Goal: Task Accomplishment & Management: Use online tool/utility

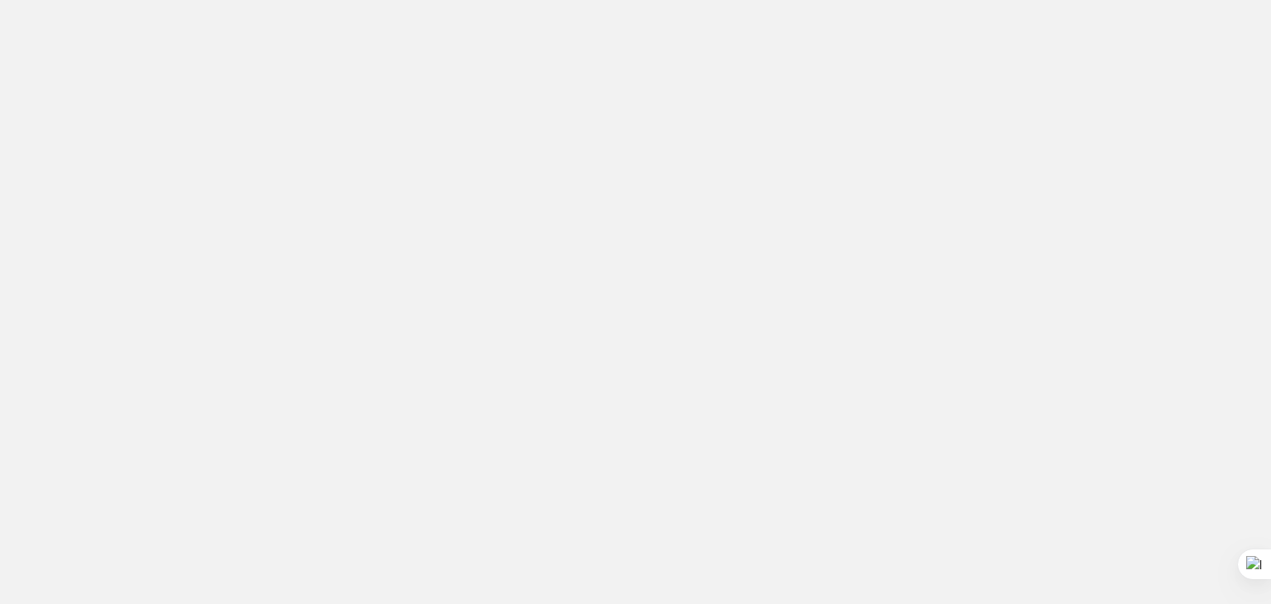
drag, startPoint x: 0, startPoint y: 0, endPoint x: 972, endPoint y: 206, distance: 993.4
click at [972, 206] on app-root at bounding box center [635, 302] width 1271 height 604
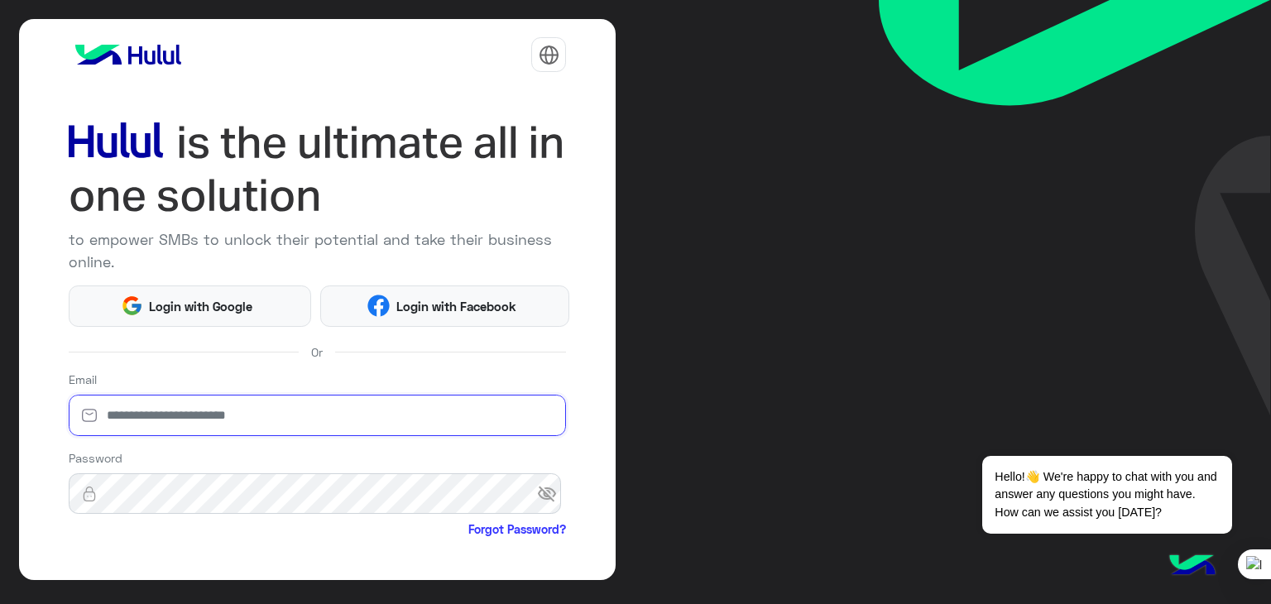
click at [348, 421] on input "email" at bounding box center [318, 415] width 498 height 41
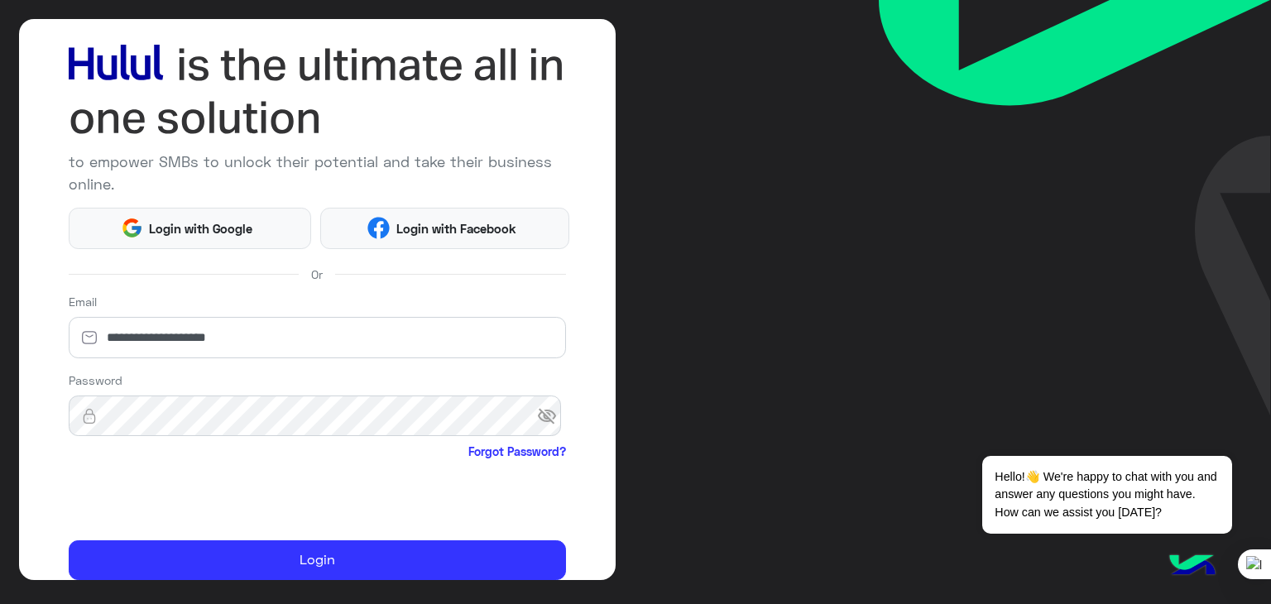
scroll to position [142, 0]
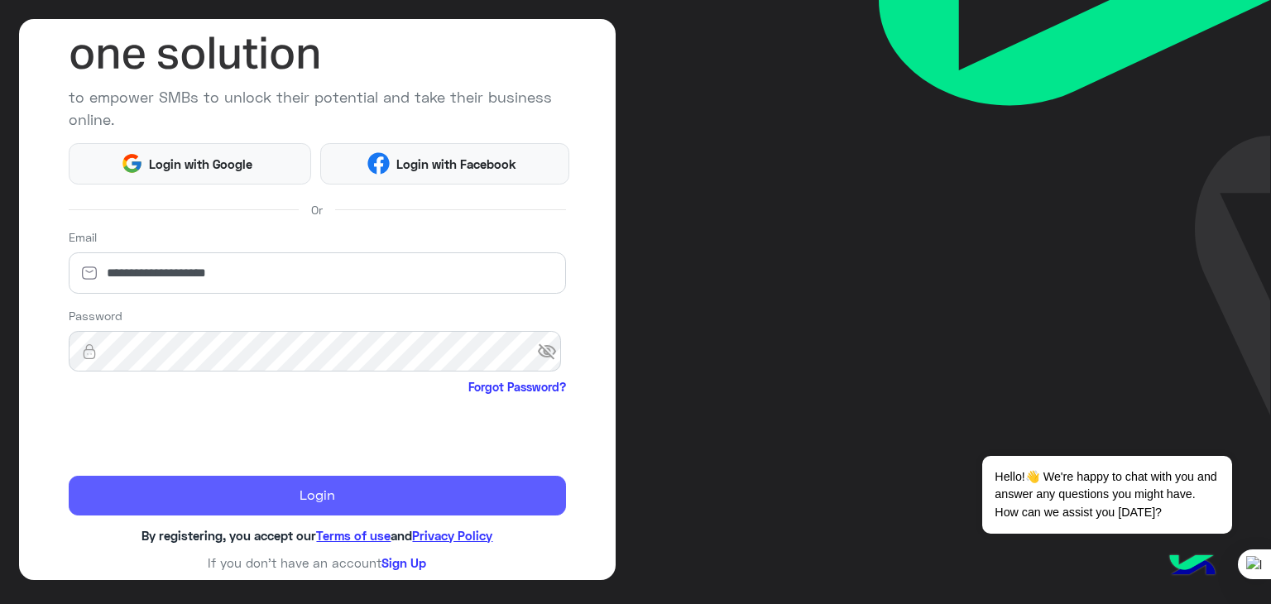
click at [178, 497] on button "Login" at bounding box center [318, 496] width 498 height 40
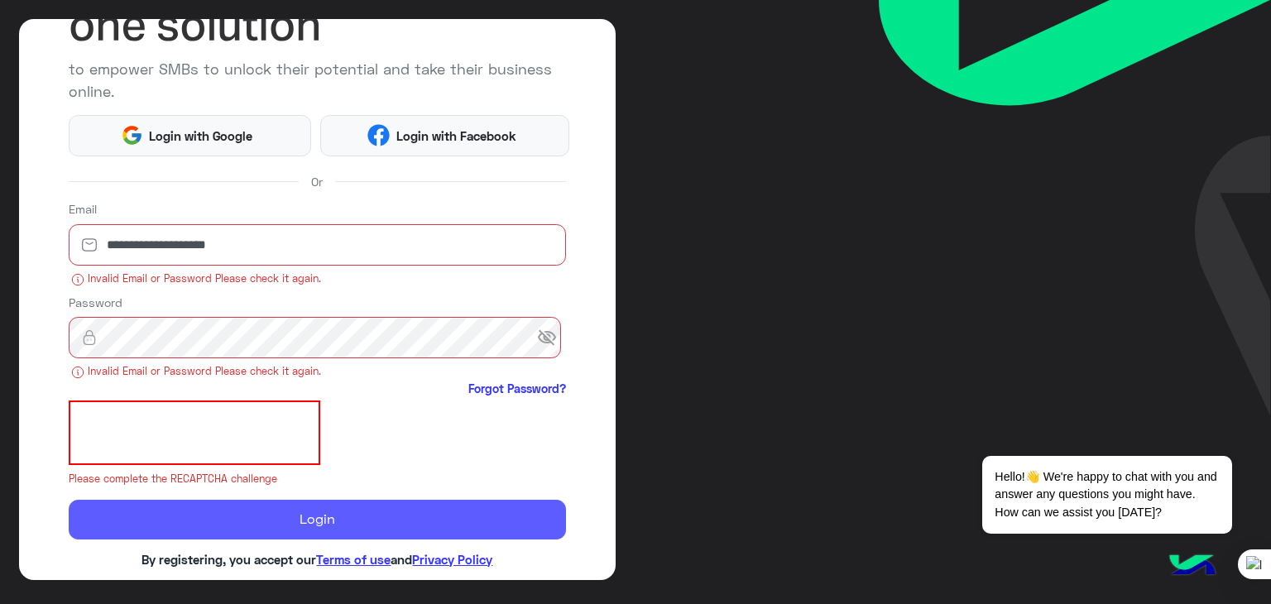
scroll to position [177, 0]
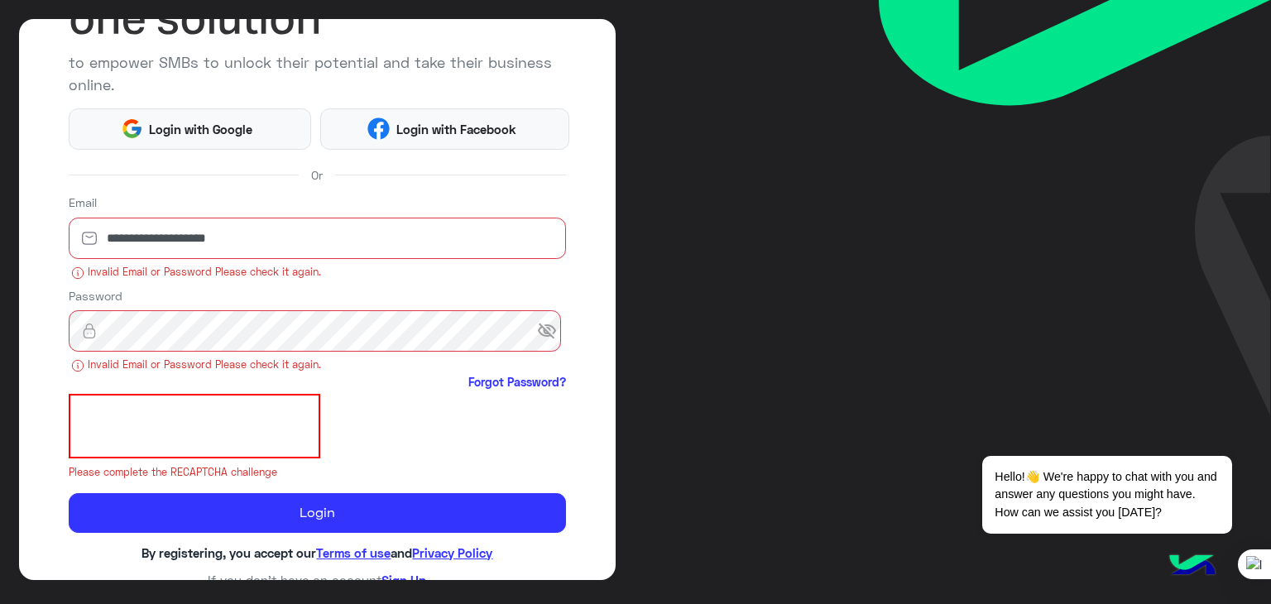
click at [195, 265] on small "Invalid Email or Password Please check it again." at bounding box center [318, 273] width 498 height 16
click at [195, 259] on div "**********" at bounding box center [318, 237] width 498 height 87
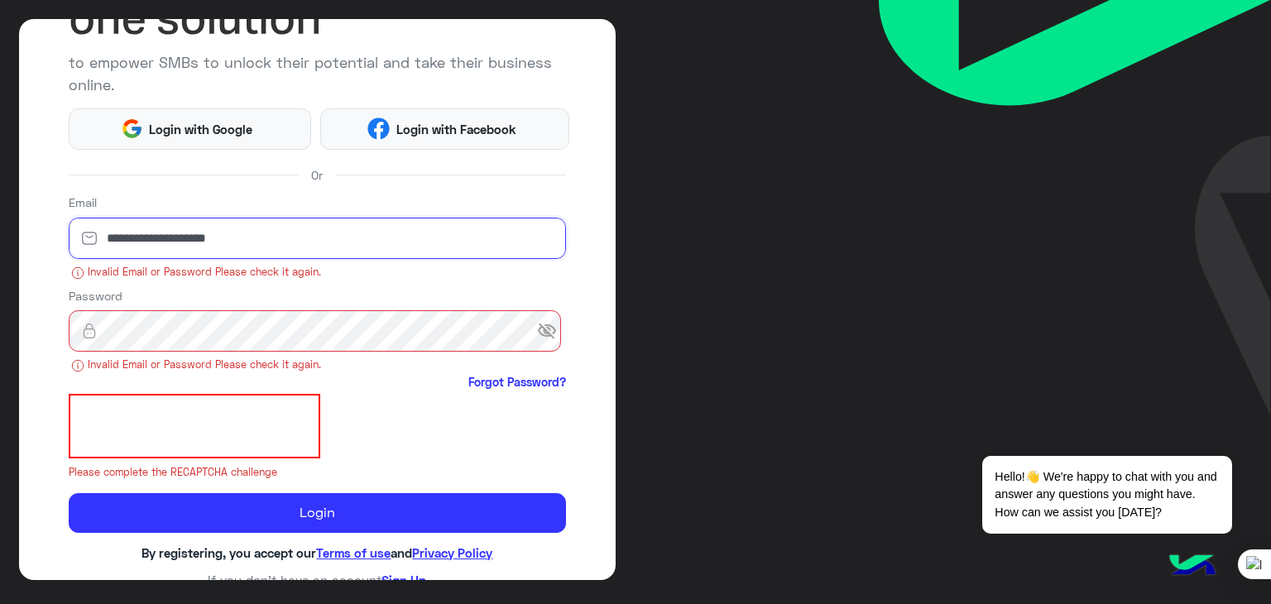
click at [202, 240] on input "**********" at bounding box center [318, 238] width 498 height 41
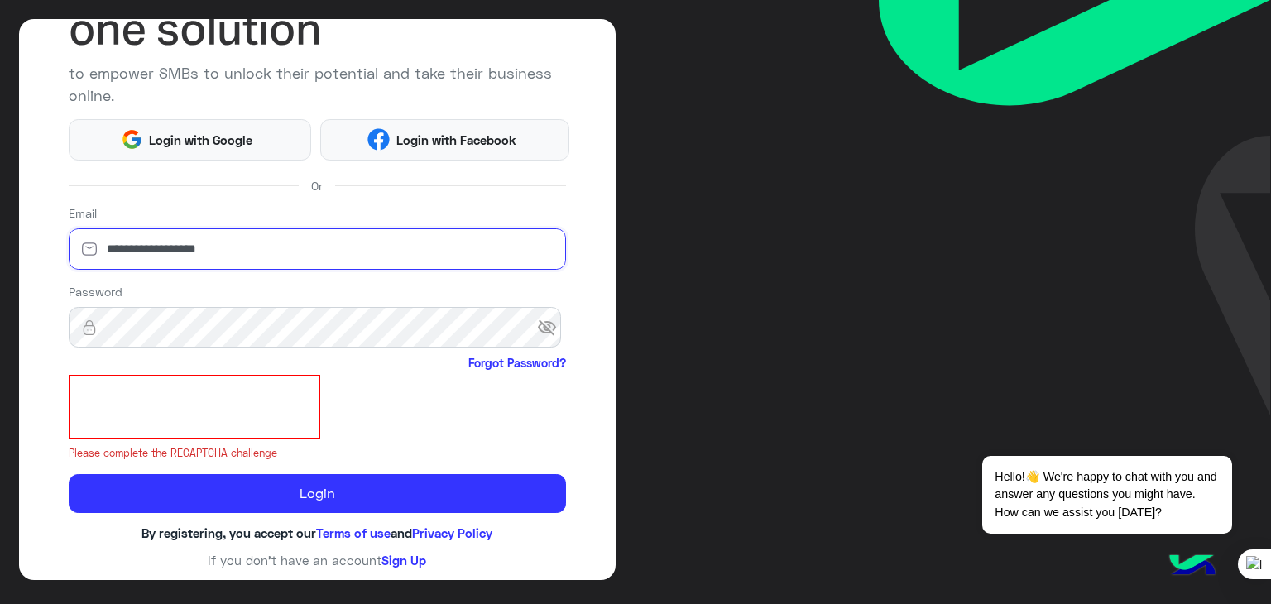
scroll to position [165, 0]
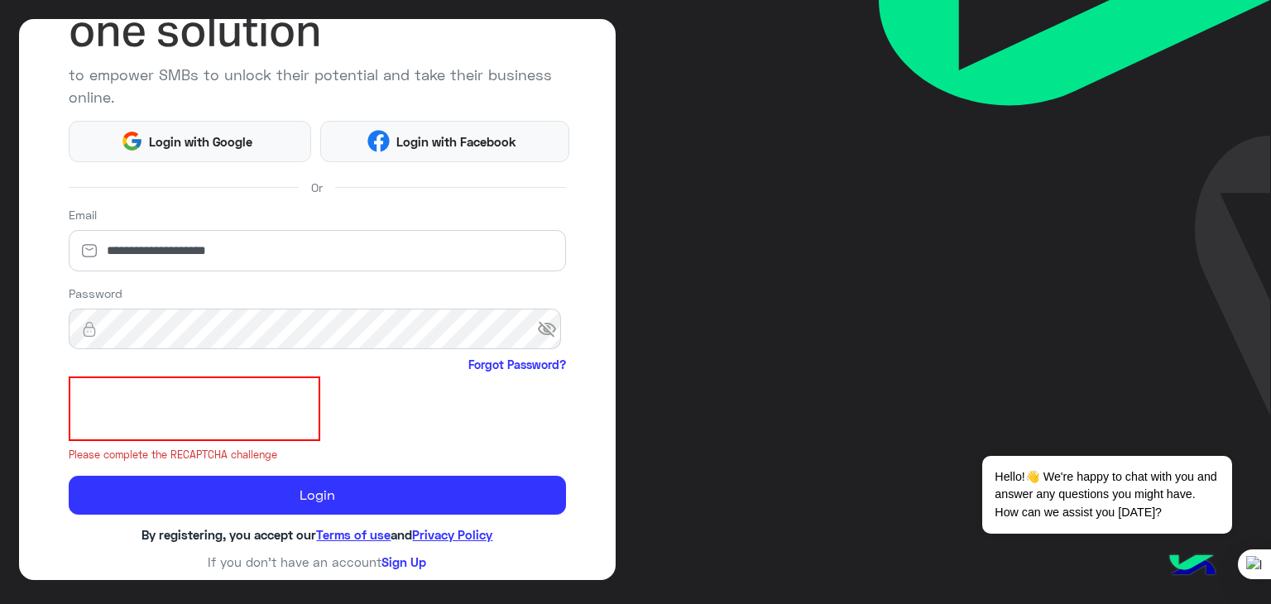
click at [548, 329] on span "visibility_off" at bounding box center [552, 330] width 30 height 30
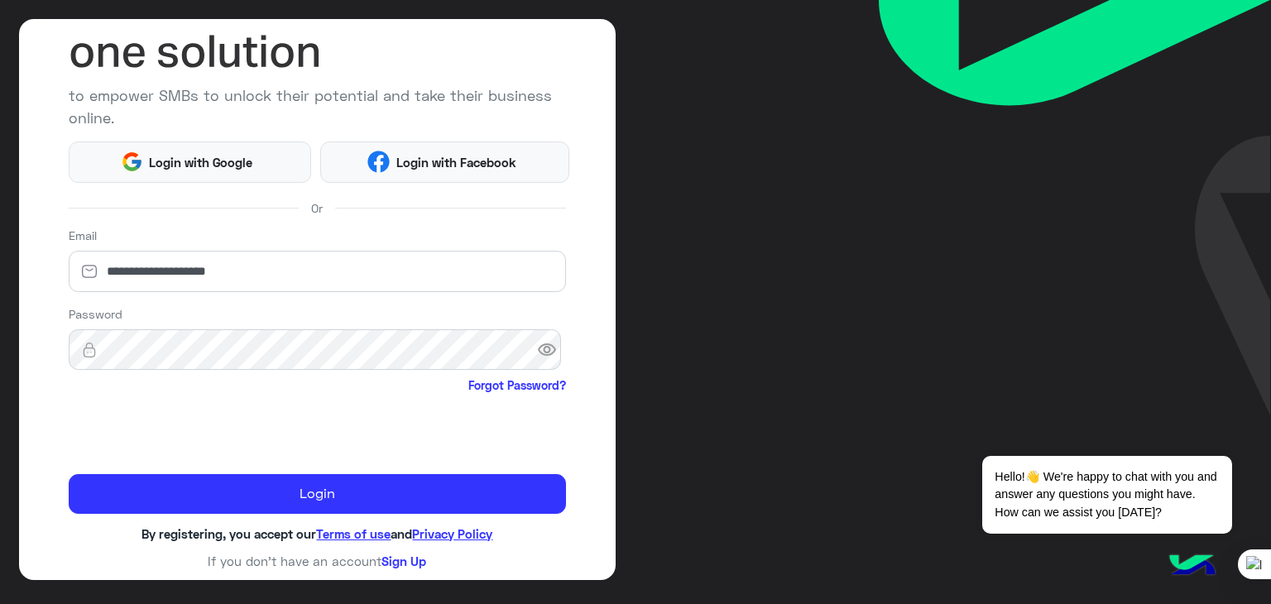
scroll to position [142, 0]
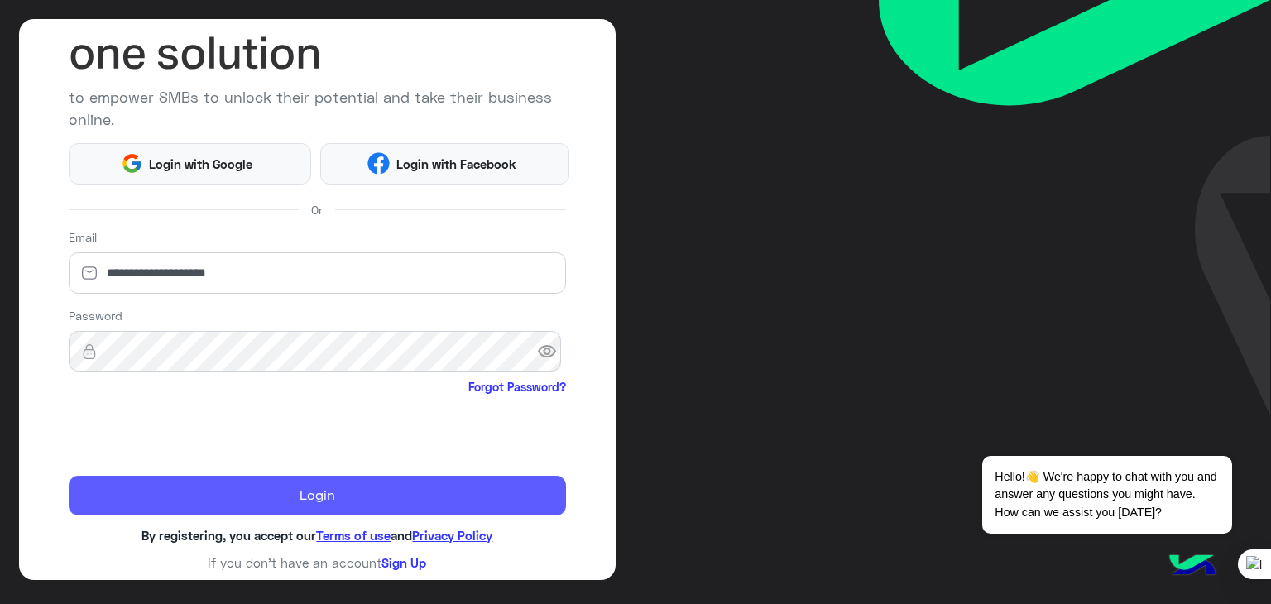
click at [197, 485] on button "Login" at bounding box center [318, 496] width 498 height 40
click at [255, 487] on button "Login" at bounding box center [318, 496] width 498 height 40
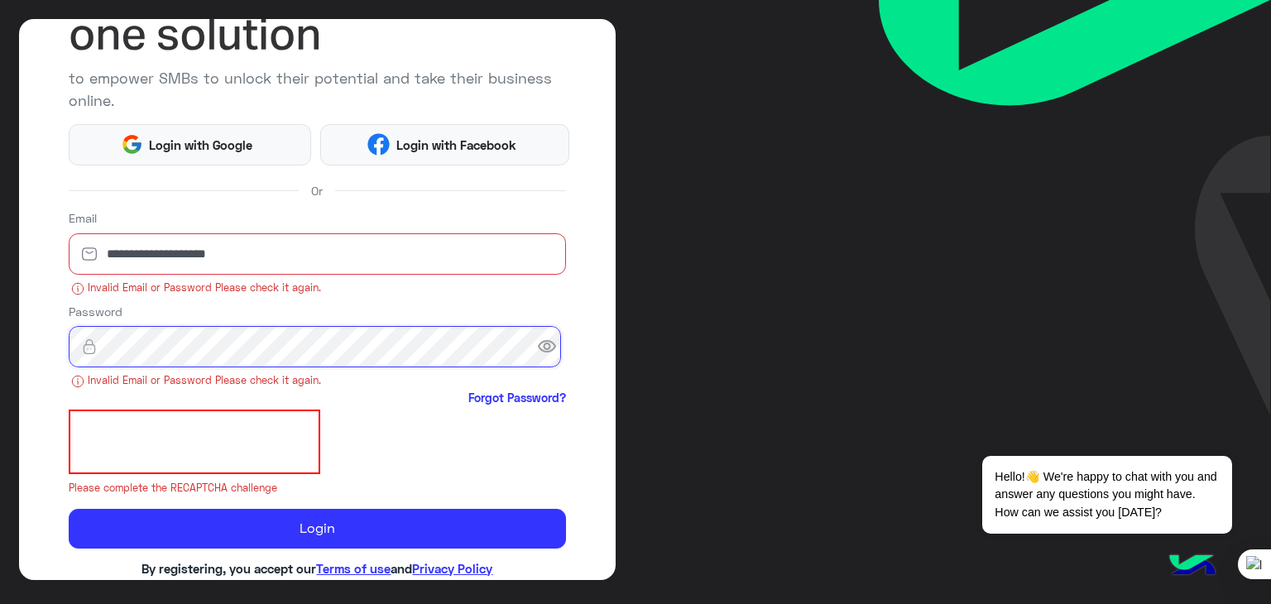
scroll to position [195, 0]
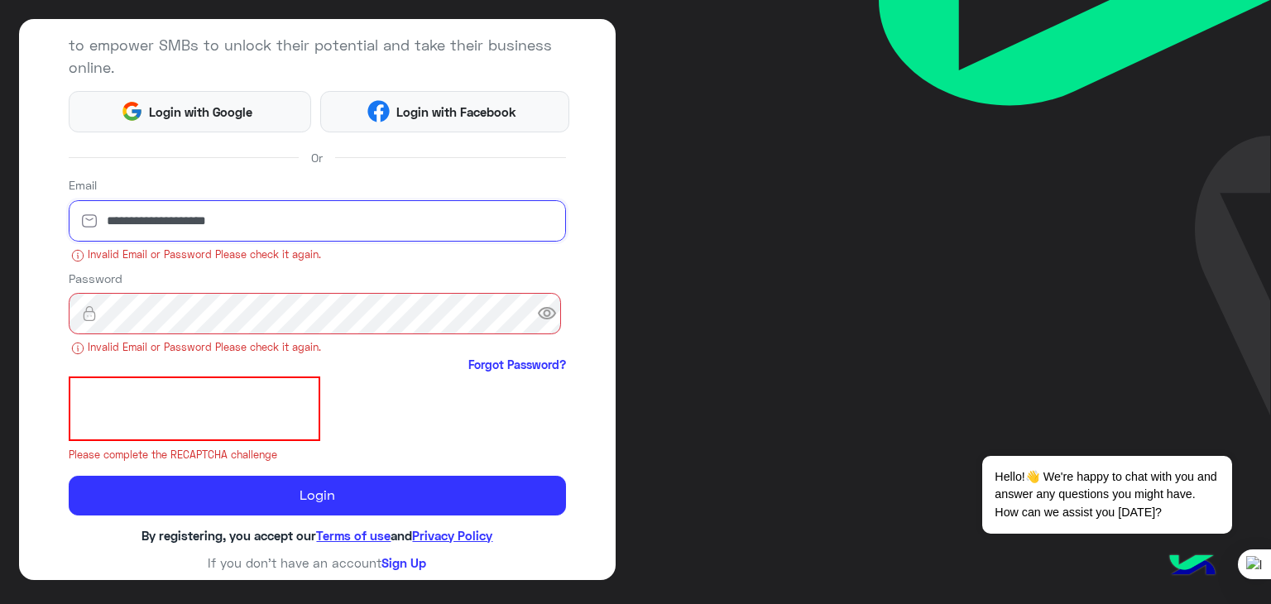
click at [130, 233] on input "**********" at bounding box center [318, 220] width 498 height 41
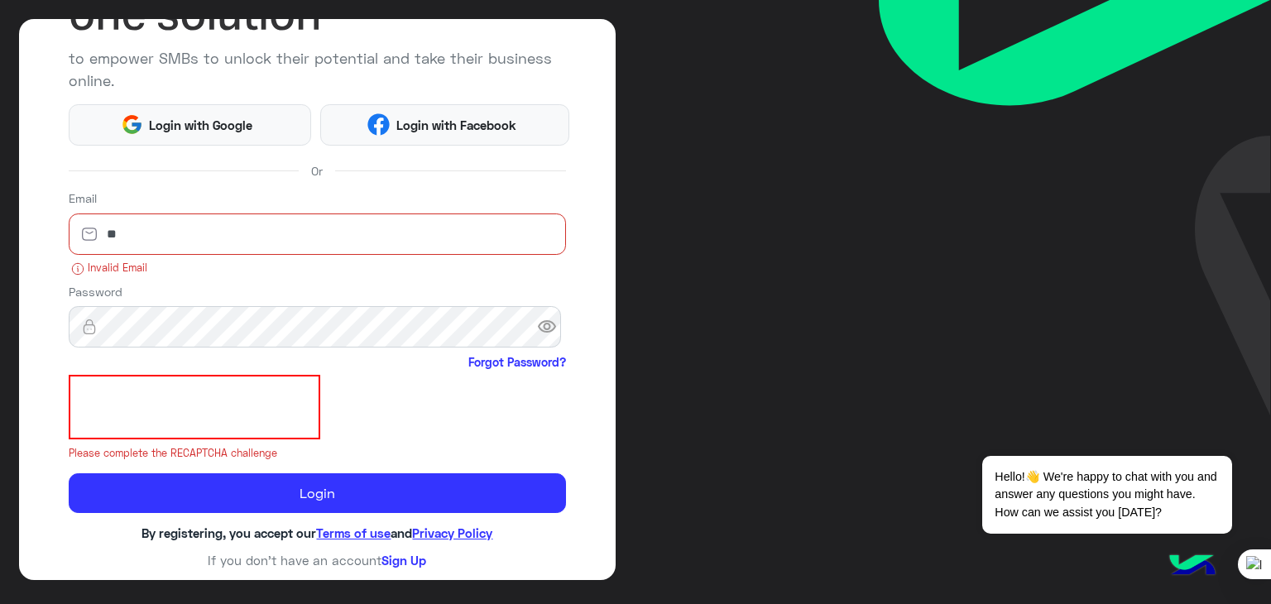
scroll to position [179, 0]
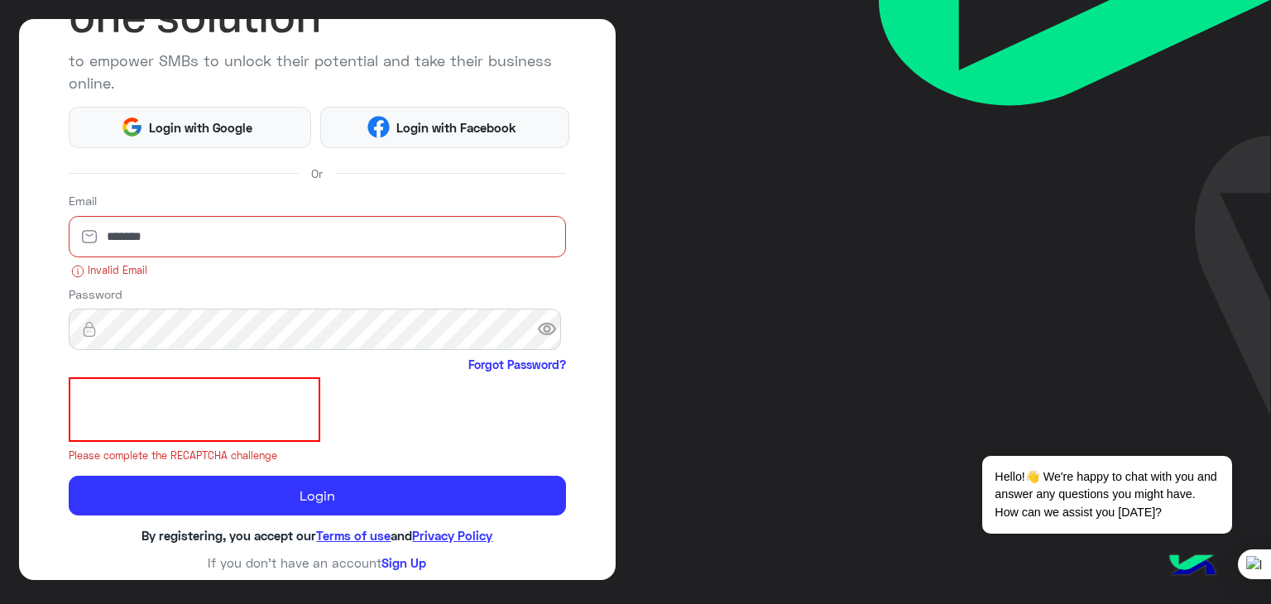
click at [214, 252] on input "*******" at bounding box center [318, 236] width 498 height 41
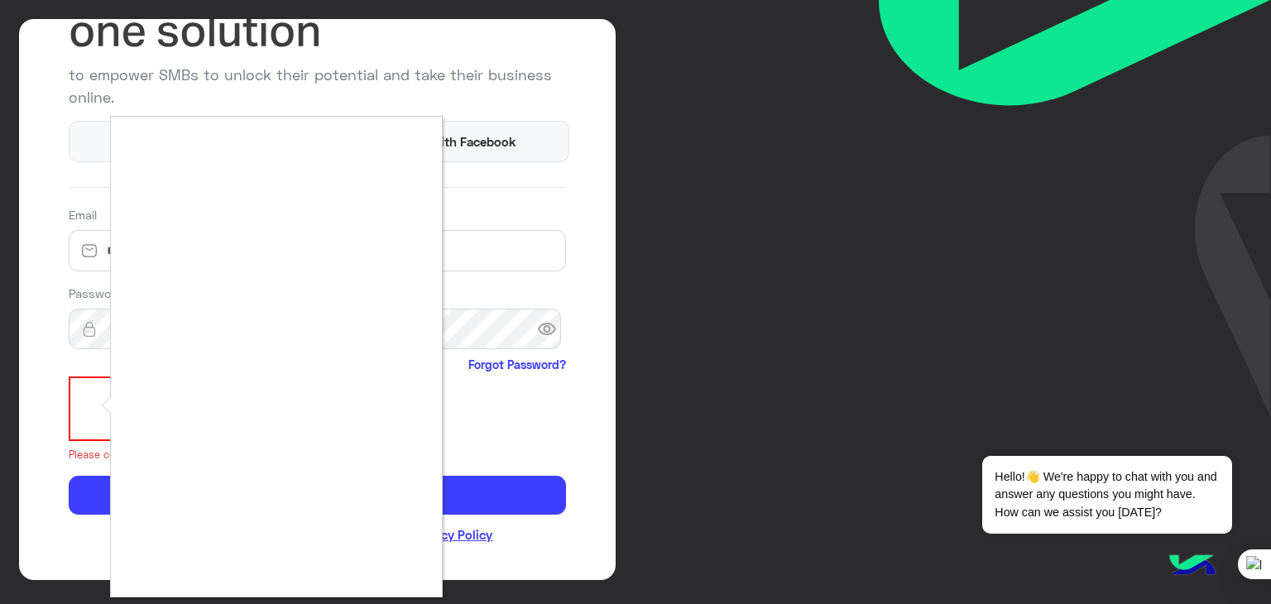
scroll to position [142, 0]
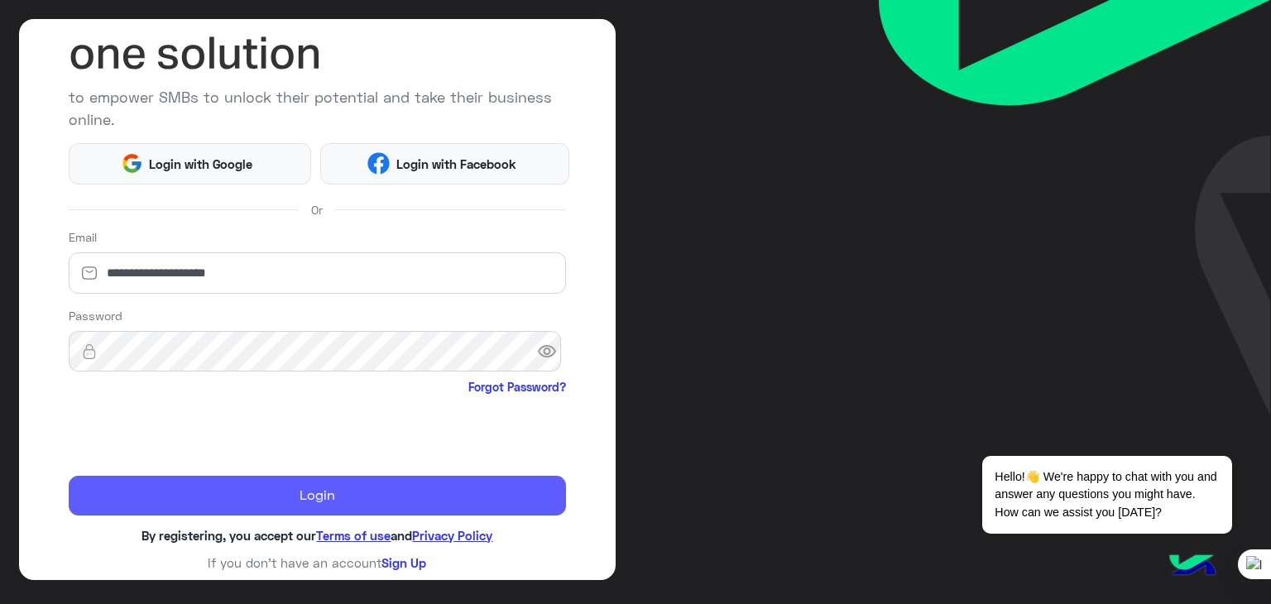
click at [395, 494] on button "Login" at bounding box center [318, 496] width 498 height 40
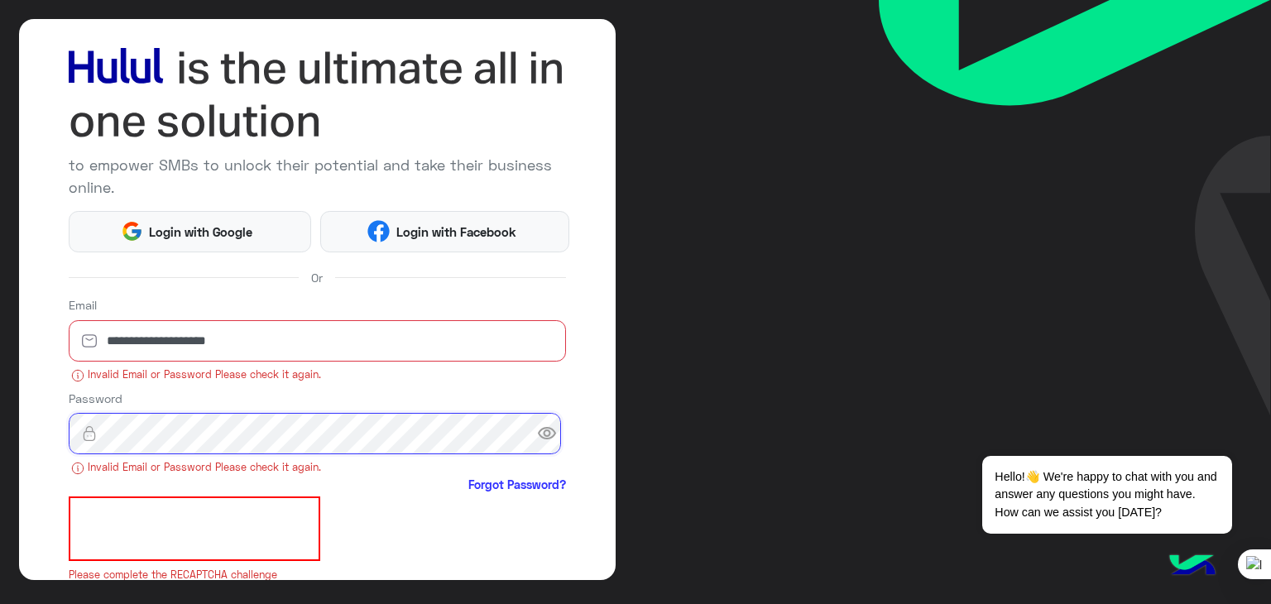
scroll to position [164, 0]
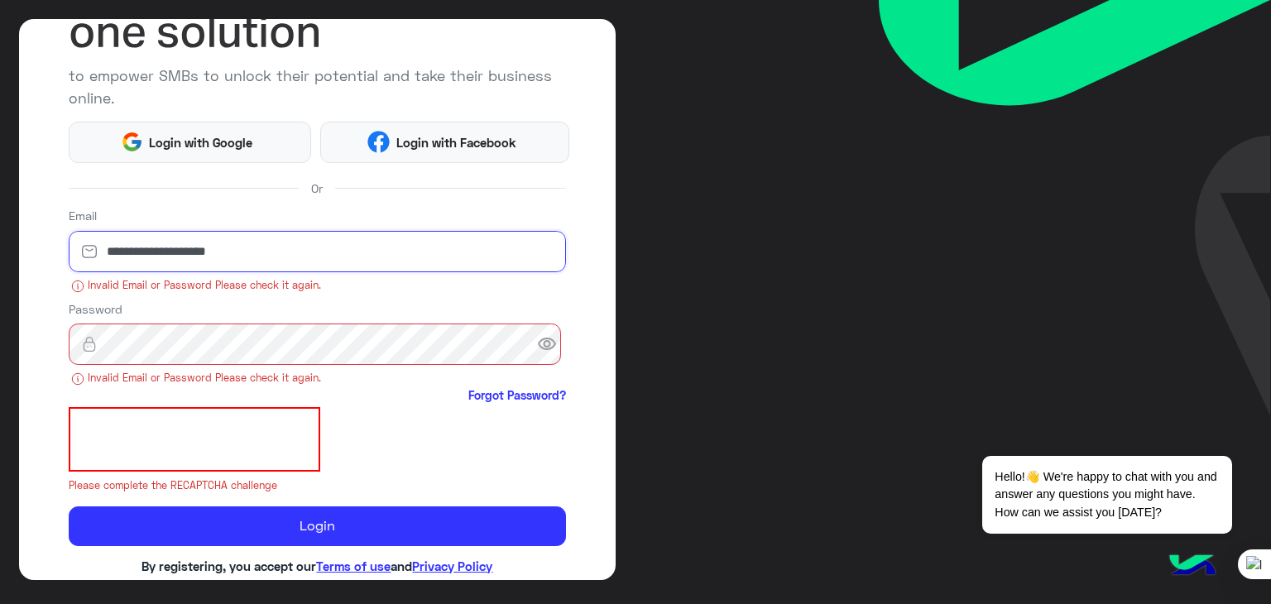
click at [203, 255] on input "**********" at bounding box center [318, 251] width 498 height 41
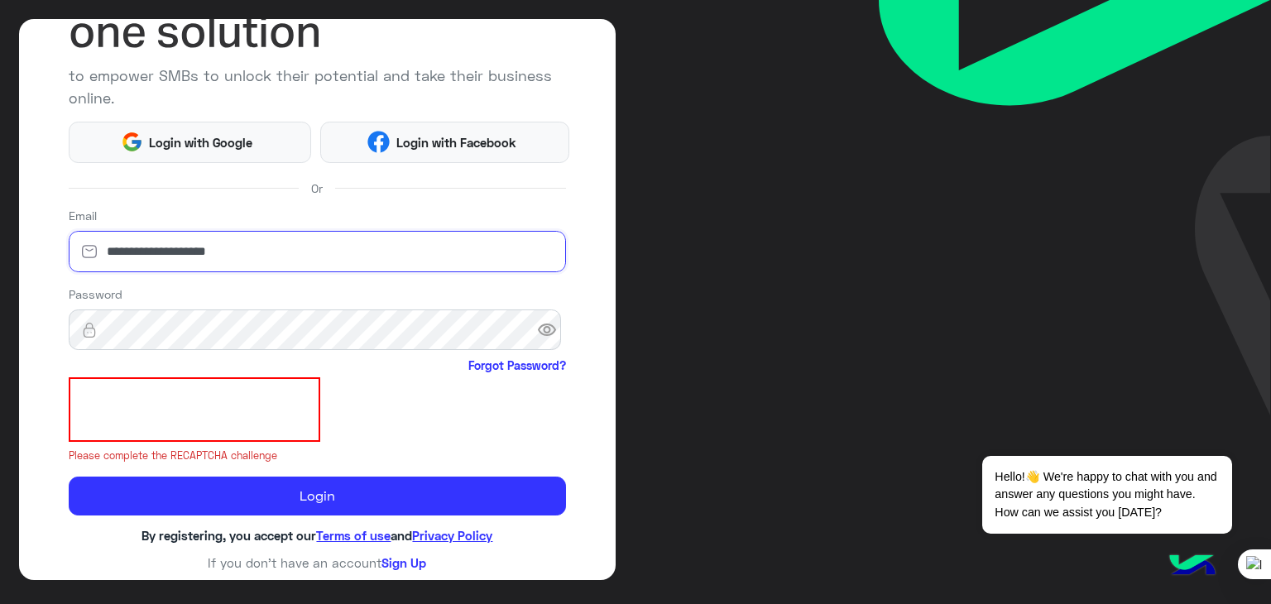
type input "**********"
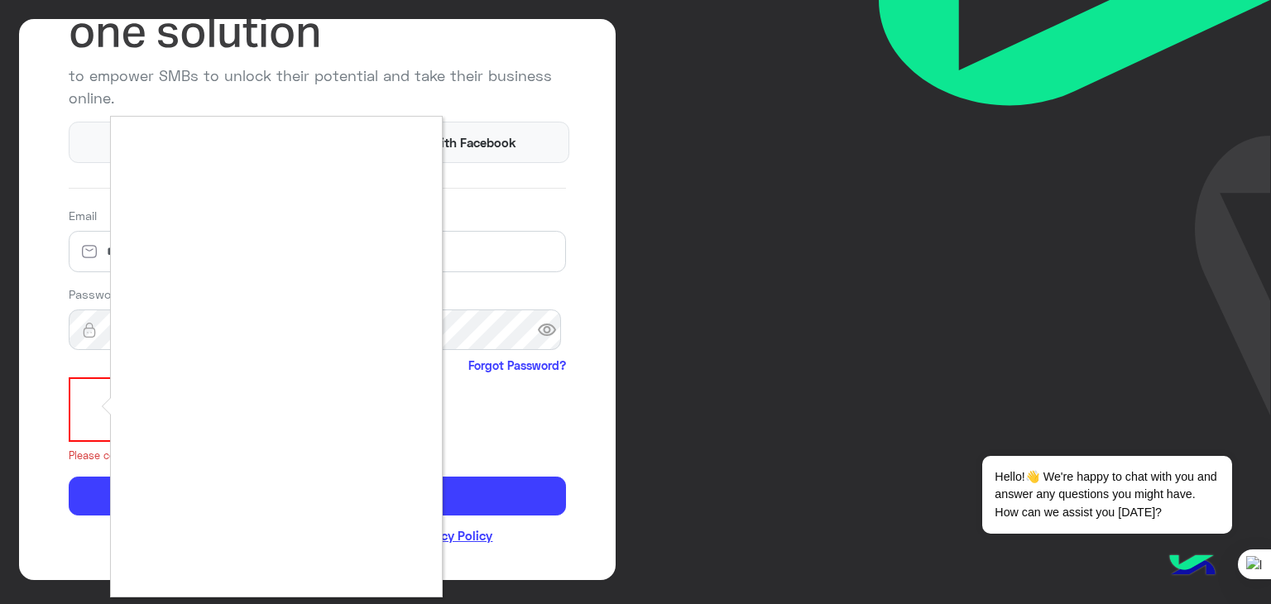
scroll to position [142, 0]
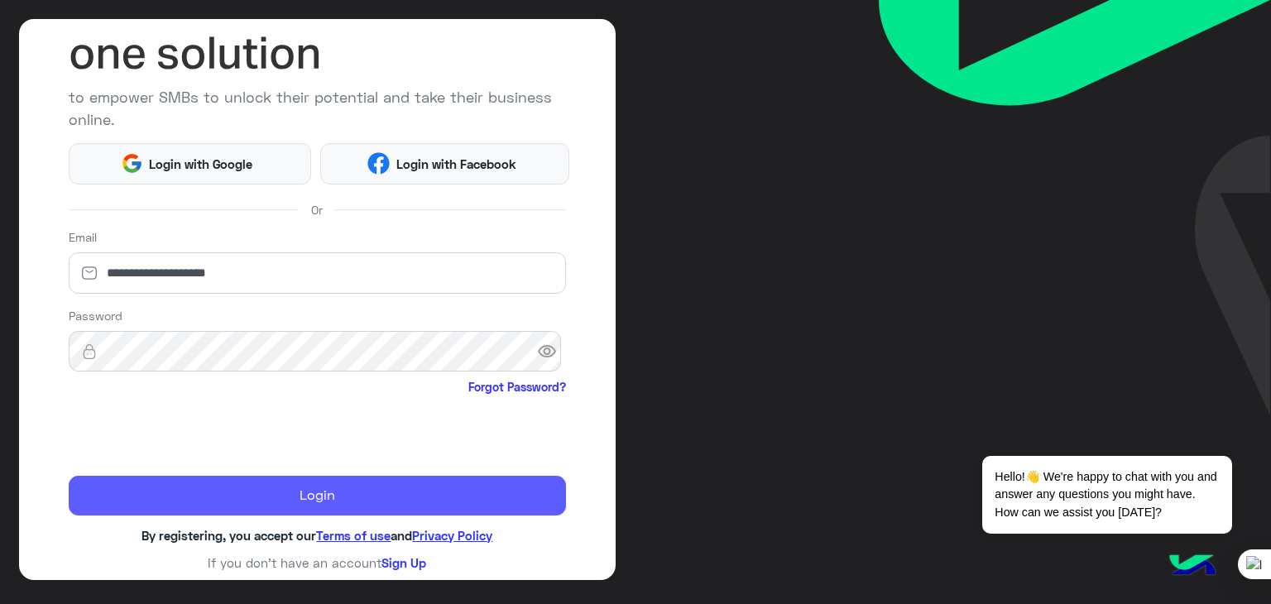
click at [415, 478] on button "Login" at bounding box center [318, 496] width 498 height 40
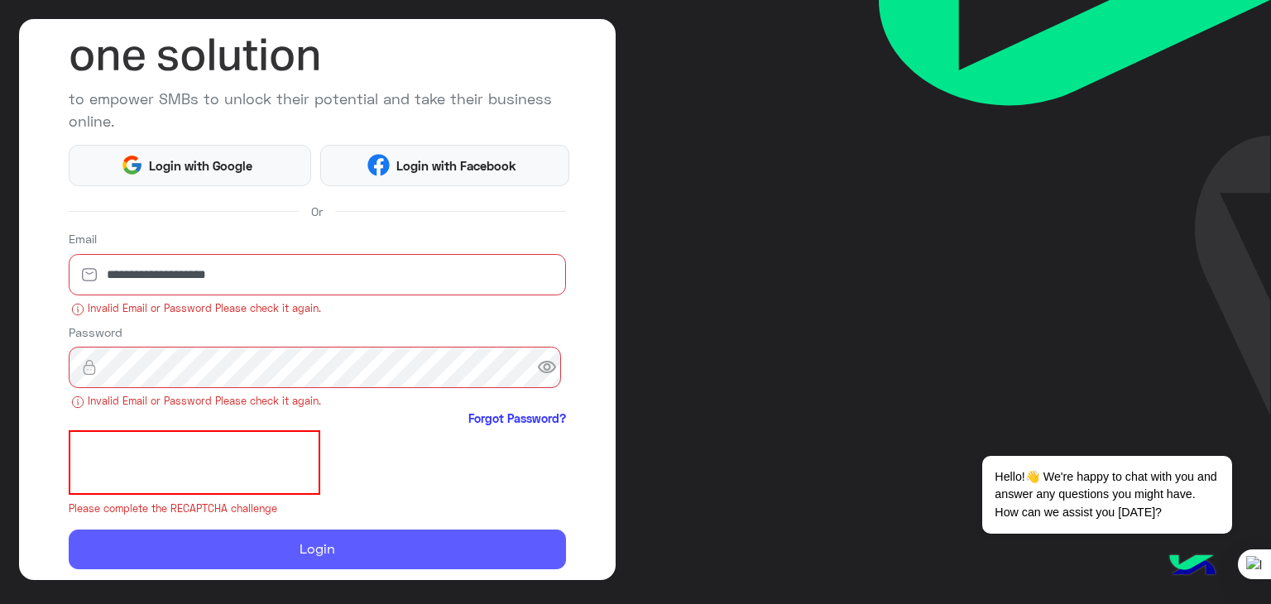
scroll to position [195, 0]
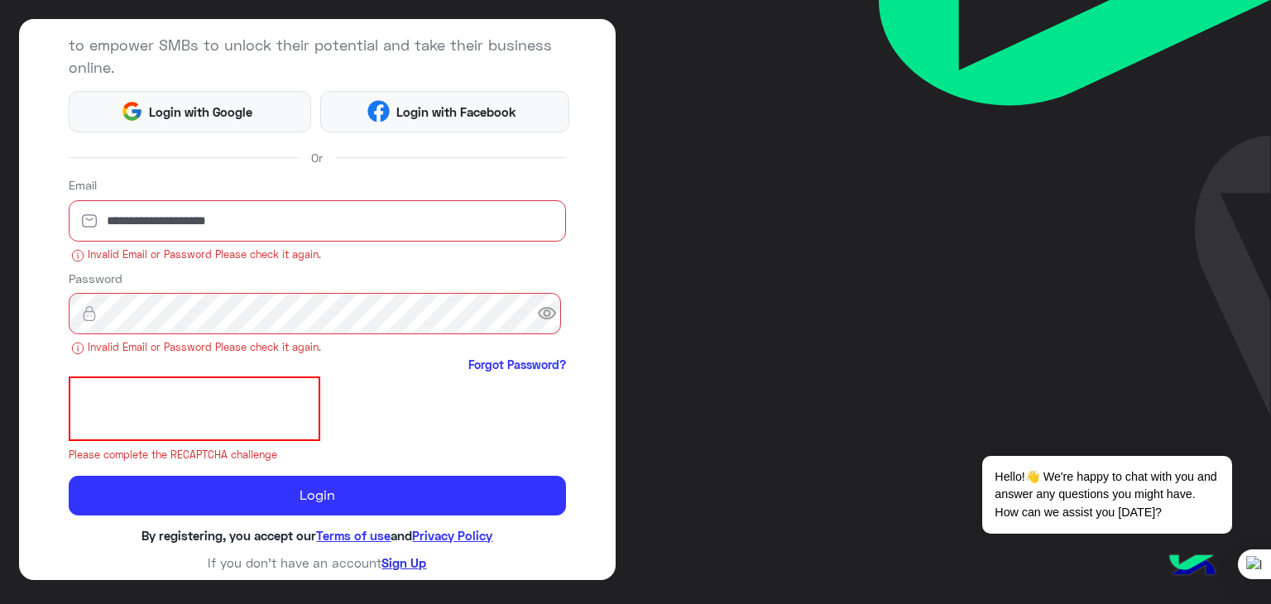
click at [391, 565] on link "Sign Up" at bounding box center [404, 562] width 45 height 15
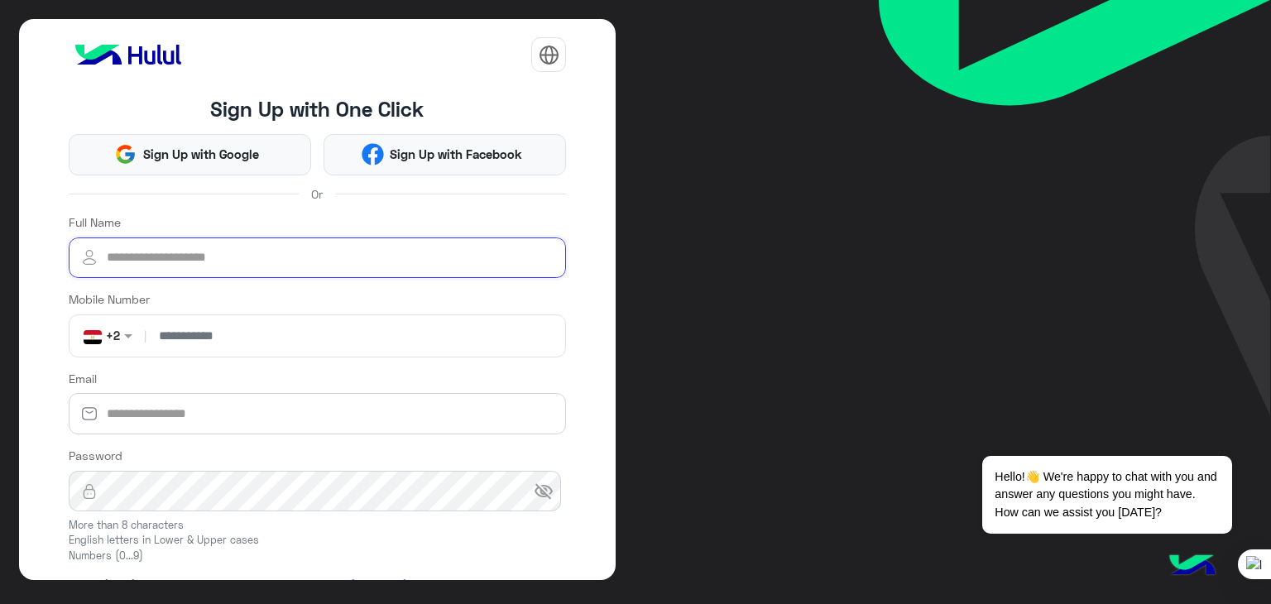
click at [308, 241] on input "Full Name" at bounding box center [318, 258] width 498 height 41
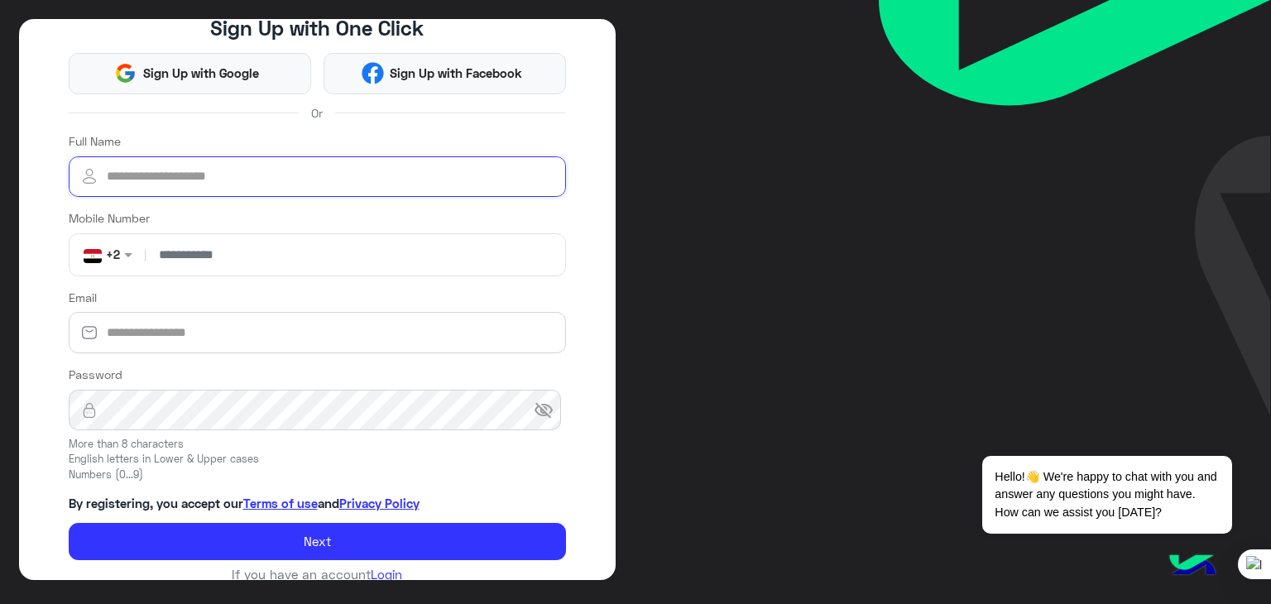
scroll to position [99, 0]
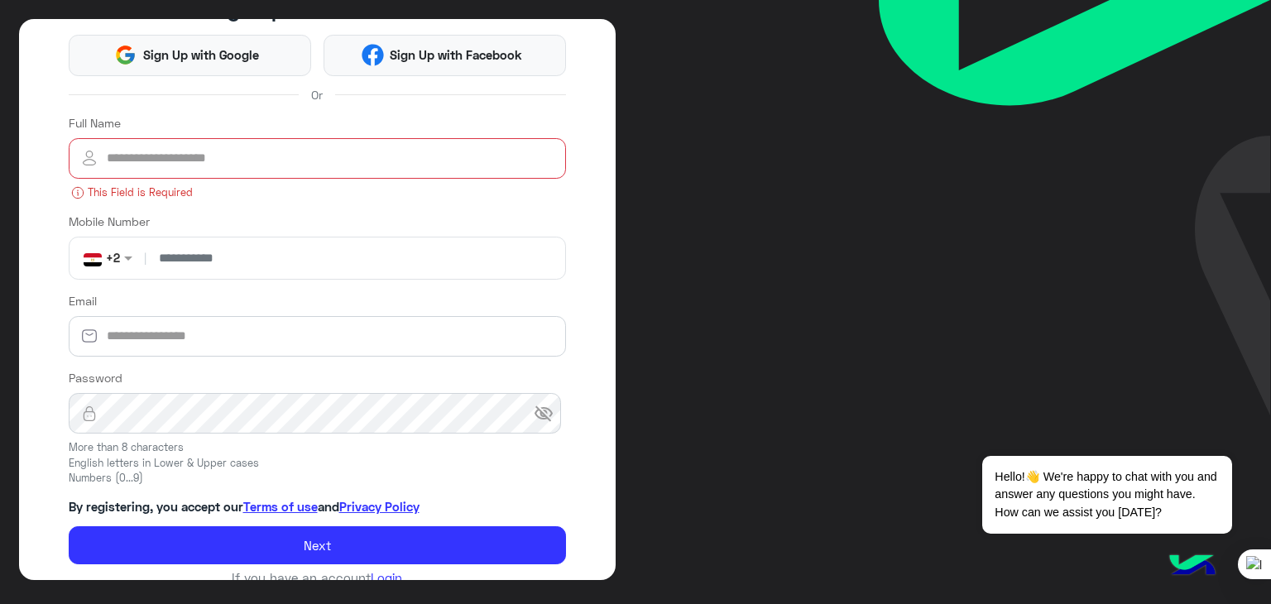
click at [316, 130] on div "Full Name This Field is Required" at bounding box center [318, 157] width 498 height 87
click at [314, 150] on input "Full Name" at bounding box center [318, 158] width 498 height 41
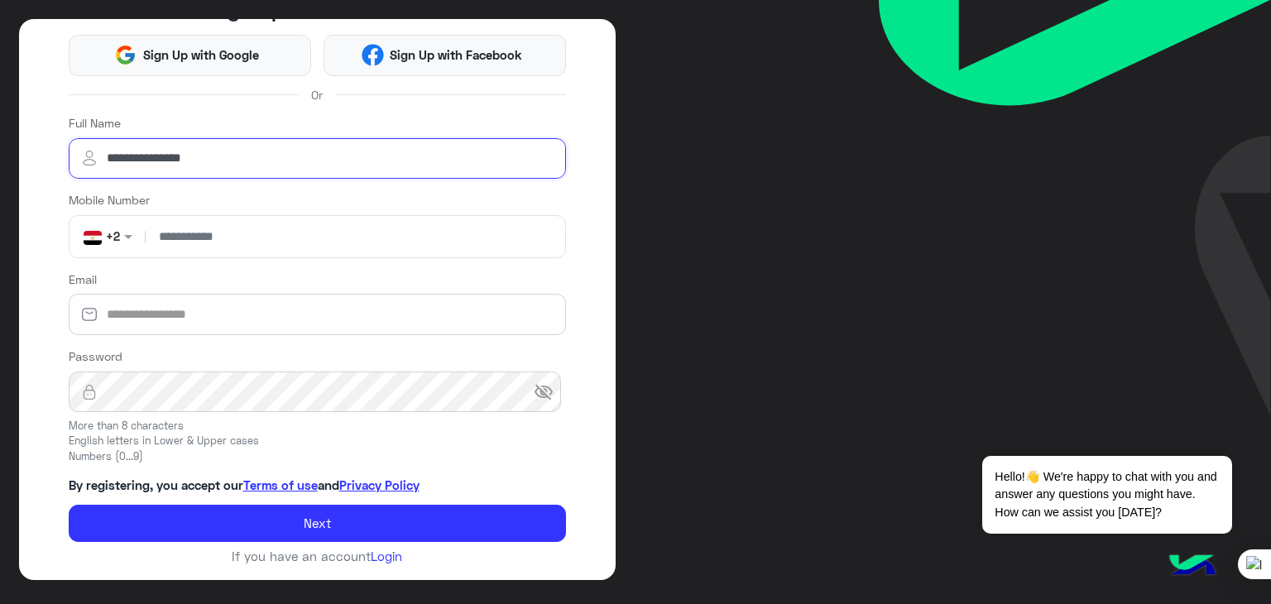
type input "**********"
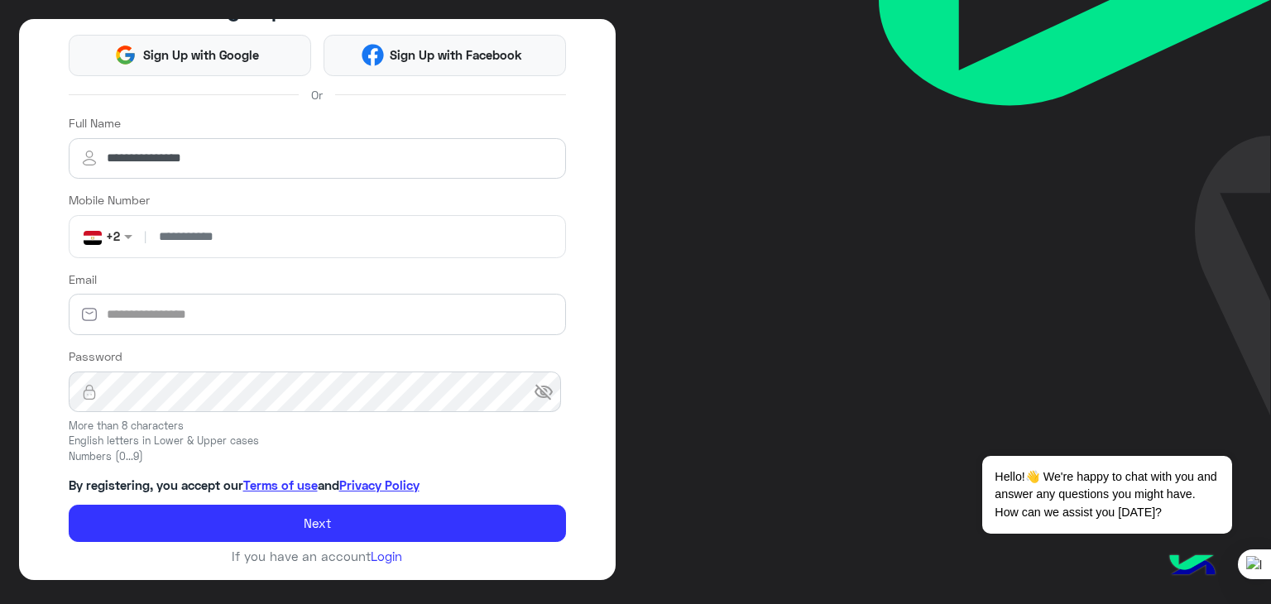
click at [195, 234] on input "number" at bounding box center [355, 236] width 410 height 41
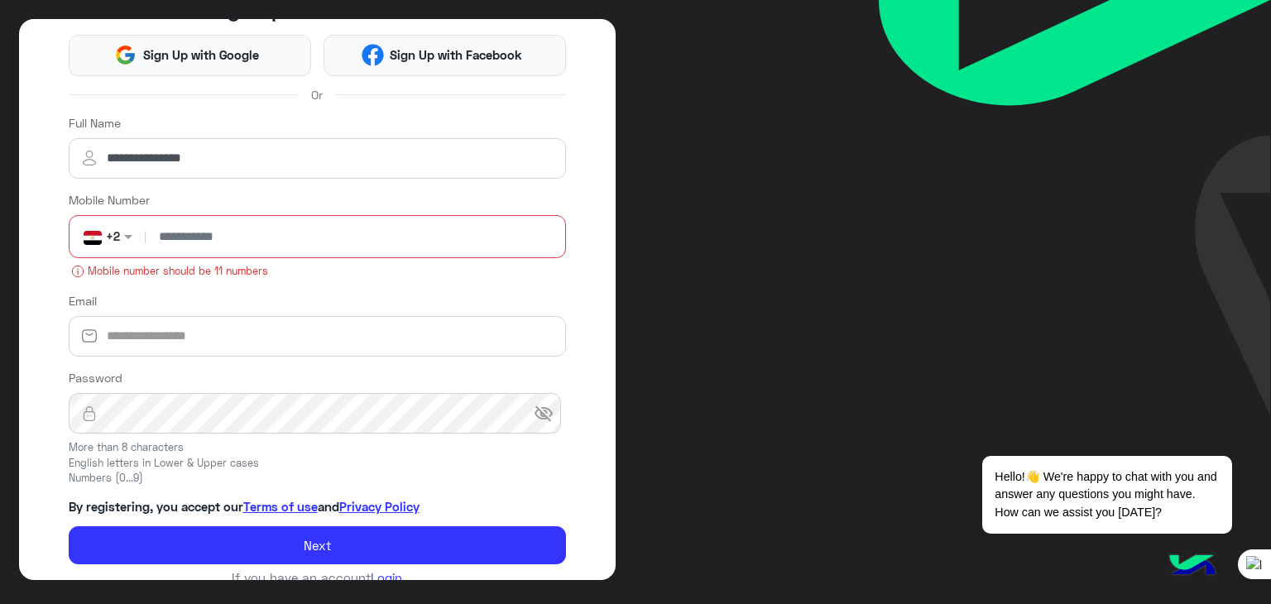
click at [195, 234] on input "**" at bounding box center [355, 236] width 410 height 41
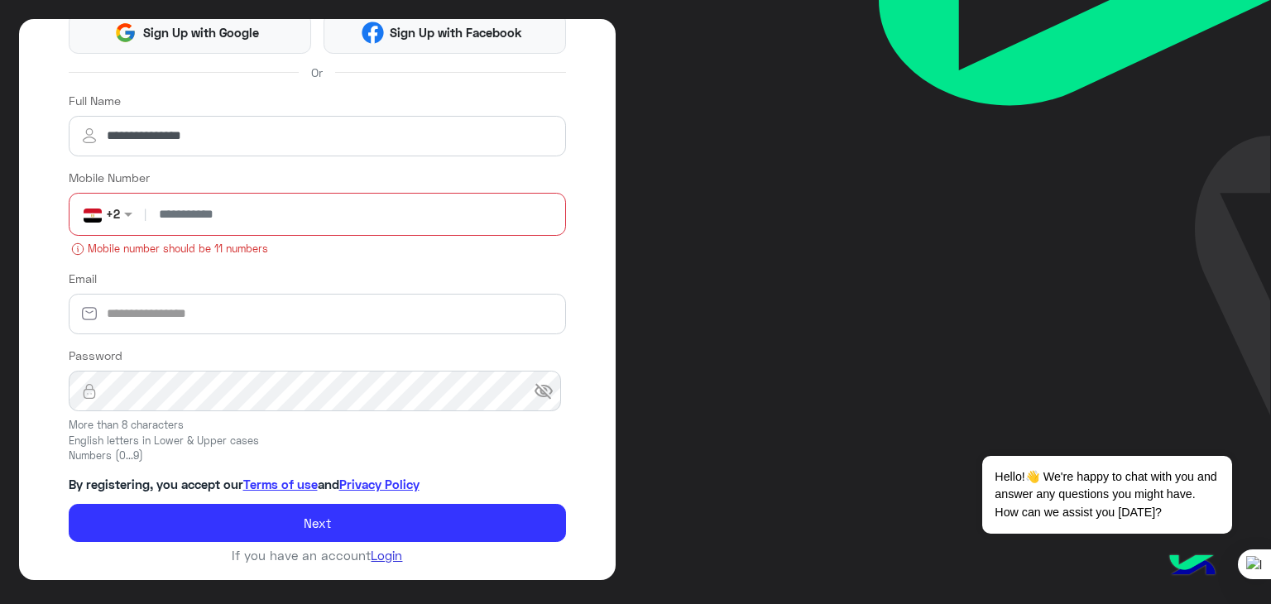
type input "**"
click at [377, 555] on link "Login" at bounding box center [386, 555] width 31 height 15
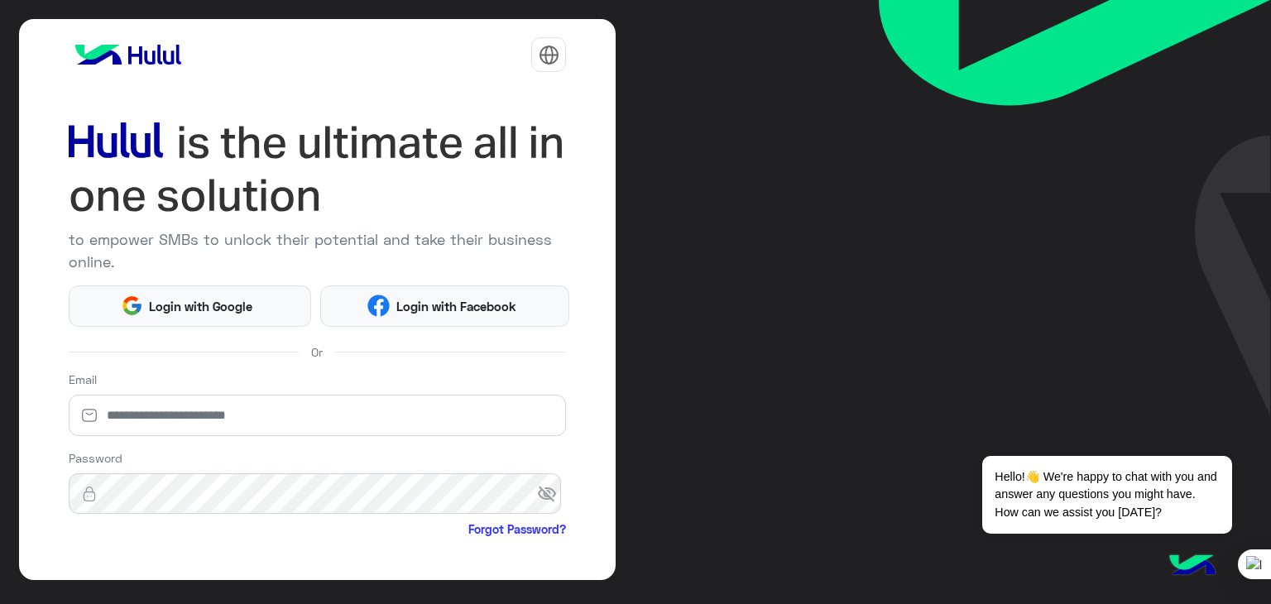
scroll to position [142, 0]
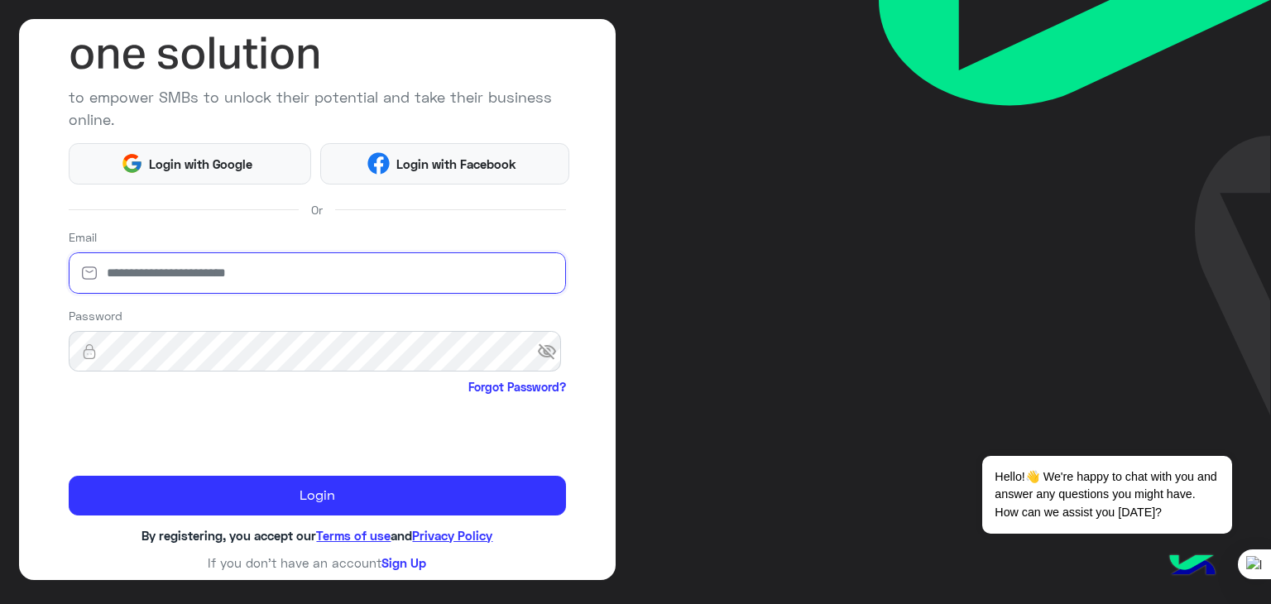
click at [246, 257] on input "email" at bounding box center [318, 272] width 498 height 41
type input "**********"
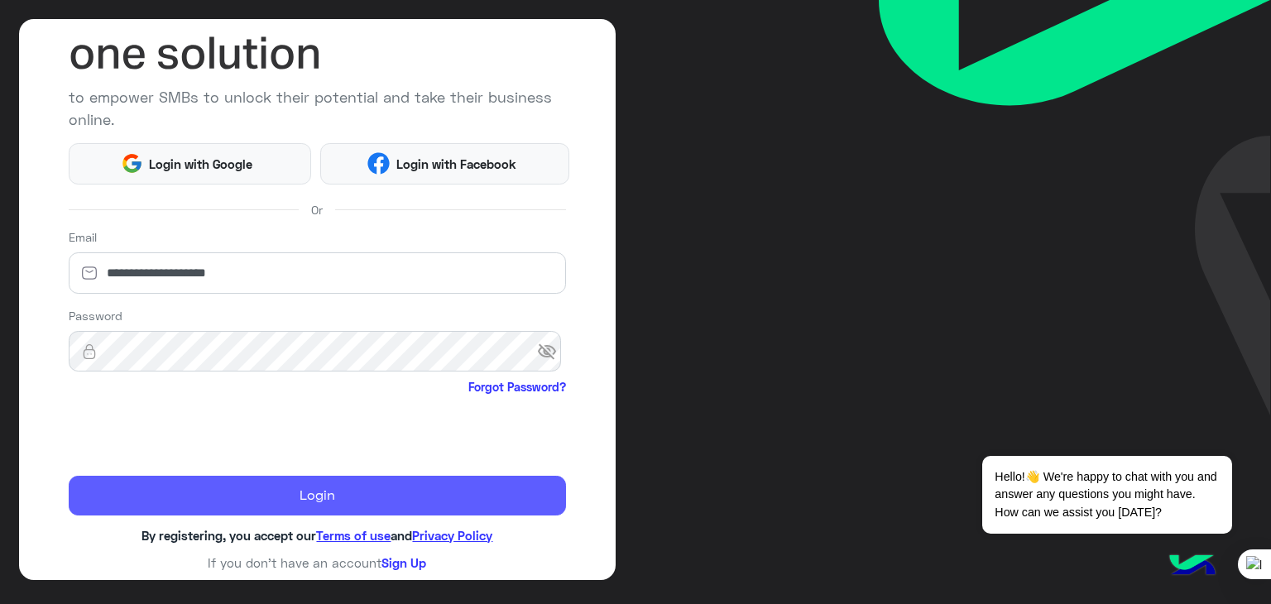
click at [407, 498] on button "Login" at bounding box center [318, 496] width 498 height 40
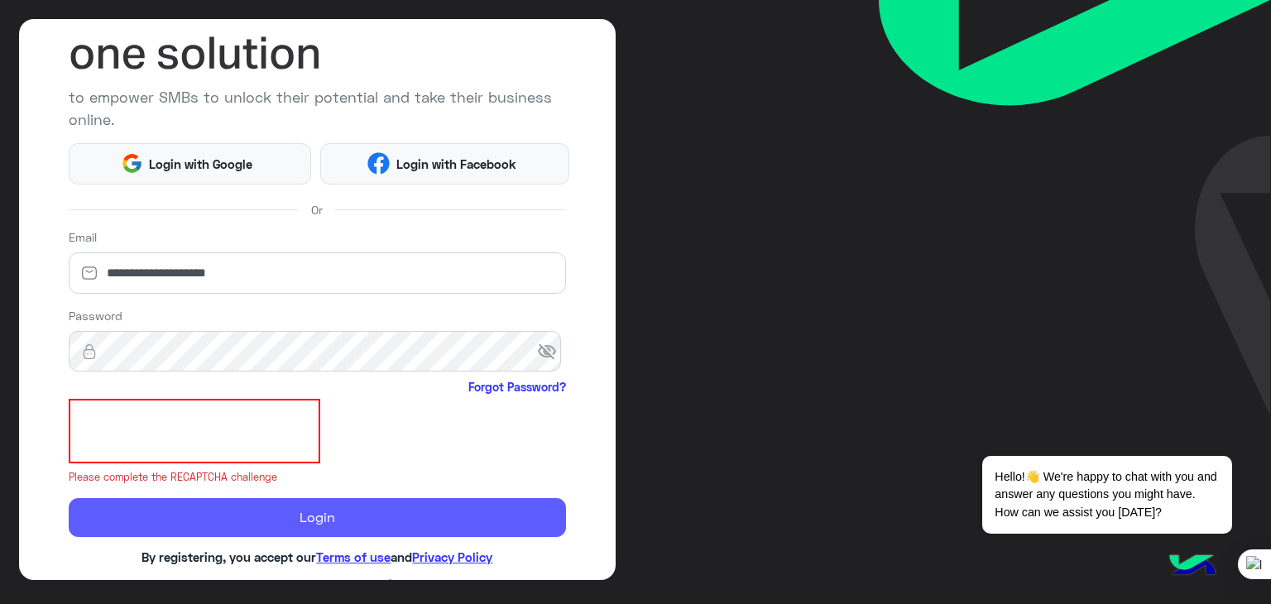
click at [407, 498] on form "**********" at bounding box center [318, 382] width 498 height 309
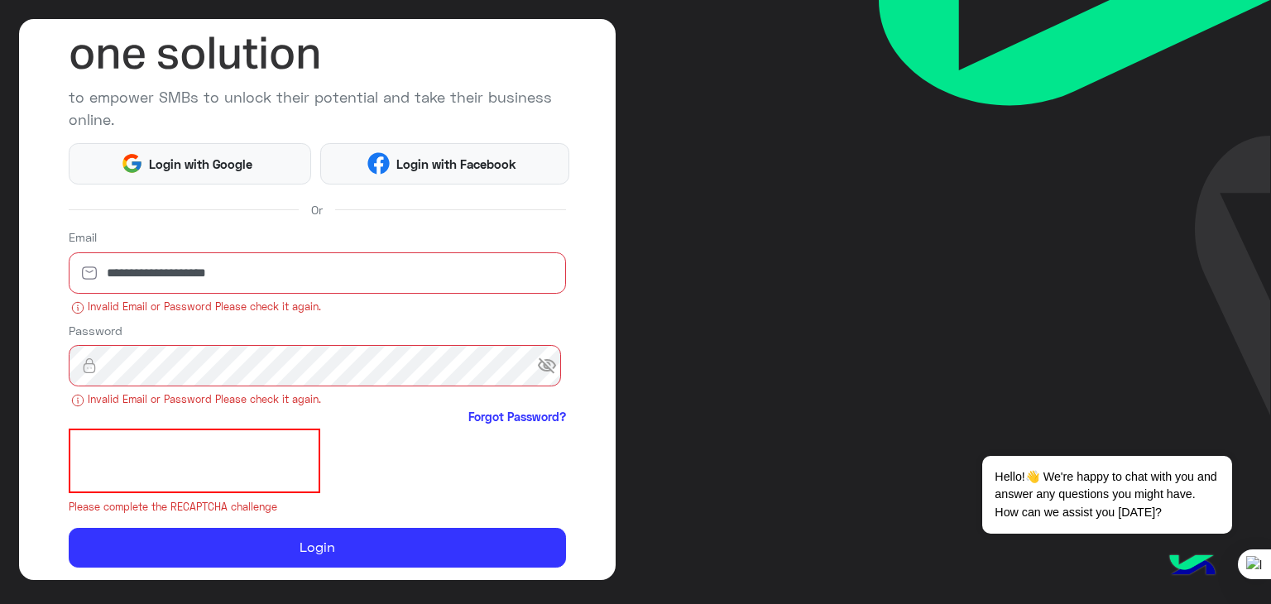
click at [417, 441] on div at bounding box center [318, 461] width 498 height 65
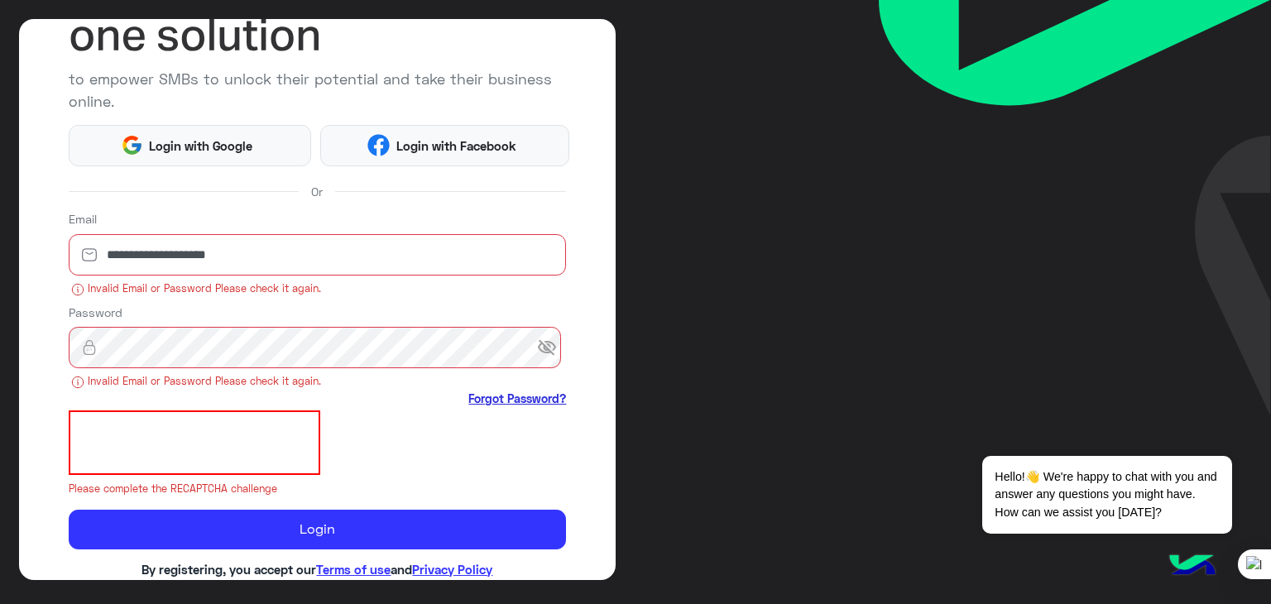
click at [502, 390] on link "Forgot Password?" at bounding box center [518, 398] width 98 height 17
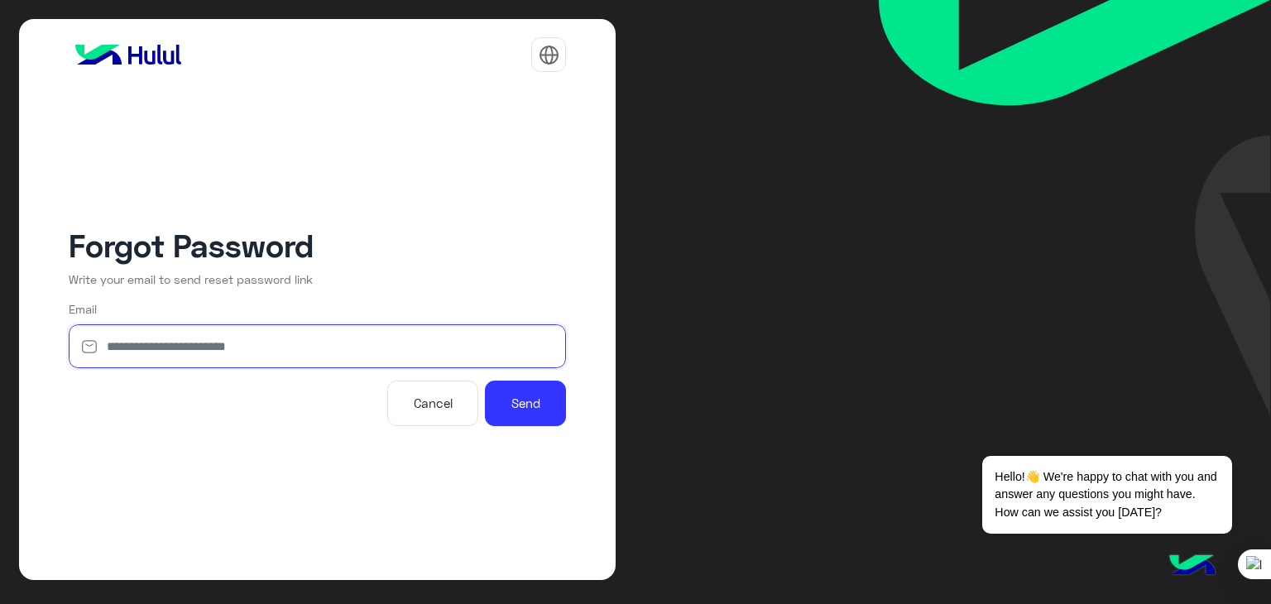
click at [368, 344] on input "email" at bounding box center [318, 346] width 498 height 44
type input "**********"
click at [485, 381] on button "Send" at bounding box center [525, 404] width 81 height 46
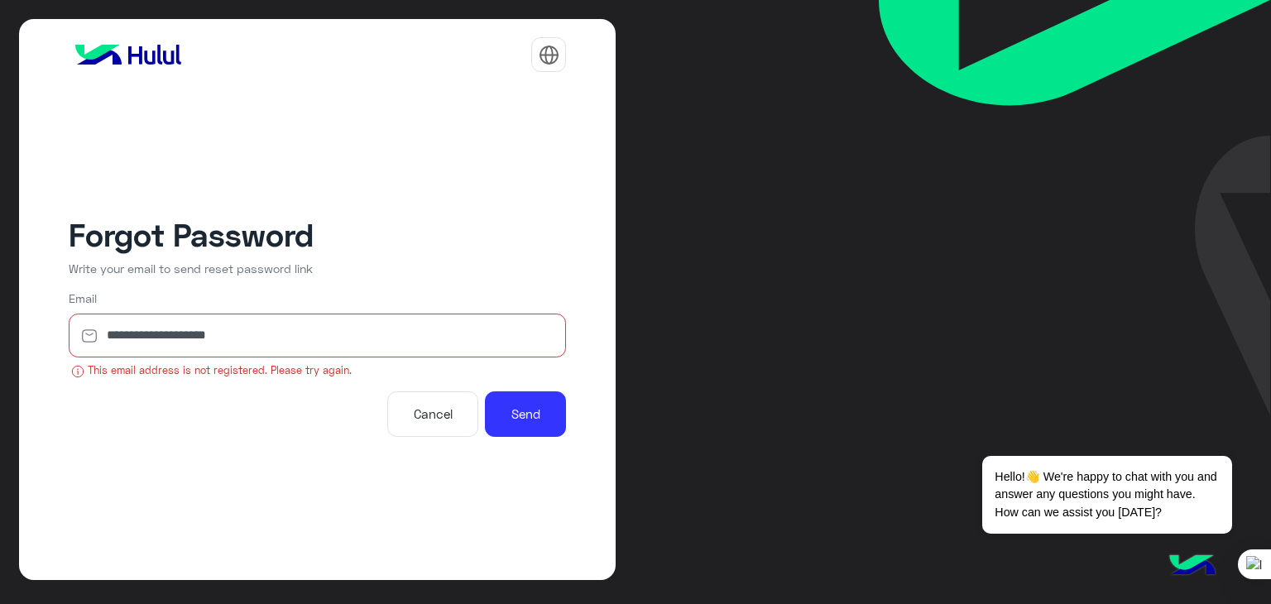
click at [464, 407] on button "Cancel" at bounding box center [432, 415] width 91 height 46
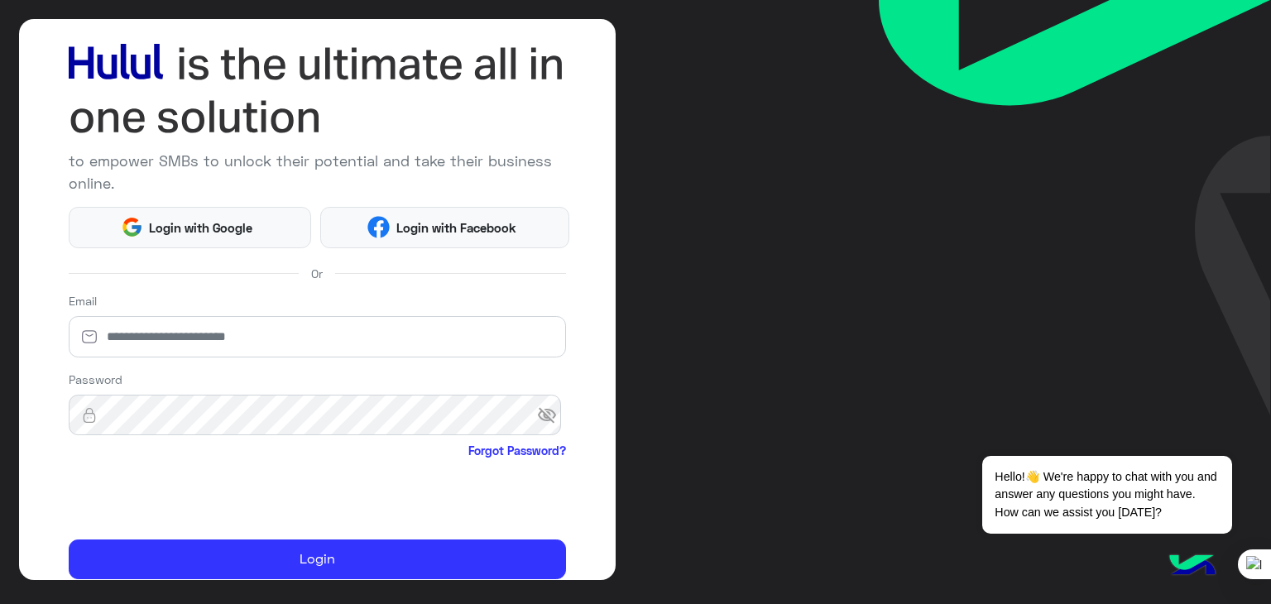
scroll to position [79, 0]
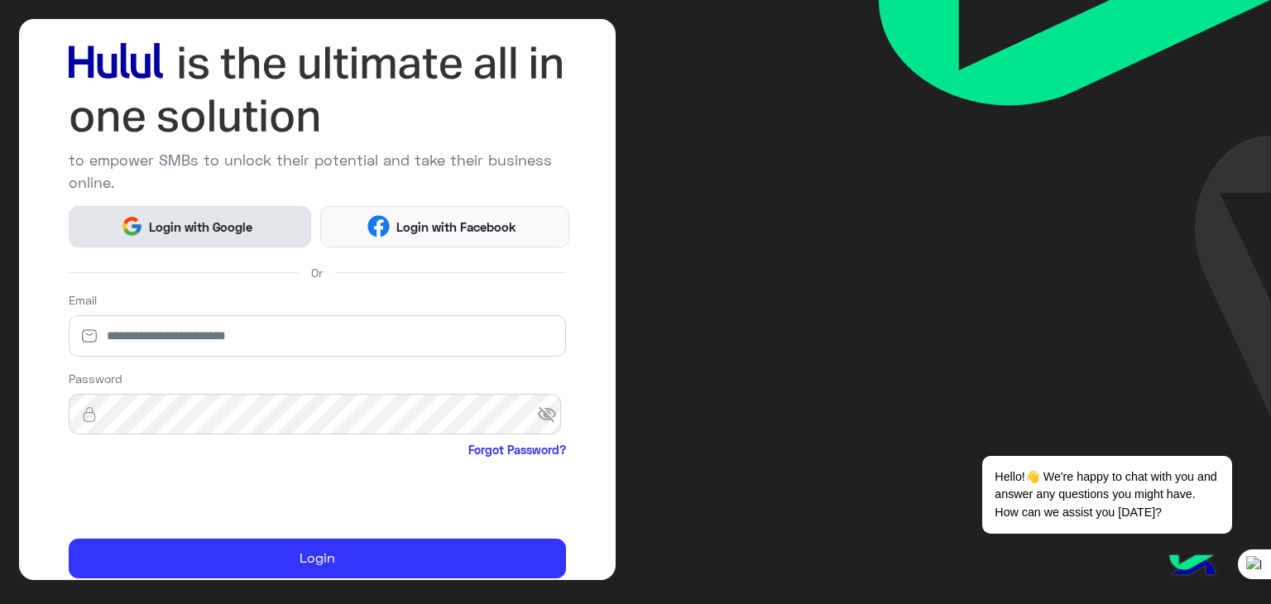
click at [243, 231] on span "Login with Google" at bounding box center [201, 227] width 116 height 19
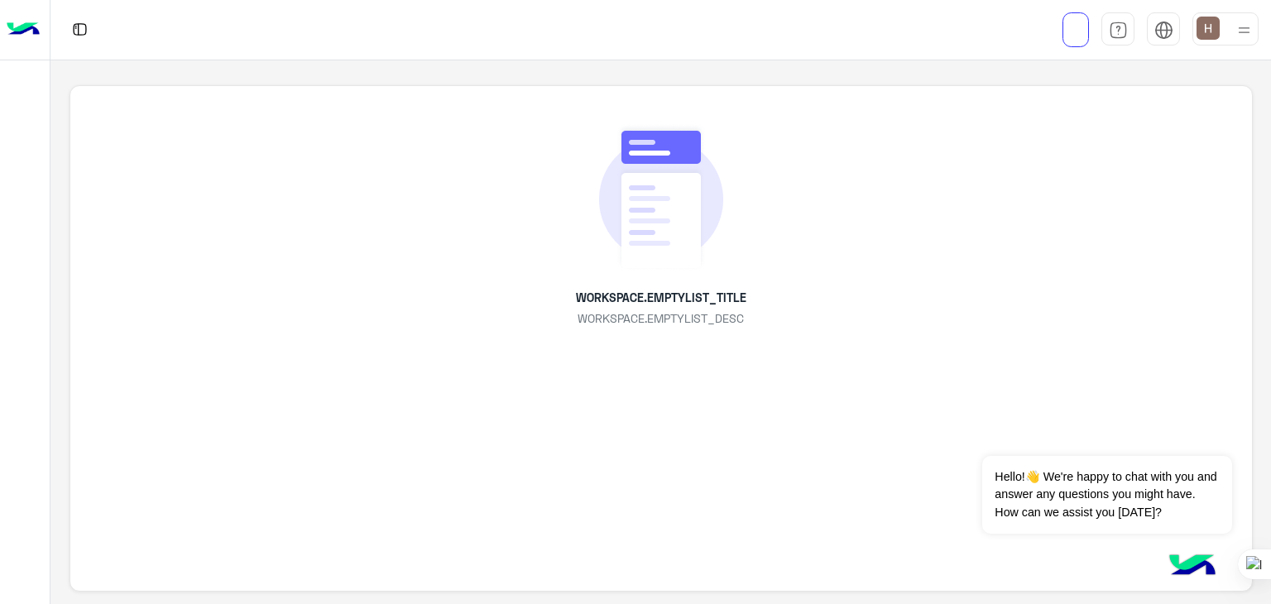
scroll to position [3, 0]
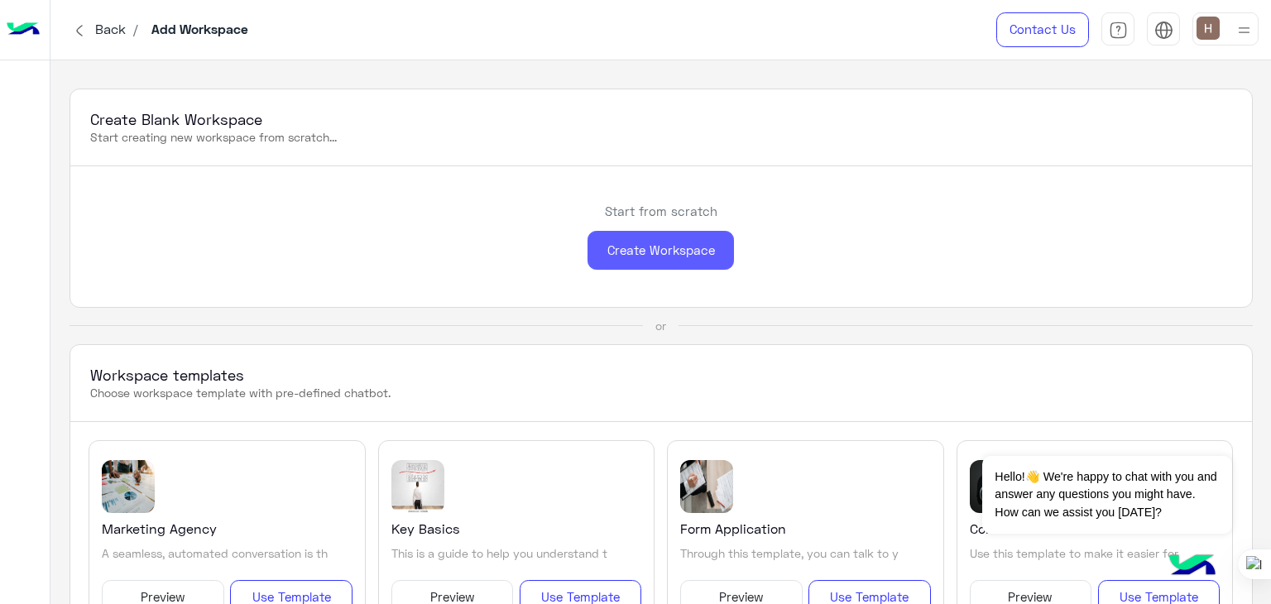
click at [613, 248] on div "Create Workspace" at bounding box center [661, 250] width 147 height 39
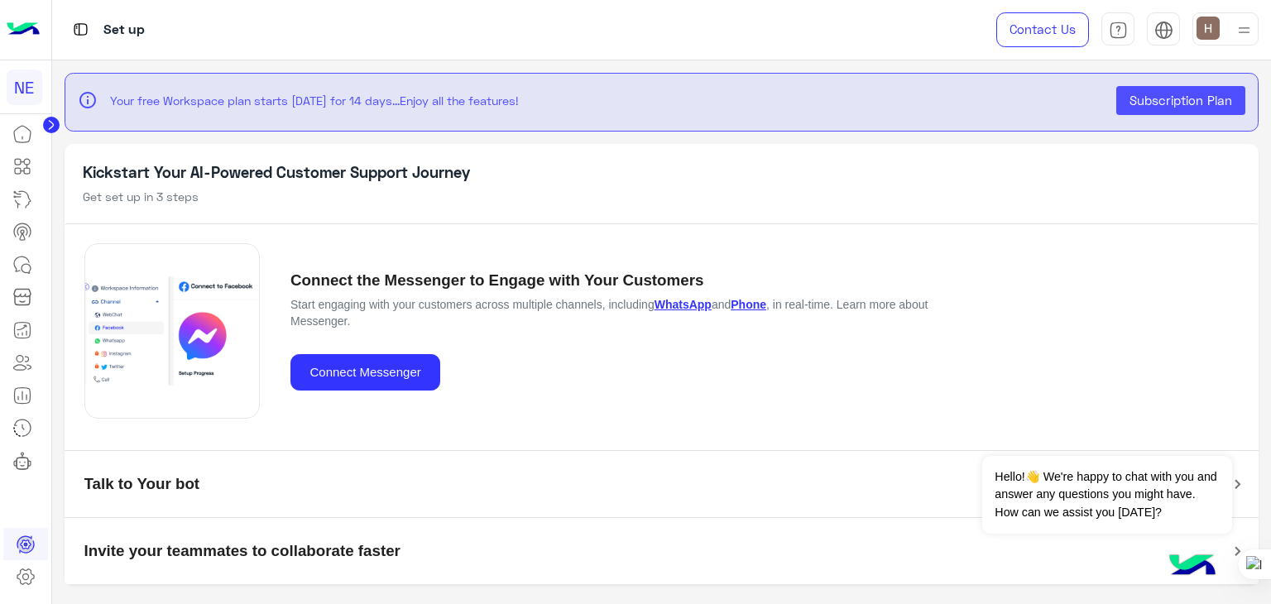
click at [43, 123] on icon at bounding box center [51, 125] width 17 height 17
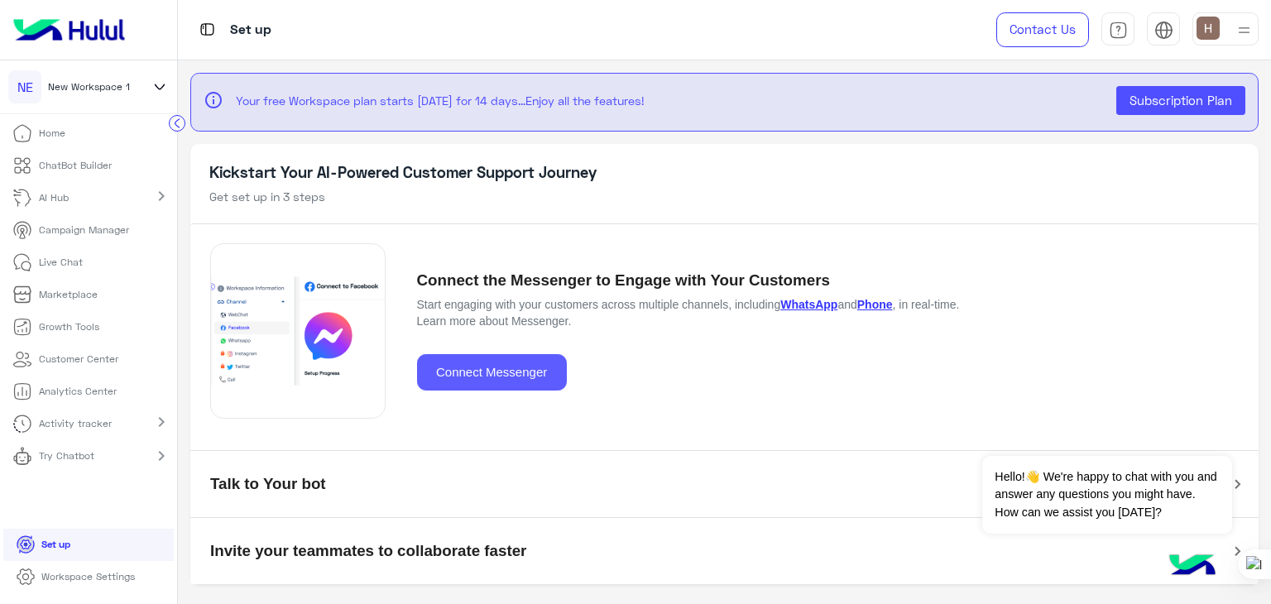
click at [454, 364] on button "Connect Messenger" at bounding box center [492, 372] width 150 height 37
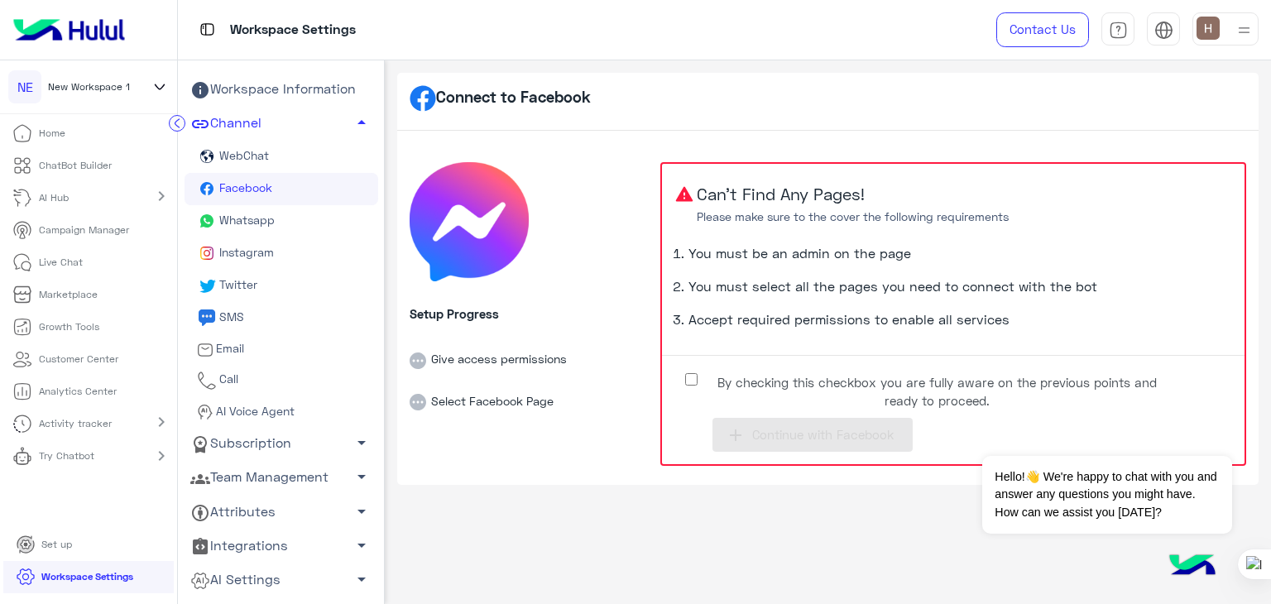
click at [682, 388] on label "By checking this checkbox you are fully aware on the previous points and ready …" at bounding box center [923, 386] width 497 height 37
click at [758, 425] on button "add Continue with Facebook" at bounding box center [813, 435] width 200 height 34
click at [139, 173] on li "ChatBot Builder" at bounding box center [88, 166] width 177 height 32
click at [119, 163] on link "ChatBot Builder" at bounding box center [62, 166] width 124 height 32
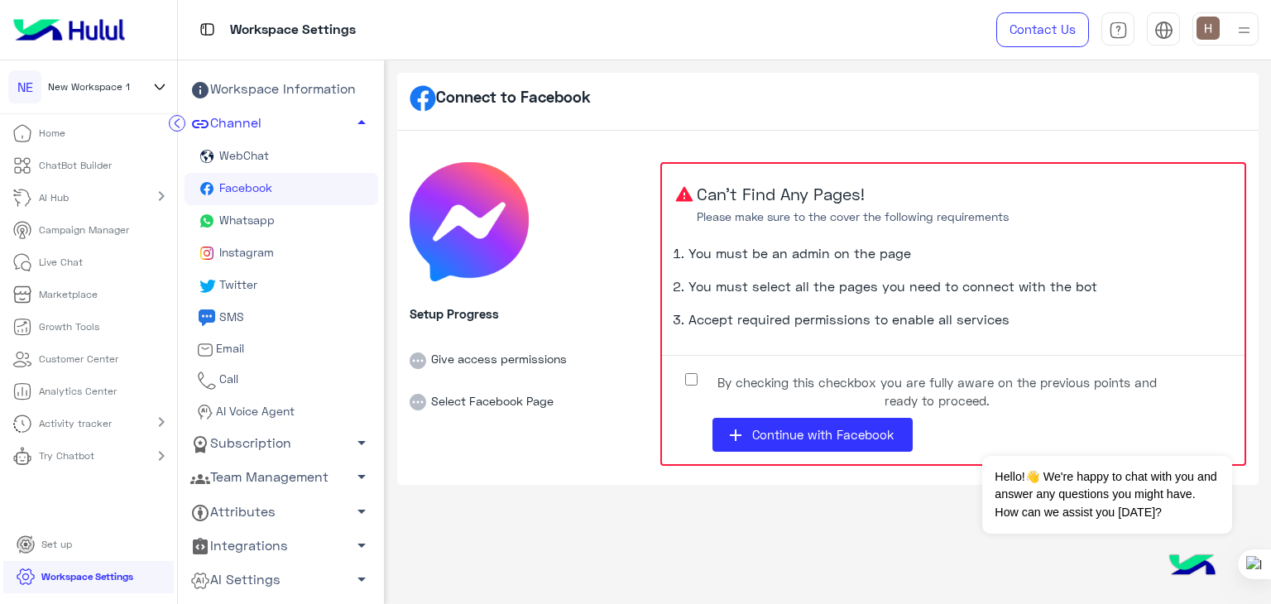
click at [92, 167] on p "ChatBot Builder" at bounding box center [75, 165] width 73 height 15
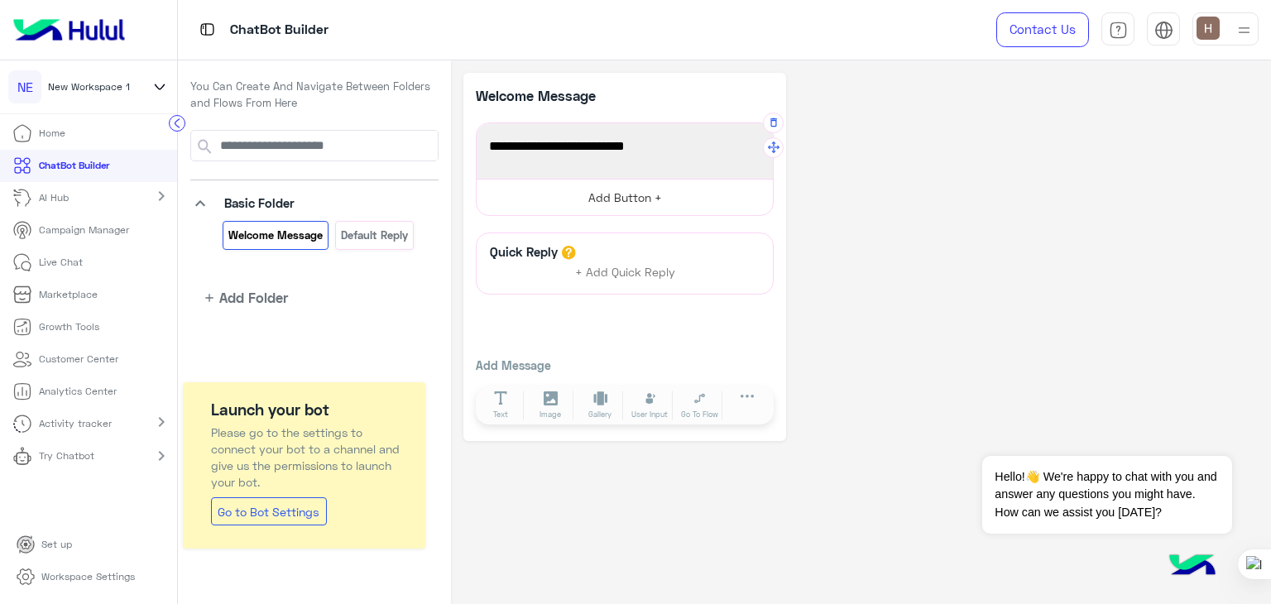
click at [574, 190] on button "Add Button +" at bounding box center [625, 197] width 296 height 37
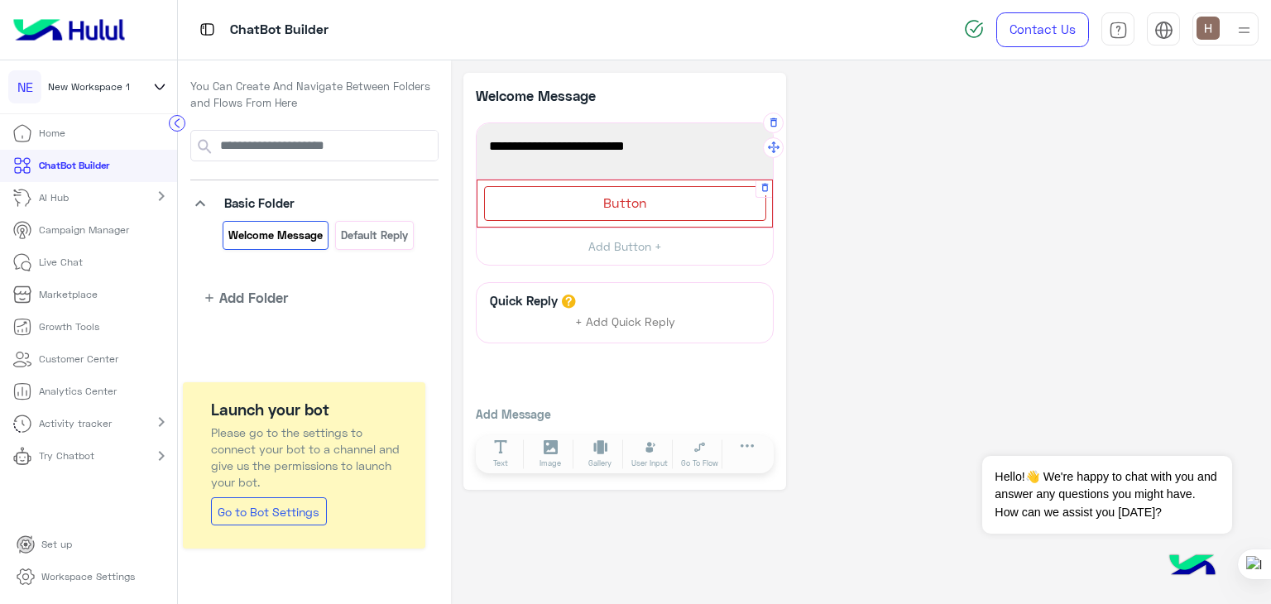
click at [602, 203] on div "Button" at bounding box center [625, 203] width 282 height 34
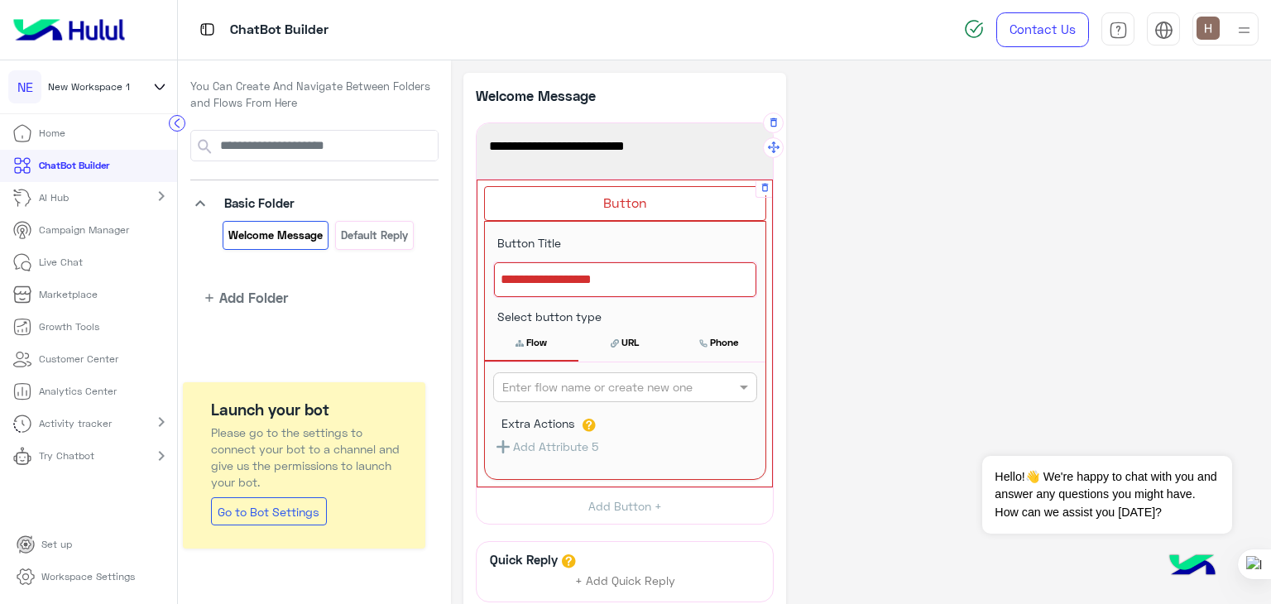
click at [598, 279] on div at bounding box center [625, 279] width 262 height 35
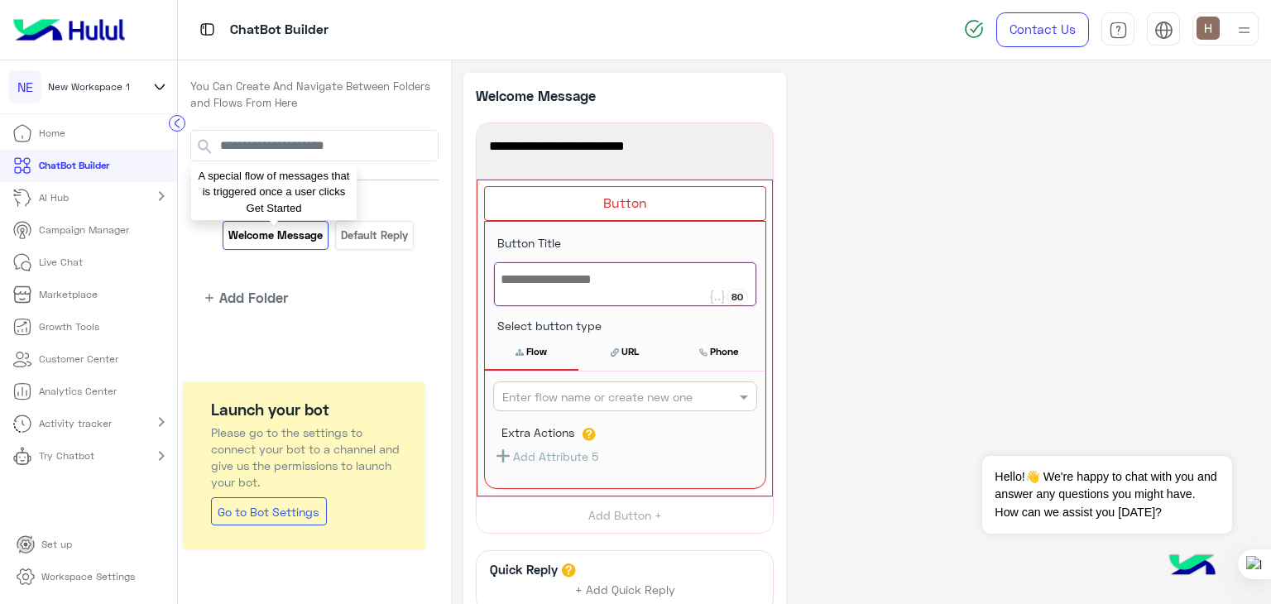
click at [308, 229] on p "Welcome Message" at bounding box center [276, 235] width 97 height 19
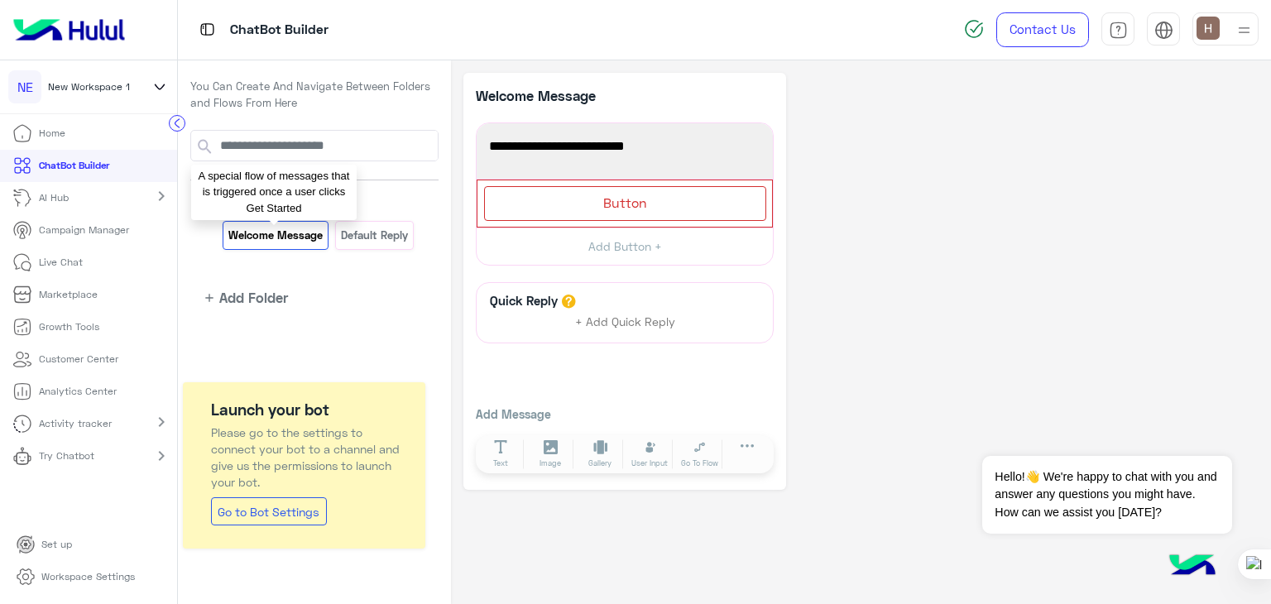
click at [308, 229] on p "Welcome Message" at bounding box center [276, 235] width 97 height 19
click at [565, 209] on div "Button" at bounding box center [625, 203] width 282 height 34
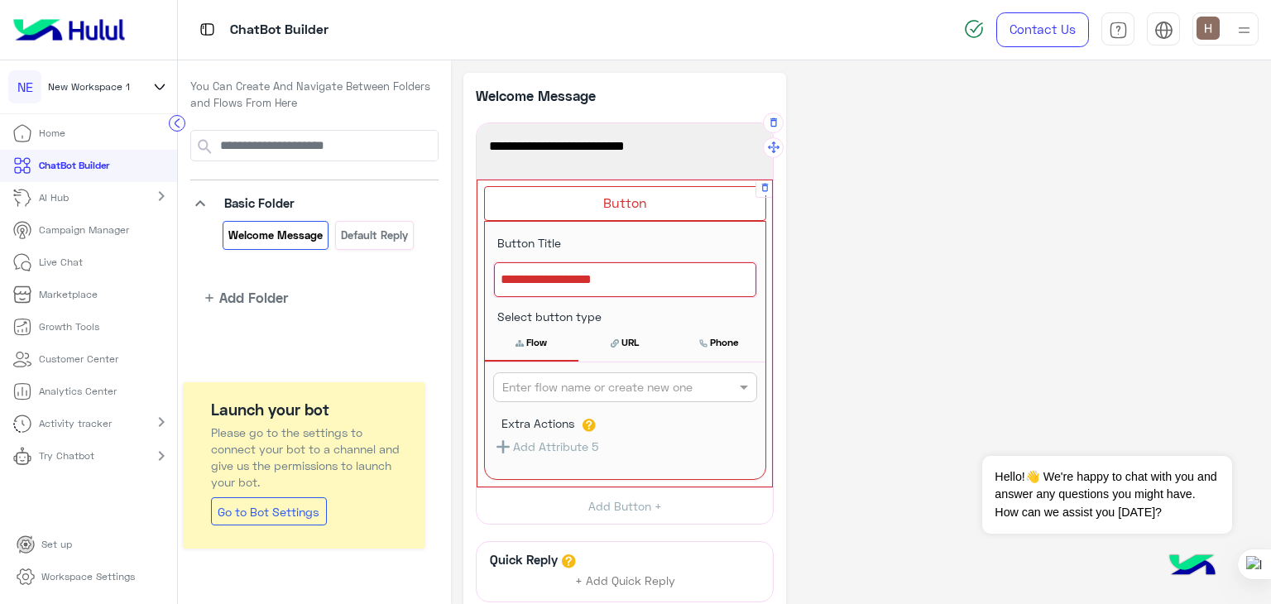
click at [576, 273] on div at bounding box center [625, 279] width 262 height 35
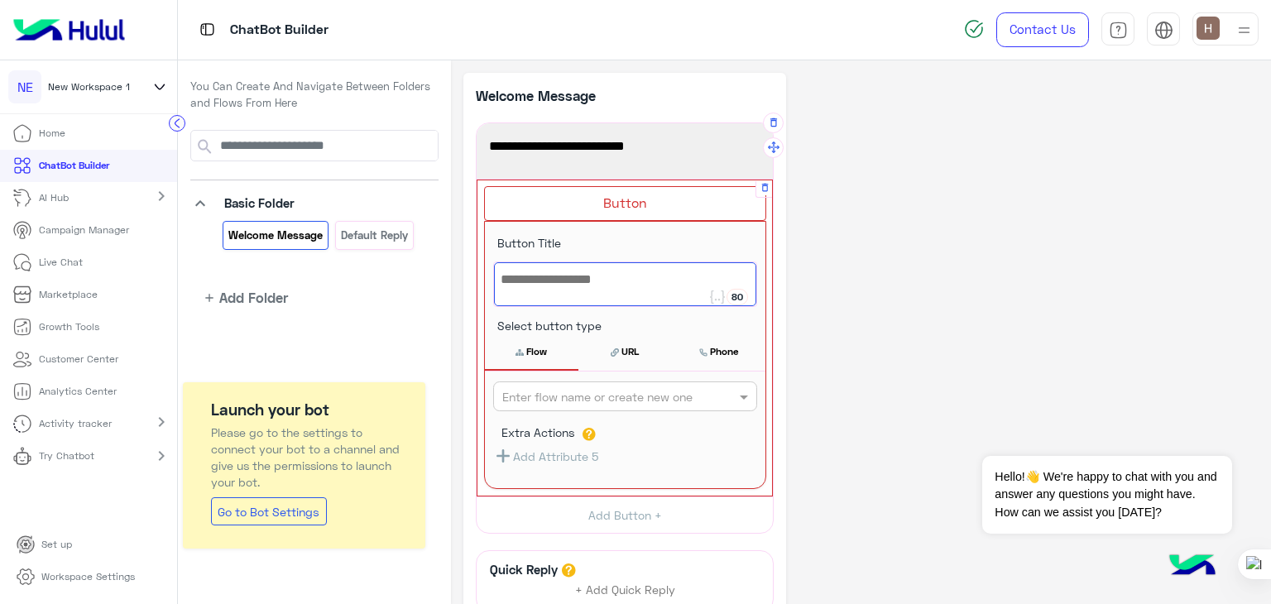
click at [576, 273] on div at bounding box center [625, 284] width 262 height 44
type textarea "**********"
click at [649, 392] on input "text" at bounding box center [597, 396] width 191 height 17
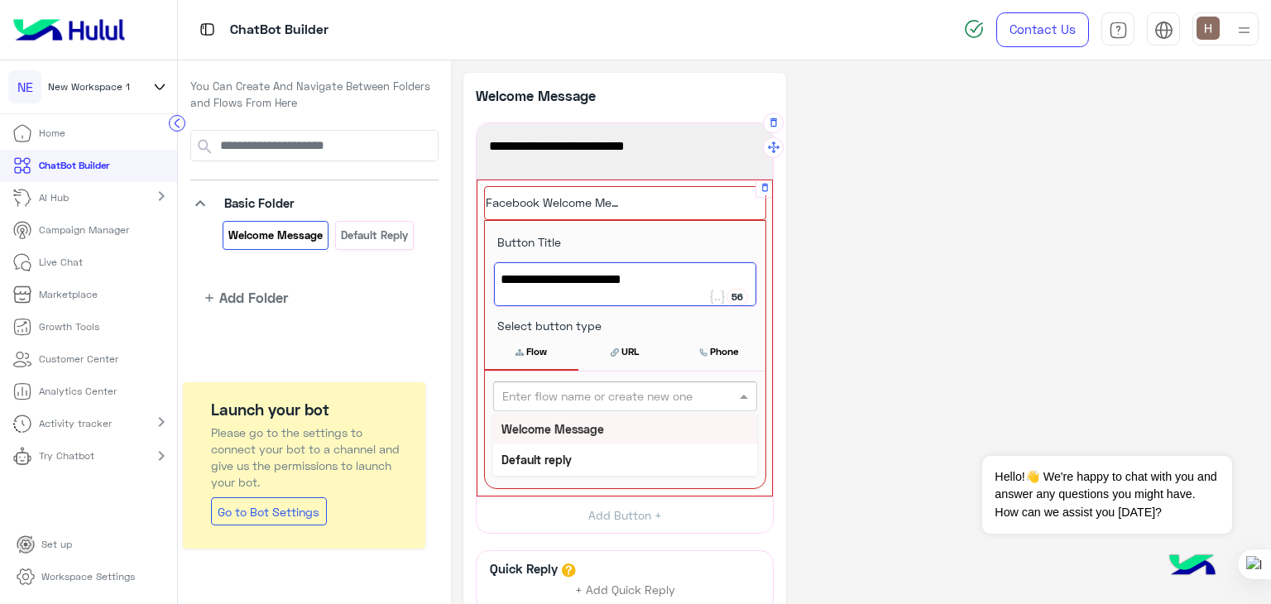
click at [649, 392] on input "text" at bounding box center [597, 396] width 191 height 17
click at [861, 388] on div "**********" at bounding box center [861, 416] width 795 height 686
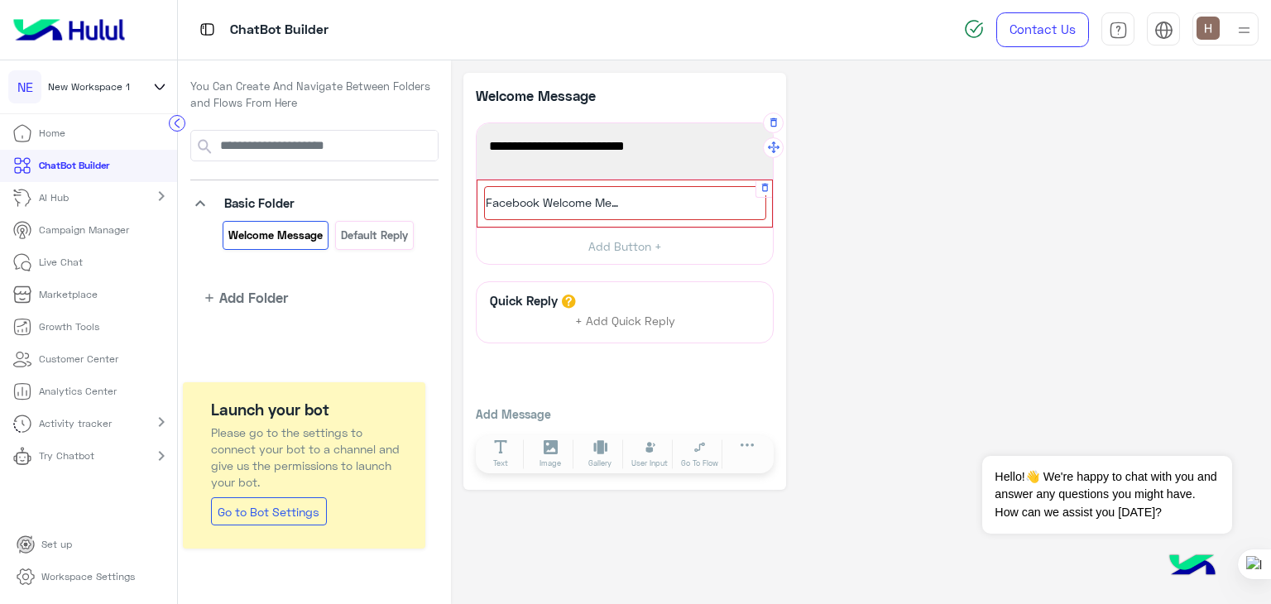
click at [574, 207] on span "Facebook Welcome Message" at bounding box center [552, 202] width 132 height 15
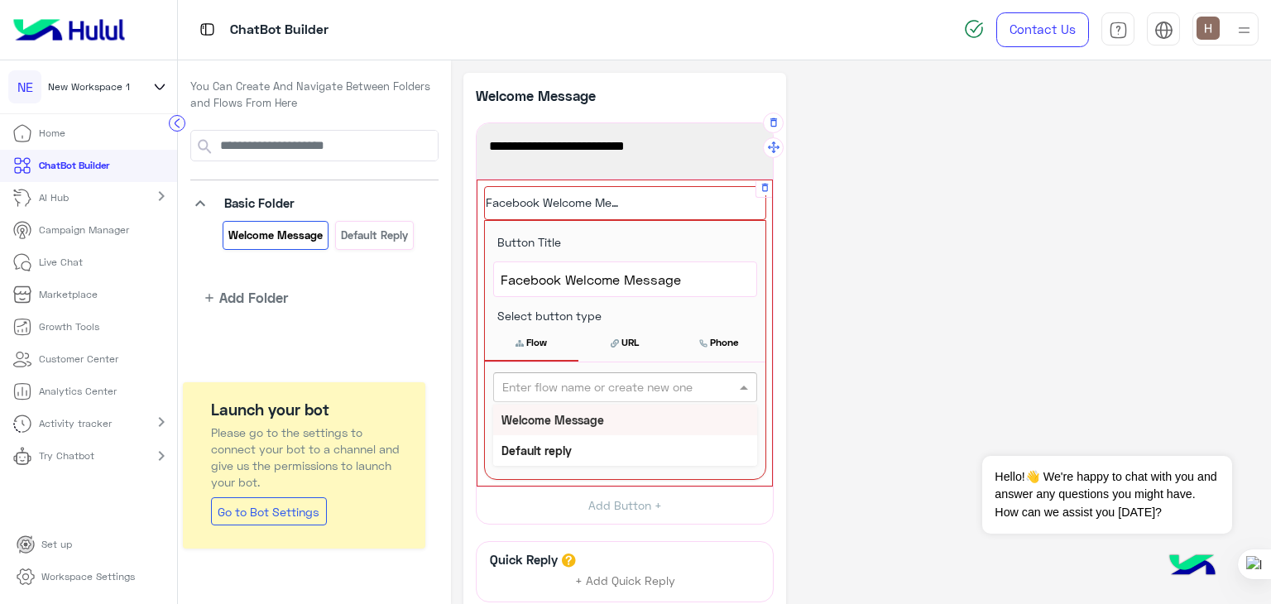
click at [585, 390] on input "text" at bounding box center [597, 387] width 191 height 17
click at [611, 337] on icon at bounding box center [616, 342] width 11 height 12
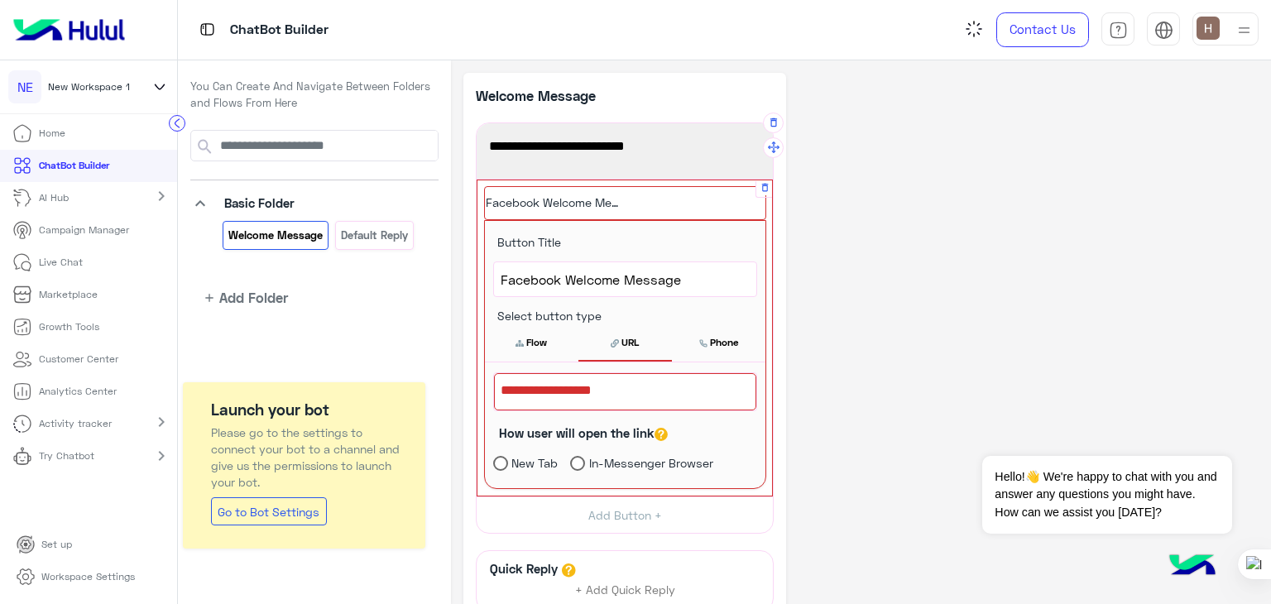
click at [560, 309] on span "Select button type" at bounding box center [543, 316] width 117 height 14
click at [582, 311] on span "Select button type" at bounding box center [543, 316] width 117 height 14
click at [587, 463] on label "In-Messenger Browser" at bounding box center [641, 460] width 143 height 17
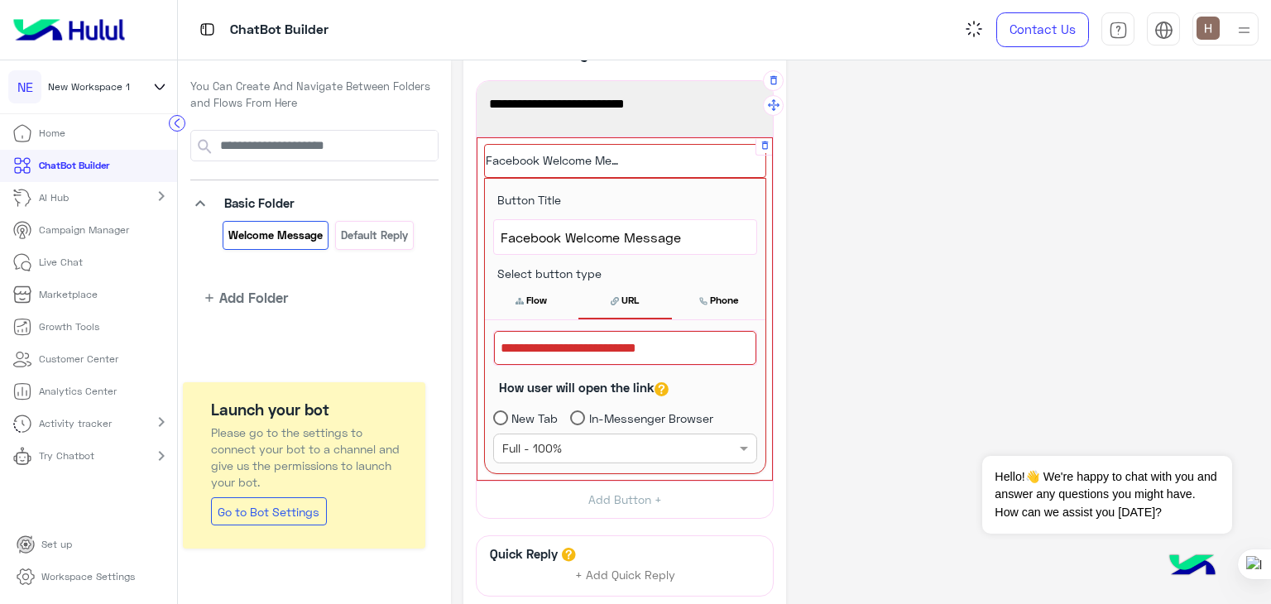
scroll to position [43, 0]
click at [699, 298] on icon at bounding box center [703, 300] width 8 height 8
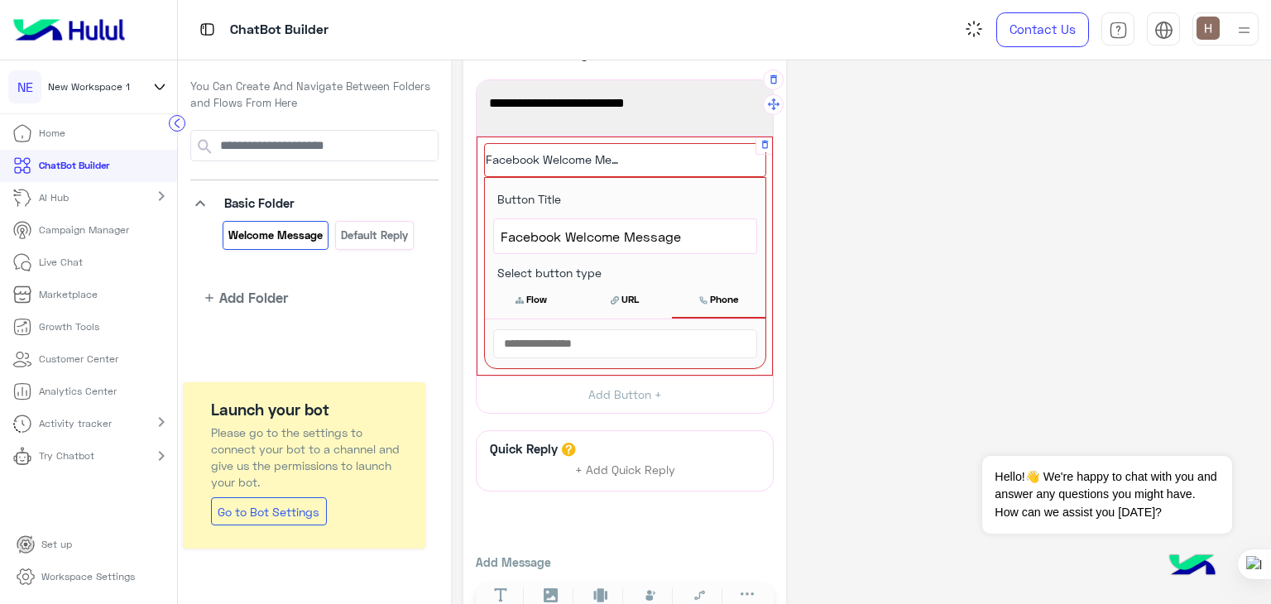
click at [533, 301] on button "Flow" at bounding box center [532, 299] width 94 height 35
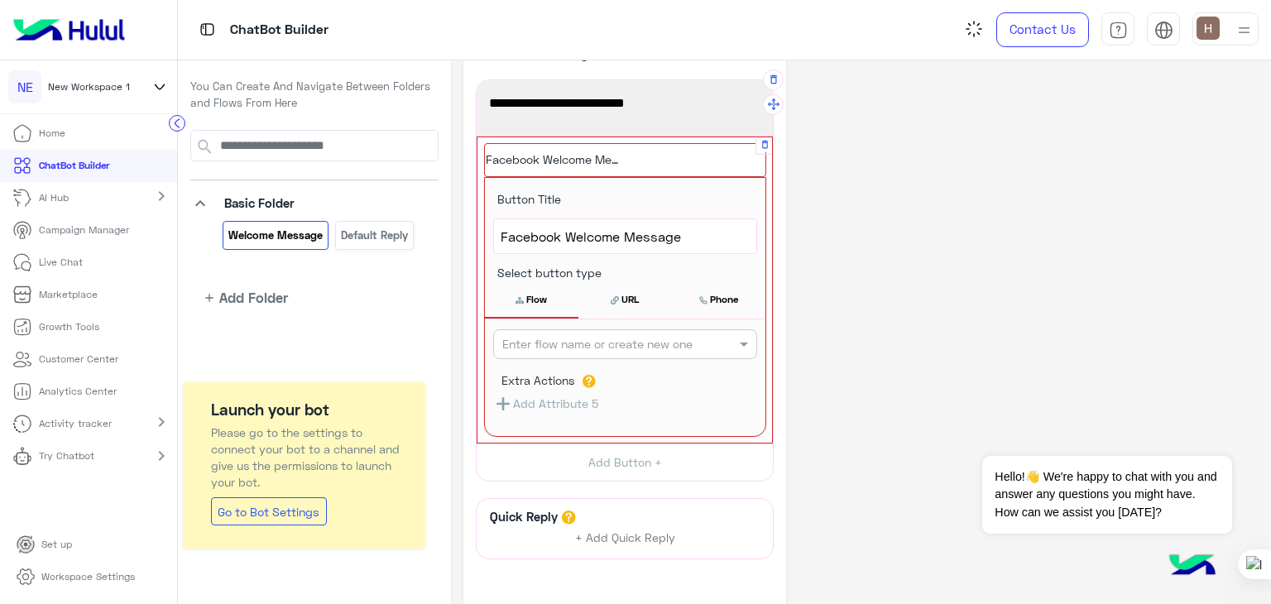
click at [619, 348] on input "text" at bounding box center [597, 344] width 191 height 17
click at [619, 362] on div "Welcome Message" at bounding box center [625, 377] width 264 height 31
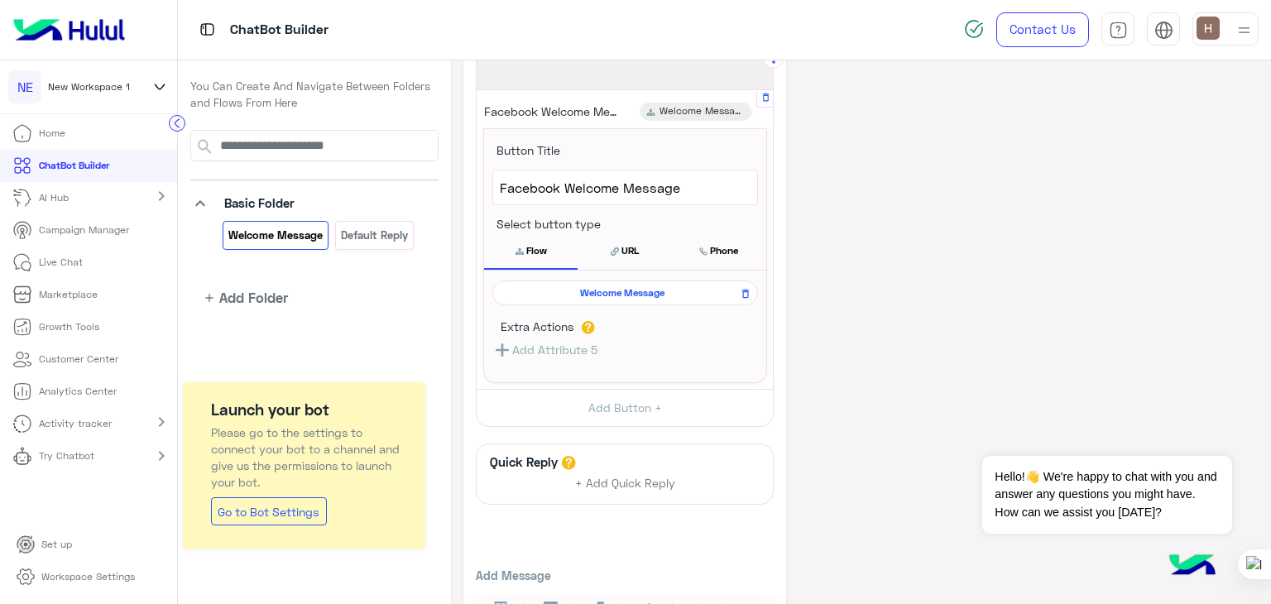
scroll to position [149, 0]
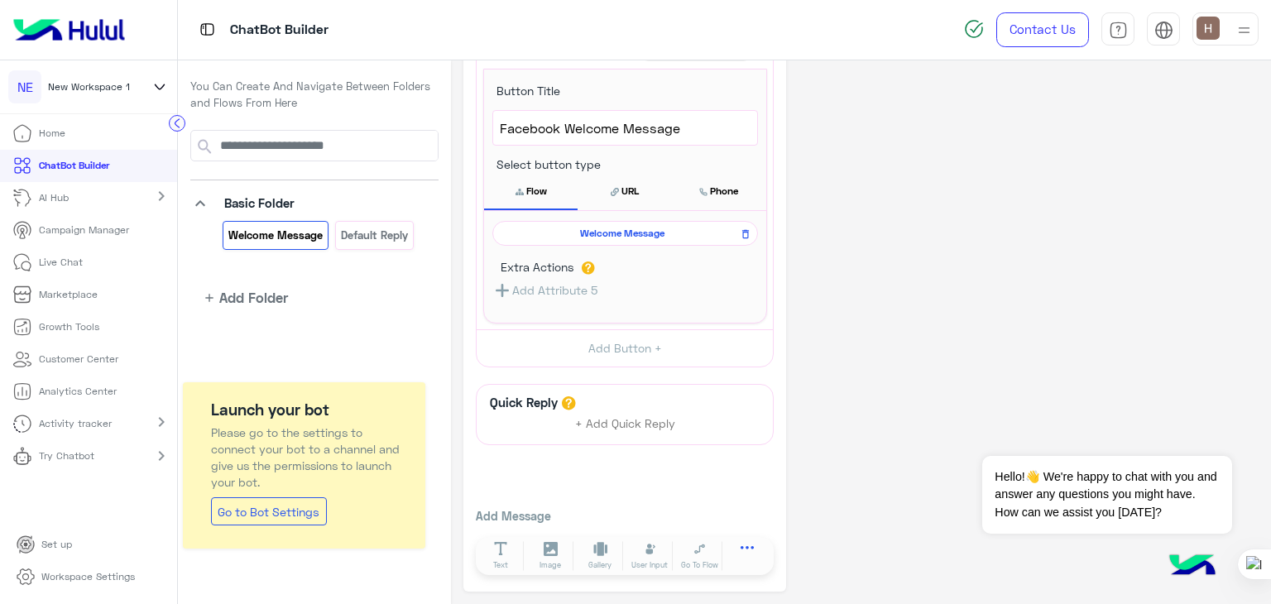
click at [736, 544] on button at bounding box center [747, 550] width 46 height 19
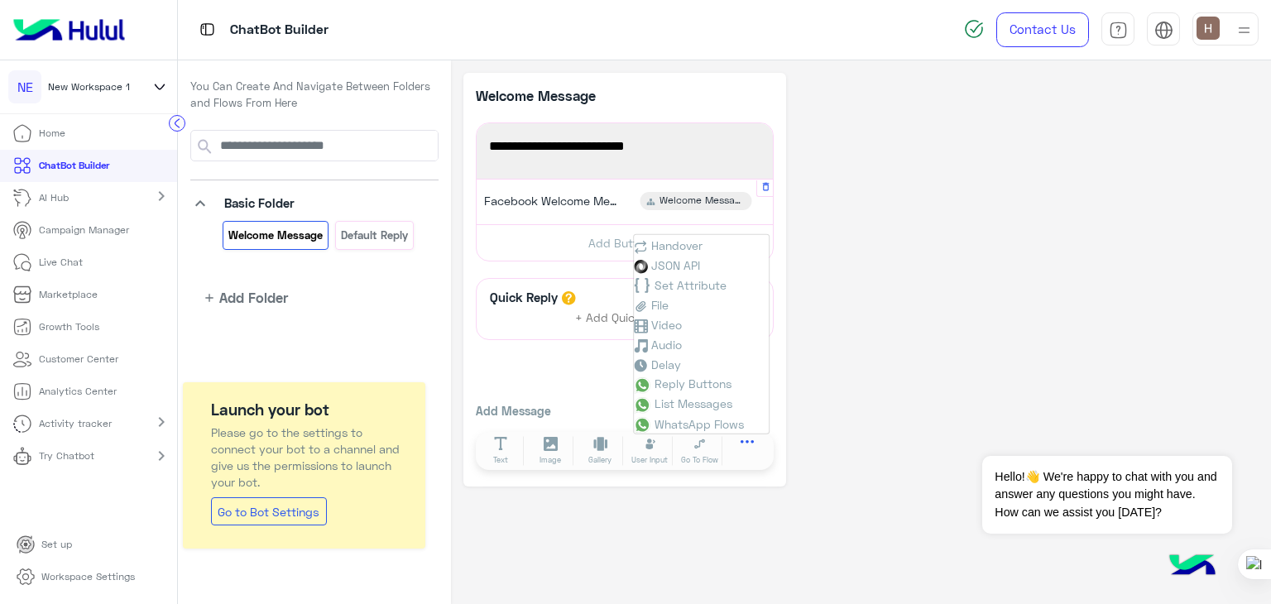
click at [739, 440] on button at bounding box center [747, 445] width 46 height 19
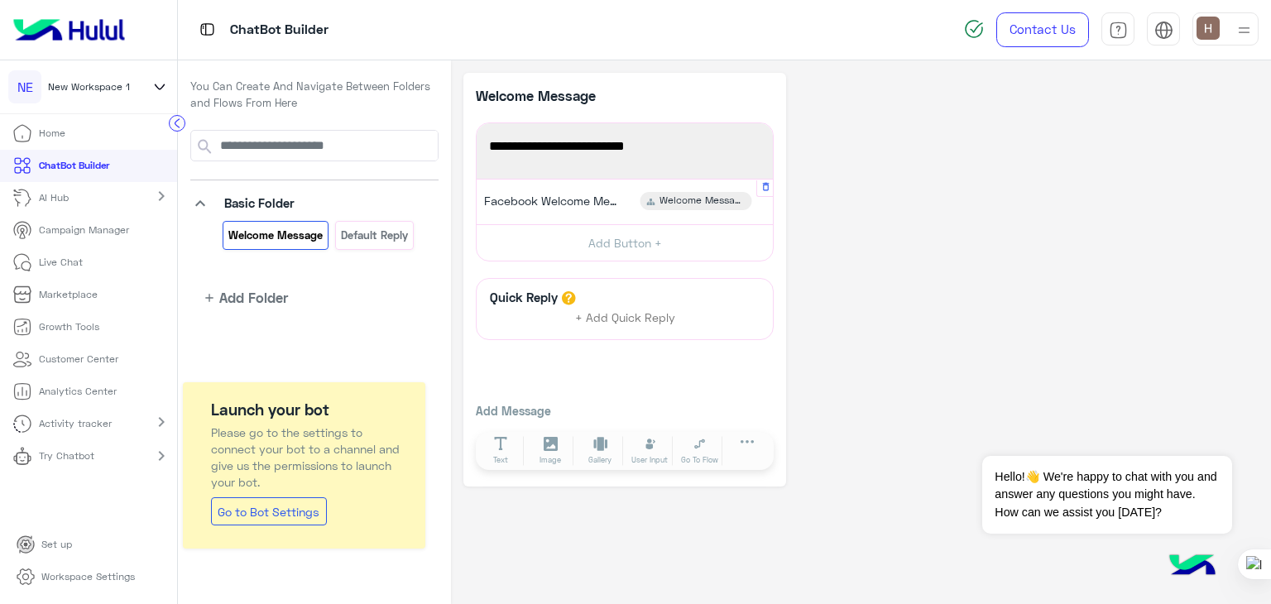
click at [530, 407] on p "Add Message" at bounding box center [625, 410] width 298 height 17
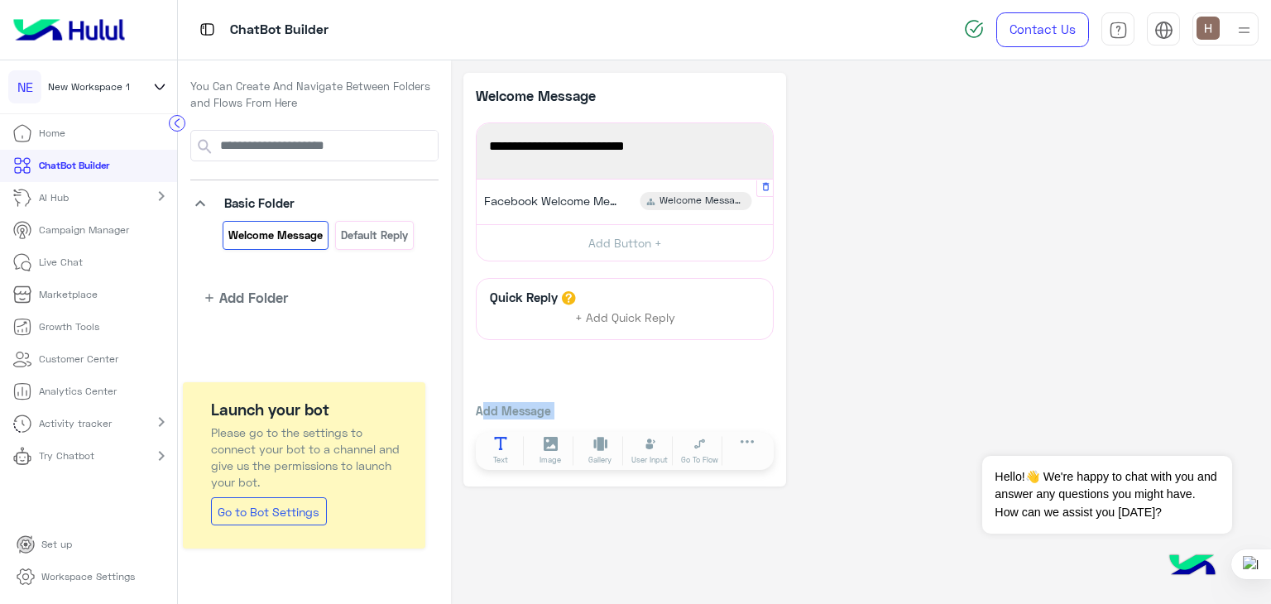
click at [516, 432] on div "Text" at bounding box center [501, 451] width 50 height 38
click at [502, 441] on icon at bounding box center [501, 444] width 14 height 14
click at [502, 398] on div at bounding box center [625, 280] width 323 height 415
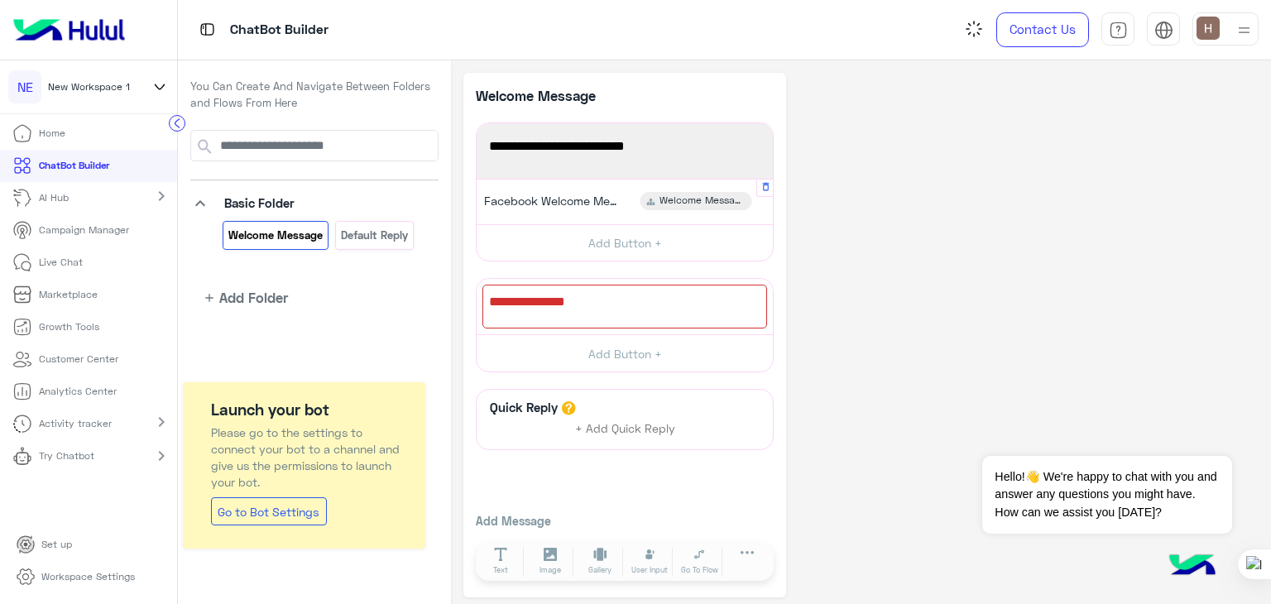
scroll to position [6, 0]
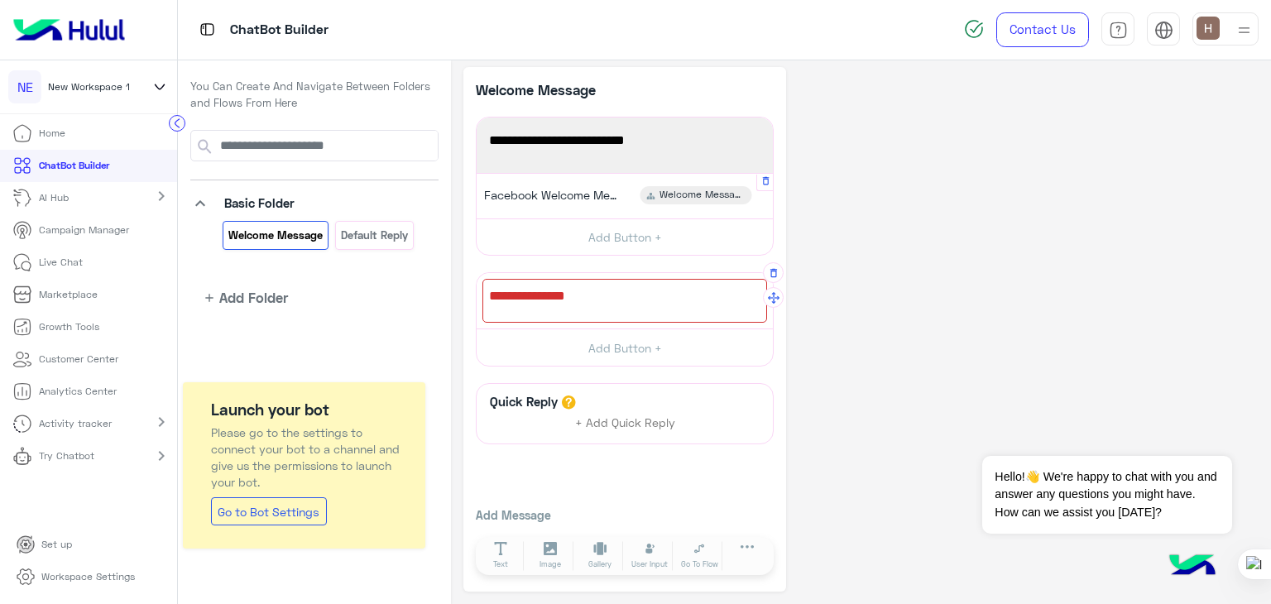
click at [576, 296] on div at bounding box center [625, 301] width 285 height 44
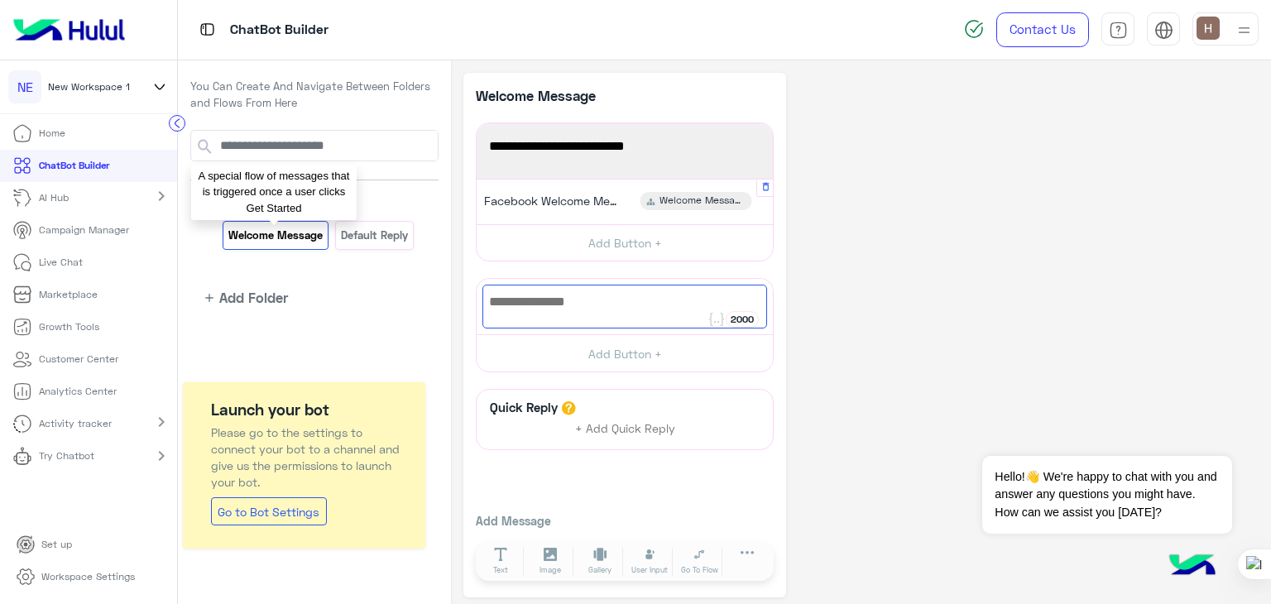
click at [315, 230] on p "Welcome Message" at bounding box center [276, 235] width 97 height 19
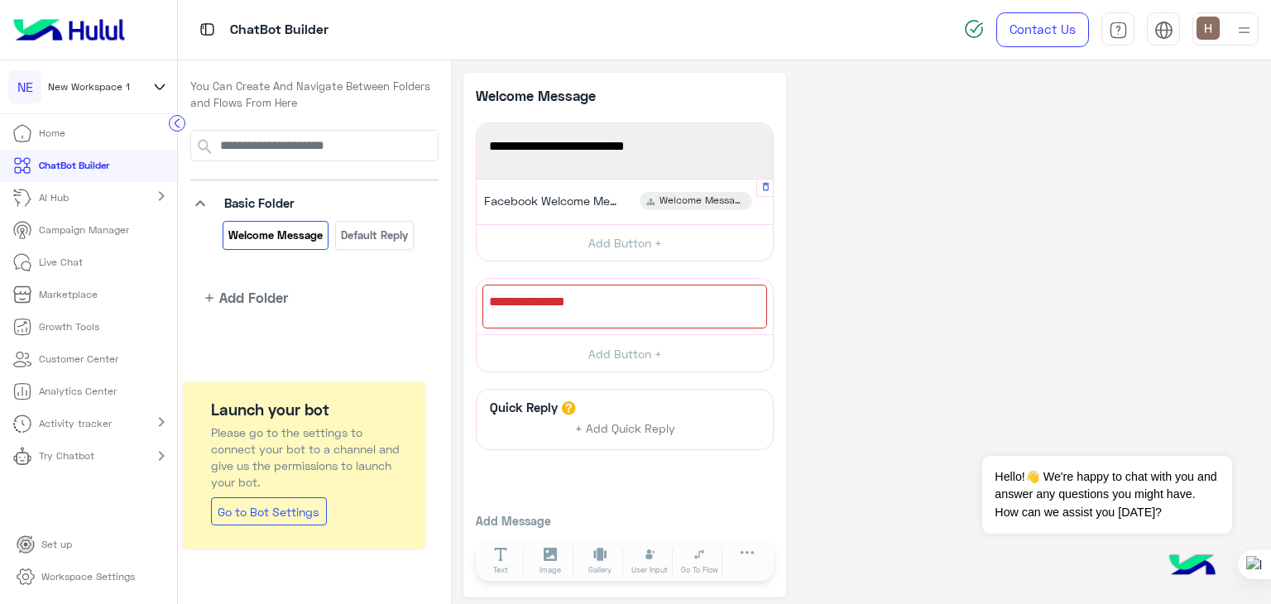
click at [609, 189] on div "Facebook Welcome Message Welcome Message" at bounding box center [625, 201] width 284 height 32
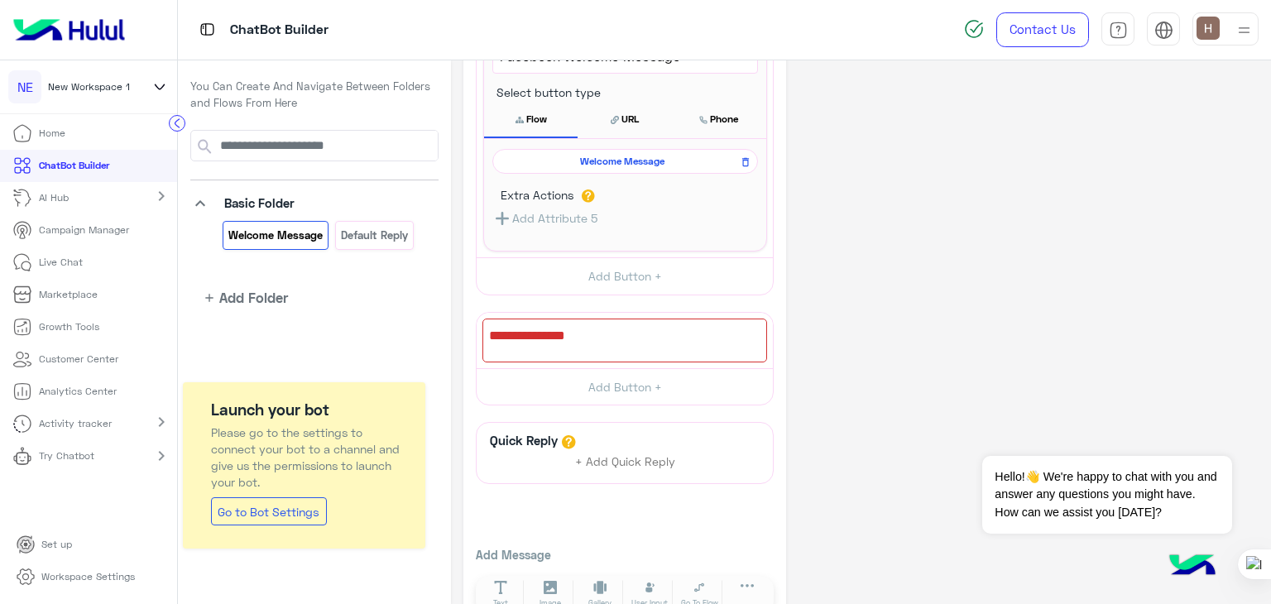
scroll to position [258, 0]
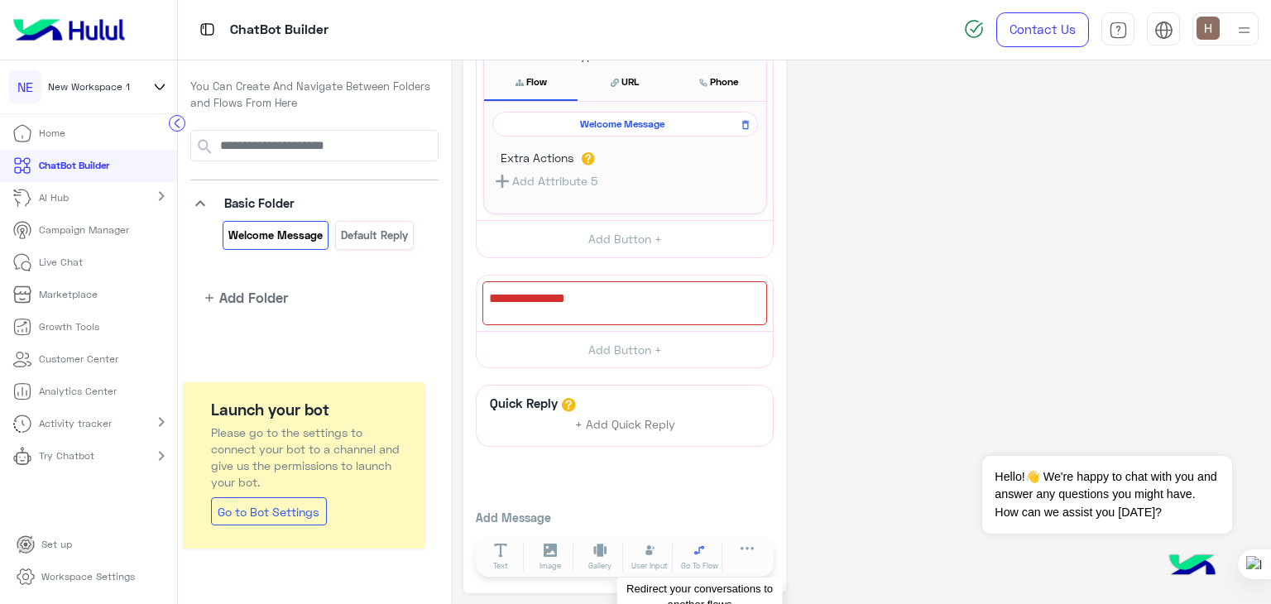
click at [702, 552] on icon at bounding box center [700, 551] width 14 height 14
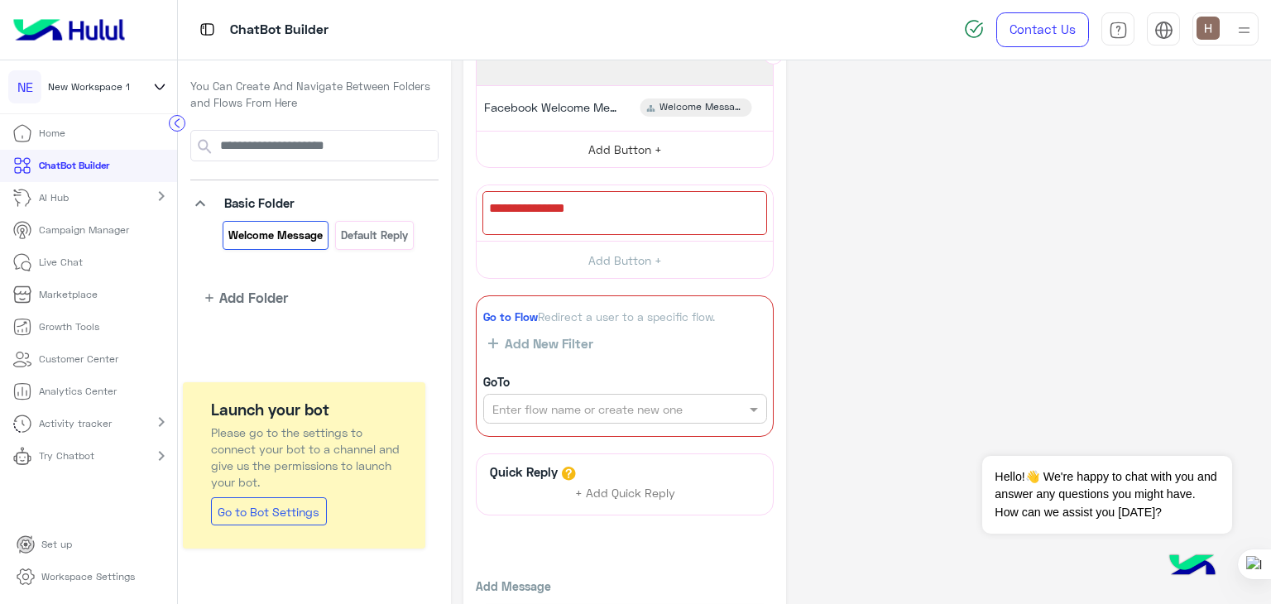
scroll to position [41, 0]
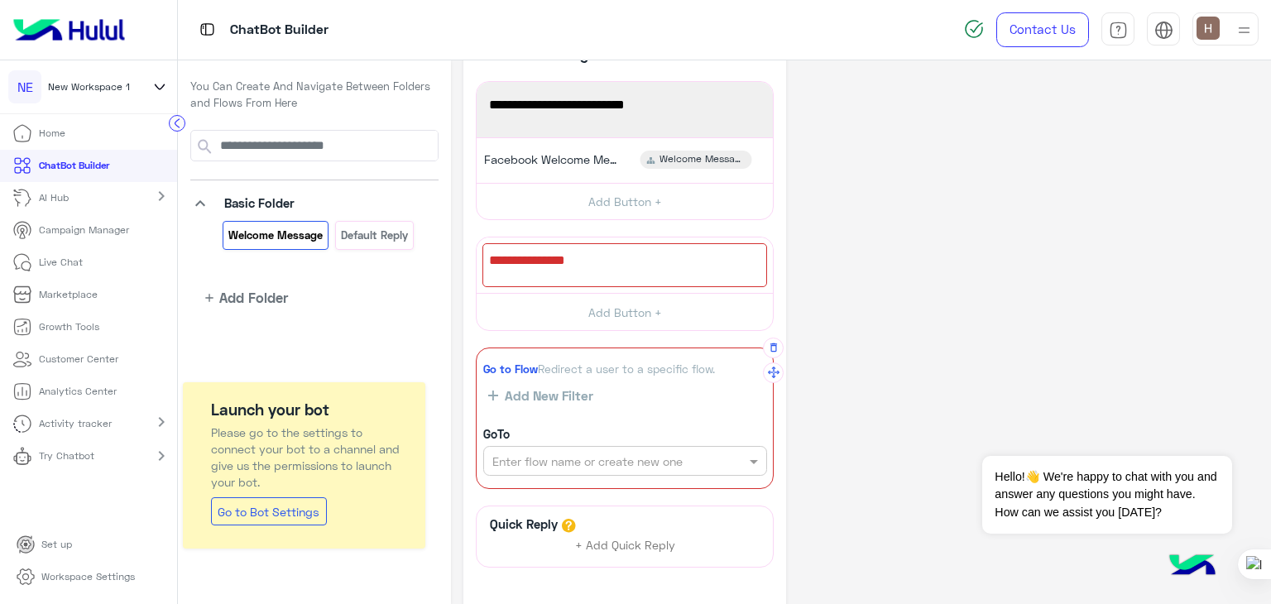
click at [579, 392] on span "Add New Filter" at bounding box center [545, 395] width 95 height 15
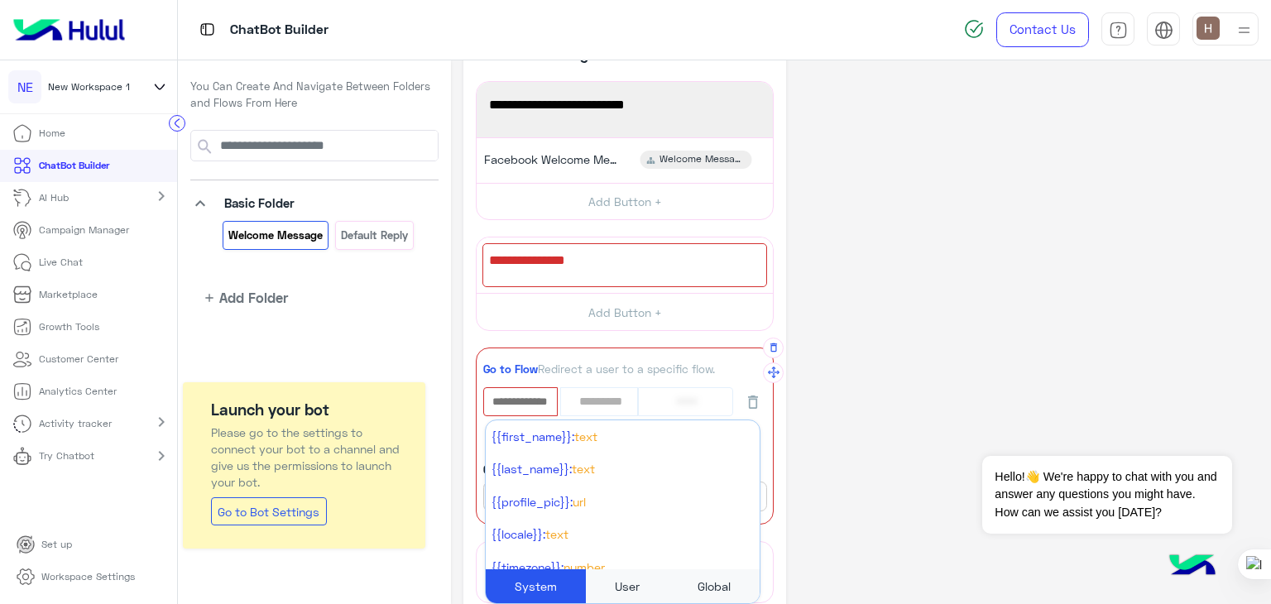
click at [532, 409] on input "text" at bounding box center [520, 402] width 71 height 26
click at [557, 363] on div "Go to Flow Redirect a user to a specific flow." at bounding box center [625, 369] width 284 height 17
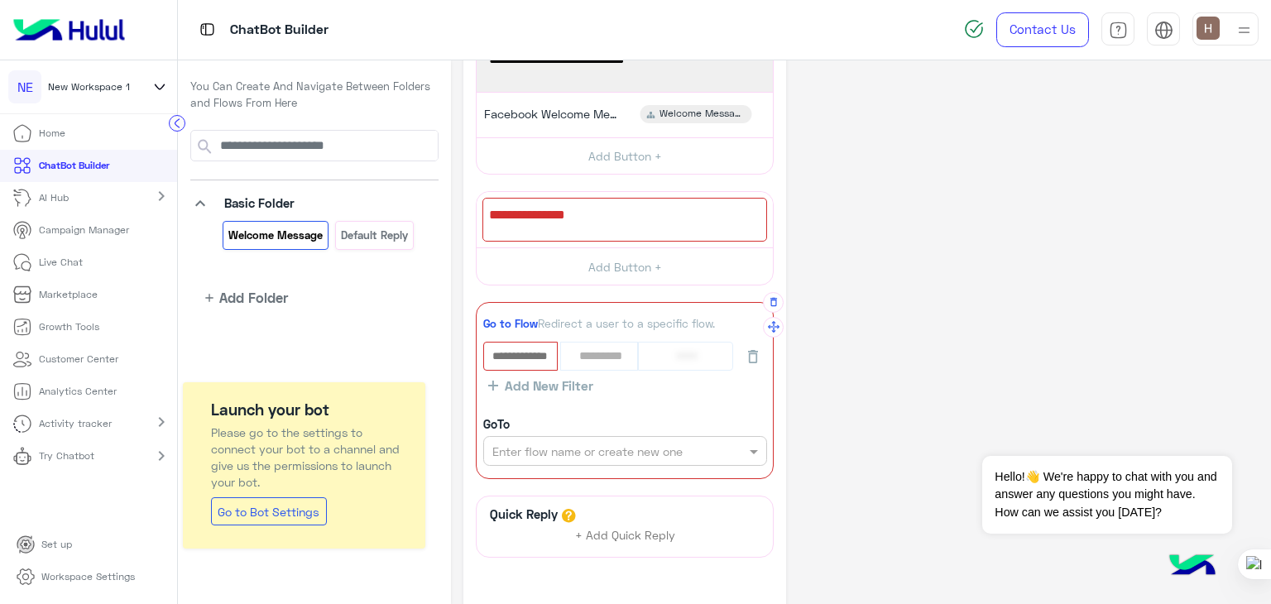
scroll to position [90, 0]
click at [543, 440] on input "text" at bounding box center [597, 448] width 209 height 17
click at [586, 312] on div "Go to Flow Redirect a user to a specific flow." at bounding box center [625, 320] width 284 height 17
drag, startPoint x: 537, startPoint y: 368, endPoint x: 531, endPoint y: 360, distance: 9.4
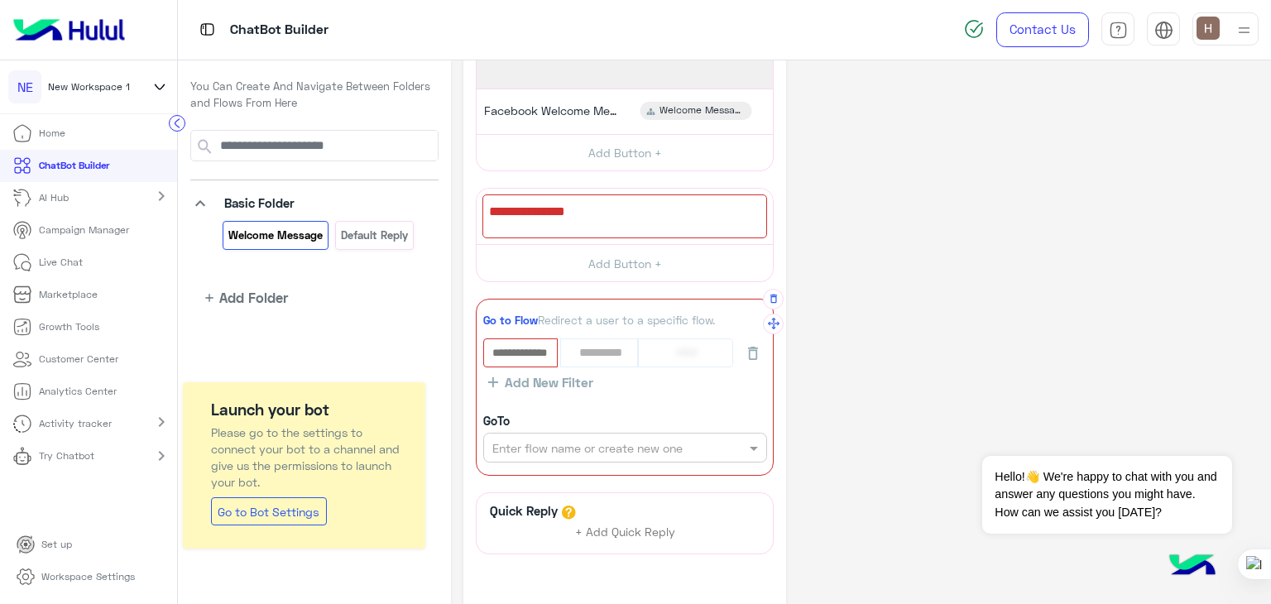
click at [531, 360] on app-users-filter-conditions "********* Add New Filter" at bounding box center [625, 365] width 284 height 52
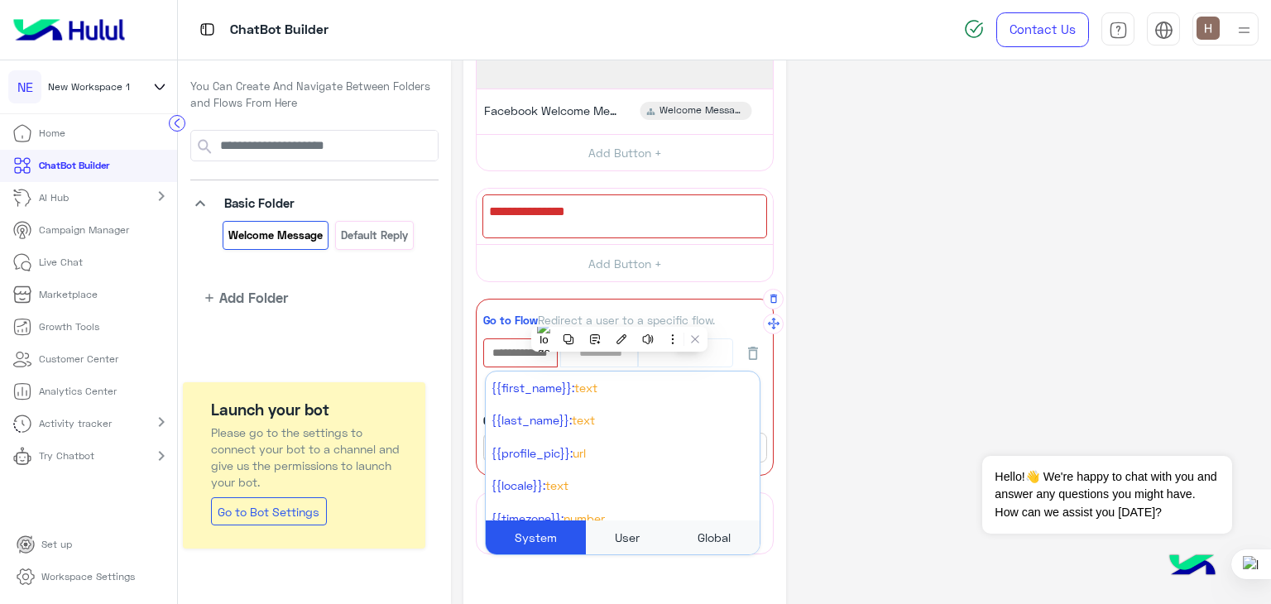
click at [531, 360] on input "text" at bounding box center [520, 353] width 71 height 26
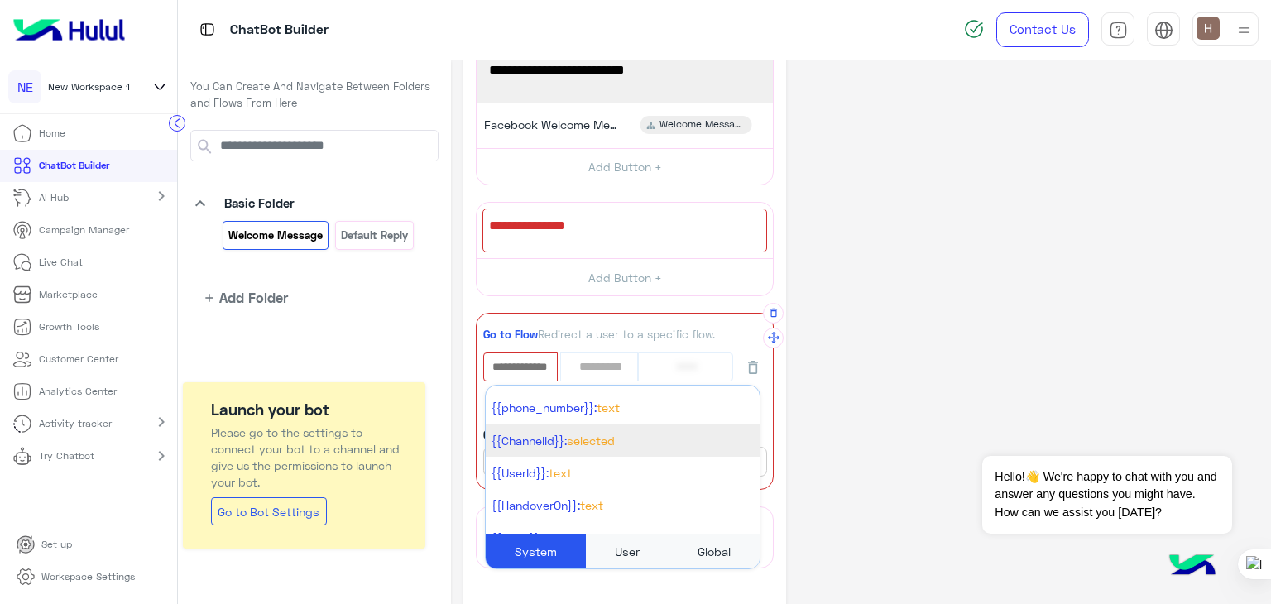
scroll to position [338, 0]
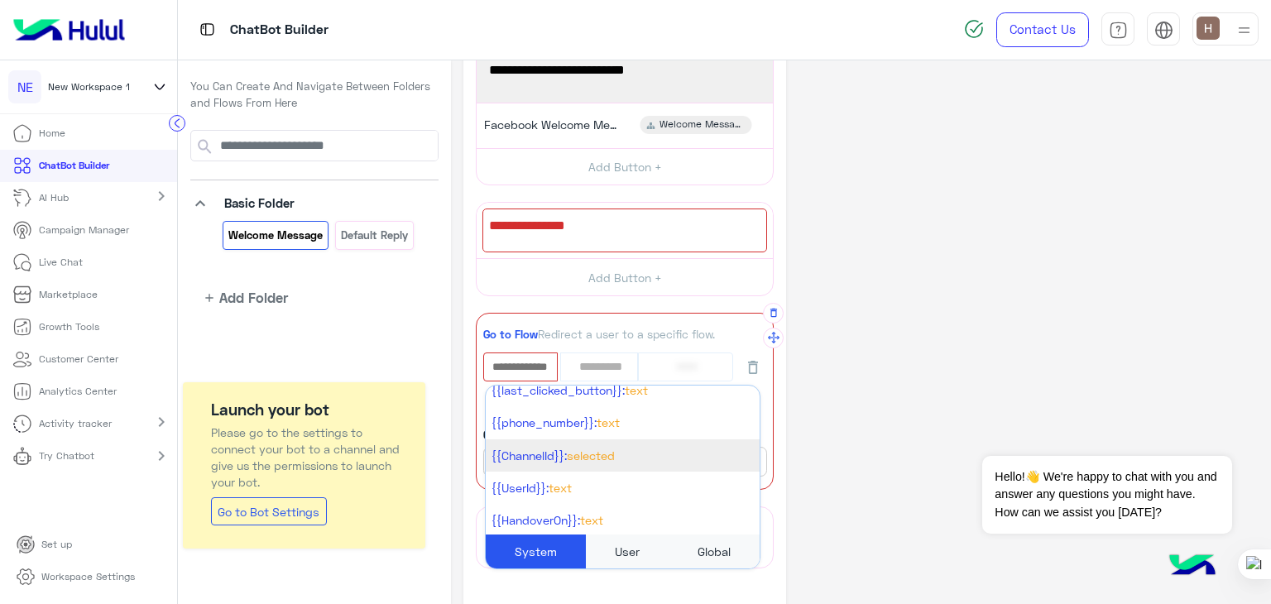
click at [555, 464] on li "{{ChannelId}}: Selected" at bounding box center [623, 456] width 274 height 32
select select "*"
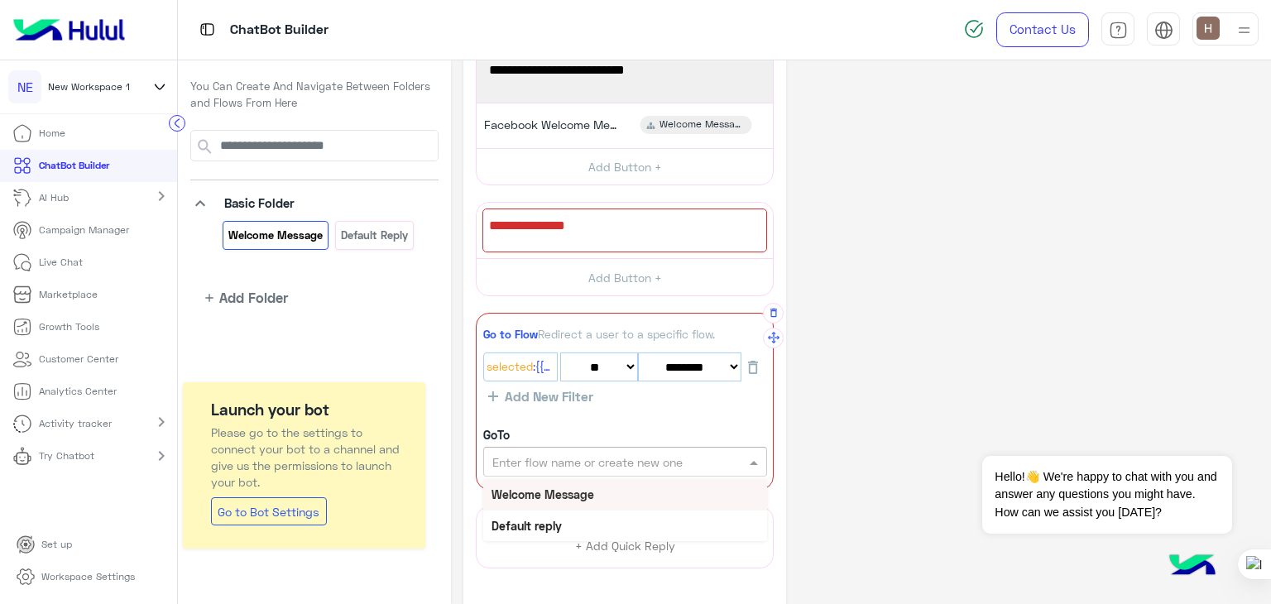
click at [648, 456] on input "text" at bounding box center [597, 462] width 209 height 17
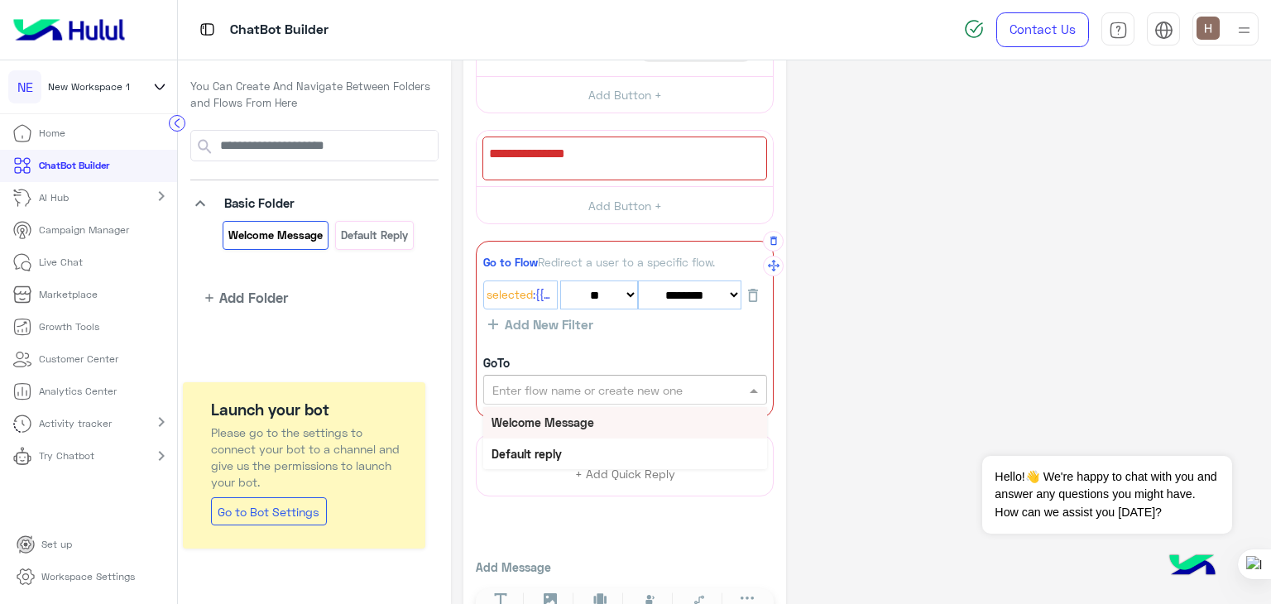
scroll to position [149, 0]
click at [853, 406] on div "**********" at bounding box center [861, 283] width 795 height 718
click at [505, 385] on input "text" at bounding box center [597, 389] width 209 height 17
click at [527, 415] on b "Welcome Message" at bounding box center [543, 422] width 103 height 14
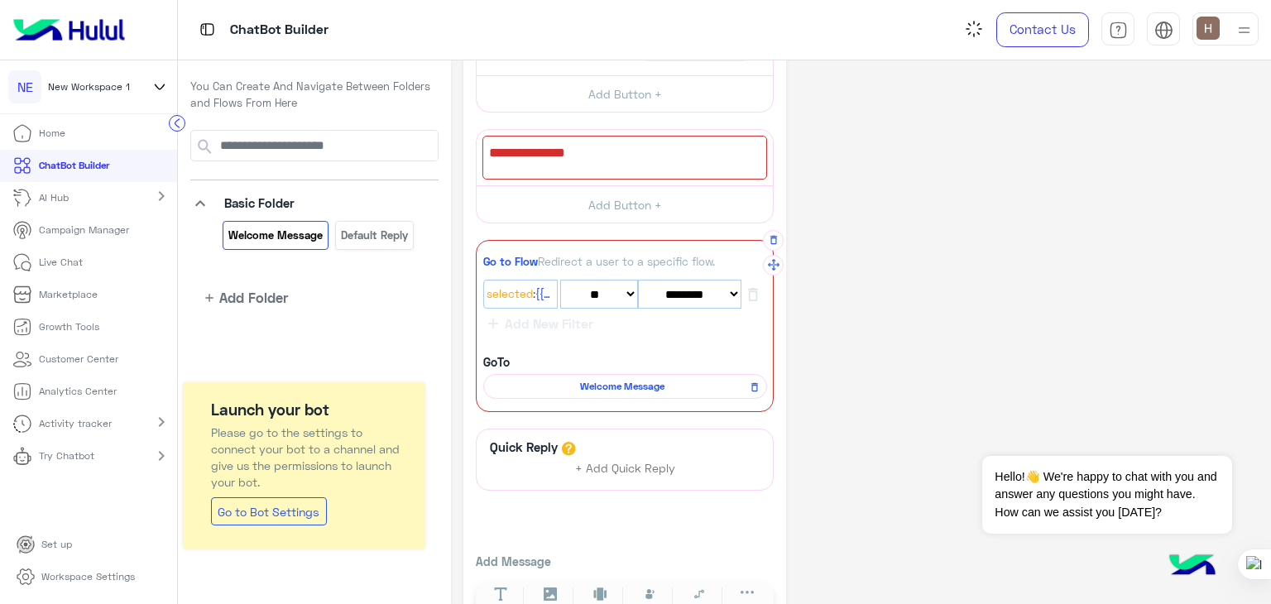
scroll to position [194, 0]
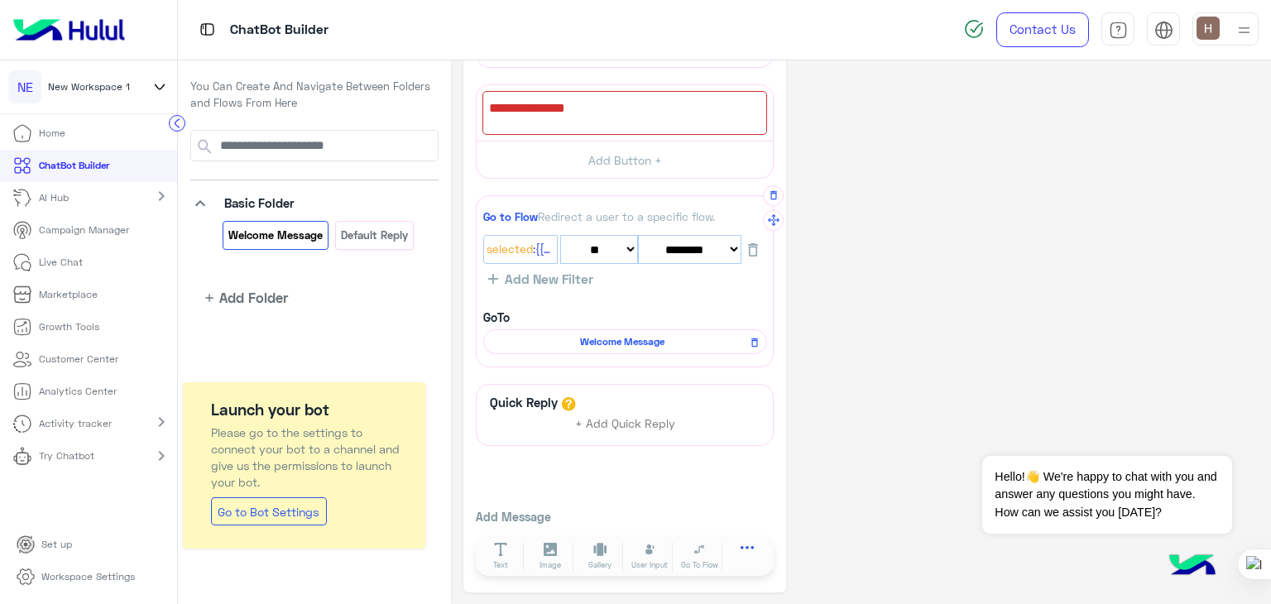
click at [739, 545] on button at bounding box center [747, 551] width 46 height 19
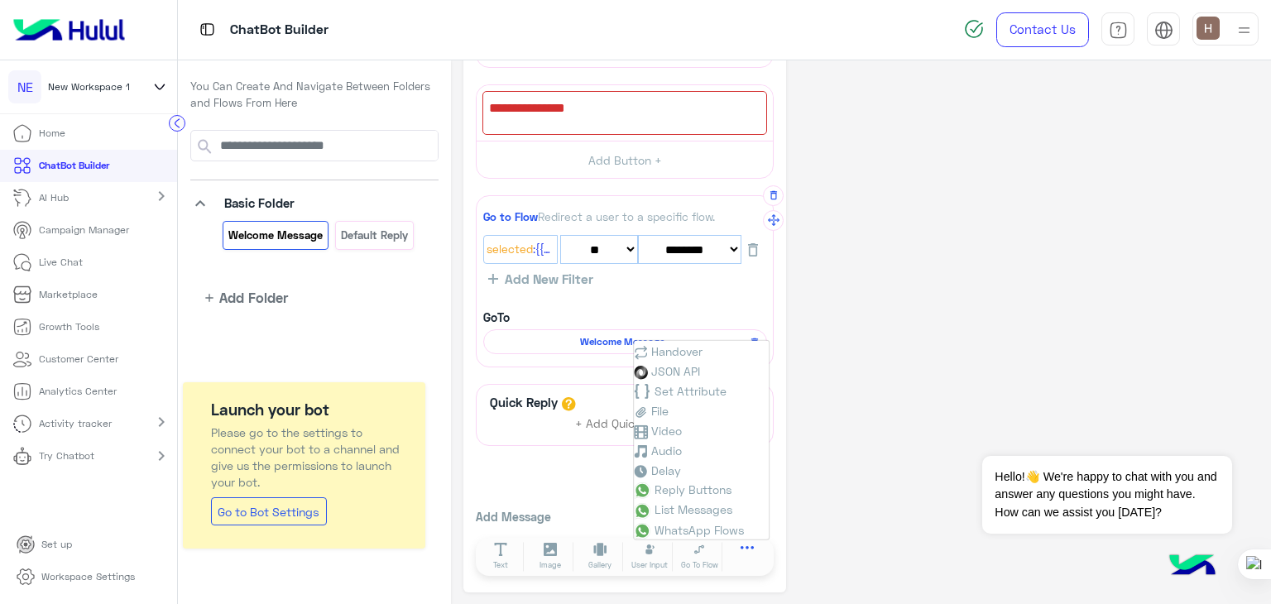
click at [739, 545] on button at bounding box center [747, 551] width 46 height 19
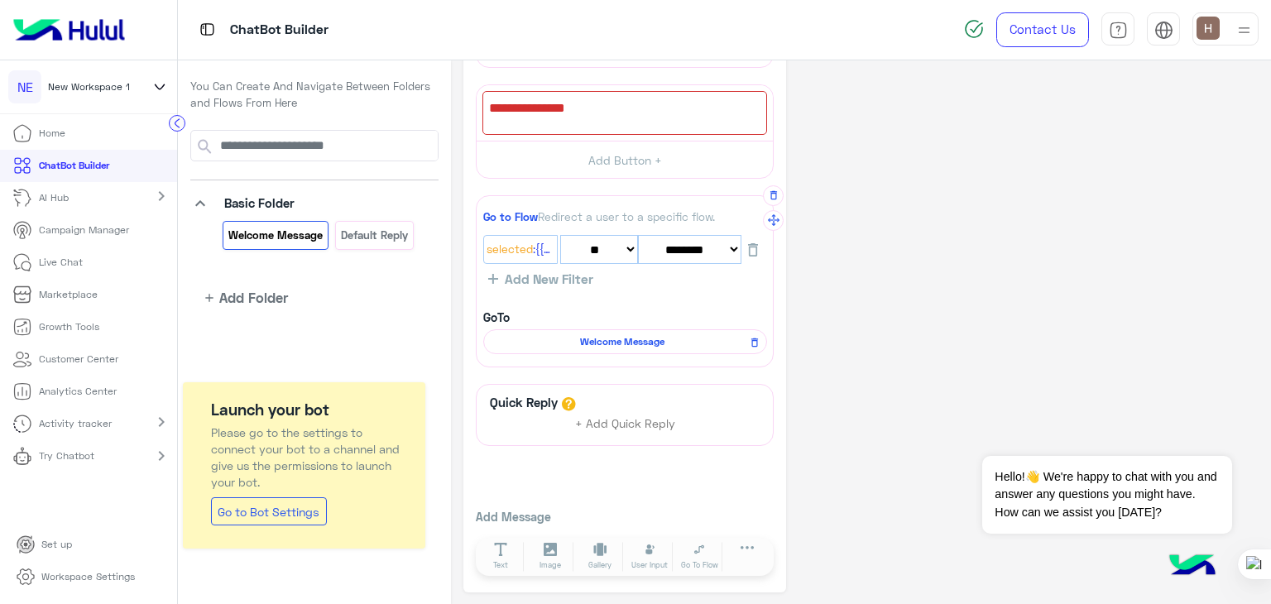
click at [589, 342] on span "Welcome Message" at bounding box center [623, 341] width 260 height 15
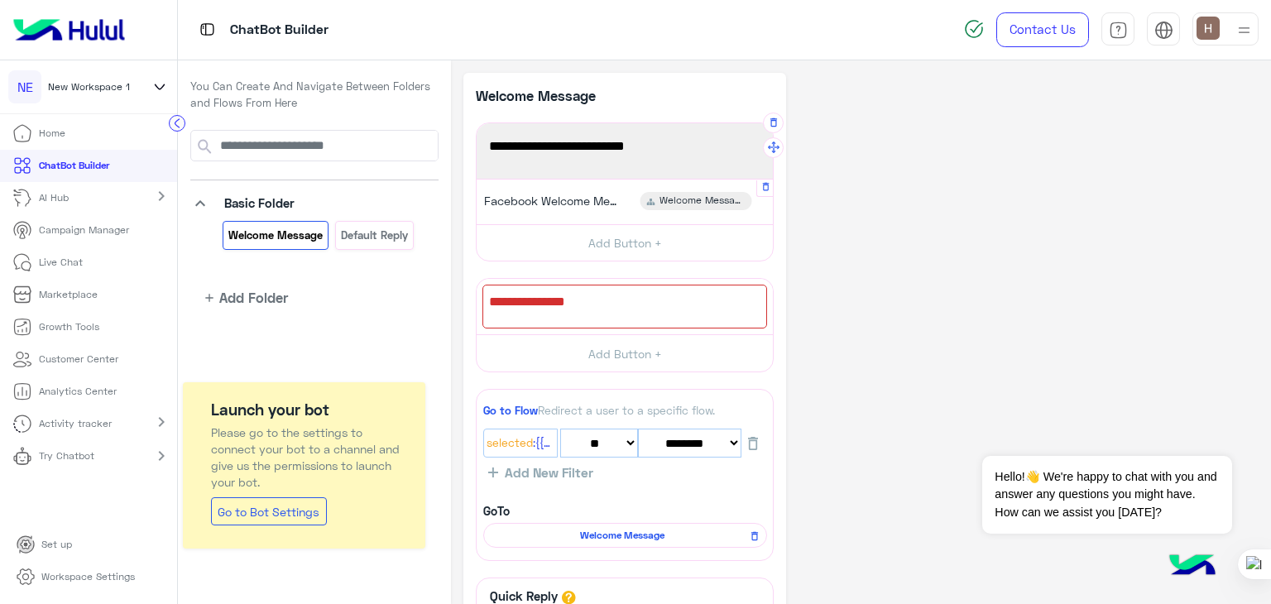
click at [675, 197] on span "Welcome Message" at bounding box center [703, 201] width 86 height 15
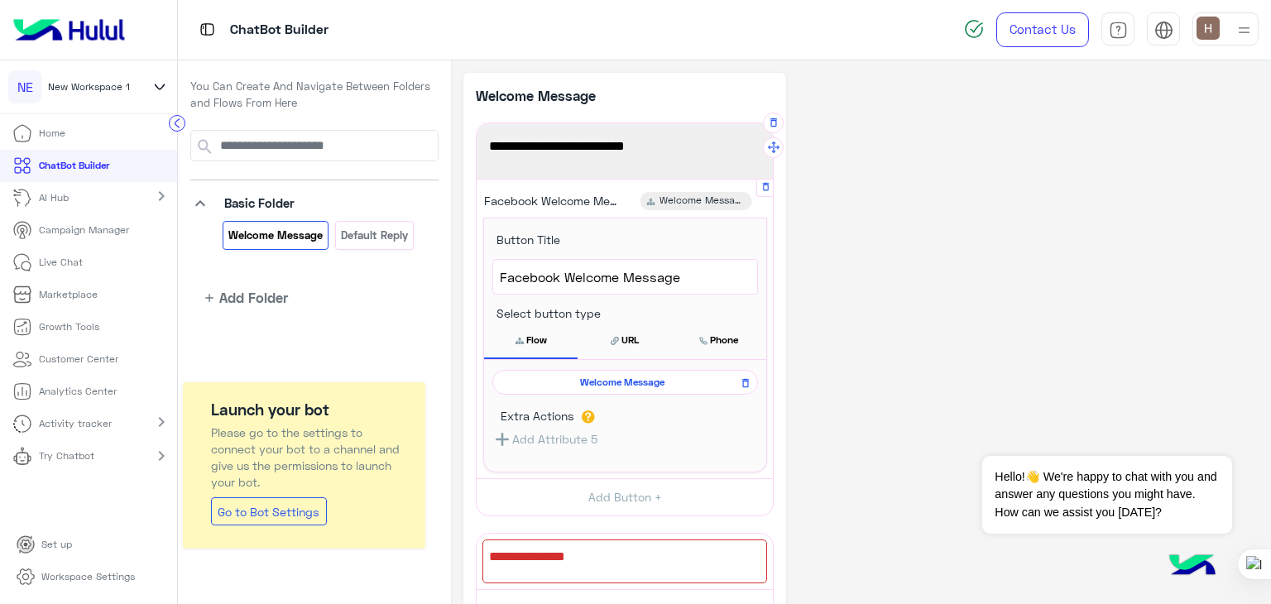
click at [635, 382] on span "Welcome Message" at bounding box center [623, 382] width 242 height 15
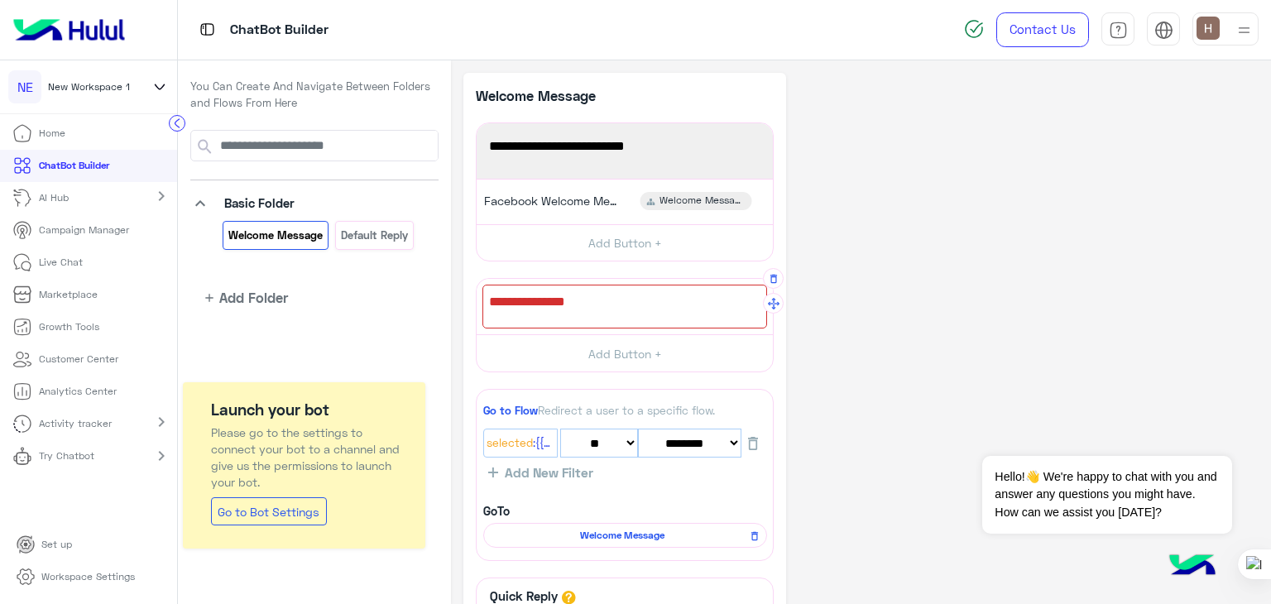
click at [593, 308] on div at bounding box center [625, 307] width 285 height 44
click at [510, 291] on div at bounding box center [625, 307] width 285 height 44
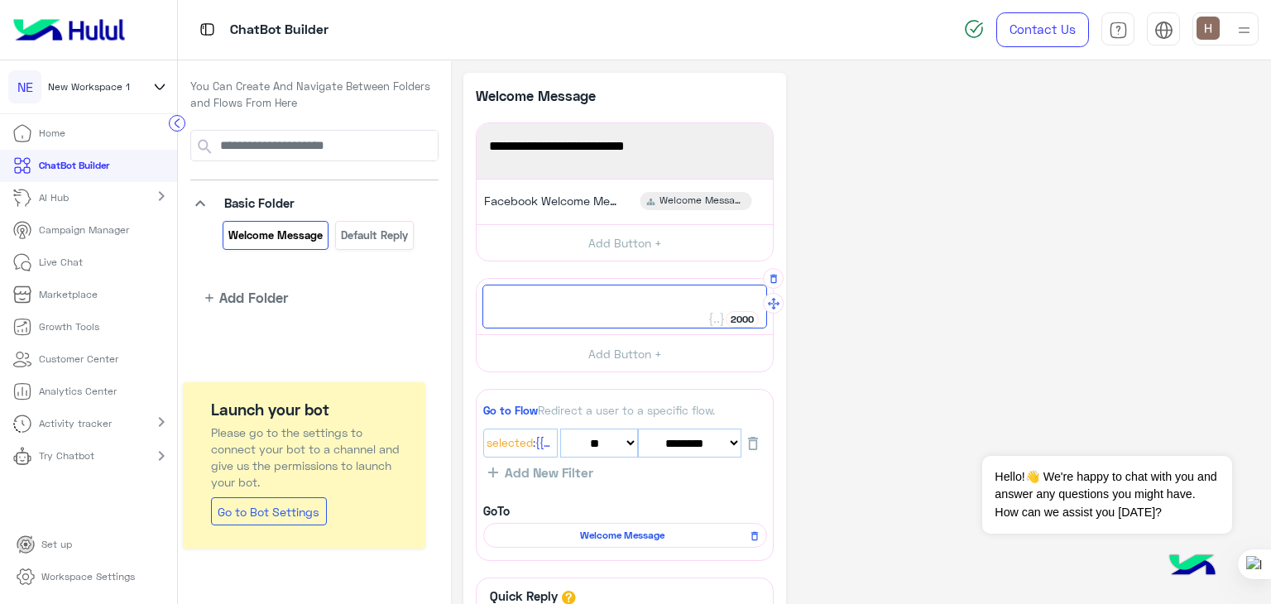
paste textarea "**********"
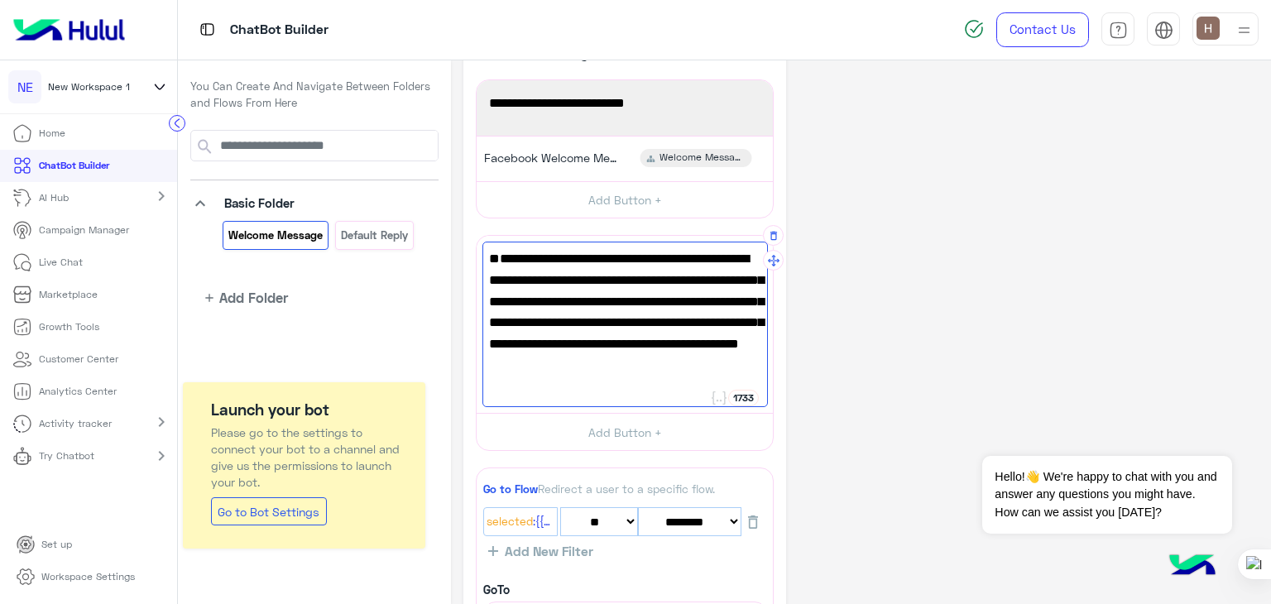
click at [588, 323] on span "Welcome to In Your Shoe on Facebook! Discover our collections of socks, oversiz…" at bounding box center [625, 333] width 272 height 170
click at [588, 300] on span "Welcome to In Your Shoe on Facebook! Discover our collections of socks, oversiz…" at bounding box center [625, 333] width 272 height 170
click at [709, 256] on span "Welcome to In Your Shoe on Facebook! Discover our collections of socks, oversiz…" at bounding box center [625, 331] width 272 height 170
click at [743, 257] on span "Welcome to In Your Shoe on Facebook! Discover our collections of socks, oversiz…" at bounding box center [625, 331] width 272 height 170
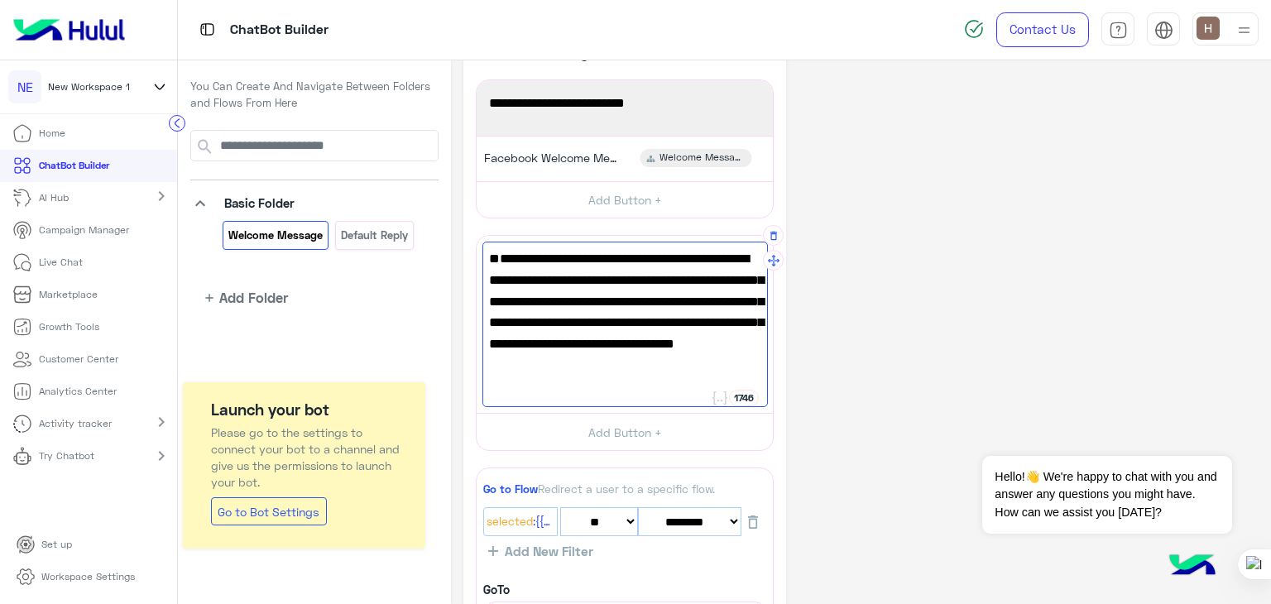
click at [572, 253] on span "Welcome to In Your Shoe Discover our collections of socks, oversized t-shirts, …" at bounding box center [625, 320] width 272 height 148
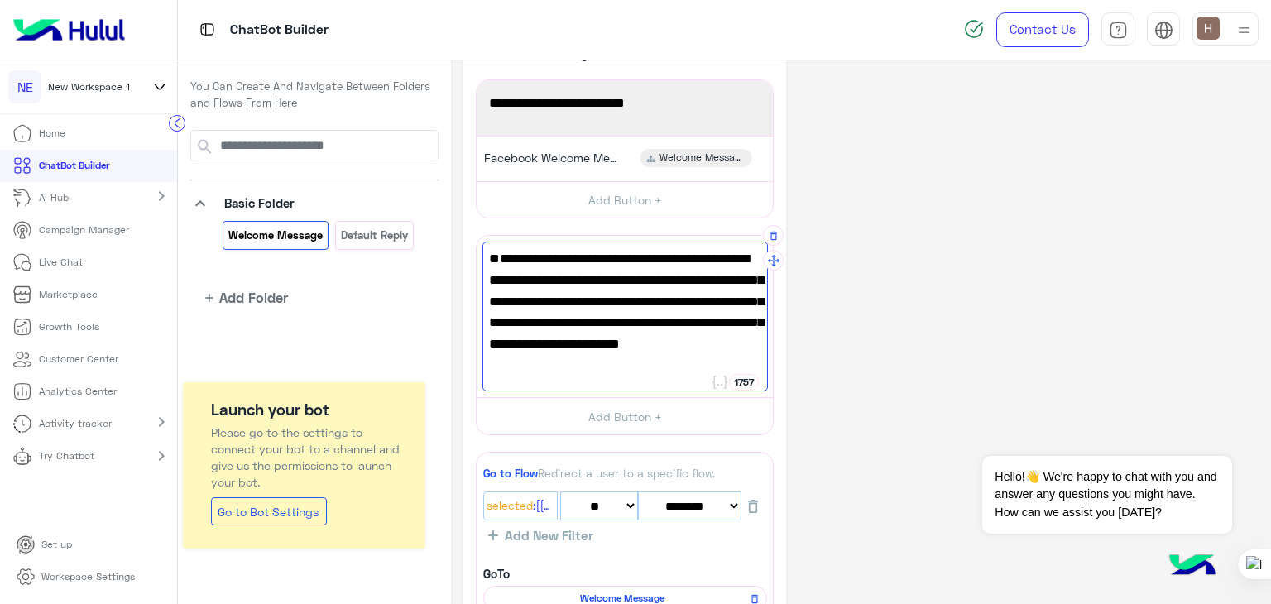
click at [579, 257] on span "In Your Shoe Discover our collections of socks, oversized t-shirts, and shorts.…" at bounding box center [625, 322] width 272 height 148
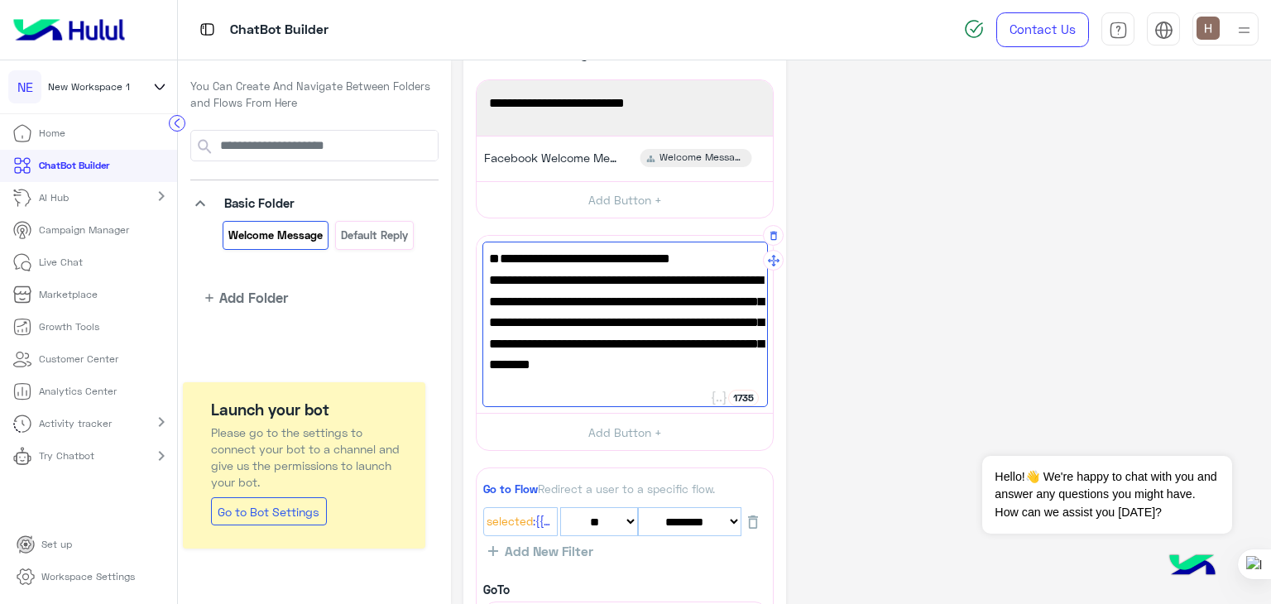
scroll to position [2, 0]
type textarea "**********"
click at [684, 302] on span "Discover our collections of socks, oversized t-shirts, and shorts. Visit our we…" at bounding box center [625, 341] width 272 height 148
click at [668, 302] on span "Discover our collections of socks, oversized t-shirts, and shorts. Visit our we…" at bounding box center [625, 341] width 272 height 148
click at [662, 344] on span "Discover our collections of socks, oversized t-shirts, and shorts. Visit our we…" at bounding box center [625, 341] width 272 height 148
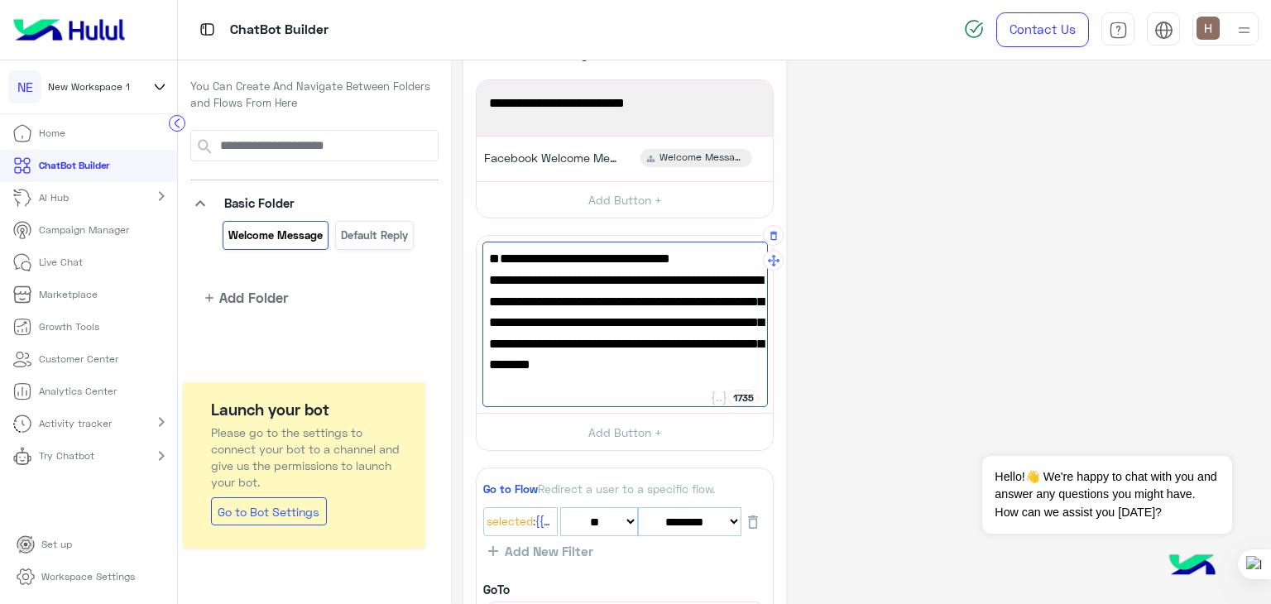
click at [709, 309] on span "Discover our collections of socks, oversized t-shirts, and shorts. Visit our we…" at bounding box center [625, 341] width 272 height 148
click at [706, 320] on span "Discover our collections of socks, oversized t-shirts, and shorts. Visit our we…" at bounding box center [625, 341] width 272 height 148
click at [692, 345] on span "Discover our collections of socks, oversized t-shirts, and shorts. Visit our we…" at bounding box center [625, 341] width 272 height 148
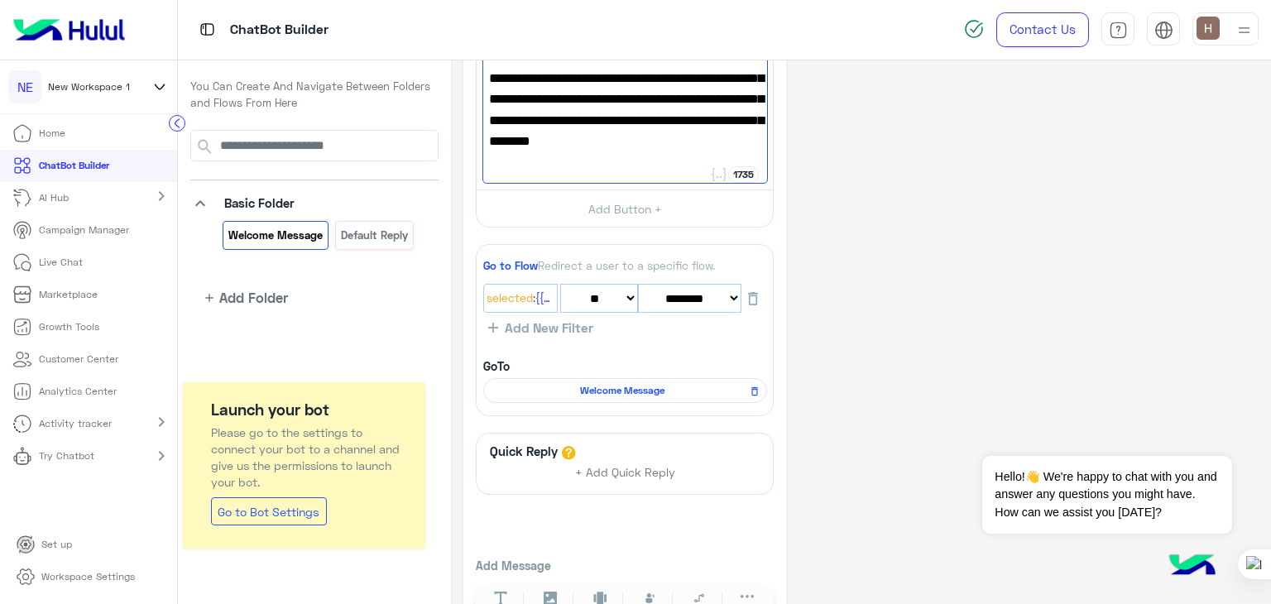
scroll to position [268, 0]
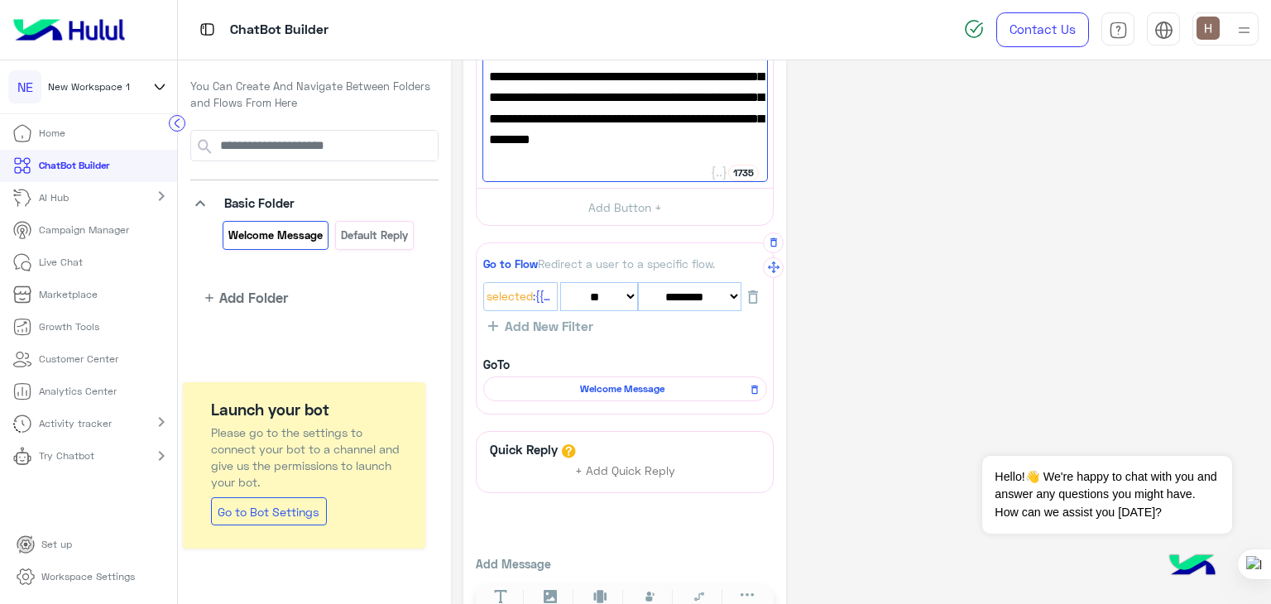
click at [685, 392] on span "Welcome Message" at bounding box center [623, 389] width 260 height 15
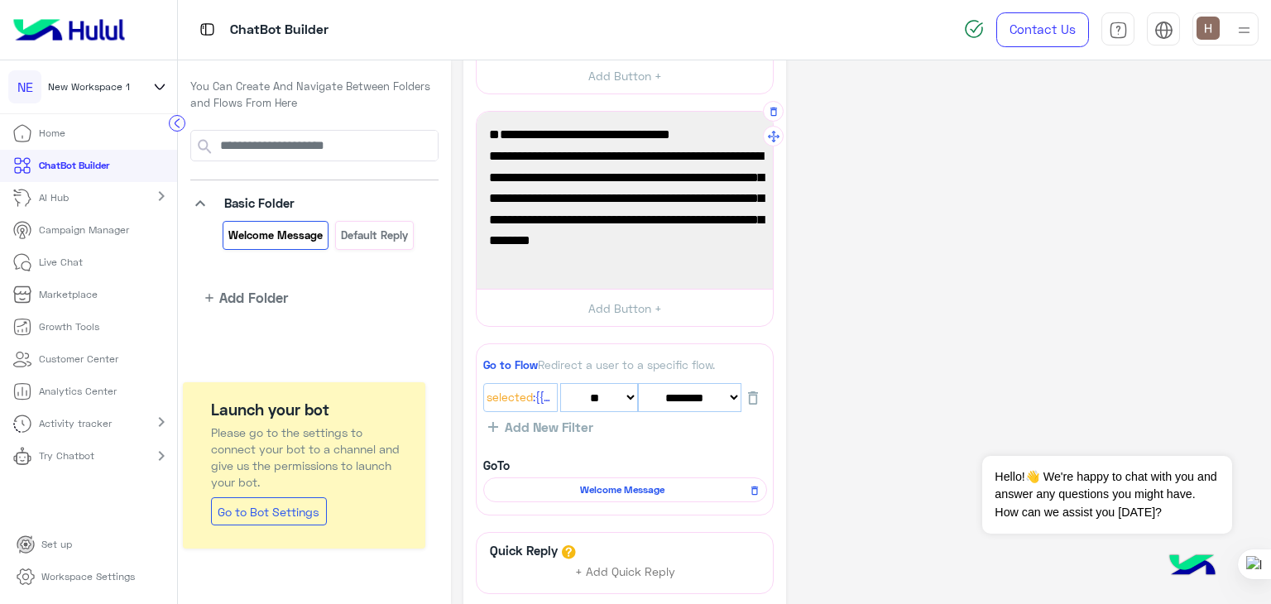
scroll to position [123, 0]
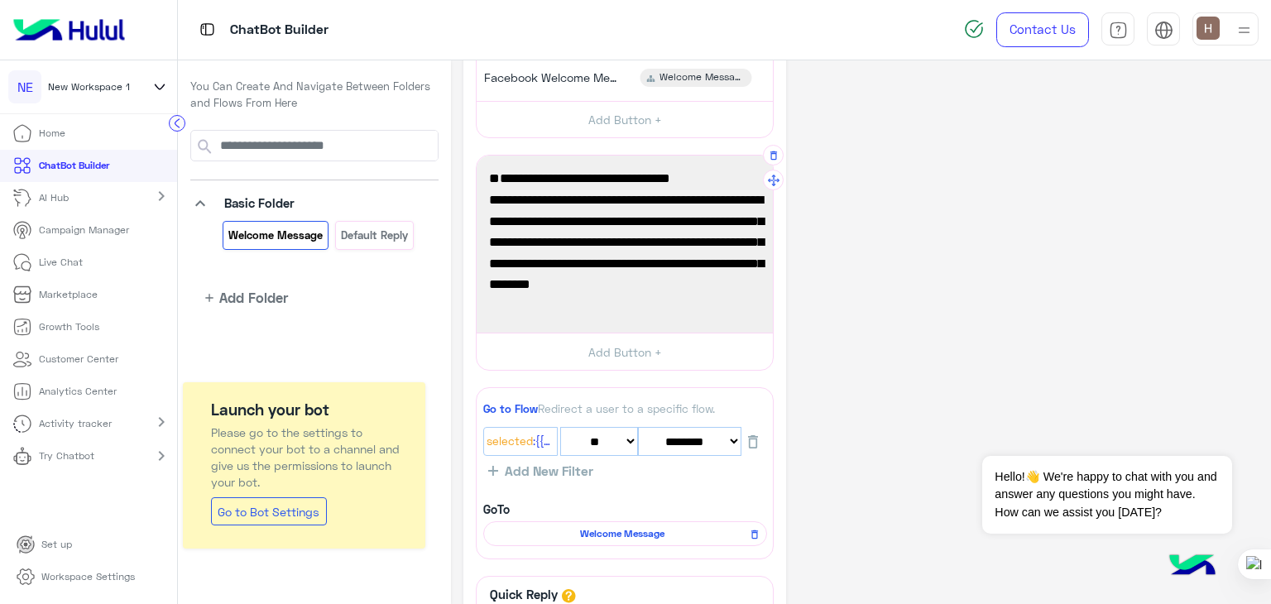
click at [599, 310] on span "Discover our collections of socks, oversized t-shirts, and shorts. Visit our we…" at bounding box center [625, 261] width 272 height 148
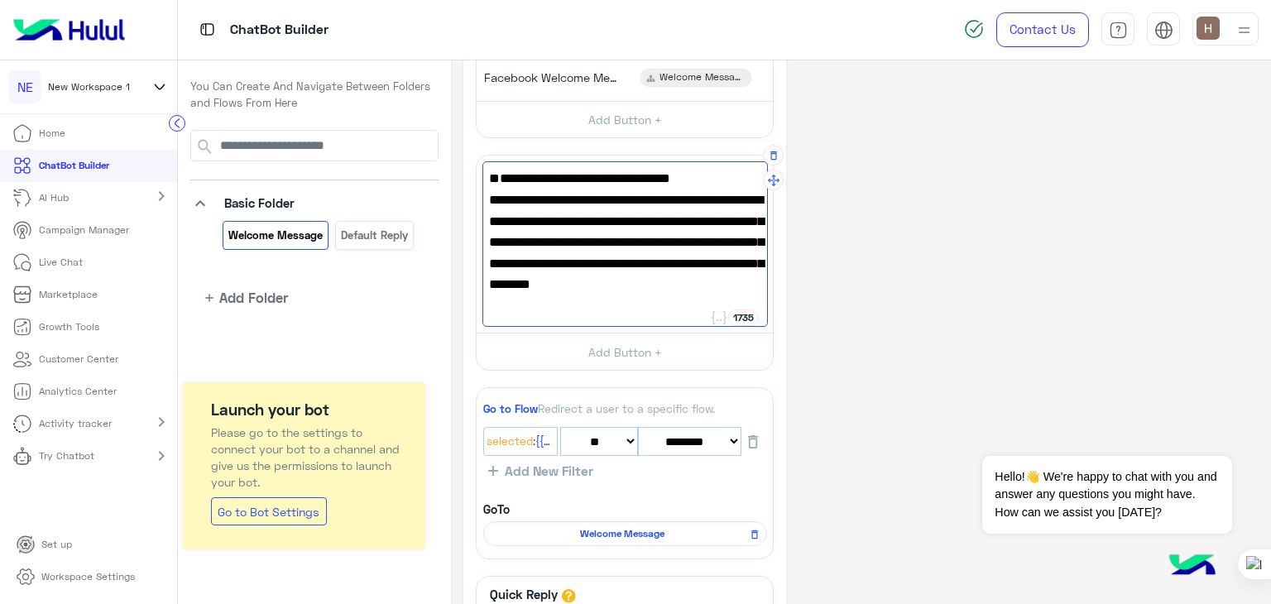
scroll to position [2, 0]
click at [684, 220] on span "Discover our collections of socks, oversized t-shirts, and shorts. Visit our we…" at bounding box center [625, 261] width 272 height 148
drag, startPoint x: 684, startPoint y: 220, endPoint x: 706, endPoint y: 238, distance: 28.3
click at [706, 238] on span "Discover our collections of socks, oversized t-shirts, and shorts. Visit our we…" at bounding box center [625, 261] width 272 height 148
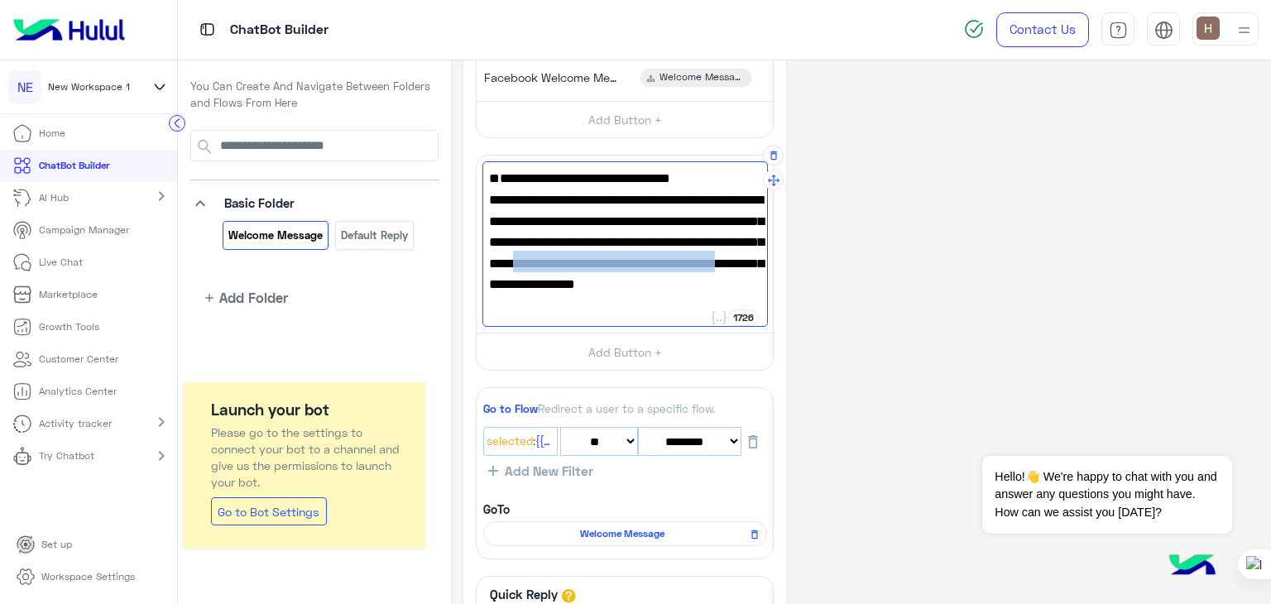
drag, startPoint x: 526, startPoint y: 259, endPoint x: 715, endPoint y: 257, distance: 188.7
click at [715, 257] on span "Discover our collections of socks, oversized t-shirts, and shorts. Visit our we…" at bounding box center [625, 261] width 272 height 148
click at [597, 252] on span "Discover our collections of socks, oversized t-shirts, and shorts. Visit our we…" at bounding box center [625, 250] width 272 height 127
paste textarea "**********"
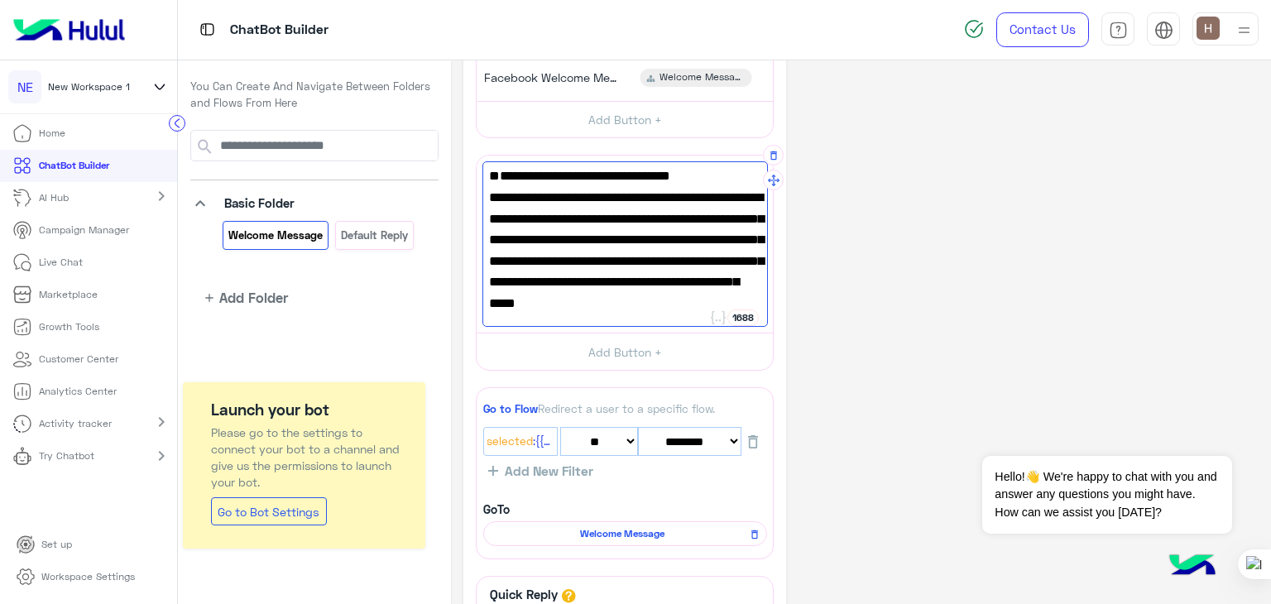
scroll to position [45, 0]
type textarea "**********"
click at [584, 330] on div "**********" at bounding box center [625, 244] width 296 height 177
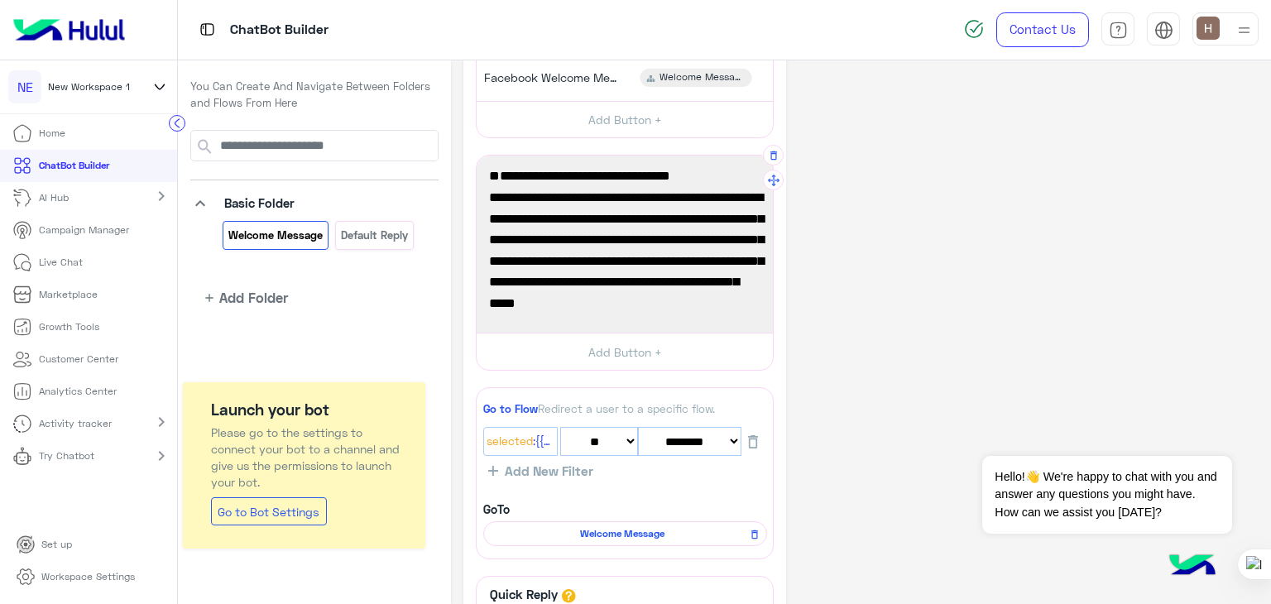
click at [622, 310] on span "Discover our collections of socks, oversized t-shirts, and shorts. Visit our we…" at bounding box center [625, 240] width 272 height 148
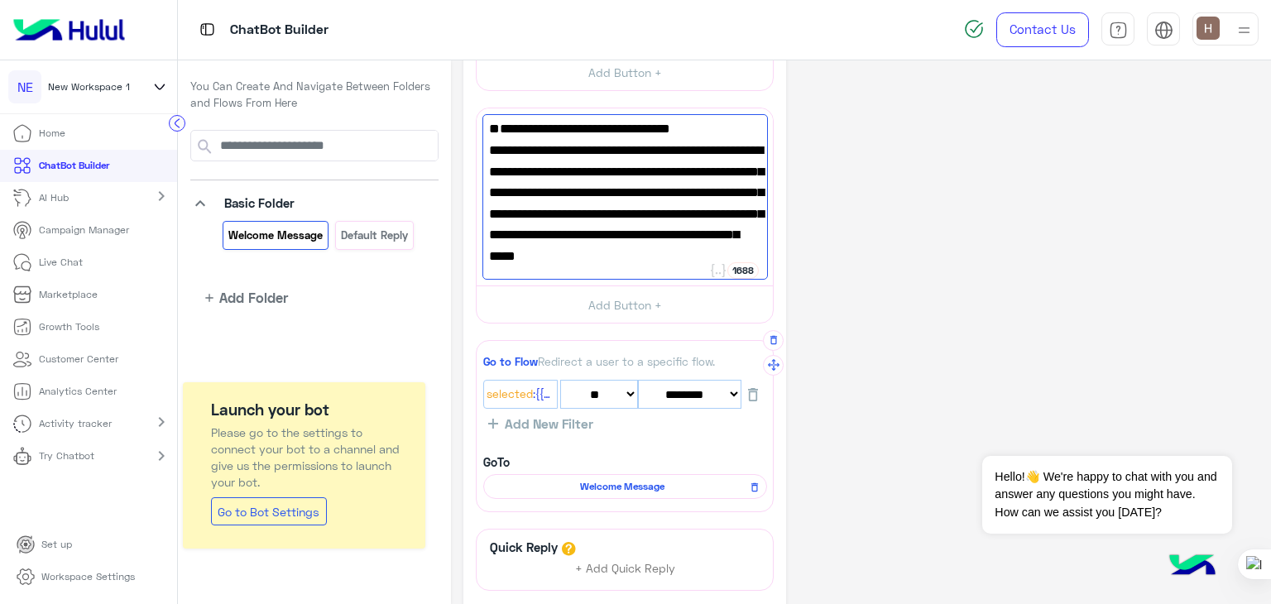
scroll to position [173, 0]
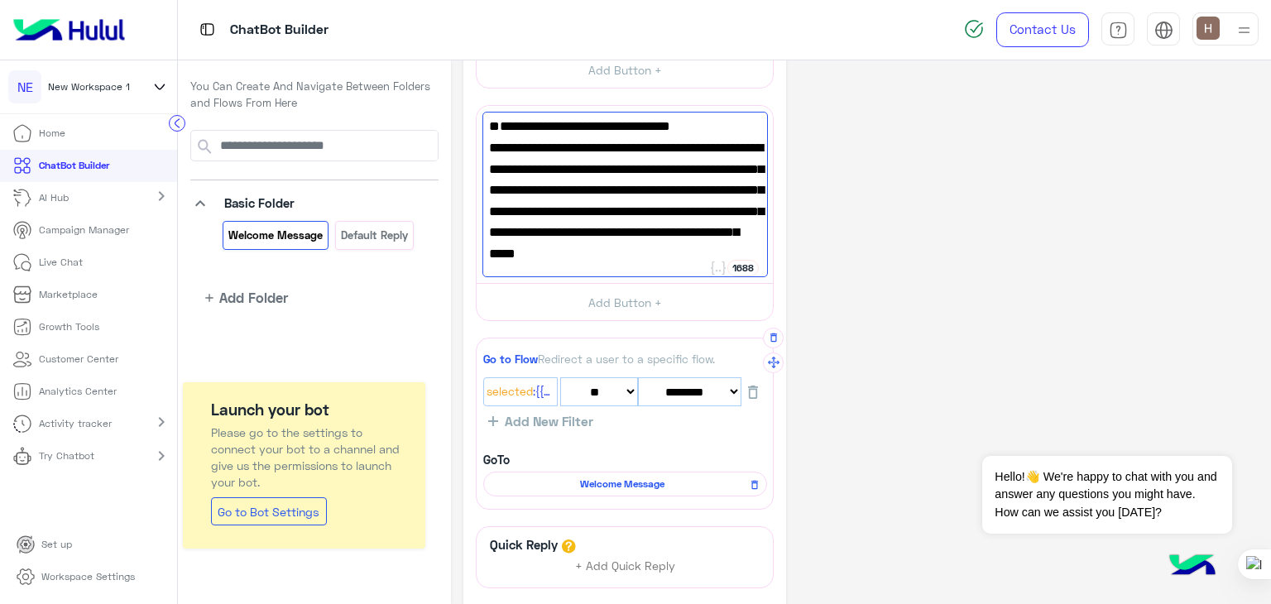
click at [660, 441] on div "Go to Flow Redirect a user to a specific flow. Selected :{{ChannelId}} ** *****…" at bounding box center [625, 424] width 298 height 172
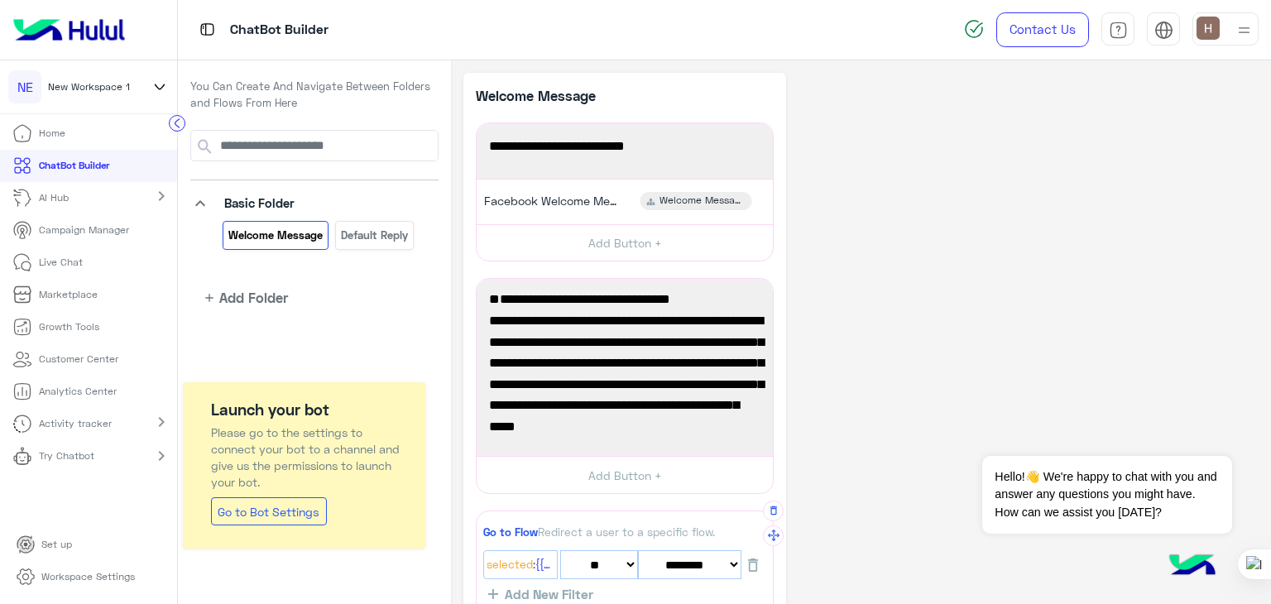
scroll to position [0, 0]
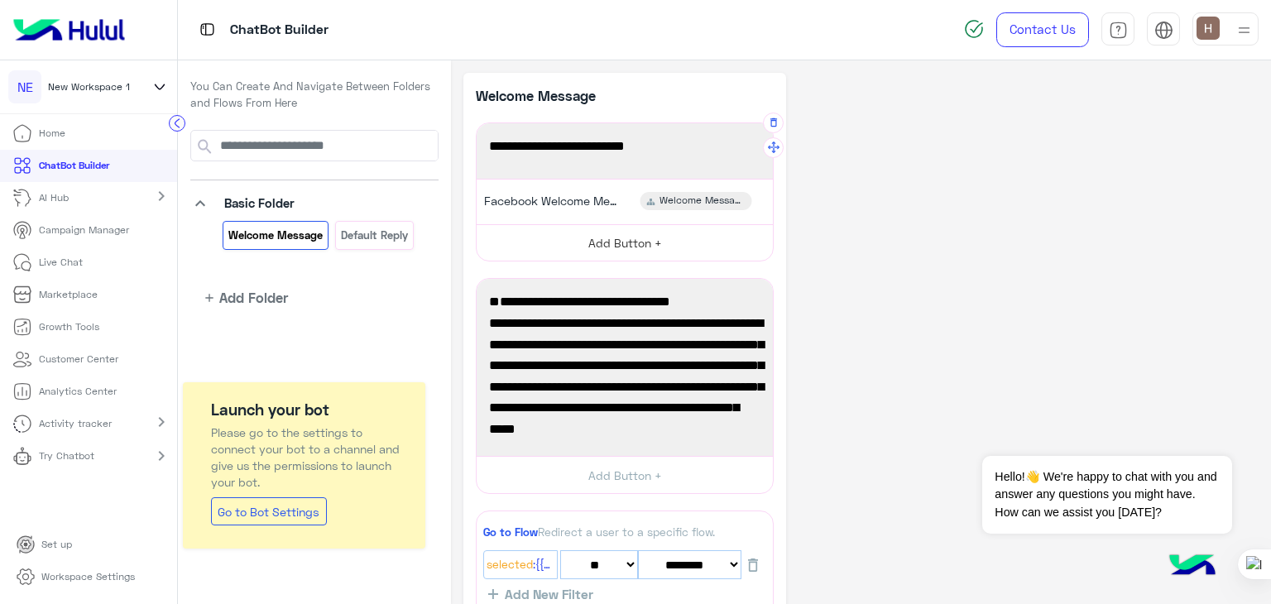
click at [617, 252] on button "Add Button +" at bounding box center [625, 242] width 296 height 37
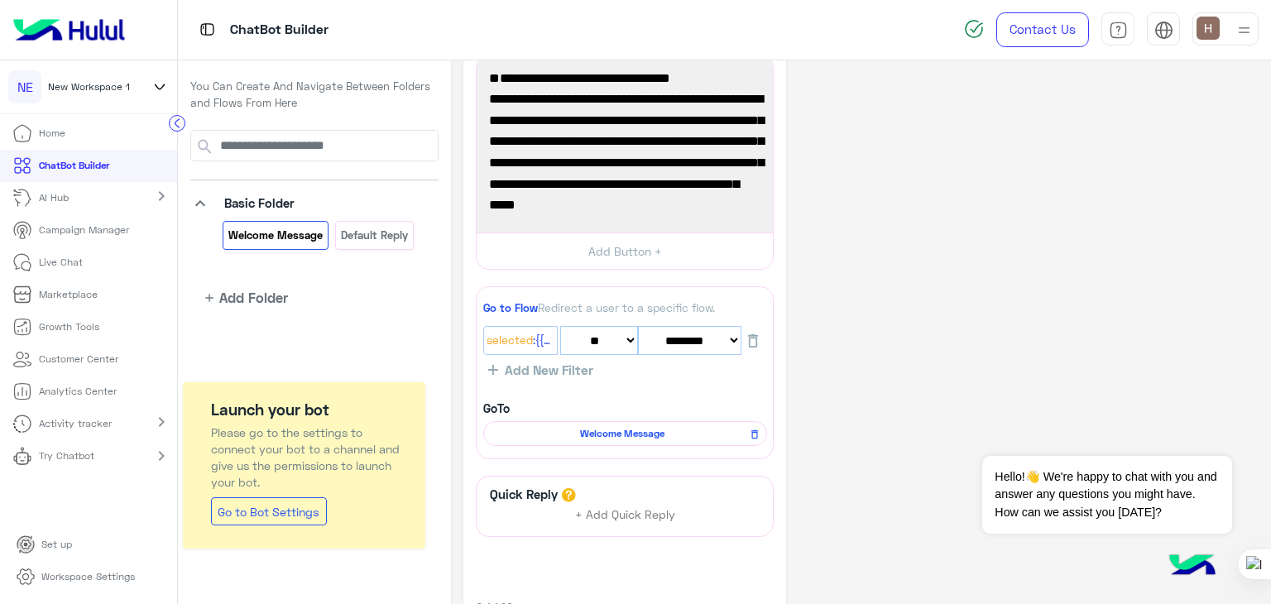
scroll to position [45, 0]
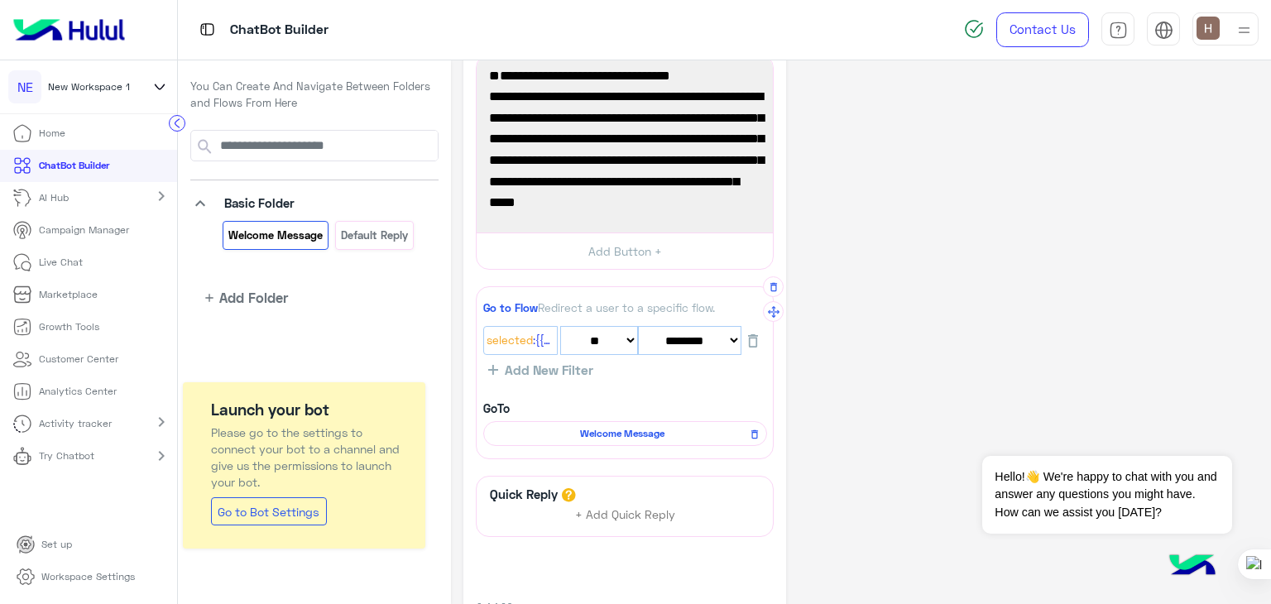
click at [580, 365] on span "Add New Filter" at bounding box center [545, 370] width 95 height 15
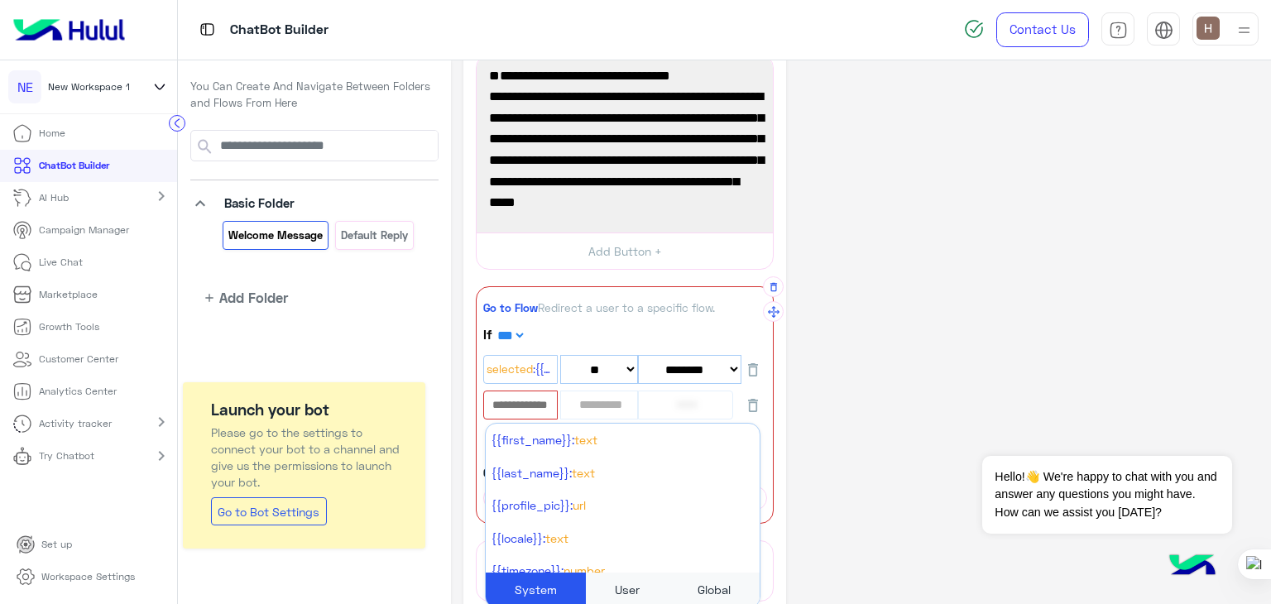
click at [543, 410] on input "text" at bounding box center [520, 405] width 71 height 26
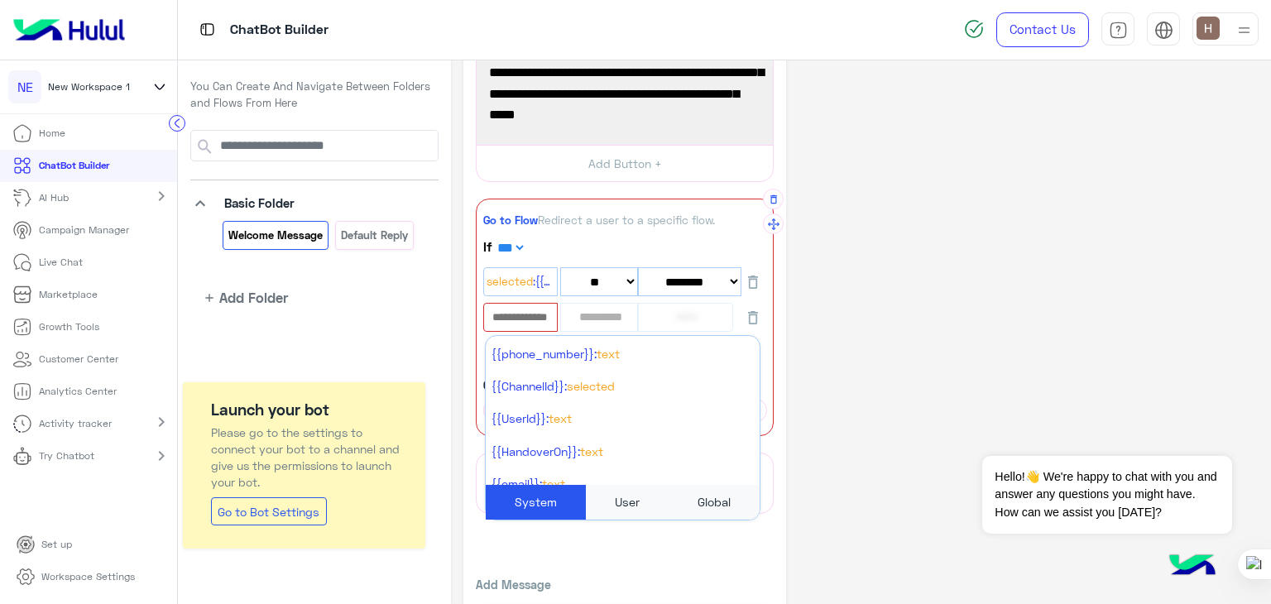
scroll to position [334, 0]
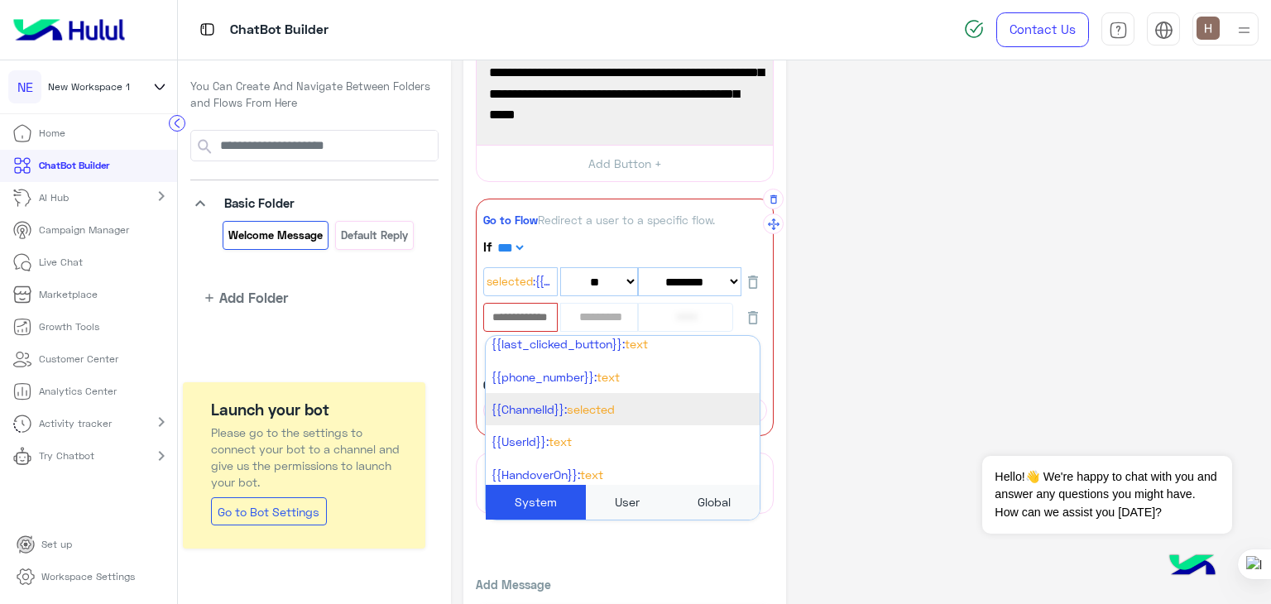
click at [606, 402] on span "Selected" at bounding box center [591, 409] width 48 height 14
select select "*"
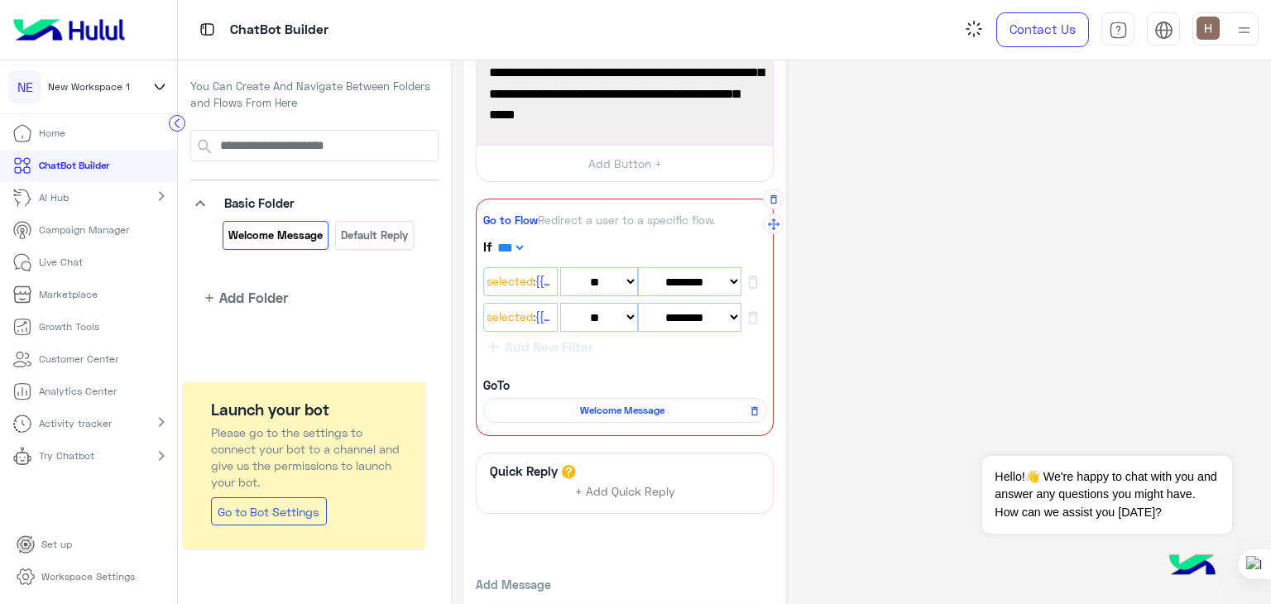
click at [668, 317] on select "******** ******* ******** *** ********* ******* ***" at bounding box center [689, 317] width 103 height 29
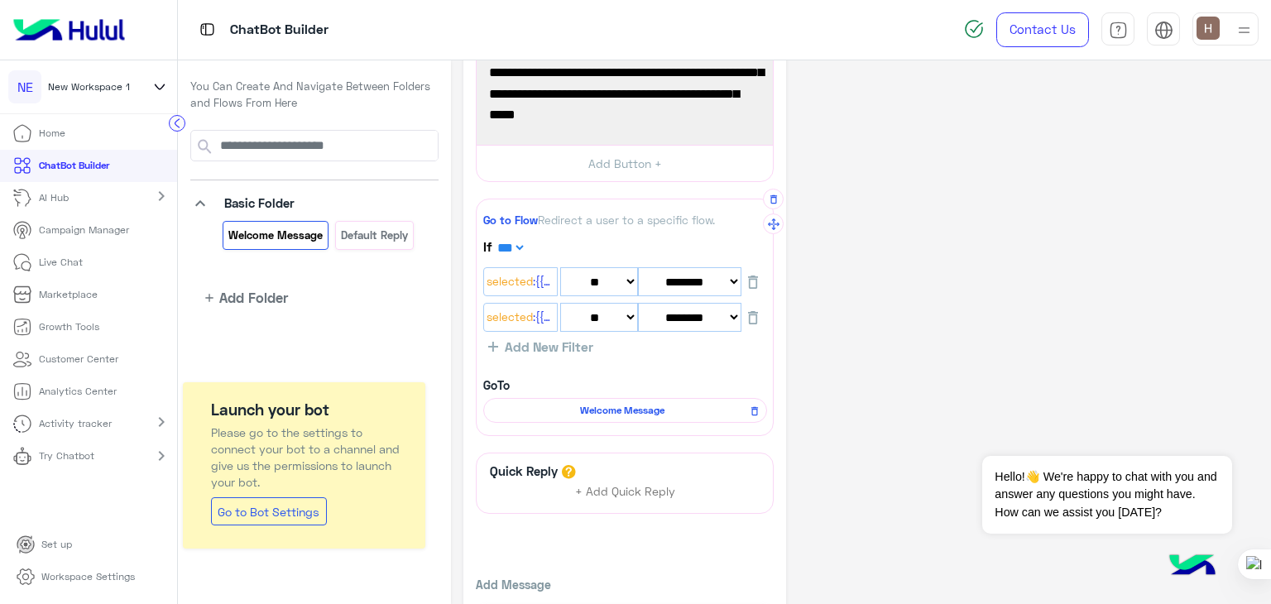
select select "*"
click at [638, 303] on select "******** ******* ******** *** ********* ******* ***" at bounding box center [689, 317] width 103 height 29
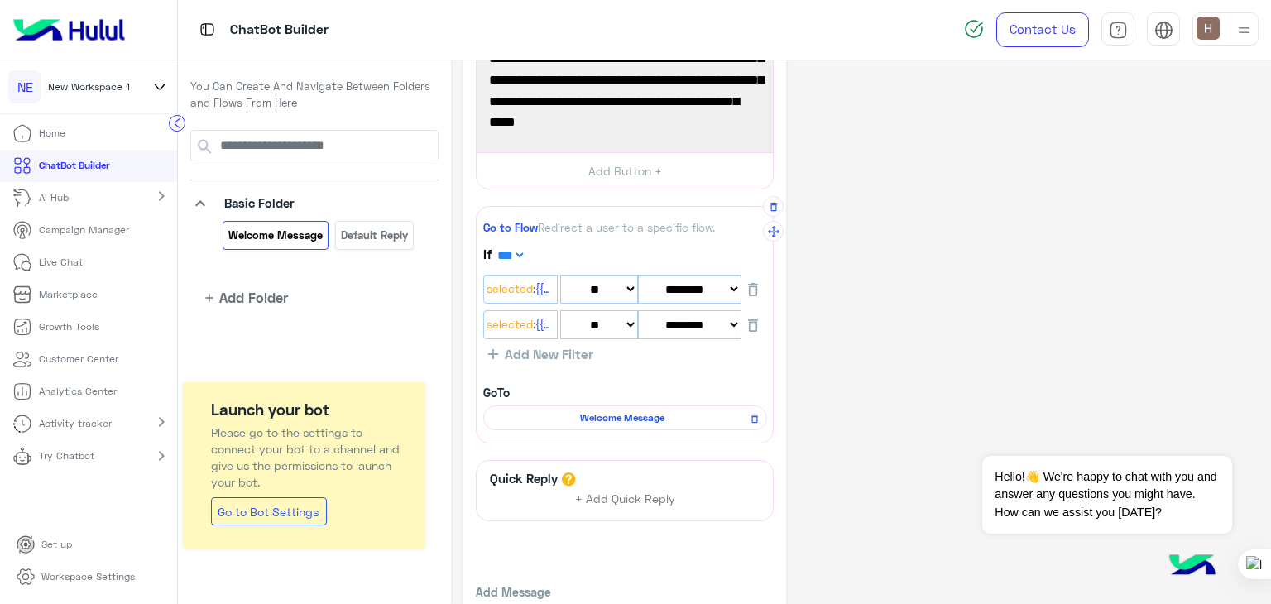
click at [608, 415] on span "Welcome Message" at bounding box center [623, 418] width 260 height 15
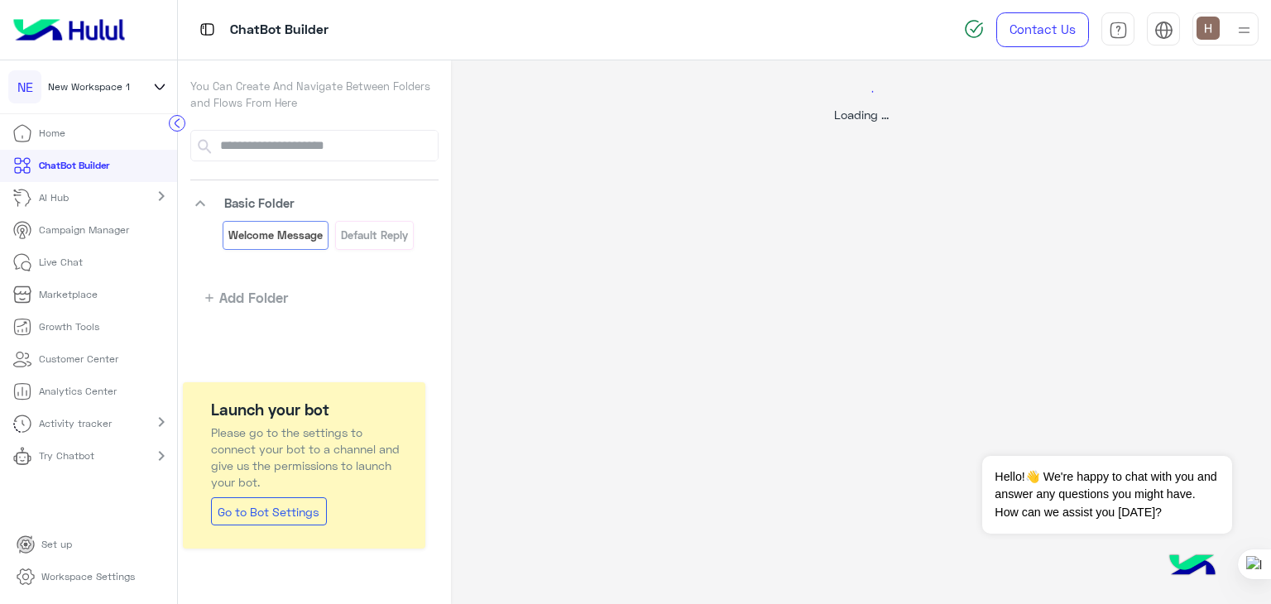
scroll to position [0, 0]
select select "*"
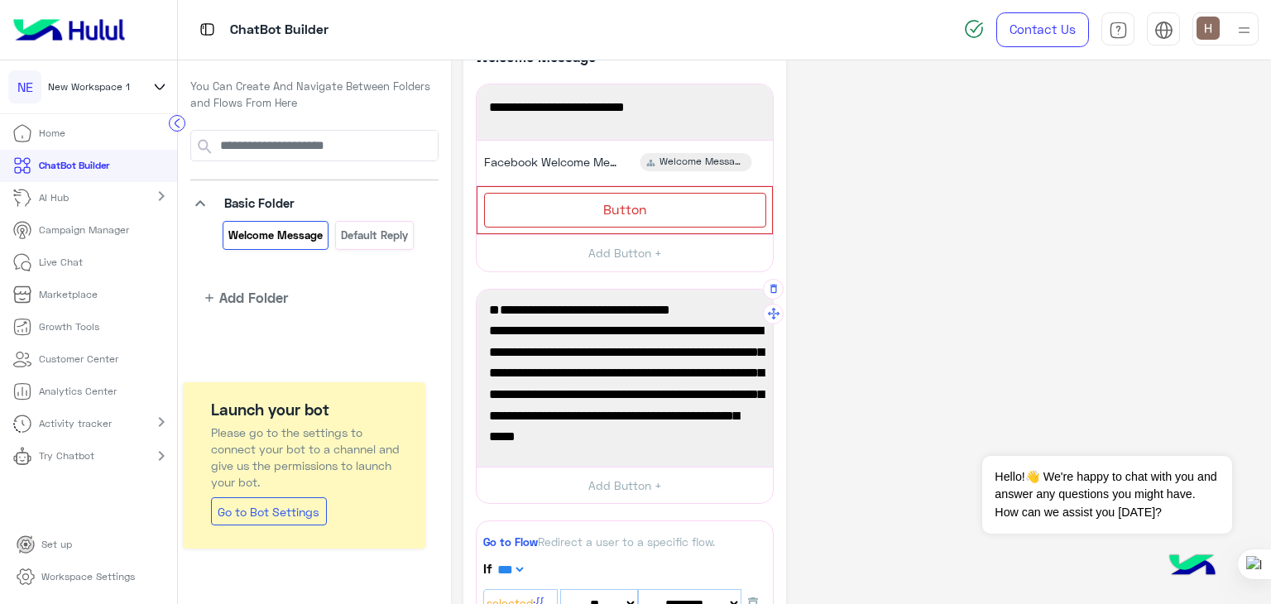
scroll to position [17, 0]
click at [503, 546] on span "Go to Flow" at bounding box center [510, 542] width 55 height 13
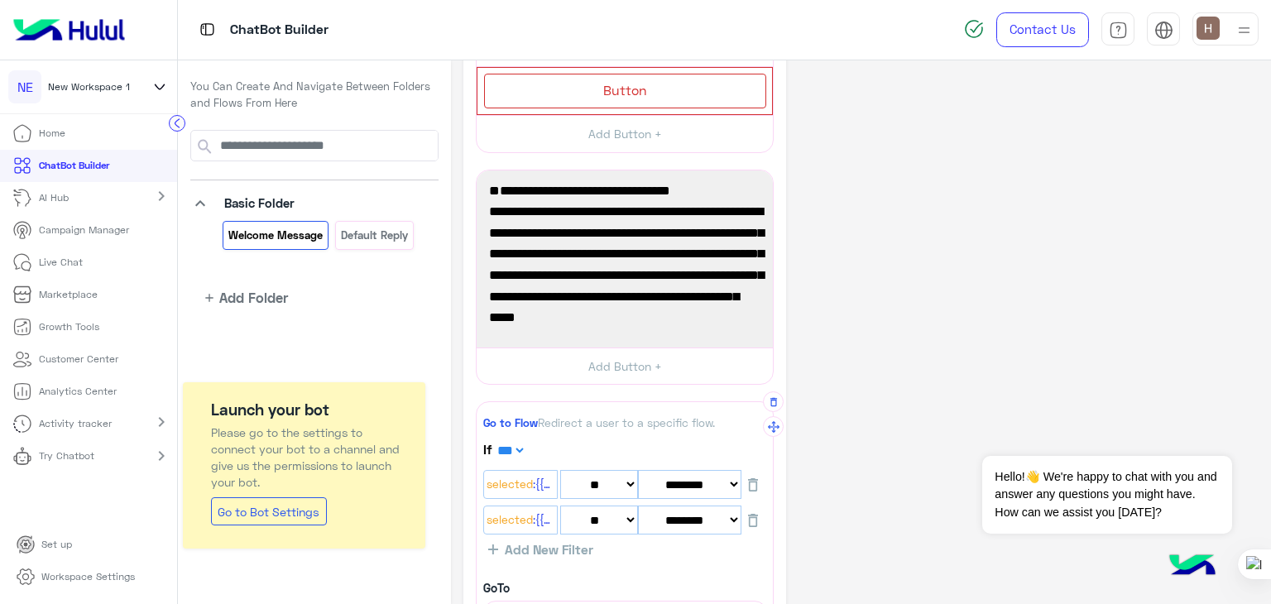
scroll to position [164, 0]
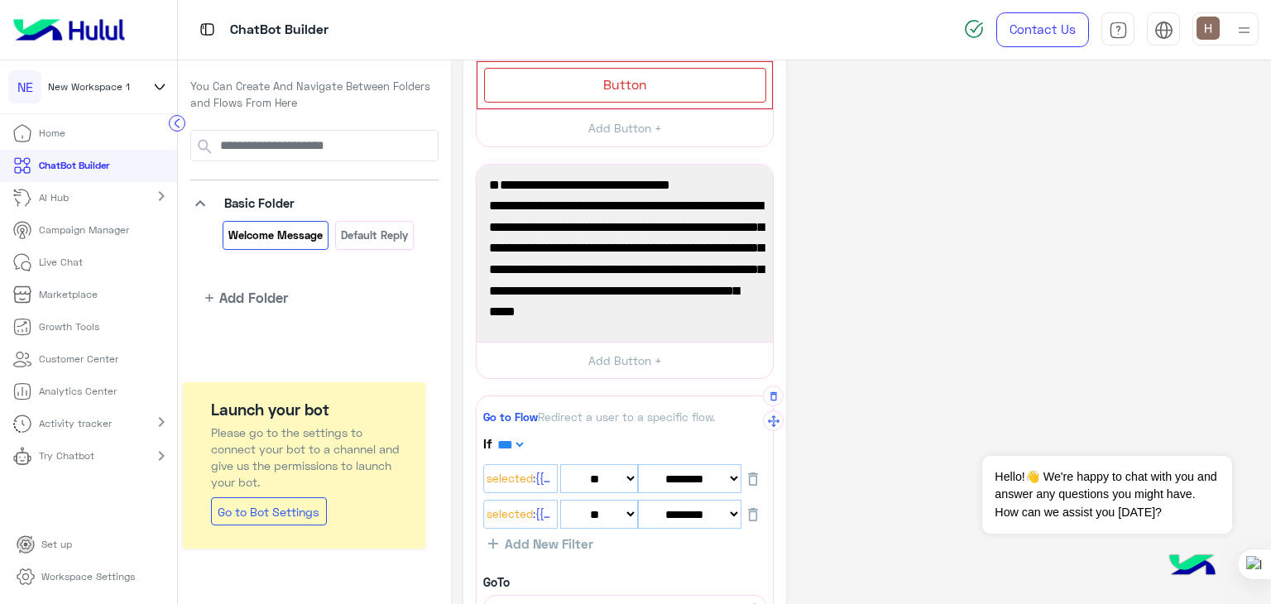
click at [509, 411] on span "Go to Flow" at bounding box center [510, 417] width 55 height 13
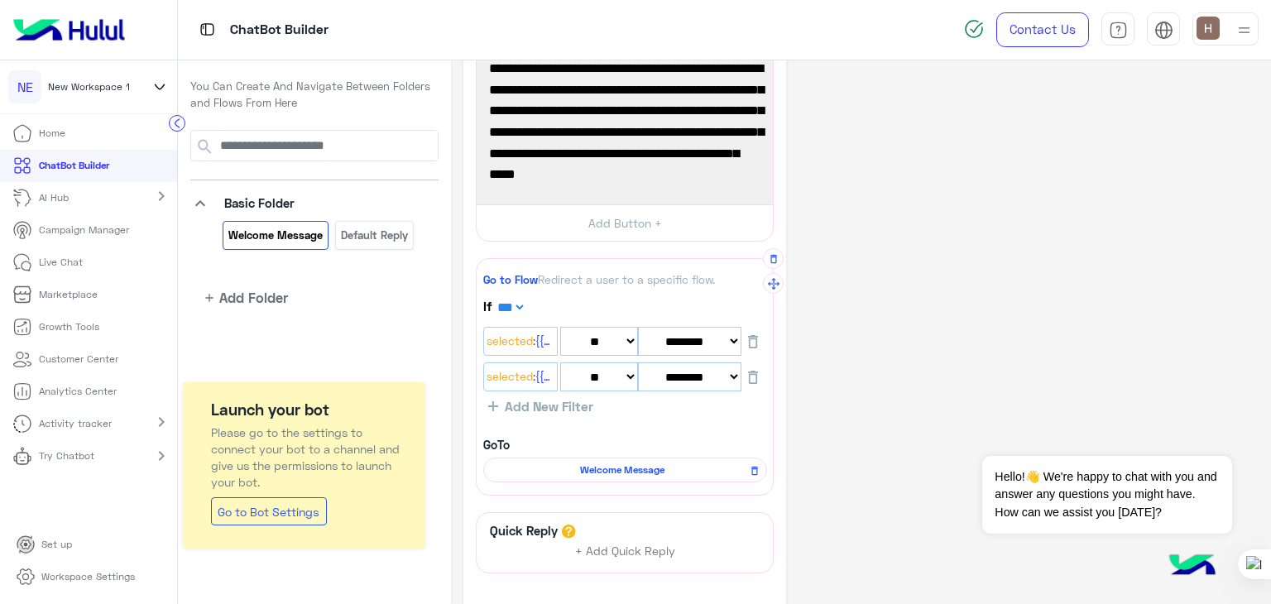
scroll to position [304, 0]
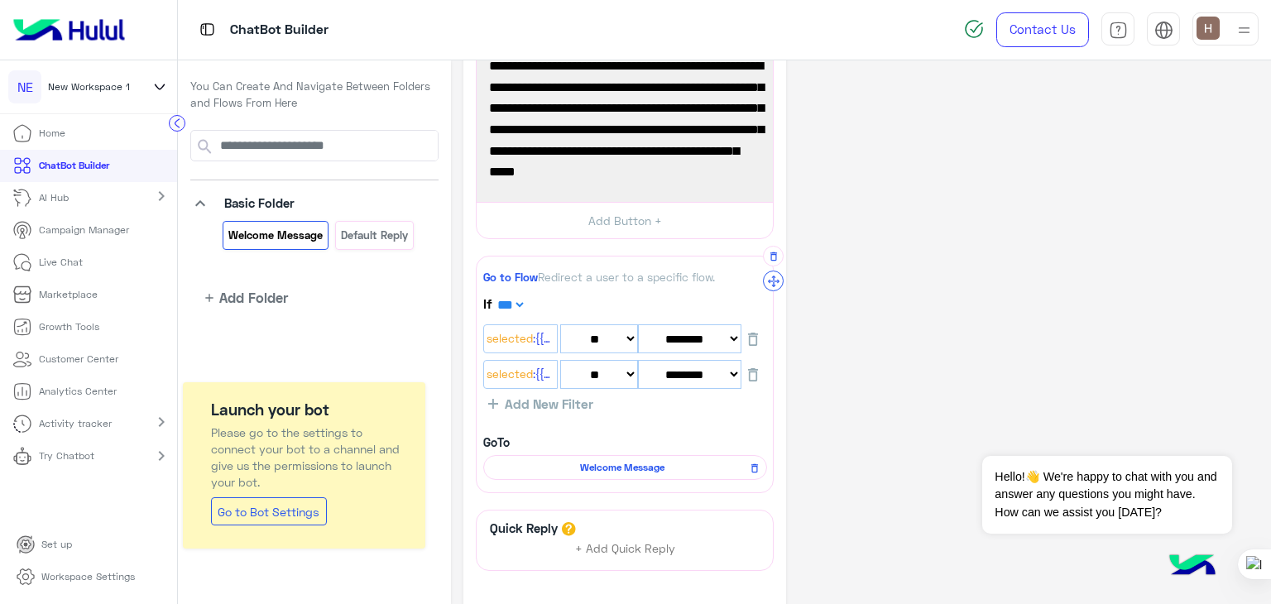
click at [771, 279] on icon "button" at bounding box center [774, 282] width 12 height 12
click at [771, 282] on icon "button" at bounding box center [774, 282] width 12 height 12
click at [555, 273] on div "Go to Flow Redirect a user to a specific flow." at bounding box center [625, 277] width 284 height 17
click at [608, 269] on div "Go to Flow Redirect a user to a specific flow." at bounding box center [625, 277] width 284 height 17
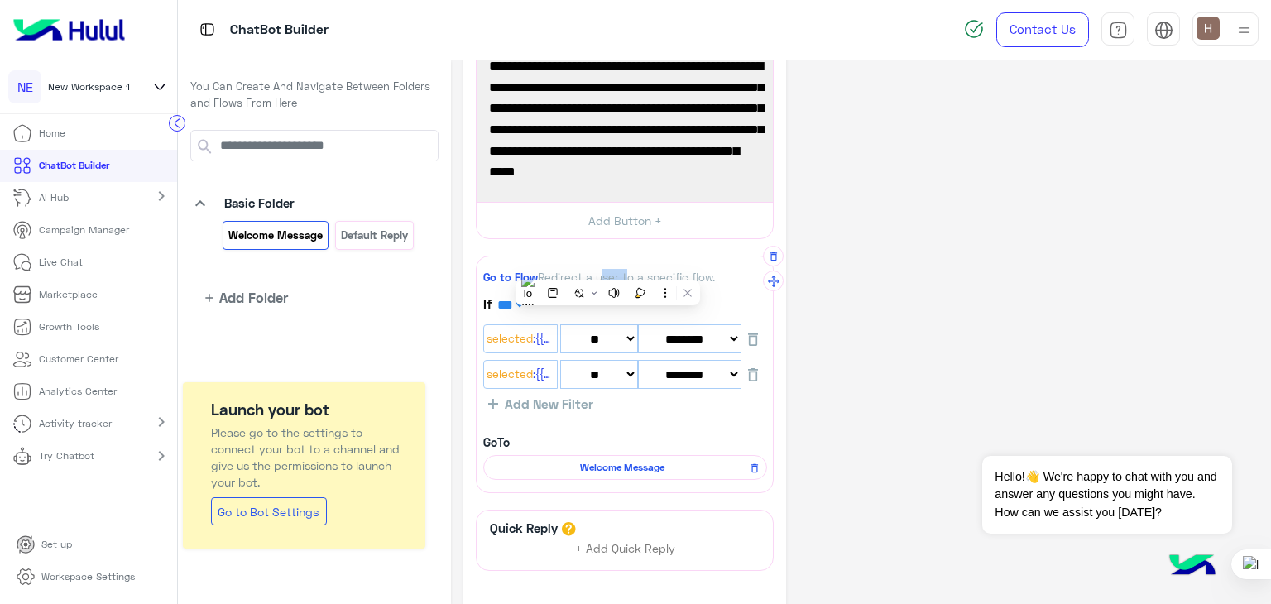
click at [608, 269] on div "Go to Flow Redirect a user to a specific flow." at bounding box center [625, 277] width 284 height 17
drag, startPoint x: 608, startPoint y: 268, endPoint x: 503, endPoint y: 262, distance: 104.5
click at [503, 262] on div "Go to Flow Redirect a user to a specific flow. If *** *** Selected :{{ChannelId…" at bounding box center [625, 374] width 298 height 237
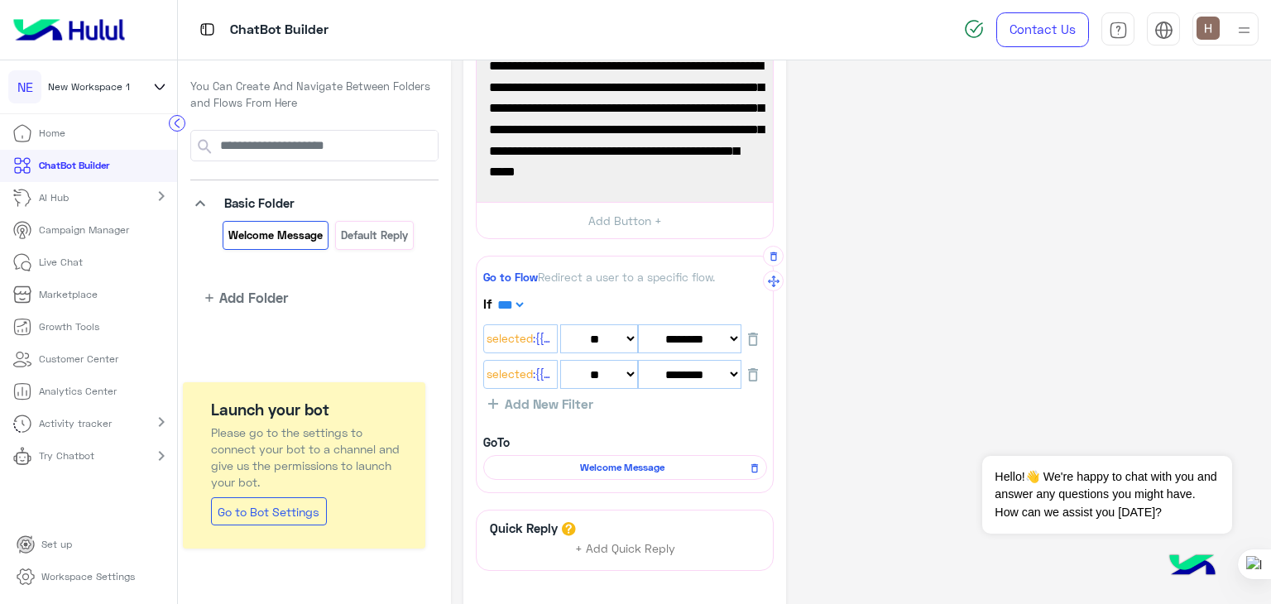
click at [507, 272] on span "Go to Flow" at bounding box center [510, 277] width 55 height 13
click at [503, 437] on b "GoTo" at bounding box center [496, 442] width 26 height 14
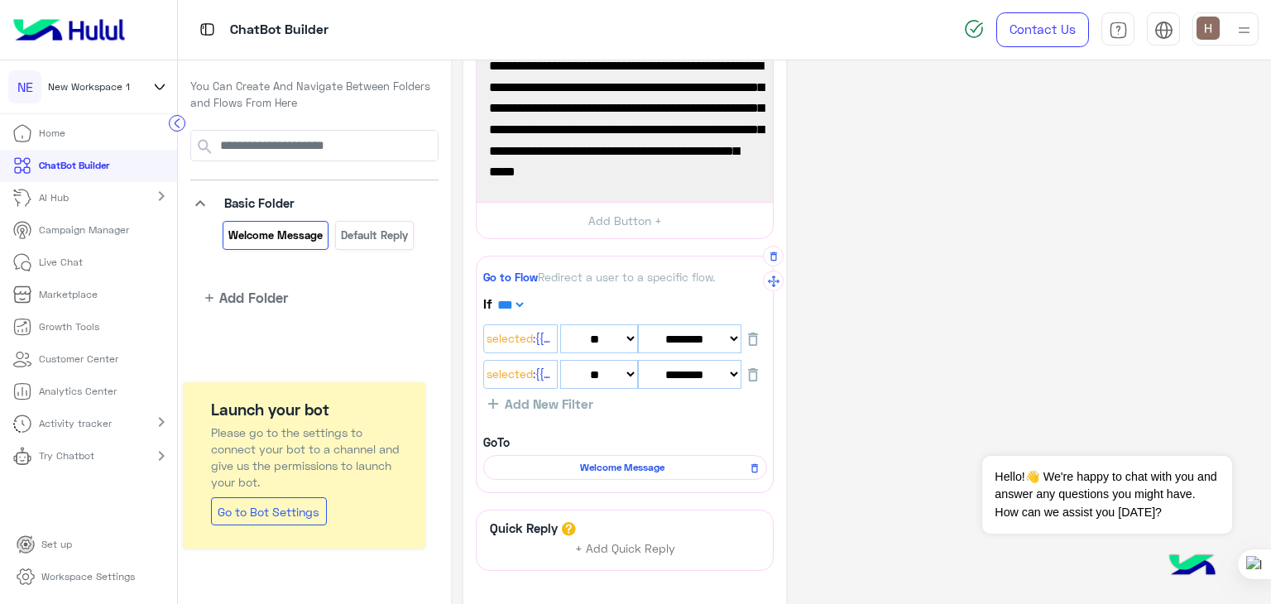
scroll to position [360, 0]
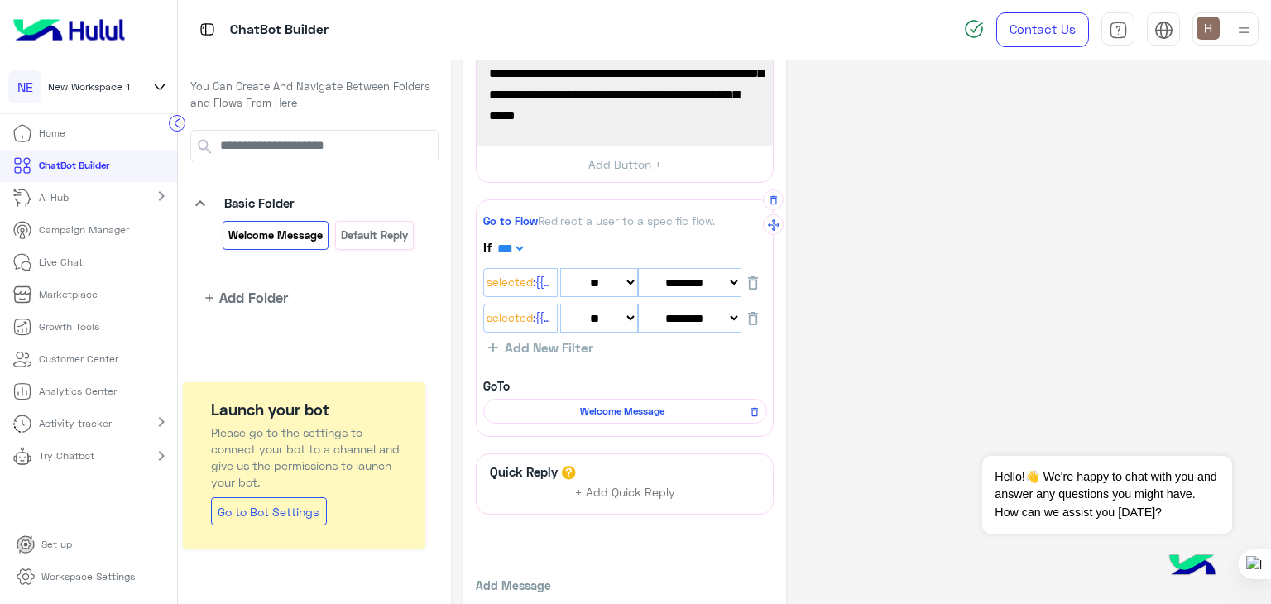
click at [546, 411] on span "Welcome Message" at bounding box center [623, 411] width 260 height 15
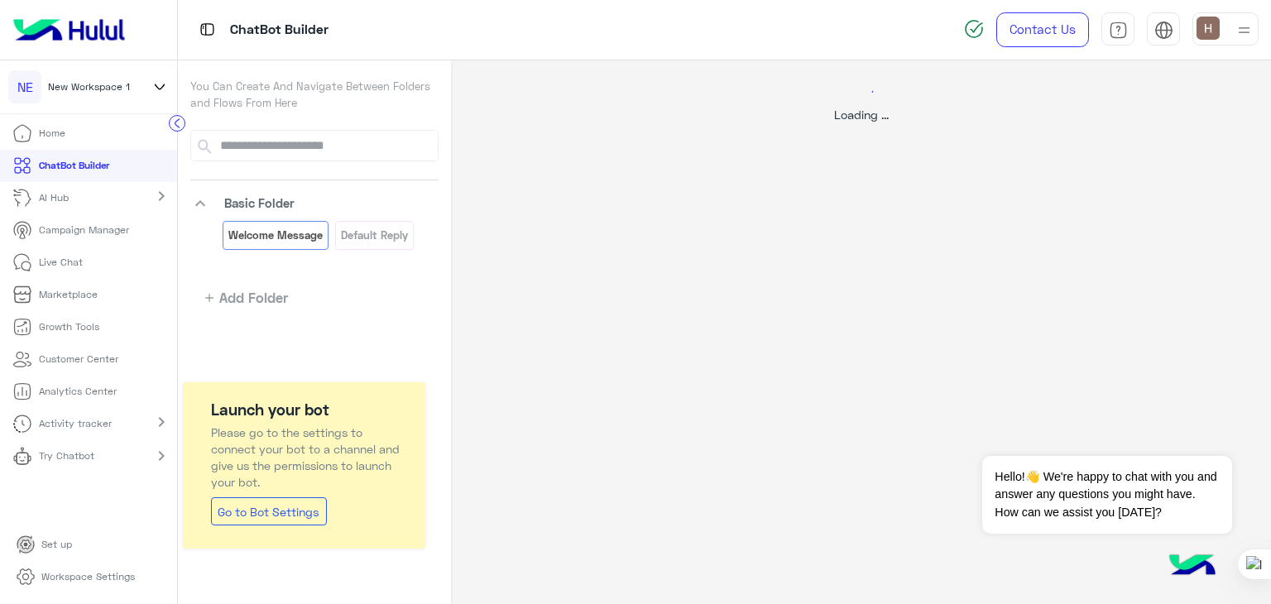
scroll to position [0, 0]
select select "*"
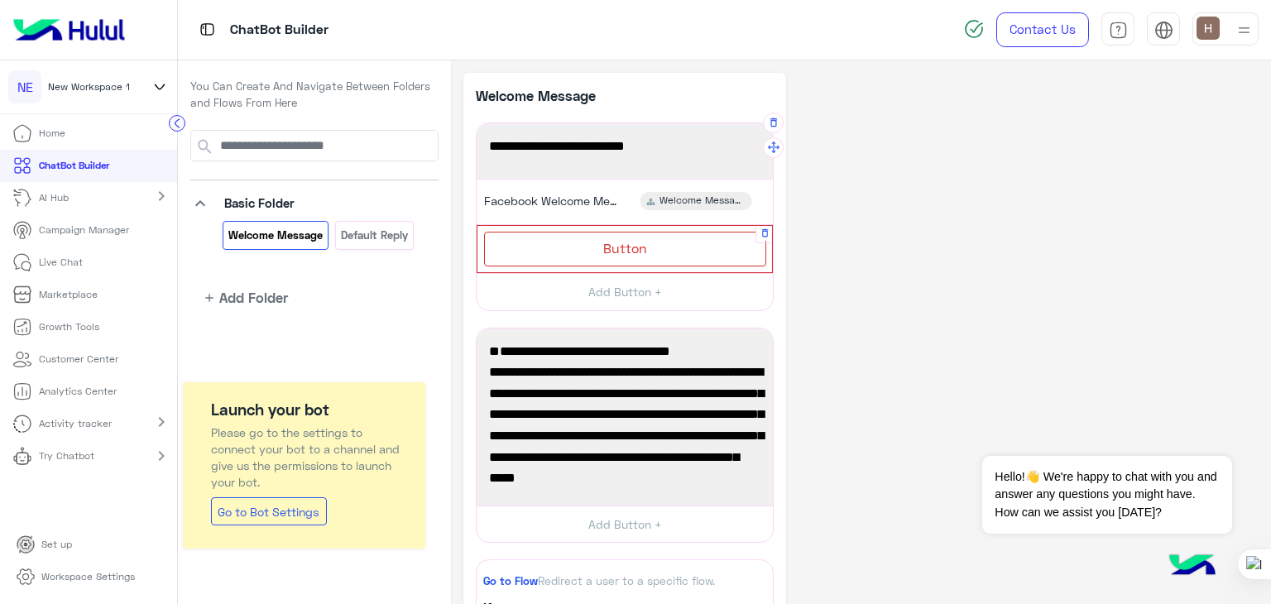
click at [622, 238] on div "Button" at bounding box center [625, 249] width 282 height 34
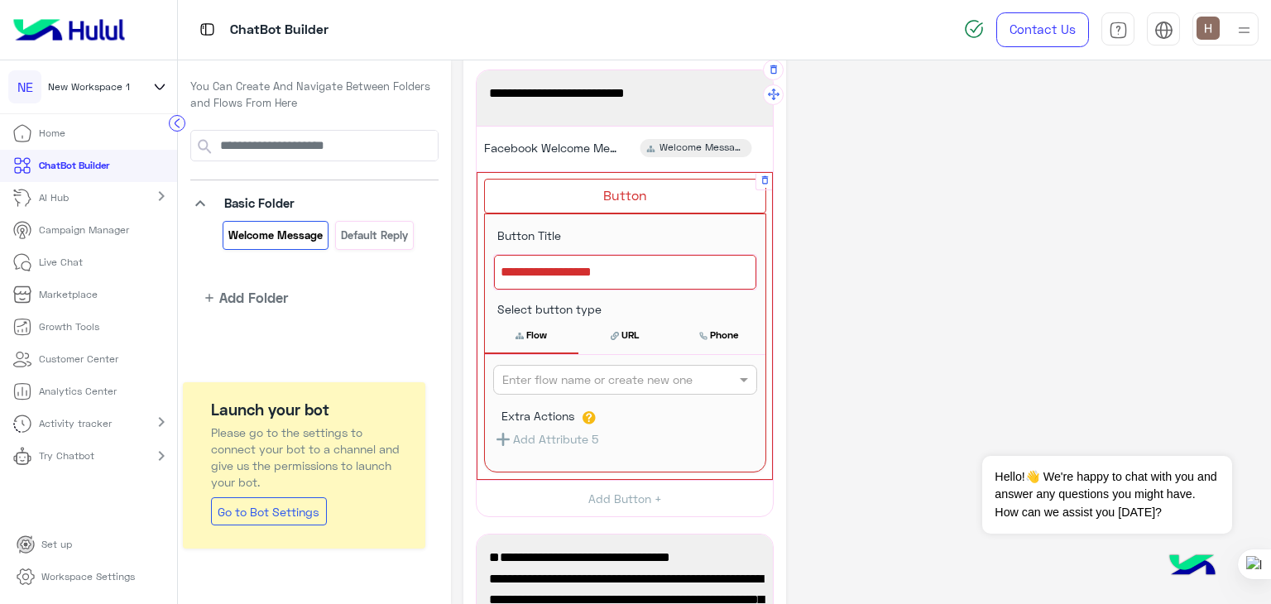
click at [765, 178] on icon "button" at bounding box center [765, 180] width 11 height 11
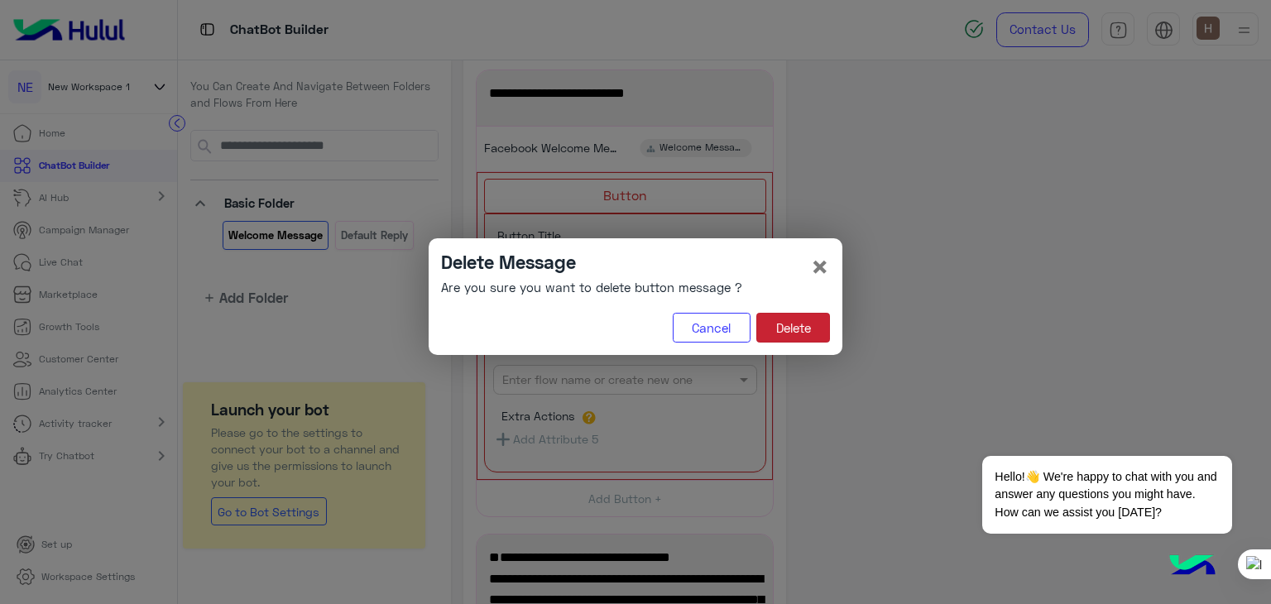
click at [776, 341] on button "Delete" at bounding box center [794, 328] width 74 height 30
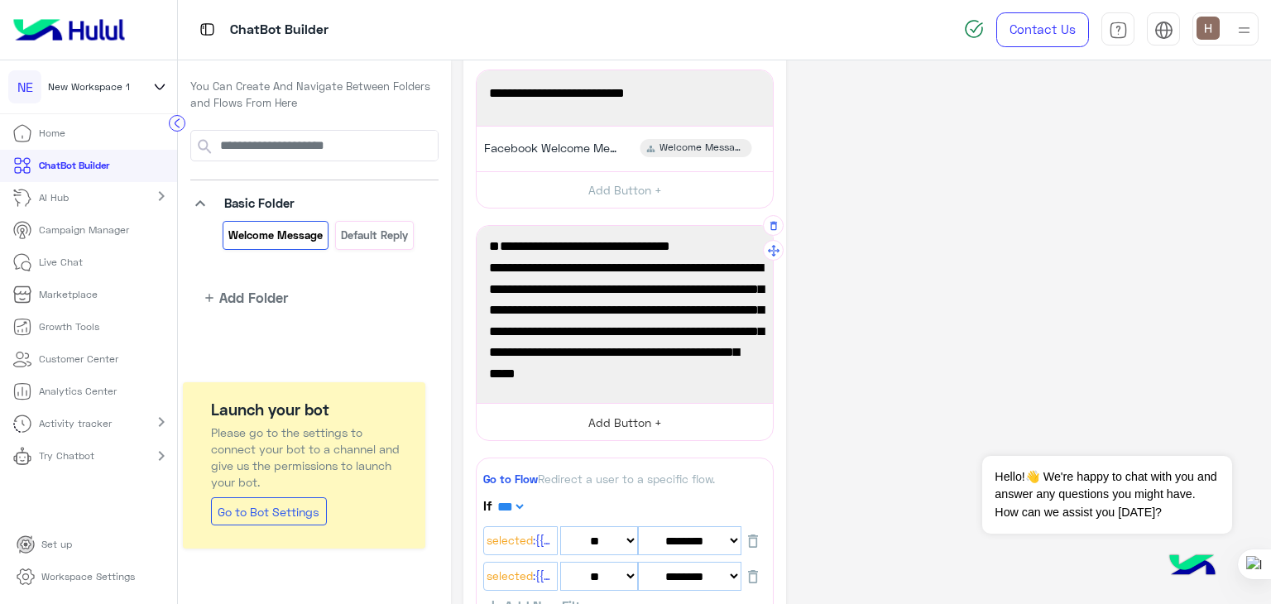
click at [652, 438] on button "Add Button +" at bounding box center [625, 421] width 296 height 37
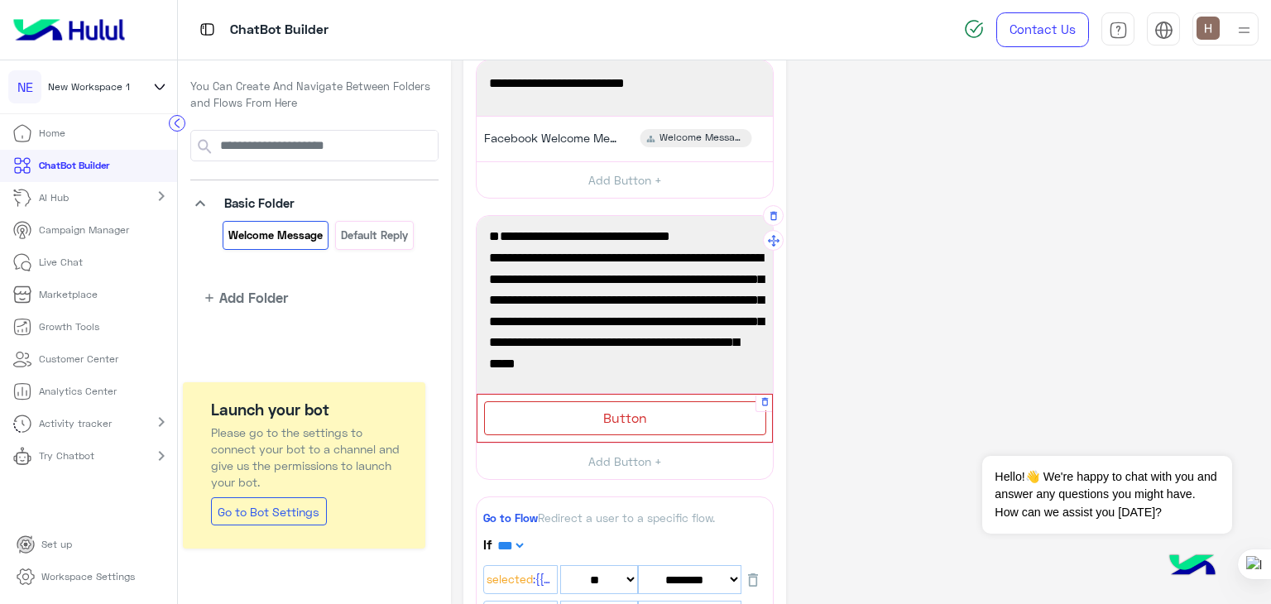
click at [622, 415] on span "Button" at bounding box center [625, 418] width 44 height 16
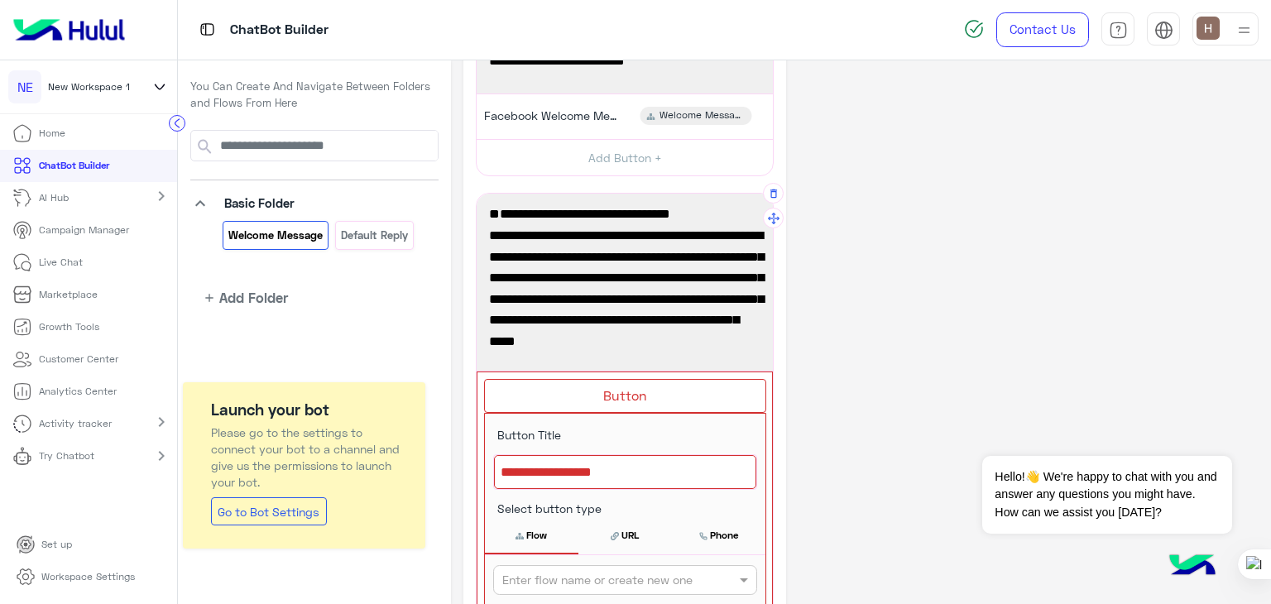
click at [646, 326] on span "Discover our collections of socks, oversized t-shirts, and shorts. Visit our we…" at bounding box center [625, 278] width 272 height 148
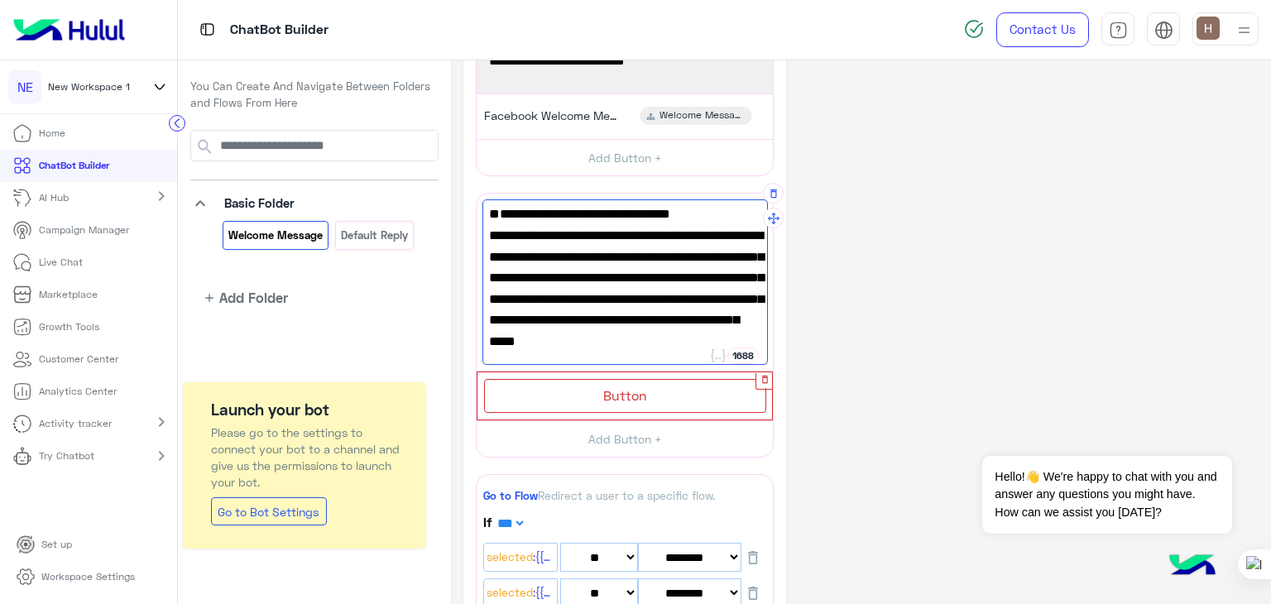
click at [762, 382] on icon "button" at bounding box center [765, 379] width 11 height 11
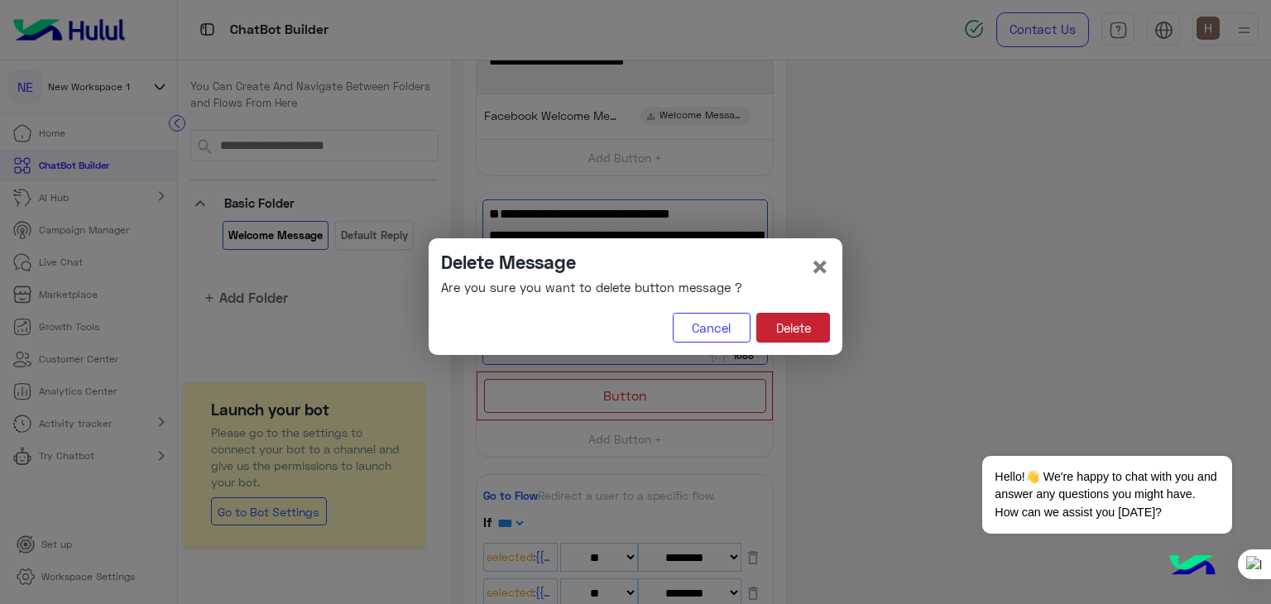
click at [798, 321] on button "Delete" at bounding box center [794, 328] width 74 height 30
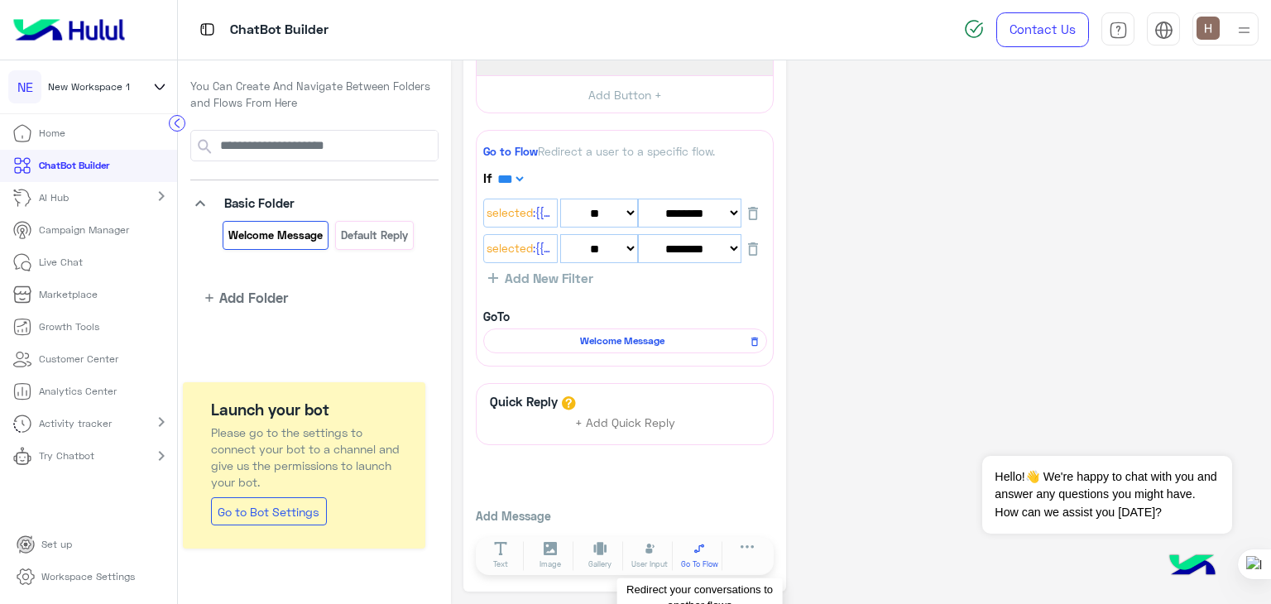
click at [687, 567] on span "Go To Flow" at bounding box center [699, 565] width 37 height 12
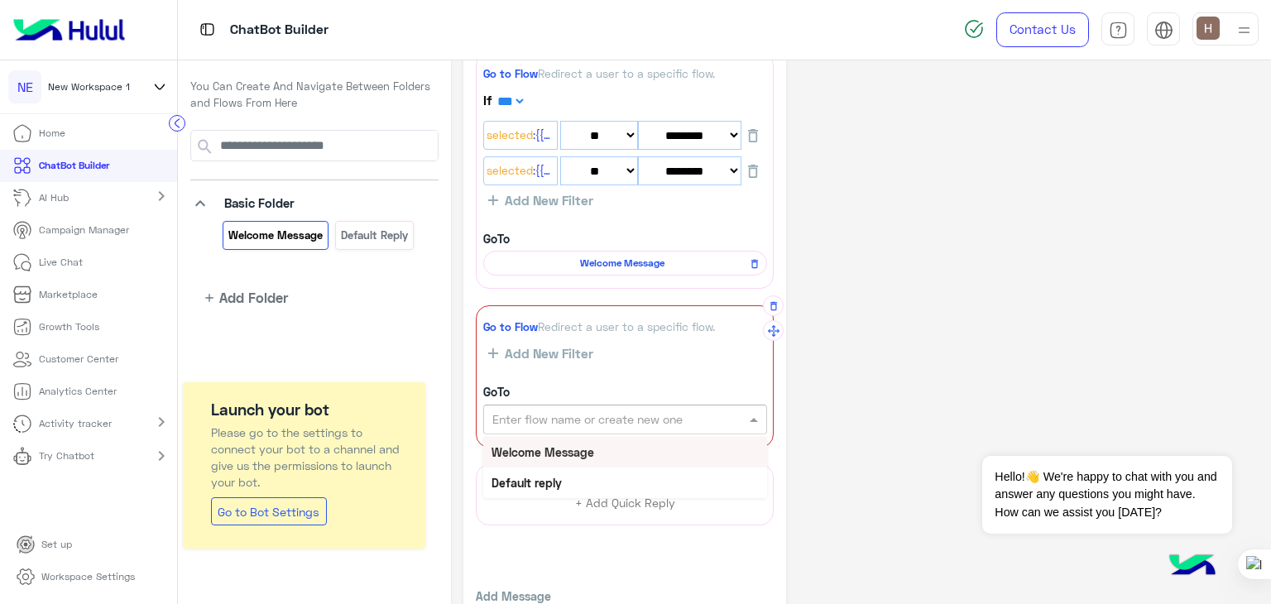
click at [665, 420] on input "text" at bounding box center [597, 419] width 209 height 17
click at [623, 450] on div "Welcome Message" at bounding box center [625, 452] width 284 height 31
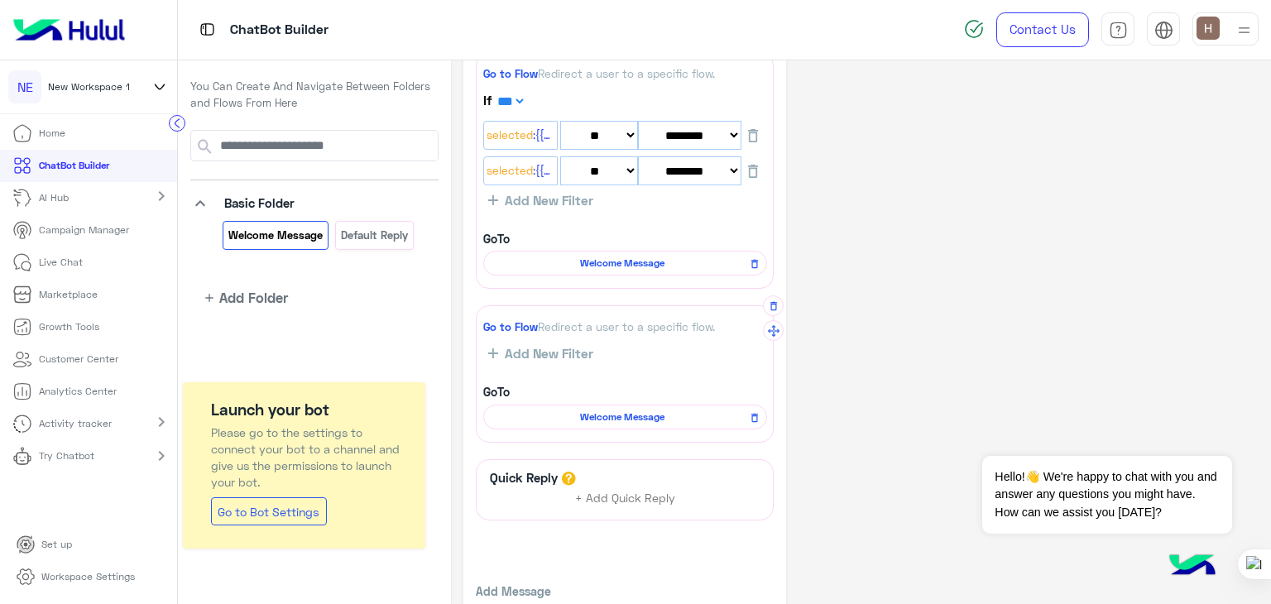
click at [627, 410] on span "Welcome Message" at bounding box center [623, 417] width 260 height 15
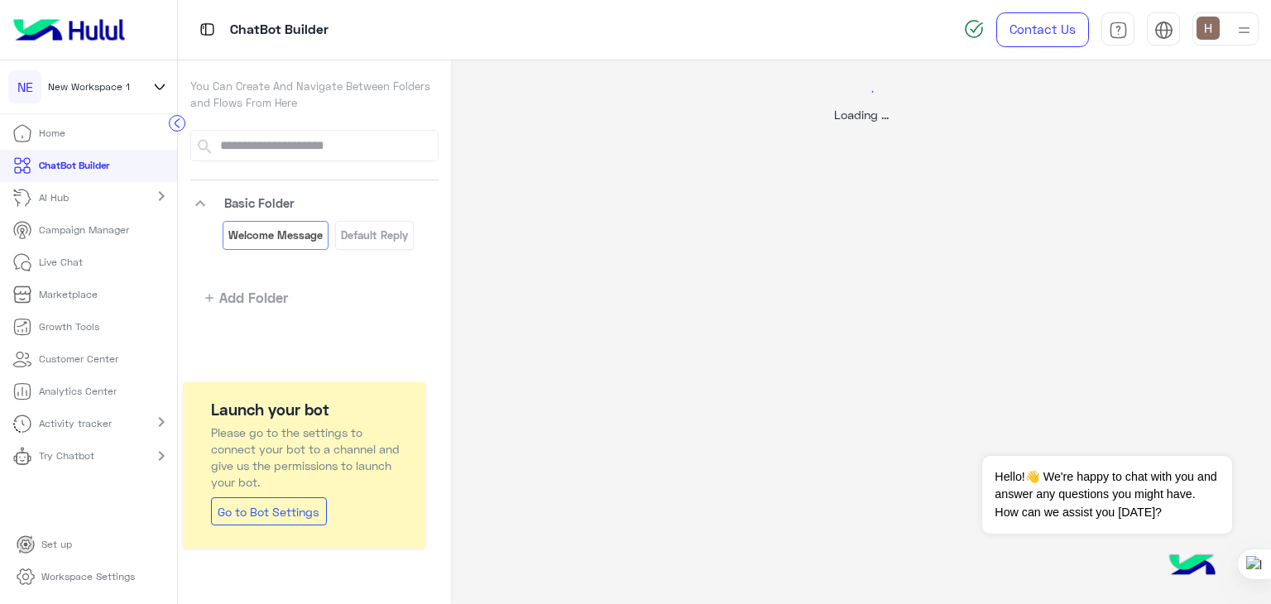
select select "*"
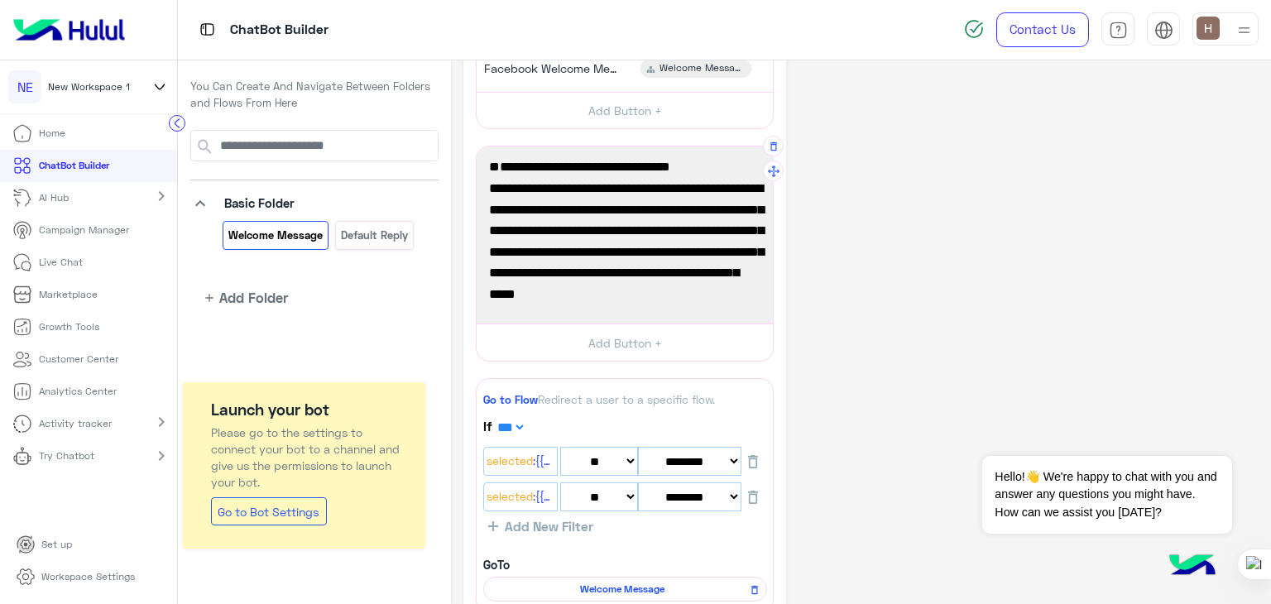
scroll to position [58, 0]
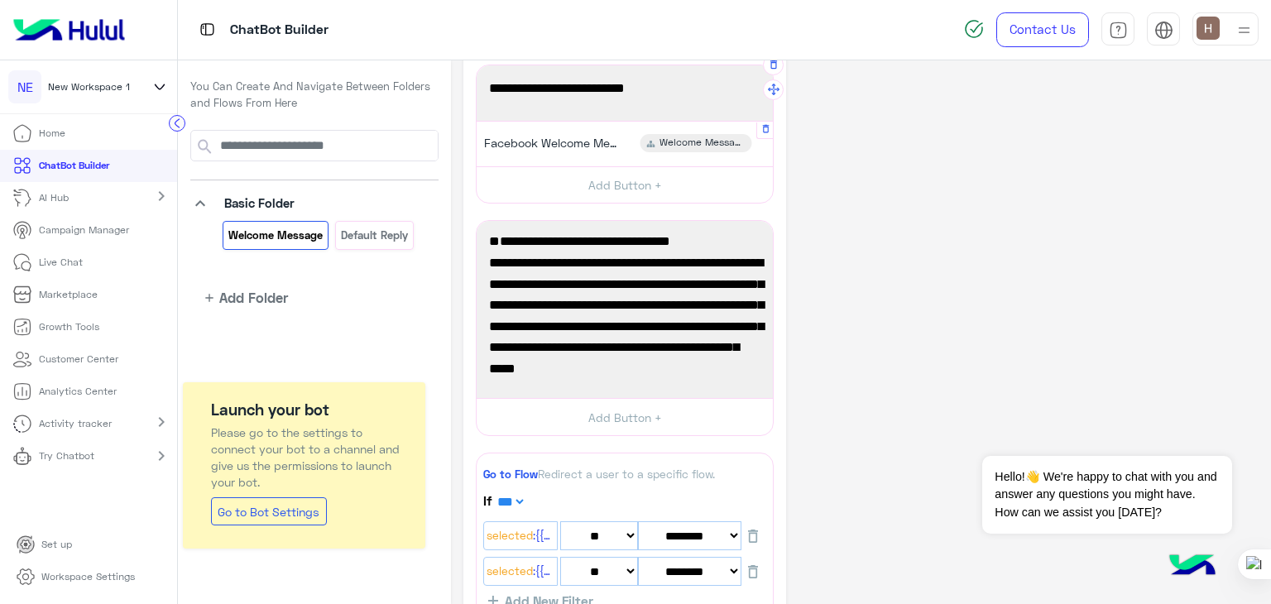
click at [627, 144] on div "Facebook Welcome Message Welcome Message" at bounding box center [625, 143] width 284 height 32
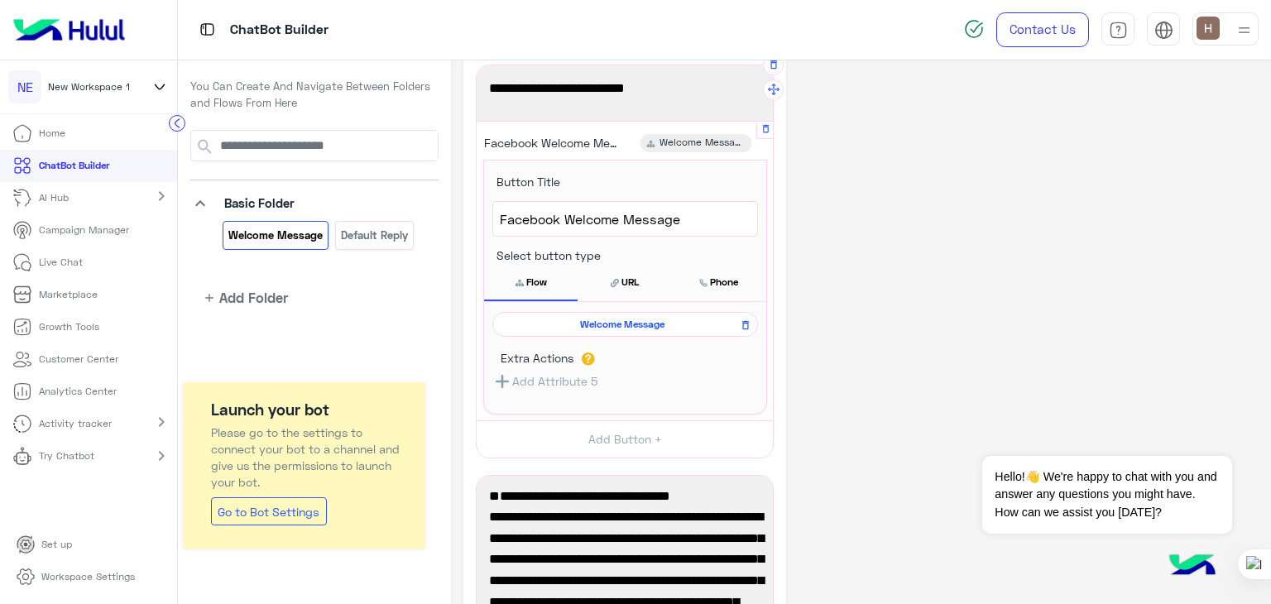
click at [627, 144] on div "Facebook Welcome Message Welcome Message" at bounding box center [625, 143] width 284 height 32
click at [620, 143] on div "Facebook Welcome Message" at bounding box center [548, 143] width 150 height 18
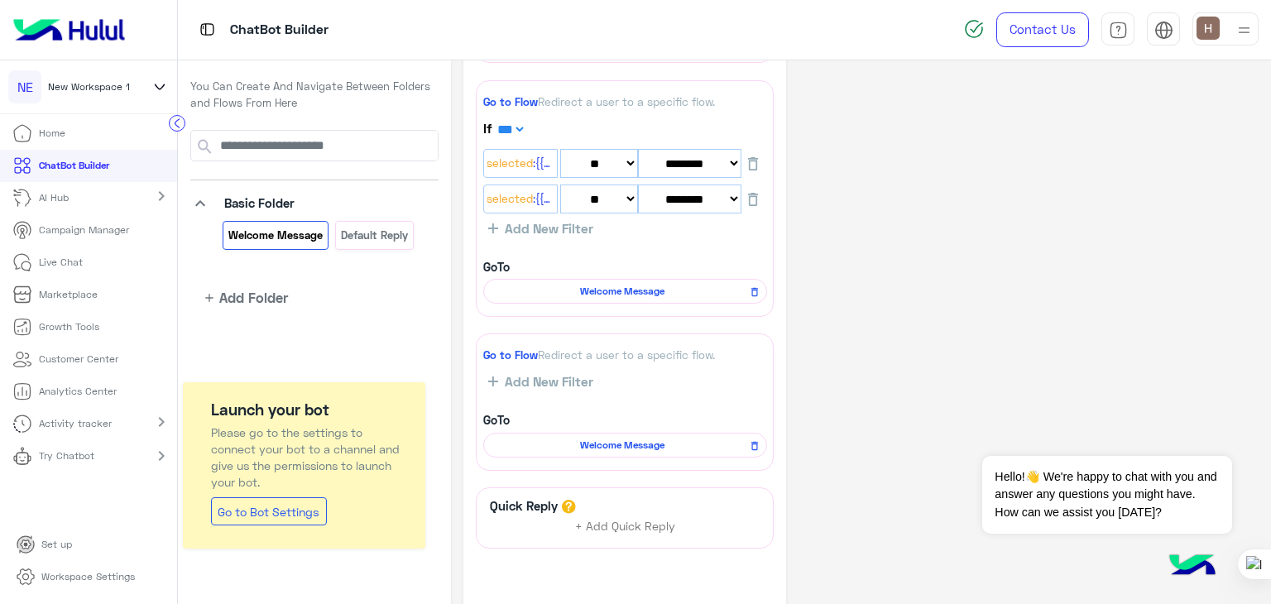
scroll to position [432, 0]
click at [771, 339] on button "button" at bounding box center [773, 332] width 21 height 21
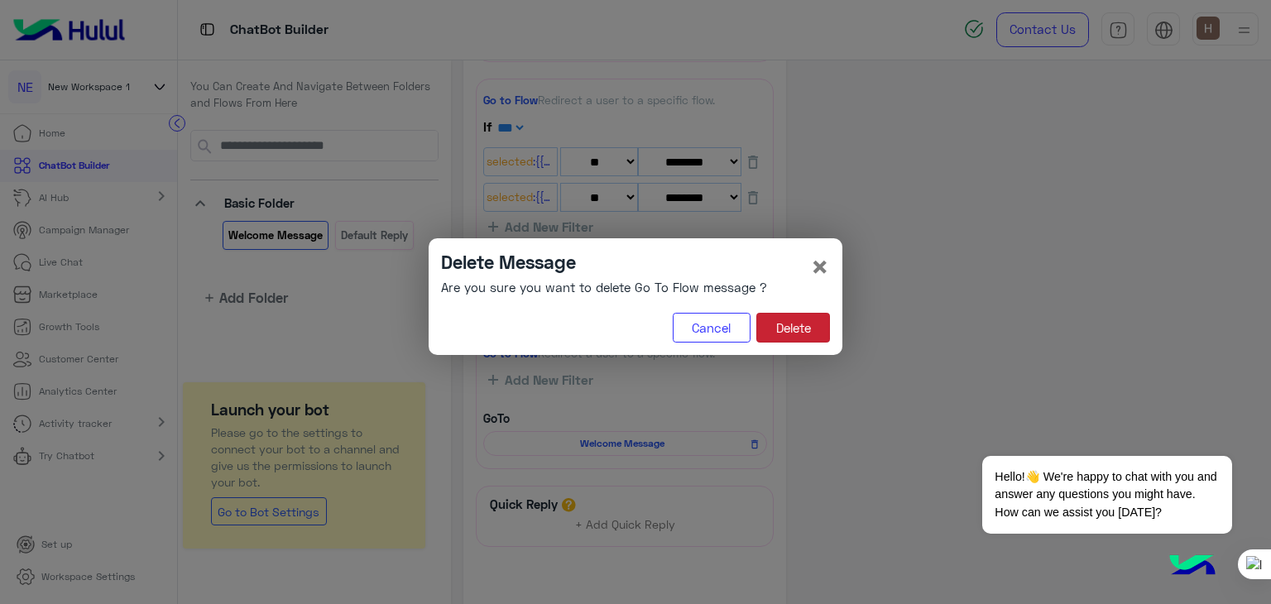
click at [815, 334] on button "Delete" at bounding box center [794, 328] width 74 height 30
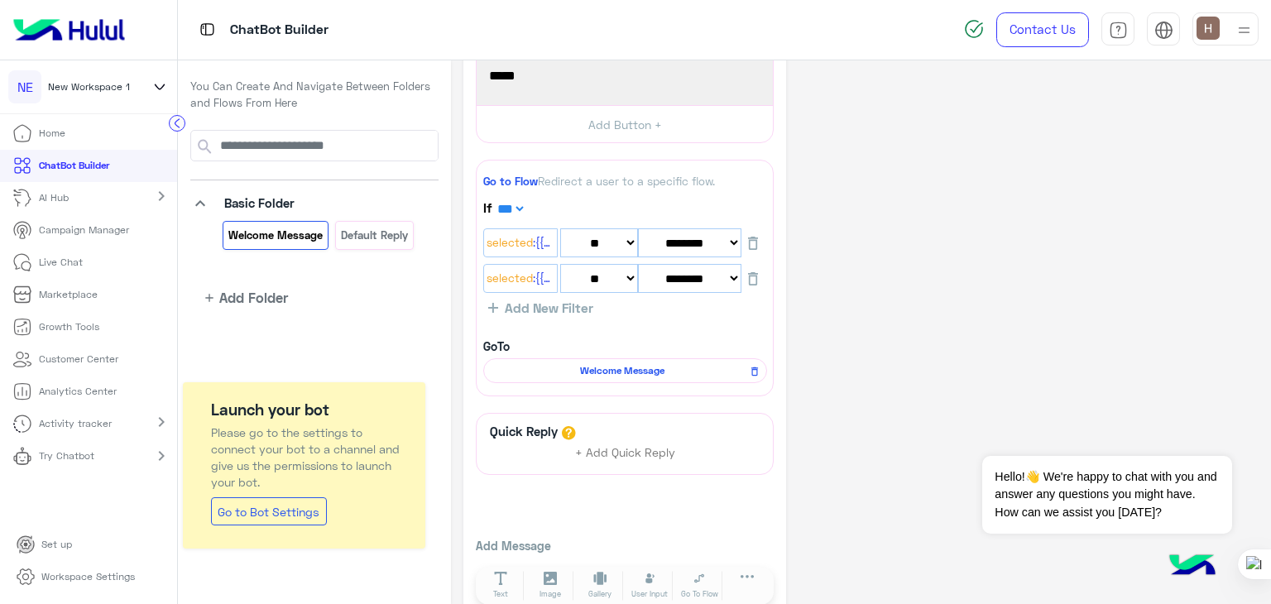
scroll to position [381, 0]
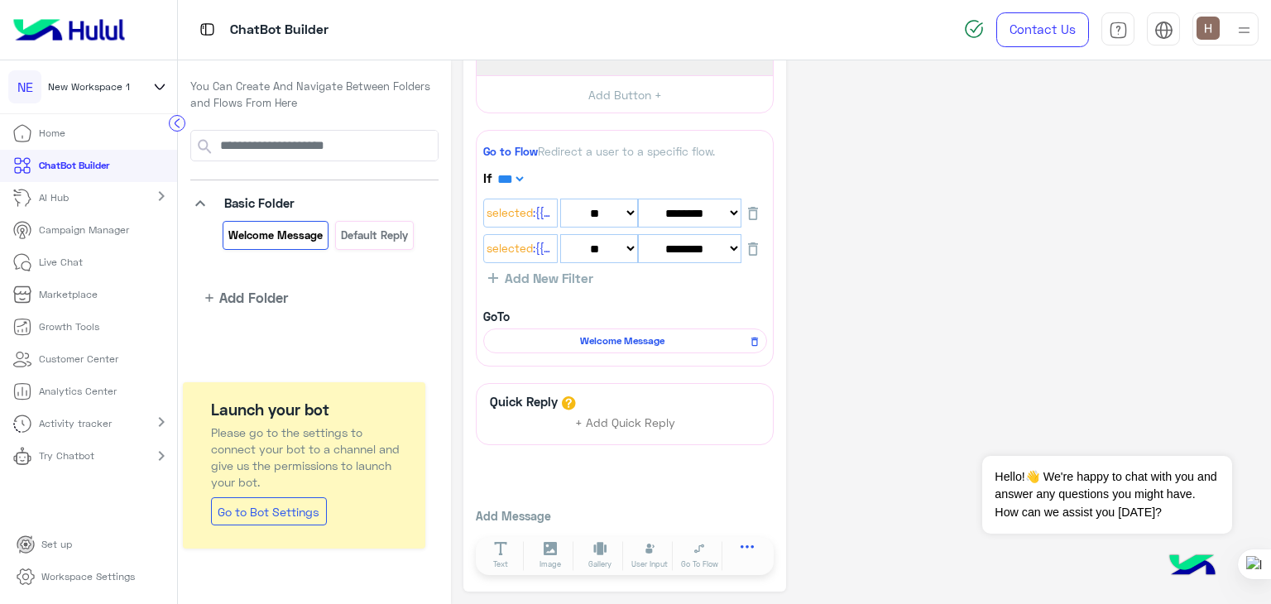
click at [734, 541] on button at bounding box center [747, 550] width 46 height 19
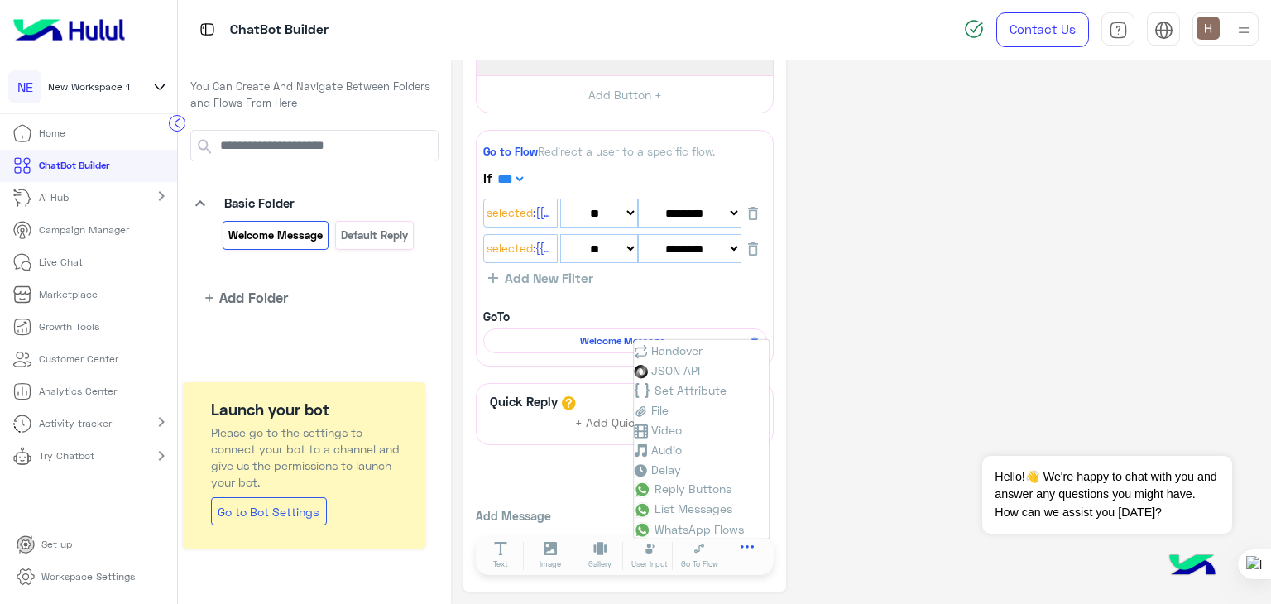
click at [734, 541] on button at bounding box center [747, 550] width 46 height 19
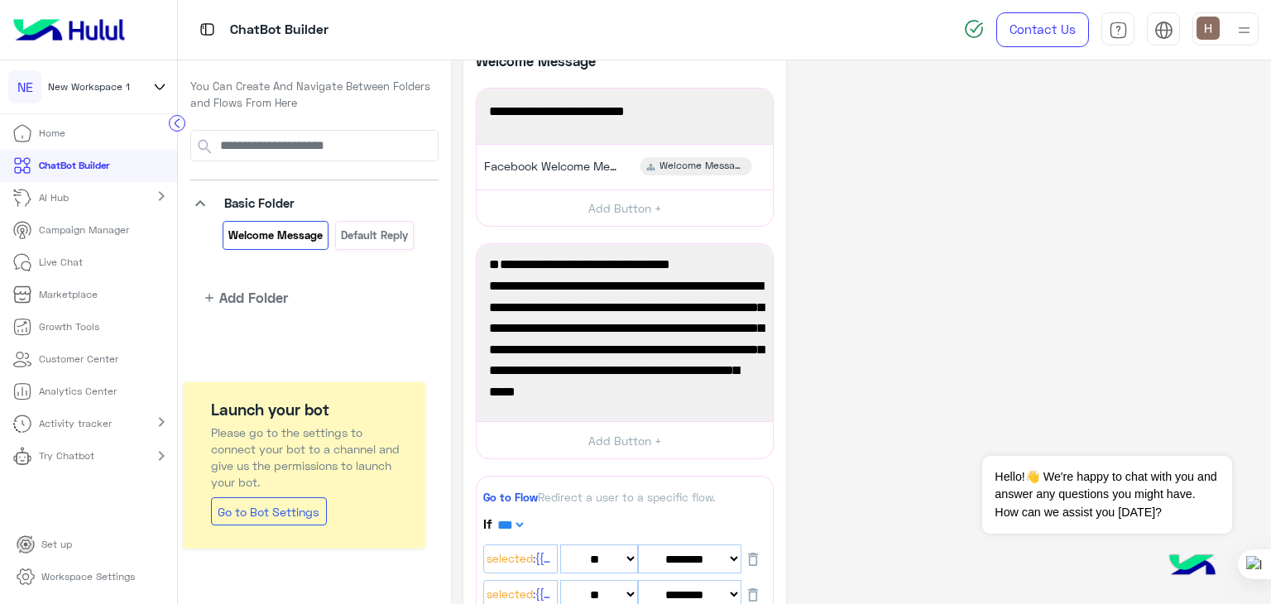
scroll to position [26, 0]
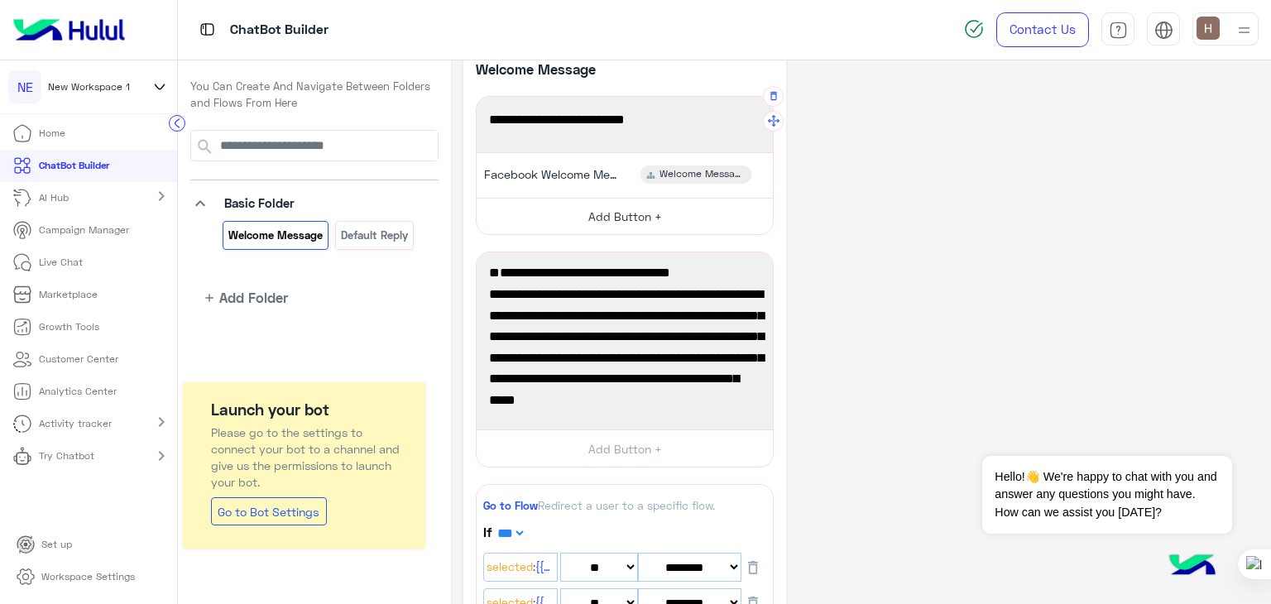
click at [635, 229] on button "Add Button +" at bounding box center [625, 216] width 296 height 37
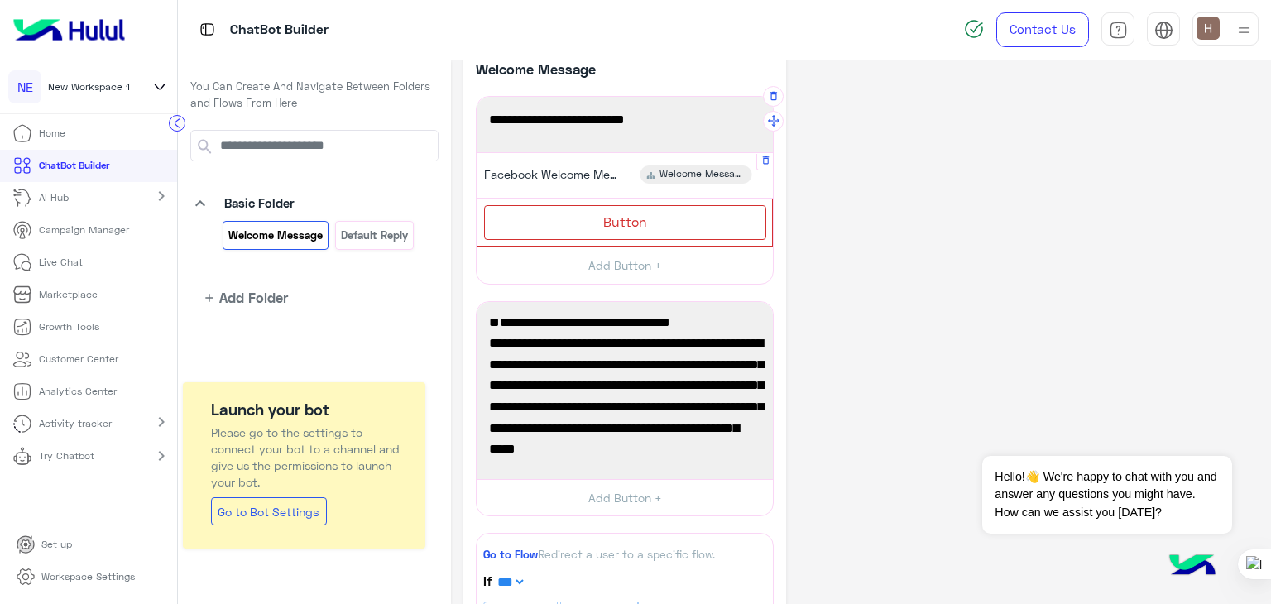
click at [609, 178] on span "Facebook Welcome Message" at bounding box center [550, 174] width 132 height 15
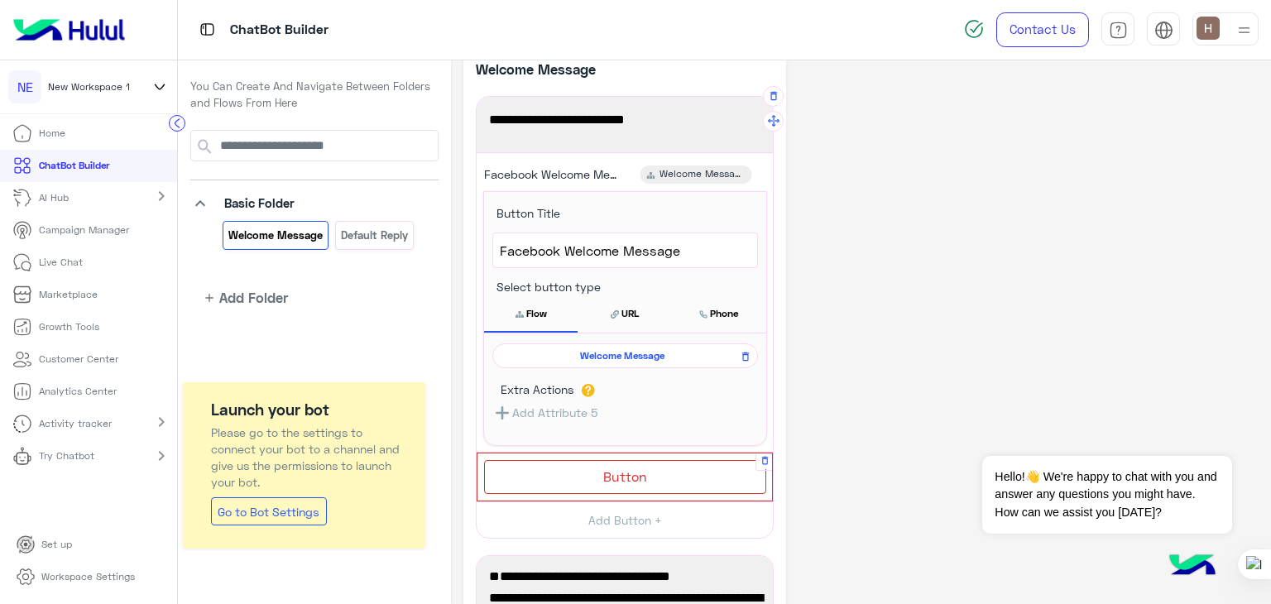
click at [640, 464] on div "Button" at bounding box center [625, 477] width 282 height 34
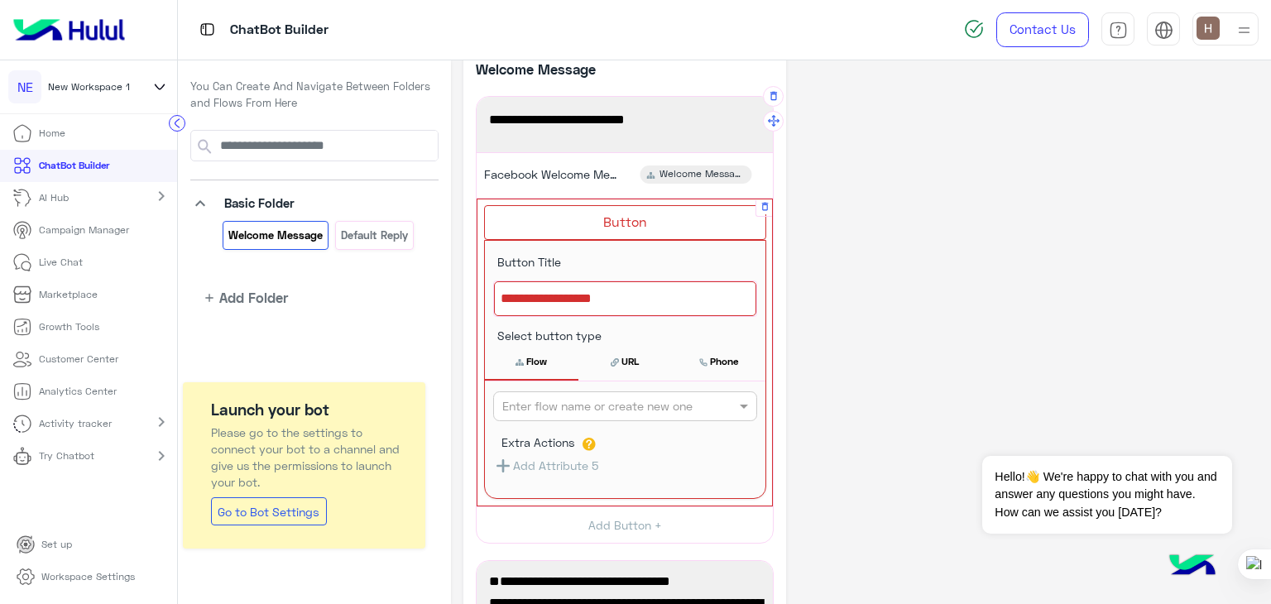
click at [585, 309] on div at bounding box center [625, 298] width 262 height 35
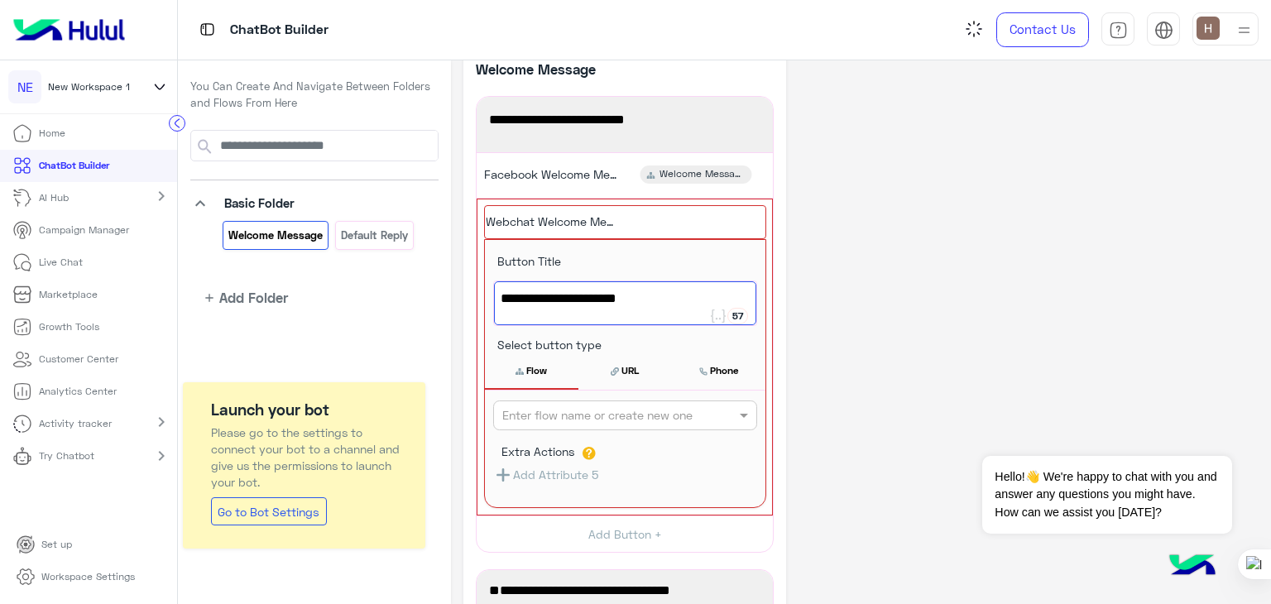
type textarea "**********"
click at [585, 407] on input "text" at bounding box center [597, 415] width 191 height 17
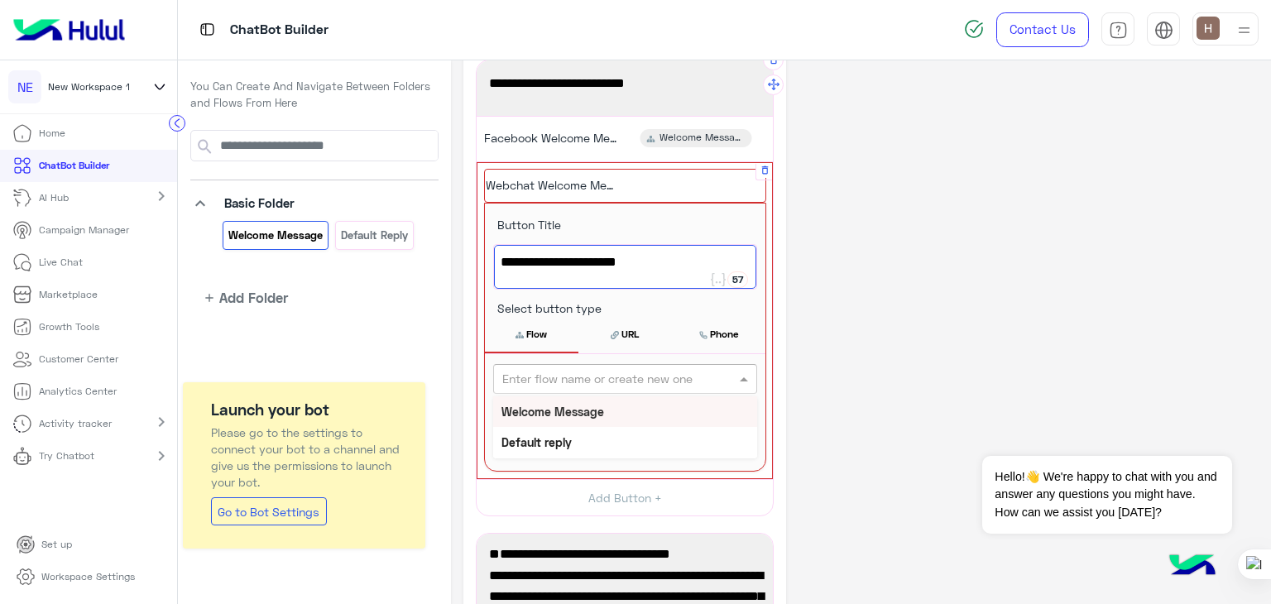
click at [585, 406] on b "Welcome Message" at bounding box center [553, 412] width 103 height 14
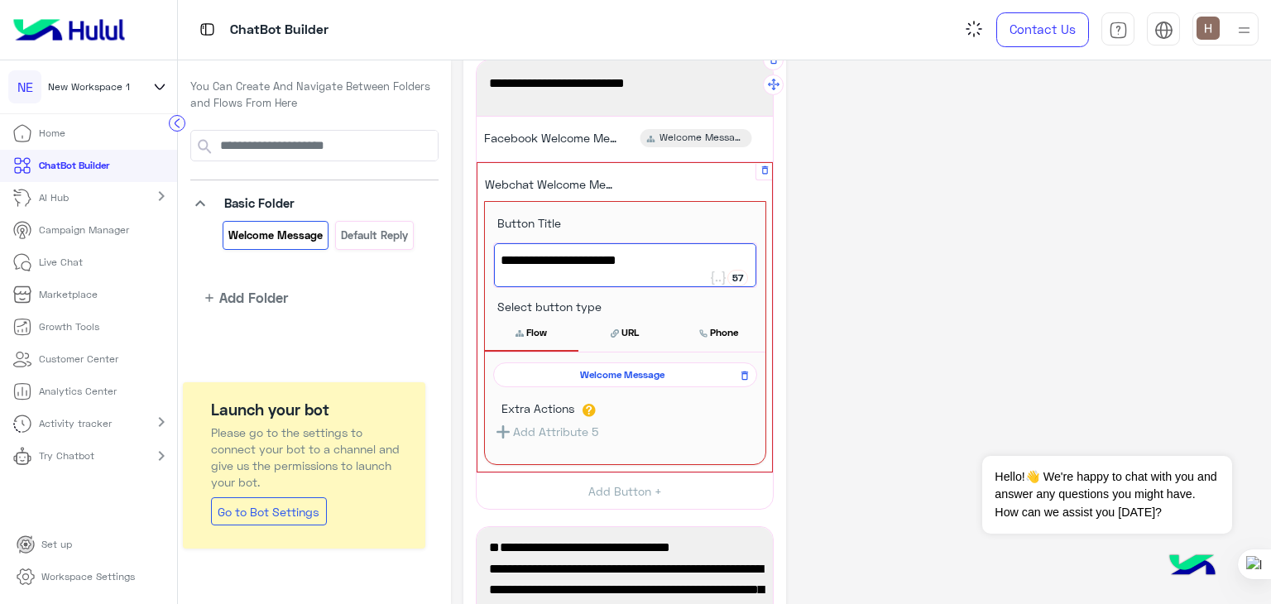
click at [858, 398] on div "**********" at bounding box center [861, 615] width 795 height 1211
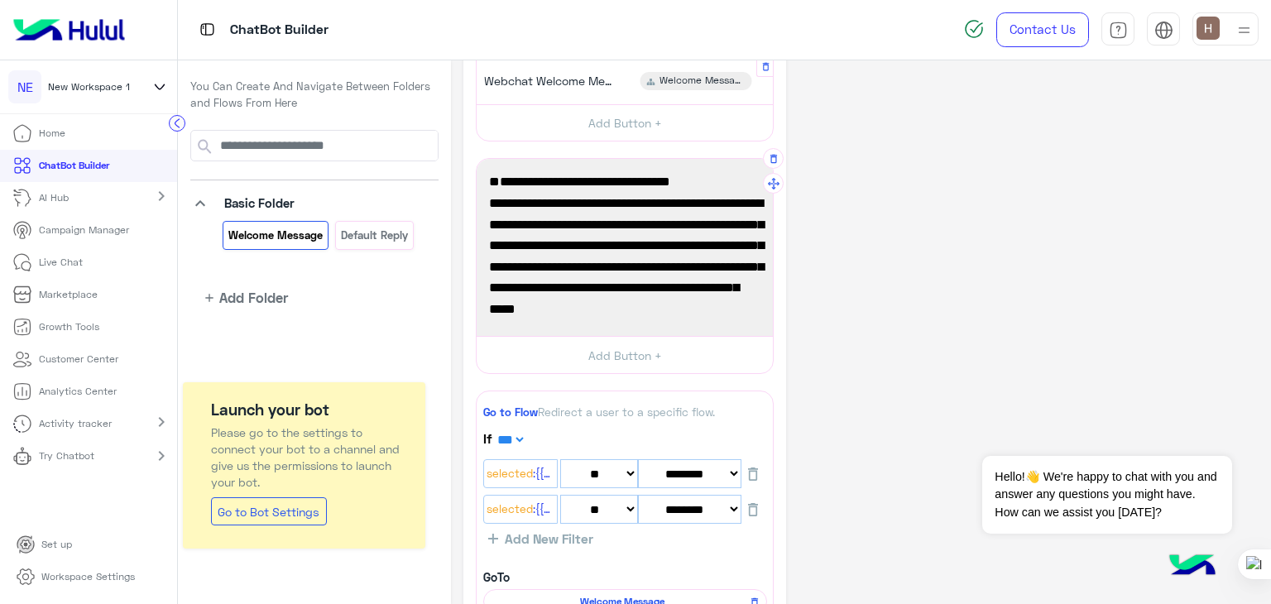
scroll to position [44, 0]
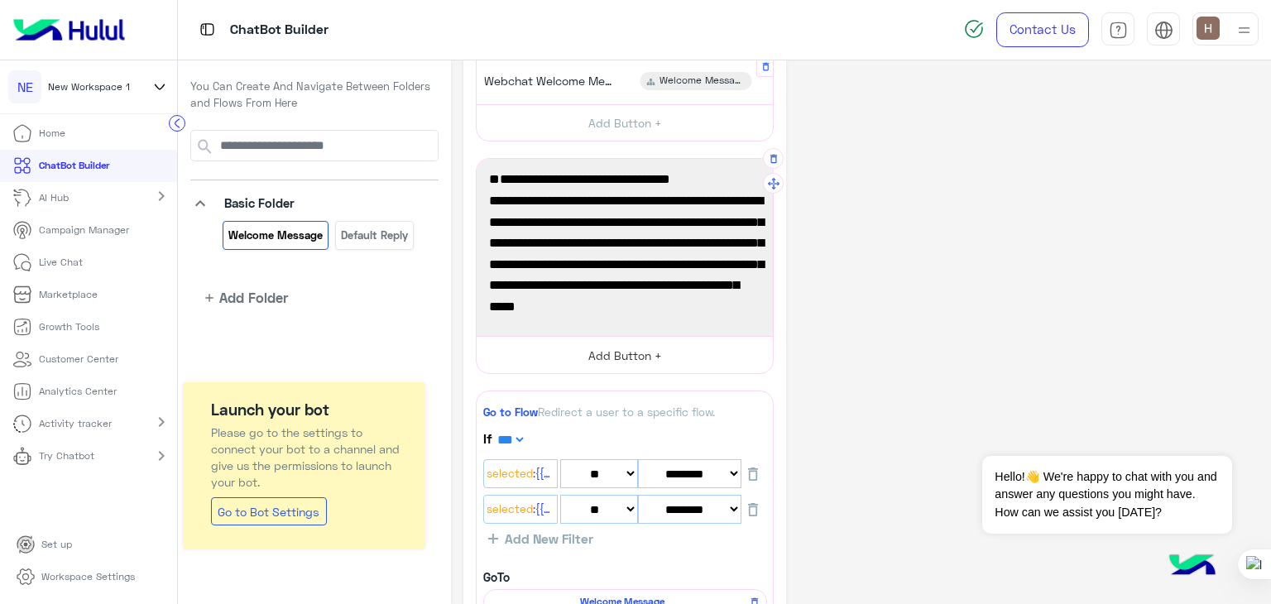
click at [584, 356] on button "Add Button +" at bounding box center [625, 354] width 296 height 37
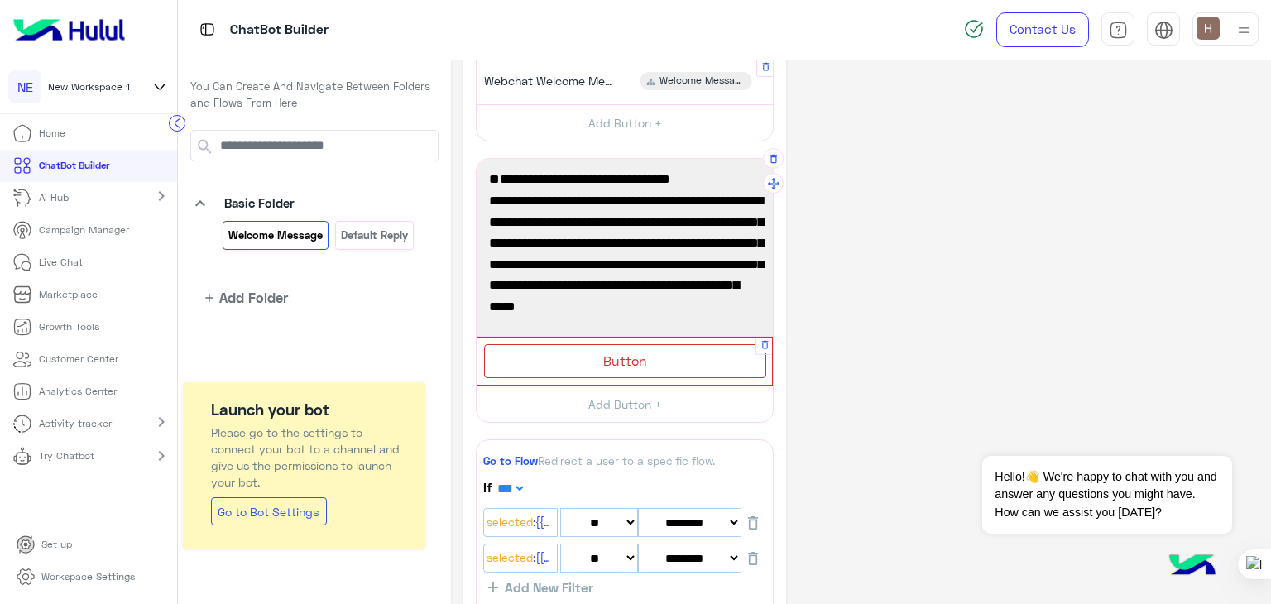
click at [612, 362] on span "Button" at bounding box center [625, 361] width 44 height 16
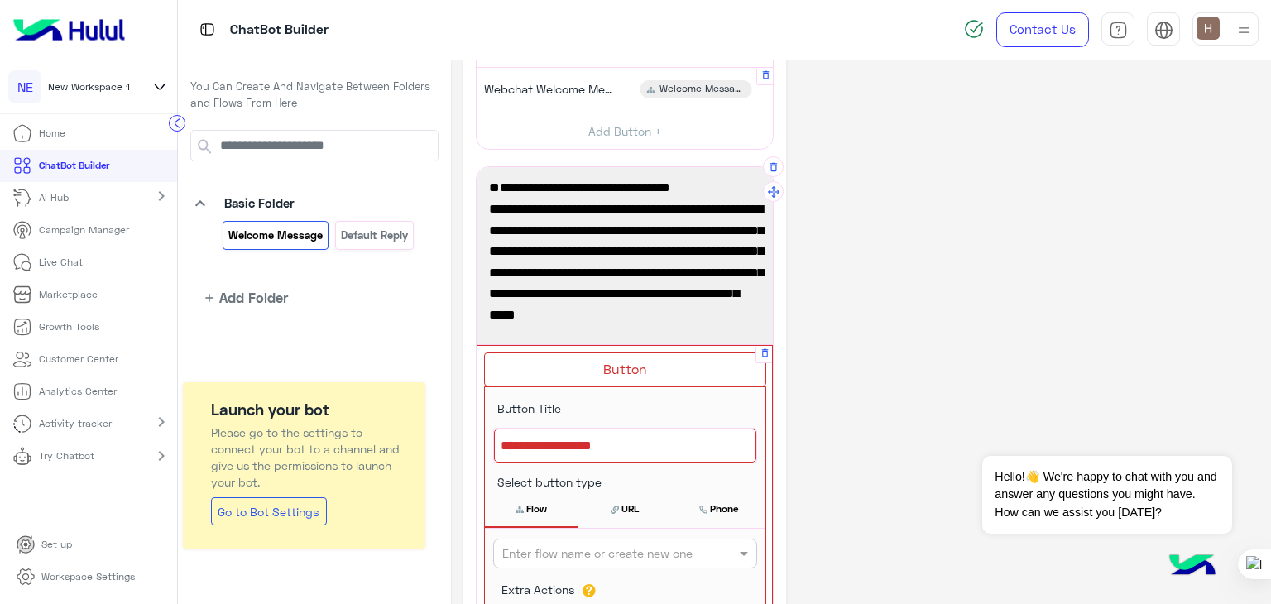
scroll to position [156, 0]
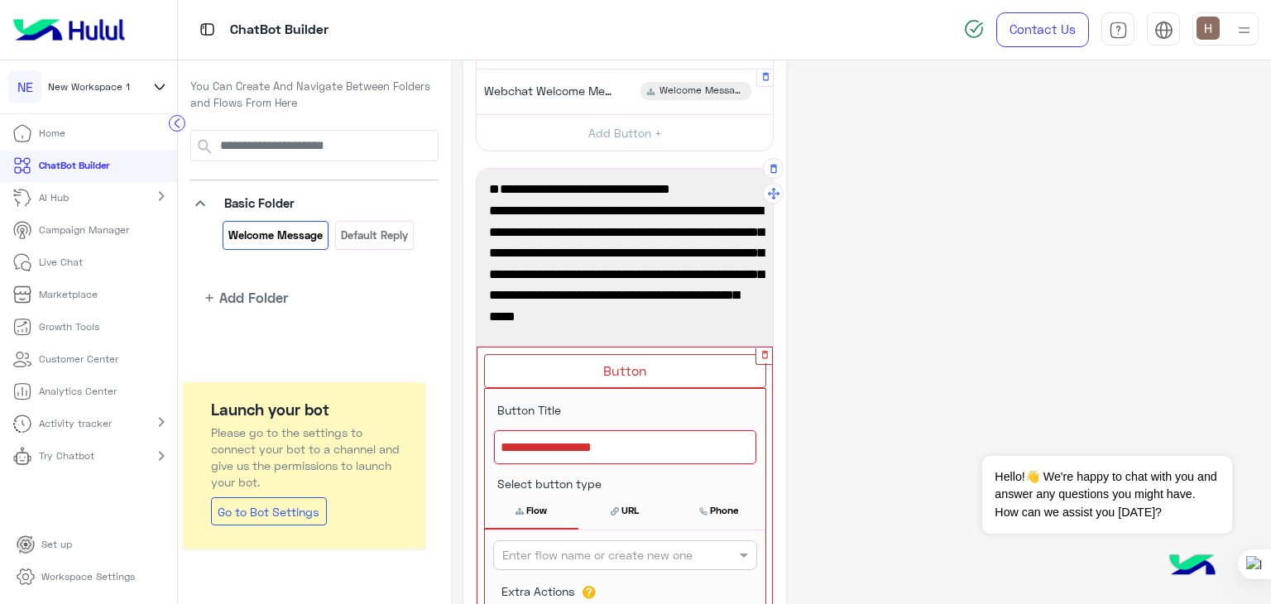
click at [765, 355] on icon "button" at bounding box center [765, 354] width 11 height 11
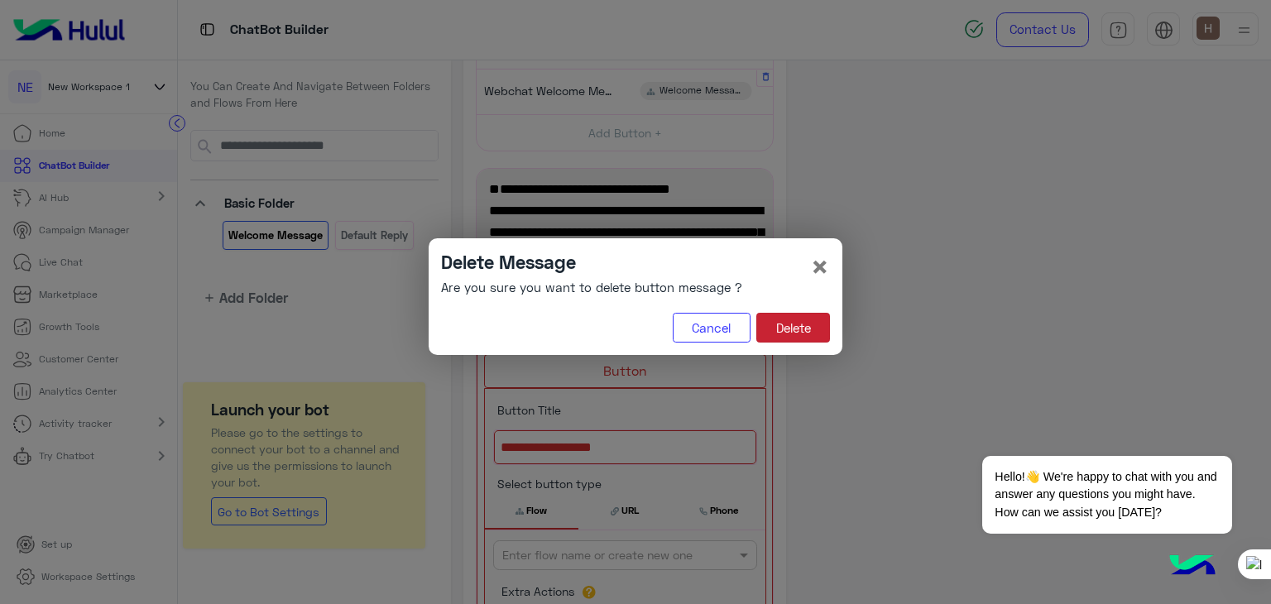
click at [771, 320] on button "Delete" at bounding box center [794, 328] width 74 height 30
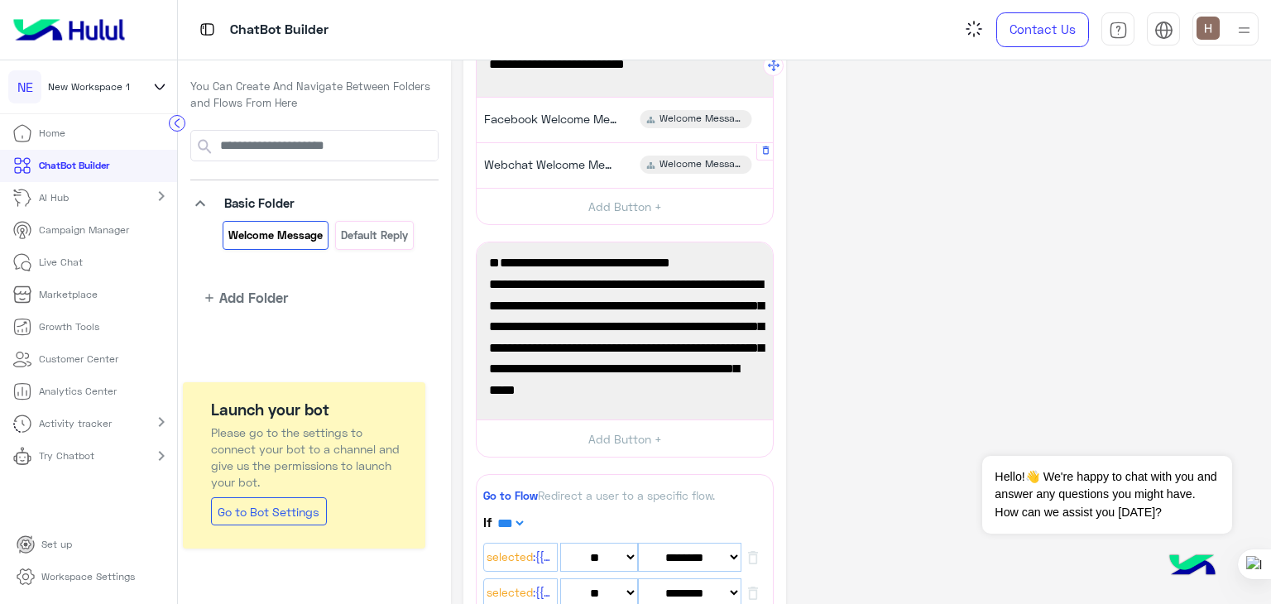
scroll to position [79, 0]
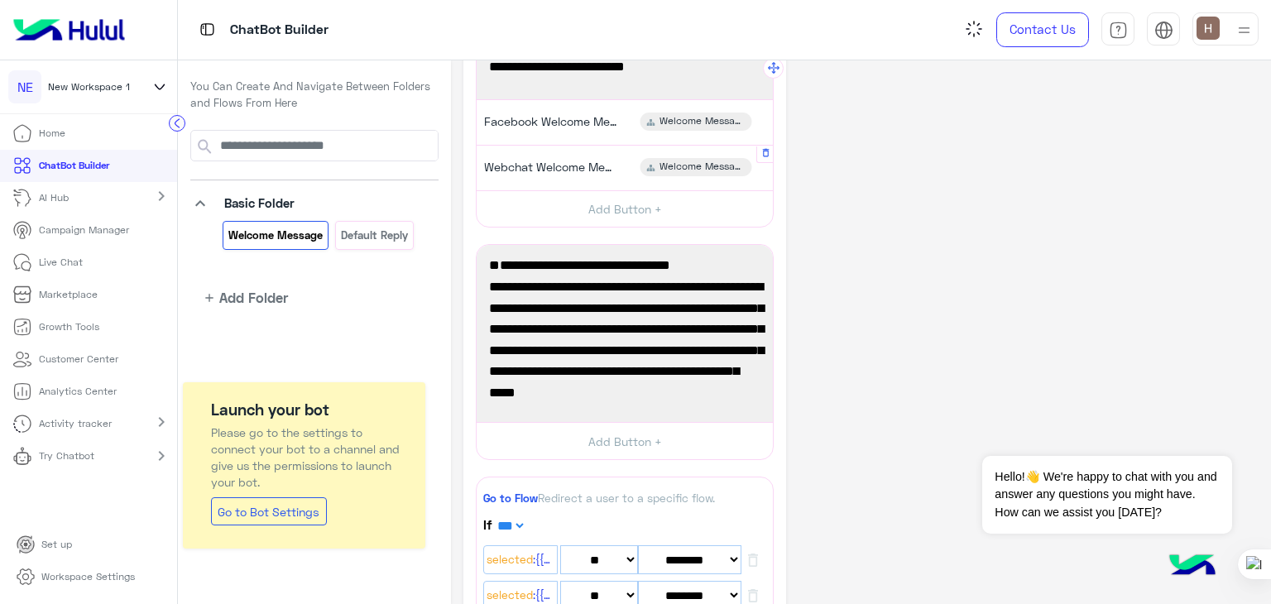
click at [611, 163] on span "Webchat Welcome Message" at bounding box center [550, 167] width 132 height 15
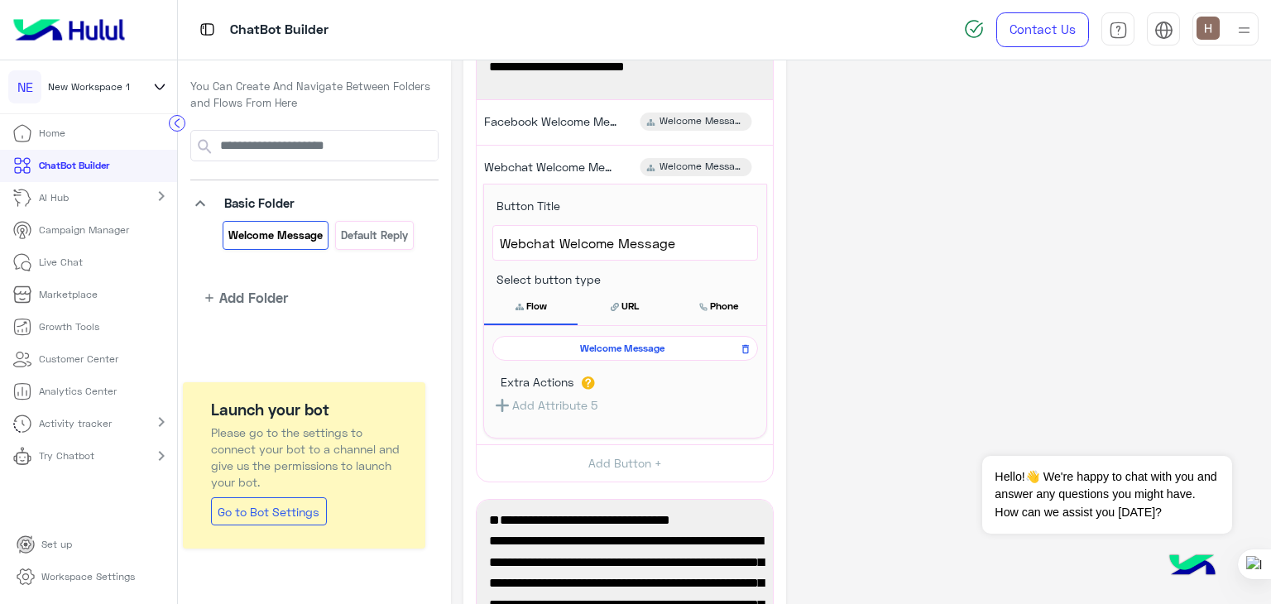
click at [581, 413] on button "Add Attribute 5" at bounding box center [545, 405] width 105 height 21
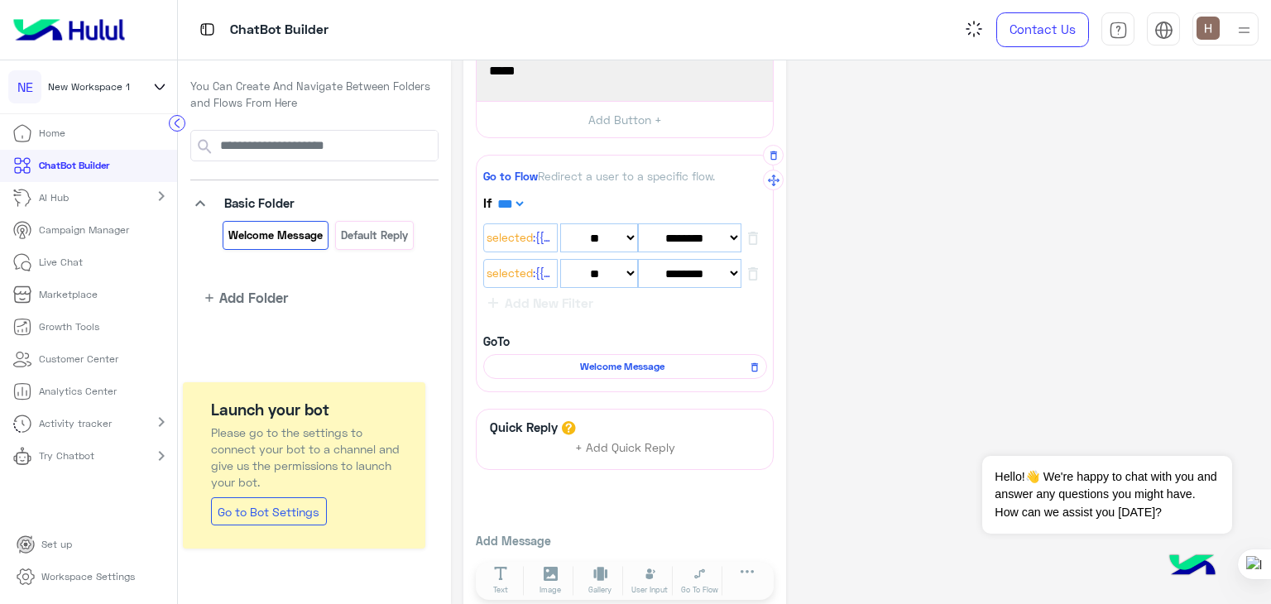
scroll to position [679, 0]
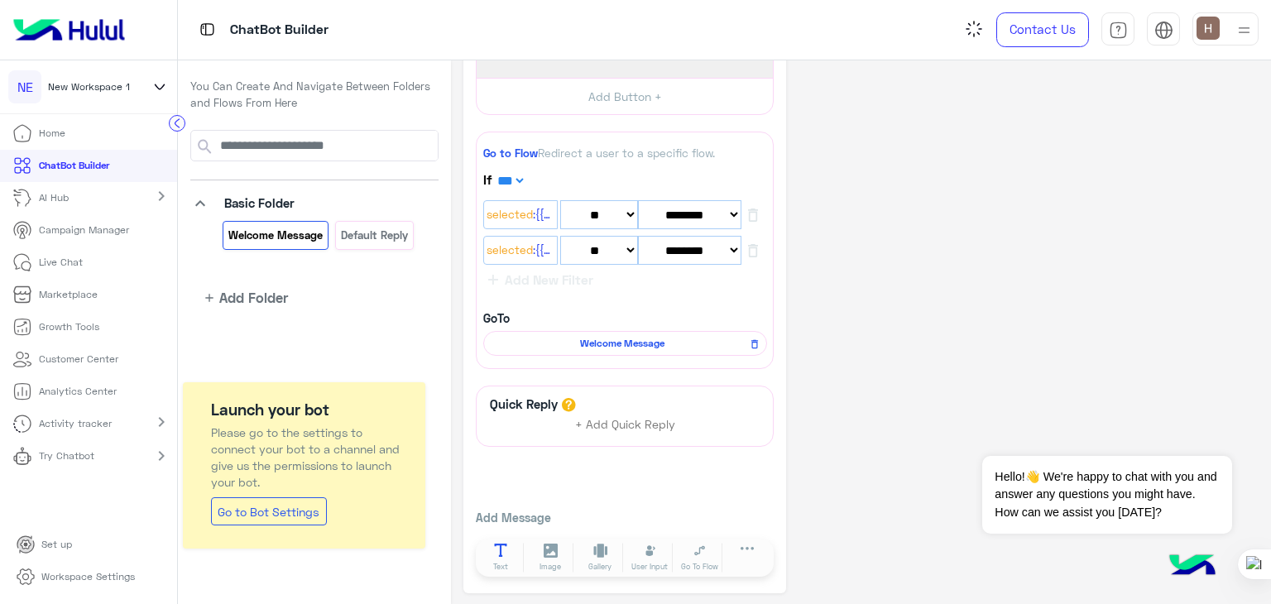
click at [507, 551] on button "Text" at bounding box center [501, 558] width 46 height 30
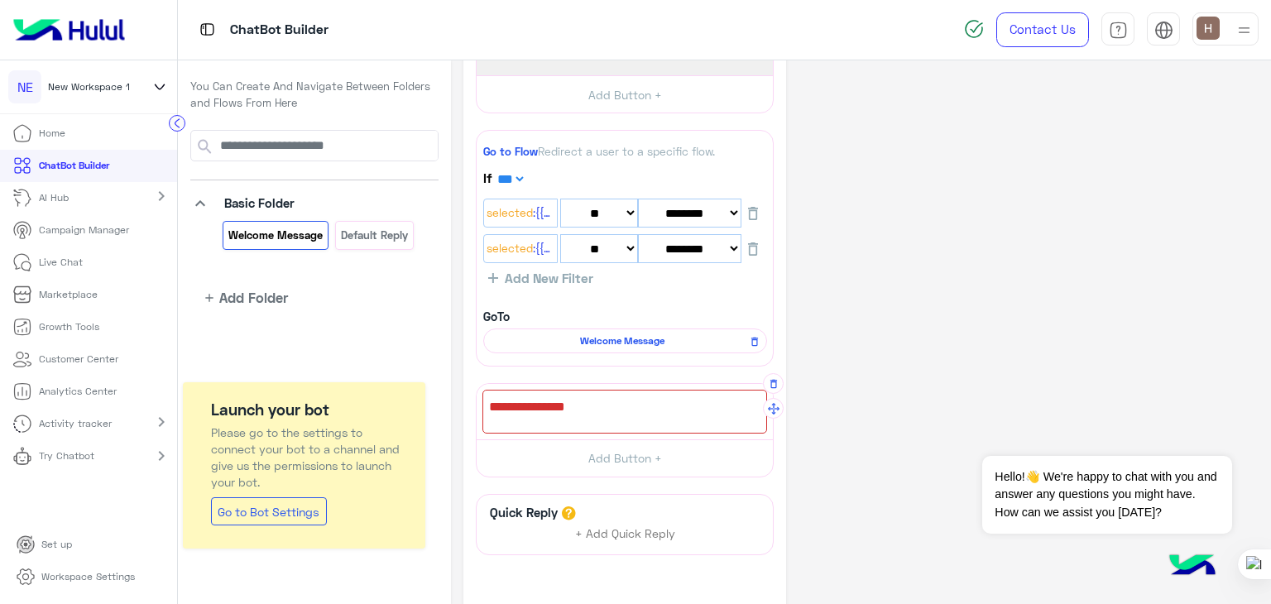
click at [545, 396] on div at bounding box center [625, 412] width 285 height 44
paste textarea "**********"
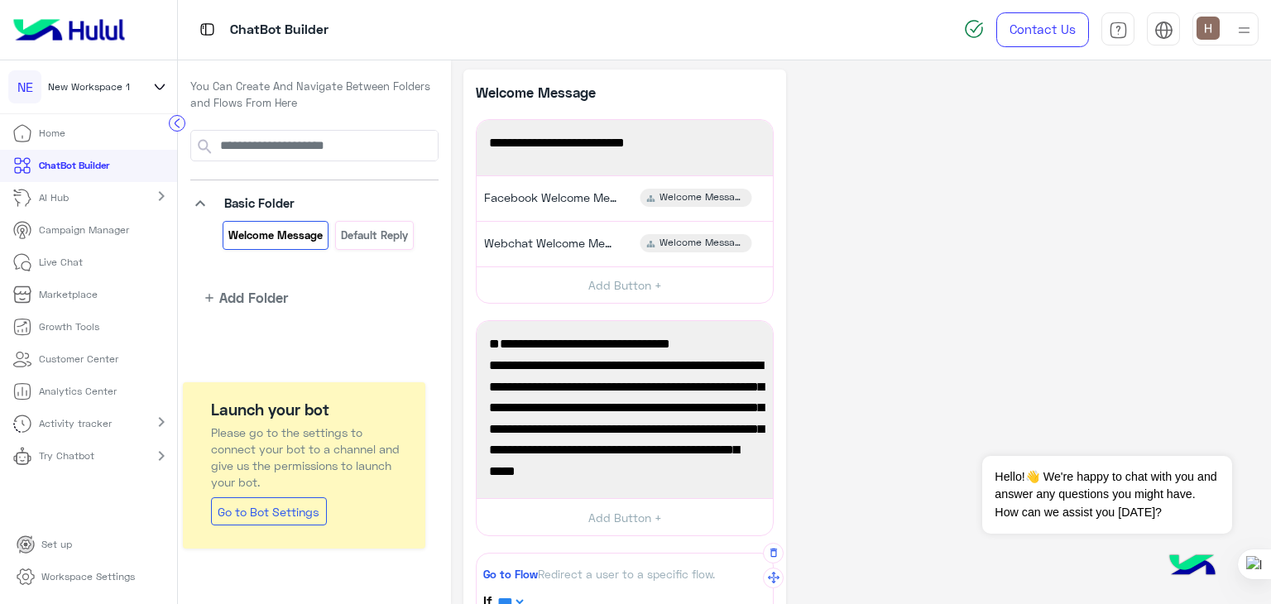
scroll to position [2, 0]
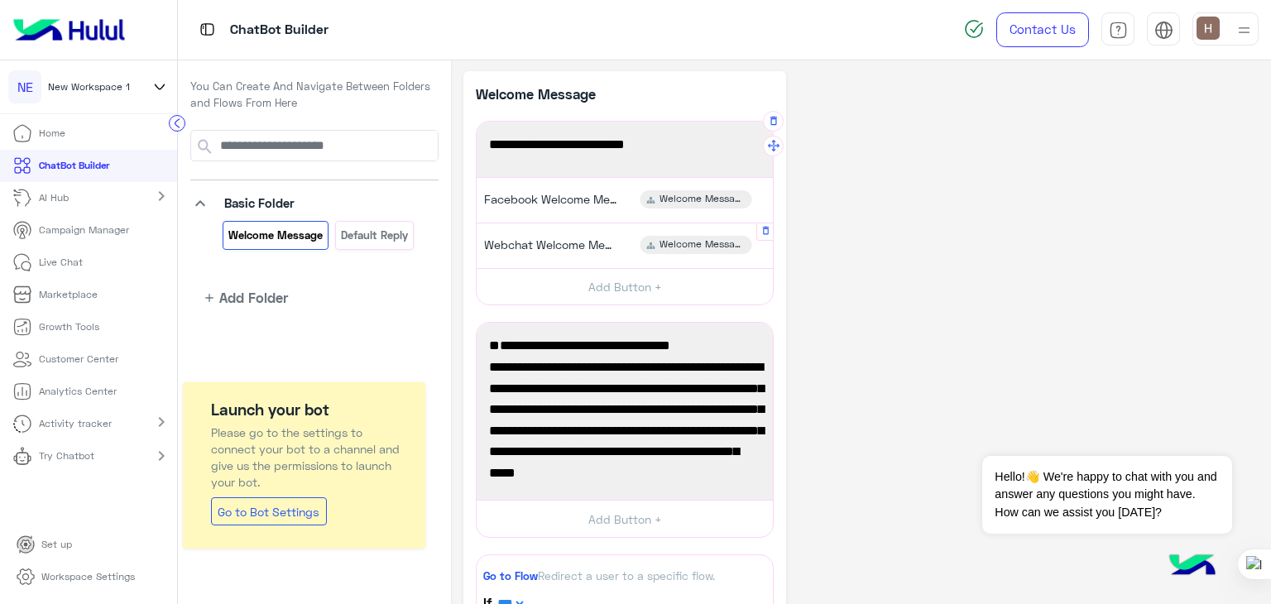
type textarea "**********"
click at [560, 236] on div "Webchat Welcome Message" at bounding box center [548, 245] width 150 height 18
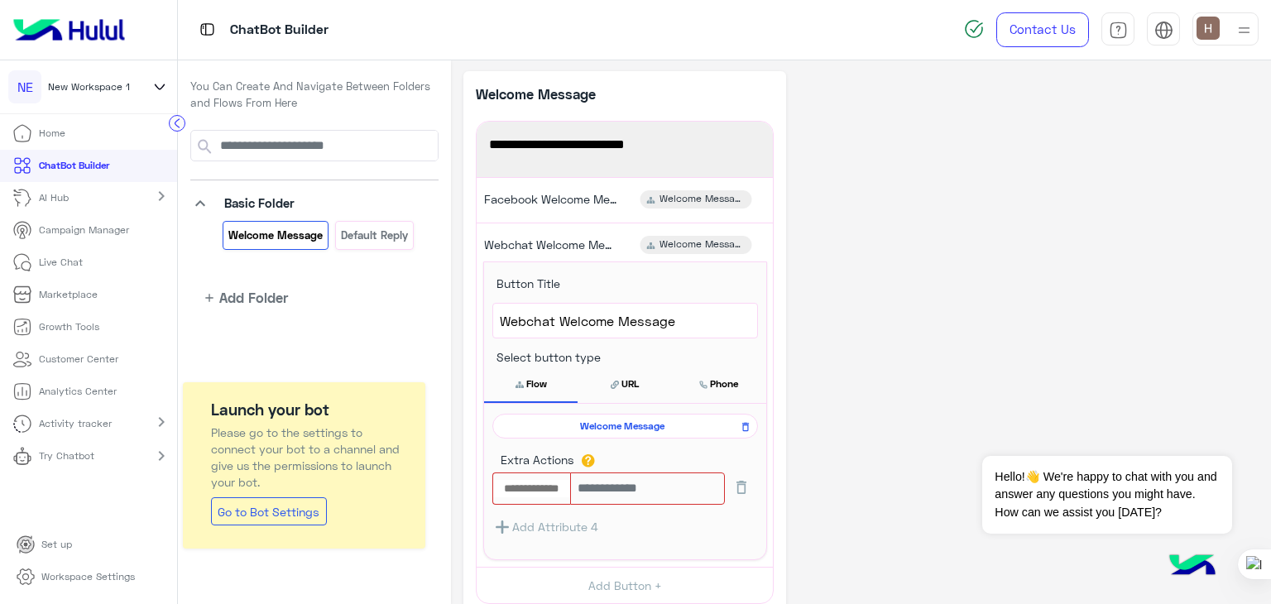
click at [612, 419] on span "Welcome Message" at bounding box center [623, 426] width 242 height 15
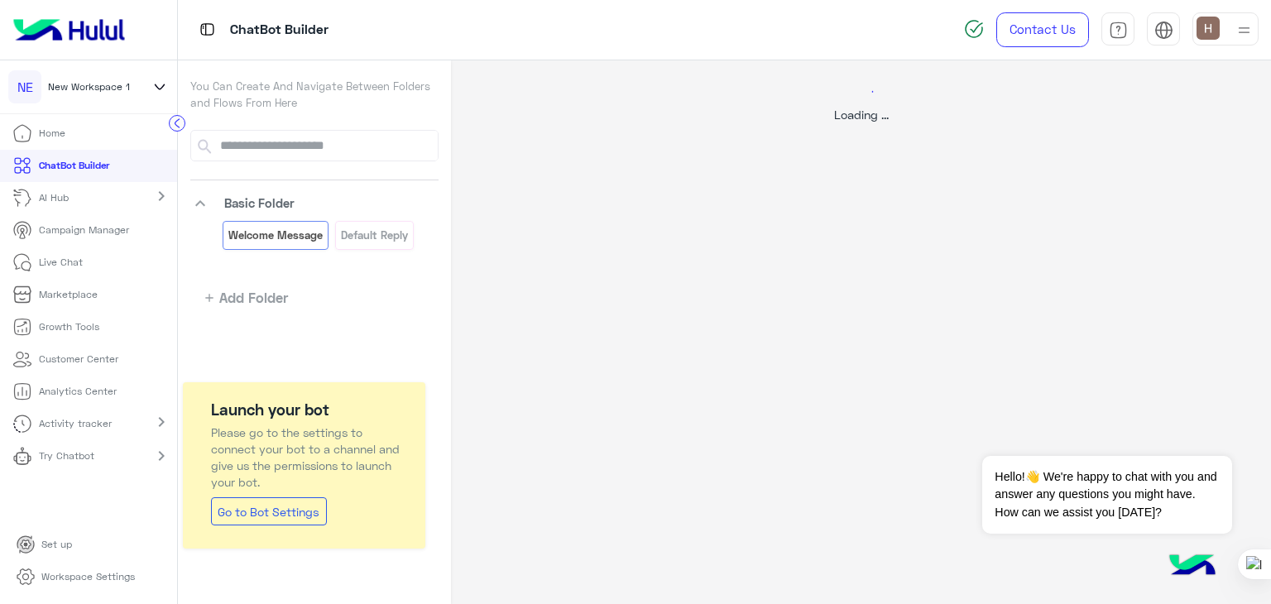
scroll to position [0, 0]
select select "*"
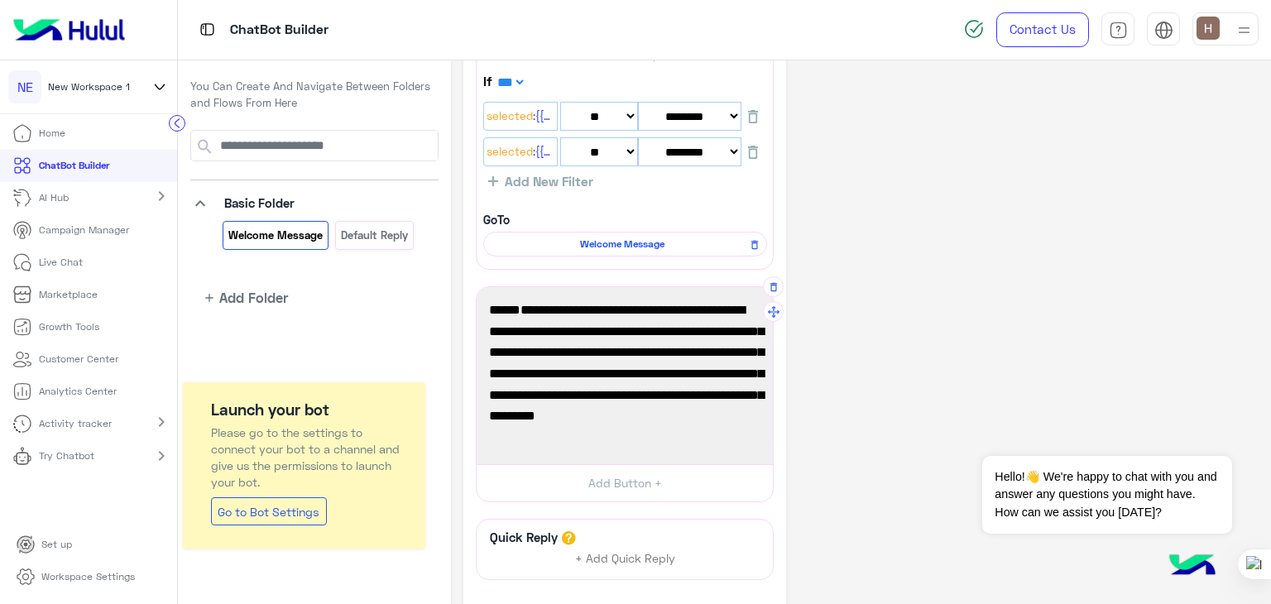
scroll to position [23, 0]
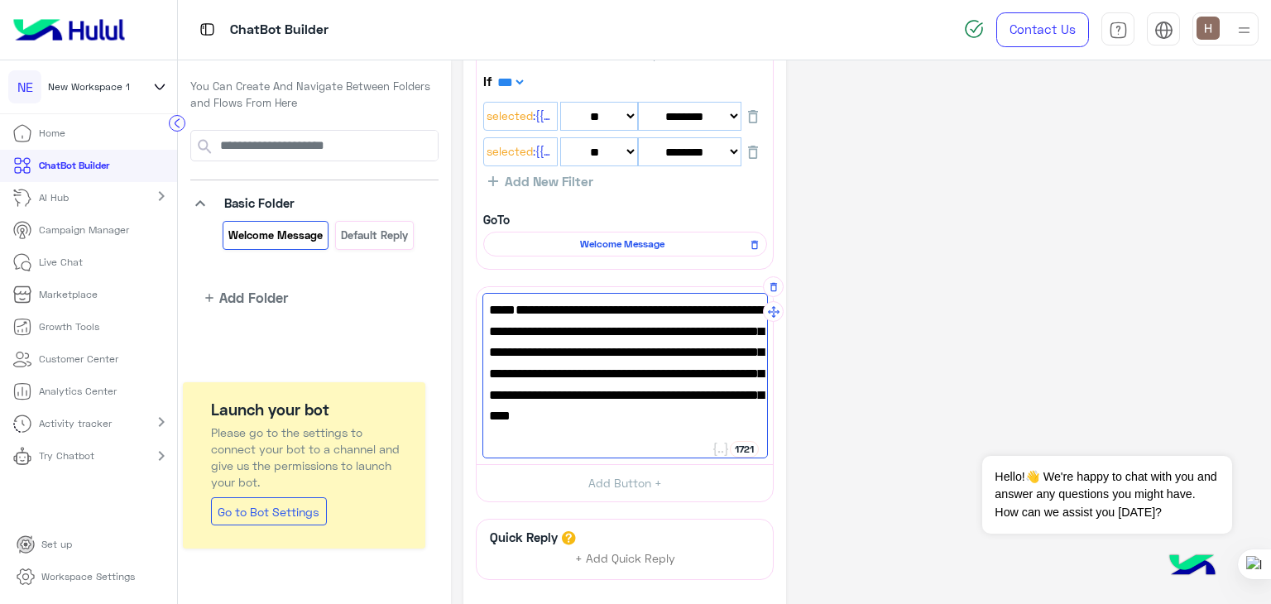
click at [500, 324] on span "Welcome to In Your Shoe's online store! Explore our latest collections of socks…" at bounding box center [625, 406] width 272 height 170
click at [502, 324] on span "Welcome to In Your Shoe's online store! Explore our latest collections of socks…" at bounding box center [625, 406] width 272 height 170
drag, startPoint x: 680, startPoint y: 351, endPoint x: 704, endPoint y: 448, distance: 99.6
click at [704, 448] on div "Welcome to In Your Shoe's online store! Explore our latest collections of socks…" at bounding box center [625, 376] width 285 height 166
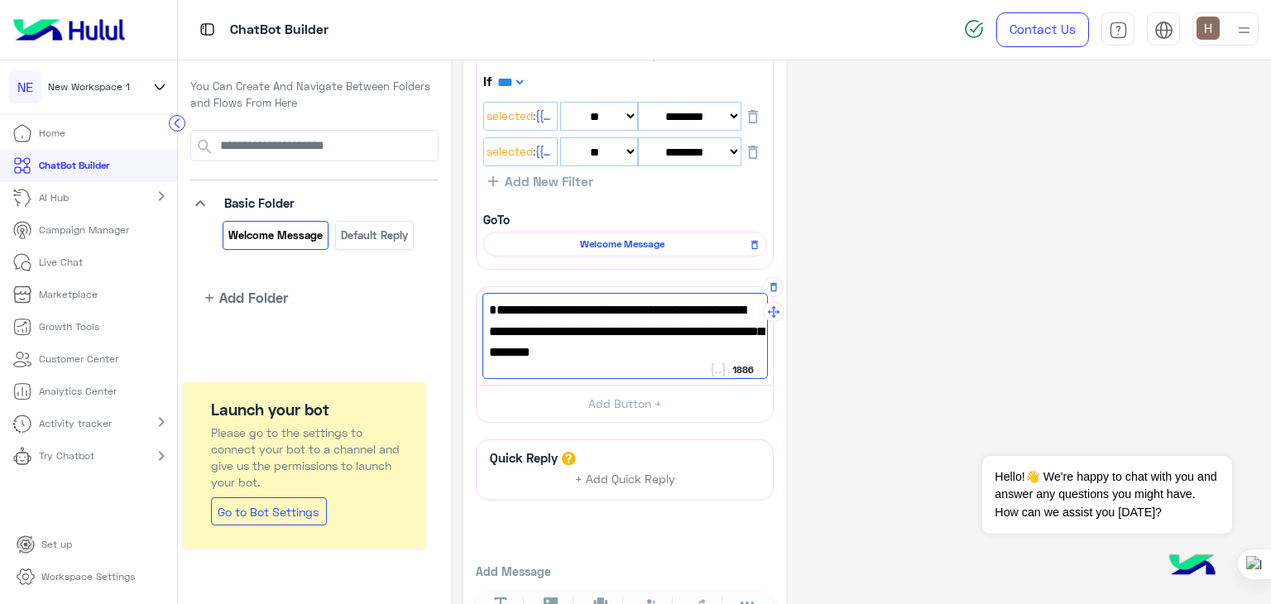
drag, startPoint x: 691, startPoint y: 345, endPoint x: 487, endPoint y: 333, distance: 204.8
click at [487, 333] on div "Welcome to In Your Shoe's online store! Explore our latest collections of socks…" at bounding box center [625, 336] width 285 height 86
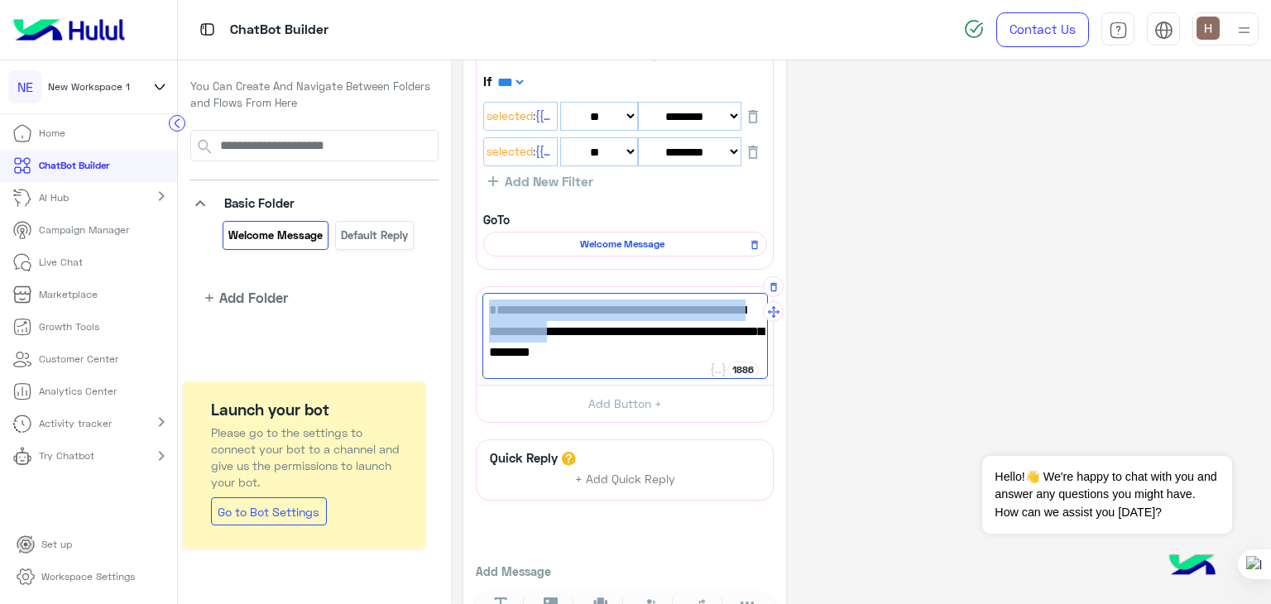
drag, startPoint x: 487, startPoint y: 333, endPoint x: 536, endPoint y: 336, distance: 48.9
click at [536, 336] on div "Welcome to In Your Shoe's online store! Explore our latest collections of socks…" at bounding box center [625, 336] width 285 height 86
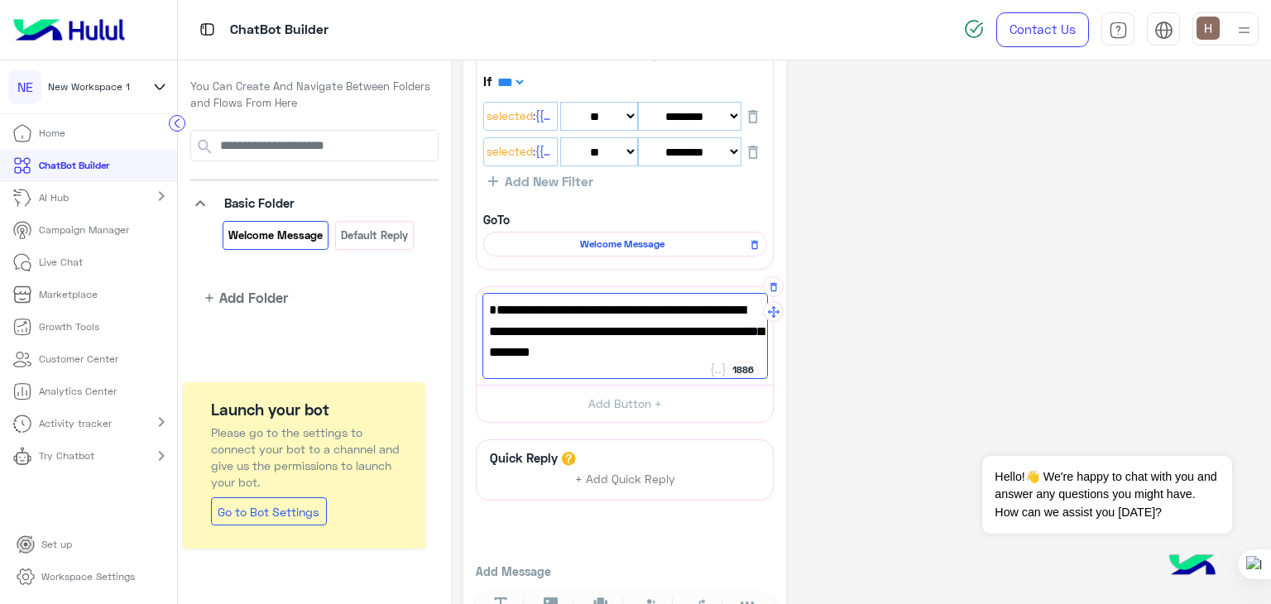
click at [536, 336] on span "Welcome to In Your Shoe's online store! Explore our latest collections of socks…" at bounding box center [625, 332] width 272 height 64
drag, startPoint x: 685, startPoint y: 355, endPoint x: 493, endPoint y: 336, distance: 193.8
click at [493, 336] on span "Welcome to In Your Shoe's online store! Explore our latest collections of socks…" at bounding box center [625, 332] width 272 height 64
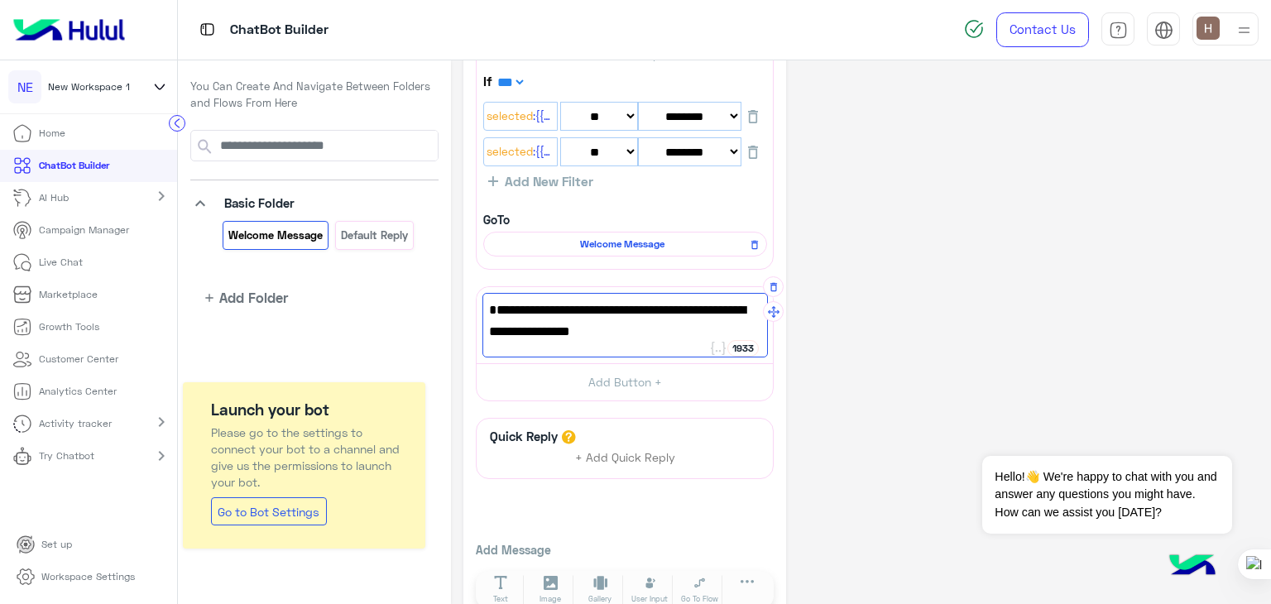
type textarea "**********"
click at [946, 298] on div "**********" at bounding box center [861, 88] width 795 height 1077
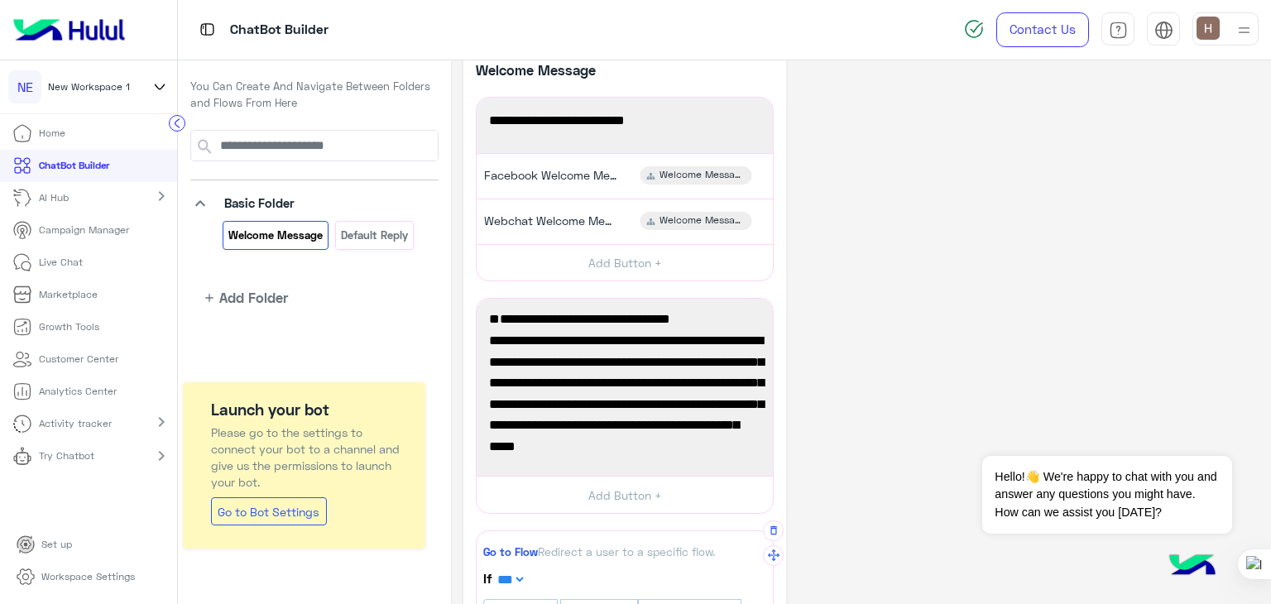
scroll to position [0, 0]
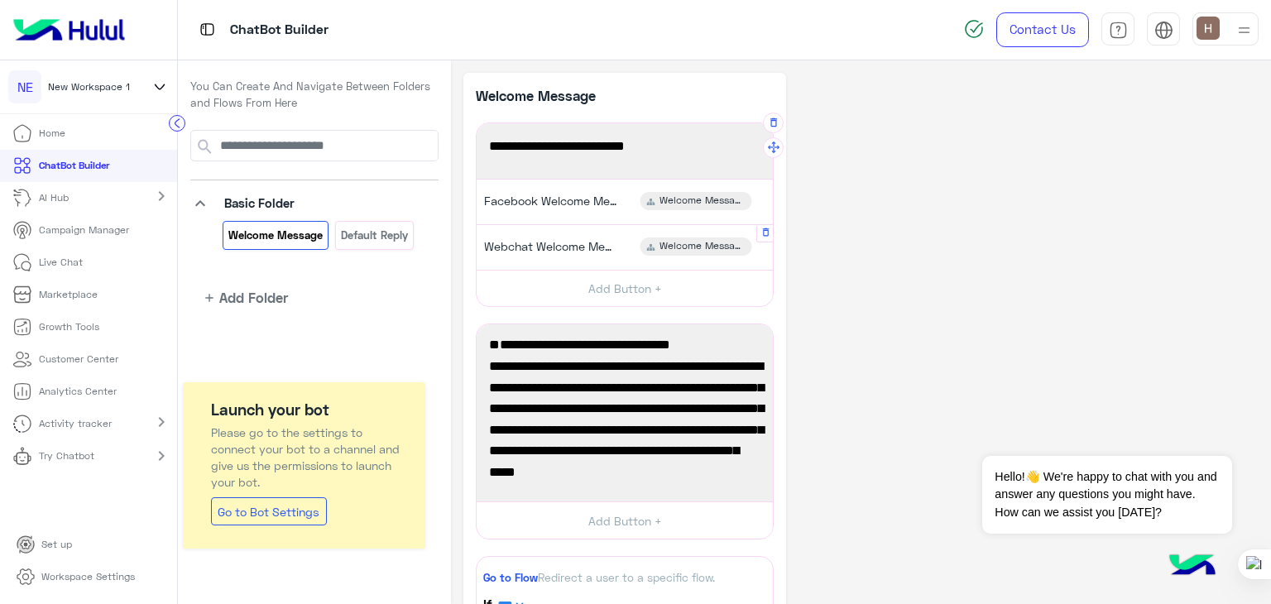
click at [573, 258] on div "Webchat Welcome Message Welcome Message" at bounding box center [625, 247] width 284 height 32
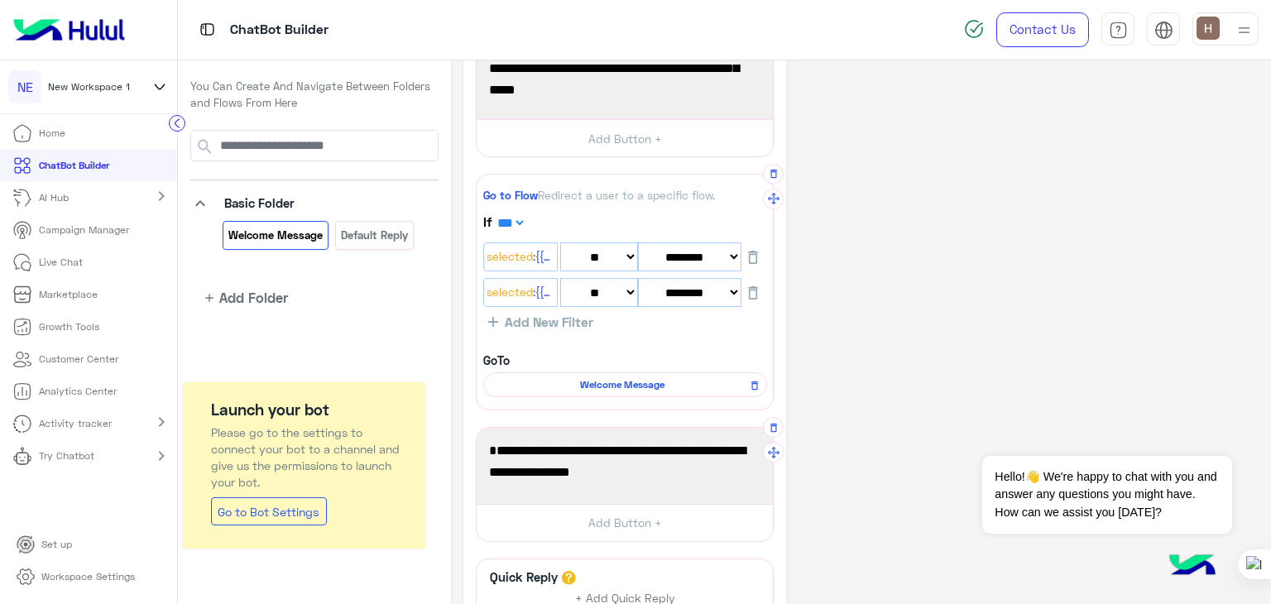
scroll to position [854, 0]
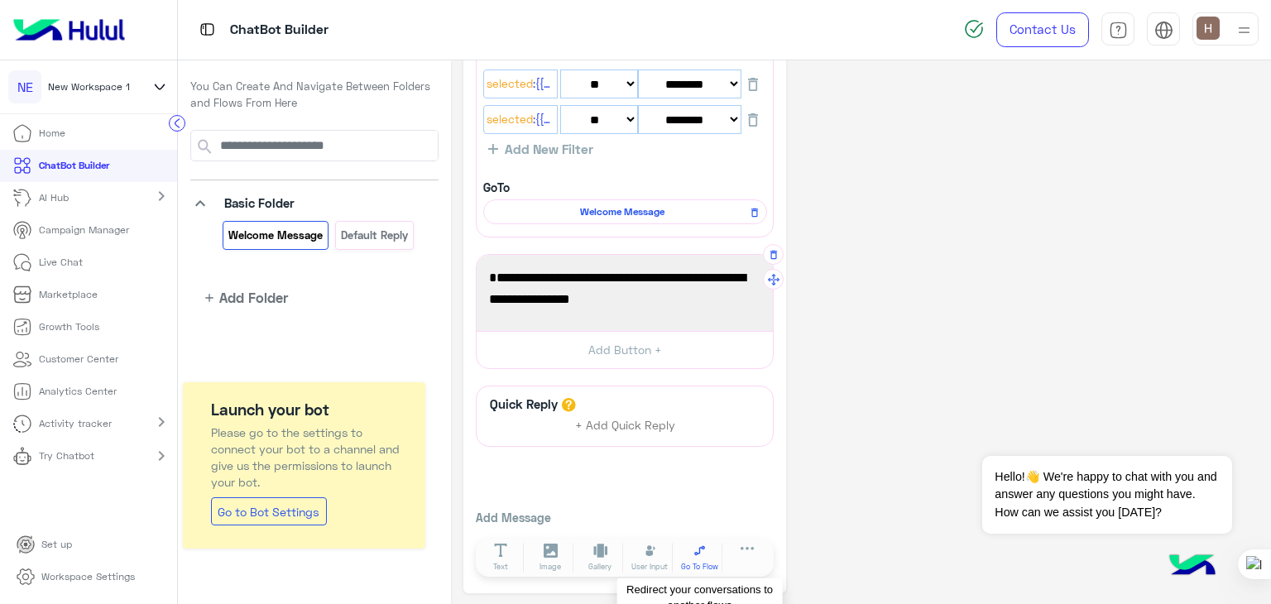
click at [689, 561] on span "Go To Flow" at bounding box center [699, 567] width 37 height 12
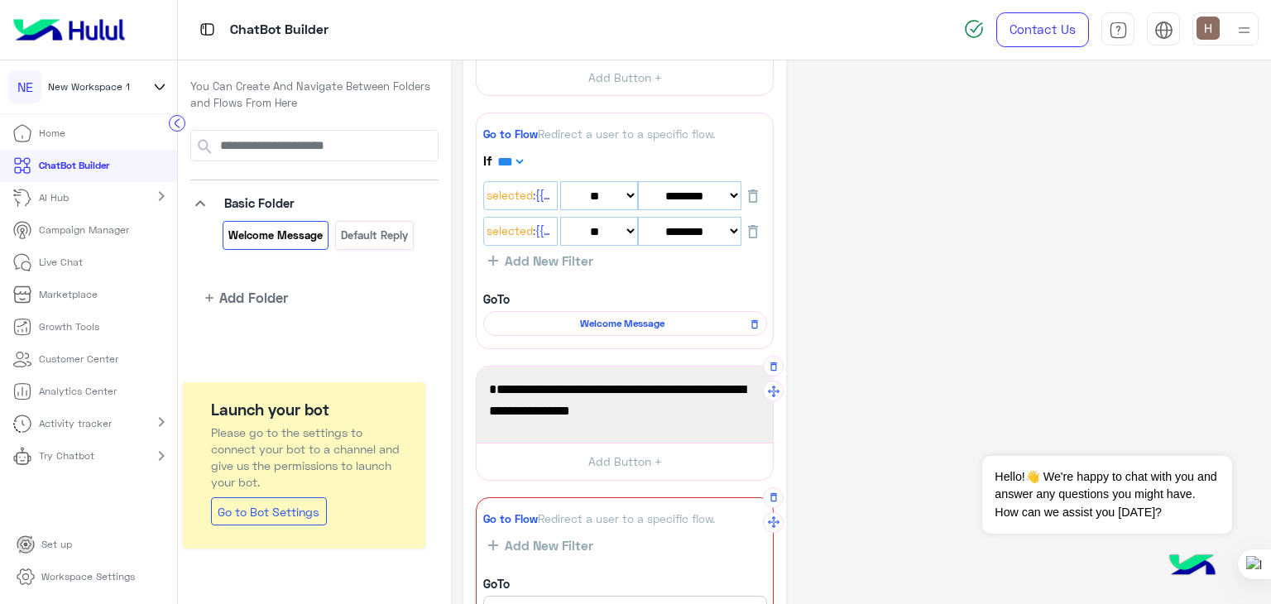
scroll to position [490, 0]
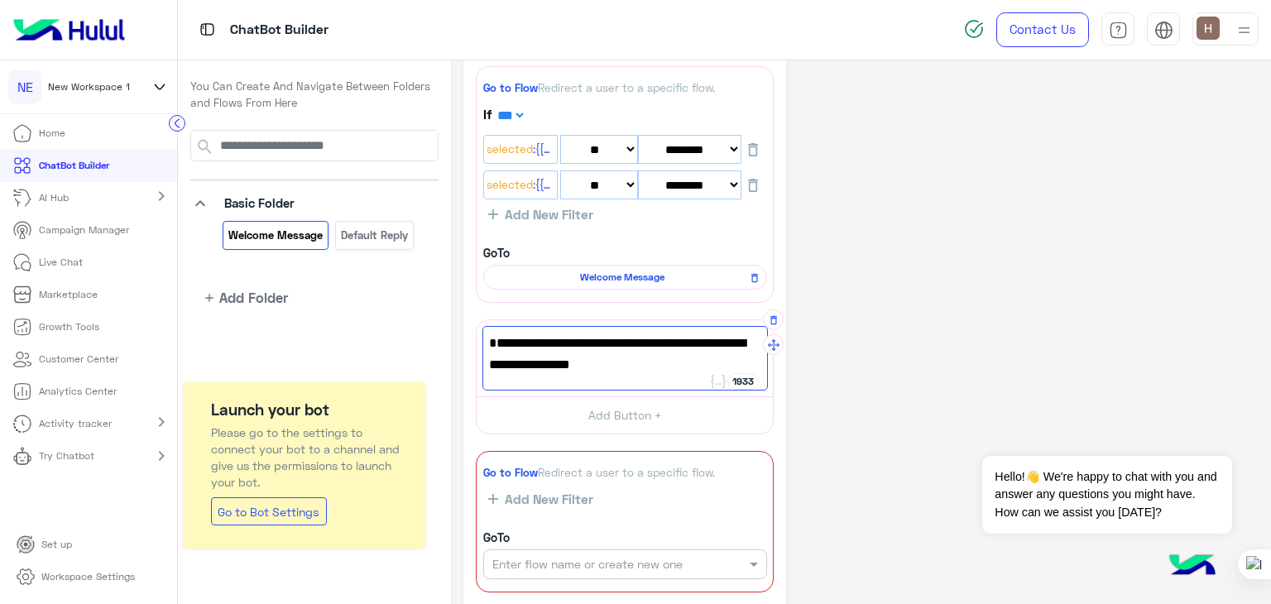
click at [698, 369] on span "Welcome to In Your Shoe's online store! How can we help you [DATE]?" at bounding box center [625, 354] width 272 height 42
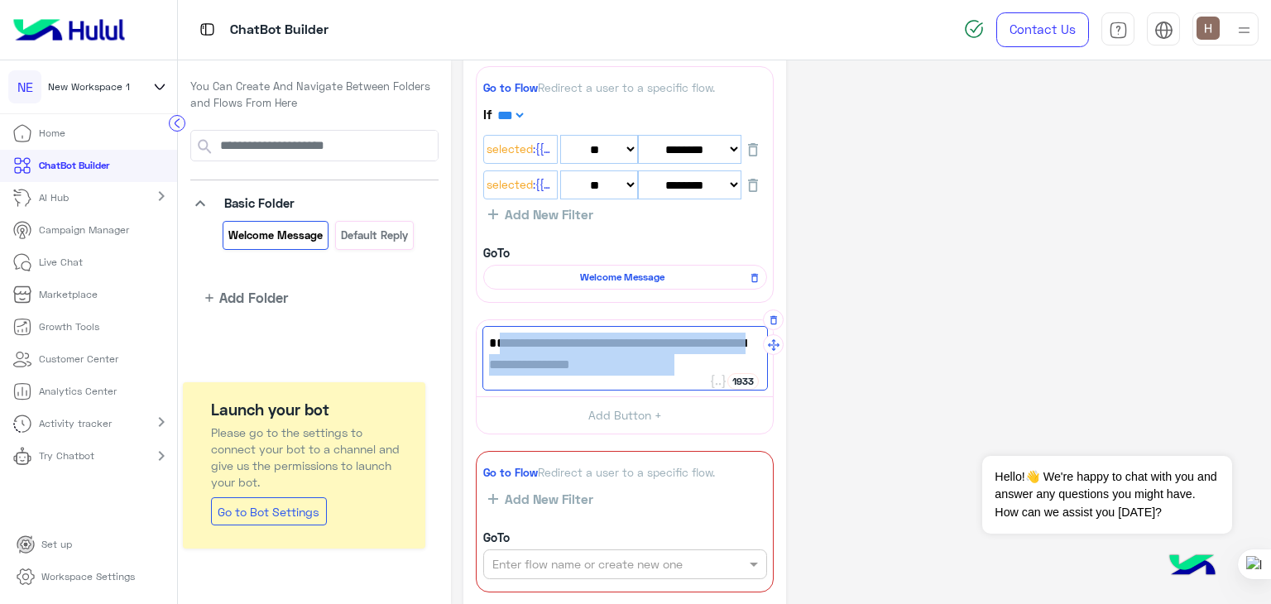
drag, startPoint x: 672, startPoint y: 363, endPoint x: 495, endPoint y: 351, distance: 177.6
click at [495, 351] on span "Welcome to In Your Shoe's online store! How can we help you [DATE]?" at bounding box center [625, 354] width 272 height 42
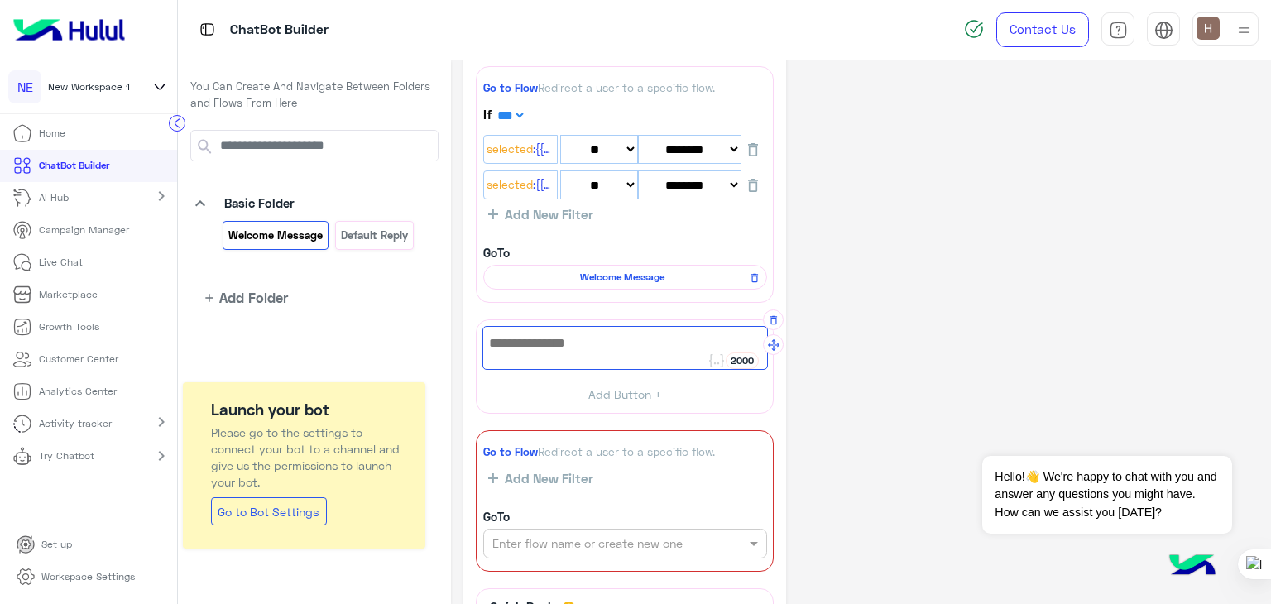
click at [776, 325] on div "**********" at bounding box center [625, 190] width 323 height 1214
click at [632, 544] on input "text" at bounding box center [597, 544] width 209 height 17
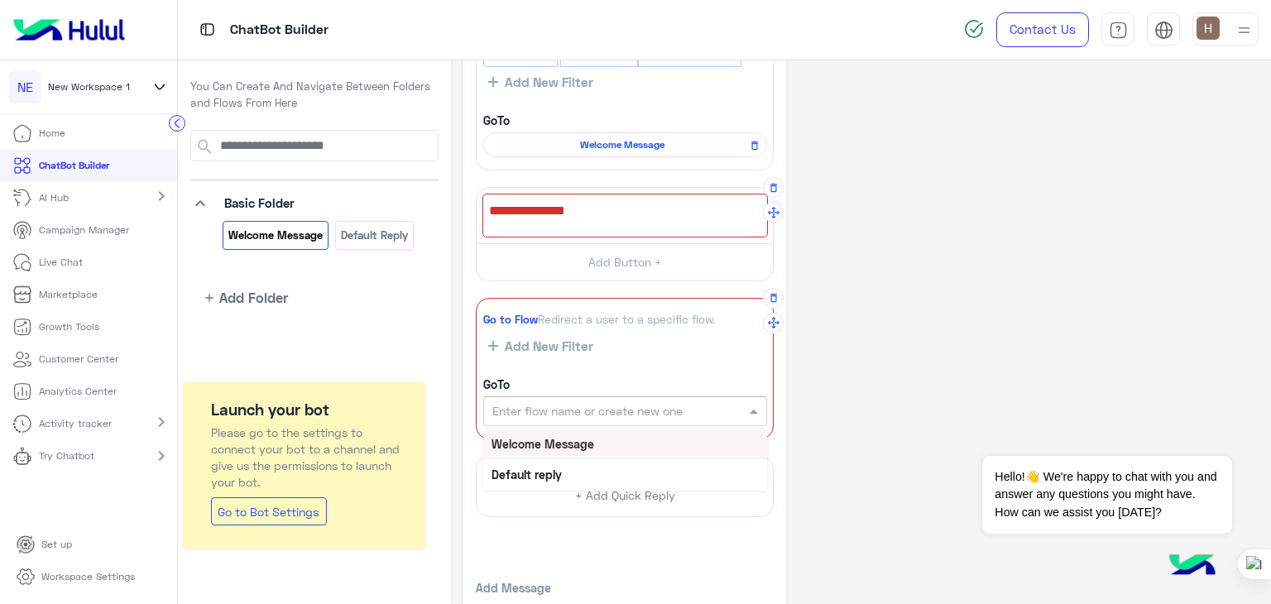
scroll to position [625, 0]
click at [610, 446] on div "Welcome Message" at bounding box center [625, 441] width 284 height 31
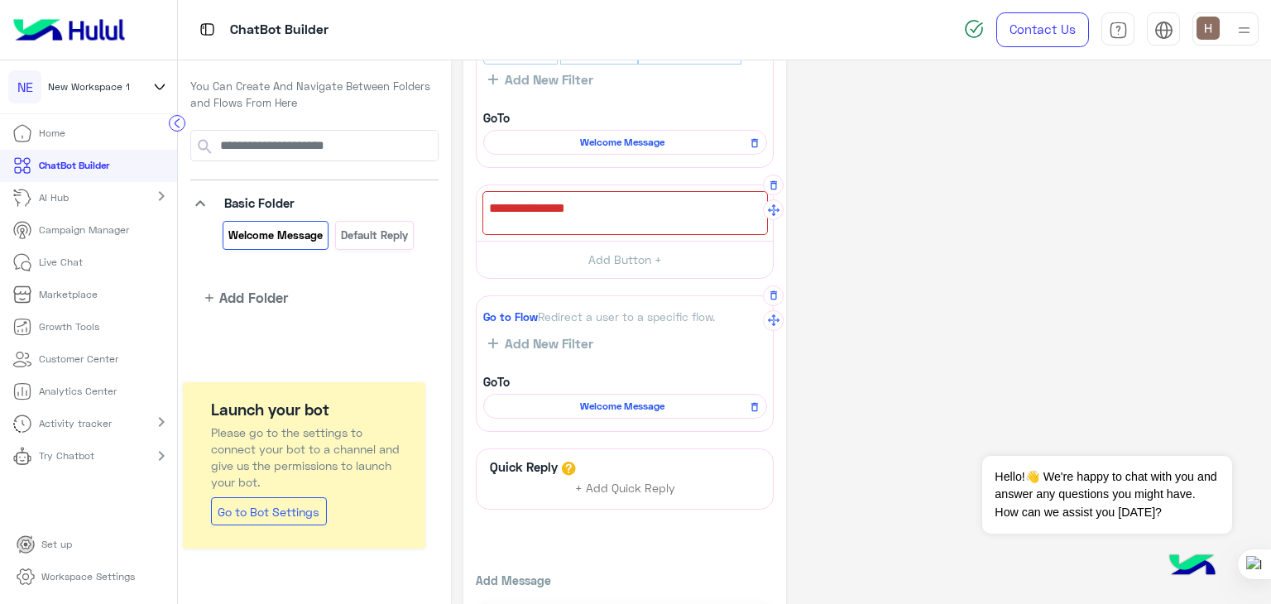
click at [601, 373] on div "GoTo Welcome Message" at bounding box center [625, 396] width 284 height 46
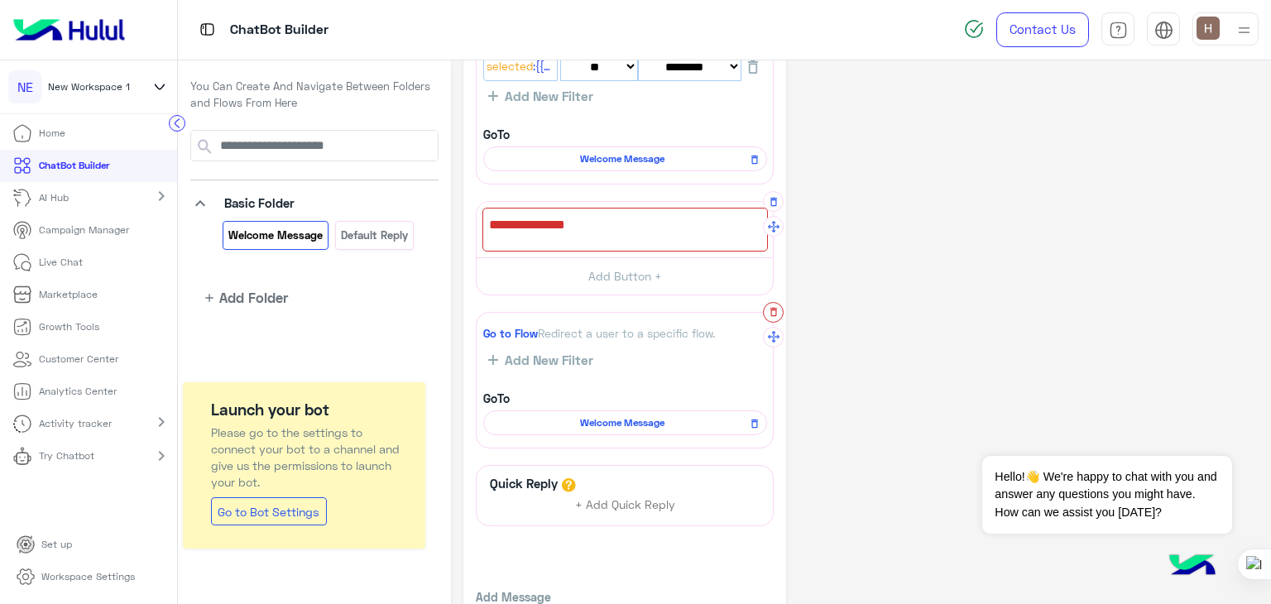
click at [771, 318] on button "button" at bounding box center [773, 312] width 21 height 21
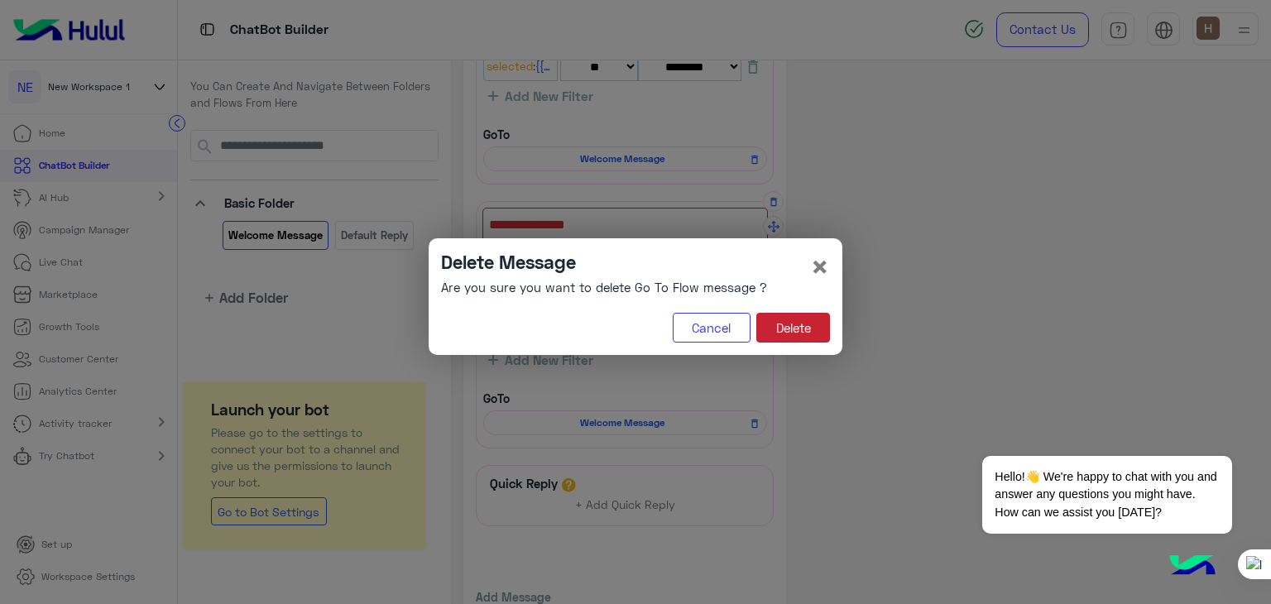
click at [766, 315] on button "Delete" at bounding box center [794, 328] width 74 height 30
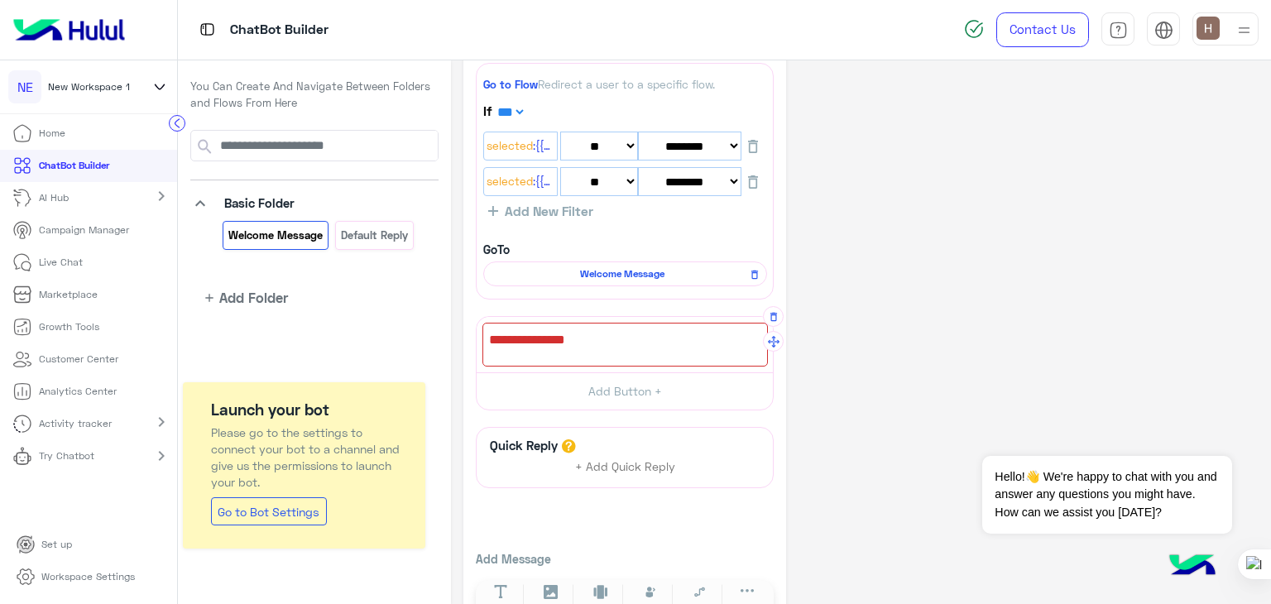
scroll to position [490, 0]
click at [649, 344] on span at bounding box center [625, 344] width 272 height 22
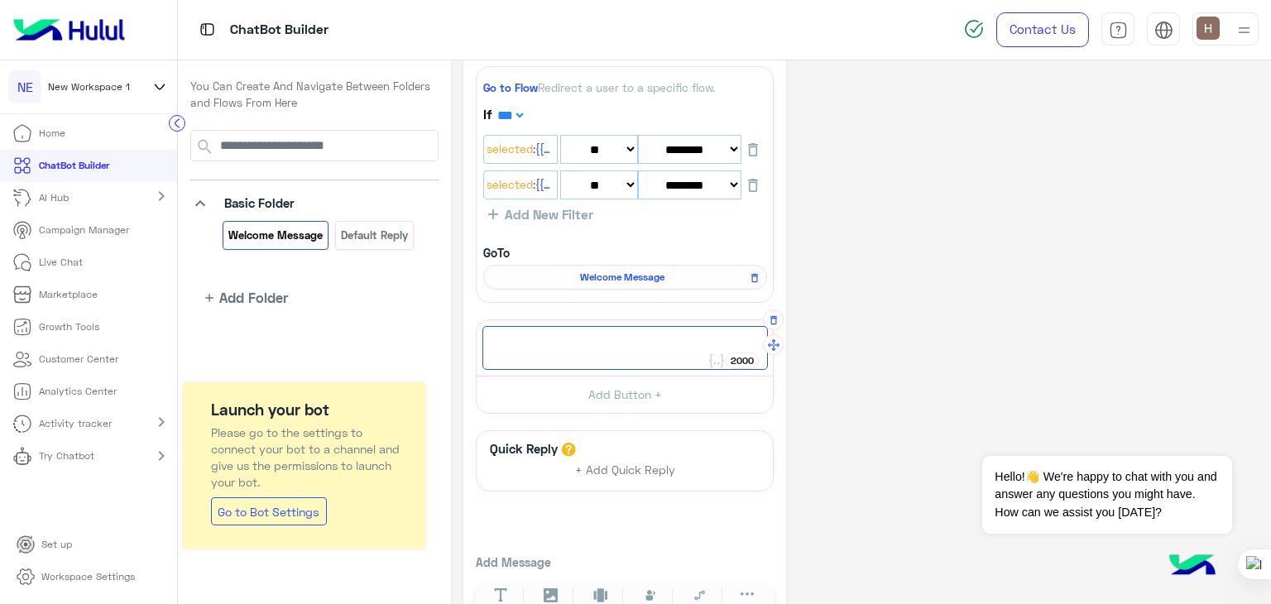
paste textarea "**********"
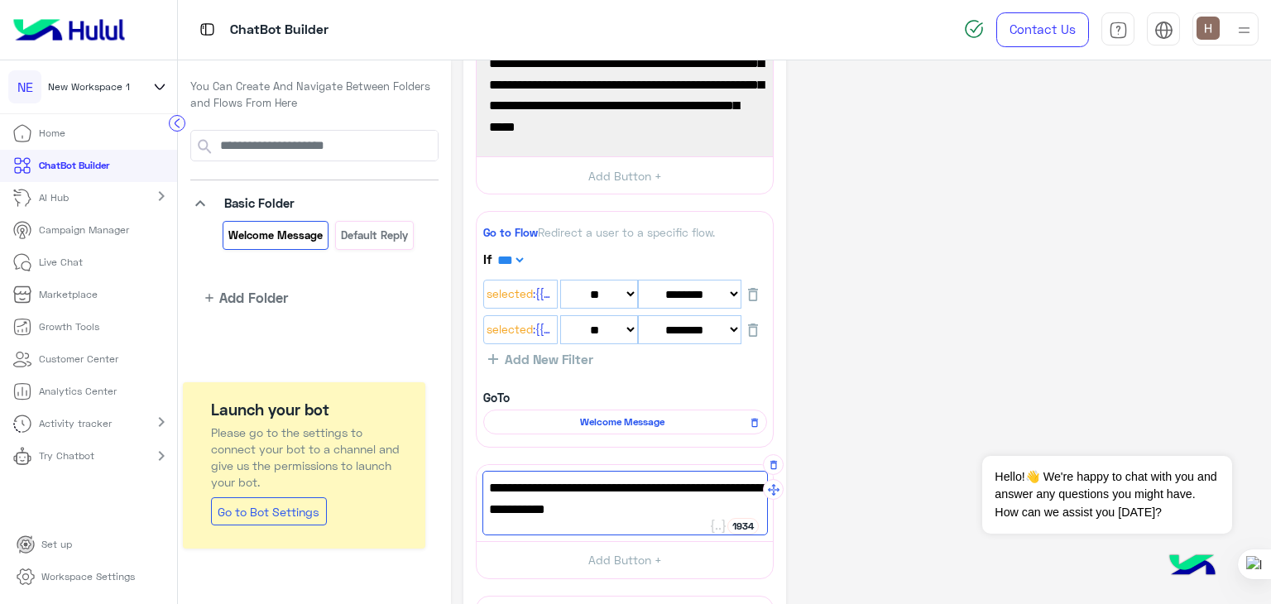
scroll to position [348, 0]
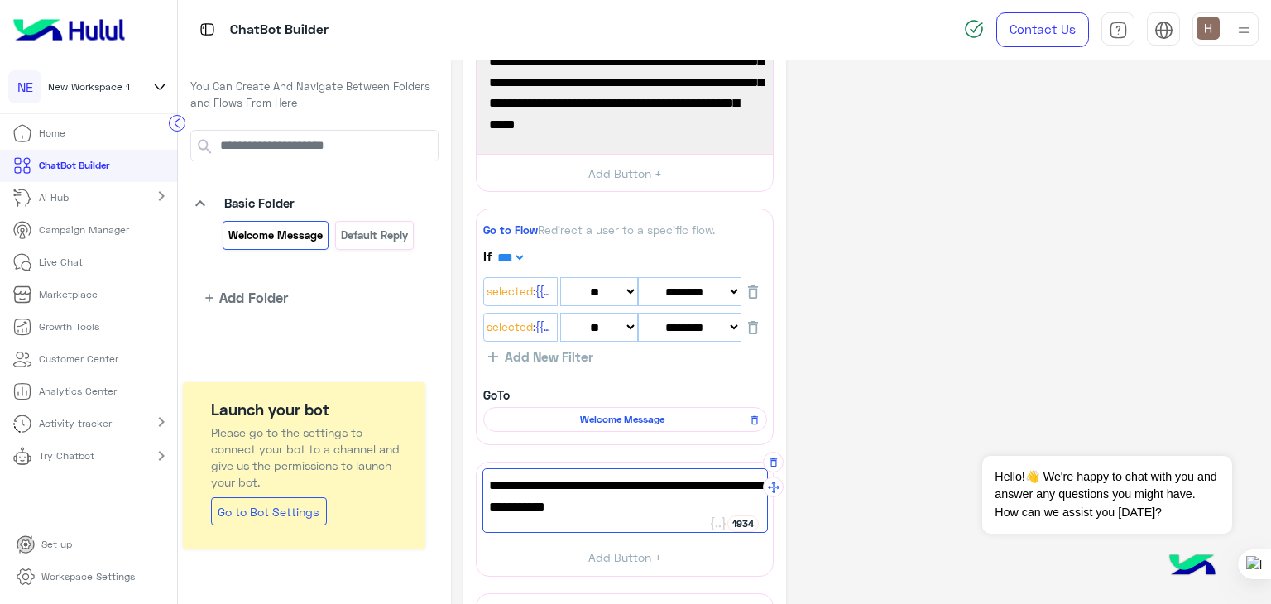
type textarea "**********"
click at [844, 437] on div "**********" at bounding box center [861, 263] width 795 height 1077
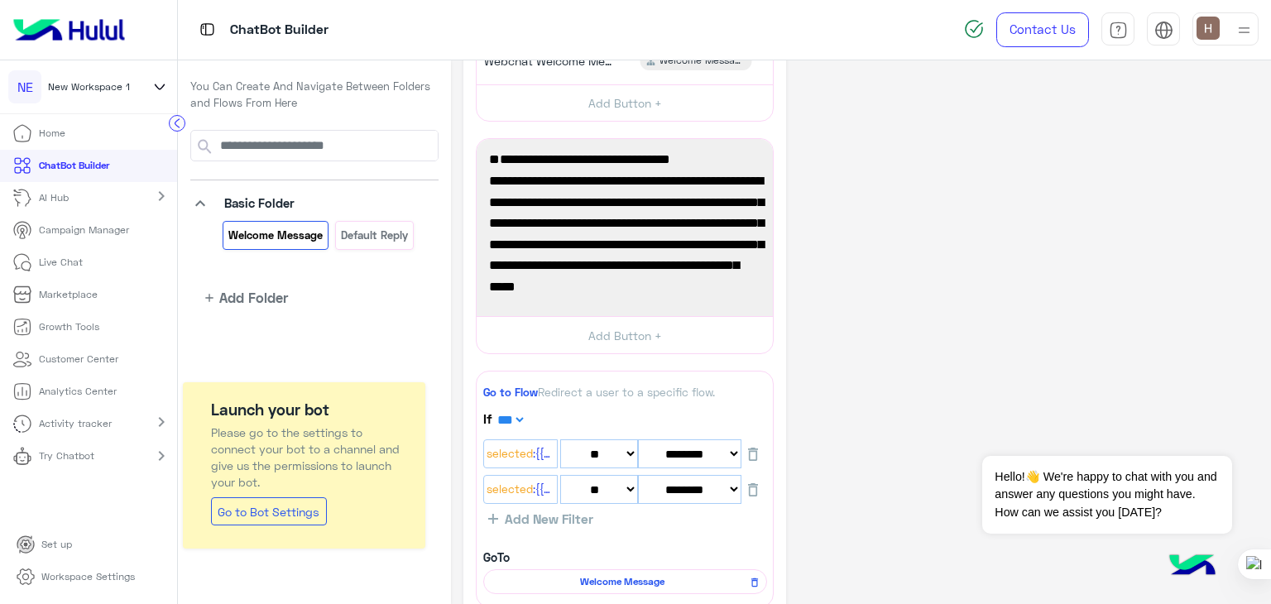
scroll to position [0, 0]
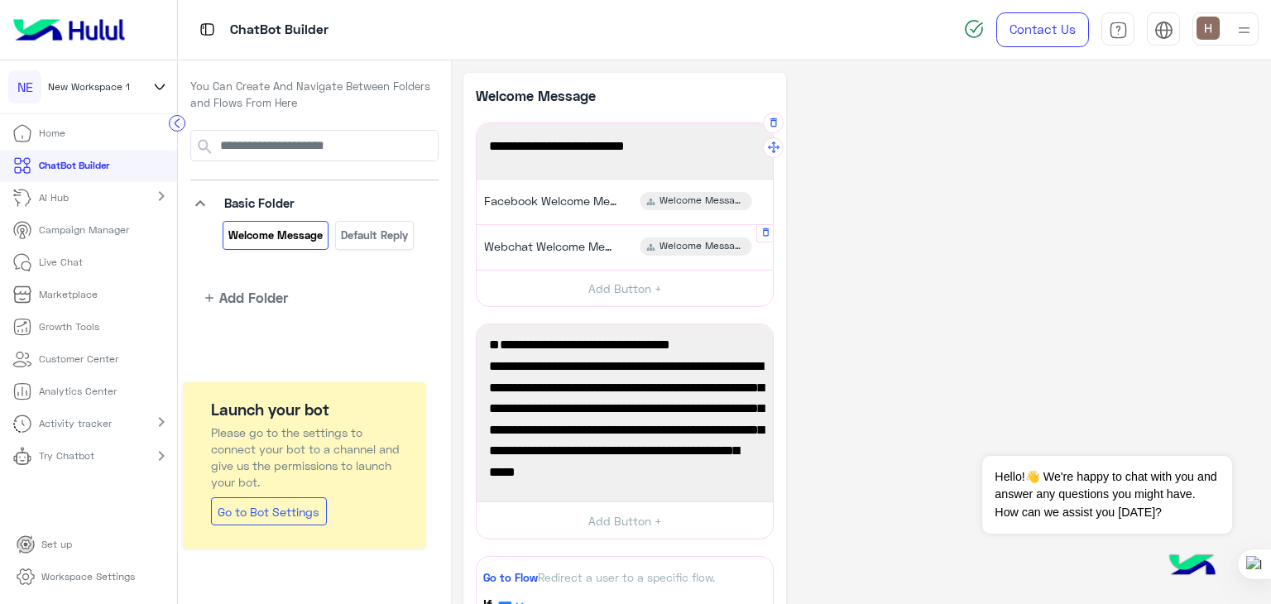
click at [614, 257] on div "Webchat Welcome Message Welcome Message" at bounding box center [625, 247] width 284 height 32
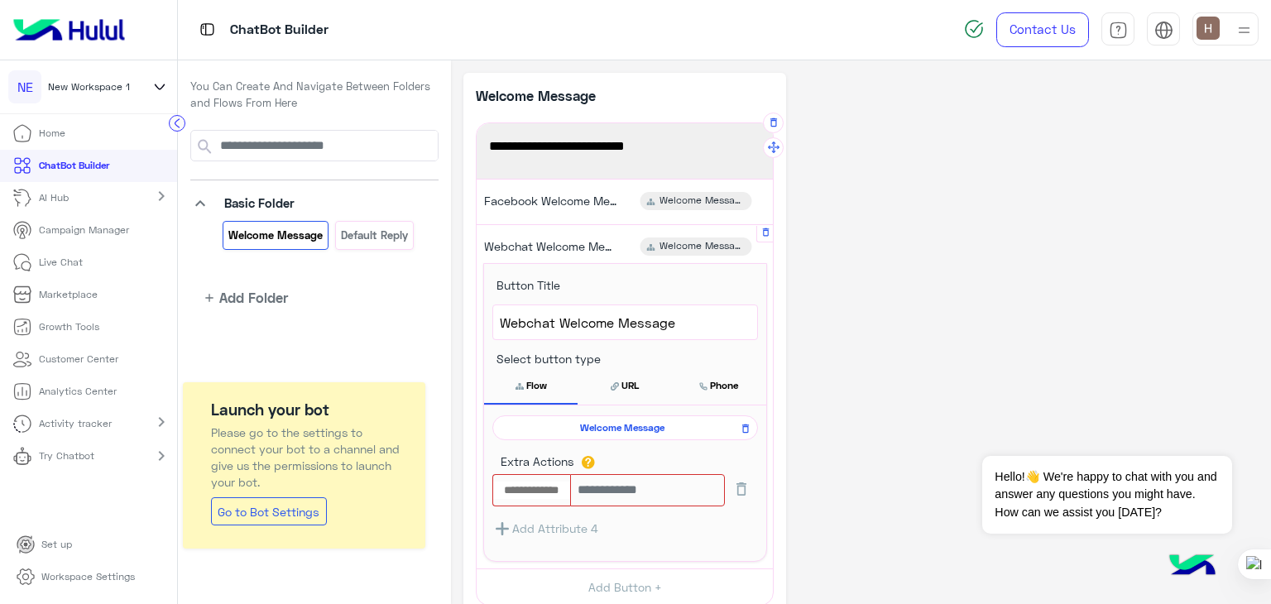
click at [627, 424] on span "Welcome Message" at bounding box center [623, 427] width 242 height 15
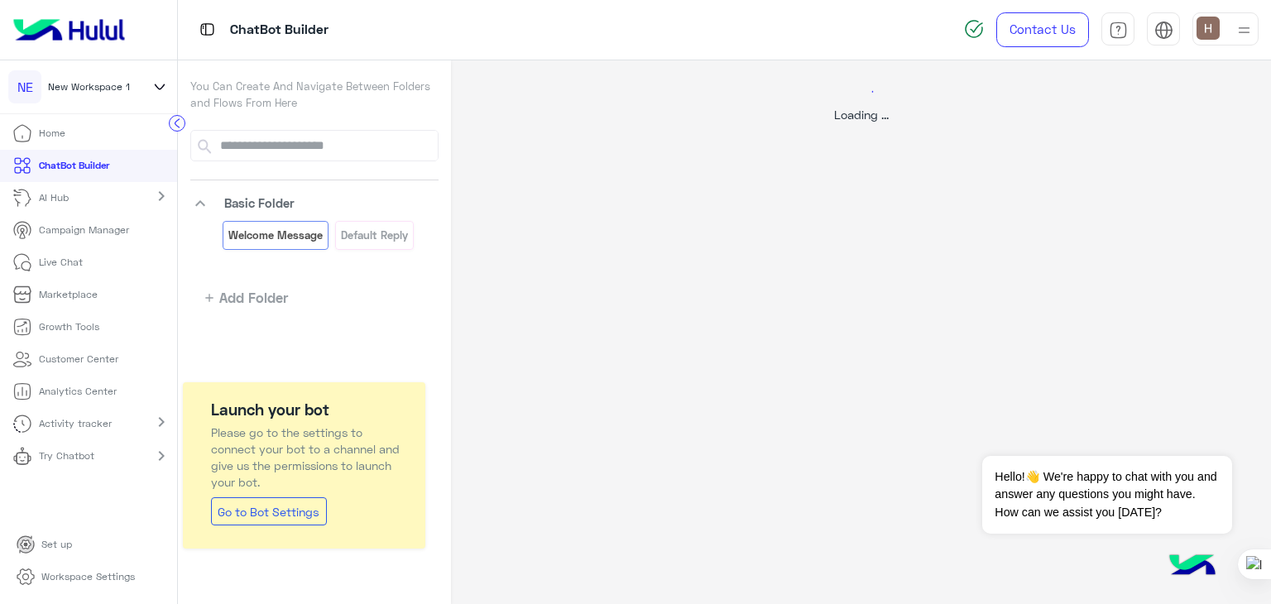
select select "*"
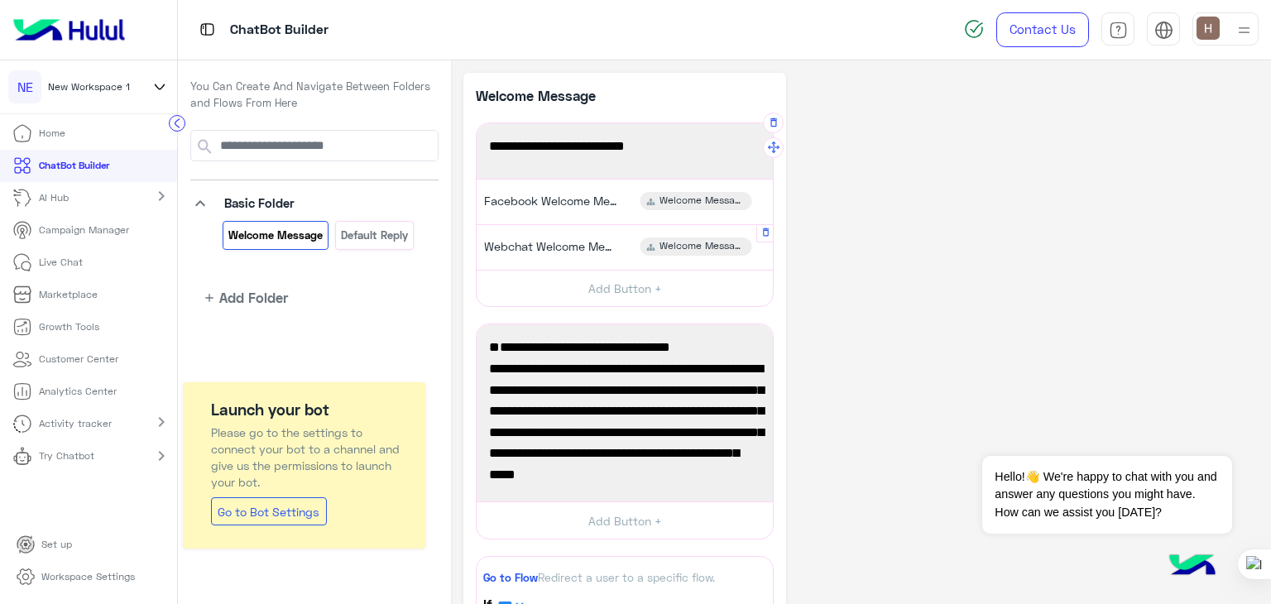
click at [584, 259] on div "Webchat Welcome Message Welcome Message" at bounding box center [625, 247] width 284 height 32
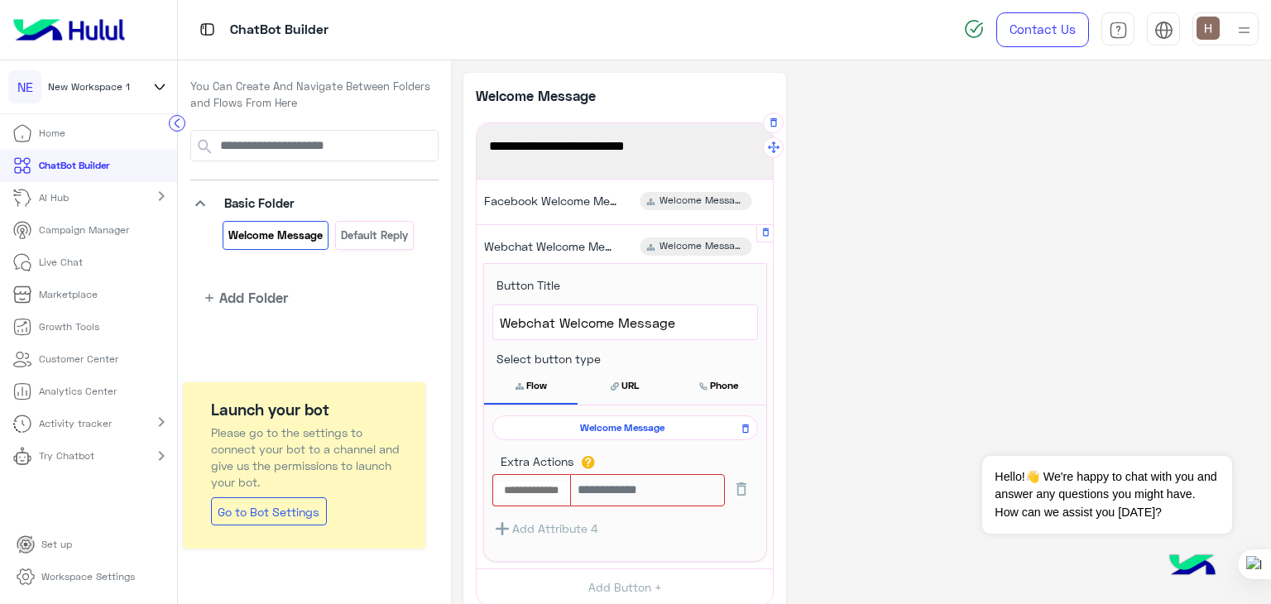
click at [616, 423] on span "Welcome Message" at bounding box center [623, 427] width 242 height 15
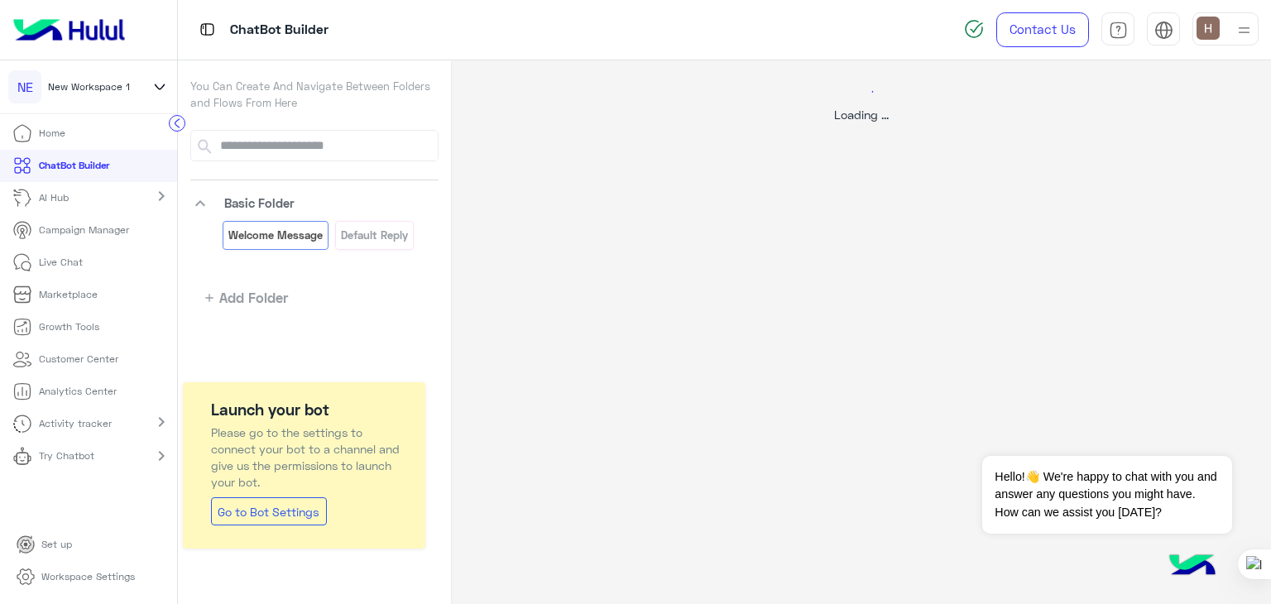
select select "*"
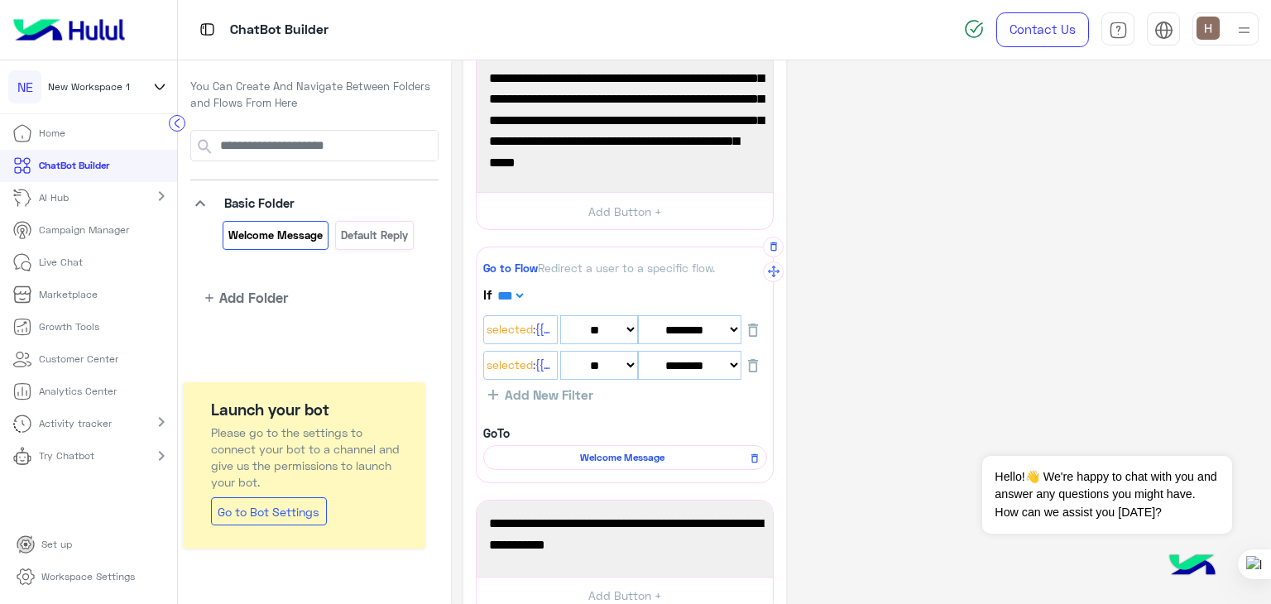
scroll to position [364, 0]
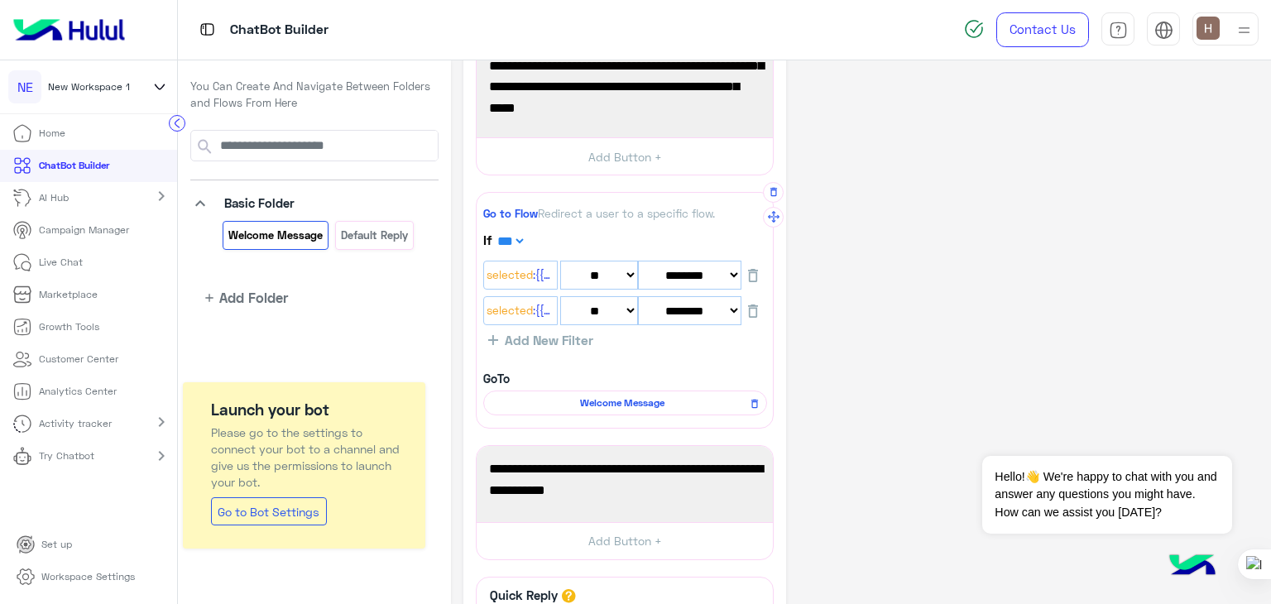
click at [646, 405] on span "Welcome Message" at bounding box center [623, 403] width 260 height 15
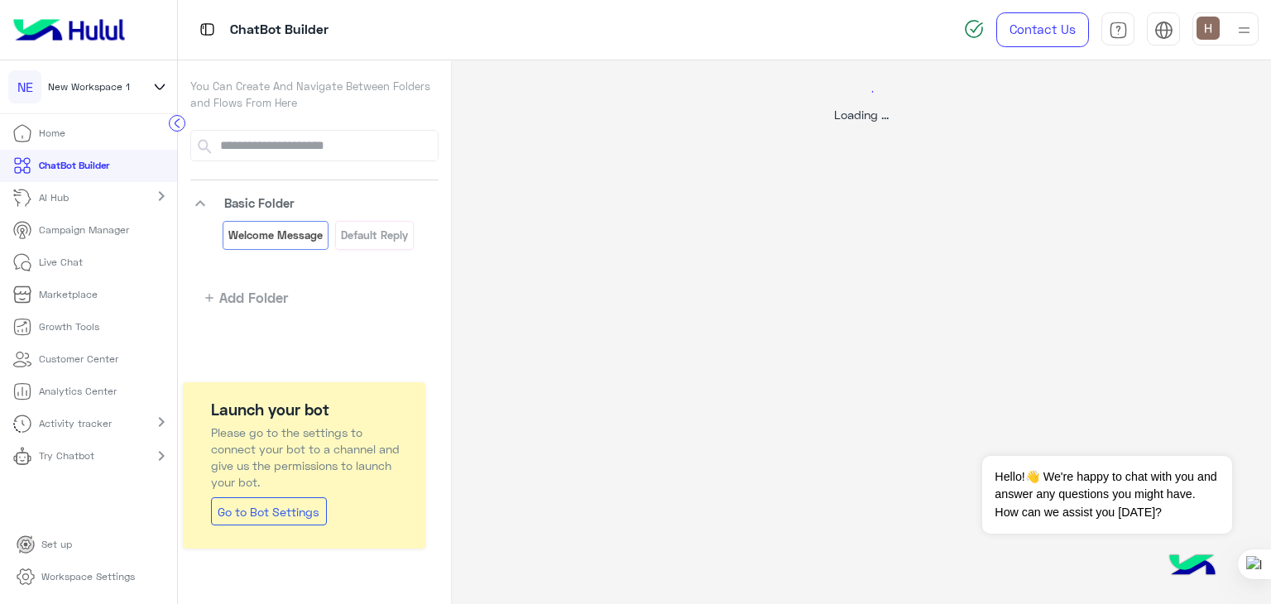
select select "*"
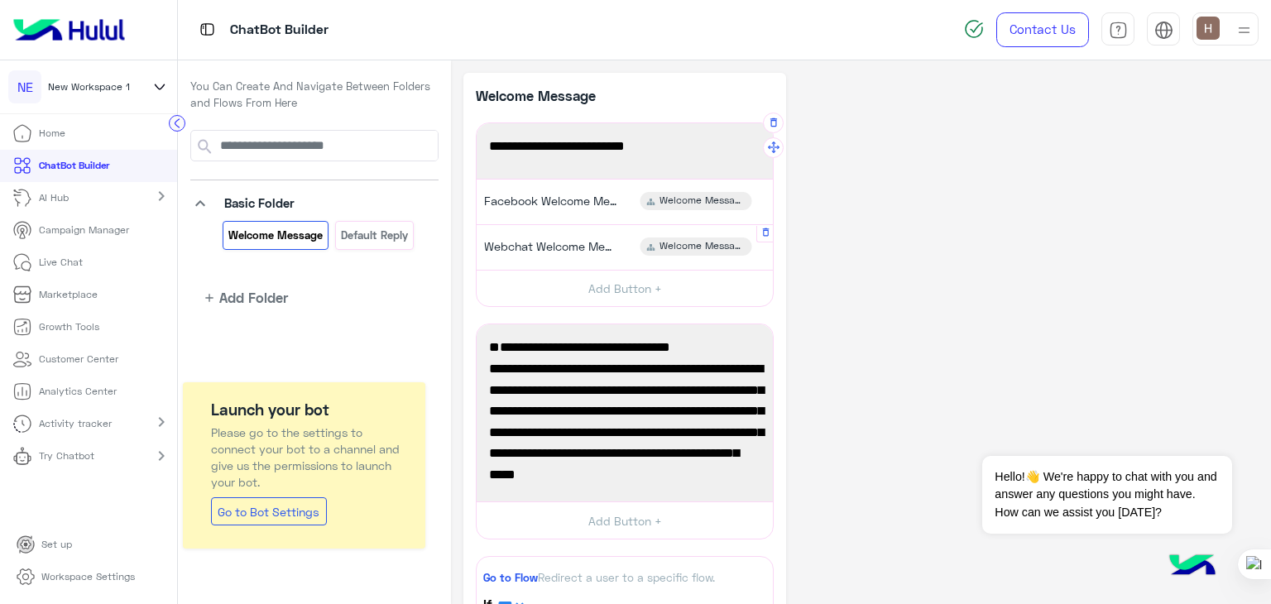
click at [677, 247] on span "Welcome Message" at bounding box center [703, 246] width 86 height 15
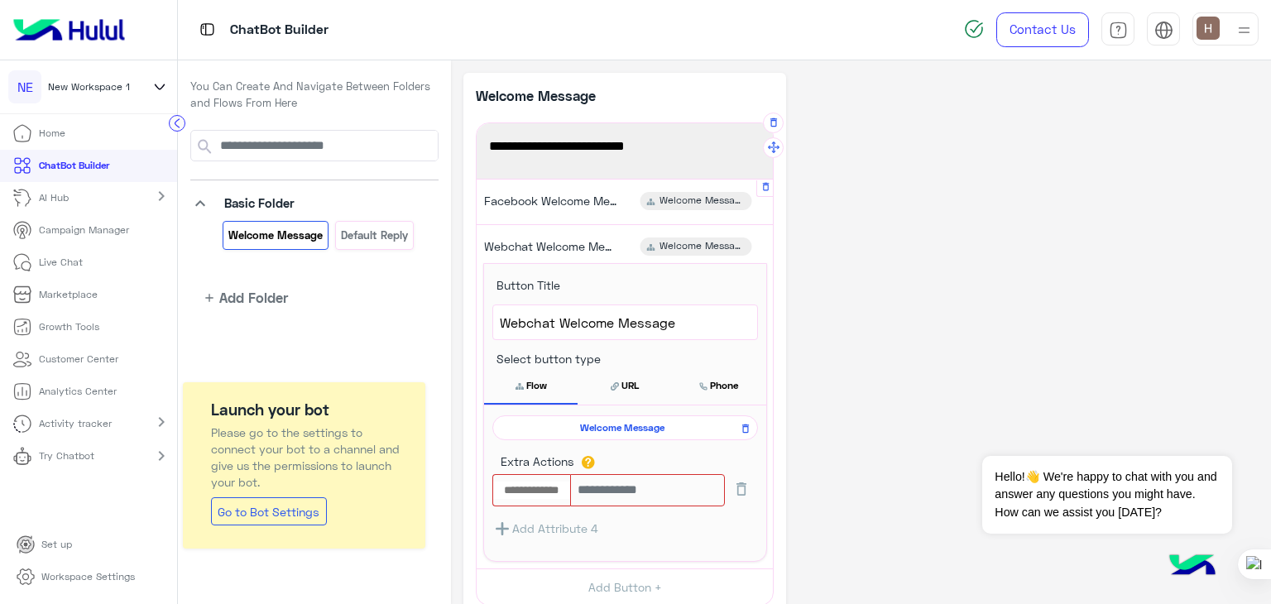
click at [678, 202] on span "Welcome Message" at bounding box center [703, 201] width 86 height 15
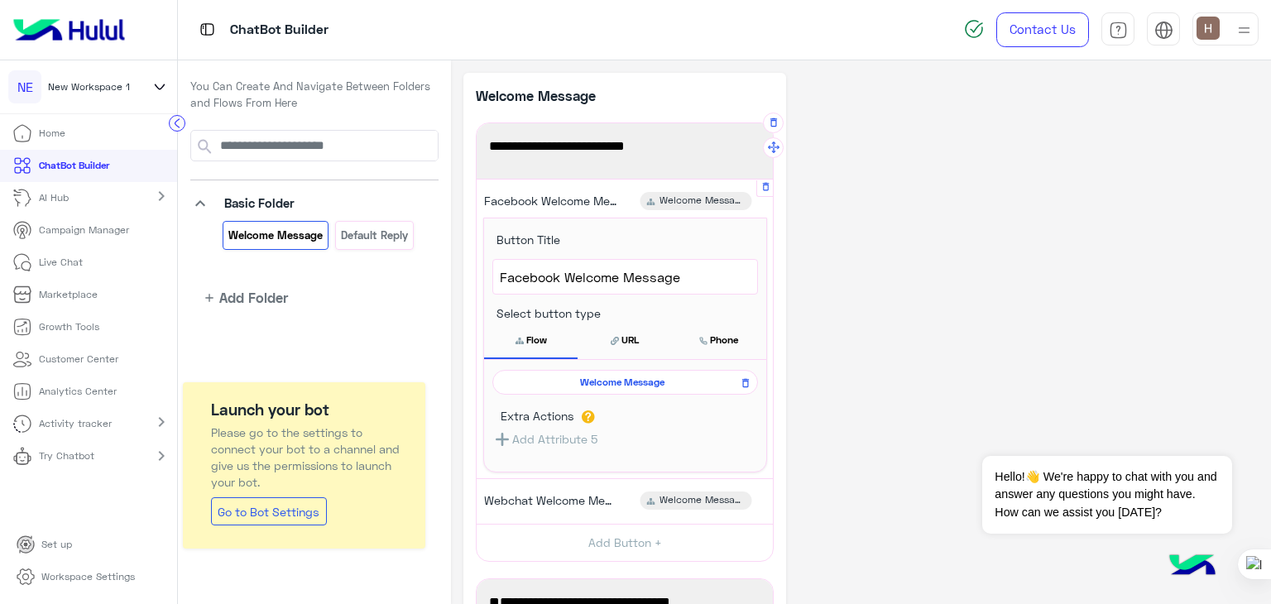
click at [651, 348] on button "URL" at bounding box center [625, 340] width 94 height 35
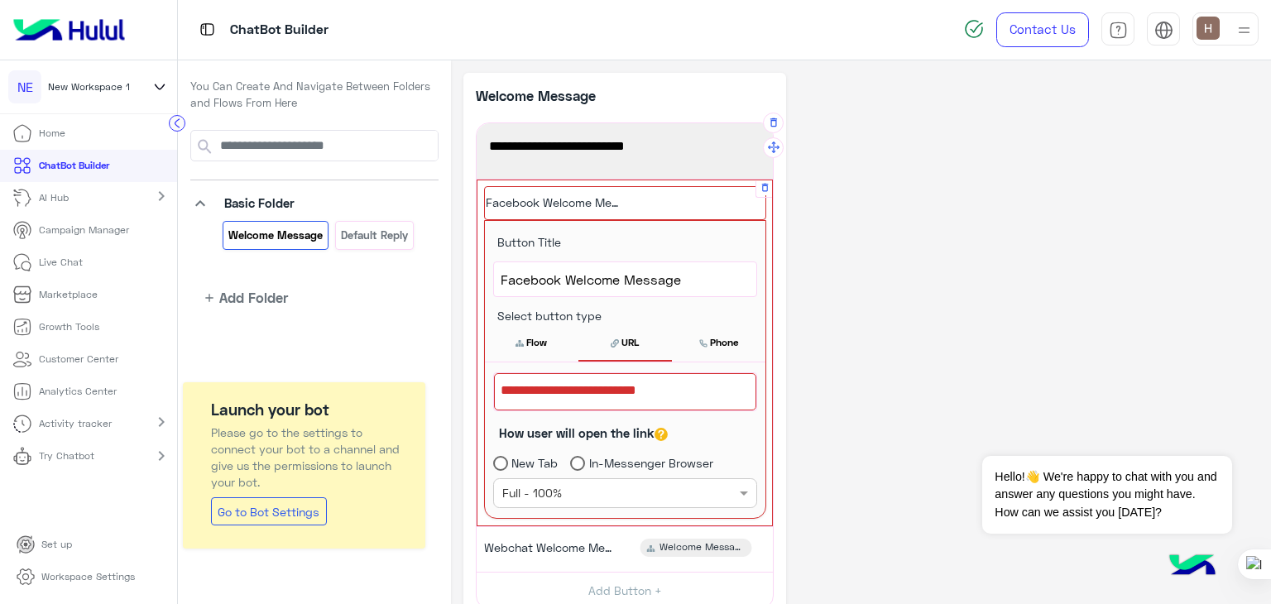
click at [599, 390] on div at bounding box center [625, 391] width 262 height 37
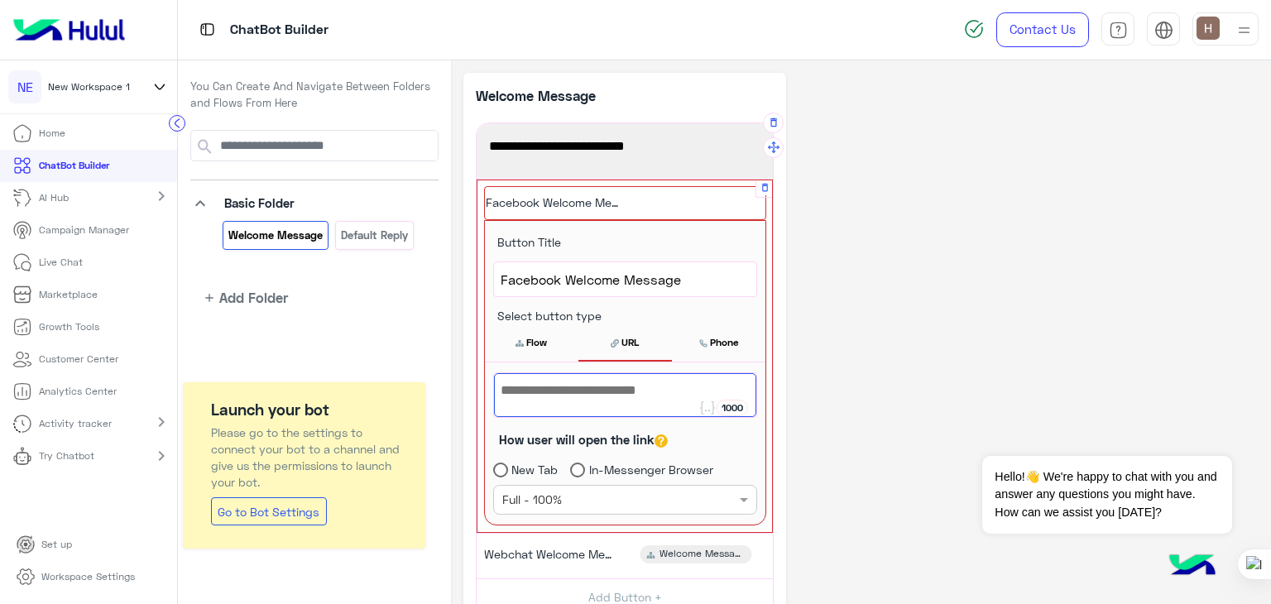
click at [599, 390] on div at bounding box center [625, 395] width 262 height 44
click at [531, 353] on button "Flow" at bounding box center [532, 342] width 94 height 35
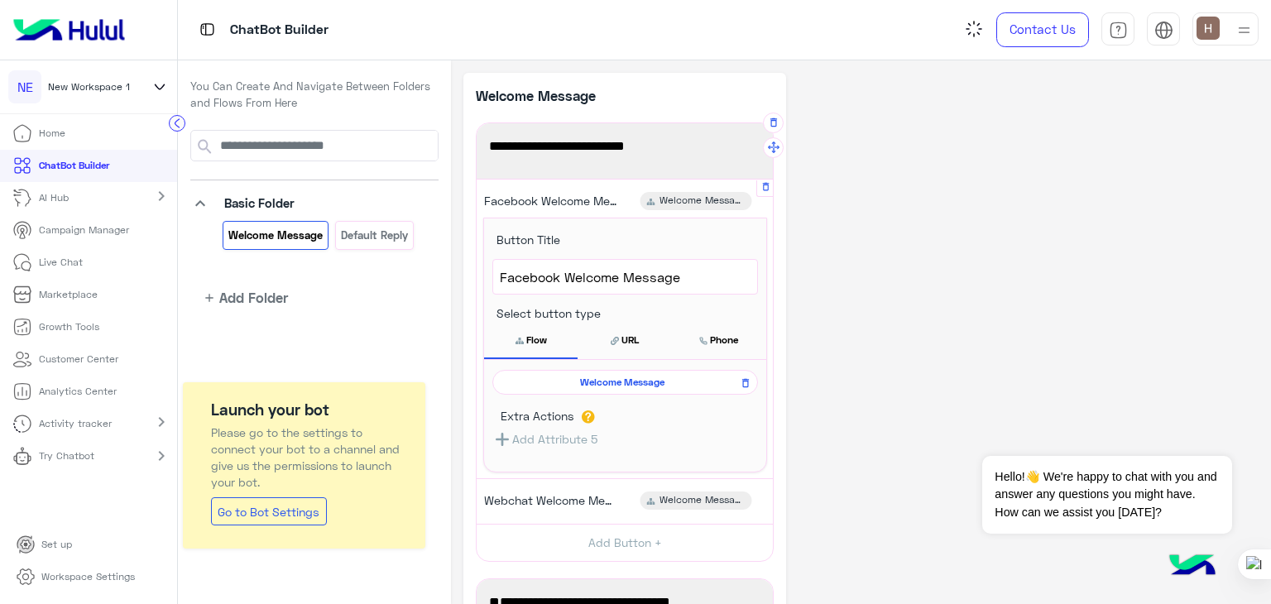
click at [616, 352] on button "URL" at bounding box center [625, 340] width 94 height 35
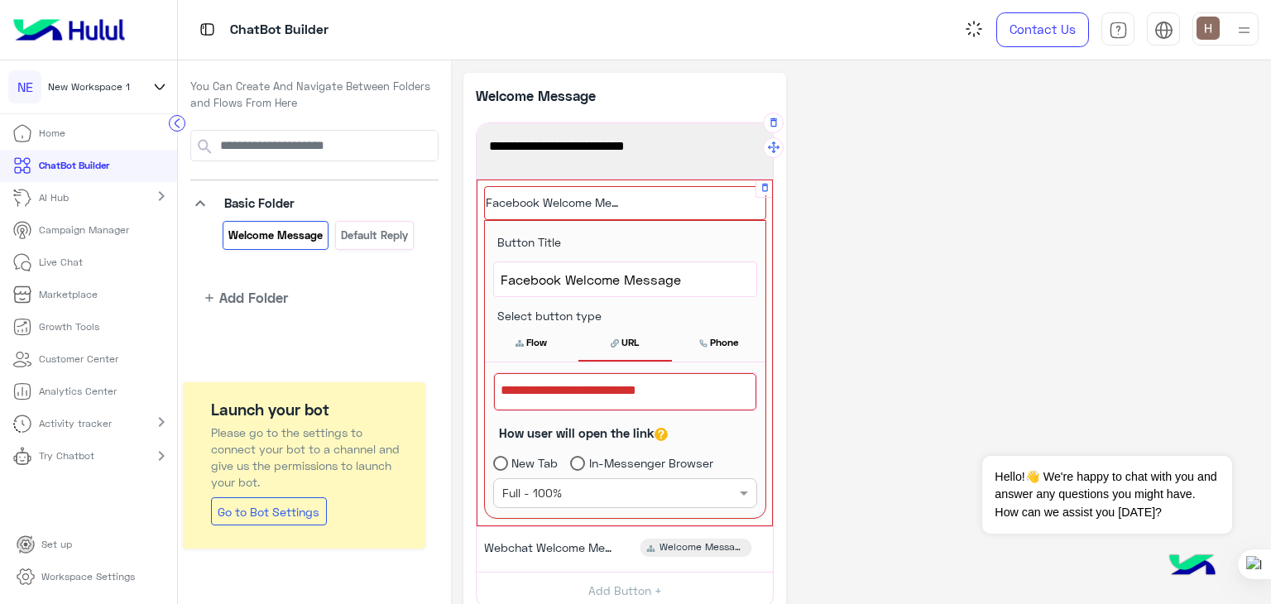
click at [622, 387] on div at bounding box center [625, 391] width 262 height 37
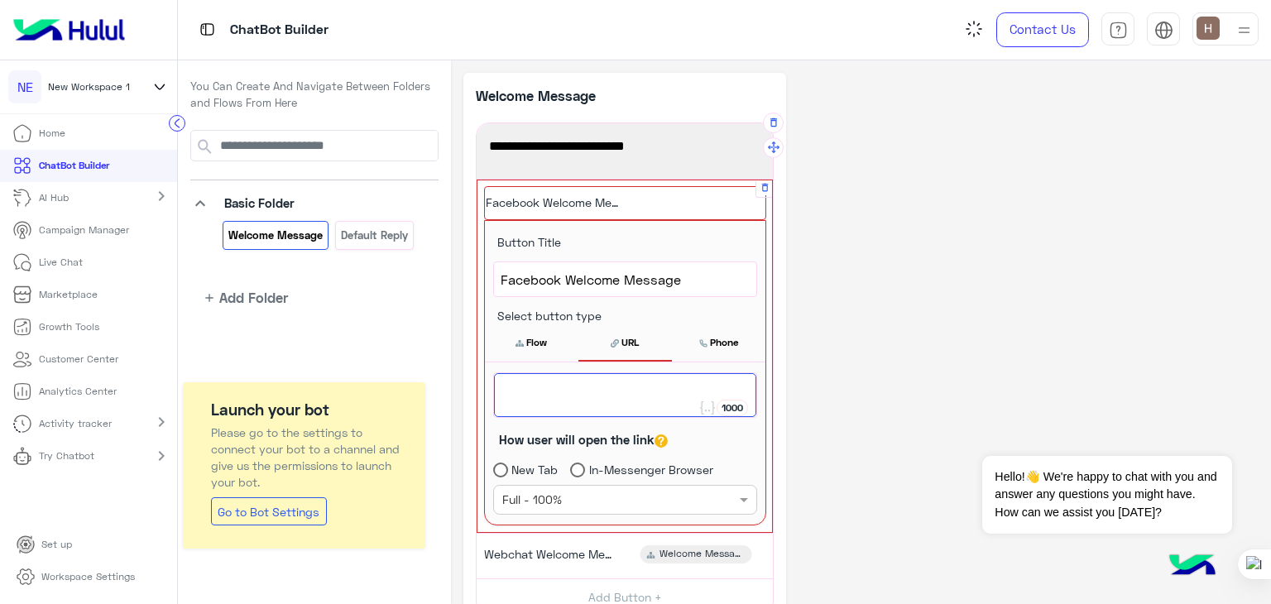
click at [622, 387] on div at bounding box center [625, 395] width 262 height 44
paste textarea "**********"
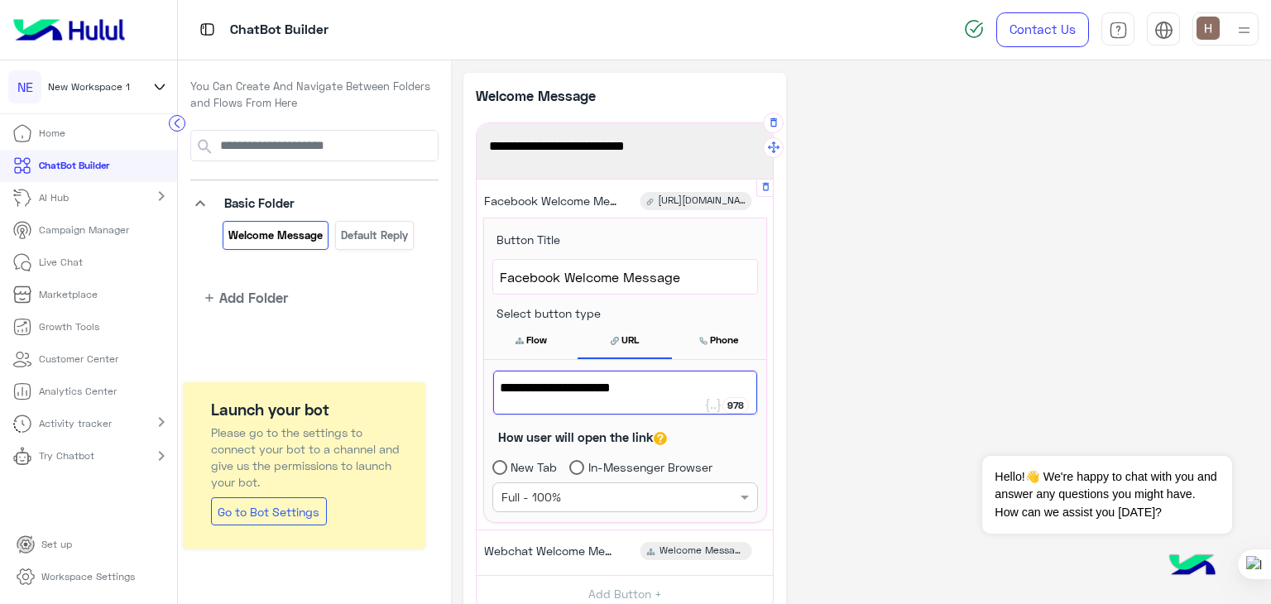
type textarea "**********"
click at [714, 339] on button "Phone" at bounding box center [719, 340] width 94 height 35
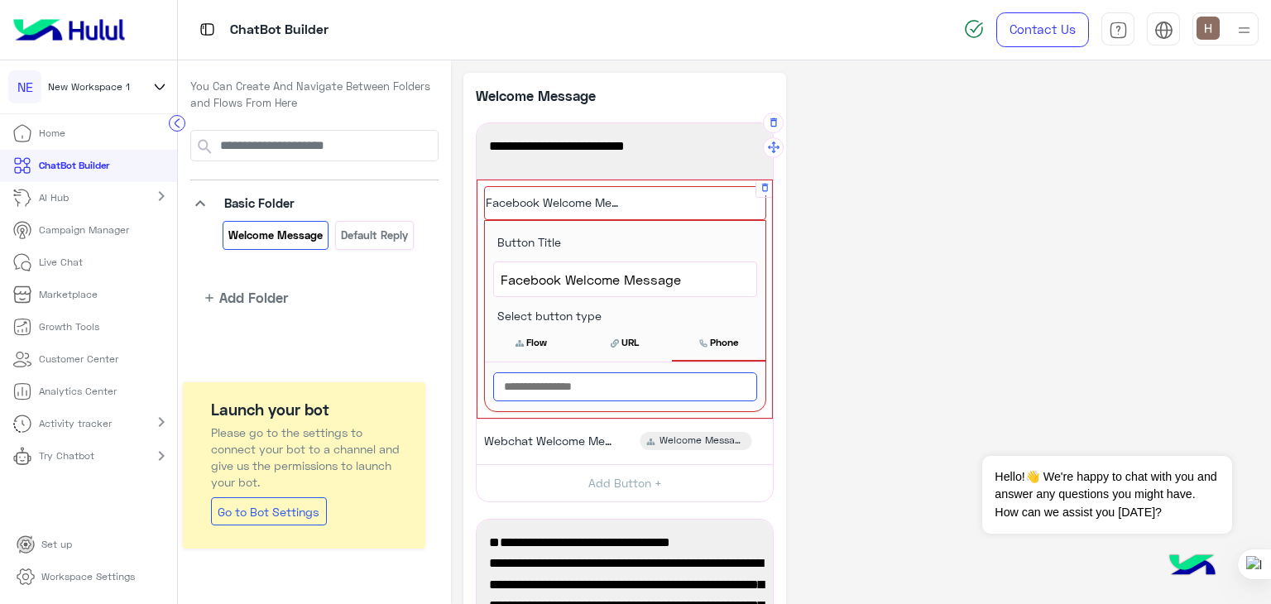
click at [704, 373] on input "text" at bounding box center [625, 386] width 264 height 29
paste input "**********"
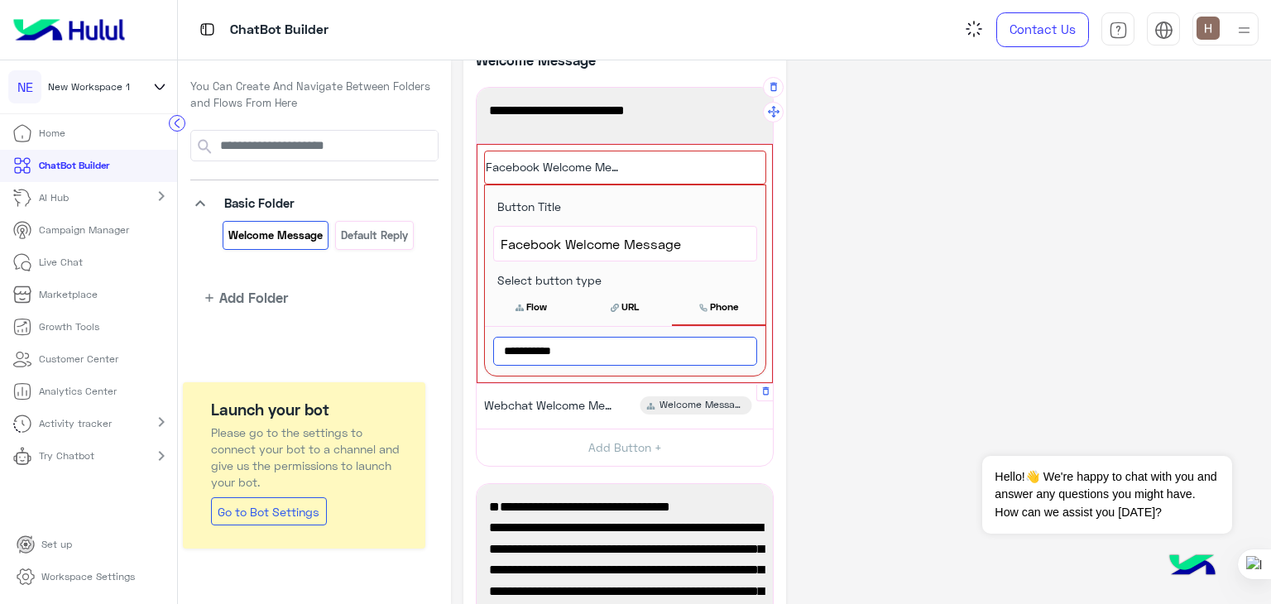
scroll to position [36, 0]
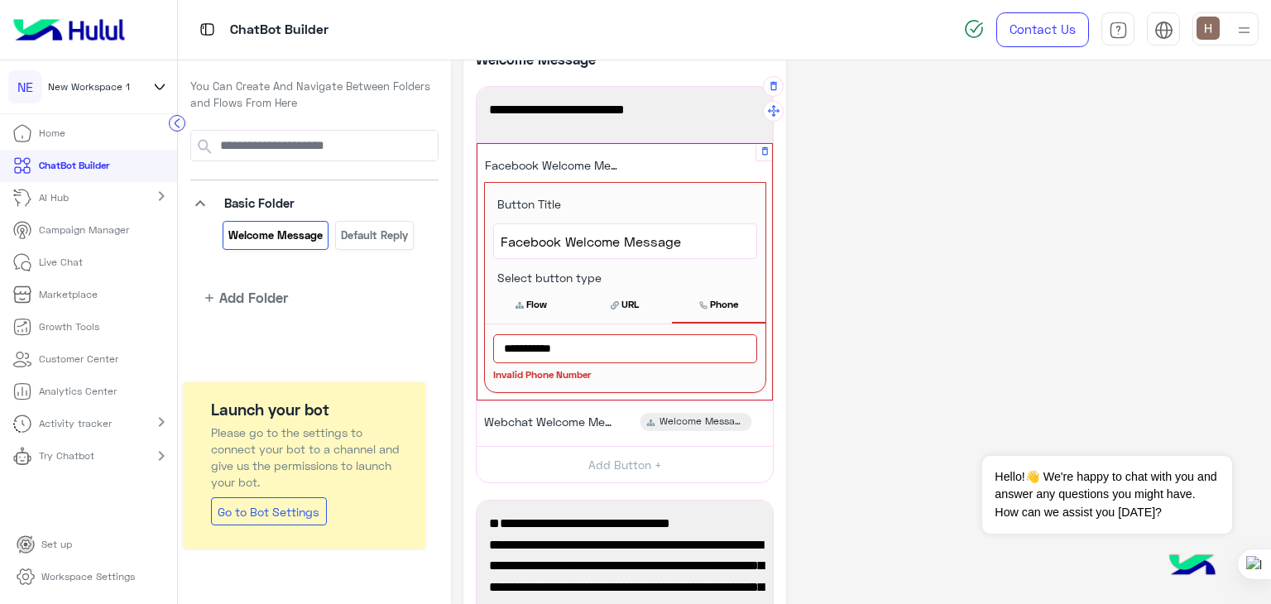
click at [496, 348] on input "**********" at bounding box center [625, 348] width 264 height 29
type input "**********"
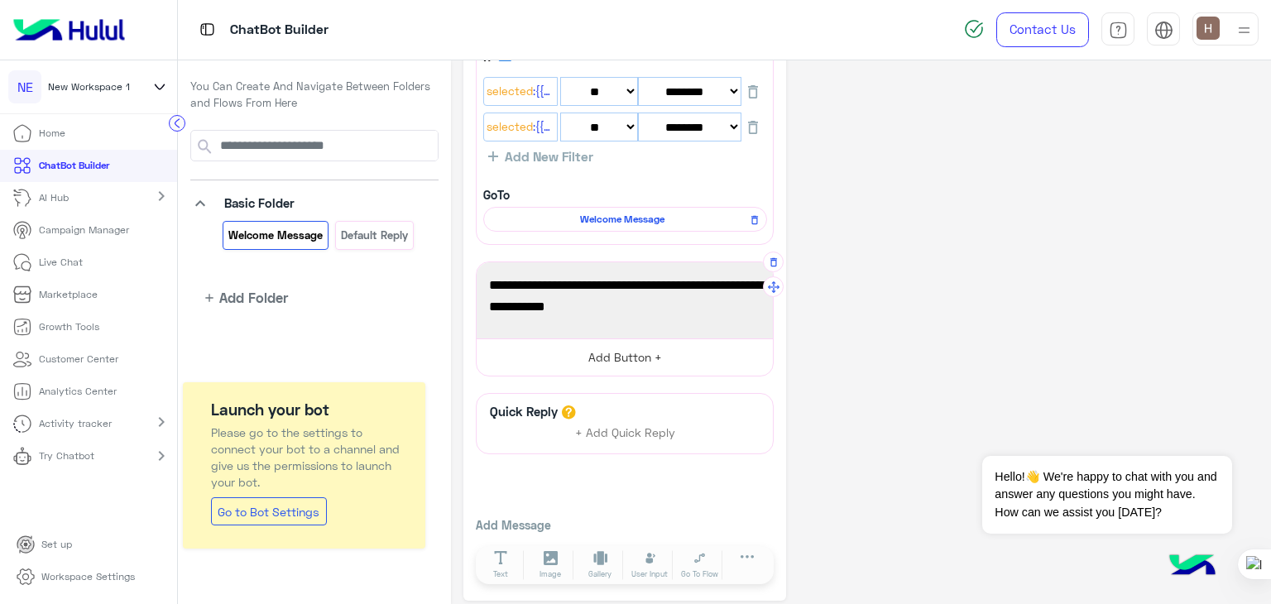
scroll to position [549, 0]
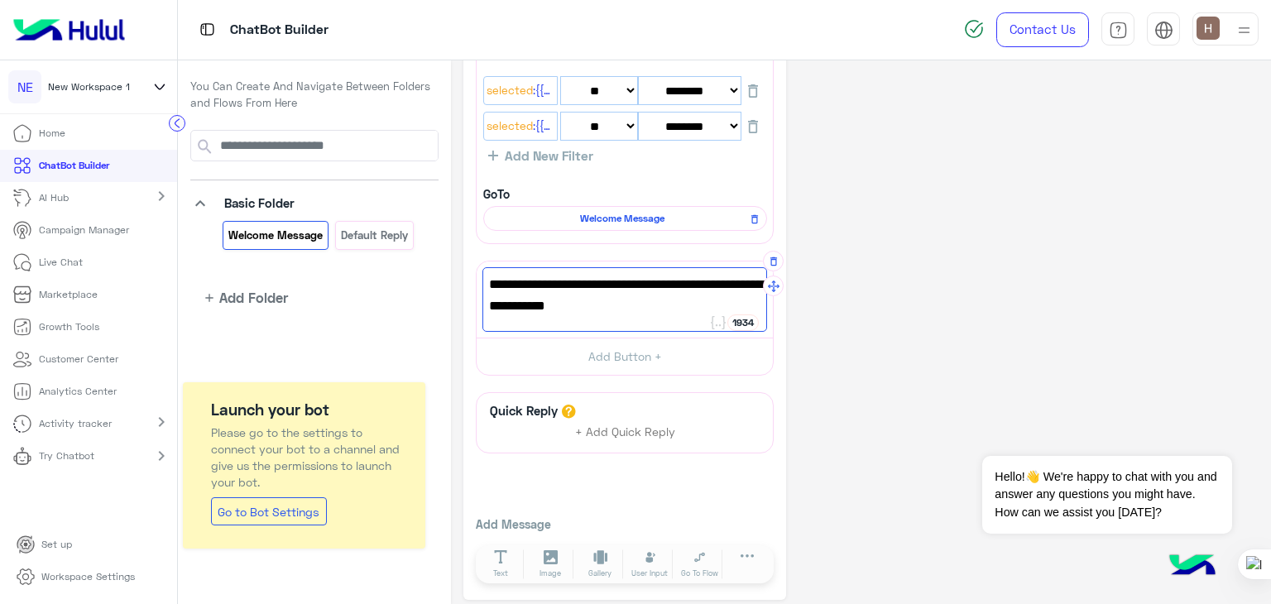
click at [675, 303] on span "Welcome to In Your Shoe's online store! How can we help you [DATE]?" at bounding box center [625, 295] width 272 height 42
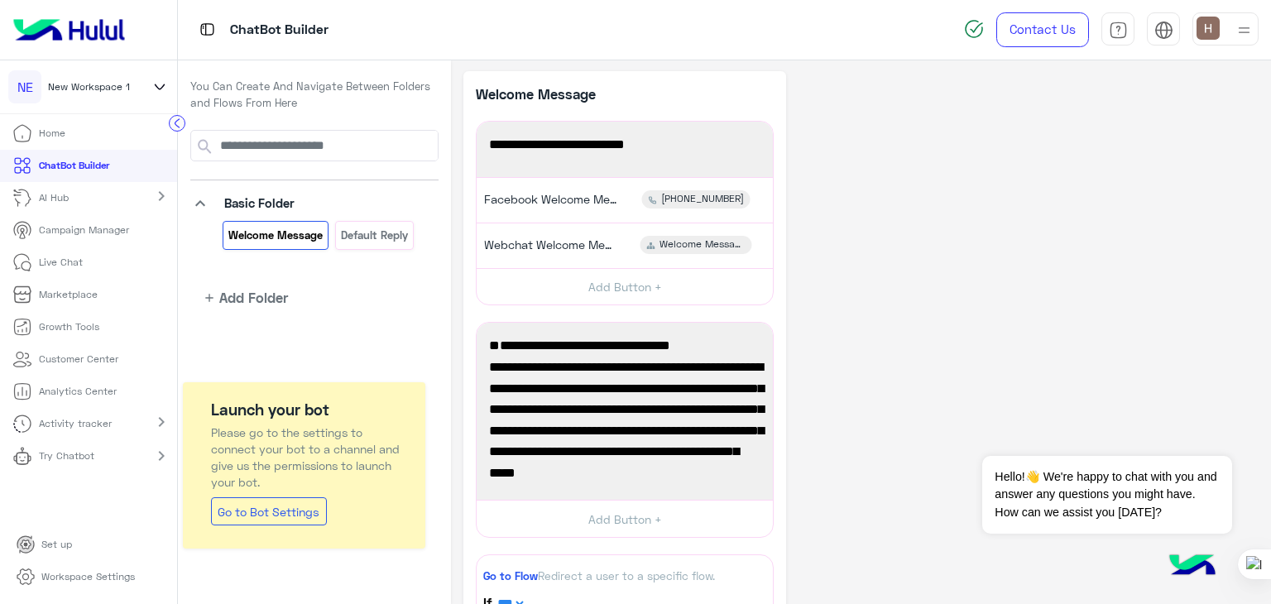
scroll to position [0, 0]
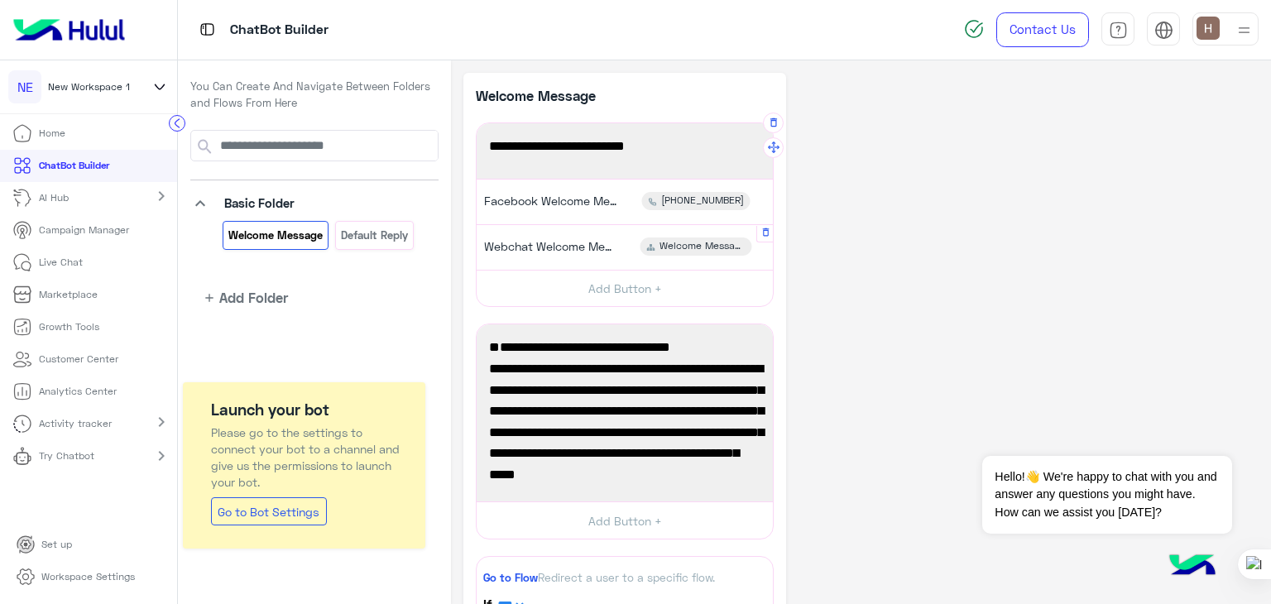
click at [656, 252] on div "Welcome Message" at bounding box center [697, 247] width 112 height 18
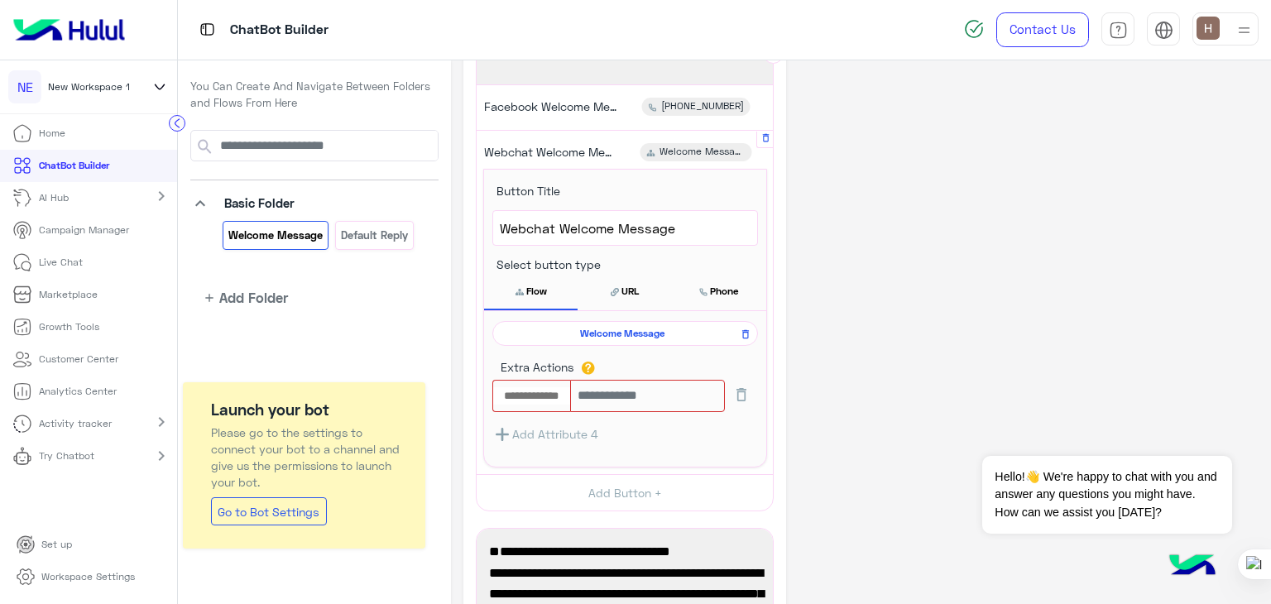
scroll to position [96, 0]
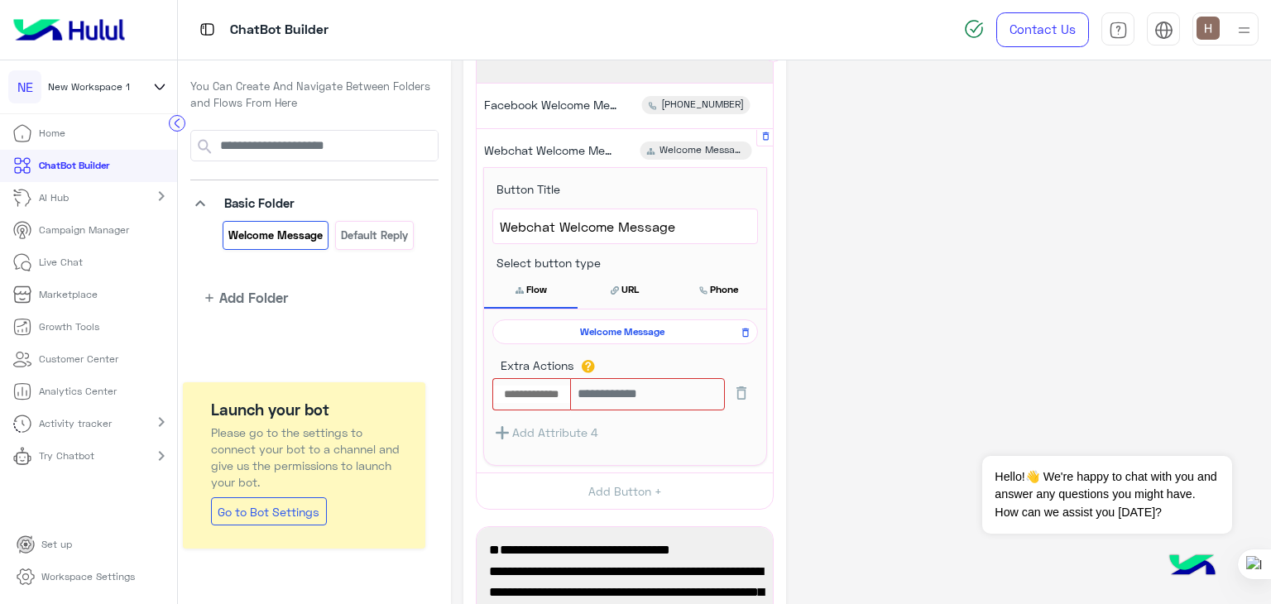
click at [620, 297] on button "URL" at bounding box center [625, 289] width 94 height 35
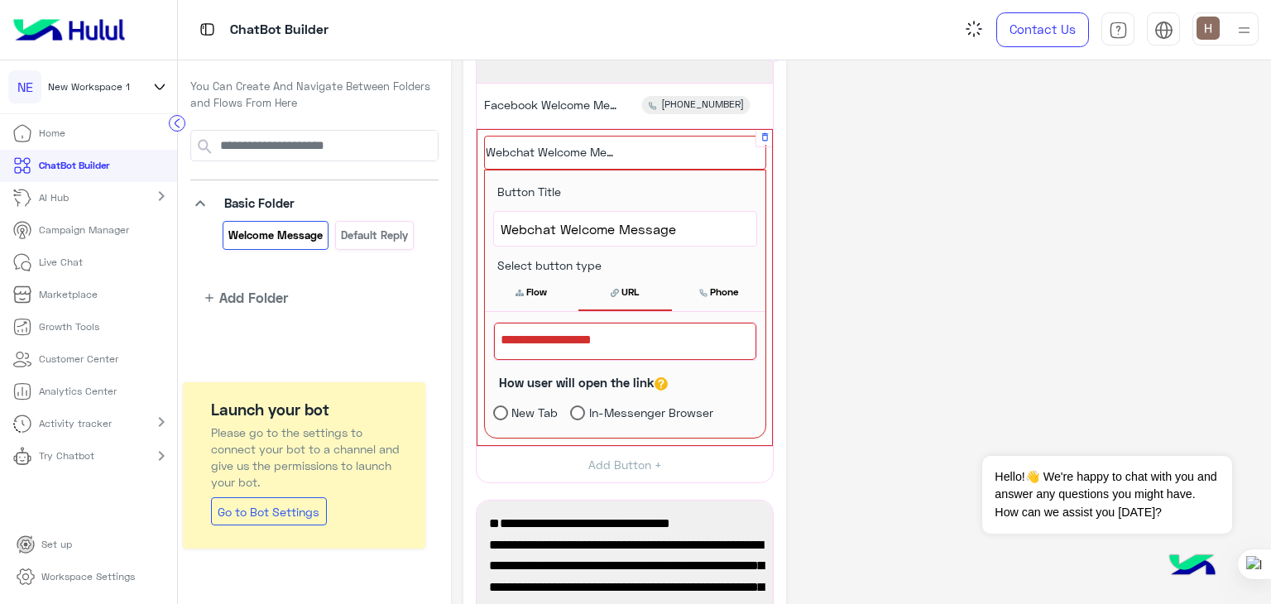
click at [602, 344] on div at bounding box center [625, 341] width 262 height 37
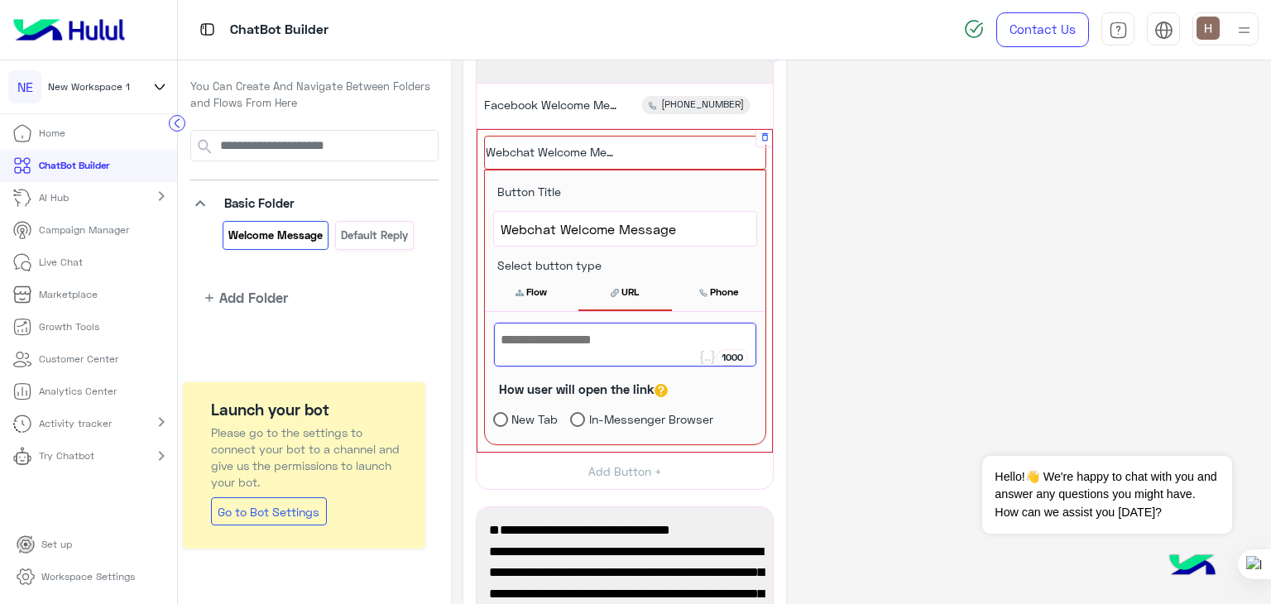
click at [573, 339] on div at bounding box center [625, 345] width 262 height 44
paste textarea "**********"
type textarea "**********"
click at [710, 295] on button "Phone" at bounding box center [719, 292] width 94 height 35
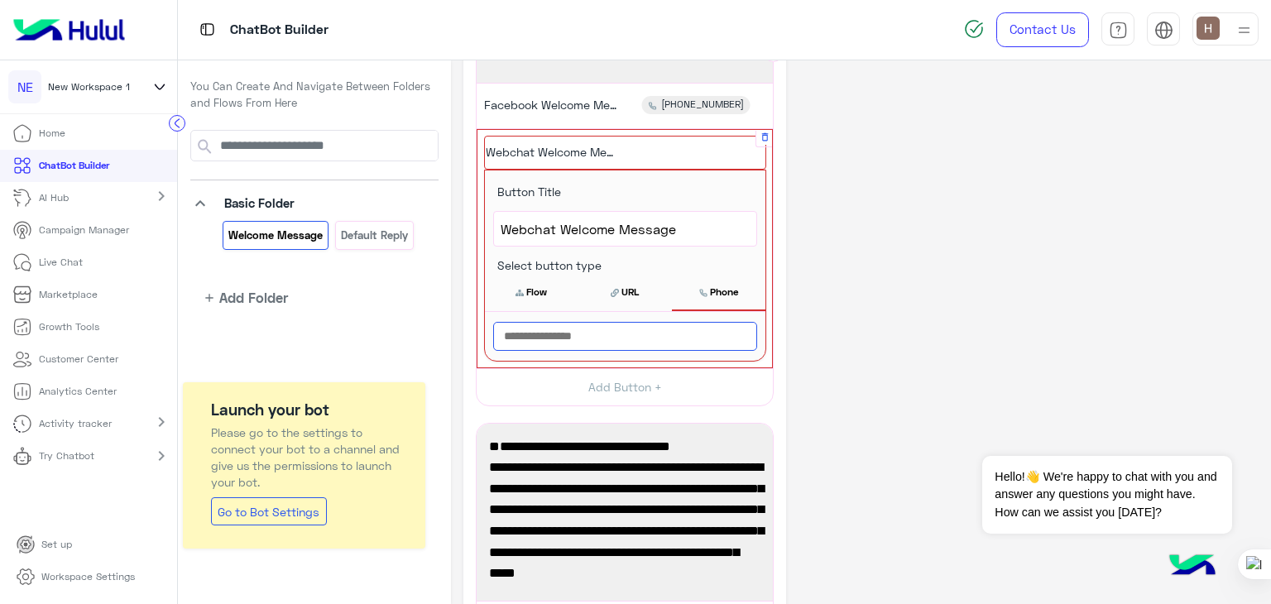
click at [653, 327] on input "text" at bounding box center [625, 336] width 264 height 29
paste input "**********"
click at [495, 332] on input "**********" at bounding box center [625, 336] width 264 height 29
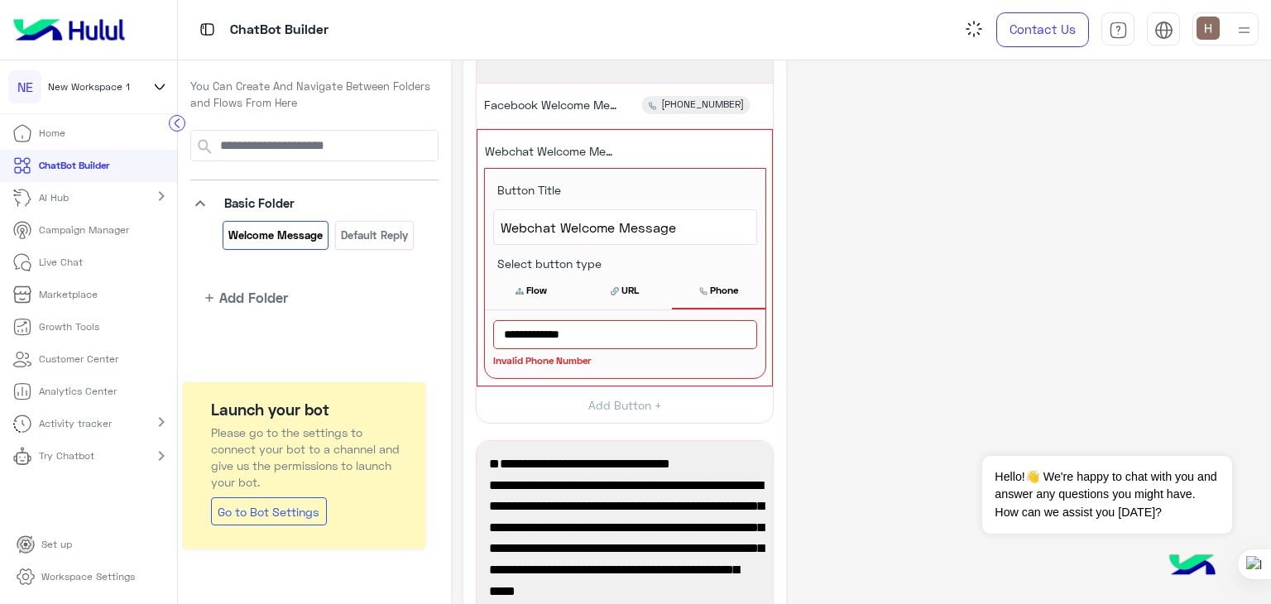
type input "**********"
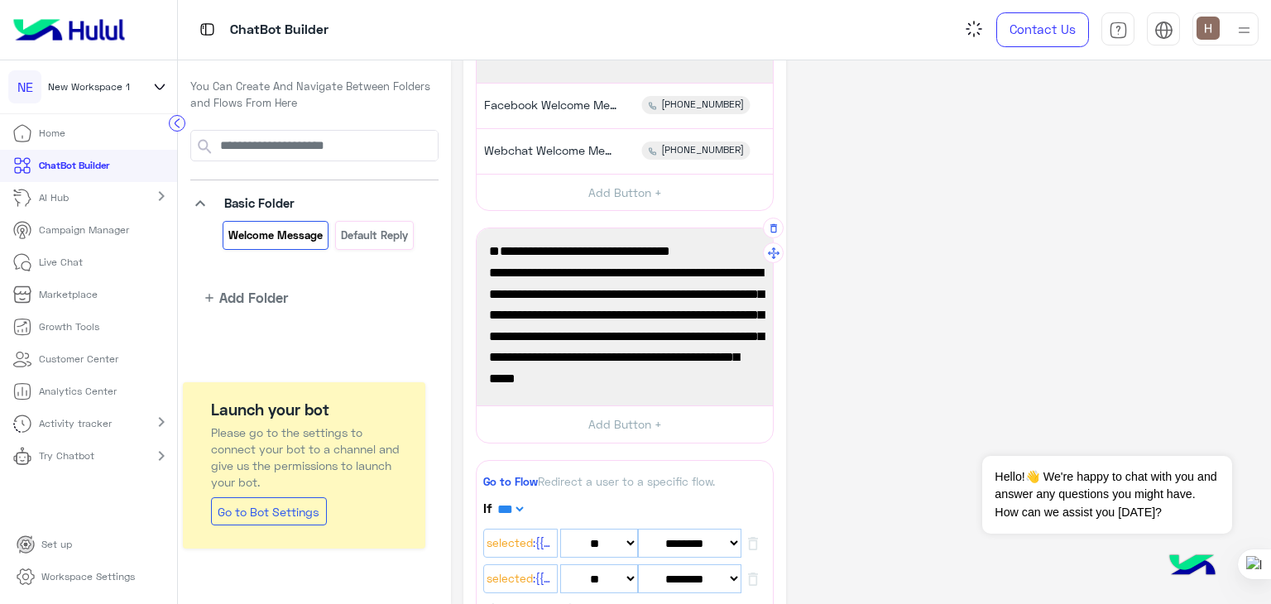
scroll to position [0, 0]
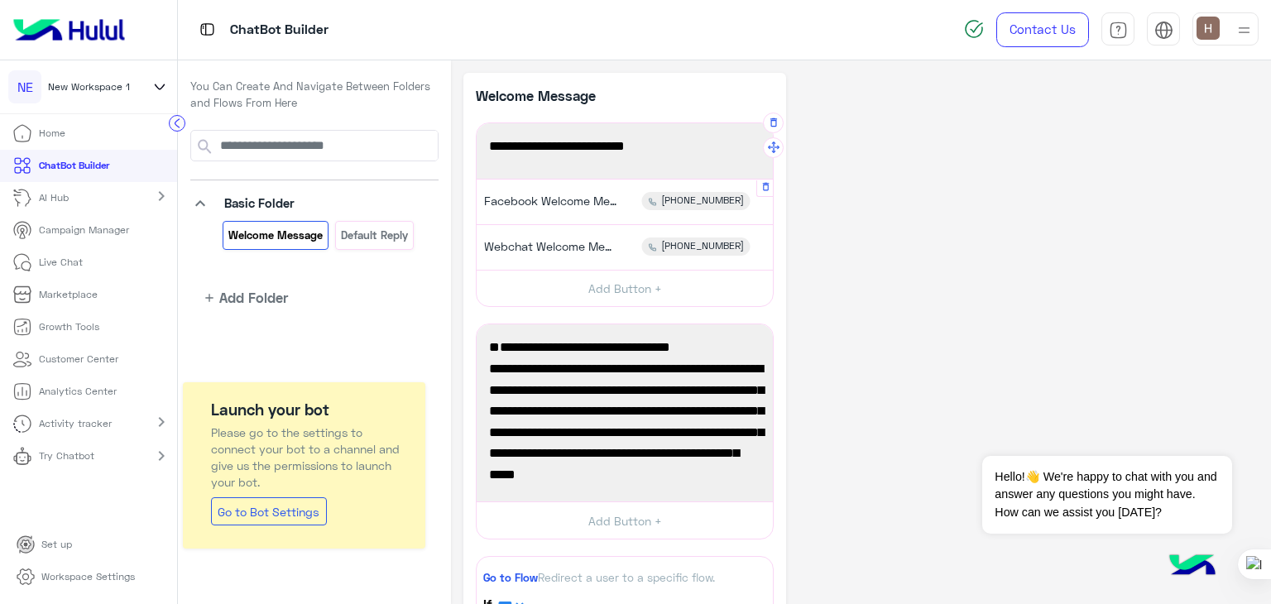
click at [576, 199] on span "Facebook Welcome Message" at bounding box center [550, 201] width 132 height 15
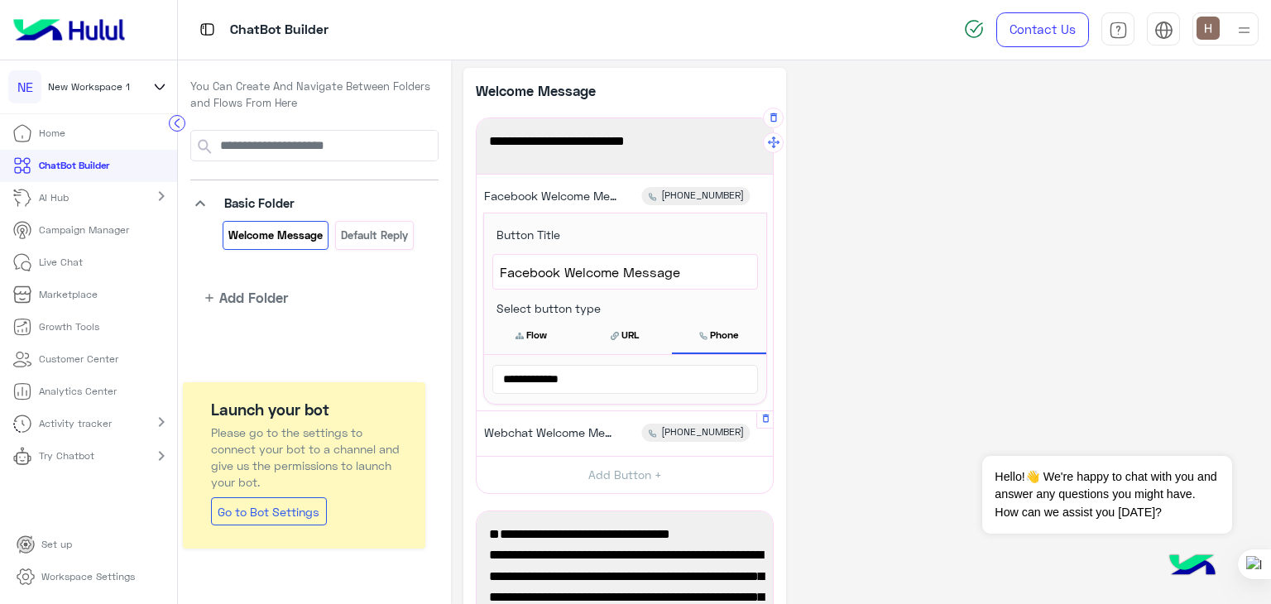
scroll to position [6, 0]
click at [550, 335] on button "Flow" at bounding box center [531, 334] width 94 height 35
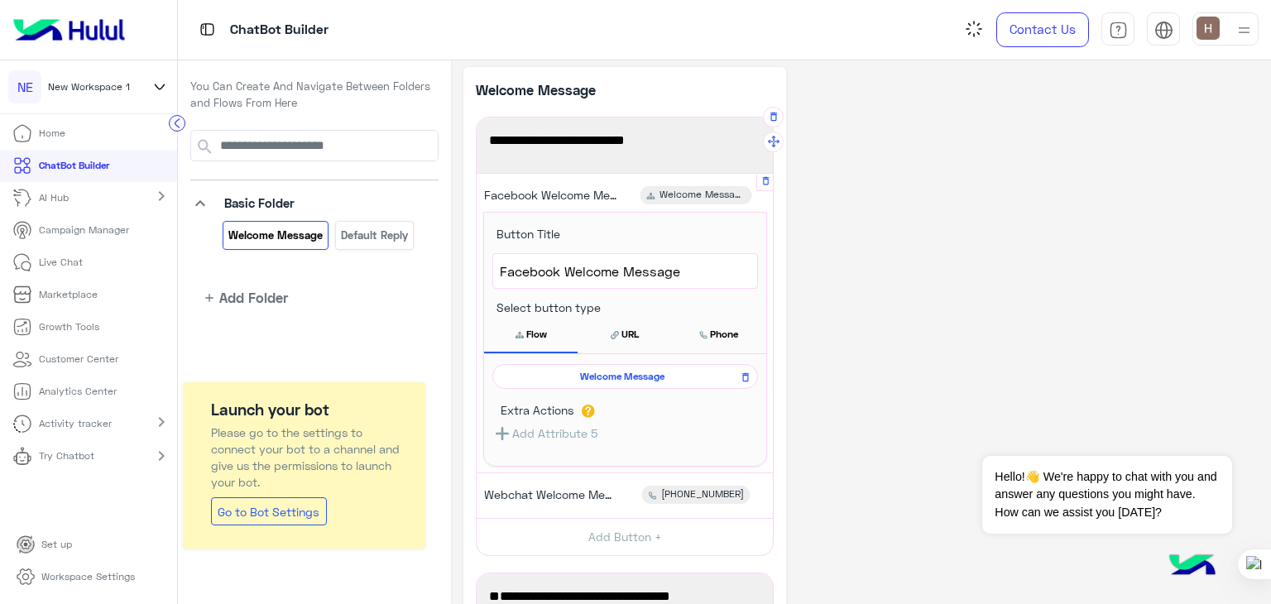
click at [592, 371] on span "Welcome Message" at bounding box center [623, 376] width 242 height 15
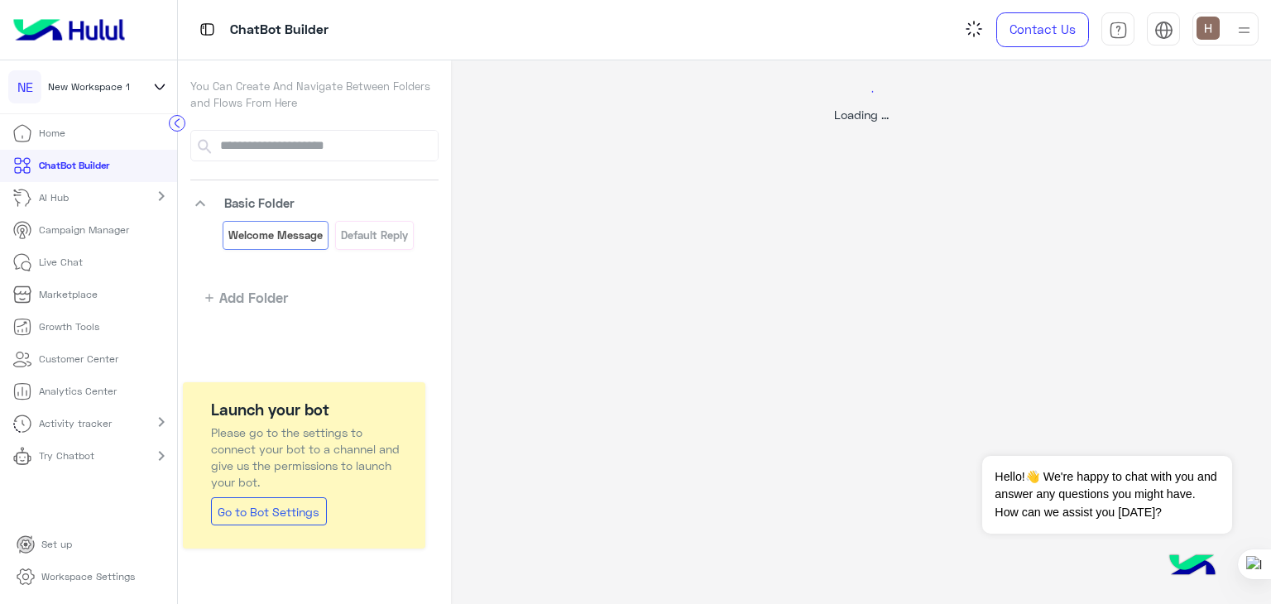
select select "*"
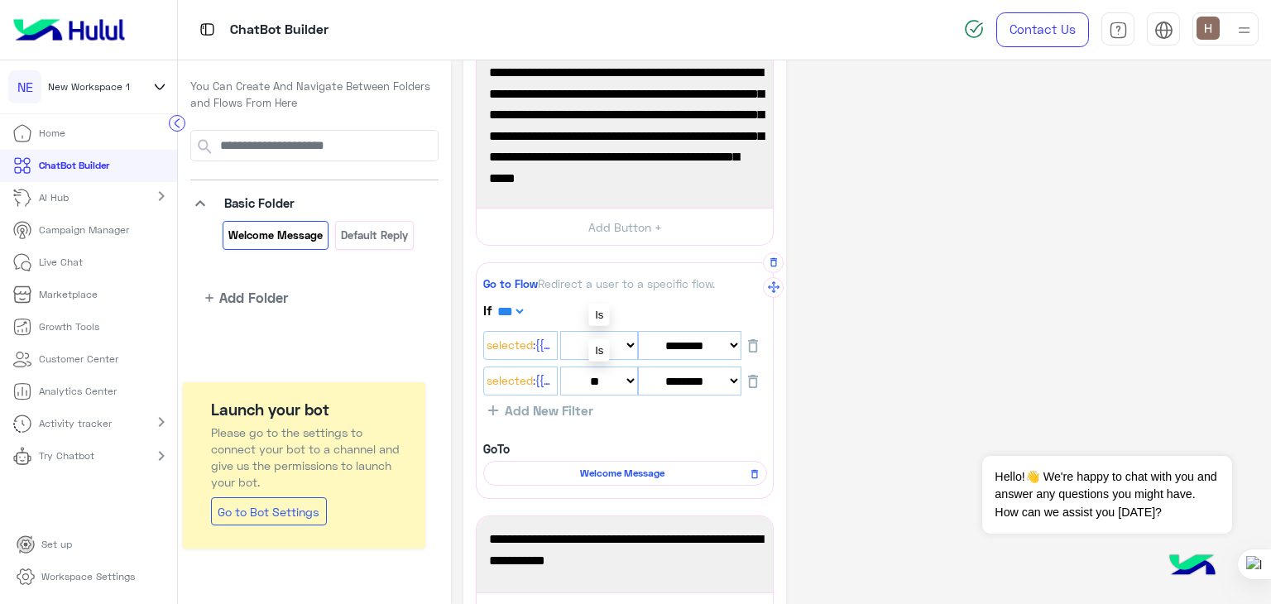
scroll to position [295, 0]
click at [755, 385] on icon "button" at bounding box center [753, 380] width 10 height 13
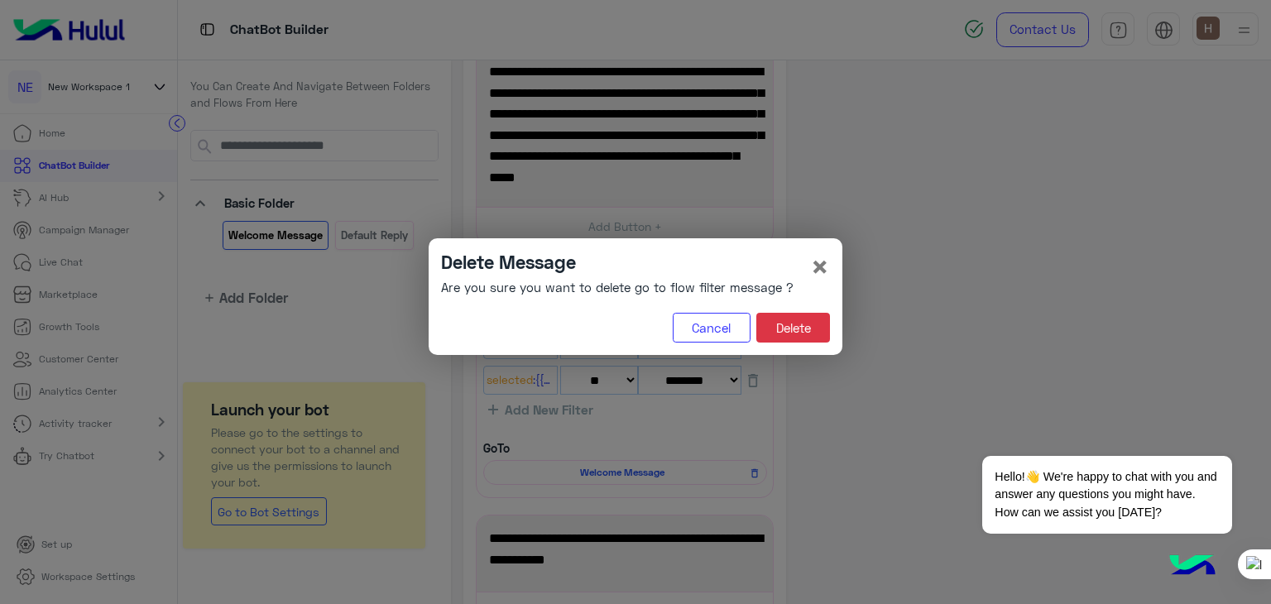
click at [798, 276] on div "Delete Message Are you sure you want to delete go to flow filter message ? ×" at bounding box center [635, 276] width 389 height 50
click at [789, 276] on div "Delete Message Are you sure you want to delete go to flow filter message ?" at bounding box center [617, 276] width 353 height 50
click at [814, 271] on span "×" at bounding box center [820, 265] width 20 height 37
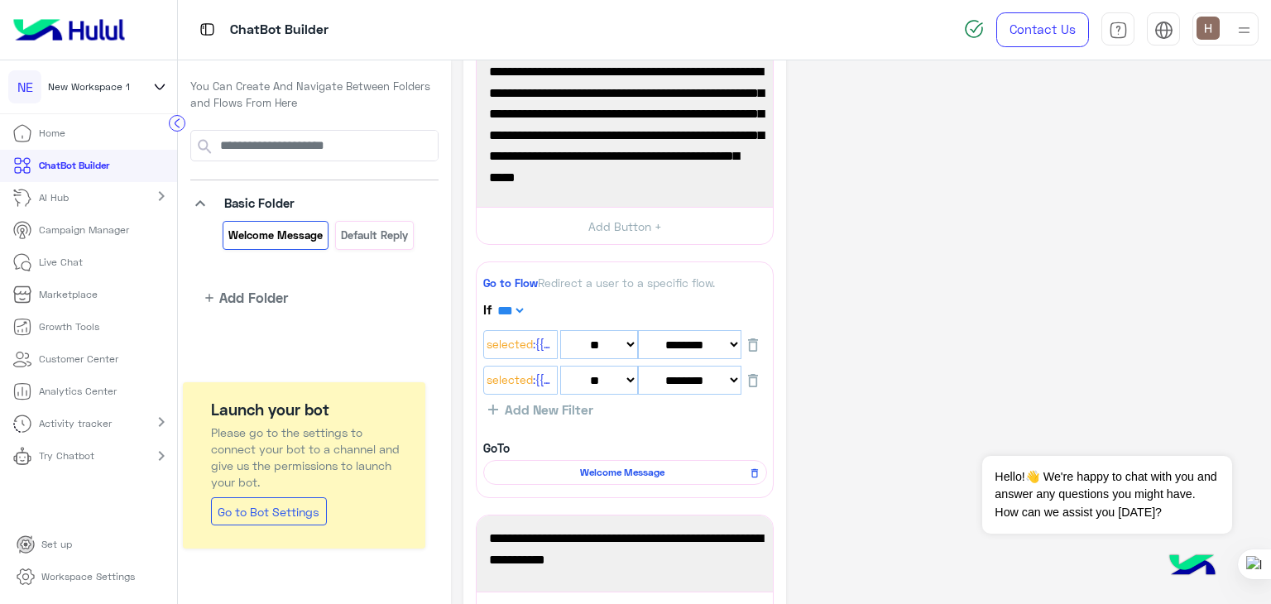
scroll to position [296, 0]
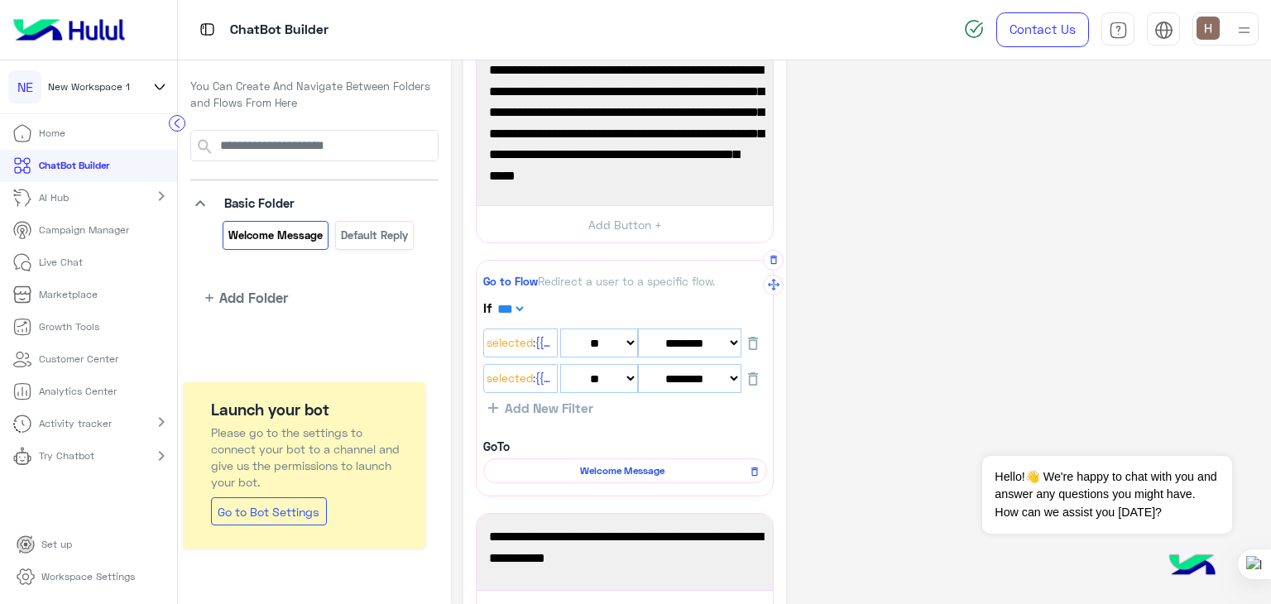
click at [525, 309] on select "*** ***" at bounding box center [510, 309] width 32 height 14
select select "****"
click at [494, 302] on select "*** ***" at bounding box center [510, 309] width 32 height 14
click at [627, 300] on p "If *** ***" at bounding box center [625, 308] width 284 height 17
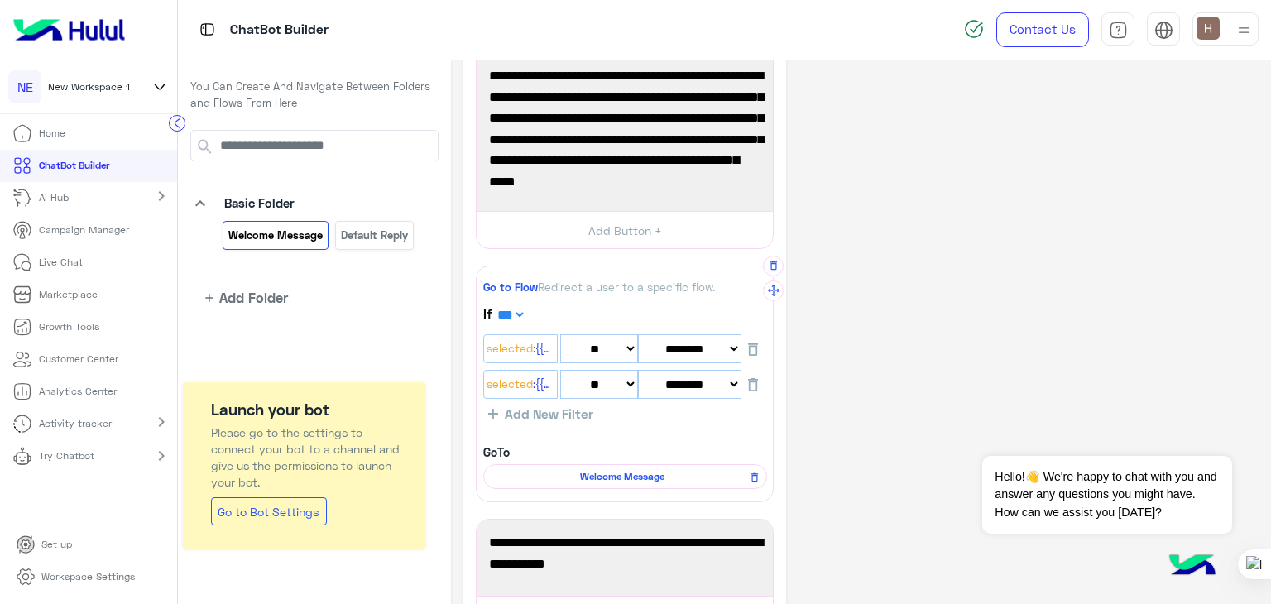
scroll to position [286, 0]
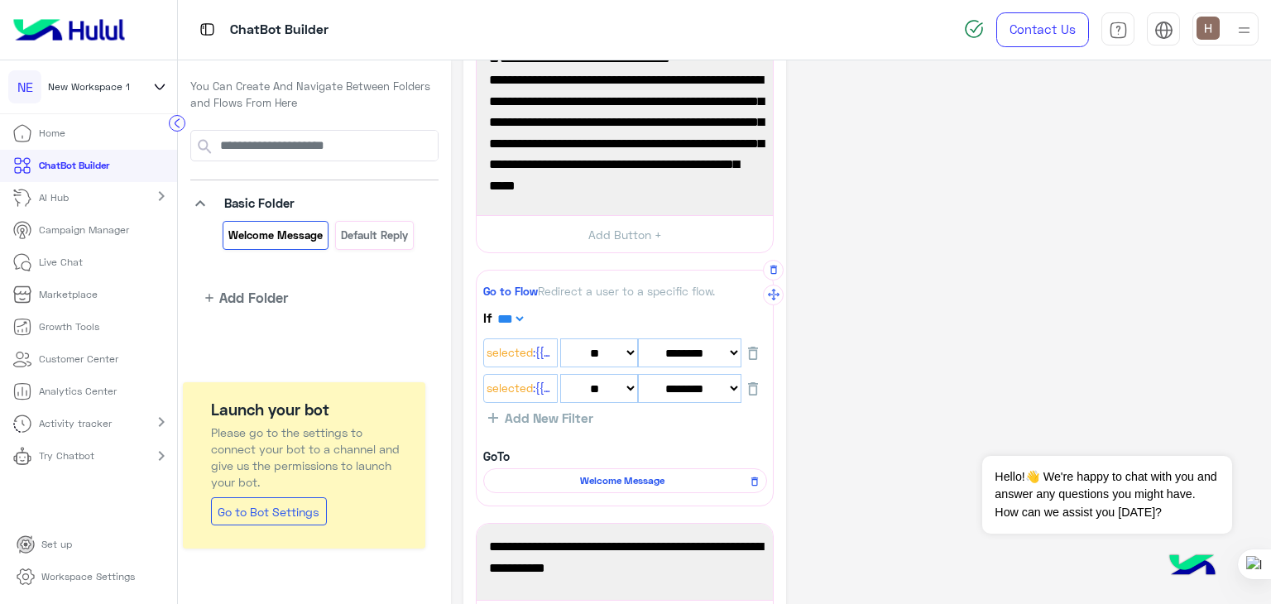
click at [642, 473] on span "Welcome Message" at bounding box center [623, 480] width 260 height 15
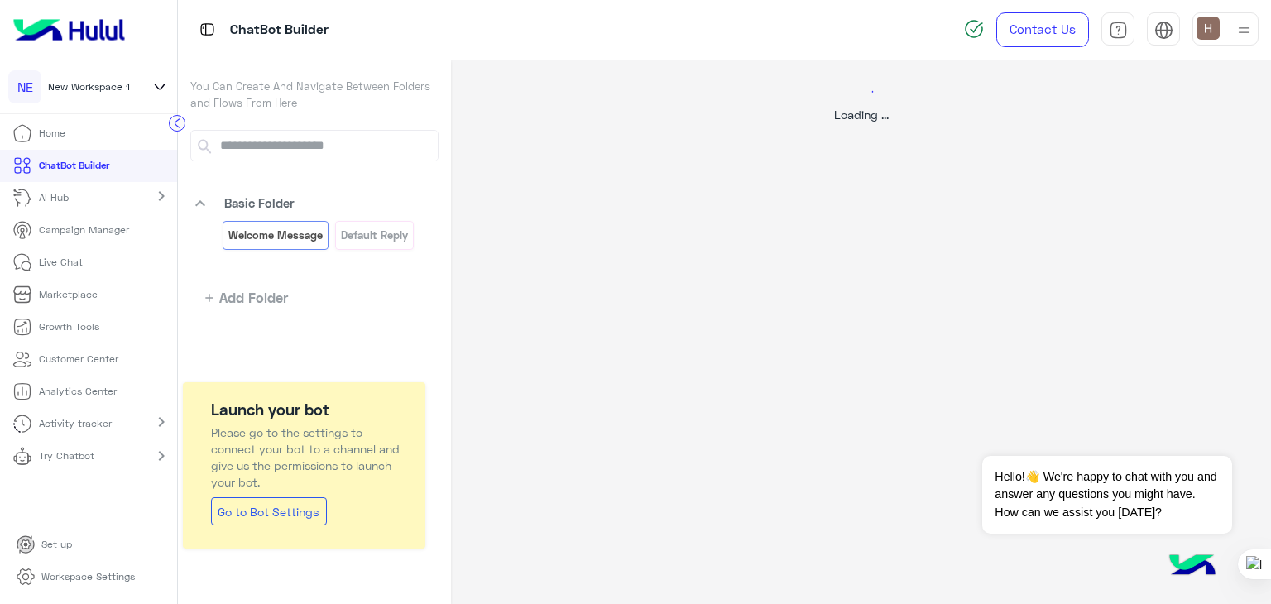
select select "****"
select select "*"
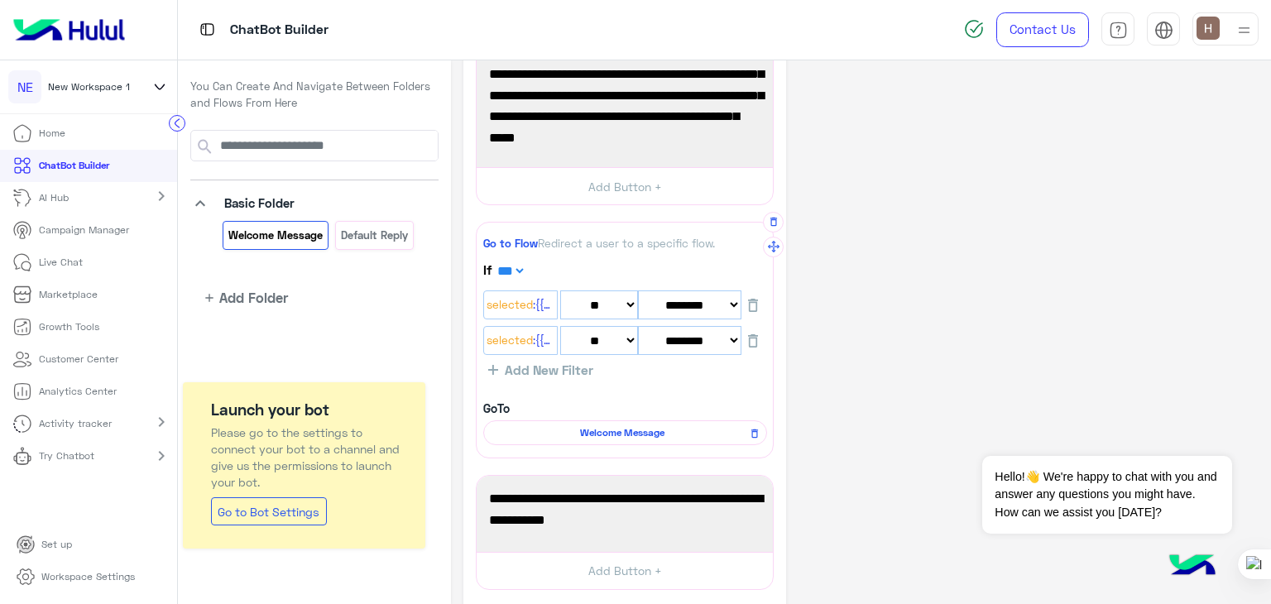
scroll to position [349, 0]
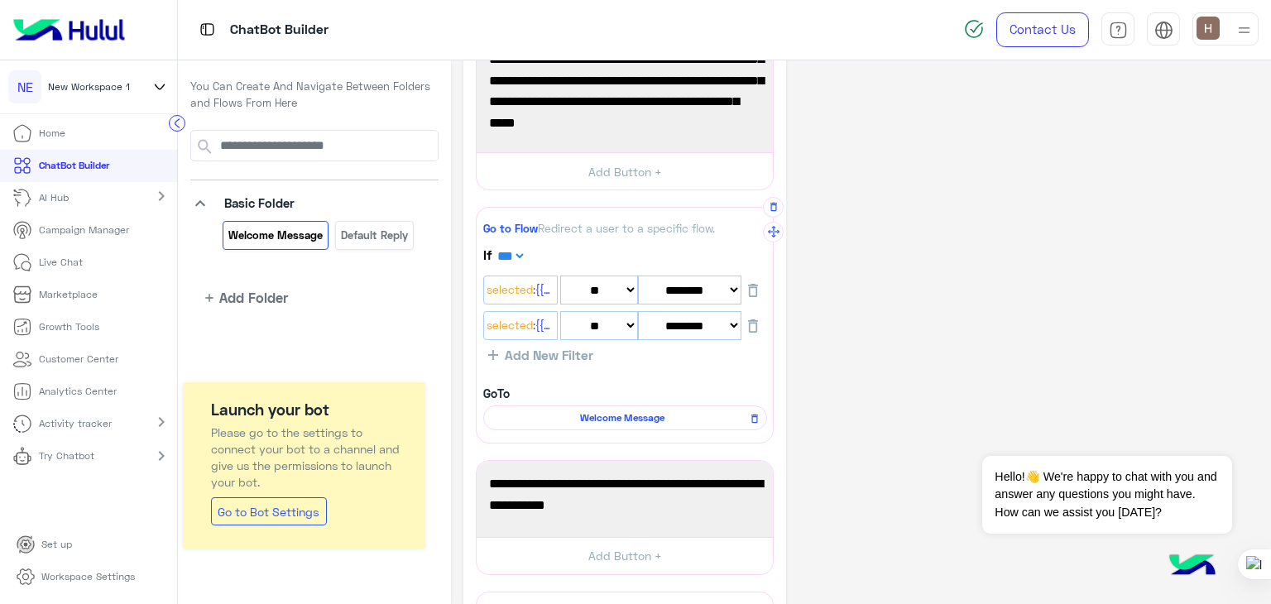
click at [503, 254] on select "*** ***" at bounding box center [510, 256] width 32 height 14
select select "*****"
click at [494, 249] on select "*** ***" at bounding box center [510, 256] width 32 height 14
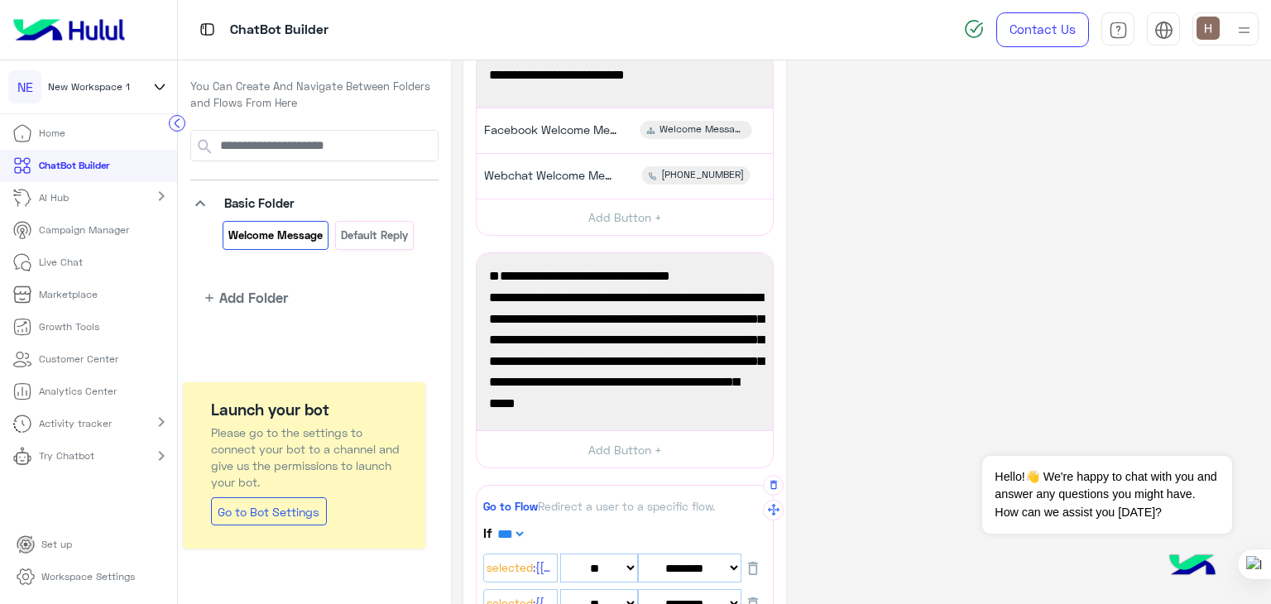
scroll to position [0, 0]
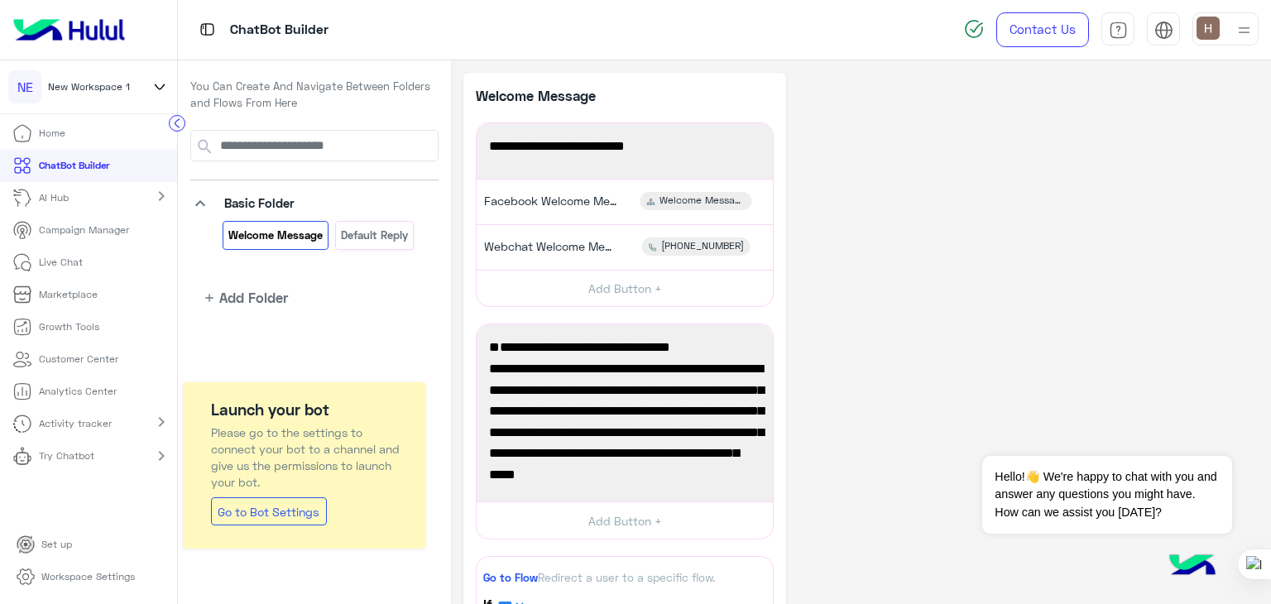
click at [551, 100] on p "Welcome Message" at bounding box center [550, 95] width 149 height 21
click at [559, 133] on div "Welcome to your first flow!" at bounding box center [625, 151] width 285 height 44
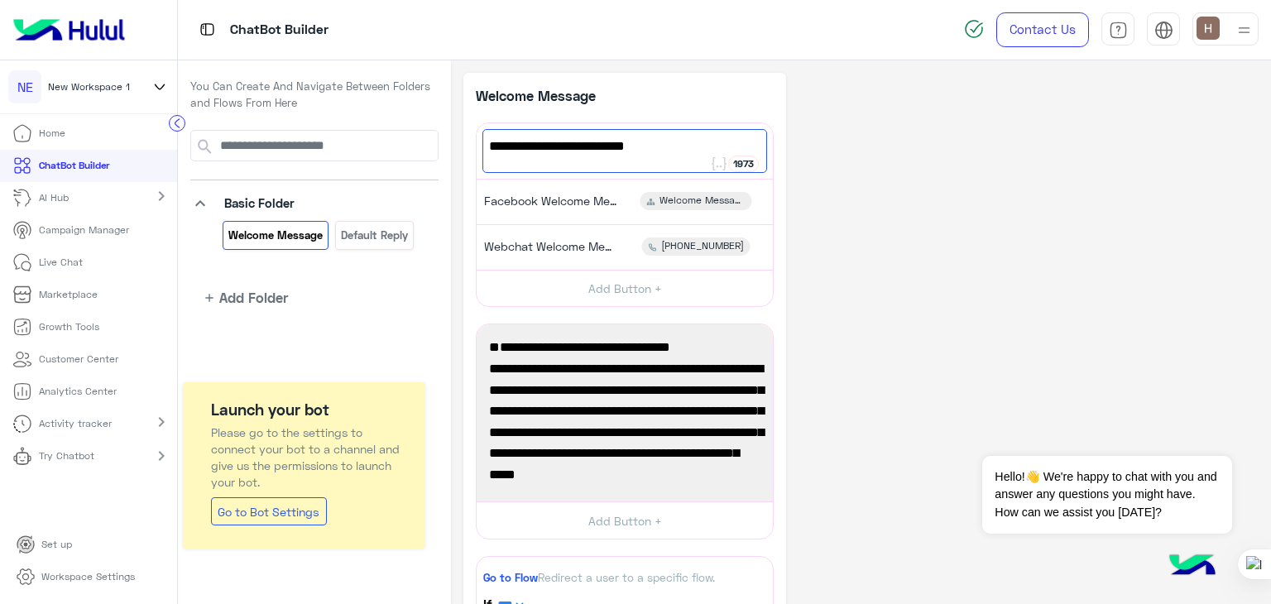
click at [315, 508] on link "Go to Bot Settings" at bounding box center [269, 511] width 116 height 28
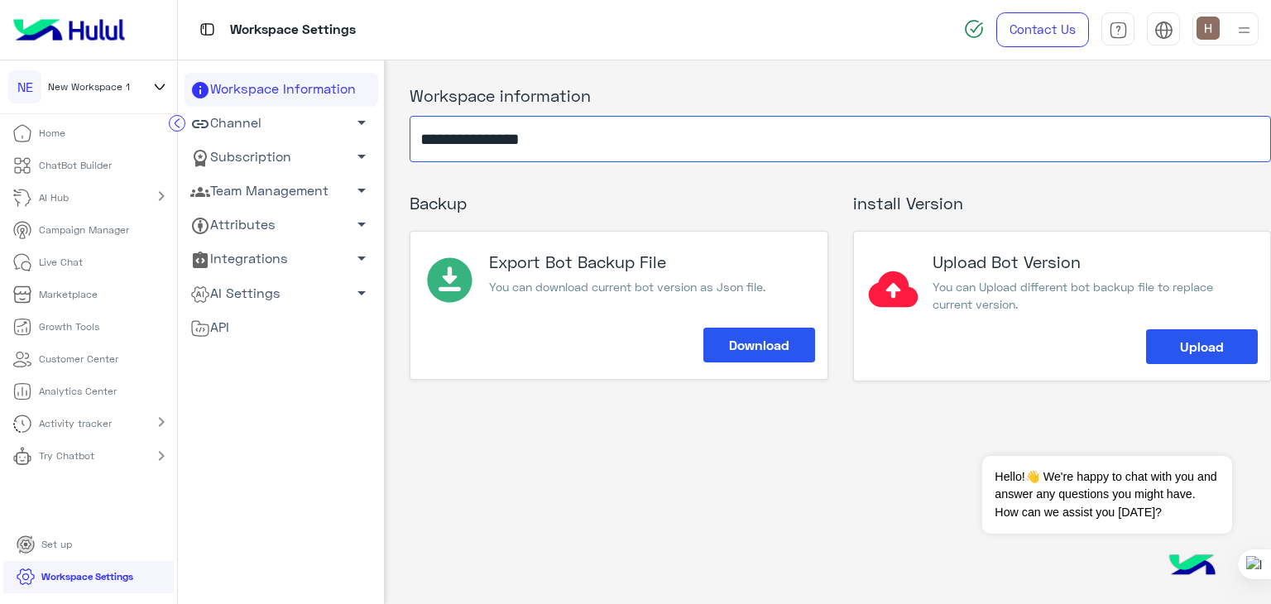
click at [540, 143] on input "**********" at bounding box center [841, 139] width 862 height 46
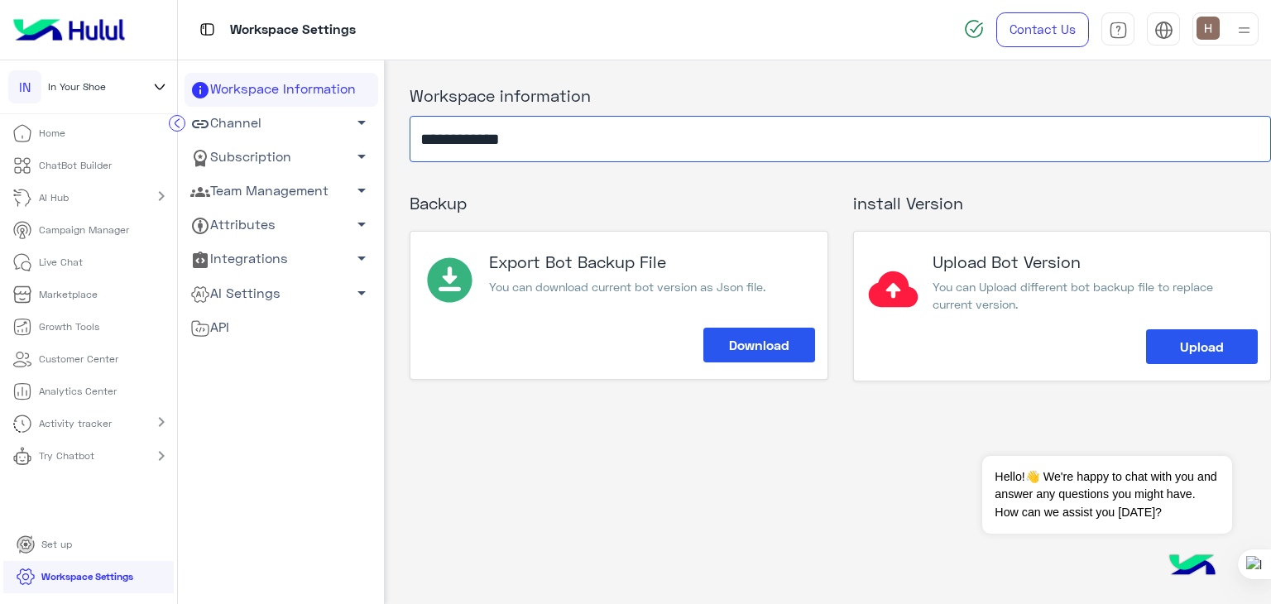
type input "**********"
click at [733, 89] on div "**********" at bounding box center [841, 114] width 862 height 96
click at [253, 127] on link "Channel arrow_drop_down" at bounding box center [282, 124] width 194 height 34
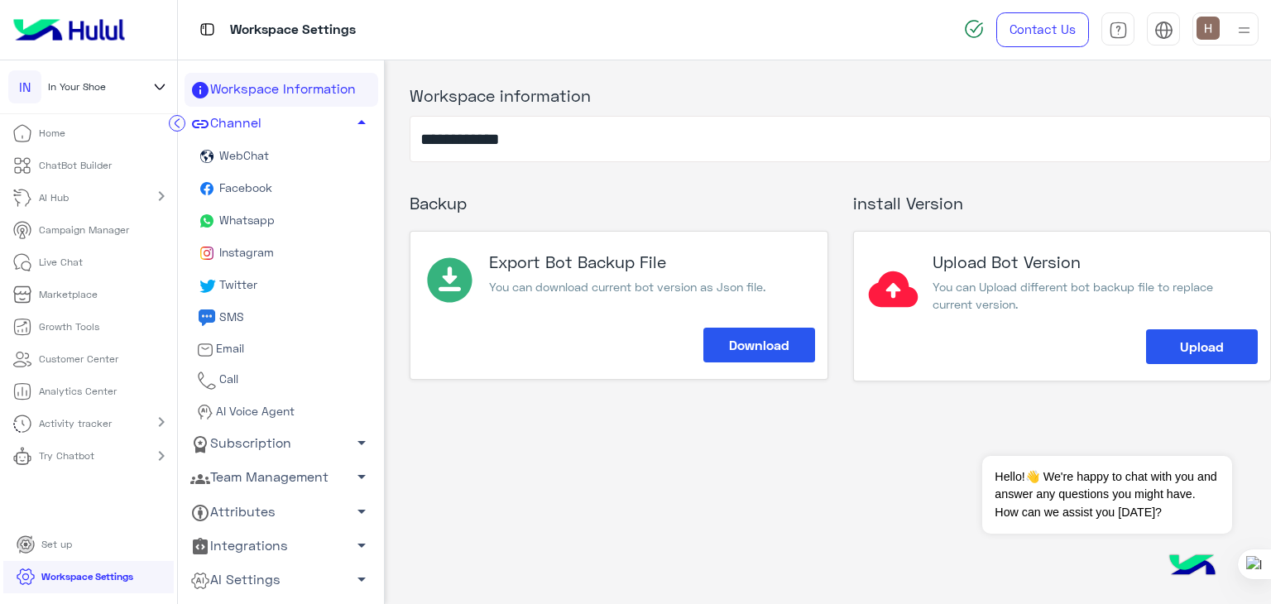
click at [256, 156] on span "WebChat" at bounding box center [243, 155] width 53 height 14
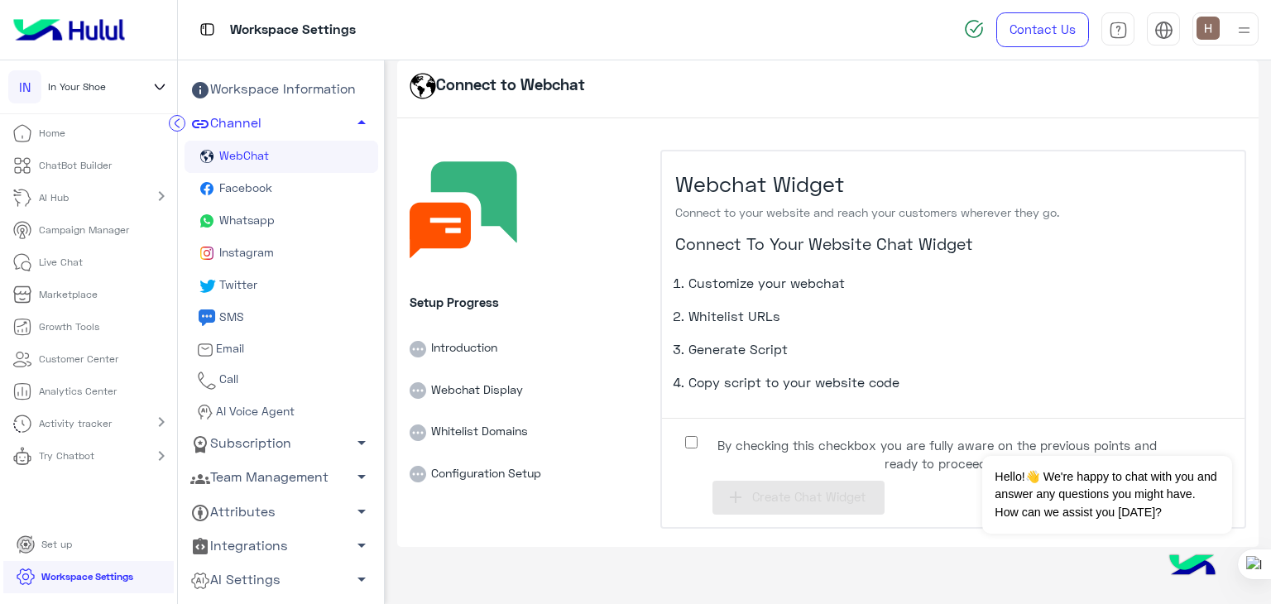
click at [261, 183] on span "Facebook" at bounding box center [245, 187] width 56 height 14
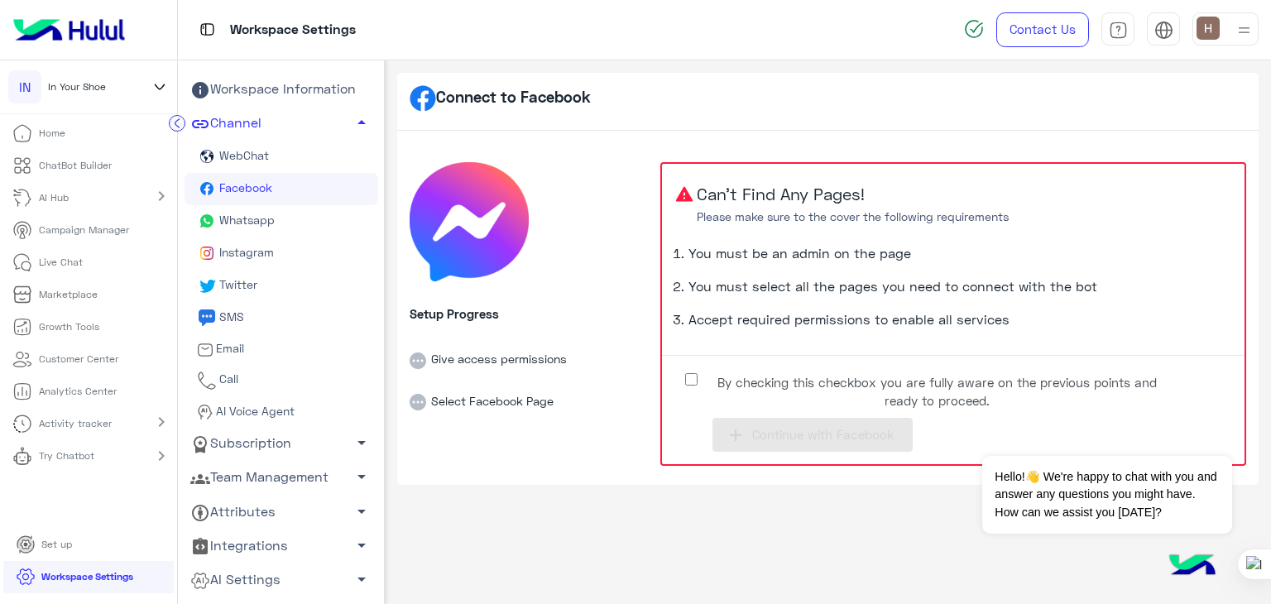
click at [59, 171] on p "ChatBot Builder" at bounding box center [75, 165] width 73 height 15
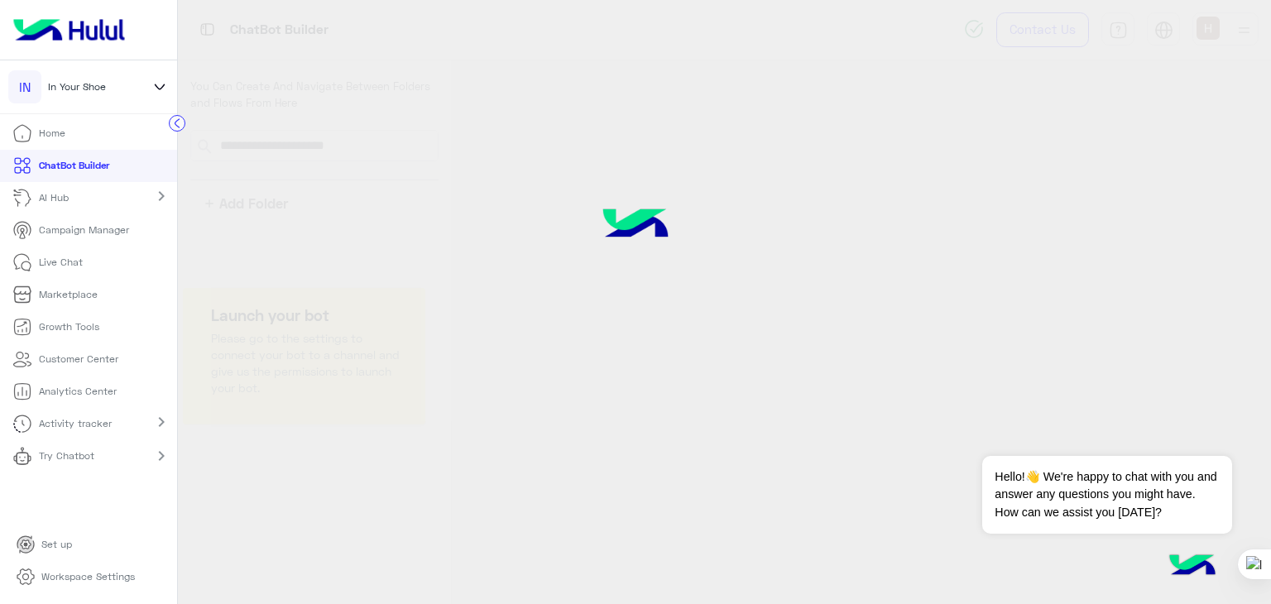
click at [59, 171] on p "ChatBot Builder" at bounding box center [74, 165] width 70 height 15
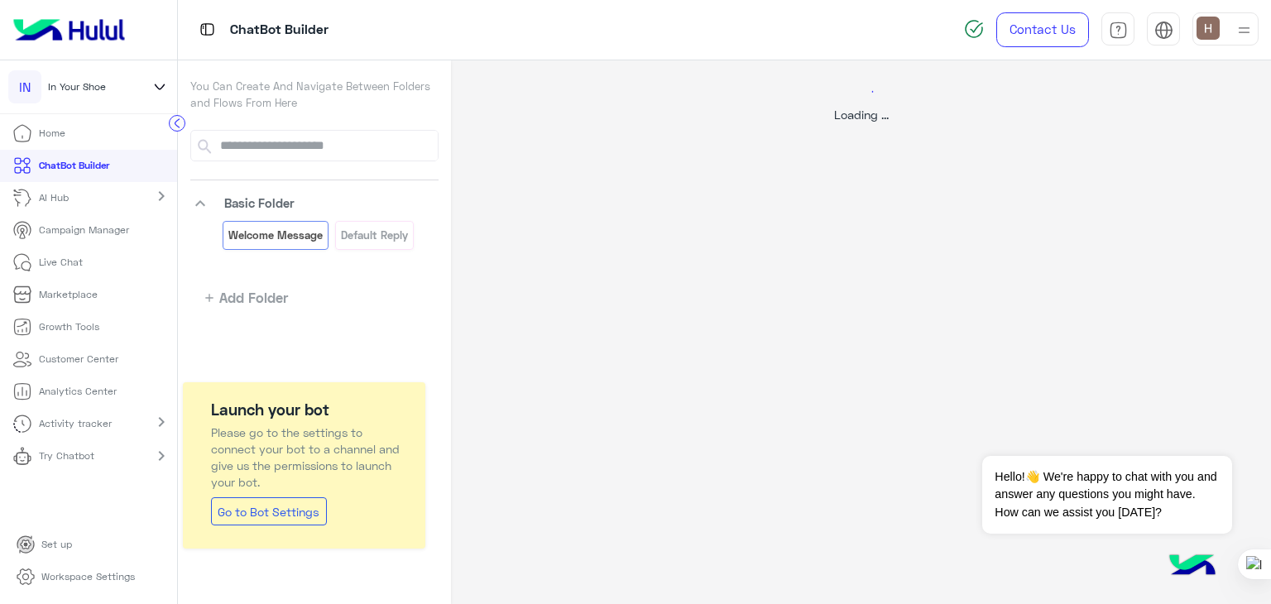
select select "*"
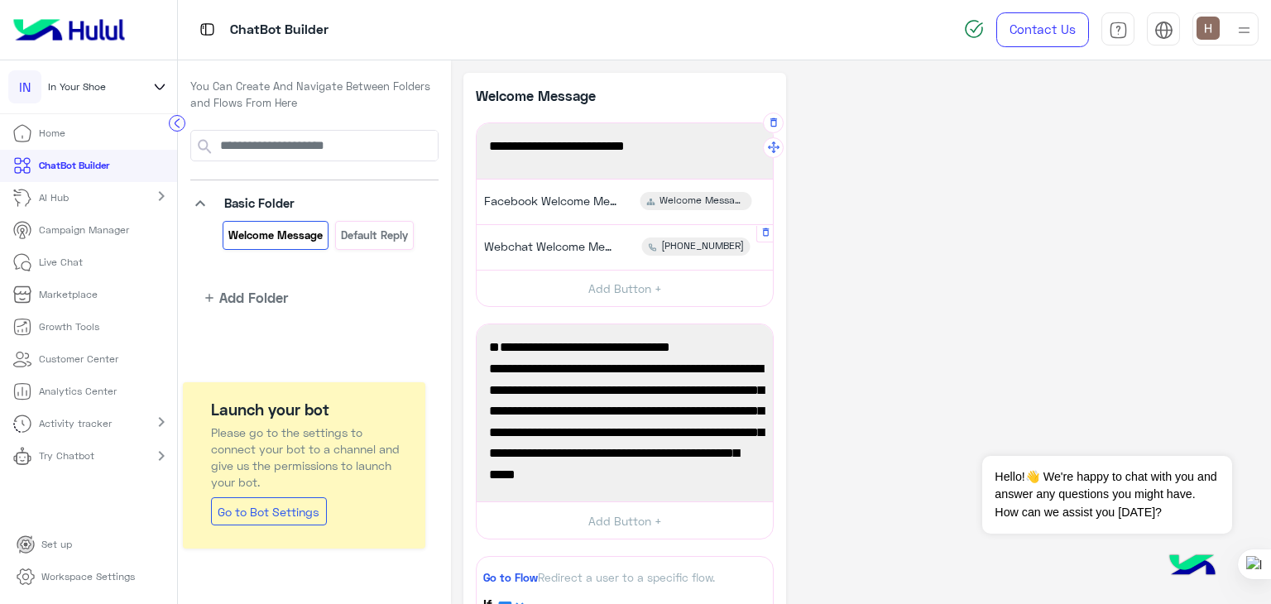
click at [536, 241] on span "Webchat Welcome Message" at bounding box center [550, 246] width 132 height 15
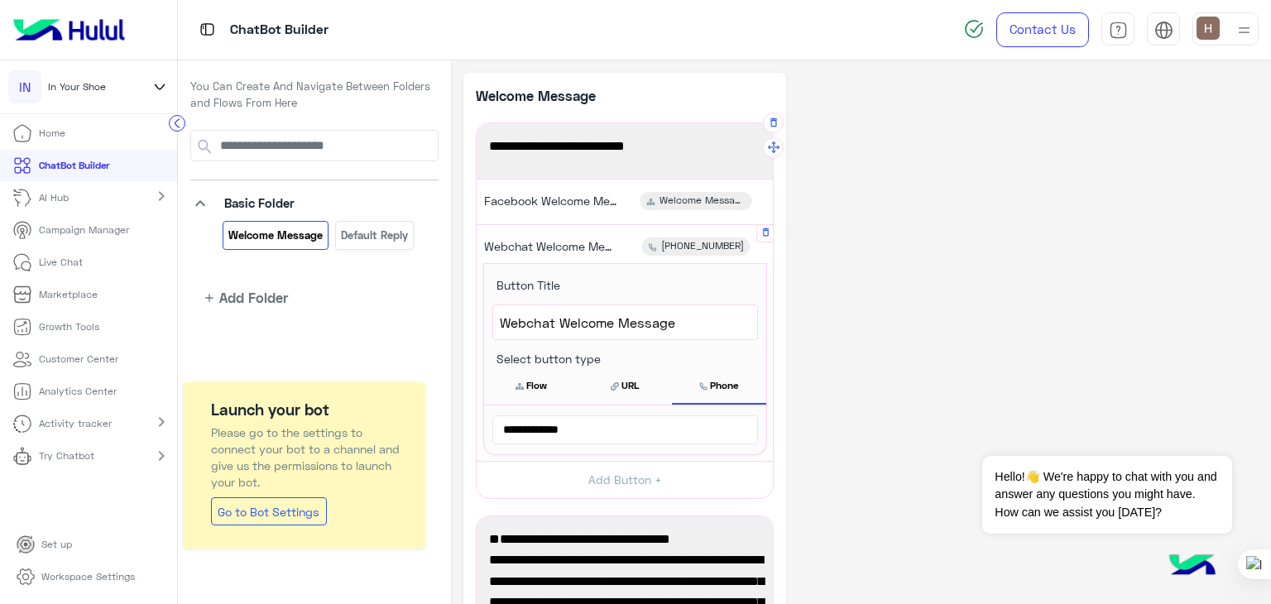
click at [536, 241] on span "Webchat Welcome Message" at bounding box center [550, 246] width 132 height 15
click at [550, 239] on span "Webchat Welcome Message" at bounding box center [550, 246] width 132 height 15
click at [686, 91] on div "Welcome Message" at bounding box center [625, 95] width 298 height 21
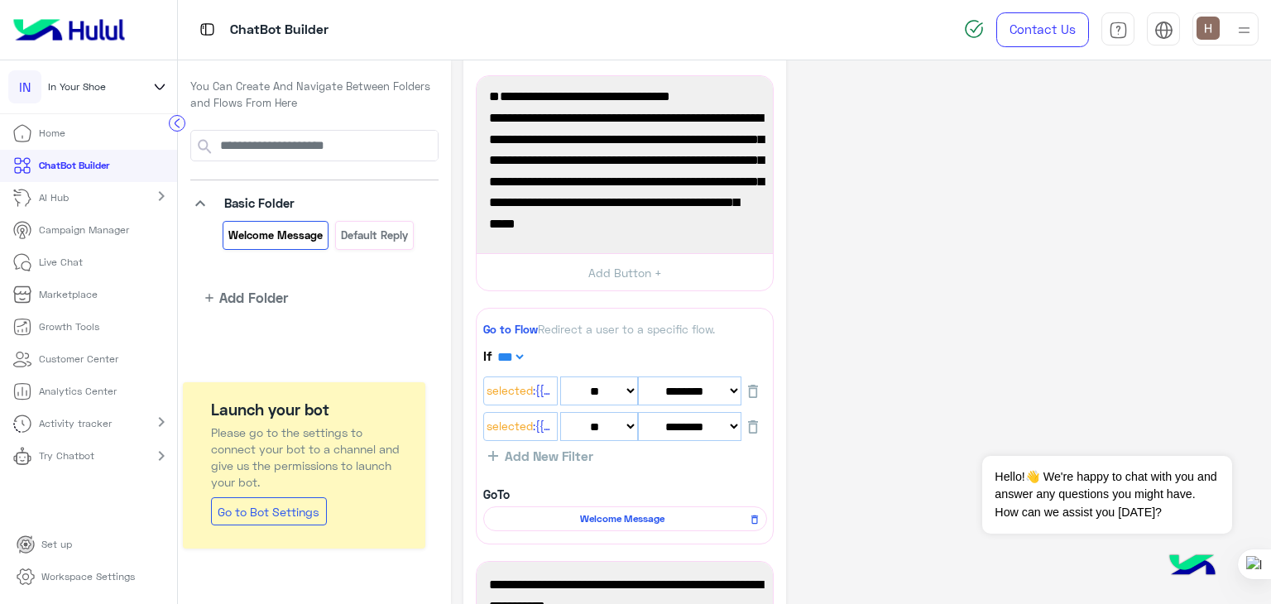
scroll to position [43, 0]
click at [595, 281] on button "Add Button +" at bounding box center [625, 271] width 296 height 37
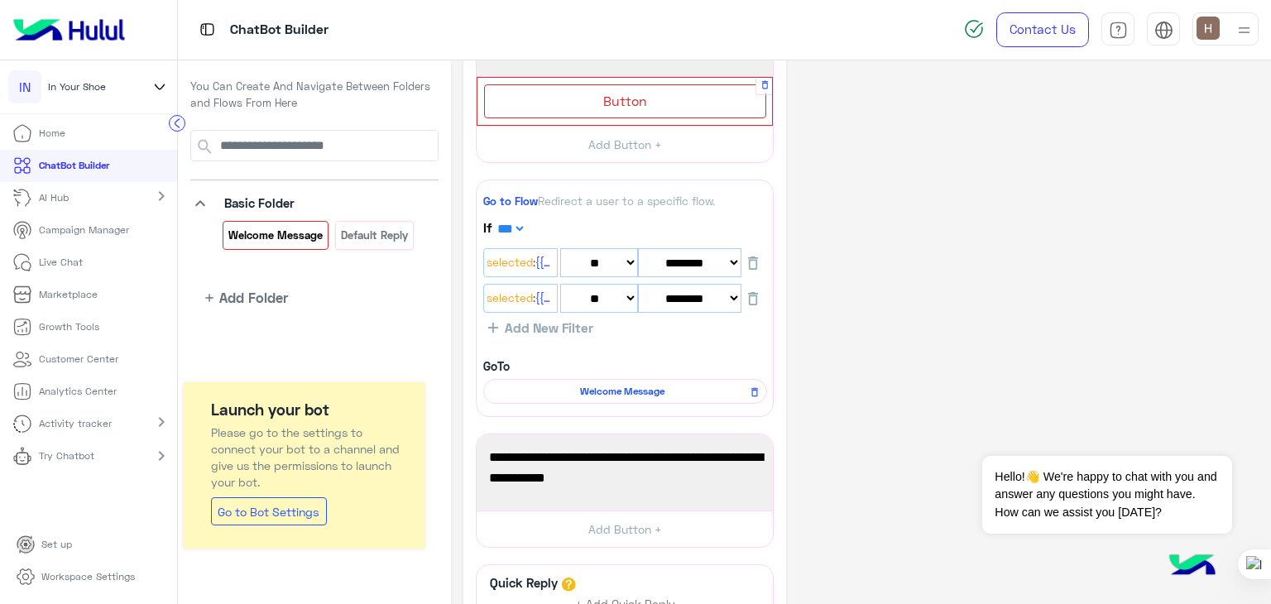
scroll to position [426, 0]
click at [583, 383] on span "Welcome Message" at bounding box center [623, 390] width 260 height 15
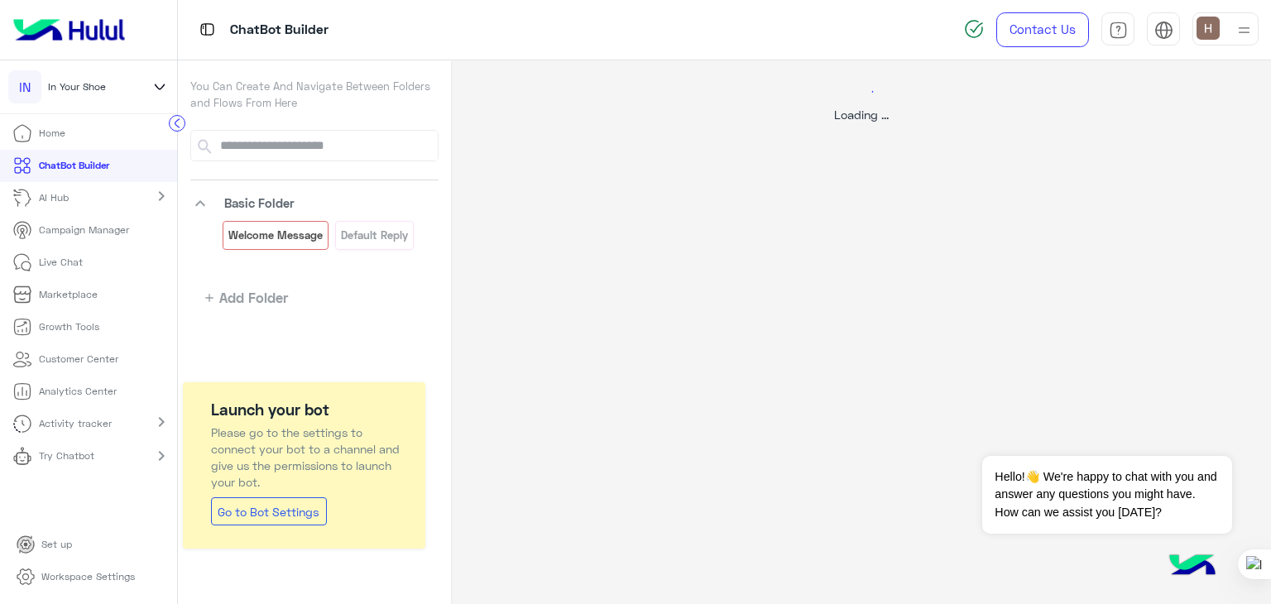
select select "*"
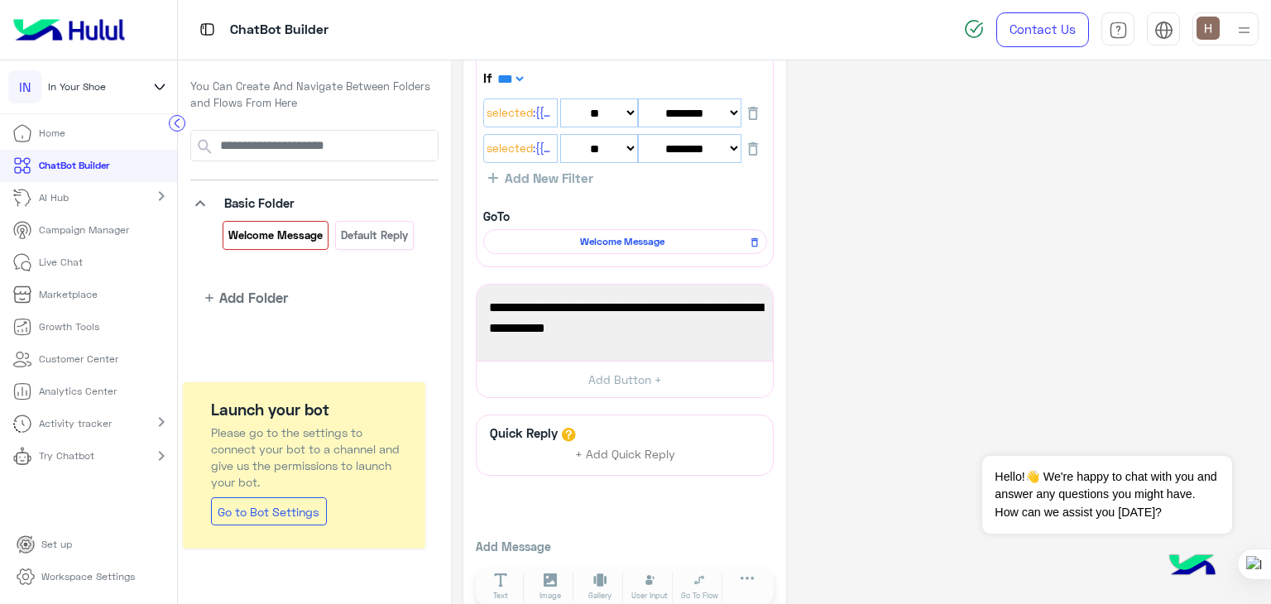
scroll to position [605, 0]
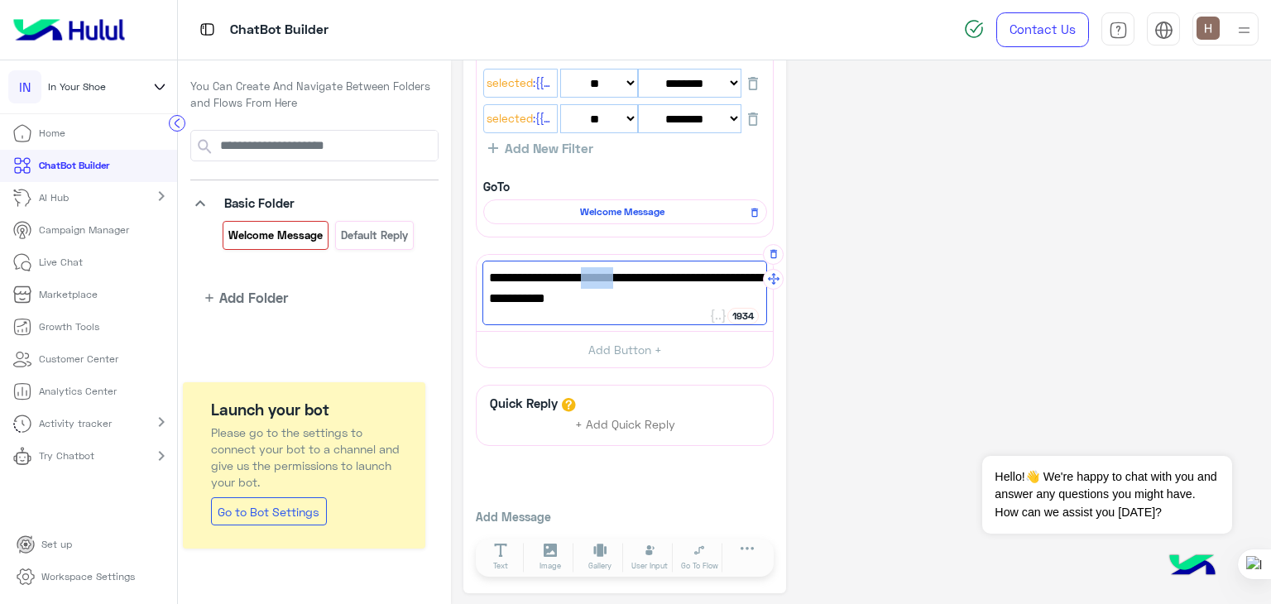
click at [596, 285] on span "Welcome to In Your Shoe's online store! How can we help you [DATE]?" at bounding box center [625, 288] width 272 height 42
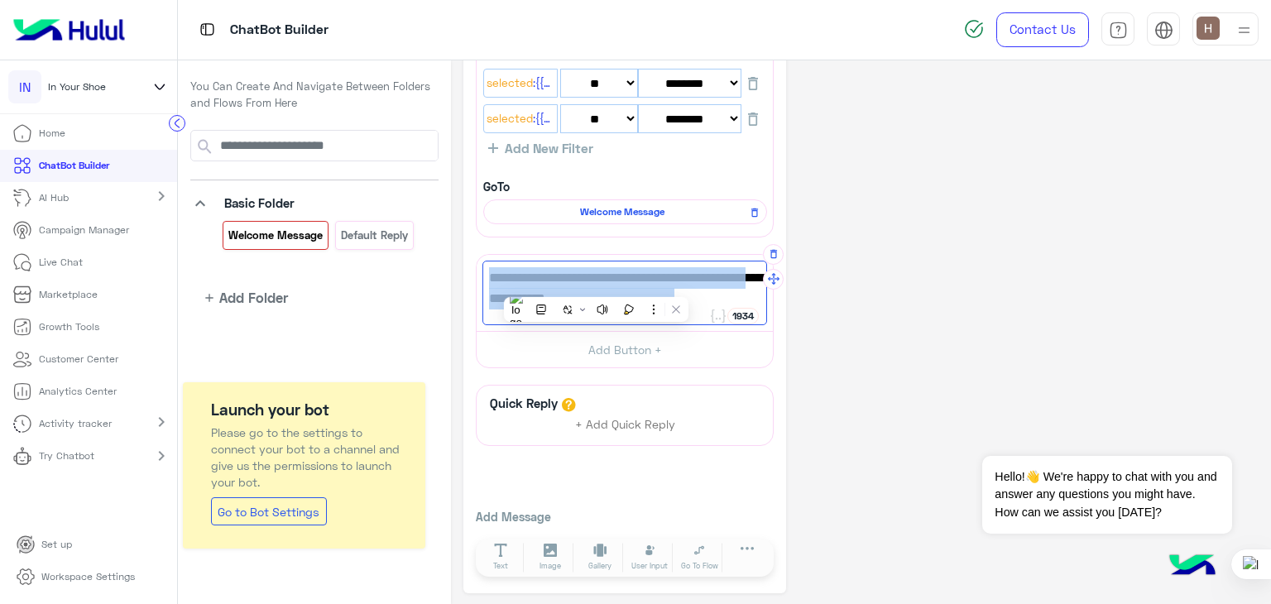
click at [596, 285] on span "Welcome to In Your Shoe's online store! How can we help you [DATE]?" at bounding box center [625, 288] width 272 height 42
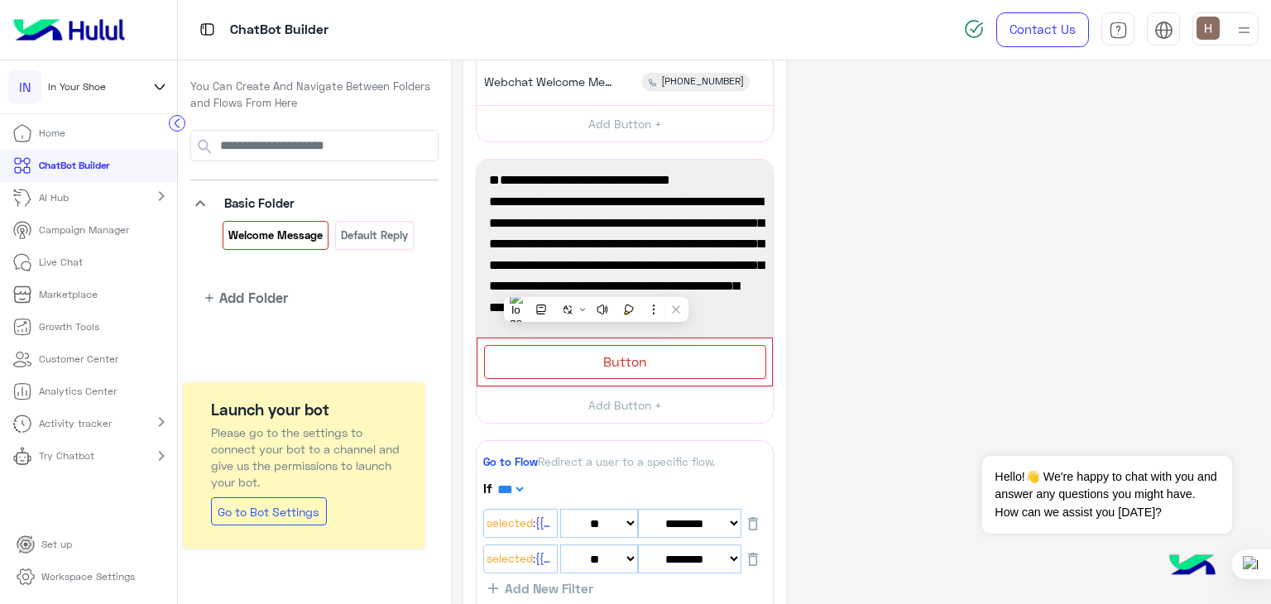
scroll to position [165, 0]
click at [593, 358] on div "Button" at bounding box center [625, 362] width 282 height 34
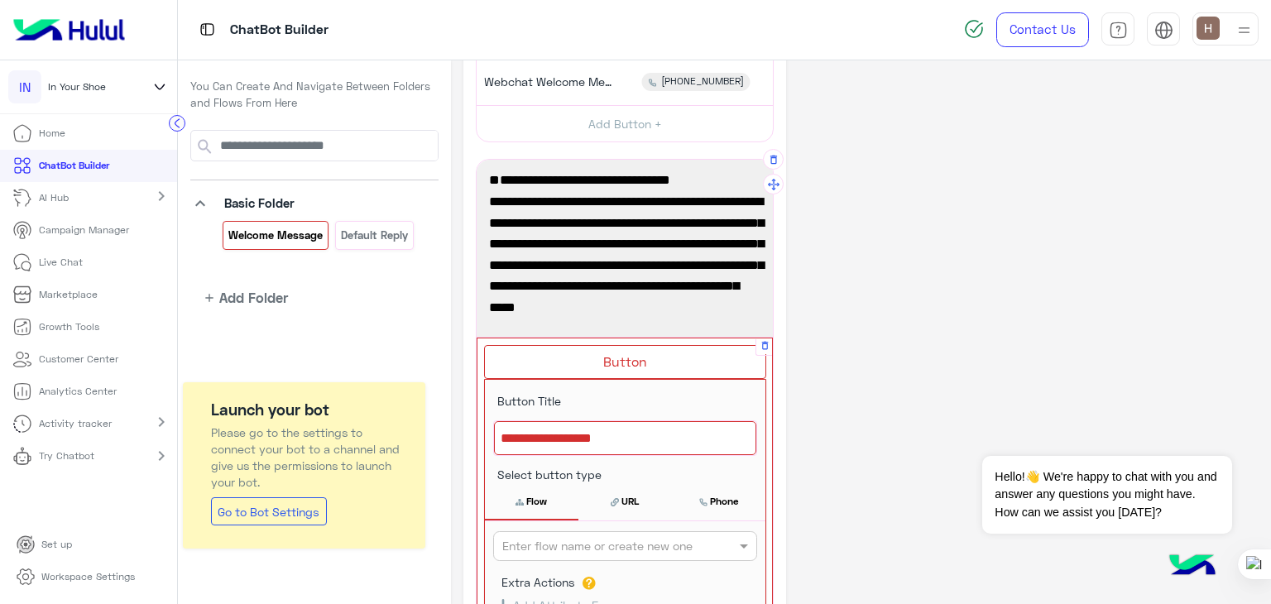
click at [594, 362] on div "Button" at bounding box center [625, 362] width 282 height 34
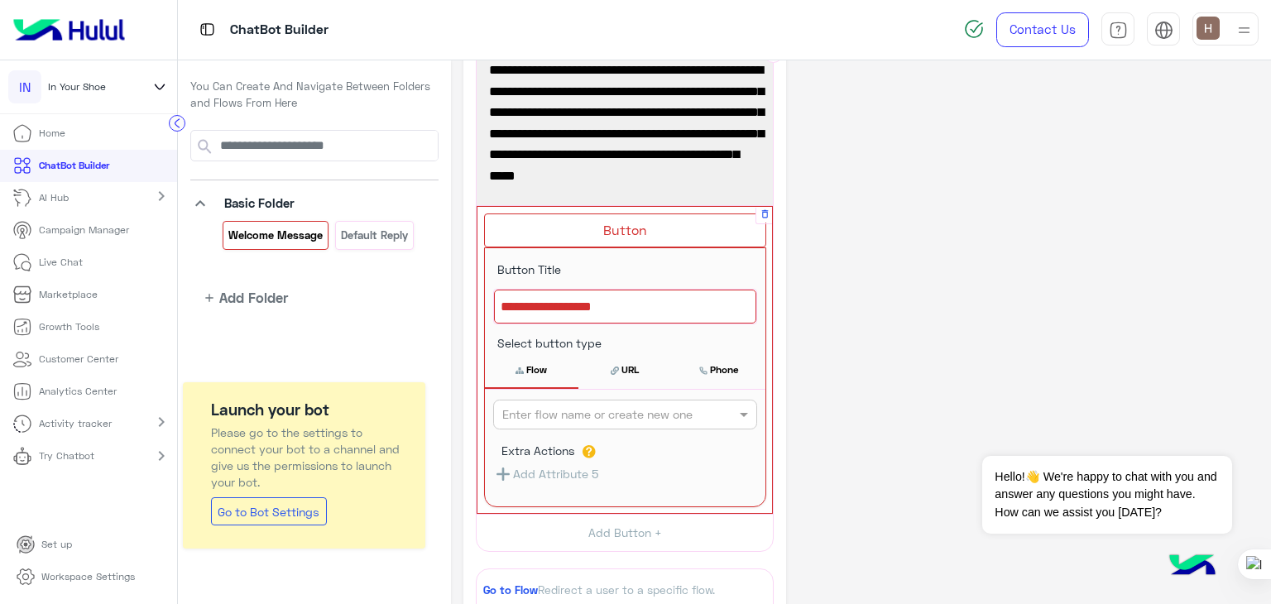
scroll to position [297, 0]
click at [587, 289] on div at bounding box center [625, 306] width 262 height 35
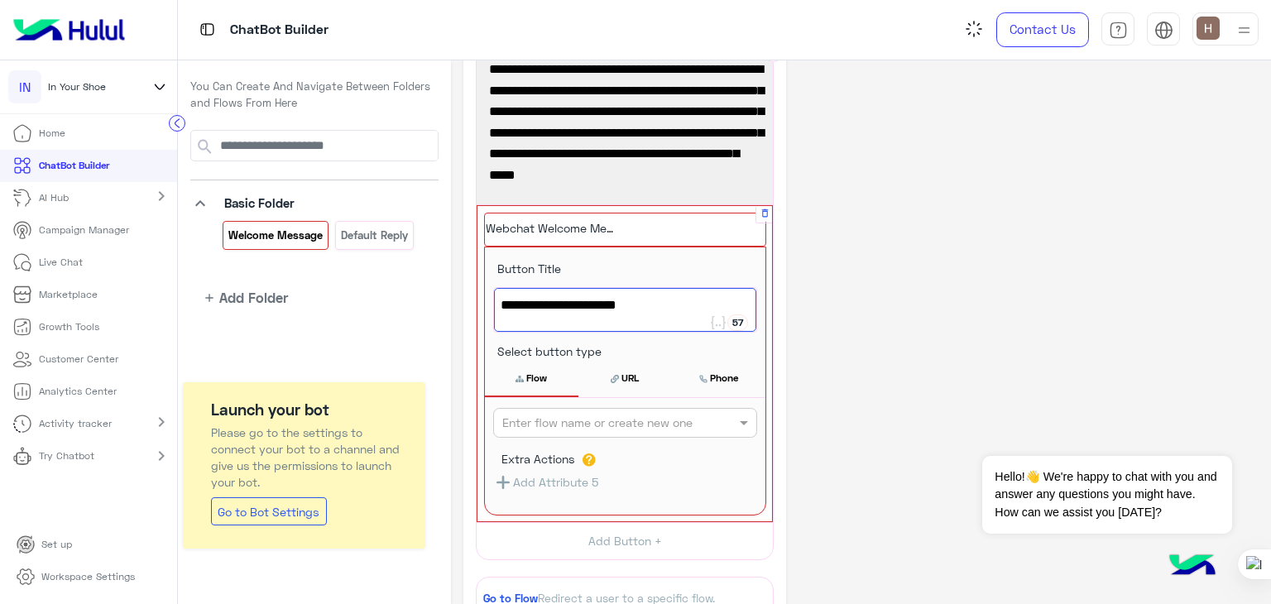
type textarea "**********"
click at [568, 420] on input "text" at bounding box center [597, 423] width 191 height 17
click at [548, 443] on div "Welcome Message" at bounding box center [625, 455] width 264 height 31
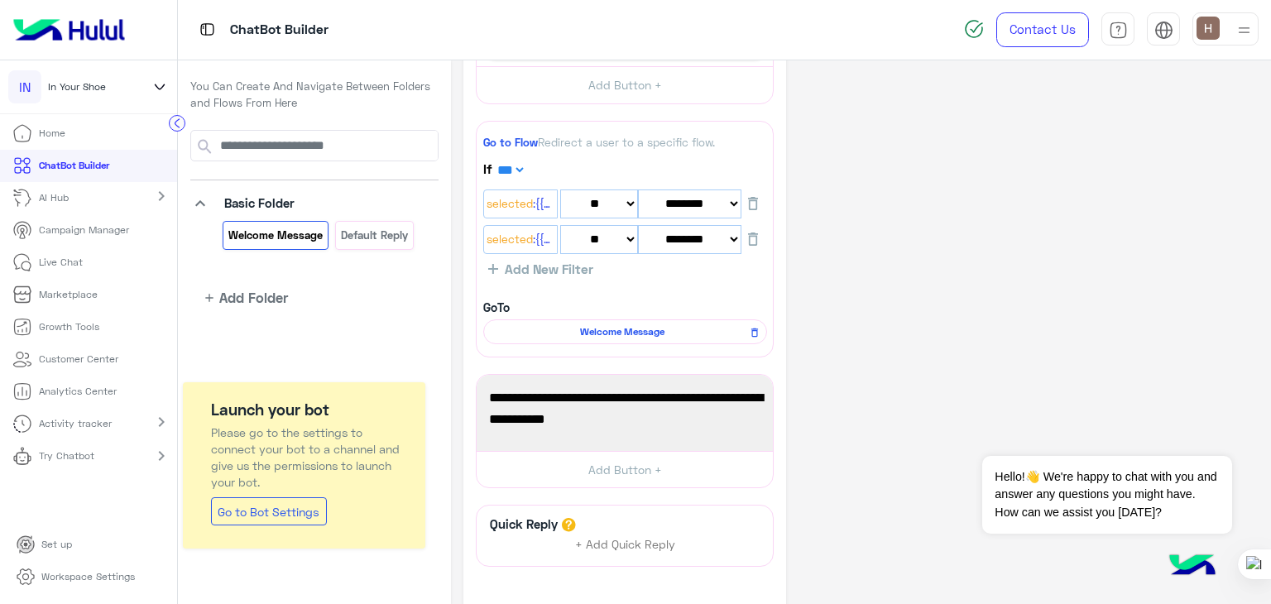
scroll to position [779, 0]
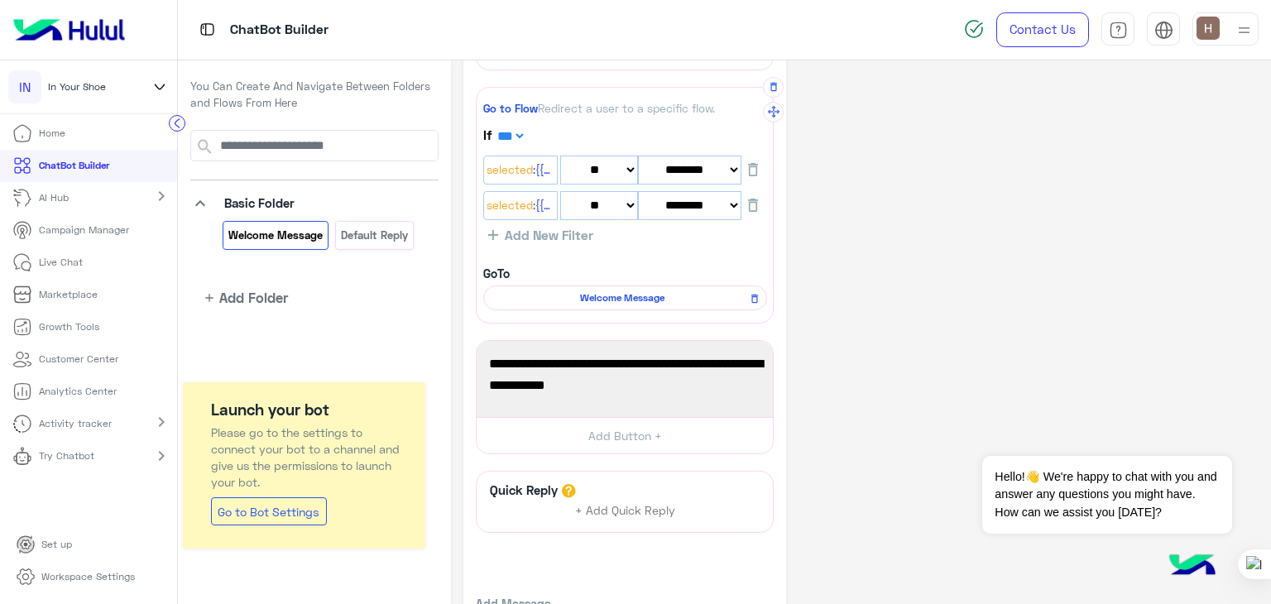
click at [586, 300] on span "Welcome Message" at bounding box center [623, 298] width 260 height 15
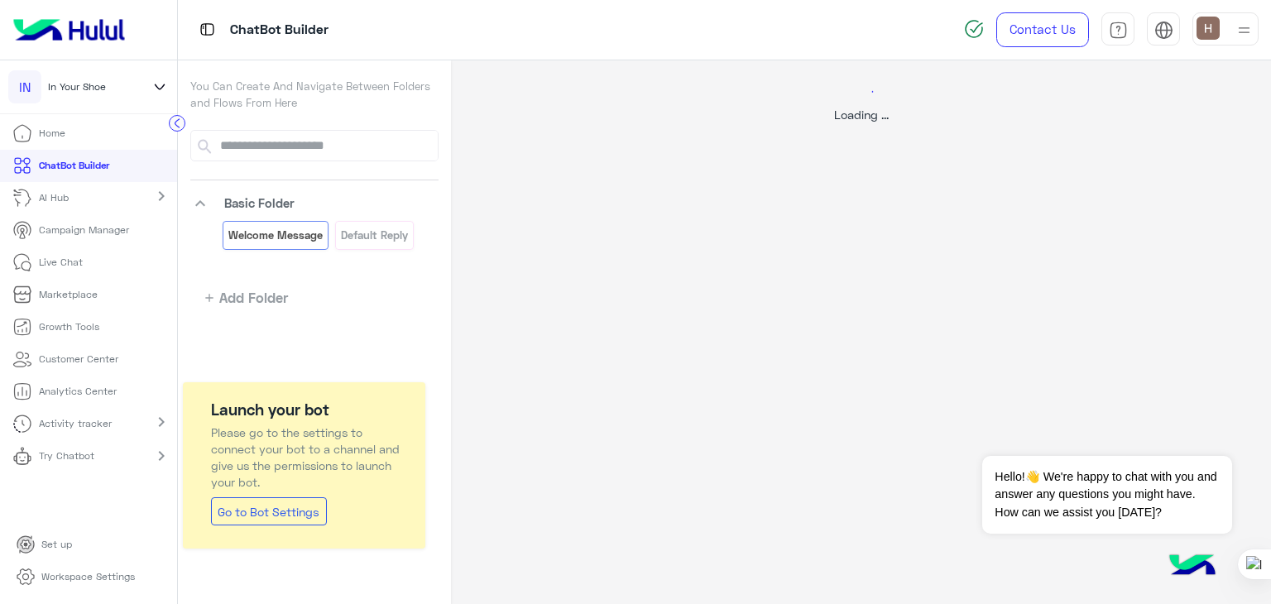
select select "*"
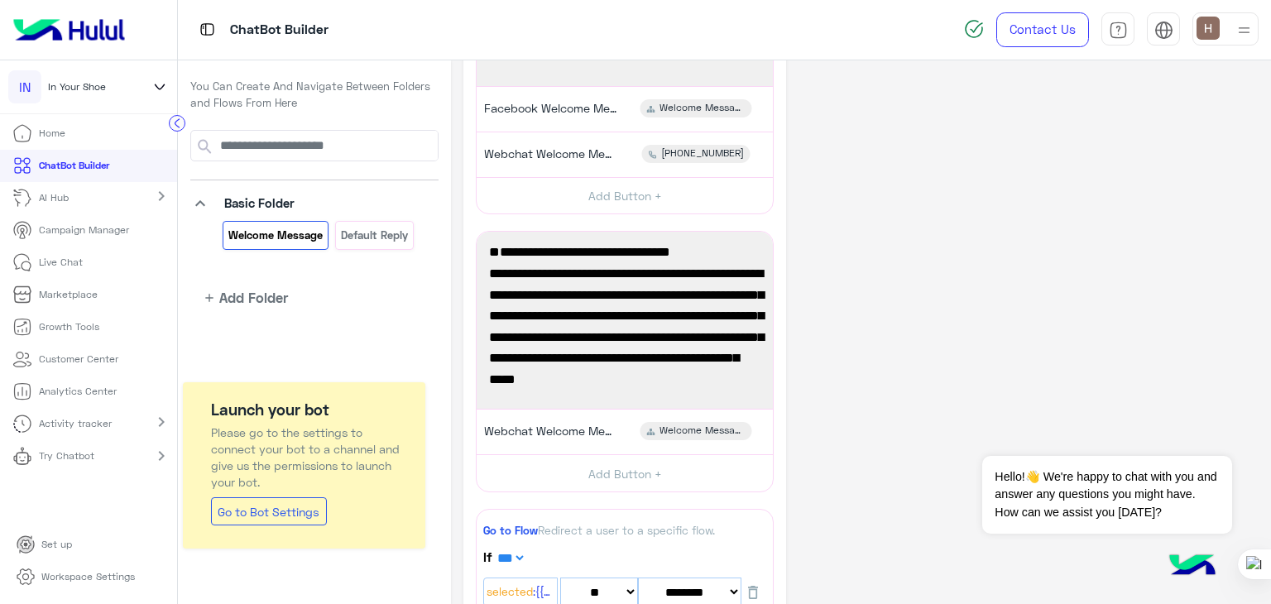
scroll to position [43, 0]
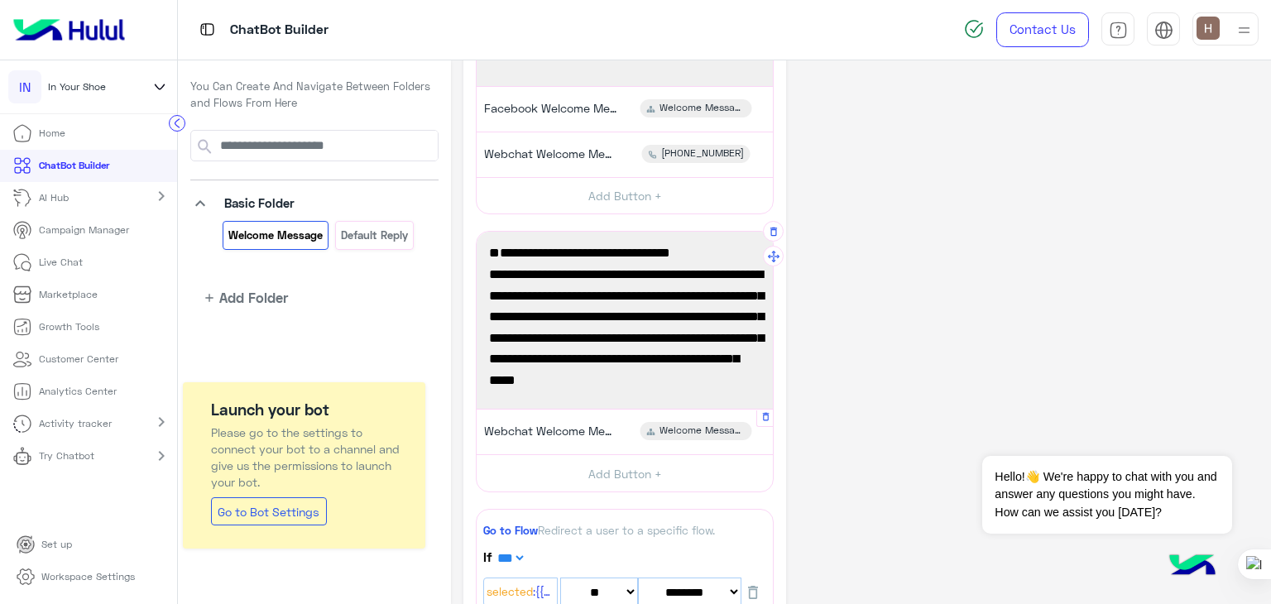
click at [576, 446] on div "Webchat Welcome Message Welcome Message" at bounding box center [625, 432] width 284 height 32
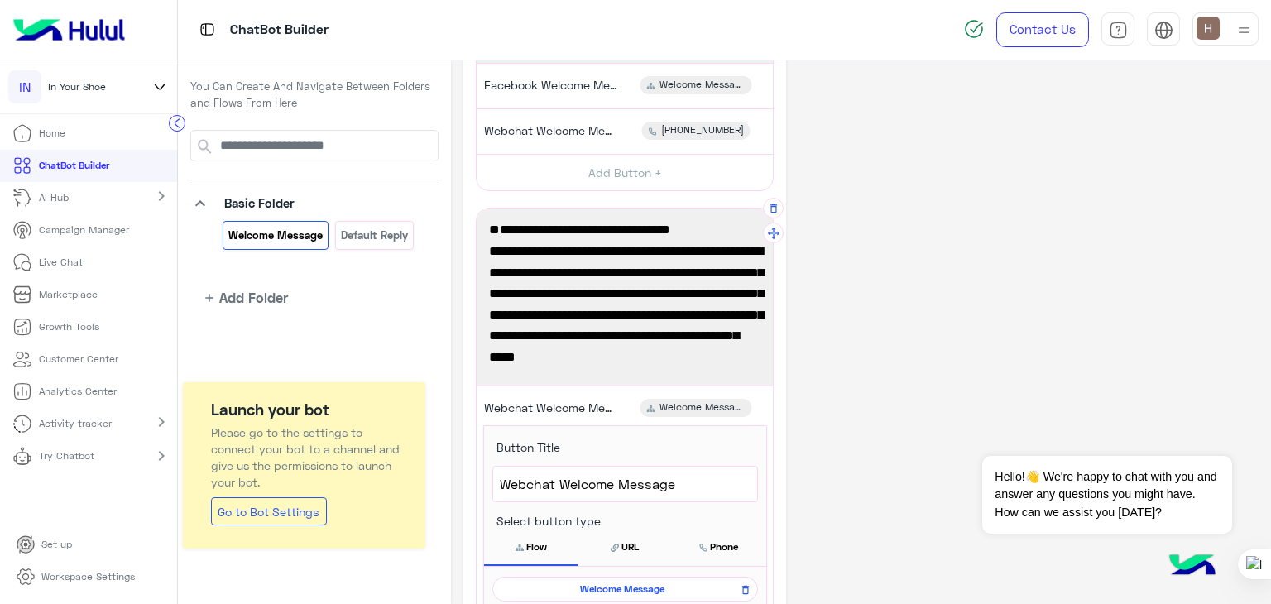
click at [596, 339] on span "Discover our collections of socks, oversized t-shirts, and shorts. Visit our we…" at bounding box center [625, 315] width 272 height 148
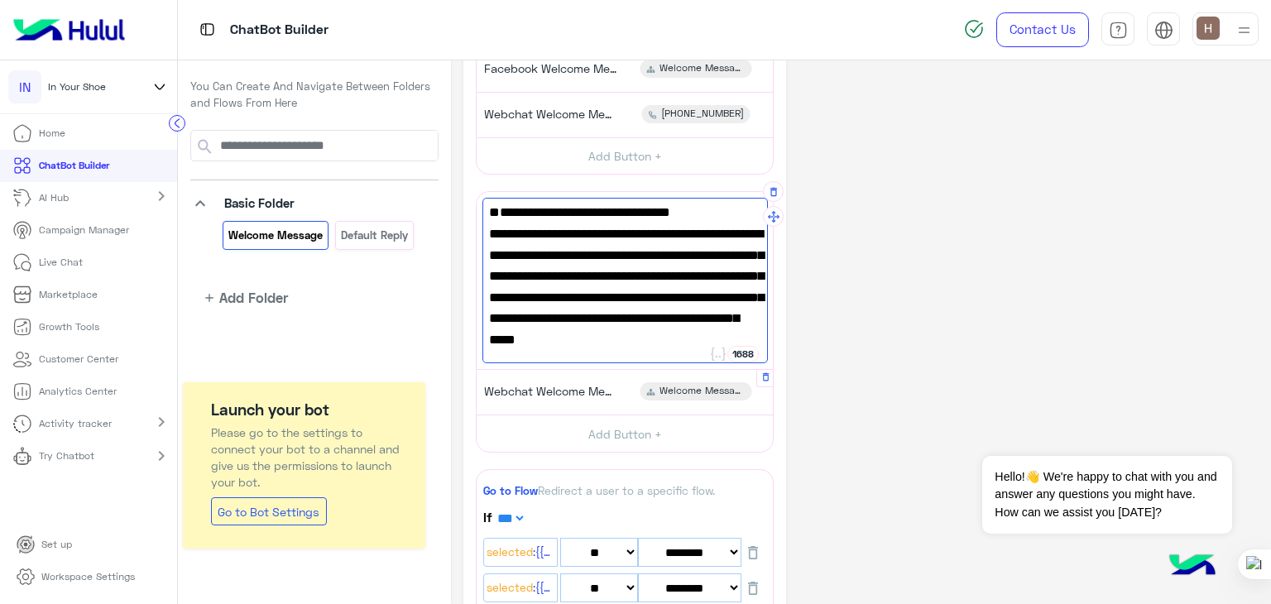
click at [609, 405] on div "Webchat Welcome Message Welcome Message" at bounding box center [625, 393] width 284 height 32
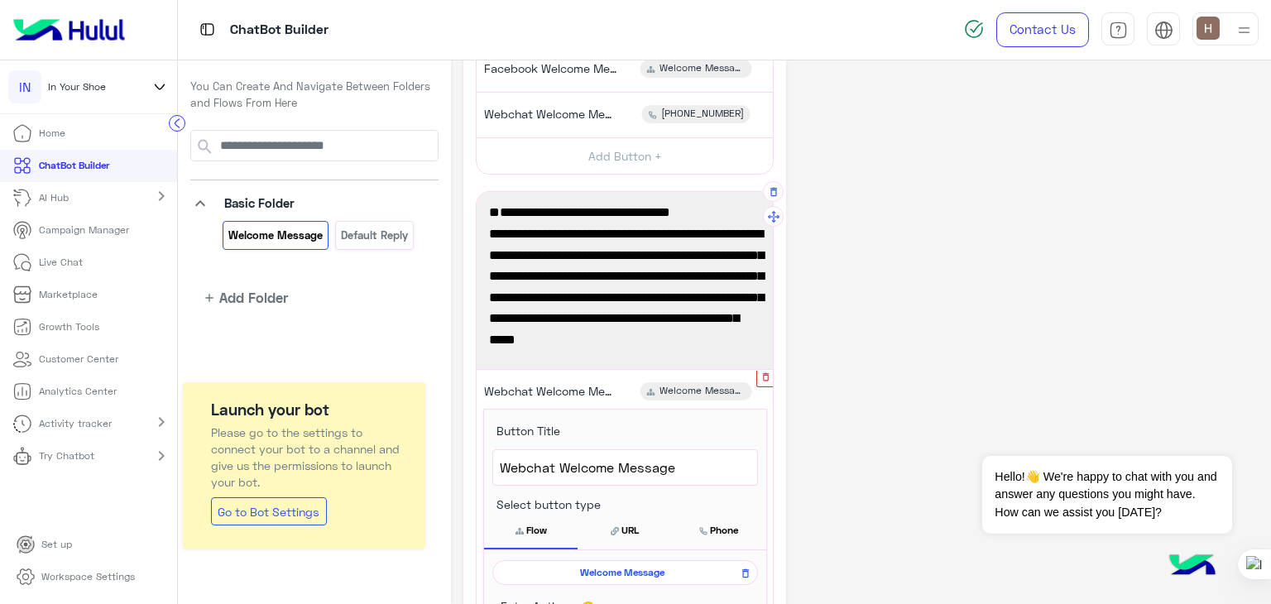
click at [763, 380] on icon "button" at bounding box center [766, 377] width 11 height 11
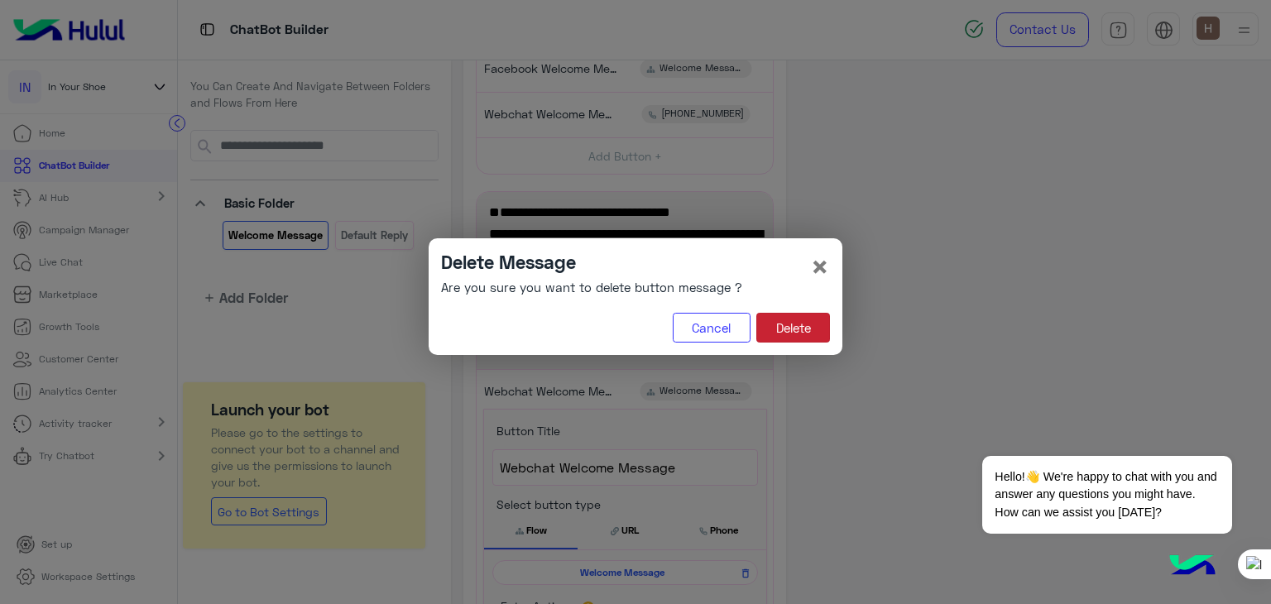
click at [790, 321] on button "Delete" at bounding box center [794, 328] width 74 height 30
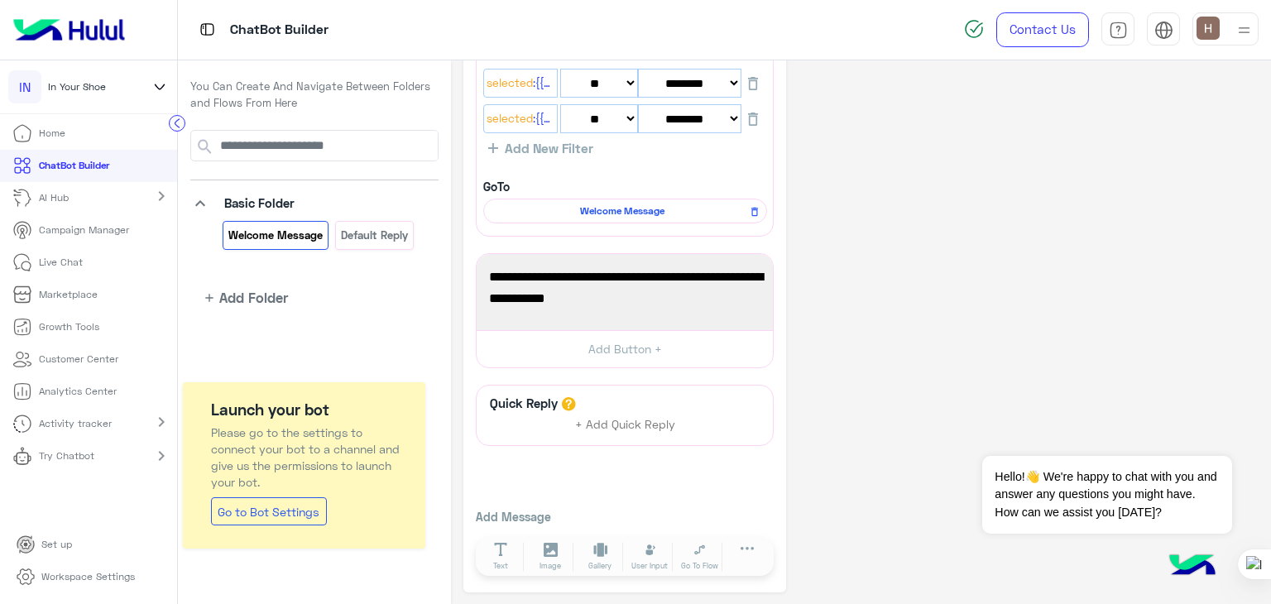
drag, startPoint x: 691, startPoint y: 560, endPoint x: 722, endPoint y: 447, distance: 117.5
click at [722, 447] on div "Quick Reply + Add Quick Reply Add Message Text Image Gallery File Audio Video G…" at bounding box center [625, 483] width 298 height 196
click at [699, 544] on icon at bounding box center [700, 550] width 14 height 14
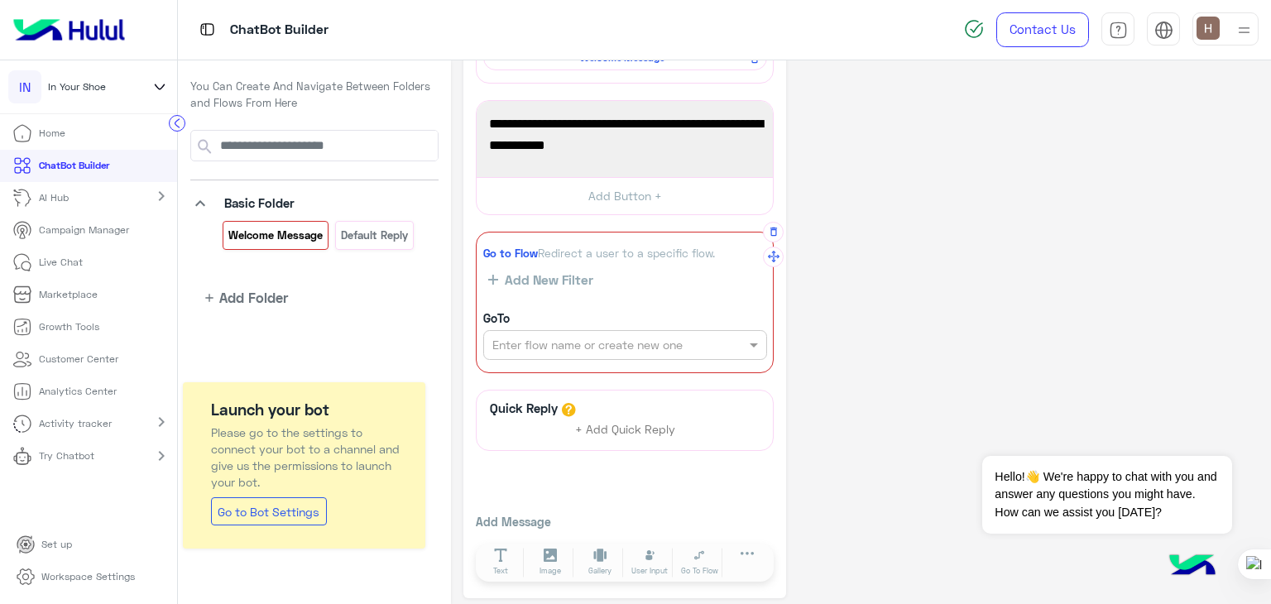
scroll to position [715, 0]
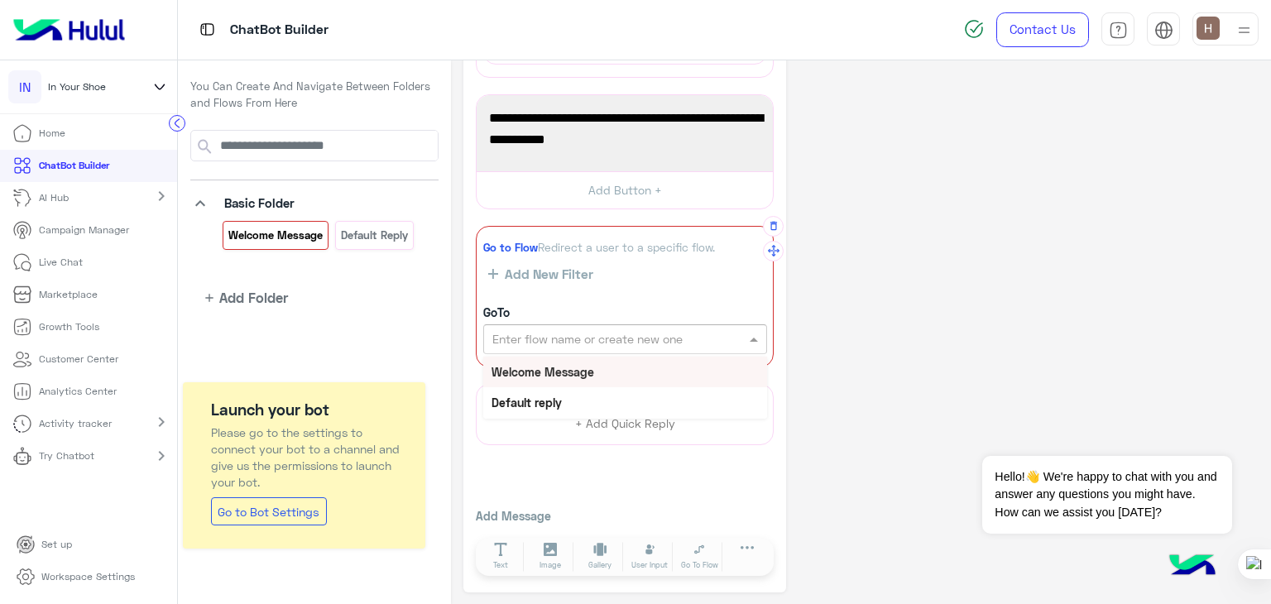
click at [639, 335] on input "text" at bounding box center [597, 339] width 209 height 17
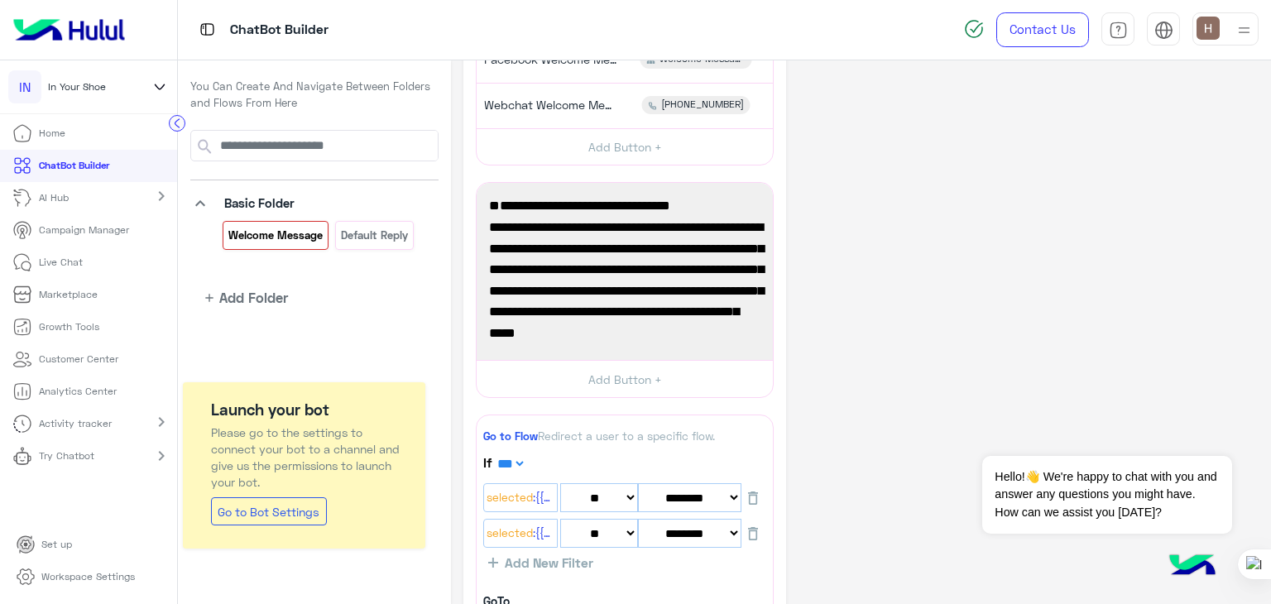
scroll to position [5, 0]
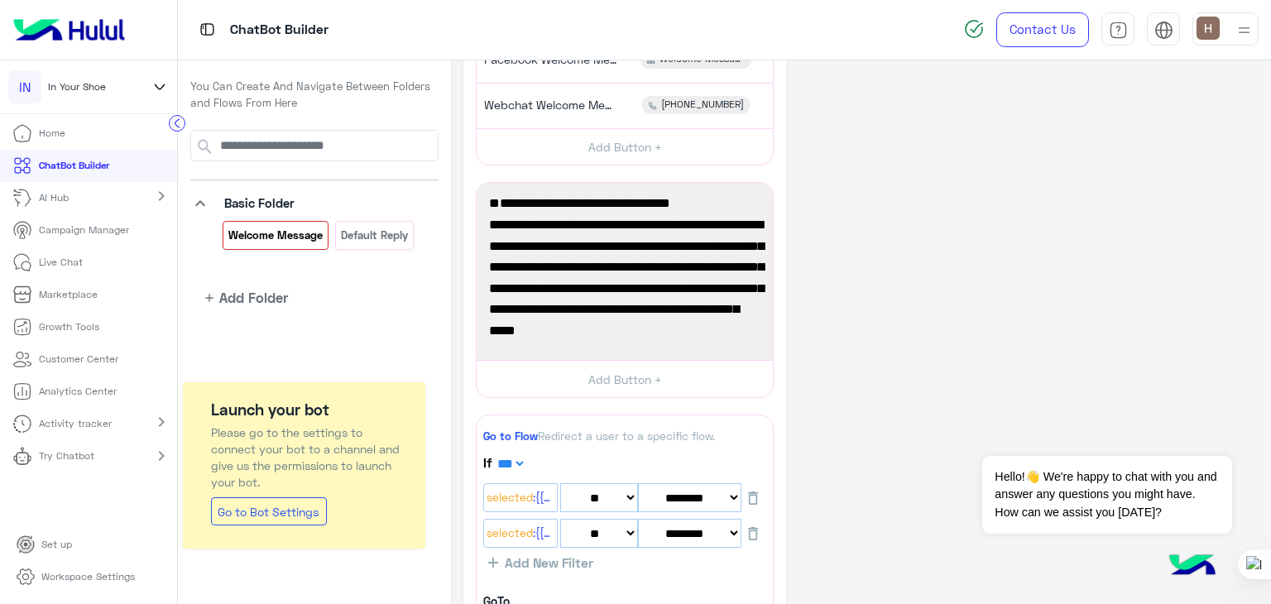
click at [204, 196] on icon "keyboard_arrow_down" at bounding box center [200, 204] width 20 height 20
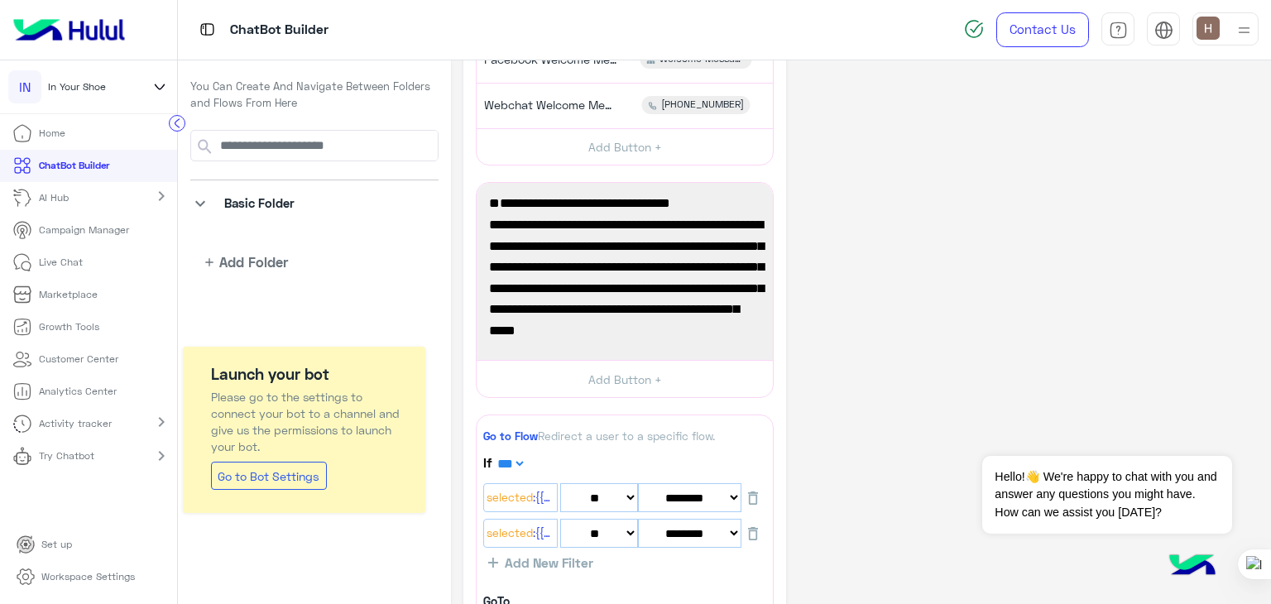
click at [204, 196] on icon "keyboard_arrow_down" at bounding box center [200, 204] width 20 height 20
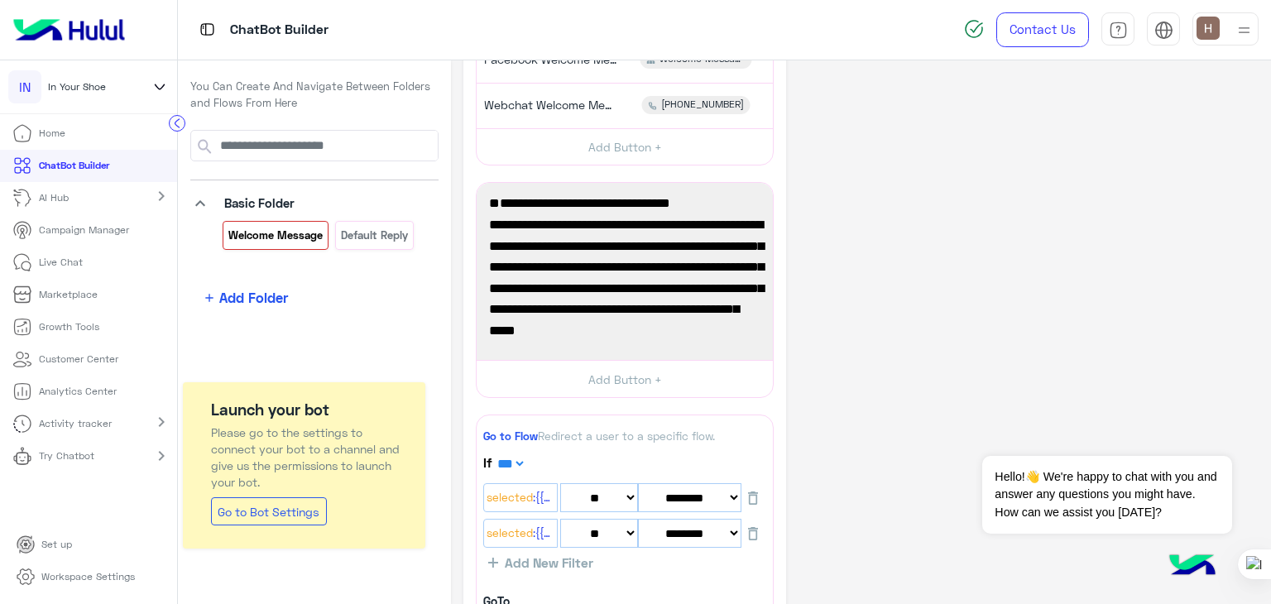
click at [245, 291] on span "Add Folder" at bounding box center [253, 297] width 69 height 21
click at [331, 291] on icon "button" at bounding box center [330, 295] width 13 height 13
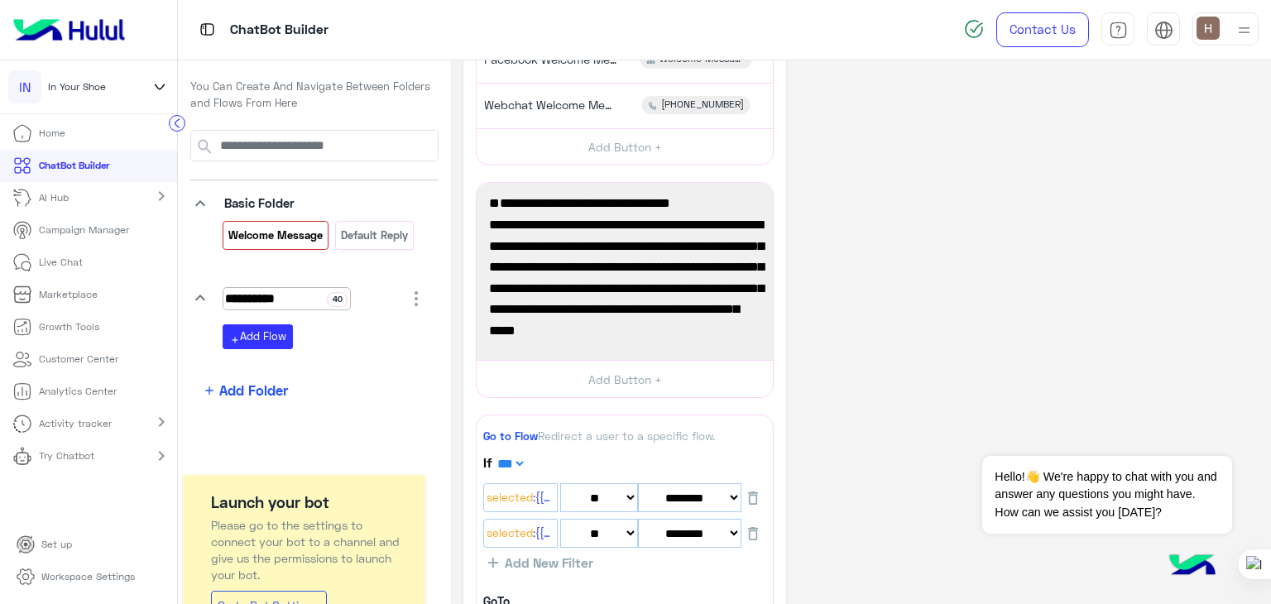
click at [331, 296] on input "**********" at bounding box center [287, 298] width 128 height 23
type input "**********"
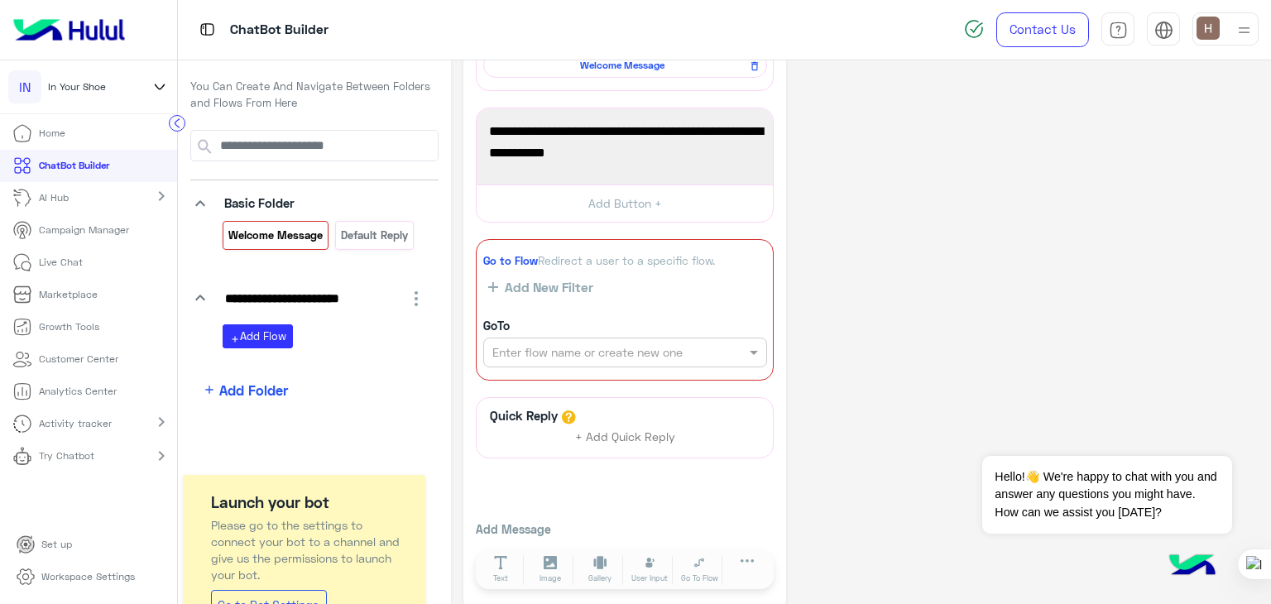
scroll to position [715, 0]
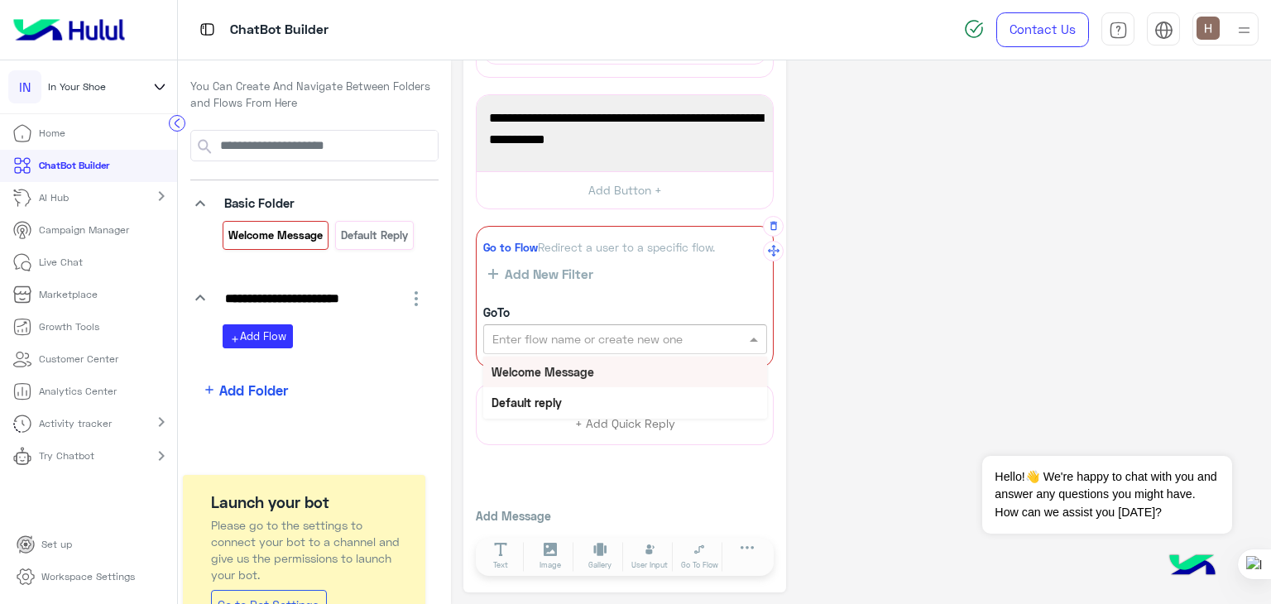
click at [510, 350] on div "Enter flow name or create new one" at bounding box center [625, 339] width 284 height 30
click at [517, 361] on div "Welcome Message" at bounding box center [625, 372] width 284 height 31
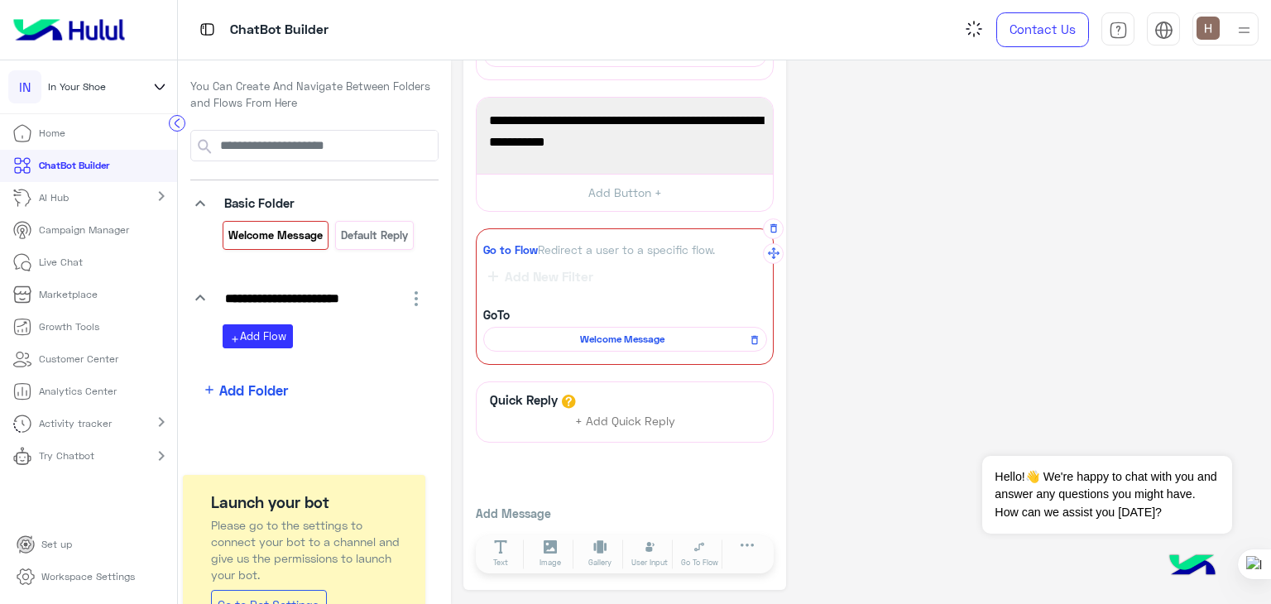
scroll to position [709, 0]
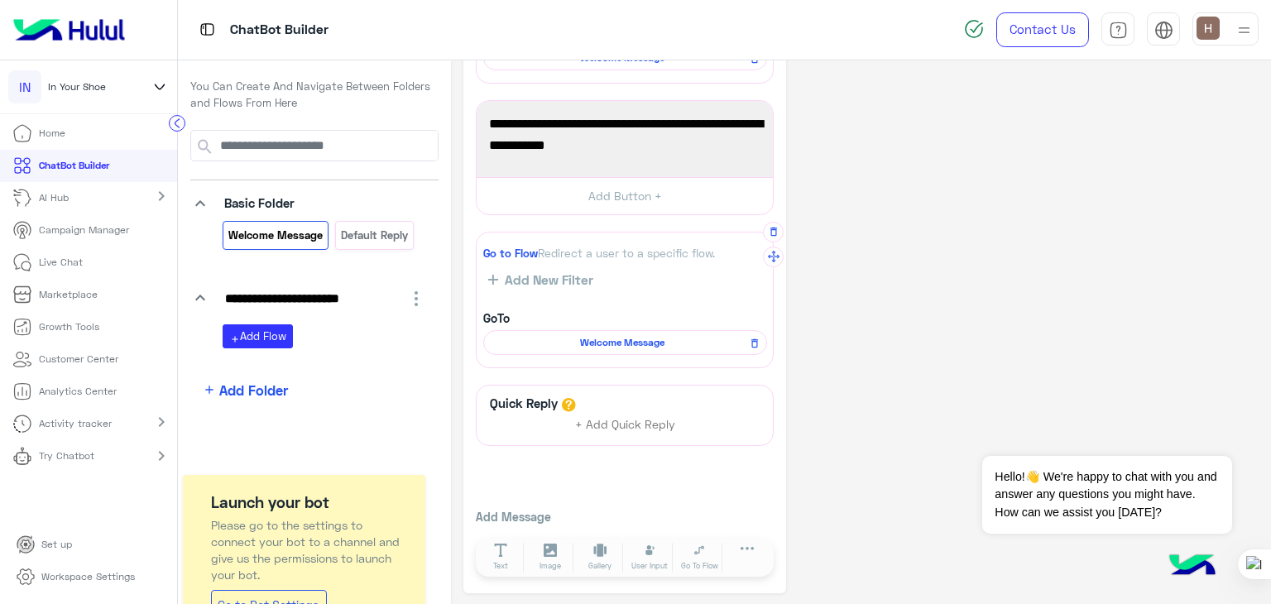
click at [526, 330] on div "Welcome Message" at bounding box center [625, 342] width 284 height 25
click at [530, 335] on span "Welcome Message" at bounding box center [623, 342] width 260 height 15
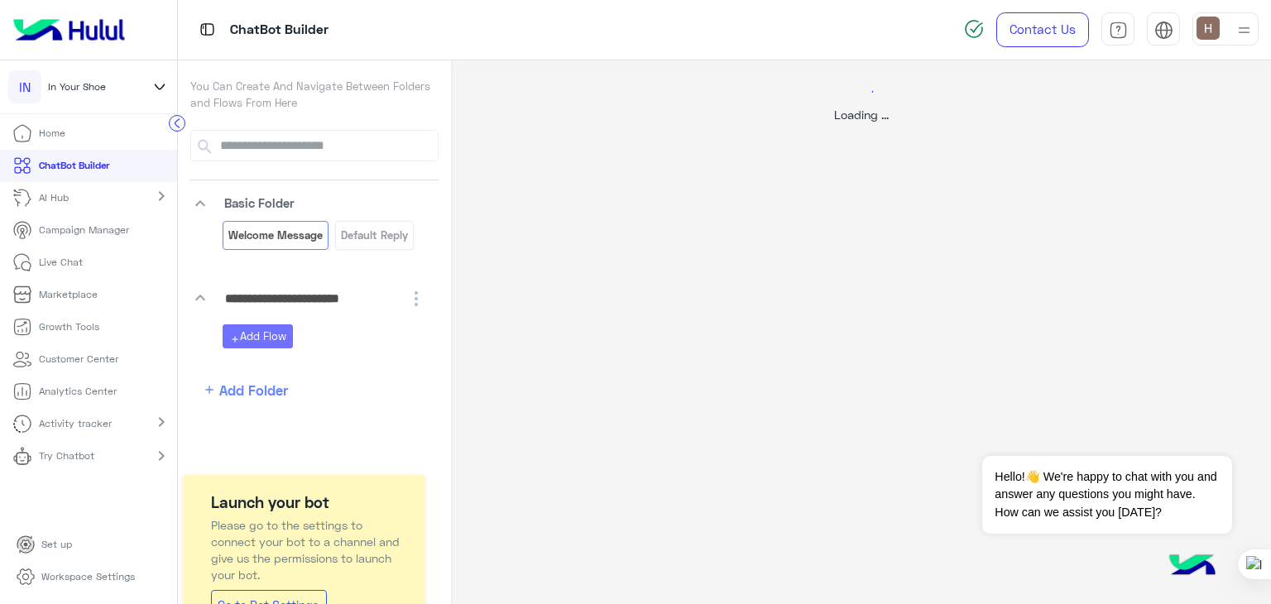
select select "*"
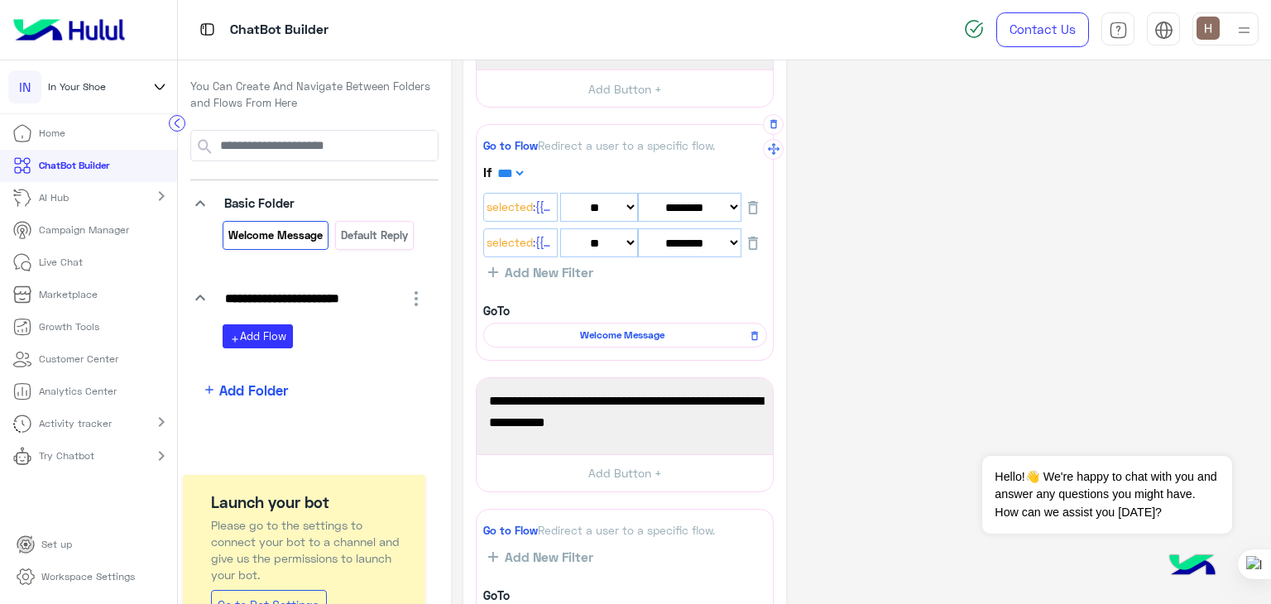
scroll to position [434, 0]
click at [555, 326] on span "Welcome Message" at bounding box center [623, 333] width 260 height 15
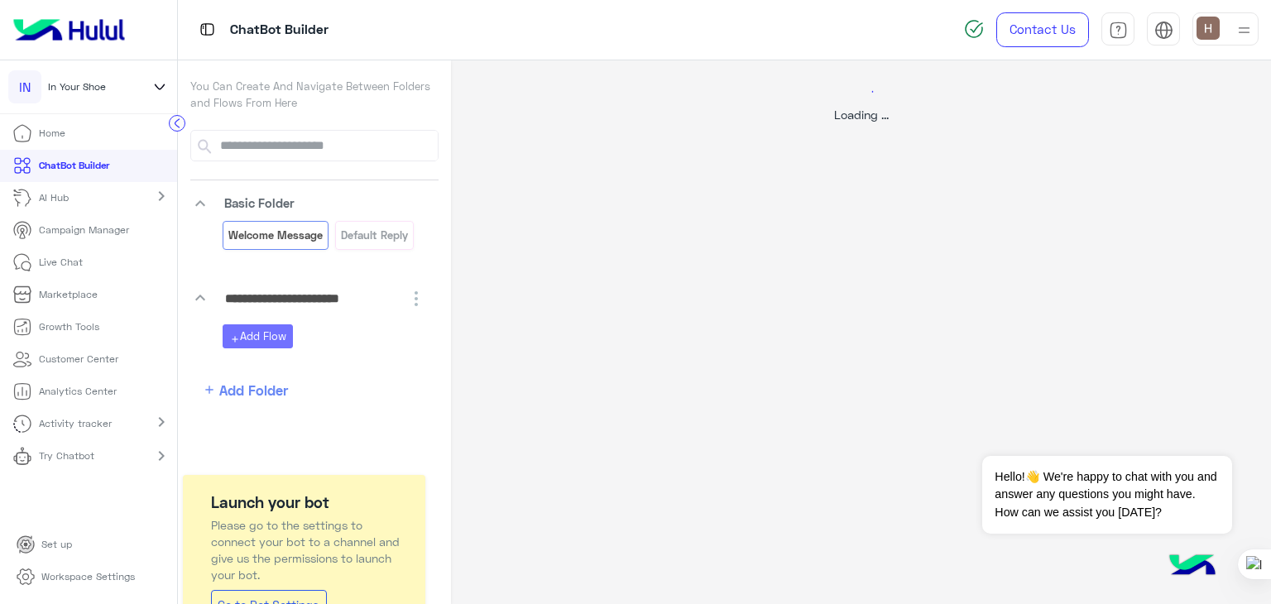
select select "*"
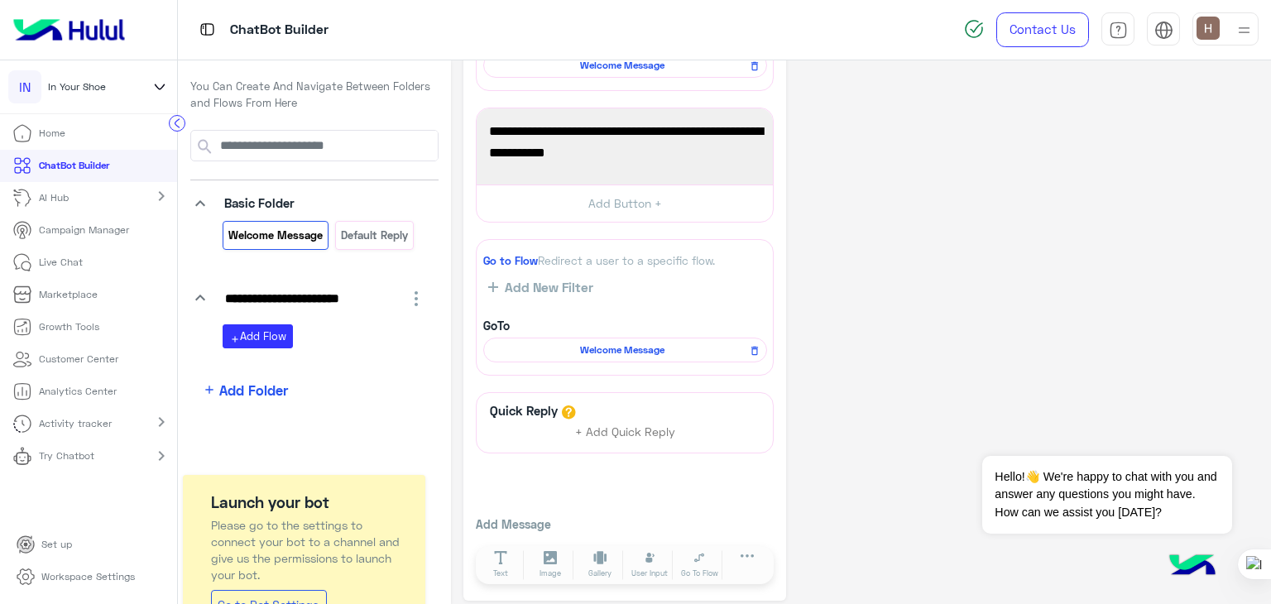
scroll to position [709, 0]
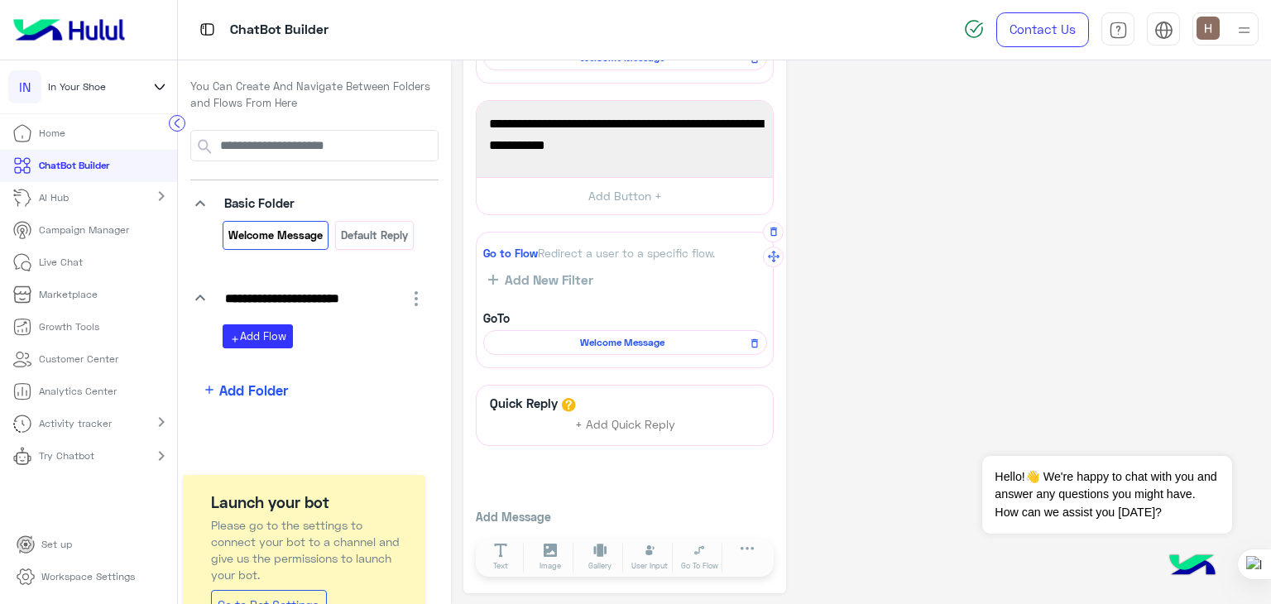
click at [638, 335] on span "Welcome Message" at bounding box center [623, 342] width 260 height 15
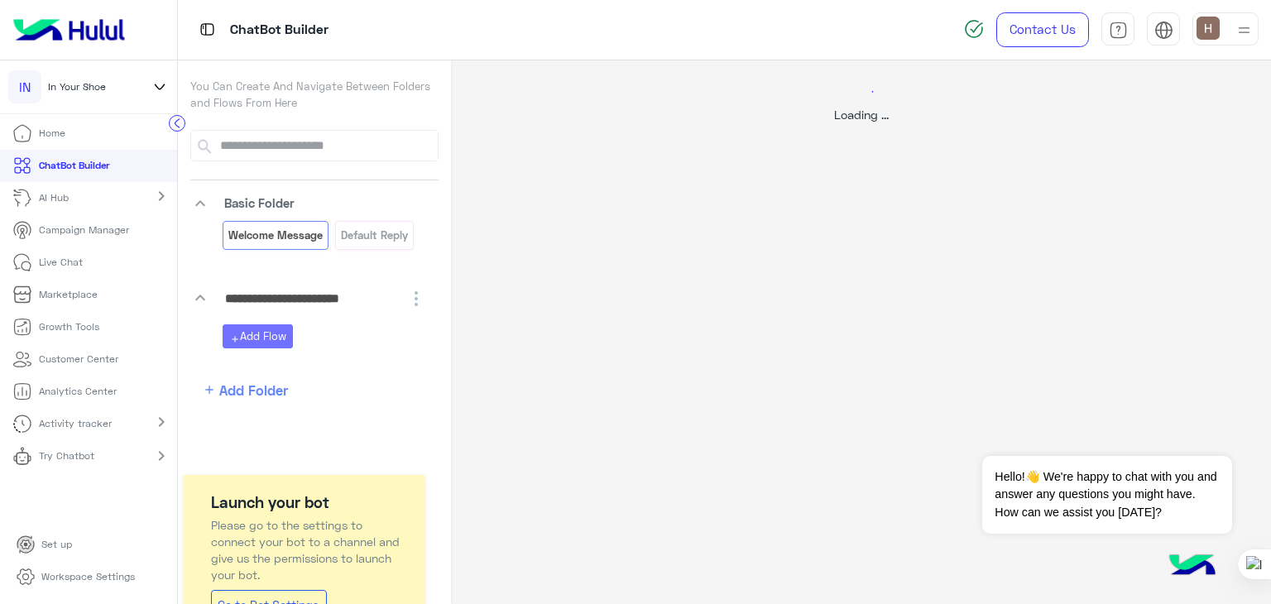
scroll to position [0, 0]
select select "*"
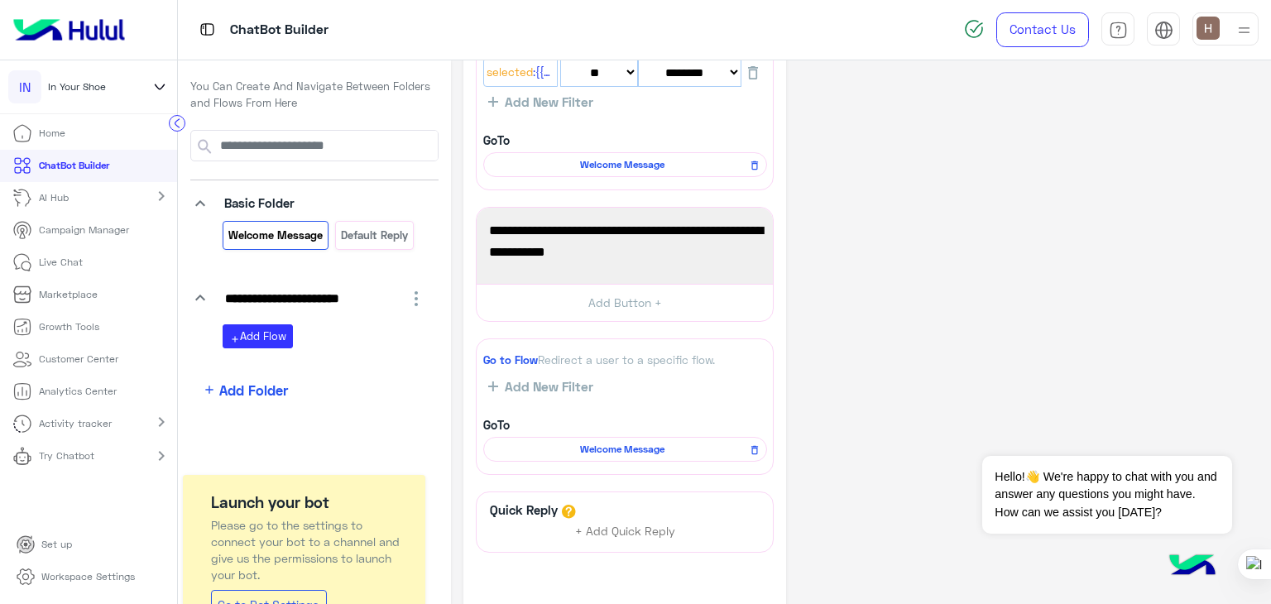
scroll to position [709, 0]
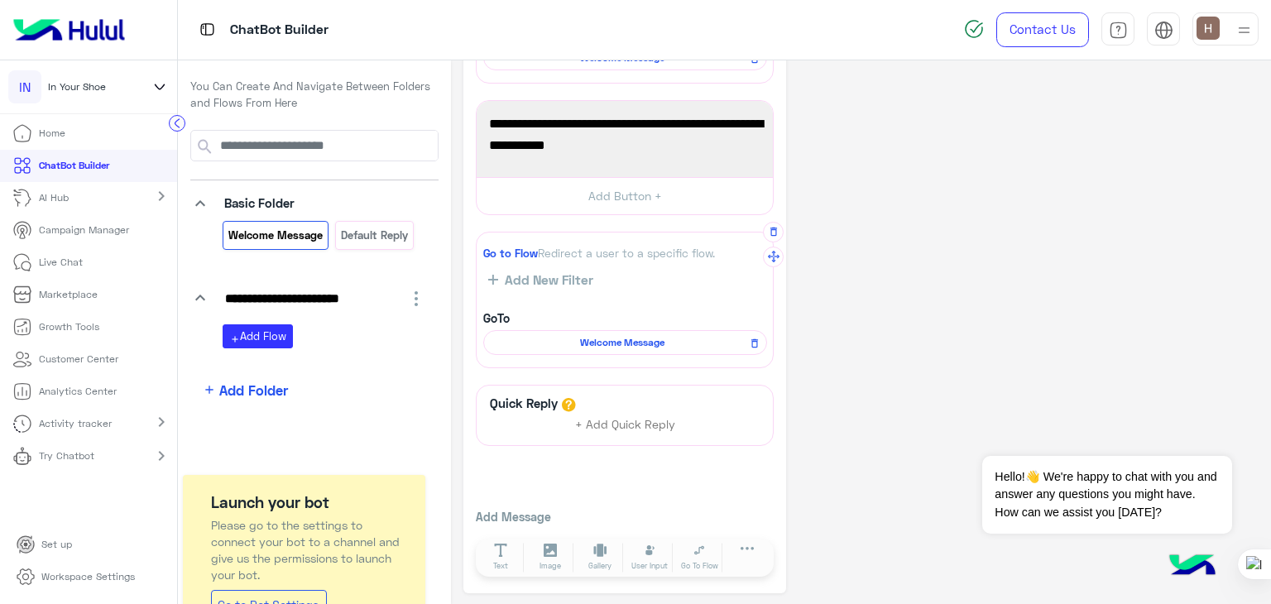
click at [632, 325] on div "GoTo Welcome Message" at bounding box center [625, 333] width 284 height 46
click at [632, 315] on div "GoTo Welcome Message" at bounding box center [625, 333] width 284 height 46
click at [616, 292] on div "Go to Flow Redirect a user to a specific flow. Add New Filter GoTo Welcome Mess…" at bounding box center [625, 300] width 298 height 137
click at [622, 277] on app-users-filter-conditions "Add New Filter" at bounding box center [625, 280] width 284 height 17
click at [605, 276] on app-users-filter-conditions "Add New Filter" at bounding box center [625, 280] width 284 height 17
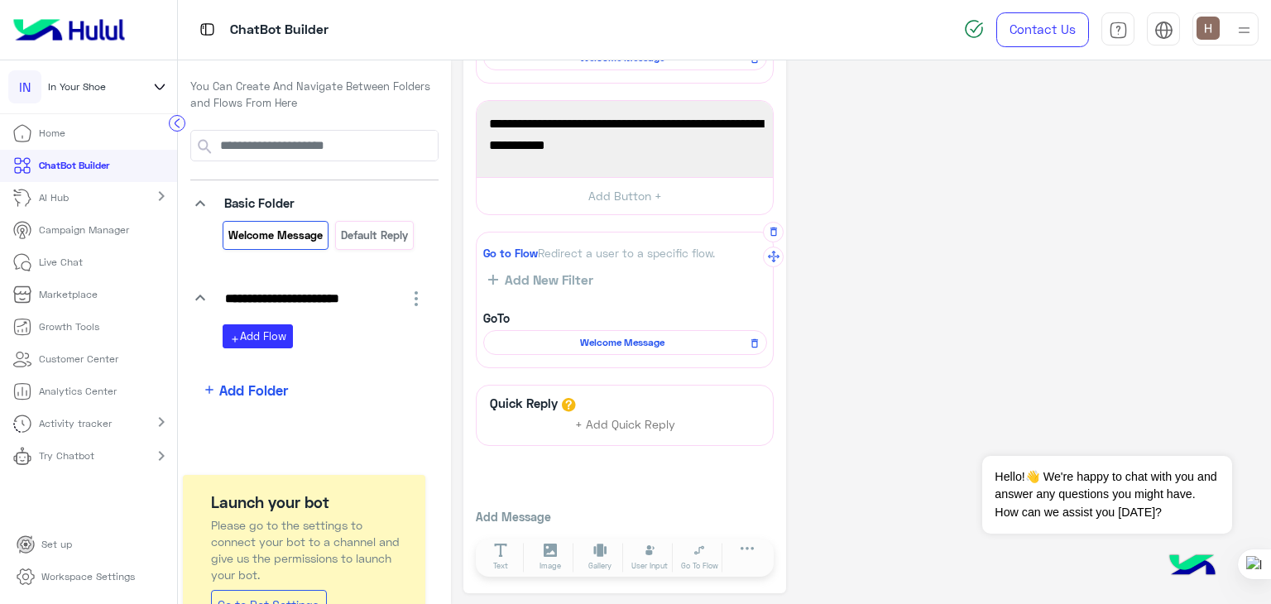
click at [560, 281] on span "Add New Filter" at bounding box center [545, 279] width 95 height 15
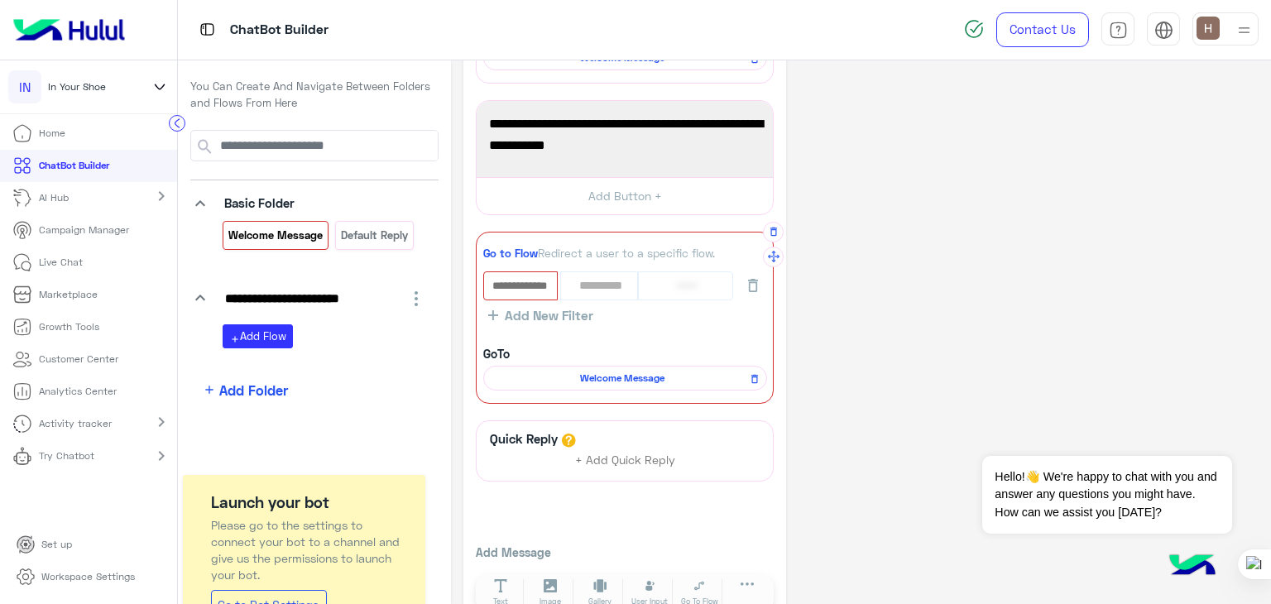
click at [572, 256] on div "Go to Flow Redirect a user to a specific flow." at bounding box center [625, 253] width 284 height 17
click at [772, 233] on icon "button" at bounding box center [774, 232] width 7 height 9
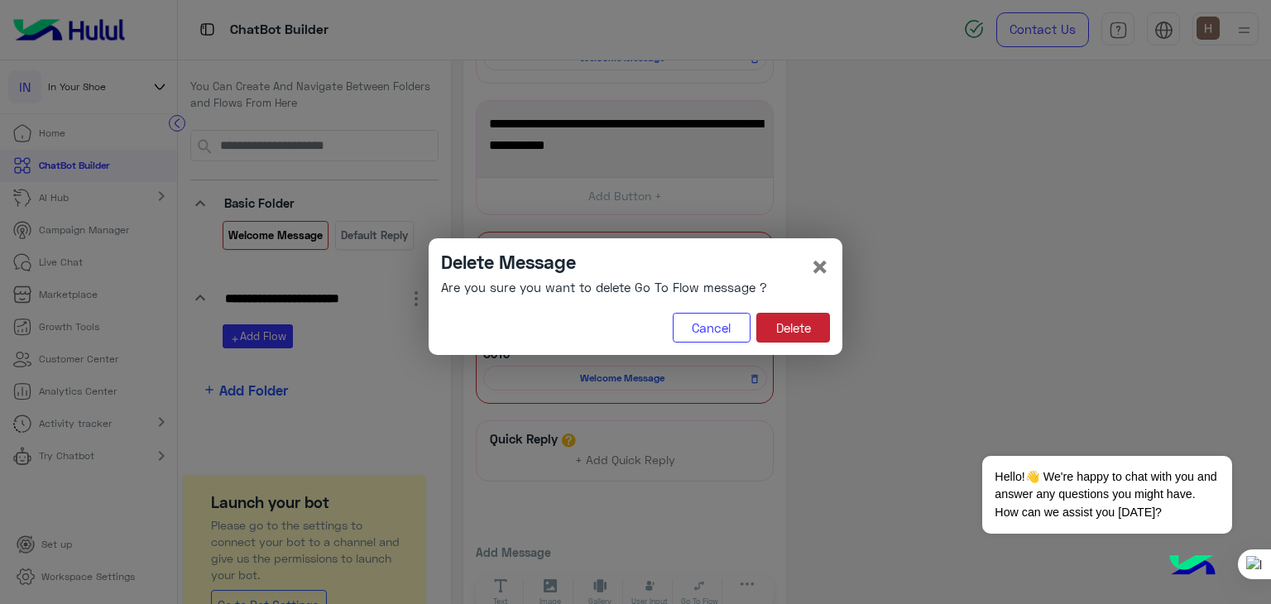
click at [795, 320] on button "Delete" at bounding box center [794, 328] width 74 height 30
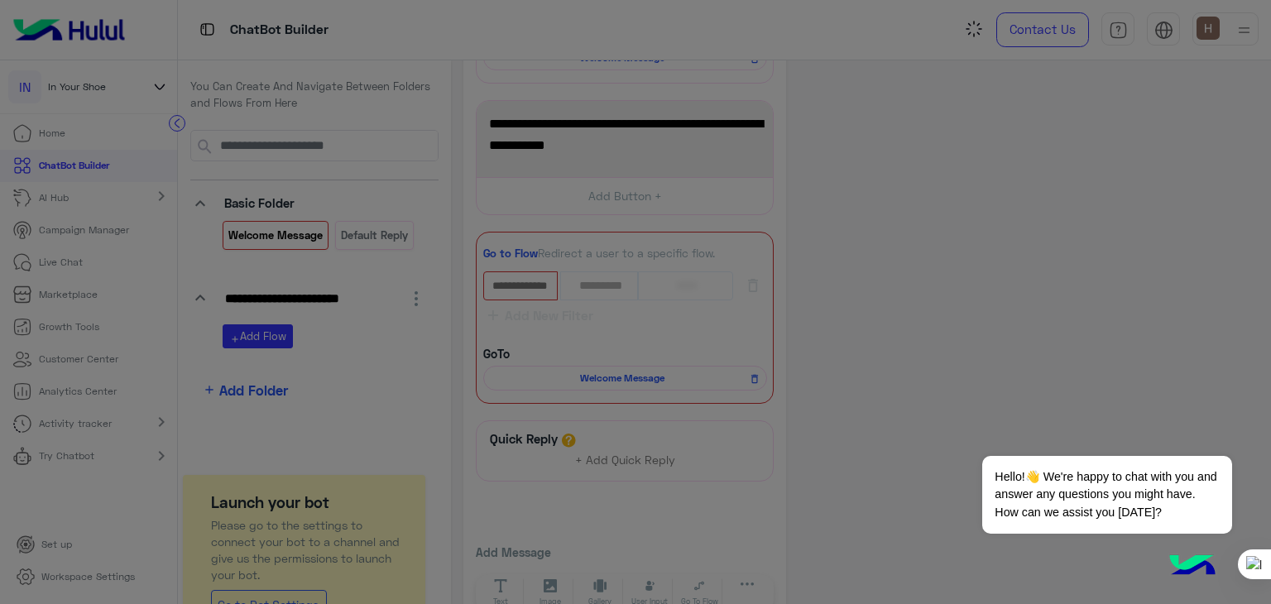
scroll to position [557, 0]
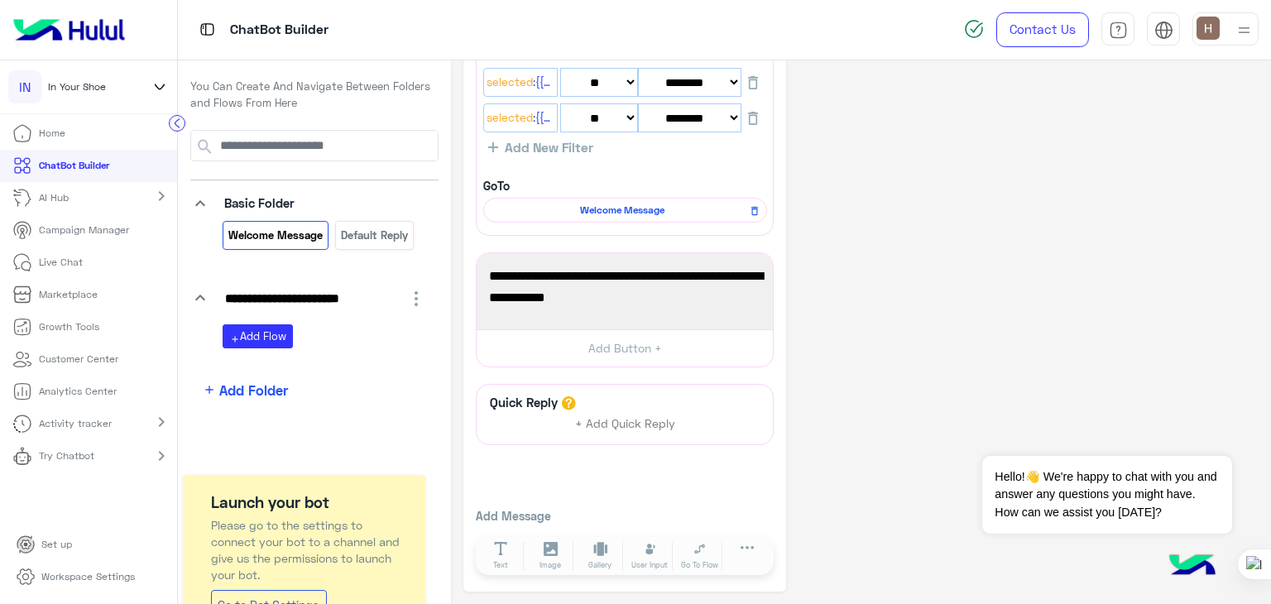
click at [420, 296] on icon "button" at bounding box center [416, 299] width 20 height 20
click at [359, 379] on span "[PERSON_NAME]" at bounding box center [350, 379] width 94 height 14
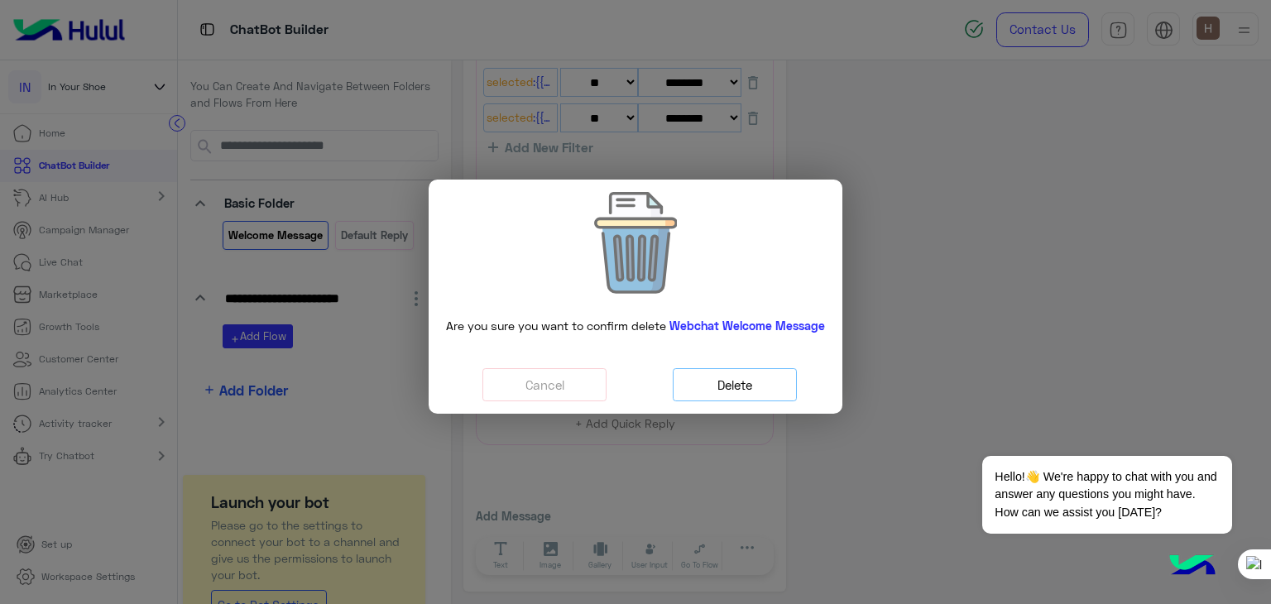
click at [742, 368] on button "Delete" at bounding box center [735, 385] width 124 height 34
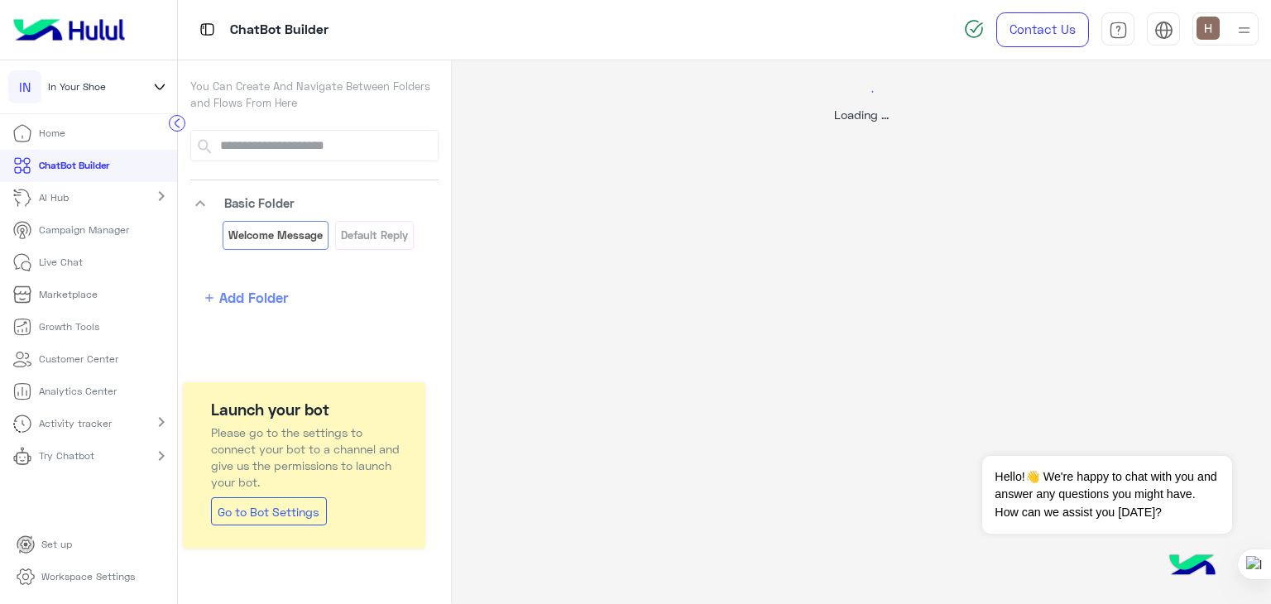
scroll to position [0, 0]
select select "*"
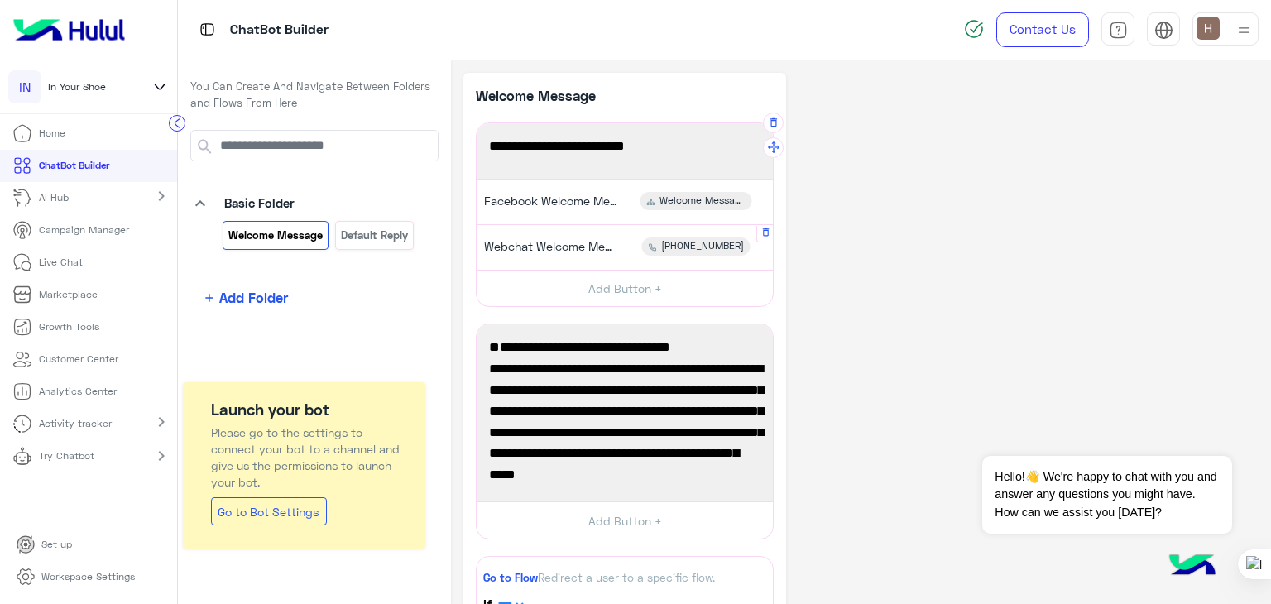
click at [637, 259] on div "Webchat Welcome Message [PHONE_NUMBER]" at bounding box center [625, 247] width 284 height 32
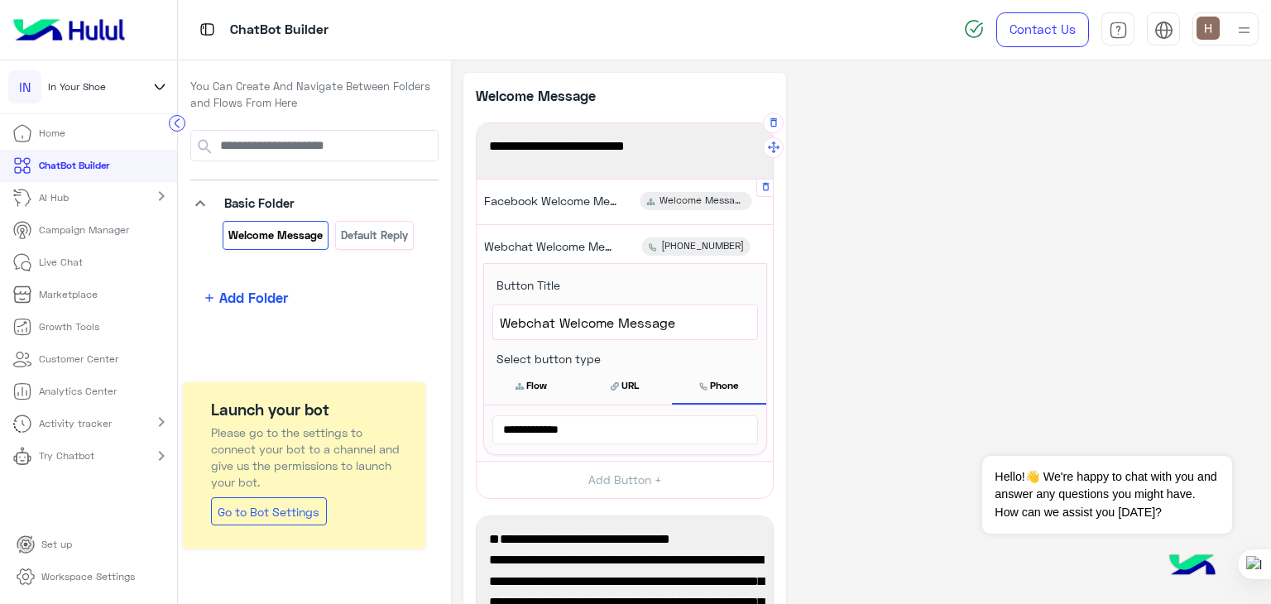
click at [604, 210] on div "Facebook Welcome Message Welcome Message" at bounding box center [625, 201] width 284 height 32
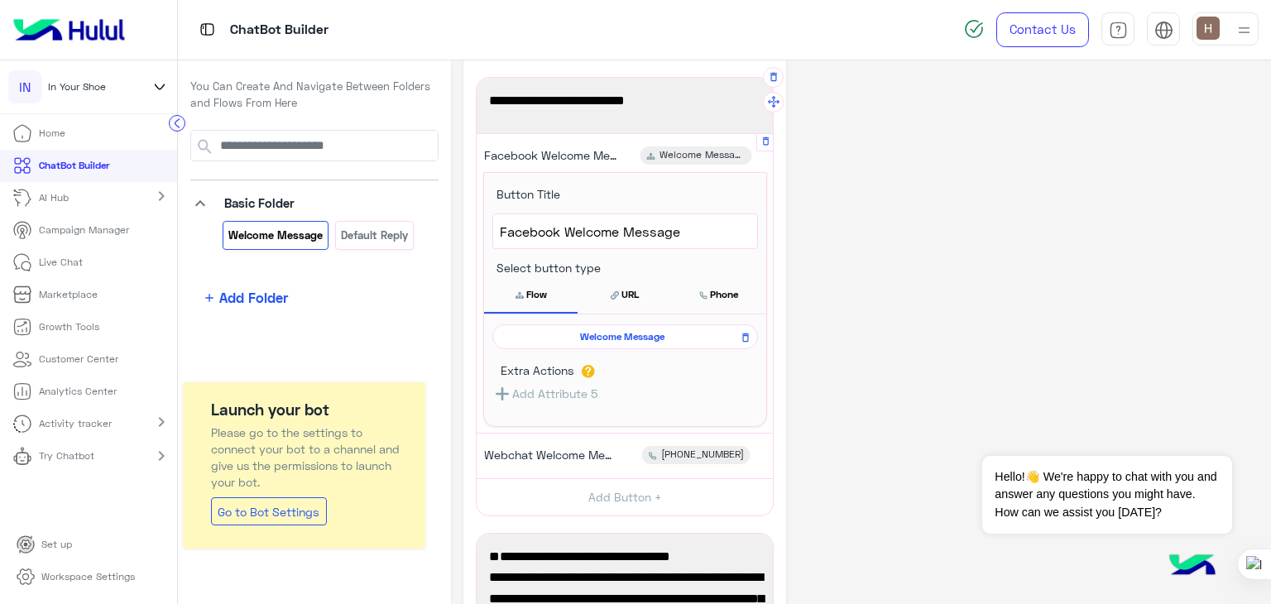
scroll to position [46, 0]
click at [566, 395] on button "Add Attribute 5" at bounding box center [545, 392] width 105 height 21
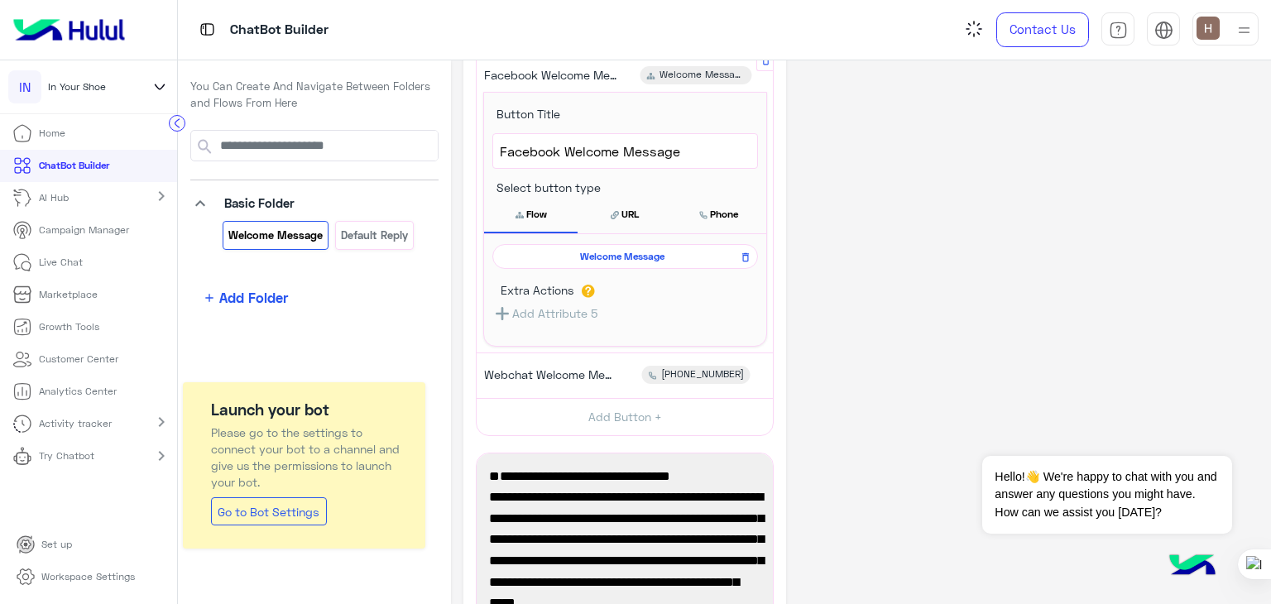
scroll to position [127, 0]
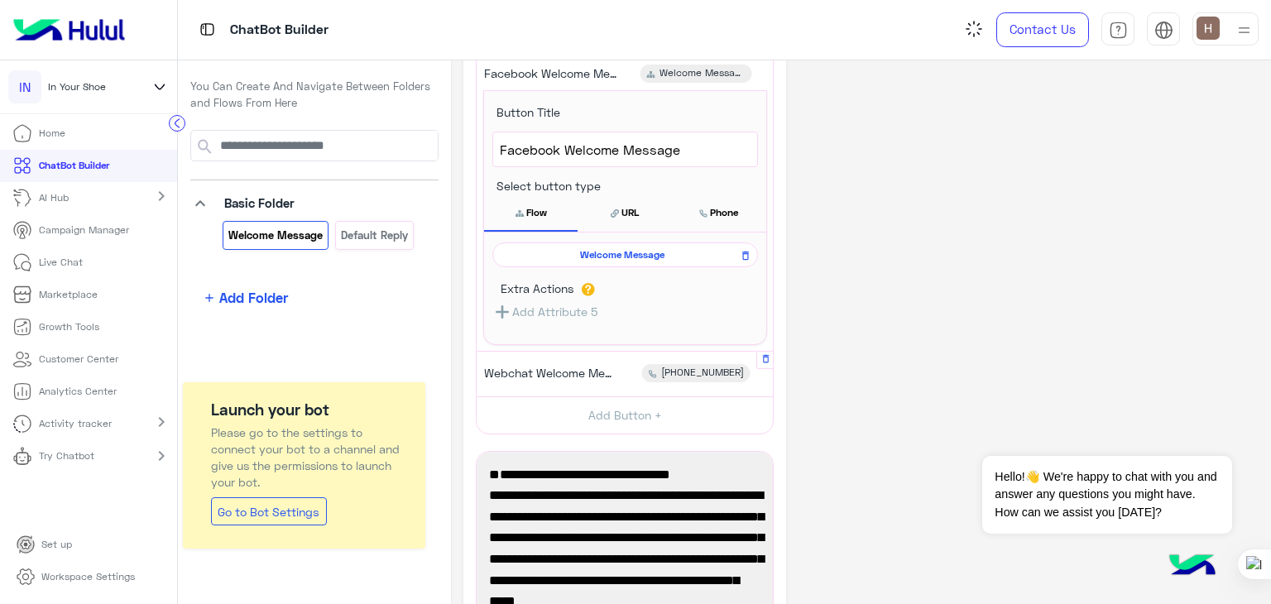
click at [598, 375] on span "Webchat Welcome Message" at bounding box center [550, 373] width 132 height 15
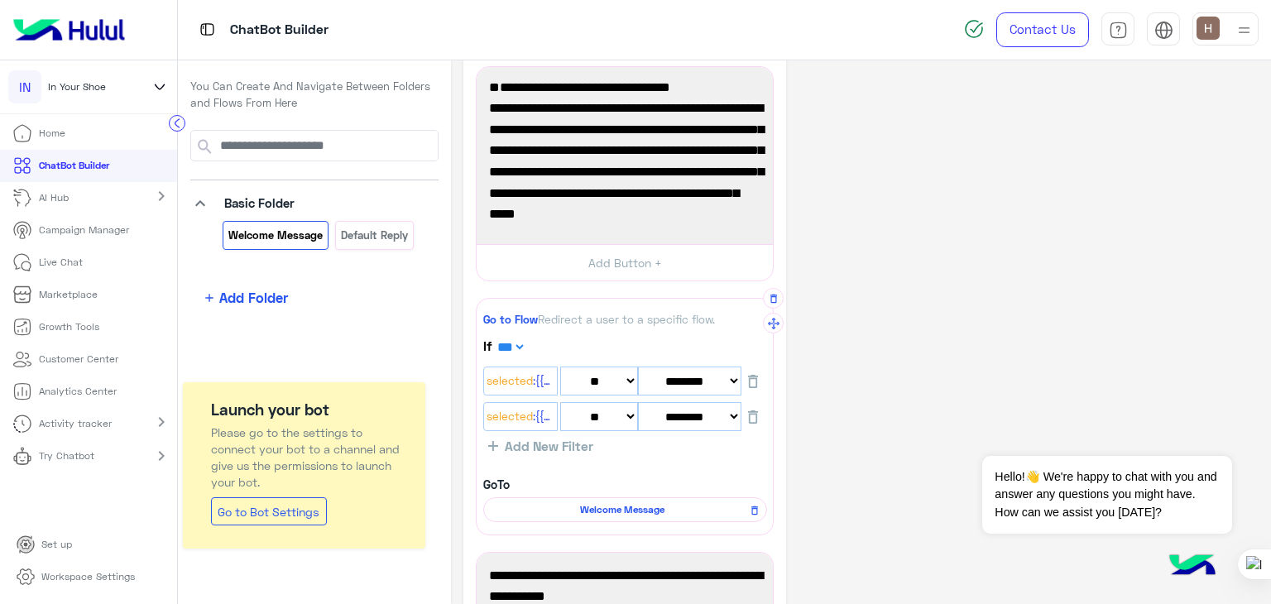
scroll to position [454, 0]
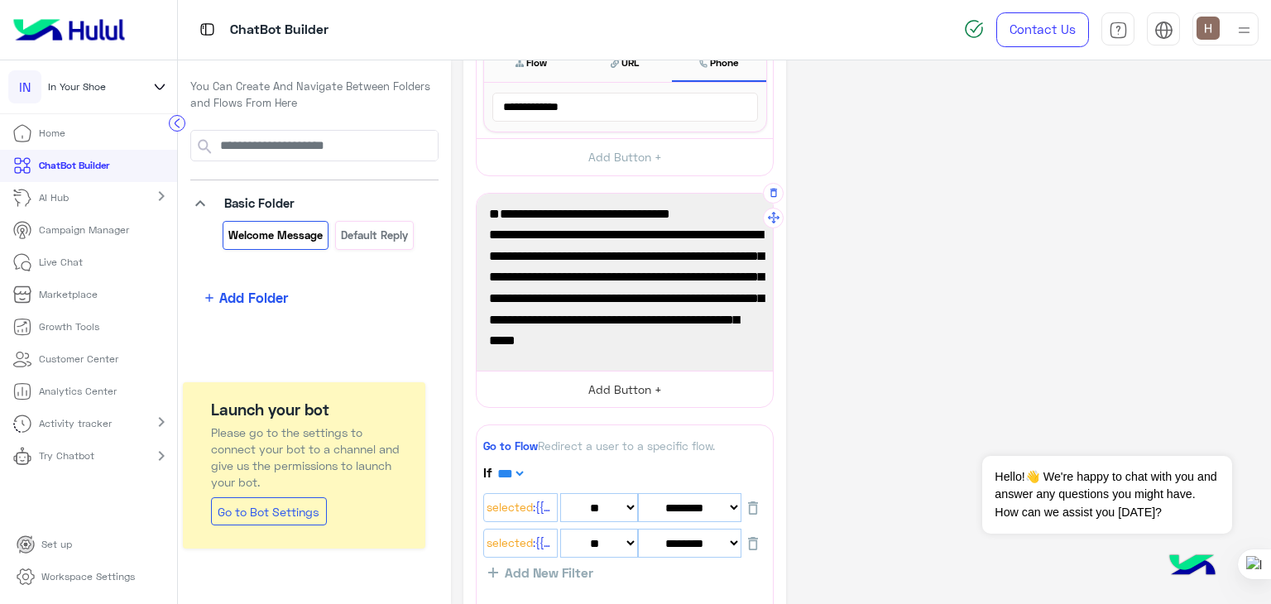
click at [646, 389] on button "Add Button +" at bounding box center [625, 389] width 296 height 37
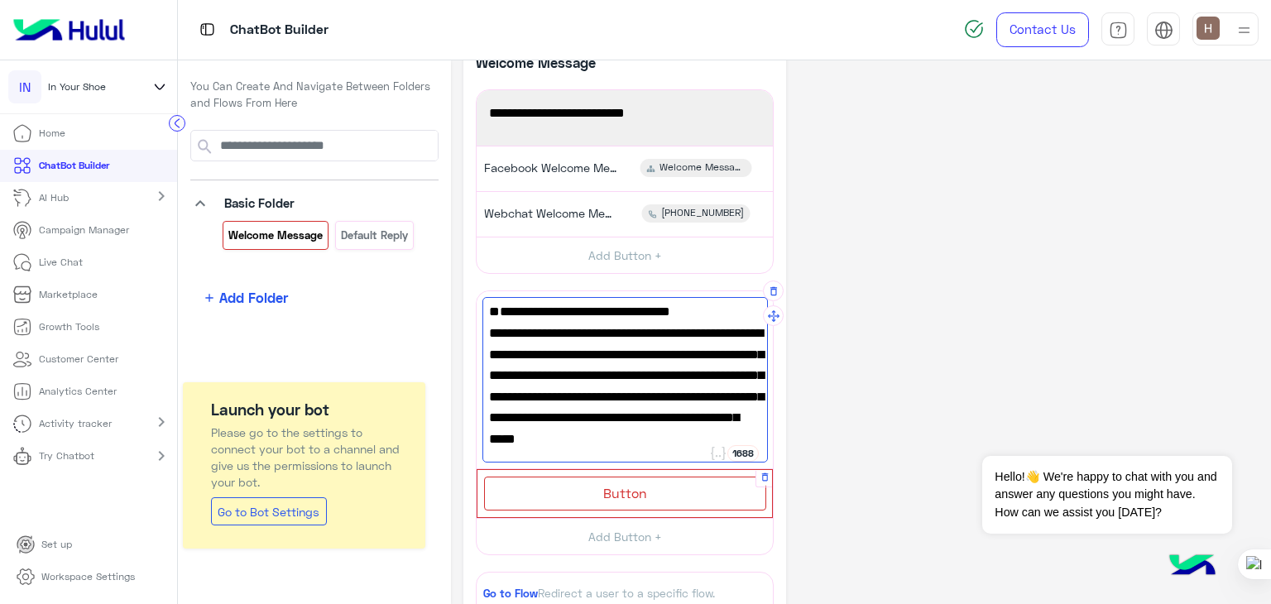
click at [632, 491] on span "Button" at bounding box center [625, 493] width 44 height 16
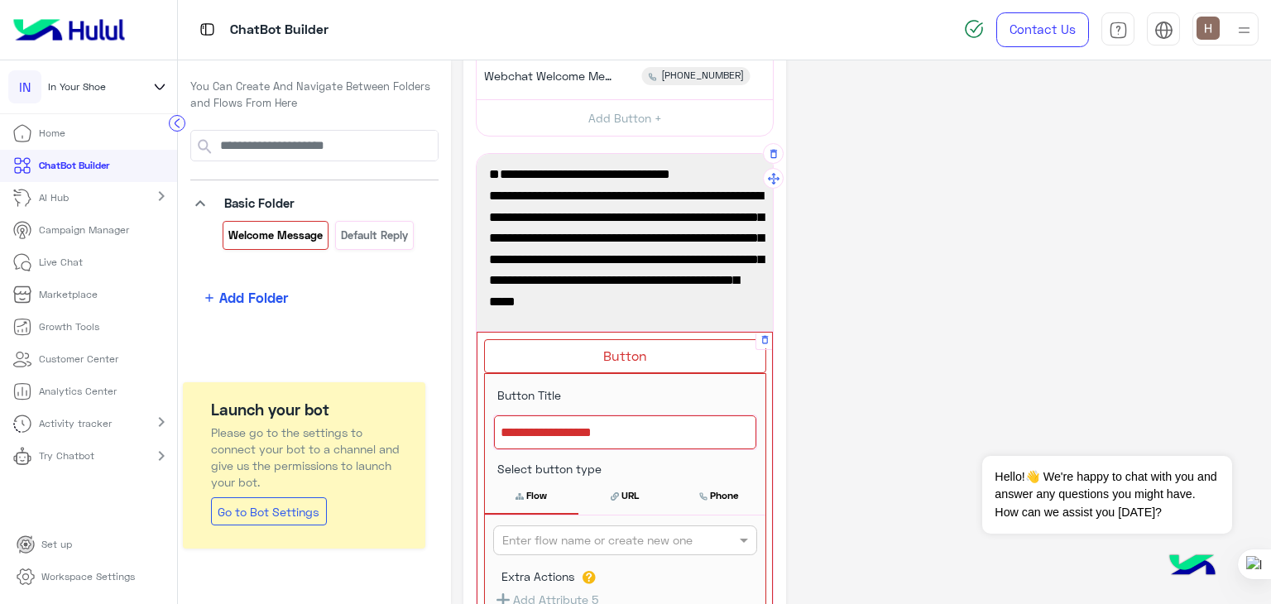
click at [619, 438] on div at bounding box center [625, 433] width 262 height 35
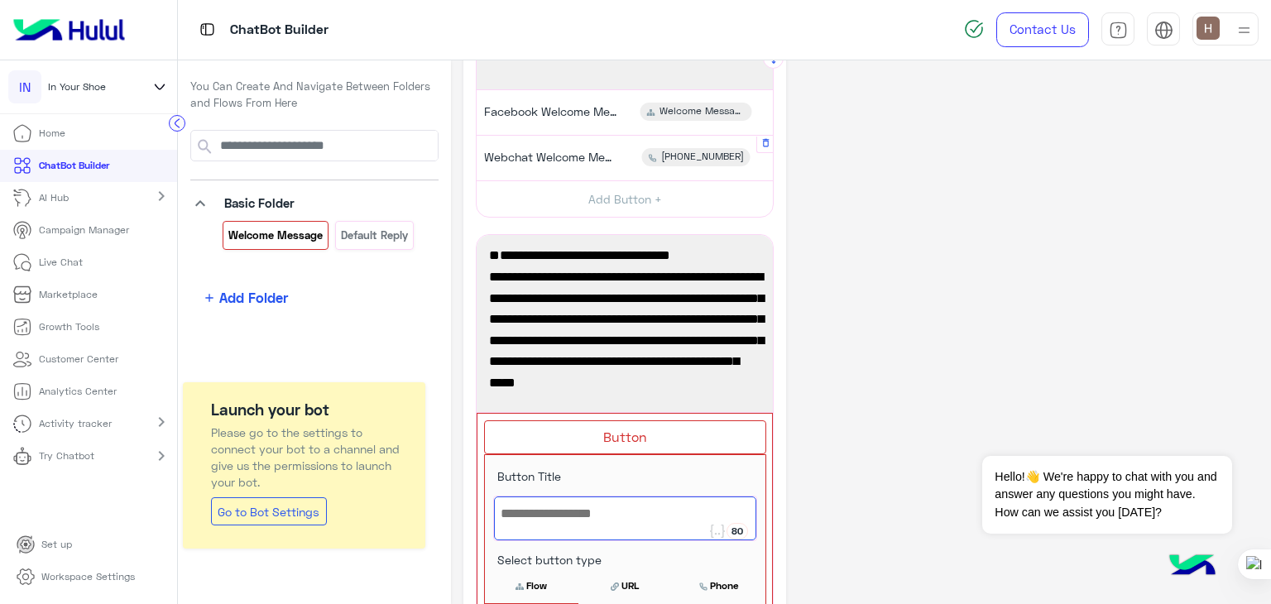
click at [598, 150] on span "Webchat Welcome Message" at bounding box center [550, 157] width 132 height 15
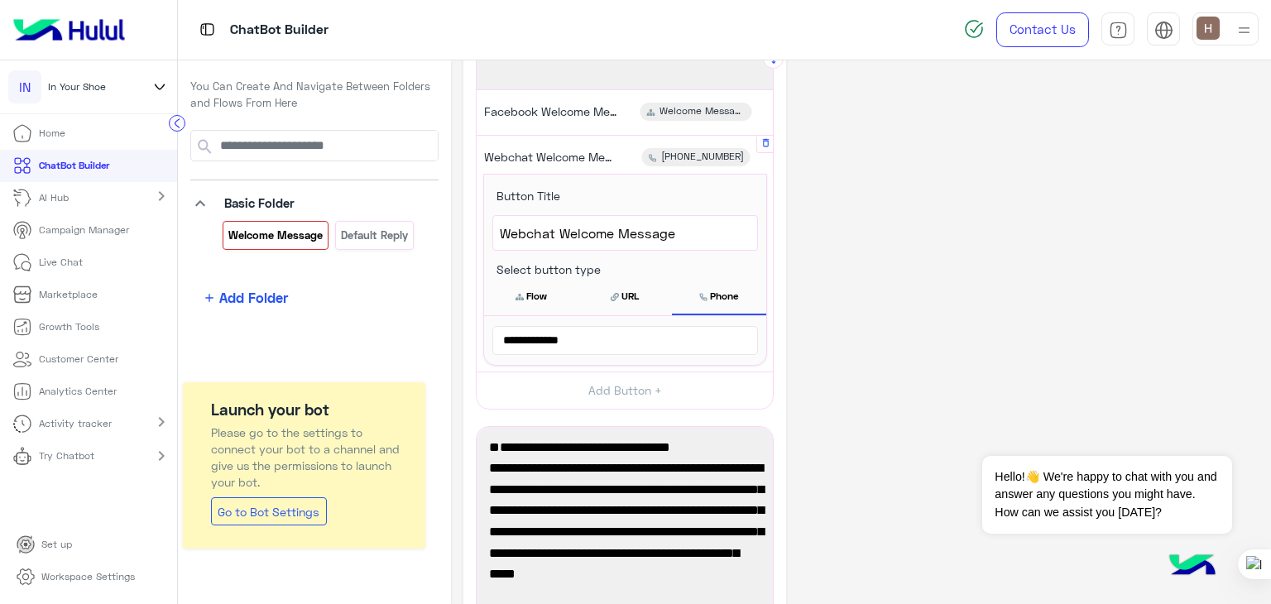
click at [539, 296] on button "Flow" at bounding box center [531, 296] width 94 height 35
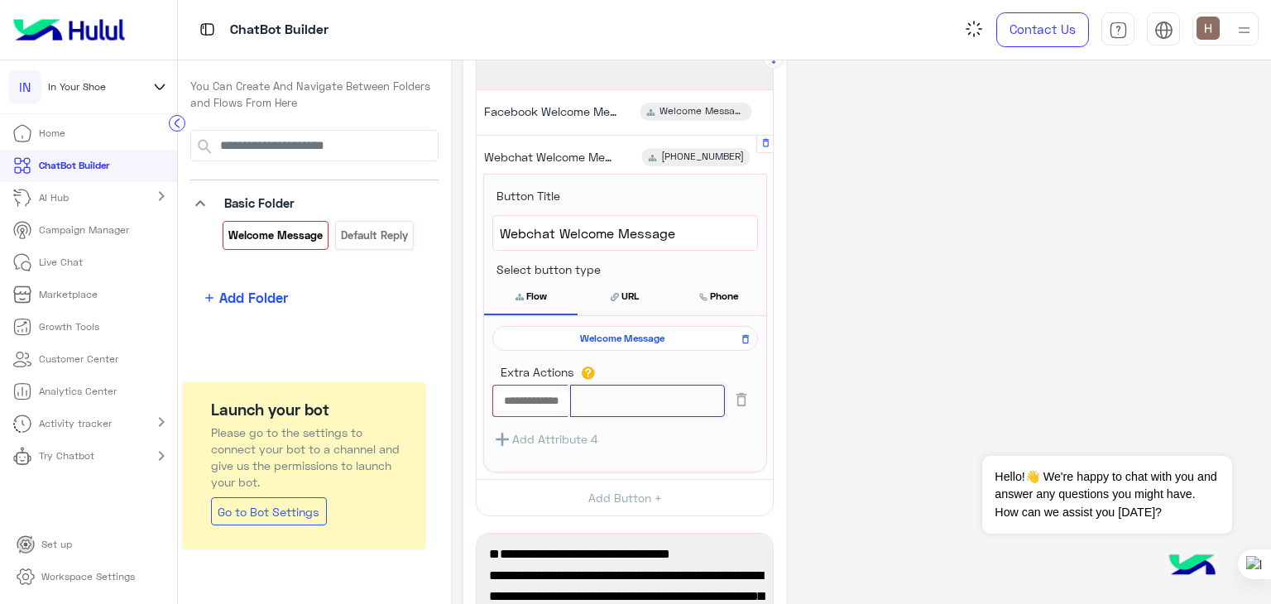
click at [599, 407] on input "text" at bounding box center [647, 401] width 154 height 32
click at [553, 408] on input "text" at bounding box center [532, 401] width 78 height 18
click at [747, 401] on button at bounding box center [741, 399] width 33 height 29
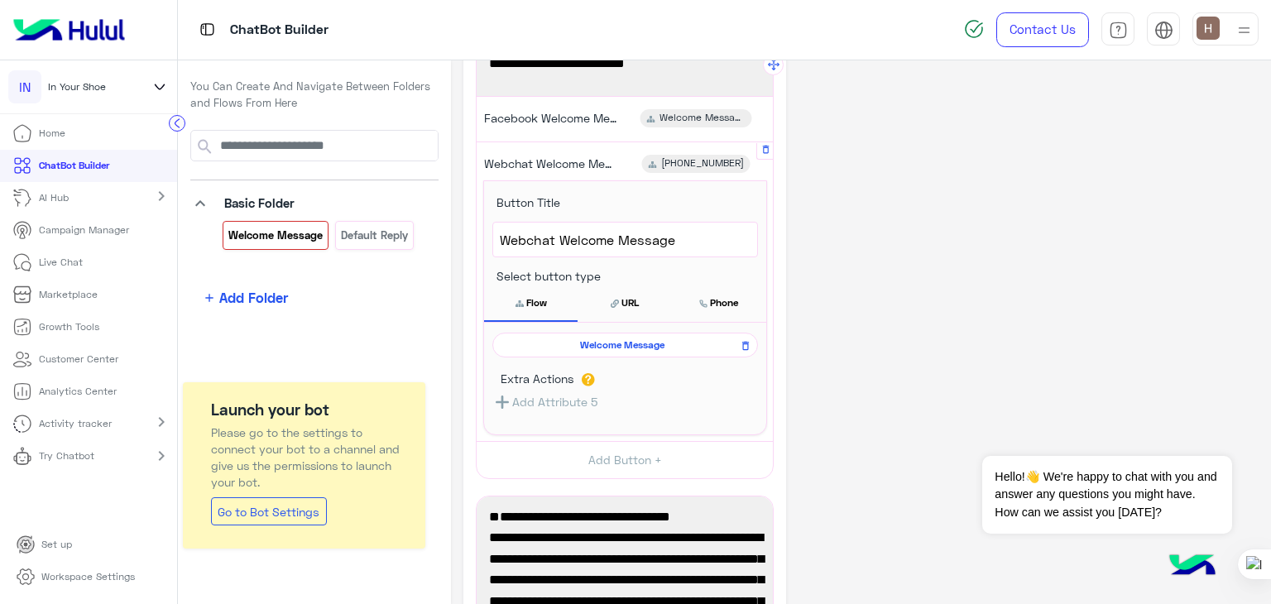
click at [573, 342] on span "Welcome Message" at bounding box center [623, 345] width 242 height 15
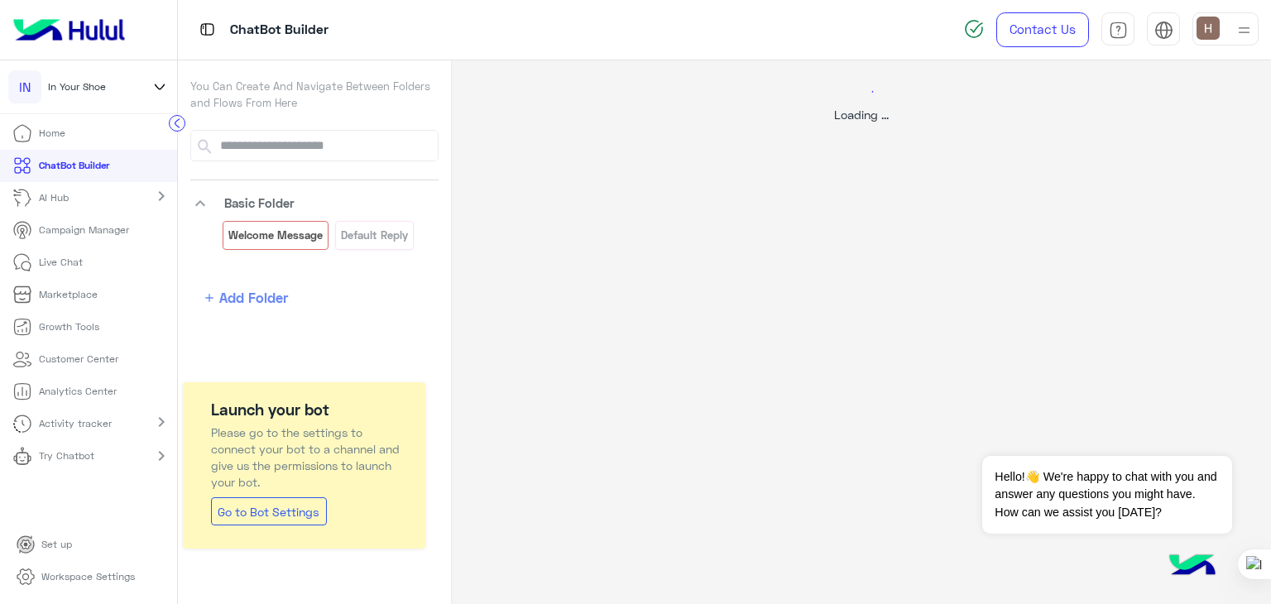
select select "*"
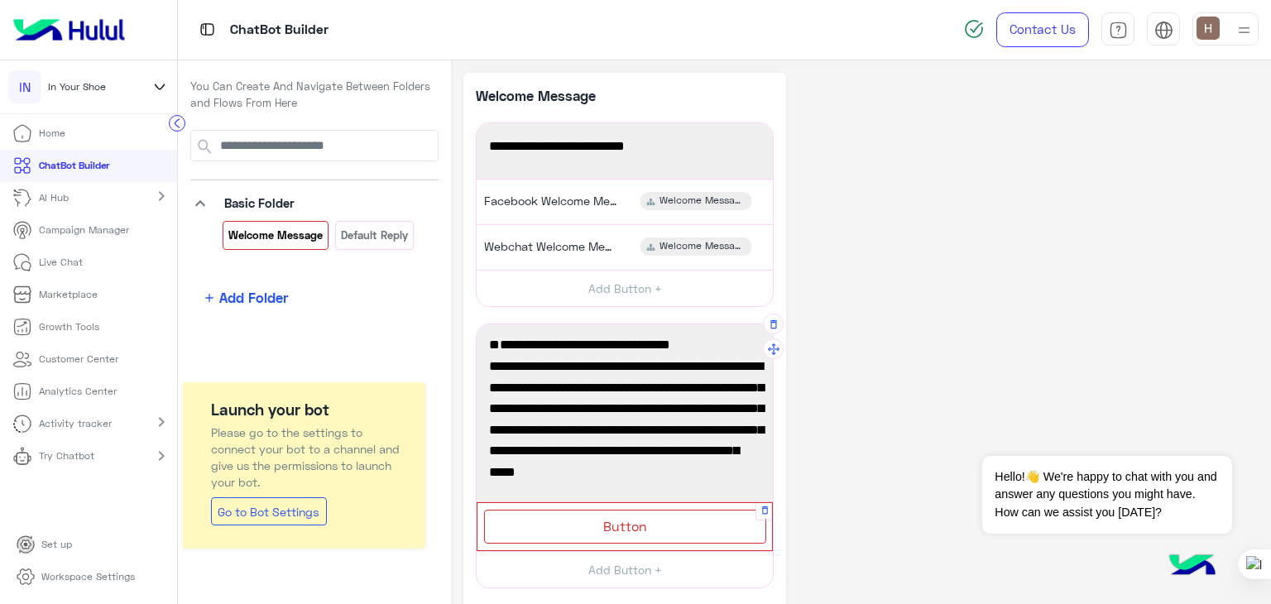
click at [619, 532] on div "Button" at bounding box center [625, 527] width 282 height 34
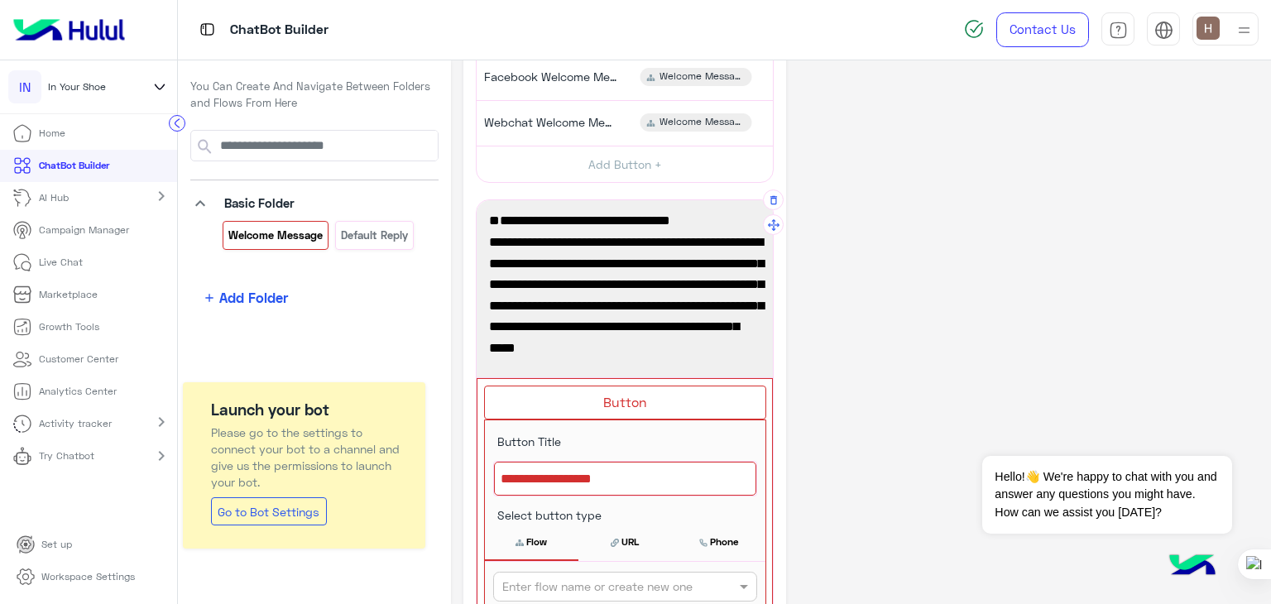
click at [593, 271] on span "Discover our collections of socks, oversized t-shirts, and shorts. Visit our we…" at bounding box center [625, 284] width 272 height 148
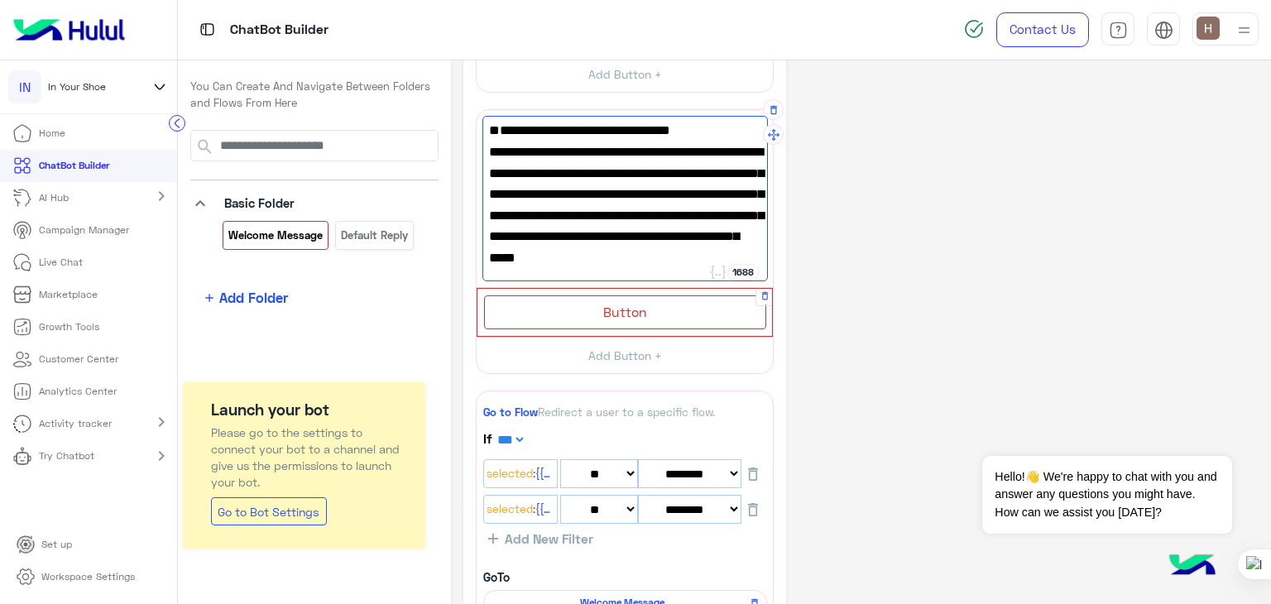
click at [584, 319] on div "Button" at bounding box center [625, 313] width 282 height 34
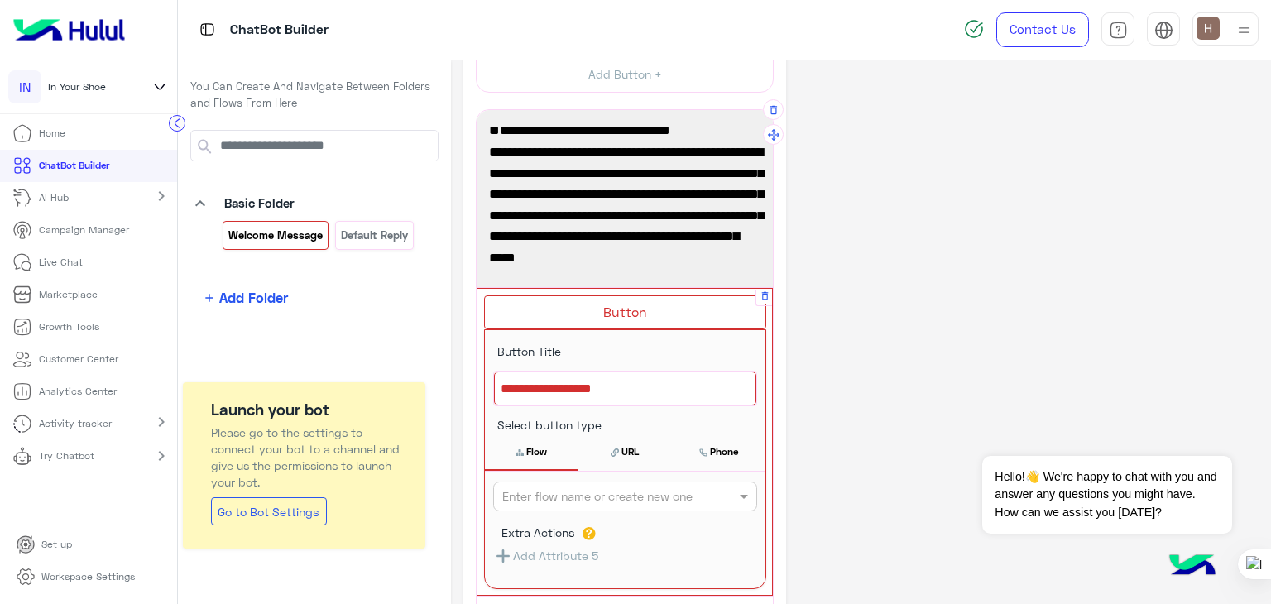
click at [561, 396] on div at bounding box center [625, 389] width 262 height 35
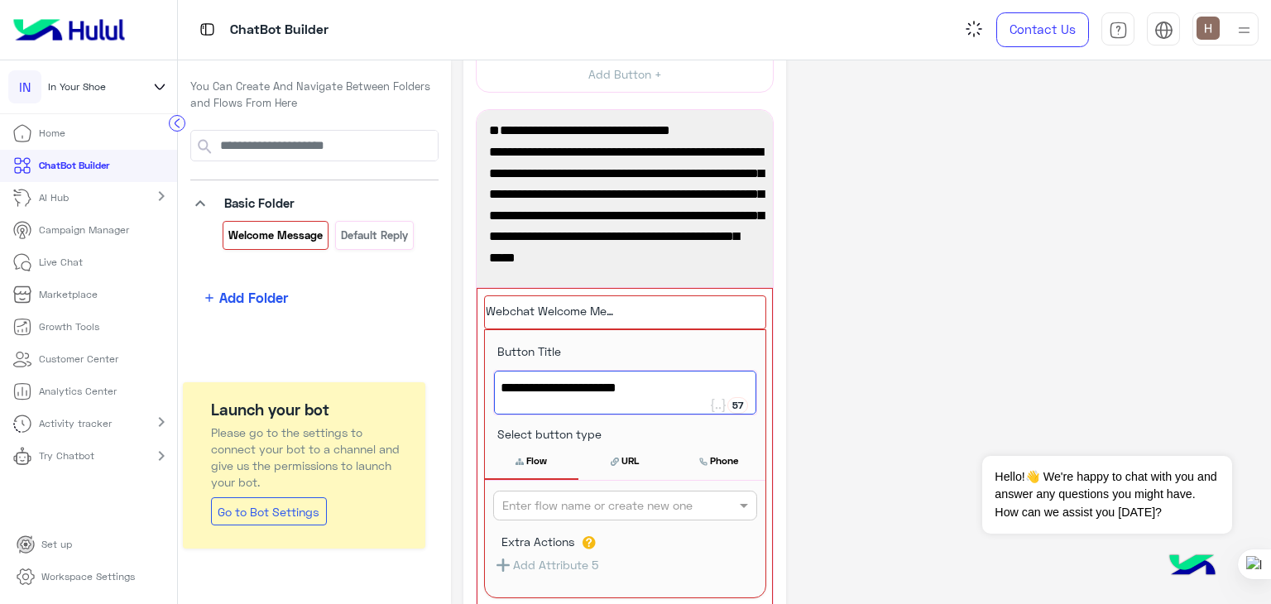
type textarea "**********"
click at [911, 358] on div "**********" at bounding box center [861, 555] width 795 height 1395
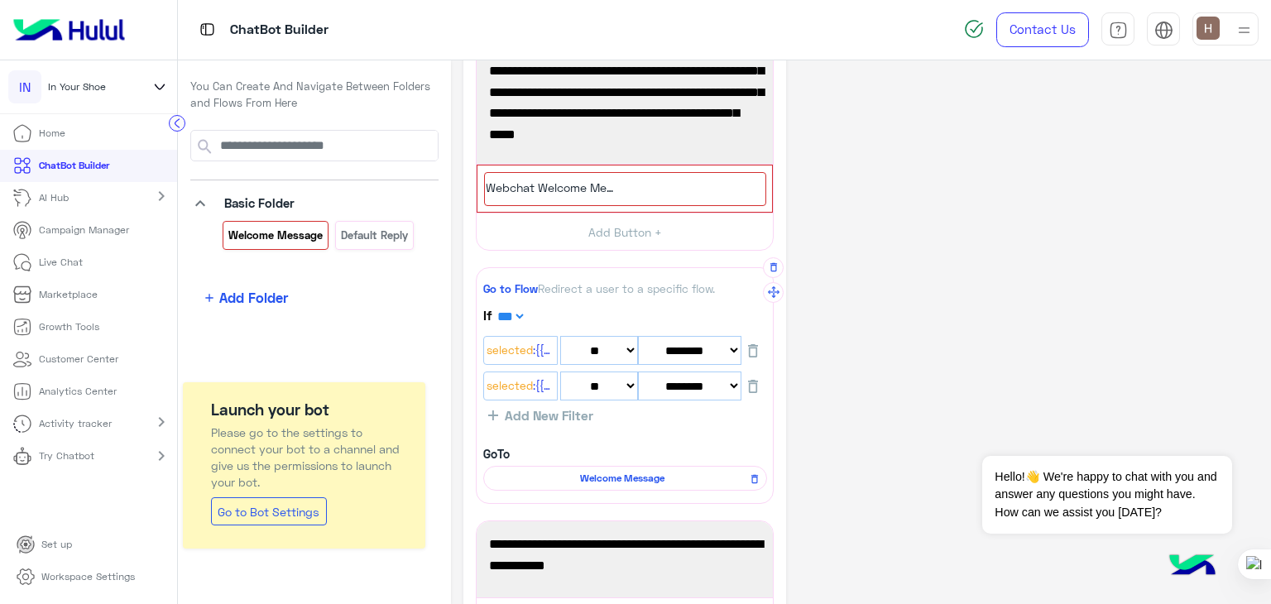
click at [666, 479] on span "Welcome Message" at bounding box center [623, 478] width 260 height 15
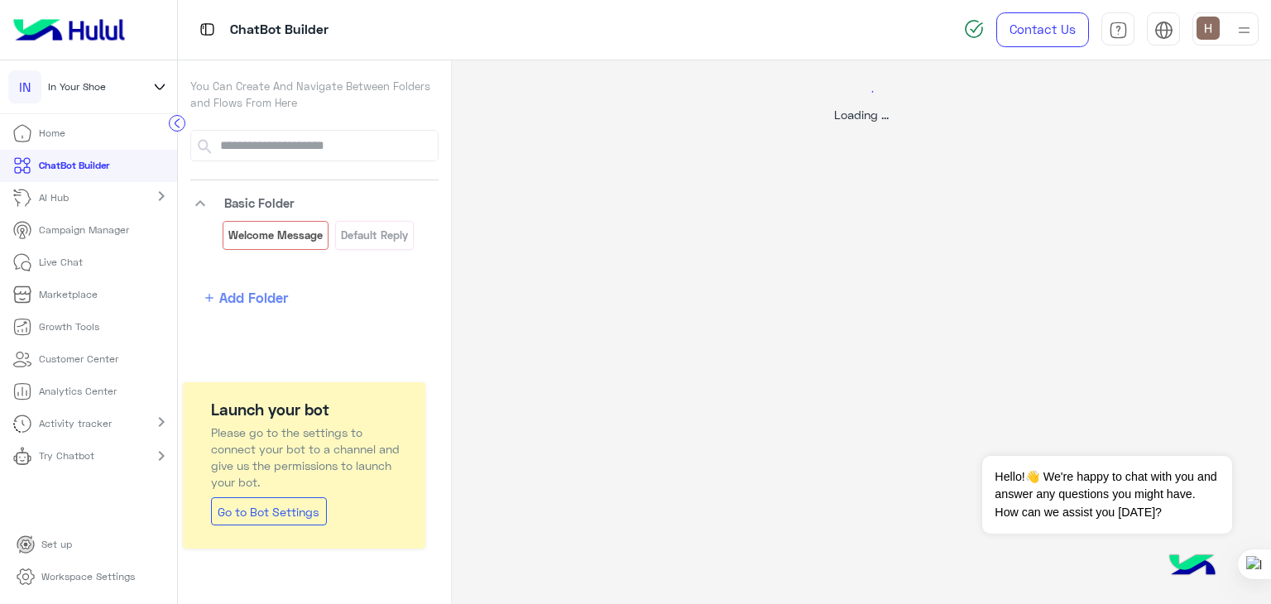
select select "*"
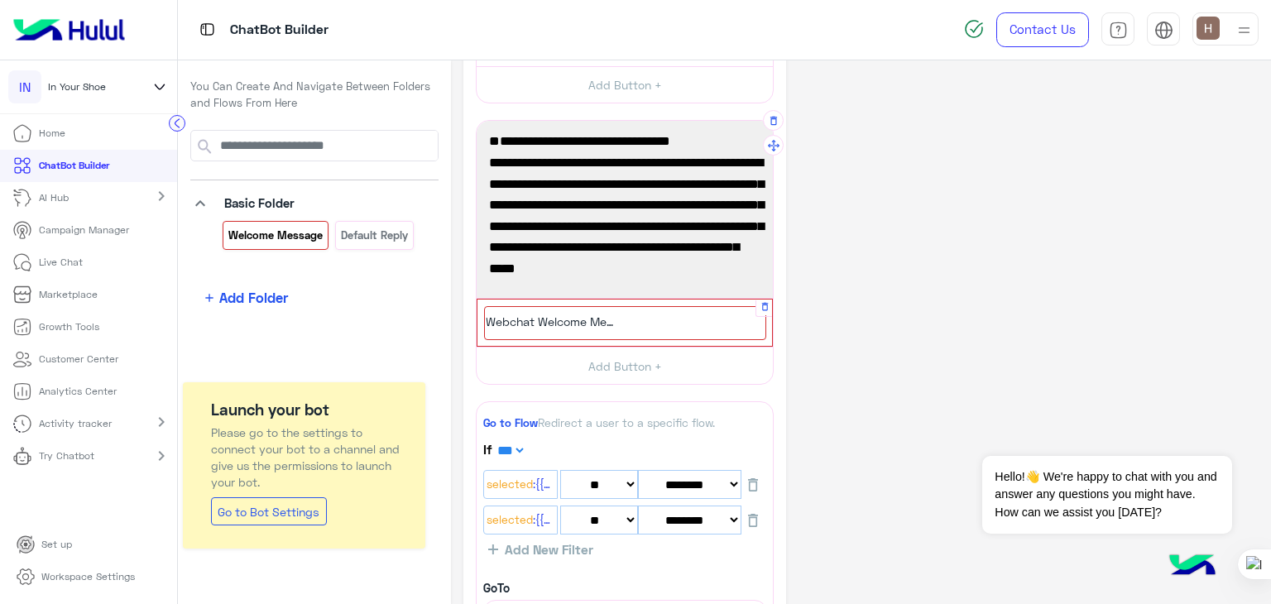
scroll to position [212, 0]
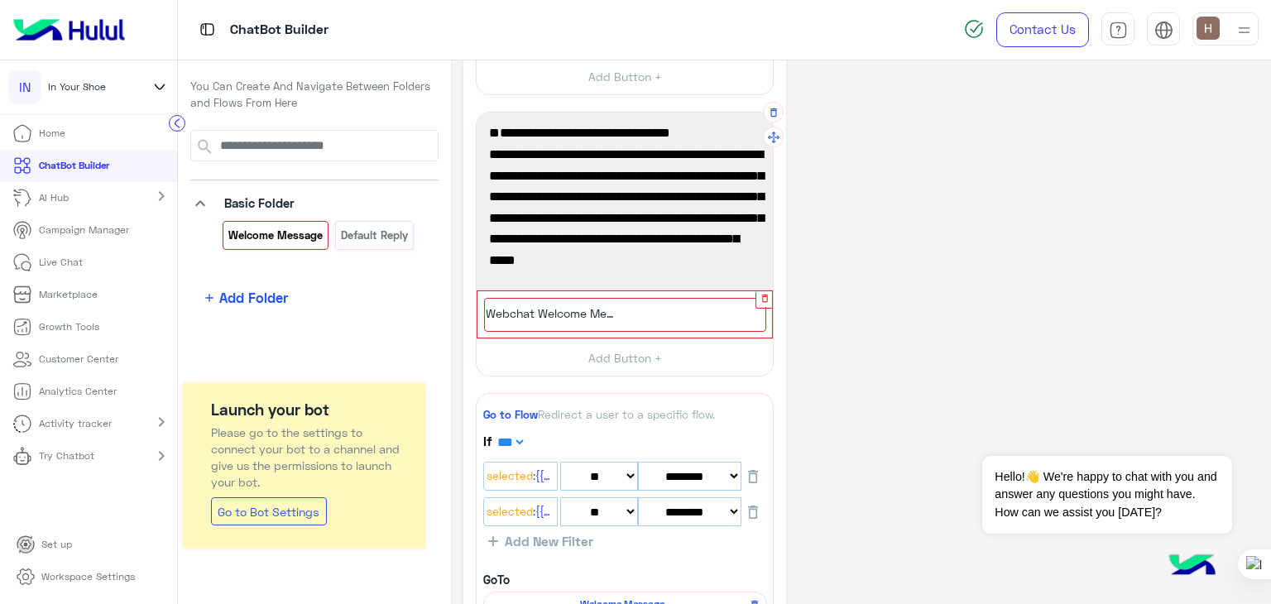
click at [766, 298] on icon "button" at bounding box center [765, 298] width 11 height 11
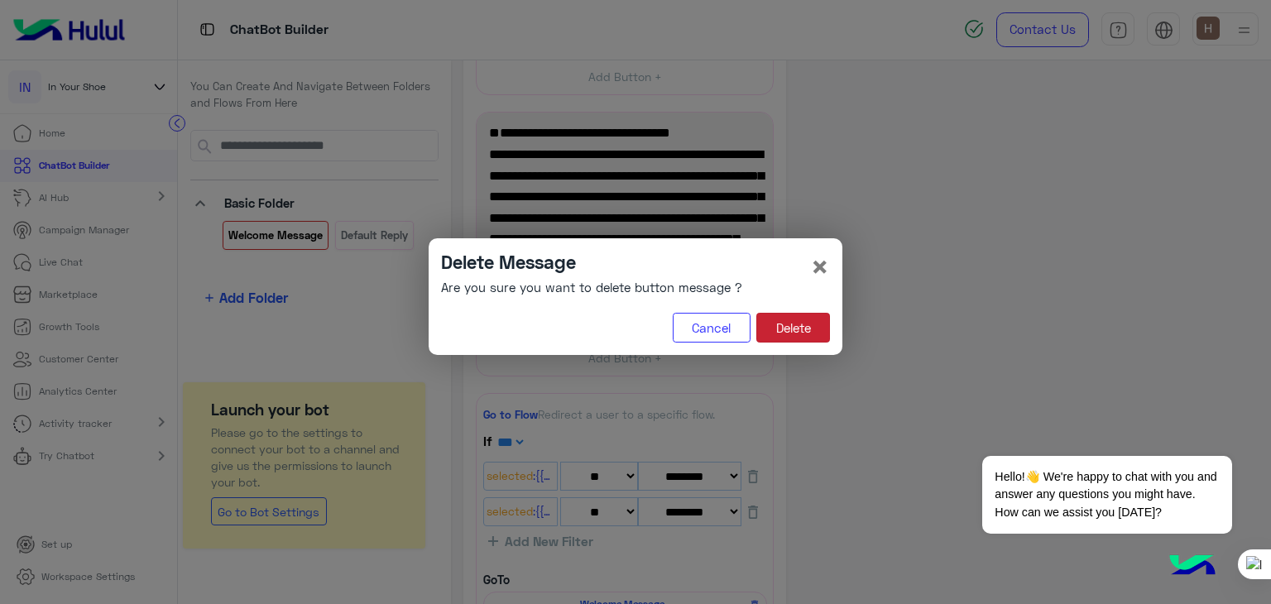
click at [767, 315] on button "Delete" at bounding box center [794, 328] width 74 height 30
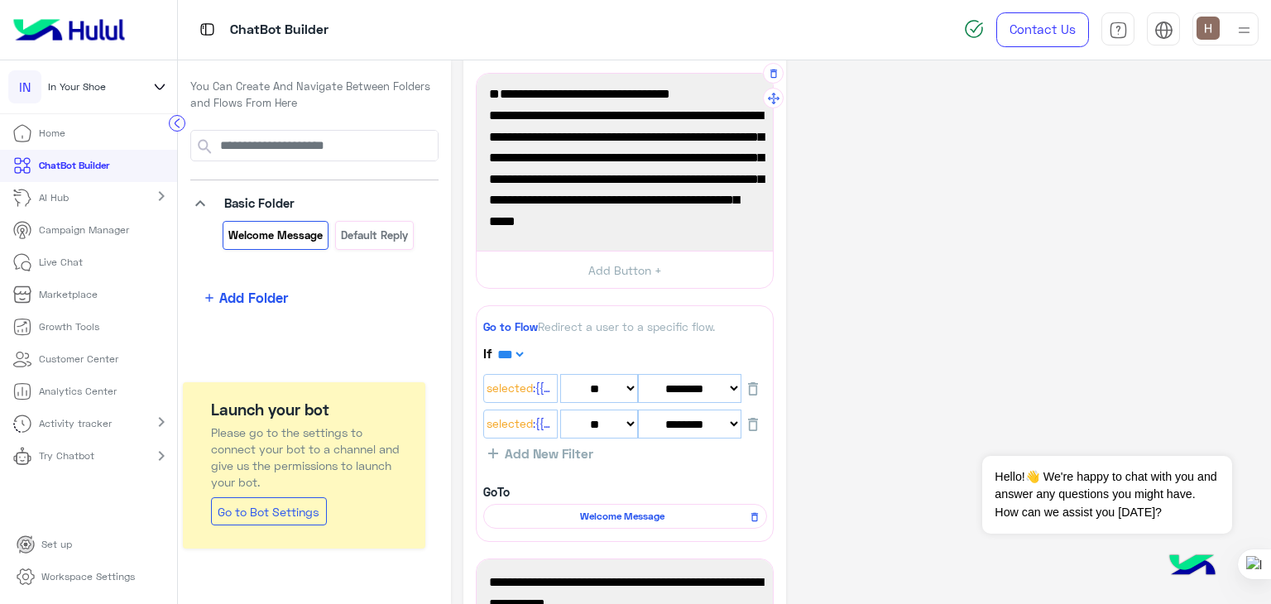
scroll to position [262, 0]
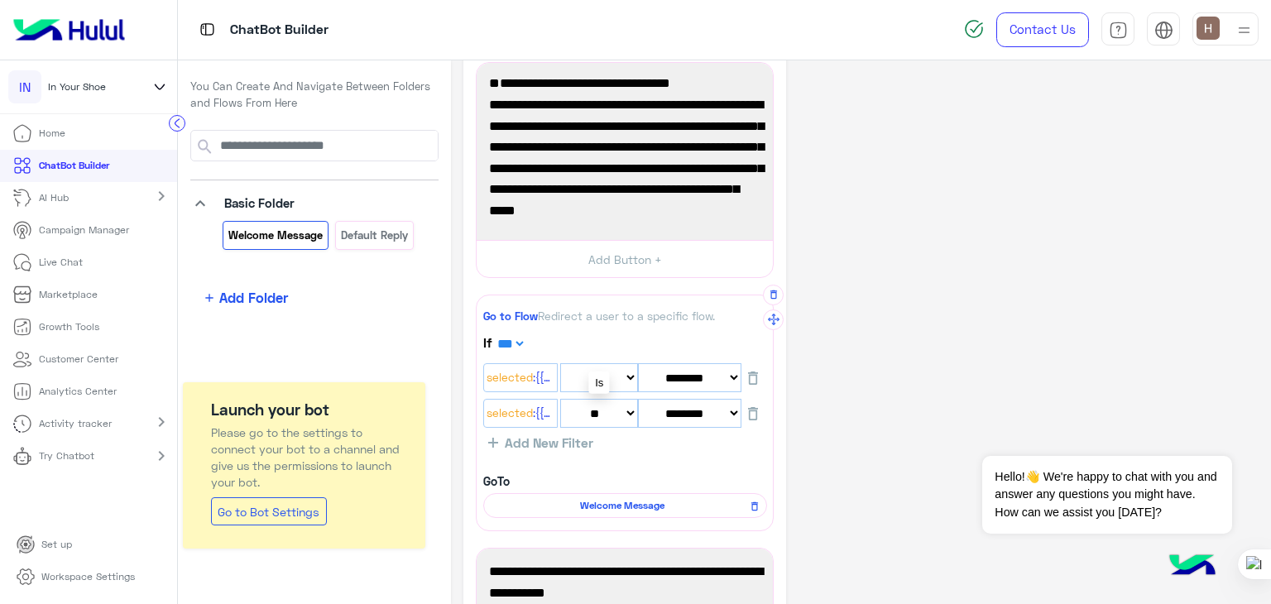
click at [611, 402] on select "** ******" at bounding box center [599, 413] width 78 height 29
click at [656, 404] on select "******** ******* ******** *** ********* ******* ***" at bounding box center [689, 413] width 103 height 29
click at [533, 421] on div "Selected :{{ChannelId}}" at bounding box center [520, 413] width 73 height 27
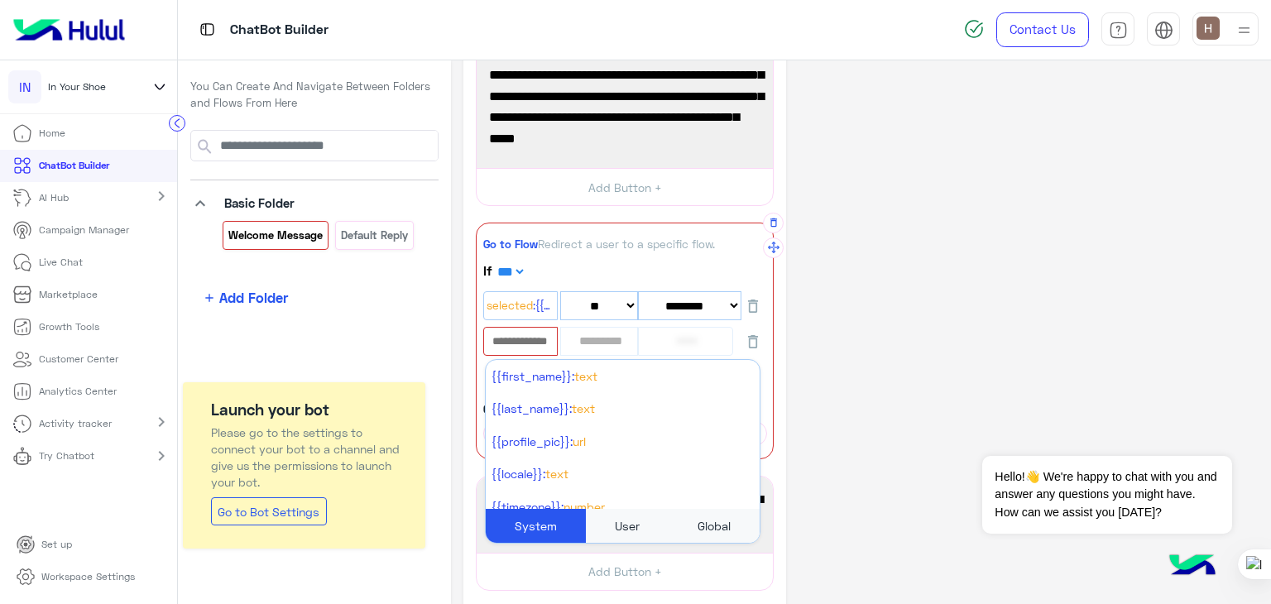
scroll to position [341, 0]
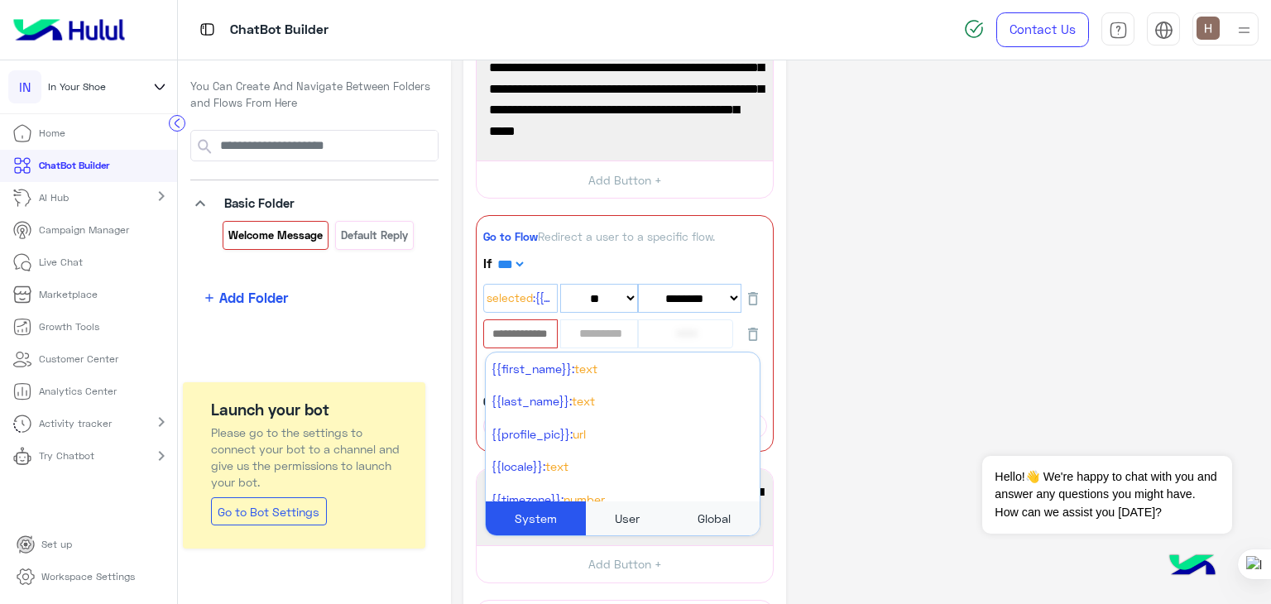
click at [609, 502] on div "User" at bounding box center [627, 519] width 83 height 34
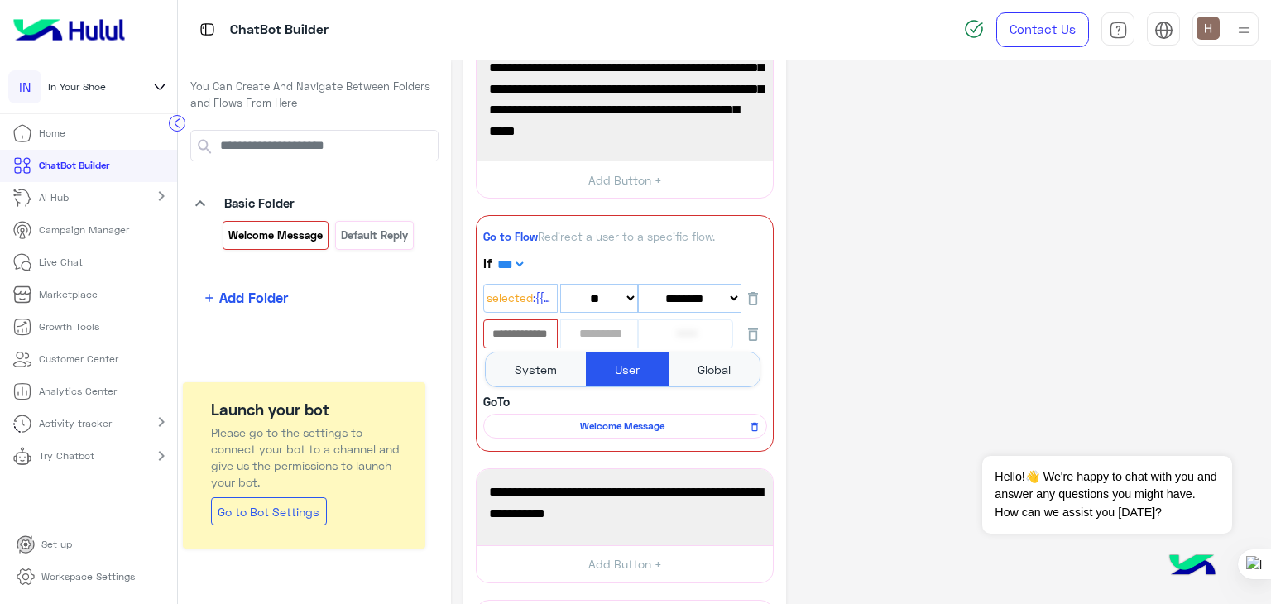
click at [682, 368] on div "Global" at bounding box center [714, 370] width 91 height 34
click at [539, 367] on div "System" at bounding box center [536, 370] width 100 height 34
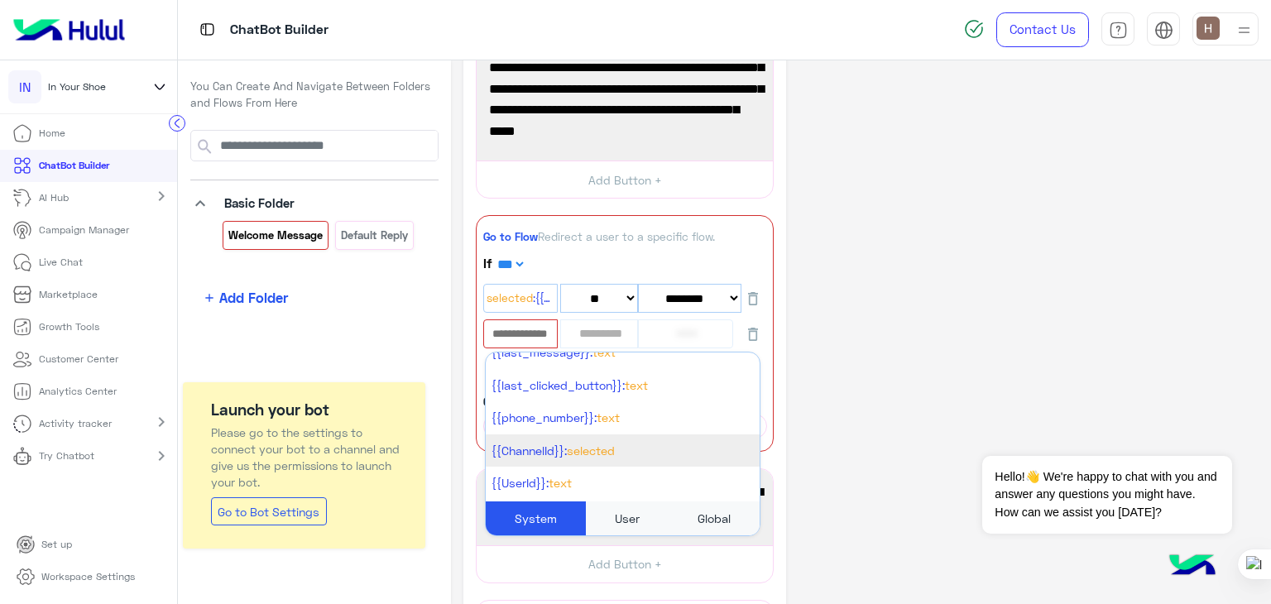
scroll to position [310, 0]
click at [589, 439] on li "{{ChannelId}}: Selected" at bounding box center [623, 450] width 274 height 32
select select "*"
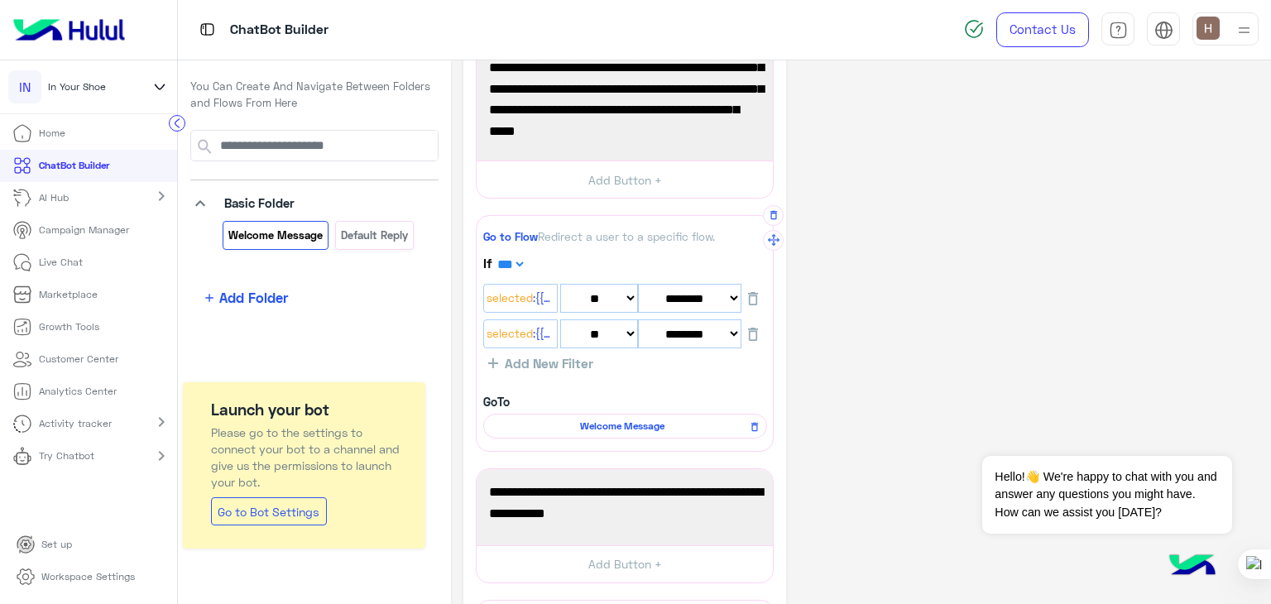
click at [666, 343] on select "******** ******* ******** *** ********* ******* ***" at bounding box center [689, 334] width 103 height 29
select select "*"
click at [638, 320] on select "******** ******* ******** *** ********* ******* ***" at bounding box center [689, 334] width 103 height 29
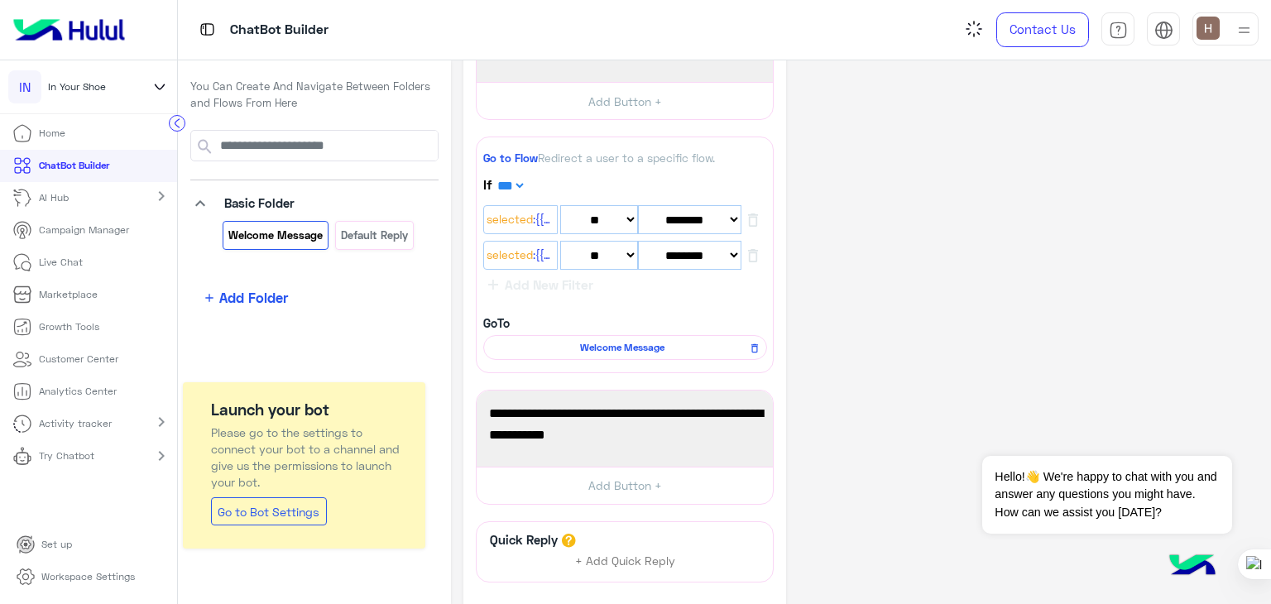
scroll to position [556, 0]
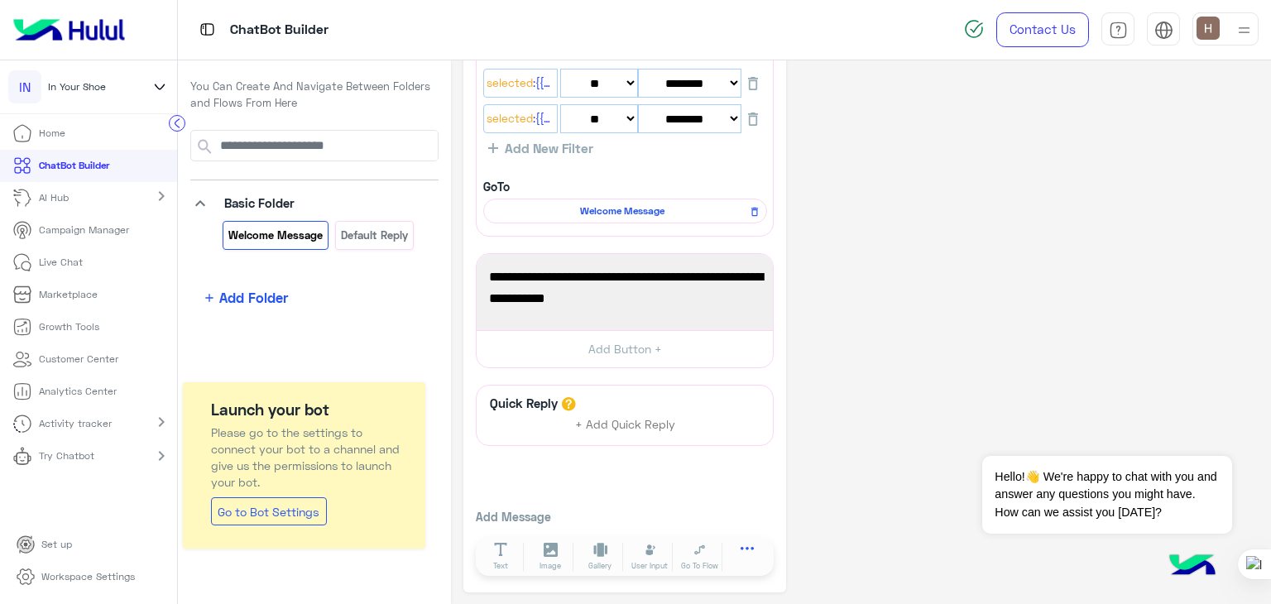
click at [736, 550] on button at bounding box center [747, 551] width 46 height 19
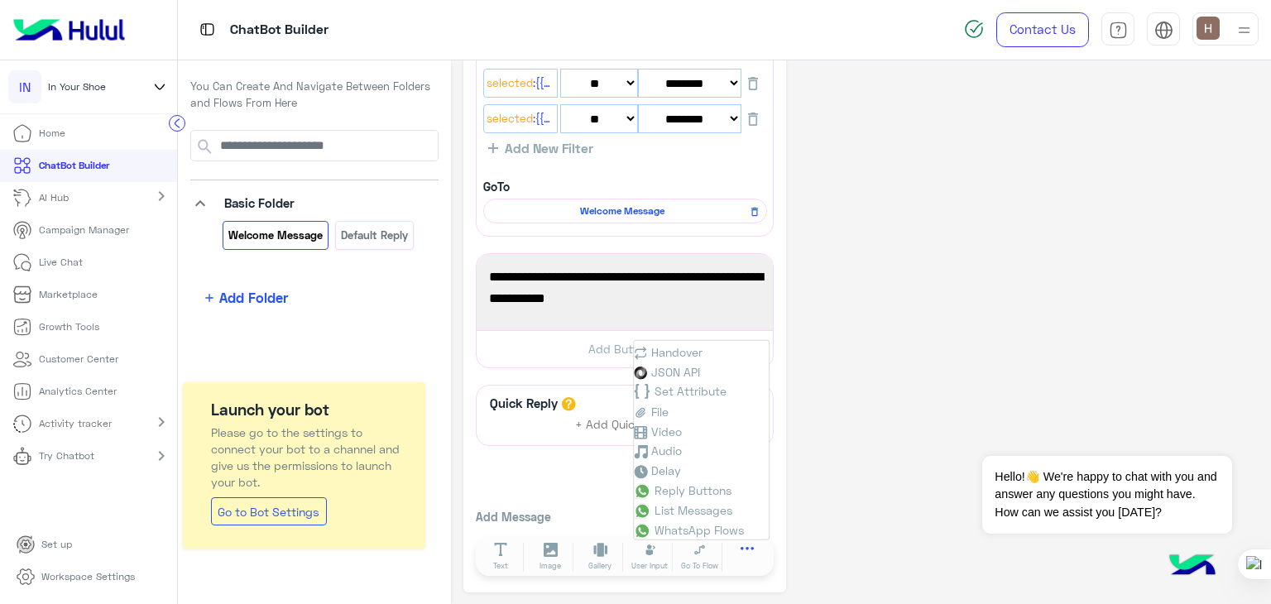
click at [736, 550] on button at bounding box center [747, 551] width 46 height 19
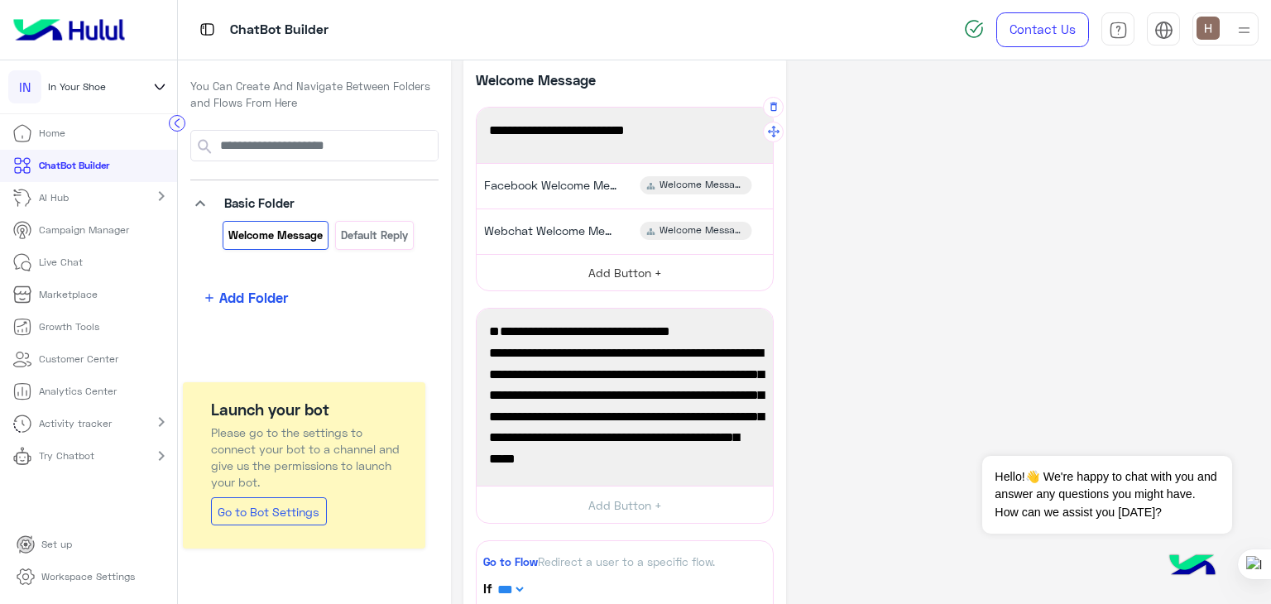
scroll to position [0, 0]
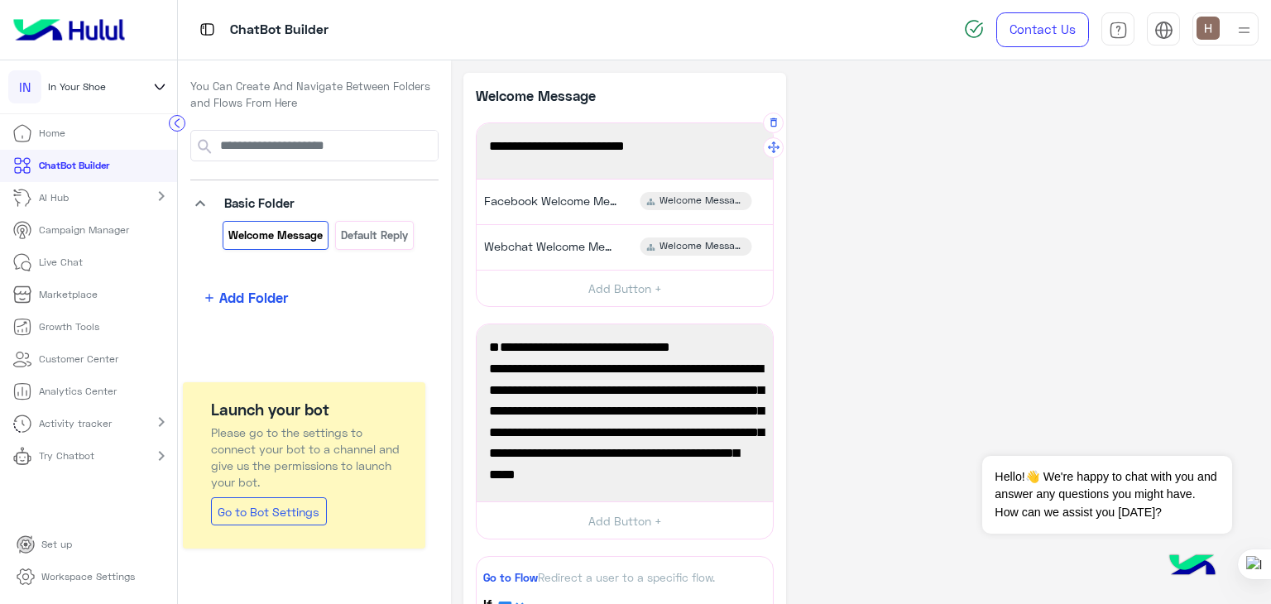
click at [609, 147] on span "Welcome to your first flow!" at bounding box center [625, 147] width 272 height 22
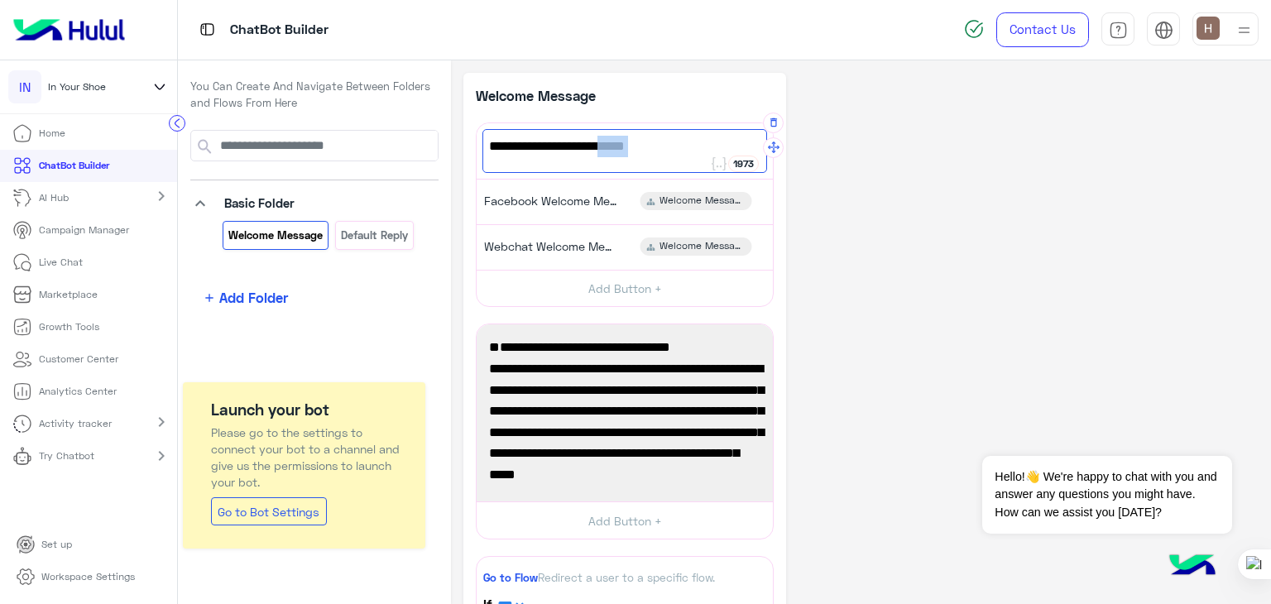
click at [609, 147] on span "Welcome to your first flow!" at bounding box center [625, 147] width 272 height 22
click at [673, 151] on span "Welcome to your first flow!" at bounding box center [625, 147] width 272 height 22
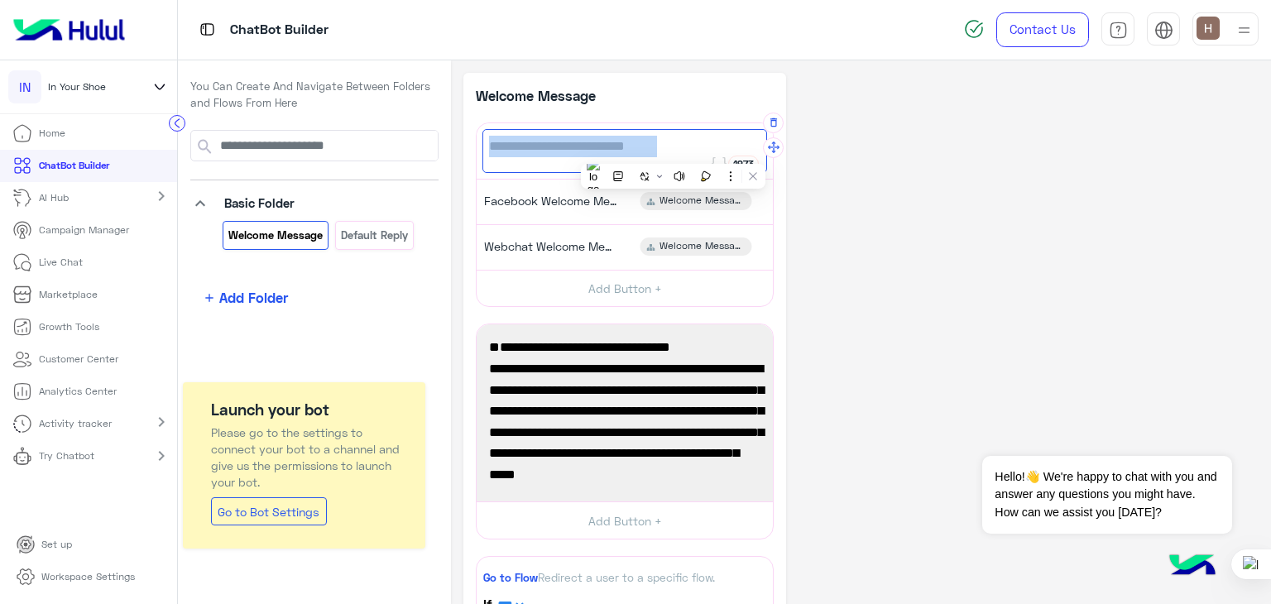
click at [673, 151] on span "Welcome to your first flow!" at bounding box center [625, 147] width 272 height 22
click at [854, 200] on div "**********" at bounding box center [861, 611] width 795 height 1077
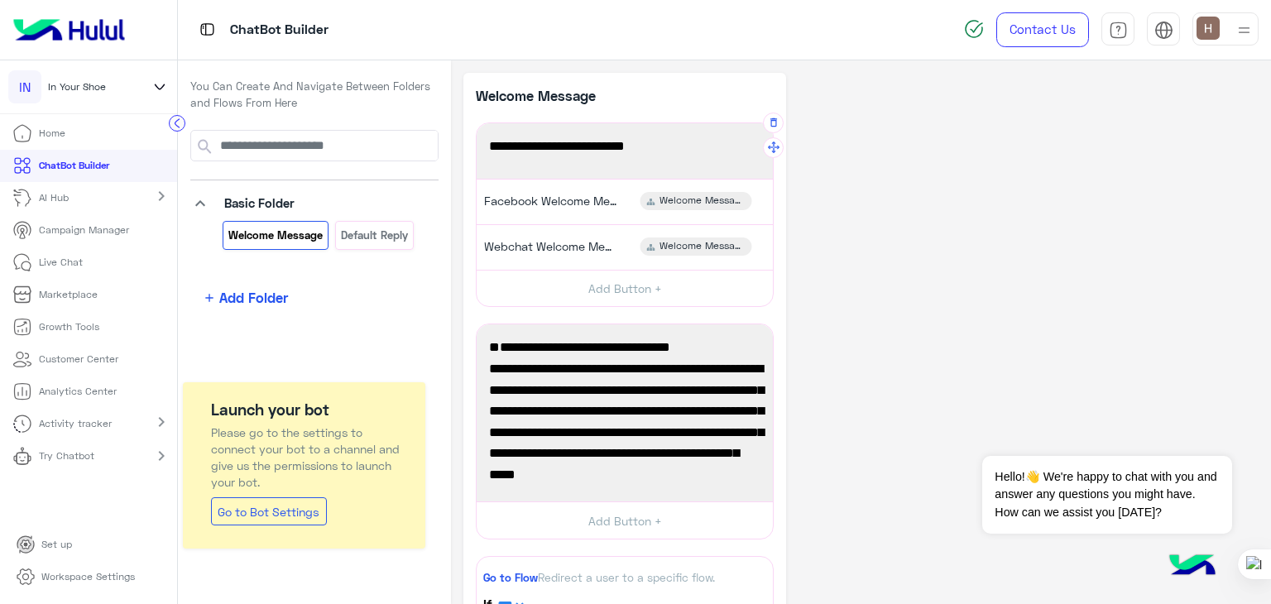
click at [587, 140] on span "Welcome to your first flow!" at bounding box center [625, 147] width 272 height 22
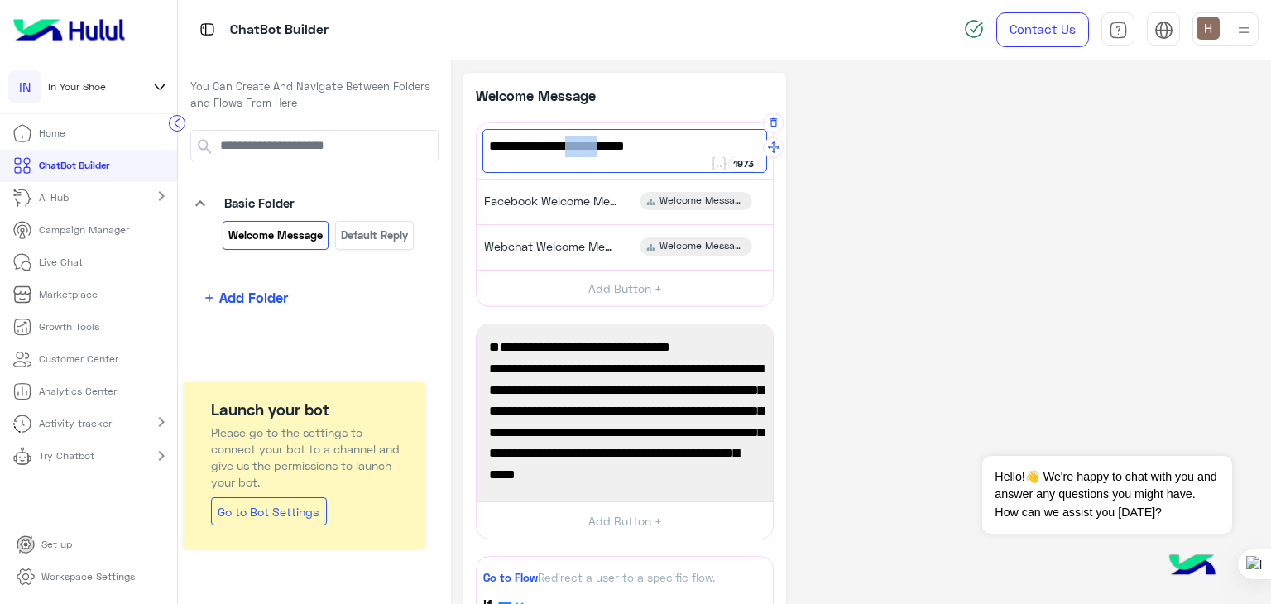
click at [587, 140] on span "Welcome to your first flow!" at bounding box center [625, 147] width 272 height 22
type textarea "**********"
click at [735, 76] on div "**********" at bounding box center [625, 611] width 323 height 1077
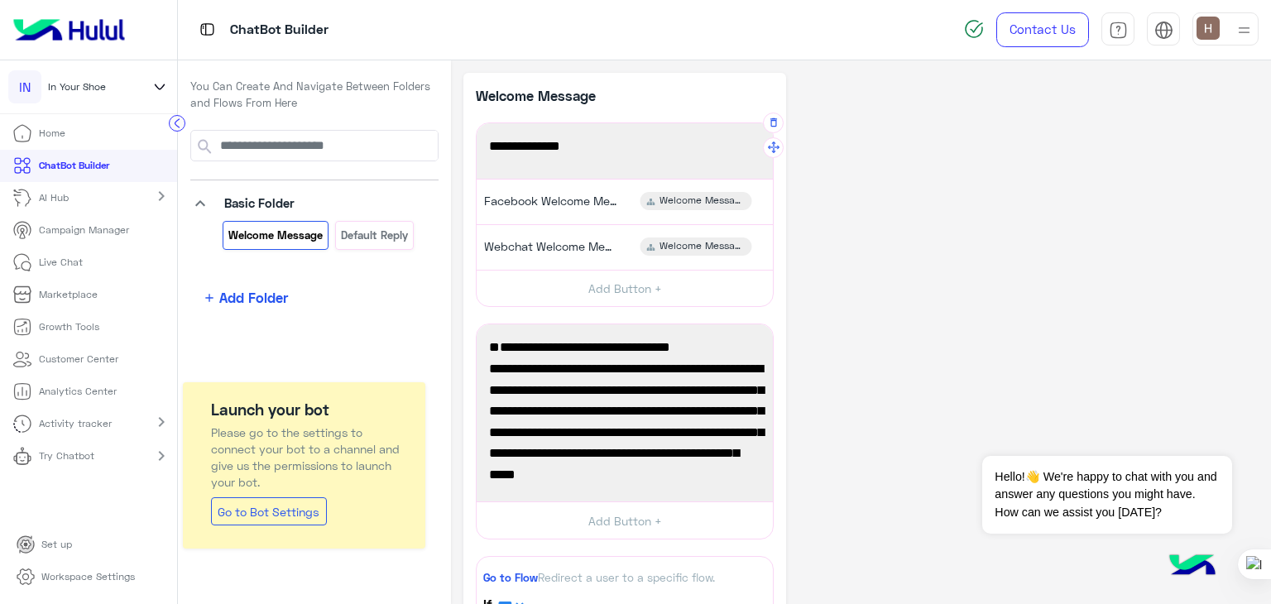
click at [884, 300] on div "**********" at bounding box center [861, 611] width 795 height 1077
drag, startPoint x: 565, startPoint y: 107, endPoint x: 556, endPoint y: 100, distance: 11.3
click at [556, 100] on div "Welcome Message" at bounding box center [625, 103] width 298 height 37
click at [556, 100] on p "Welcome Message" at bounding box center [550, 95] width 149 height 21
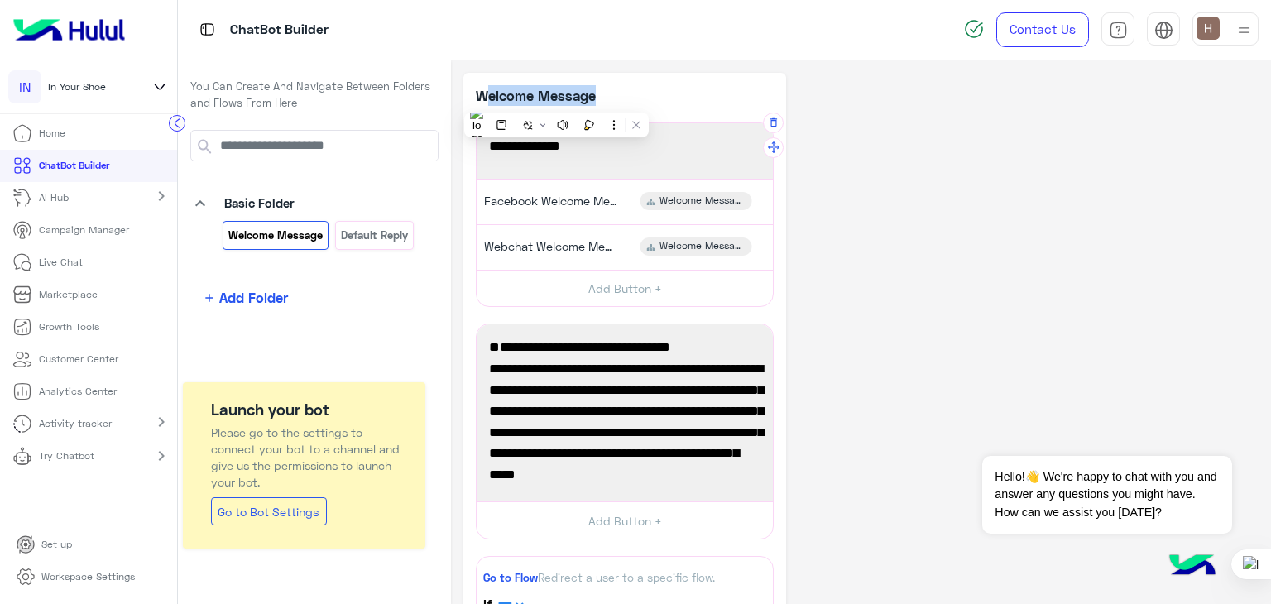
click at [556, 100] on p "Welcome Message" at bounding box center [550, 95] width 149 height 21
click at [1006, 257] on div "**********" at bounding box center [861, 611] width 795 height 1077
click at [579, 209] on div "Facebook Welcome Message" at bounding box center [548, 201] width 150 height 18
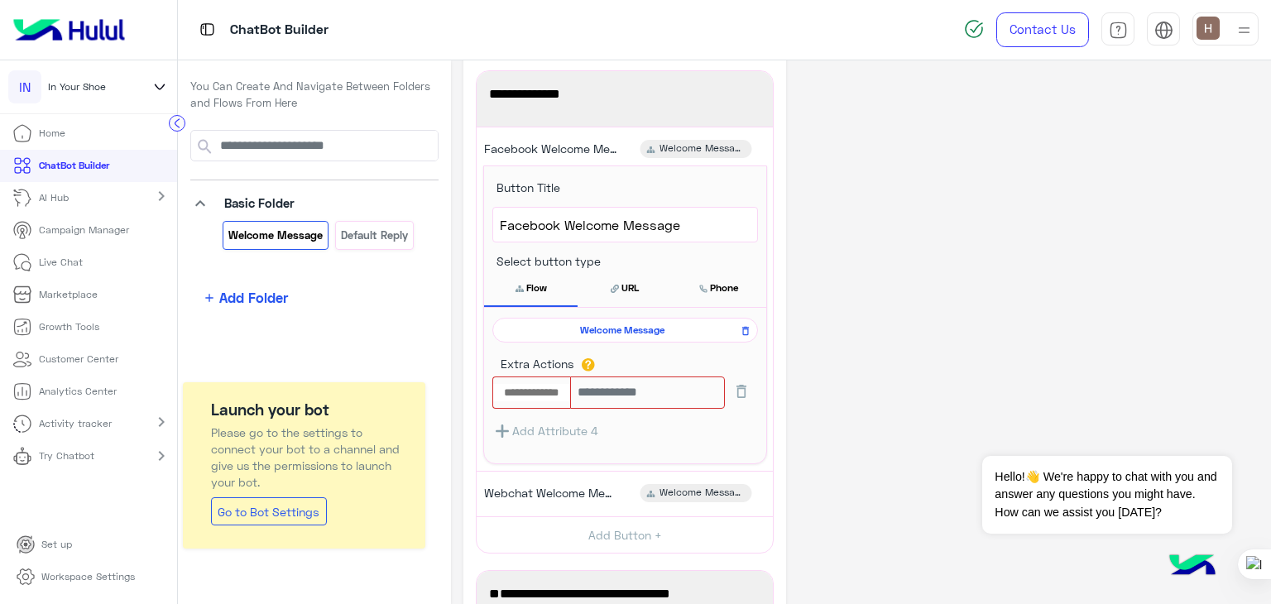
scroll to position [53, 0]
click at [556, 392] on input "text" at bounding box center [532, 392] width 78 height 18
click at [563, 393] on input "text" at bounding box center [532, 392] width 78 height 18
click at [614, 385] on input "text" at bounding box center [647, 392] width 154 height 32
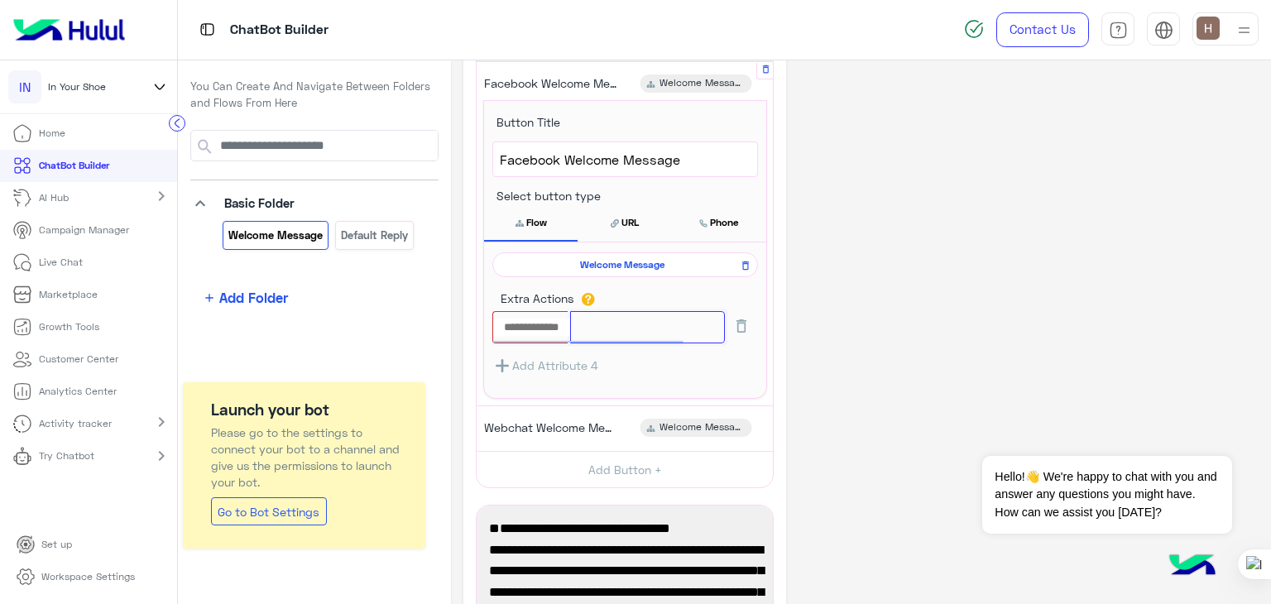
scroll to position [119, 0]
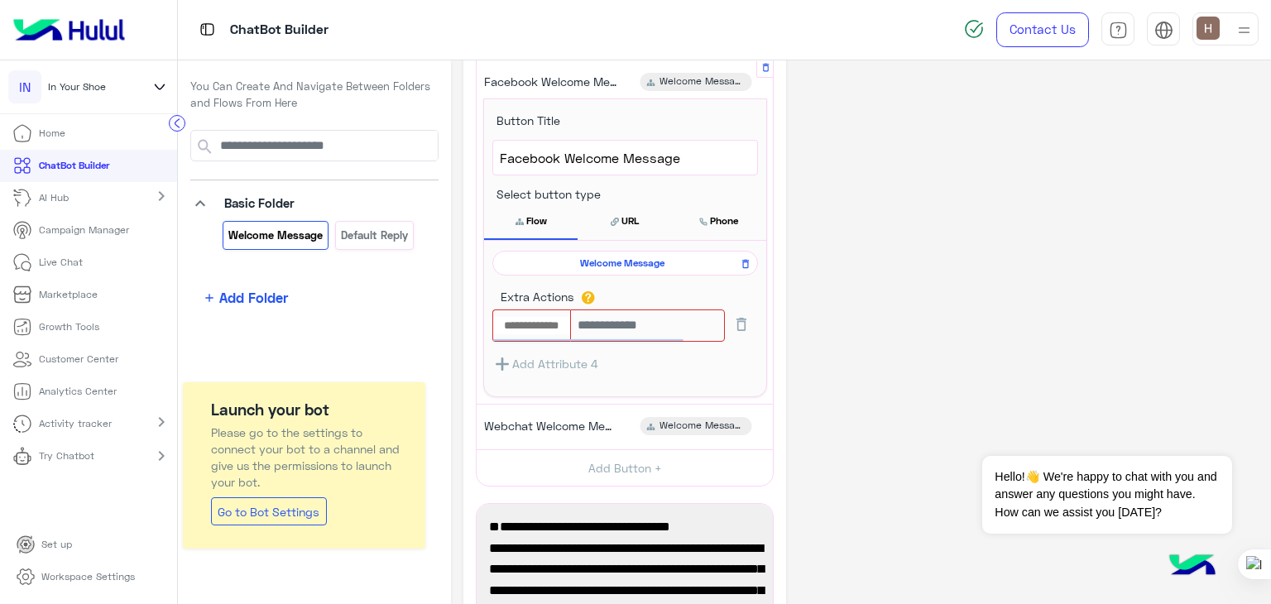
click at [597, 360] on button "Add Attribute 4" at bounding box center [546, 364] width 106 height 21
click at [699, 419] on span "Welcome Message" at bounding box center [703, 426] width 86 height 15
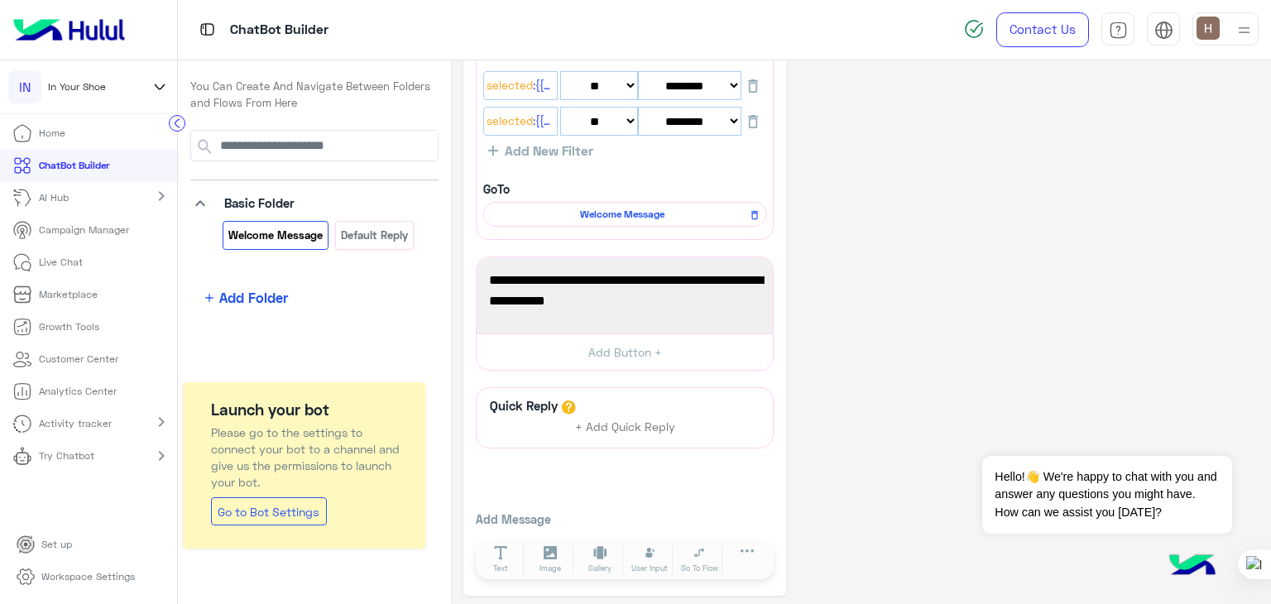
scroll to position [810, 0]
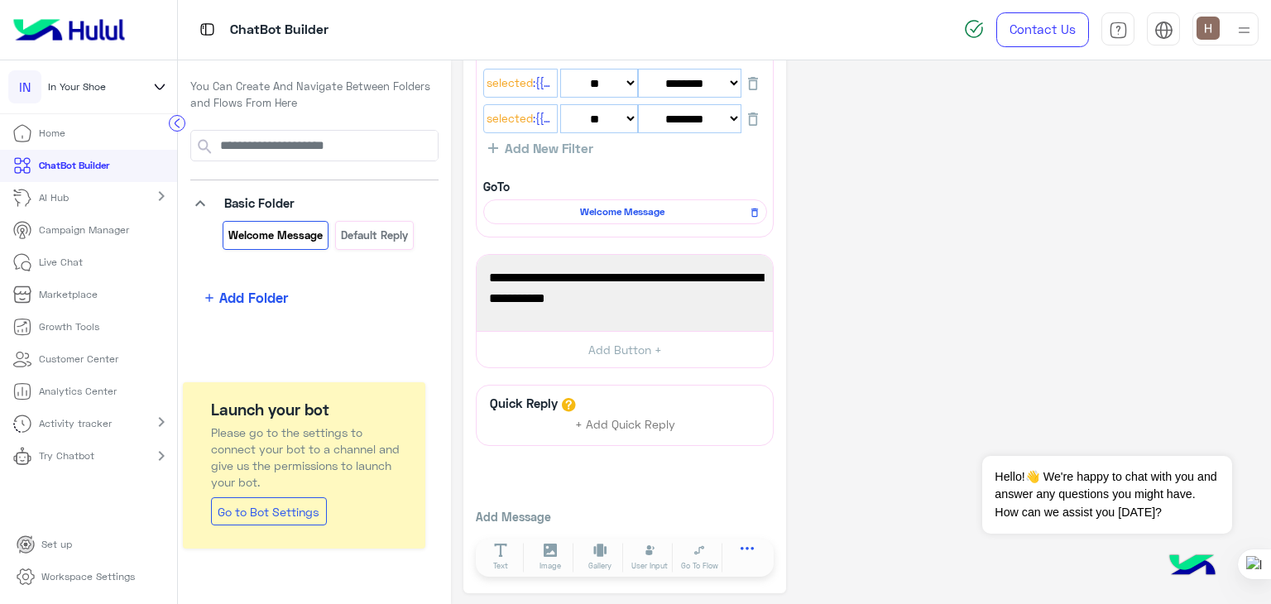
click at [738, 547] on button at bounding box center [747, 552] width 46 height 19
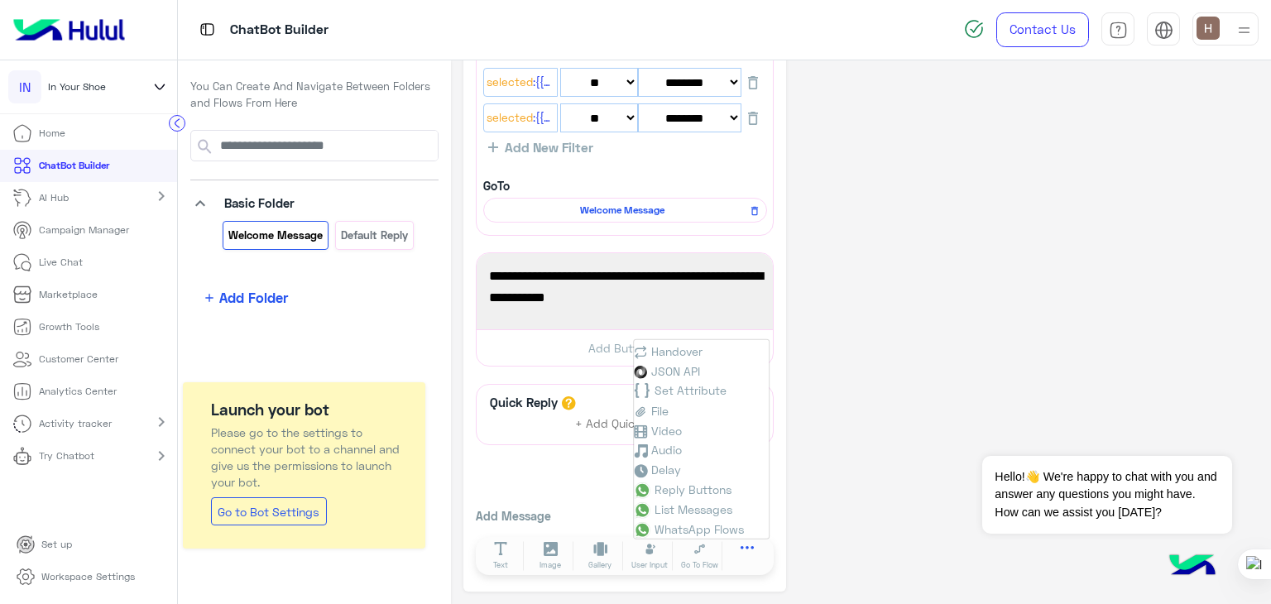
click at [738, 547] on button at bounding box center [747, 550] width 46 height 19
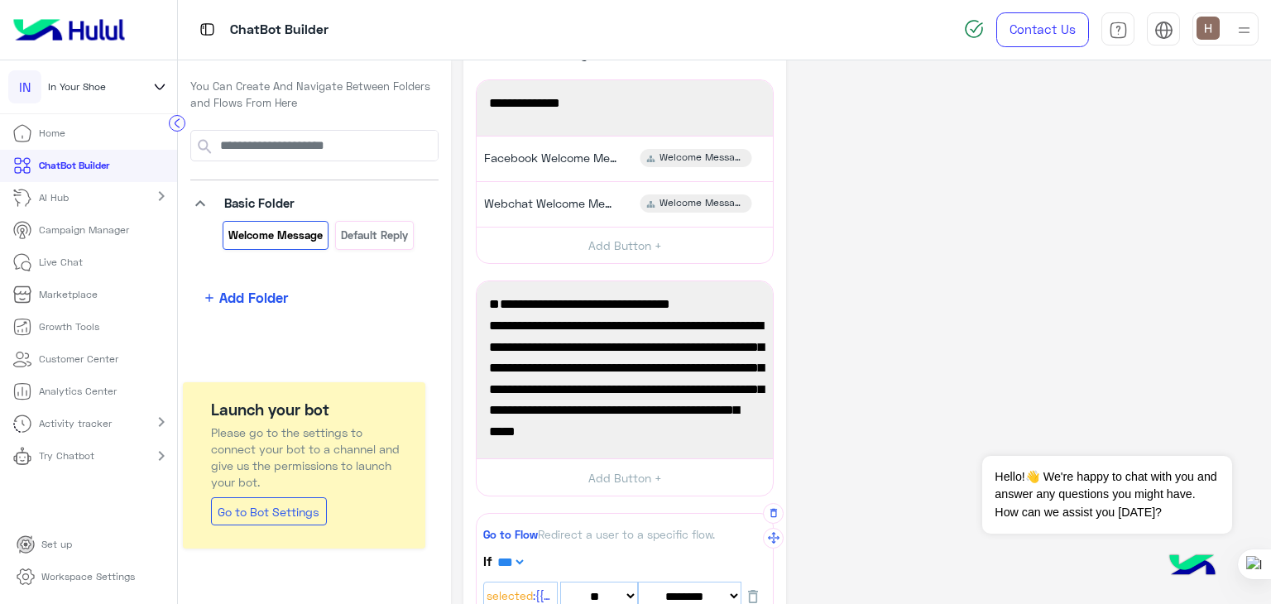
scroll to position [0, 0]
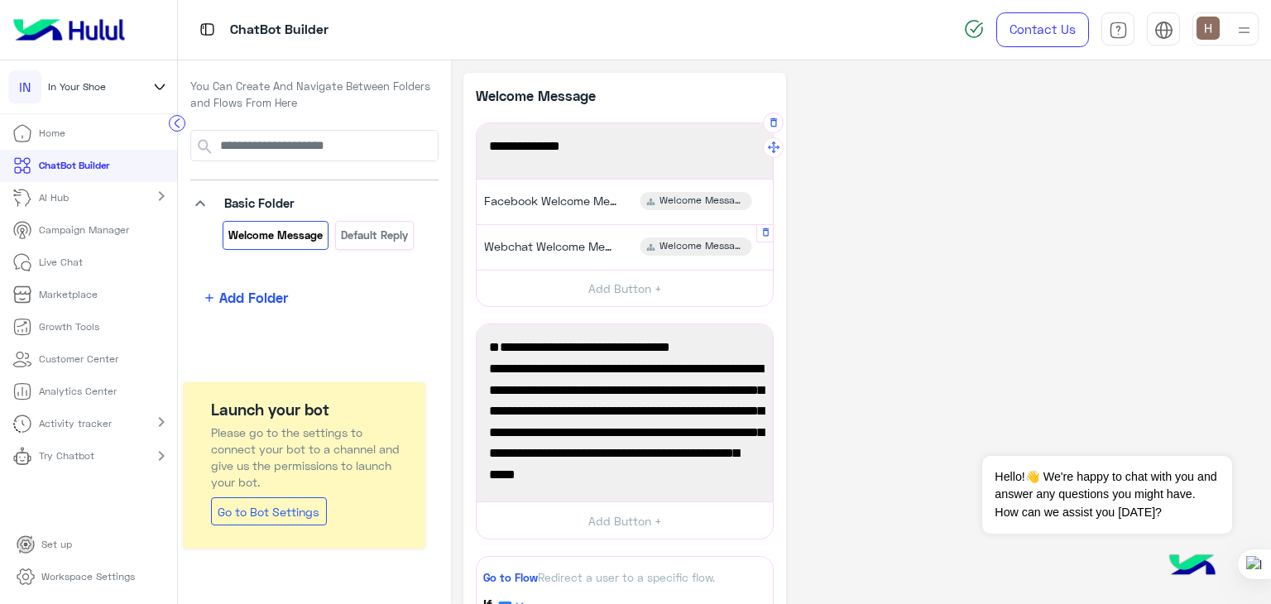
click at [526, 242] on span "Webchat Welcome Message" at bounding box center [550, 246] width 132 height 15
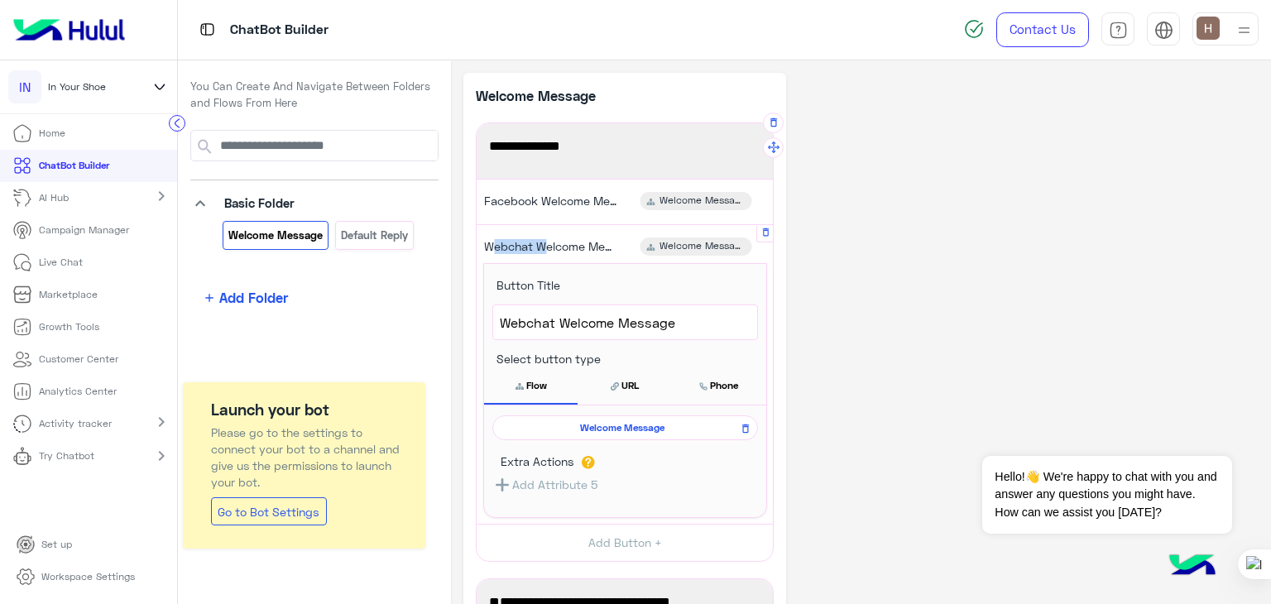
click at [526, 242] on span "Webchat Welcome Message" at bounding box center [550, 246] width 132 height 15
click at [530, 354] on span "Select button type" at bounding box center [542, 359] width 117 height 14
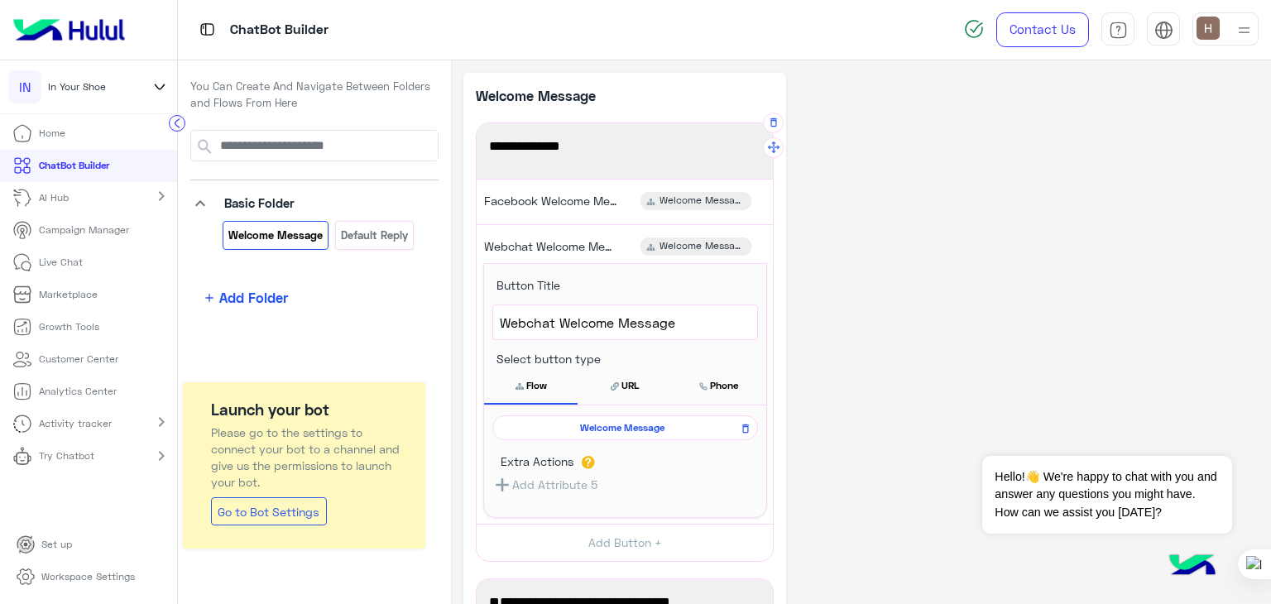
click at [540, 140] on span "Facebook Flows" at bounding box center [625, 147] width 272 height 22
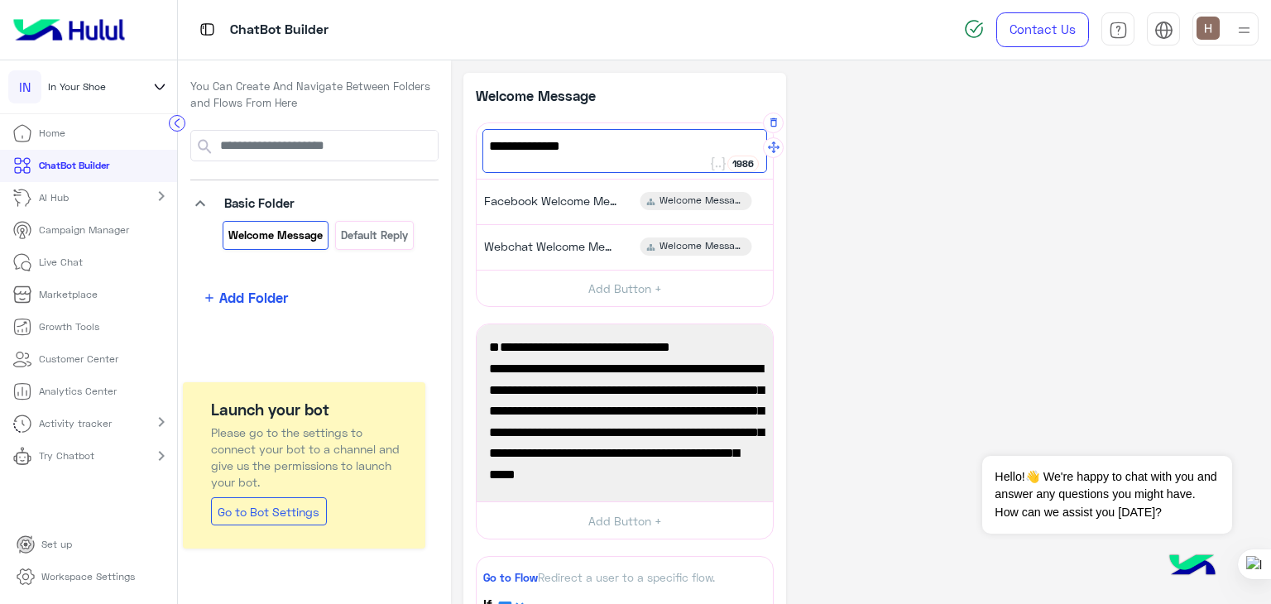
click at [629, 136] on span "Facebook Flows" at bounding box center [625, 147] width 272 height 22
click at [344, 265] on app-playground-folders "keyboard_arrow_down Basic Folder Welcome Message Default reply add Add Folder" at bounding box center [314, 219] width 248 height 178
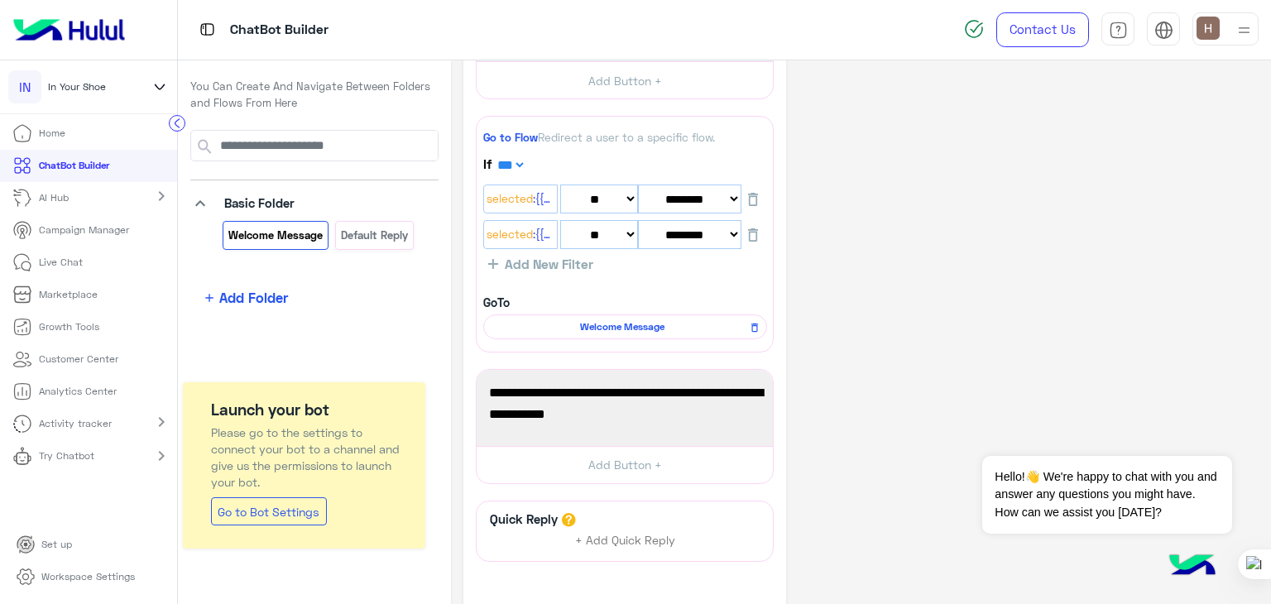
scroll to position [556, 0]
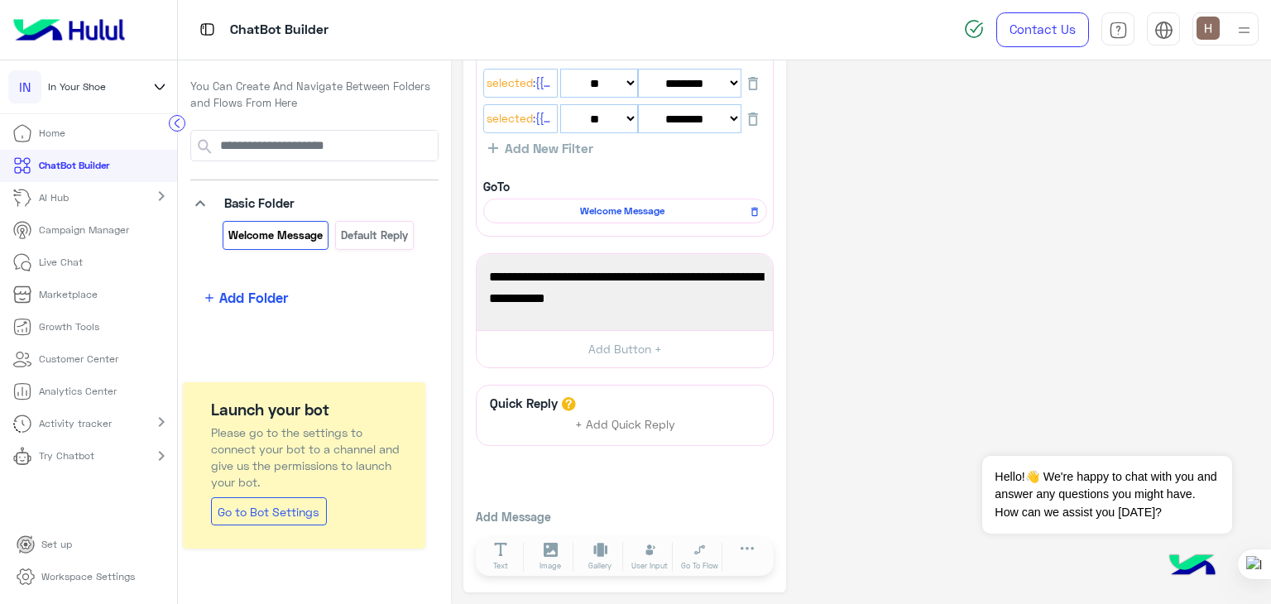
click at [147, 204] on div "chevron_right" at bounding box center [161, 198] width 32 height 24
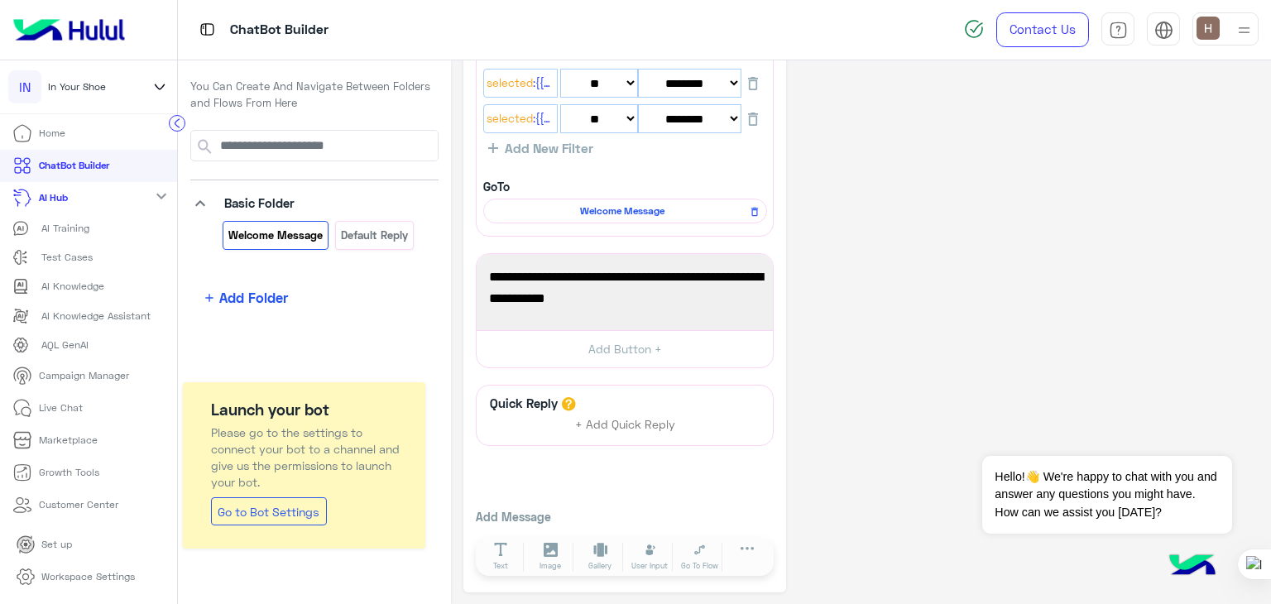
click at [151, 204] on mat-icon "expand_more" at bounding box center [161, 196] width 20 height 20
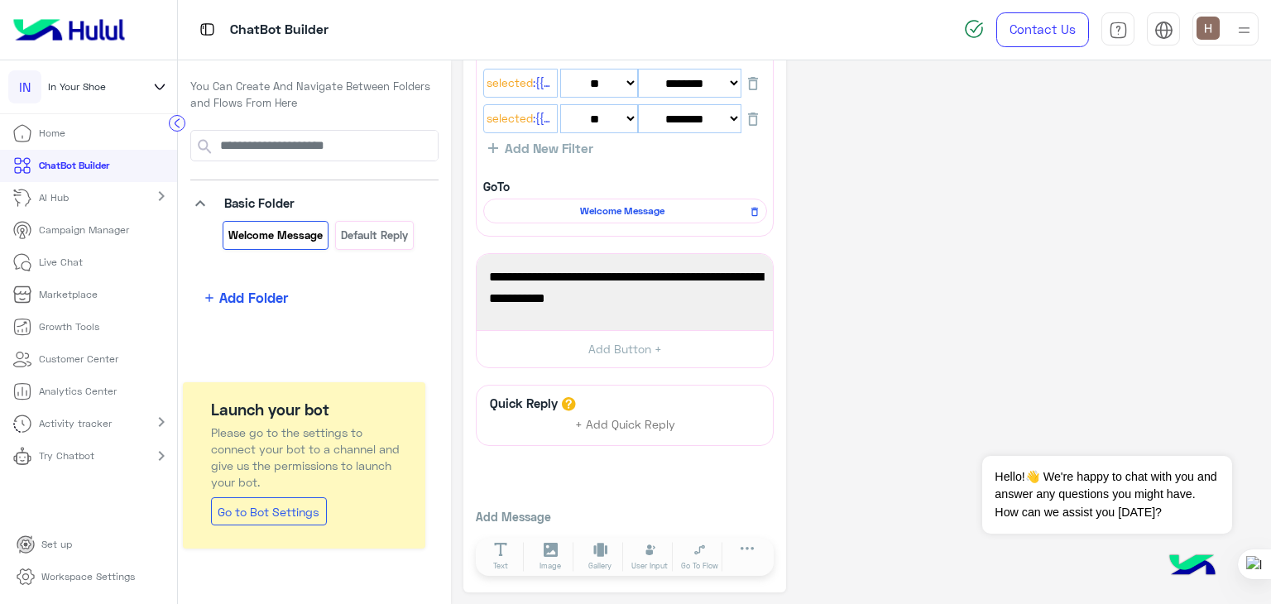
click at [132, 169] on li "ChatBot Builder" at bounding box center [88, 166] width 177 height 32
click at [142, 449] on div "Try Chatbot chevron_right" at bounding box center [88, 458] width 177 height 36
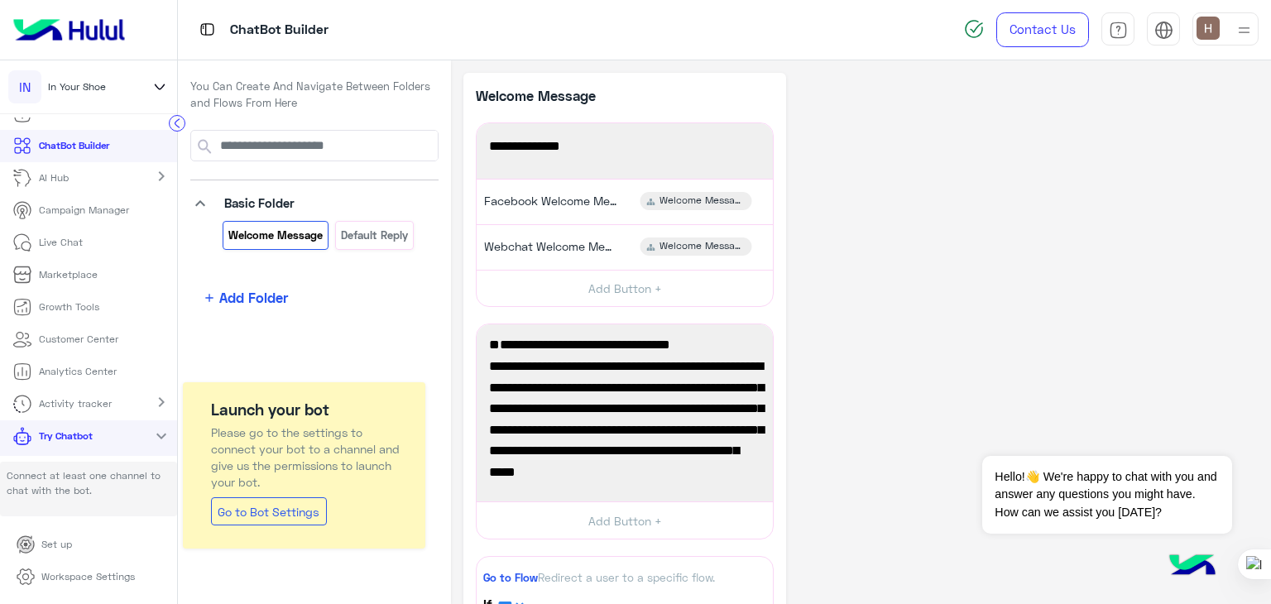
scroll to position [0, 0]
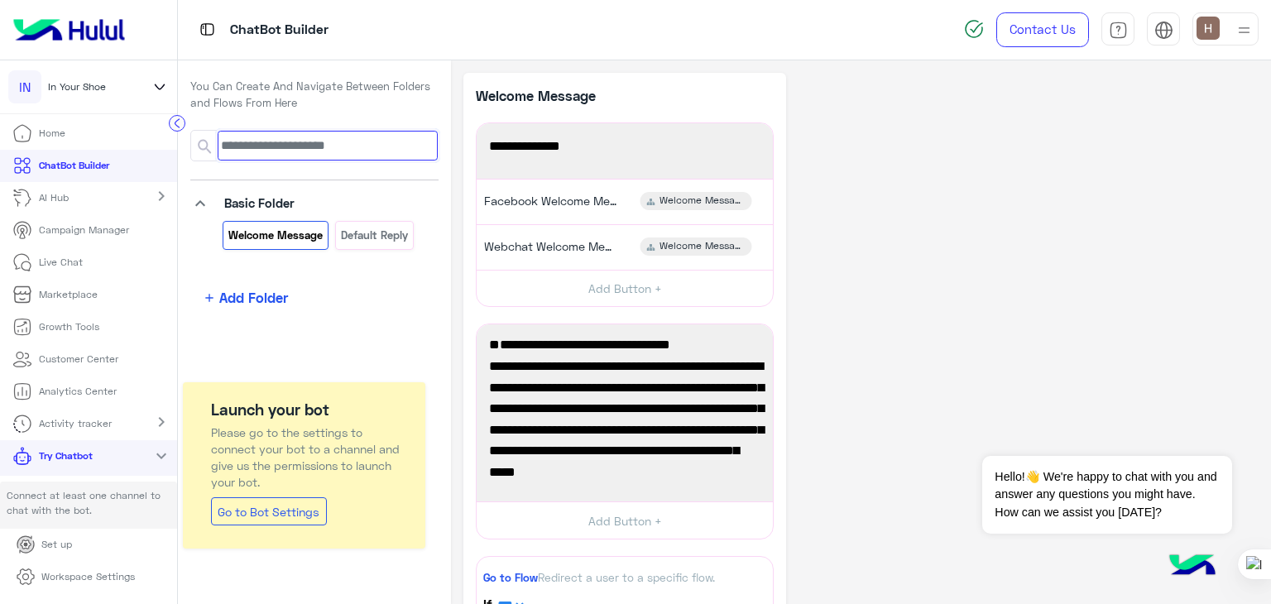
click at [262, 152] on input at bounding box center [328, 146] width 221 height 30
click at [111, 160] on link "ChatBot Builder" at bounding box center [61, 166] width 122 height 32
click at [120, 84] on div "IN In Your Shoe" at bounding box center [74, 86] width 132 height 33
click at [113, 130] on input "text" at bounding box center [89, 137] width 143 height 33
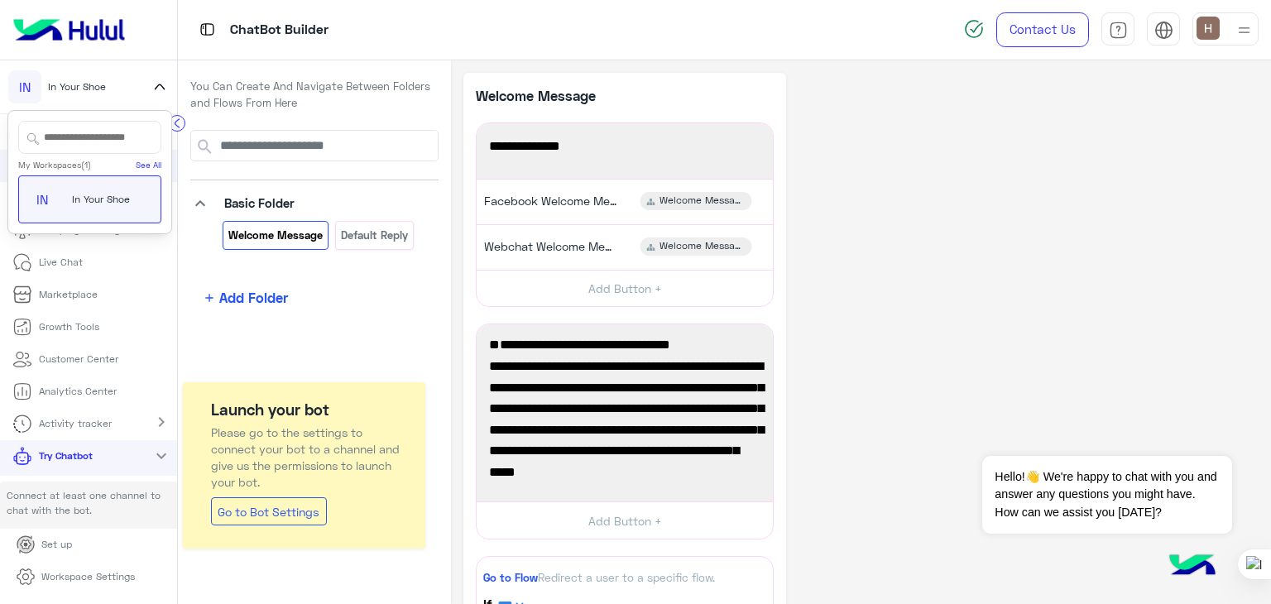
click at [109, 116] on div "My Workspaces (1) See All IN In Your Shoe" at bounding box center [89, 172] width 165 height 124
click at [139, 108] on div "IN In Your Shoe" at bounding box center [88, 87] width 177 height 54
click at [265, 98] on p "You Can Create And Navigate Between Folders and Flows From Here" at bounding box center [314, 95] width 248 height 32
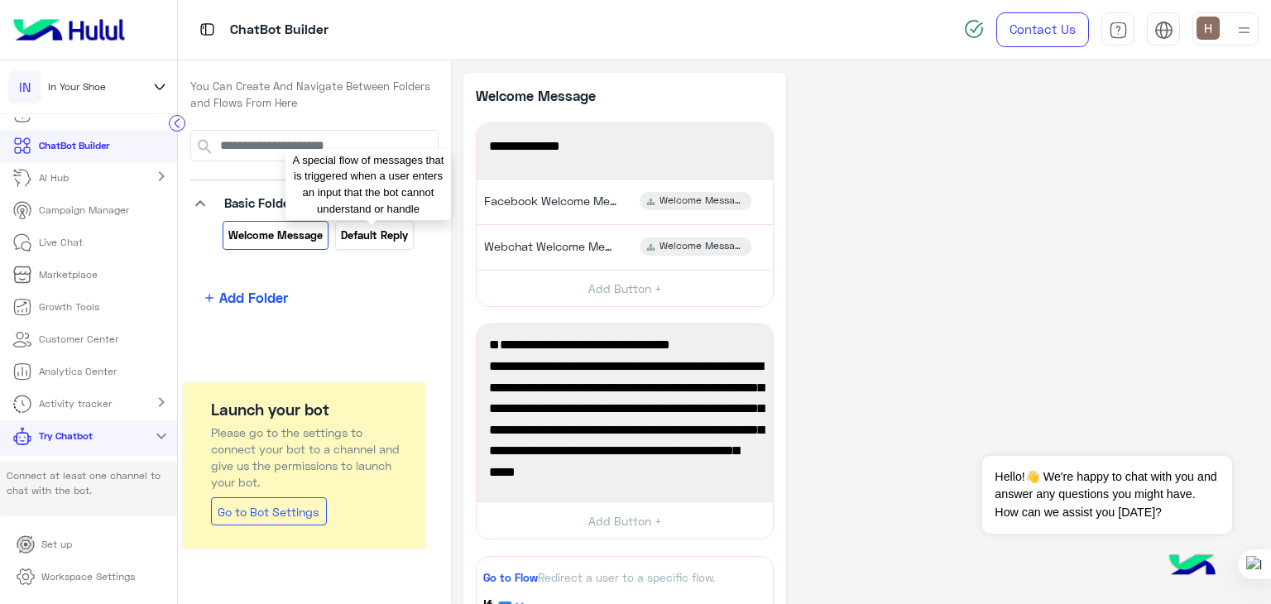
click at [376, 239] on p "Default reply" at bounding box center [374, 235] width 70 height 19
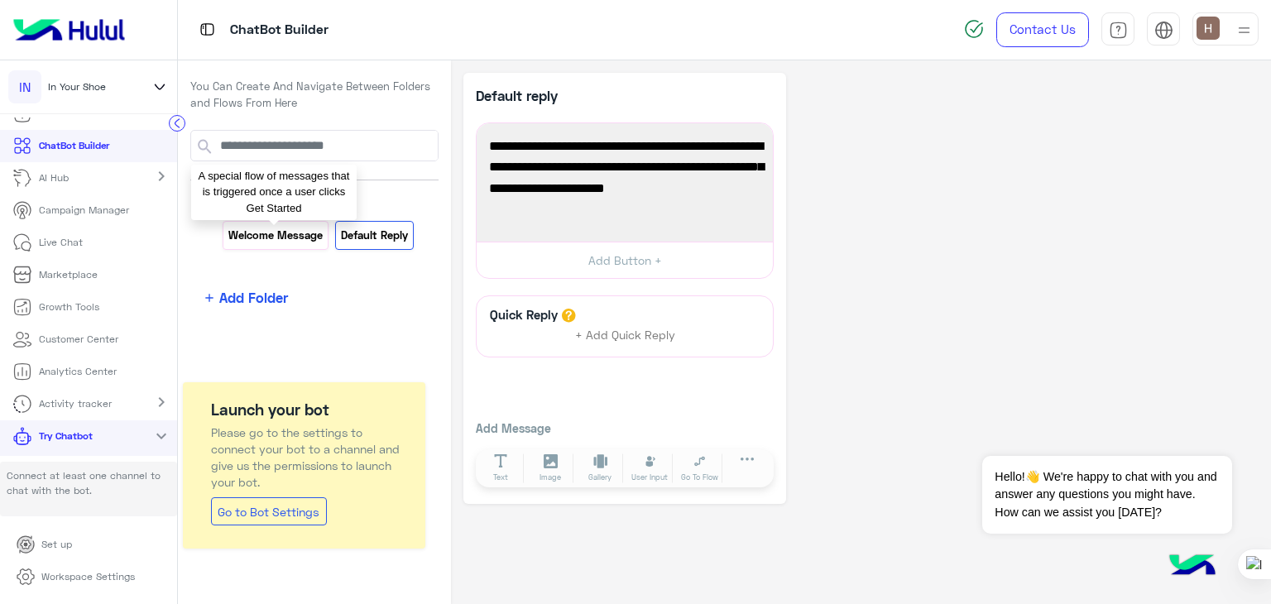
click at [297, 230] on p "Welcome Message" at bounding box center [276, 235] width 97 height 19
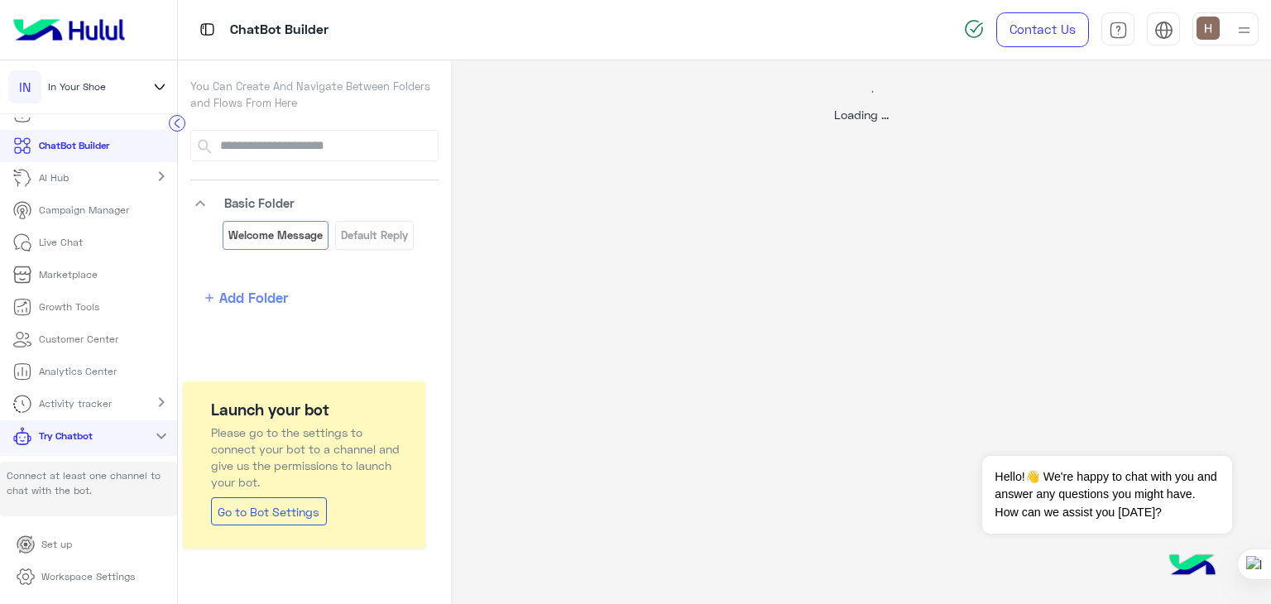
select select "*"
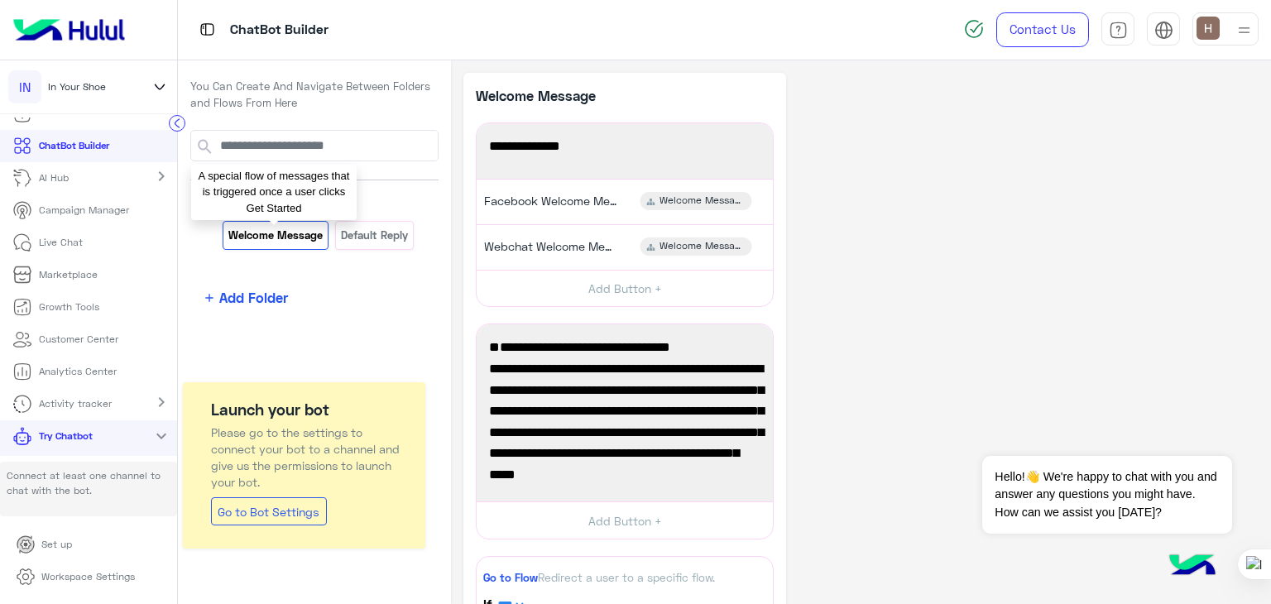
click at [297, 230] on p "Welcome Message" at bounding box center [276, 235] width 97 height 19
click at [252, 145] on input at bounding box center [328, 146] width 221 height 30
click at [255, 305] on span "Add Folder" at bounding box center [253, 297] width 69 height 21
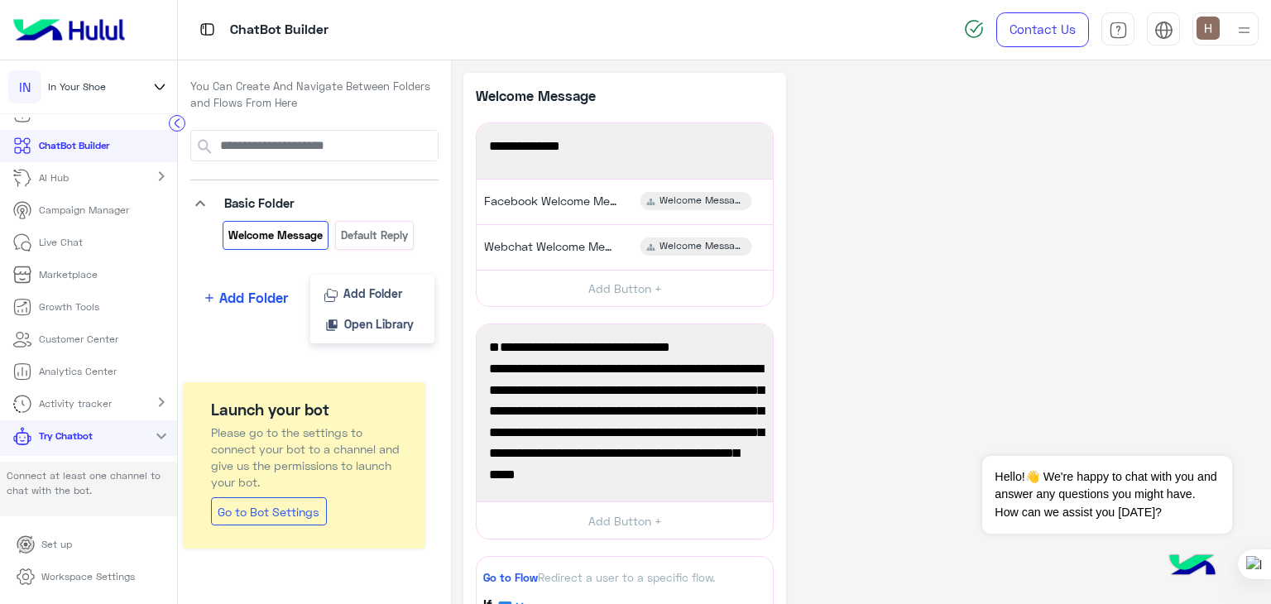
click at [353, 329] on span "Open Library" at bounding box center [379, 324] width 70 height 14
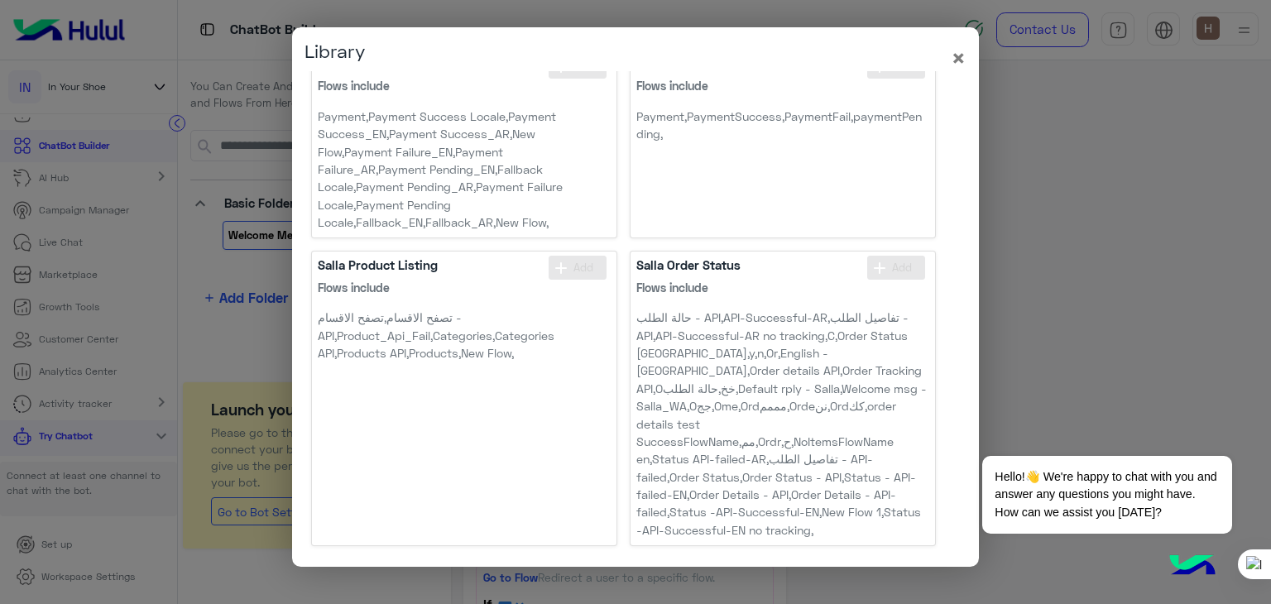
scroll to position [0, 0]
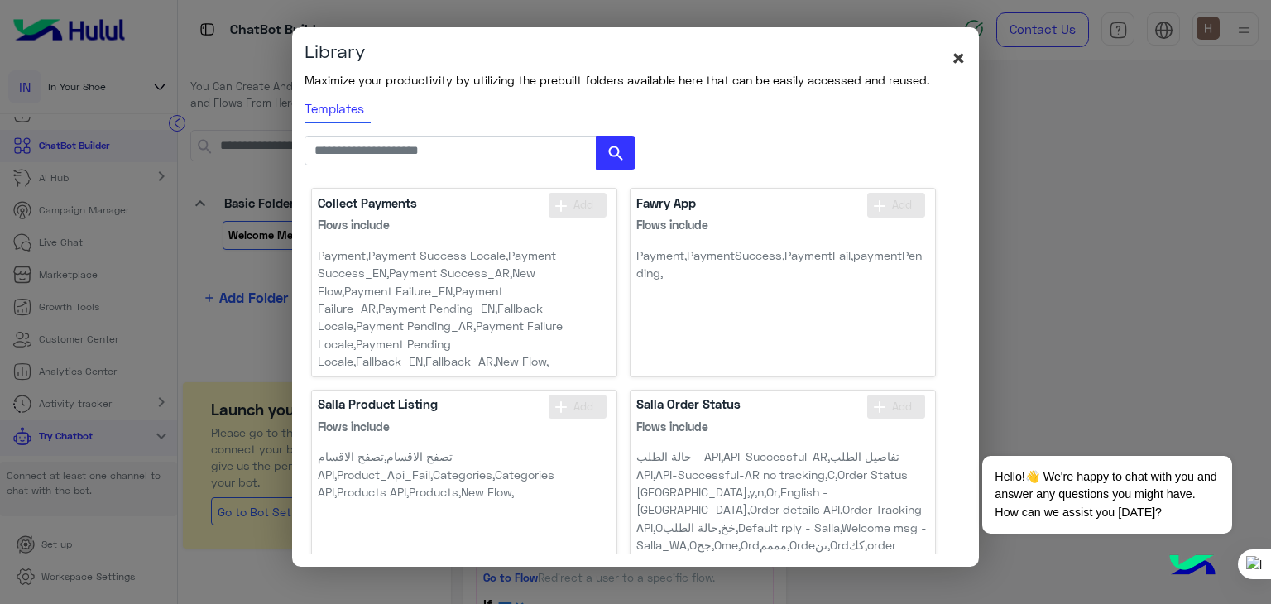
click at [958, 61] on span "×" at bounding box center [959, 57] width 16 height 30
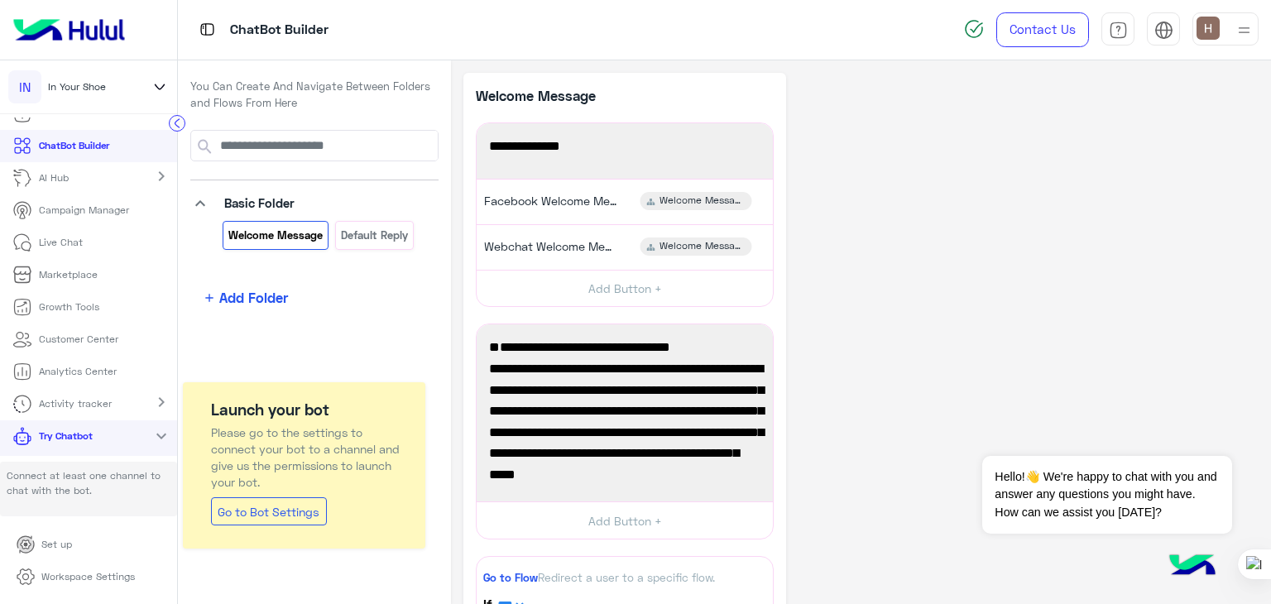
click at [252, 297] on span "Add Folder" at bounding box center [253, 297] width 69 height 21
click at [362, 286] on span "Add Folder" at bounding box center [373, 293] width 59 height 14
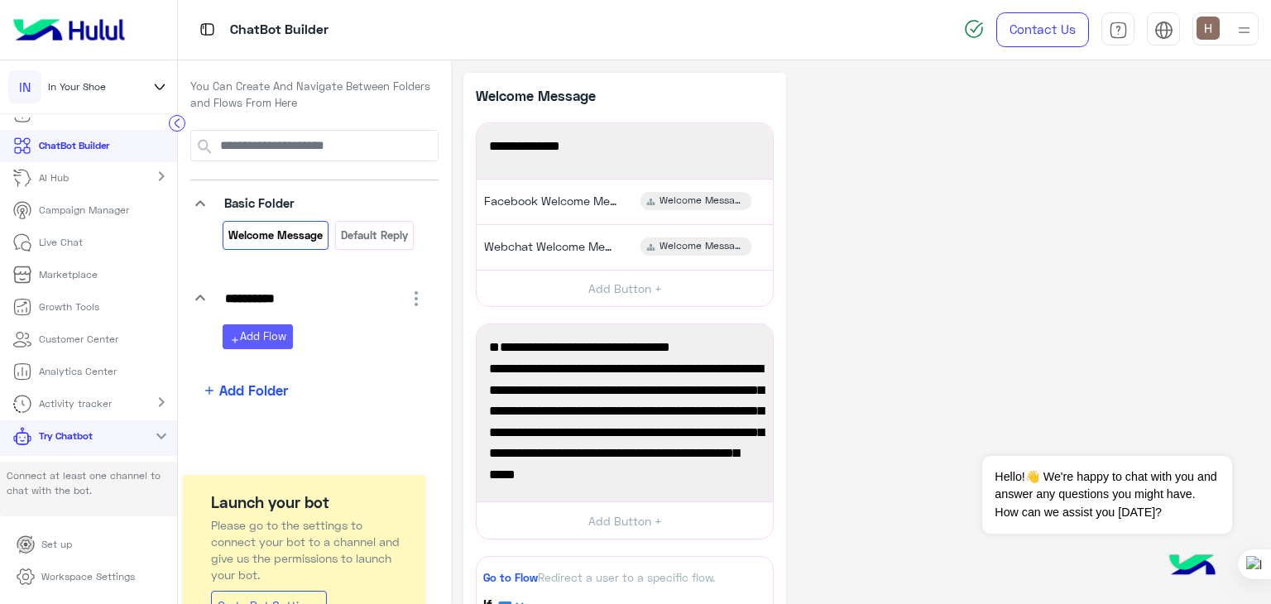
click at [285, 335] on button "add Add Flow" at bounding box center [258, 336] width 70 height 24
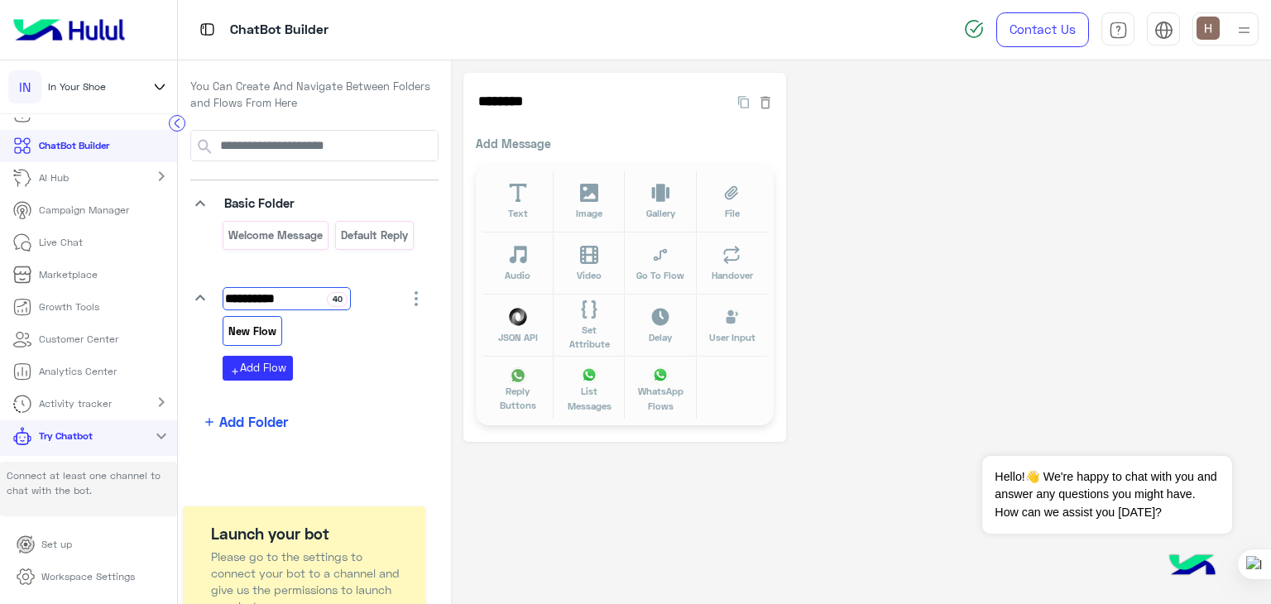
click at [310, 293] on input "**********" at bounding box center [287, 298] width 128 height 23
click at [313, 349] on div "New Flow" at bounding box center [325, 334] width 204 height 36
click at [239, 333] on p "New Flow" at bounding box center [253, 331] width 50 height 19
click at [507, 96] on input "********" at bounding box center [594, 101] width 236 height 33
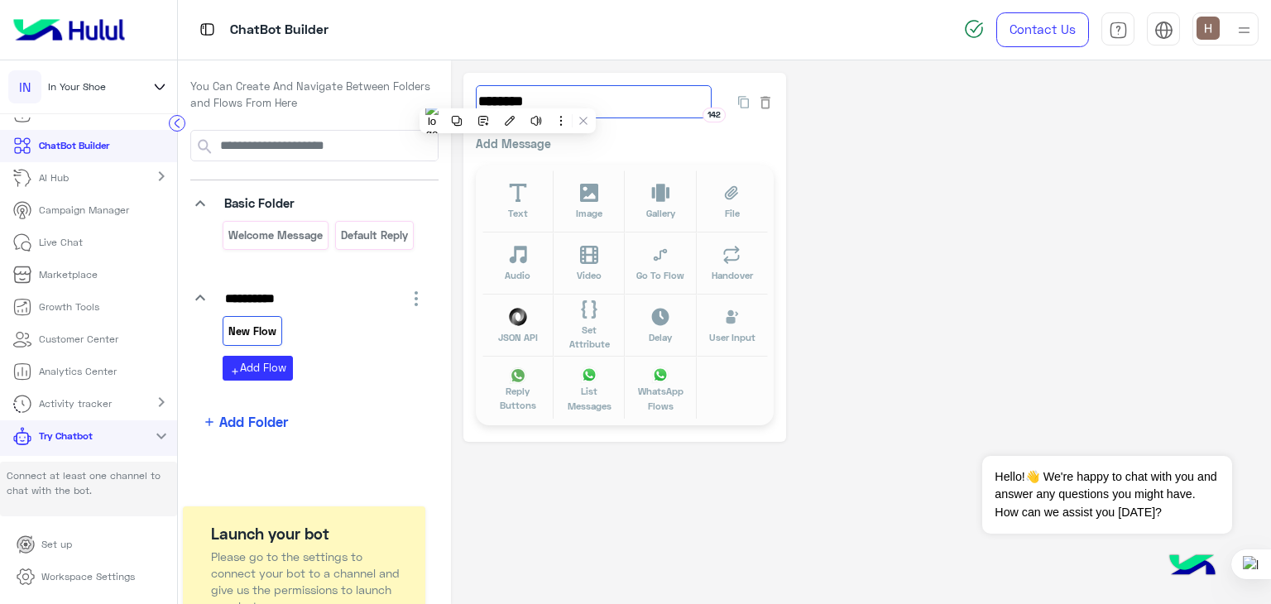
click at [507, 96] on input "********" at bounding box center [594, 101] width 236 height 33
type input "**********"
click at [505, 130] on div "**********" at bounding box center [625, 110] width 298 height 50
click at [507, 143] on p "Add Message" at bounding box center [625, 143] width 298 height 17
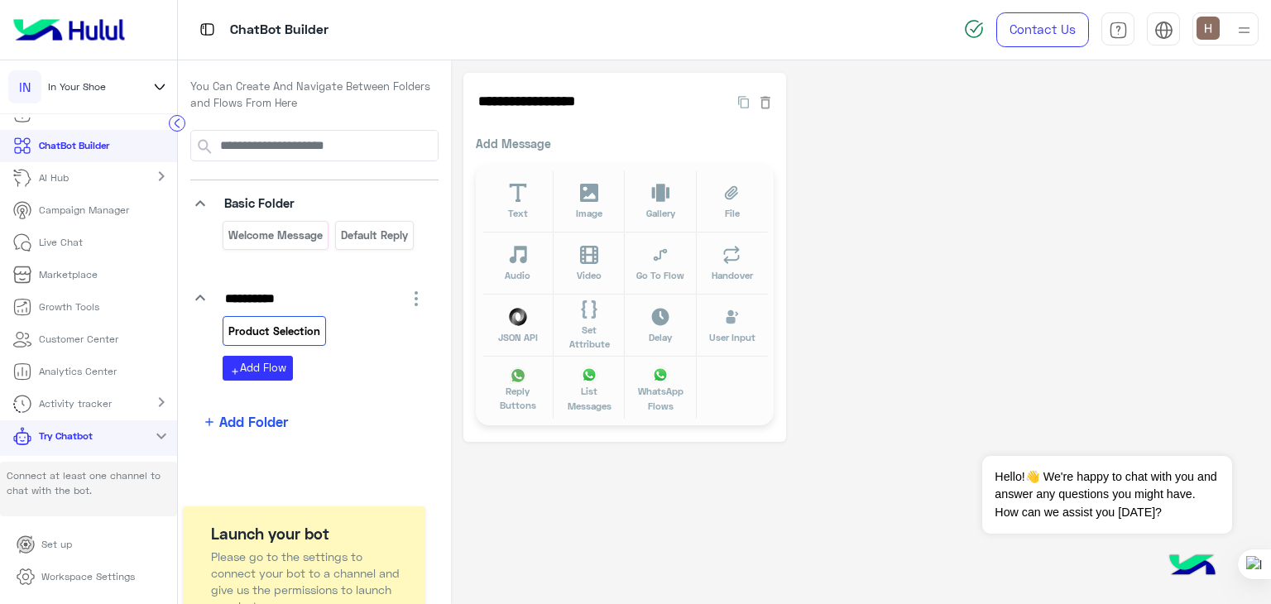
click at [507, 143] on p "Add Message" at bounding box center [625, 143] width 298 height 17
drag, startPoint x: 507, startPoint y: 143, endPoint x: 513, endPoint y: 189, distance: 46.0
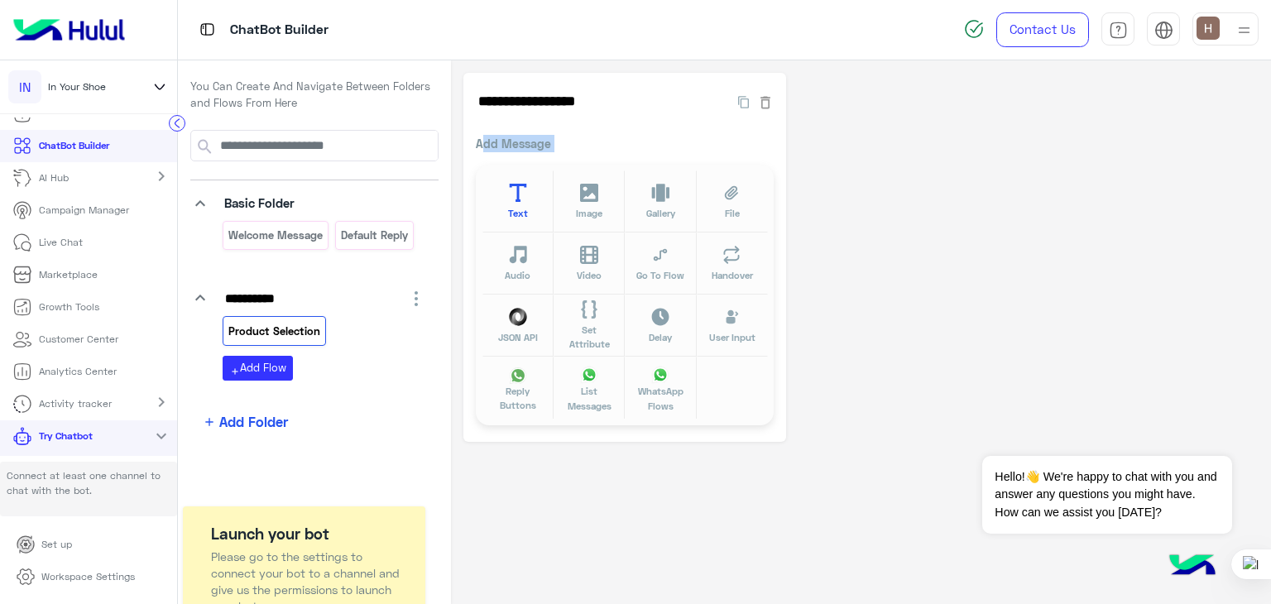
click at [513, 189] on div "Add Message Text Image Gallery File Audio Video Go To Flow Handover JSON API Se…" at bounding box center [625, 282] width 298 height 295
click at [513, 189] on icon at bounding box center [518, 193] width 19 height 19
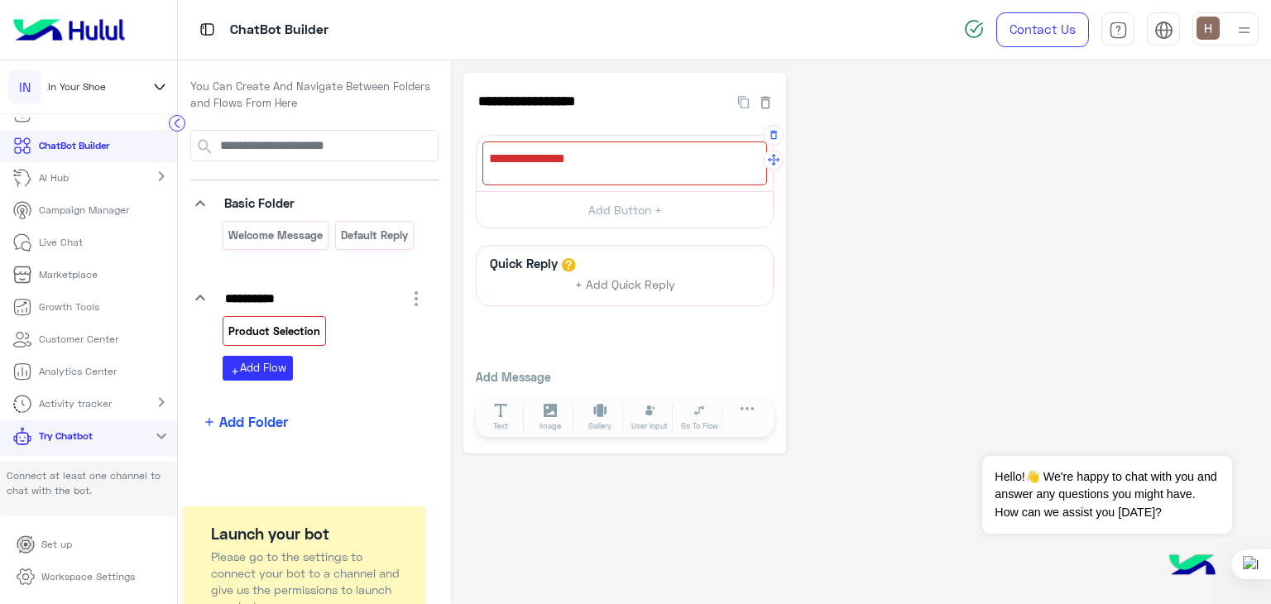
click at [524, 160] on div at bounding box center [625, 164] width 285 height 44
type textarea "*"
click at [551, 162] on span "Select Product: Socks," at bounding box center [625, 159] width 272 height 22
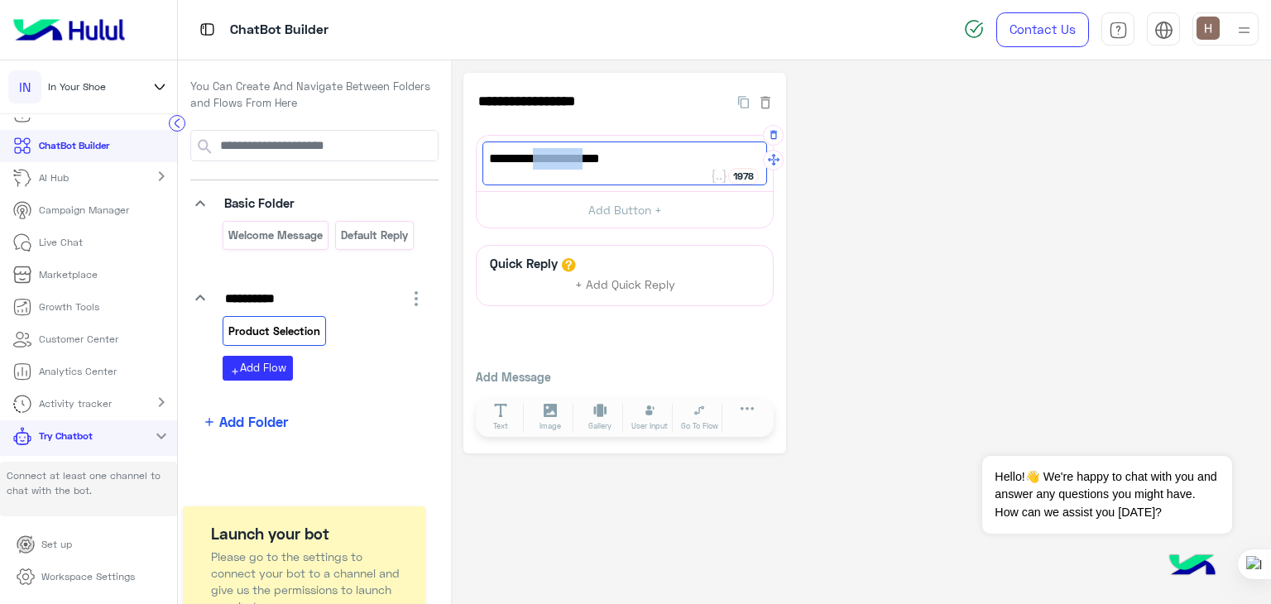
click at [551, 162] on span "Select Product: Socks," at bounding box center [625, 159] width 272 height 22
paste textarea "**********"
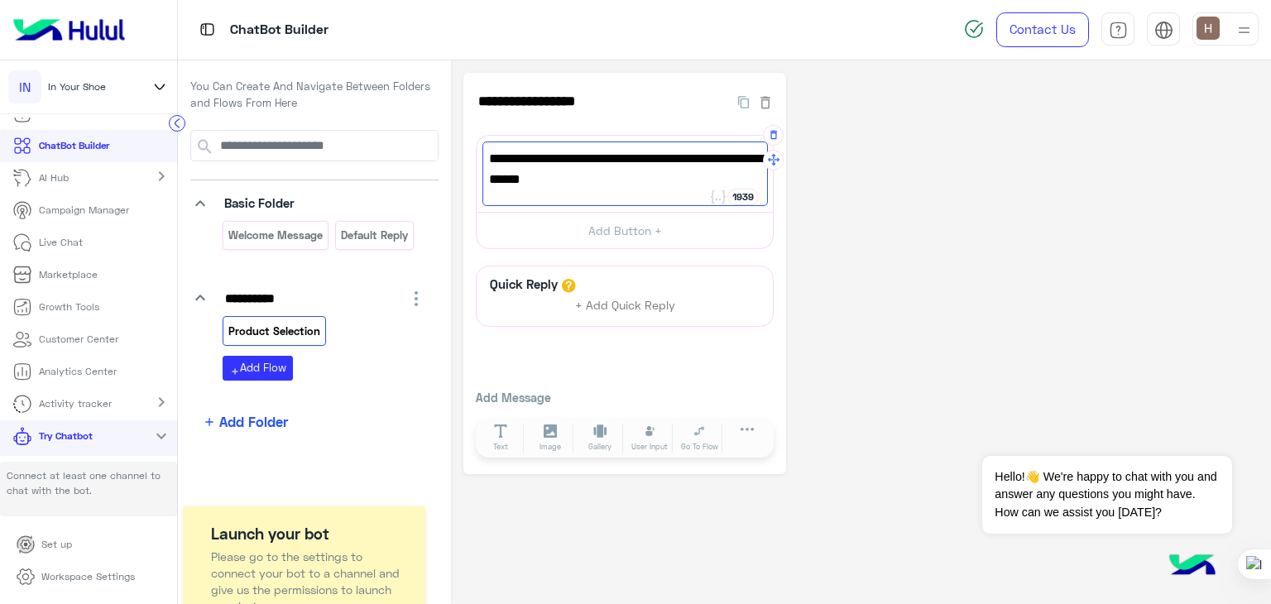
click at [493, 161] on span ""Please select a product: Socks, Oversized T-Shirts, Shorts."" at bounding box center [625, 169] width 272 height 42
drag, startPoint x: 613, startPoint y: 178, endPoint x: 569, endPoint y: 153, distance: 49.7
click at [569, 153] on span "Please select a product: Socks, Oversized T-Shirts, Shorts."" at bounding box center [625, 169] width 272 height 42
type textarea "**********"
click at [619, 306] on span "+ Add Quick Reply" at bounding box center [625, 305] width 100 height 14
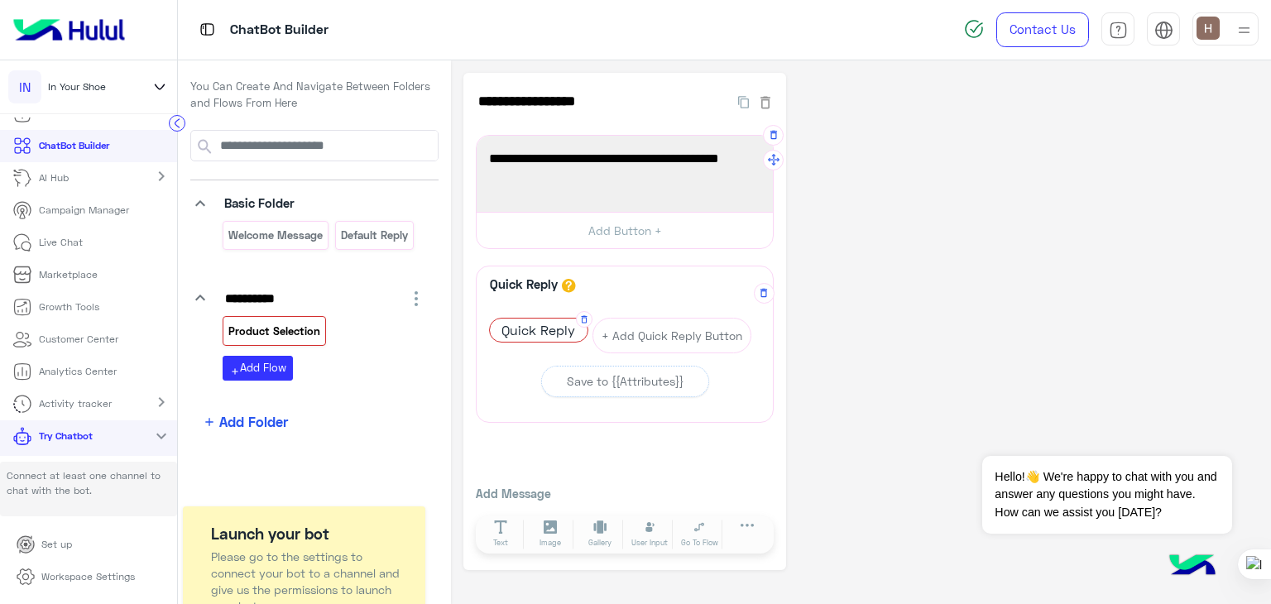
click at [550, 325] on span "Quick Reply" at bounding box center [539, 330] width 98 height 23
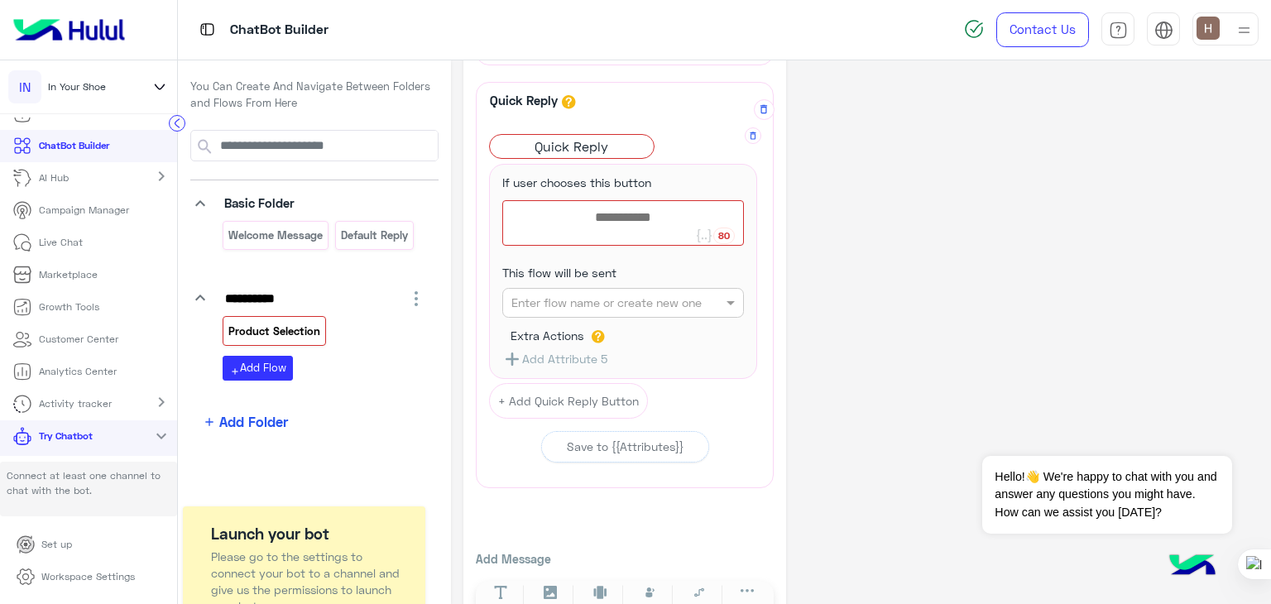
scroll to position [182, 0]
click at [568, 392] on button "+ Add Quick Reply Button" at bounding box center [568, 403] width 159 height 36
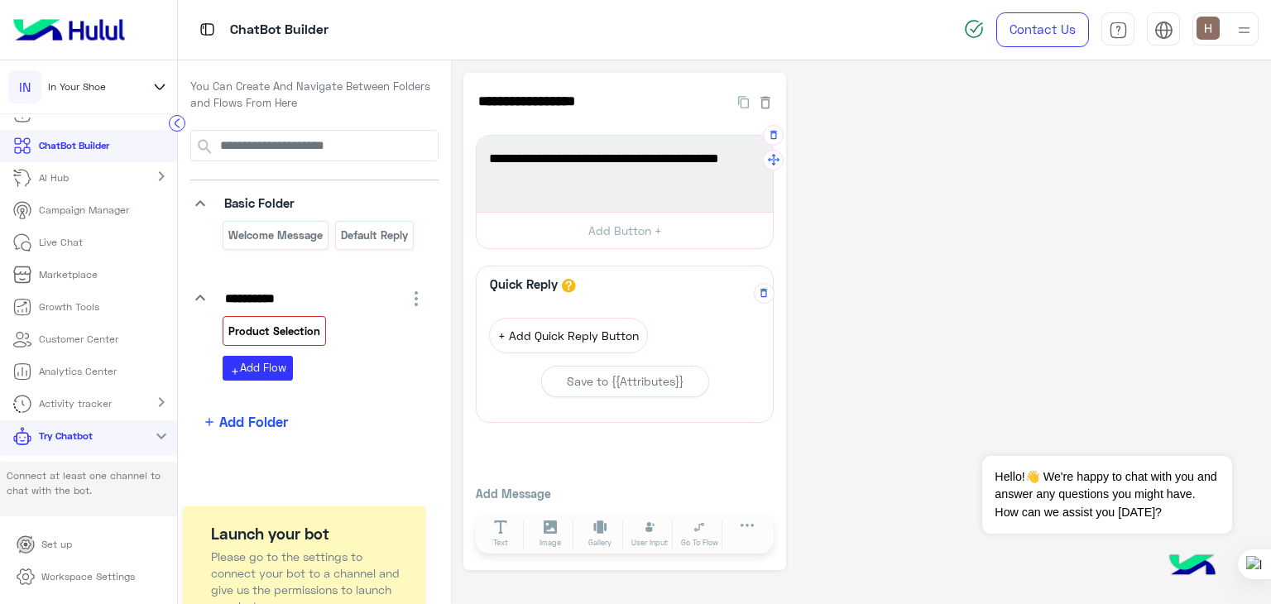
click at [587, 322] on button "+ Add Quick Reply Button" at bounding box center [568, 336] width 159 height 36
click at [545, 324] on span "Quick Reply" at bounding box center [539, 330] width 98 height 23
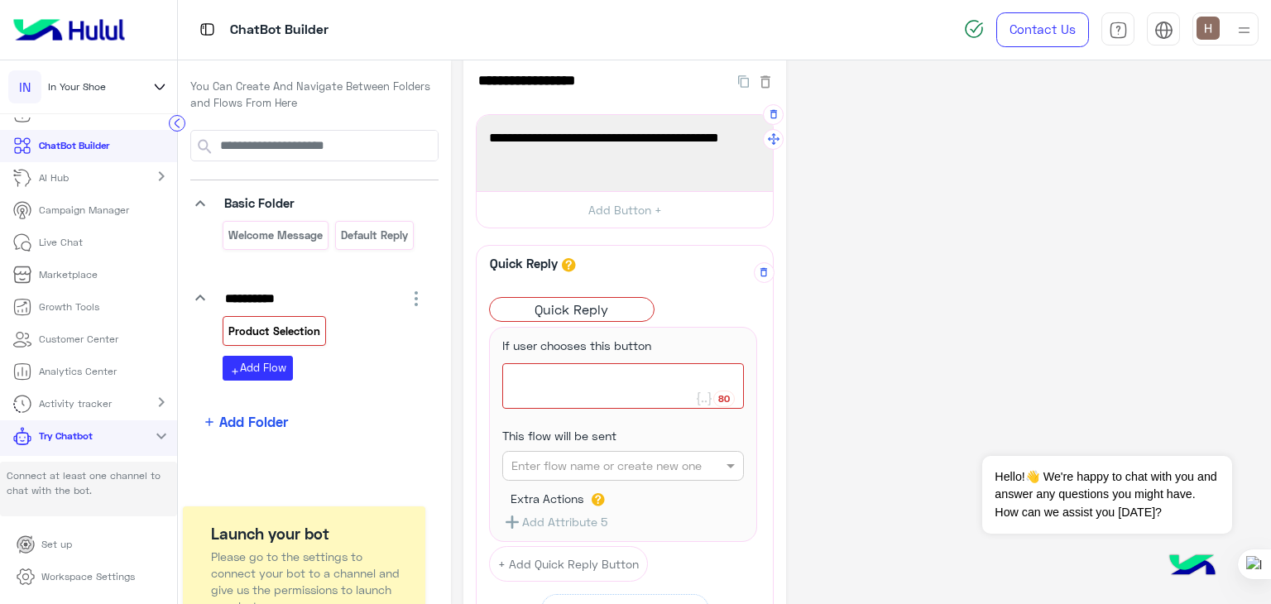
scroll to position [151, 0]
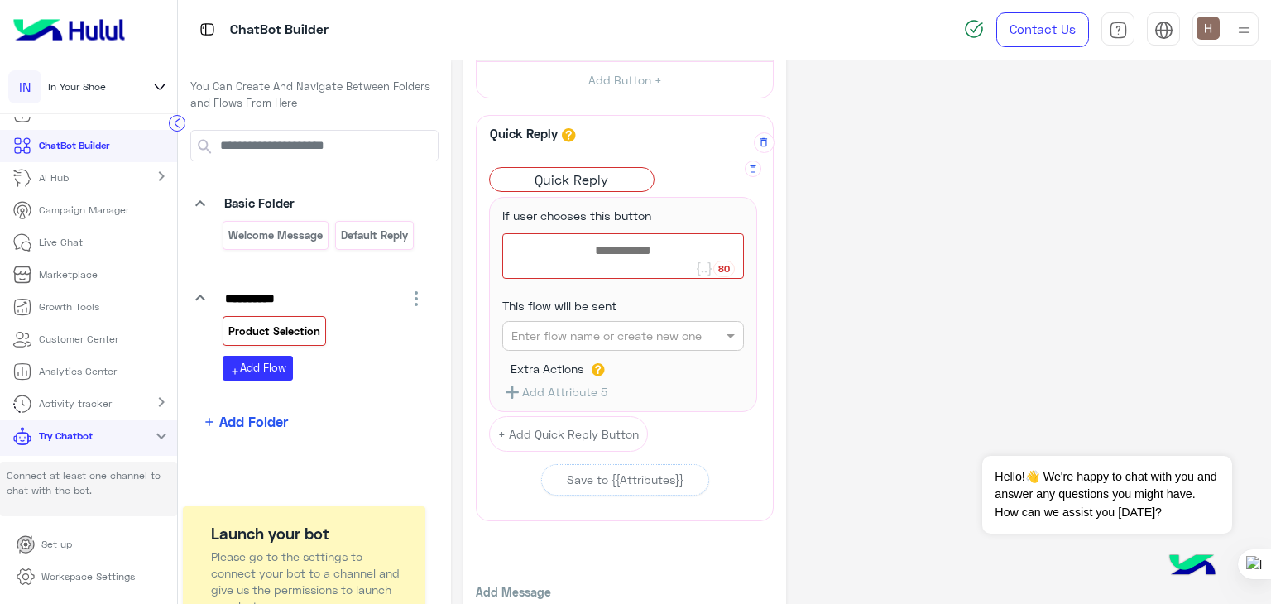
click at [575, 244] on div at bounding box center [623, 256] width 240 height 44
click at [579, 315] on div "This flow will be sent Enter flow name or create new one" at bounding box center [623, 324] width 267 height 72
click at [582, 332] on input "text" at bounding box center [597, 336] width 171 height 17
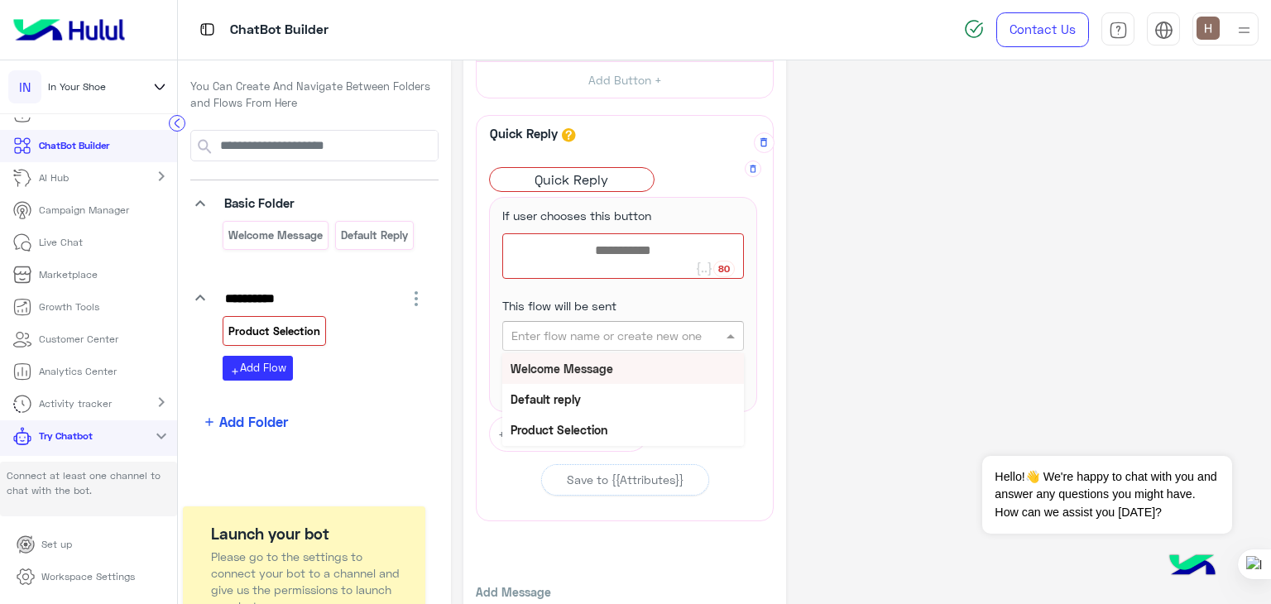
click at [582, 332] on input "text" at bounding box center [597, 336] width 171 height 17
click at [843, 348] on div "**********" at bounding box center [861, 295] width 795 height 747
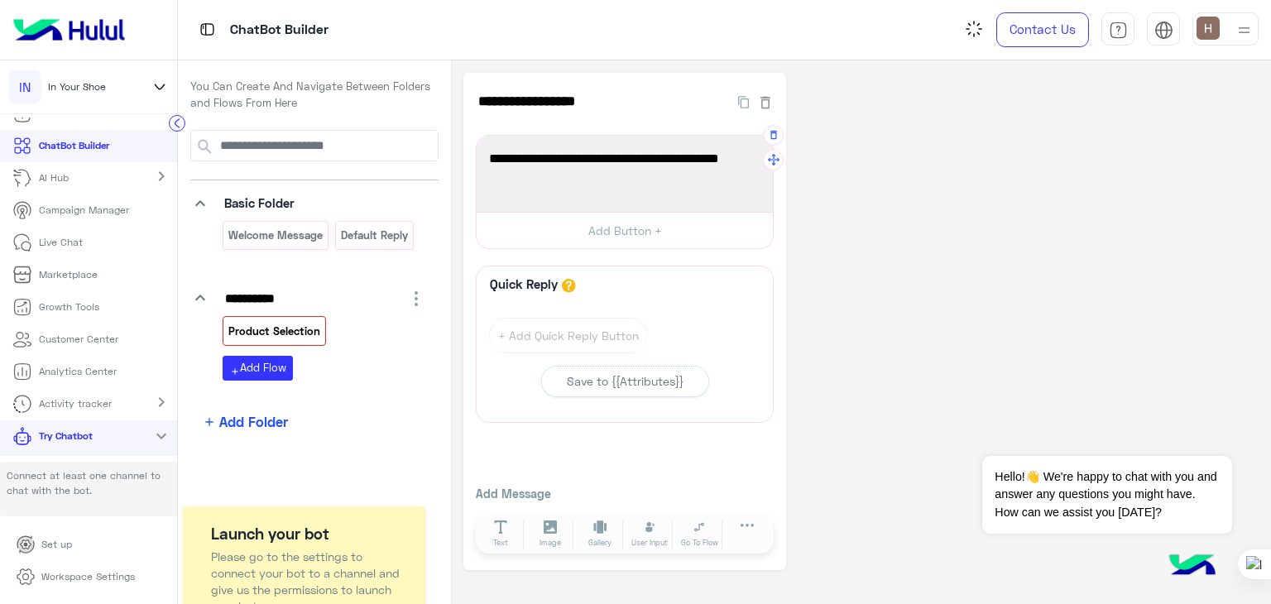
scroll to position [0, 0]
click at [602, 322] on button "+ Add Quick Reply Button" at bounding box center [568, 336] width 159 height 36
click at [627, 340] on button "+ Add Quick Reply Button" at bounding box center [672, 336] width 159 height 36
click at [553, 337] on button "+ Add Quick Reply Button" at bounding box center [568, 336] width 159 height 36
click at [535, 338] on span "Quick Reply" at bounding box center [539, 330] width 98 height 23
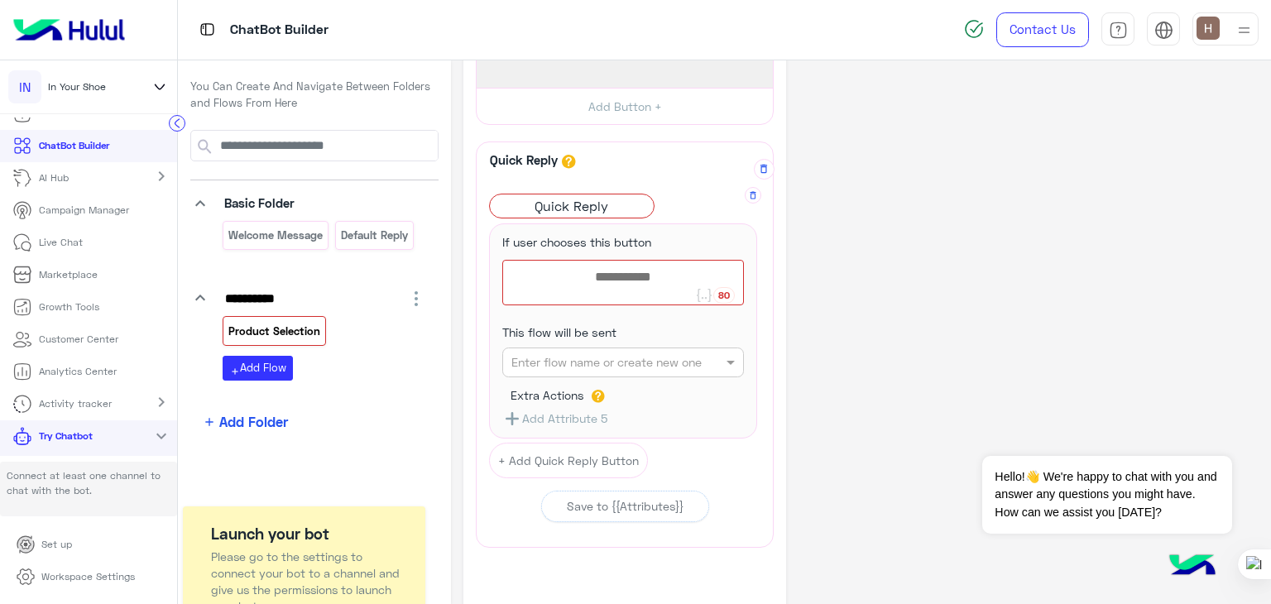
scroll to position [125, 0]
click at [570, 273] on div at bounding box center [623, 282] width 240 height 44
type textarea "*"
type textarea "*****"
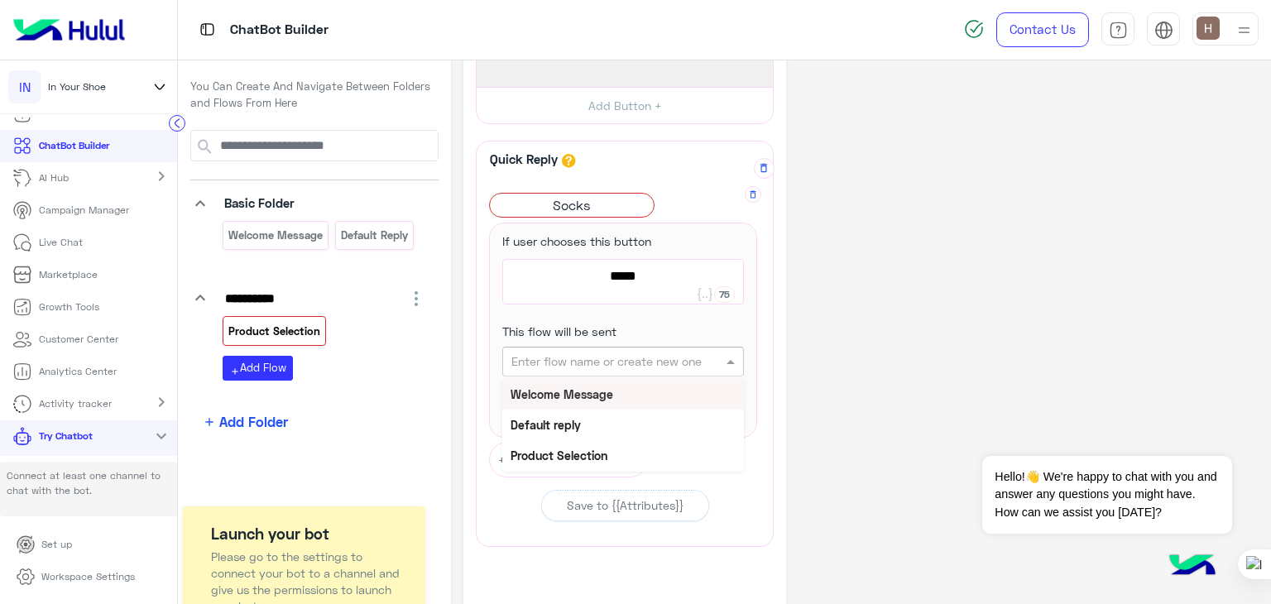
click at [571, 358] on input "text" at bounding box center [597, 361] width 171 height 17
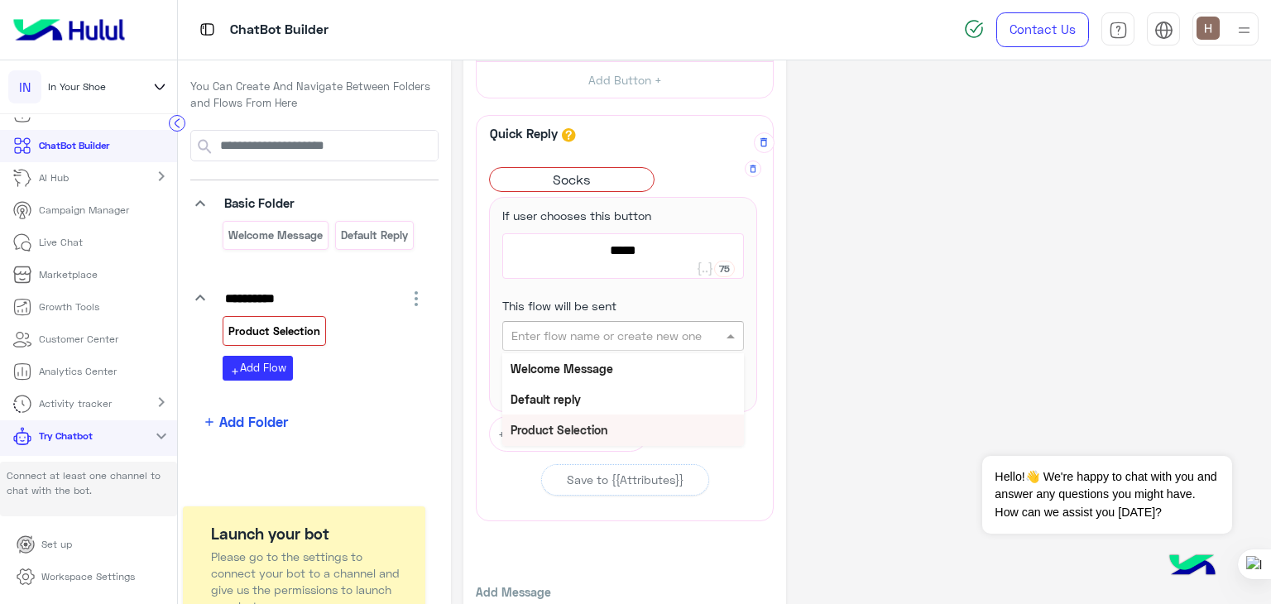
scroll to position [154, 0]
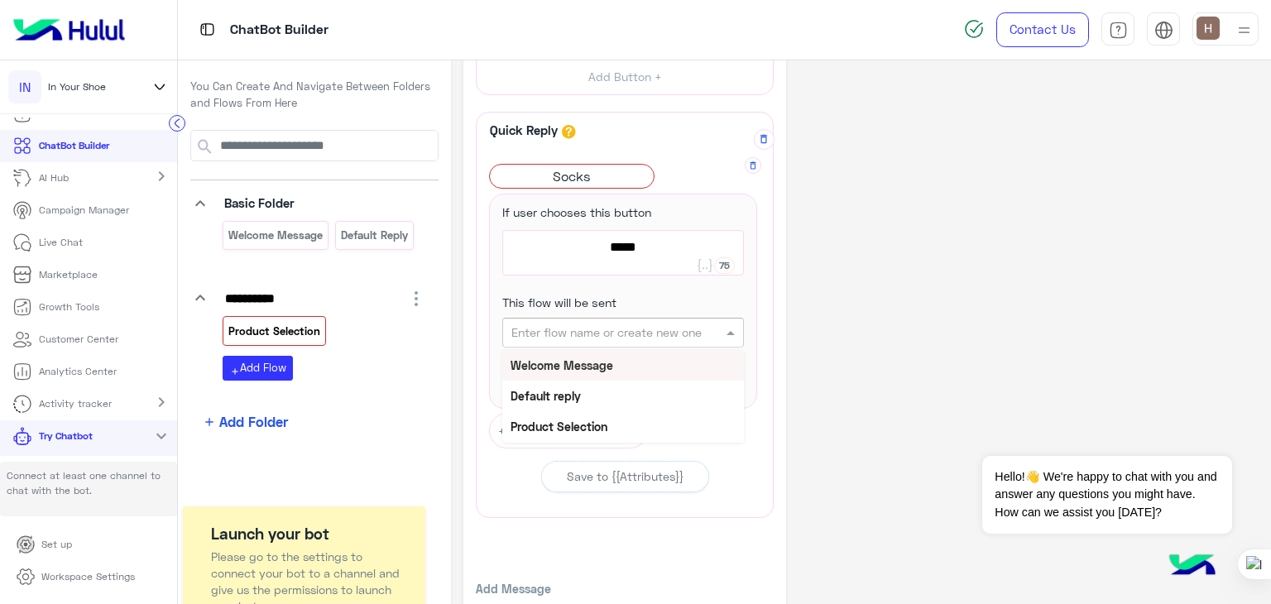
click at [567, 324] on input "text" at bounding box center [597, 332] width 171 height 17
click at [569, 290] on div "This flow will be sent Enter flow name or create new one" at bounding box center [623, 321] width 267 height 72
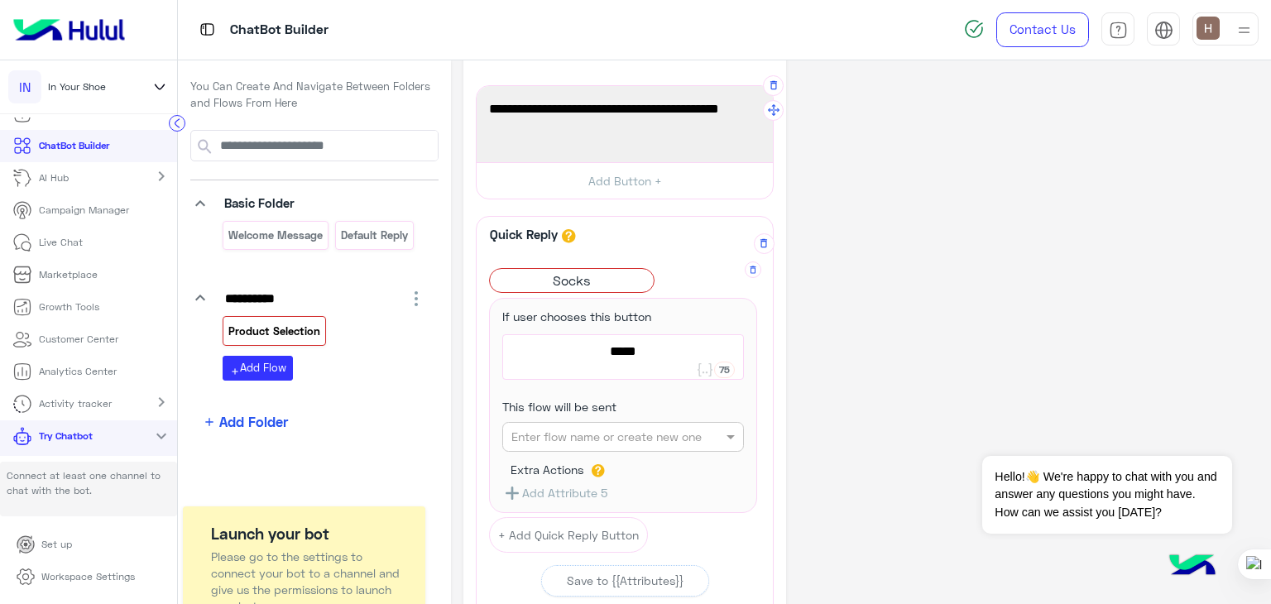
scroll to position [109, 0]
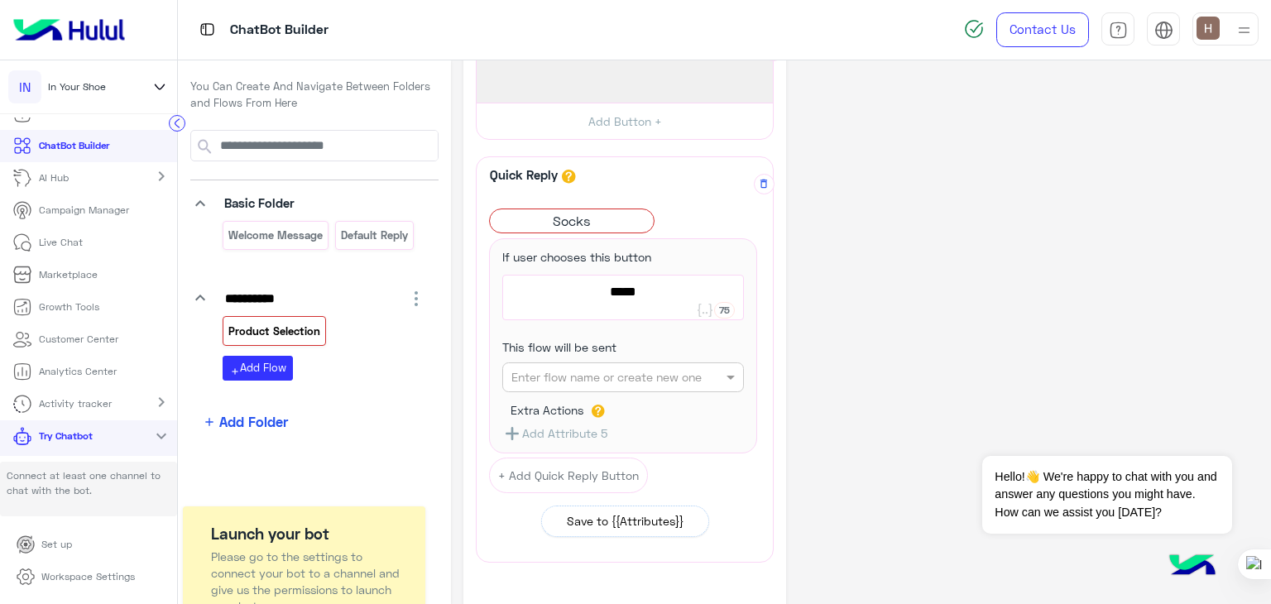
click at [589, 506] on button "Save to {{Attributes}}" at bounding box center [625, 521] width 168 height 31
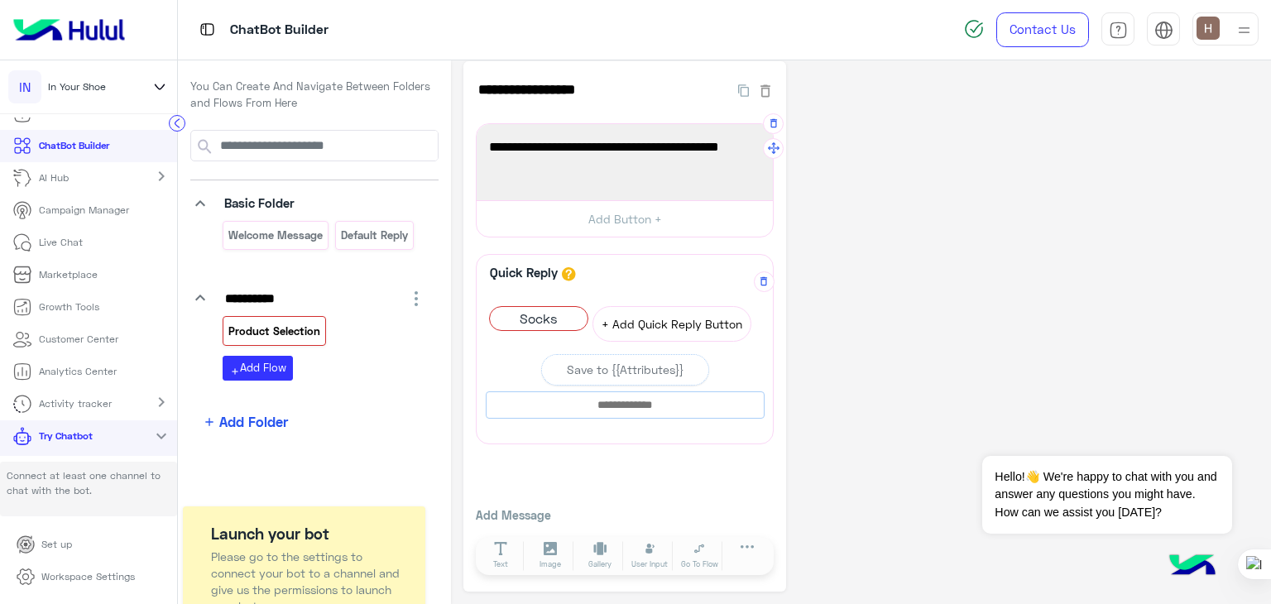
click at [635, 315] on button "+ Add Quick Reply Button" at bounding box center [672, 324] width 159 height 36
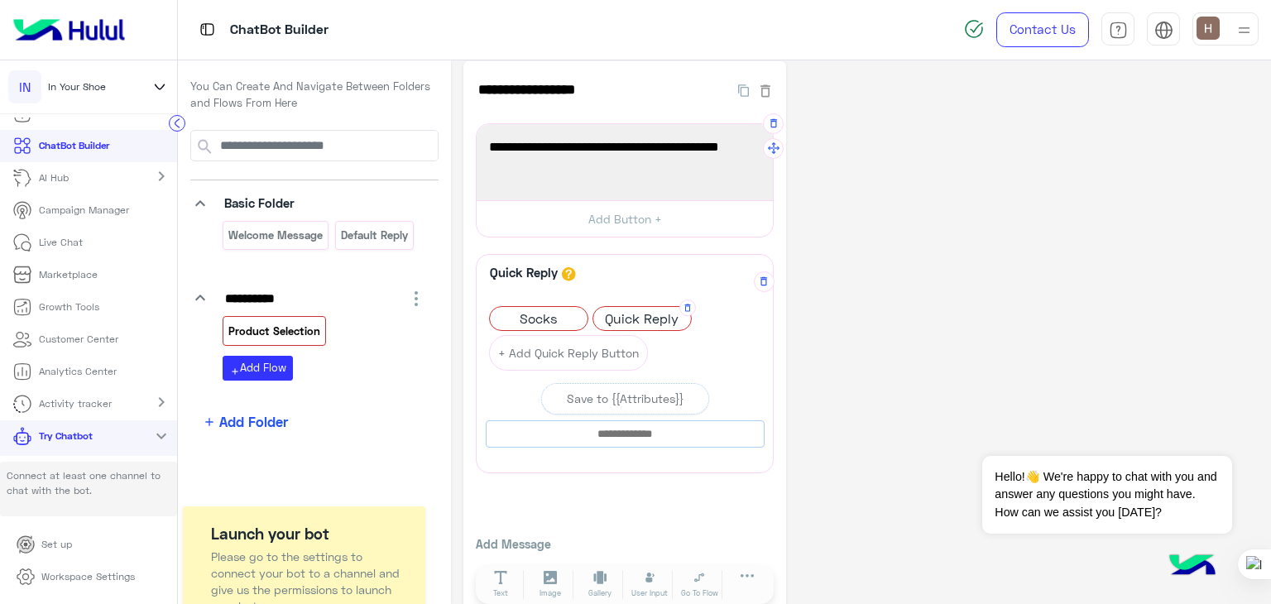
click at [636, 324] on span "Quick Reply" at bounding box center [642, 318] width 98 height 23
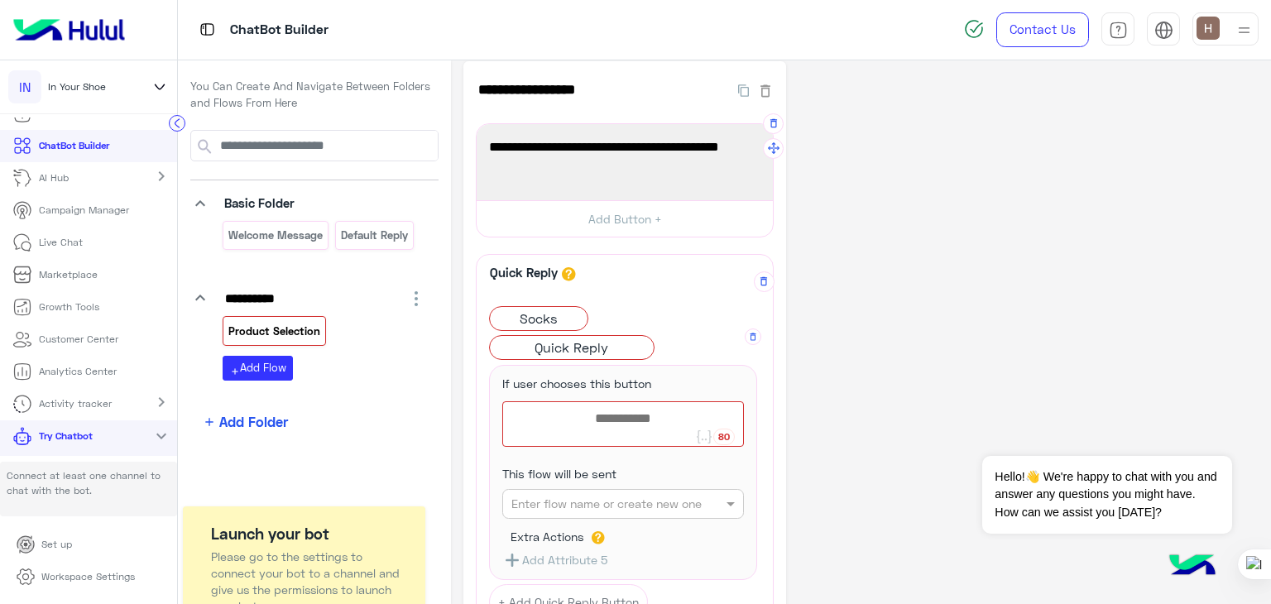
scroll to position [48, 0]
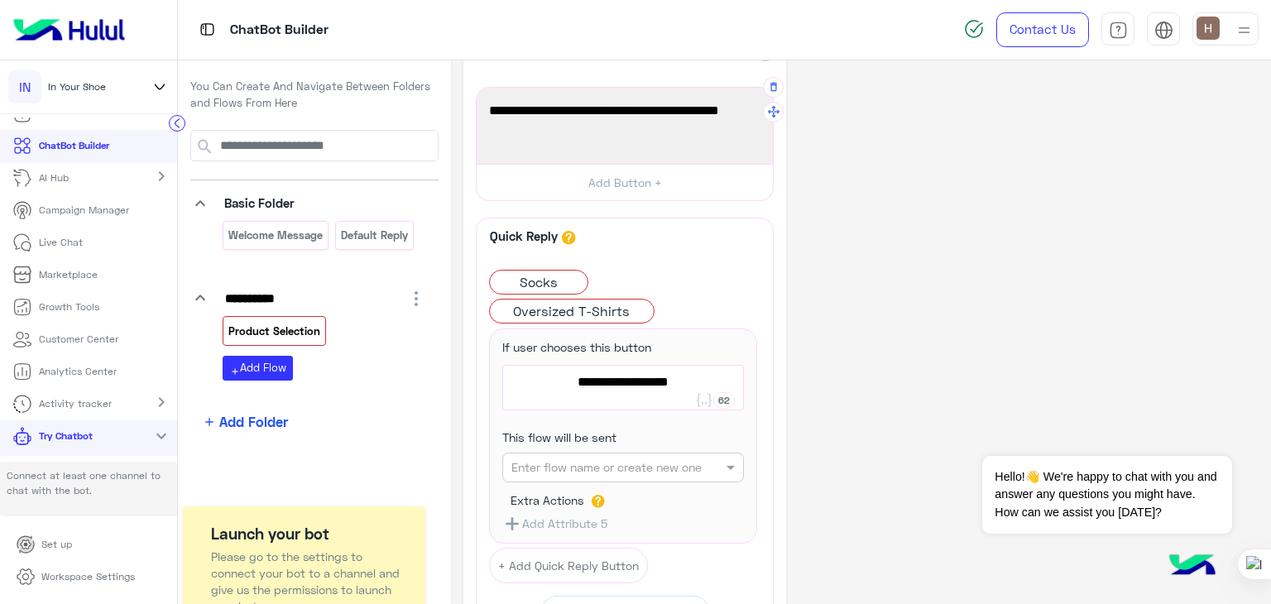
type textarea "**********"
click at [795, 349] on div "**********" at bounding box center [861, 429] width 795 height 809
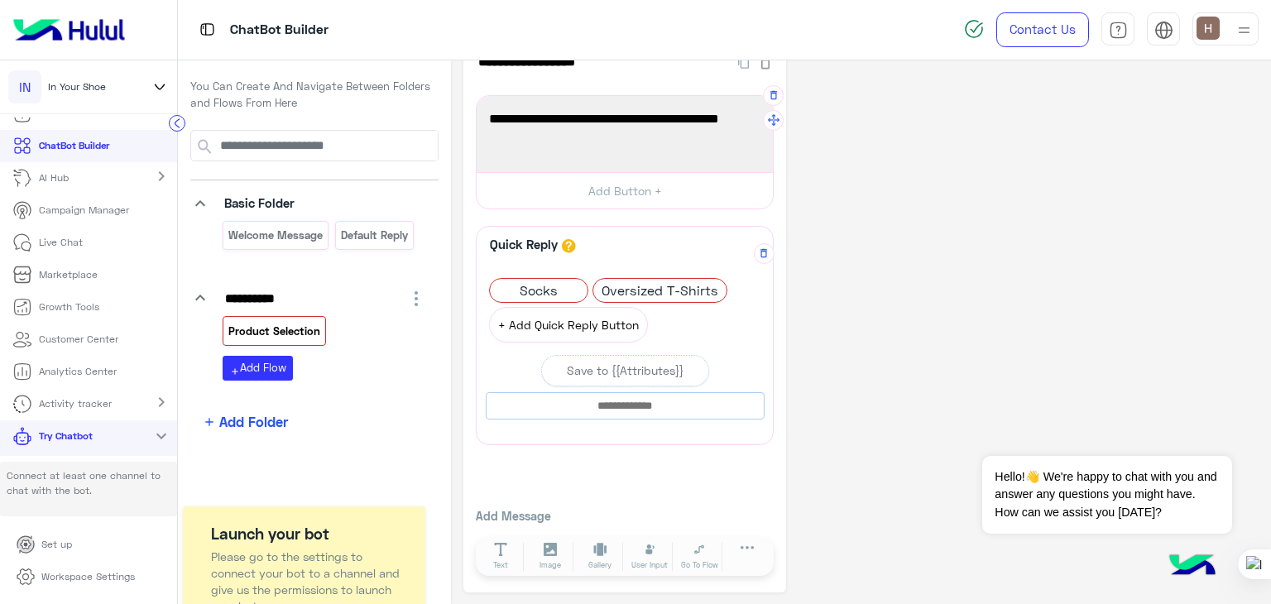
click at [623, 315] on button "+ Add Quick Reply Button" at bounding box center [568, 325] width 159 height 36
click at [656, 317] on button "+ Add Quick Reply Button" at bounding box center [672, 325] width 159 height 36
click at [608, 332] on button "+ Add Quick Reply Button" at bounding box center [568, 325] width 159 height 36
click at [521, 310] on span "Quick Reply" at bounding box center [539, 319] width 98 height 23
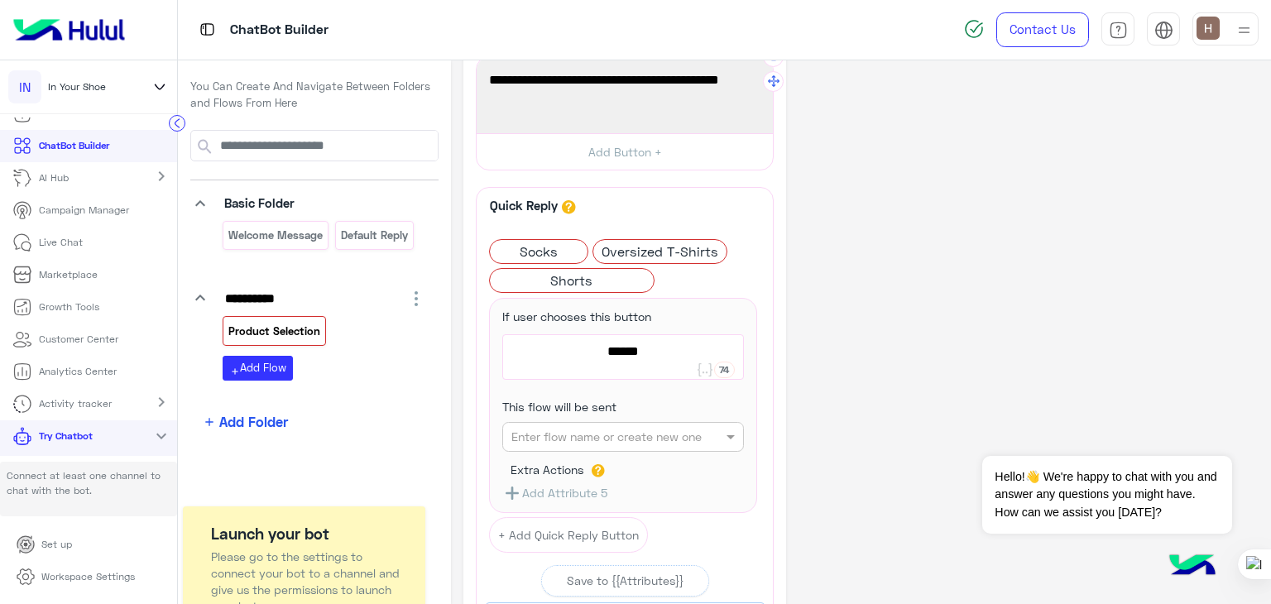
scroll to position [80, 0]
type textarea "******"
click at [815, 345] on div "**********" at bounding box center [861, 397] width 795 height 809
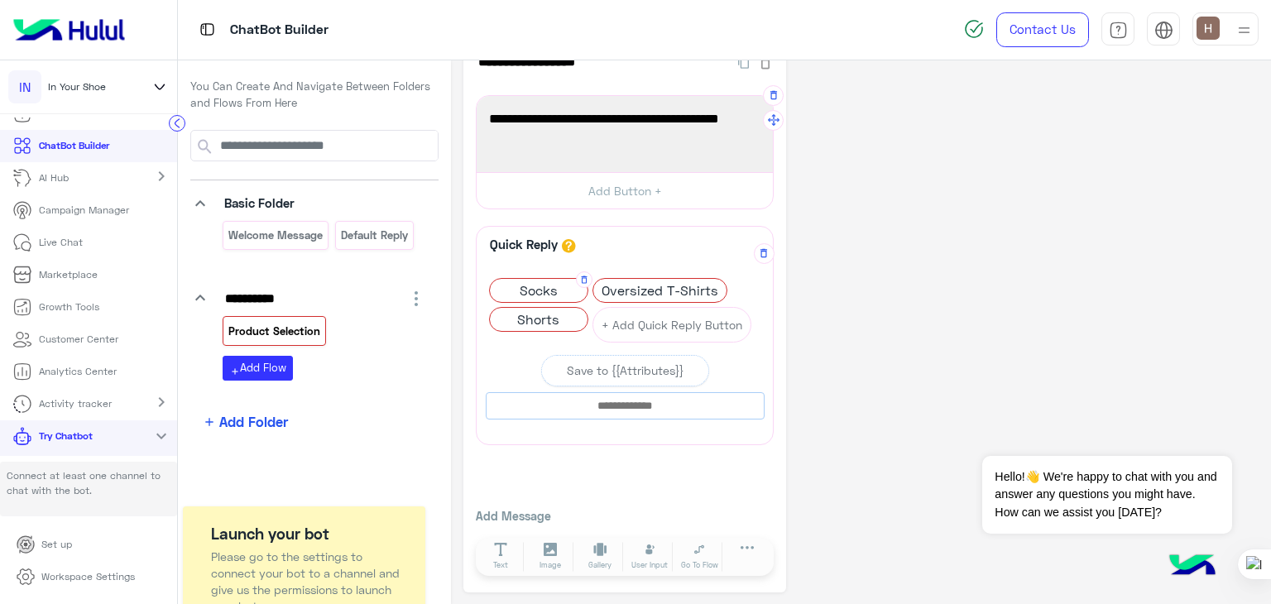
click at [573, 294] on span "Socks" at bounding box center [539, 290] width 98 height 23
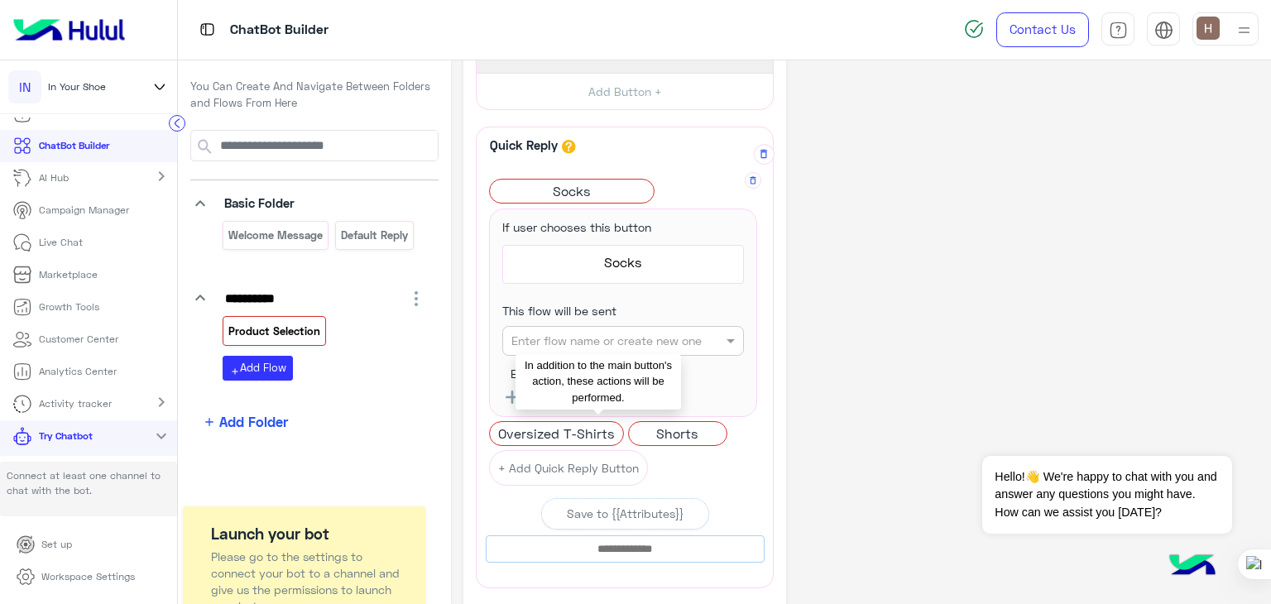
scroll to position [139, 0]
click at [596, 521] on button "Save to {{Attributes}}" at bounding box center [625, 513] width 168 height 31
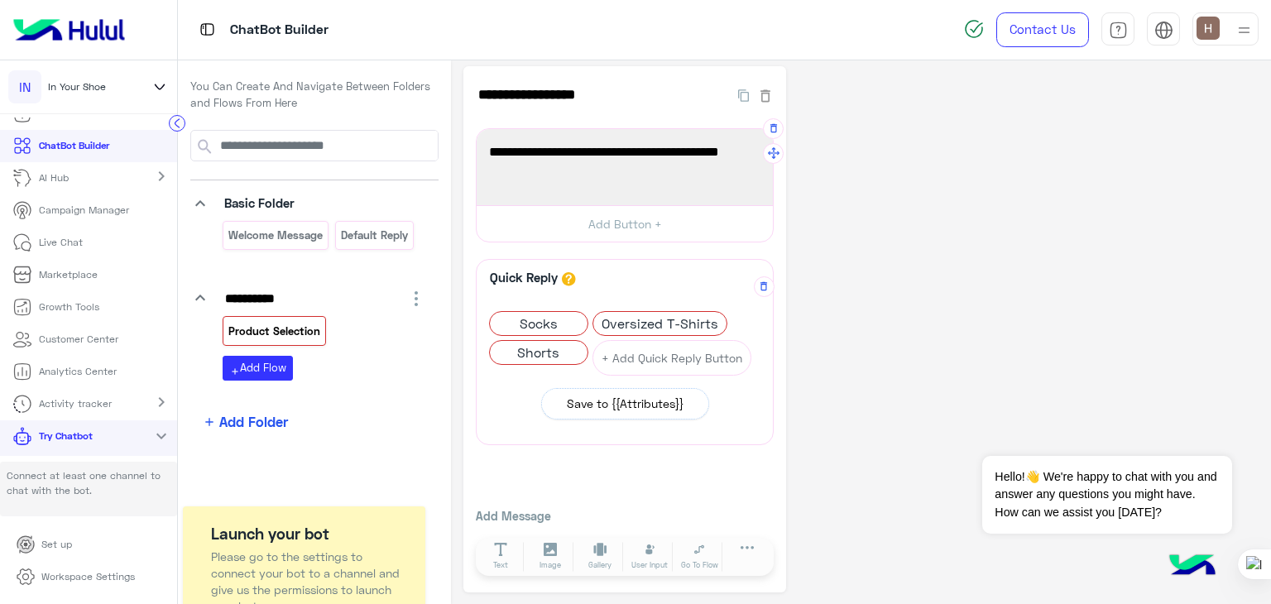
click at [638, 397] on div "Save to {{Attributes}}" at bounding box center [625, 403] width 117 height 17
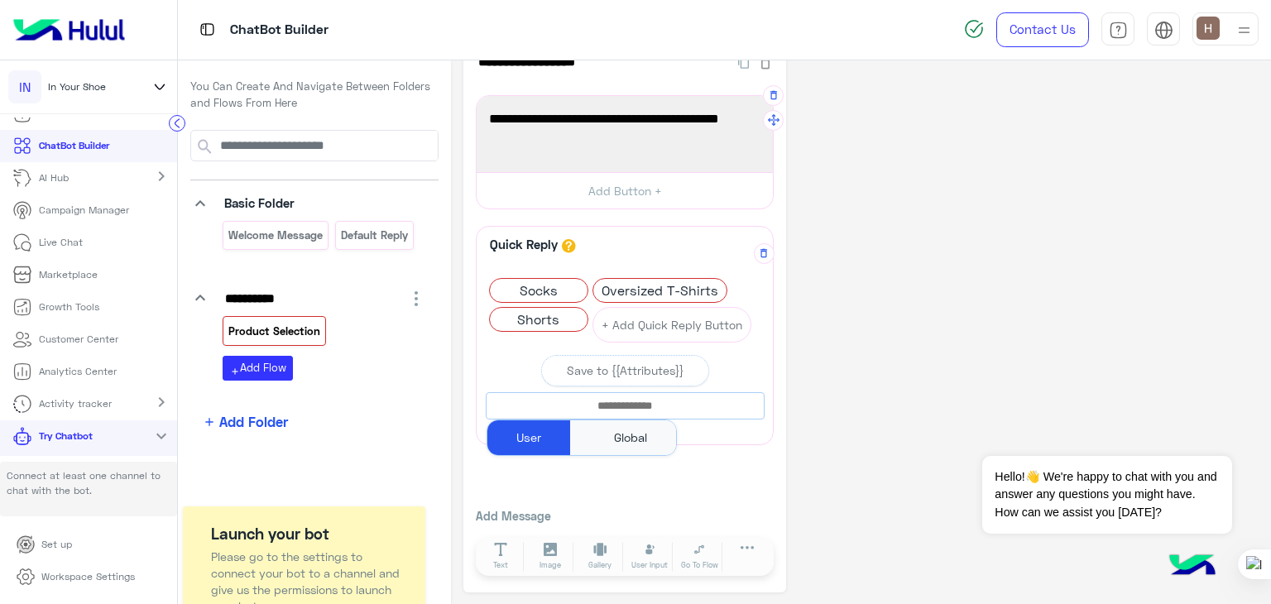
click at [637, 400] on input "text" at bounding box center [625, 406] width 277 height 18
paste input "**********"
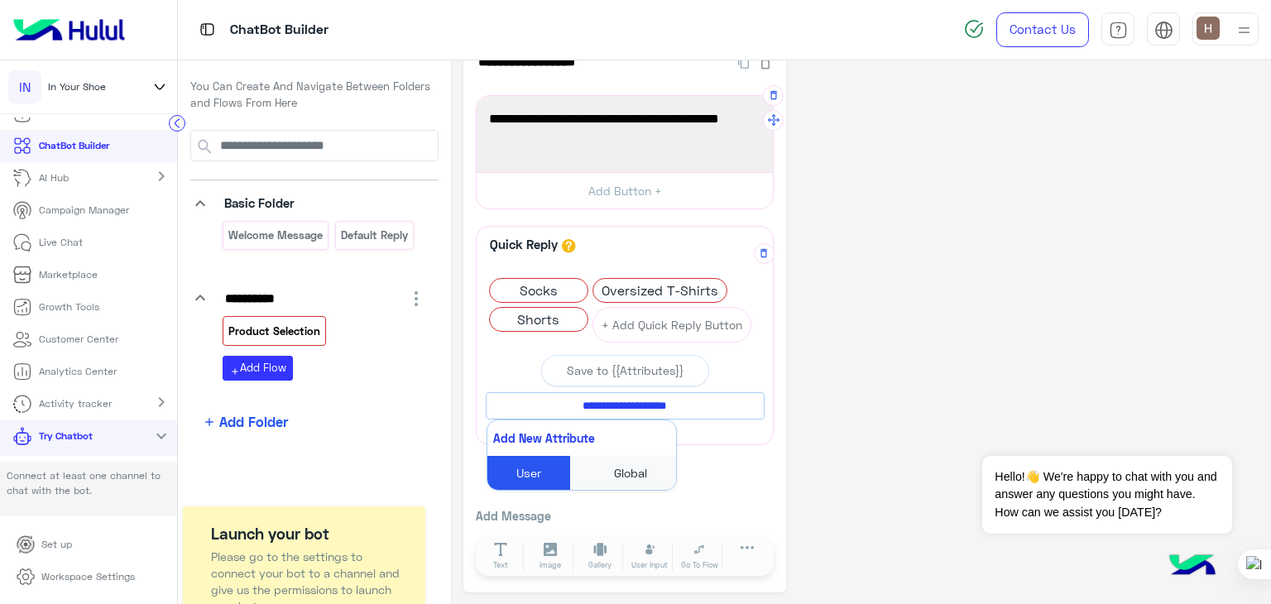
click at [588, 433] on button "Add New Attribute" at bounding box center [582, 437] width 189 height 35
type input "**********"
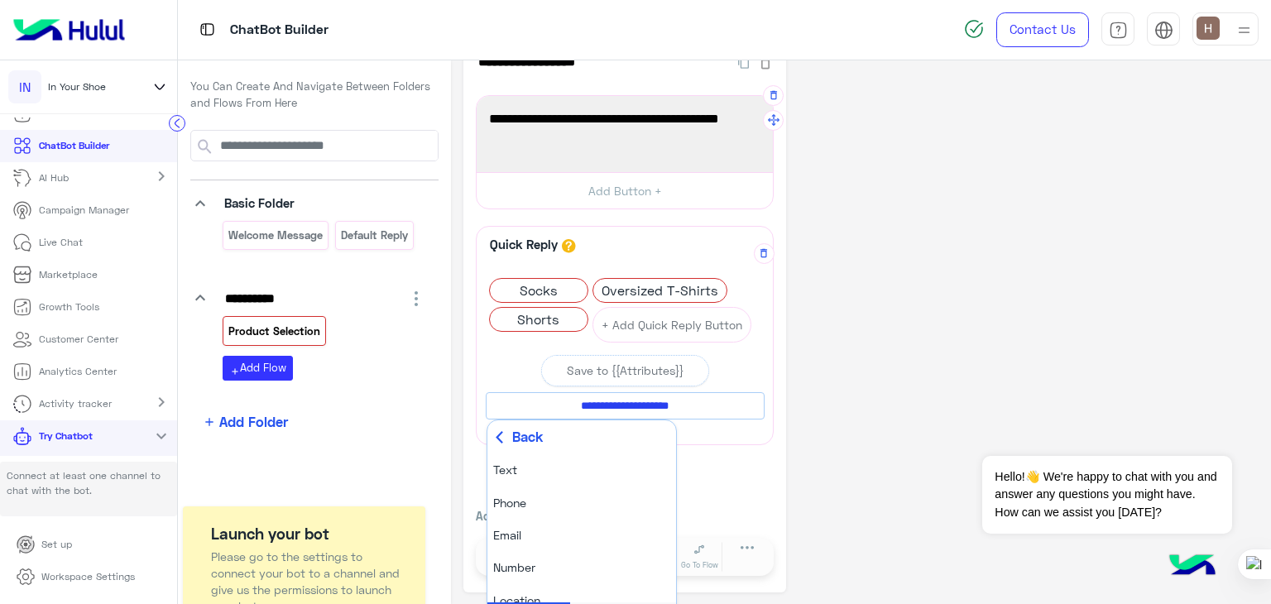
scroll to position [0, 0]
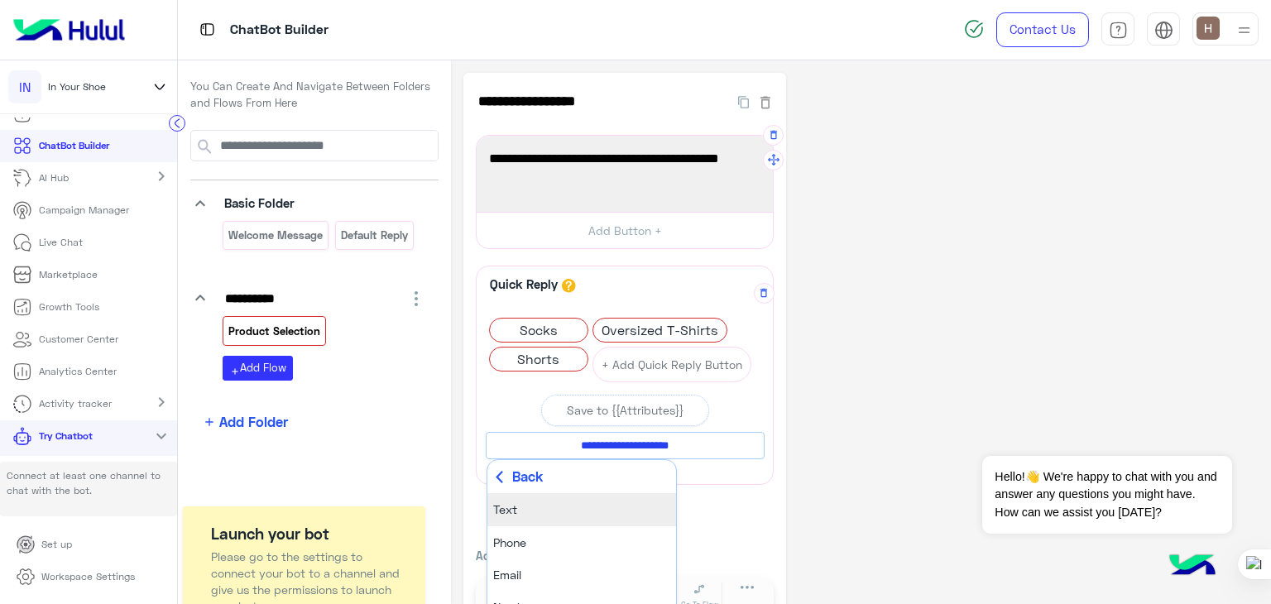
click at [584, 494] on li "Text" at bounding box center [582, 509] width 189 height 32
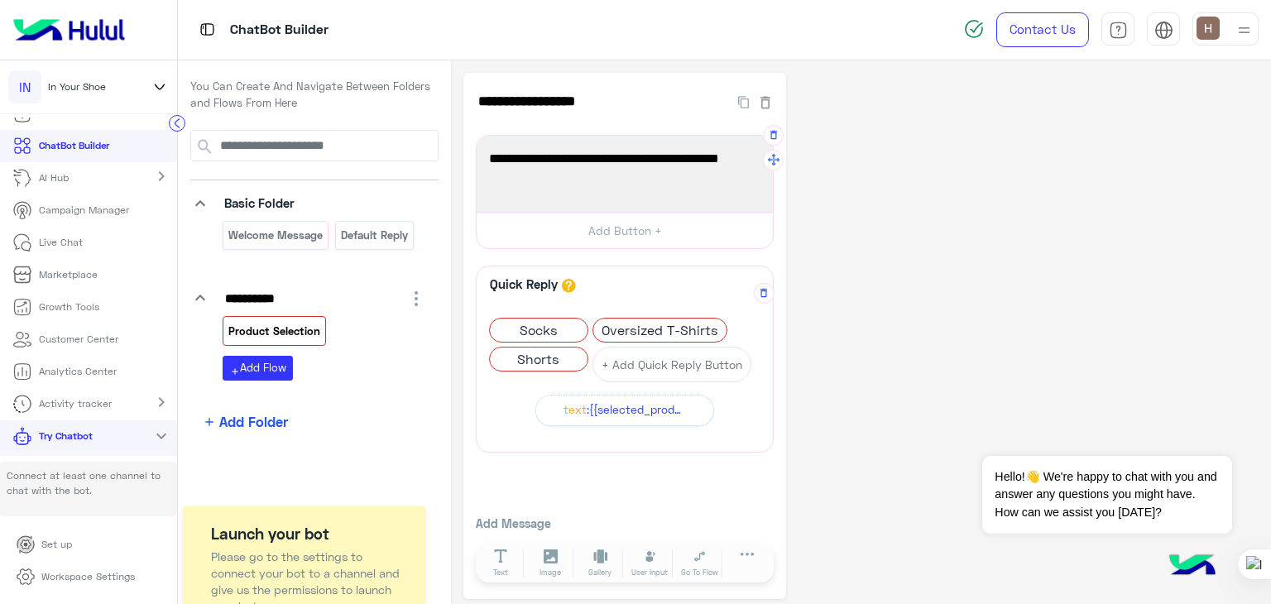
scroll to position [7, 0]
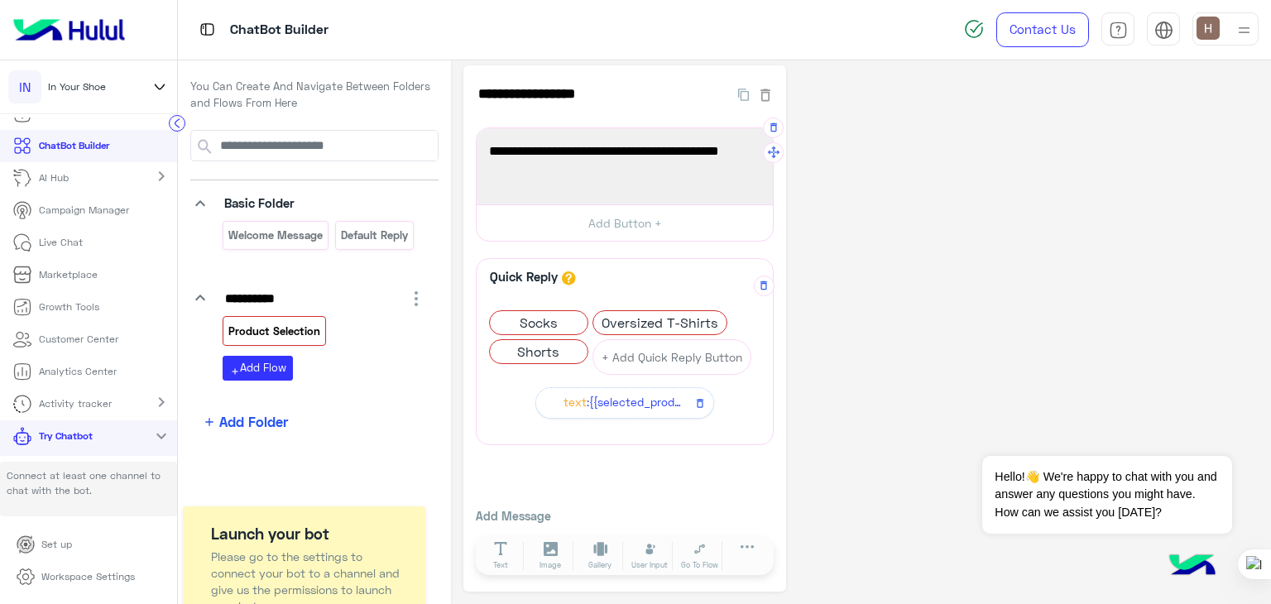
click at [614, 399] on span ":{{selected_product}}" at bounding box center [636, 403] width 99 height 18
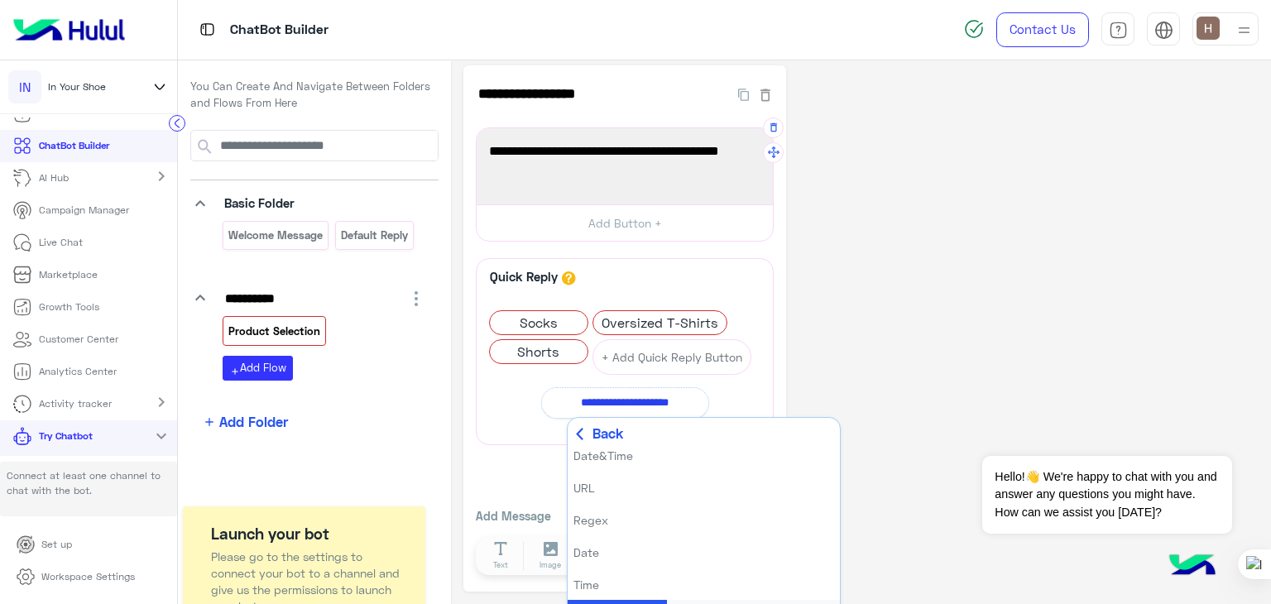
click at [520, 444] on div "**********" at bounding box center [625, 418] width 298 height 321
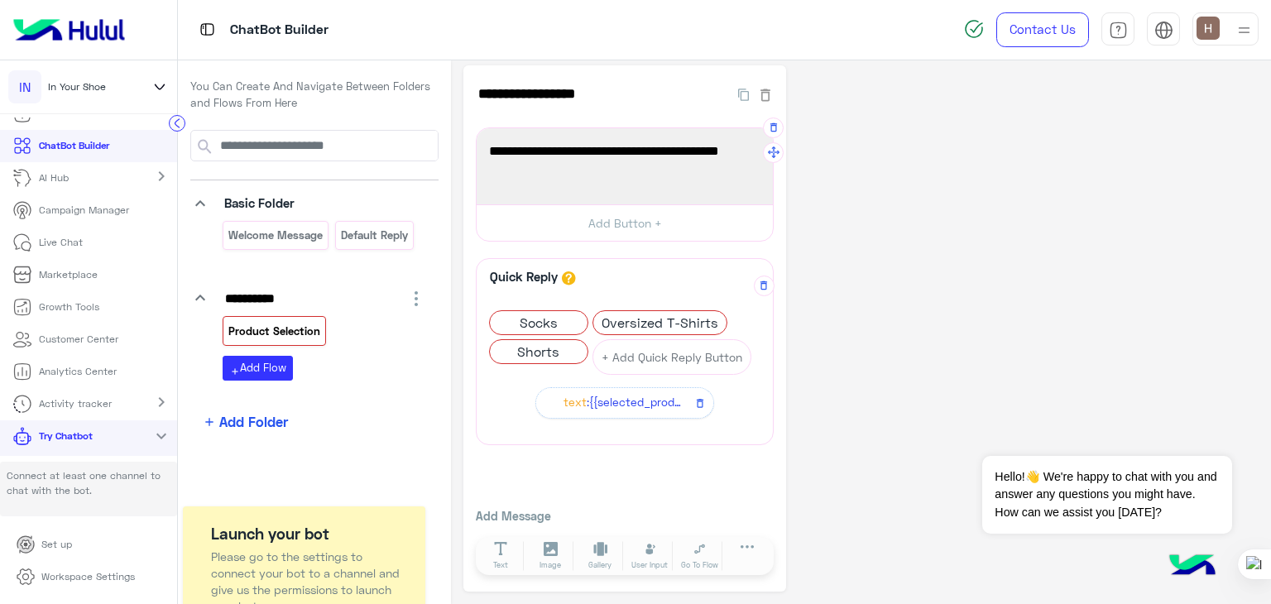
click at [583, 405] on span "Text" at bounding box center [575, 403] width 23 height 18
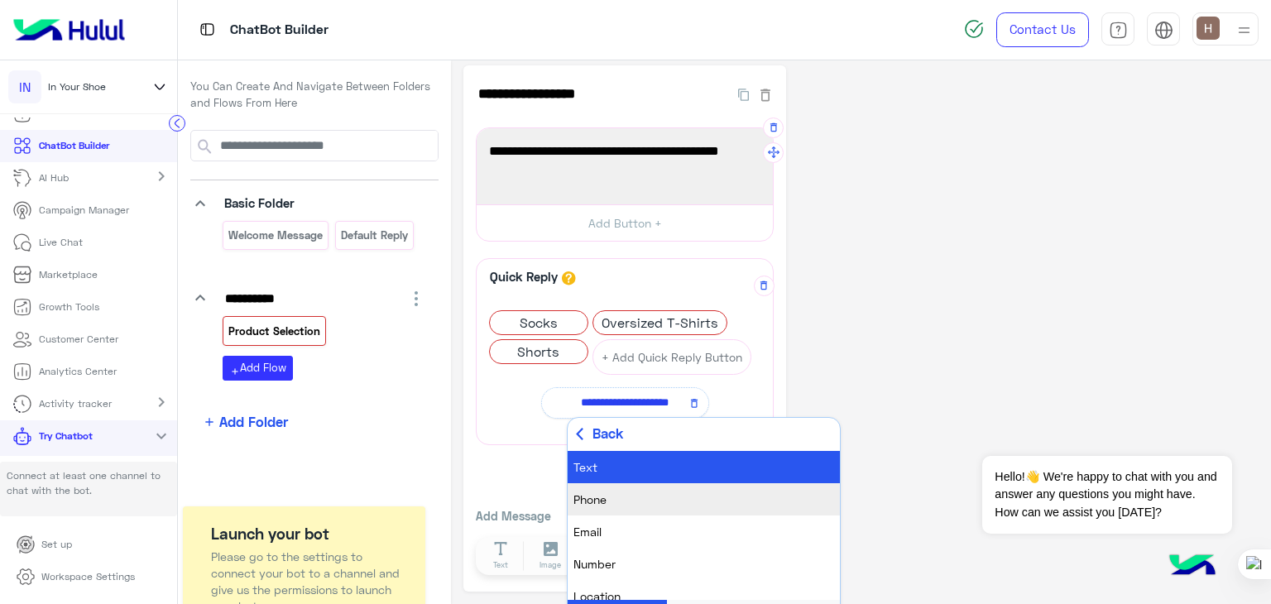
scroll to position [0, 0]
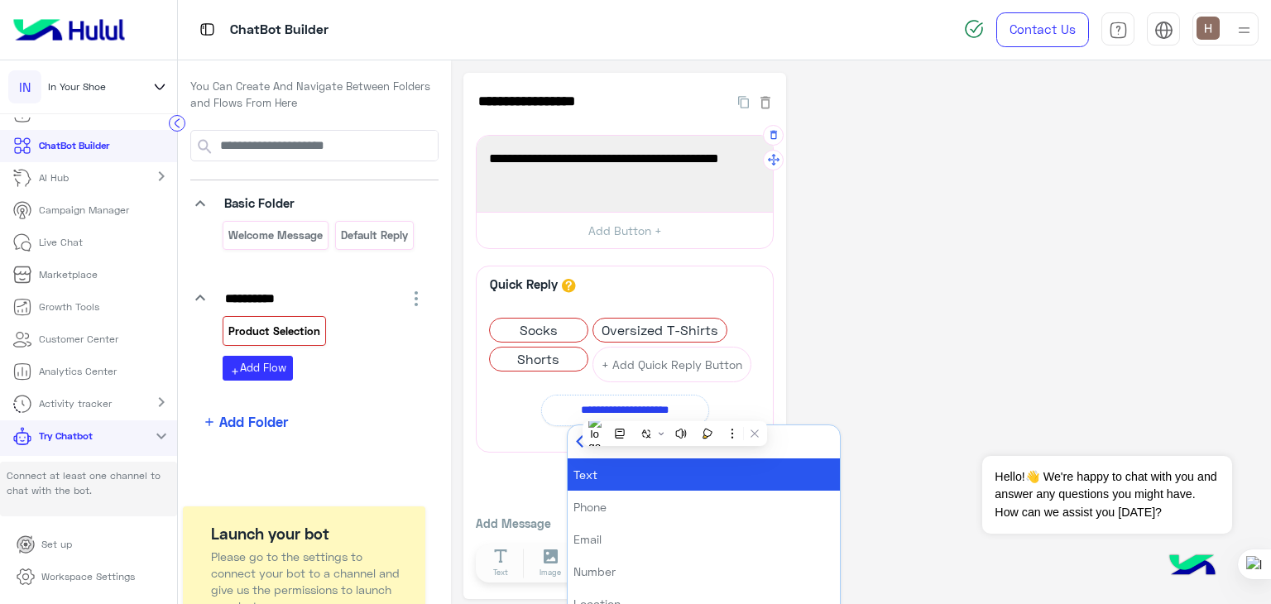
click at [892, 390] on div "**********" at bounding box center [861, 336] width 795 height 527
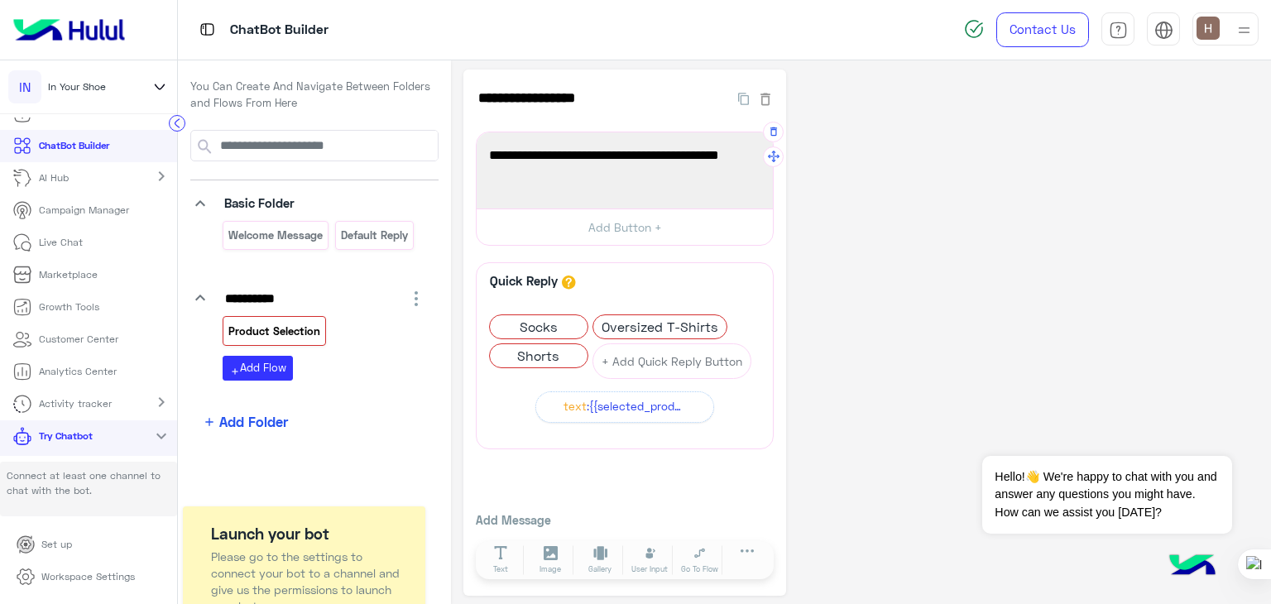
scroll to position [7, 0]
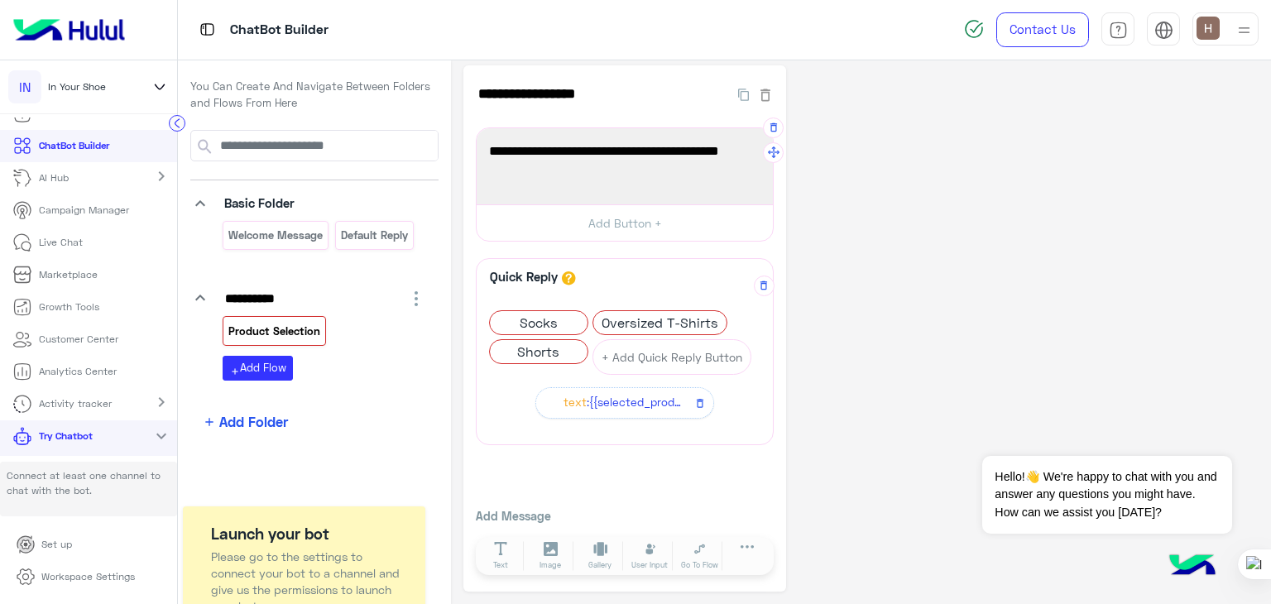
click at [625, 395] on span ":{{selected_product}}" at bounding box center [636, 403] width 99 height 18
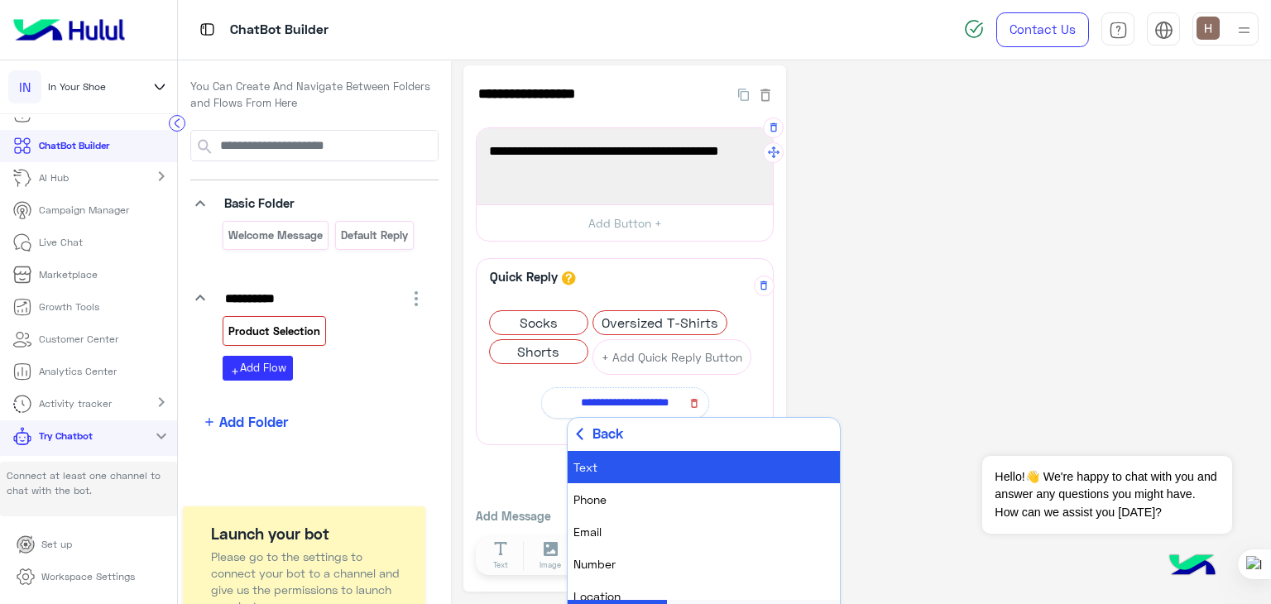
click at [698, 401] on icon "button" at bounding box center [694, 403] width 7 height 9
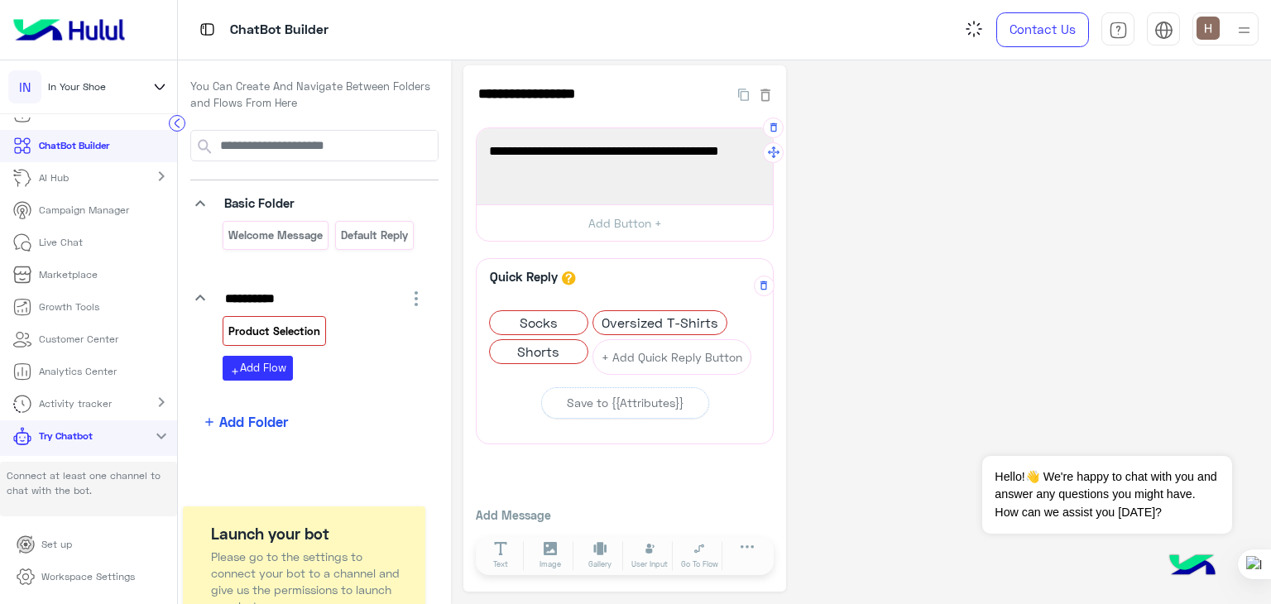
scroll to position [7, 0]
click at [550, 312] on span "Socks" at bounding box center [539, 323] width 98 height 23
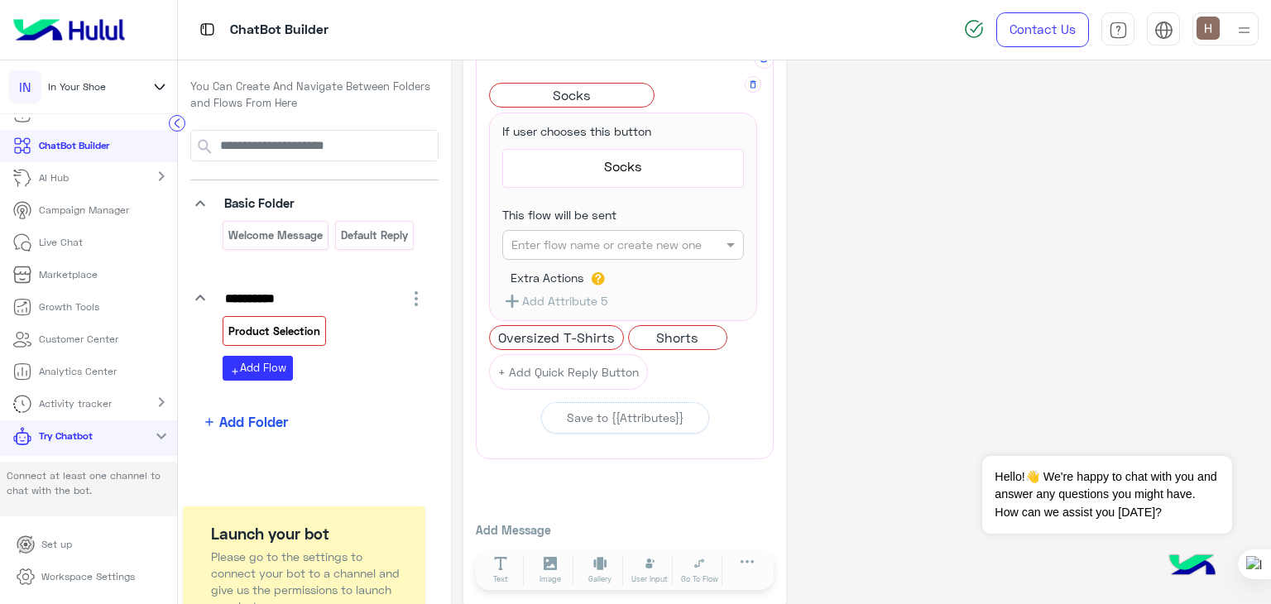
scroll to position [236, 0]
click at [579, 252] on div "Enter flow name or create new one" at bounding box center [623, 244] width 242 height 30
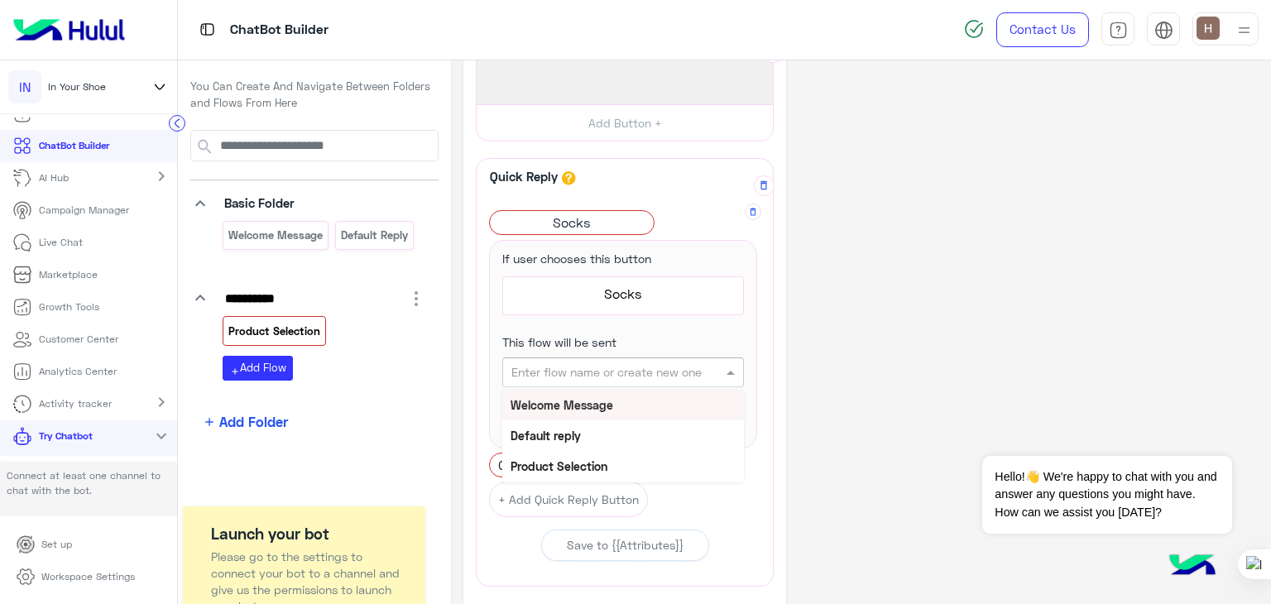
scroll to position [99, 0]
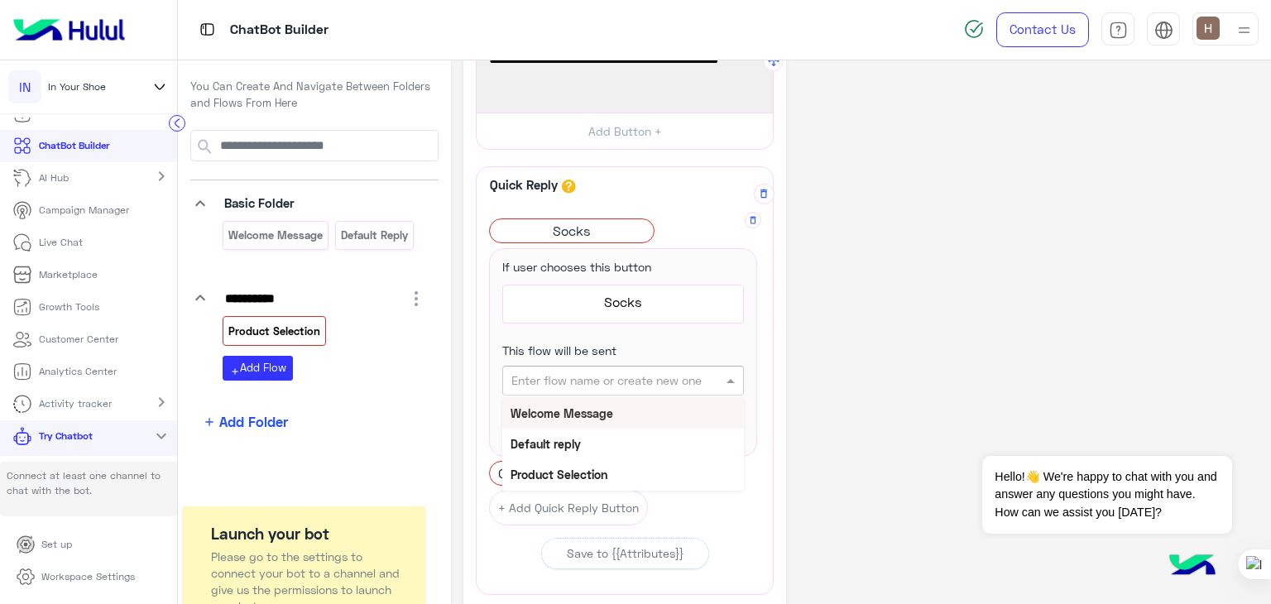
click at [580, 422] on div "Welcome Message" at bounding box center [623, 413] width 242 height 31
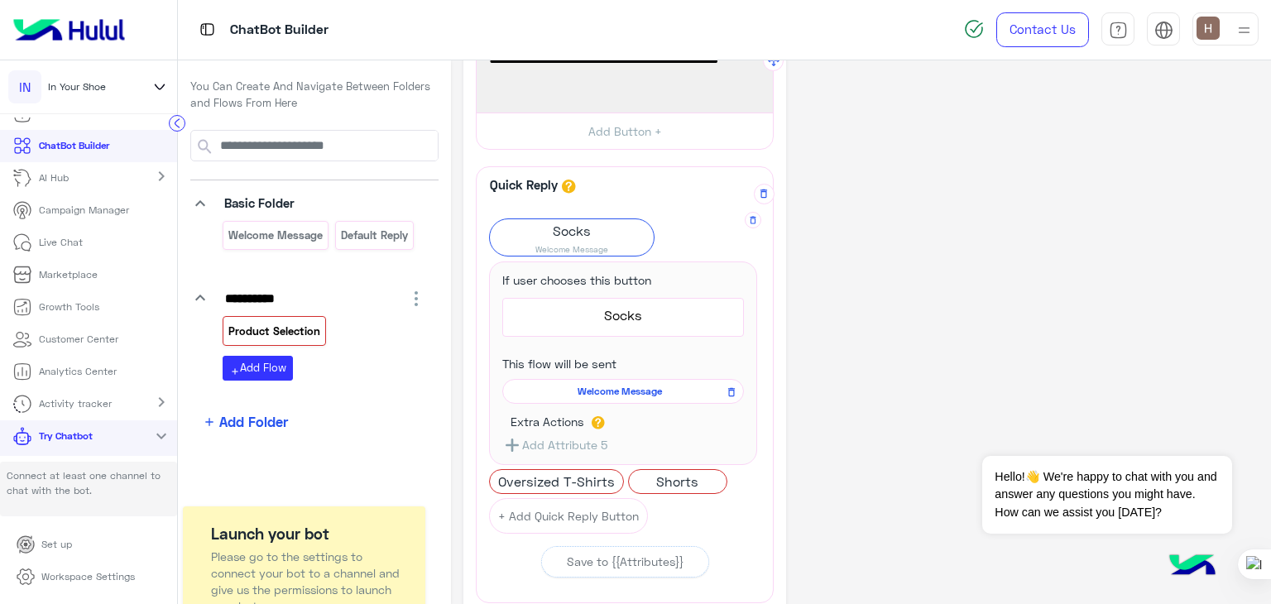
scroll to position [94, 0]
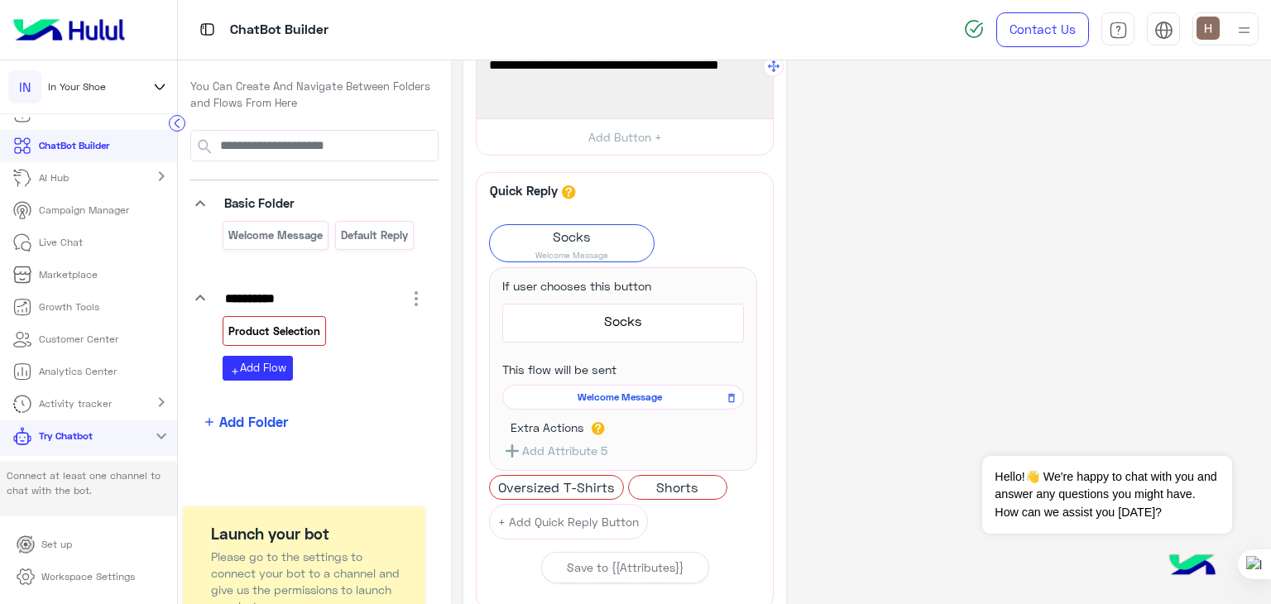
click at [601, 396] on span "Welcome Message" at bounding box center [621, 397] width 218 height 15
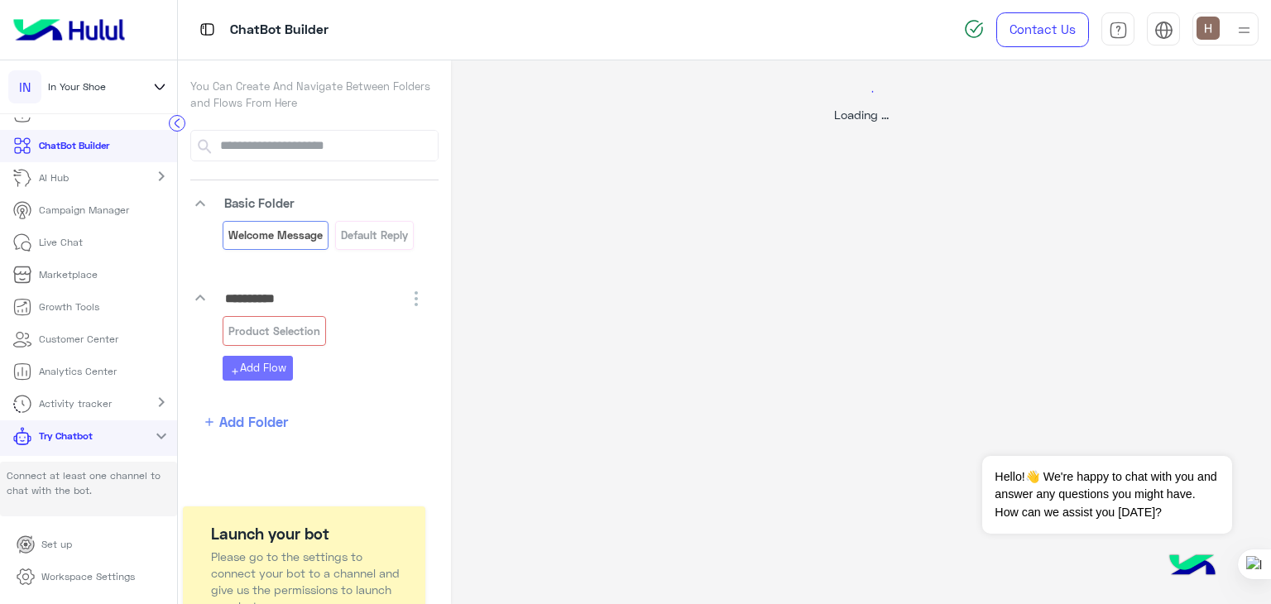
scroll to position [0, 0]
select select "*"
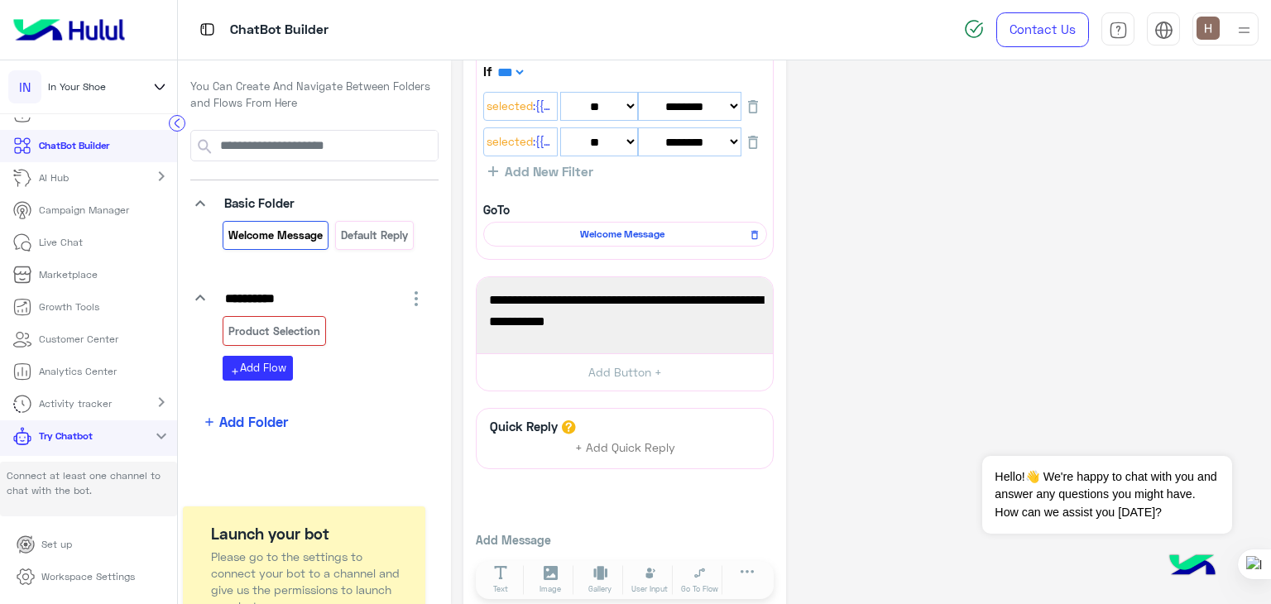
scroll to position [556, 0]
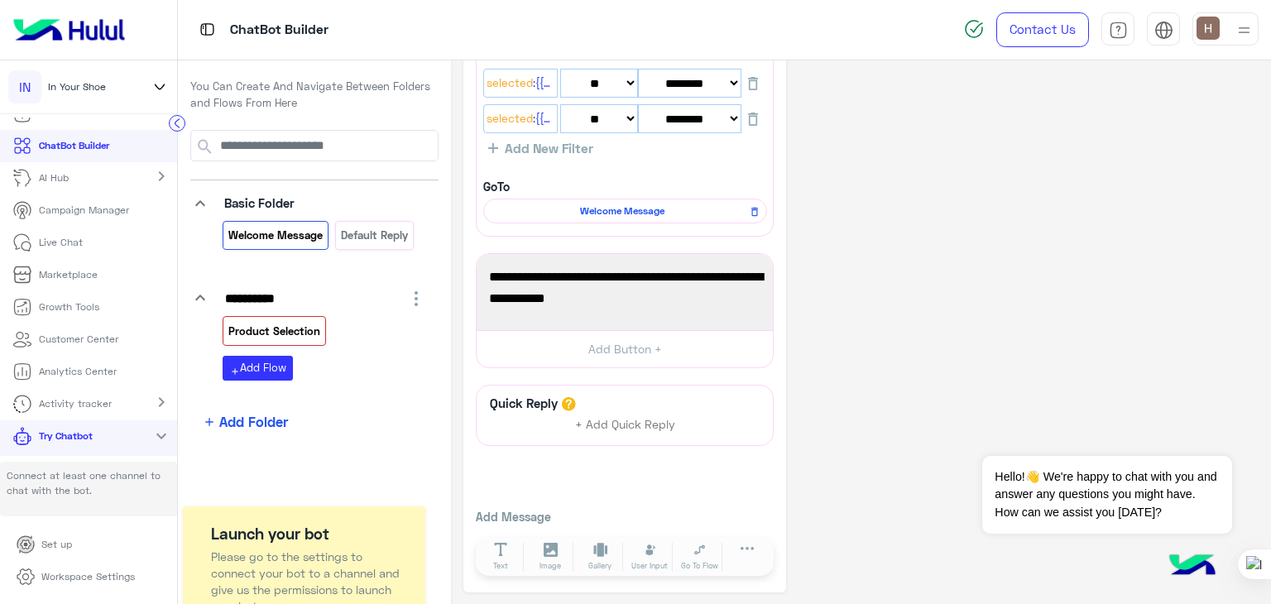
click at [286, 329] on p "Product Selection" at bounding box center [275, 331] width 94 height 19
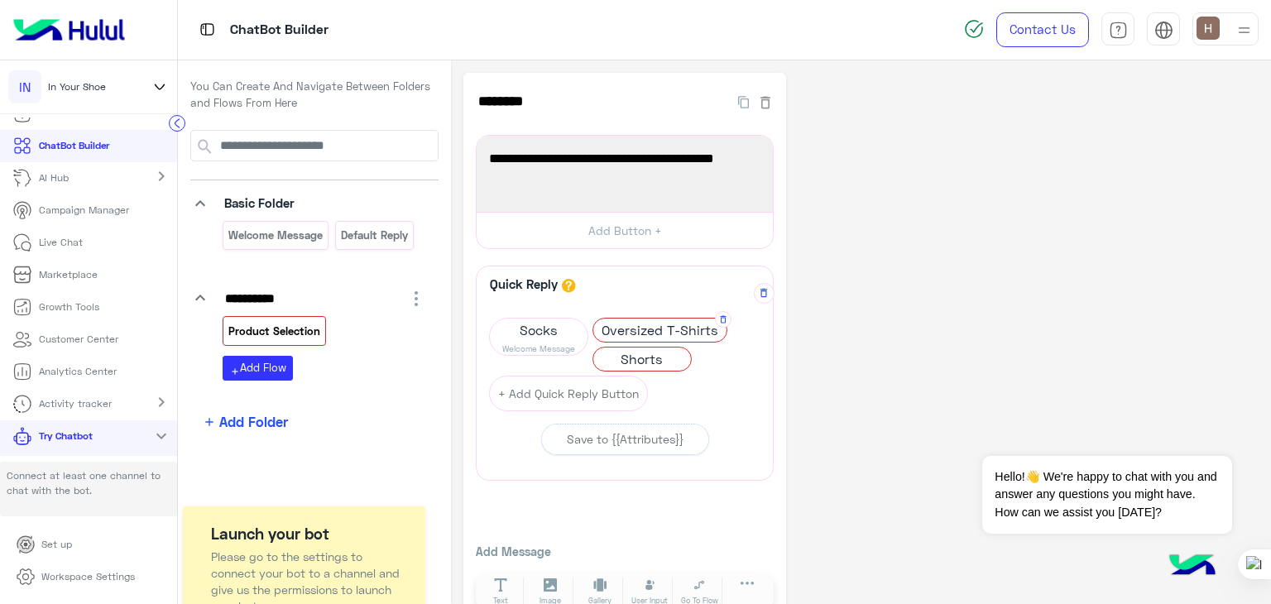
click at [637, 326] on span "Oversized T-Shirts" at bounding box center [659, 330] width 133 height 23
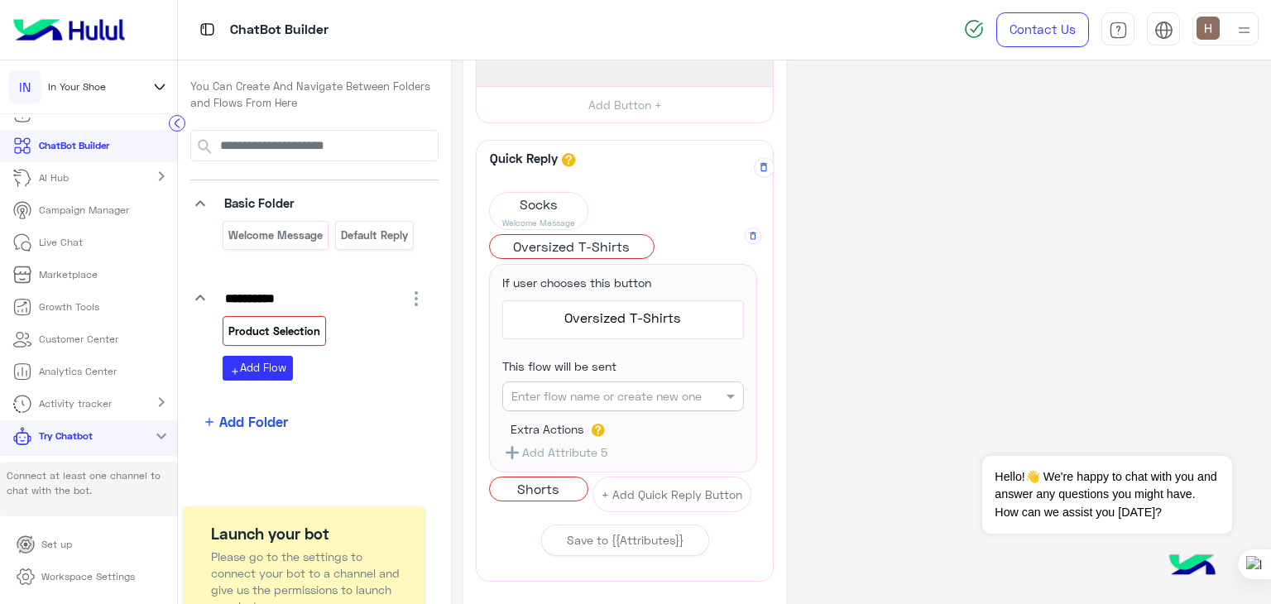
click at [647, 414] on div "This flow will be sent Enter flow name or create new one" at bounding box center [623, 384] width 267 height 72
click at [649, 399] on input "text" at bounding box center [597, 396] width 171 height 17
click at [647, 429] on div "Welcome Message" at bounding box center [623, 429] width 242 height 31
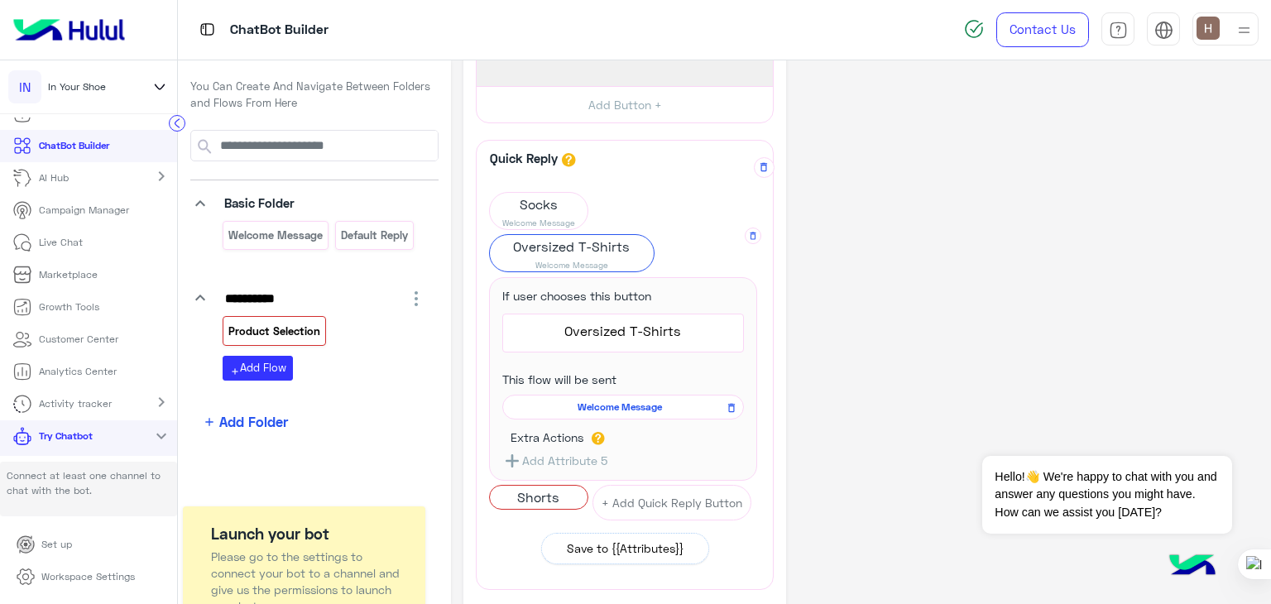
click at [667, 542] on div "Save to {{Attributes}}" at bounding box center [625, 548] width 117 height 17
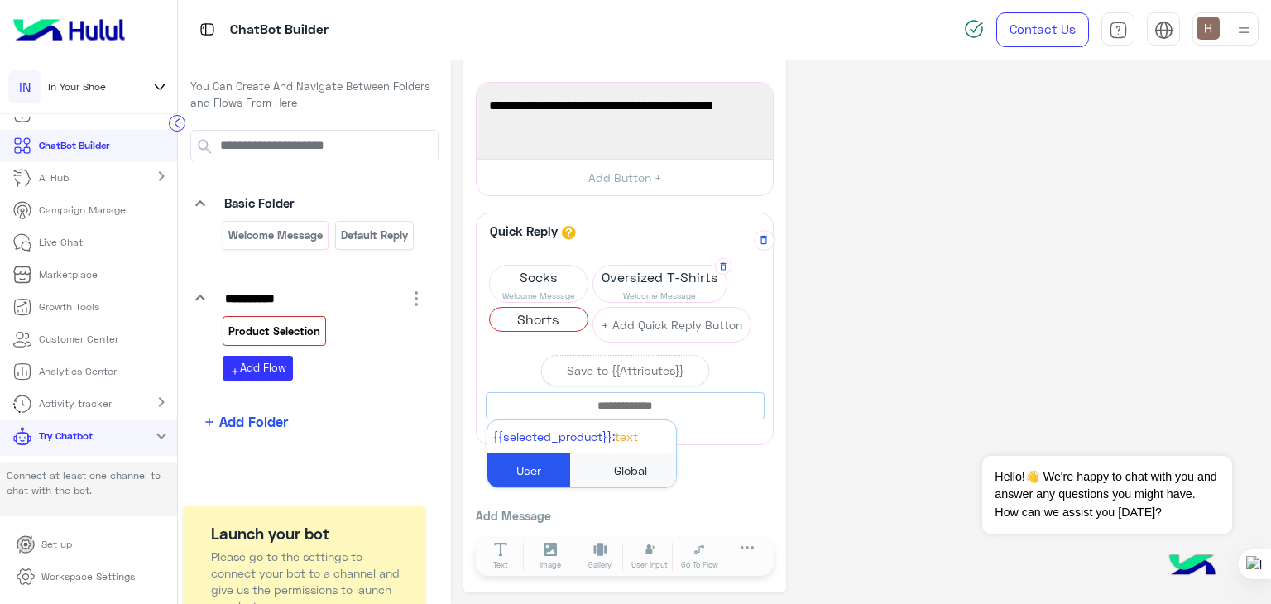
click at [628, 405] on input "text" at bounding box center [625, 406] width 277 height 18
click at [560, 324] on span "Shorts" at bounding box center [539, 319] width 98 height 23
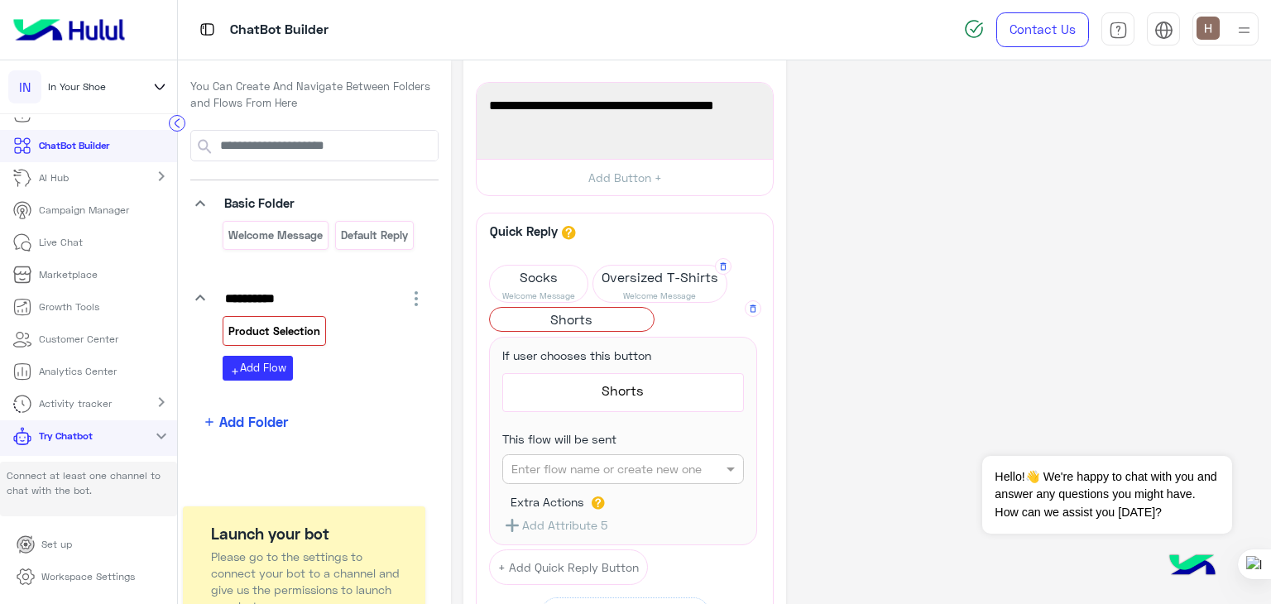
drag, startPoint x: 612, startPoint y: 448, endPoint x: 616, endPoint y: 458, distance: 10.8
click at [616, 458] on div "This flow will be sent Enter flow name or create new one" at bounding box center [623, 457] width 267 height 72
click at [616, 461] on input "text" at bounding box center [597, 469] width 171 height 17
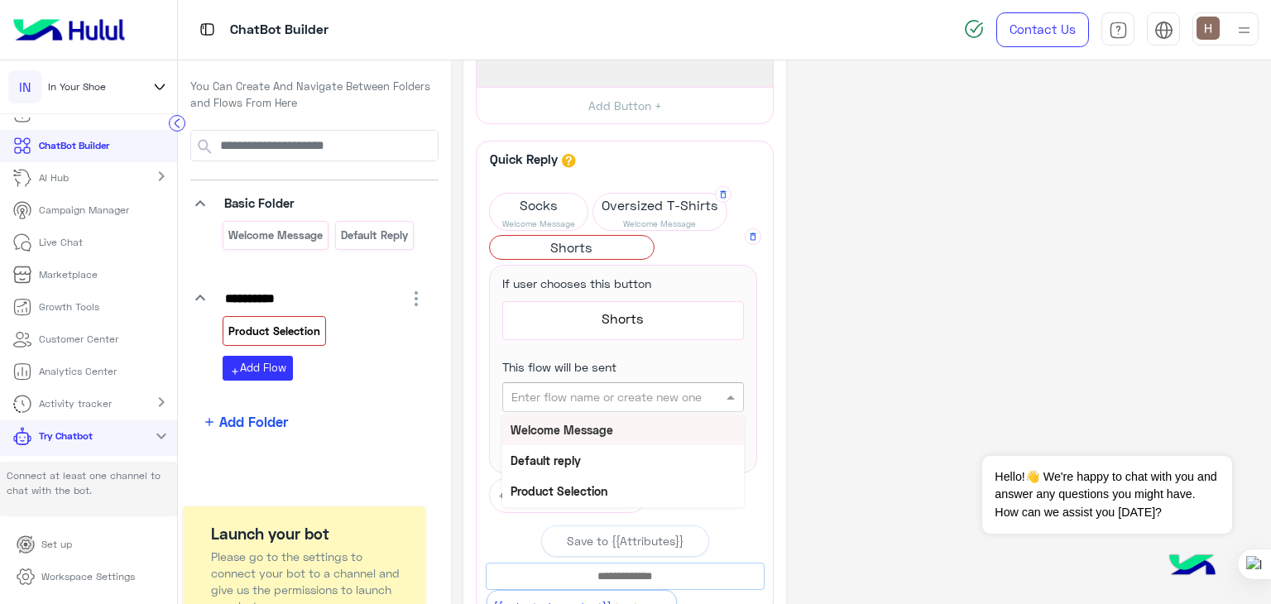
scroll to position [126, 0]
click at [613, 439] on div "Welcome Message" at bounding box center [623, 429] width 242 height 31
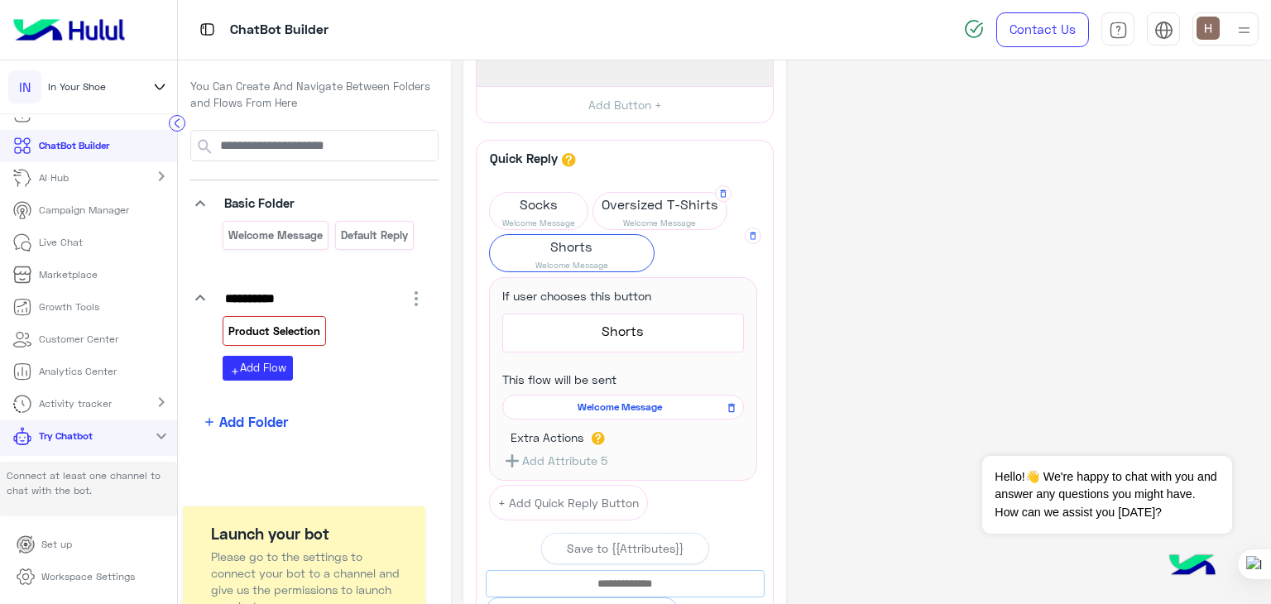
click at [798, 443] on div "**********" at bounding box center [861, 359] width 795 height 824
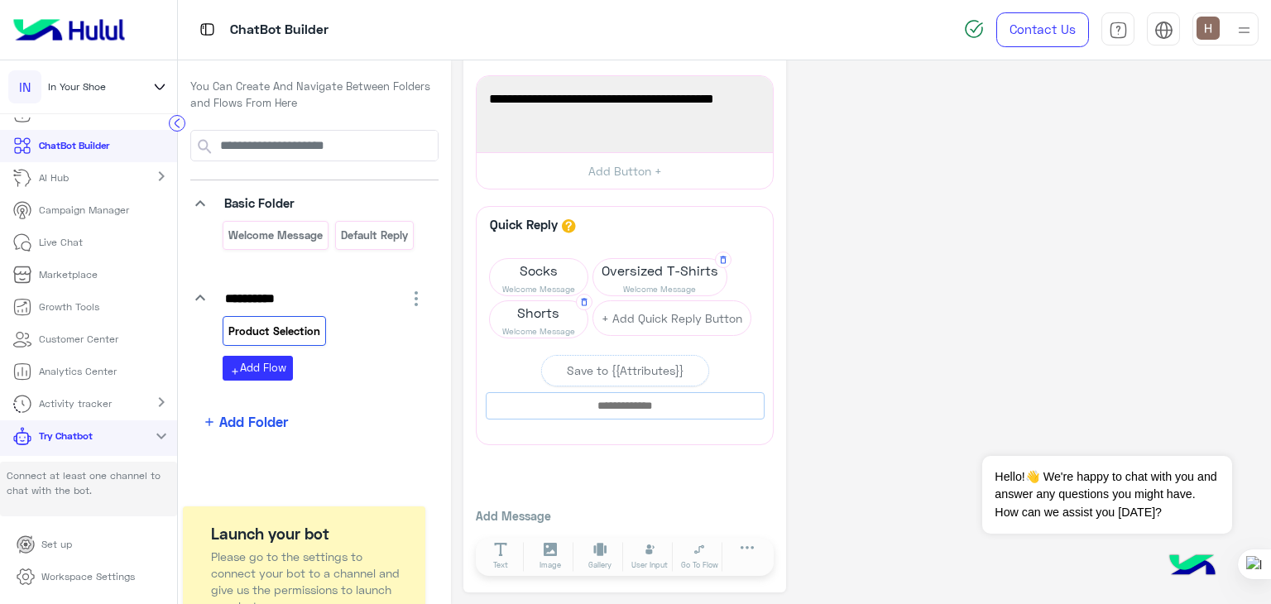
click at [775, 381] on div "**********" at bounding box center [625, 302] width 323 height 579
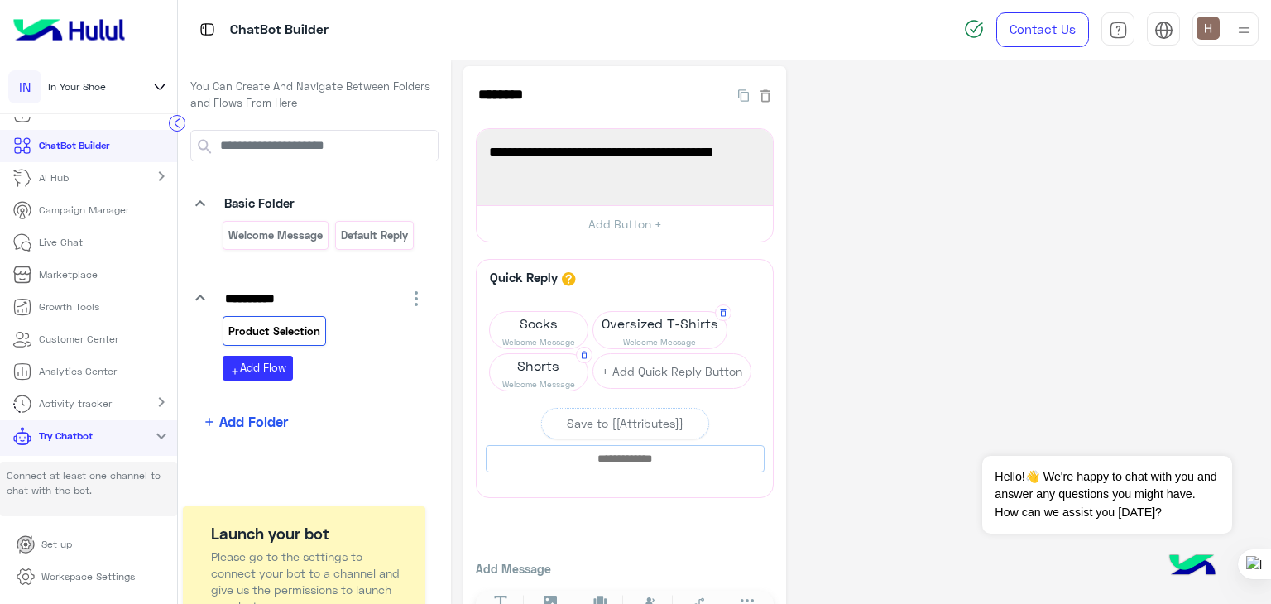
scroll to position [0, 0]
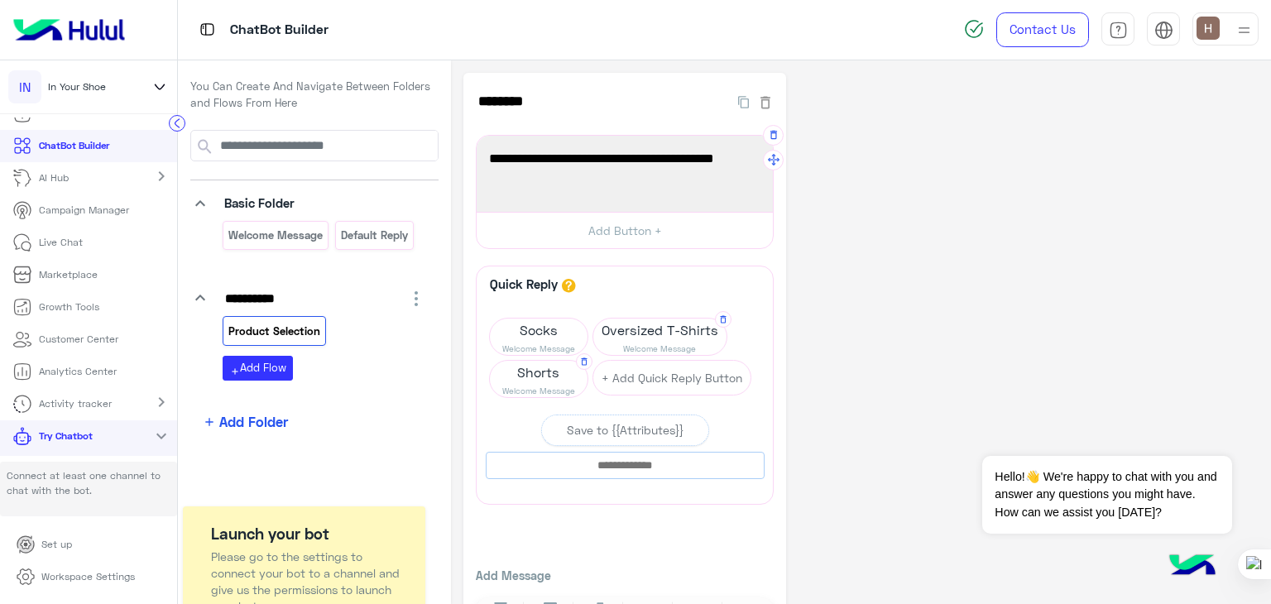
click at [675, 191] on div "Please select the product you'd like to view." at bounding box center [625, 174] width 285 height 65
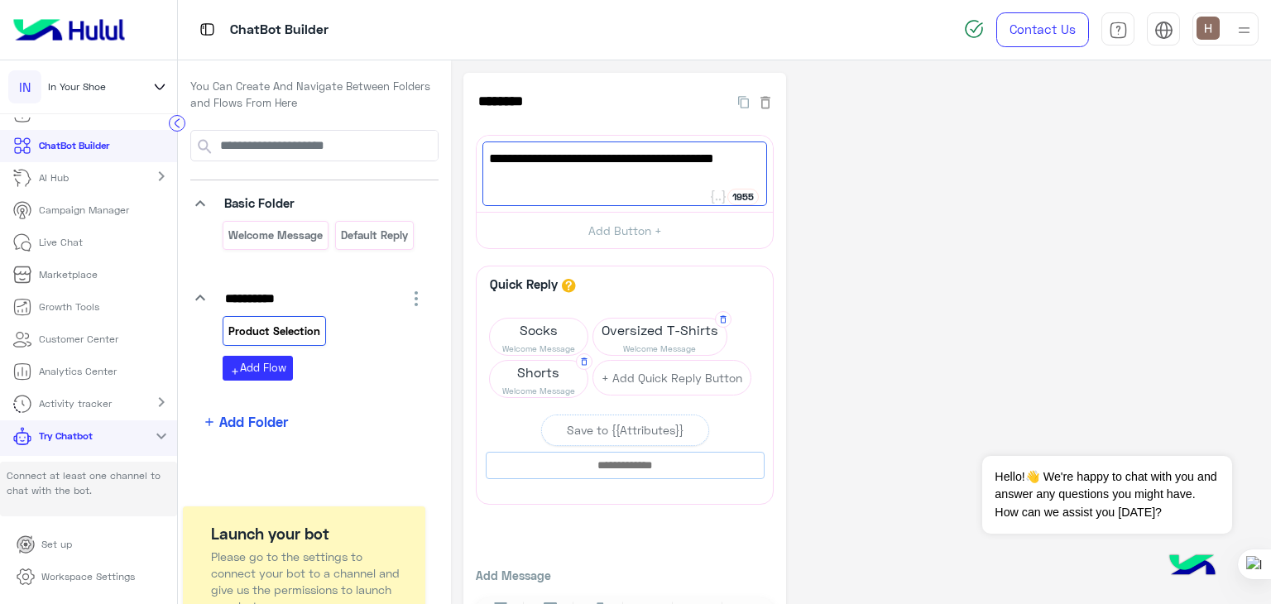
click at [896, 263] on div "**********" at bounding box center [861, 362] width 795 height 579
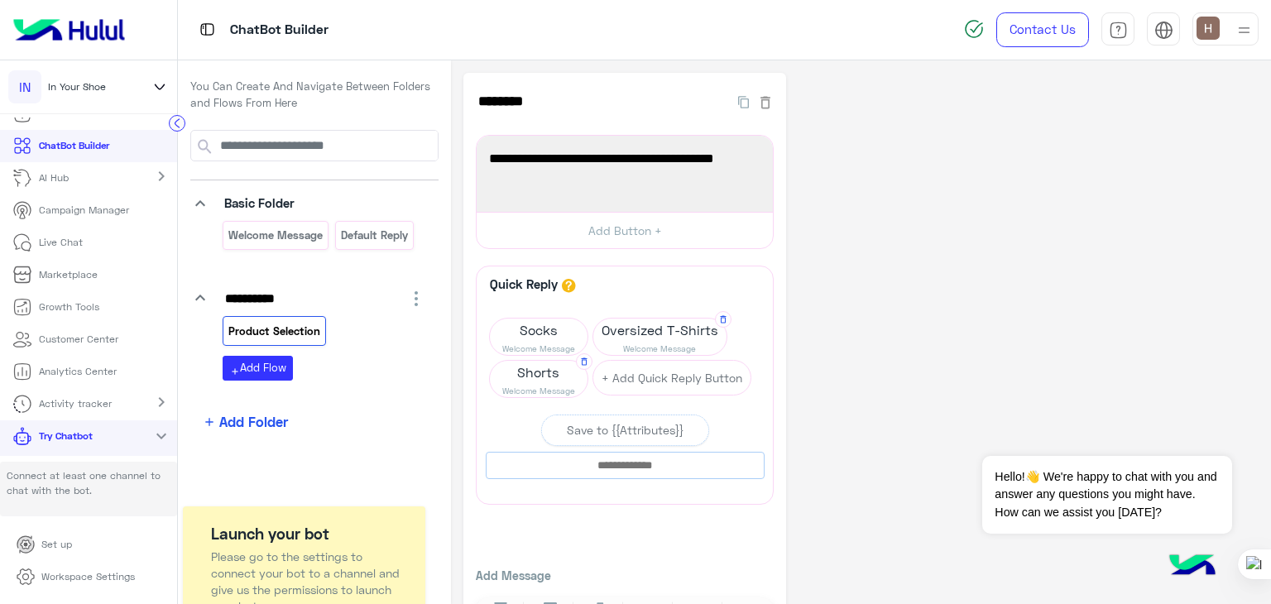
scroll to position [60, 0]
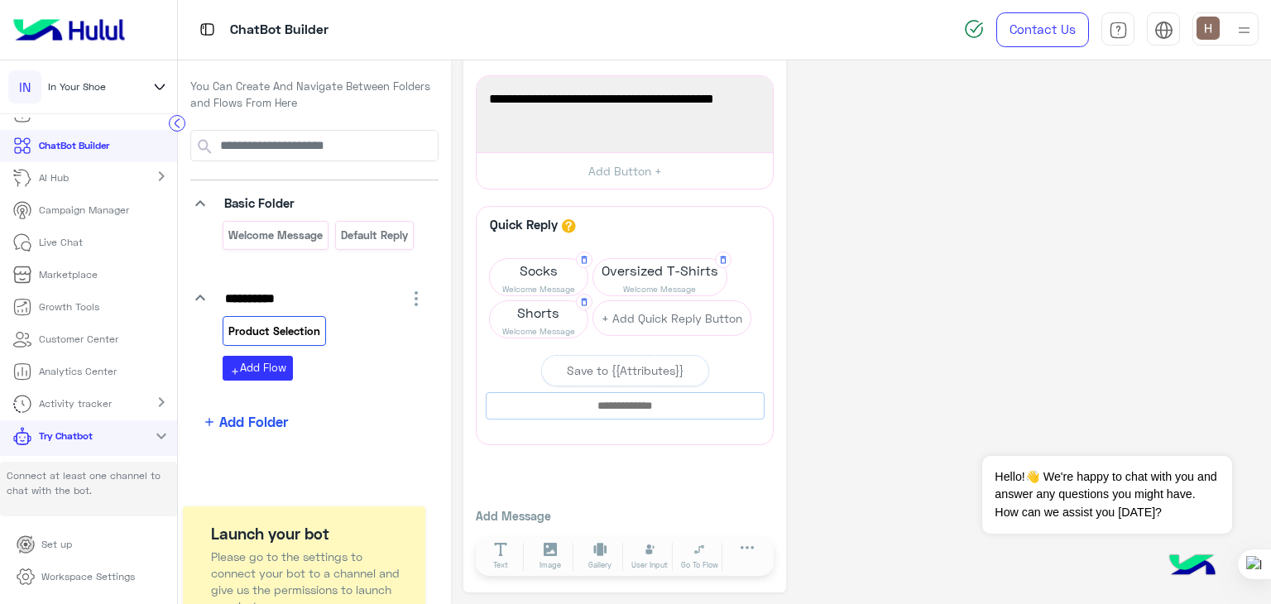
click at [560, 263] on span "Socks" at bounding box center [539, 270] width 98 height 23
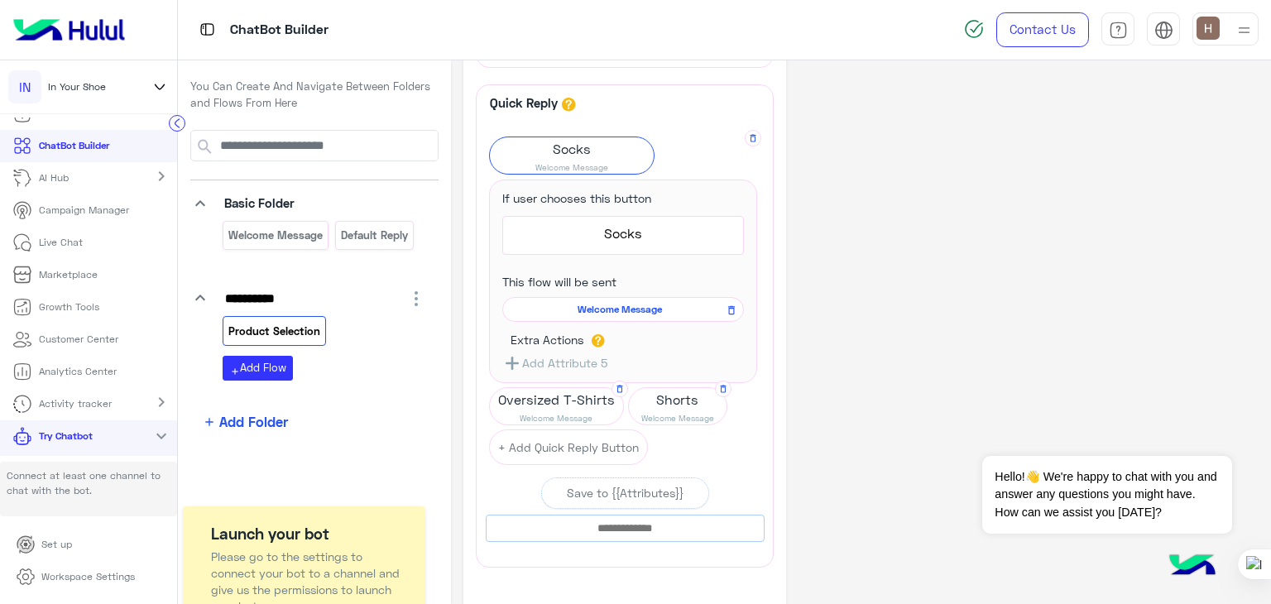
scroll to position [182, 0]
click at [556, 355] on button "Add Attribute 5" at bounding box center [554, 362] width 105 height 21
click at [513, 355] on icon "button" at bounding box center [512, 363] width 20 height 20
click at [546, 333] on label "Extra Actions" at bounding box center [547, 339] width 73 height 13
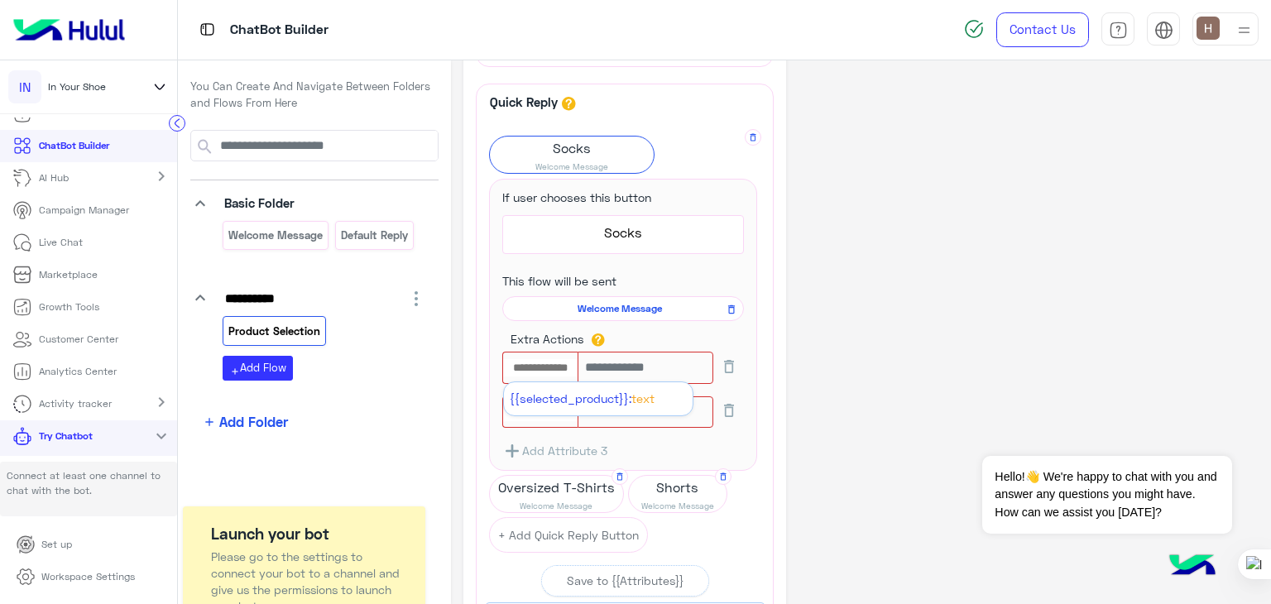
click at [558, 366] on input "text" at bounding box center [540, 368] width 75 height 18
click at [612, 365] on input "text" at bounding box center [646, 368] width 136 height 32
click at [553, 366] on input "text" at bounding box center [540, 368] width 75 height 18
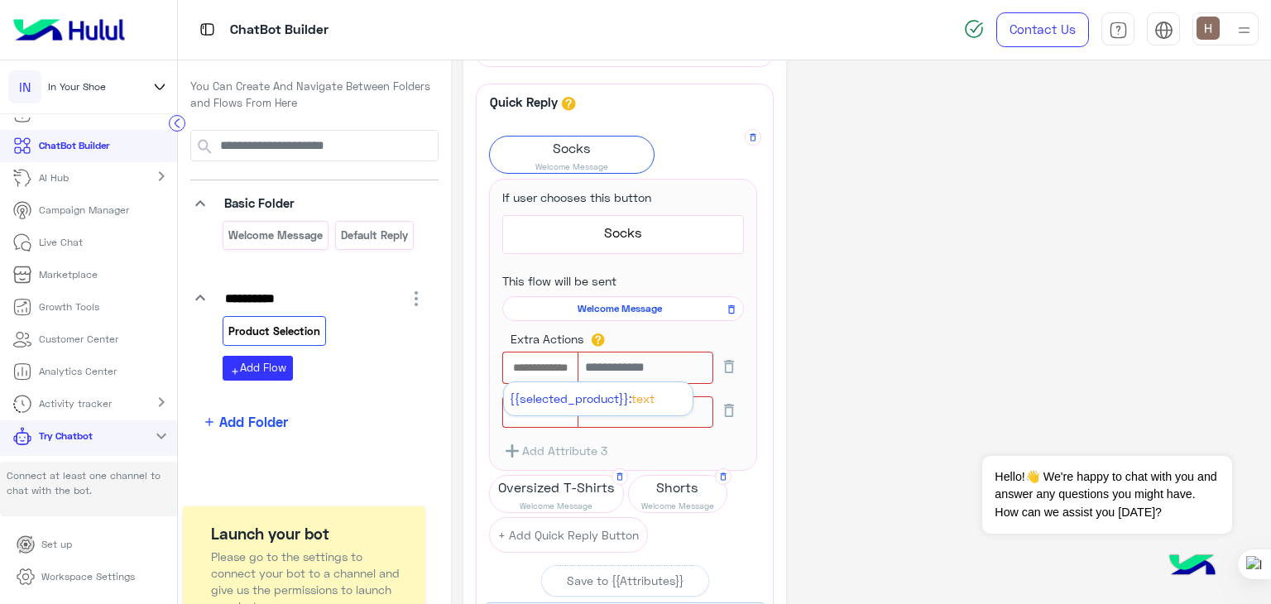
click at [553, 366] on input "text" at bounding box center [540, 368] width 75 height 18
type input "*****"
click at [556, 359] on input "*****" at bounding box center [540, 368] width 75 height 18
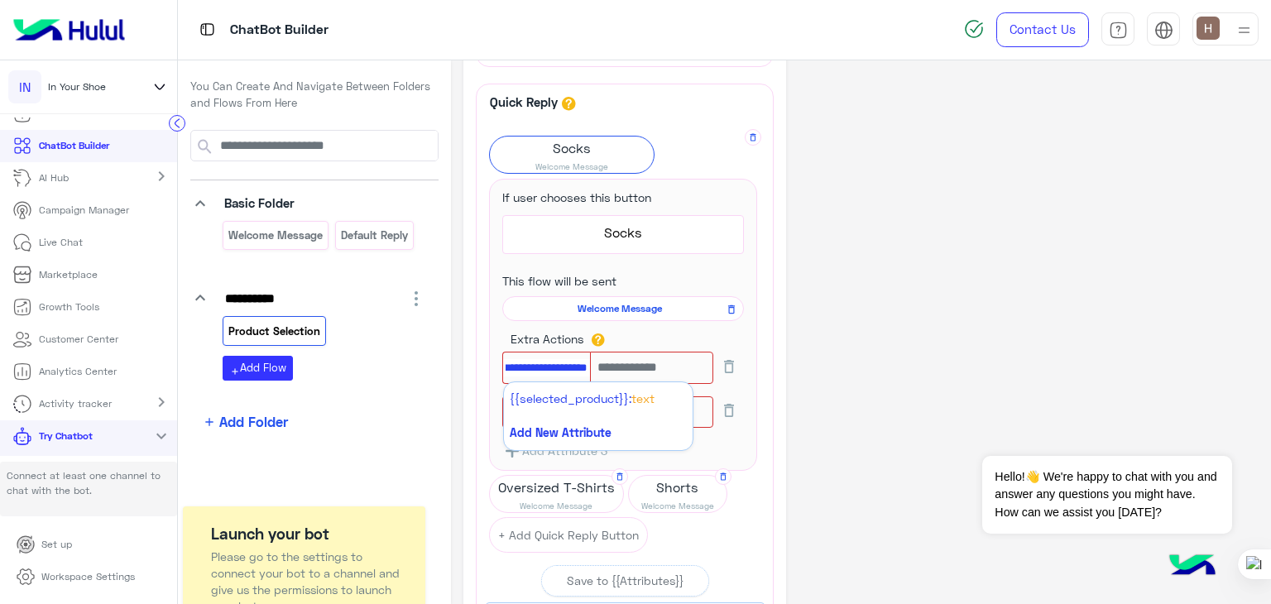
scroll to position [0, 20]
type input "**********"
click at [629, 368] on input "text" at bounding box center [651, 368] width 123 height 32
type input "*****"
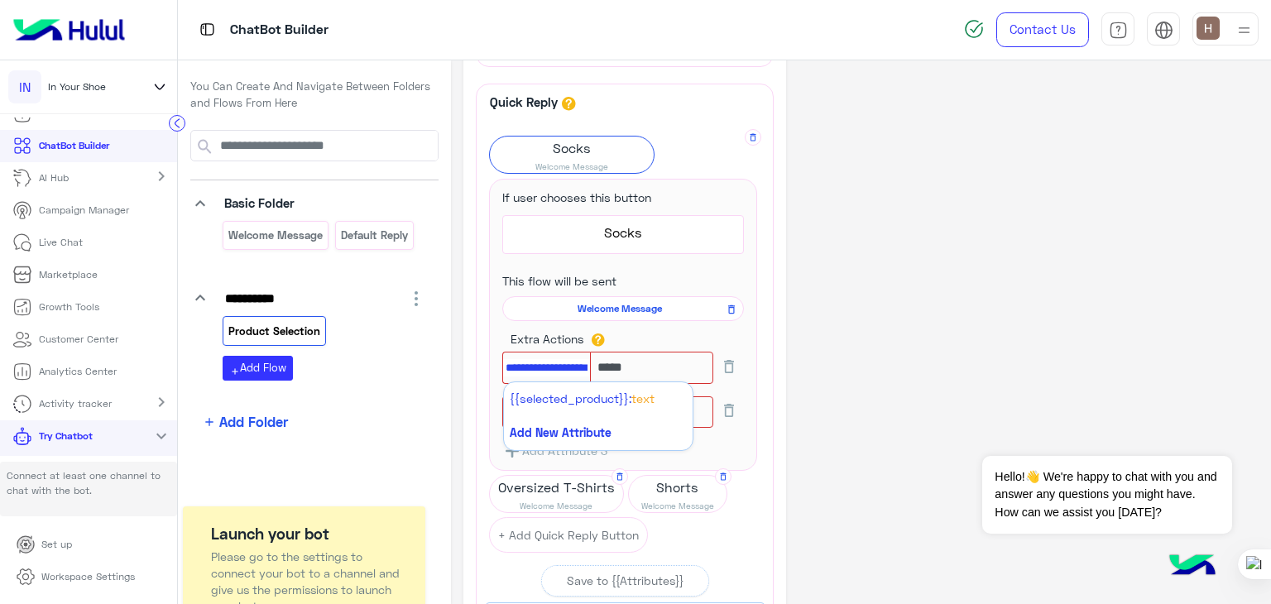
click at [672, 336] on div "Extra Actions" at bounding box center [623, 341] width 225 height 22
click at [686, 342] on div "Extra Actions" at bounding box center [623, 341] width 225 height 22
click at [619, 368] on input "*****" at bounding box center [651, 368] width 123 height 32
click at [780, 358] on div "**********" at bounding box center [625, 347] width 323 height 912
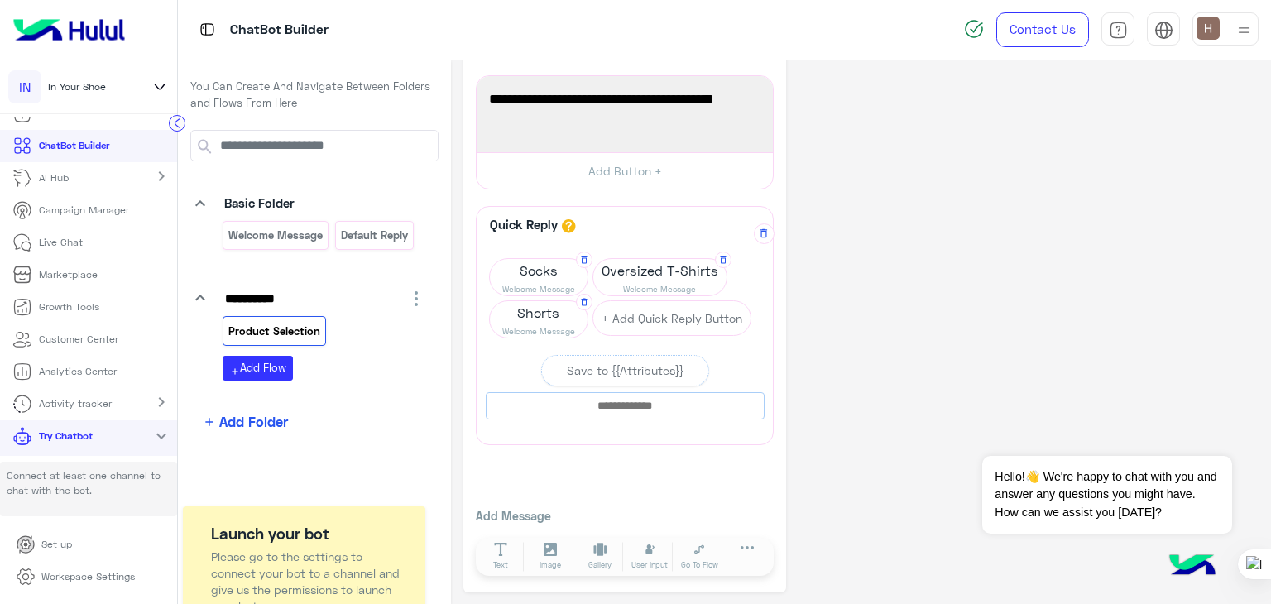
click at [525, 279] on span "Socks" at bounding box center [539, 270] width 98 height 23
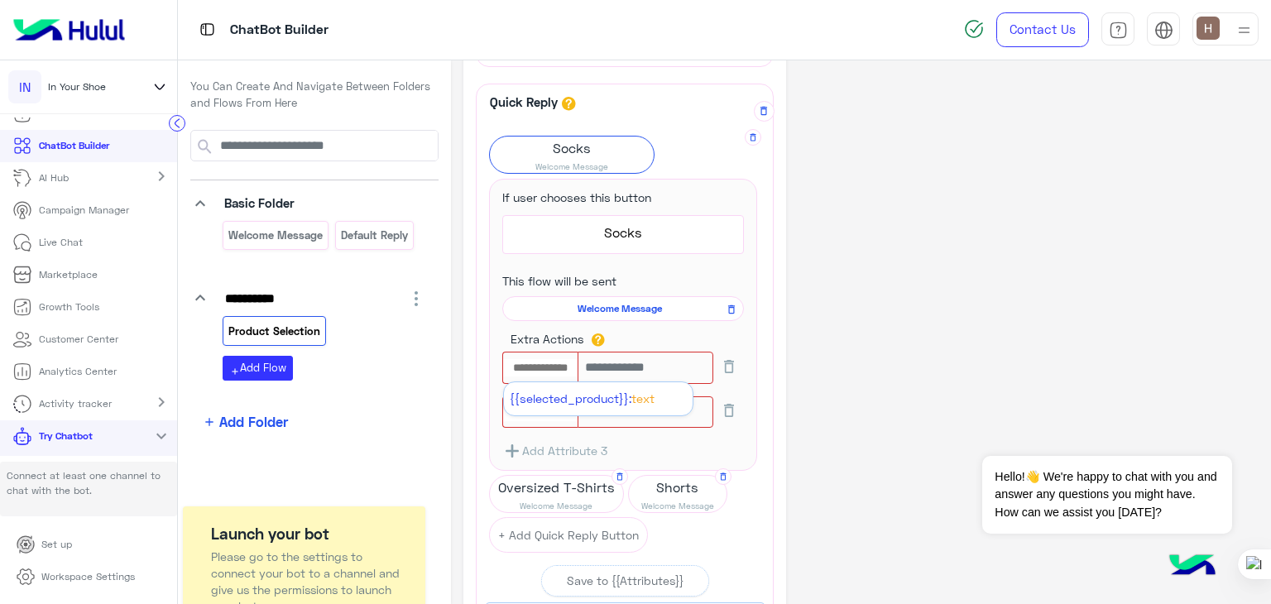
click at [555, 372] on input "text" at bounding box center [540, 368] width 75 height 18
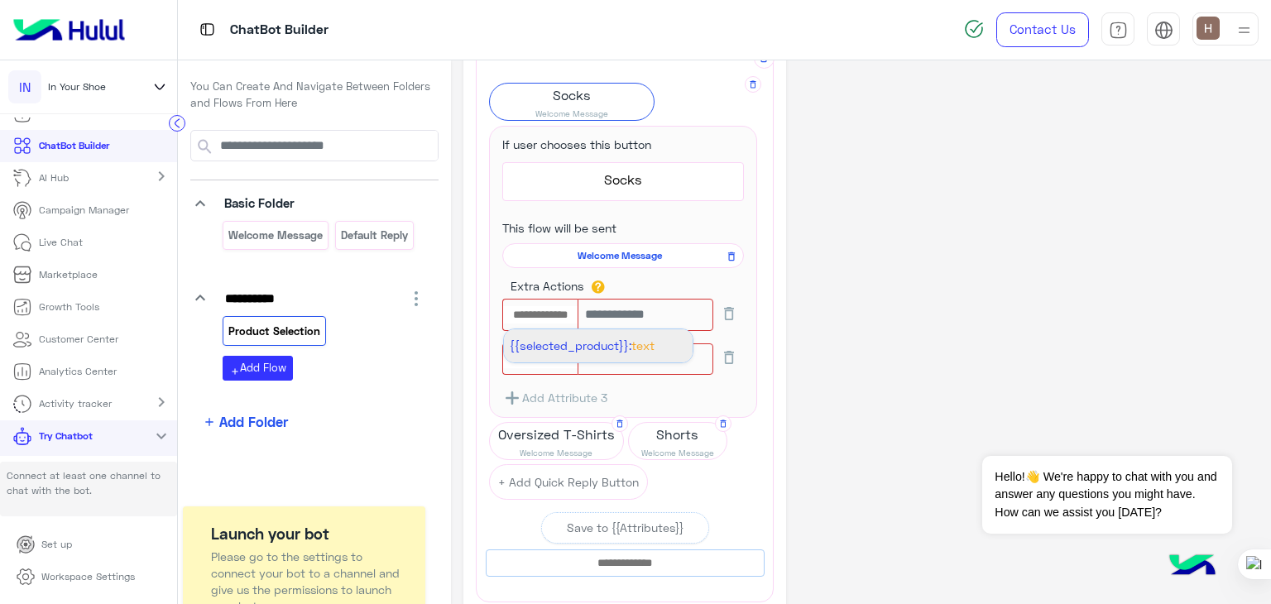
click at [556, 332] on li "{{selected_product}}: Text" at bounding box center [598, 345] width 189 height 32
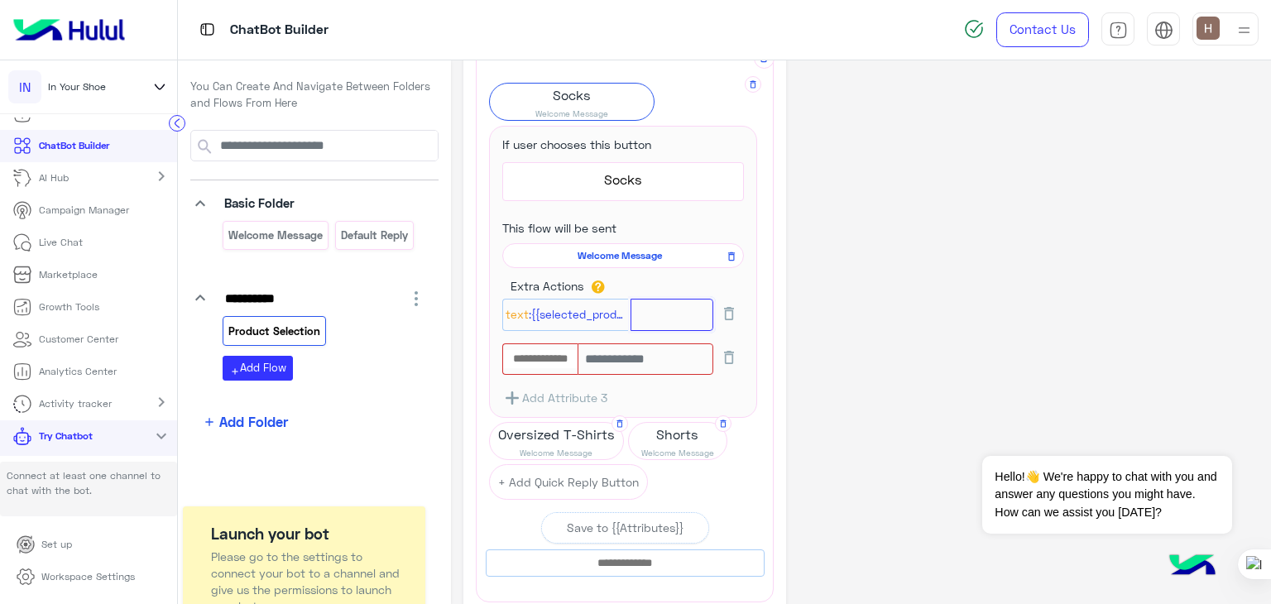
click at [662, 309] on input "text" at bounding box center [673, 315] width 84 height 32
type input "*"
type input "*****"
click button at bounding box center [0, 0] width 0 height 0
click at [752, 363] on div "Extra Actions Text :{{selected_product}} ***** Add Attribute 3" at bounding box center [623, 342] width 267 height 131
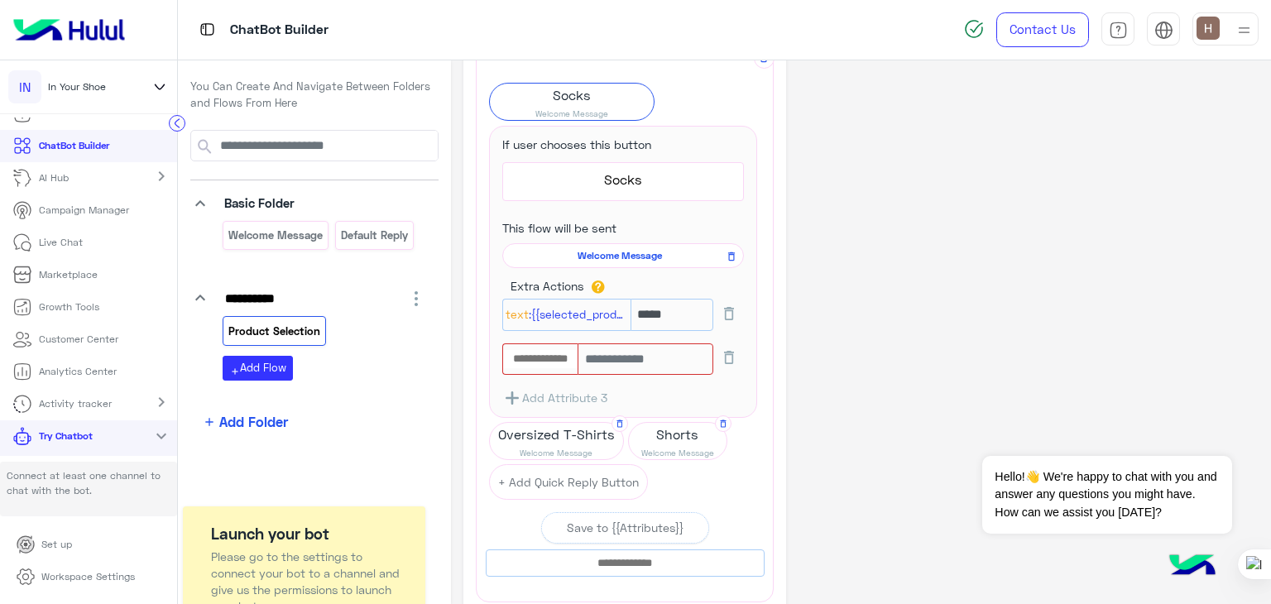
scroll to position [60, 0]
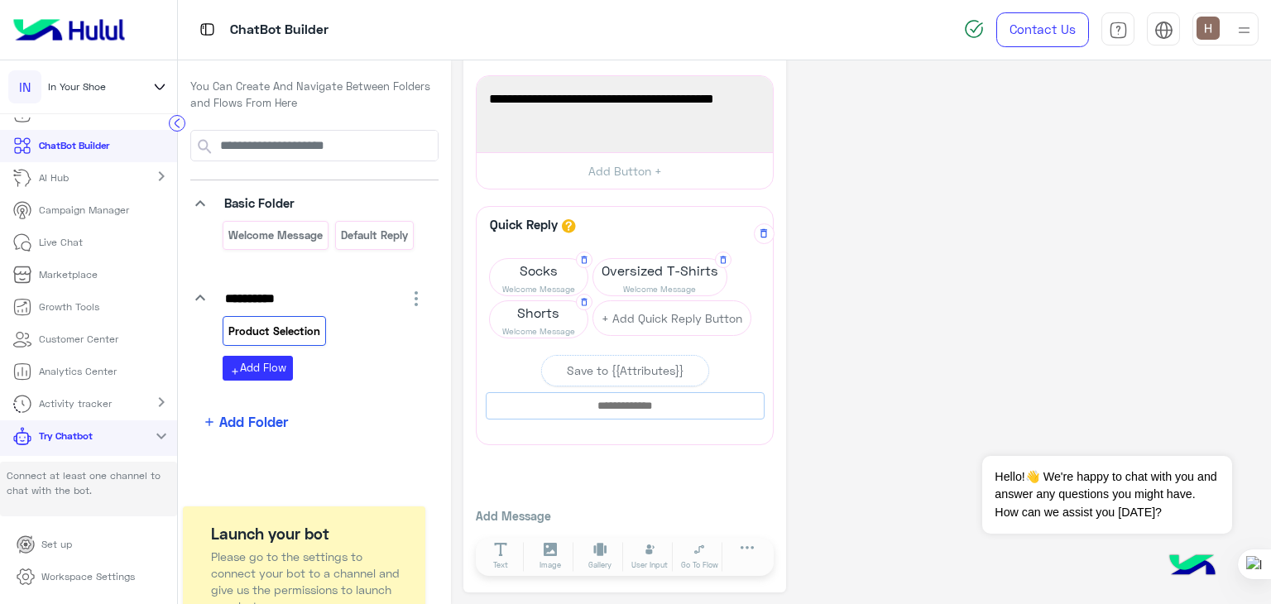
click at [526, 261] on span "Socks" at bounding box center [539, 270] width 98 height 23
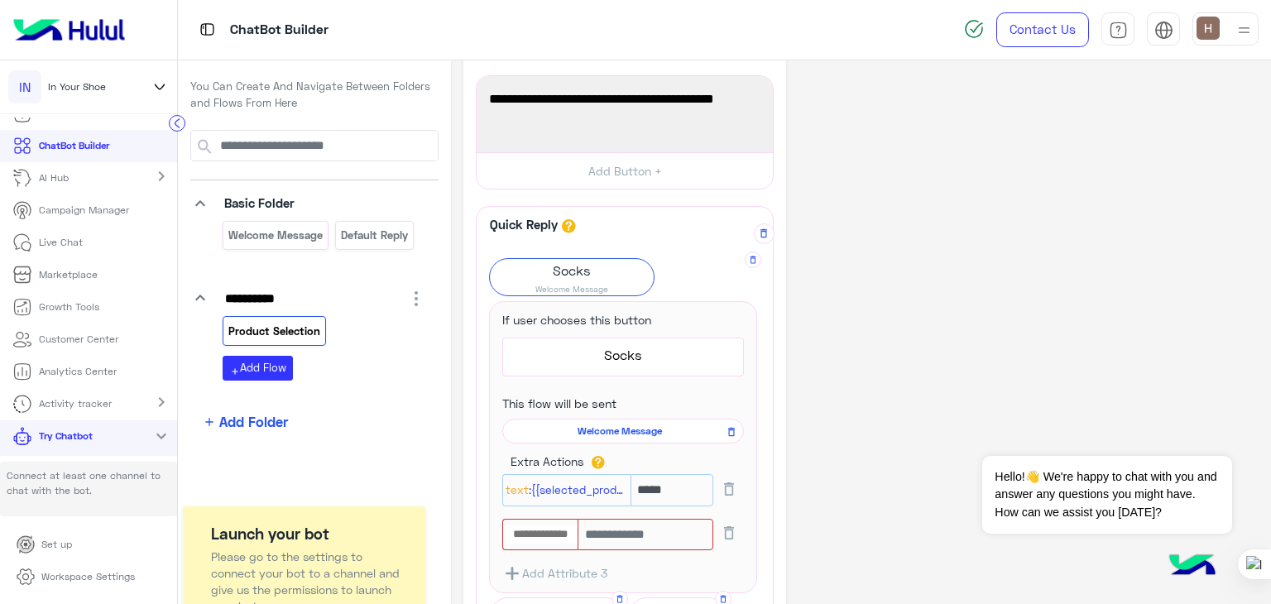
scroll to position [235, 0]
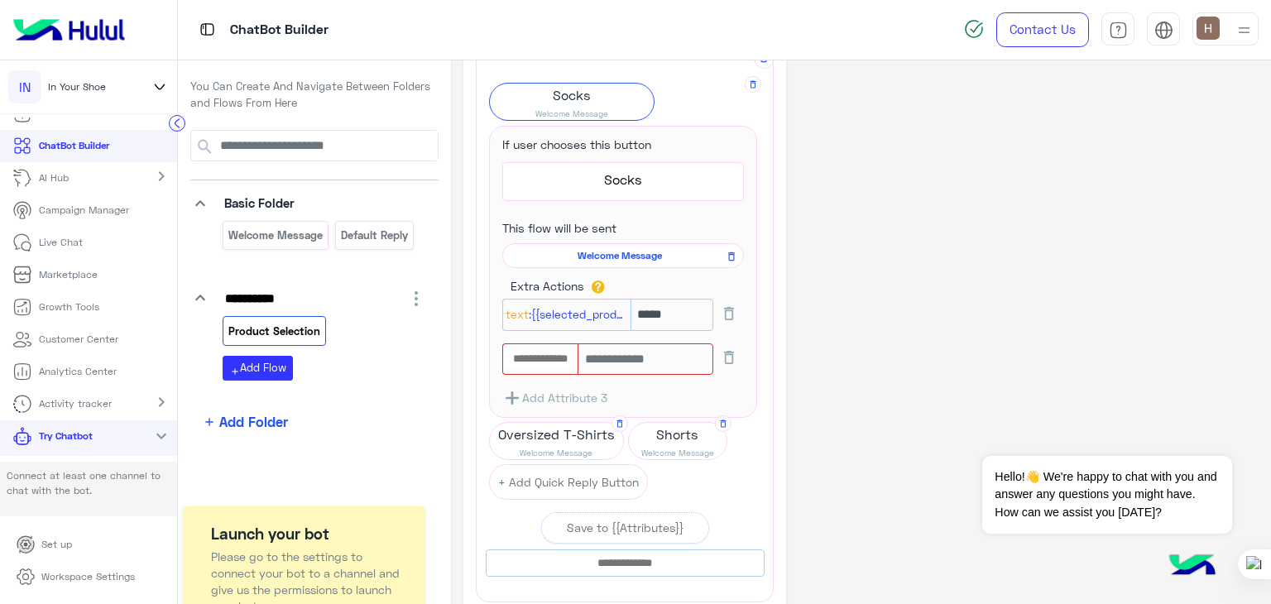
click at [726, 355] on icon at bounding box center [729, 357] width 10 height 13
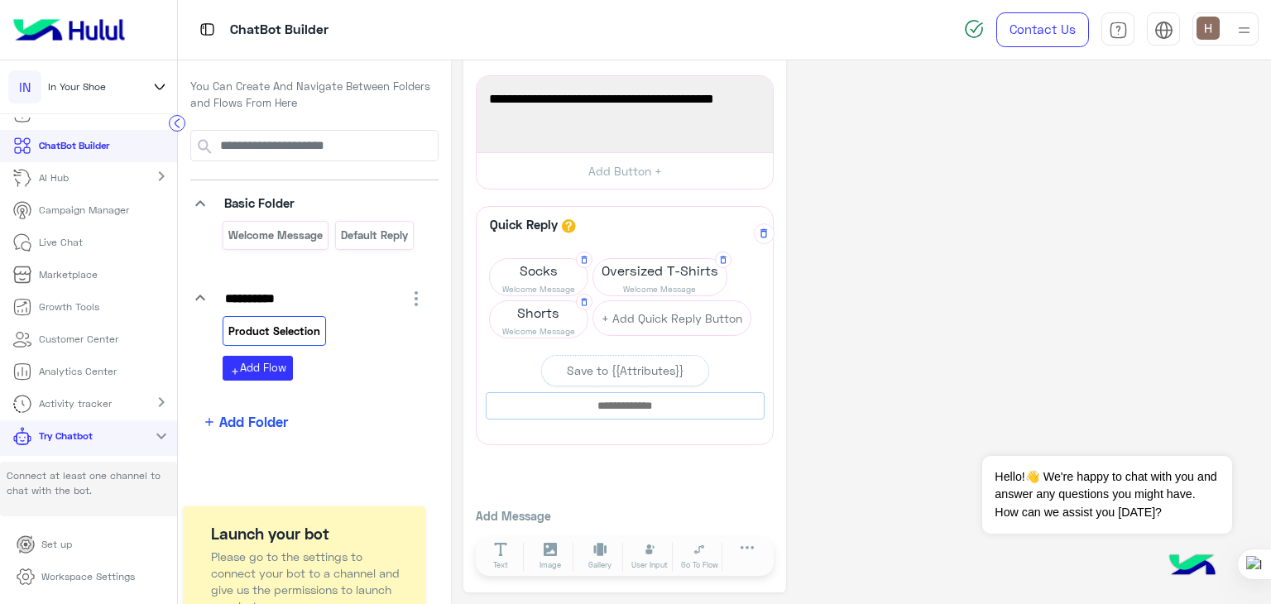
click at [640, 276] on span "Oversized T-Shirts" at bounding box center [659, 270] width 133 height 23
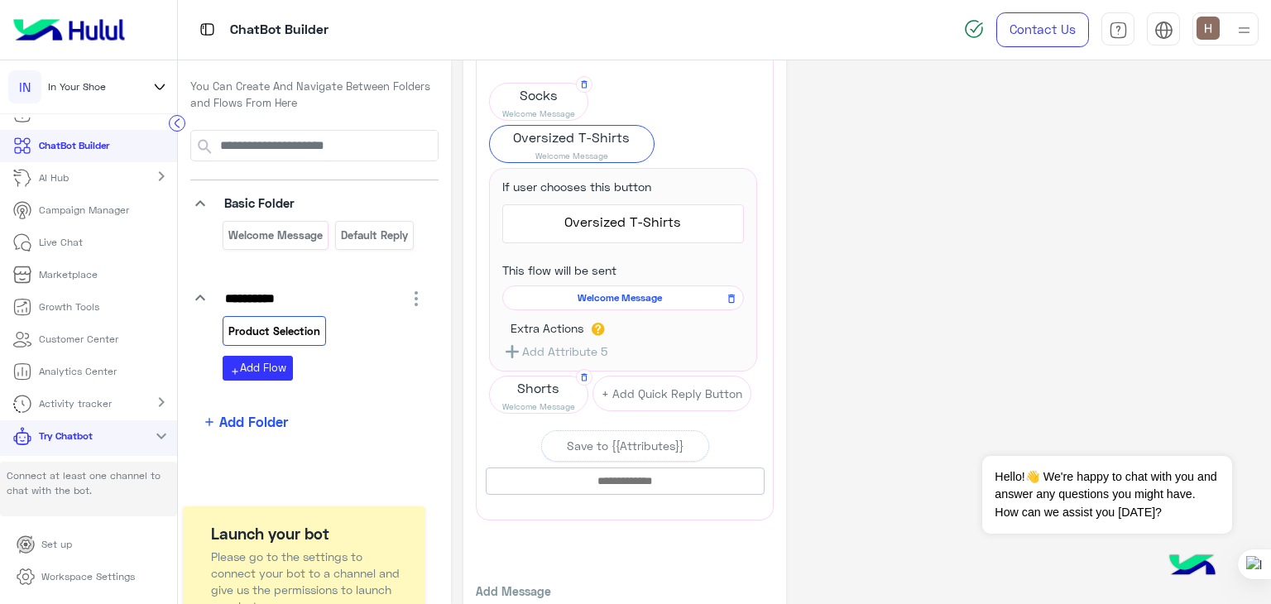
click at [563, 339] on div "Extra Actions" at bounding box center [623, 331] width 225 height 22
click at [560, 345] on button "Add Attribute 5" at bounding box center [554, 351] width 105 height 21
click at [537, 352] on app-button-actions "Extra Actions Add Attribute 5" at bounding box center [623, 341] width 242 height 42
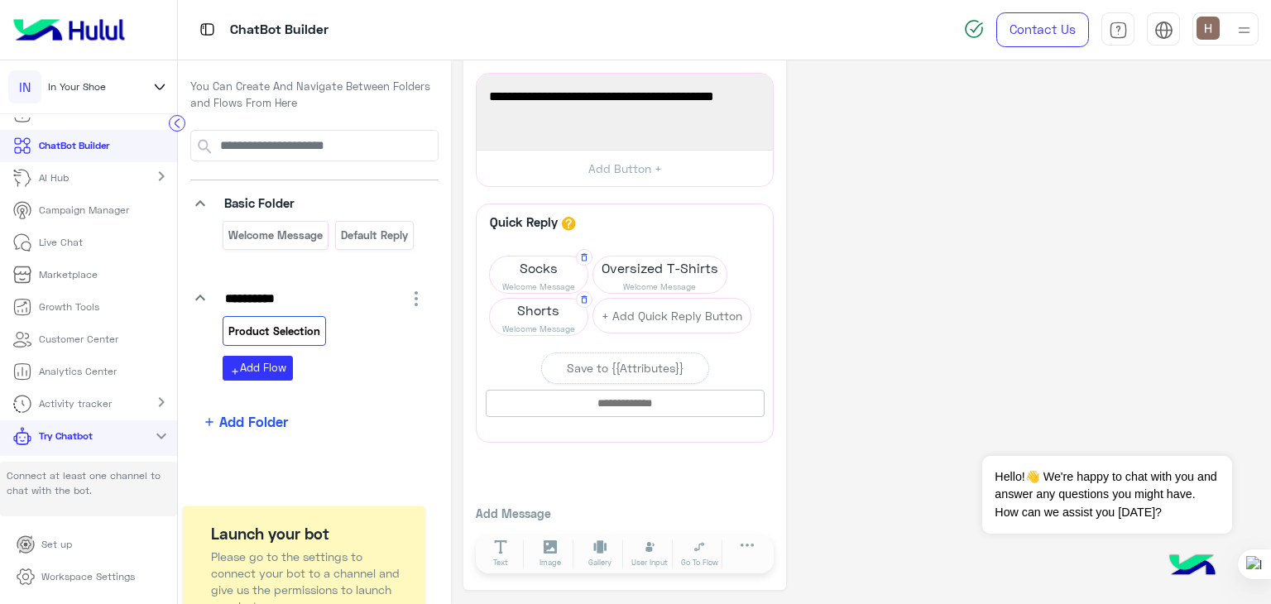
scroll to position [60, 0]
click at [646, 261] on span "Oversized T-Shirts" at bounding box center [659, 270] width 133 height 23
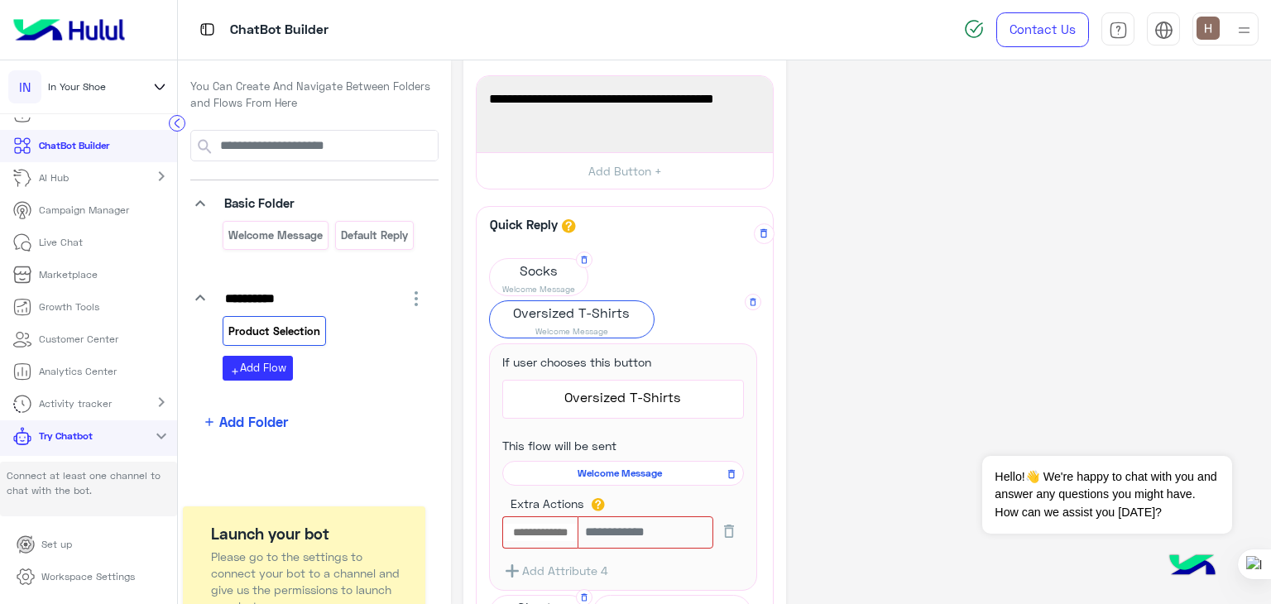
scroll to position [235, 0]
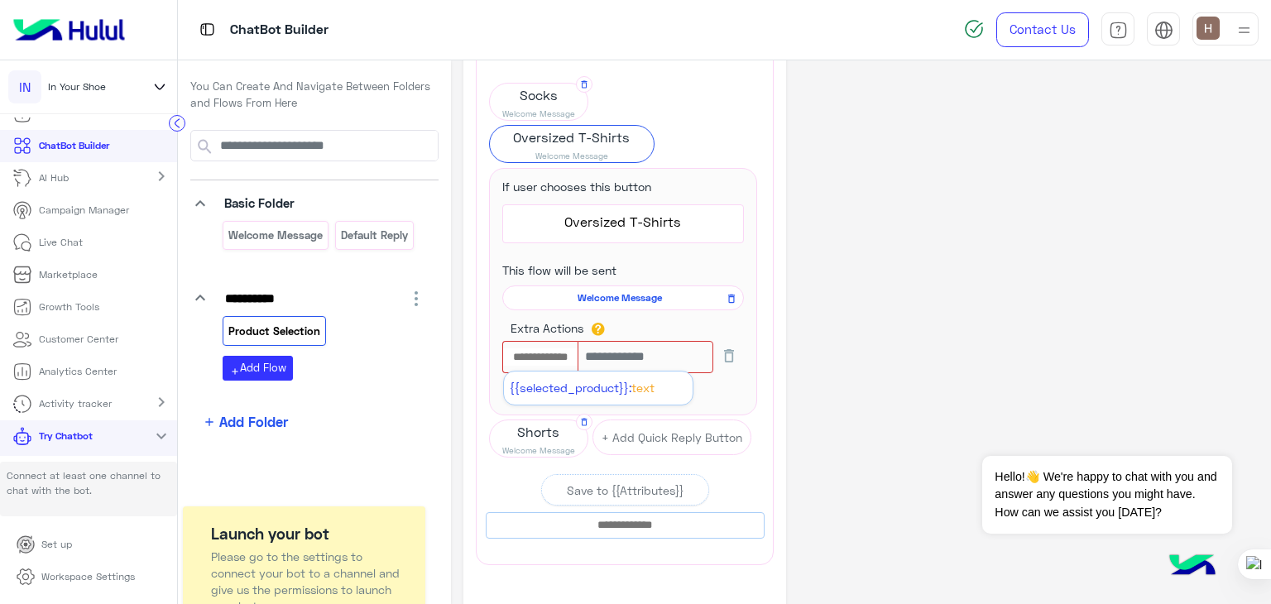
click at [560, 353] on input "text" at bounding box center [540, 357] width 75 height 18
click at [570, 382] on span "{{selected_product}}:" at bounding box center [571, 388] width 122 height 14
click at [651, 357] on input "text" at bounding box center [673, 357] width 84 height 32
type input "*******"
click button at bounding box center [0, 0] width 0 height 0
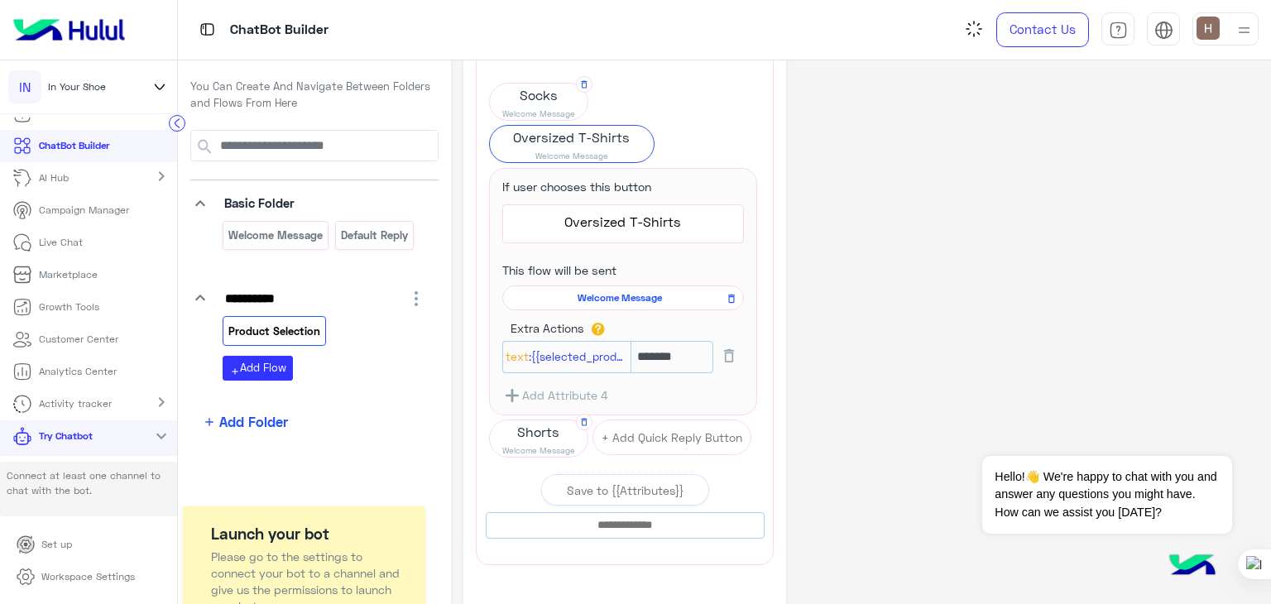
click at [723, 386] on div "Add Attribute 4" at bounding box center [623, 396] width 242 height 21
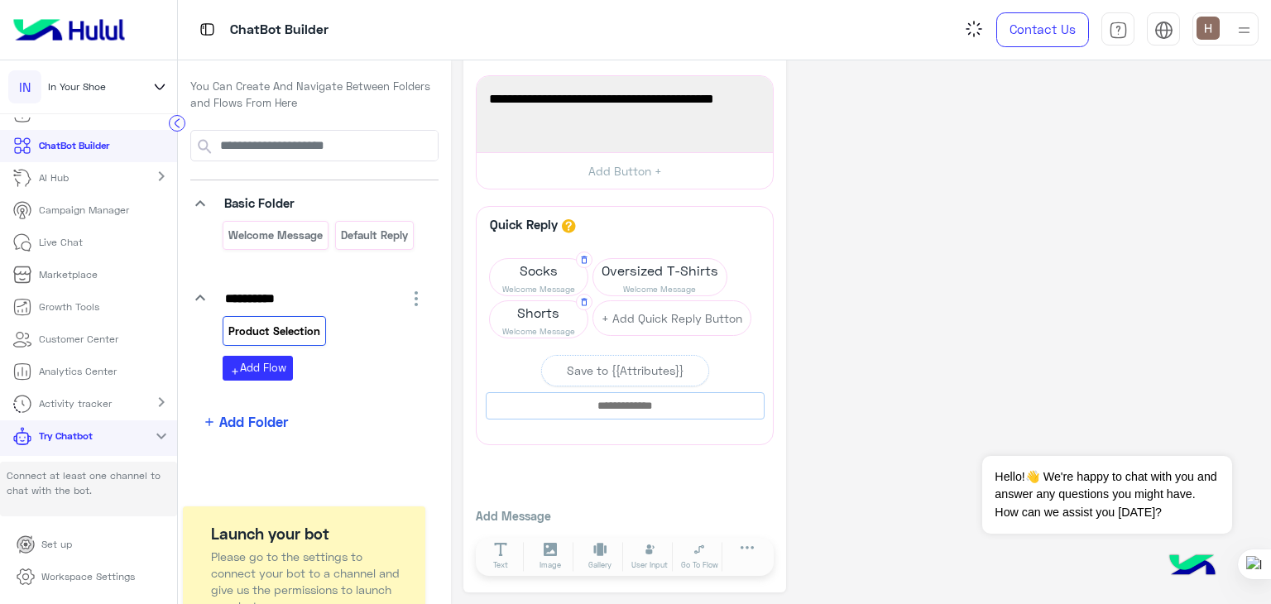
click at [536, 309] on span "Shorts" at bounding box center [539, 312] width 98 height 23
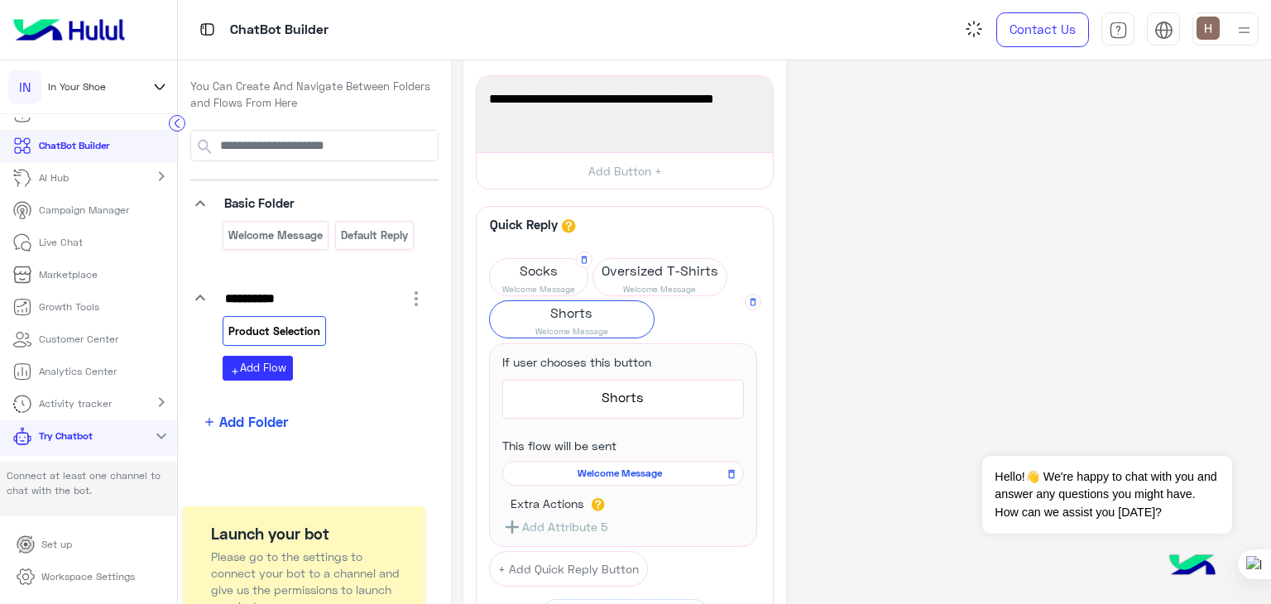
scroll to position [235, 0]
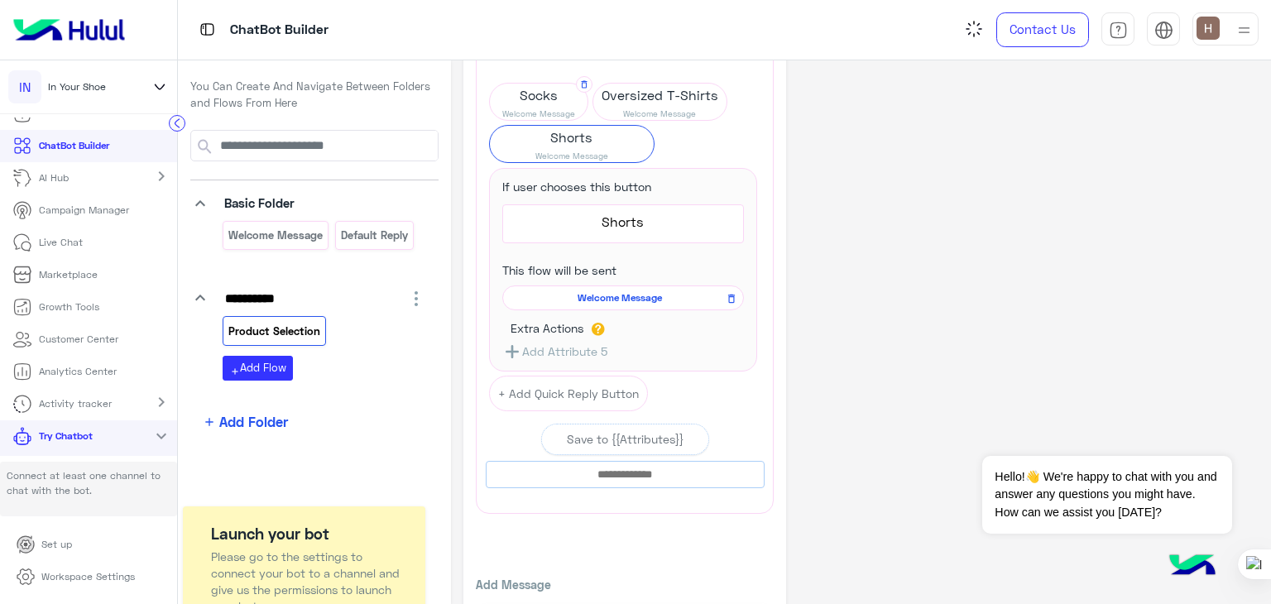
click at [567, 298] on span "Welcome Message" at bounding box center [621, 298] width 218 height 15
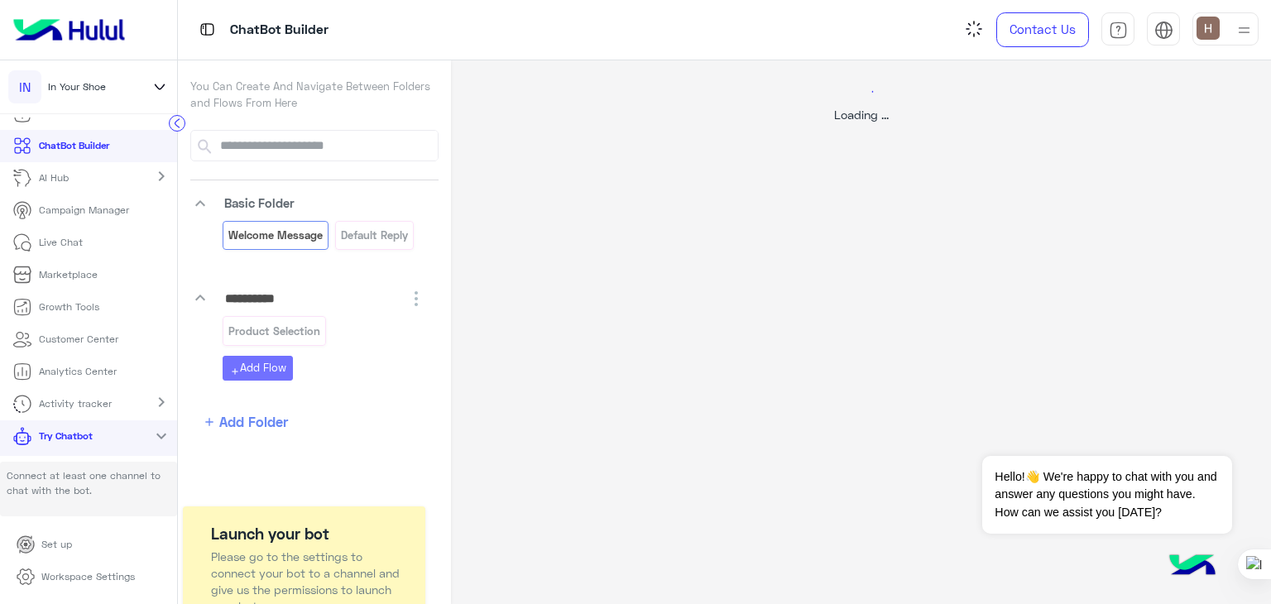
select select "*"
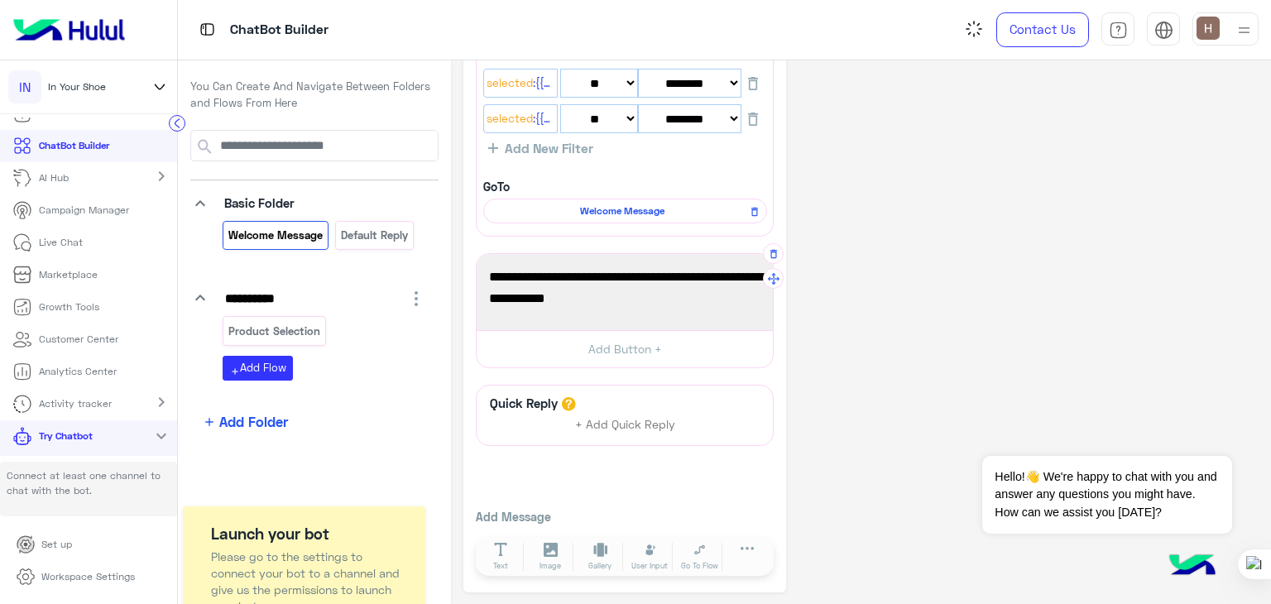
scroll to position [556, 0]
click at [291, 322] on p "Product Selection" at bounding box center [275, 331] width 94 height 19
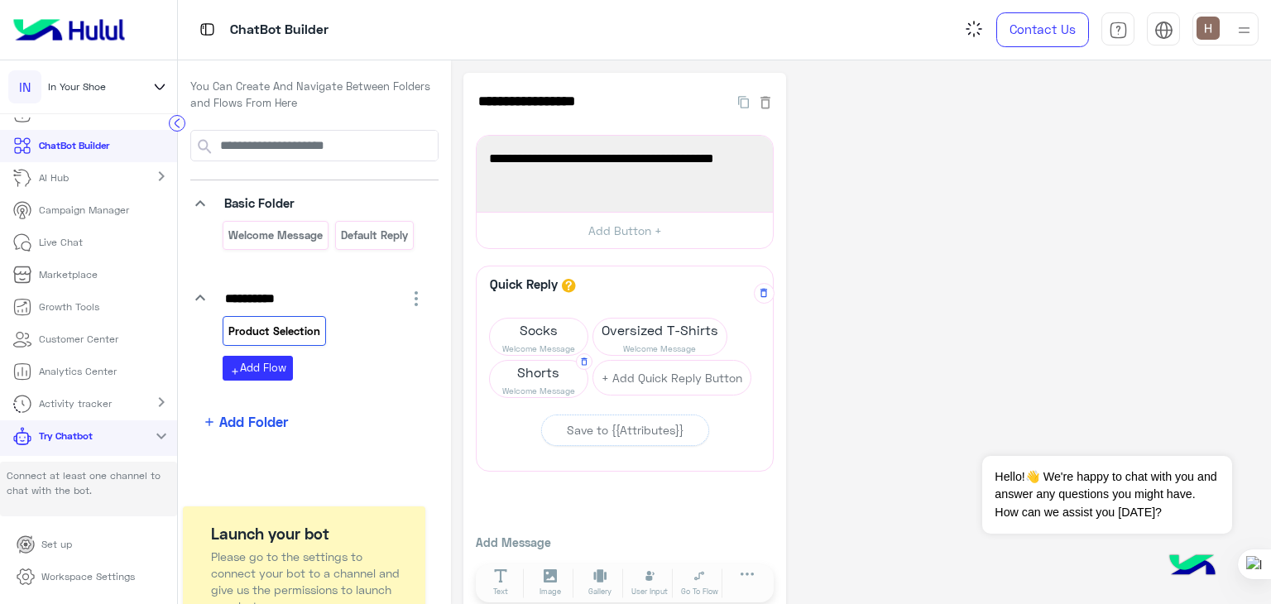
click at [561, 365] on span "Shorts" at bounding box center [539, 372] width 98 height 23
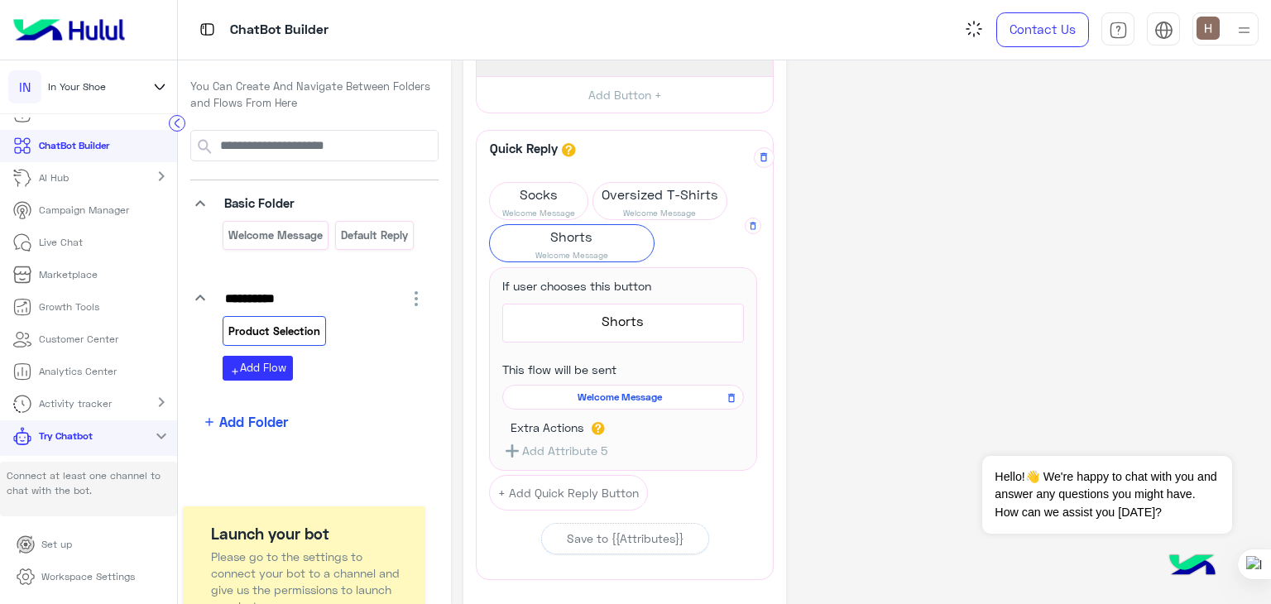
scroll to position [139, 0]
click at [590, 440] on button "Add Attribute 5" at bounding box center [554, 447] width 105 height 21
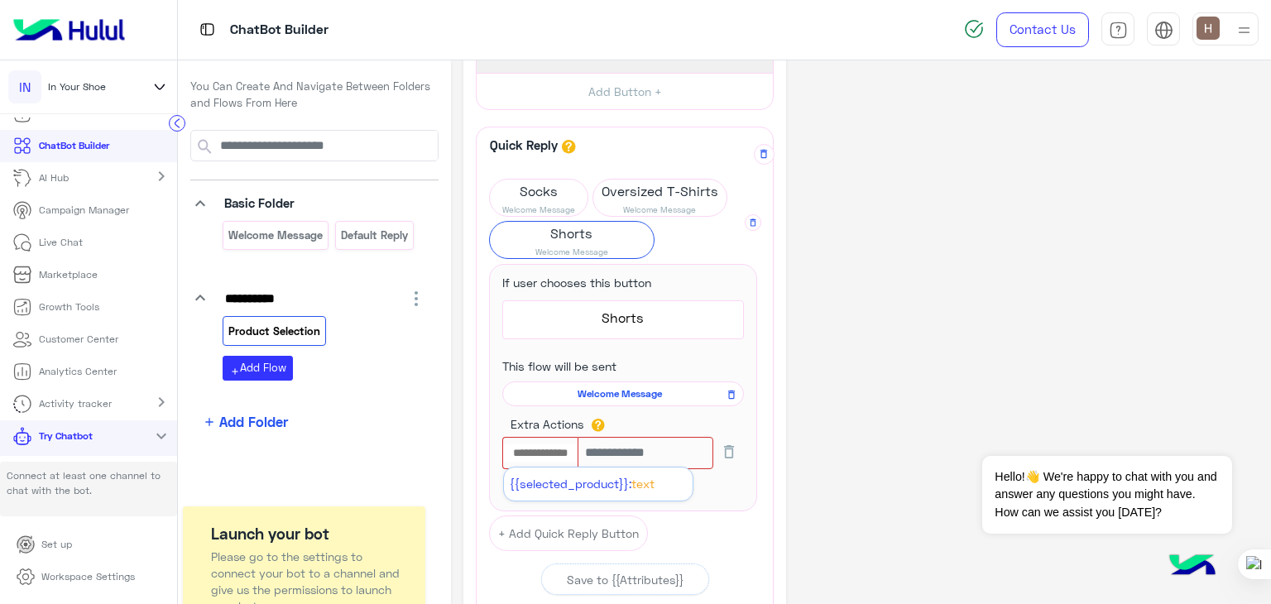
click at [573, 450] on input "text" at bounding box center [540, 454] width 75 height 18
click at [579, 483] on span "{{selected_product}}:" at bounding box center [571, 484] width 122 height 14
click at [658, 445] on input "text" at bounding box center [673, 453] width 84 height 32
type input "******"
click at [897, 430] on div "**********" at bounding box center [861, 351] width 795 height 835
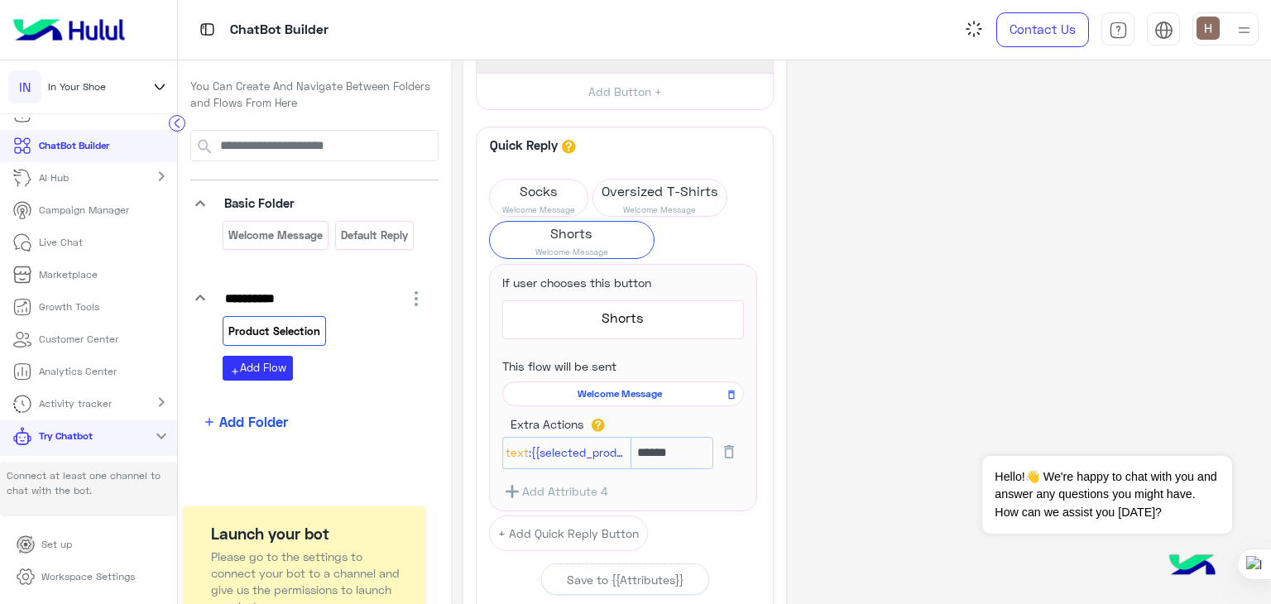
scroll to position [26, 0]
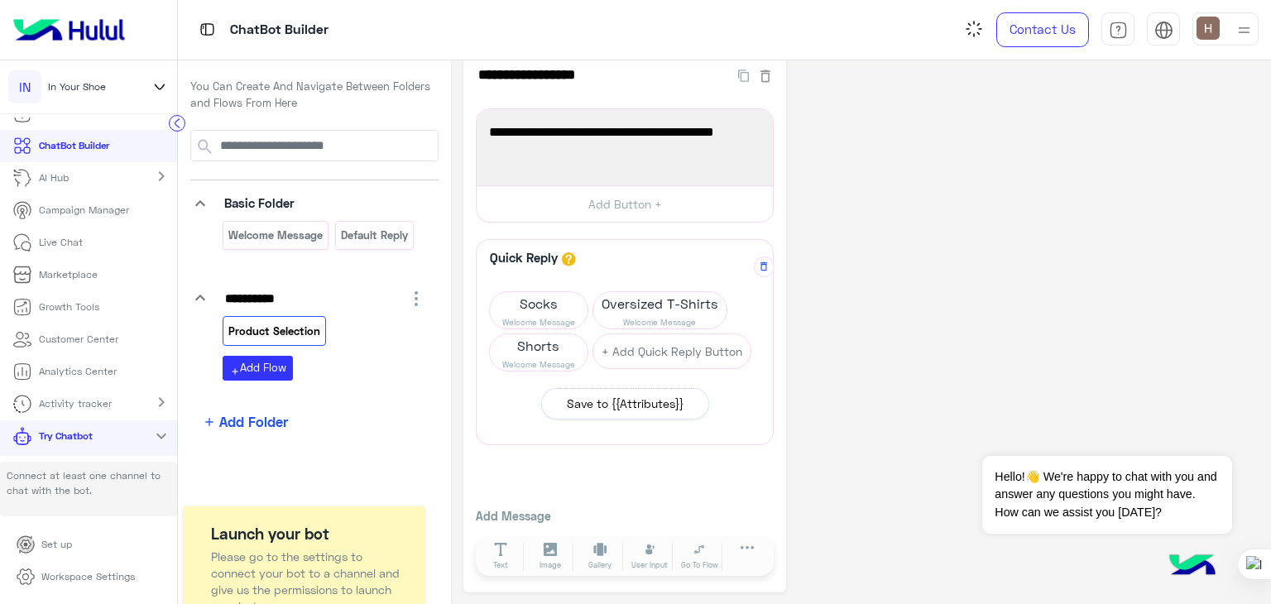
click at [656, 412] on button "Save to {{Attributes}}" at bounding box center [625, 403] width 168 height 31
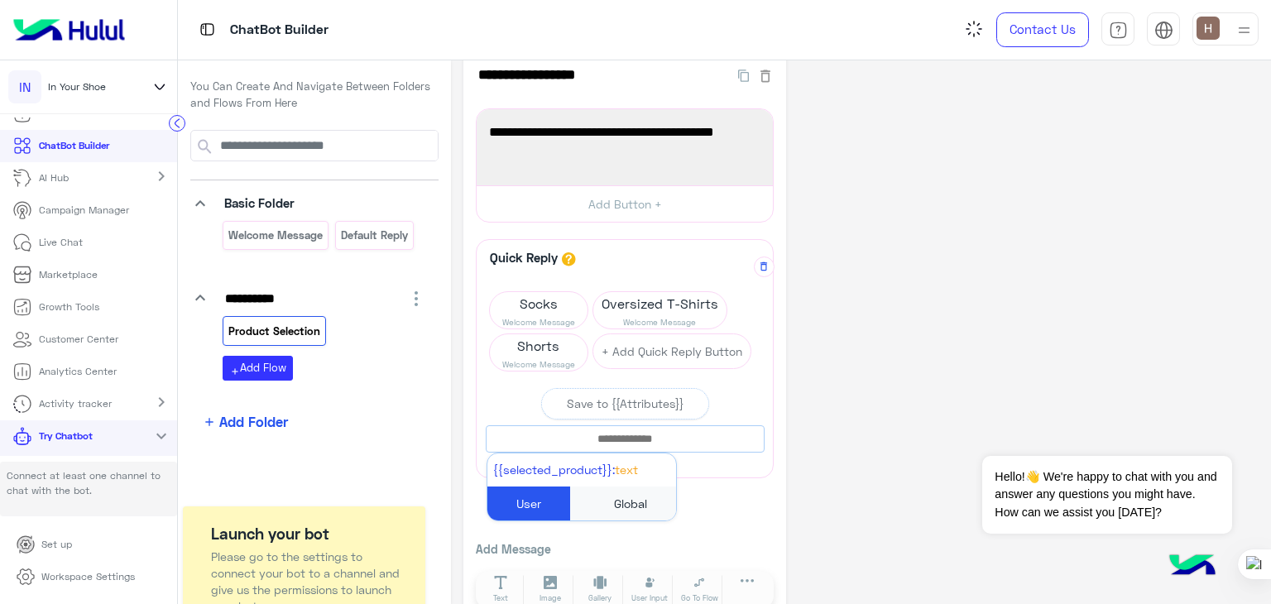
click at [652, 435] on input "text" at bounding box center [625, 439] width 277 height 18
click at [710, 481] on div "Quick Reply A quick reply/user input can only be after a message content eg: te…" at bounding box center [625, 426] width 298 height 374
click at [709, 497] on div "Quick Reply A quick reply/user input can only be after a message content eg: te…" at bounding box center [625, 426] width 298 height 374
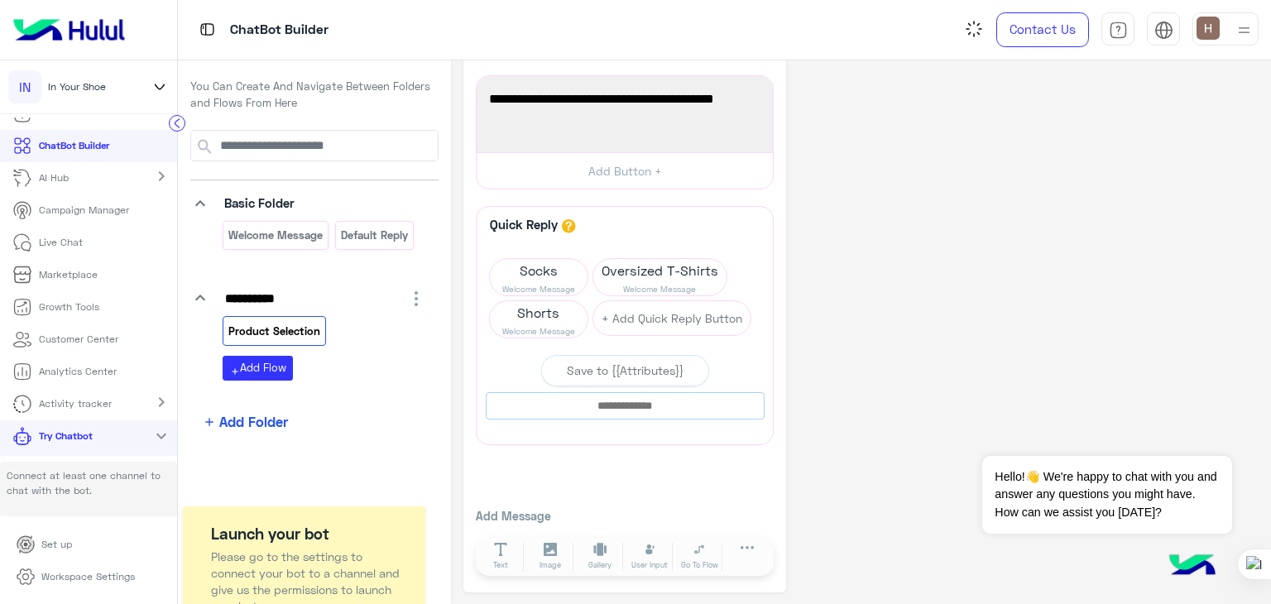
click at [709, 497] on div "Quick Reply A quick reply/user input can only be after a message content eg: te…" at bounding box center [625, 393] width 298 height 374
click at [346, 396] on app-playground-folders "**********" at bounding box center [314, 281] width 248 height 302
click at [320, 271] on app-playground-folders "**********" at bounding box center [314, 281] width 248 height 302
drag, startPoint x: 324, startPoint y: 273, endPoint x: 318, endPoint y: 244, distance: 29.5
click at [318, 244] on app-playground-folders "**********" at bounding box center [314, 281] width 248 height 302
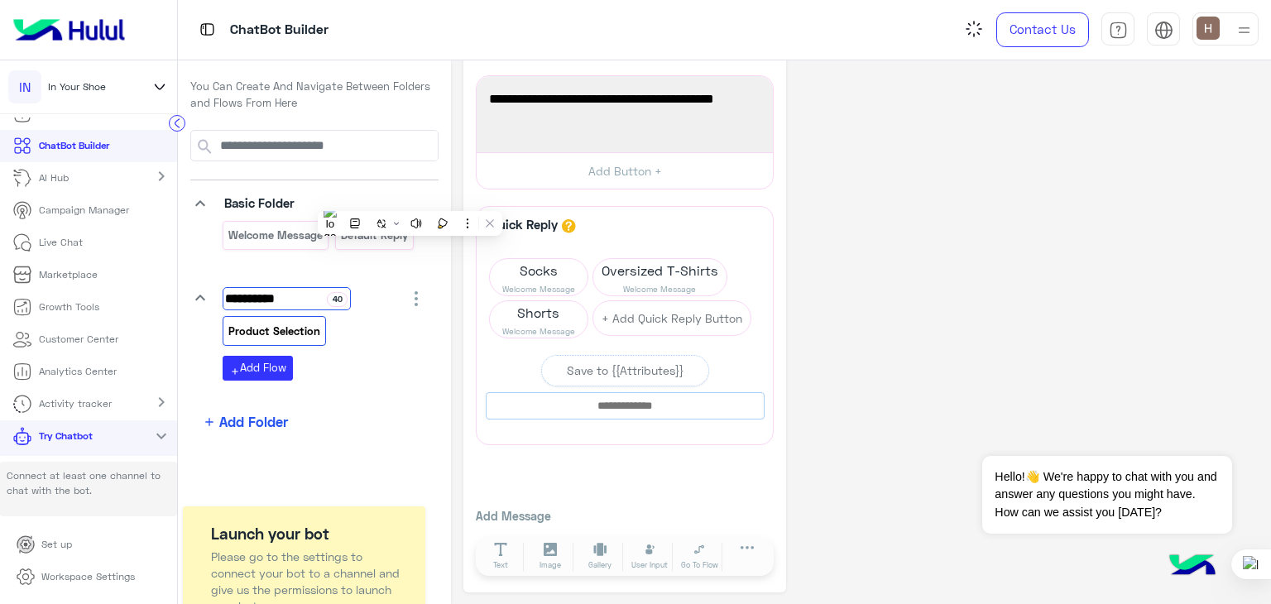
click at [344, 303] on input "**********" at bounding box center [287, 298] width 128 height 23
click at [286, 261] on app-playground-folders "**********" at bounding box center [314, 281] width 248 height 302
click at [270, 372] on button "add Add Flow" at bounding box center [258, 368] width 70 height 24
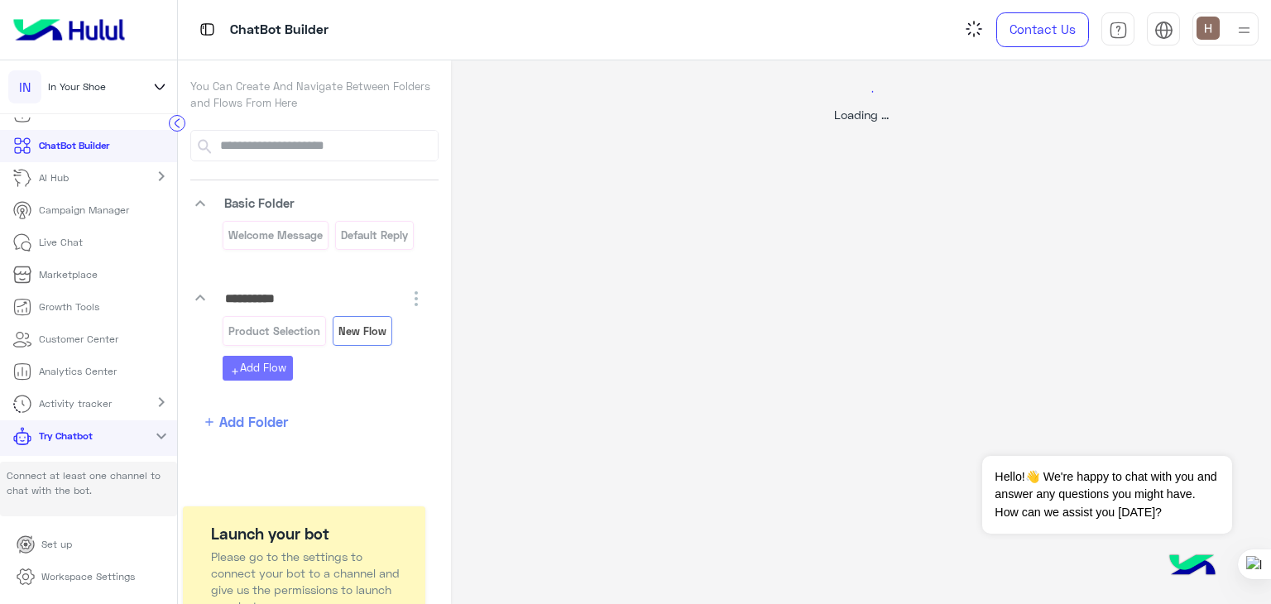
scroll to position [0, 0]
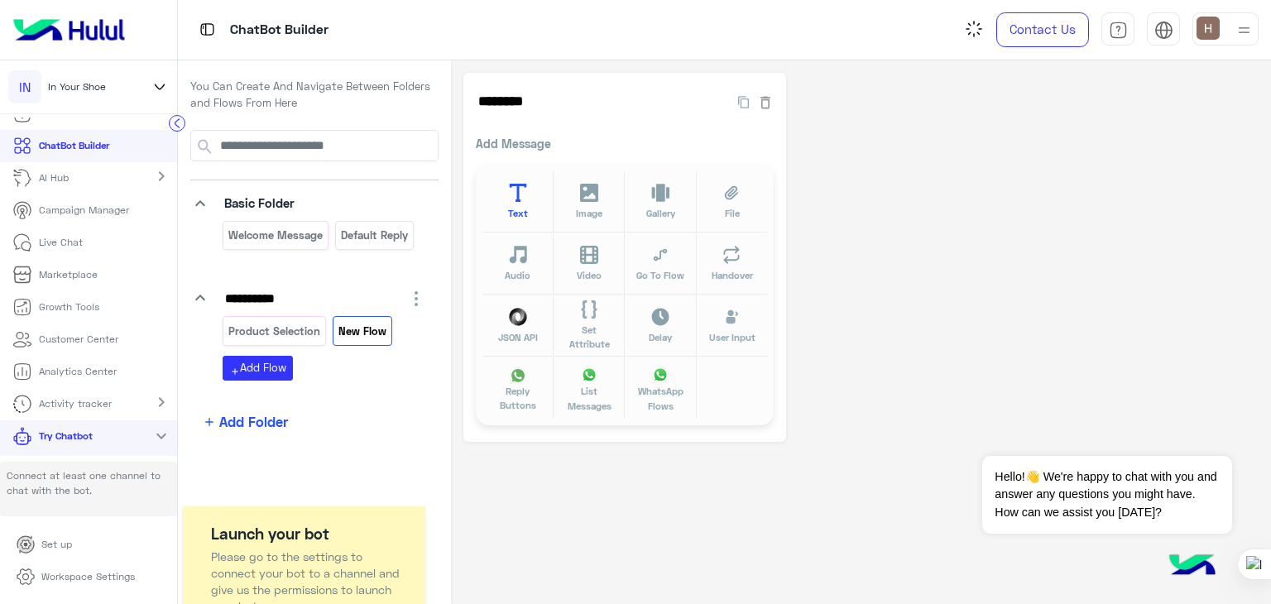
click at [518, 179] on button "Text" at bounding box center [518, 202] width 71 height 62
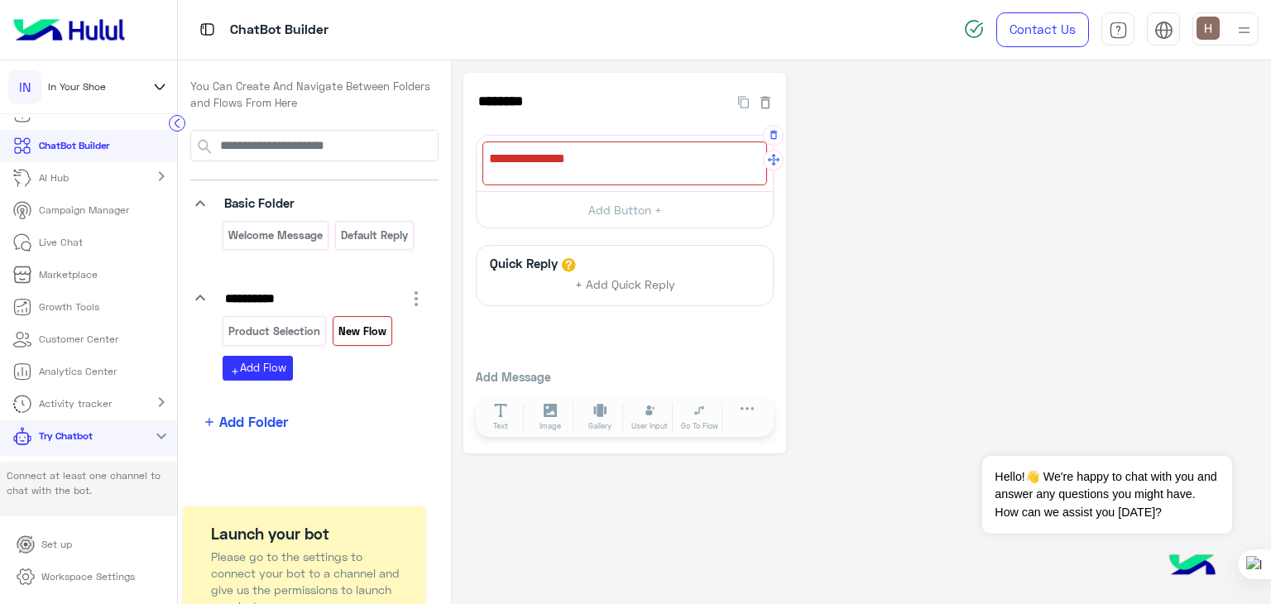
click at [568, 173] on div at bounding box center [625, 164] width 285 height 44
type textarea "**********"
click at [535, 156] on span "Webchat Welcome Message" at bounding box center [625, 159] width 272 height 22
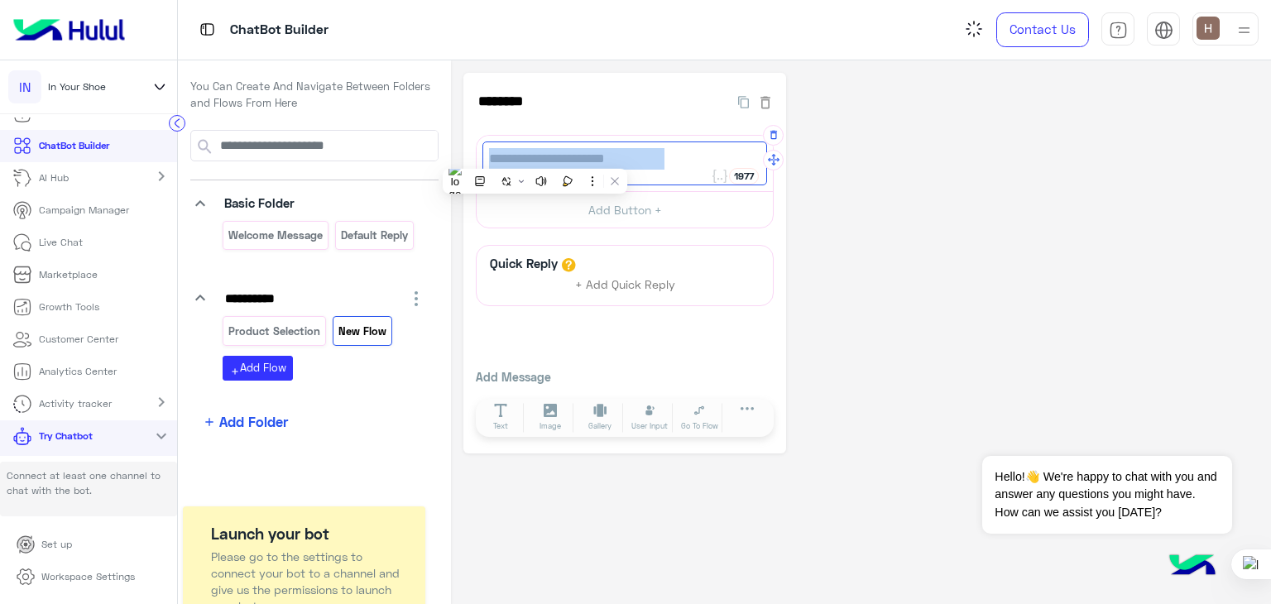
click at [535, 156] on span "Webchat Welcome Message" at bounding box center [625, 159] width 272 height 22
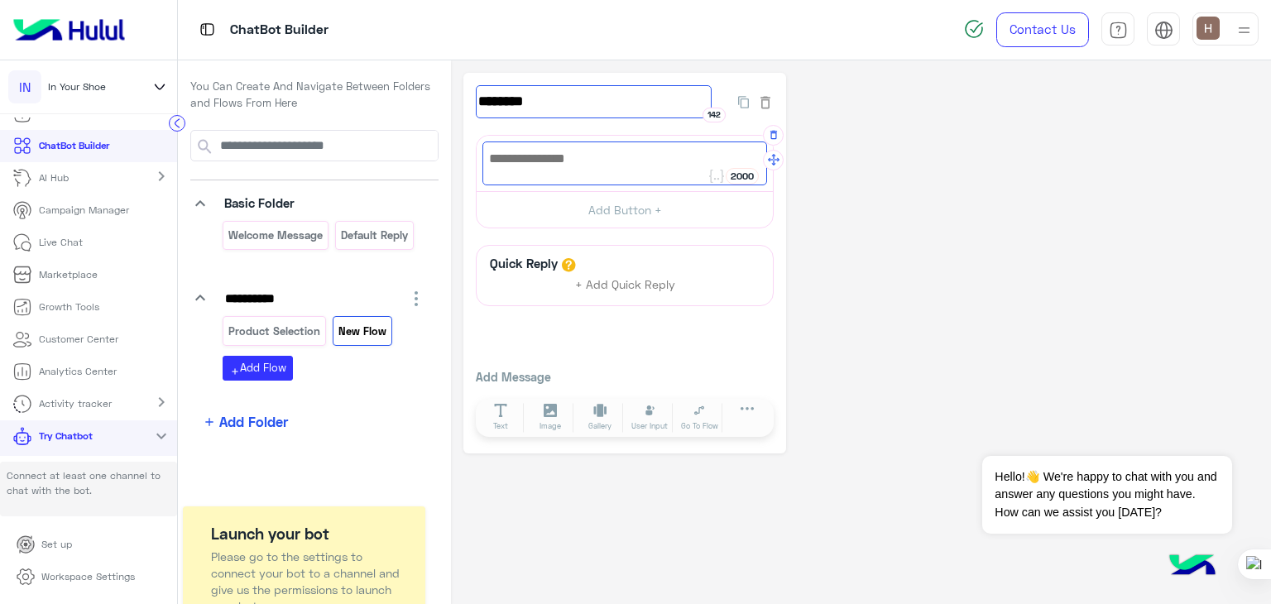
click at [521, 112] on input "********" at bounding box center [594, 101] width 236 height 33
paste input "**********"
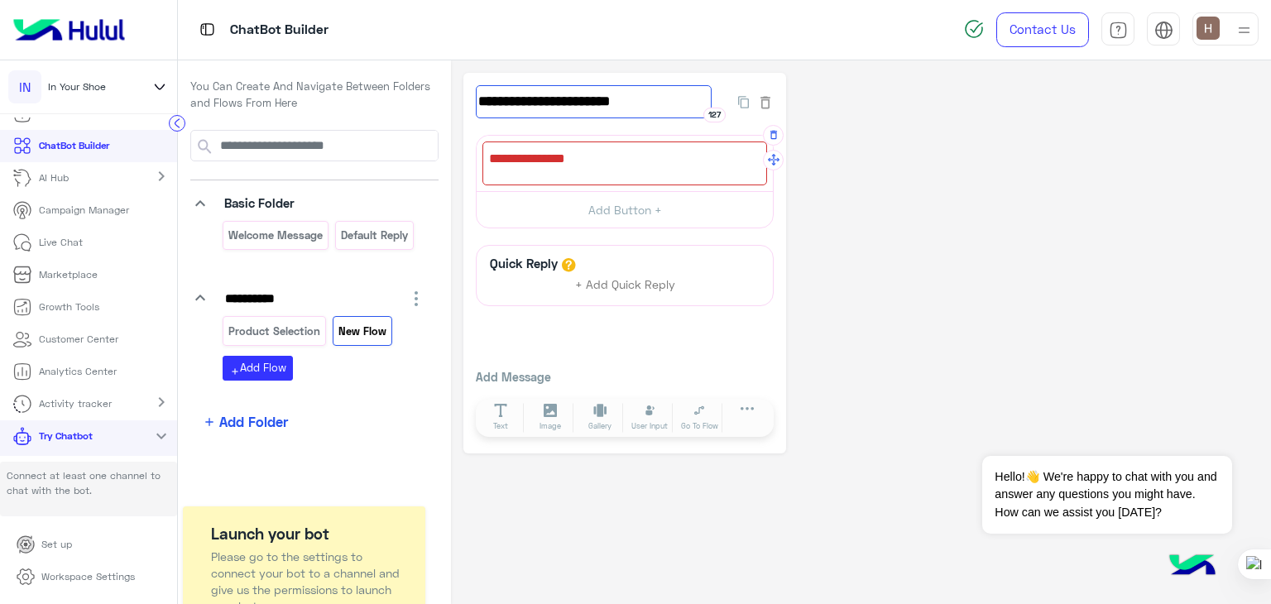
type input "**********"
click at [534, 143] on div at bounding box center [625, 164] width 285 height 44
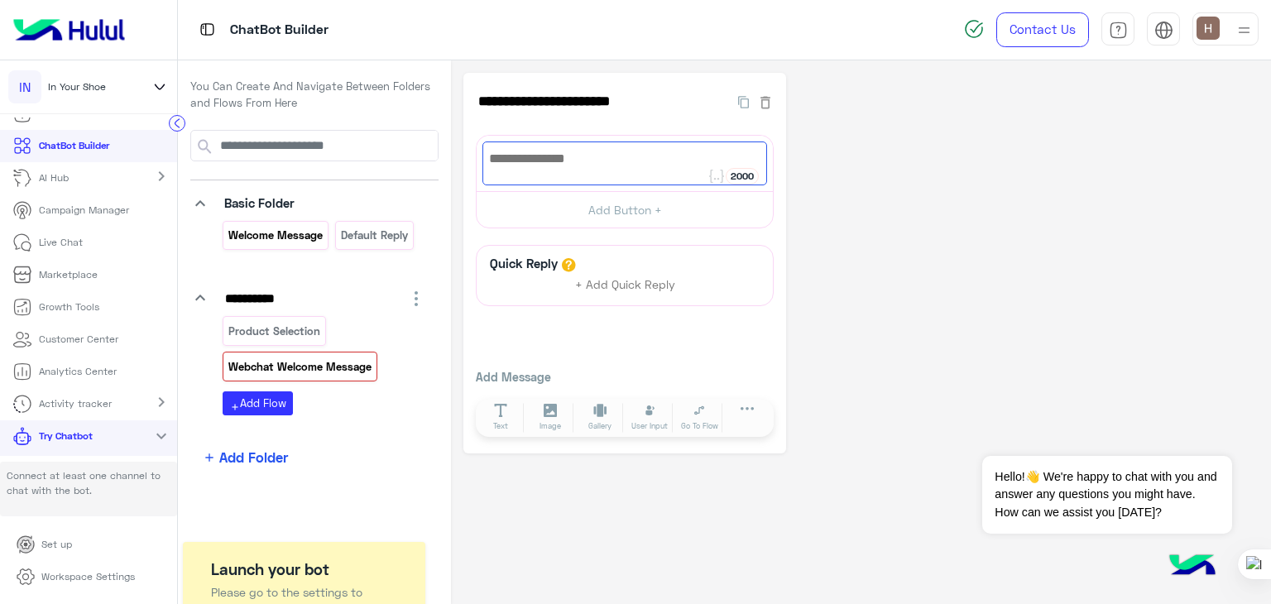
click at [285, 245] on div "Welcome Message" at bounding box center [276, 235] width 106 height 29
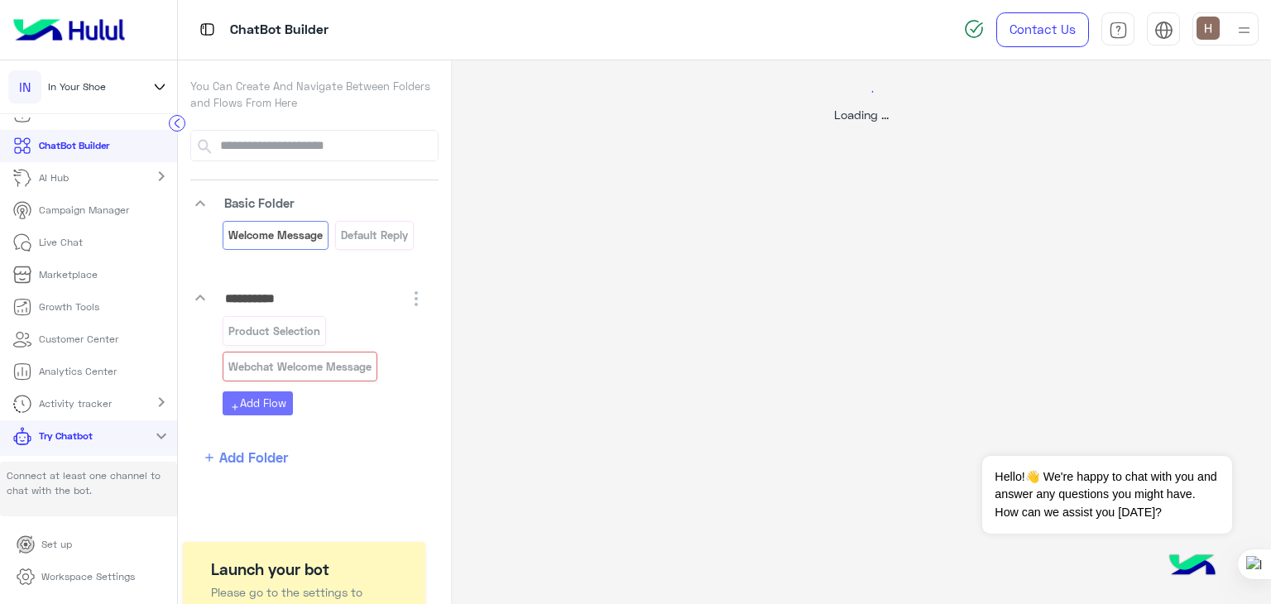
select select "*"
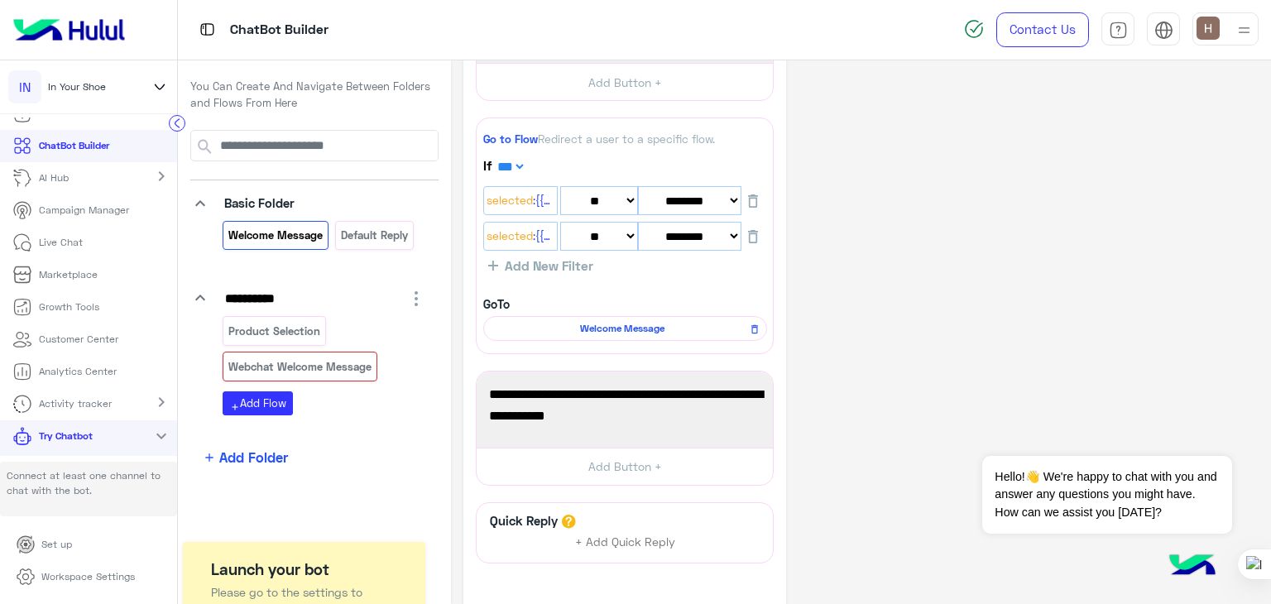
scroll to position [556, 0]
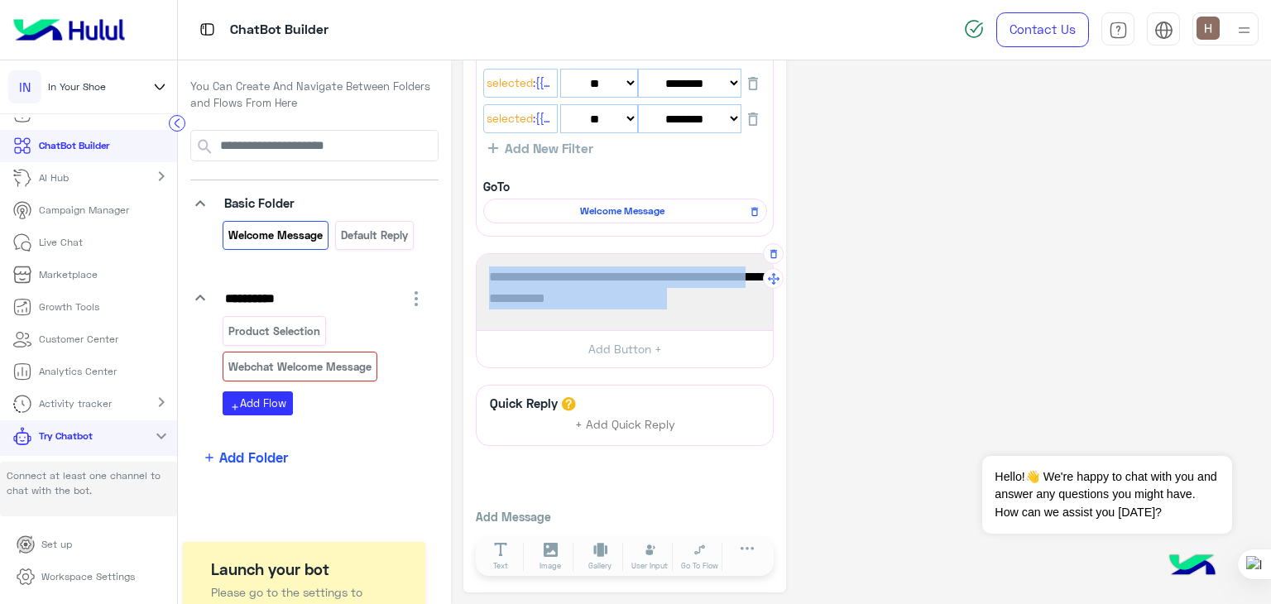
drag, startPoint x: 699, startPoint y: 322, endPoint x: 705, endPoint y: 312, distance: 11.9
copy span "Welcome to In Your Shoe's online store! How can we help you [DATE]?"
click at [299, 372] on p "Webchat Welcome Message" at bounding box center [301, 367] width 146 height 19
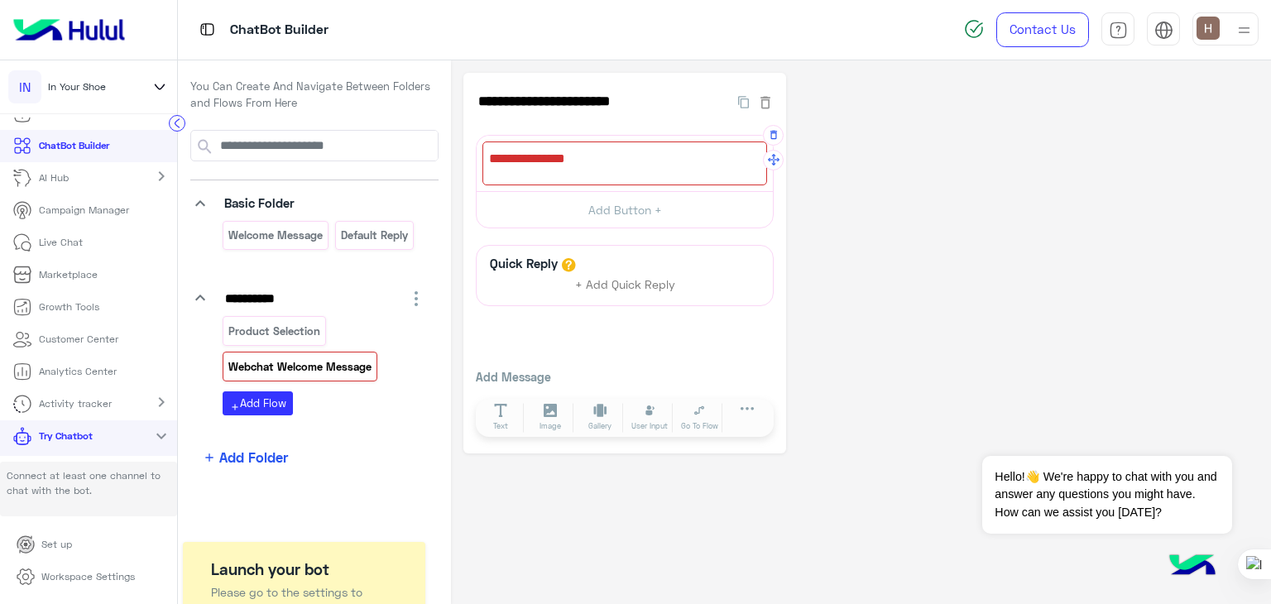
click at [595, 163] on div at bounding box center [625, 164] width 285 height 44
paste textarea "**********"
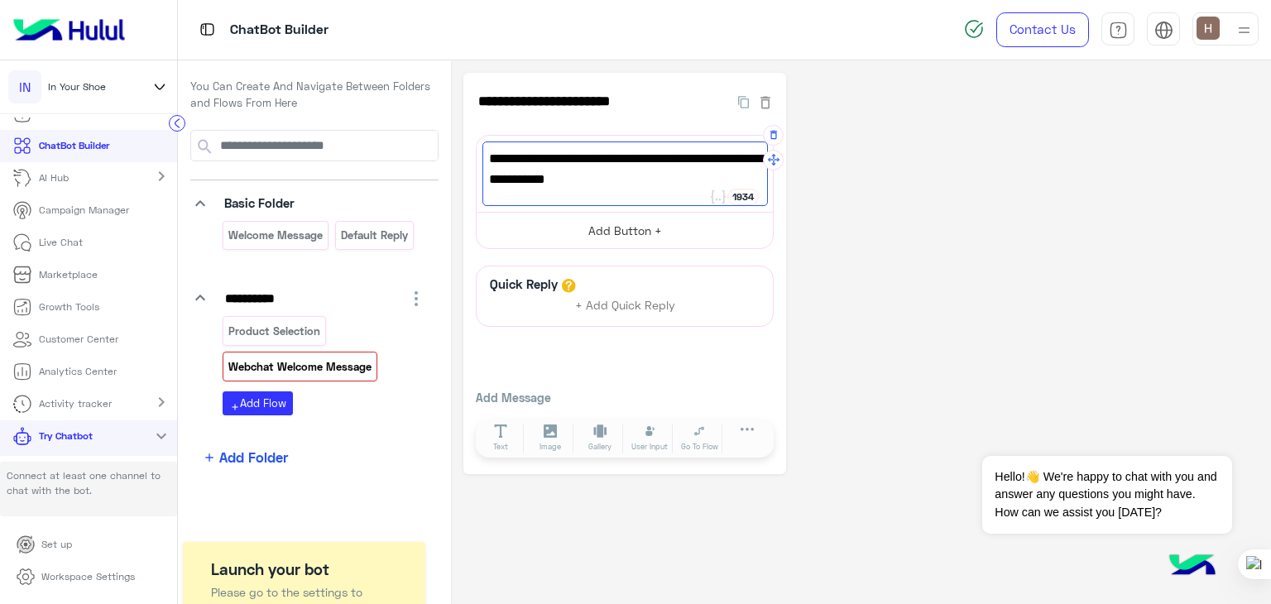
type textarea "**********"
click at [671, 214] on button "Add Button +" at bounding box center [625, 230] width 296 height 37
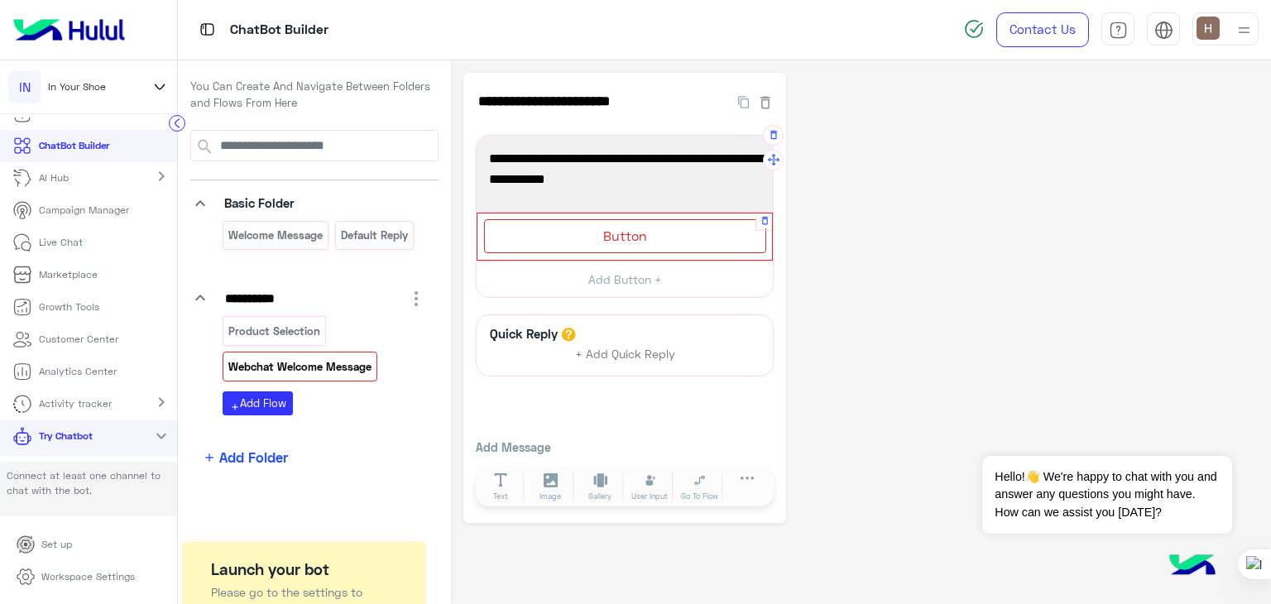
click at [671, 216] on div "Button Button Title 80 Select button type Flow URL Phone Enter flow name or cre…" at bounding box center [625, 237] width 295 height 46
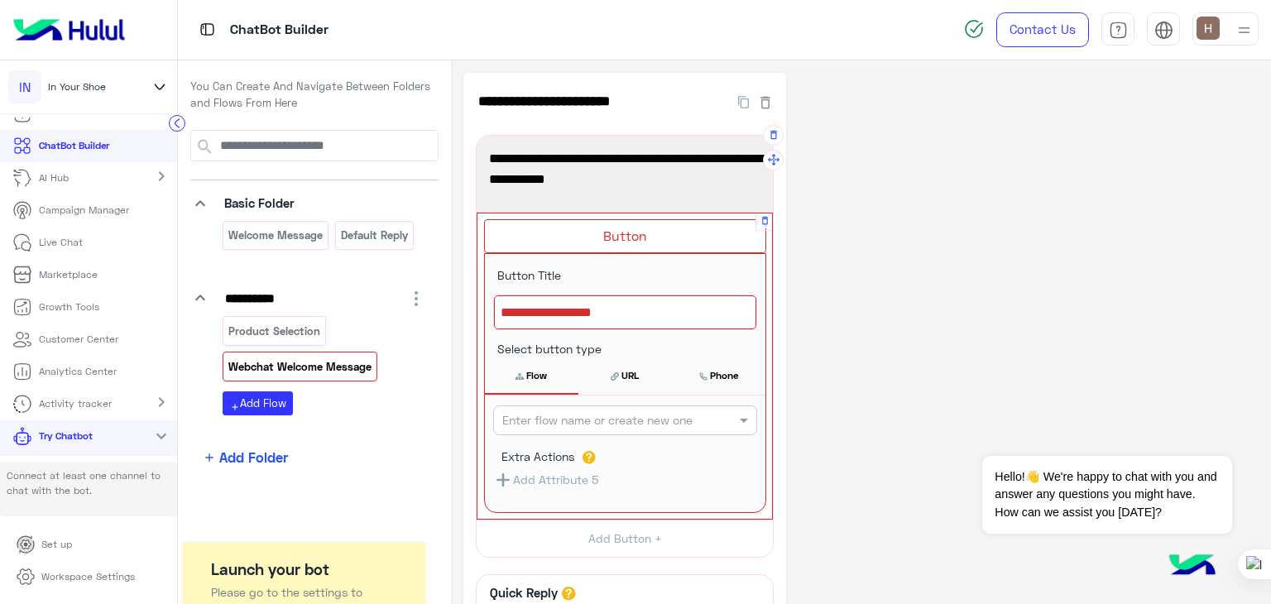
click at [626, 304] on div at bounding box center [625, 313] width 262 height 35
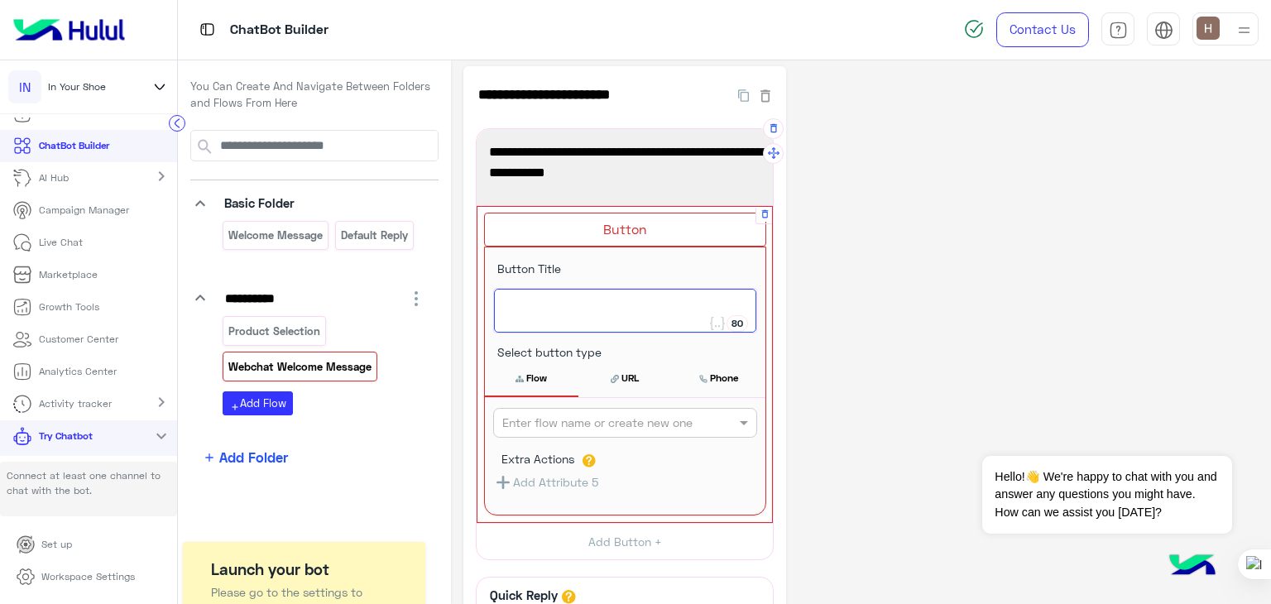
scroll to position [32, 0]
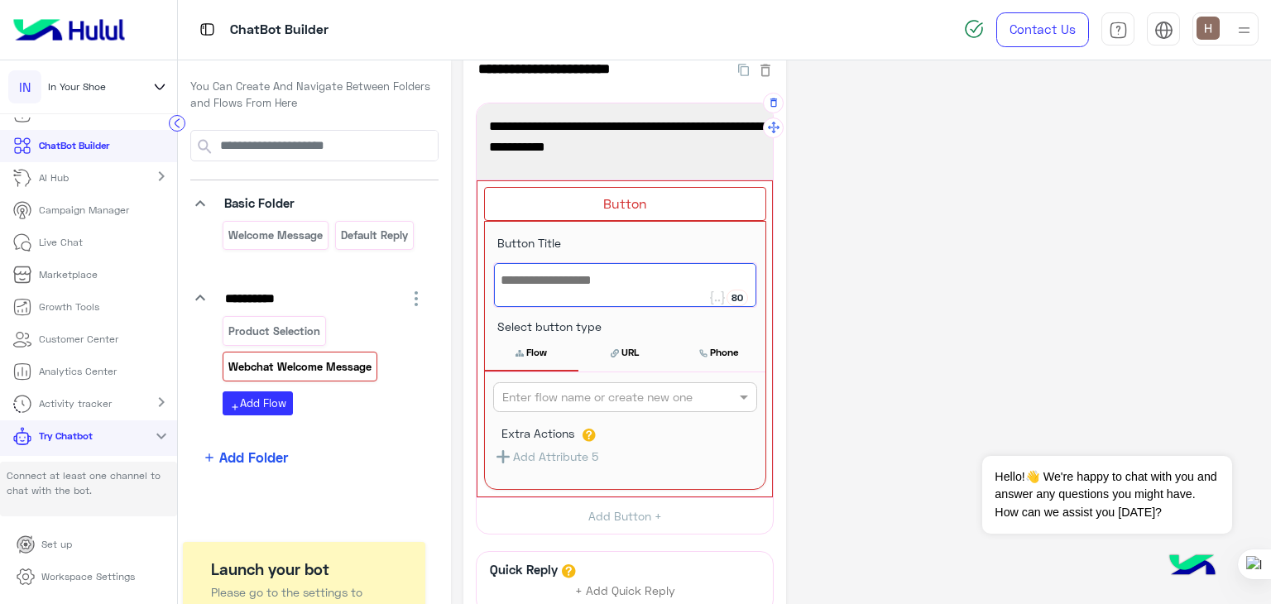
click at [564, 107] on div "**********" at bounding box center [625, 141] width 296 height 76
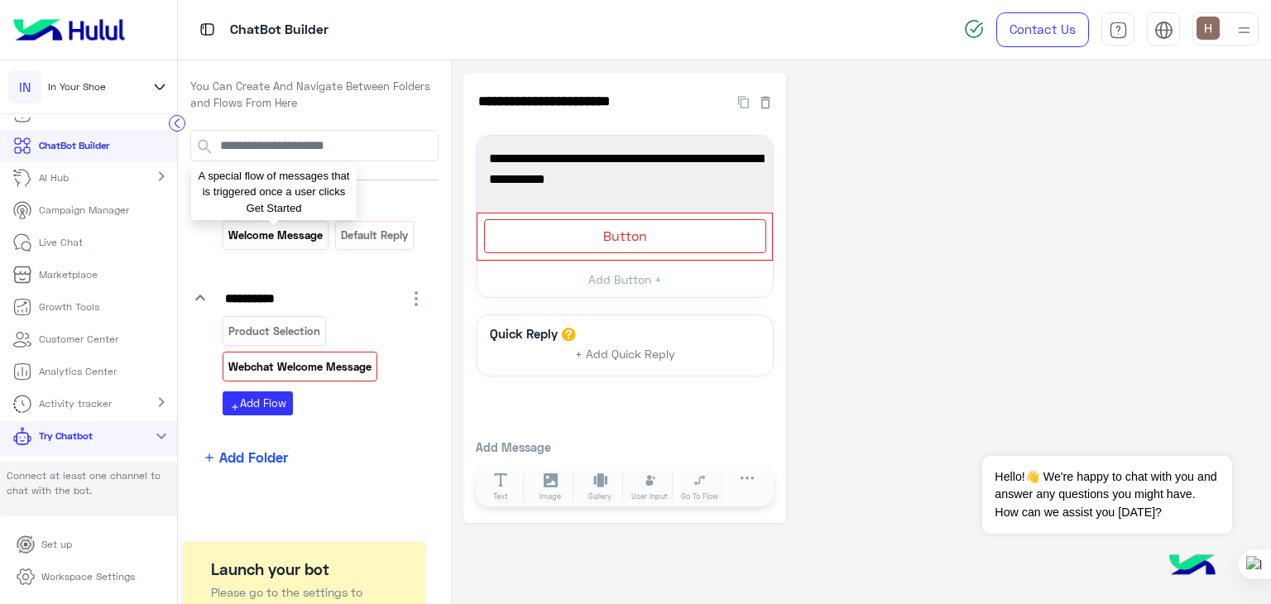
click at [288, 239] on p "Welcome Message" at bounding box center [276, 235] width 97 height 19
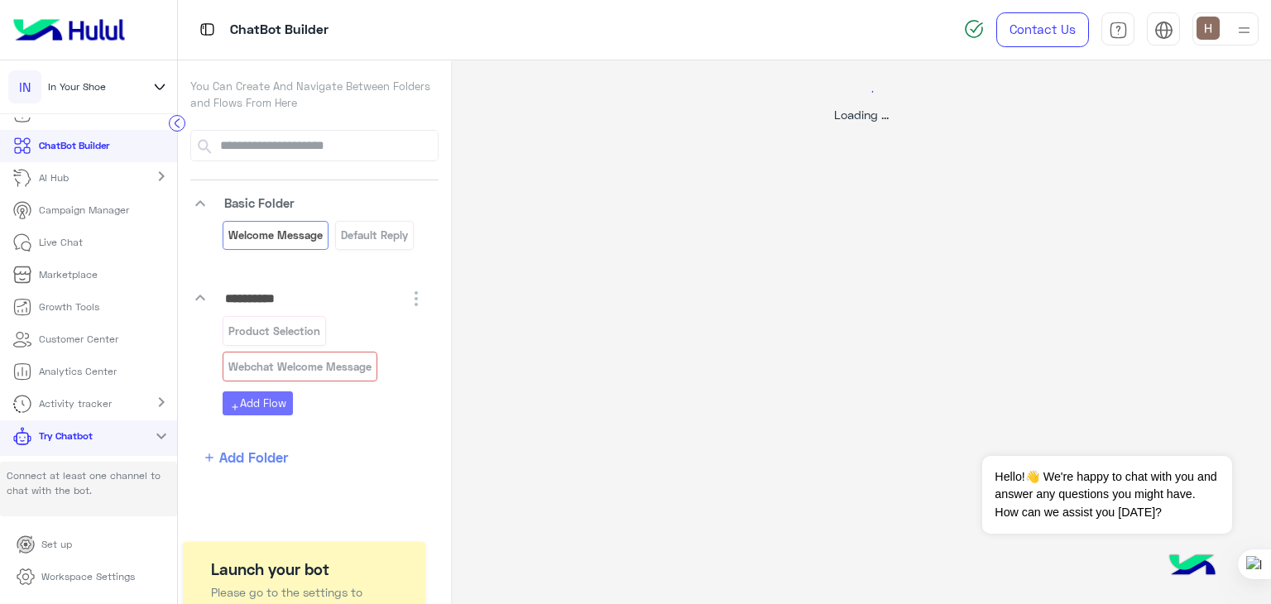
select select "*"
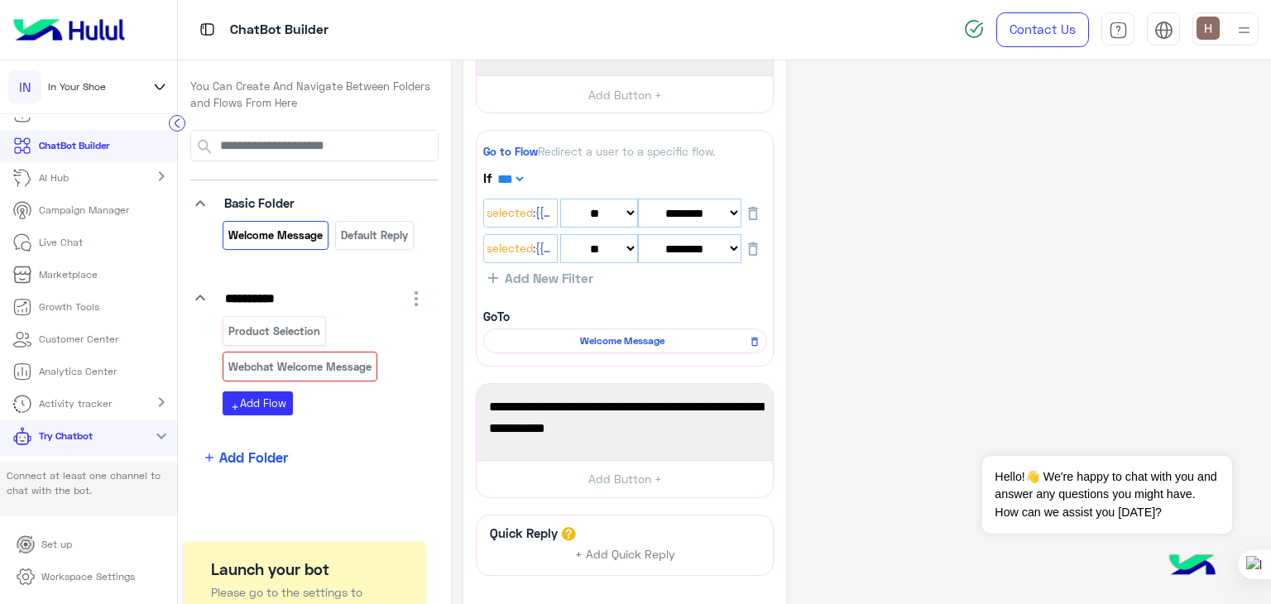
scroll to position [427, 0]
click at [689, 339] on span "Welcome Message" at bounding box center [623, 340] width 260 height 15
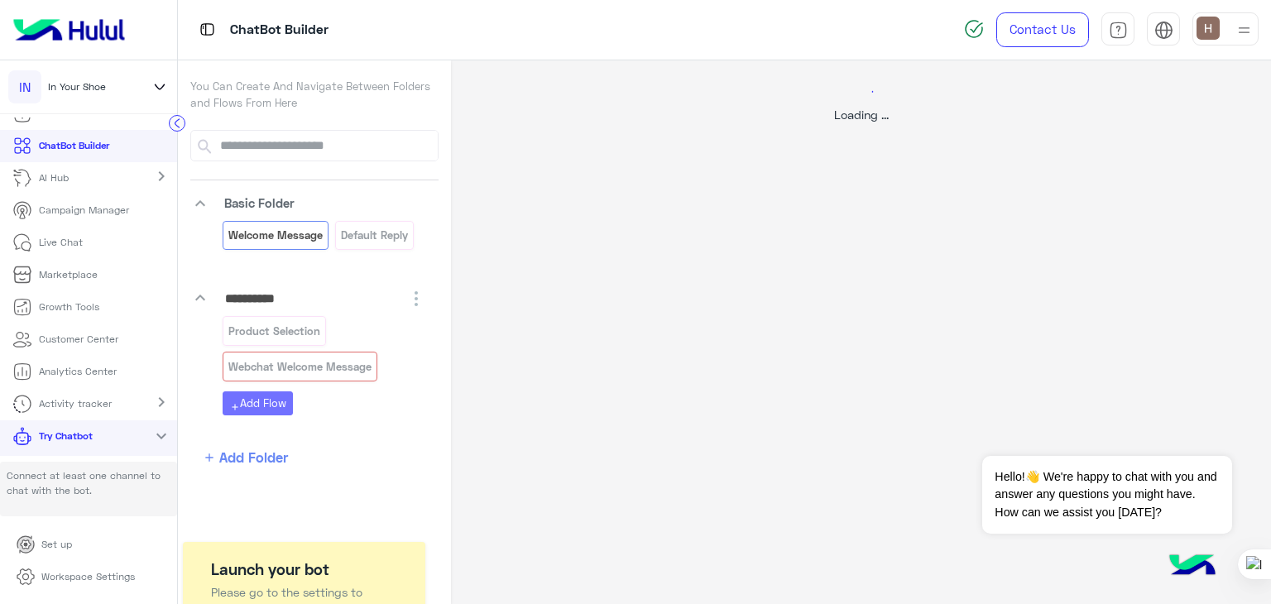
scroll to position [0, 0]
select select "*"
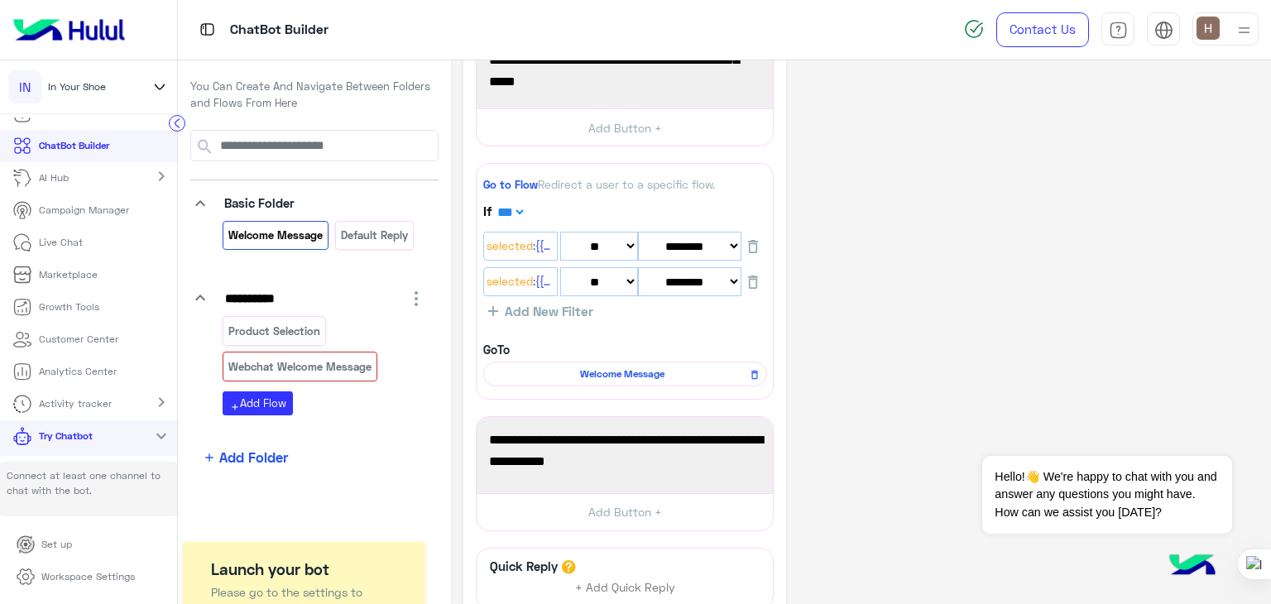
scroll to position [556, 0]
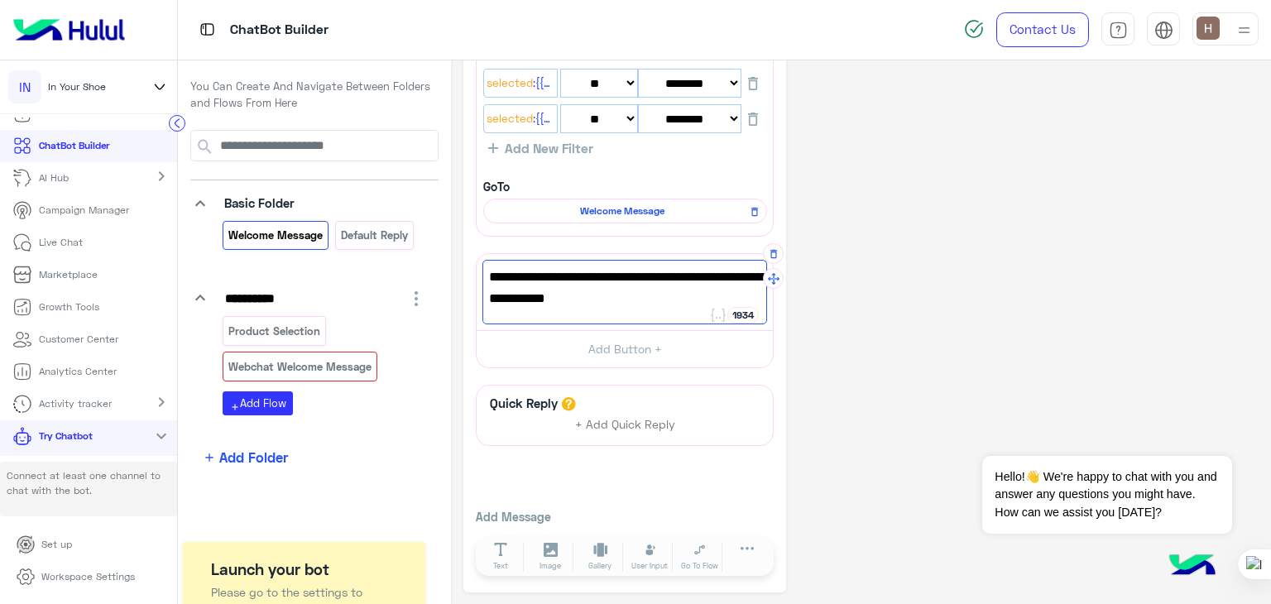
click at [672, 290] on span "Welcome to In Your Shoe's online store! How can we help you [DATE]?" at bounding box center [625, 288] width 272 height 42
click at [606, 310] on div "Welcome to In Your Shoe's online store! How can we help you [DATE]?" at bounding box center [625, 292] width 285 height 65
click at [320, 375] on div "Webchat Welcome Message" at bounding box center [300, 366] width 155 height 29
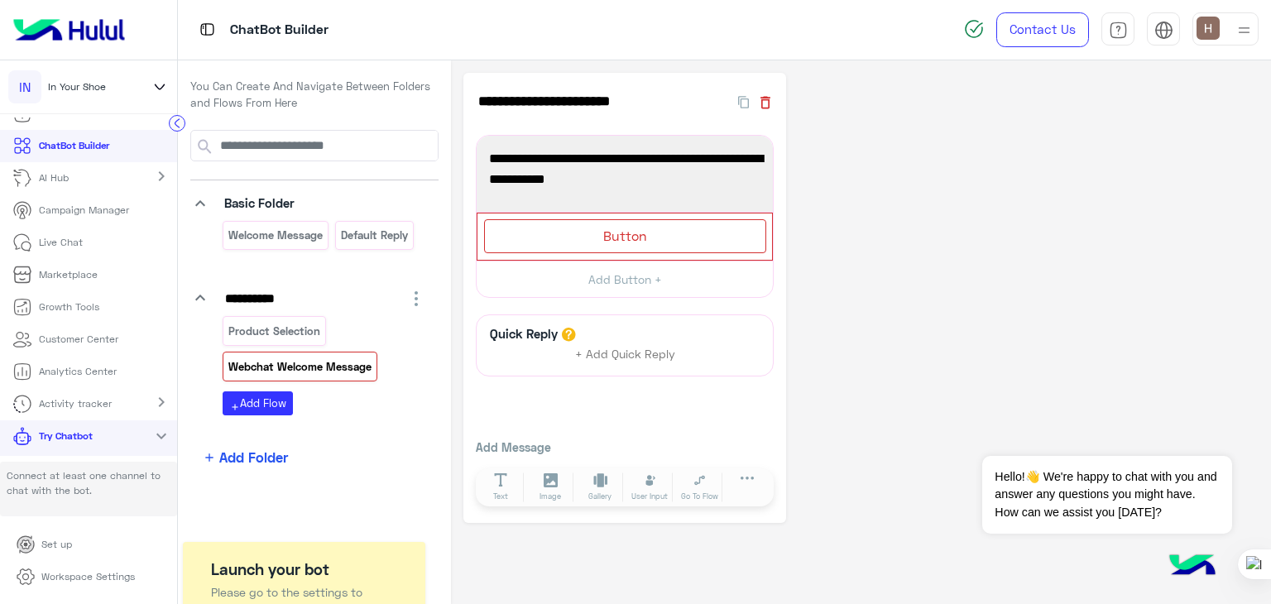
click at [763, 93] on button "button" at bounding box center [765, 101] width 17 height 19
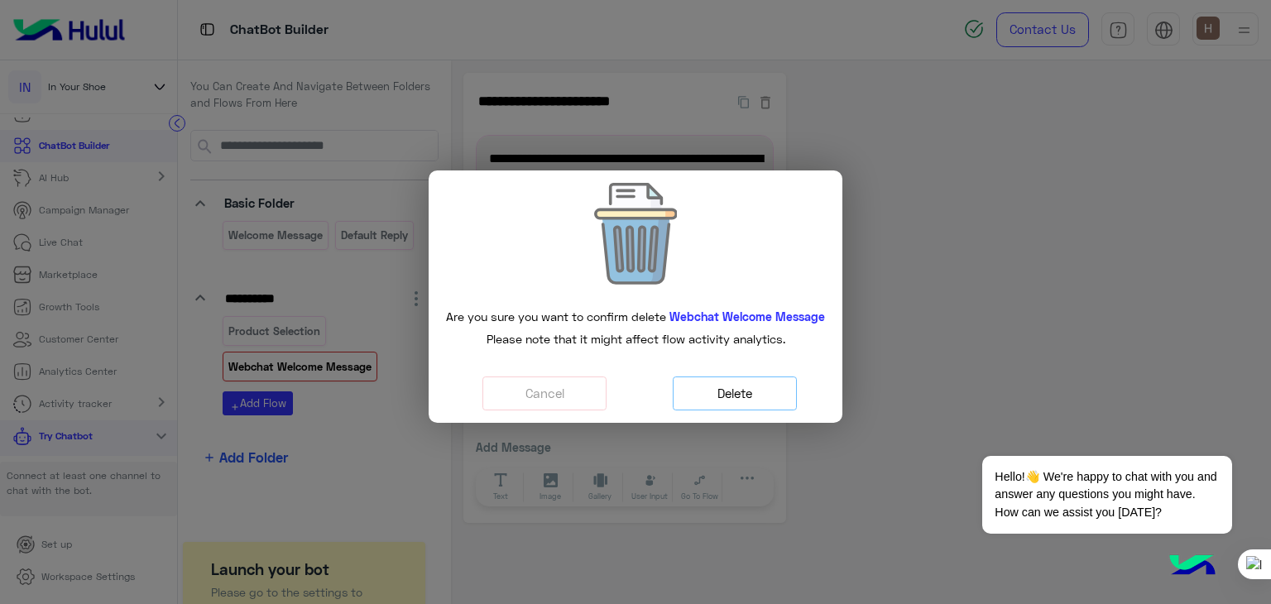
click at [728, 377] on button "Delete" at bounding box center [735, 394] width 124 height 34
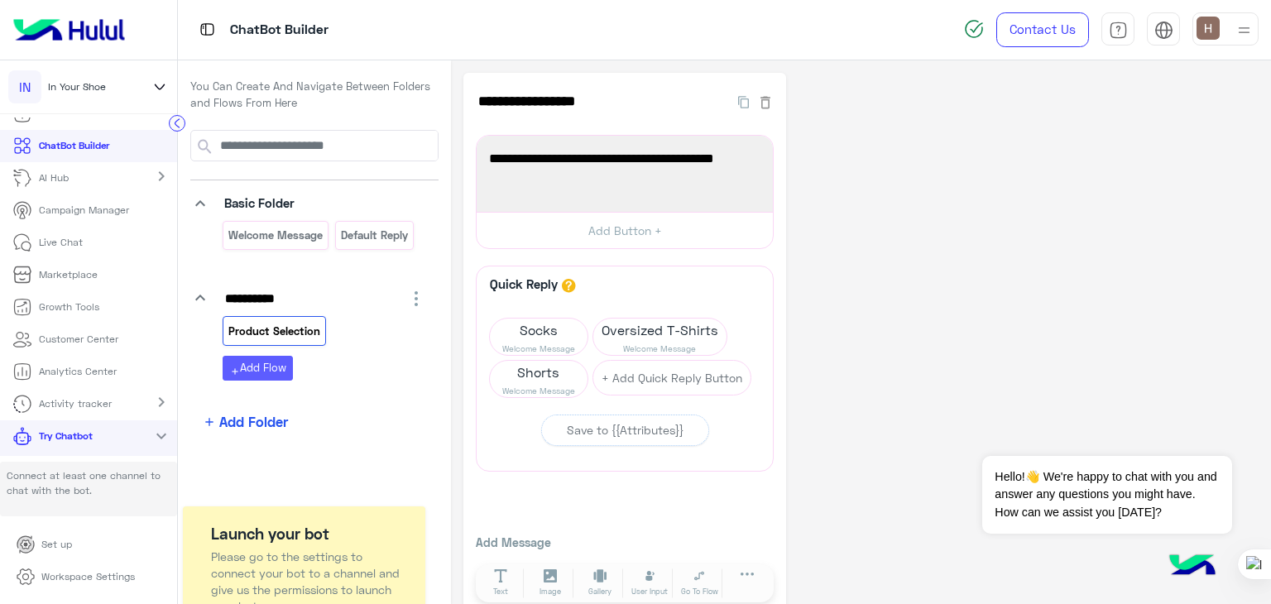
click at [247, 371] on button "add Add Flow" at bounding box center [258, 368] width 70 height 24
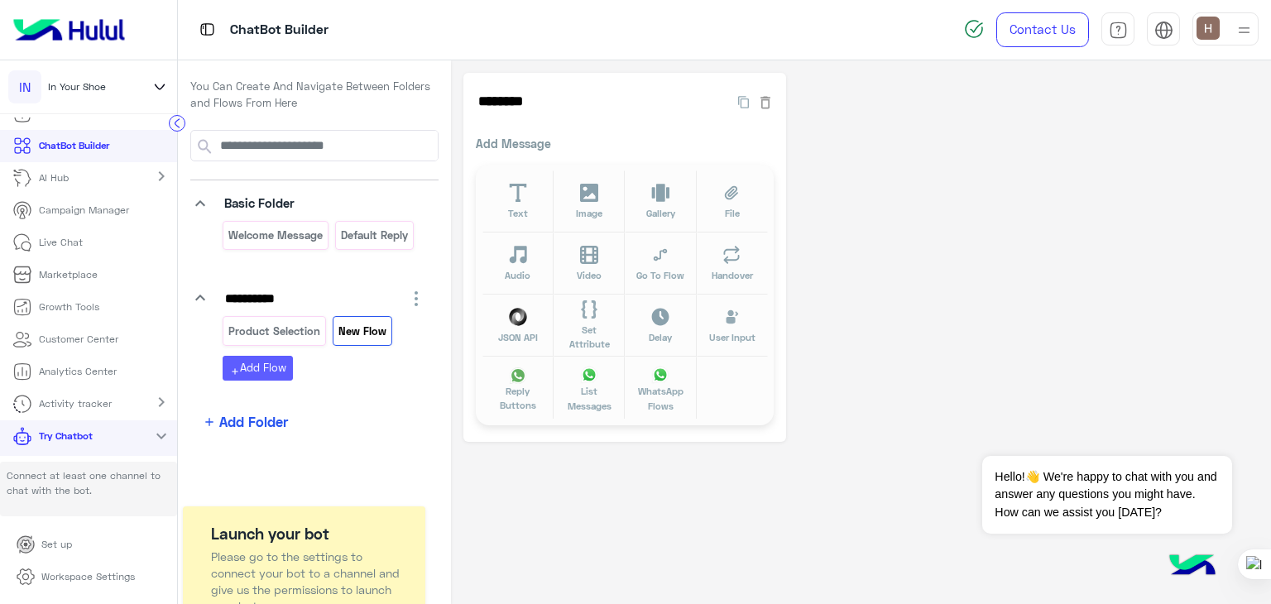
click at [268, 375] on button "add Add Flow" at bounding box center [258, 368] width 70 height 24
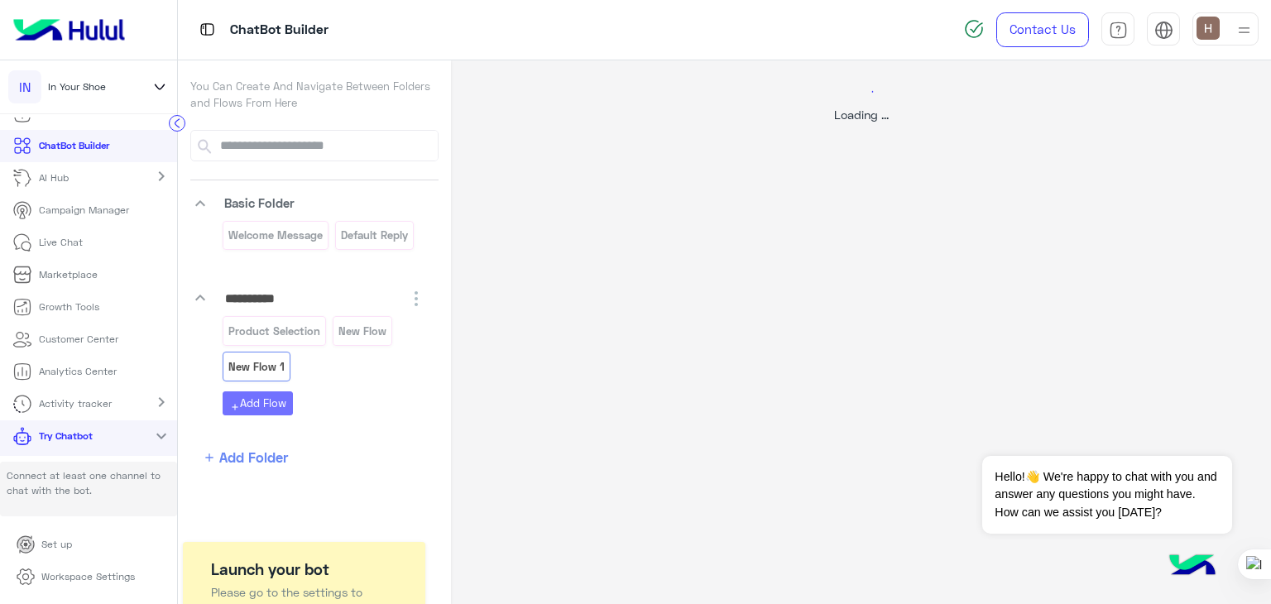
click at [265, 368] on div at bounding box center [635, 302] width 1271 height 604
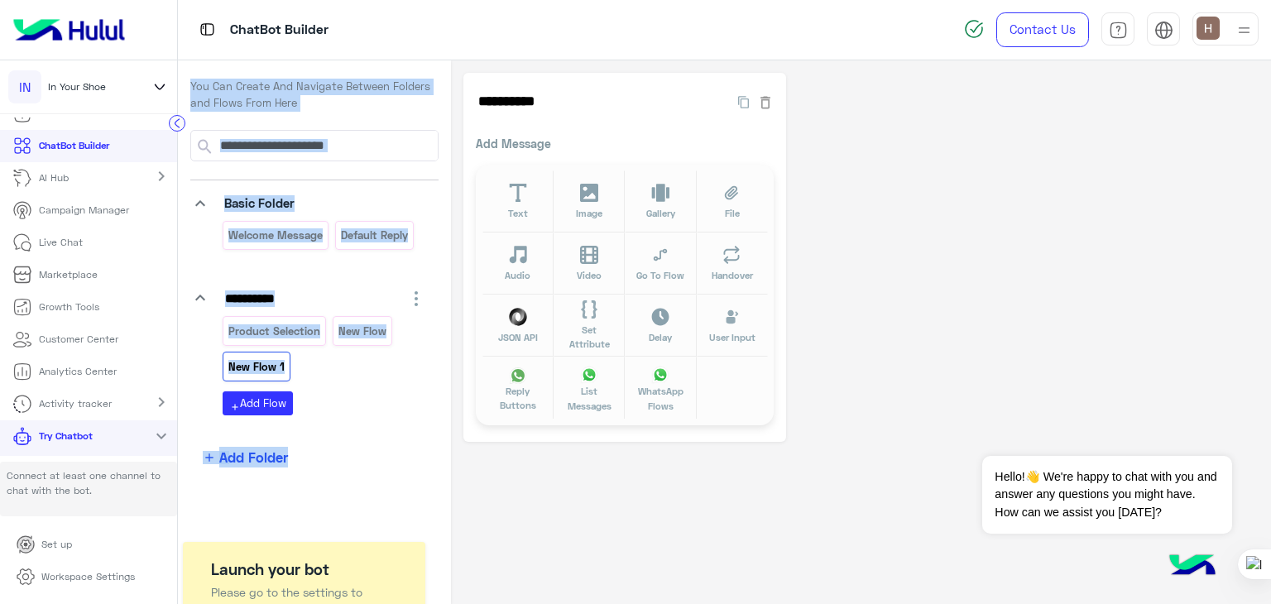
click at [265, 368] on p "New Flow 1" at bounding box center [257, 367] width 59 height 19
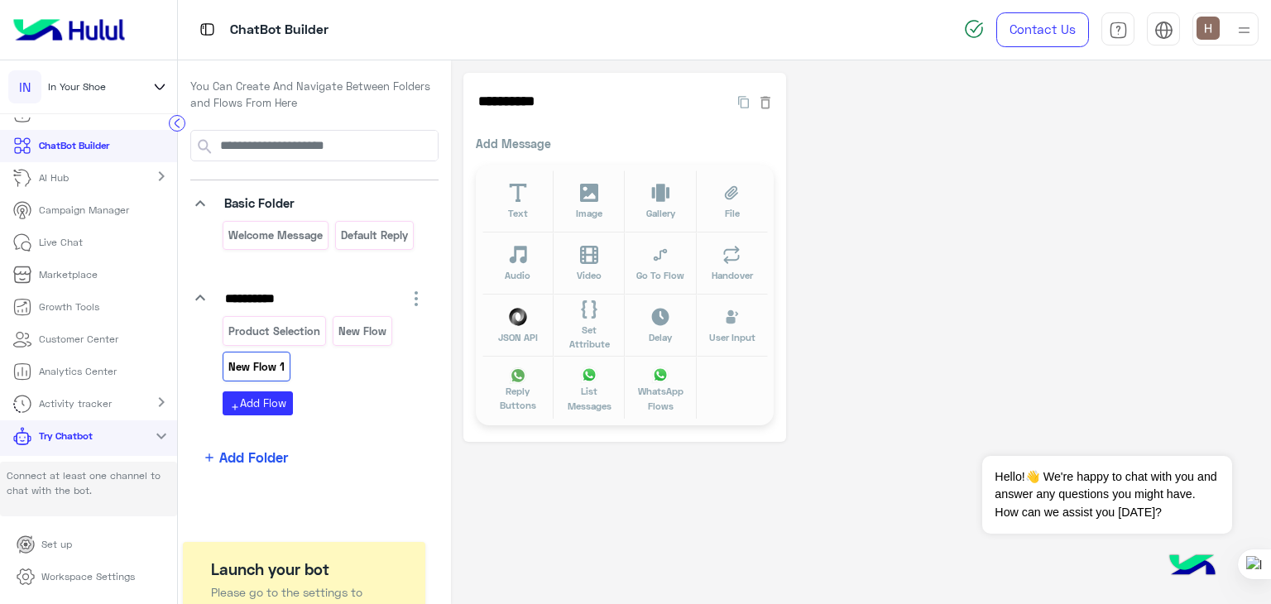
click at [275, 359] on p "New Flow 1" at bounding box center [257, 367] width 59 height 19
click at [765, 104] on icon "button" at bounding box center [765, 102] width 17 height 17
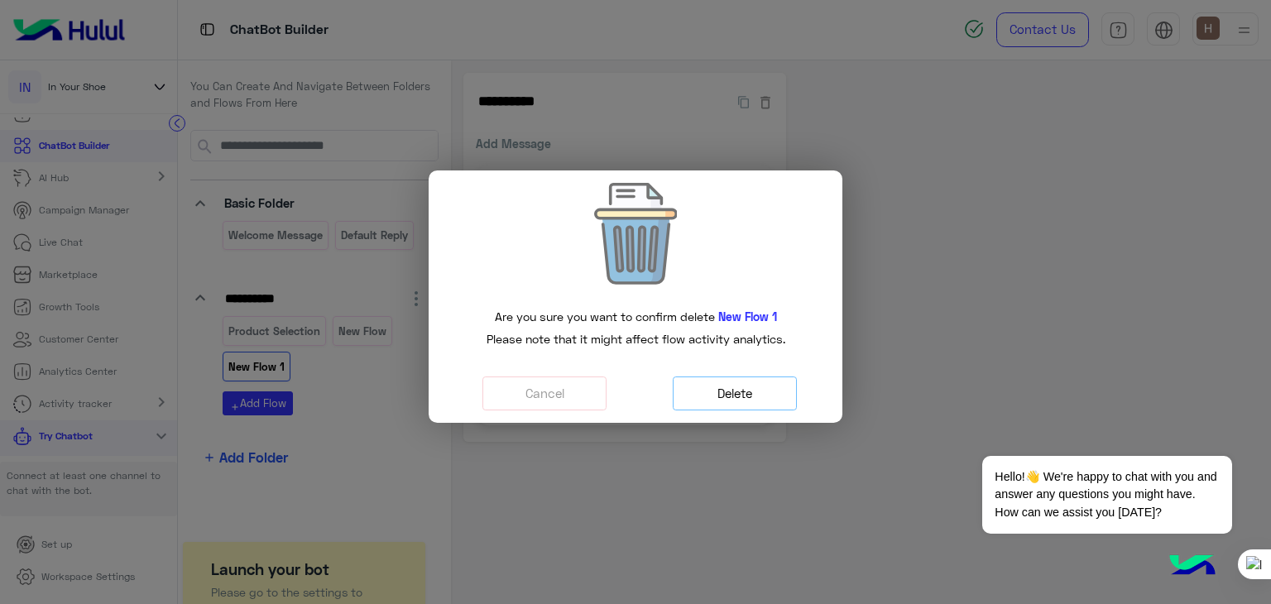
click at [742, 390] on button "Delete" at bounding box center [735, 394] width 124 height 34
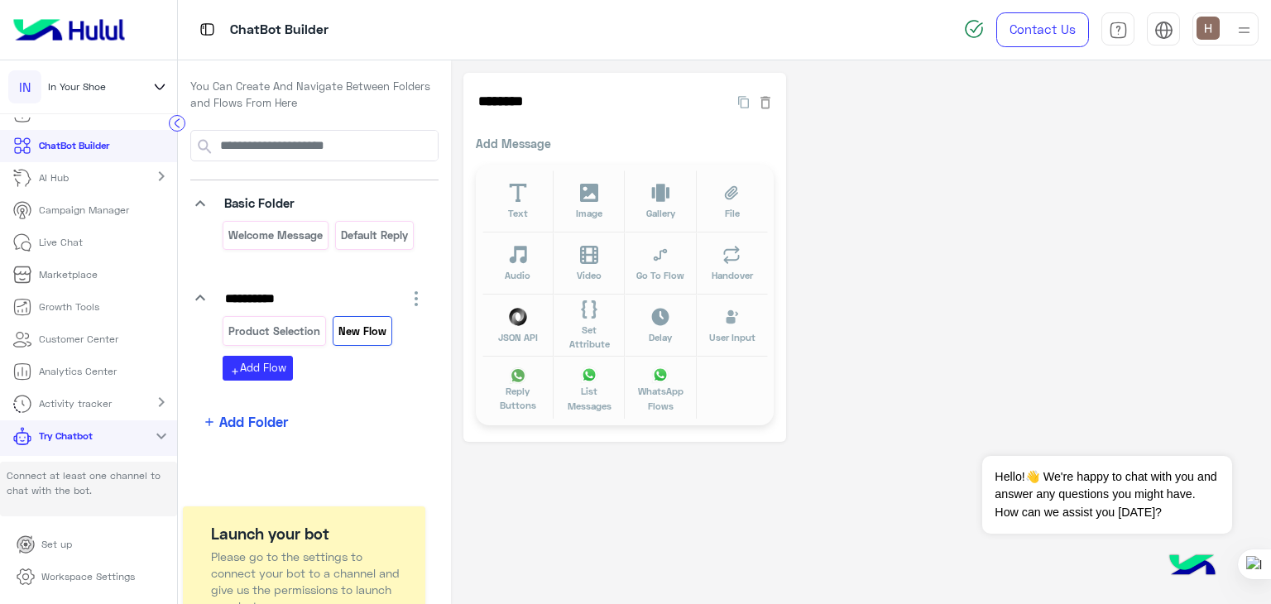
click at [368, 338] on p "New Flow" at bounding box center [362, 331] width 50 height 19
click at [523, 113] on input "********" at bounding box center [594, 101] width 236 height 33
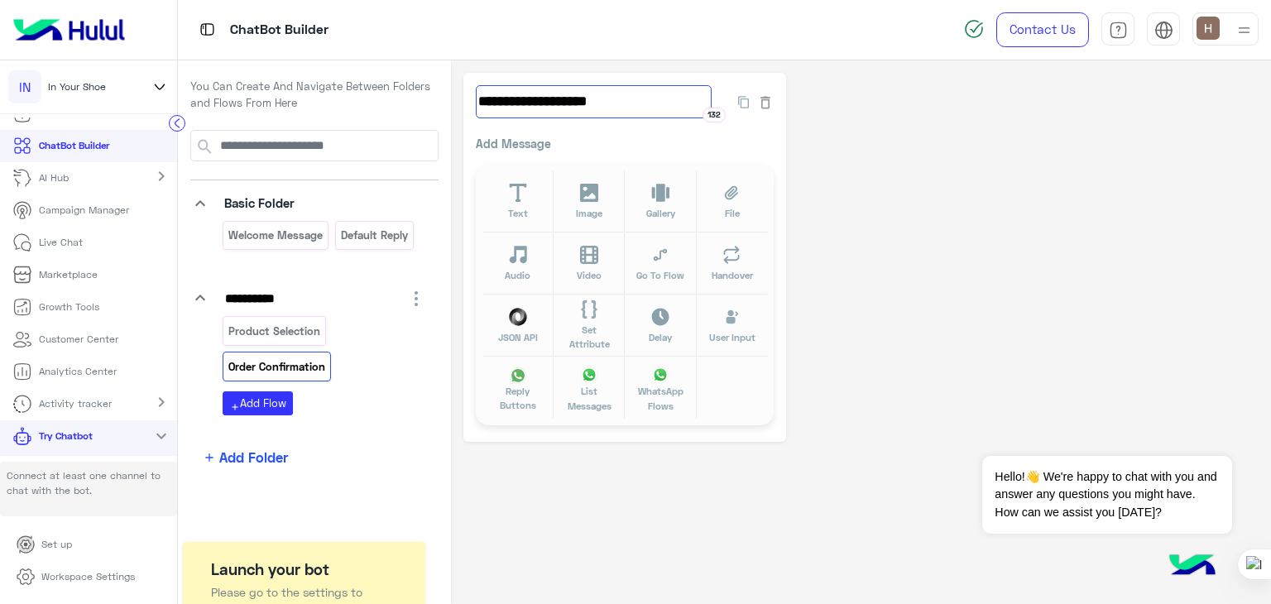
type input "**********"
click at [523, 123] on div "**********" at bounding box center [625, 110] width 298 height 50
click at [539, 151] on p "Add Message" at bounding box center [625, 143] width 298 height 17
click at [541, 147] on p "Add Message" at bounding box center [625, 143] width 298 height 17
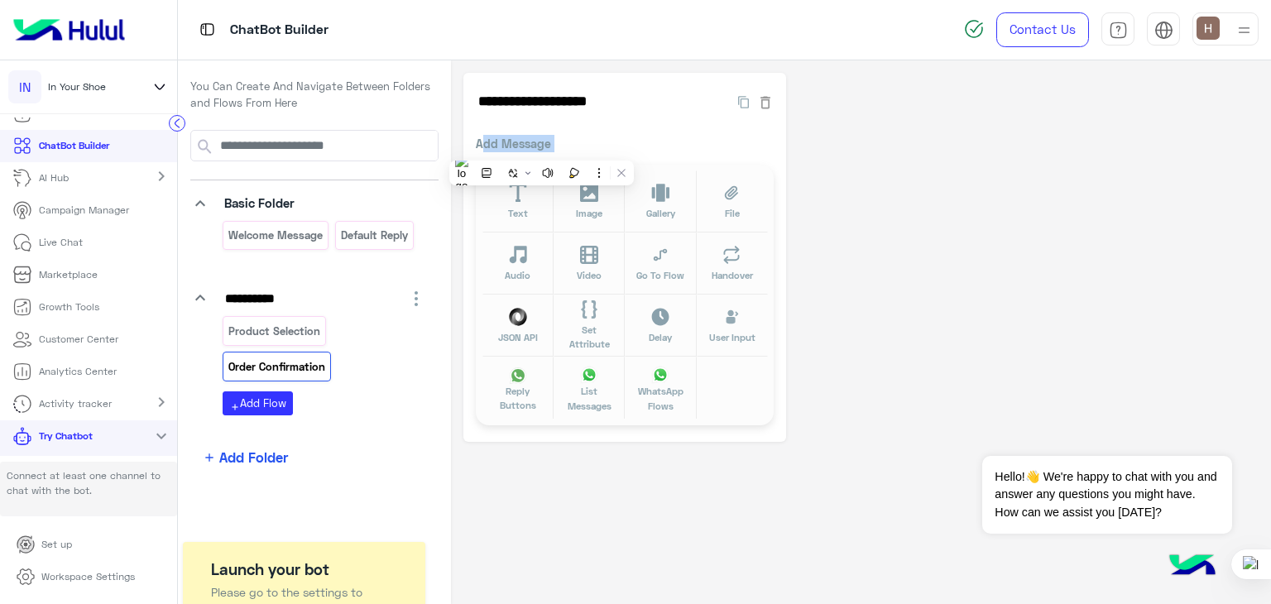
click at [541, 147] on p "Add Message" at bounding box center [625, 143] width 298 height 17
click at [504, 142] on p "Add Message" at bounding box center [625, 143] width 298 height 17
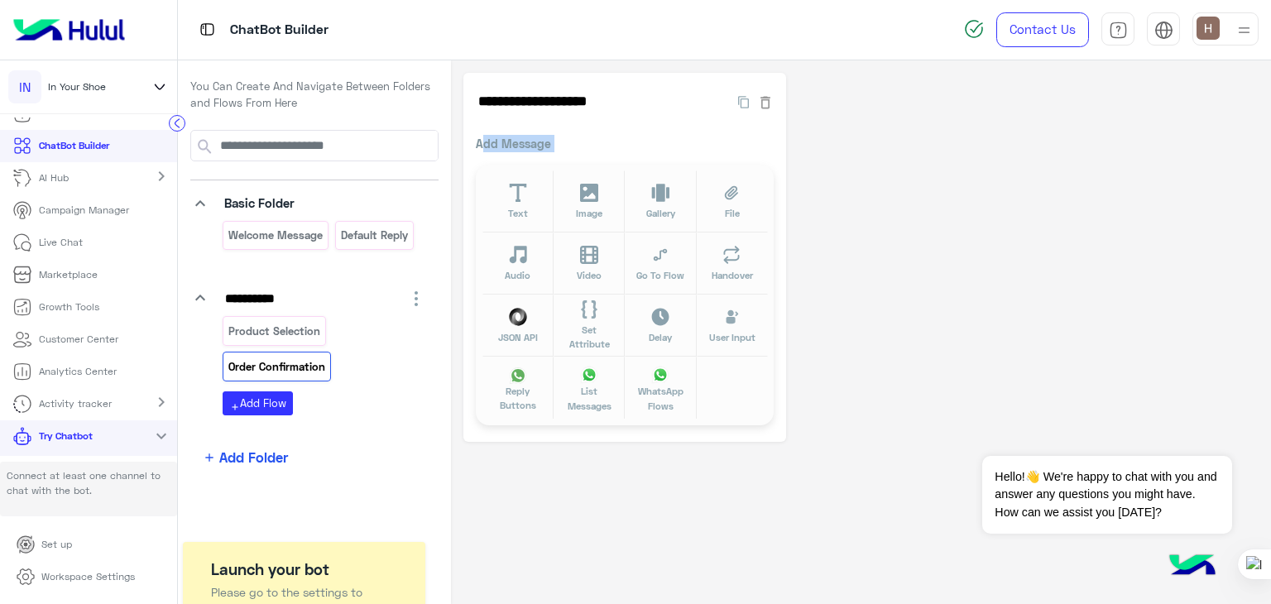
click at [504, 142] on p "Add Message" at bounding box center [625, 143] width 298 height 17
click at [503, 213] on button "Text" at bounding box center [518, 202] width 71 height 62
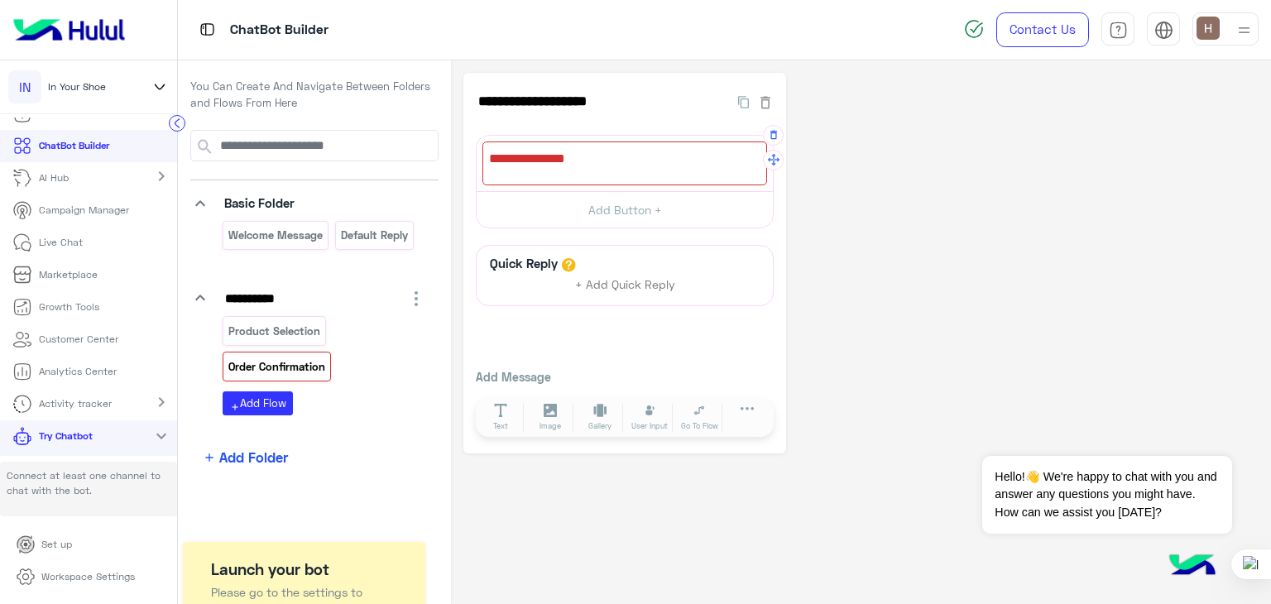
click at [507, 153] on div at bounding box center [625, 164] width 285 height 44
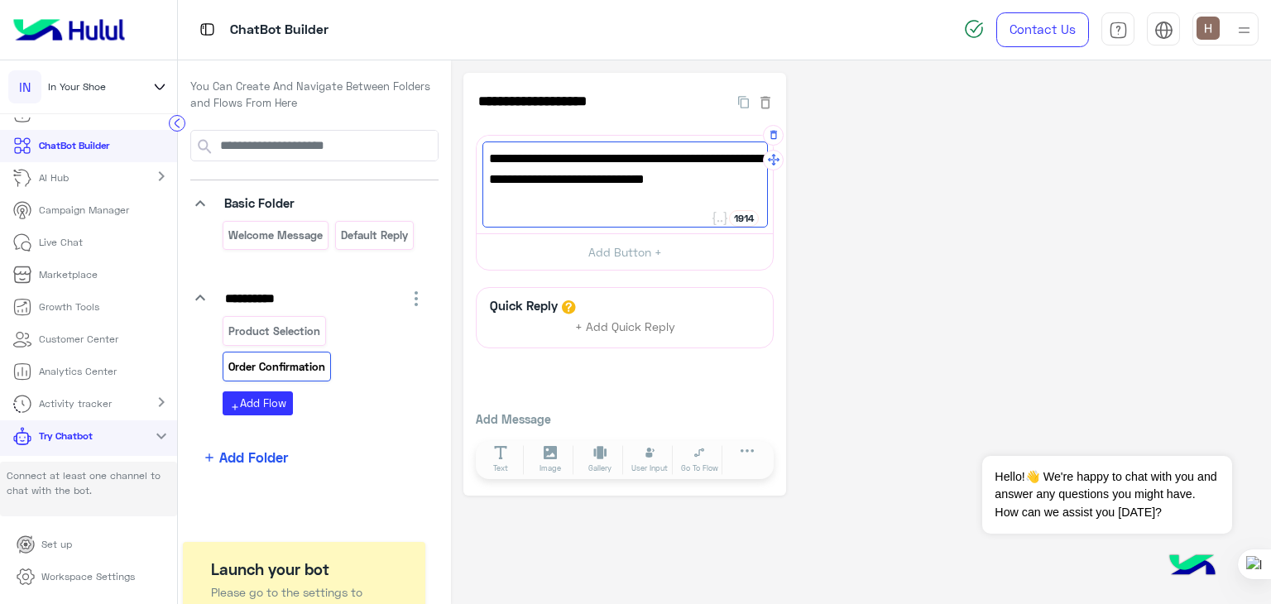
click at [559, 170] on span "Please enter your full name, mobile number, and detailed address to confirm you…" at bounding box center [625, 180] width 272 height 64
click at [649, 183] on span "Please enter your full name, mobile number, detailed address to confirm your or…" at bounding box center [625, 180] width 272 height 64
click at [651, 183] on span "Please enter your full name, mobile number, detailed address to confirm your or…" at bounding box center [625, 180] width 272 height 64
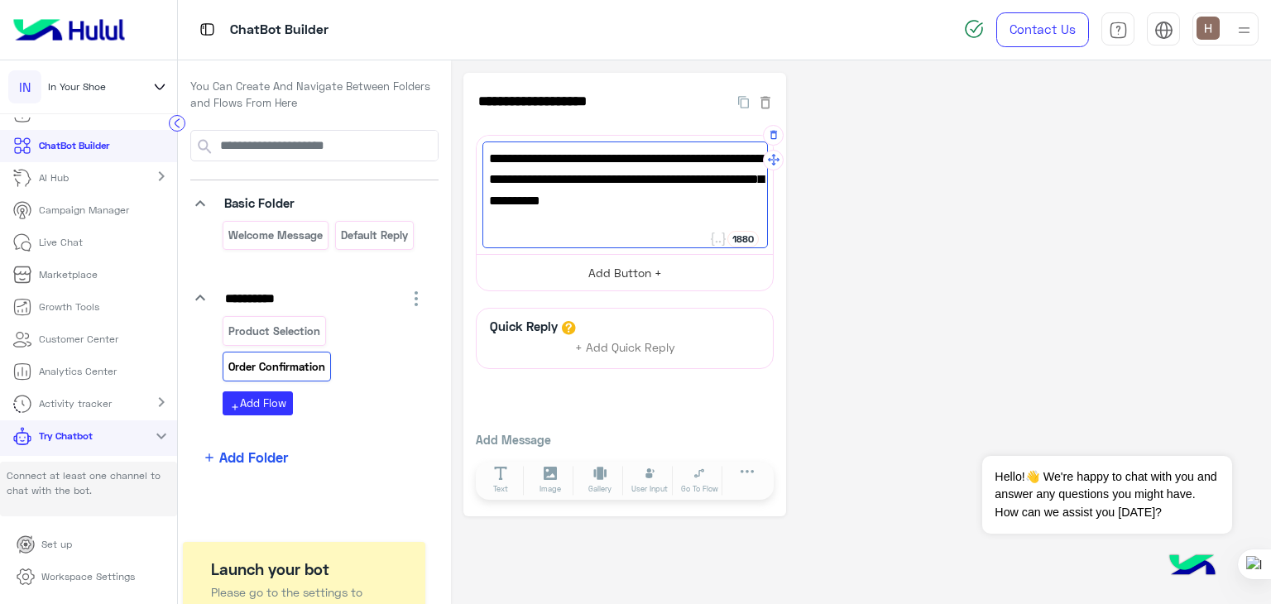
click at [601, 256] on button "Add Button +" at bounding box center [625, 272] width 296 height 37
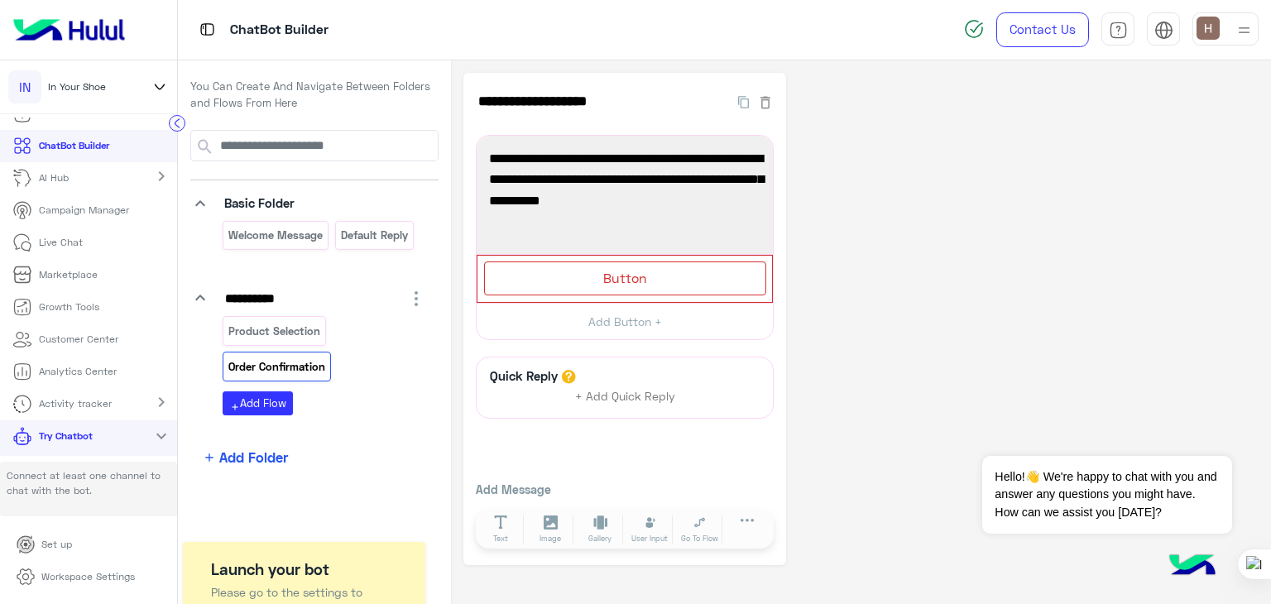
click at [587, 233] on div "Please enter your full name, mobile number, detailed address, and your preferre…" at bounding box center [625, 195] width 285 height 107
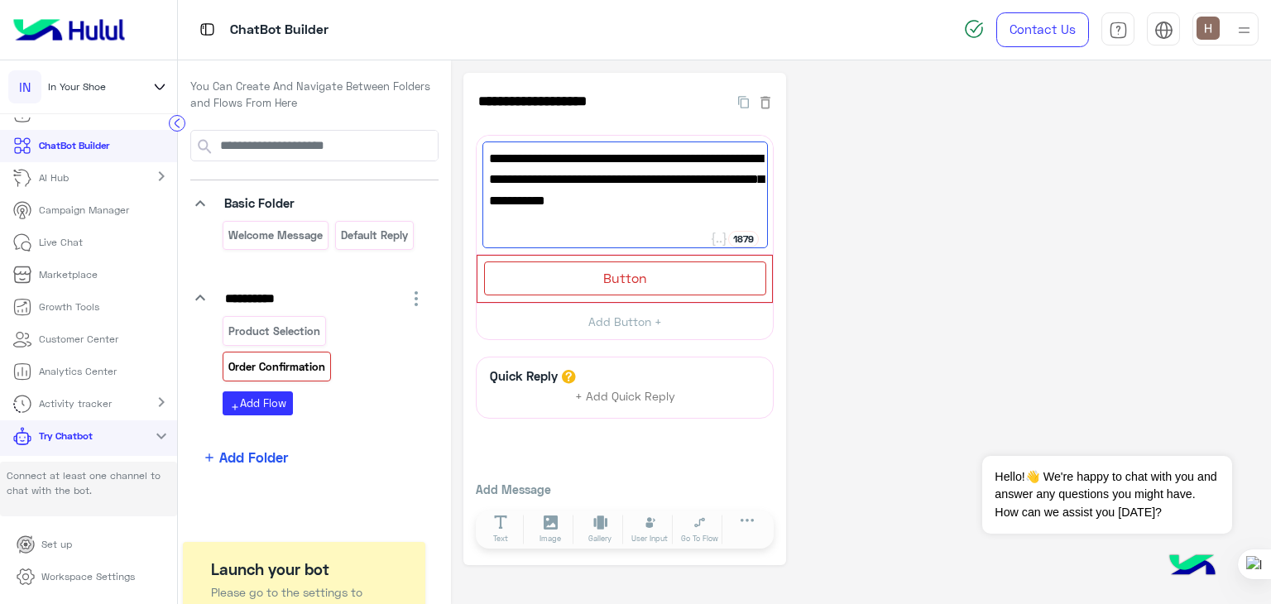
type textarea "**********"
click at [283, 246] on div "Welcome Message" at bounding box center [276, 235] width 106 height 29
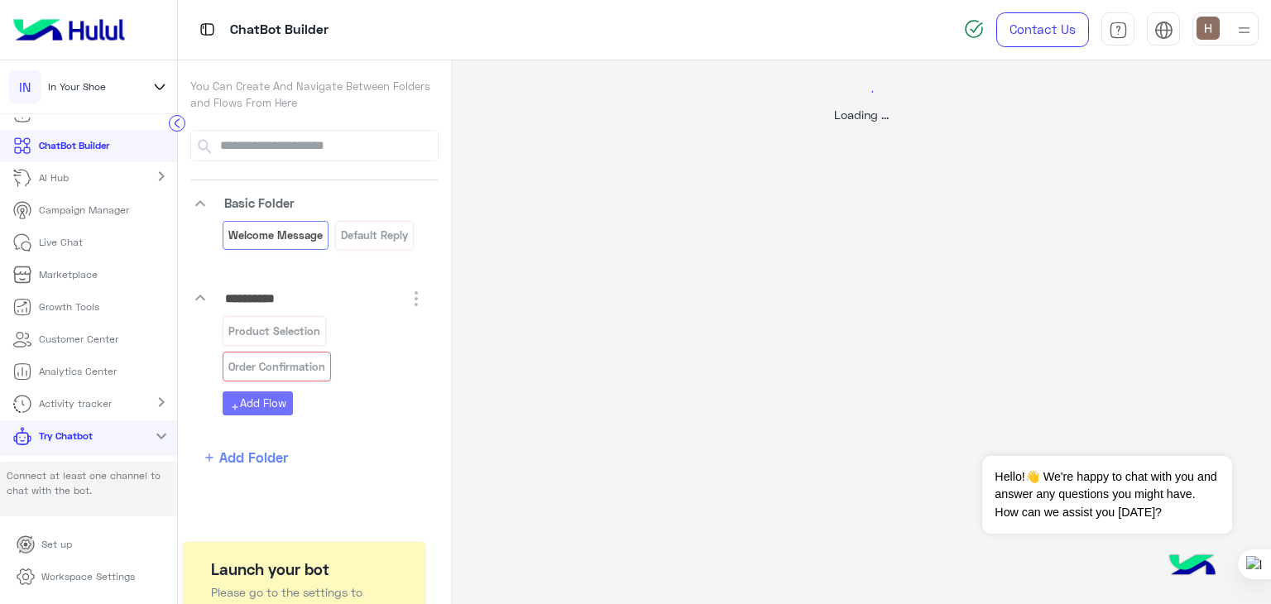
select select "*"
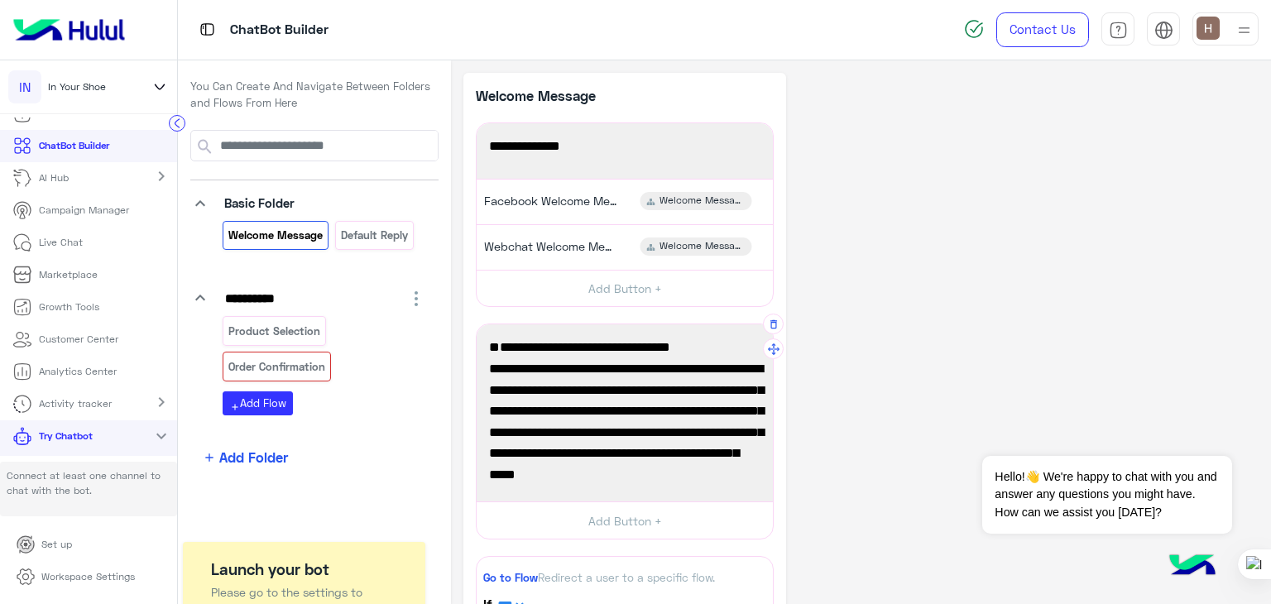
scroll to position [44, 0]
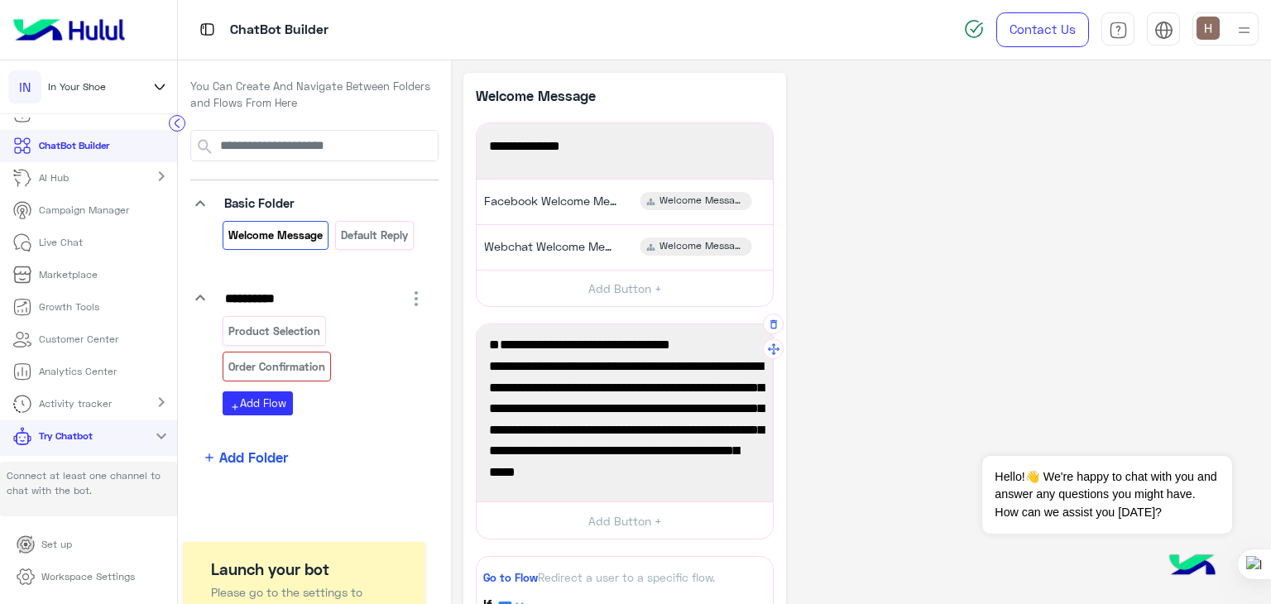
click at [544, 409] on span "Discover our collections of socks, oversized t-shirts, and shorts. Visit our we…" at bounding box center [625, 408] width 272 height 148
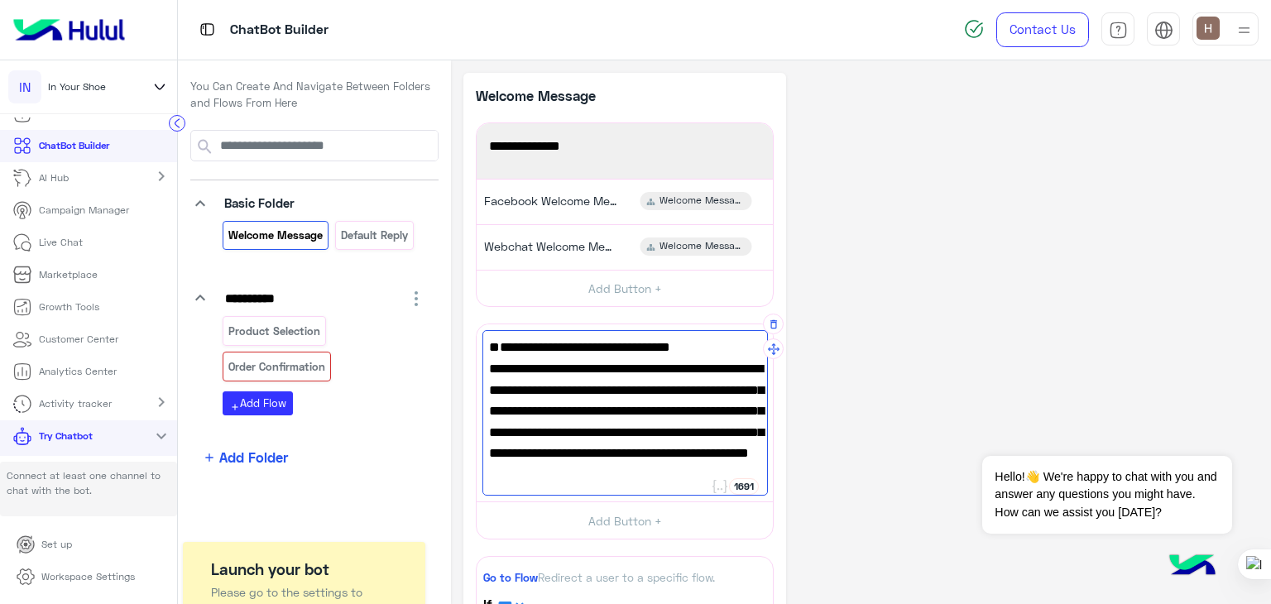
click at [534, 411] on span "Discover our collections of socks, oversized t-shirts, and shorts. Visit our we…" at bounding box center [625, 408] width 272 height 148
click at [697, 428] on span "Discover our collections of socks, oversized t-shirts, and shorts. Visit our we…" at bounding box center [625, 409] width 272 height 148
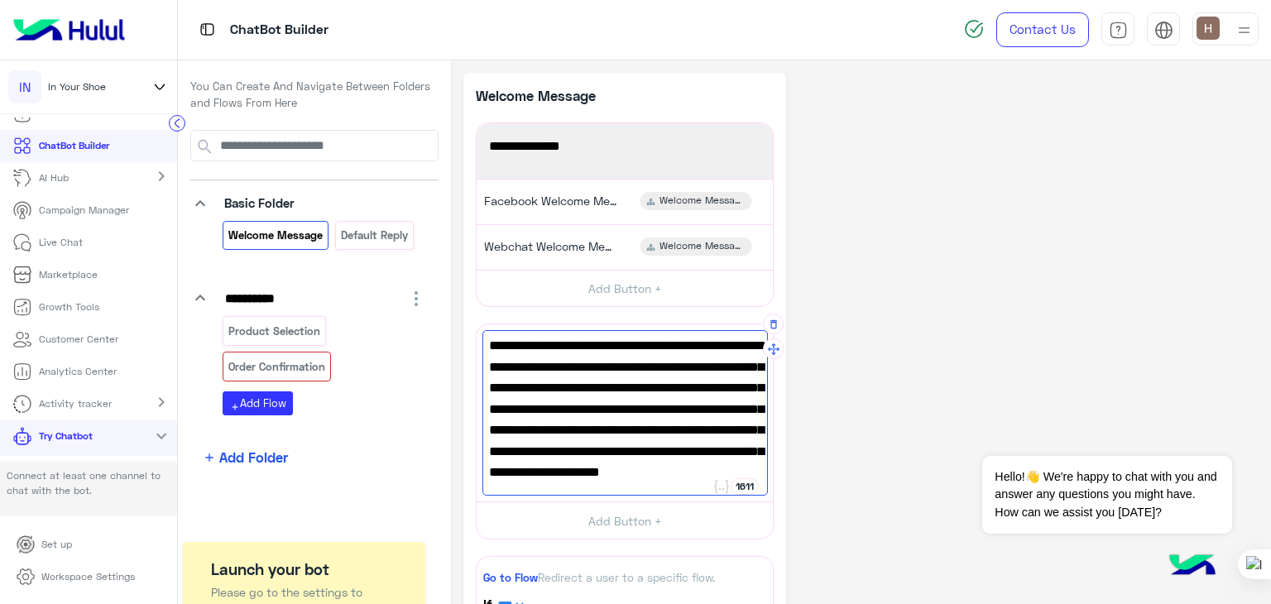
scroll to position [65, 0]
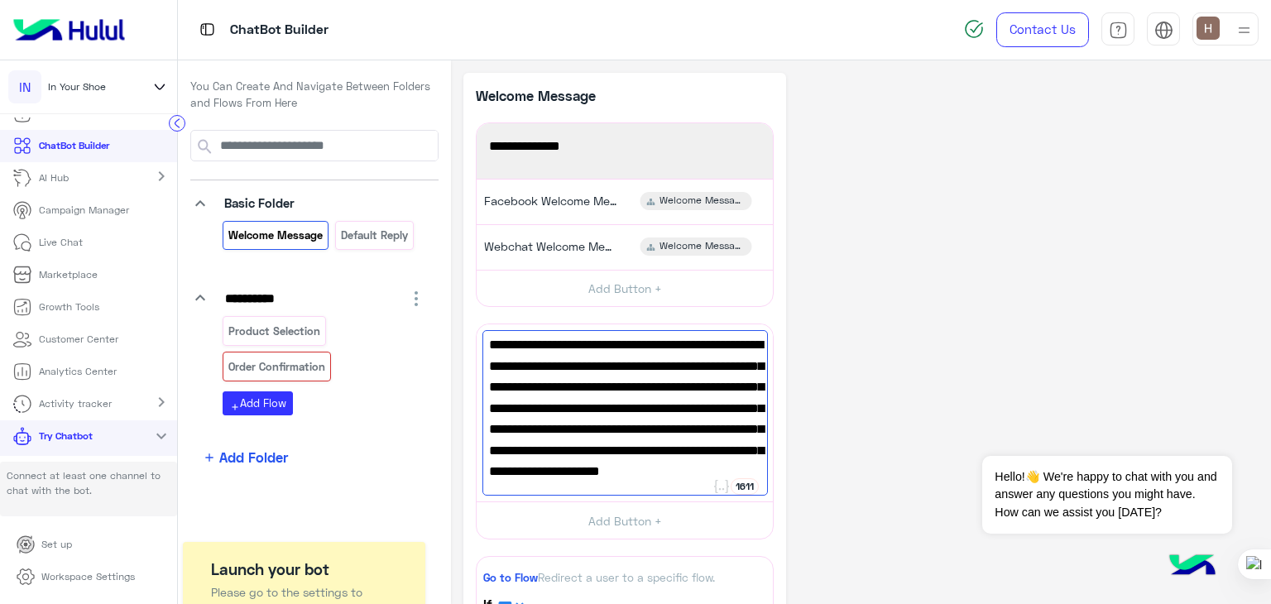
type textarea "**********"
click at [764, 344] on button "button" at bounding box center [773, 349] width 21 height 21
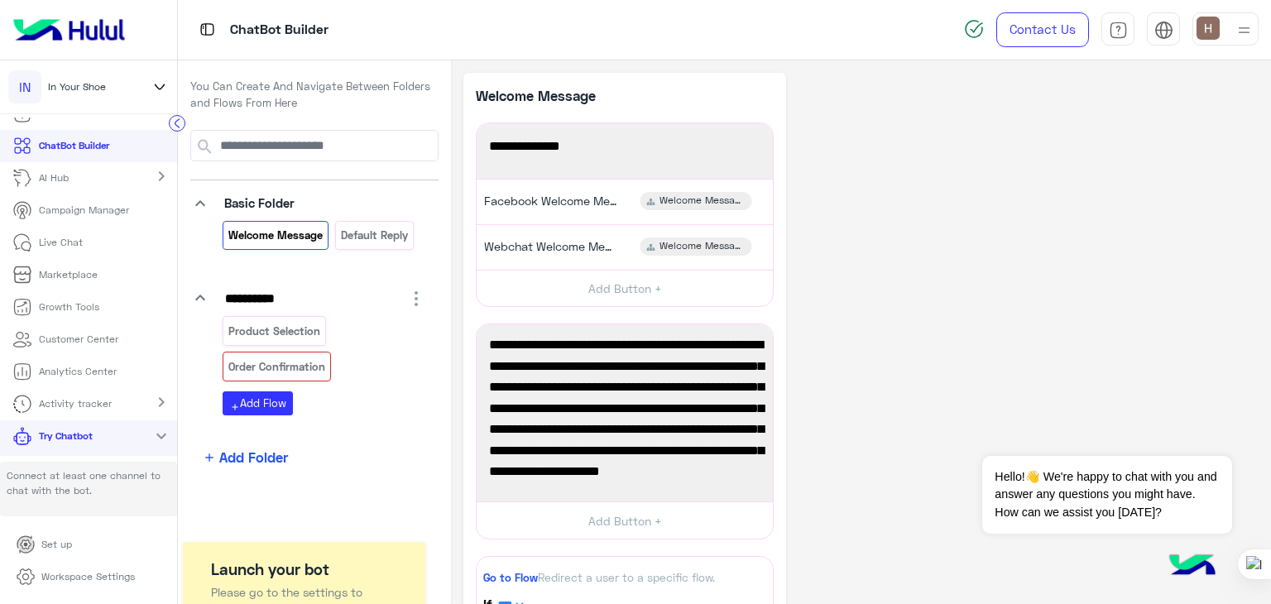
click at [907, 401] on div "**********" at bounding box center [861, 611] width 795 height 1077
click at [289, 354] on div "Order Confirmation" at bounding box center [277, 366] width 108 height 29
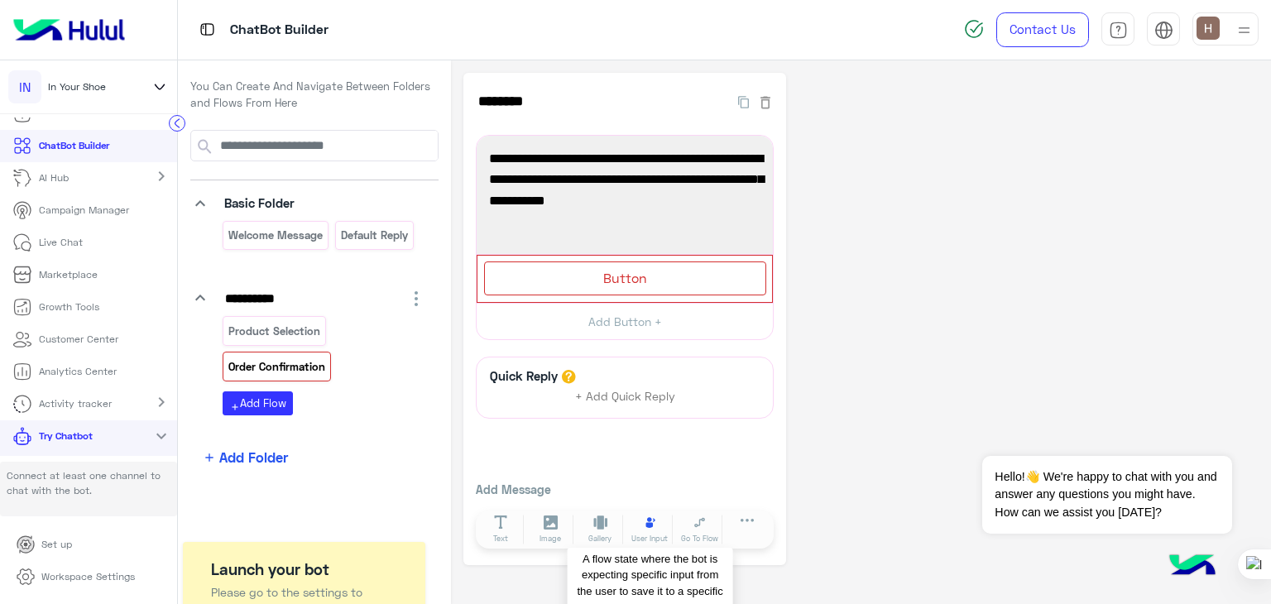
click at [658, 529] on button "User Input" at bounding box center [650, 530] width 46 height 30
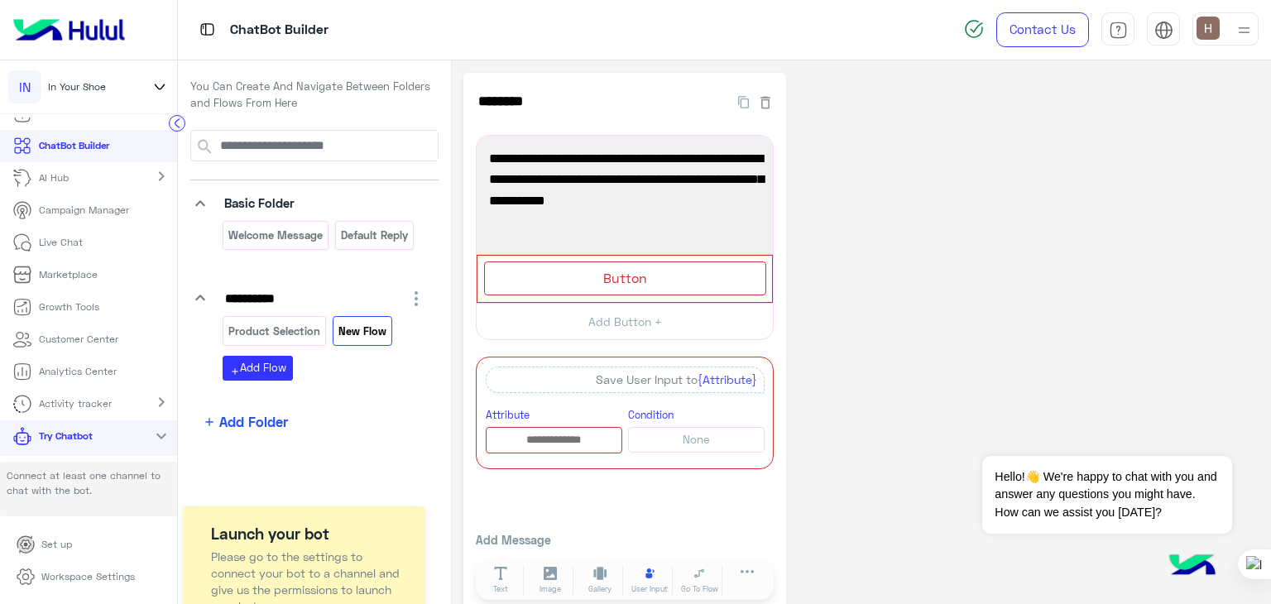
scroll to position [23, 0]
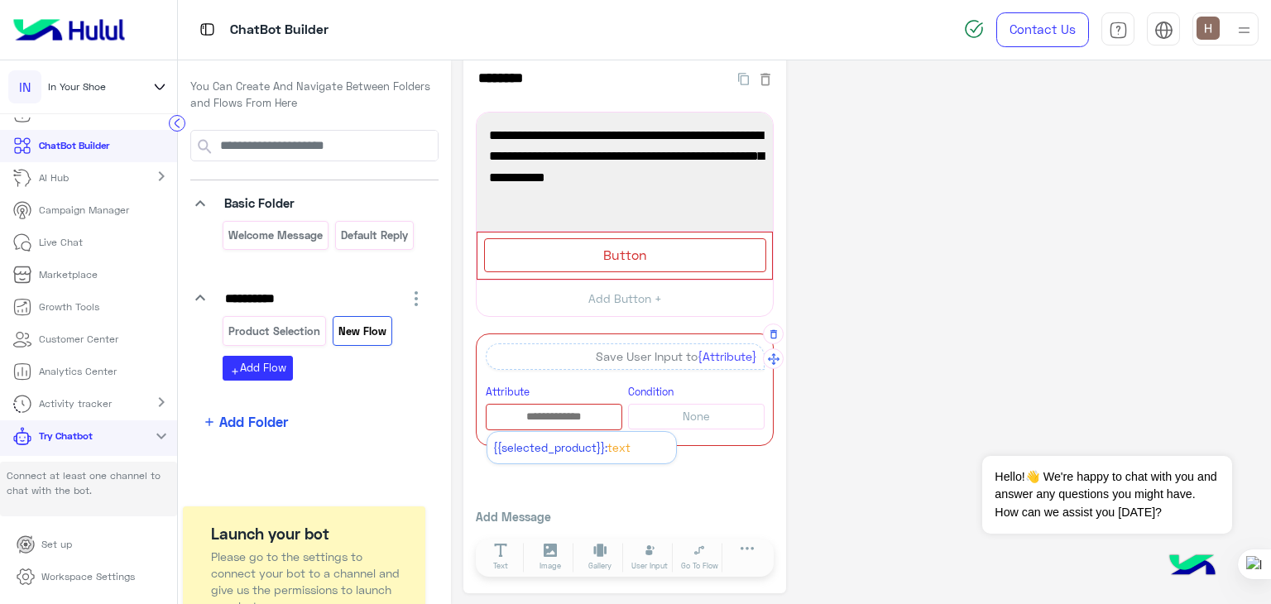
click at [551, 408] on input "text" at bounding box center [554, 417] width 135 height 18
click at [681, 410] on button "None" at bounding box center [696, 417] width 137 height 26
click at [695, 414] on span "None" at bounding box center [696, 416] width 27 height 13
click at [654, 355] on div "Save User Input to {Attribute}" at bounding box center [625, 357] width 279 height 26
drag, startPoint x: 568, startPoint y: 428, endPoint x: 561, endPoint y: 409, distance: 20.2
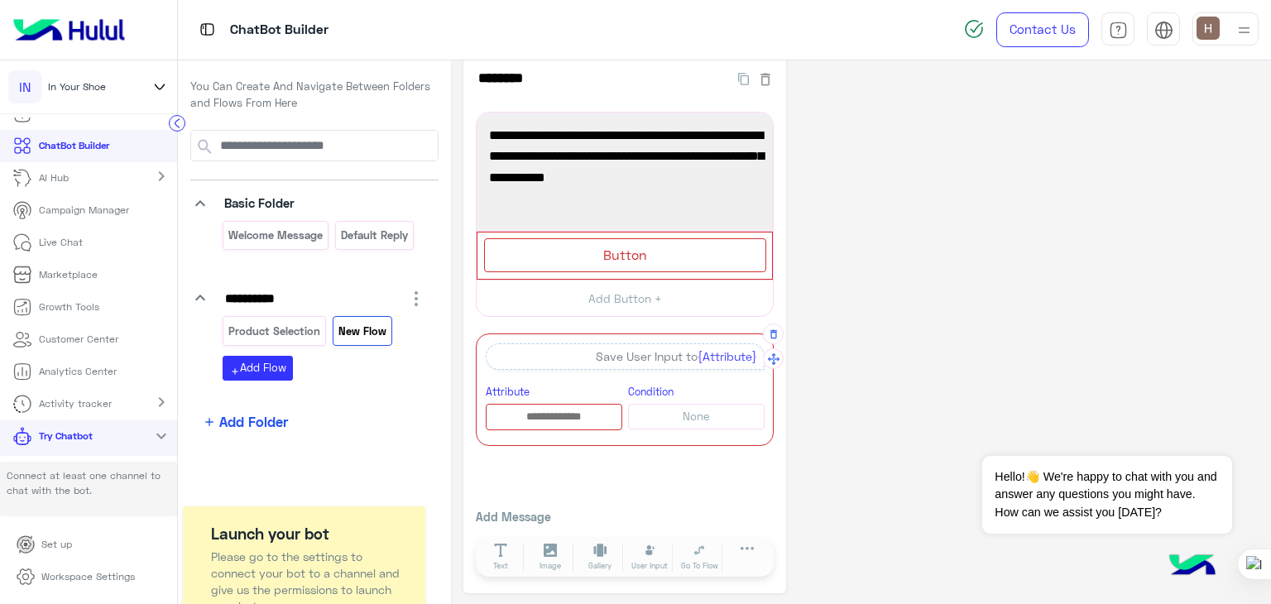
click at [561, 409] on div "A quick reply/user input can only be after a message content eg: text, image or…" at bounding box center [625, 390] width 298 height 113
click at [561, 409] on input "text" at bounding box center [554, 417] width 135 height 18
click at [573, 413] on input "text" at bounding box center [554, 417] width 135 height 18
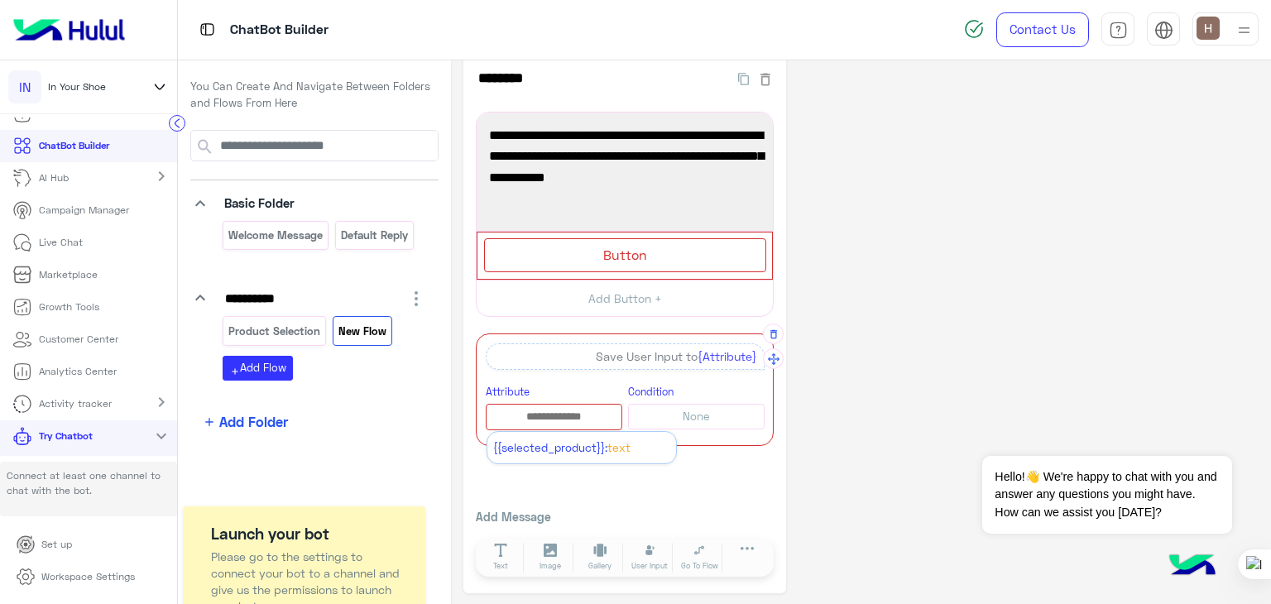
click at [570, 387] on div "Attribute {{selected_product}}: Text" at bounding box center [554, 406] width 137 height 48
click at [569, 471] on div "**********" at bounding box center [625, 322] width 323 height 544
click at [647, 546] on icon at bounding box center [650, 551] width 14 height 14
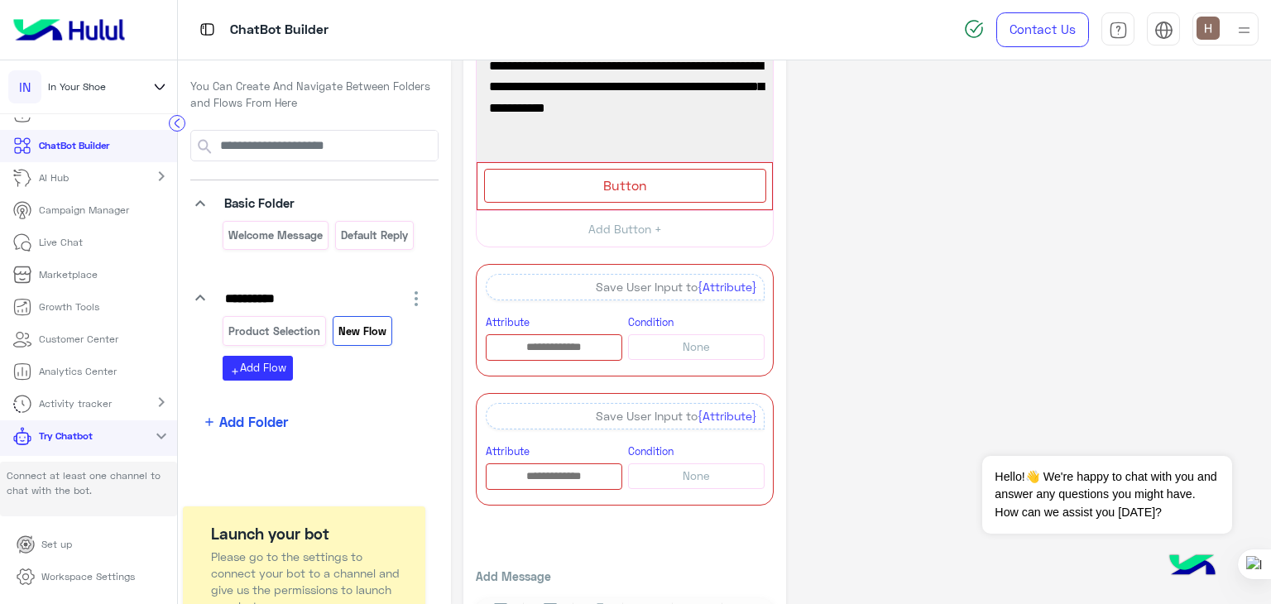
scroll to position [93, 0]
click at [596, 279] on div "Save User Input to {Attribute}" at bounding box center [625, 287] width 279 height 26
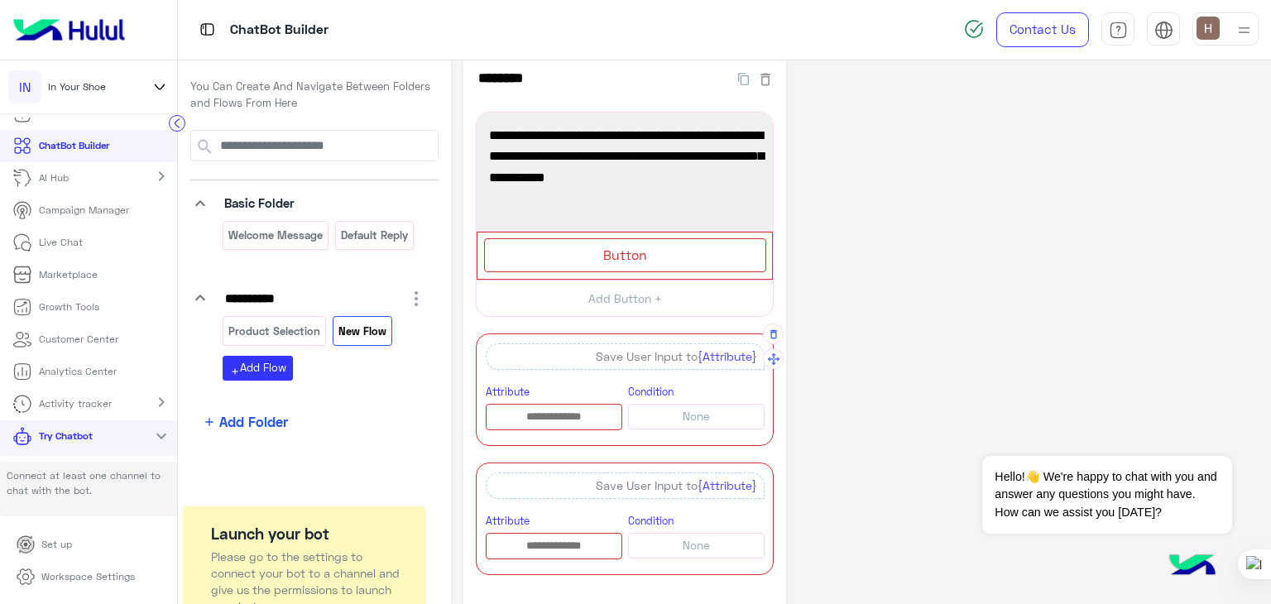
scroll to position [20, 0]
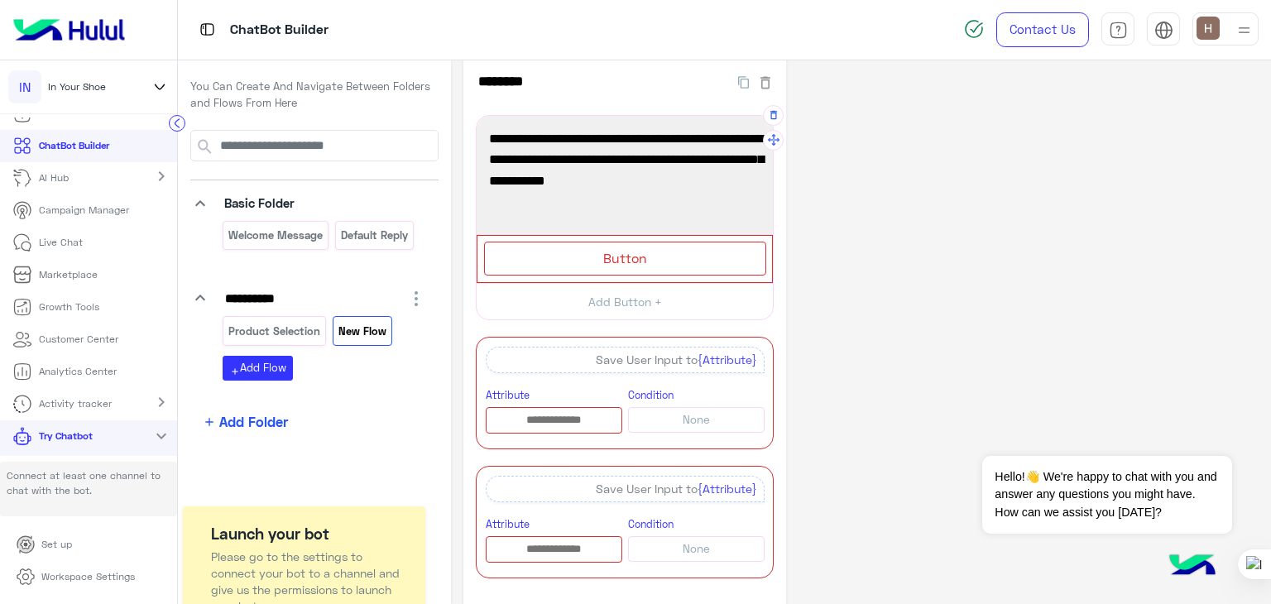
click at [591, 175] on span "Please enter your full name, mobile number, detailed address, and your preferre…" at bounding box center [625, 170] width 272 height 84
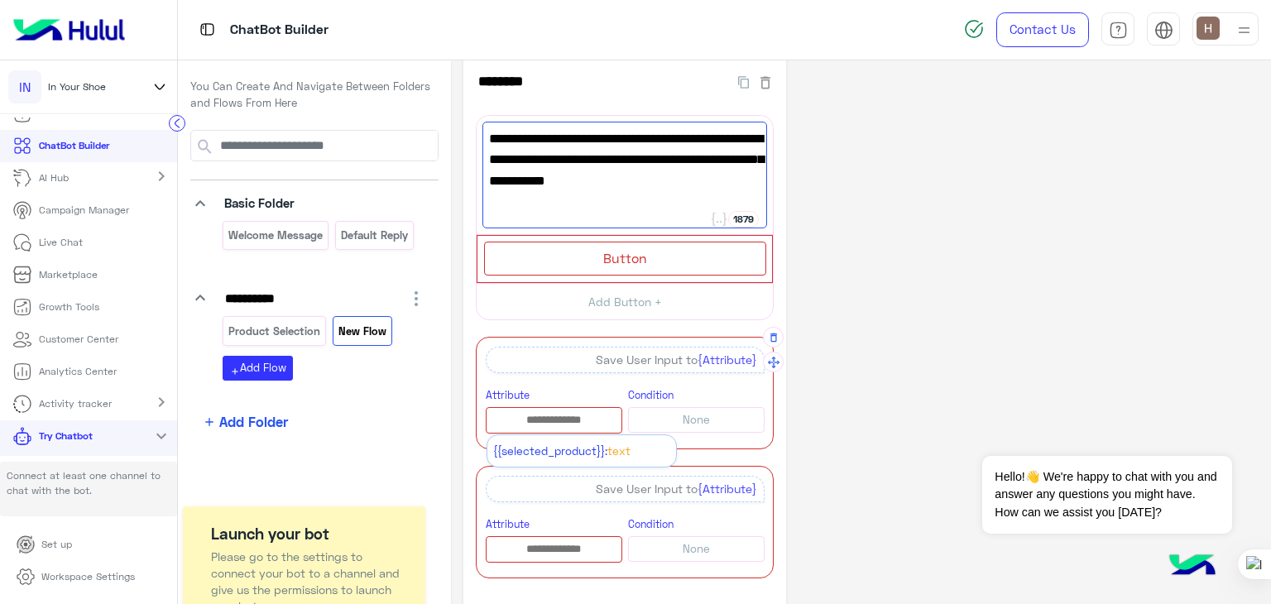
click at [587, 411] on input "text" at bounding box center [554, 420] width 135 height 18
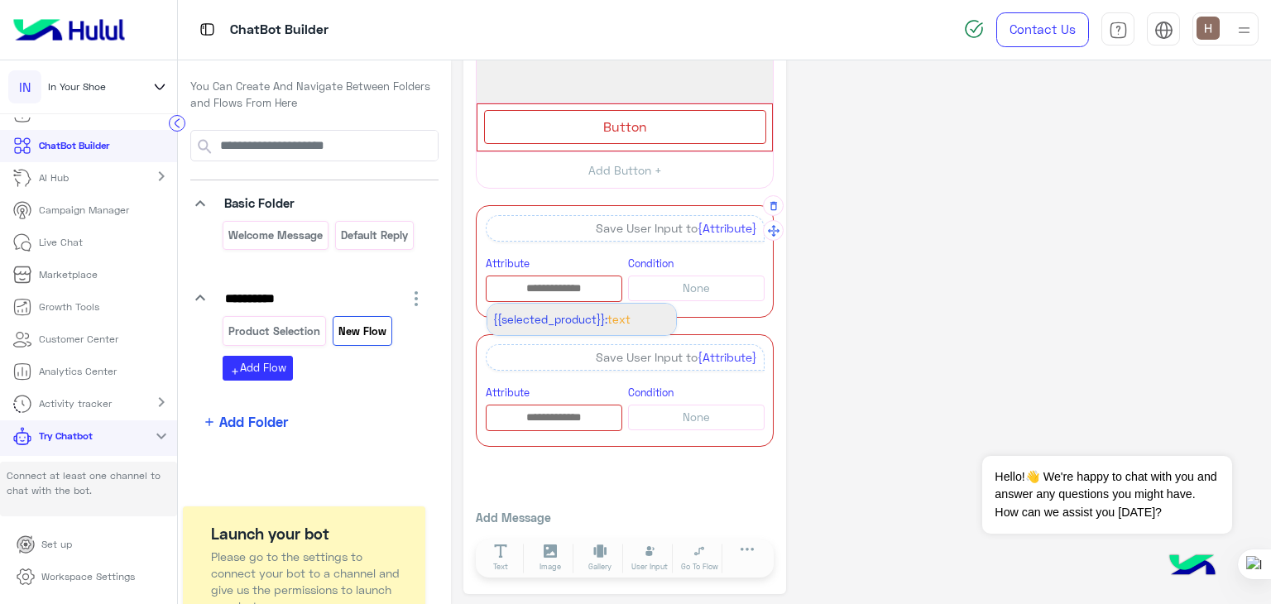
scroll to position [142, 0]
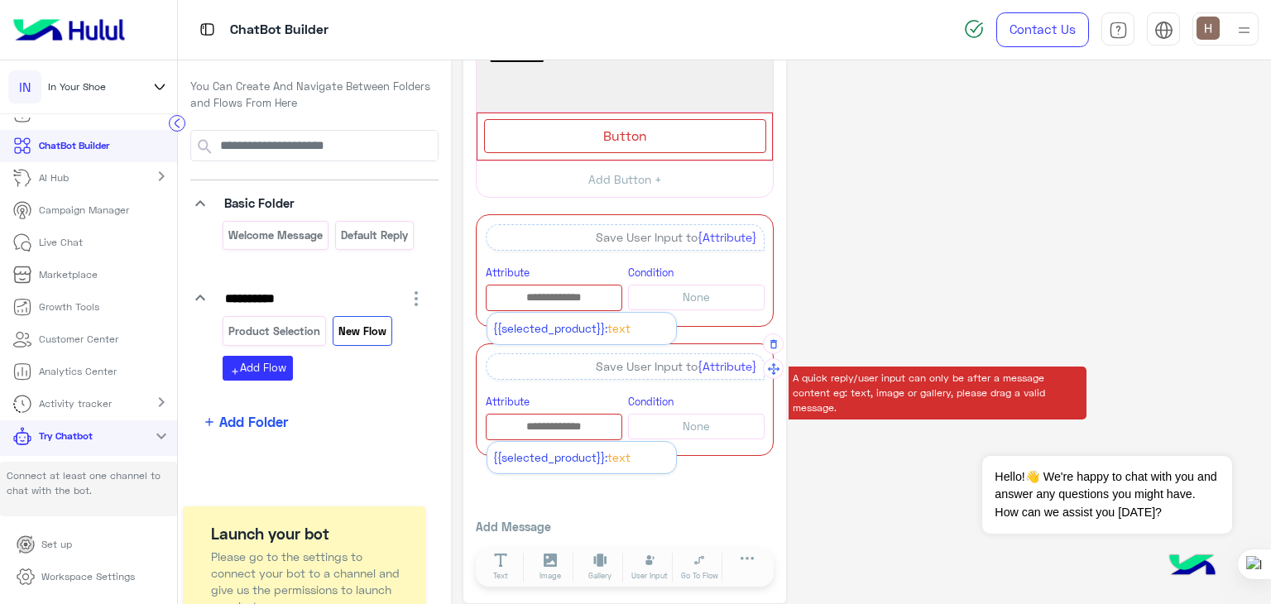
click at [584, 425] on input "text" at bounding box center [554, 427] width 135 height 18
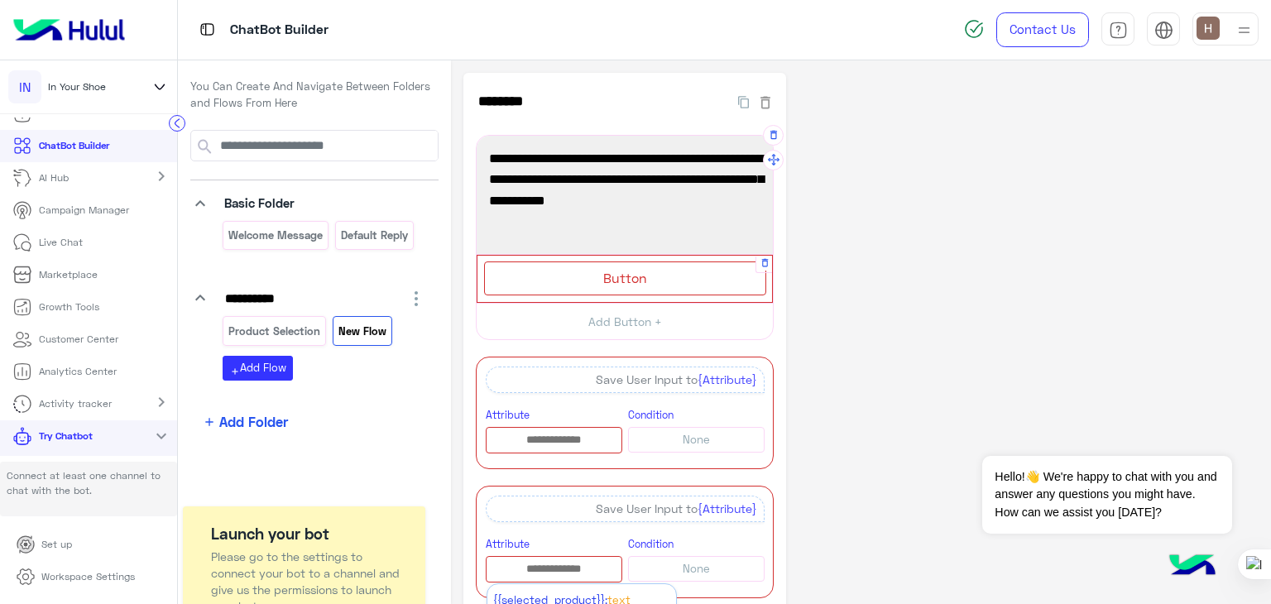
click at [603, 293] on div "Button" at bounding box center [625, 279] width 282 height 34
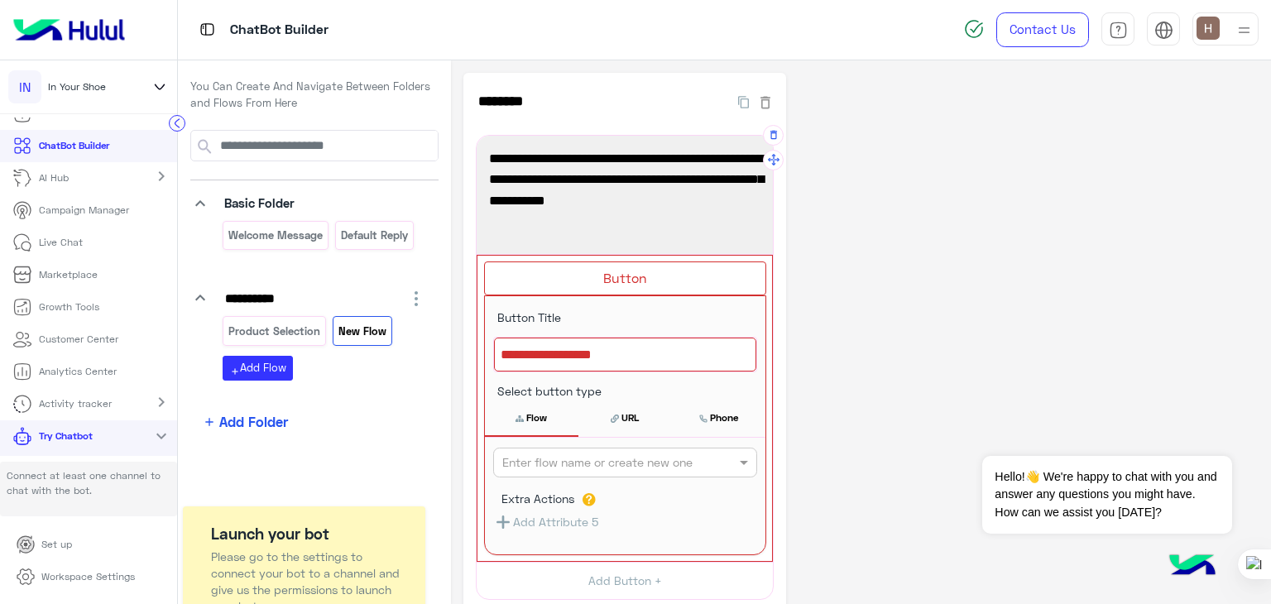
click at [598, 211] on span "Please enter your full name, mobile number, detailed address, and your preferre…" at bounding box center [625, 190] width 272 height 84
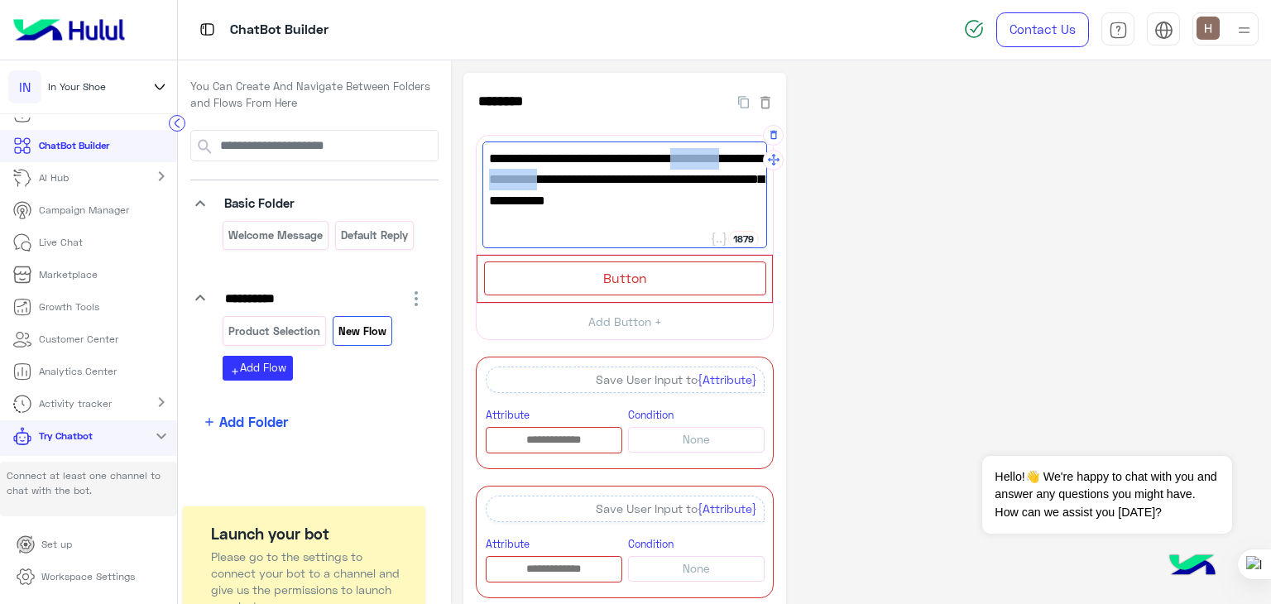
drag, startPoint x: 666, startPoint y: 156, endPoint x: 537, endPoint y: 190, distance: 132.5
click at [537, 190] on span "Please enter your full name, mobile number, detailed address, and your preferre…" at bounding box center [625, 190] width 272 height 84
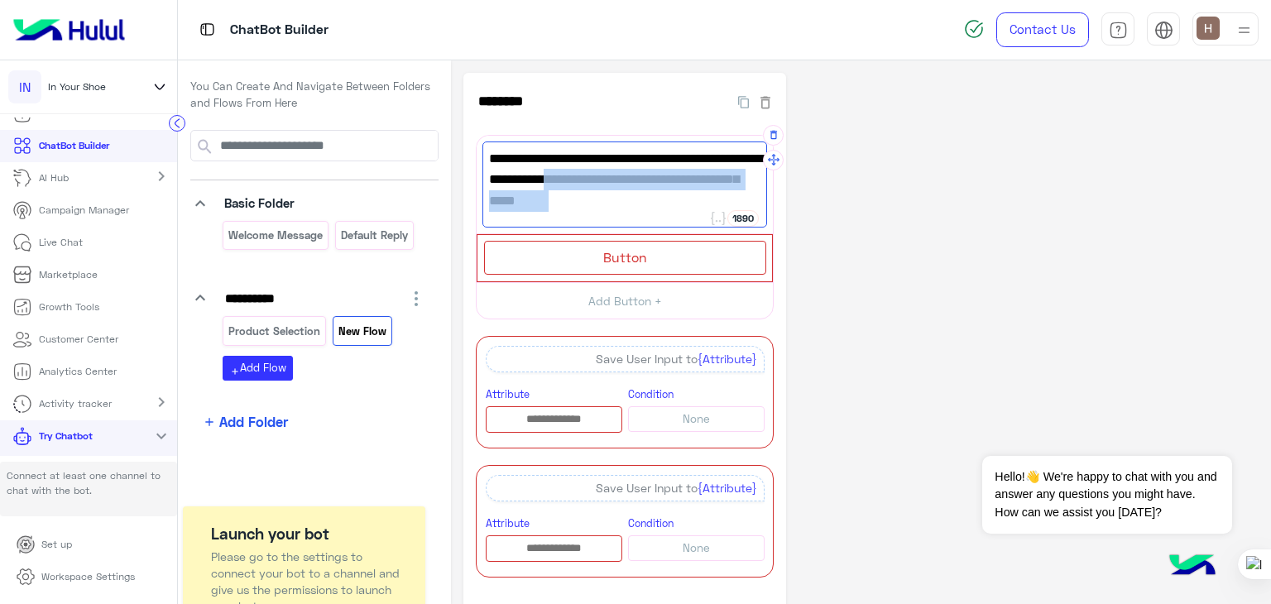
drag, startPoint x: 541, startPoint y: 179, endPoint x: 546, endPoint y: 203, distance: 24.5
click at [546, 203] on span "Please enter your full name, and detailed address, and your preferred method of…" at bounding box center [625, 180] width 272 height 64
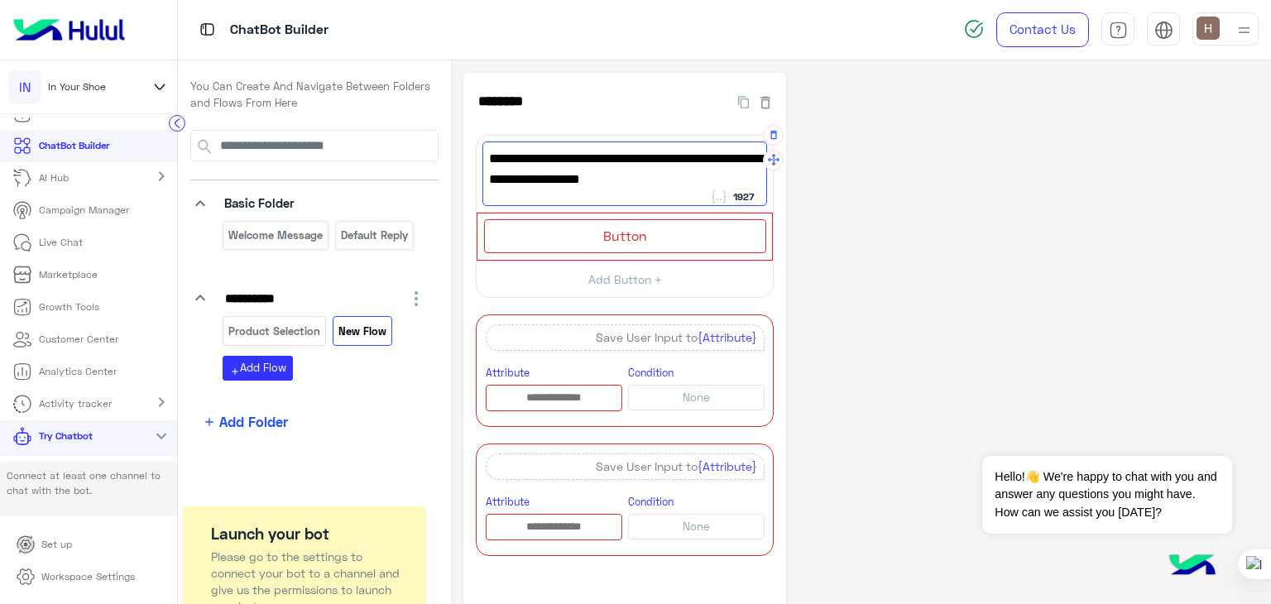
click at [540, 180] on span "Please enter your full name, and detailed address, to confirm your order." at bounding box center [625, 169] width 272 height 42
type textarea "**********"
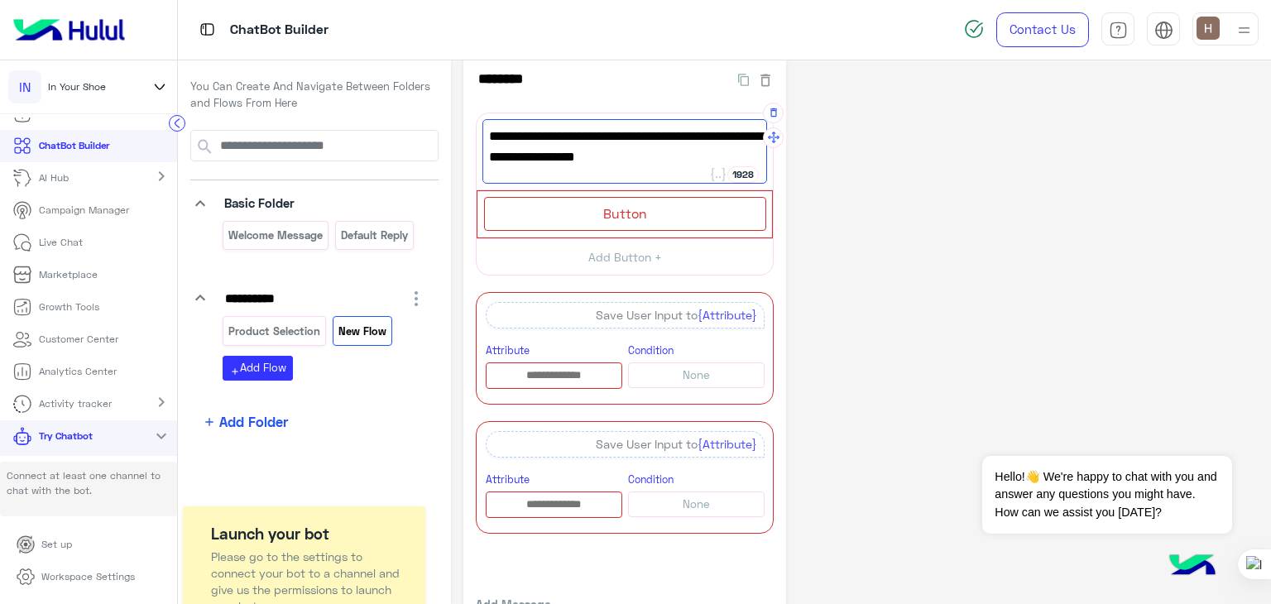
scroll to position [22, 0]
click at [811, 242] on div "**********" at bounding box center [861, 366] width 795 height 631
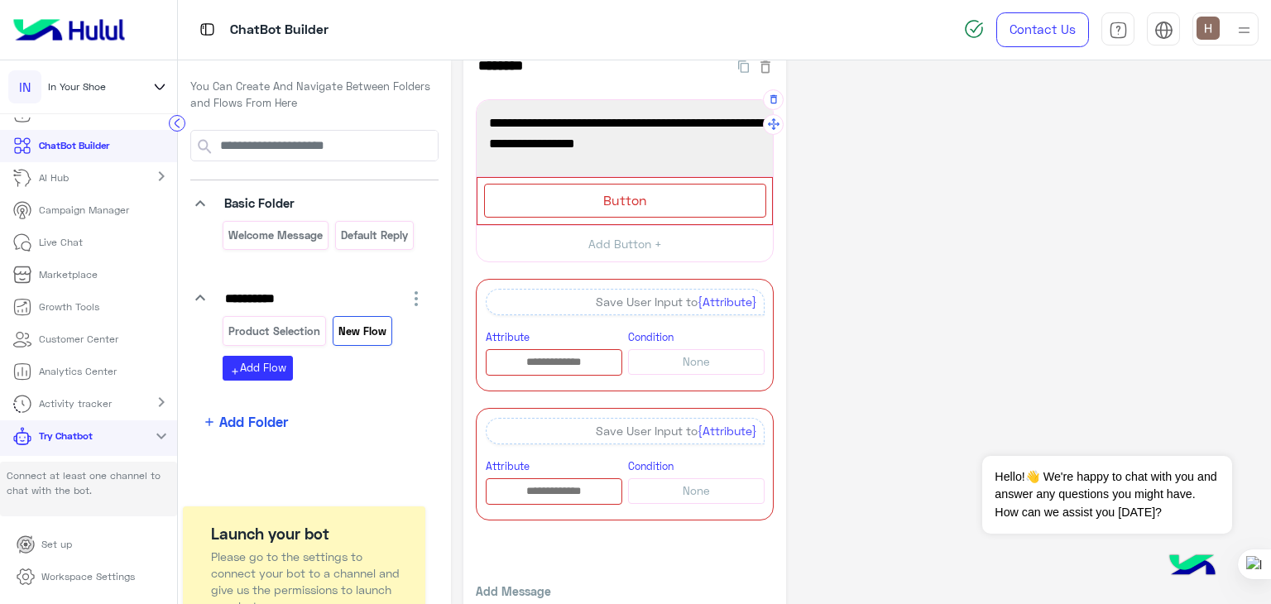
scroll to position [109, 0]
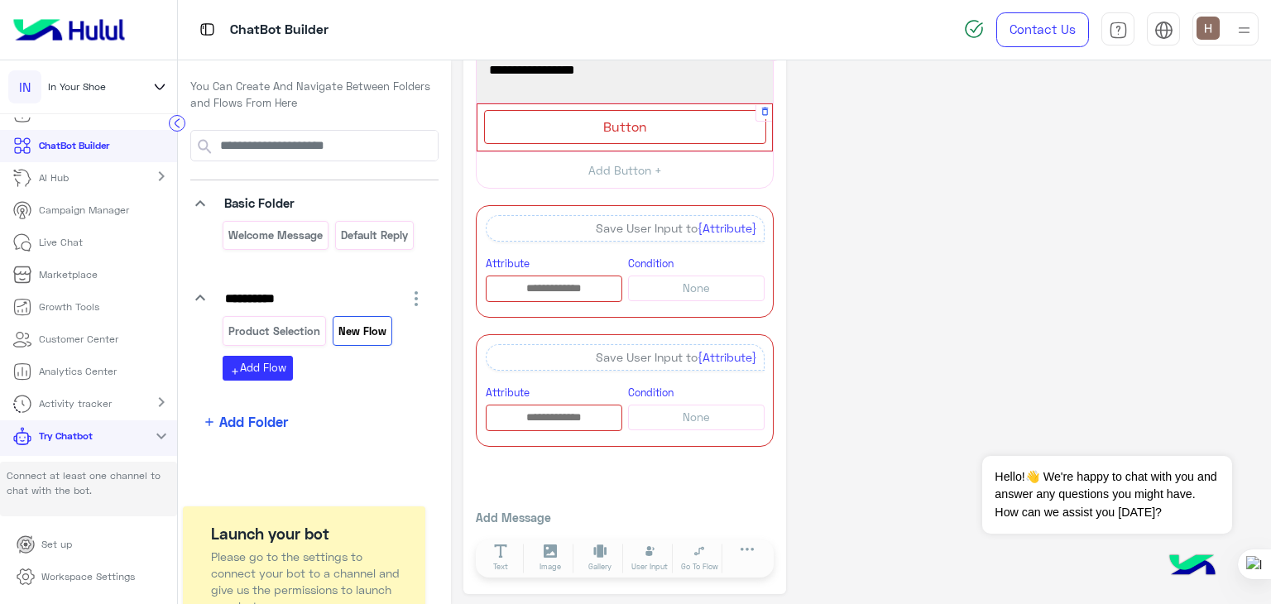
drag, startPoint x: 654, startPoint y: 552, endPoint x: 614, endPoint y: 130, distance: 424.0
click at [614, 130] on div "**********" at bounding box center [625, 279] width 323 height 631
drag, startPoint x: 654, startPoint y: 564, endPoint x: 613, endPoint y: 80, distance: 485.1
click at [613, 80] on div "**********" at bounding box center [625, 279] width 323 height 631
click at [771, 334] on icon "button" at bounding box center [774, 335] width 12 height 12
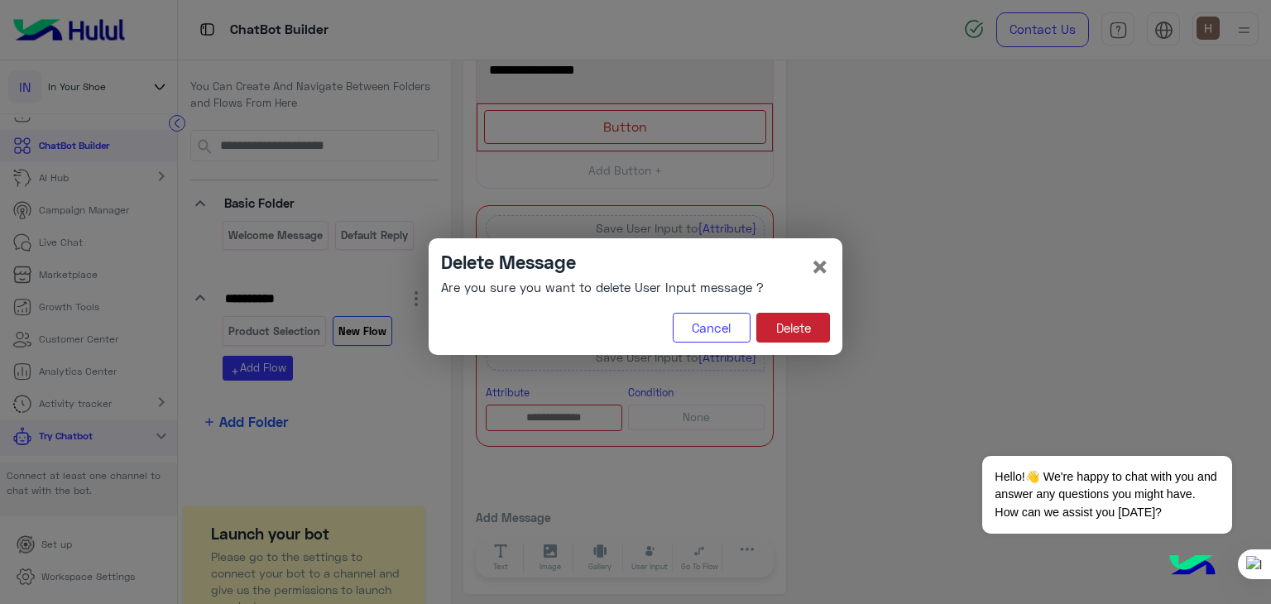
click at [776, 337] on button "Delete" at bounding box center [794, 328] width 74 height 30
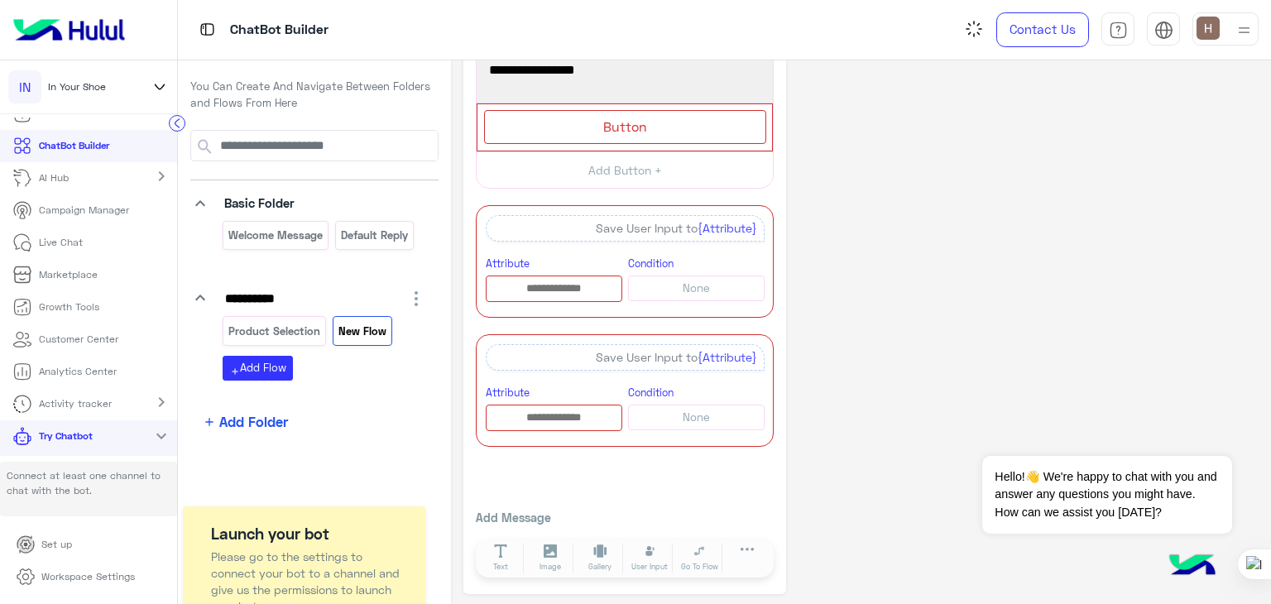
scroll to position [0, 0]
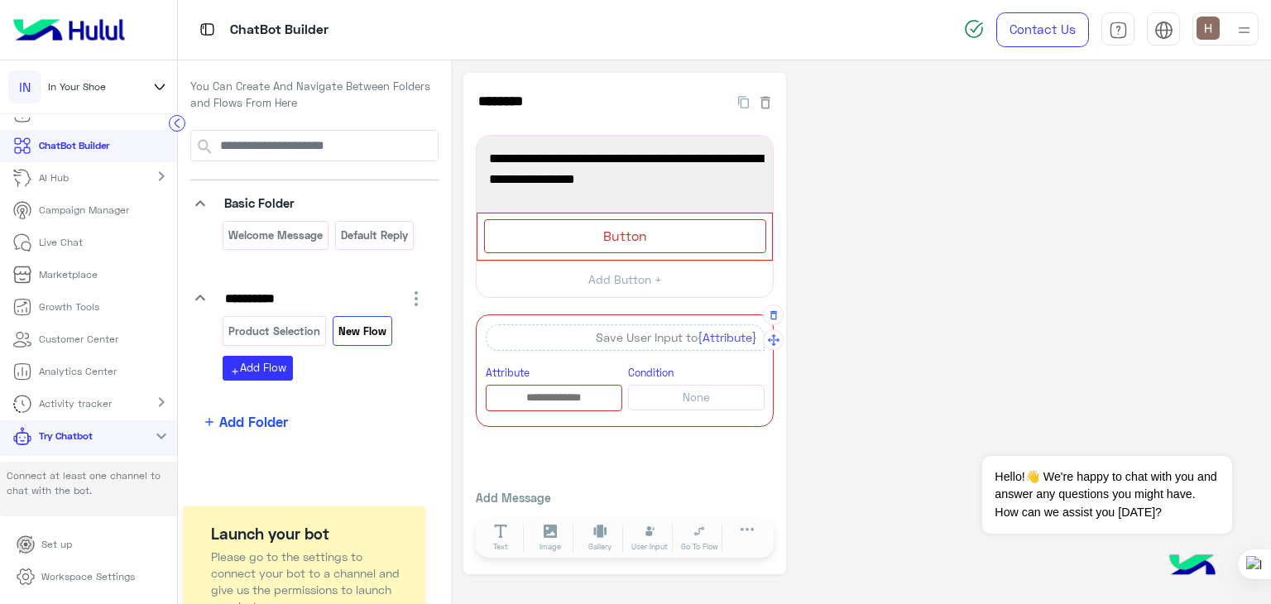
click at [685, 339] on div "Save User Input to {Attribute}" at bounding box center [625, 337] width 279 height 26
click at [563, 377] on div "Attribute" at bounding box center [554, 387] width 137 height 48
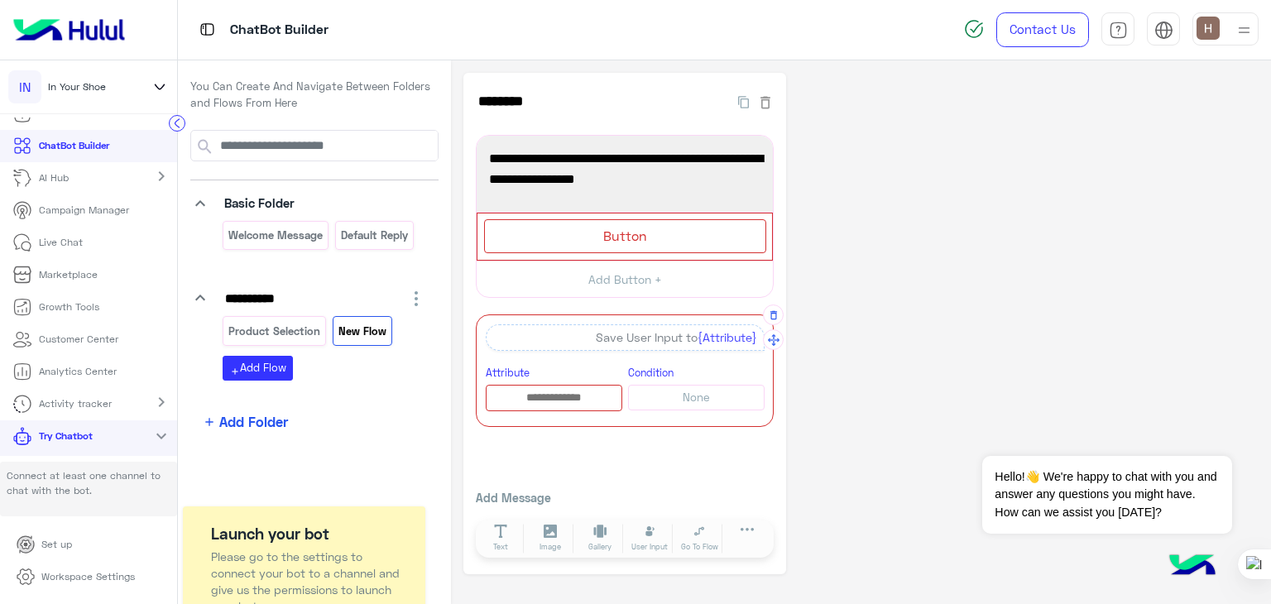
click at [629, 335] on div "Save User Input to {Attribute}" at bounding box center [625, 337] width 279 height 26
click at [632, 330] on div "Save User Input to {Attribute}" at bounding box center [625, 337] width 279 height 26
click at [718, 333] on span "{Attribute}" at bounding box center [728, 337] width 60 height 14
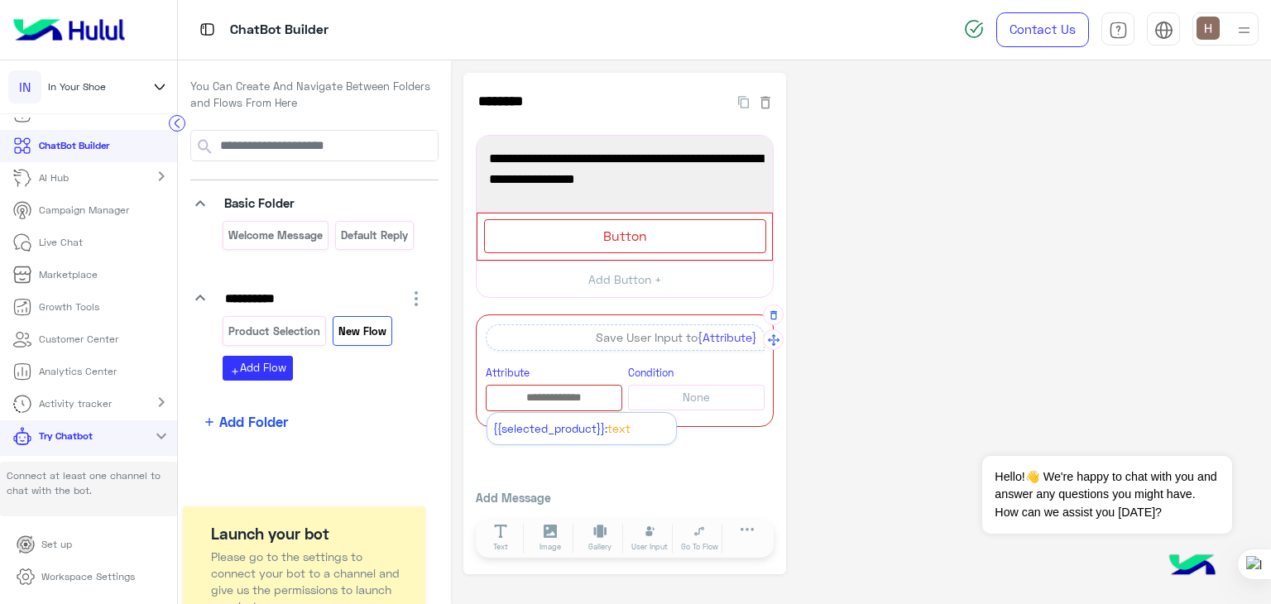
click at [557, 395] on input "text" at bounding box center [554, 398] width 135 height 18
click at [546, 396] on input "text" at bounding box center [554, 398] width 135 height 18
paste input "*********"
click at [605, 391] on input "**********" at bounding box center [554, 398] width 135 height 18
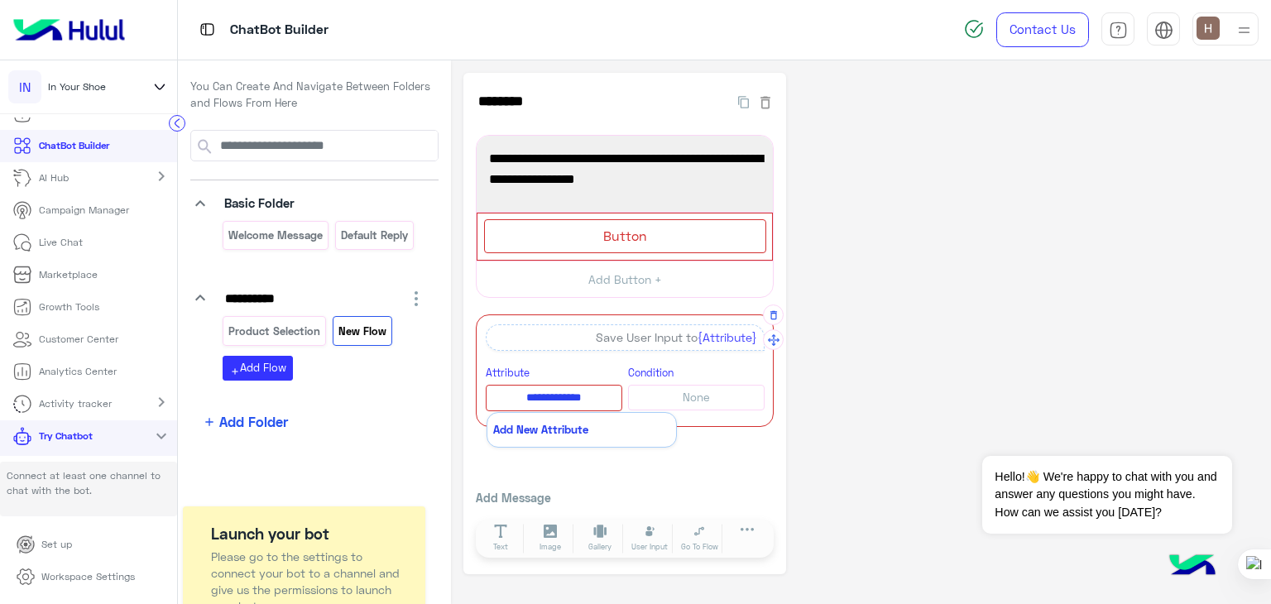
type input "**********"
click at [679, 397] on button "None" at bounding box center [696, 398] width 137 height 26
click at [682, 397] on button "None" at bounding box center [696, 398] width 137 height 26
drag, startPoint x: 682, startPoint y: 397, endPoint x: 681, endPoint y: 388, distance: 9.1
click at [681, 388] on button "None" at bounding box center [696, 398] width 137 height 26
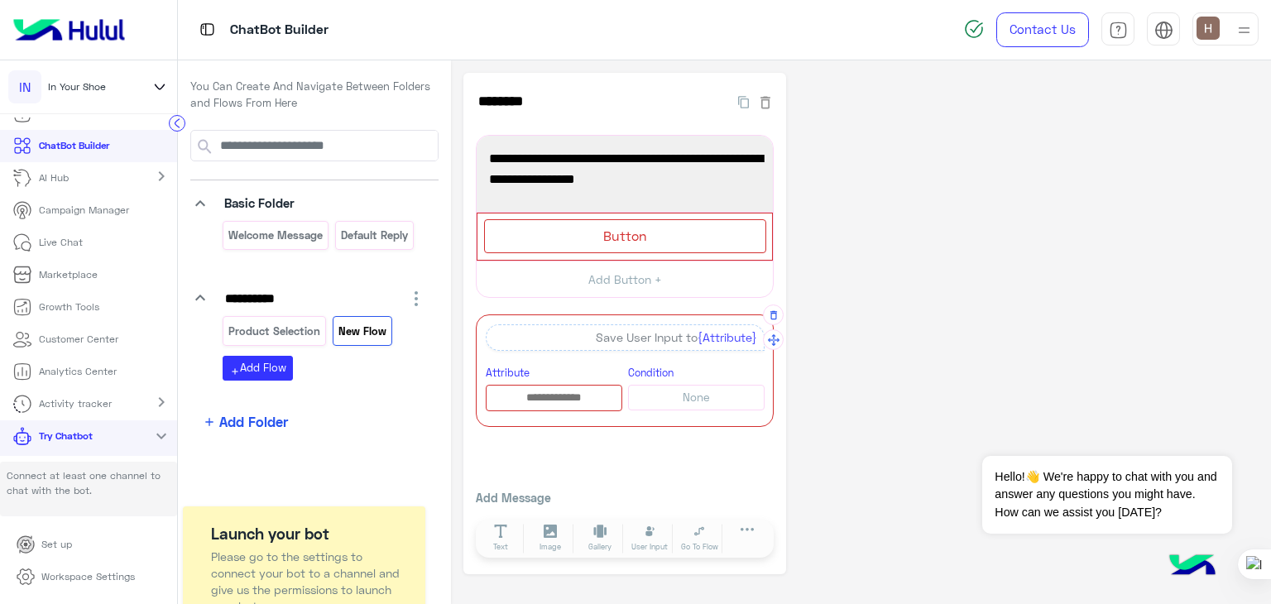
click at [528, 378] on label "Attribute" at bounding box center [508, 372] width 44 height 18
click at [544, 393] on input "text" at bounding box center [554, 398] width 135 height 18
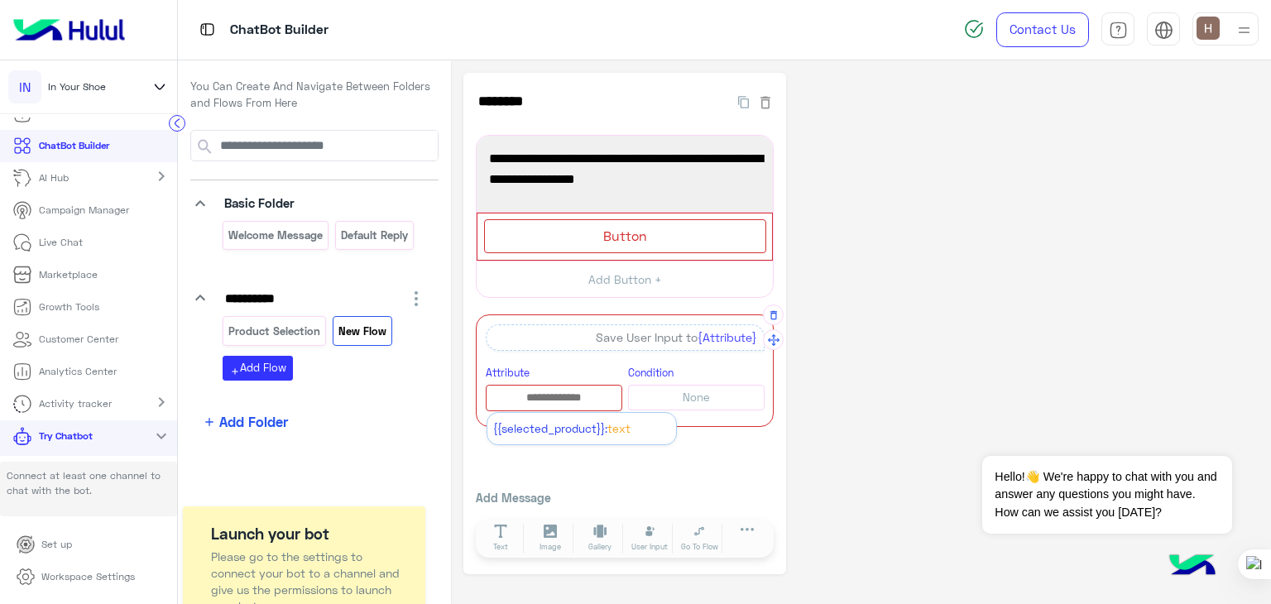
click at [544, 393] on input "text" at bounding box center [554, 398] width 135 height 18
click at [576, 396] on input "text" at bounding box center [554, 398] width 135 height 18
type input "**********"
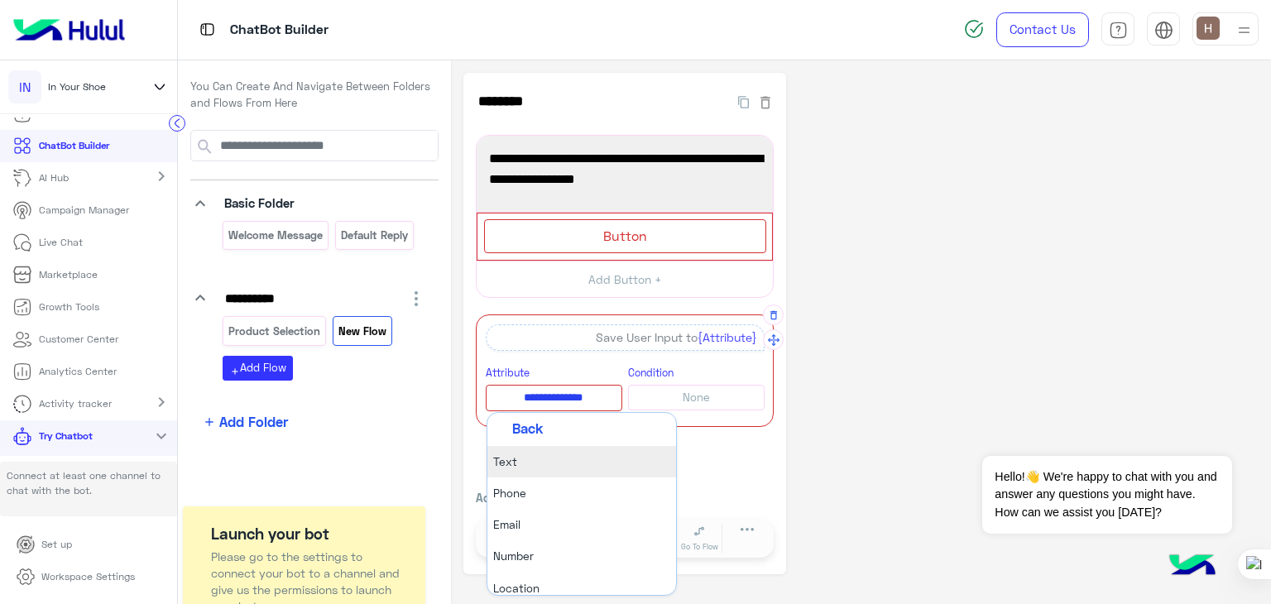
click at [541, 451] on li "Text" at bounding box center [582, 461] width 189 height 31
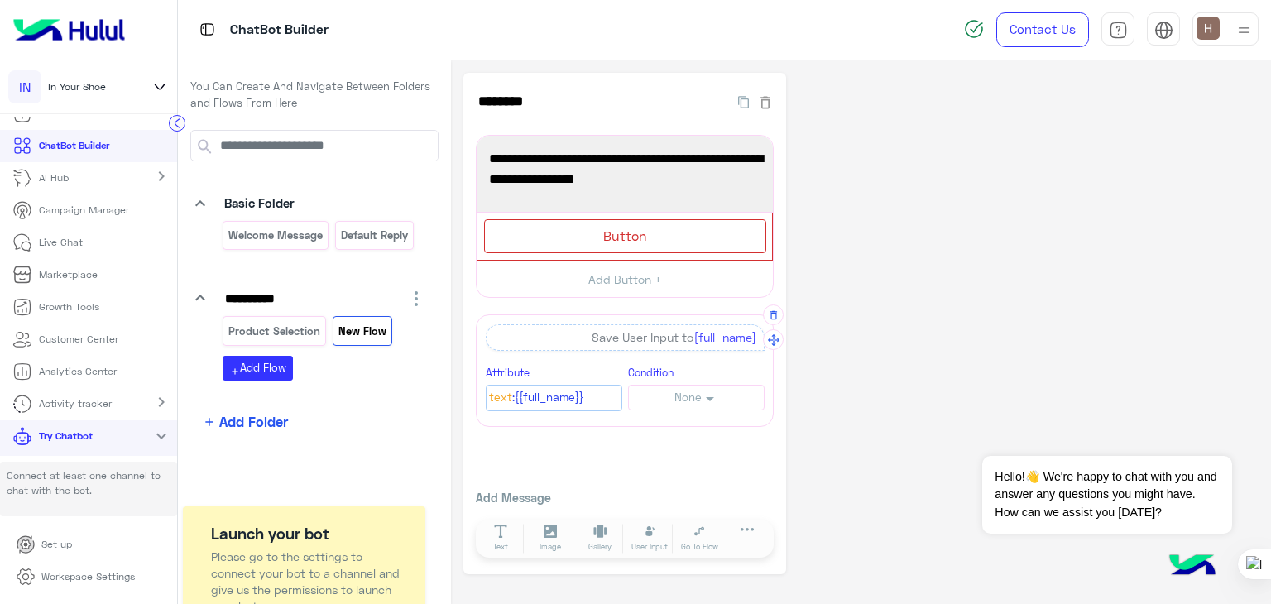
click at [661, 402] on button "None" at bounding box center [696, 398] width 137 height 26
click at [705, 464] on li "Exactly Is" at bounding box center [696, 460] width 135 height 31
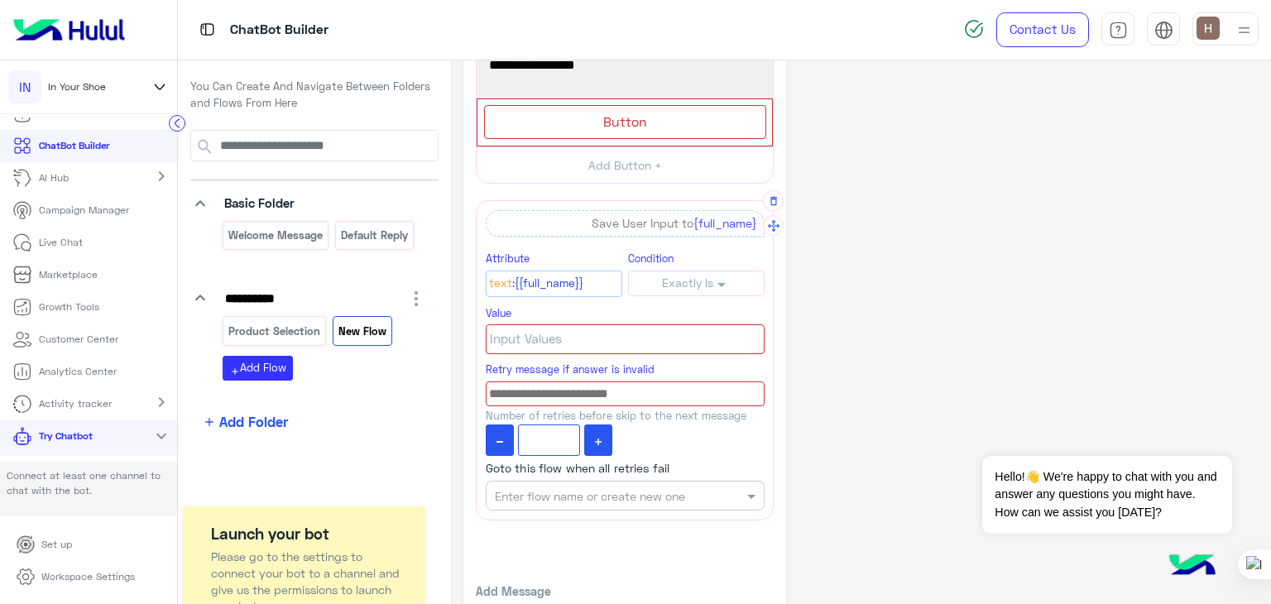
scroll to position [115, 0]
click at [626, 329] on div "Input Values" at bounding box center [625, 339] width 279 height 30
click at [680, 270] on button "Exactly Is" at bounding box center [696, 283] width 137 height 26
click at [679, 322] on li "Is Not" at bounding box center [696, 329] width 135 height 31
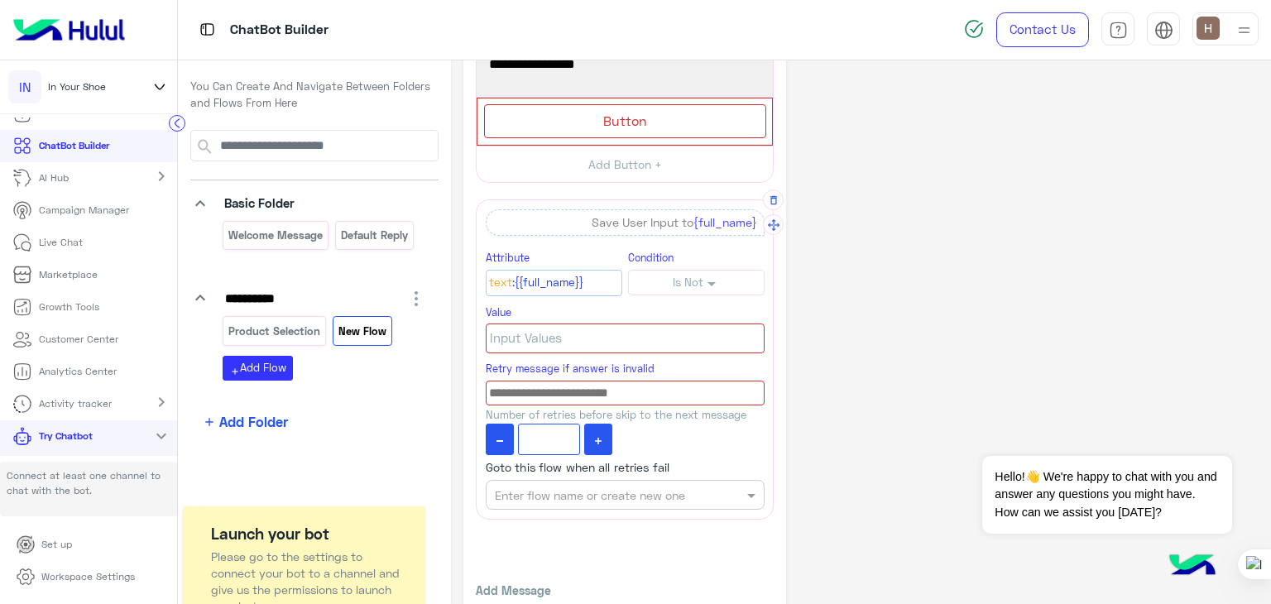
click at [680, 284] on span "Is Not" at bounding box center [688, 282] width 31 height 13
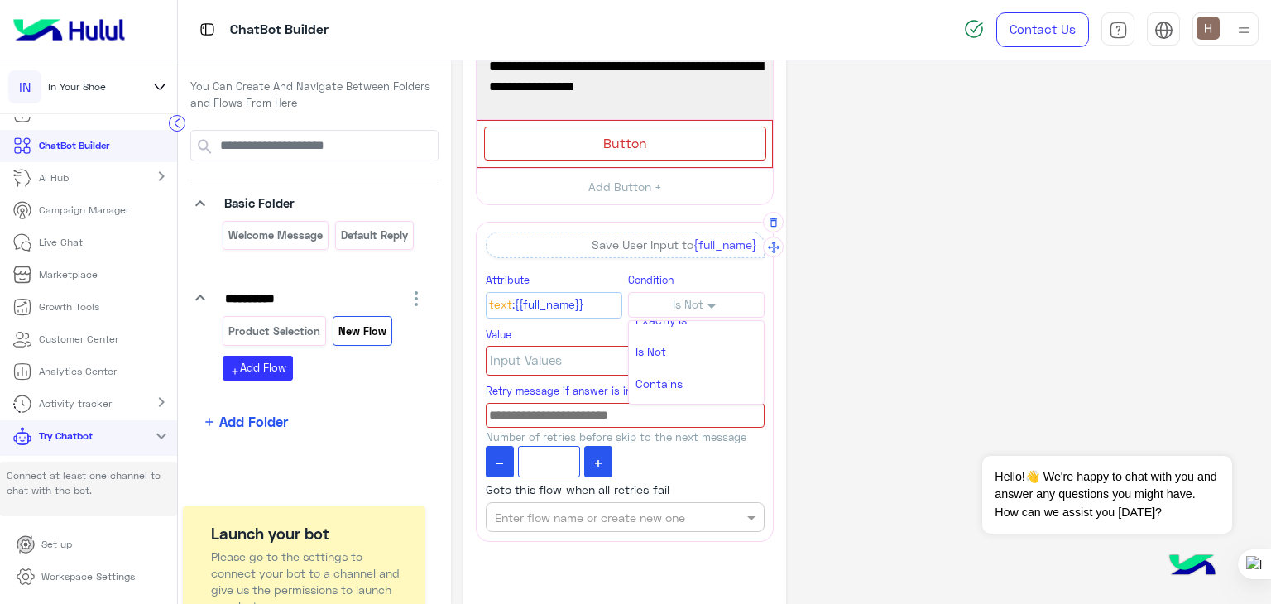
scroll to position [92, 0]
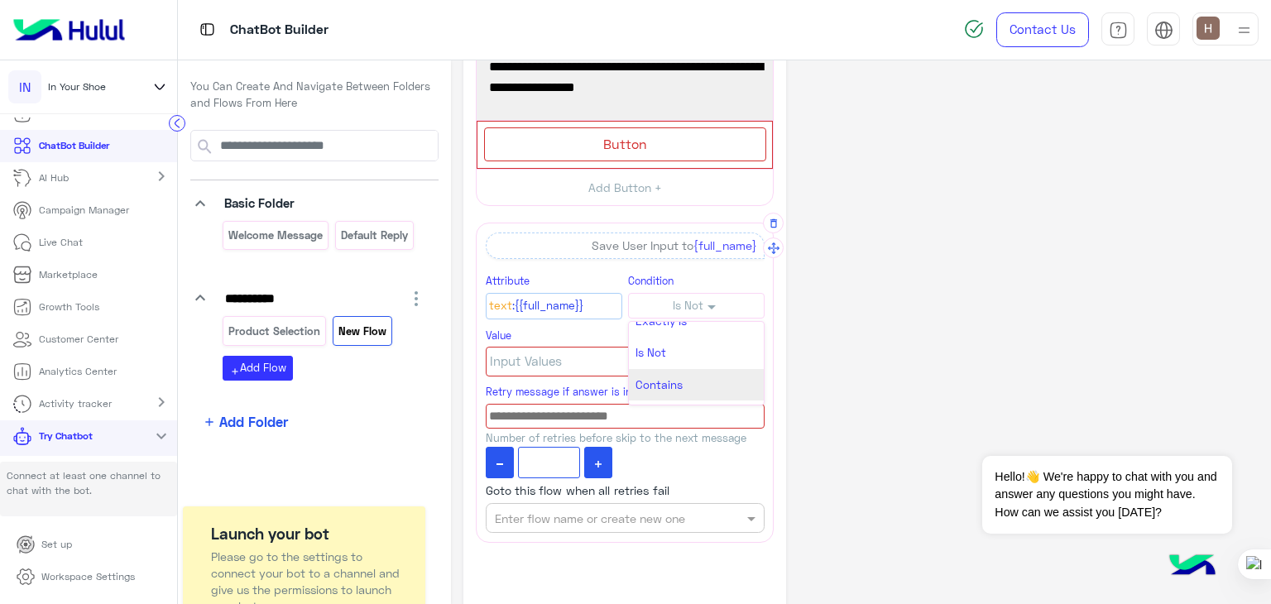
click at [688, 378] on li "Contains" at bounding box center [696, 384] width 135 height 31
click at [656, 330] on div "Value Input Values" at bounding box center [625, 351] width 279 height 50
click at [641, 353] on div "Input Values" at bounding box center [625, 362] width 279 height 30
click at [641, 353] on div at bounding box center [625, 362] width 279 height 30
click at [692, 293] on button "Contains" at bounding box center [696, 306] width 137 height 26
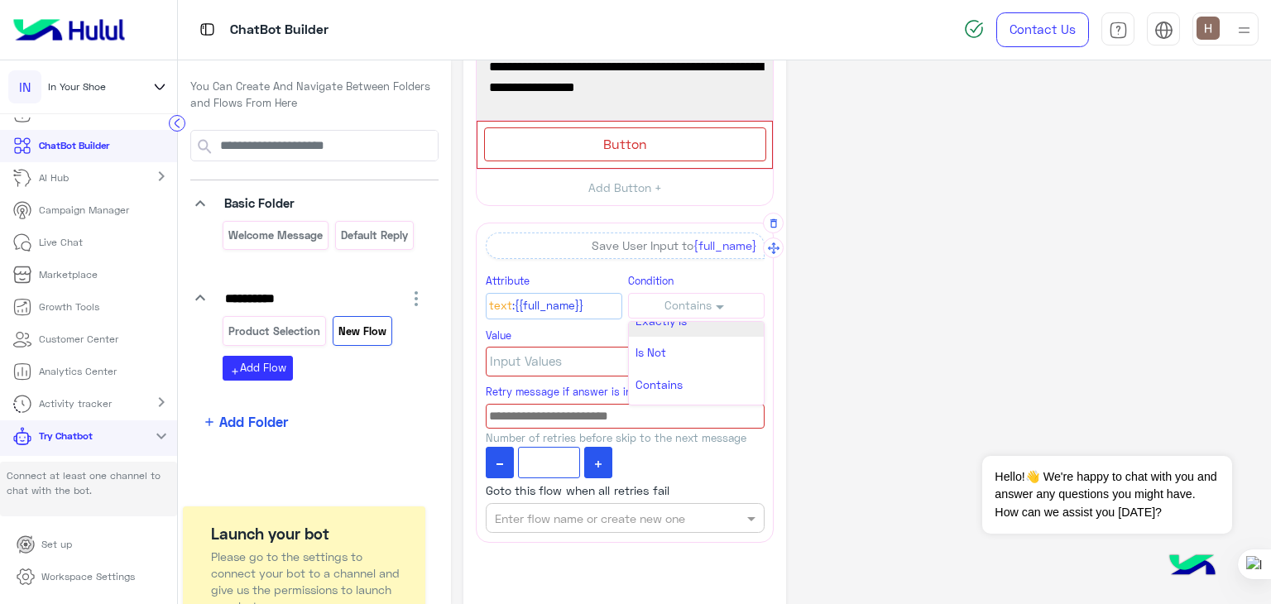
scroll to position [0, 0]
click at [689, 329] on li "None" at bounding box center [696, 337] width 135 height 31
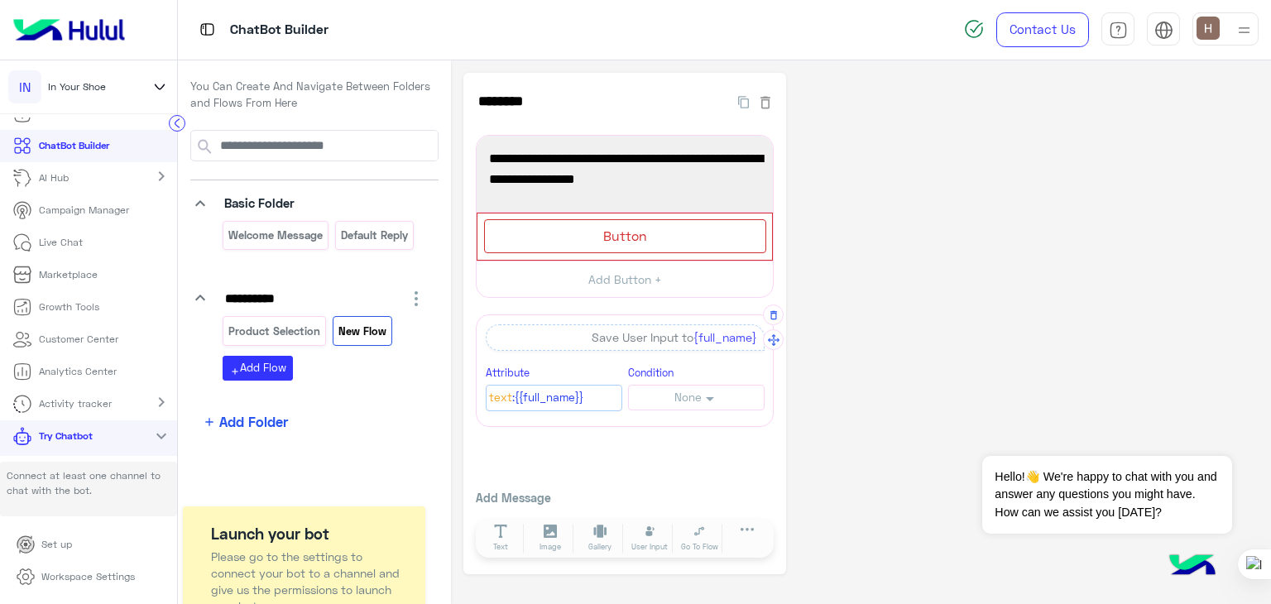
click at [642, 425] on app-user-input "A quick reply/user input can only be after a message content eg: text, image or…" at bounding box center [625, 371] width 298 height 113
click at [654, 534] on icon at bounding box center [650, 532] width 14 height 14
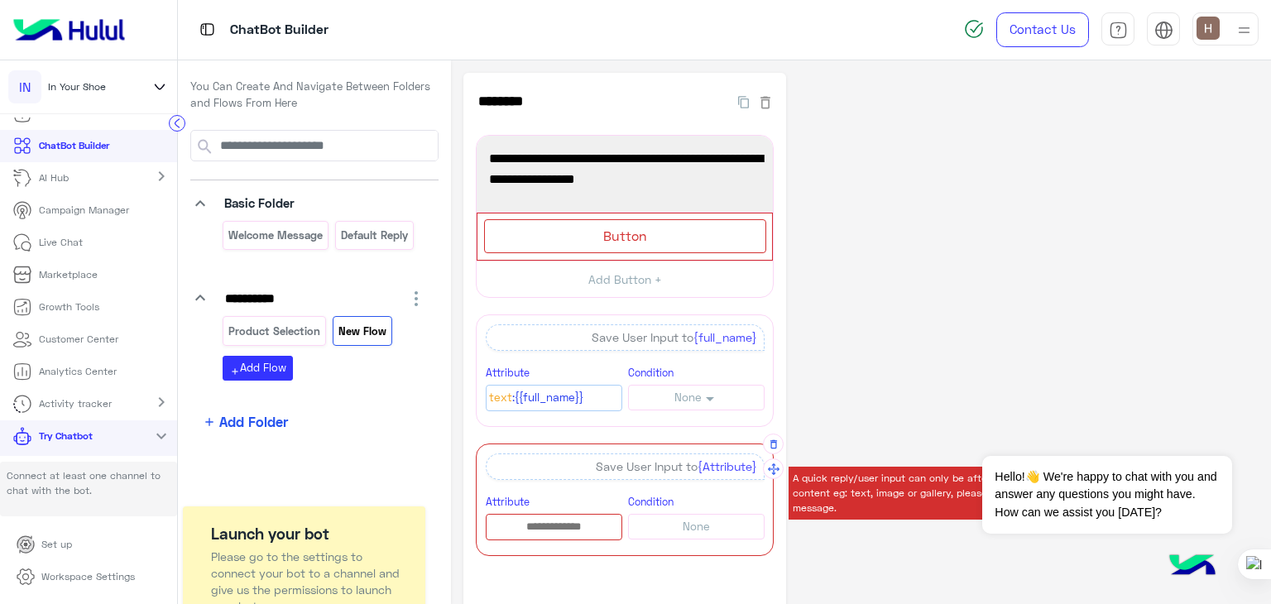
click at [614, 460] on div "Save User Input to {Attribute}" at bounding box center [625, 467] width 279 height 26
click at [562, 539] on div "A quick reply/user input can only be after a message content eg: text, image or…" at bounding box center [625, 500] width 298 height 113
click at [560, 536] on div at bounding box center [554, 527] width 137 height 27
click at [560, 533] on div at bounding box center [554, 527] width 137 height 27
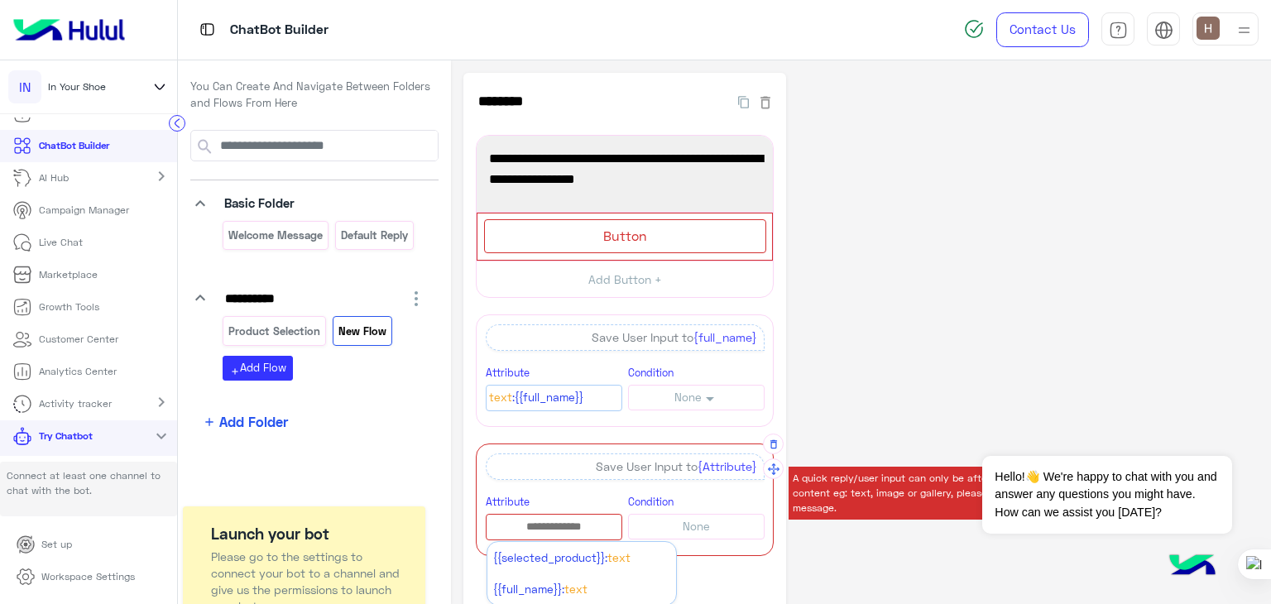
click at [560, 522] on input "text" at bounding box center [554, 527] width 135 height 18
type input "**********"
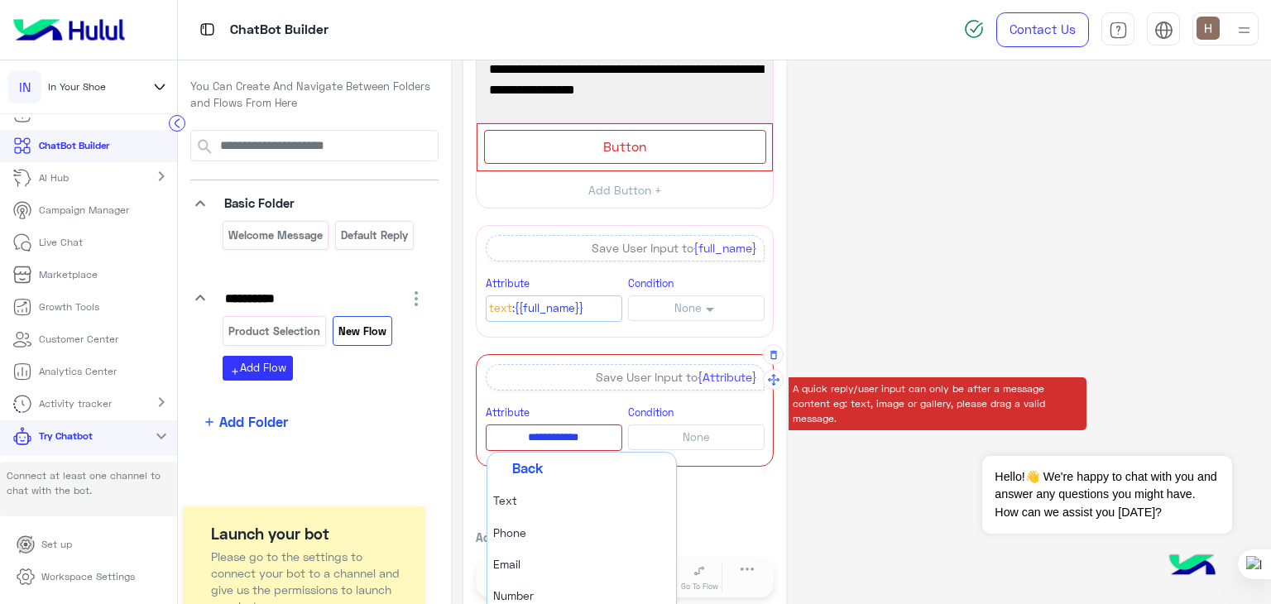
scroll to position [89, 0]
click at [550, 496] on li "Text" at bounding box center [582, 500] width 189 height 31
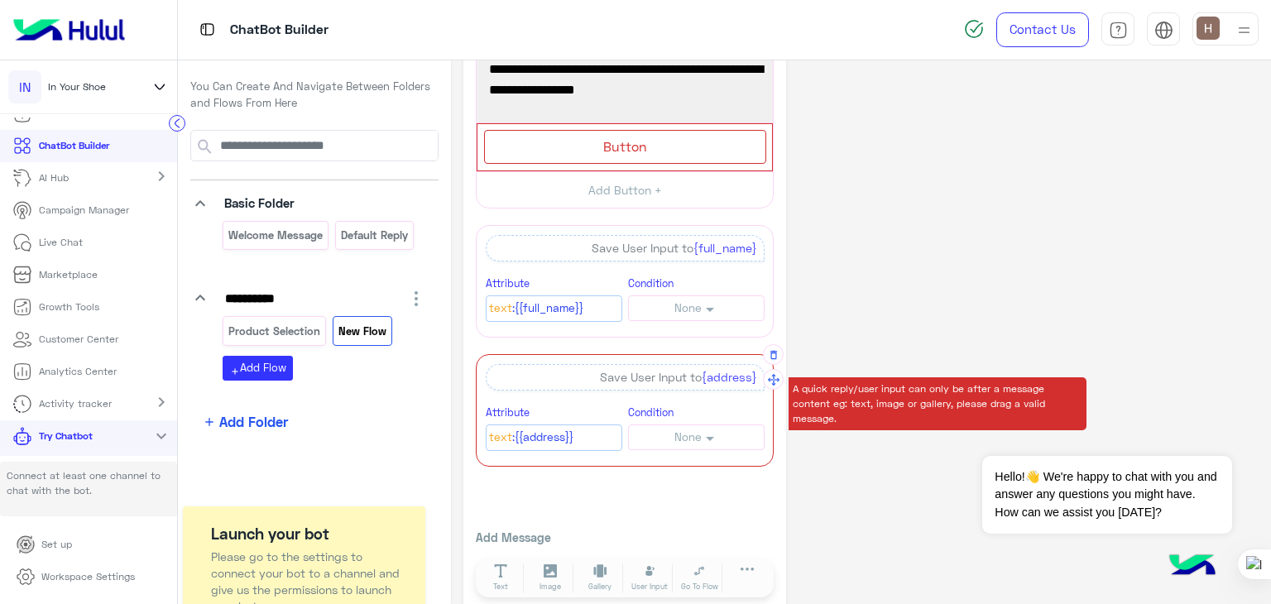
click at [584, 280] on div "Attribute Text :{{full_name}}" at bounding box center [554, 298] width 137 height 48
click at [628, 378] on div "Save User Input to {address}" at bounding box center [625, 377] width 279 height 26
click at [726, 374] on span "{address}" at bounding box center [729, 377] width 55 height 14
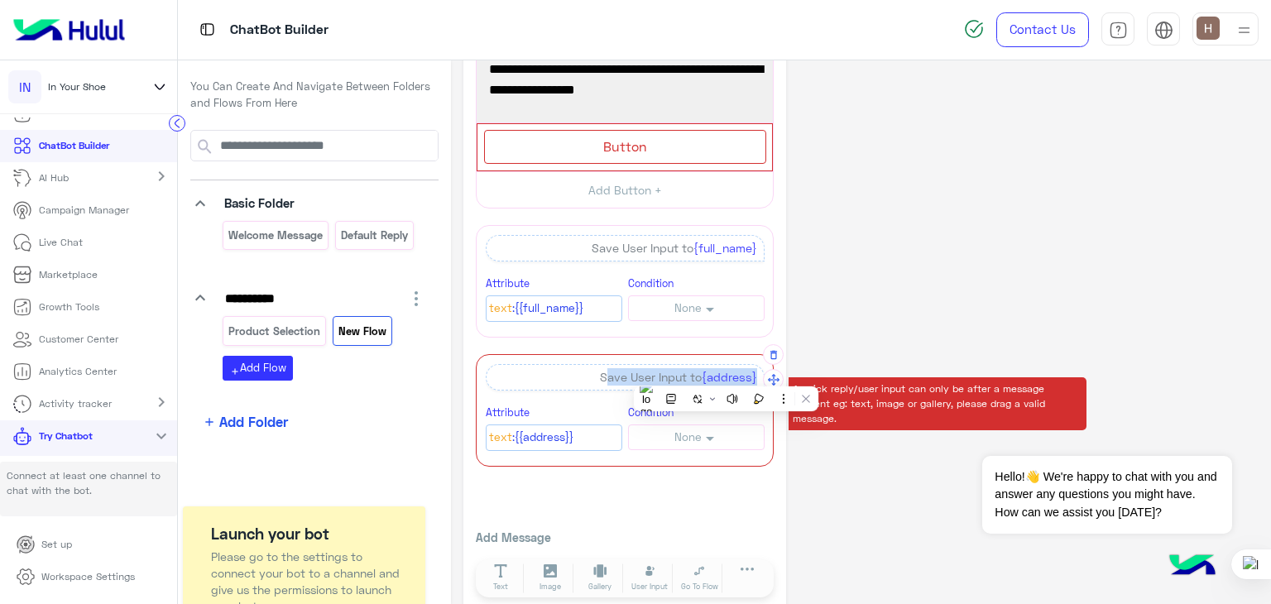
click at [726, 374] on span "{address}" at bounding box center [729, 377] width 55 height 14
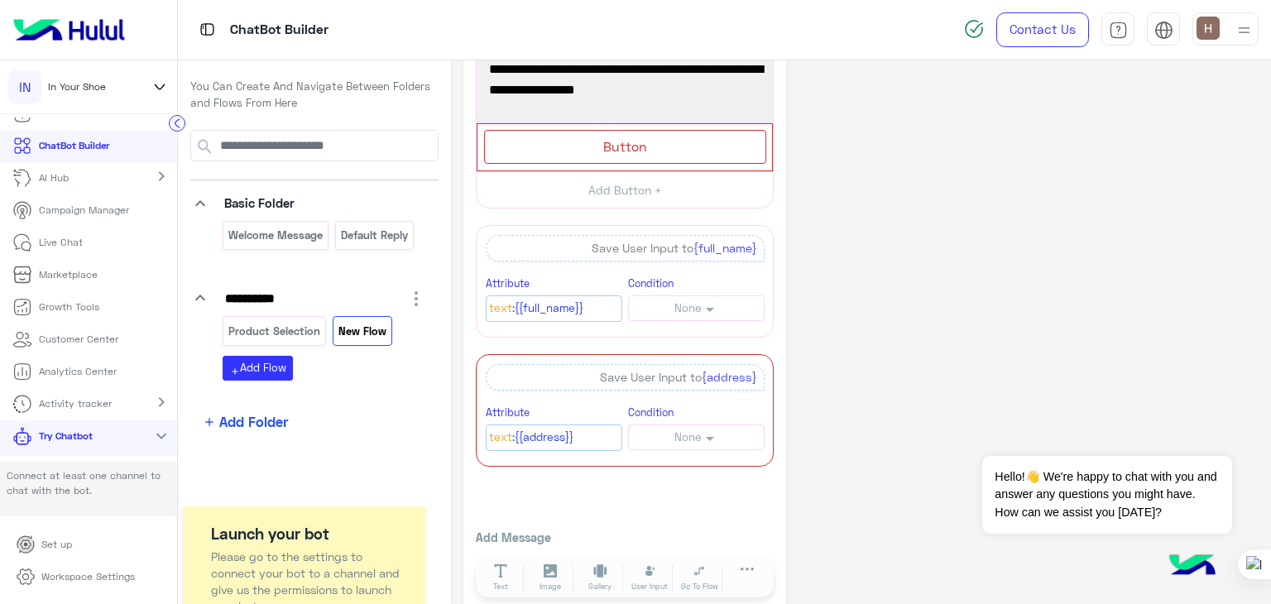
click at [631, 348] on div "**********" at bounding box center [625, 257] width 298 height 422
click at [625, 138] on span "Button" at bounding box center [625, 146] width 44 height 16
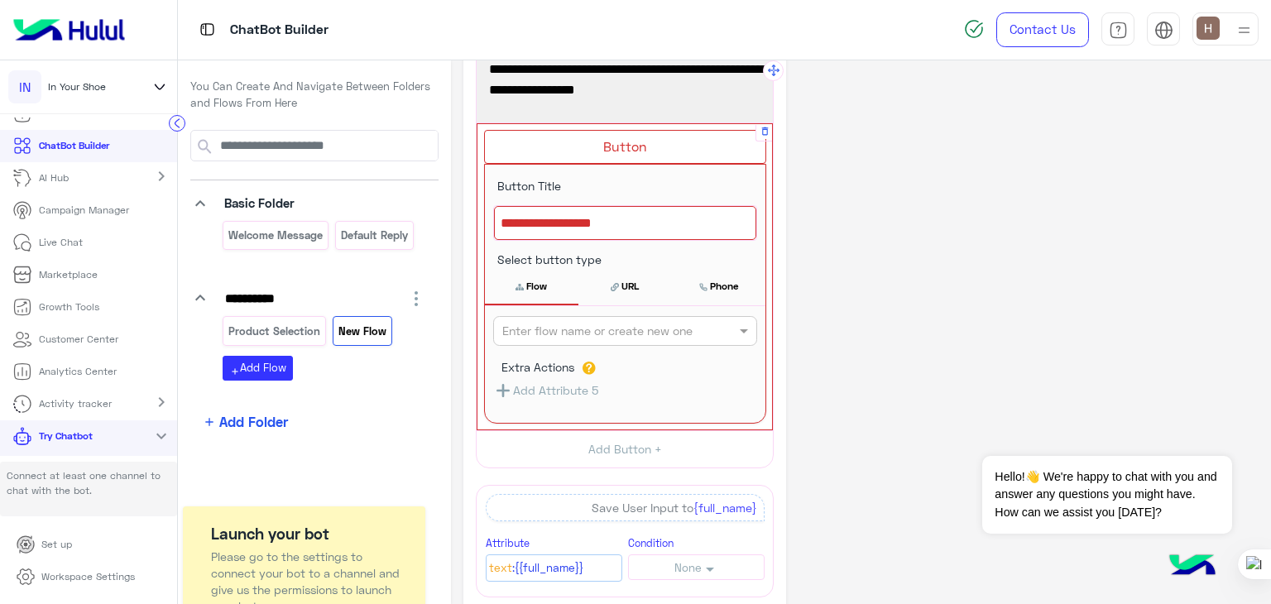
scroll to position [0, 0]
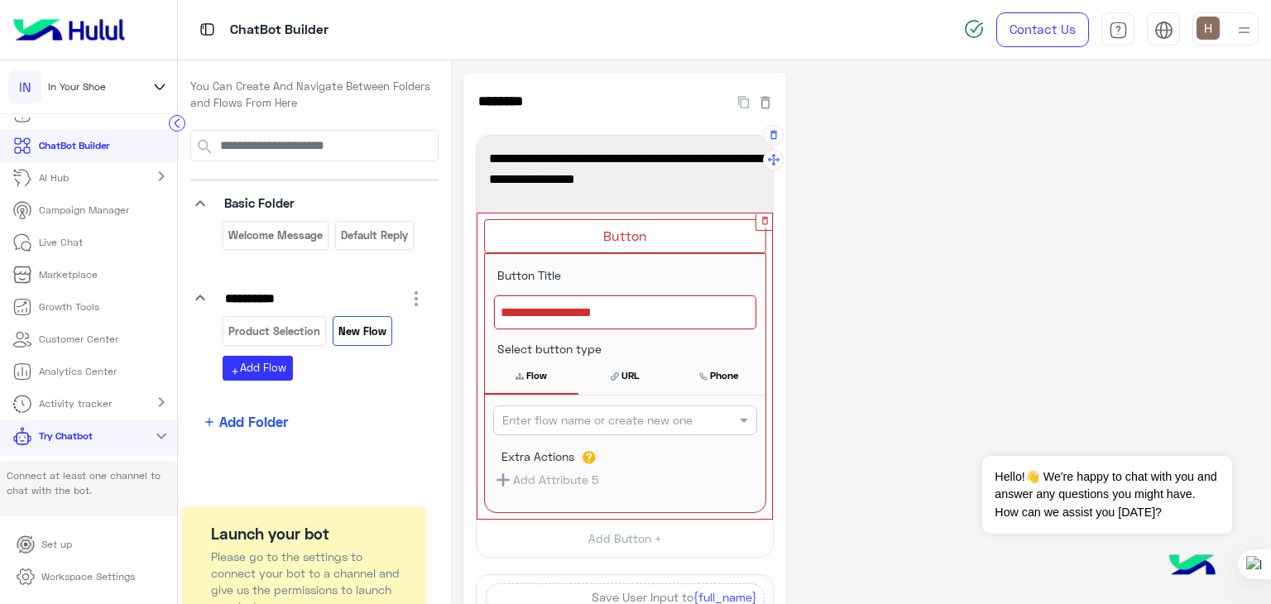
click at [762, 219] on icon "button" at bounding box center [765, 220] width 11 height 11
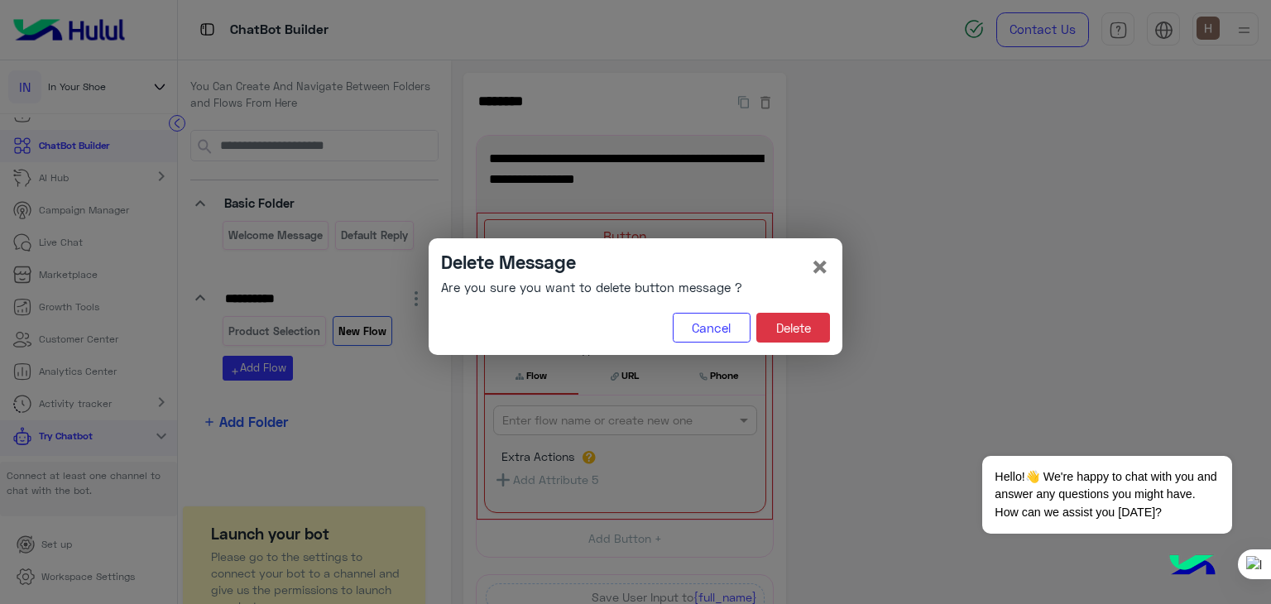
click at [803, 312] on div "Delete Message Are you sure you want to delete button message ? × Cancel Delete" at bounding box center [636, 296] width 414 height 117
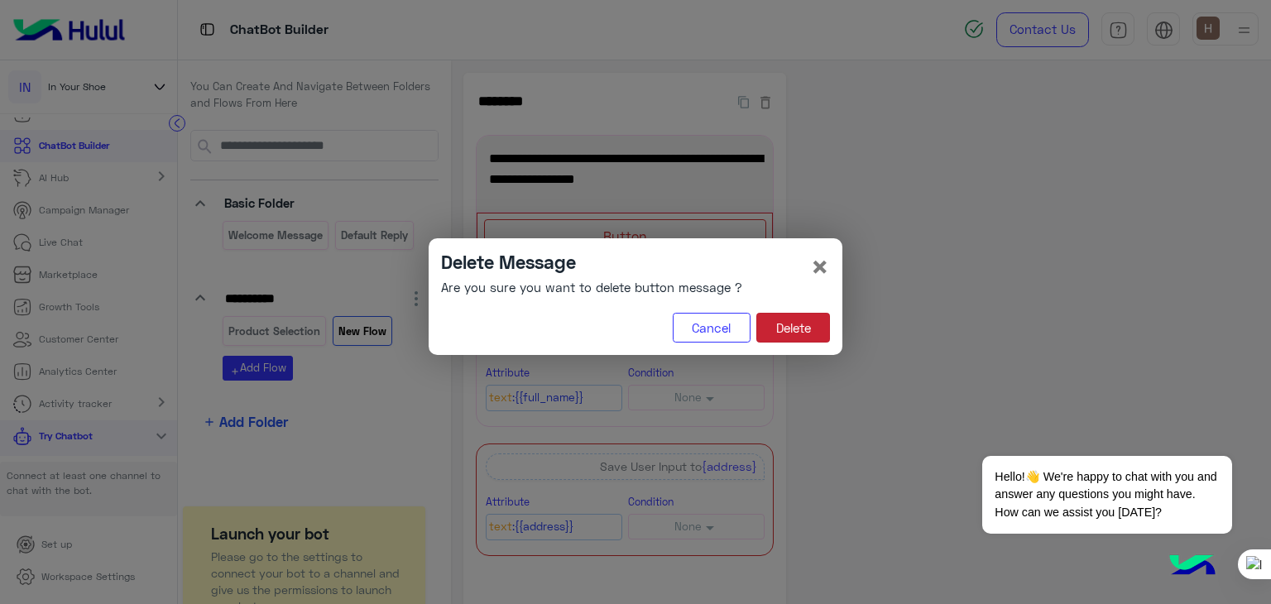
click at [802, 324] on button "Delete" at bounding box center [794, 328] width 74 height 30
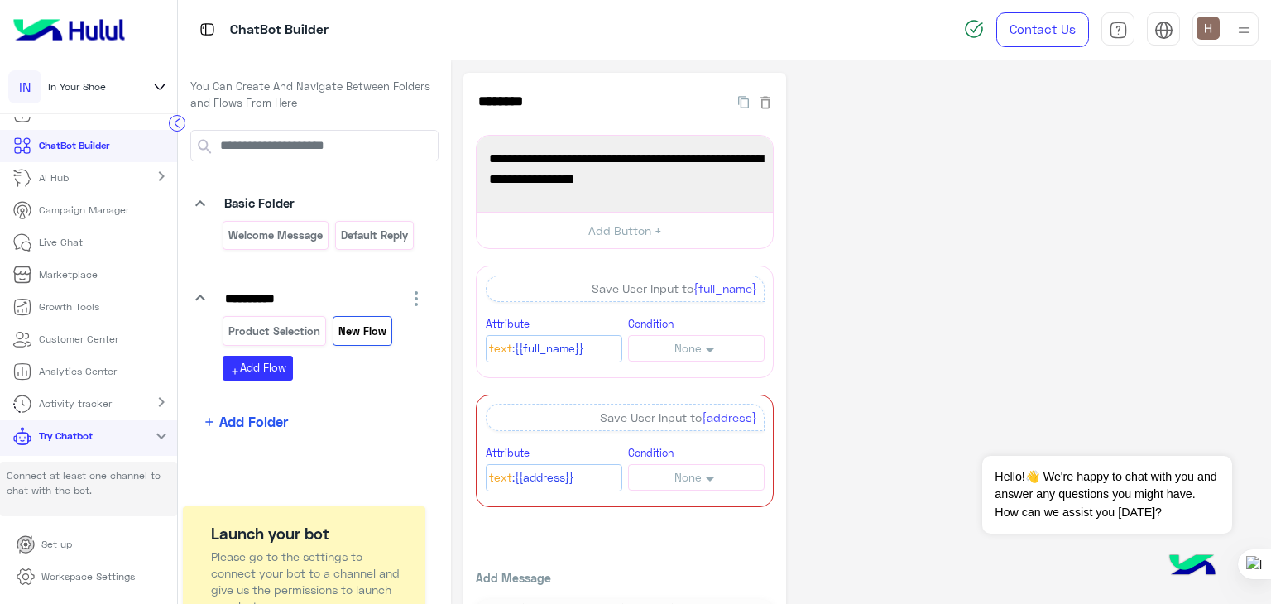
scroll to position [60, 0]
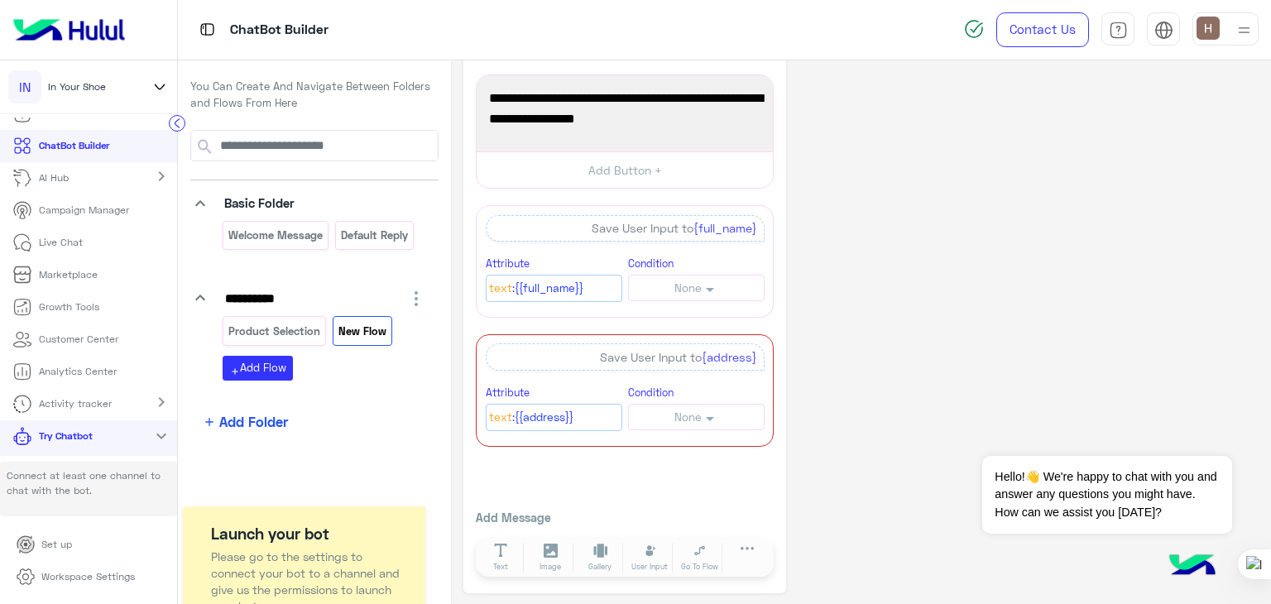
click at [902, 279] on div "**********" at bounding box center [861, 303] width 795 height 582
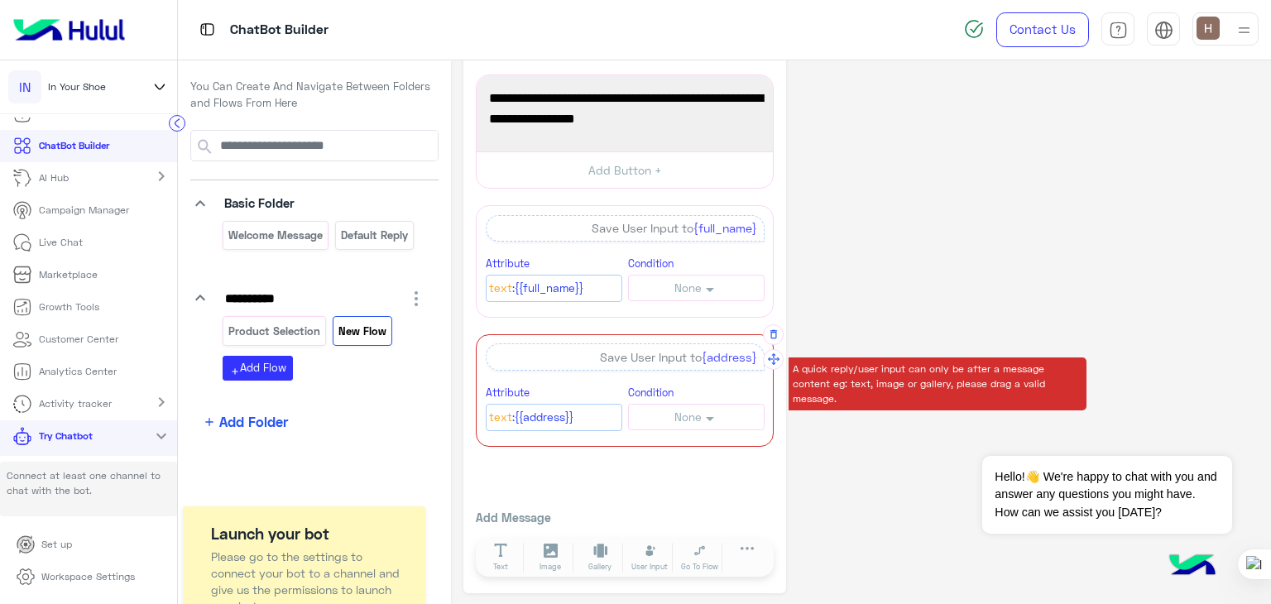
click at [675, 361] on div "Save User Input to {address}" at bounding box center [625, 357] width 279 height 26
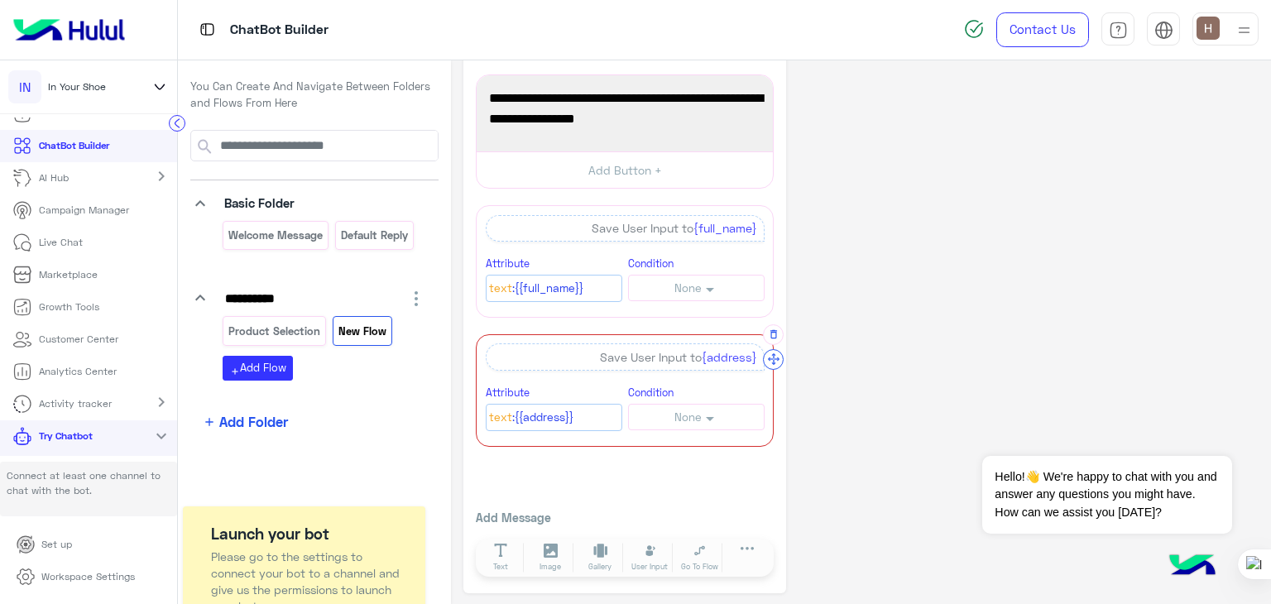
click at [774, 99] on icon "button" at bounding box center [774, 99] width 0 height 0
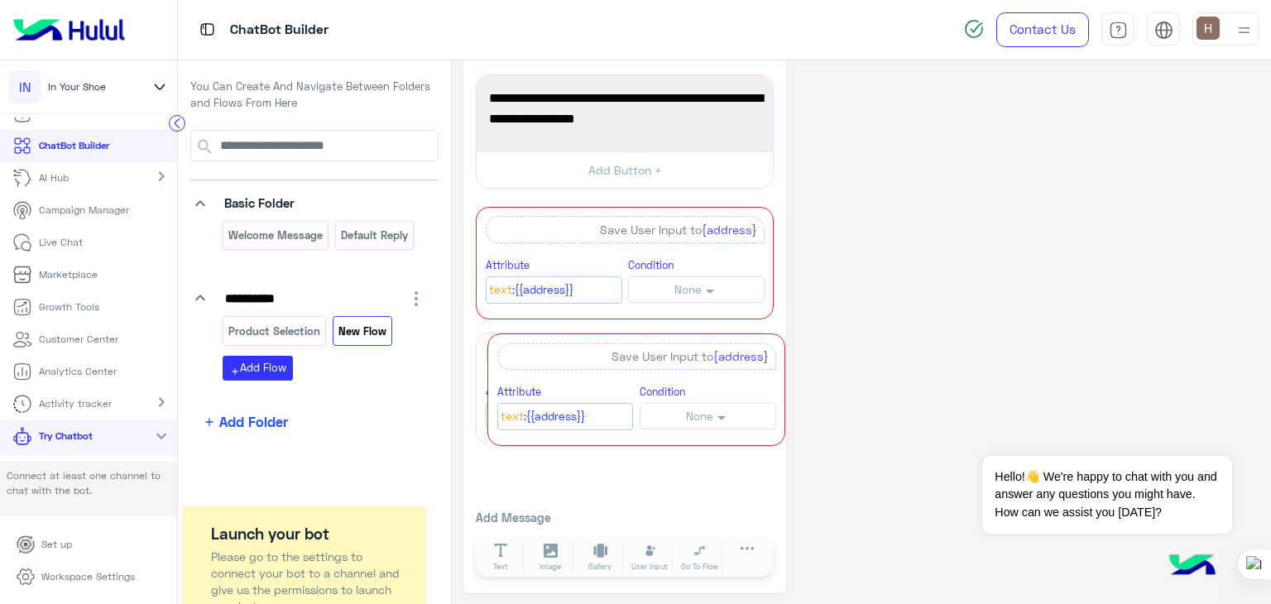
scroll to position [0, 0]
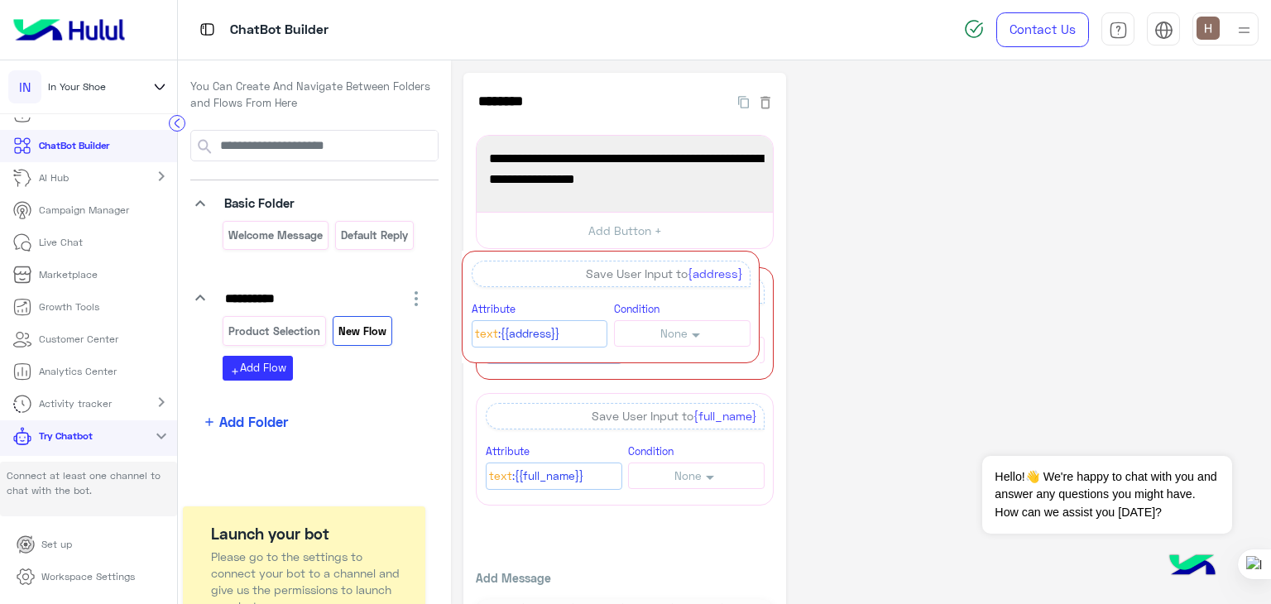
drag, startPoint x: 771, startPoint y: 357, endPoint x: 757, endPoint y: 276, distance: 82.3
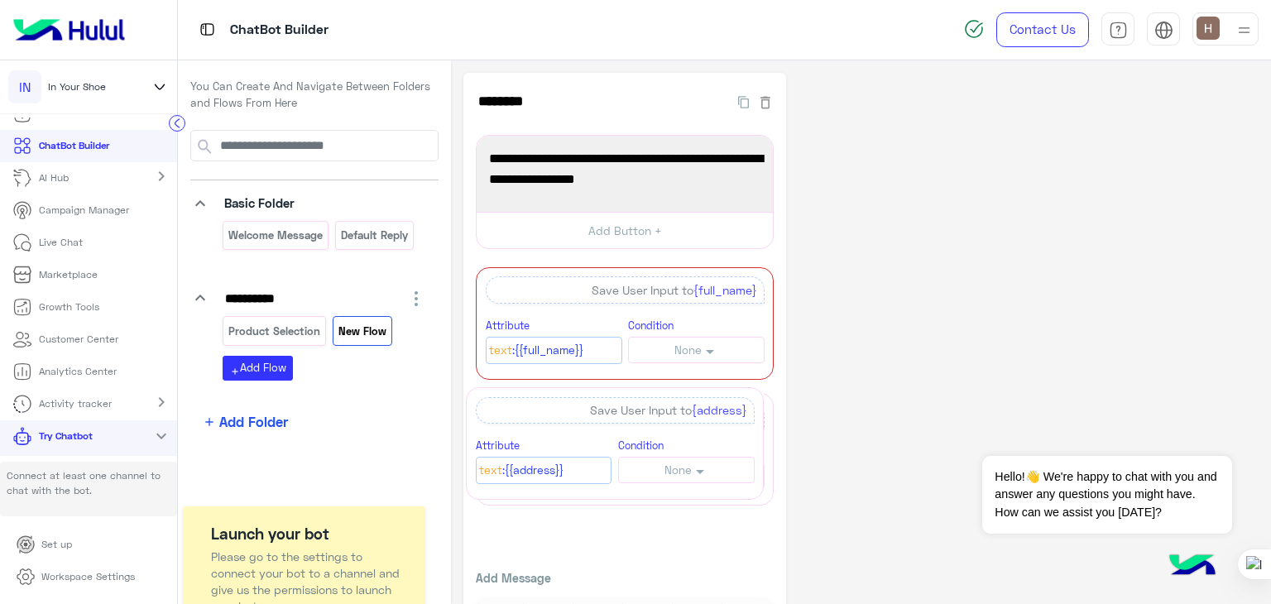
drag, startPoint x: 775, startPoint y: 296, endPoint x: 765, endPoint y: 401, distance: 106.4
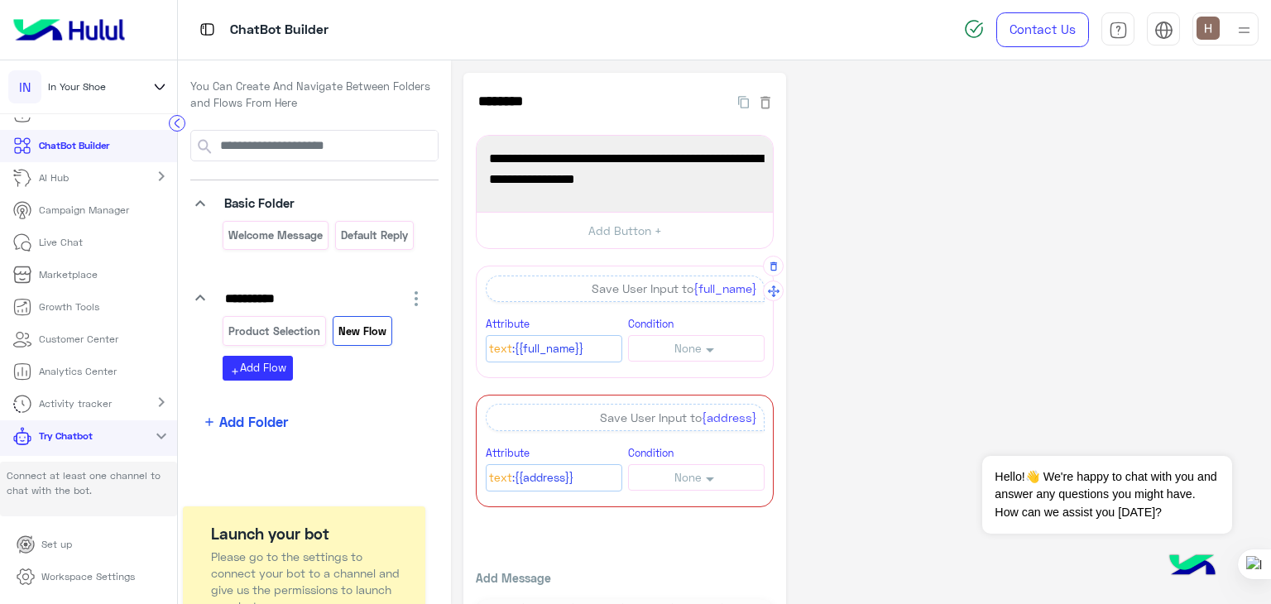
scroll to position [60, 0]
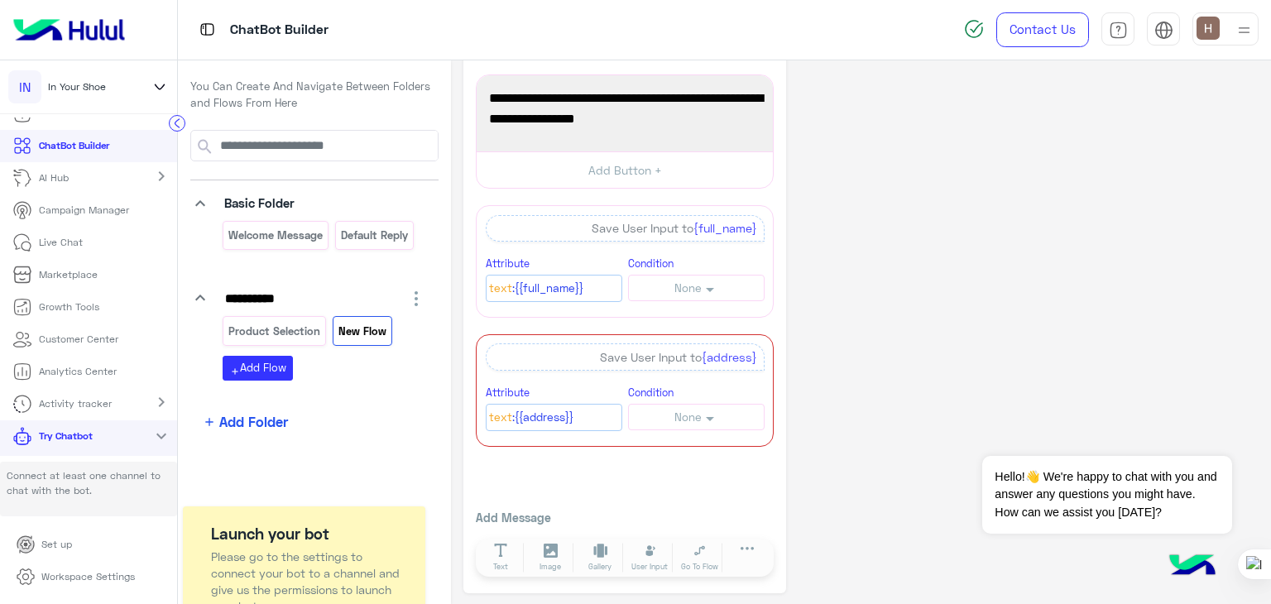
click at [790, 474] on div "**********" at bounding box center [861, 303] width 795 height 582
click at [718, 463] on div "**********" at bounding box center [625, 303] width 323 height 582
click at [613, 256] on div "Attribute Text :{{full_name}}" at bounding box center [554, 278] width 137 height 48
click at [617, 257] on div "Attribute Text :{{full_name}}" at bounding box center [554, 278] width 137 height 48
click at [516, 544] on button "Text" at bounding box center [501, 558] width 46 height 30
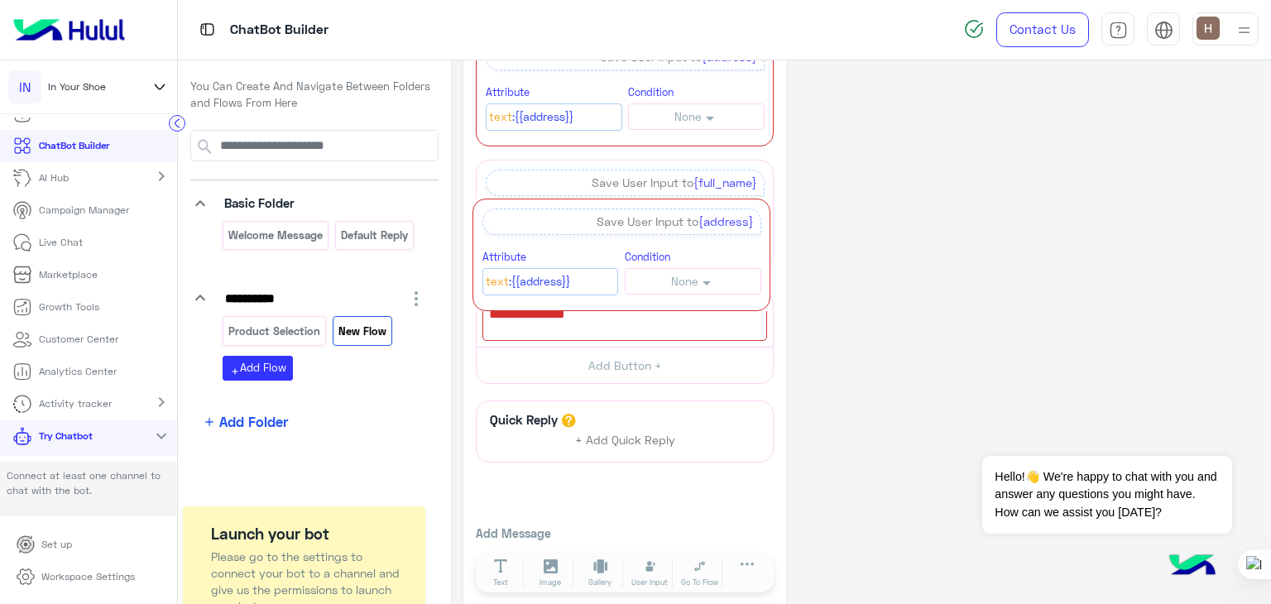
scroll to position [121, 0]
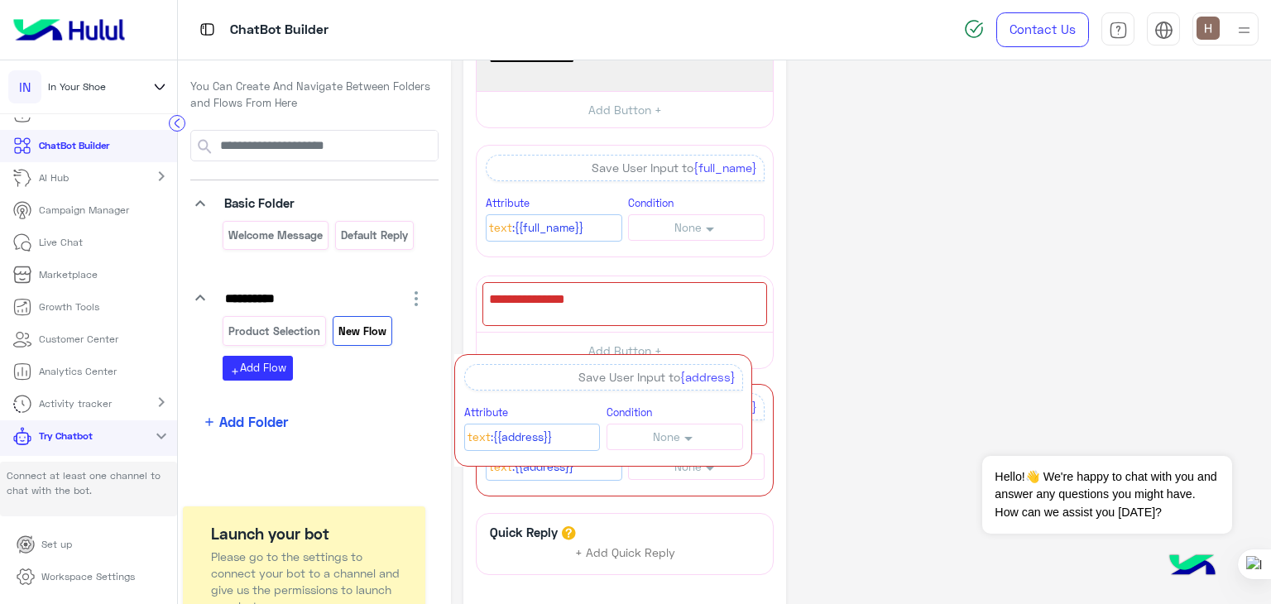
drag, startPoint x: 771, startPoint y: 189, endPoint x: 750, endPoint y: 384, distance: 196.5
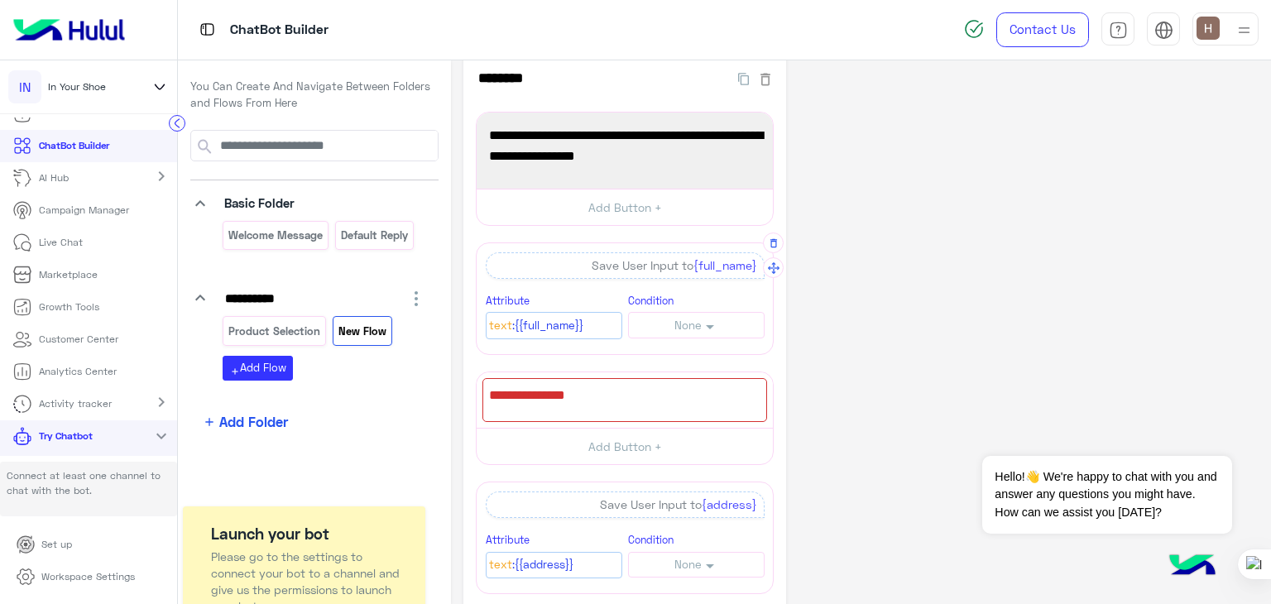
scroll to position [23, 0]
drag, startPoint x: 665, startPoint y: 133, endPoint x: 682, endPoint y: 150, distance: 24.0
click at [682, 150] on span "Please enter your full name, and detailed address to confirm your order." at bounding box center [625, 146] width 272 height 42
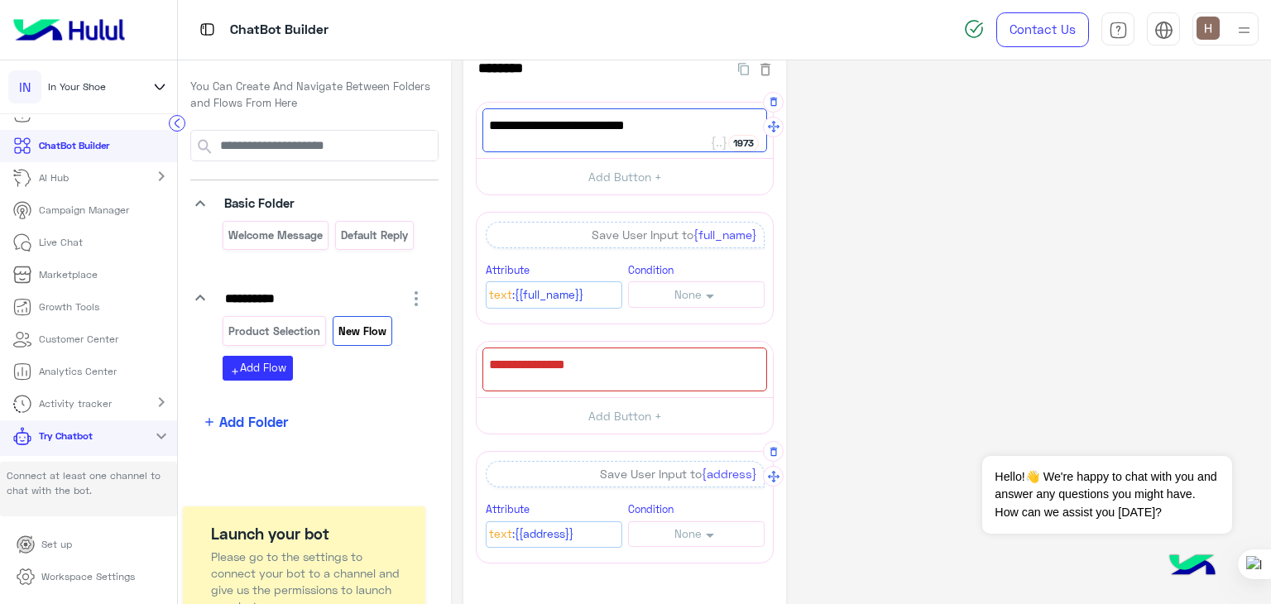
scroll to position [36, 0]
type textarea "**********"
click at [550, 363] on div at bounding box center [625, 366] width 285 height 44
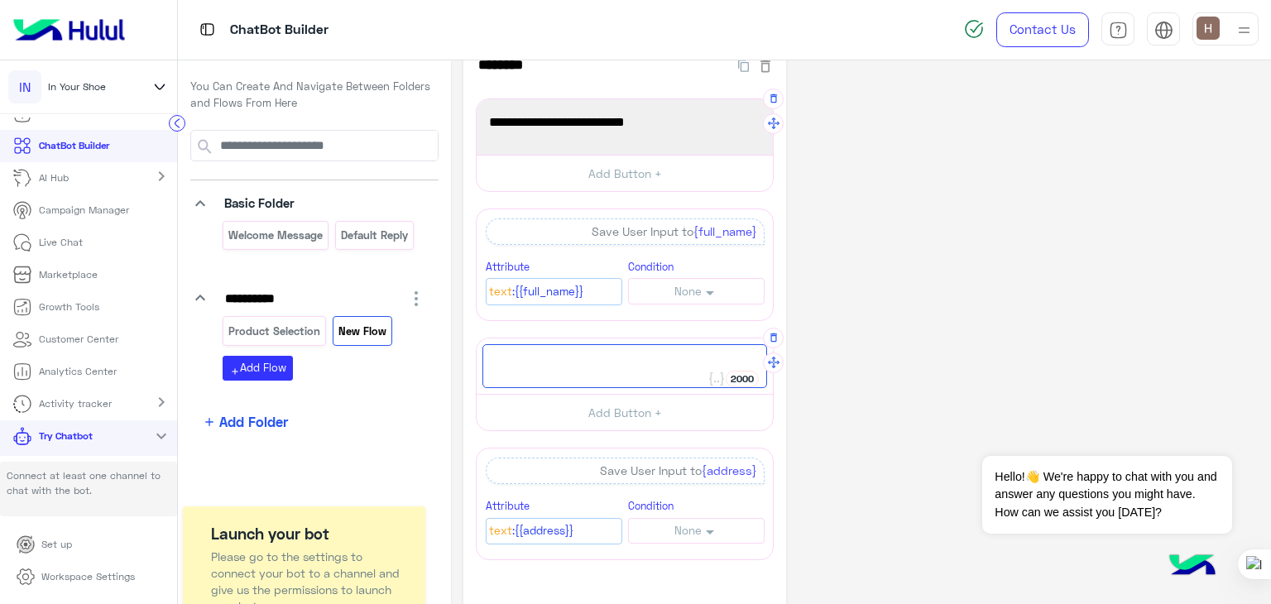
paste textarea "**********"
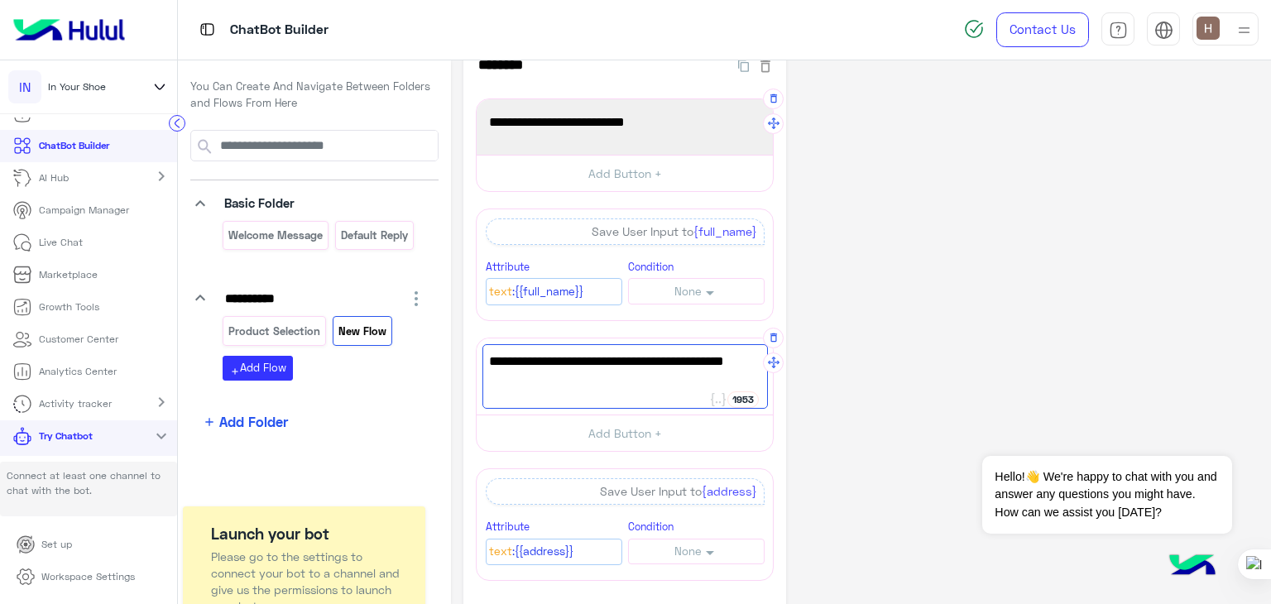
click at [608, 368] on span "Set the prompt to ask for the user's full name." at bounding box center [625, 372] width 272 height 42
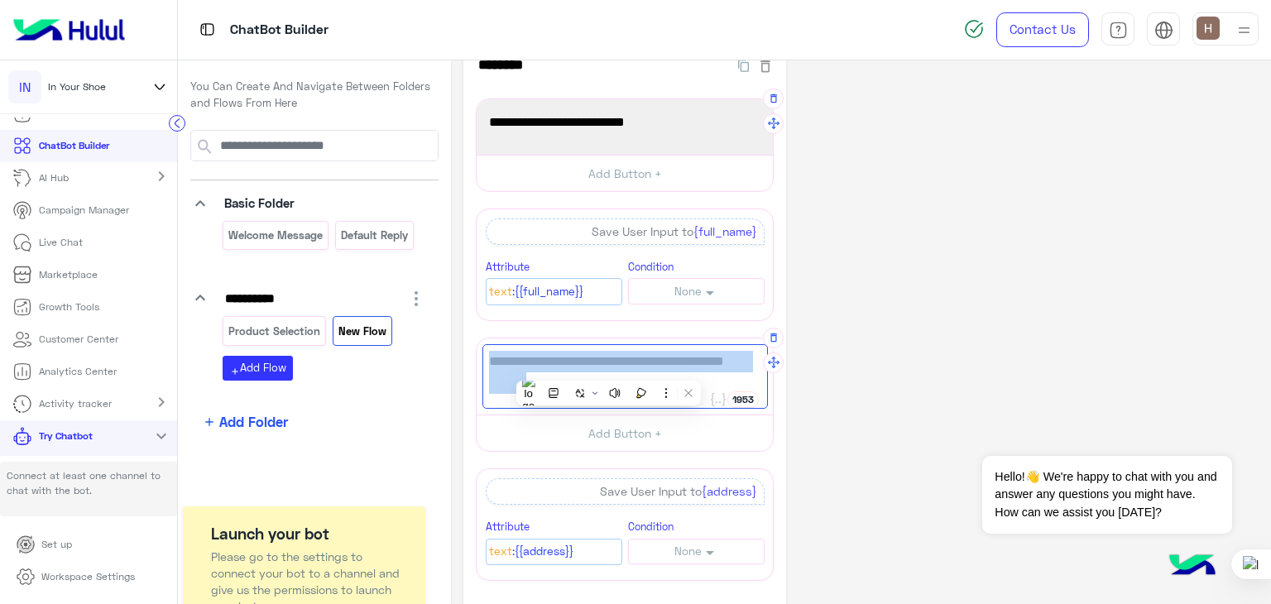
click at [608, 368] on span "Set the prompt to ask for the user's full name." at bounding box center [625, 372] width 272 height 42
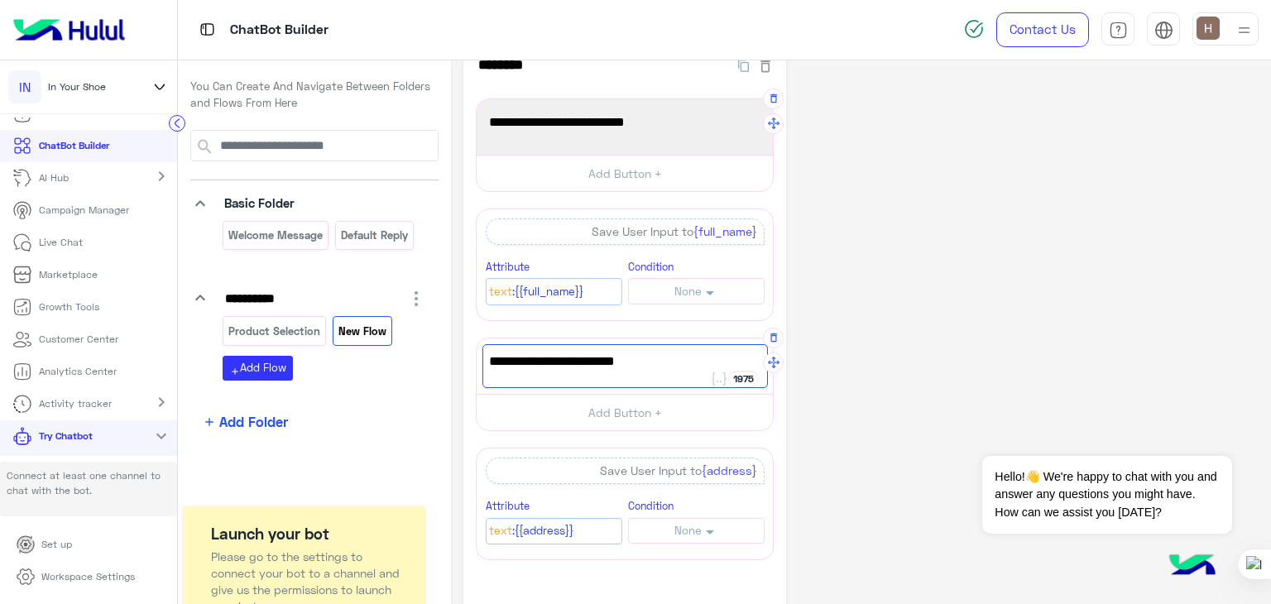
type textarea "**********"
click at [543, 123] on span "Please enter your full name" at bounding box center [625, 123] width 272 height 22
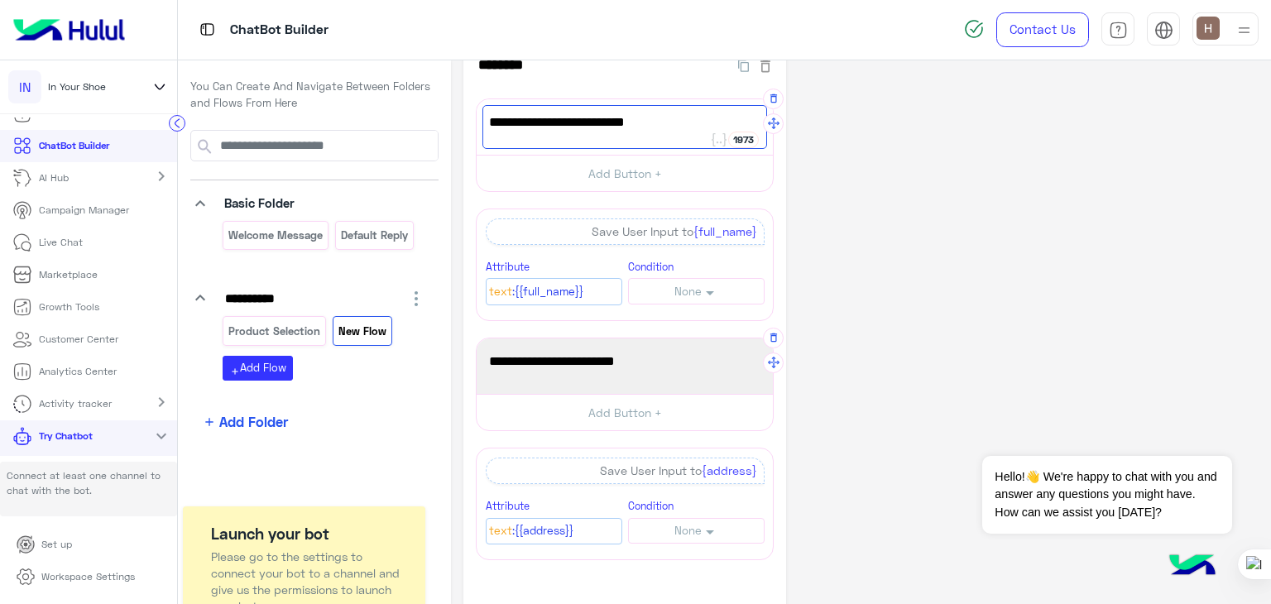
click at [582, 123] on span "Please Enter your full name" at bounding box center [625, 123] width 272 height 22
type textarea "**********"
click at [845, 224] on div "**********" at bounding box center [861, 371] width 795 height 671
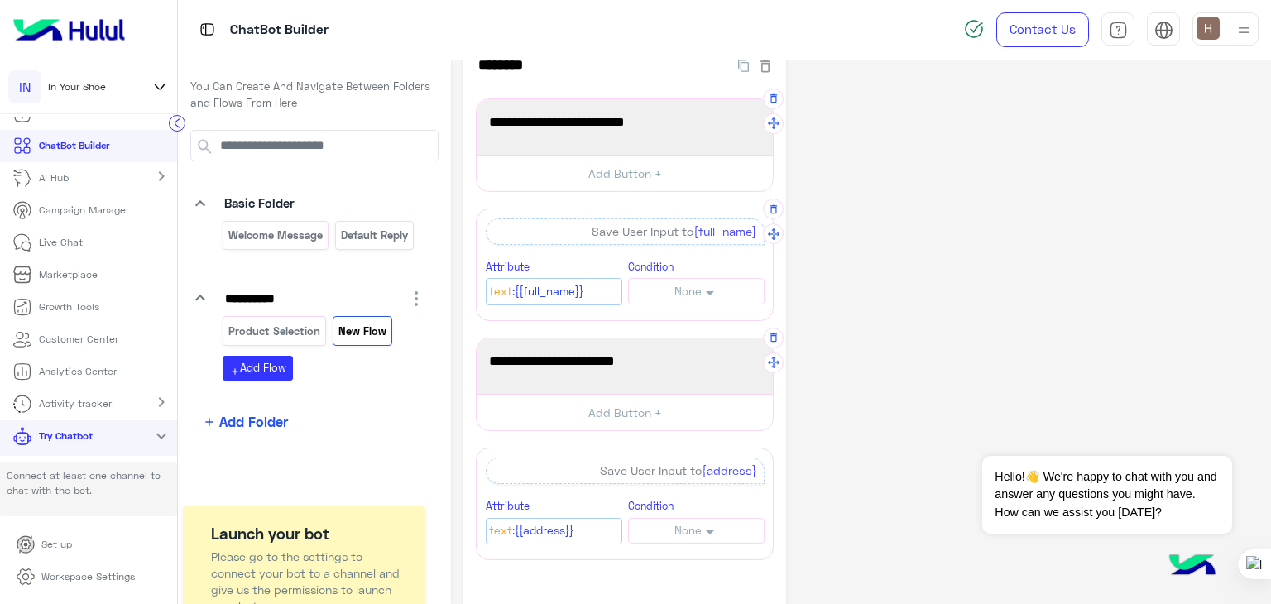
click at [690, 286] on span "None" at bounding box center [688, 291] width 27 height 13
click at [682, 345] on li "Exactly Is" at bounding box center [696, 354] width 135 height 31
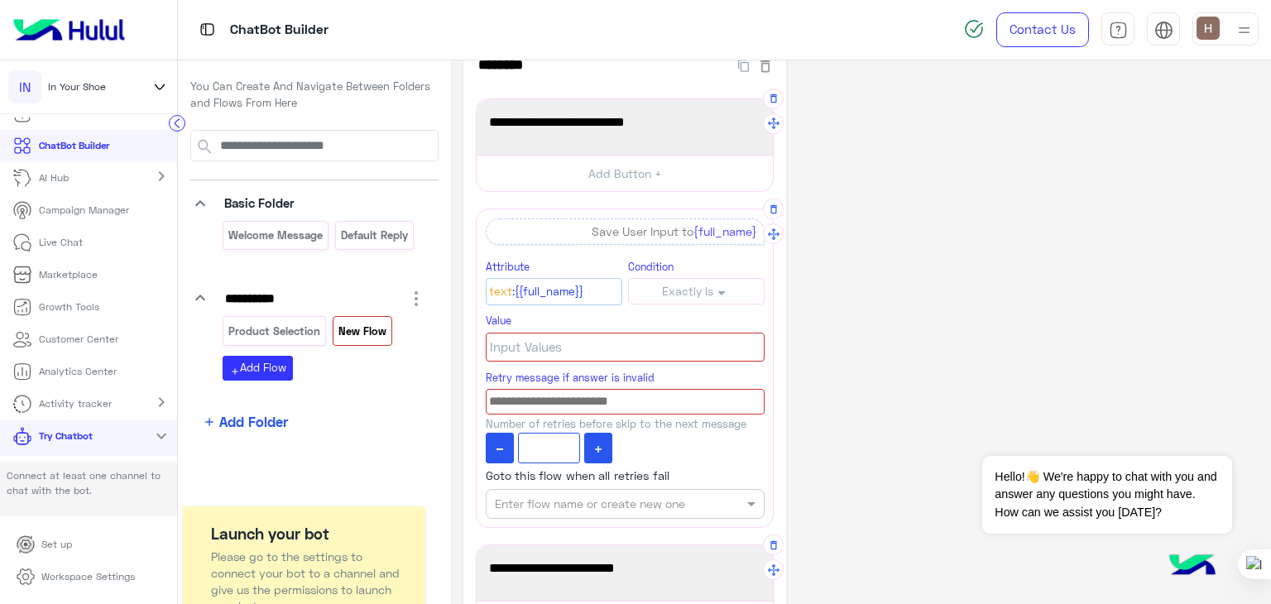
click at [675, 347] on div "Input Values" at bounding box center [625, 348] width 279 height 30
click at [677, 288] on span "Exactly Is" at bounding box center [687, 291] width 51 height 13
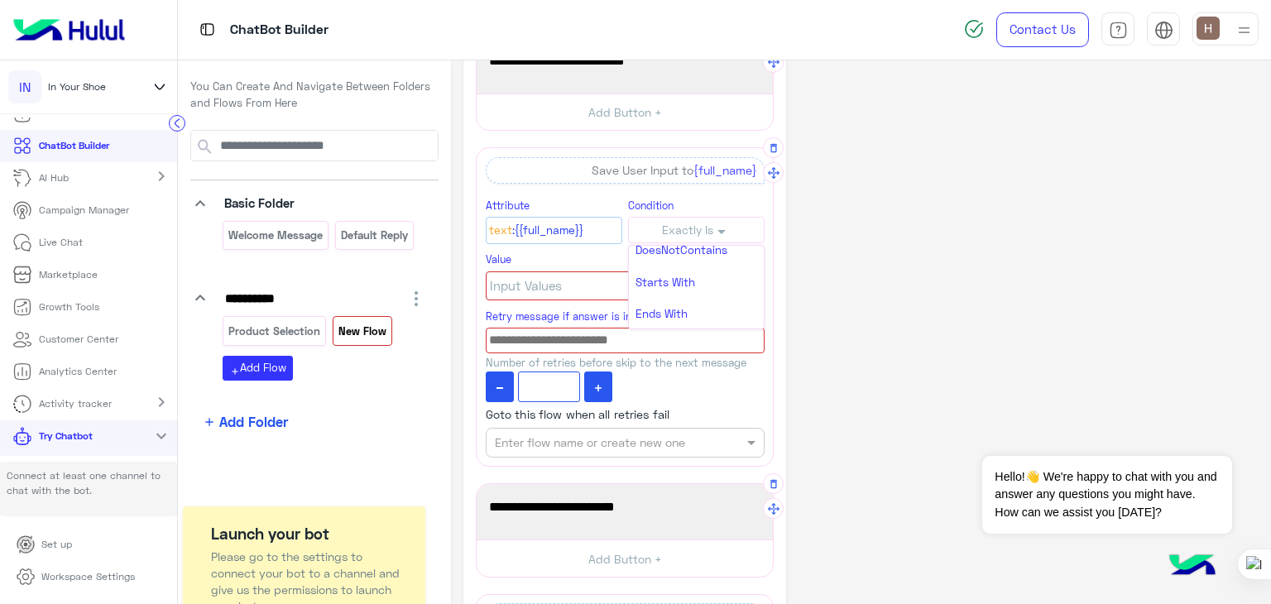
scroll to position [101, 0]
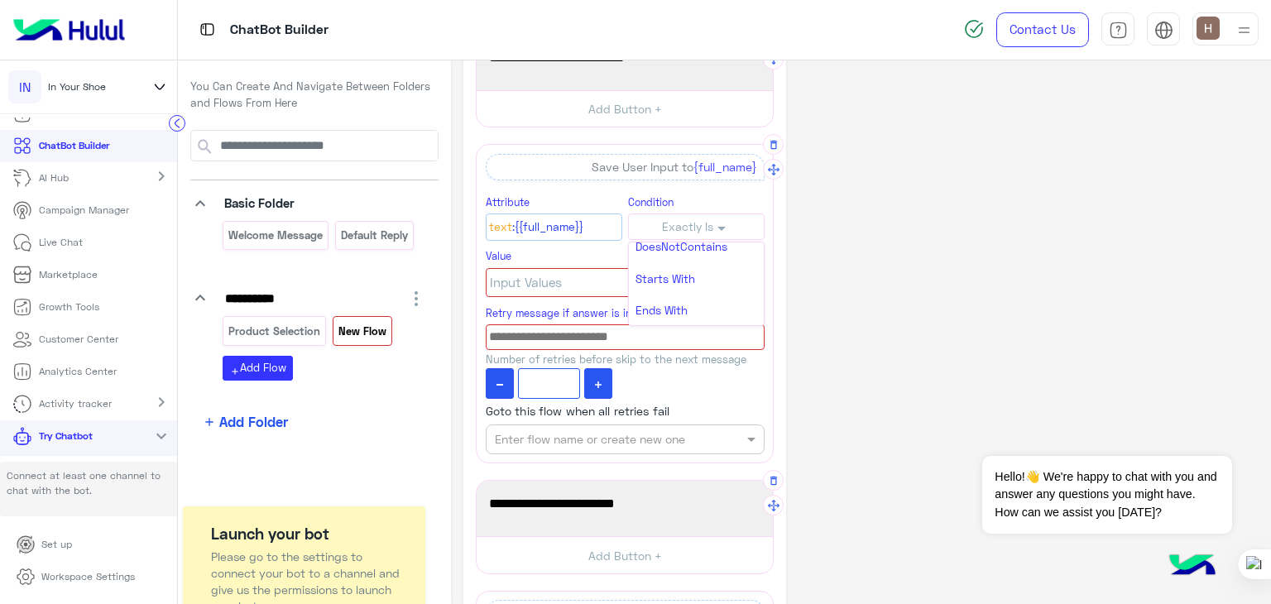
click at [771, 382] on div "A quick reply/user input can only be after a message content eg: text, image or…" at bounding box center [625, 304] width 298 height 320
click at [711, 243] on div "A quick reply/user input can only be after a message content eg: text, image or…" at bounding box center [625, 304] width 298 height 320
click at [704, 226] on span "Exactly Is" at bounding box center [687, 226] width 51 height 13
click at [695, 246] on li "None" at bounding box center [696, 258] width 135 height 31
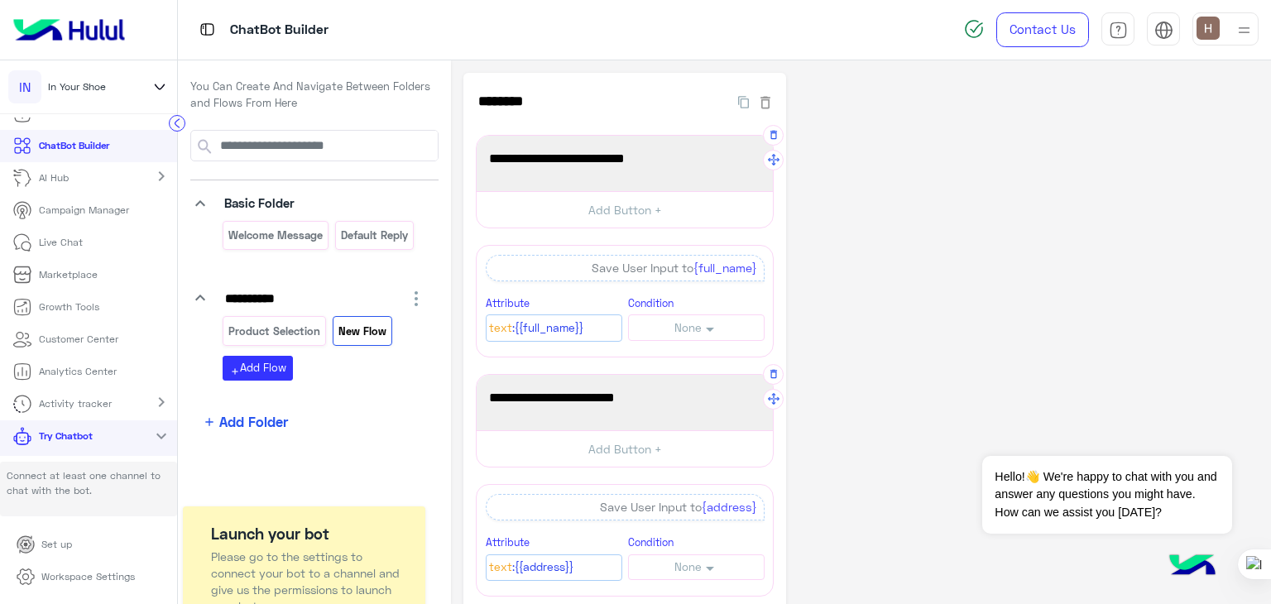
click at [836, 271] on div "**********" at bounding box center [861, 408] width 795 height 671
click at [512, 103] on input "********" at bounding box center [594, 101] width 236 height 33
type input "**********"
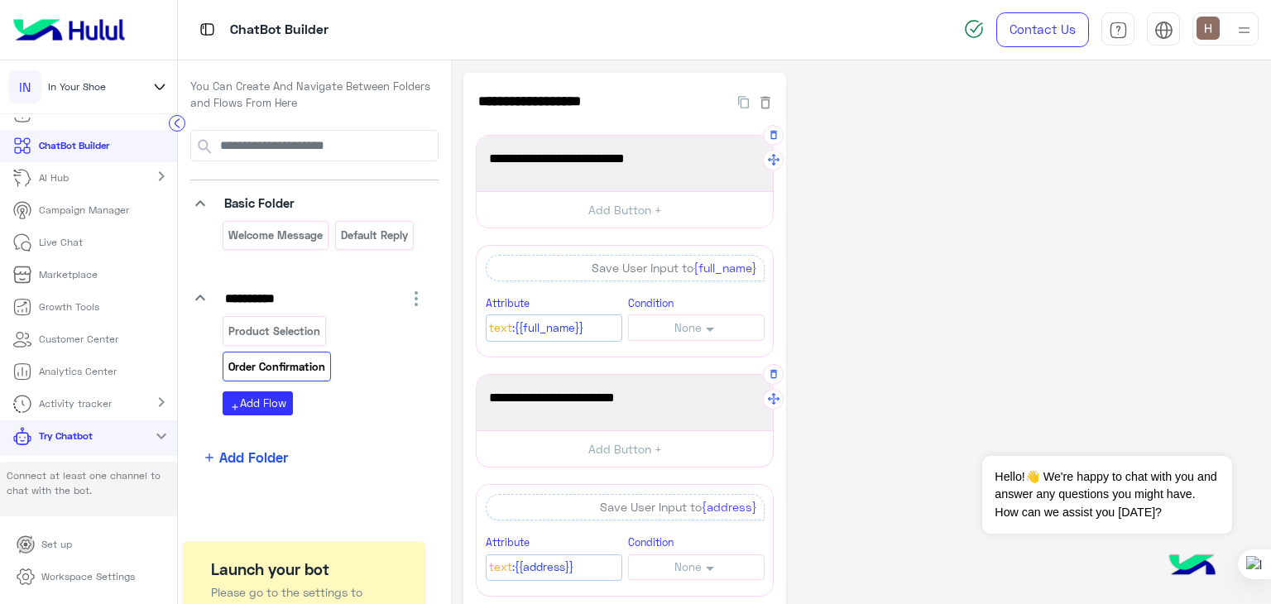
click at [980, 271] on div "**********" at bounding box center [861, 408] width 795 height 671
click at [390, 350] on div "Product Selection Order Confirmation" at bounding box center [325, 351] width 204 height 71
click at [368, 234] on p "Default reply" at bounding box center [374, 235] width 70 height 19
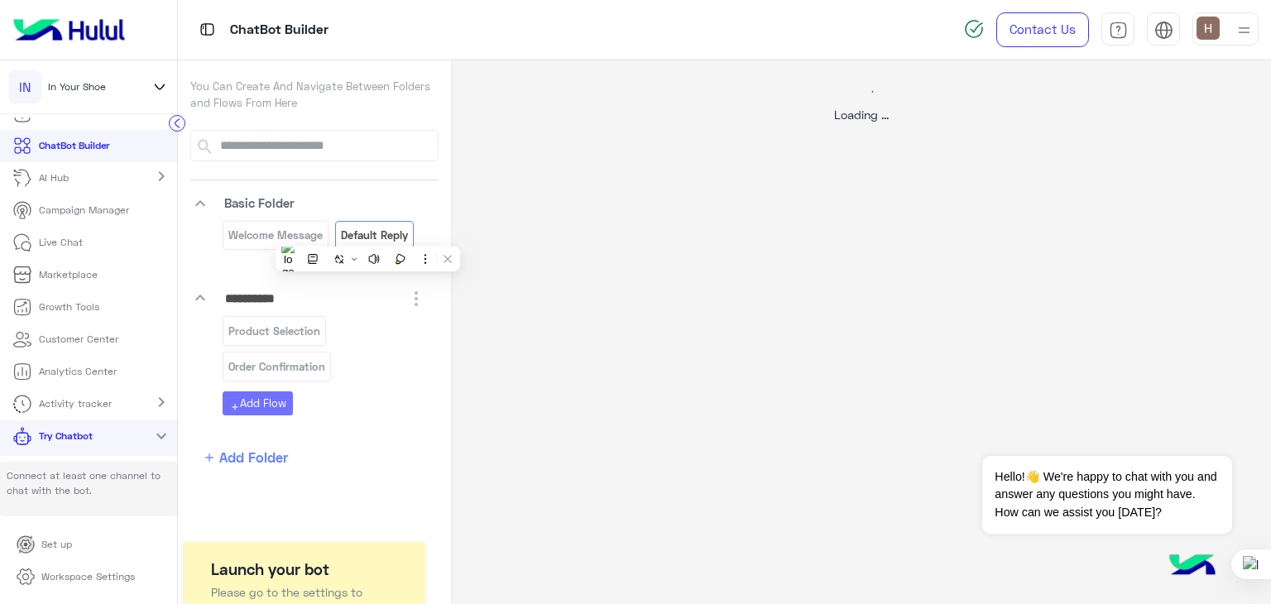
click at [368, 234] on div at bounding box center [635, 302] width 1271 height 604
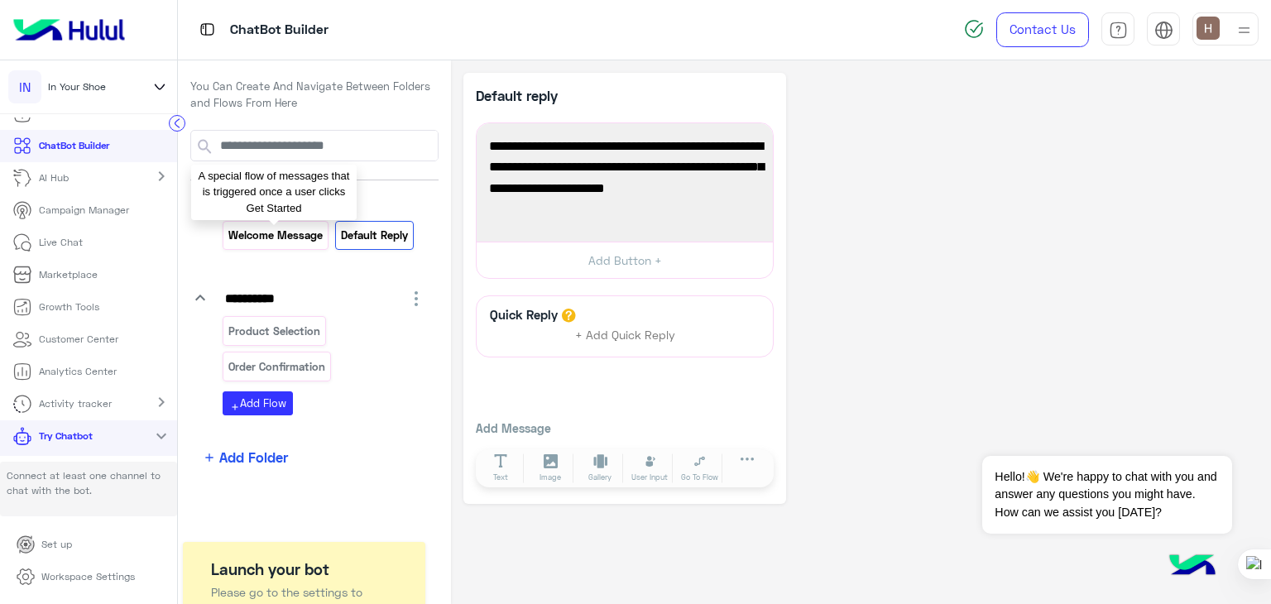
click at [279, 240] on p "Welcome Message" at bounding box center [276, 235] width 97 height 19
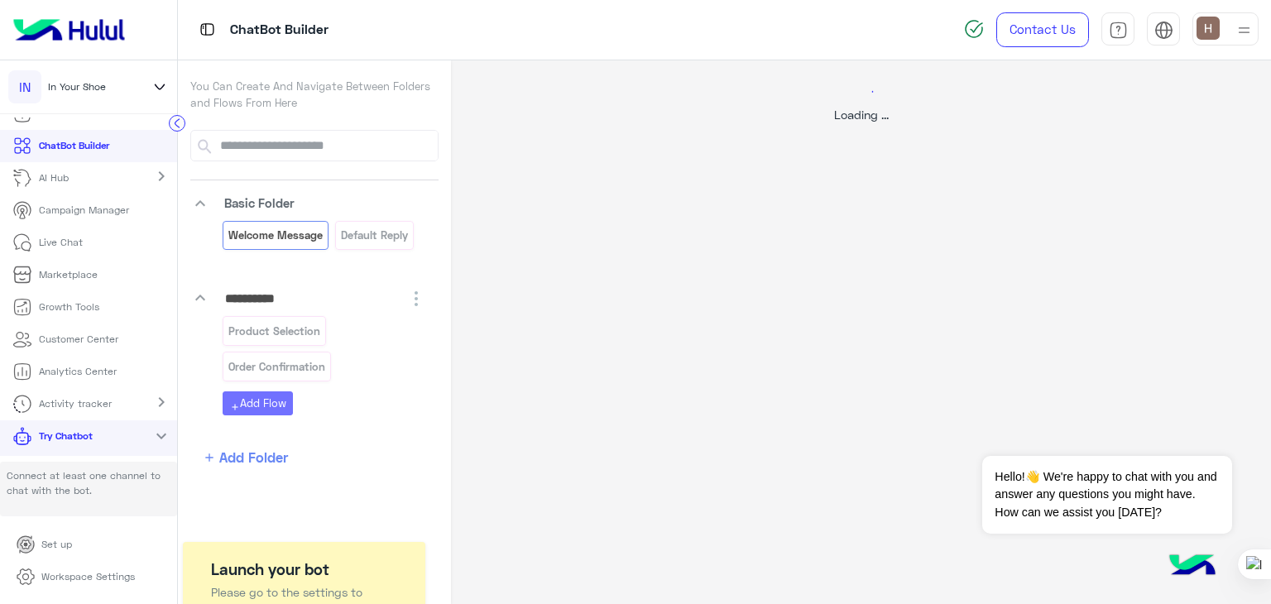
click at [279, 240] on div at bounding box center [635, 302] width 1271 height 604
select select "*"
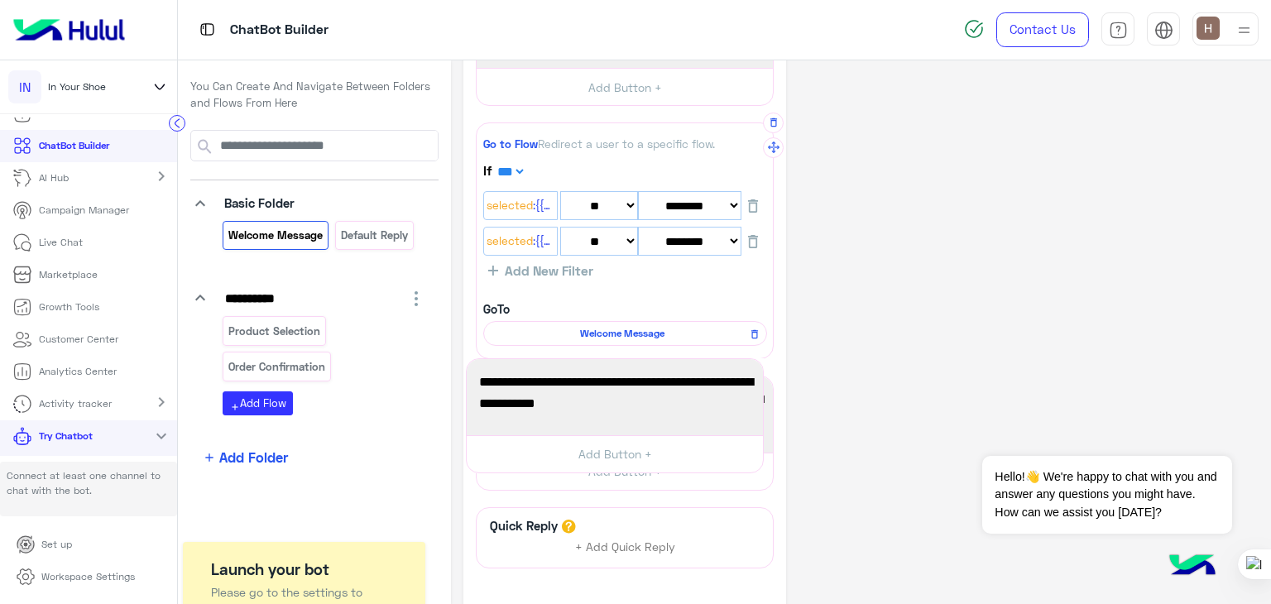
scroll to position [426, 0]
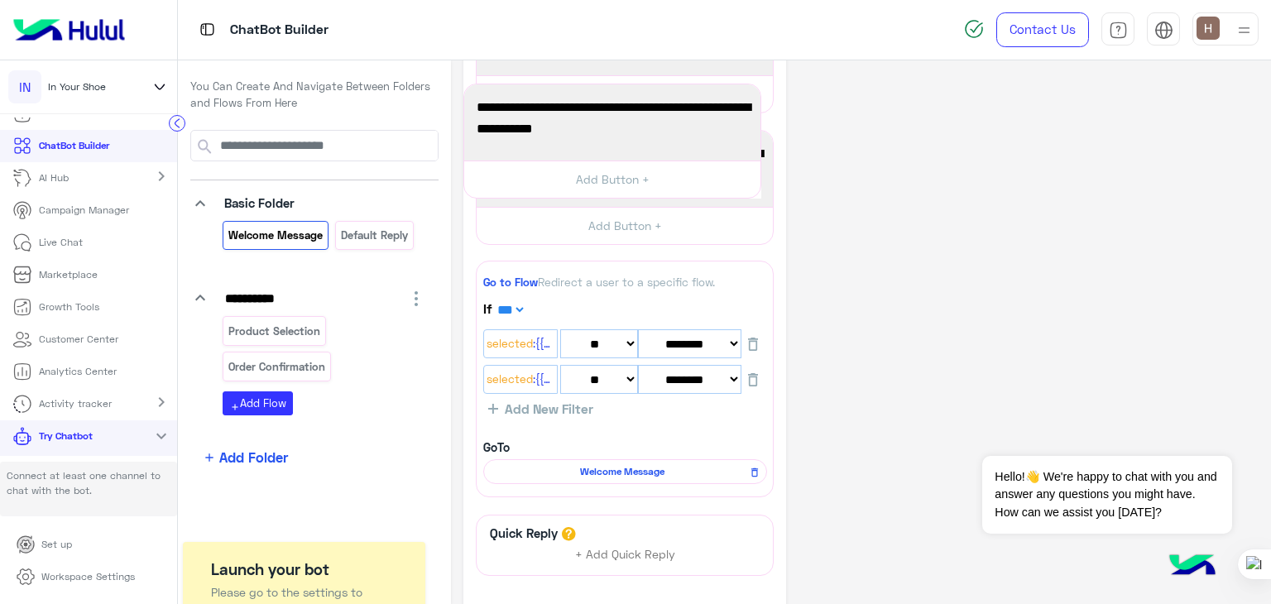
drag, startPoint x: 775, startPoint y: 411, endPoint x: 762, endPoint y: 108, distance: 302.4
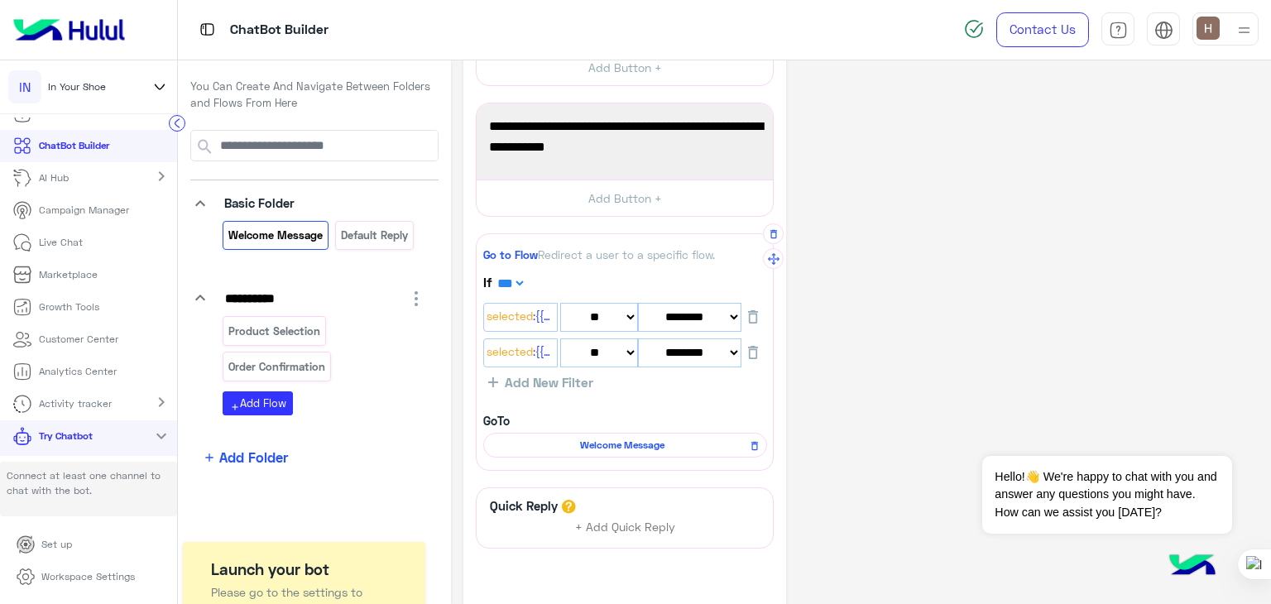
scroll to position [454, 0]
click at [670, 445] on span "Welcome Message" at bounding box center [623, 444] width 260 height 15
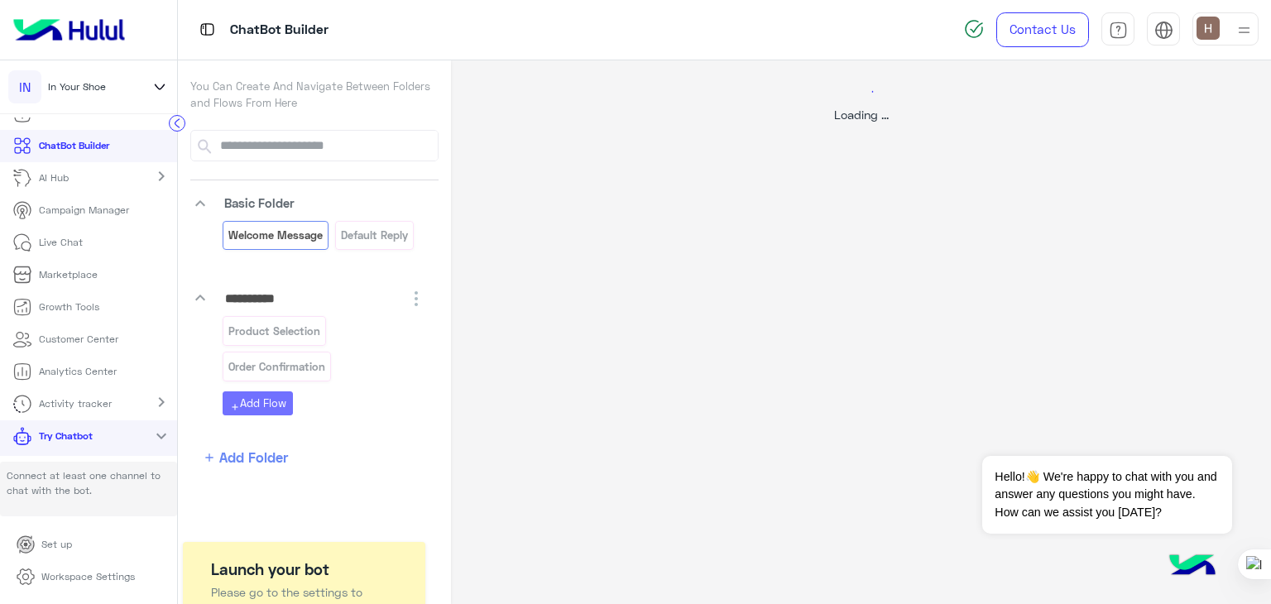
select select "*"
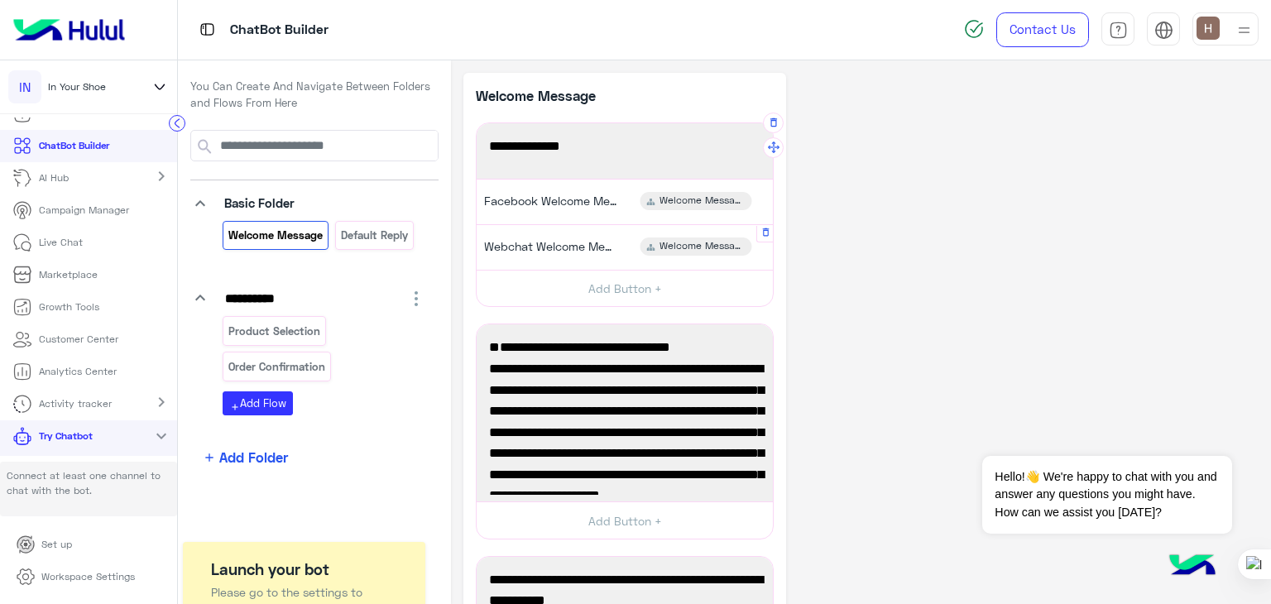
click at [629, 249] on div "Webchat Welcome Message Welcome Message" at bounding box center [625, 247] width 284 height 32
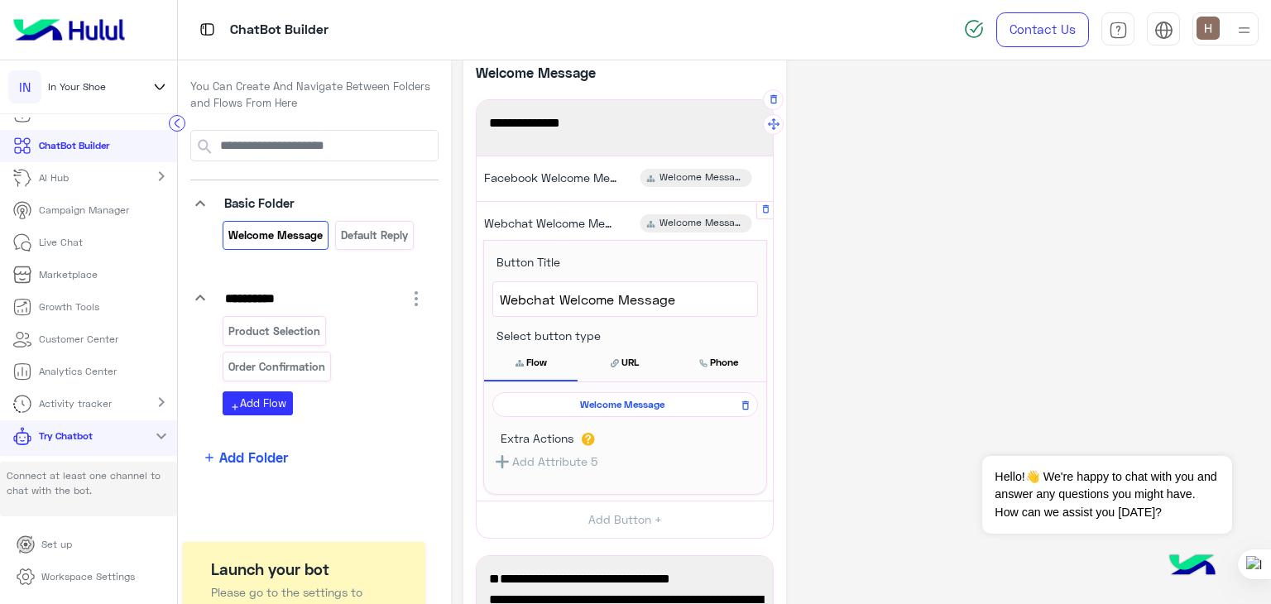
scroll to position [43, 0]
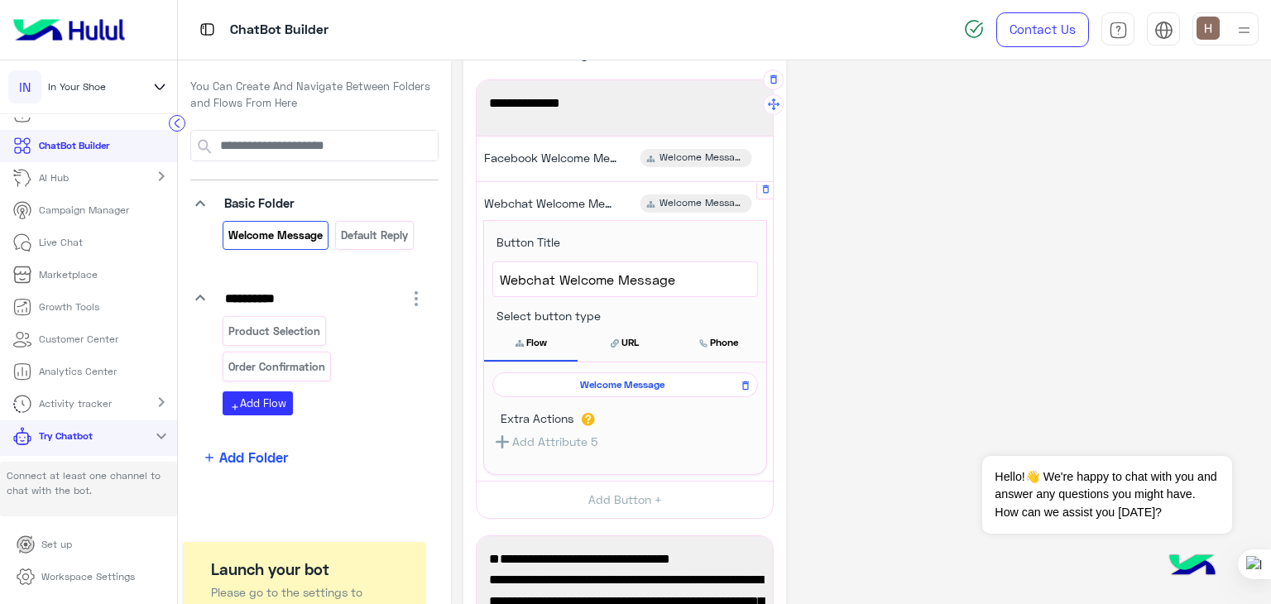
click at [619, 294] on div "Webchat Welcome Message" at bounding box center [625, 279] width 264 height 35
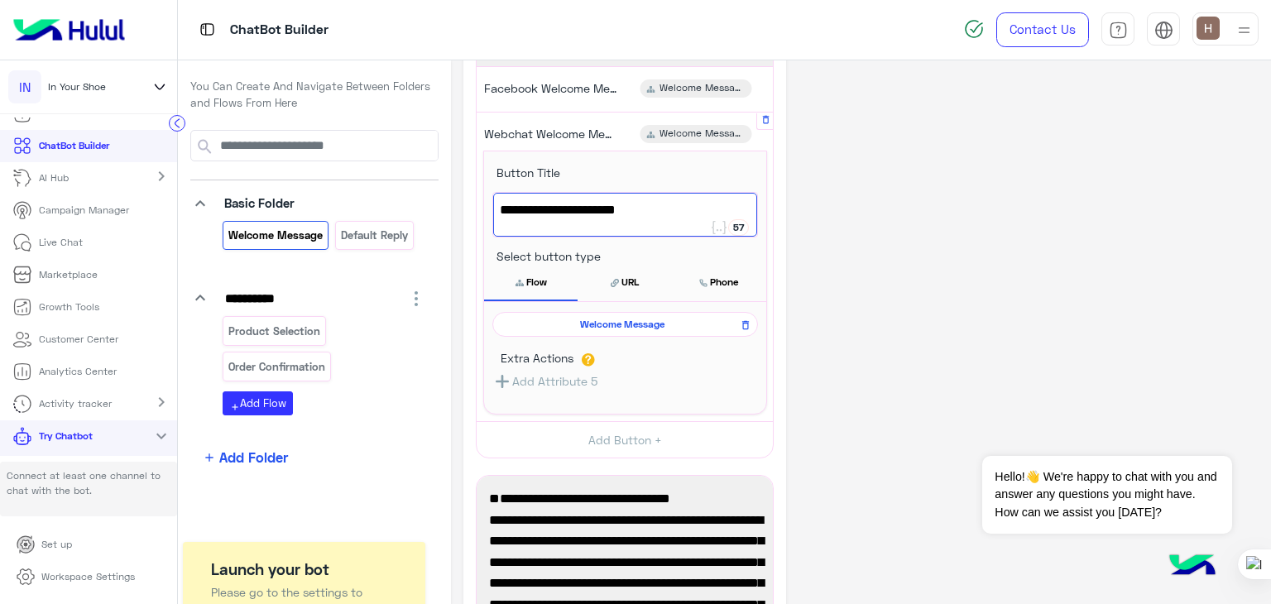
scroll to position [113, 0]
click at [746, 325] on icon at bounding box center [746, 325] width 12 height 20
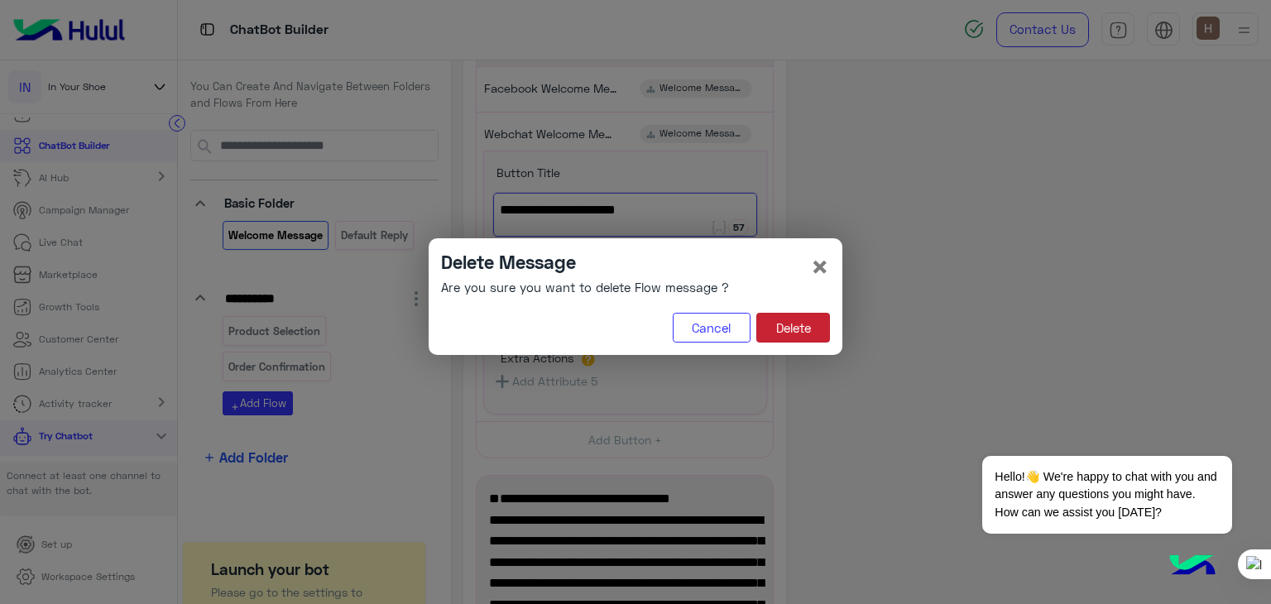
click at [776, 322] on button "Delete" at bounding box center [794, 328] width 74 height 30
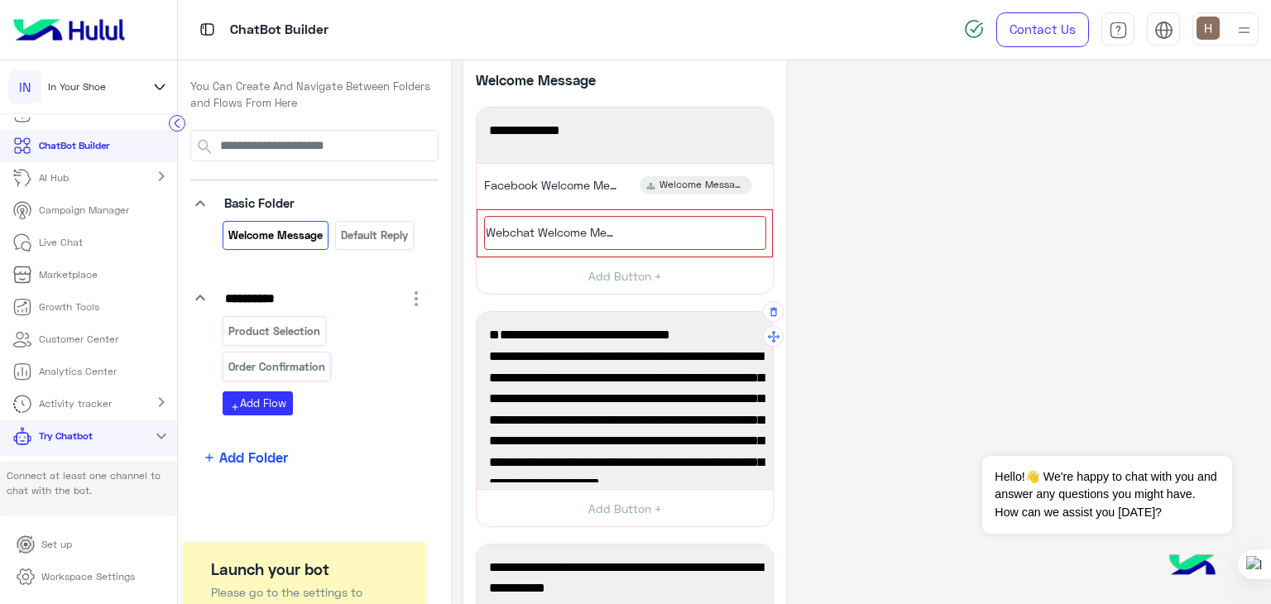
scroll to position [0, 0]
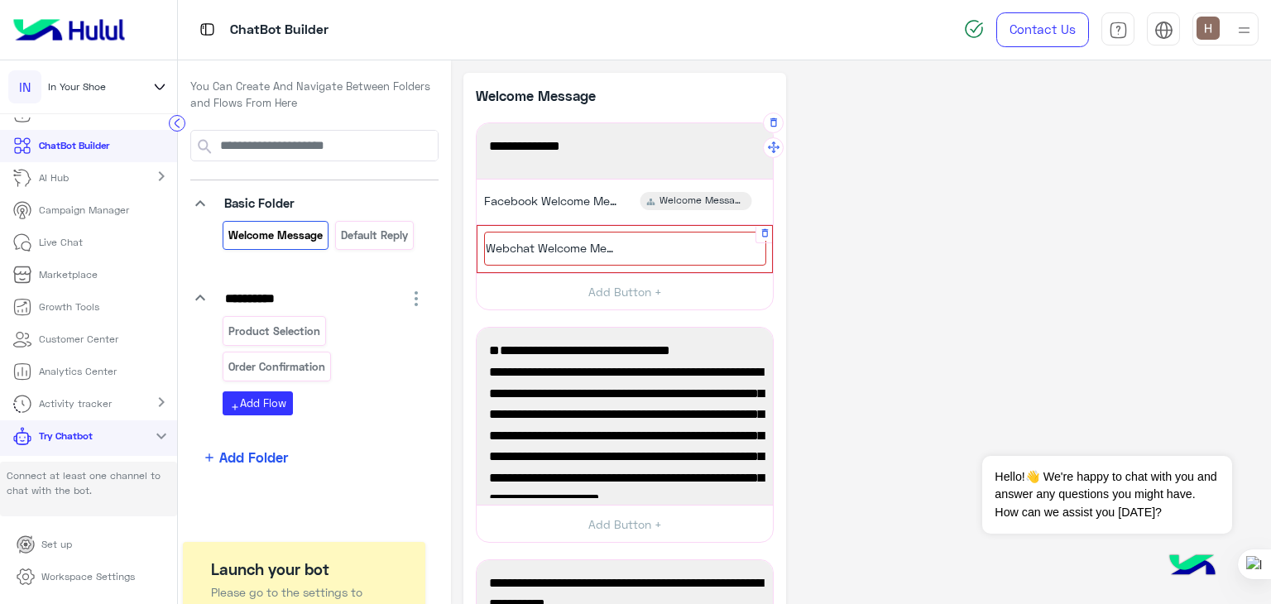
click at [657, 246] on div "Webchat Welcome Message" at bounding box center [625, 249] width 282 height 34
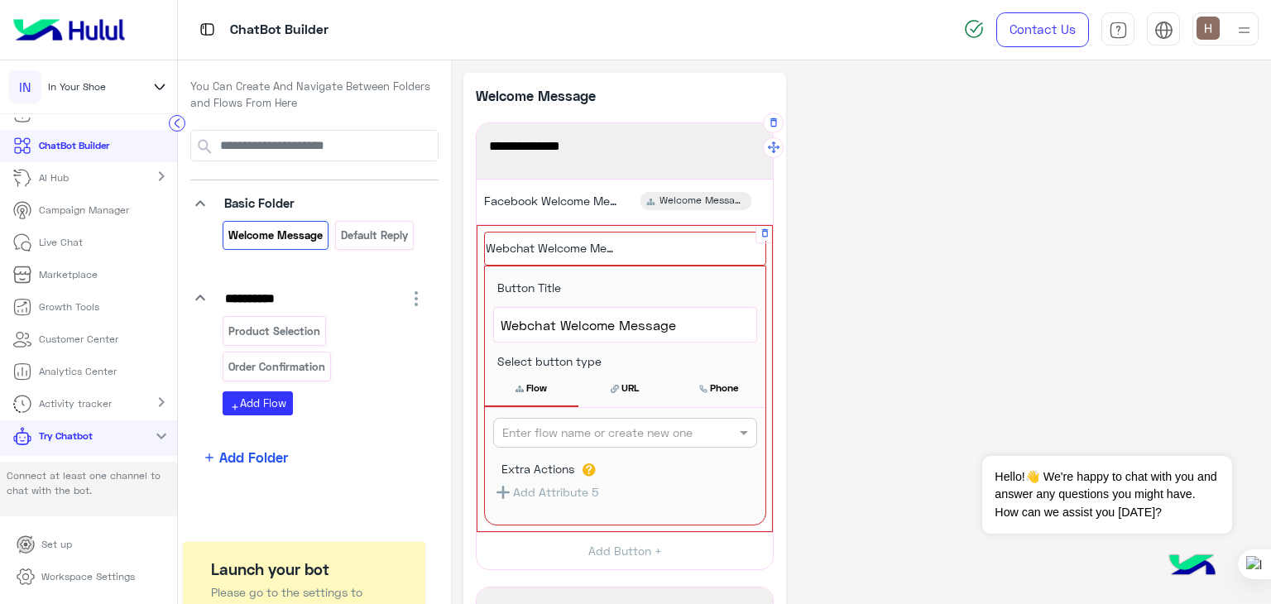
click at [630, 391] on button "URL" at bounding box center [626, 388] width 94 height 35
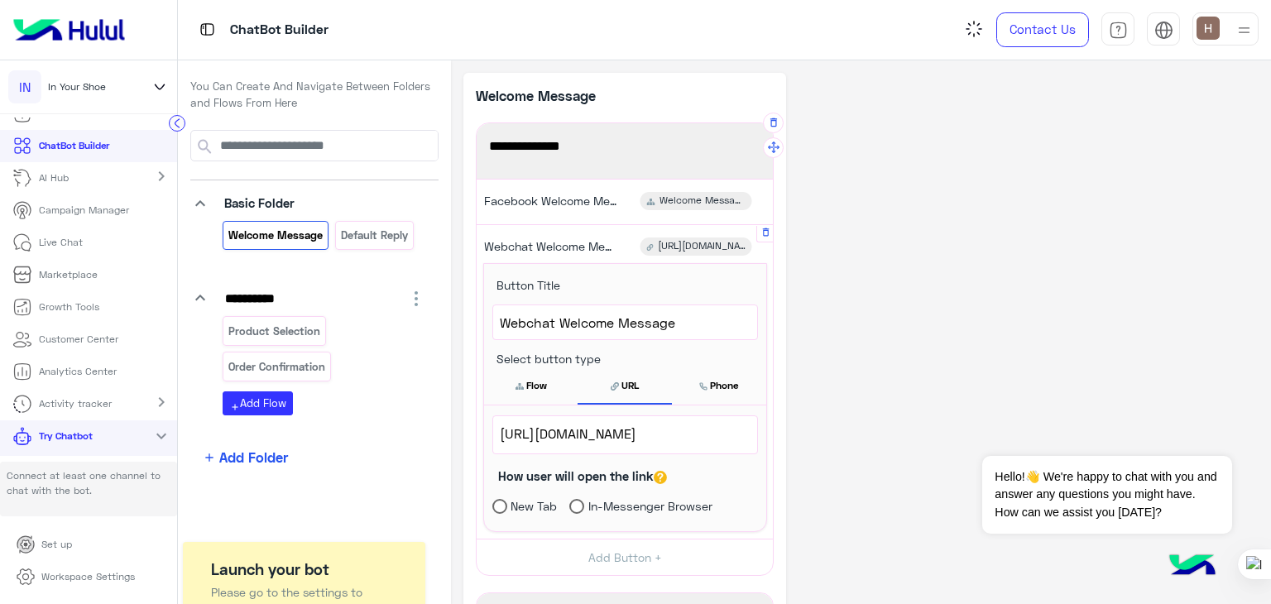
click at [557, 378] on button "Flow" at bounding box center [531, 385] width 94 height 35
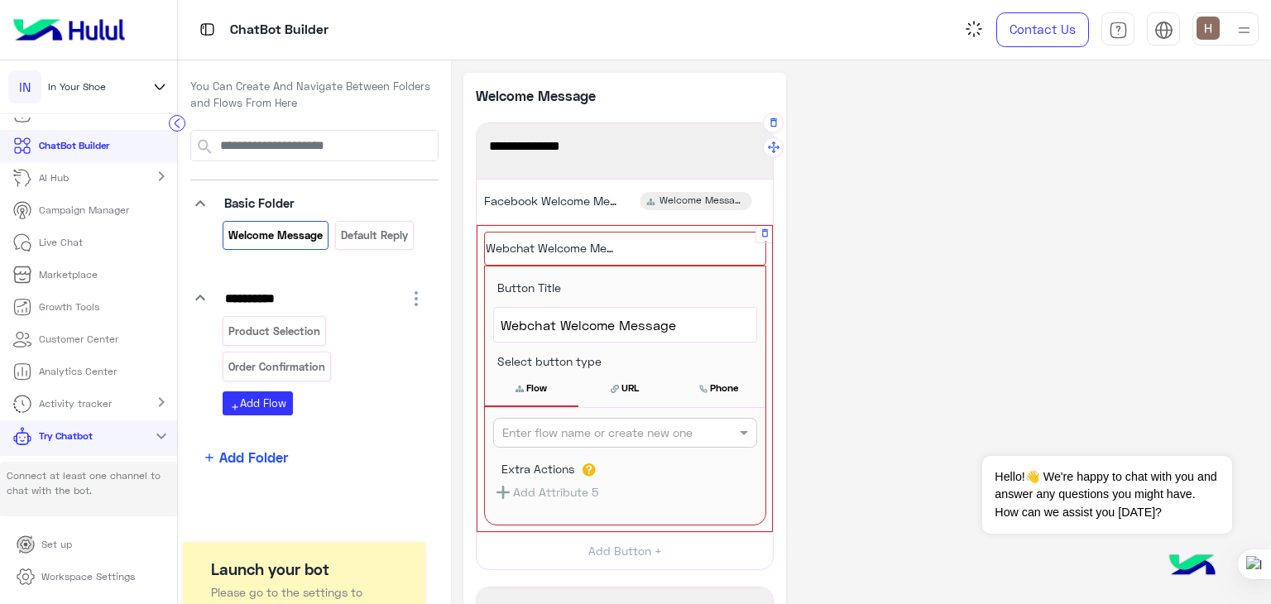
scroll to position [83, 0]
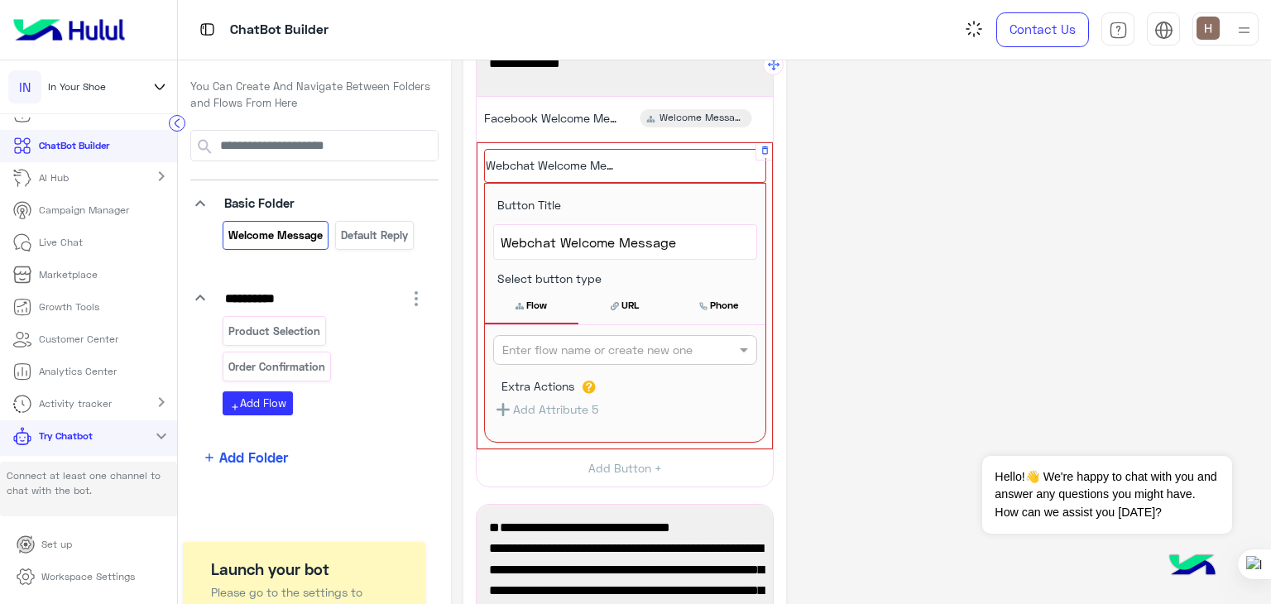
click at [553, 407] on button "Add Attribute 5" at bounding box center [545, 409] width 105 height 21
click at [525, 407] on button "Add Attribute 5" at bounding box center [545, 409] width 105 height 21
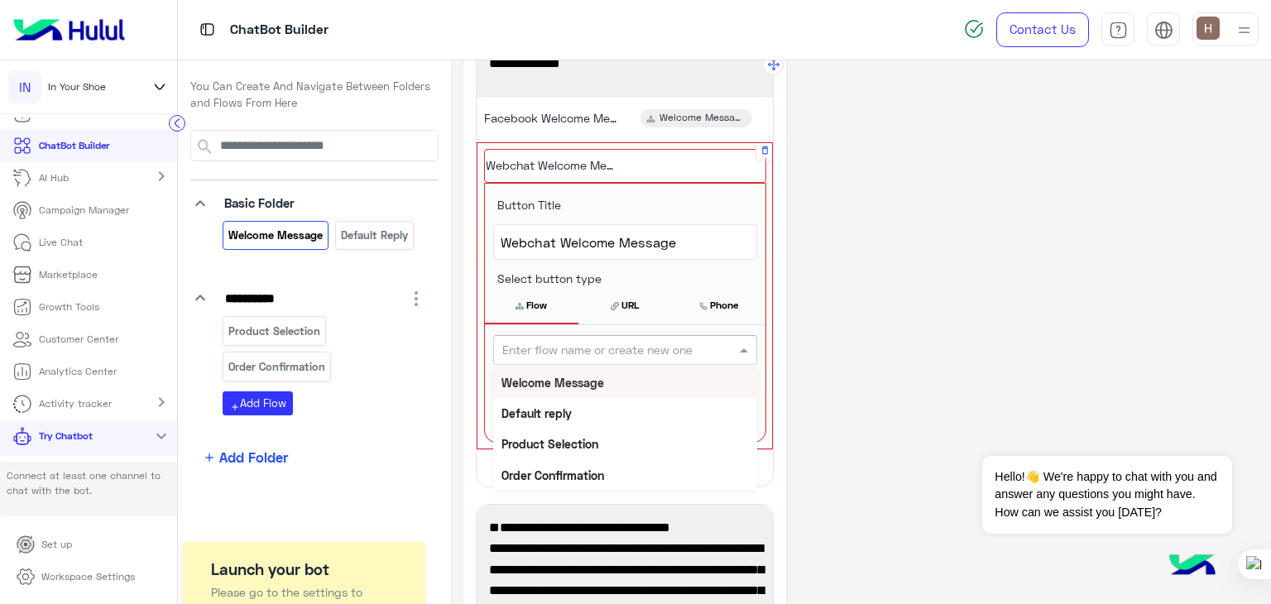
click at [559, 335] on div "Enter flow name or create new one" at bounding box center [625, 350] width 264 height 30
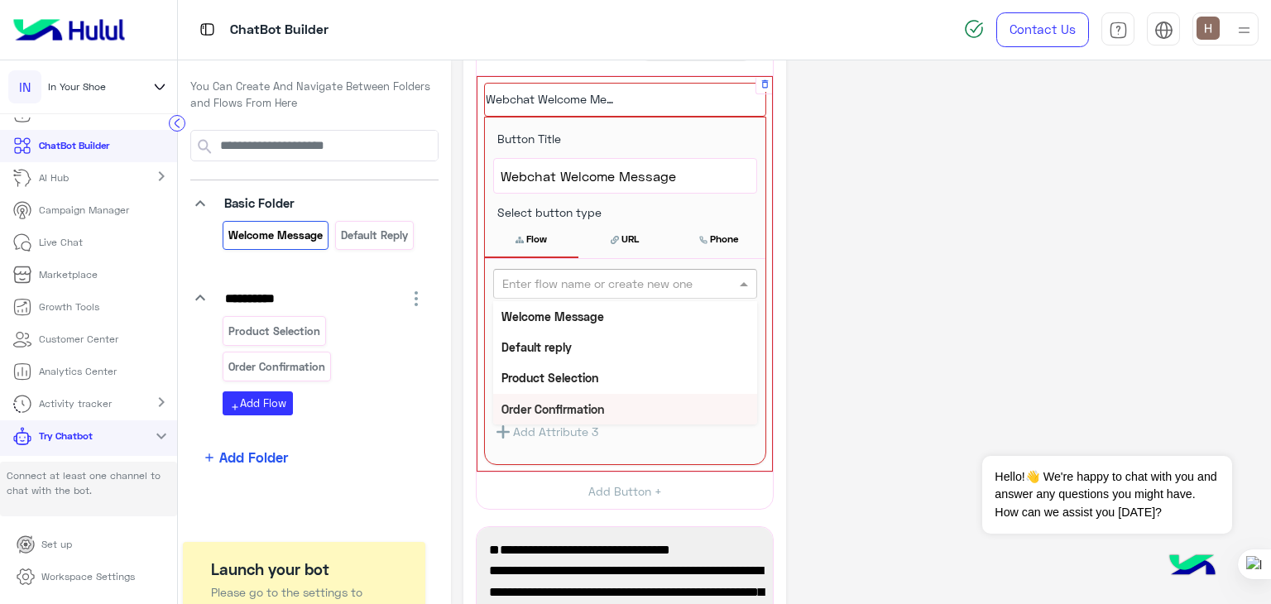
scroll to position [149, 0]
click at [576, 317] on b "Welcome Message" at bounding box center [553, 317] width 103 height 14
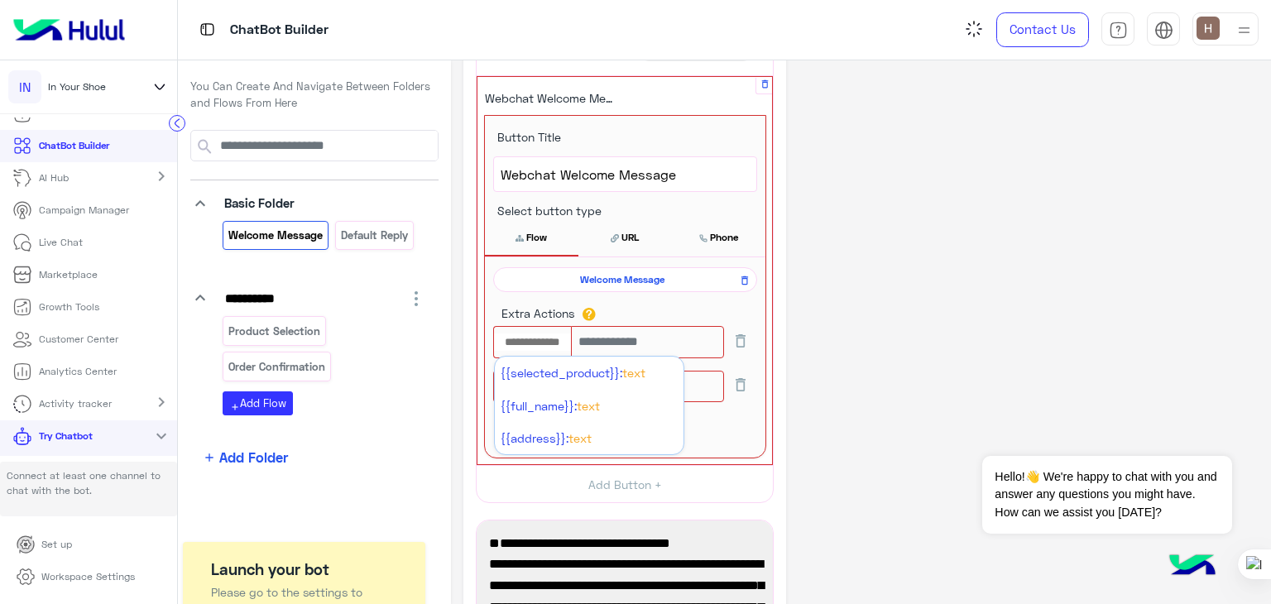
click at [566, 346] on input "text" at bounding box center [532, 343] width 77 height 18
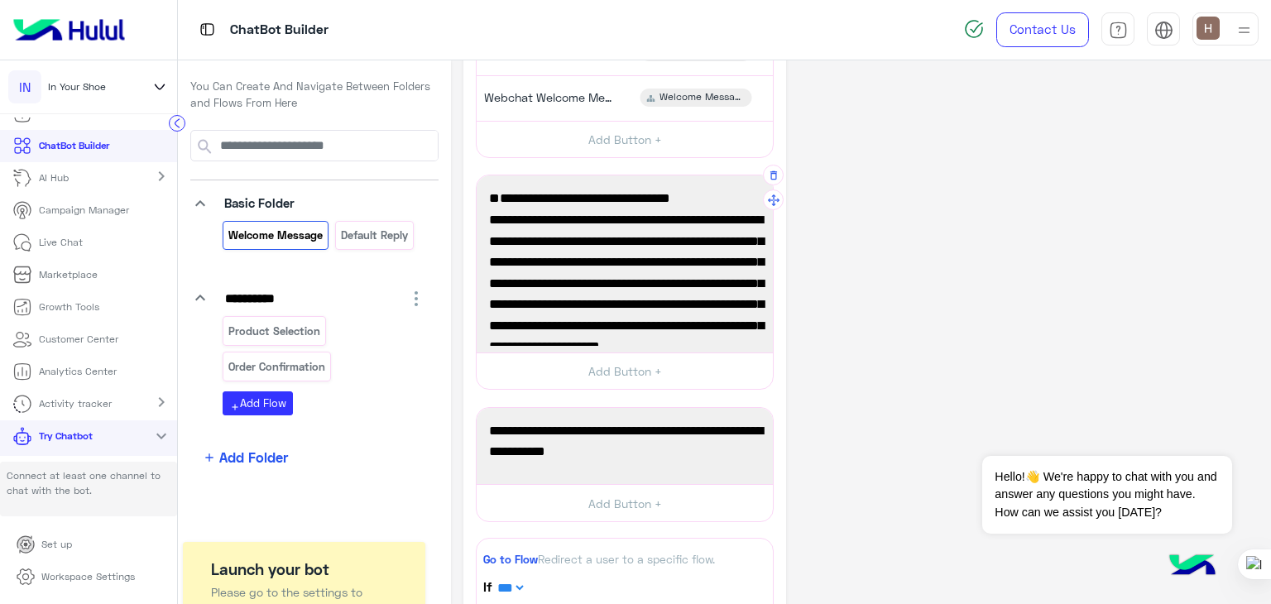
scroll to position [48, 0]
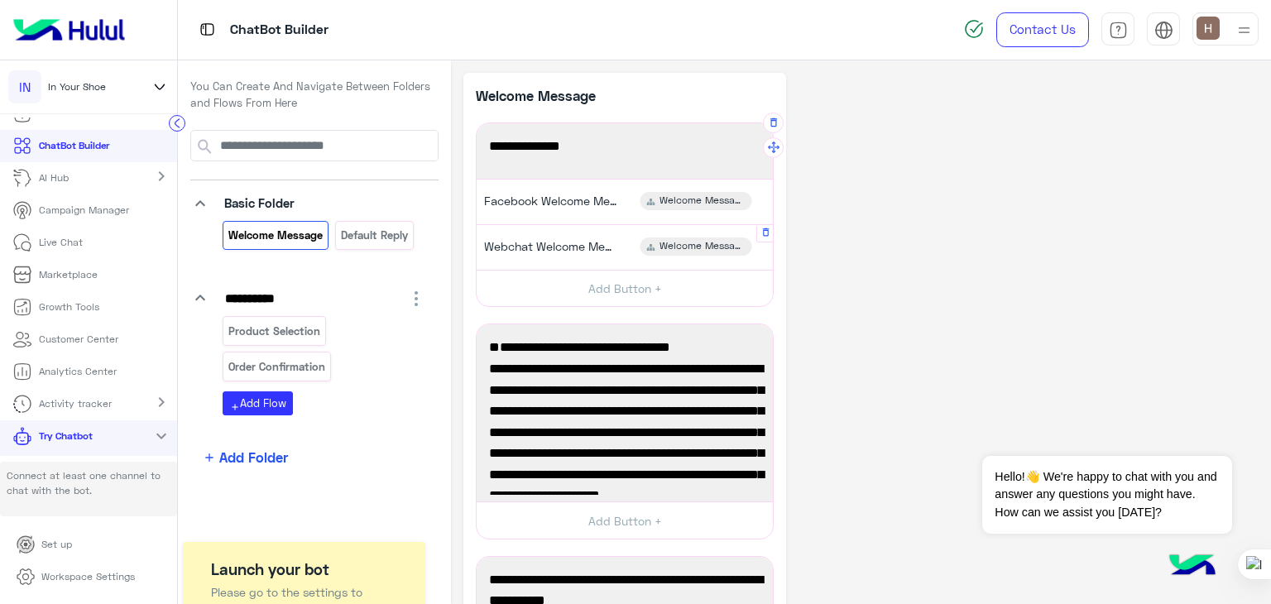
click at [636, 239] on div "Webchat Welcome Message Welcome Message" at bounding box center [625, 247] width 284 height 32
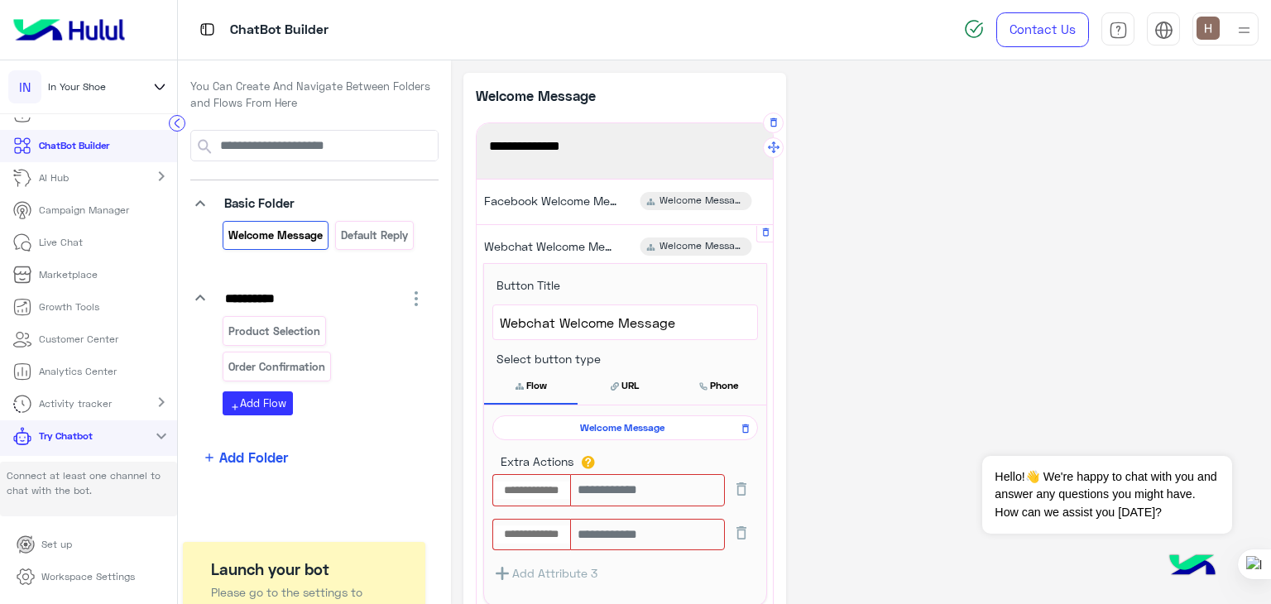
click at [641, 383] on button "URL" at bounding box center [625, 385] width 94 height 35
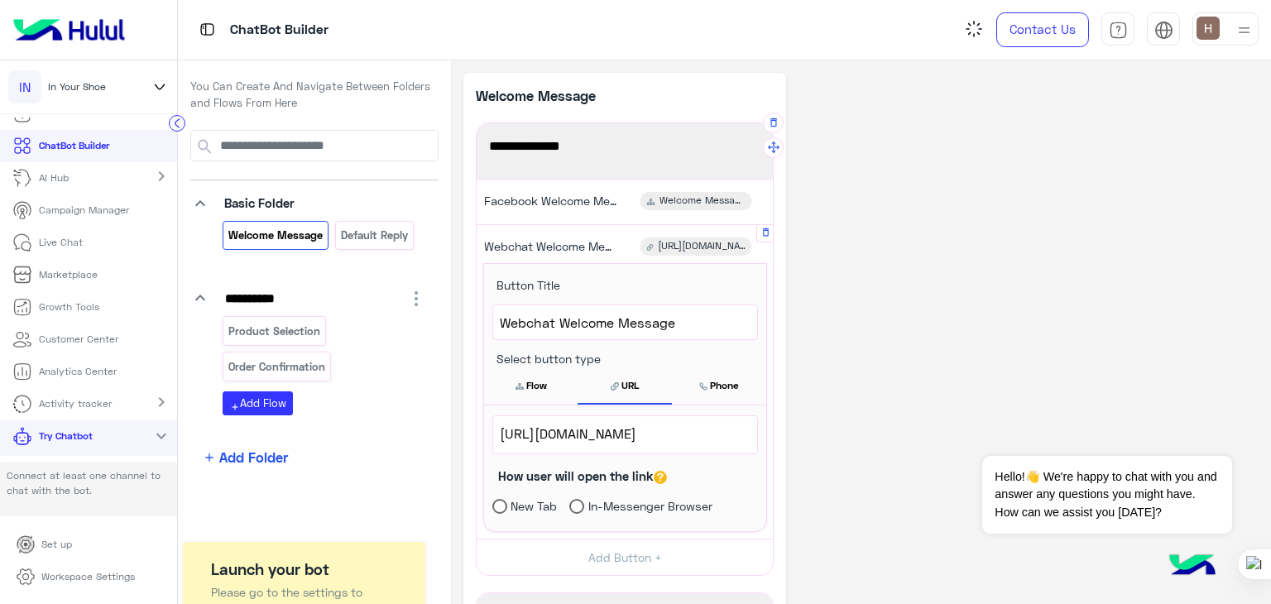
click at [695, 383] on button "Phone" at bounding box center [719, 385] width 94 height 35
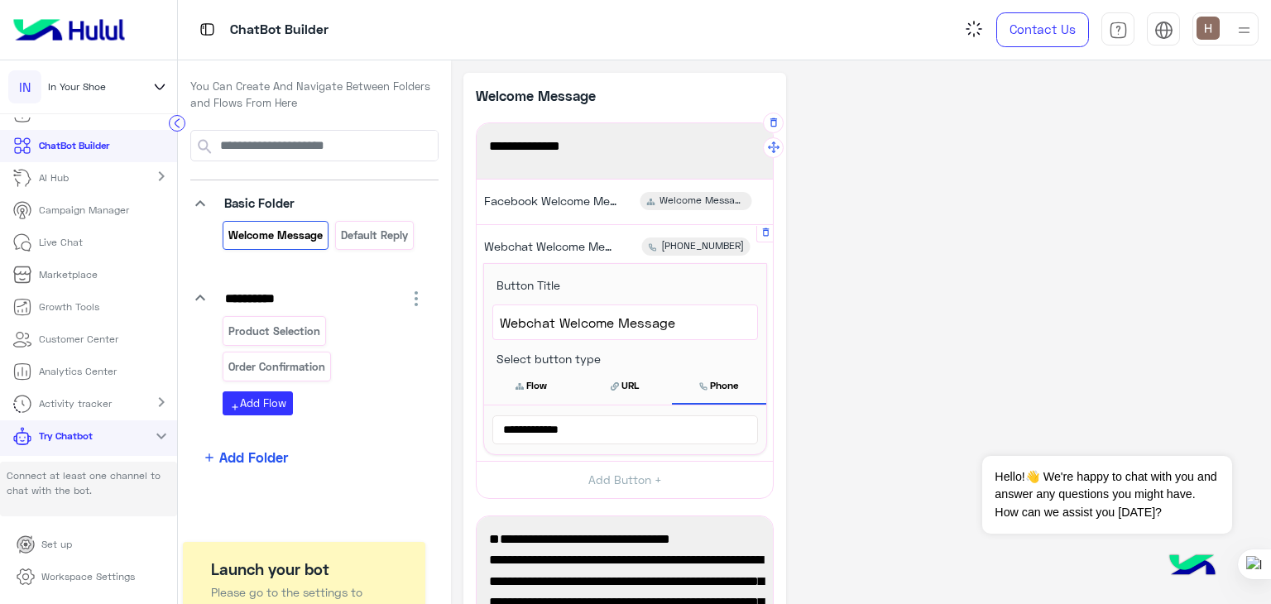
click at [548, 391] on button "Flow" at bounding box center [531, 385] width 94 height 35
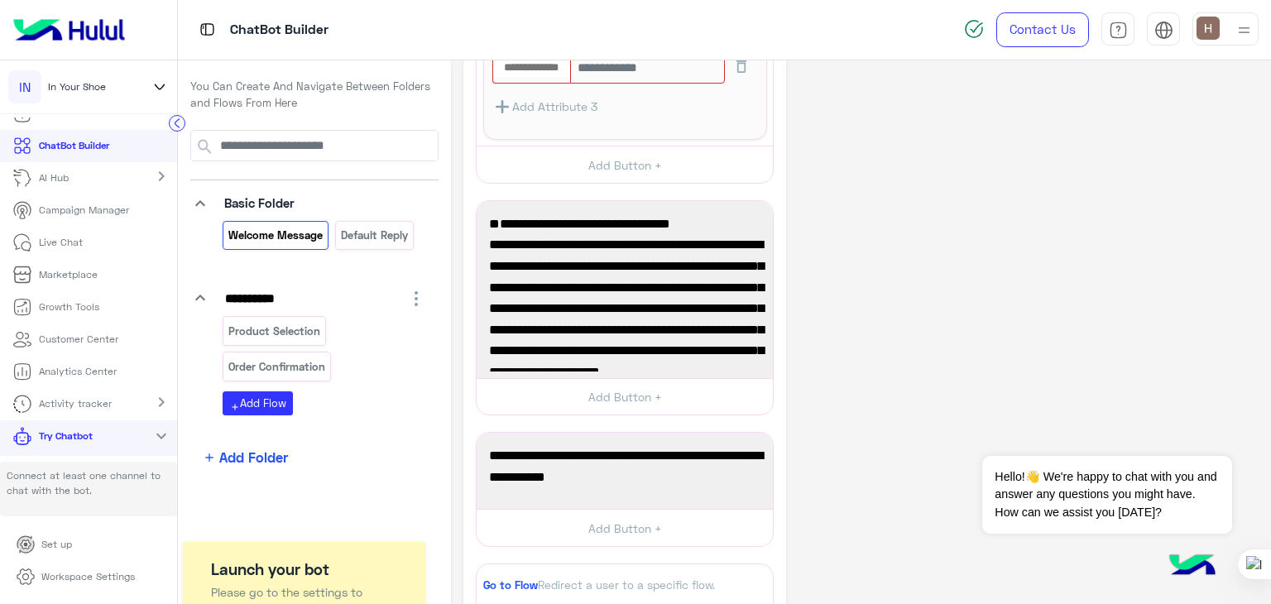
scroll to position [469, 0]
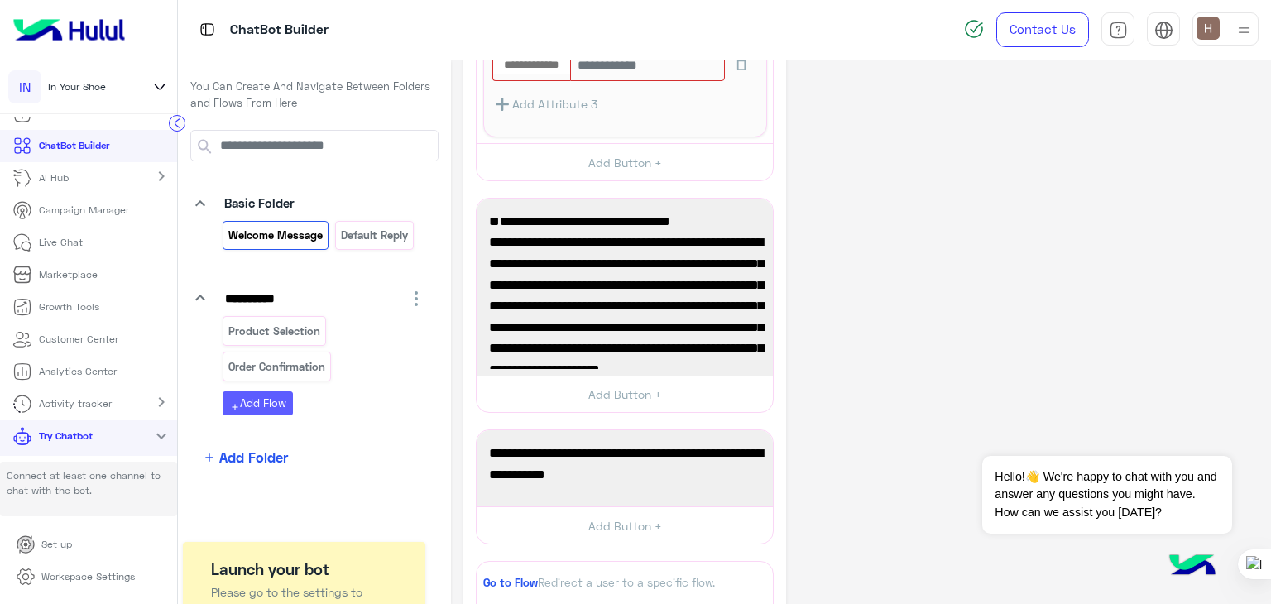
click at [235, 402] on icon "add" at bounding box center [235, 407] width 10 height 10
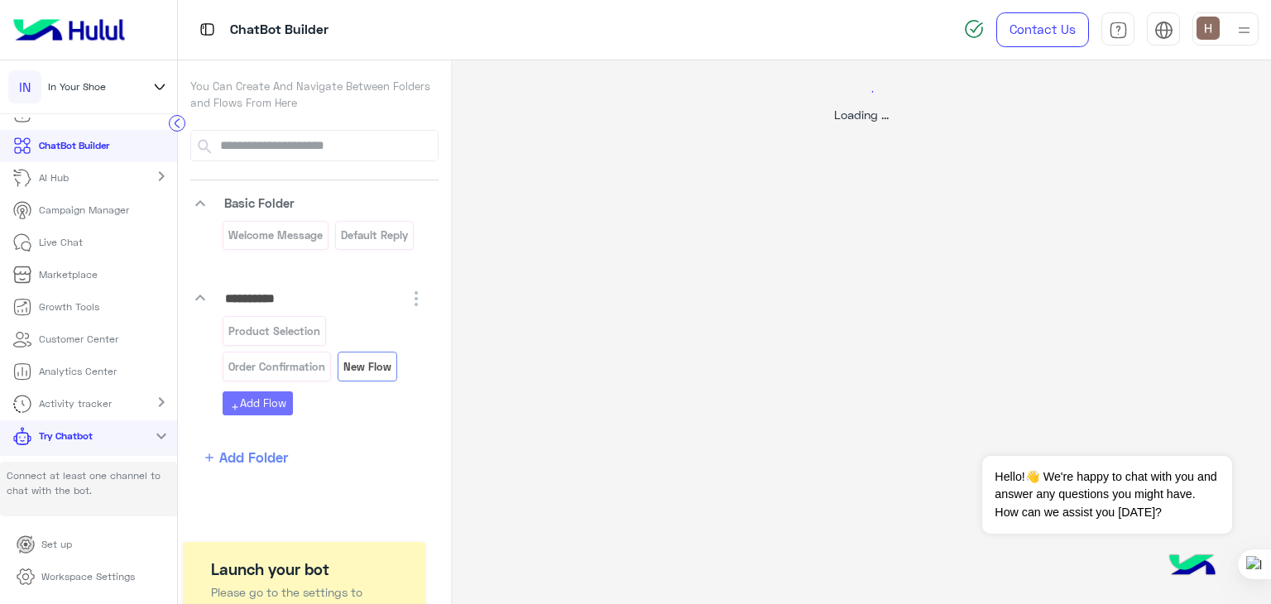
scroll to position [0, 0]
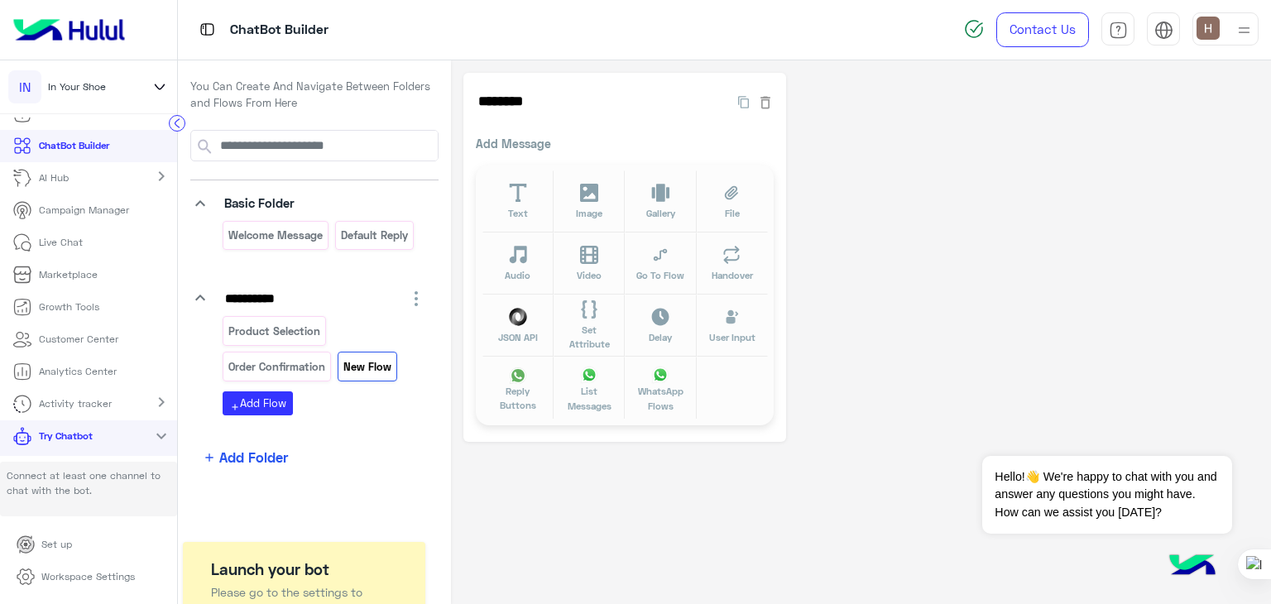
click at [516, 153] on div "Add Message Text Image Gallery File Audio Video Go To Flow Handover JSON API Se…" at bounding box center [625, 282] width 298 height 295
drag, startPoint x: 517, startPoint y: 150, endPoint x: 517, endPoint y: 93, distance: 57.1
click at [517, 93] on div "******** 142 Add Message Text Image Gallery File Audio Video Go To Flow Handove…" at bounding box center [625, 257] width 323 height 369
click at [517, 93] on input "********" at bounding box center [594, 101] width 236 height 33
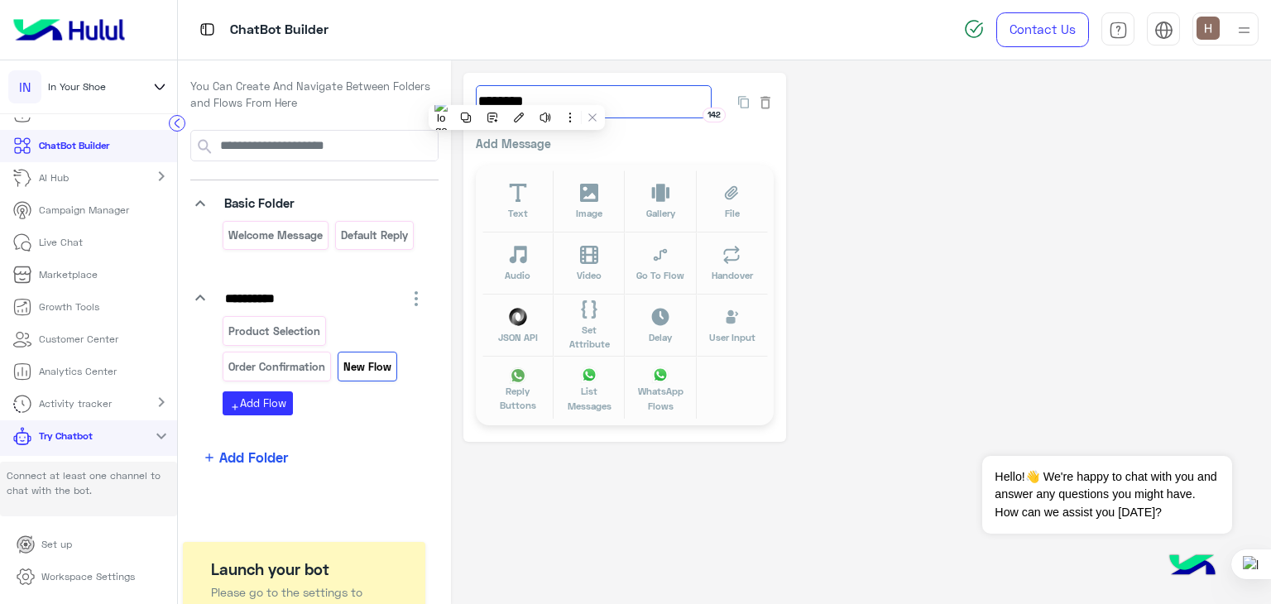
click at [517, 93] on input "********" at bounding box center [594, 101] width 236 height 33
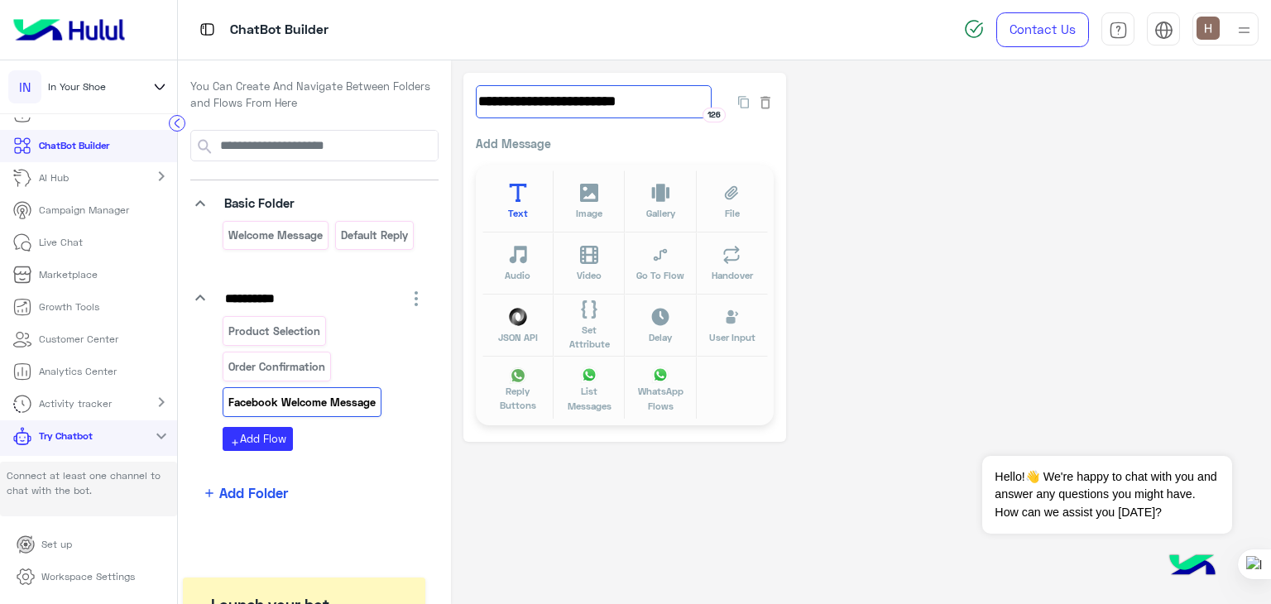
type input "**********"
click at [520, 187] on icon at bounding box center [518, 193] width 19 height 19
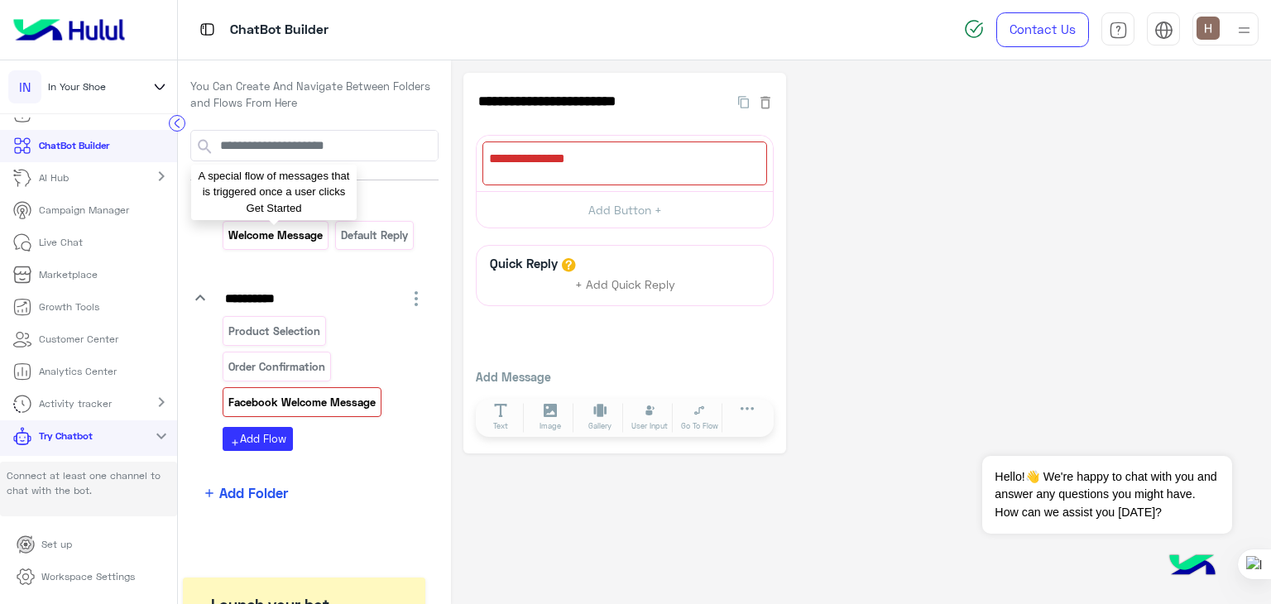
click at [300, 228] on p "Welcome Message" at bounding box center [276, 235] width 97 height 19
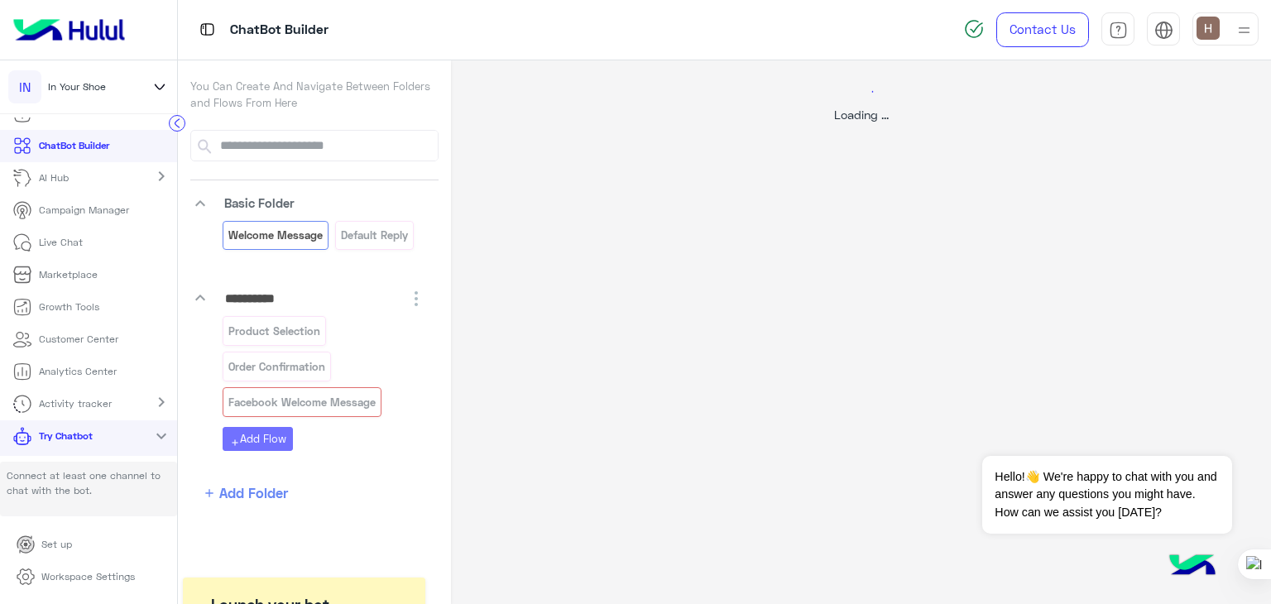
select select "*"
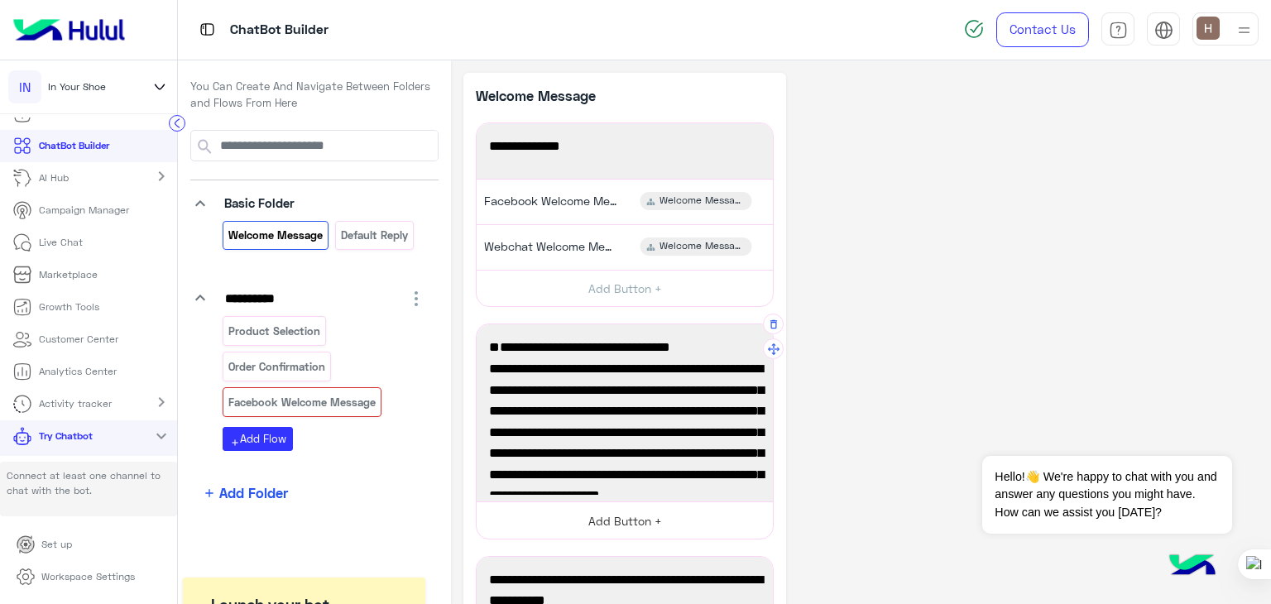
scroll to position [66, 0]
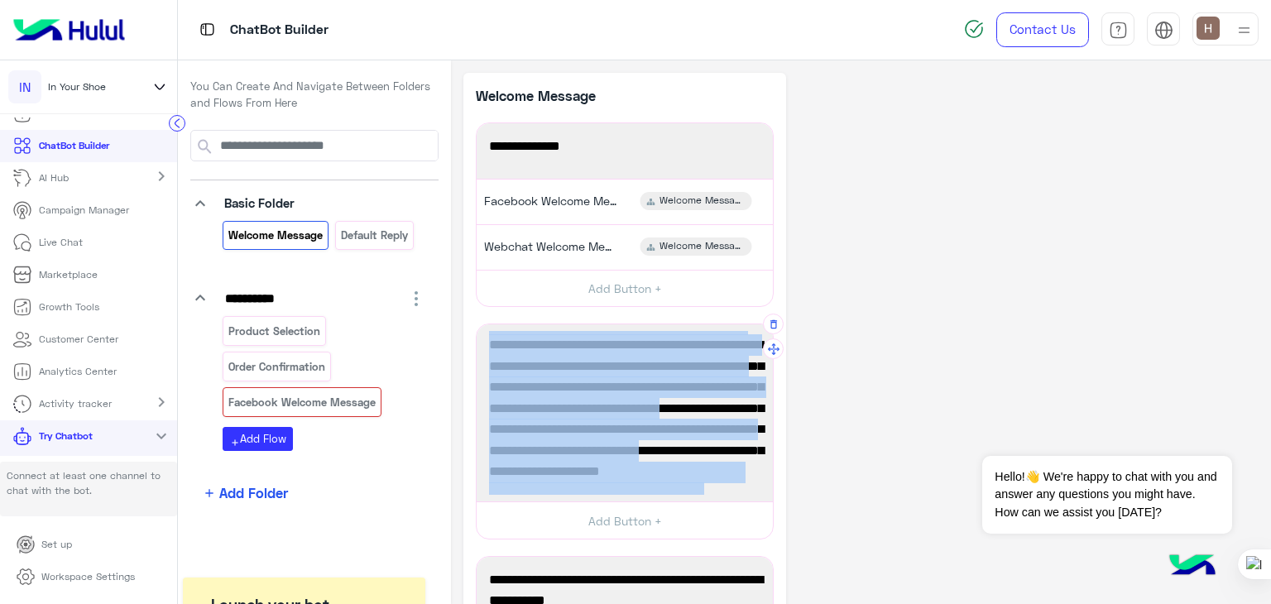
drag, startPoint x: 500, startPoint y: 345, endPoint x: 715, endPoint y: 474, distance: 251.0
click at [715, 173] on div "In Your Shoe Team at your Service! Discover our collections of socks, oversized…" at bounding box center [625, 151] width 285 height 44
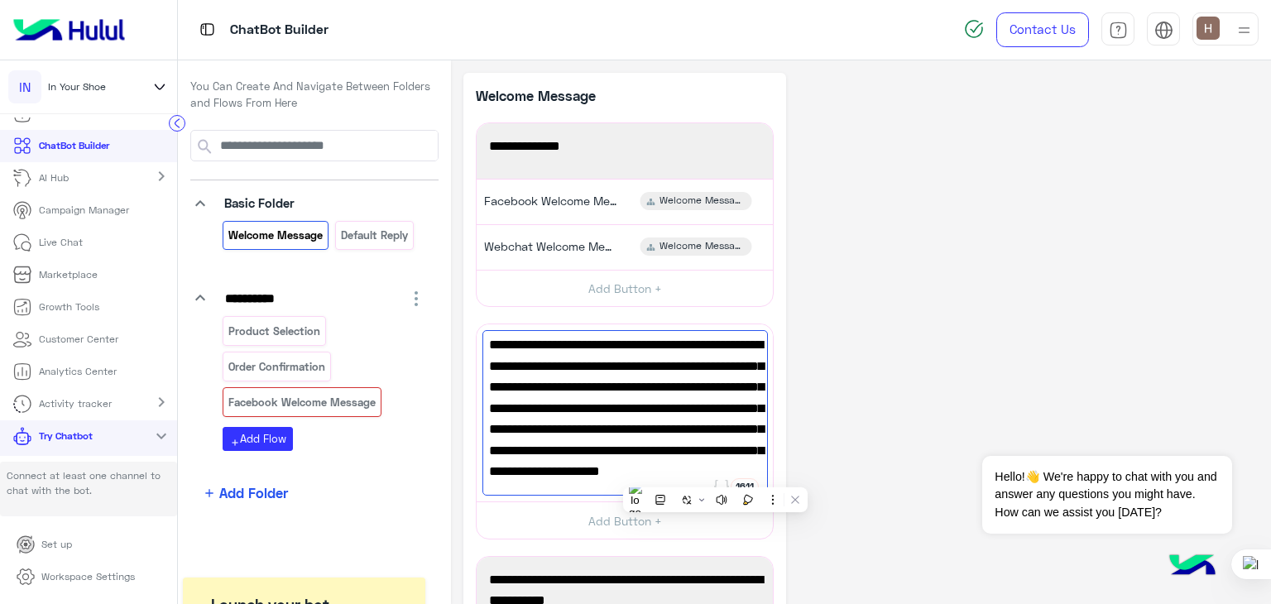
click at [341, 425] on div "Product Selection Order Confirmation Facebook Welcome Message add Add Flow" at bounding box center [325, 383] width 204 height 135
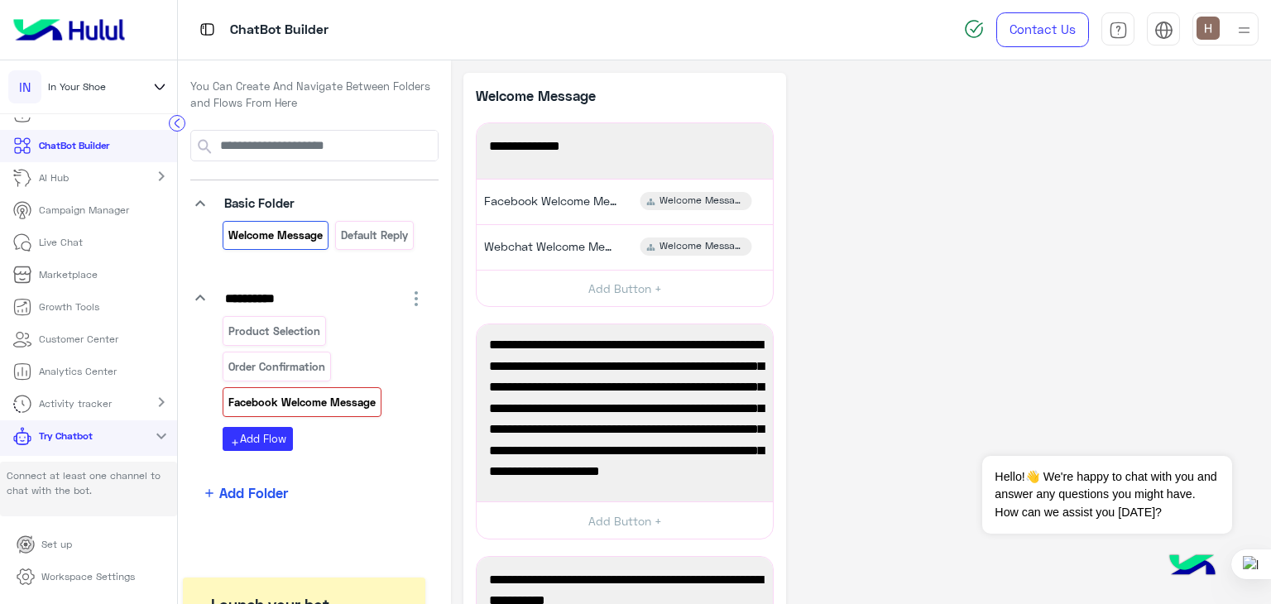
click at [338, 400] on p "Facebook Welcome Message" at bounding box center [303, 402] width 150 height 19
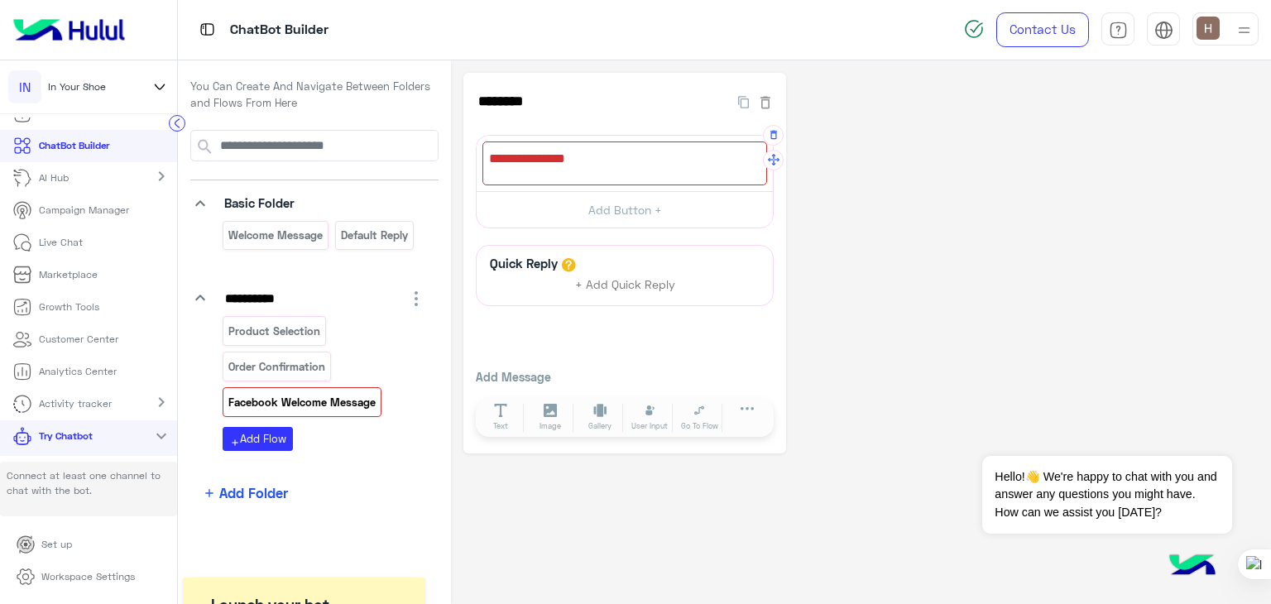
click at [536, 156] on div at bounding box center [625, 164] width 285 height 44
paste textarea "**********"
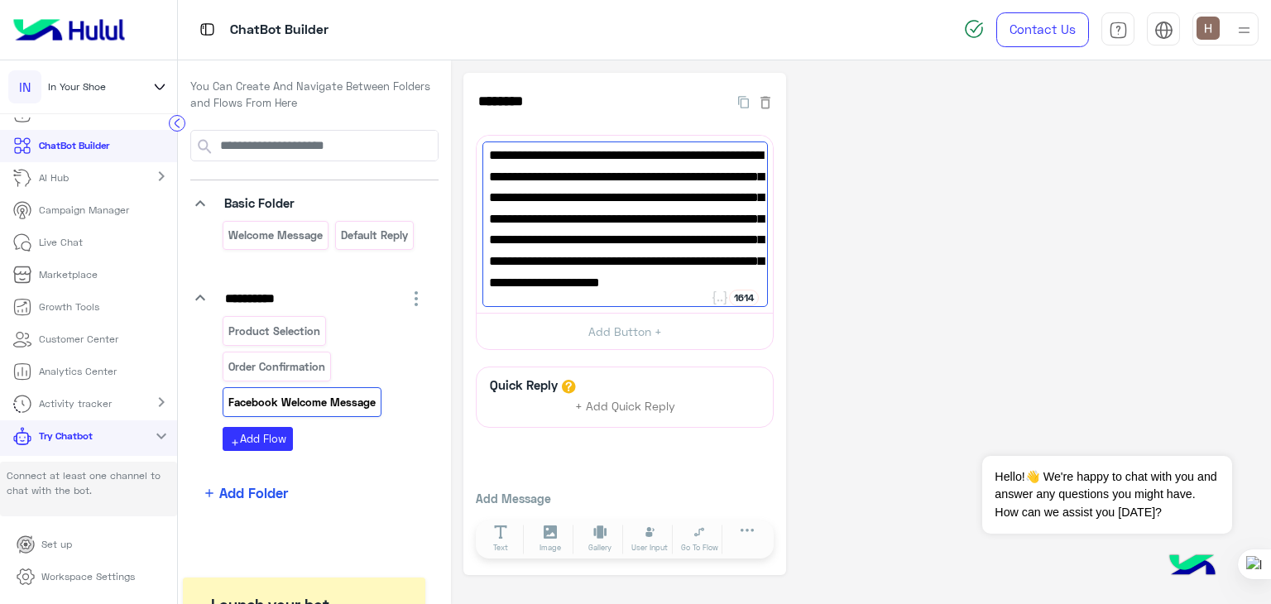
type textarea "**********"
click at [550, 358] on div "**********" at bounding box center [625, 324] width 323 height 502
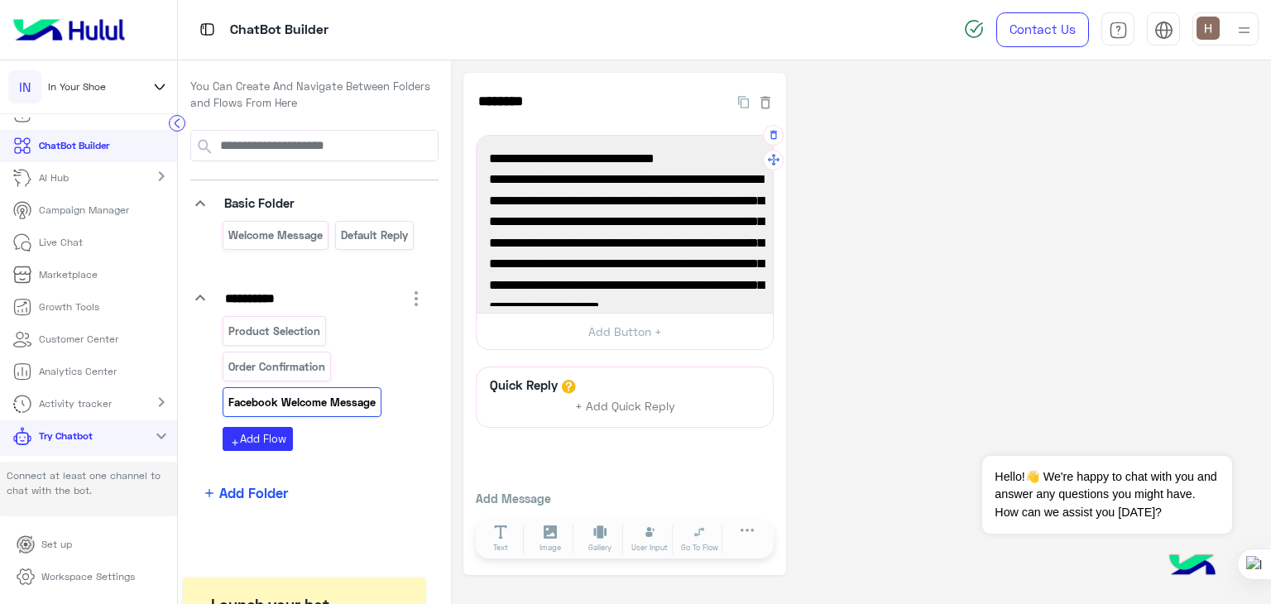
scroll to position [40, 0]
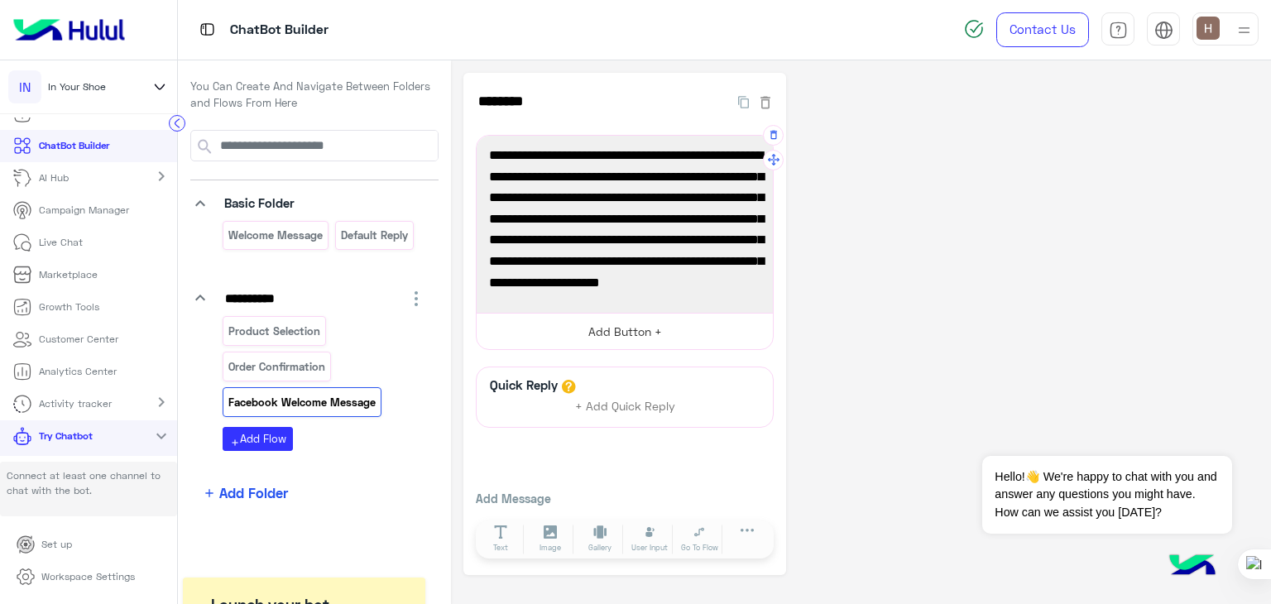
click at [572, 321] on button "Add Button +" at bounding box center [625, 331] width 296 height 37
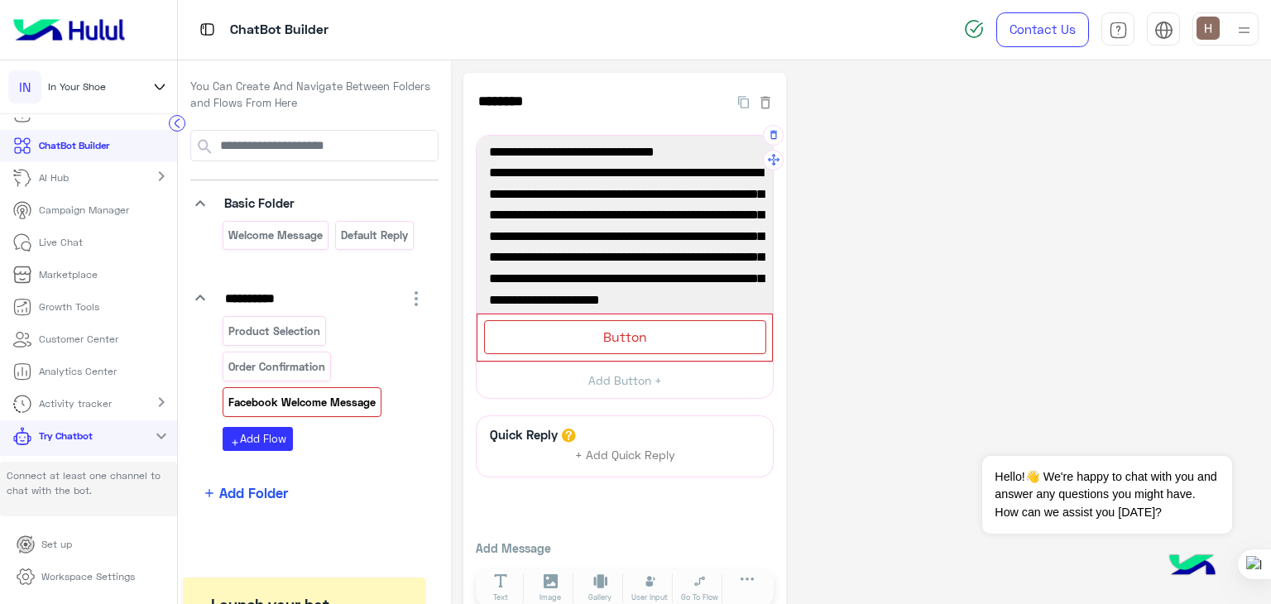
scroll to position [0, 0]
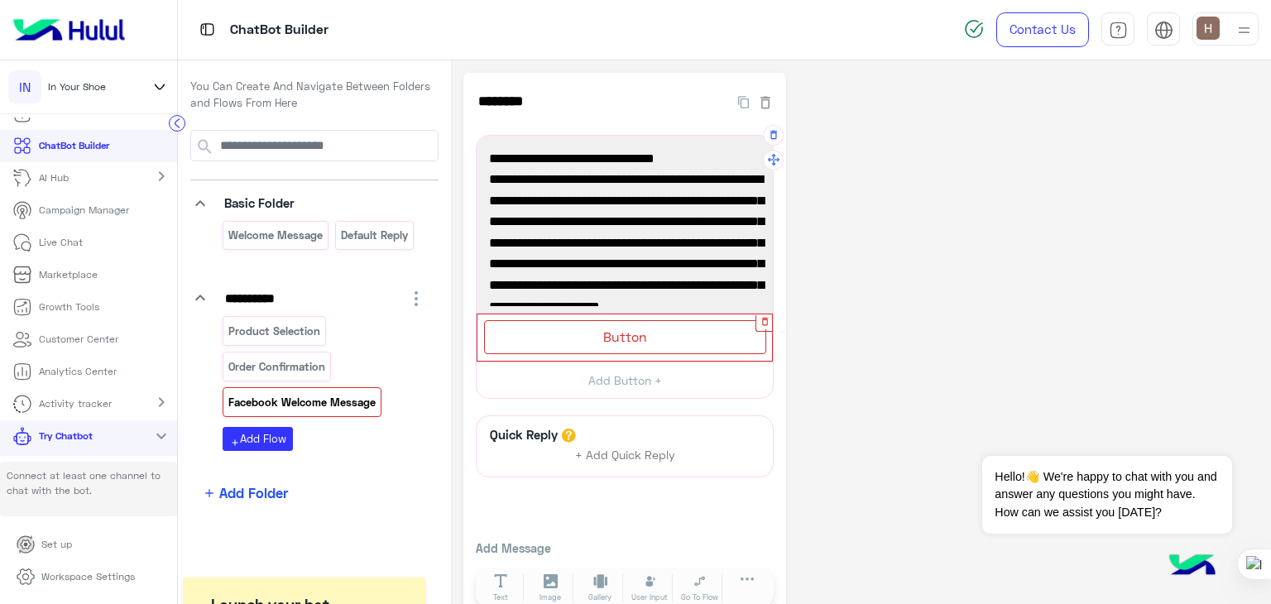
click at [765, 330] on div at bounding box center [764, 323] width 17 height 17
click at [766, 320] on icon "button" at bounding box center [765, 321] width 11 height 11
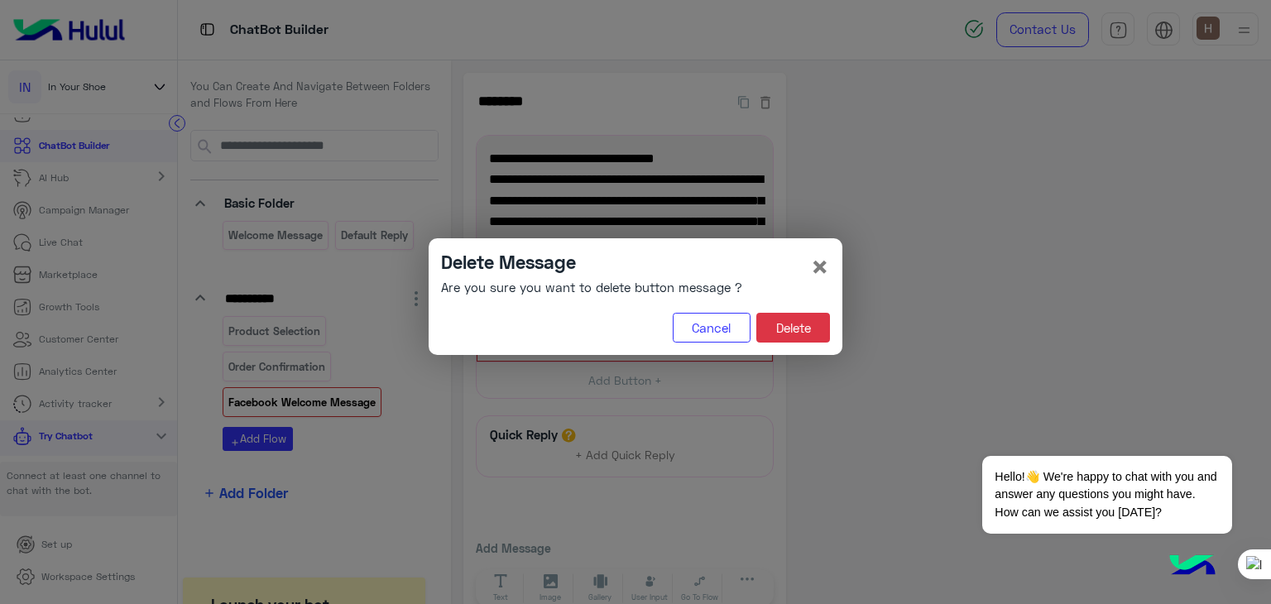
click at [781, 310] on div "Delete Message Are you sure you want to delete button message ? × Cancel Delete" at bounding box center [636, 296] width 414 height 117
click at [782, 322] on button "Delete" at bounding box center [794, 328] width 74 height 30
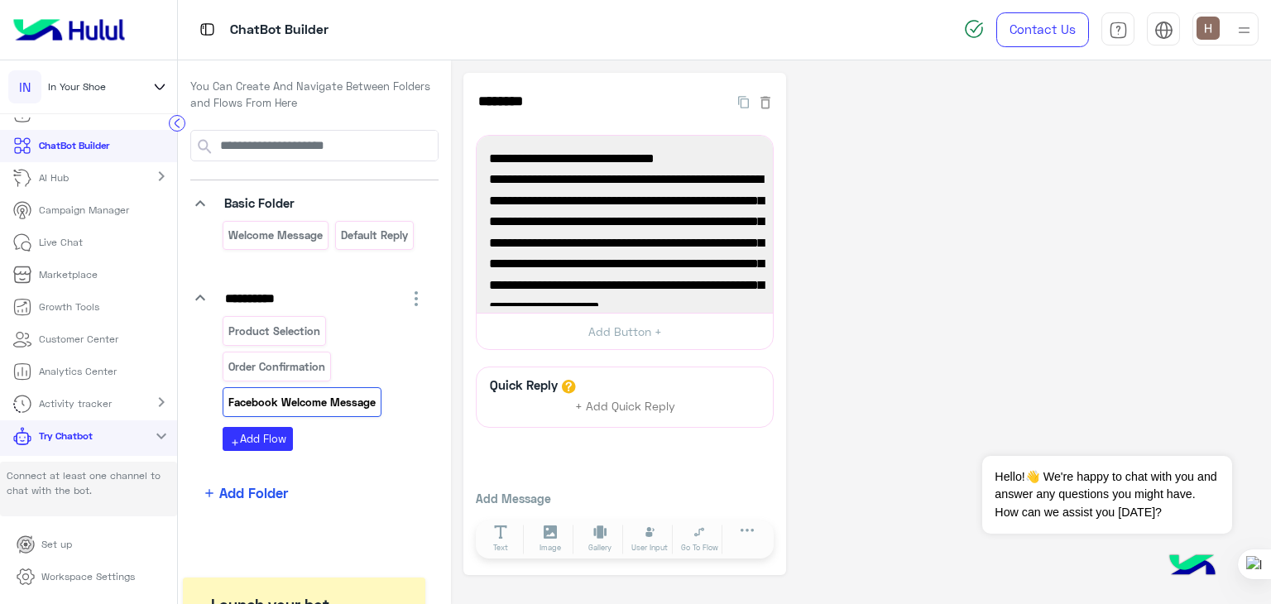
click at [693, 451] on div "Quick Reply + Add Quick Reply Add Message Text Image Gallery File Audio Video G…" at bounding box center [625, 465] width 298 height 196
click at [517, 119] on div "******** 142" at bounding box center [625, 110] width 298 height 50
click at [516, 117] on input "********" at bounding box center [594, 101] width 236 height 33
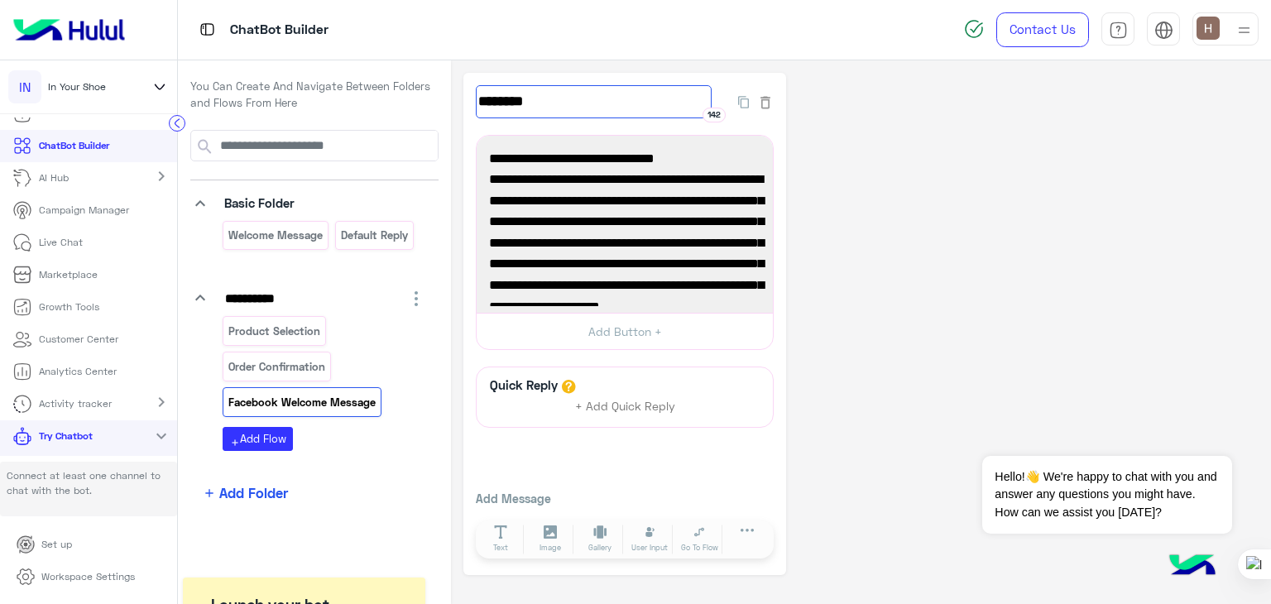
click at [516, 117] on input "********" at bounding box center [594, 101] width 236 height 33
click at [281, 405] on p "Facebook Message" at bounding box center [278, 402] width 101 height 19
click at [538, 92] on input "**********" at bounding box center [594, 101] width 236 height 33
click at [531, 94] on input "**********" at bounding box center [594, 101] width 236 height 33
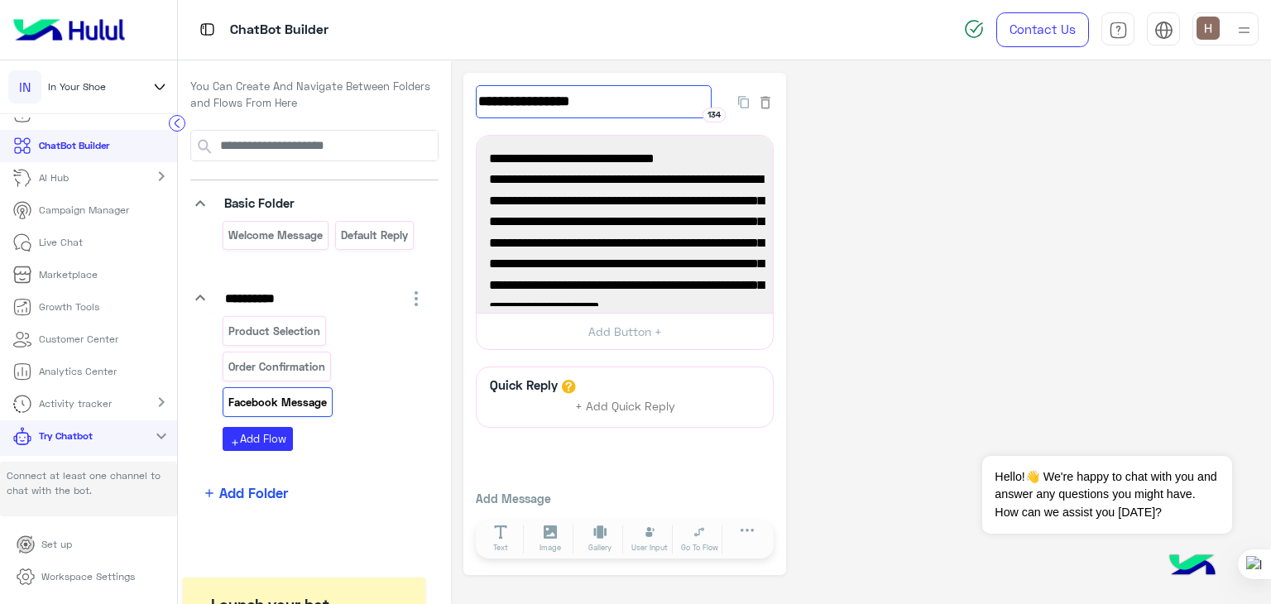
click at [531, 94] on input "**********" at bounding box center [594, 101] width 236 height 33
click at [608, 95] on input "**********" at bounding box center [594, 101] width 236 height 33
click at [550, 107] on input "**********" at bounding box center [594, 101] width 236 height 33
type input "**********"
click at [682, 493] on p "Add Message" at bounding box center [625, 498] width 298 height 17
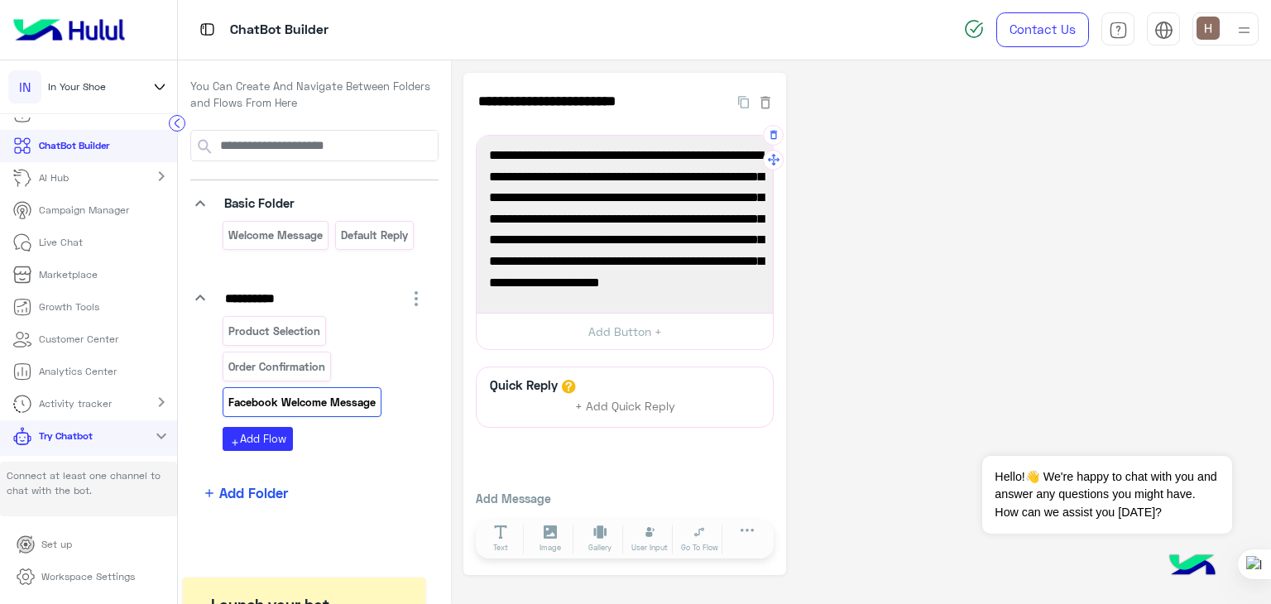
scroll to position [65, 0]
click at [705, 535] on icon at bounding box center [700, 533] width 14 height 14
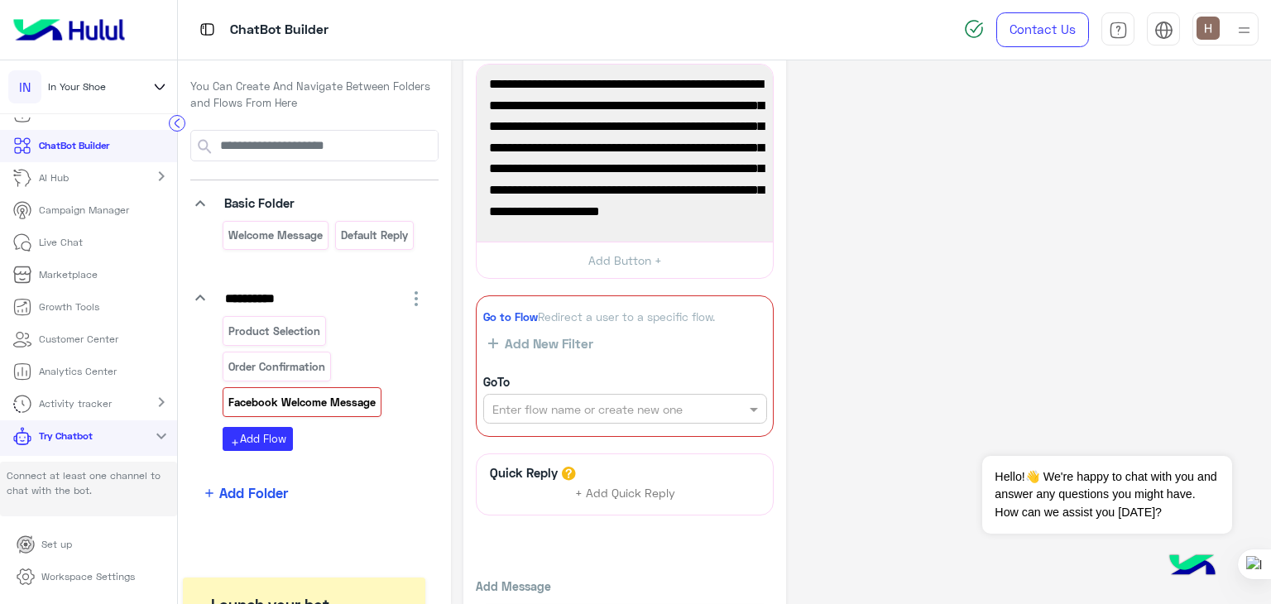
scroll to position [127, 0]
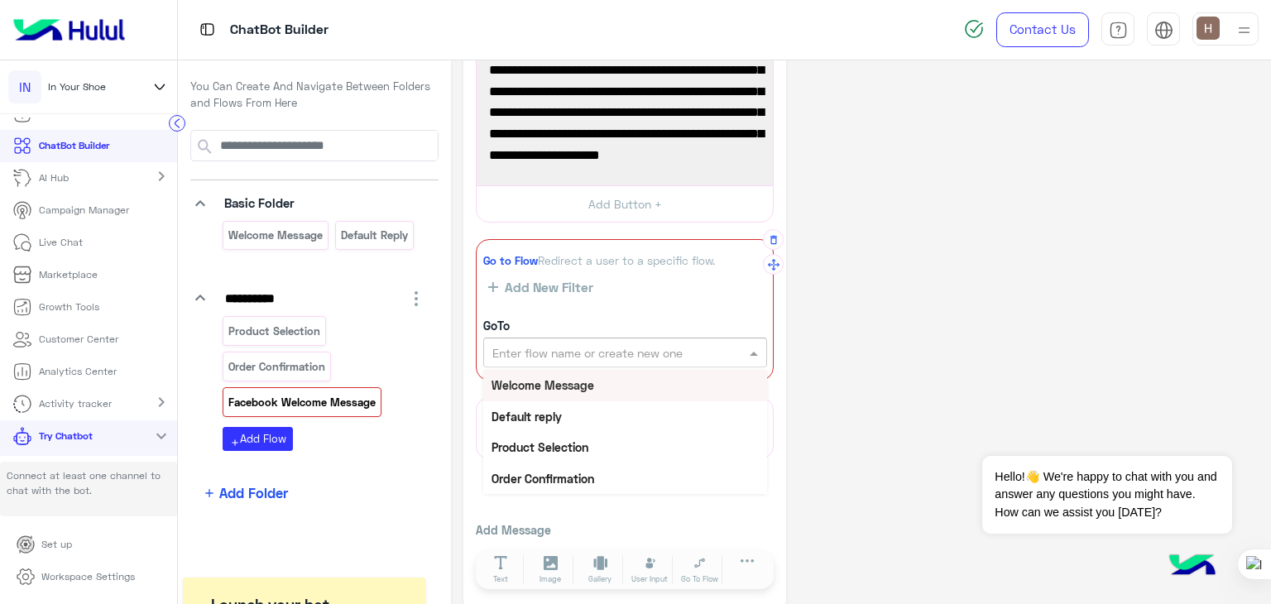
click at [531, 348] on input "text" at bounding box center [597, 352] width 209 height 17
click at [550, 350] on input "text" at bounding box center [597, 352] width 209 height 17
click at [569, 313] on div "Go to Flow Redirect a user to a specific flow. Add New Filter GoTo Enter flow n…" at bounding box center [625, 310] width 298 height 142
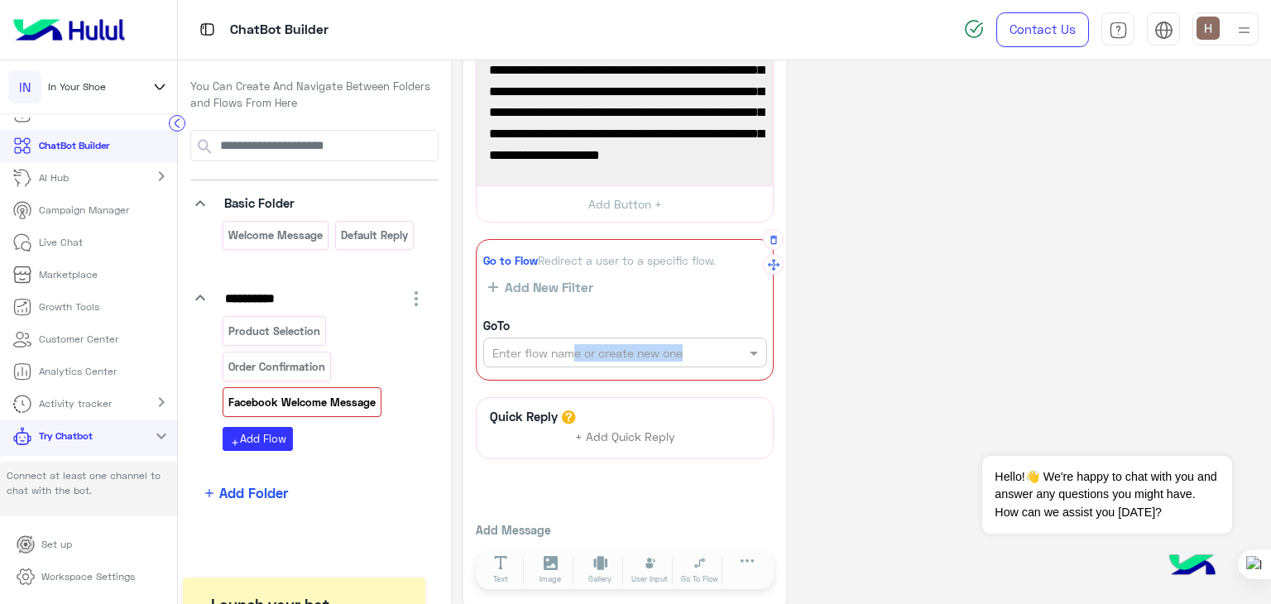
drag, startPoint x: 579, startPoint y: 368, endPoint x: 575, endPoint y: 350, distance: 18.5
click at [575, 350] on div "Go to Flow Redirect a user to a specific flow. Add New Filter GoTo Enter flow n…" at bounding box center [625, 310] width 298 height 142
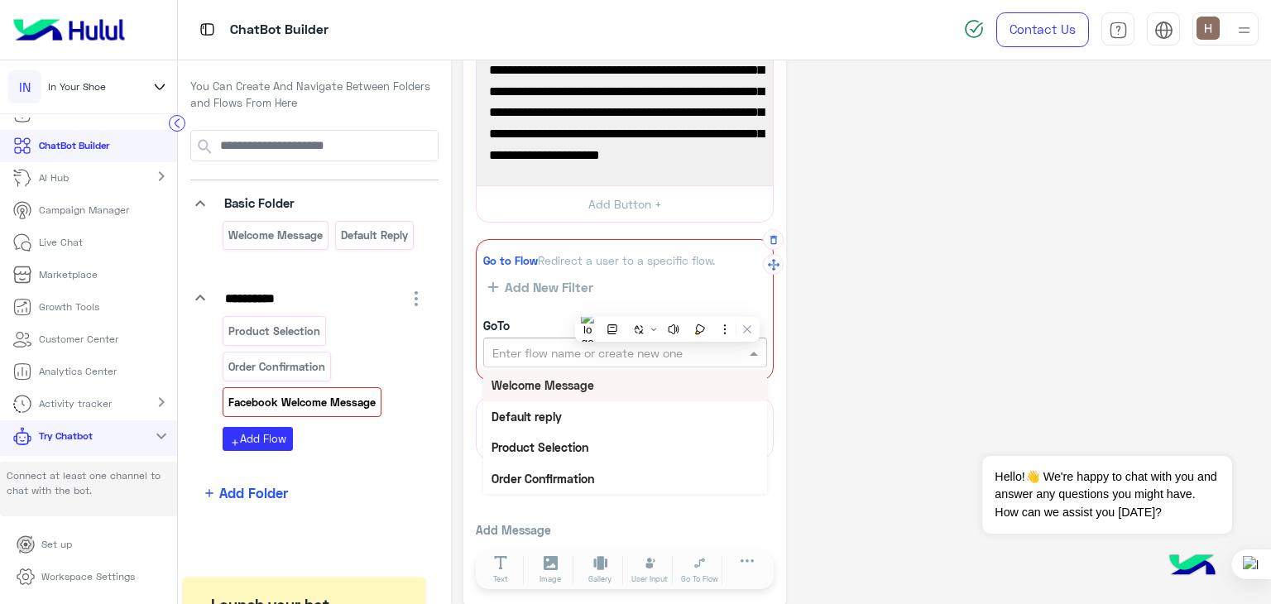
click at [575, 350] on input "text" at bounding box center [597, 352] width 209 height 17
click at [574, 383] on b "Welcome Message" at bounding box center [543, 385] width 103 height 14
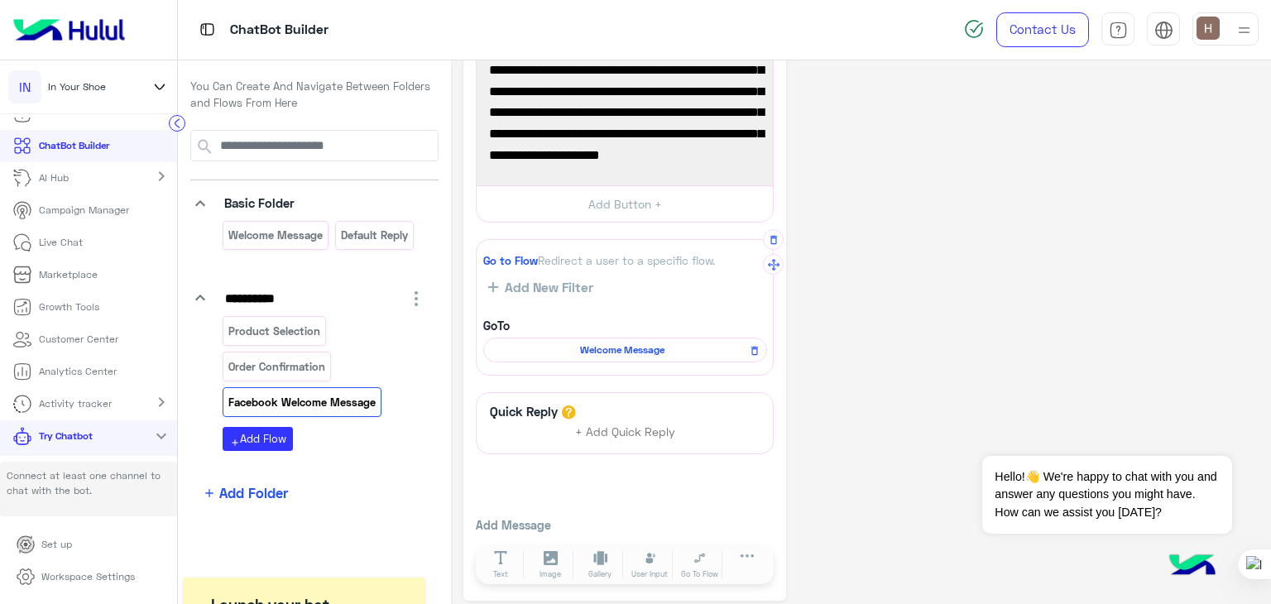
click at [600, 358] on div "Welcome Message" at bounding box center [625, 350] width 284 height 25
click at [613, 347] on span "Welcome Message" at bounding box center [623, 350] width 260 height 15
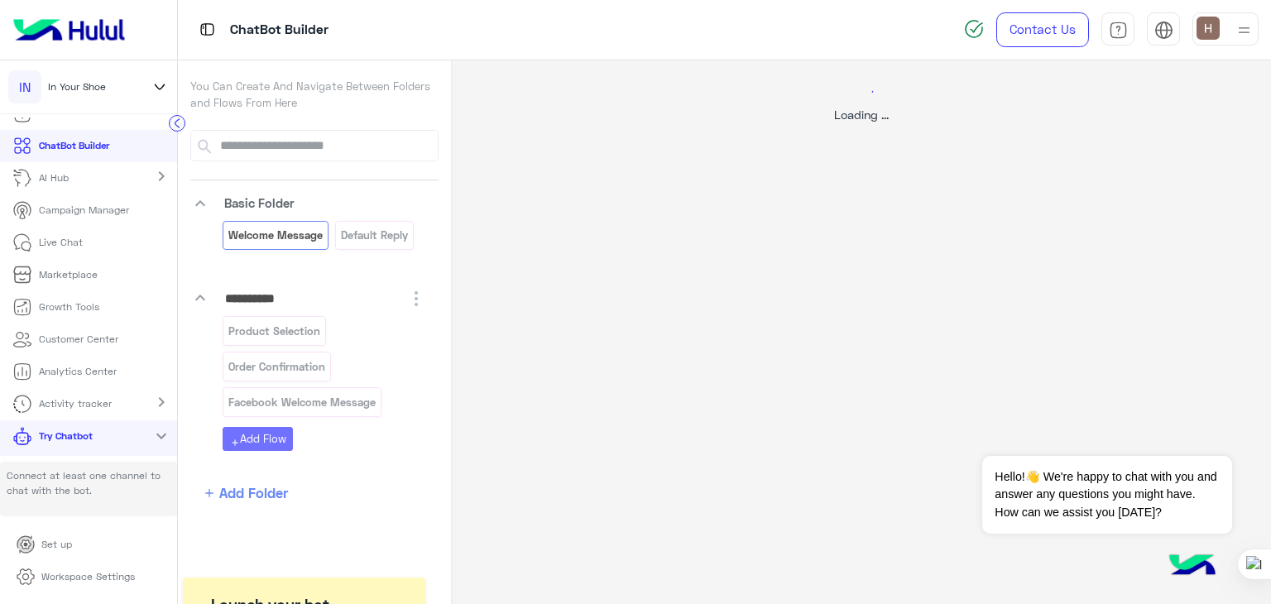
scroll to position [0, 0]
select select "*"
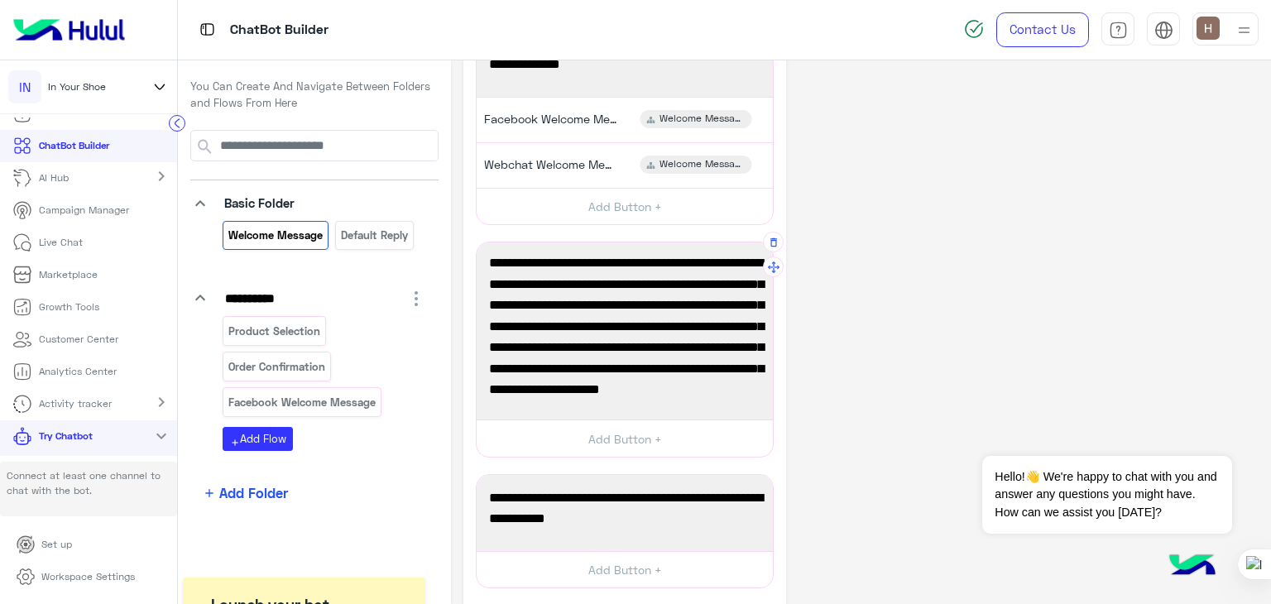
scroll to position [83, 0]
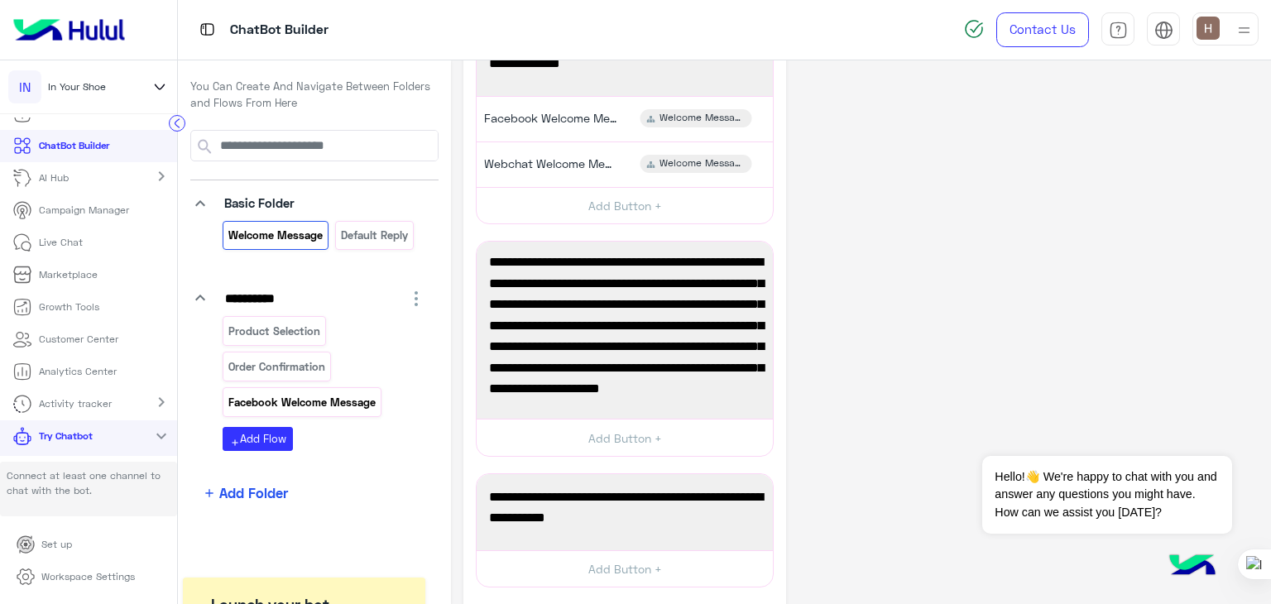
click at [295, 395] on p "Facebook Welcome Message" at bounding box center [303, 402] width 150 height 19
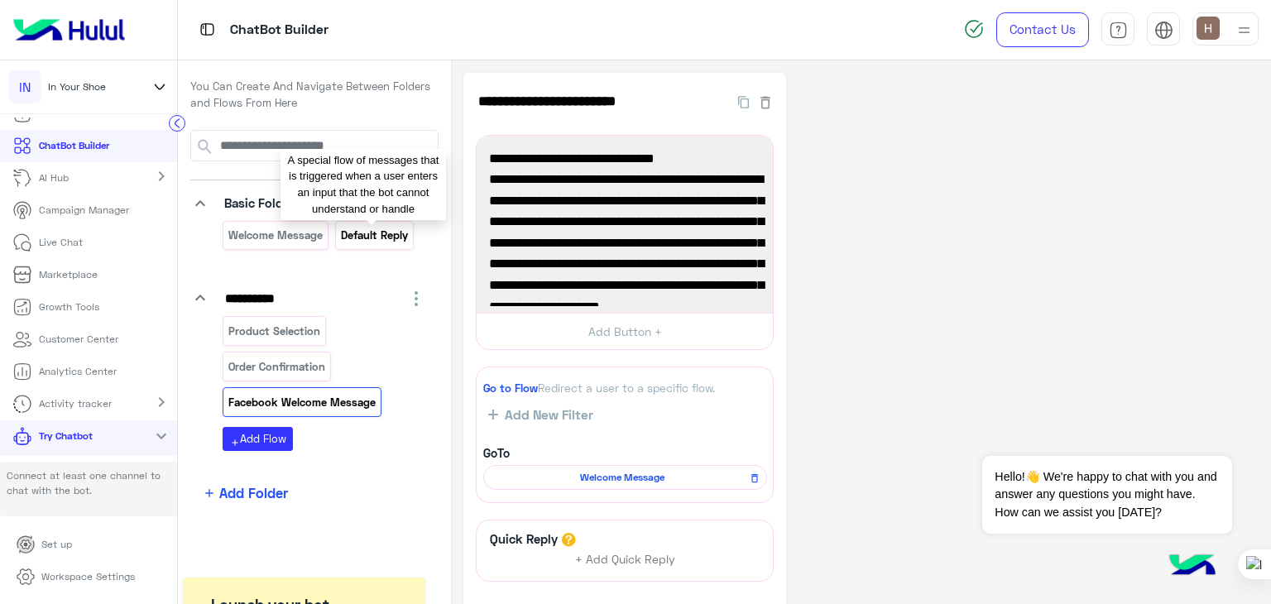
click at [377, 229] on p "Default reply" at bounding box center [374, 235] width 70 height 19
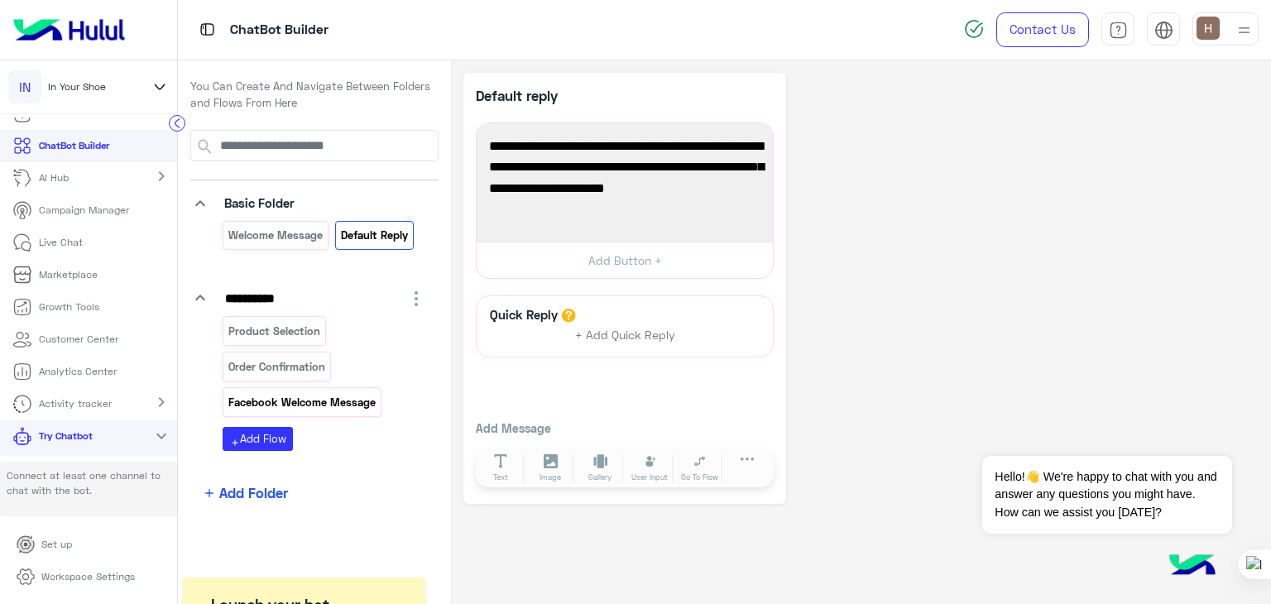
click at [305, 387] on div "Facebook Welcome Message" at bounding box center [302, 401] width 159 height 29
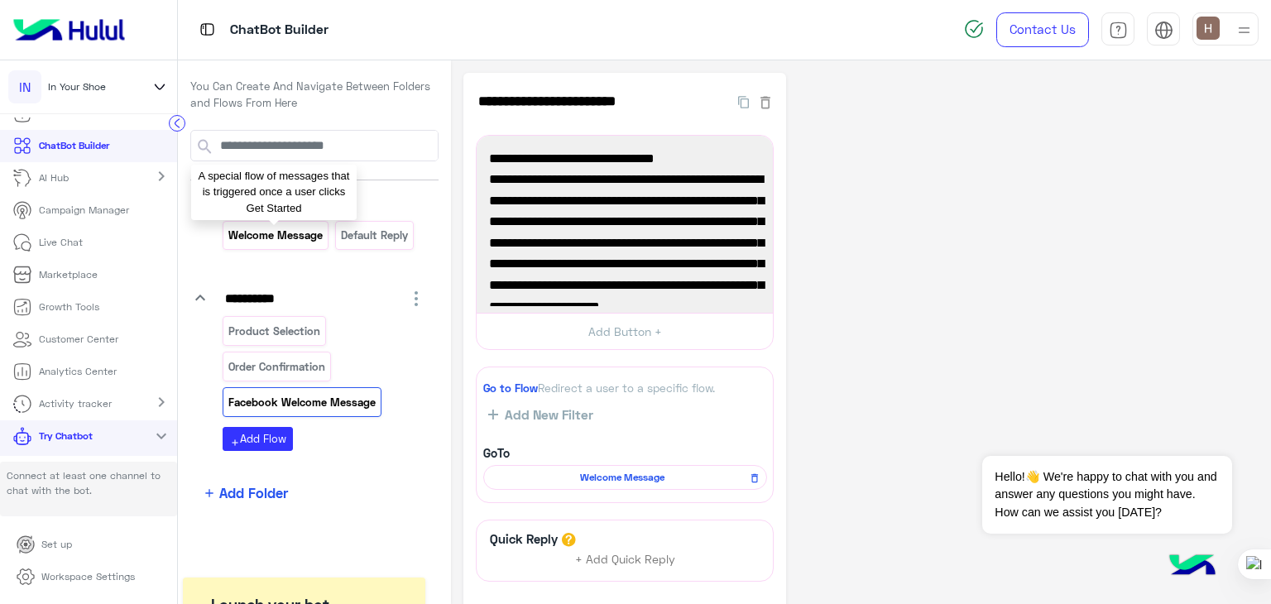
click at [276, 236] on p "Welcome Message" at bounding box center [276, 235] width 97 height 19
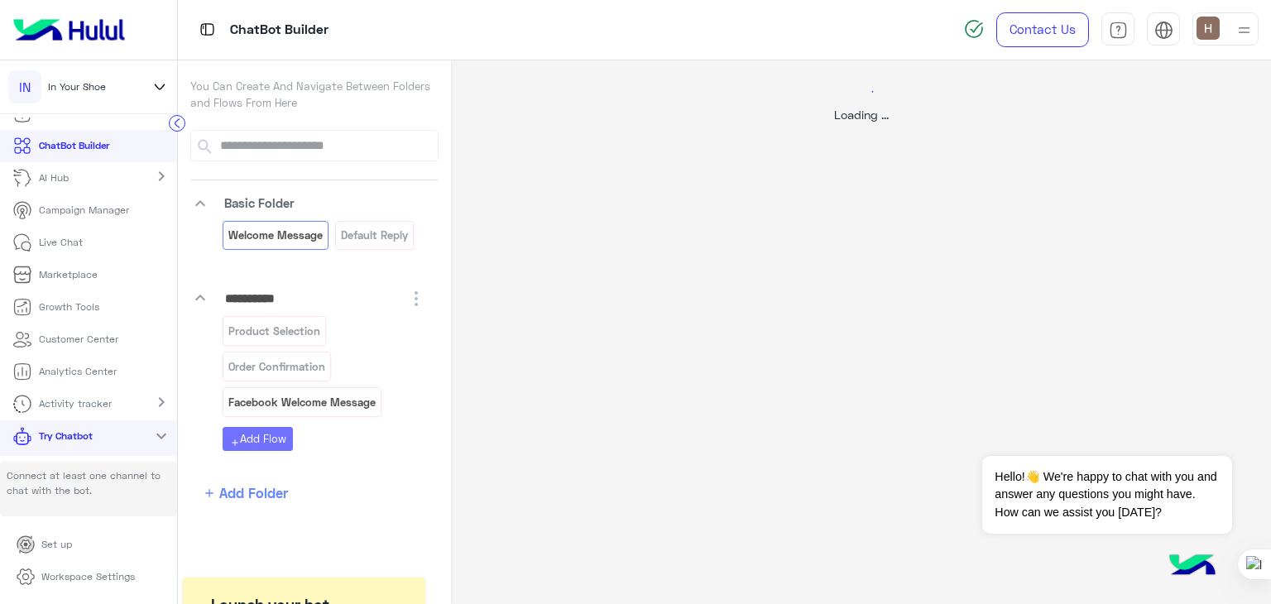
select select "*"
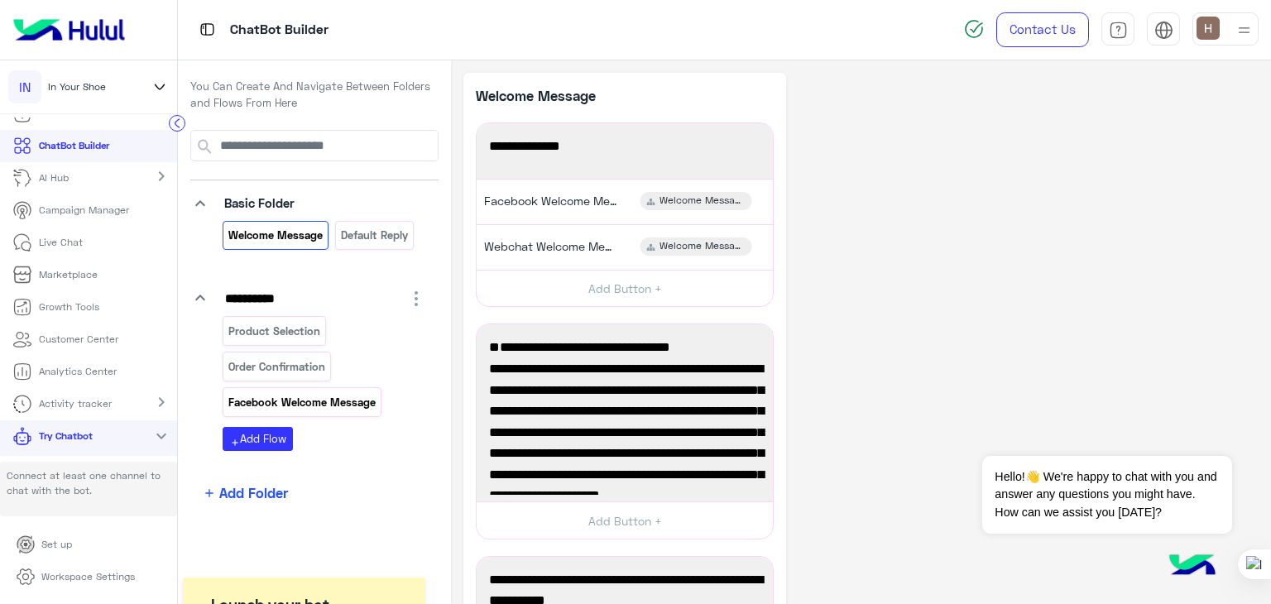
click at [325, 408] on p "Facebook Welcome Message" at bounding box center [303, 402] width 150 height 19
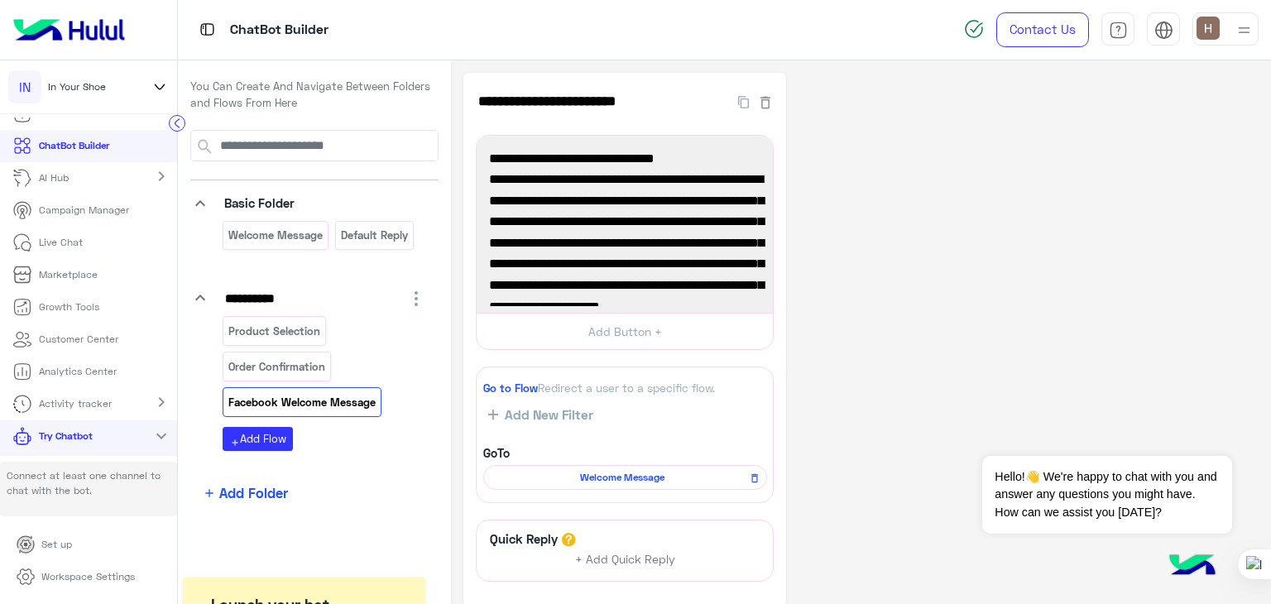
drag, startPoint x: 325, startPoint y: 408, endPoint x: 305, endPoint y: 400, distance: 21.5
click at [305, 400] on p "Facebook Welcome Message" at bounding box center [303, 402] width 150 height 19
click at [765, 103] on icon "button" at bounding box center [765, 102] width 17 height 17
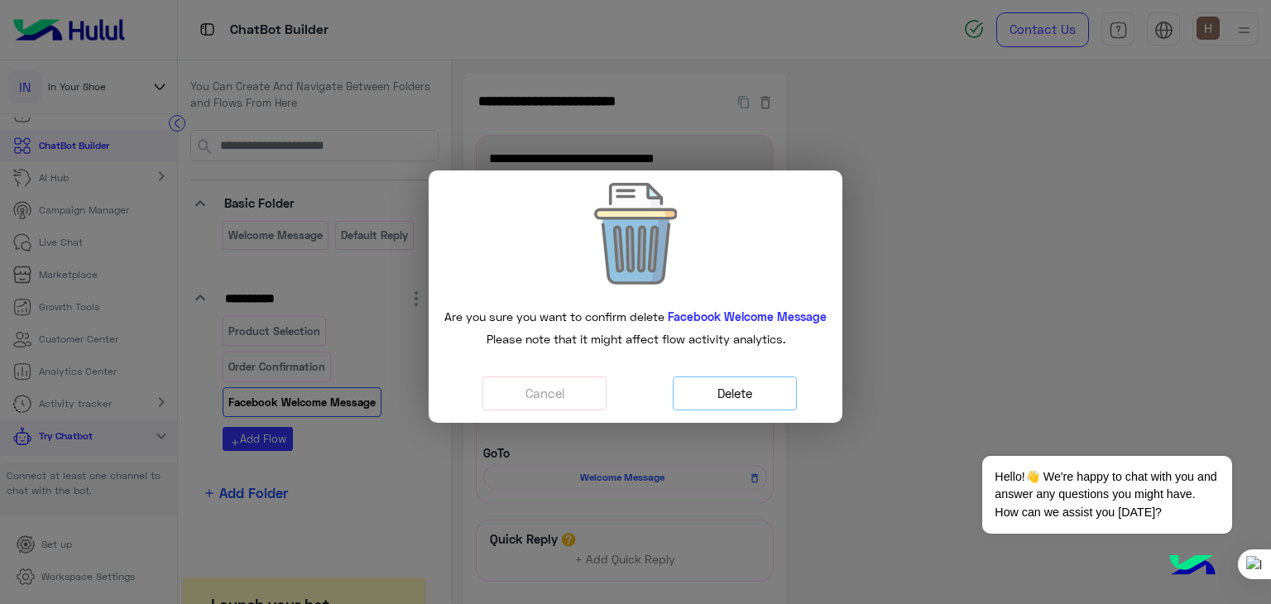
click at [725, 389] on button "Delete" at bounding box center [735, 394] width 124 height 34
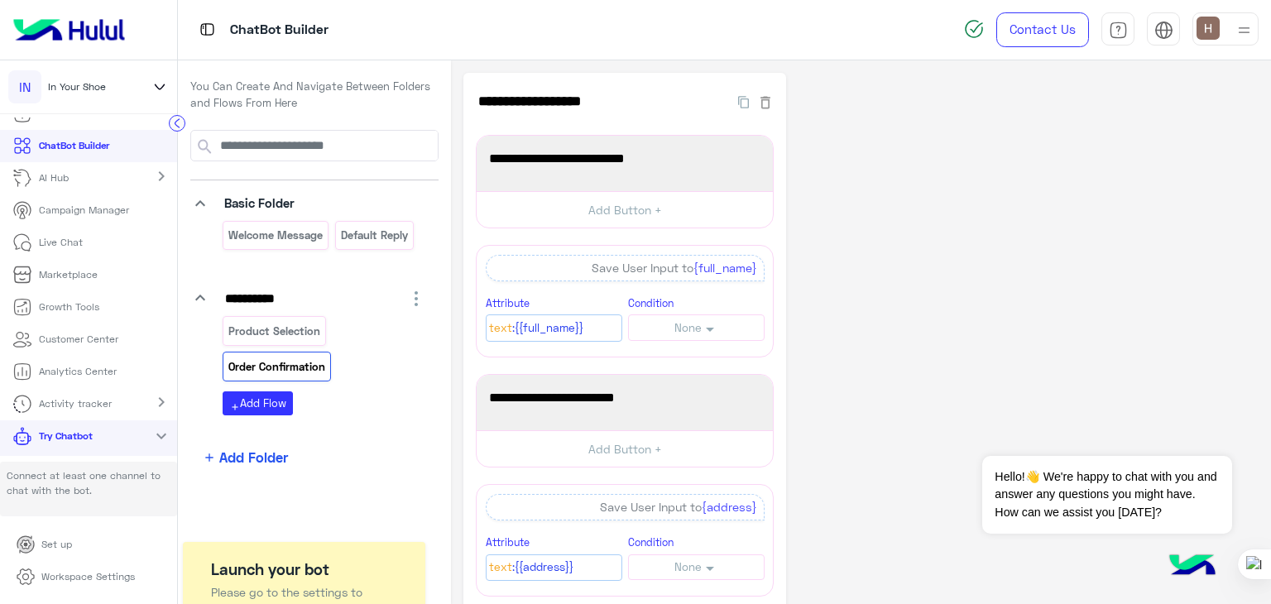
click at [350, 388] on div "Product Selection Order Confirmation add Add Flow" at bounding box center [325, 365] width 204 height 99
click at [398, 367] on div "Product Selection Order Confirmation" at bounding box center [325, 351] width 204 height 71
click at [385, 368] on div "Product Selection Order Confirmation" at bounding box center [325, 351] width 204 height 71
click at [291, 226] on p "Welcome Message" at bounding box center [276, 235] width 97 height 19
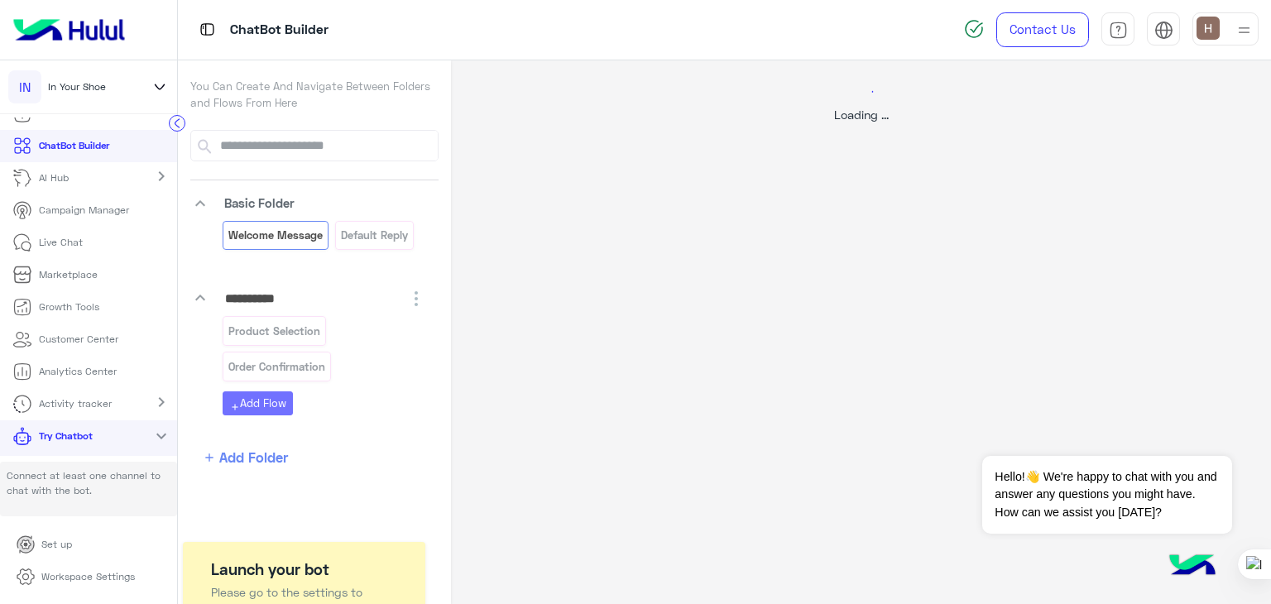
select select "*"
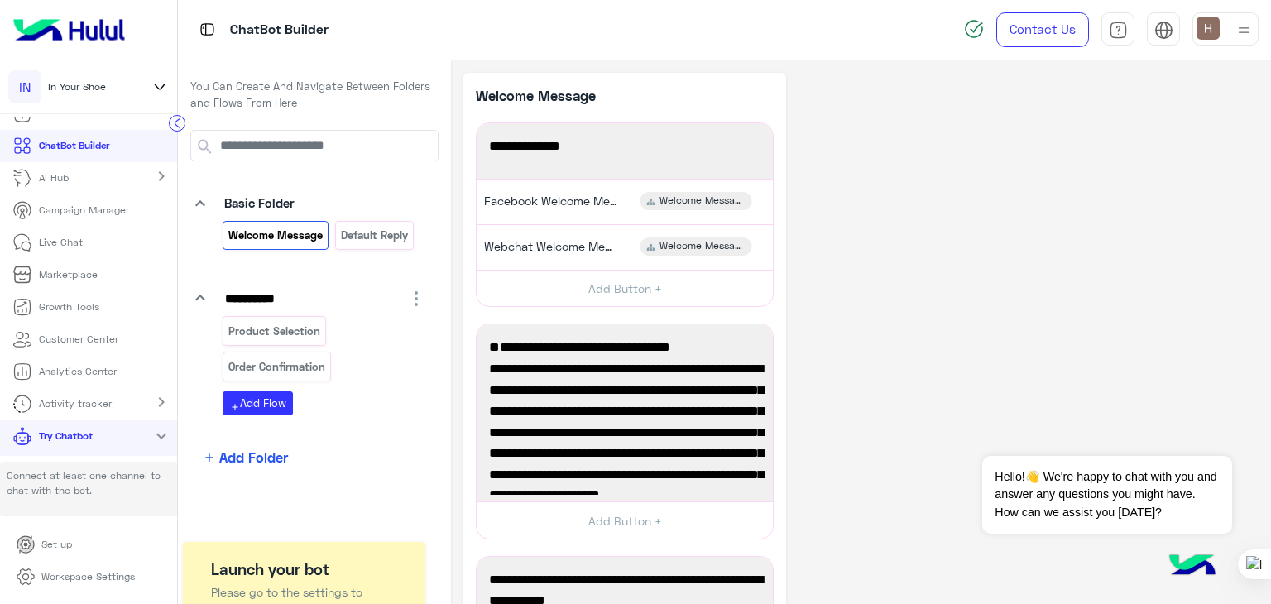
click at [533, 97] on p "Welcome Message" at bounding box center [550, 95] width 149 height 21
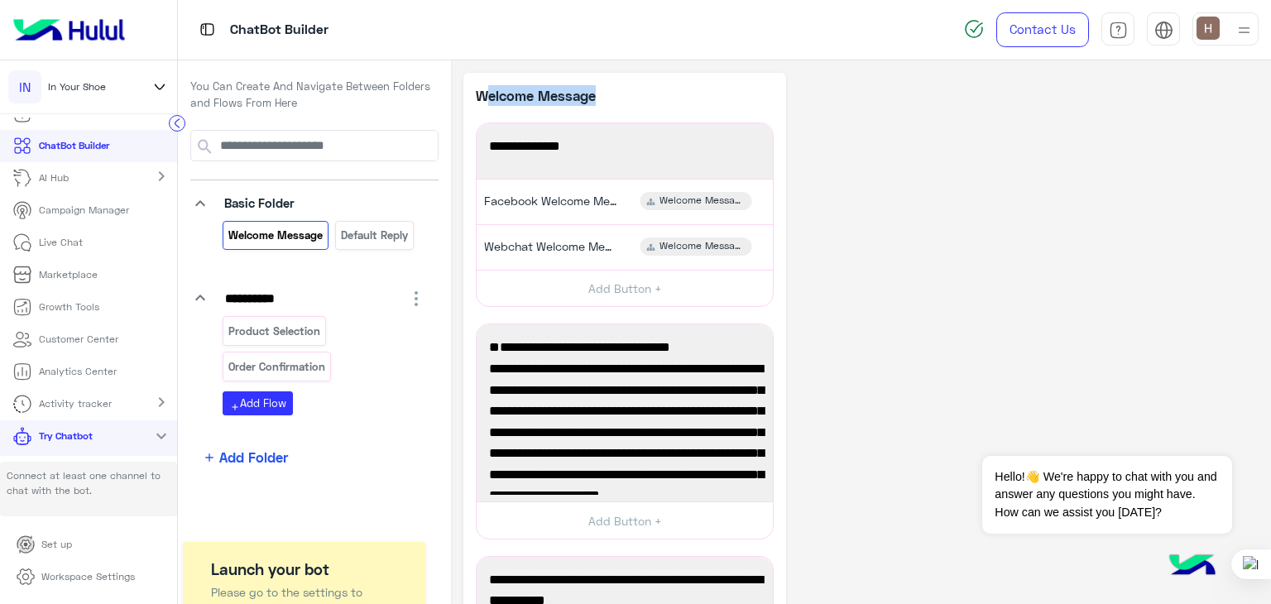
click at [639, 97] on div "Welcome Message" at bounding box center [625, 95] width 298 height 21
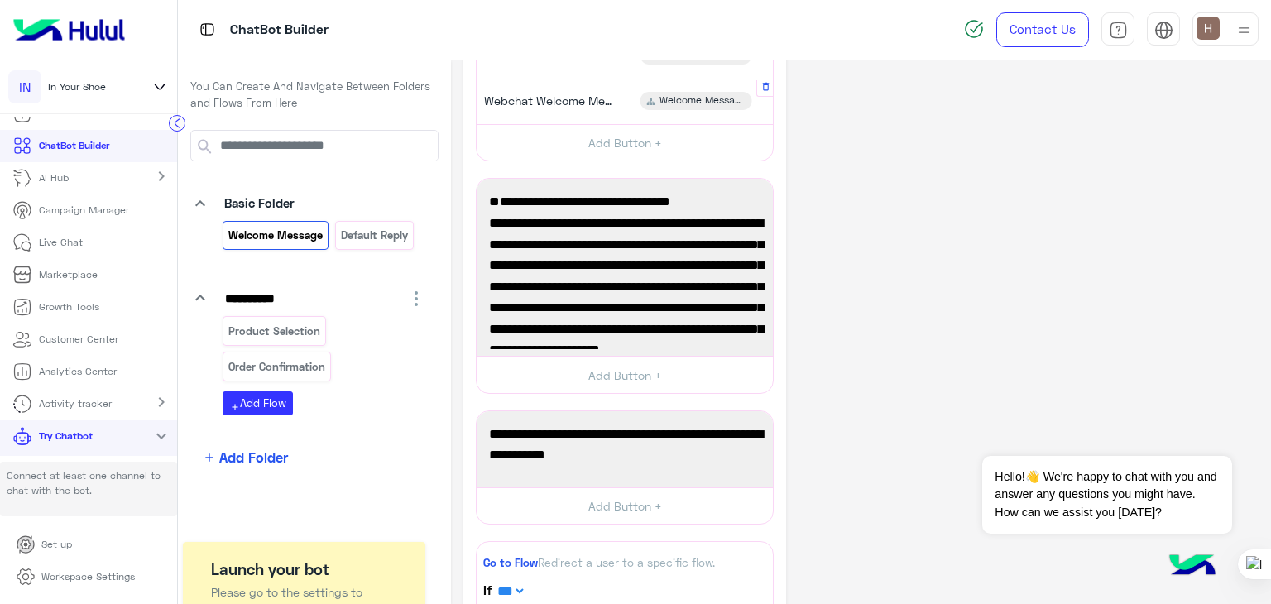
scroll to position [142, 0]
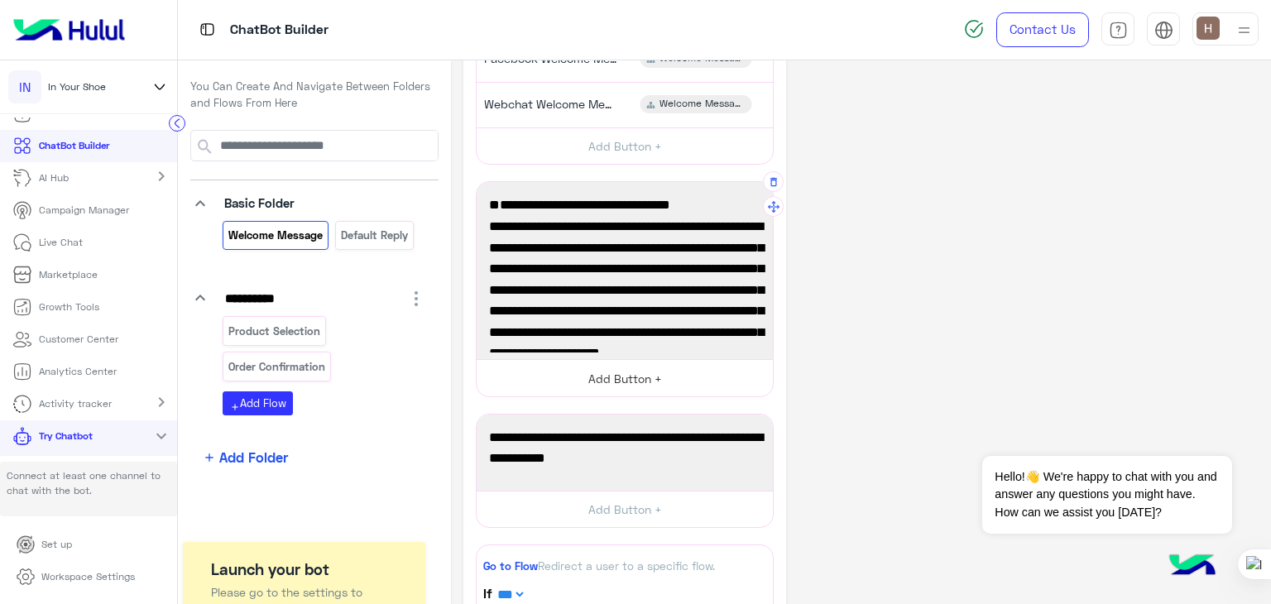
click at [609, 382] on button "Add Button +" at bounding box center [625, 377] width 296 height 37
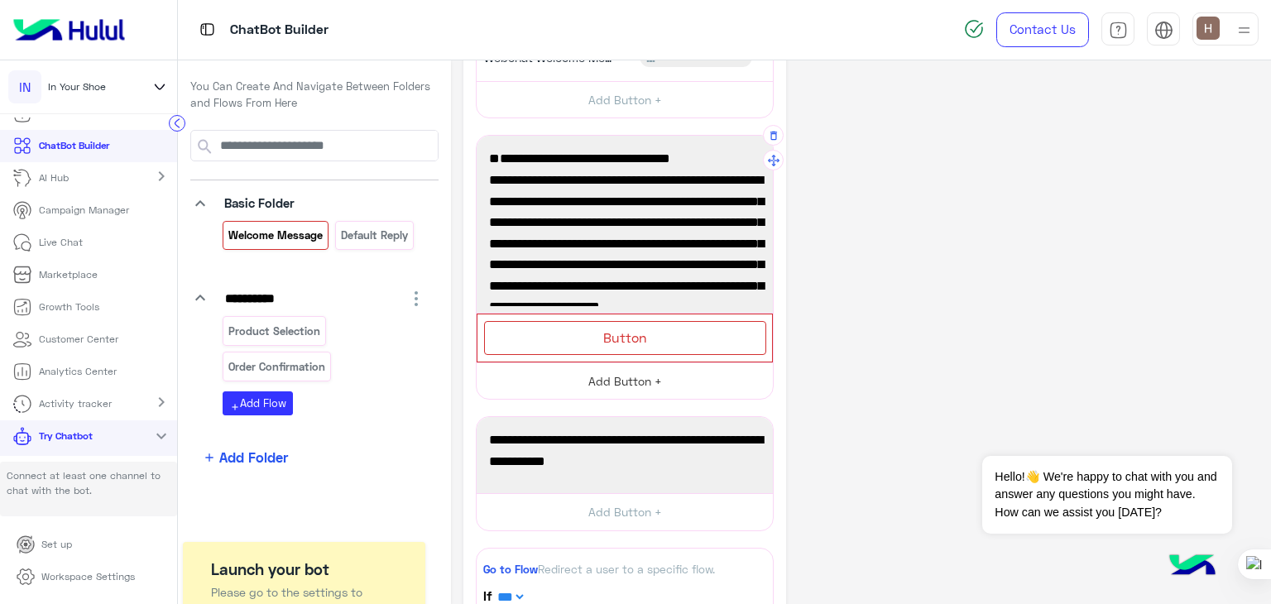
scroll to position [189, 0]
click at [613, 352] on div "Button" at bounding box center [625, 338] width 282 height 34
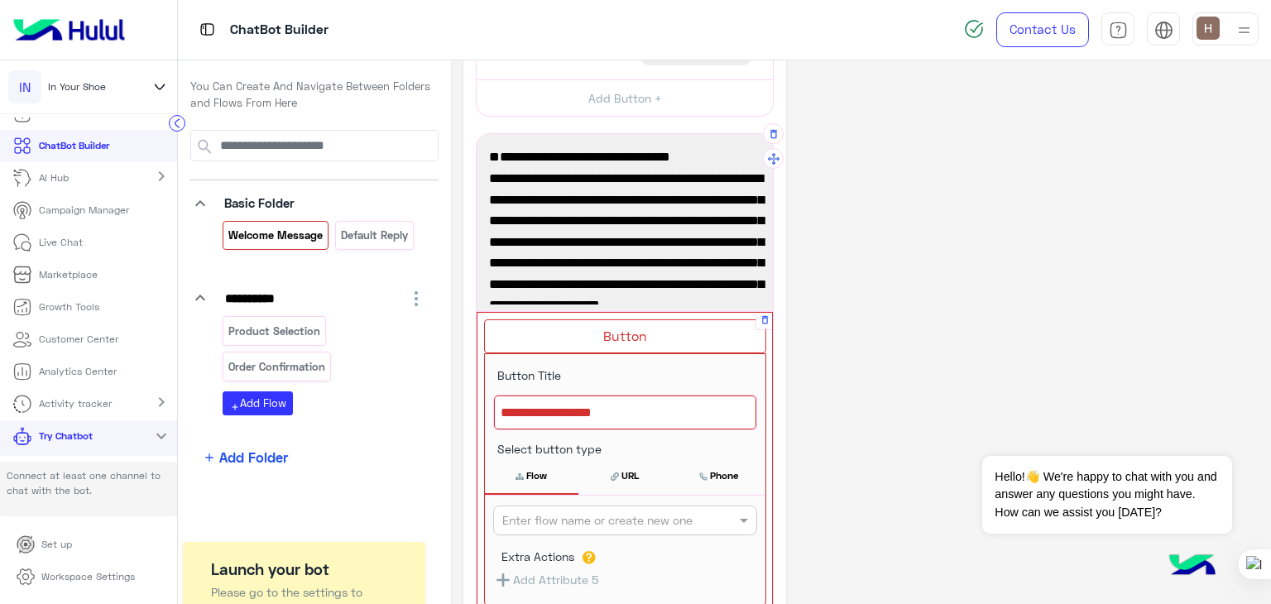
scroll to position [182, 0]
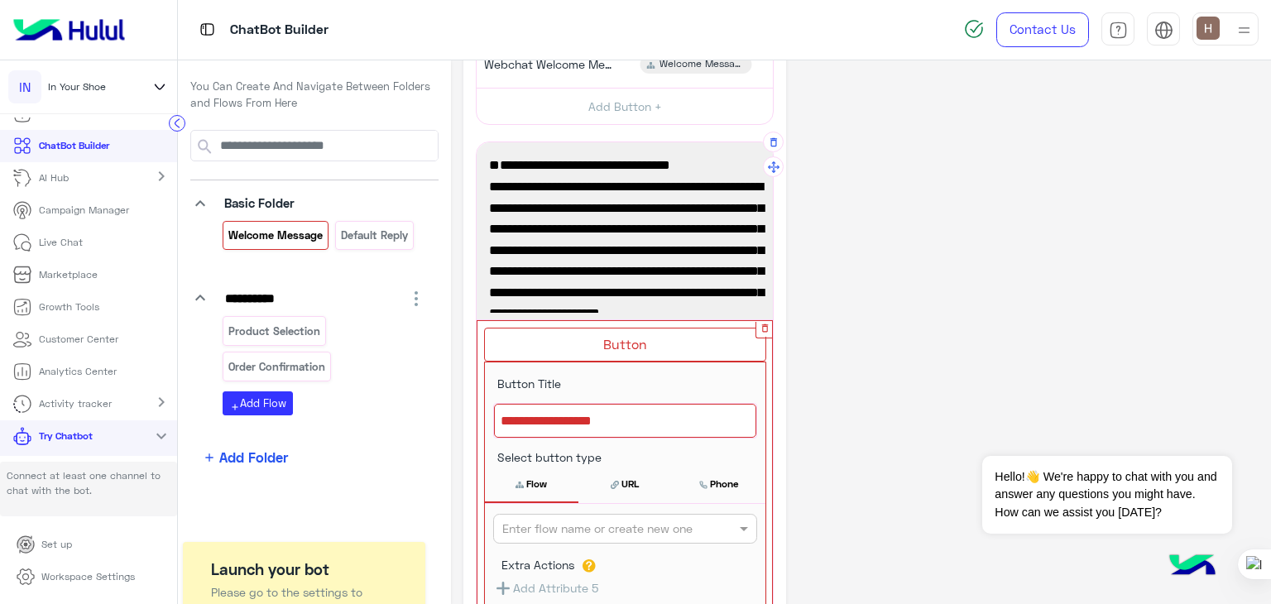
click at [759, 333] on button "button" at bounding box center [765, 328] width 17 height 17
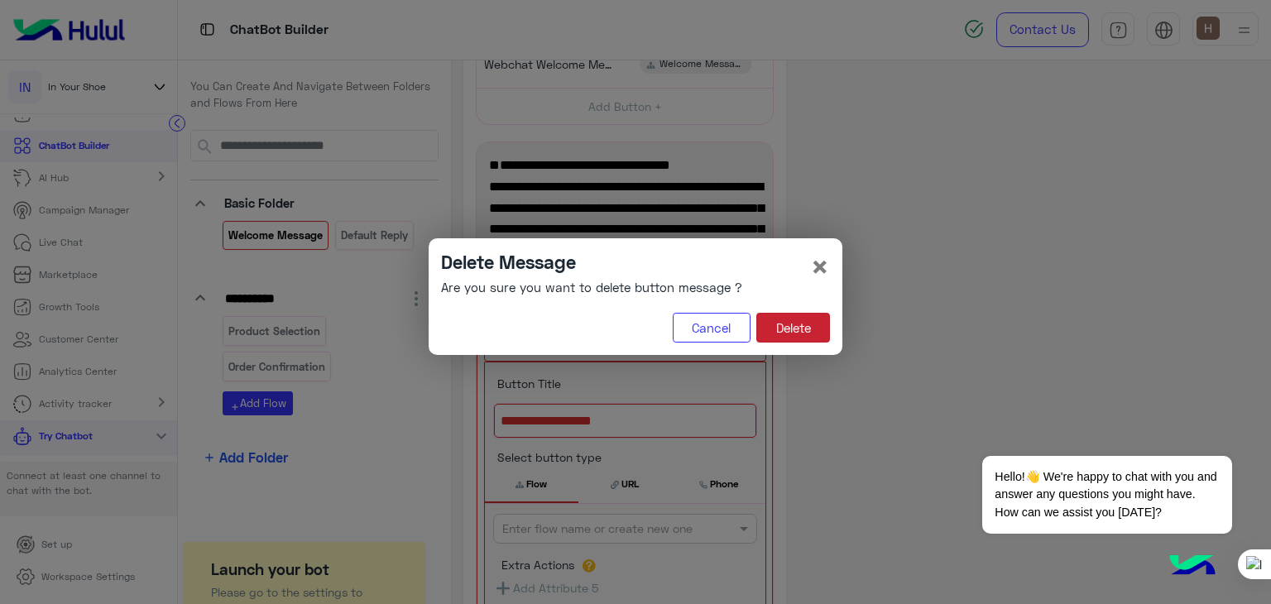
click at [786, 331] on button "Delete" at bounding box center [794, 328] width 74 height 30
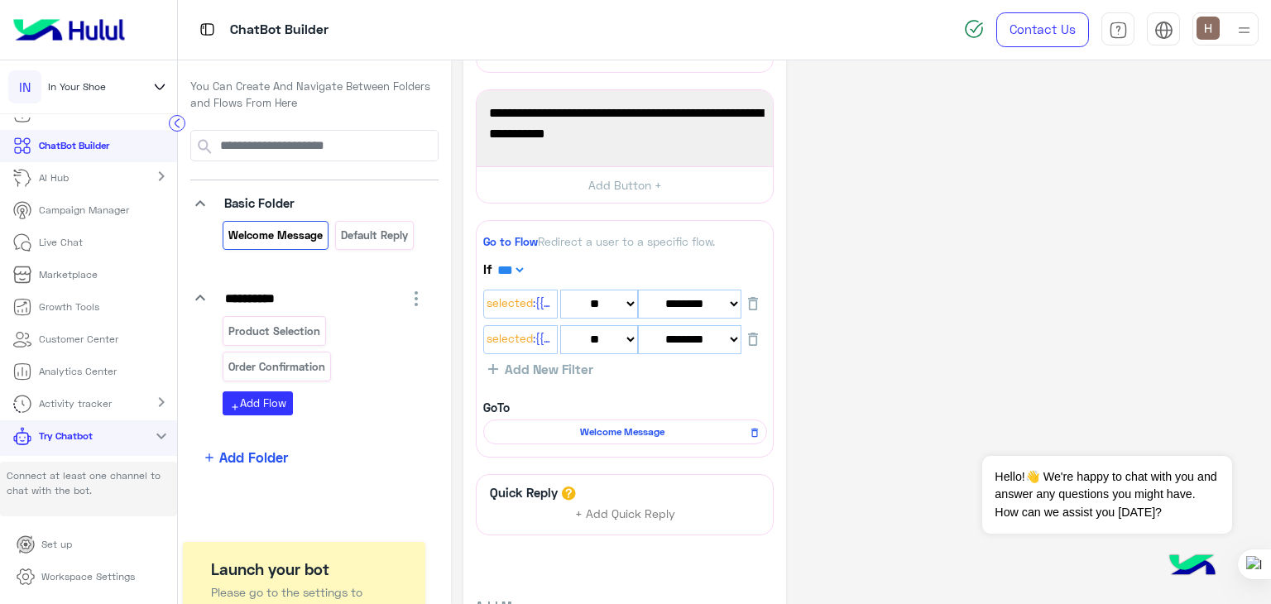
scroll to position [467, 0]
click at [521, 243] on span "Go to Flow" at bounding box center [510, 241] width 55 height 13
click at [520, 263] on select "*** ***" at bounding box center [510, 270] width 32 height 14
click at [573, 399] on div "GoTo Welcome Message" at bounding box center [625, 422] width 284 height 46
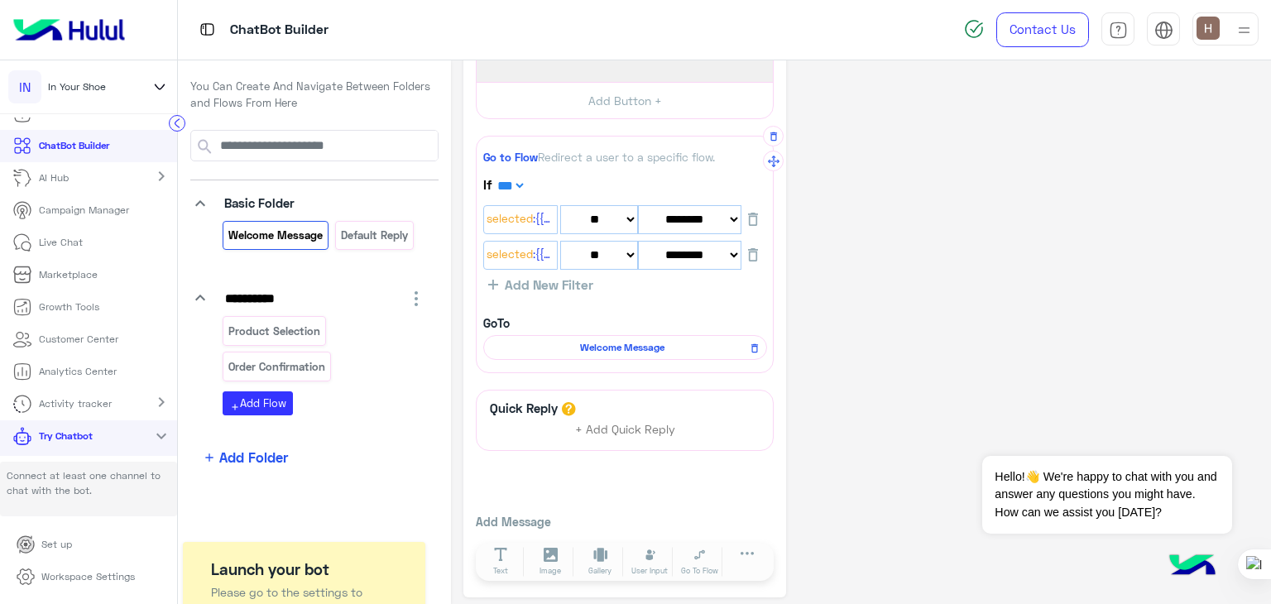
scroll to position [556, 0]
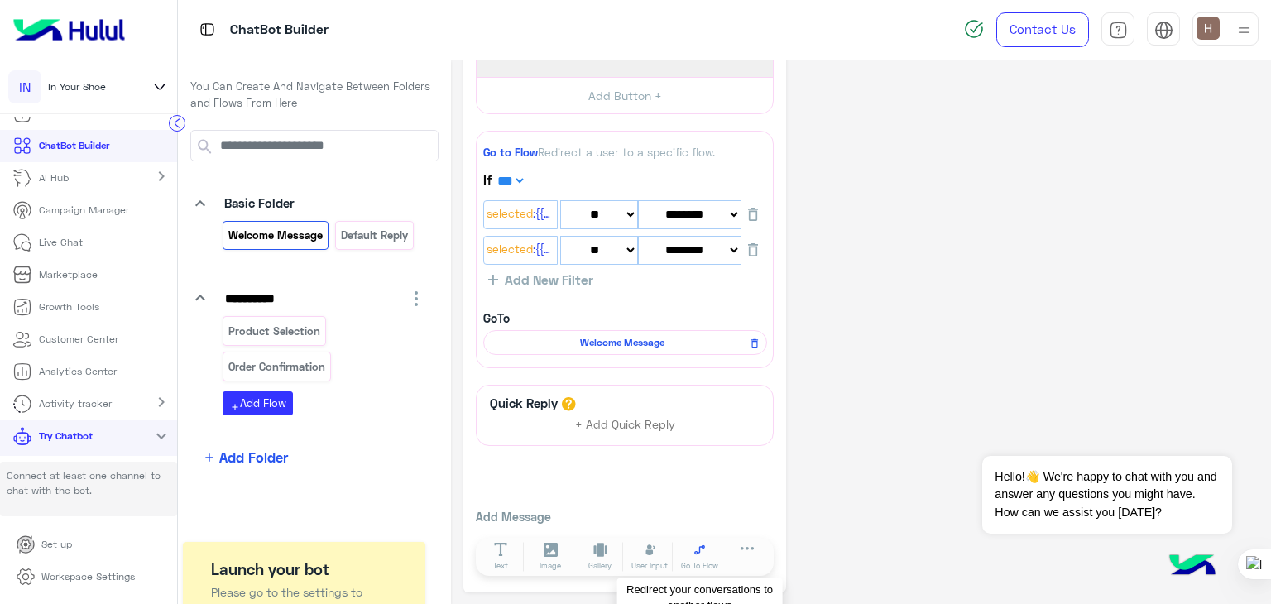
click at [695, 555] on button "Go To Flow" at bounding box center [700, 557] width 46 height 30
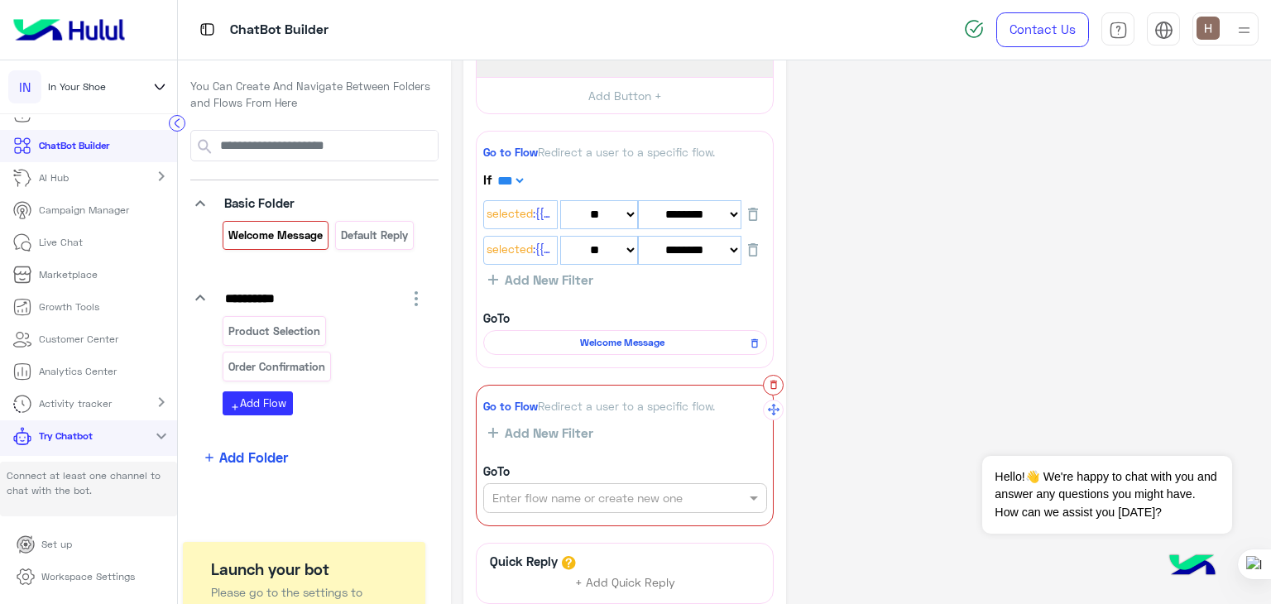
click at [771, 383] on icon "button" at bounding box center [774, 385] width 12 height 12
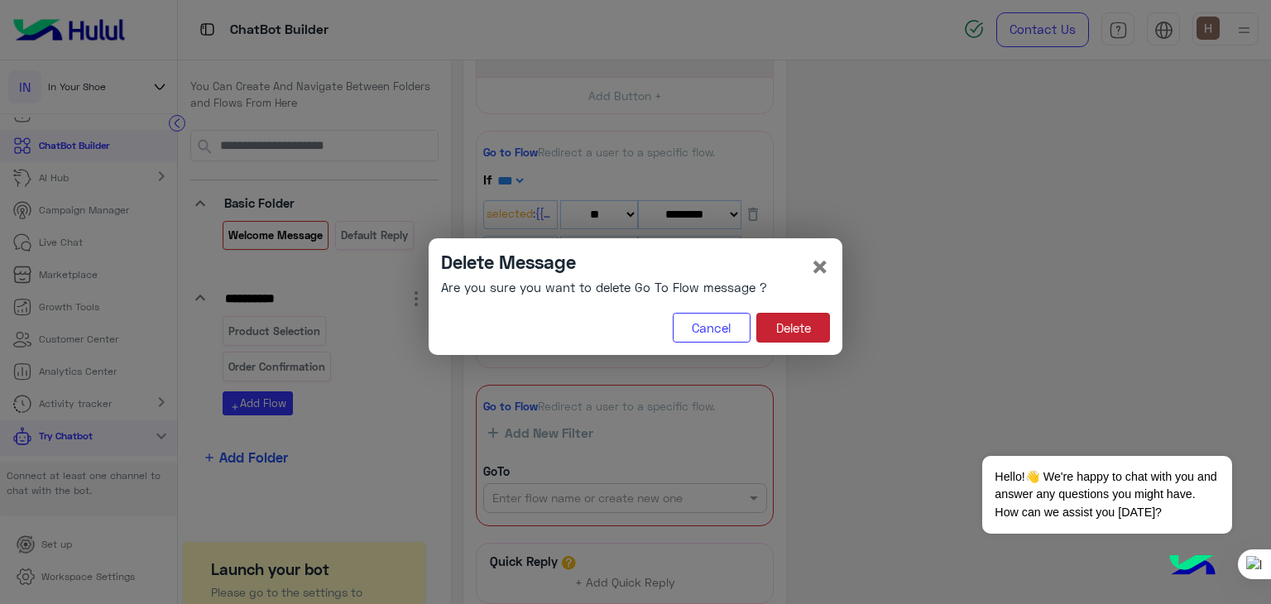
click at [781, 325] on button "Delete" at bounding box center [794, 328] width 74 height 30
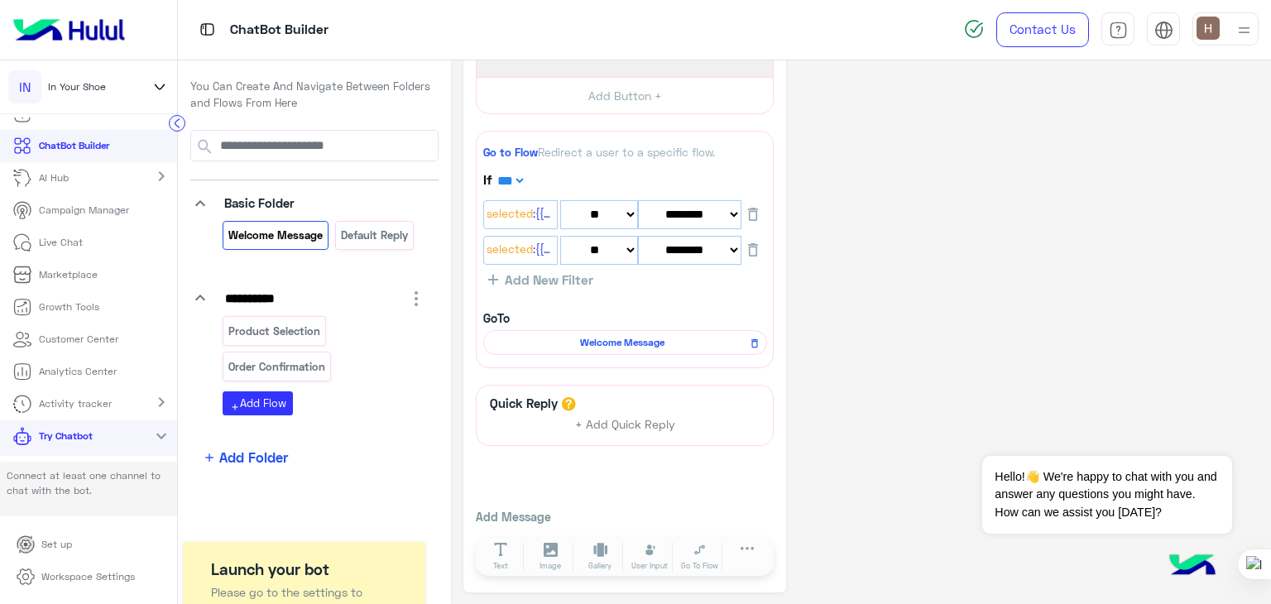
click at [896, 166] on div "**********" at bounding box center [861, 55] width 795 height 1077
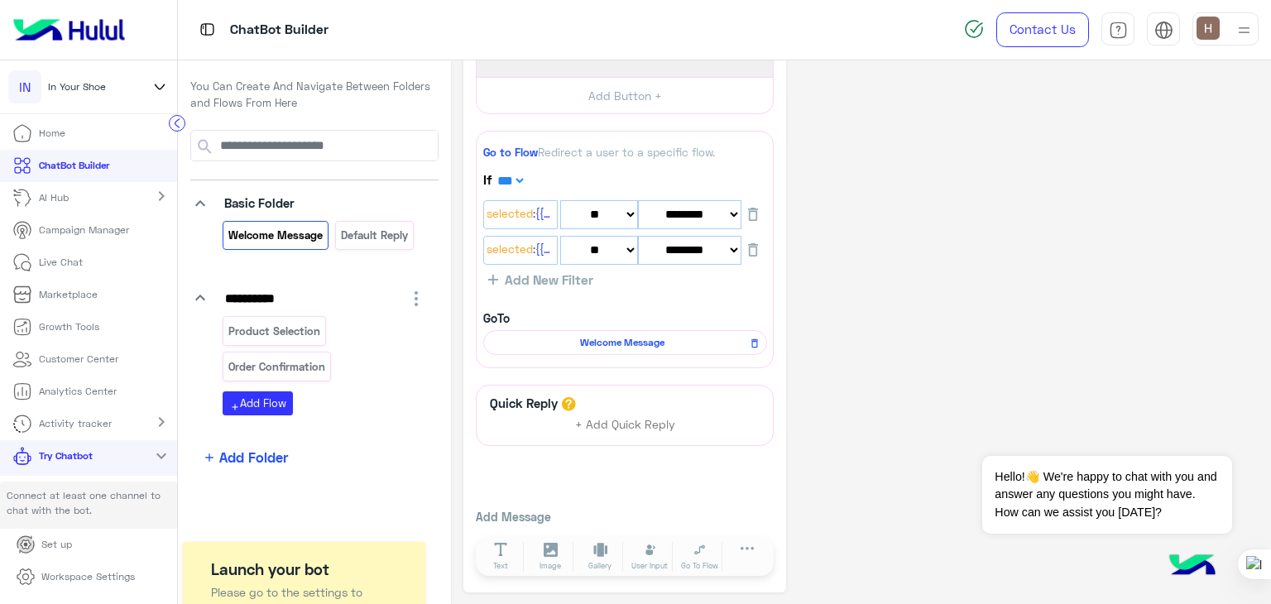
click at [145, 207] on div "chevron_right" at bounding box center [161, 198] width 32 height 24
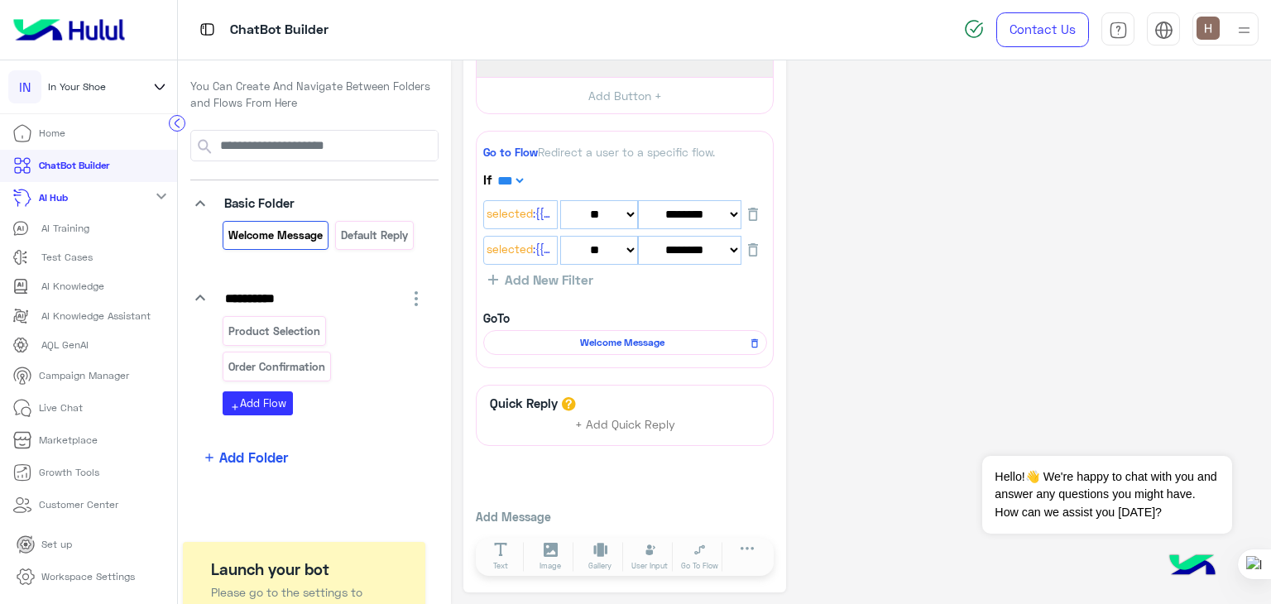
click at [145, 207] on div "expand_more" at bounding box center [161, 198] width 32 height 24
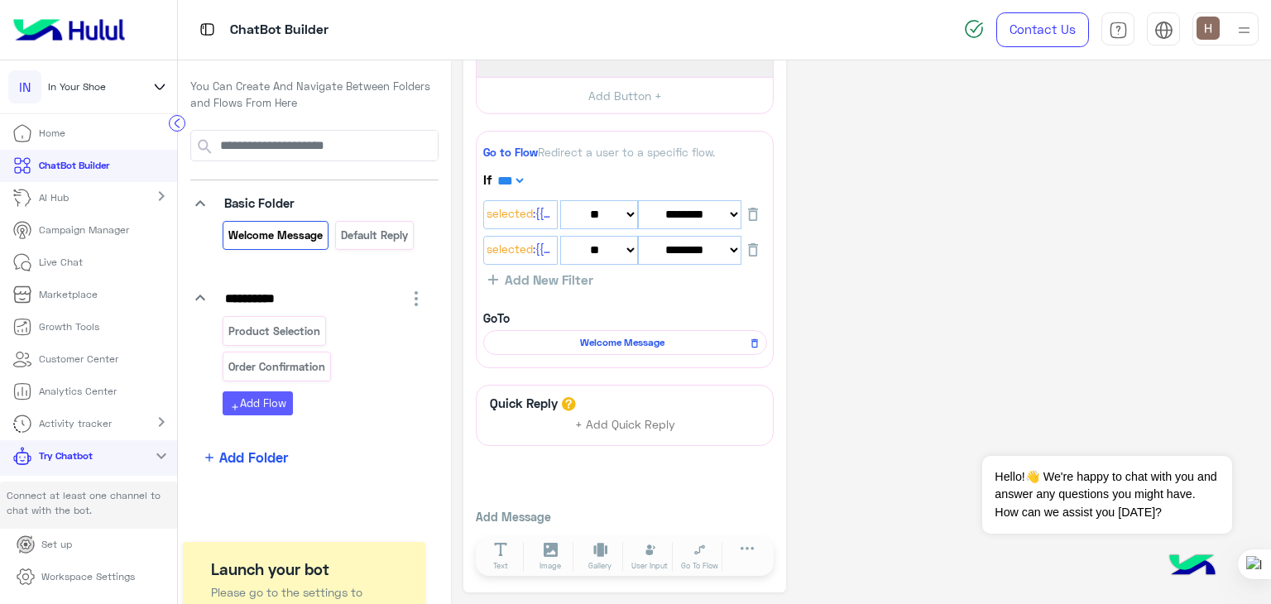
click at [271, 392] on button "add Add Flow" at bounding box center [258, 404] width 70 height 24
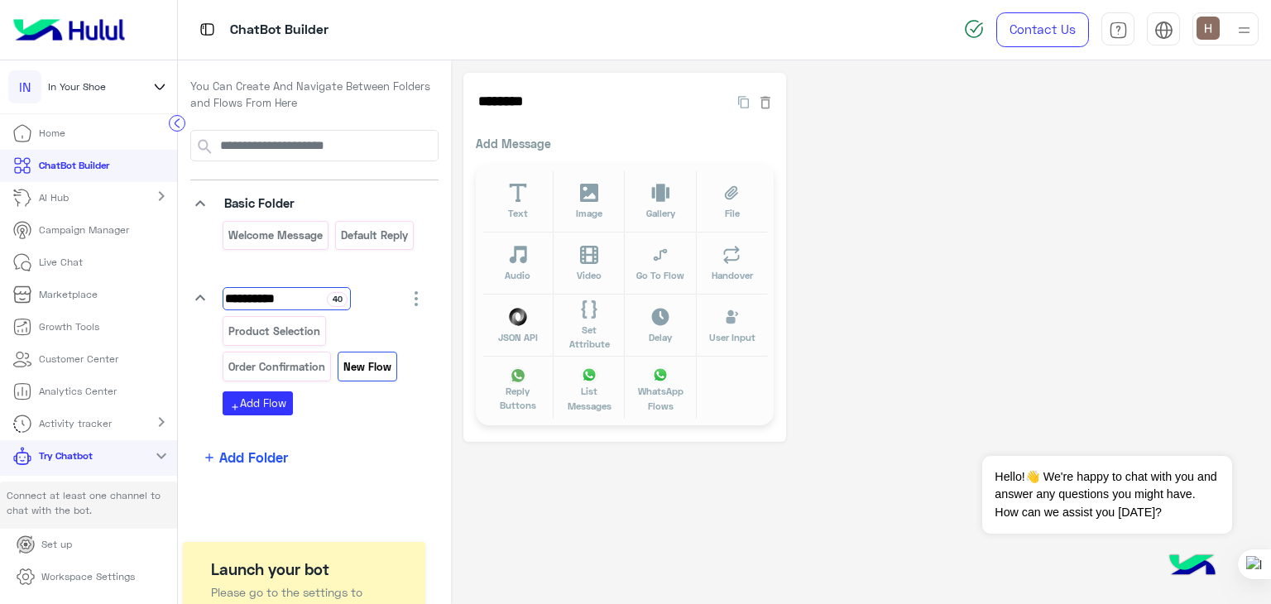
click at [272, 296] on input "**********" at bounding box center [287, 298] width 128 height 23
type input "**********"
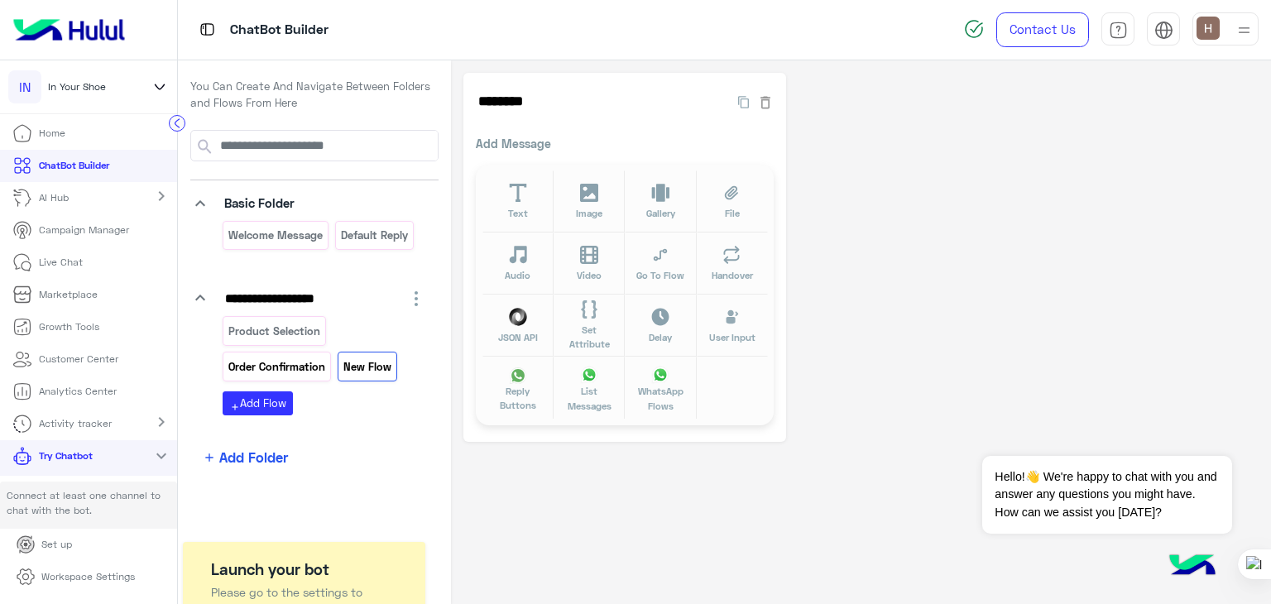
click at [300, 372] on p "Order Confirmation" at bounding box center [277, 367] width 99 height 19
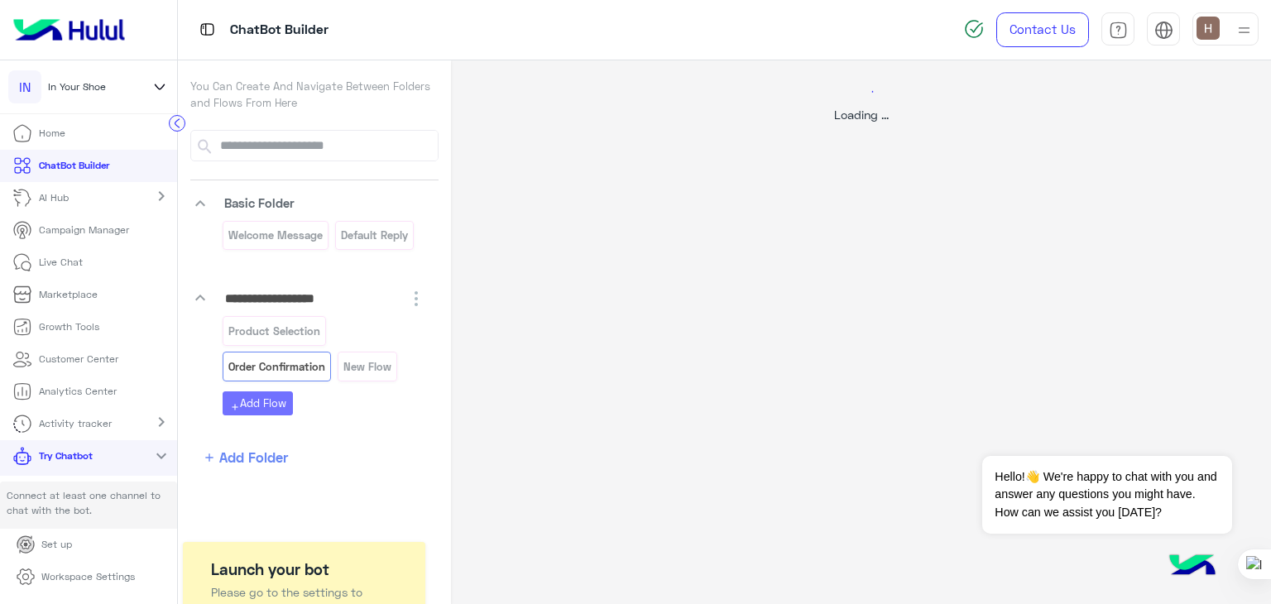
click at [355, 359] on div at bounding box center [635, 302] width 1271 height 604
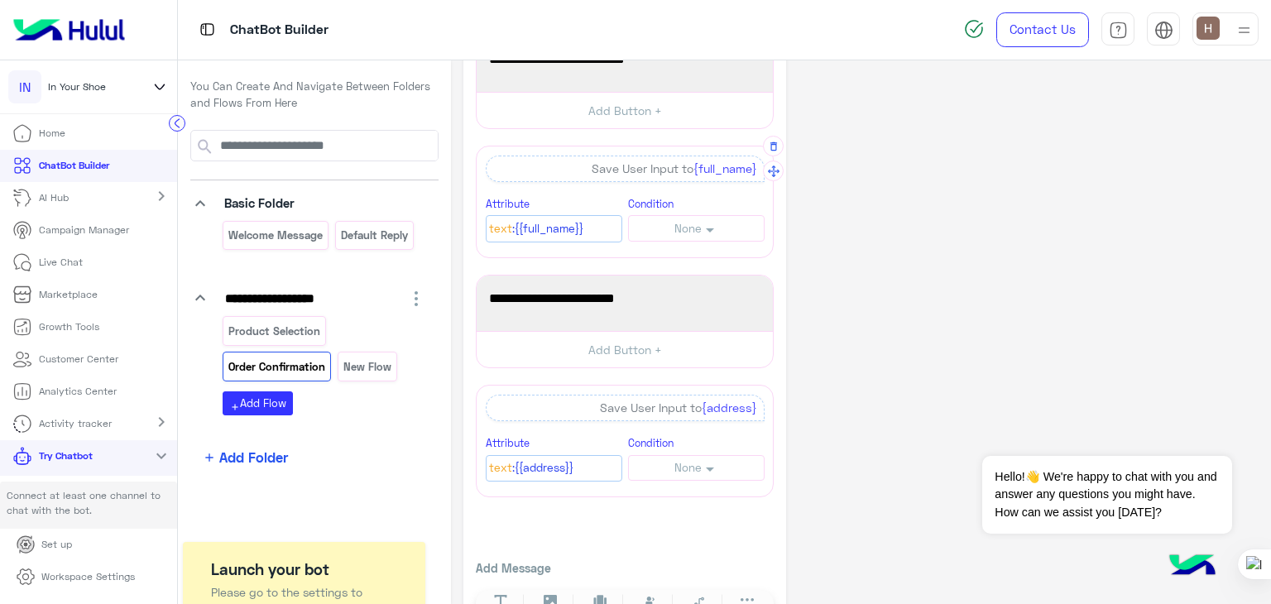
scroll to position [150, 0]
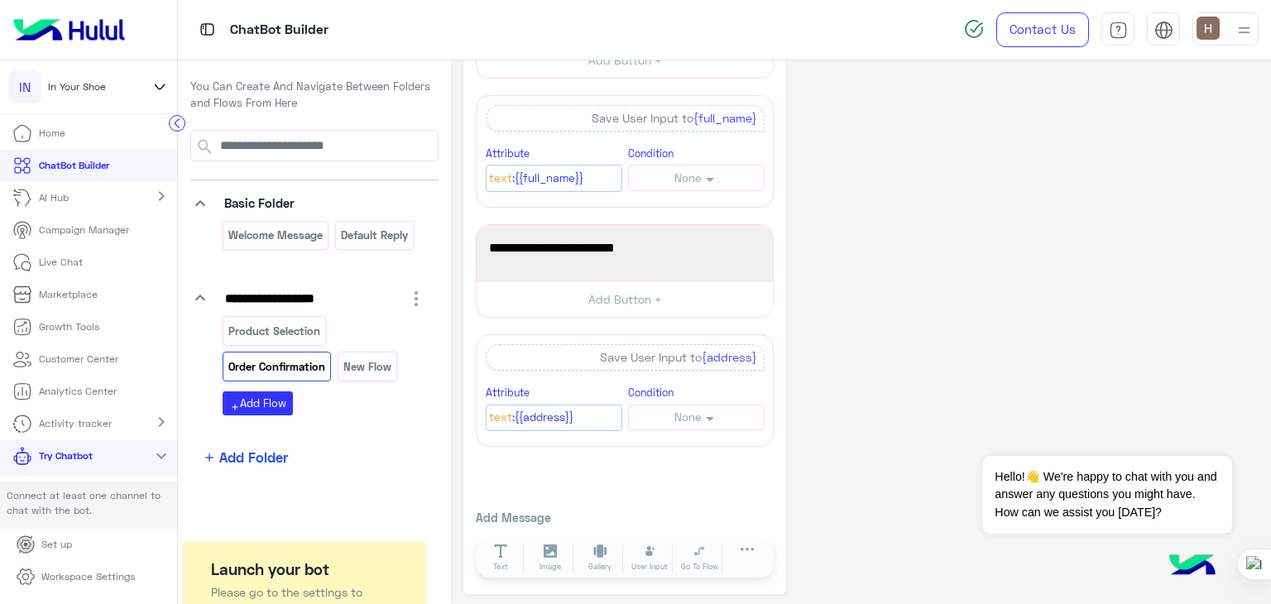
click at [744, 531] on div "Add Message Text Image Gallery User Input Go To Flow Handover JSON API Set Attr…" at bounding box center [625, 543] width 298 height 68
click at [744, 544] on button at bounding box center [747, 553] width 46 height 19
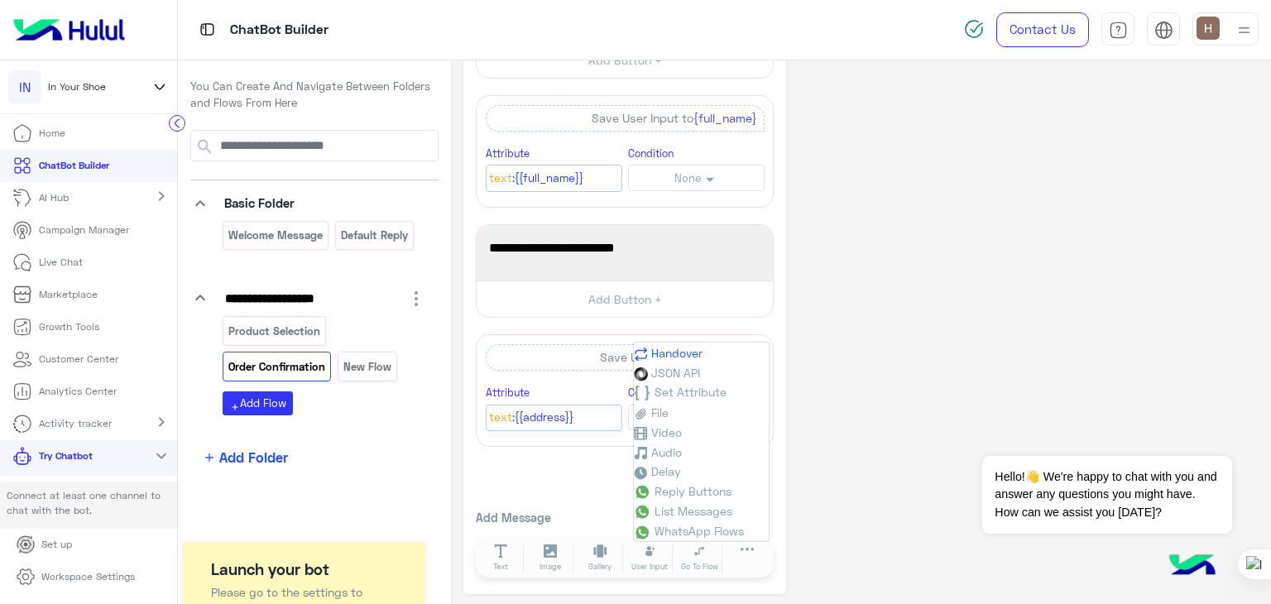
click at [662, 358] on span "Handover" at bounding box center [676, 353] width 51 height 14
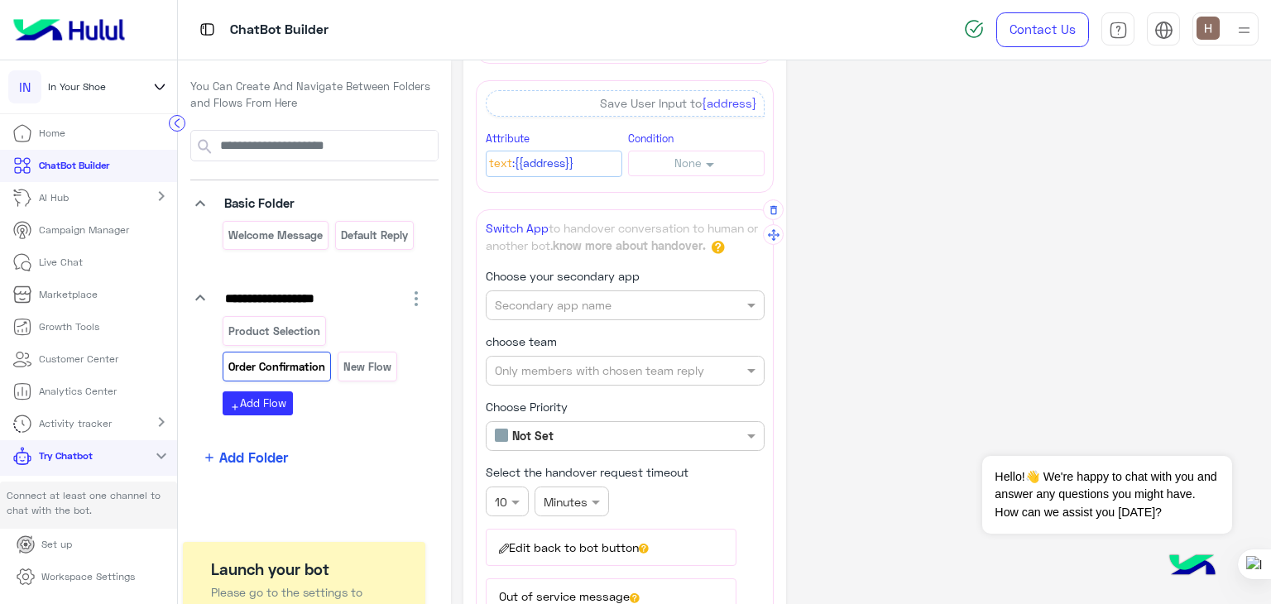
scroll to position [455, 0]
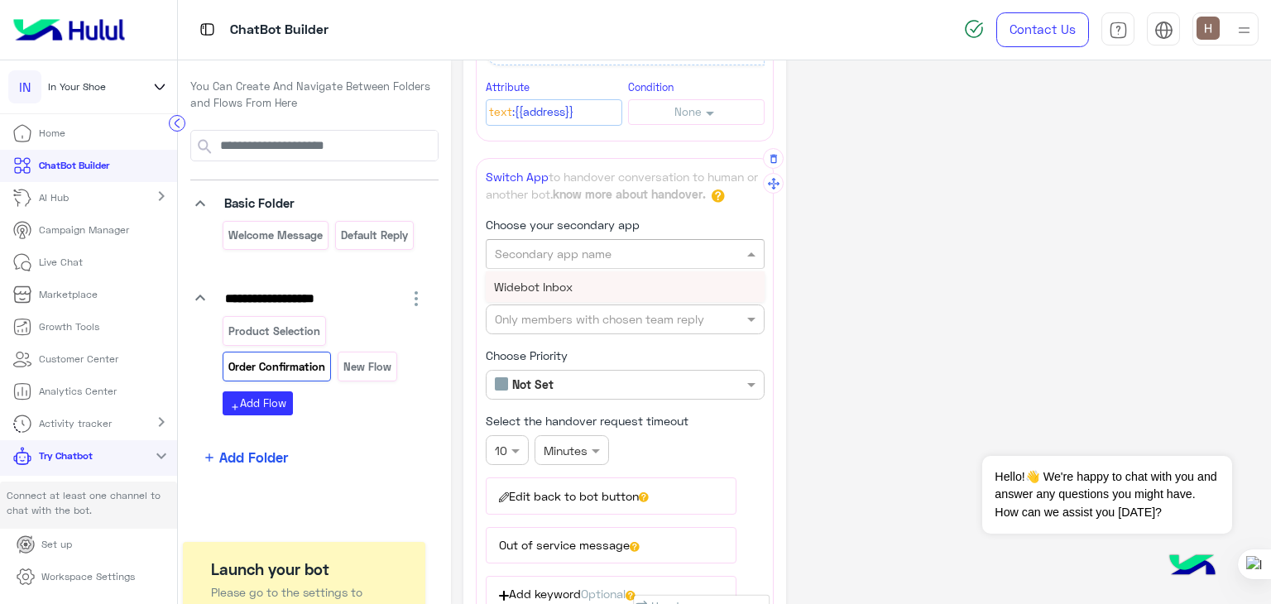
click at [632, 256] on input "text" at bounding box center [597, 254] width 205 height 17
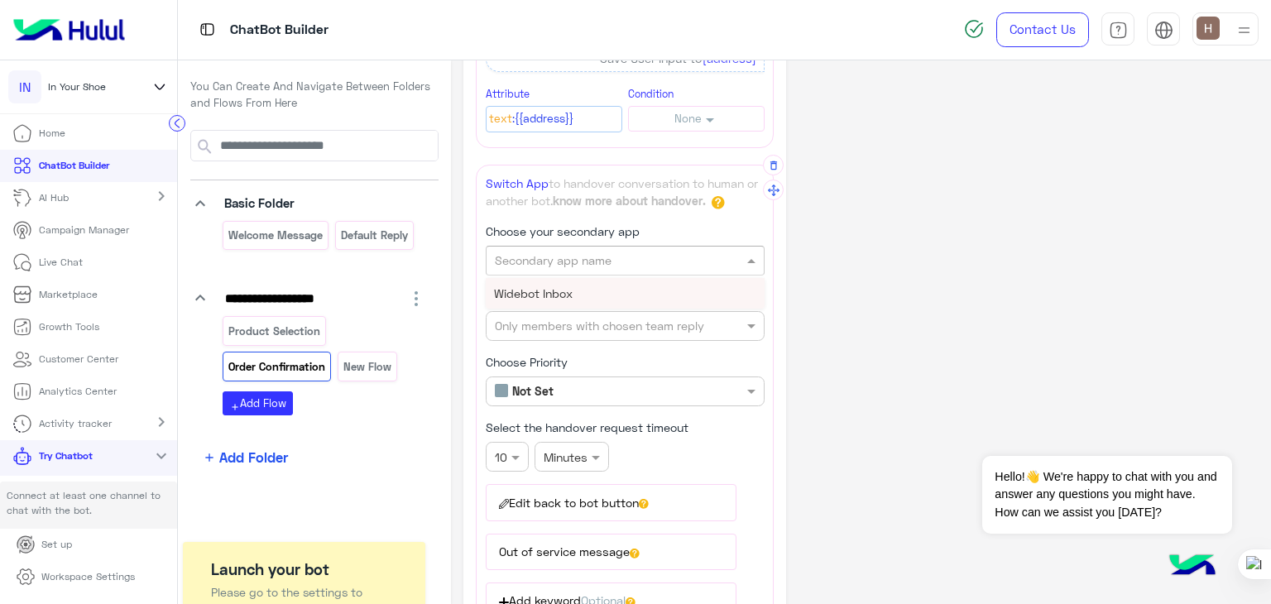
scroll to position [431, 0]
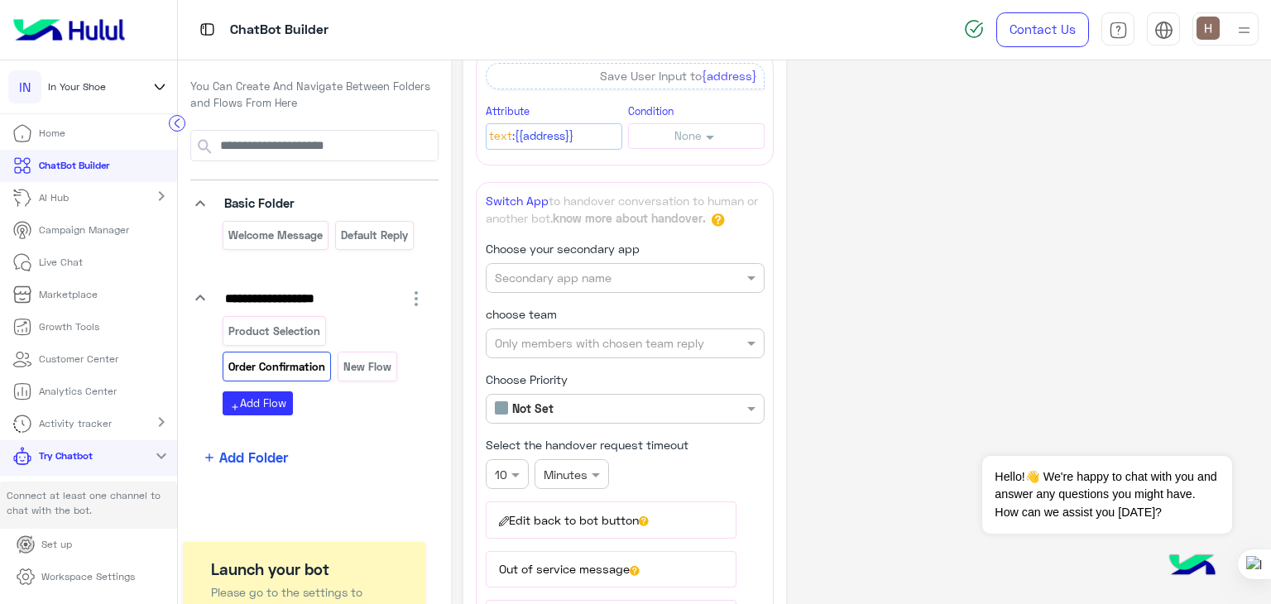
click at [806, 279] on div "**********" at bounding box center [861, 257] width 795 height 1230
click at [671, 335] on input "text" at bounding box center [597, 343] width 205 height 17
drag, startPoint x: 672, startPoint y: 375, endPoint x: 675, endPoint y: 385, distance: 10.5
click at [675, 385] on div "**********" at bounding box center [625, 504] width 279 height 266
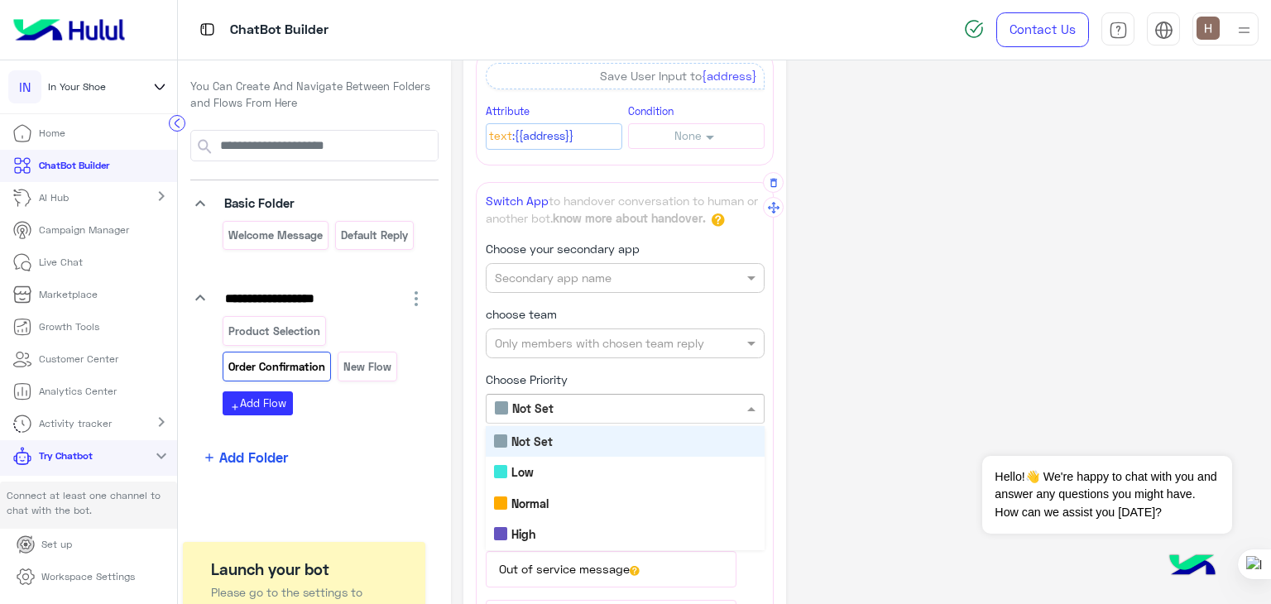
click at [675, 401] on input "text" at bounding box center [597, 409] width 205 height 17
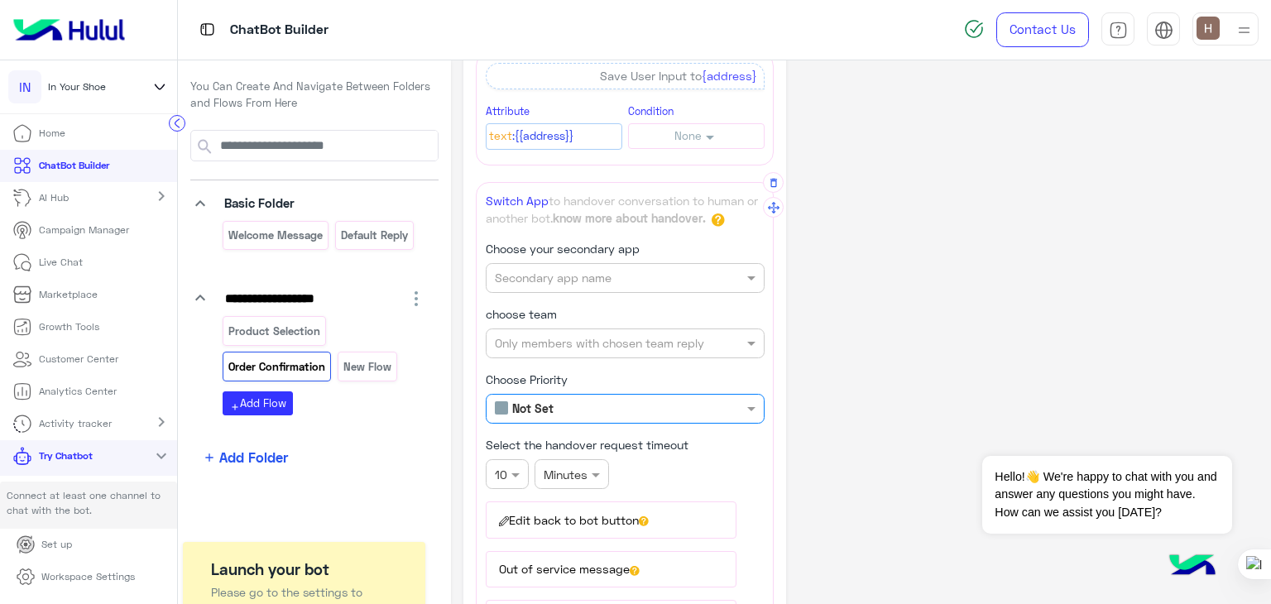
click at [675, 401] on input "text" at bounding box center [597, 409] width 205 height 17
click at [589, 285] on div "Secondary app name" at bounding box center [625, 278] width 279 height 30
click at [589, 301] on div "Widebot Inbox" at bounding box center [625, 311] width 279 height 31
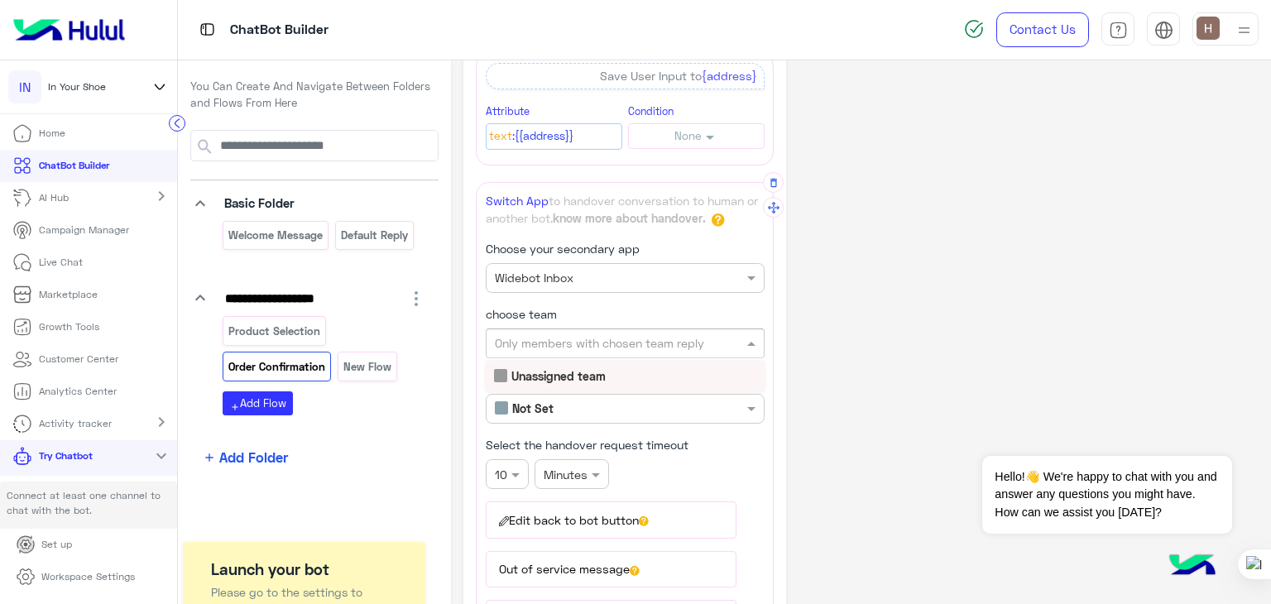
click at [589, 329] on div "Only members with chosen team reply" at bounding box center [625, 344] width 279 height 30
click at [607, 376] on div "Unassigned team" at bounding box center [625, 376] width 279 height 31
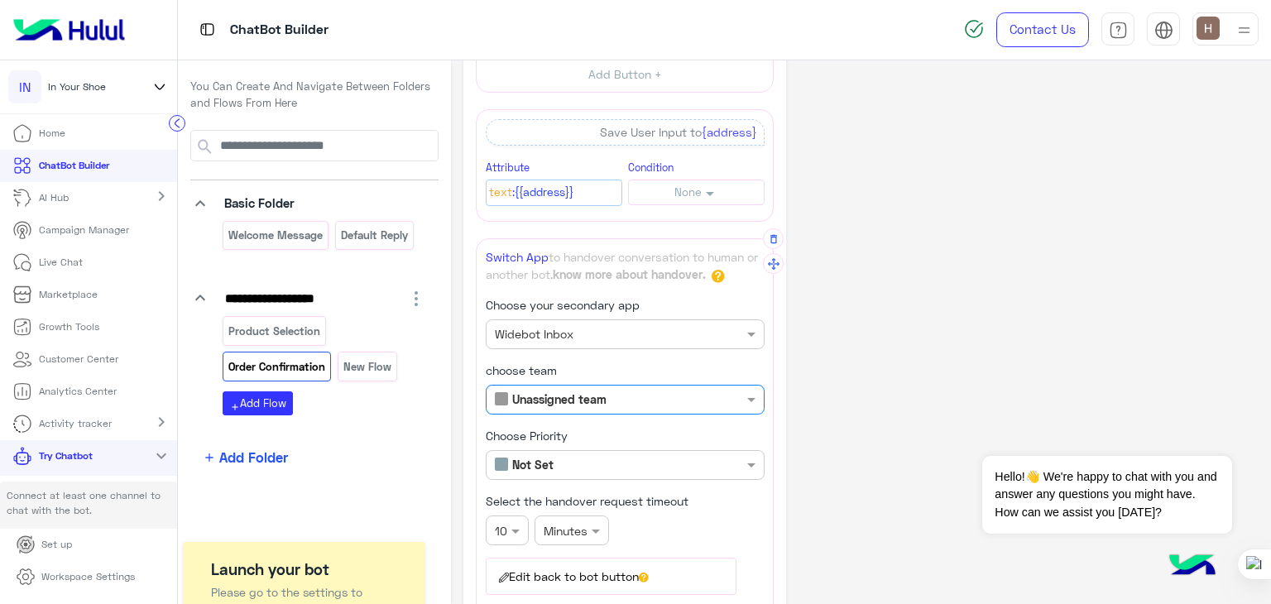
scroll to position [375, 0]
click at [569, 254] on p "Switch App to handover conversation to human or another bot. know more about ha…" at bounding box center [625, 266] width 279 height 36
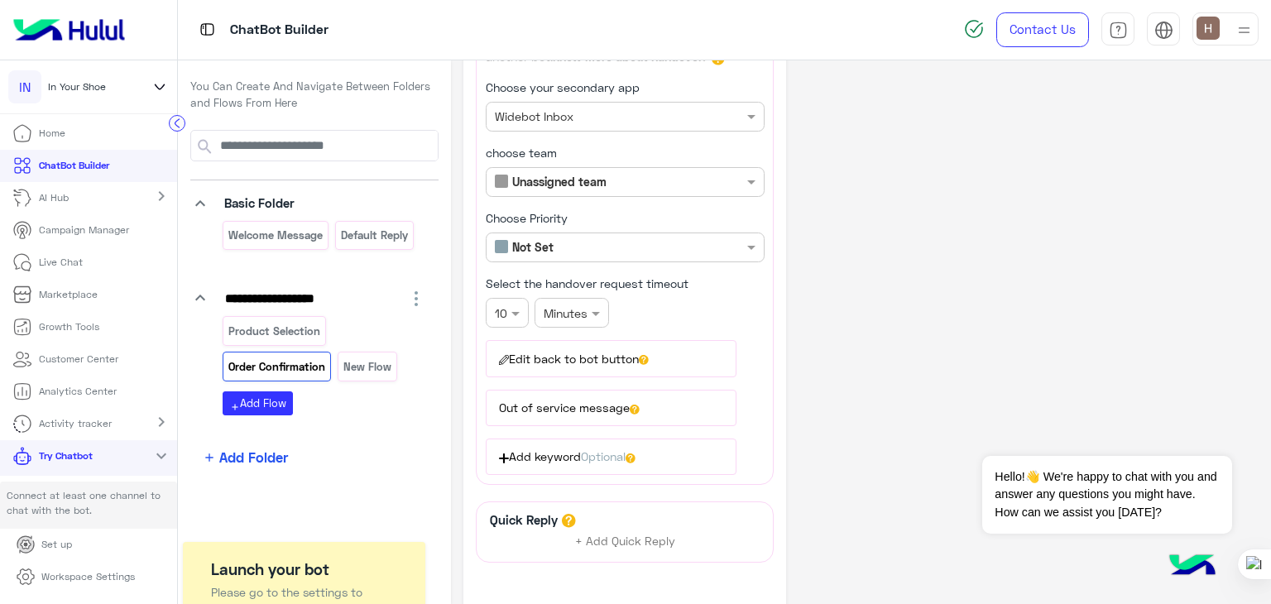
scroll to position [616, 0]
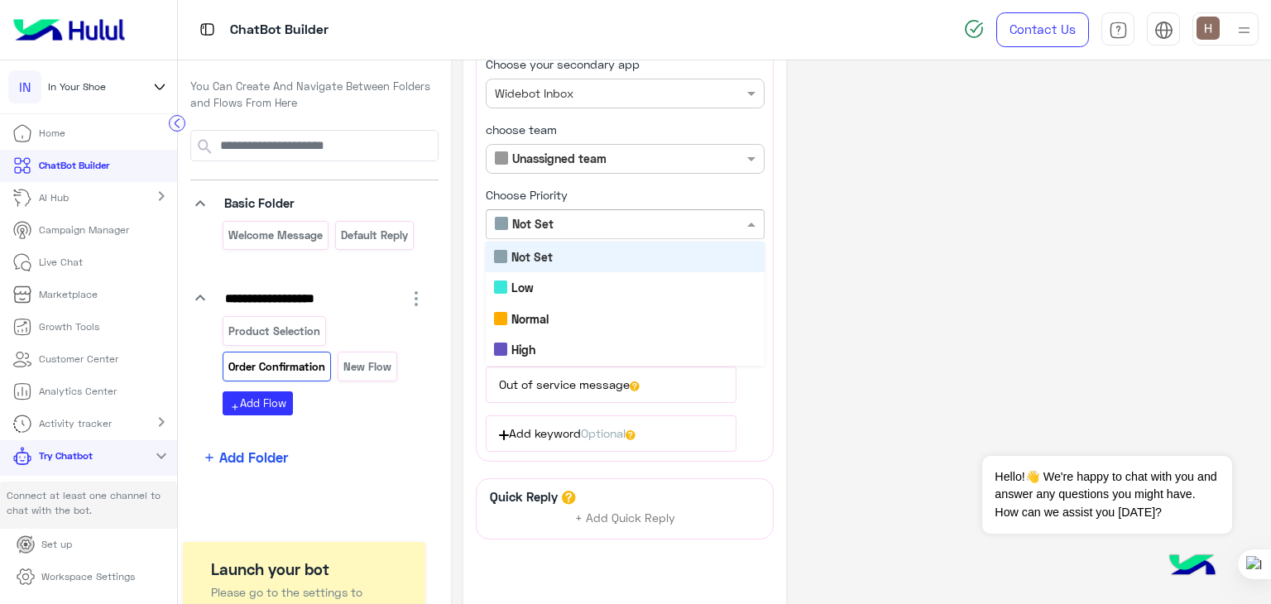
click at [574, 216] on input "text" at bounding box center [597, 224] width 205 height 17
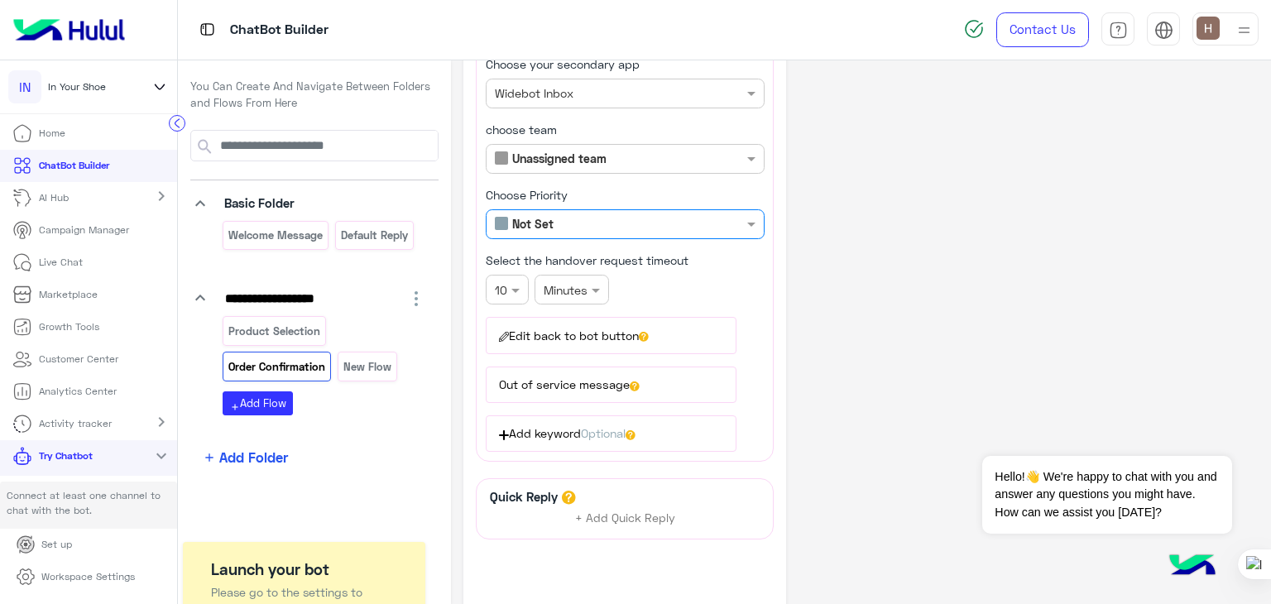
click at [574, 216] on input "text" at bounding box center [597, 224] width 205 height 17
click at [585, 282] on div at bounding box center [572, 289] width 73 height 19
click at [493, 296] on div "× 10" at bounding box center [507, 290] width 43 height 30
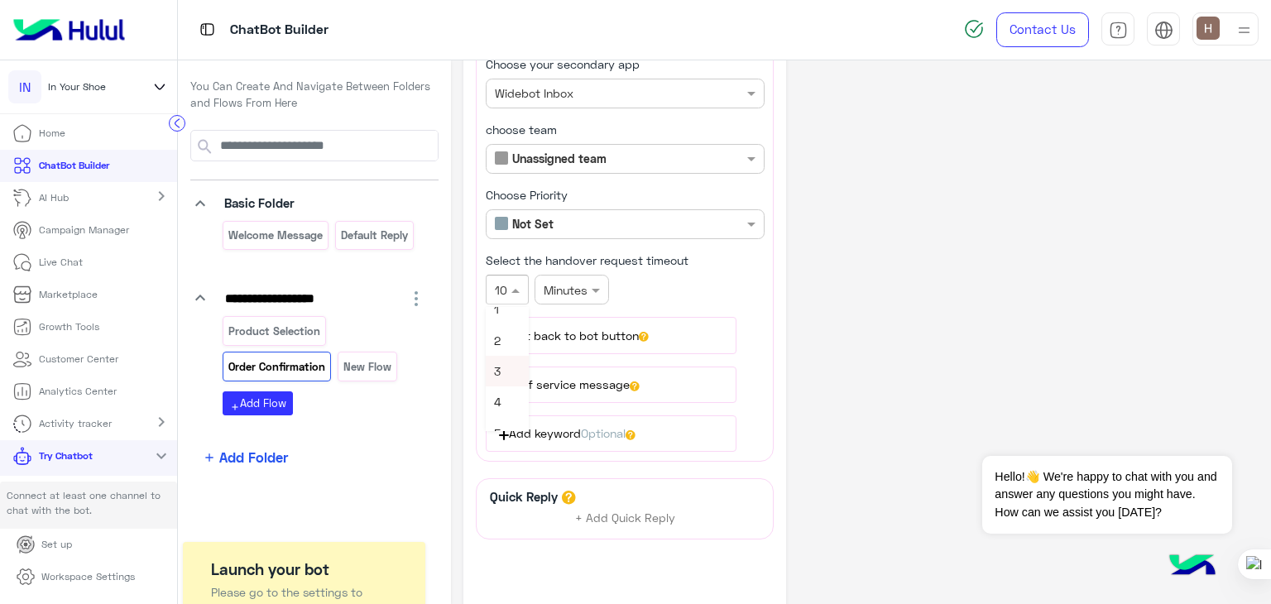
click at [503, 371] on div "3" at bounding box center [507, 371] width 43 height 31
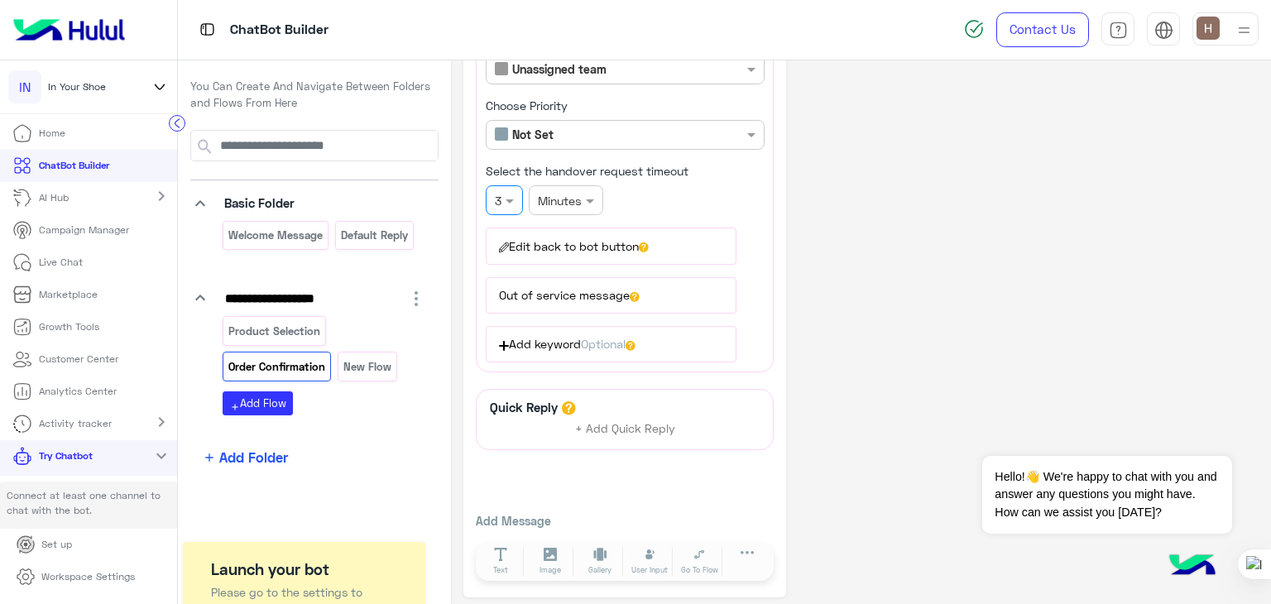
click at [593, 288] on button "Out of service message" at bounding box center [611, 295] width 251 height 36
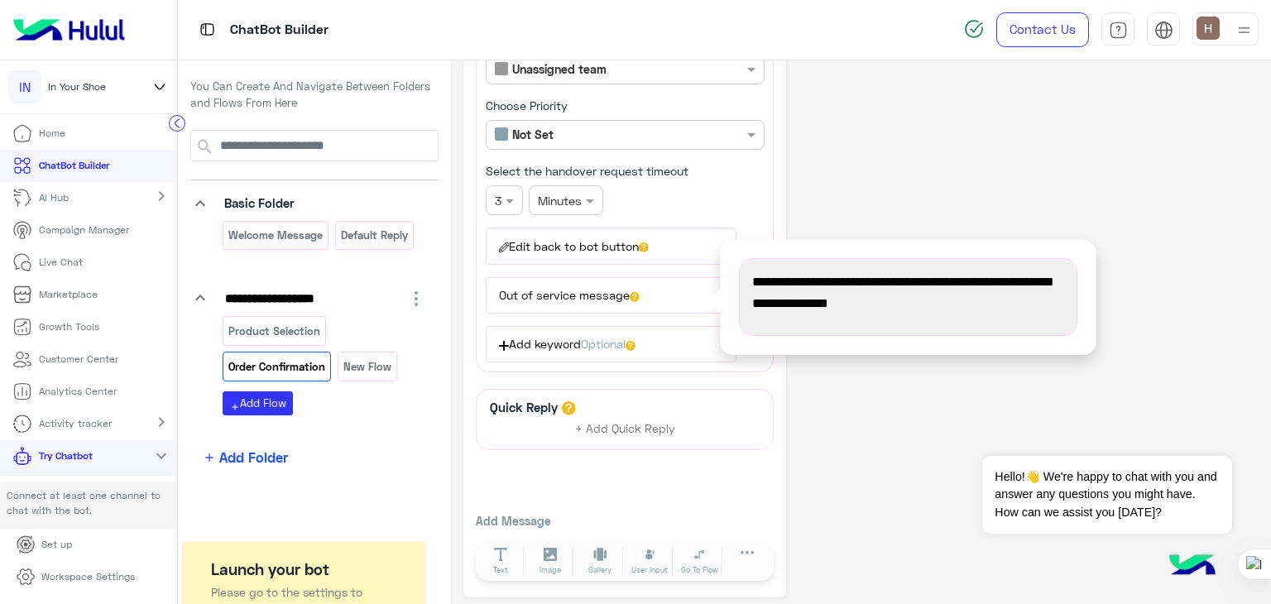
click at [600, 287] on button "Out of service message" at bounding box center [611, 295] width 251 height 36
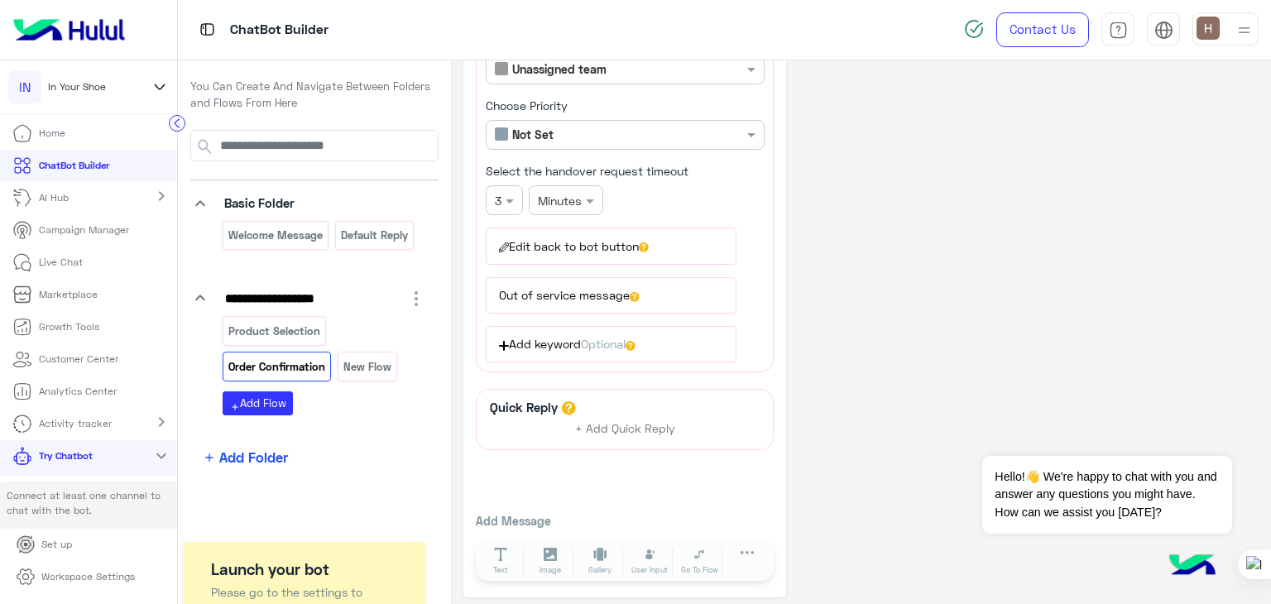
click at [600, 287] on button "Out of service message" at bounding box center [611, 295] width 251 height 36
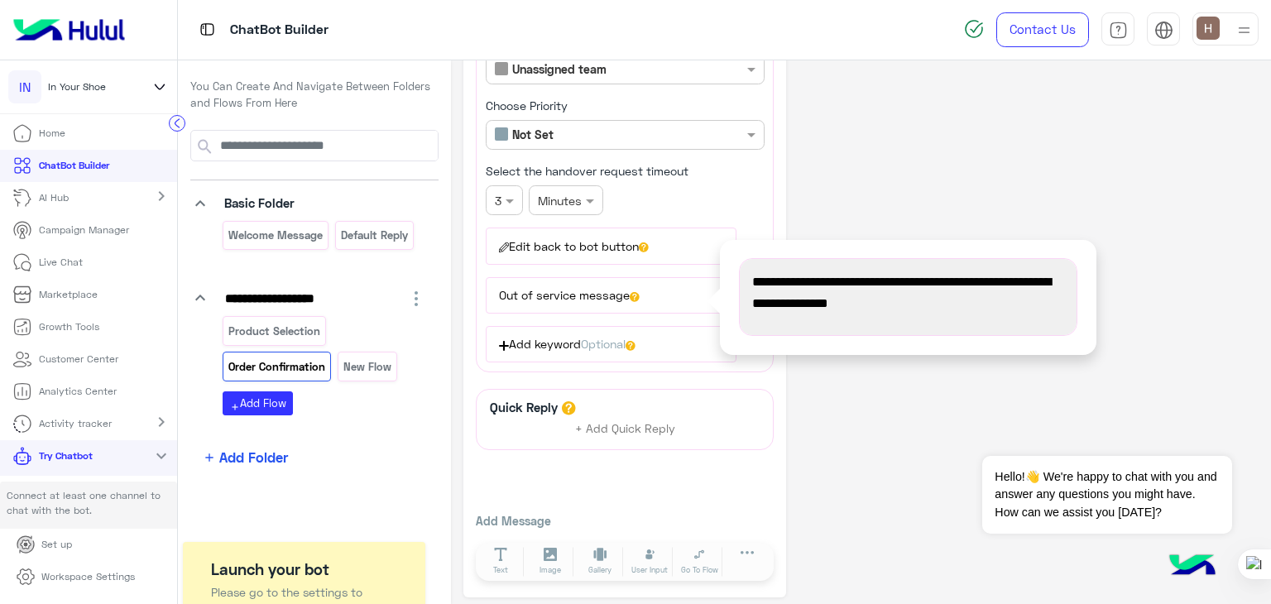
click at [565, 241] on button "Edit back to bot button" at bounding box center [611, 246] width 251 height 36
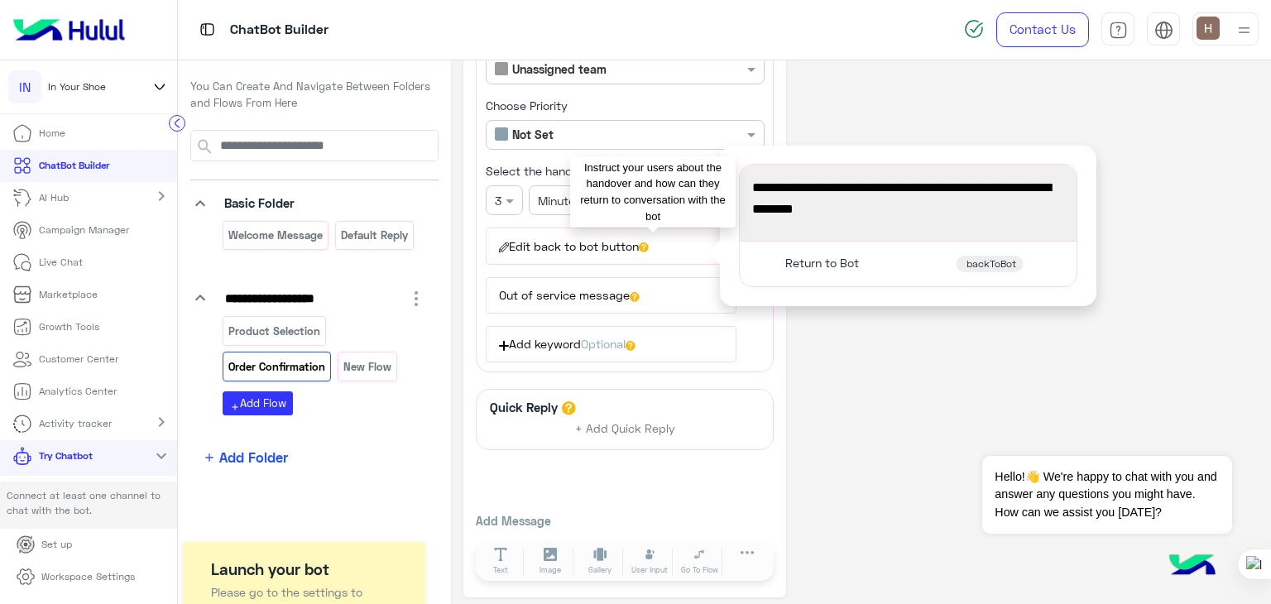
click at [649, 244] on icon at bounding box center [644, 248] width 10 height 10
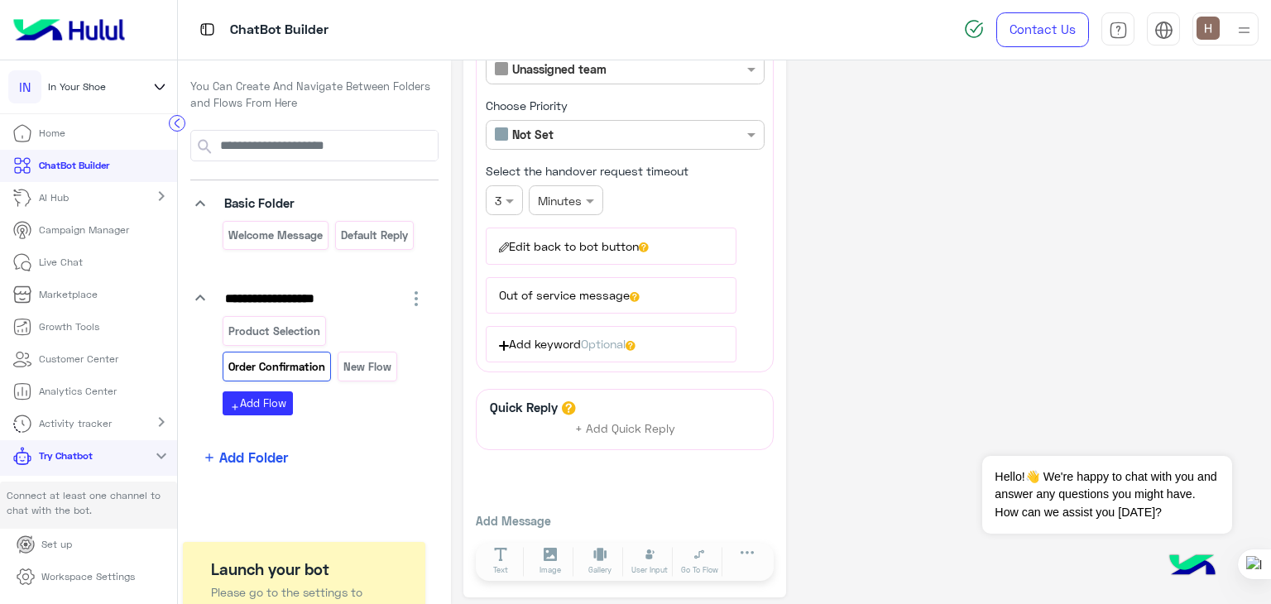
click at [695, 252] on button "Edit back to bot button" at bounding box center [611, 246] width 251 height 36
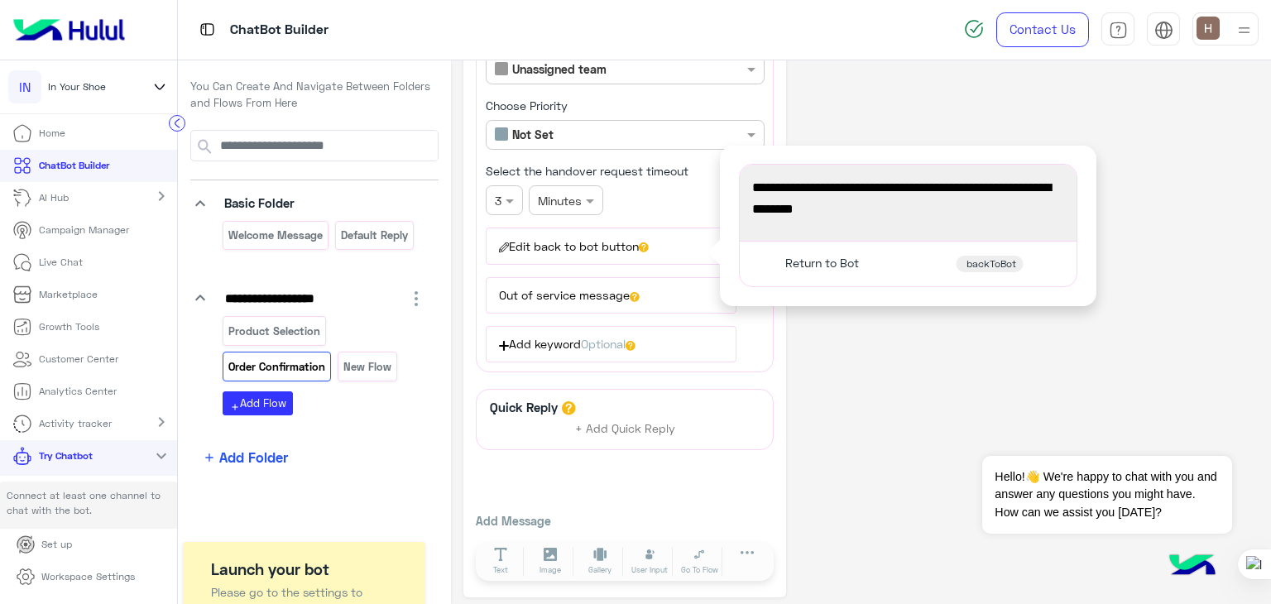
click at [566, 250] on button "Edit back to bot button" at bounding box center [611, 246] width 251 height 36
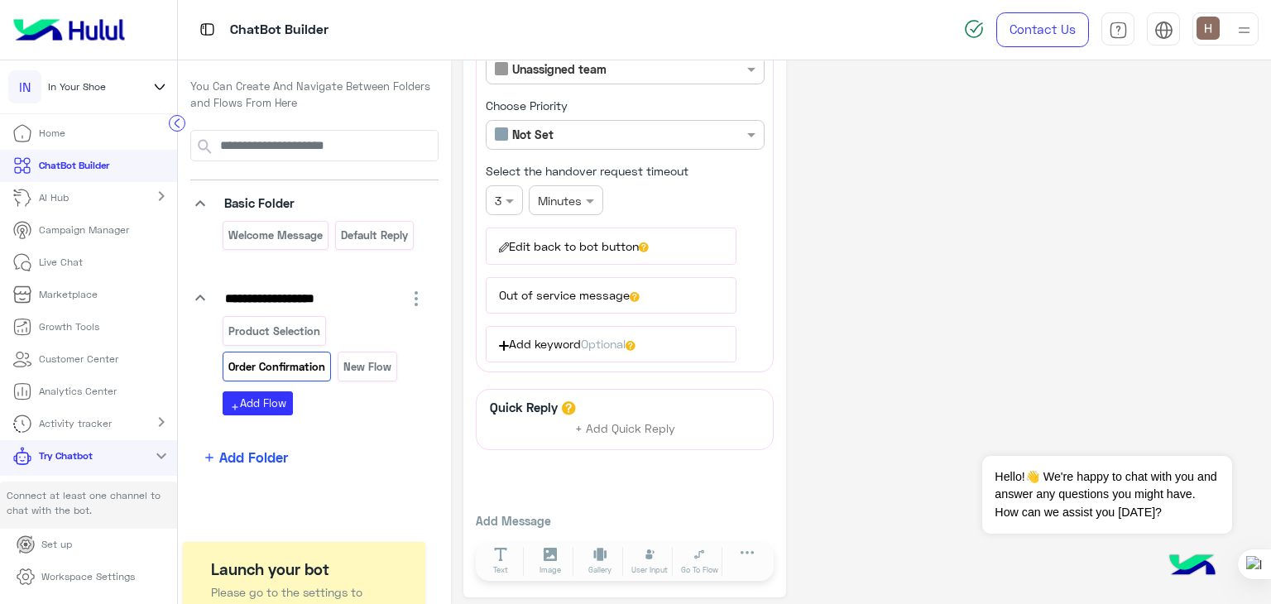
click at [566, 250] on button "Edit back to bot button" at bounding box center [611, 246] width 251 height 36
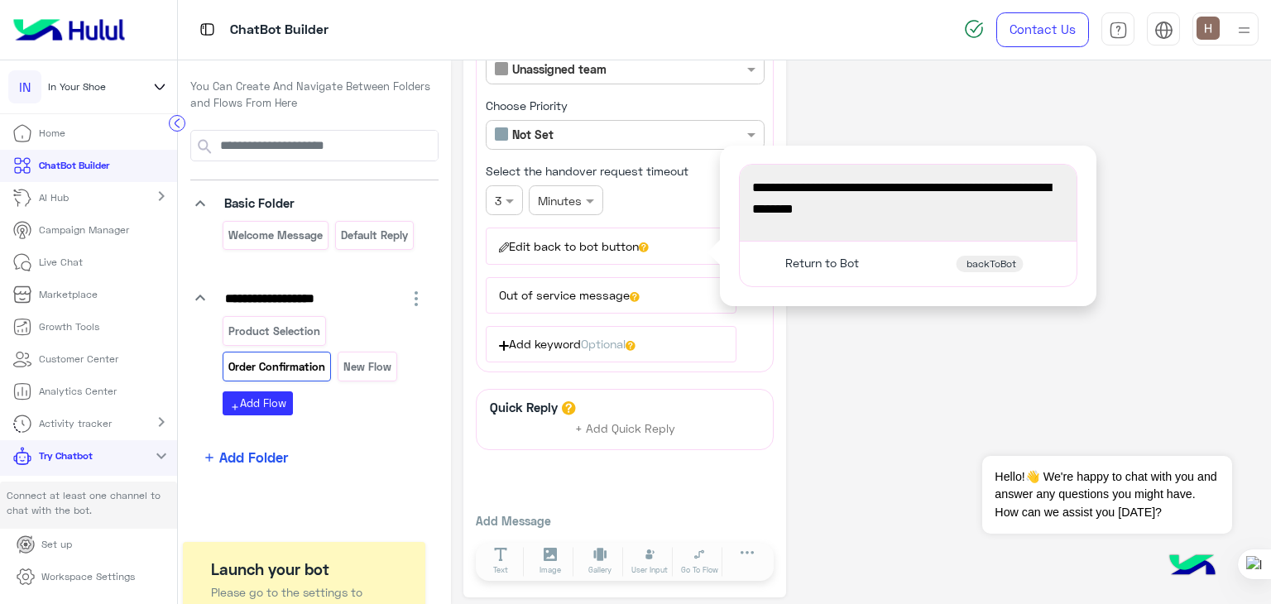
click at [566, 250] on button "Edit back to bot button" at bounding box center [611, 246] width 251 height 36
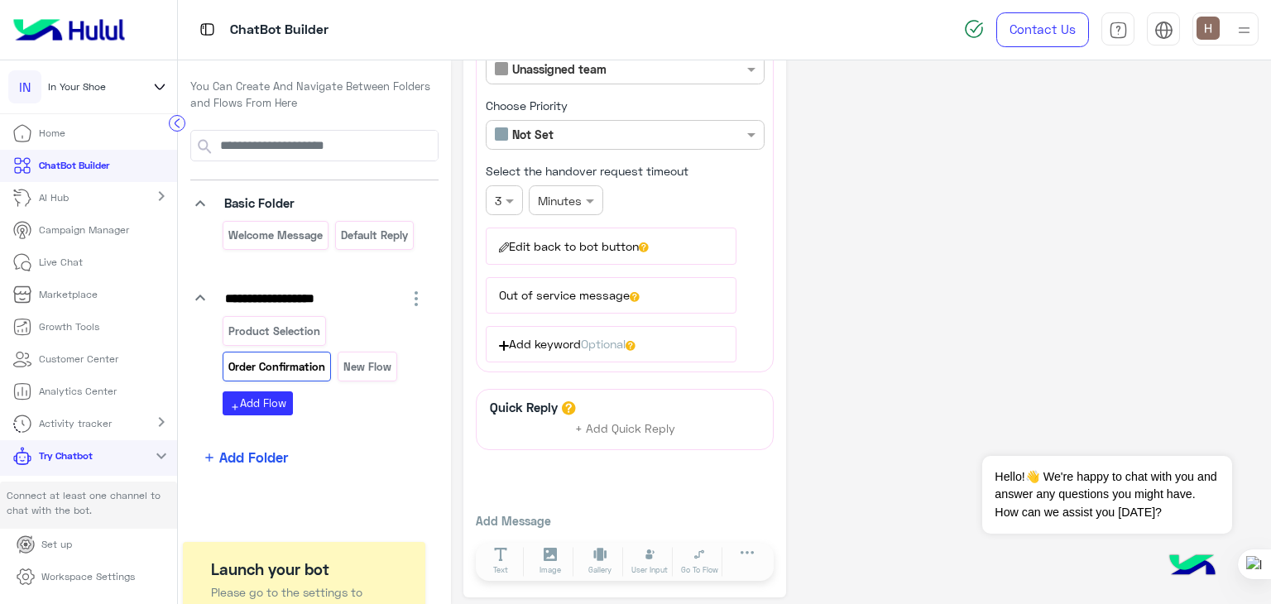
click at [566, 250] on button "Edit back to bot button" at bounding box center [611, 246] width 251 height 36
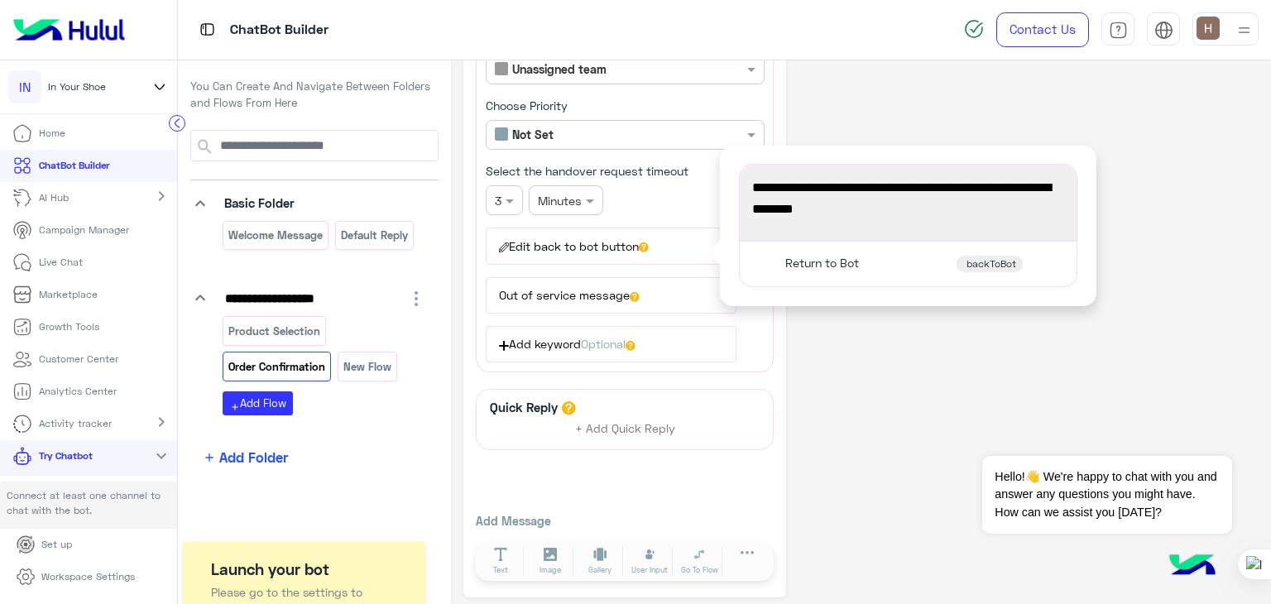
click at [566, 250] on button "Edit back to bot button" at bounding box center [611, 246] width 251 height 36
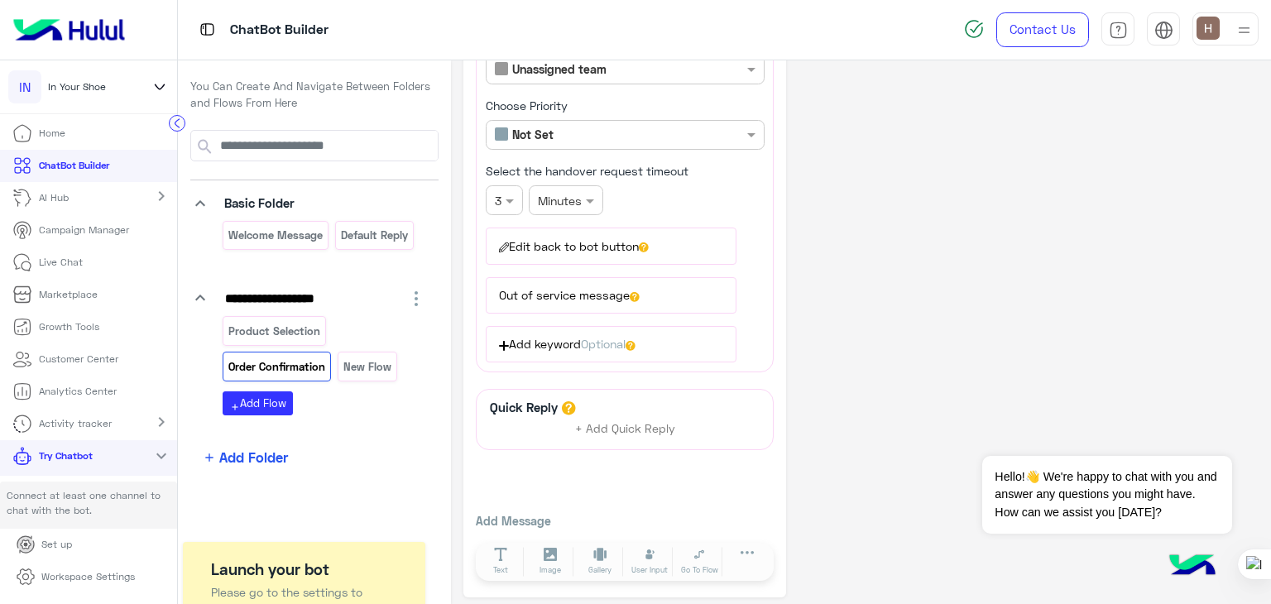
click at [592, 243] on button "Edit back to bot button" at bounding box center [611, 246] width 251 height 36
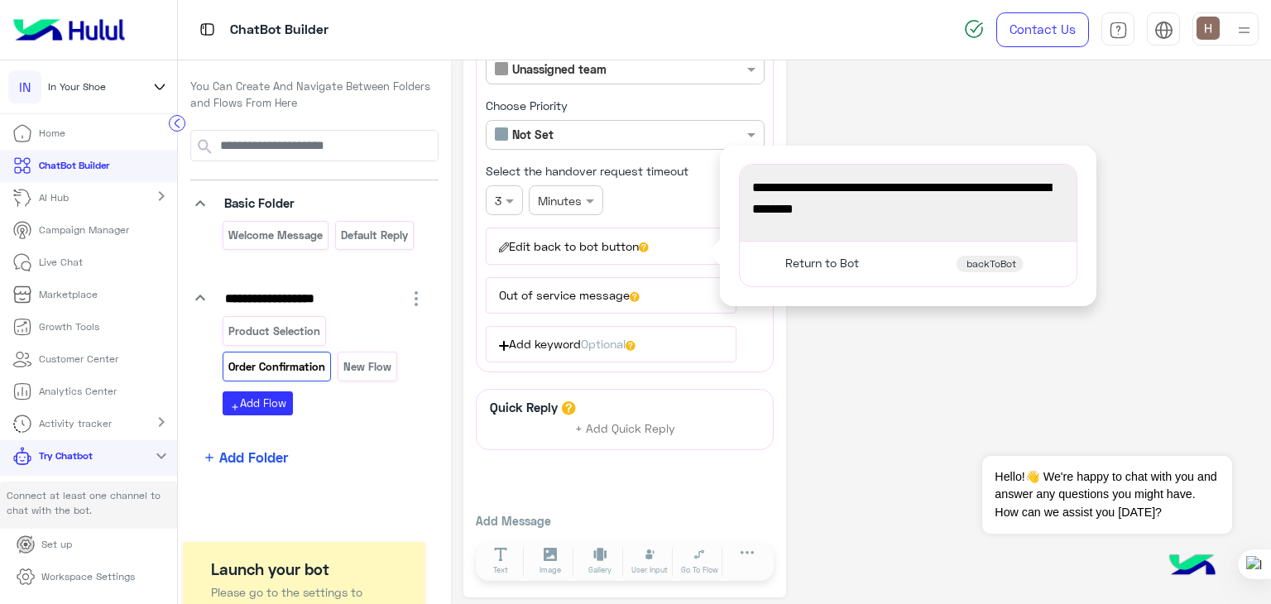
click at [811, 257] on span "Return to Bot" at bounding box center [823, 263] width 74 height 15
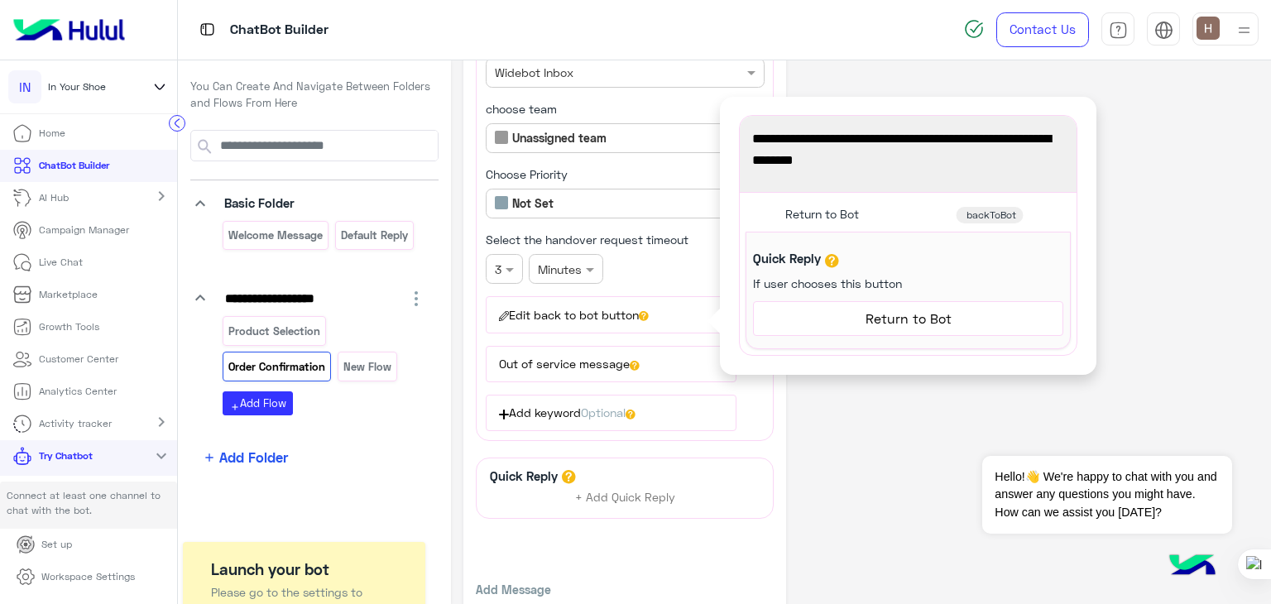
scroll to position [638, 0]
click at [876, 346] on div "**********" at bounding box center [909, 272] width 338 height 162
click at [871, 431] on div "**********" at bounding box center [861, 50] width 795 height 1230
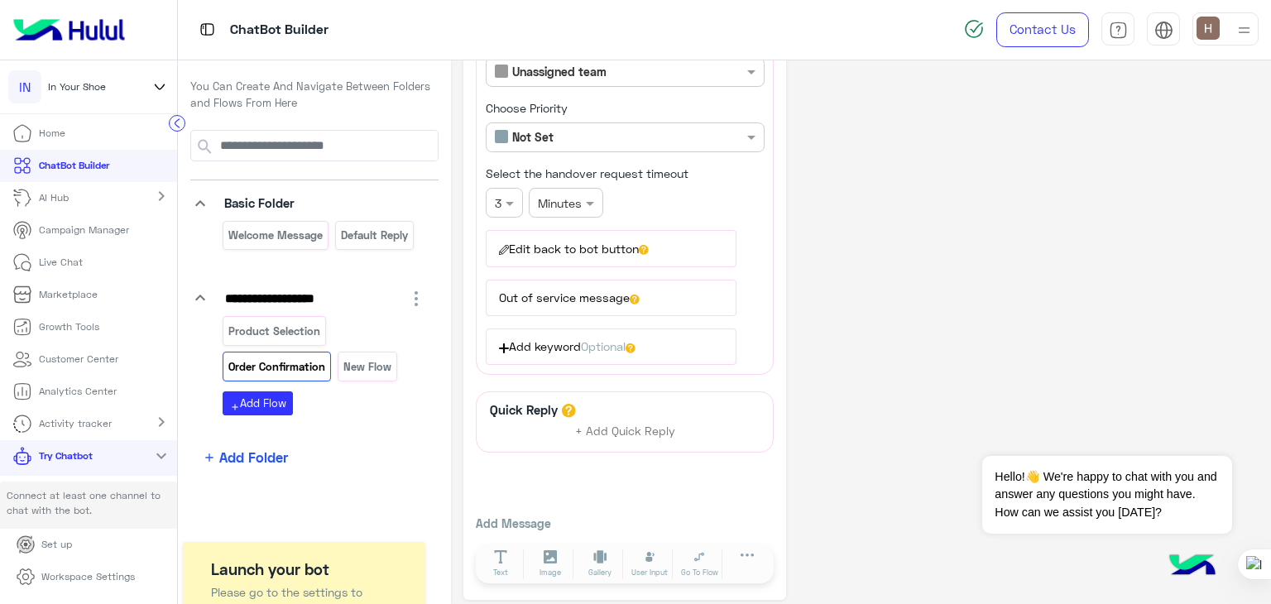
scroll to position [705, 0]
click at [621, 425] on span "+ Add Quick Reply" at bounding box center [625, 428] width 100 height 14
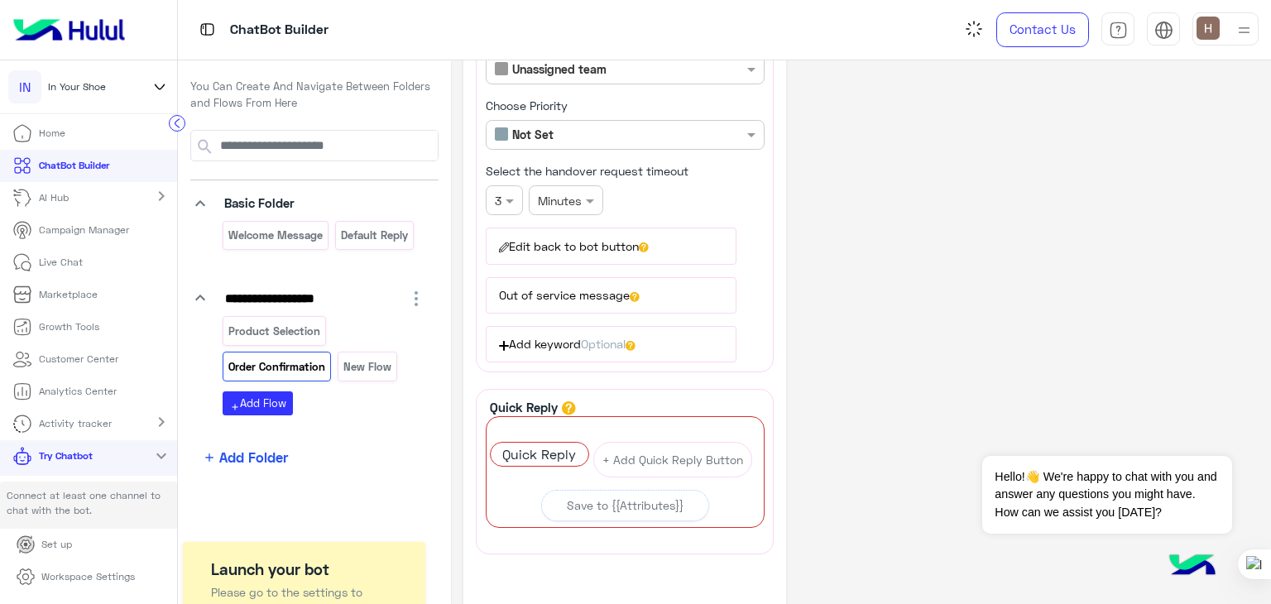
scroll to position [781, 0]
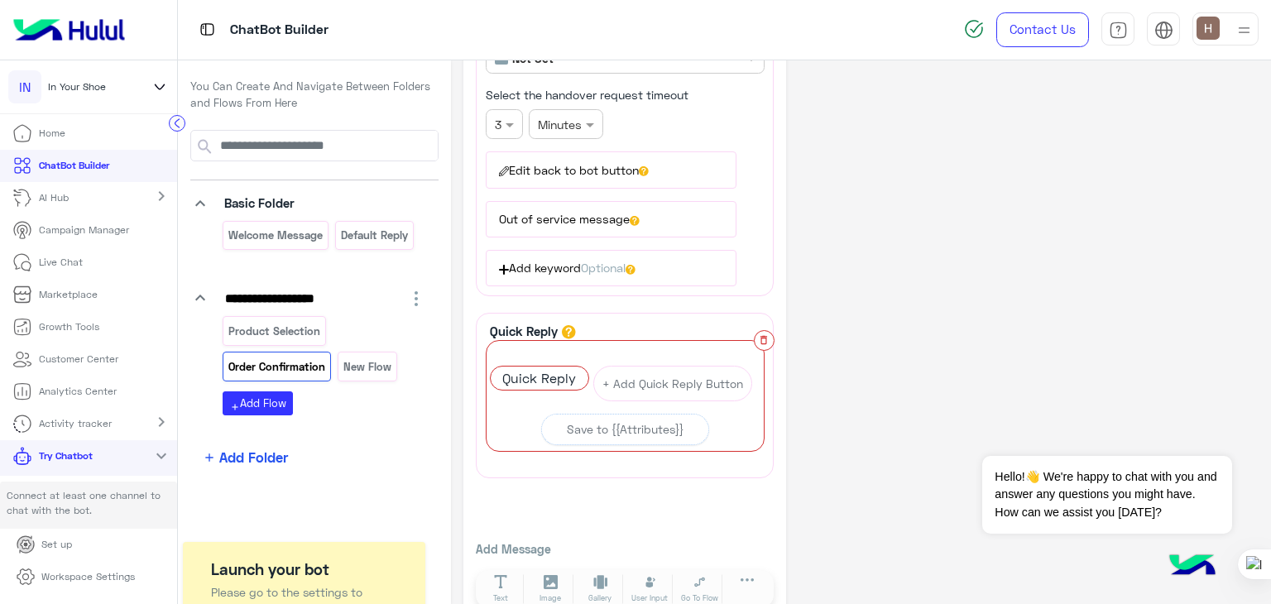
click at [764, 334] on icon "button" at bounding box center [764, 340] width 12 height 12
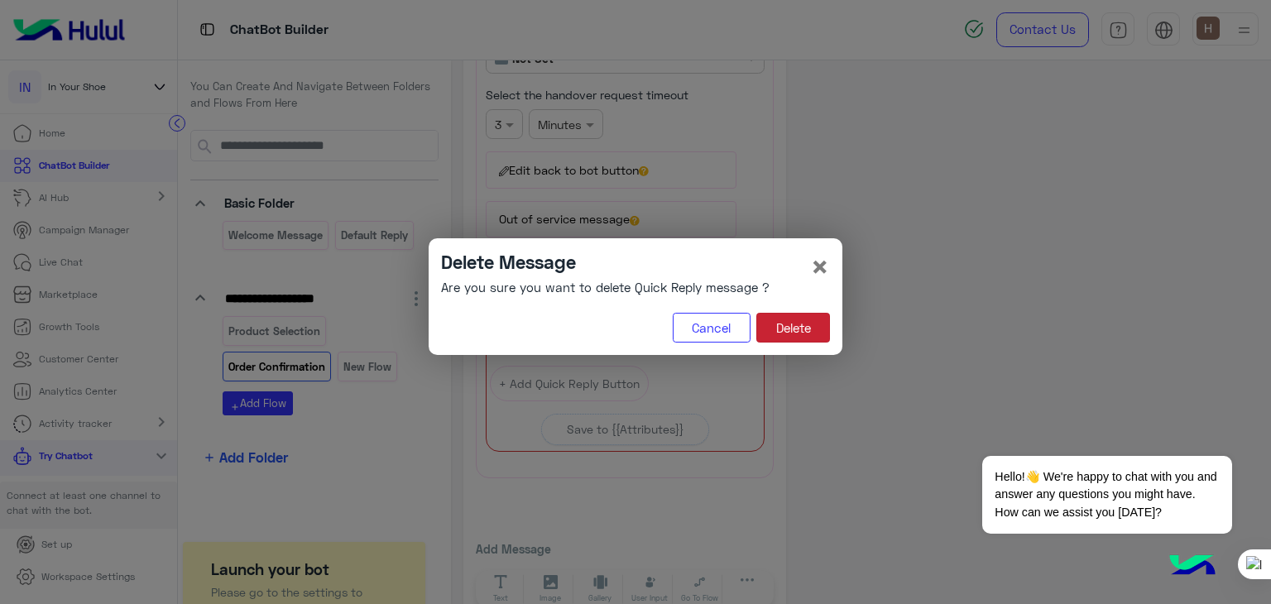
click at [782, 334] on button "Delete" at bounding box center [794, 328] width 74 height 30
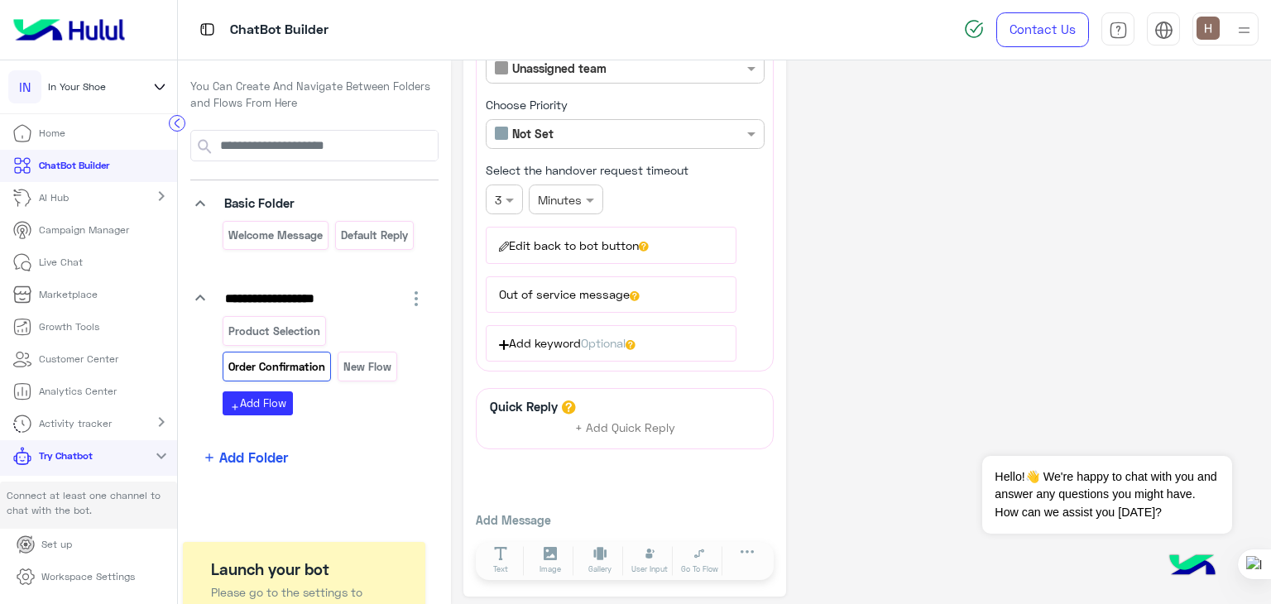
click at [543, 227] on button "Edit back to bot button" at bounding box center [611, 245] width 251 height 36
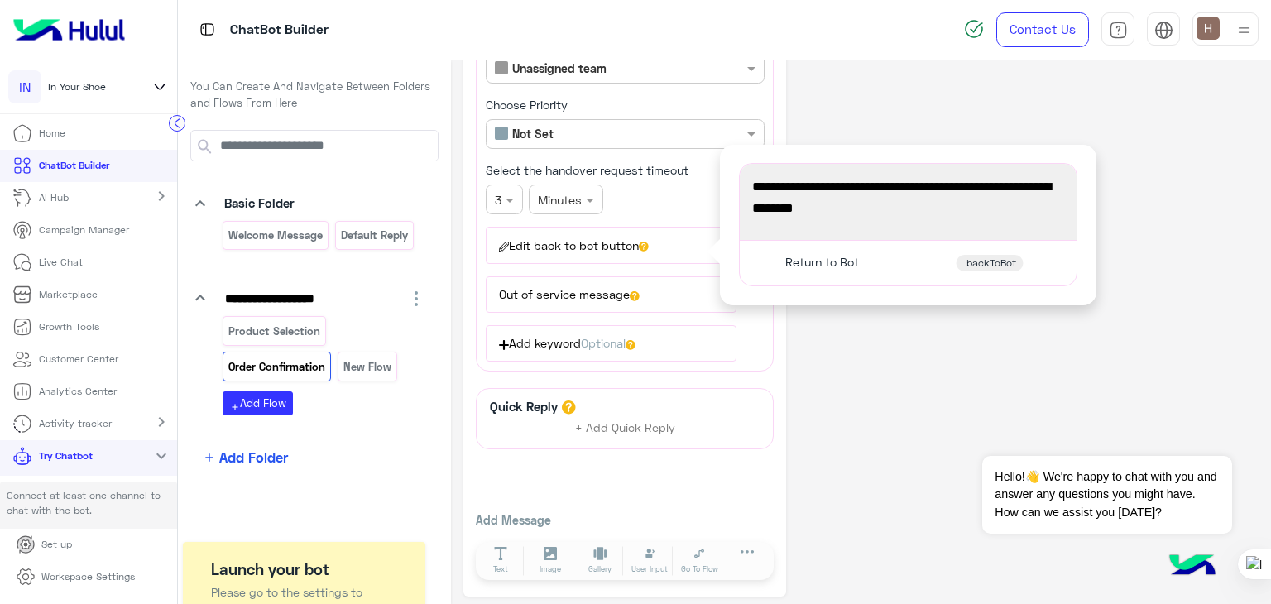
click at [977, 257] on span "backToBot" at bounding box center [992, 263] width 50 height 13
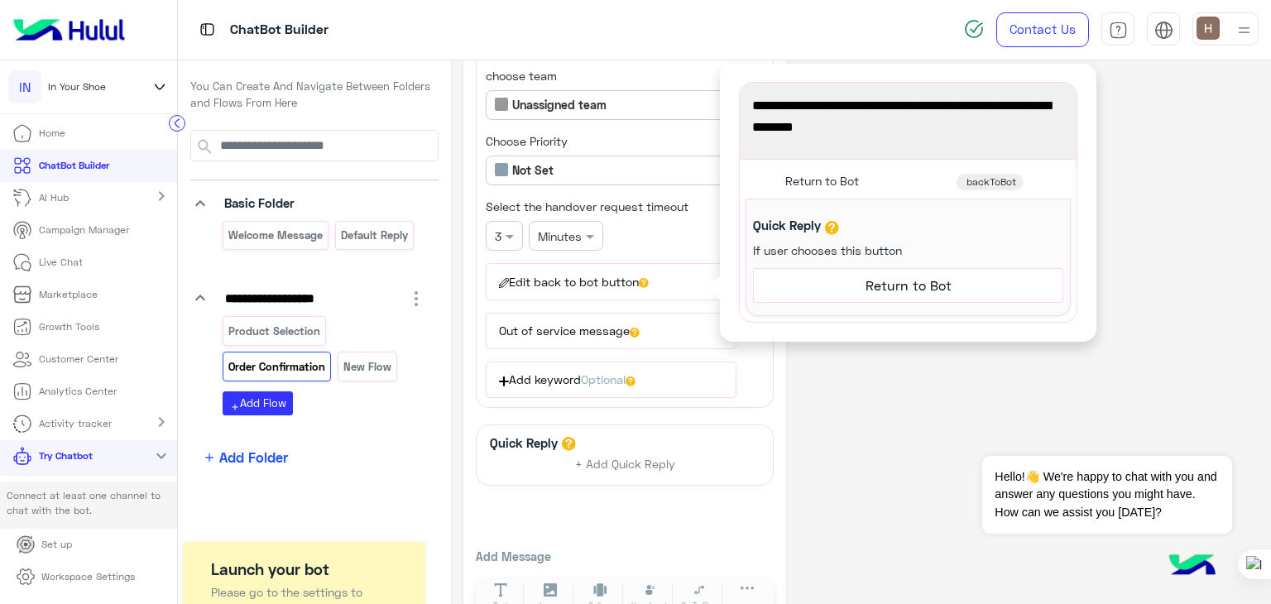
scroll to position [664, 0]
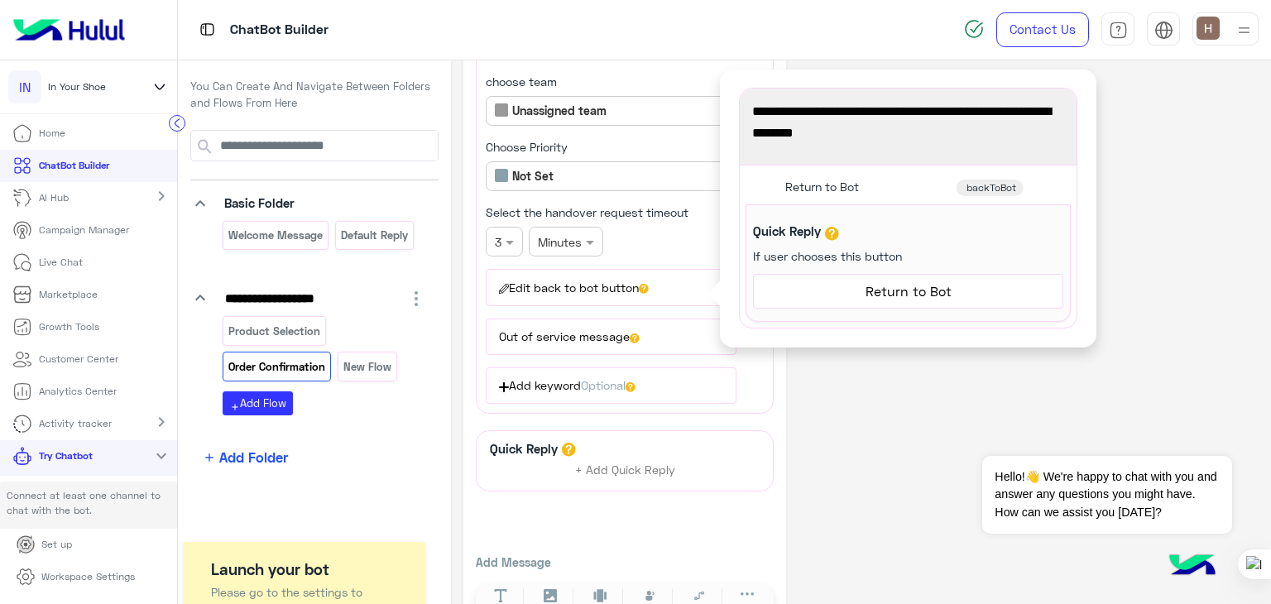
click at [911, 292] on span "Return to Bot" at bounding box center [909, 292] width 298 height 22
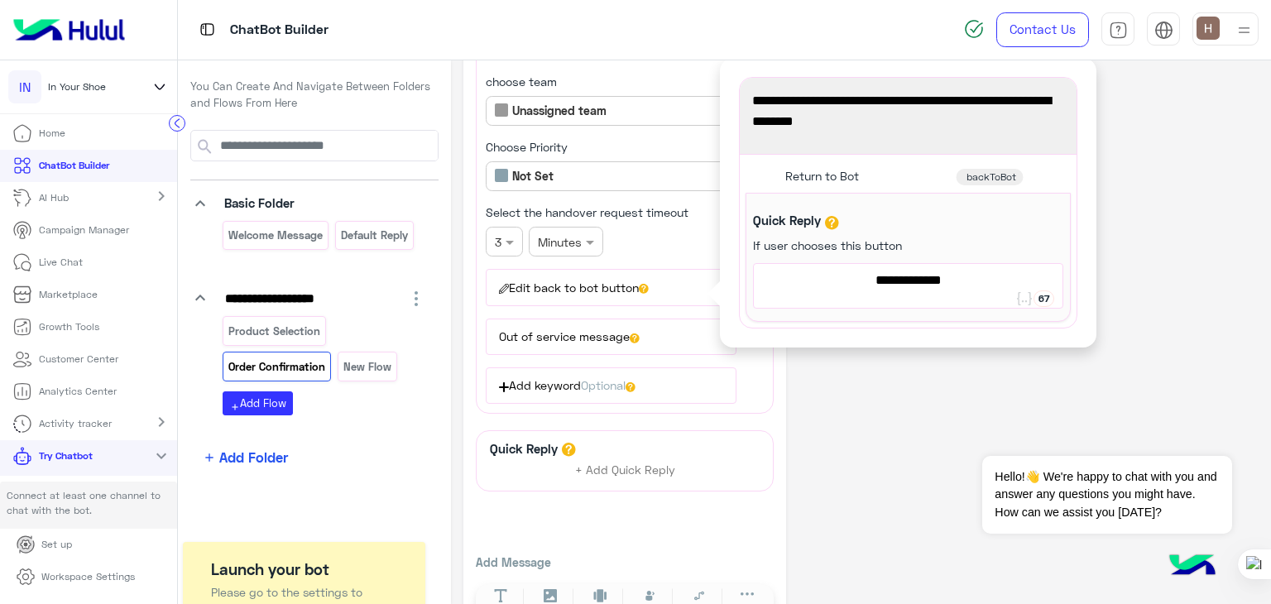
click at [887, 291] on div "Return to Bot" at bounding box center [909, 286] width 310 height 44
click at [864, 280] on span "Return to Bot" at bounding box center [909, 281] width 298 height 22
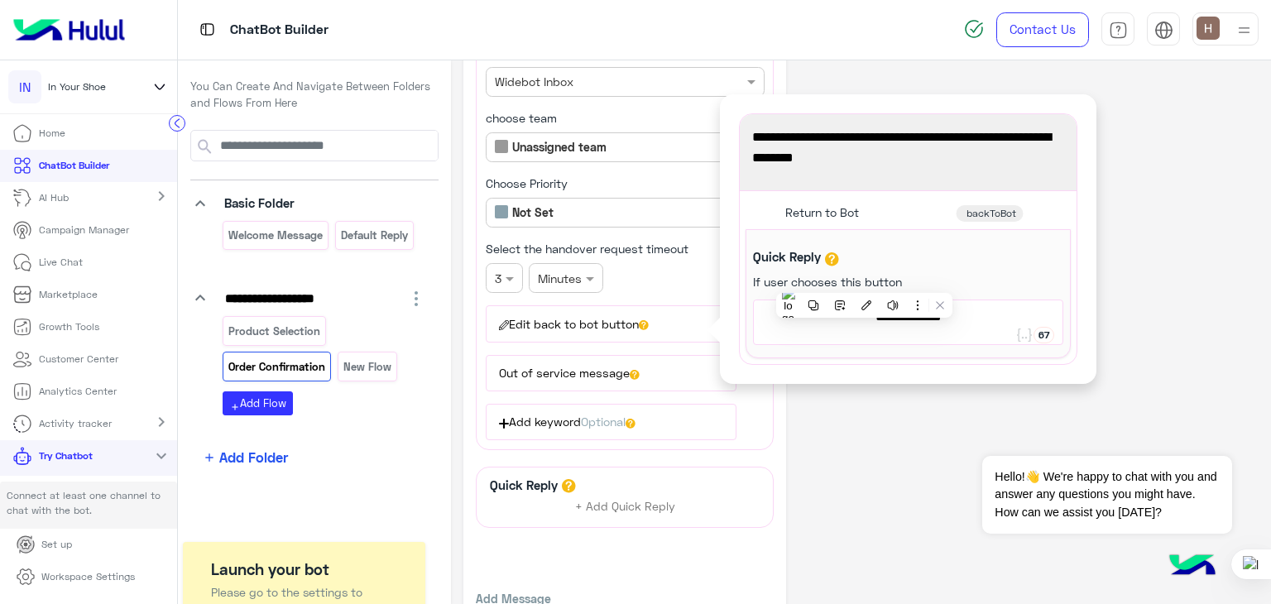
scroll to position [627, 0]
click at [858, 178] on div "You're now on handover mode, click the button below to return to bot" at bounding box center [909, 153] width 326 height 65
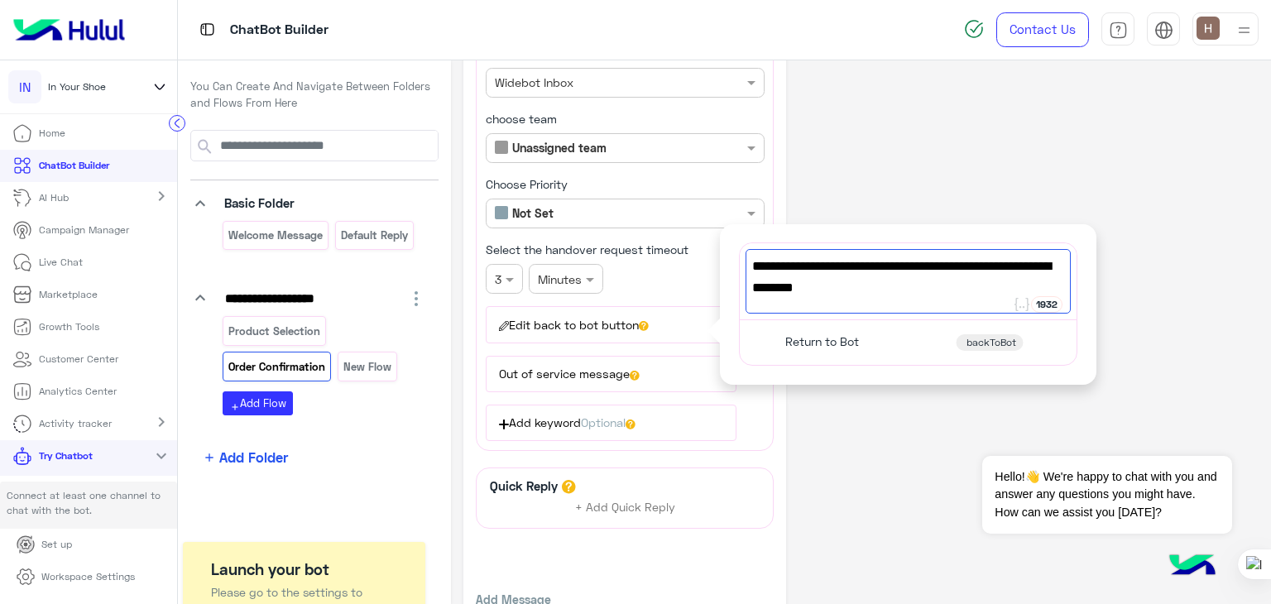
click at [968, 336] on span "backToBot" at bounding box center [992, 342] width 50 height 13
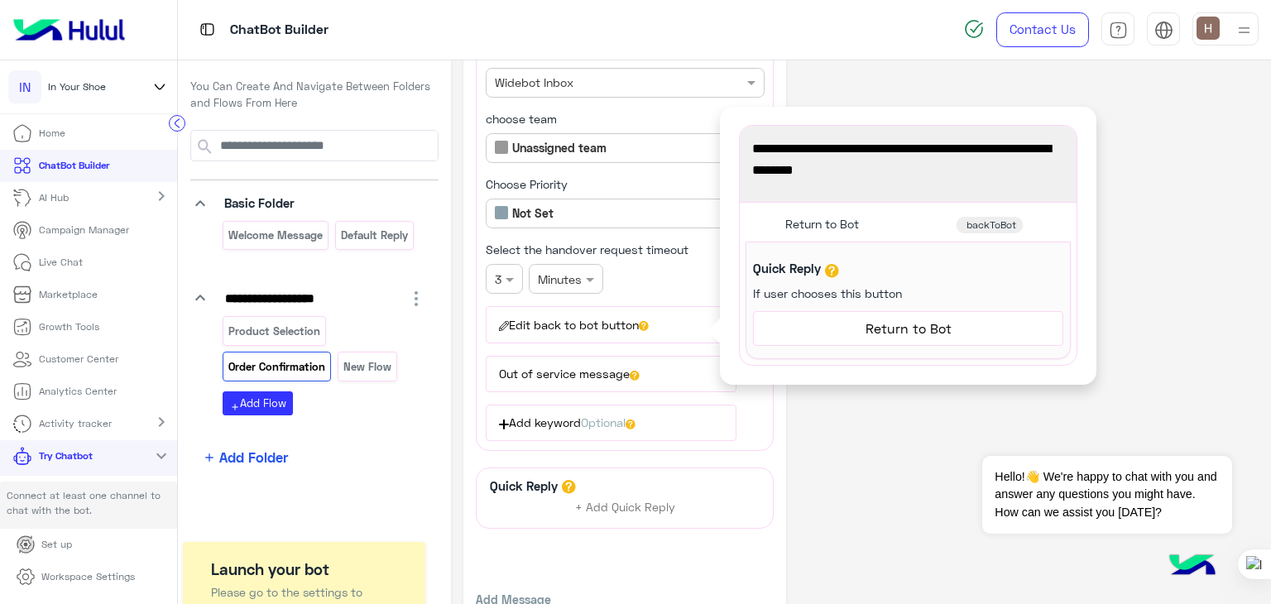
click at [824, 217] on span "Return to Bot" at bounding box center [823, 224] width 74 height 15
click at [628, 371] on button "Out of service message" at bounding box center [611, 374] width 251 height 36
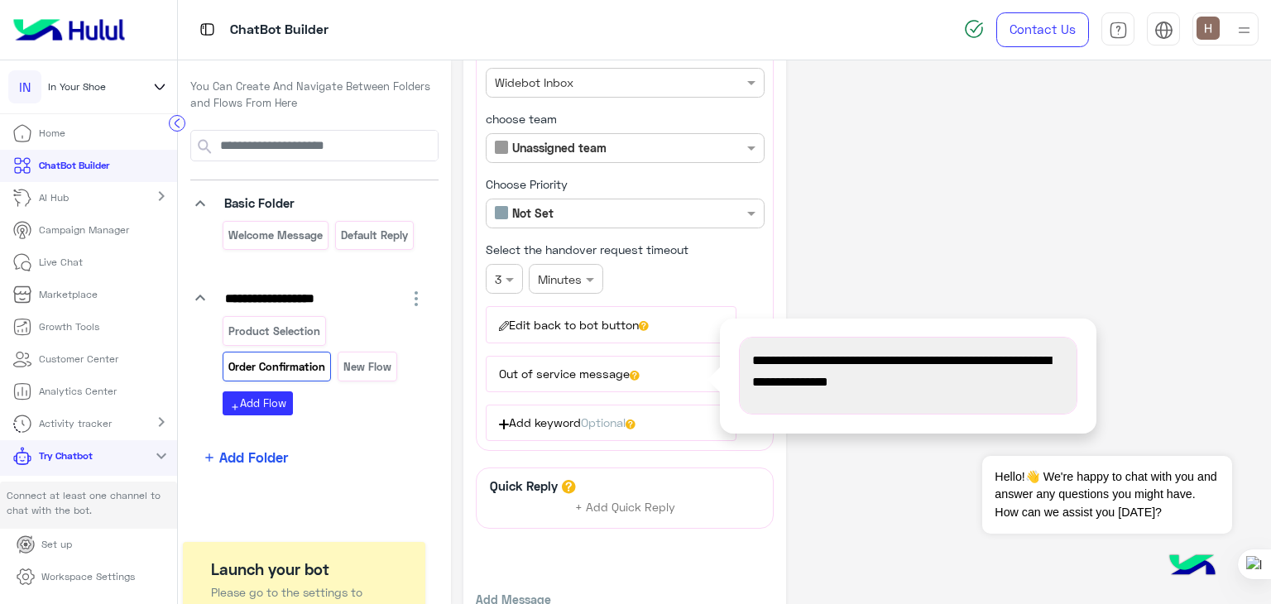
click at [781, 380] on span "We’re currently out of working hours, we will get back the next working day" at bounding box center [908, 371] width 313 height 42
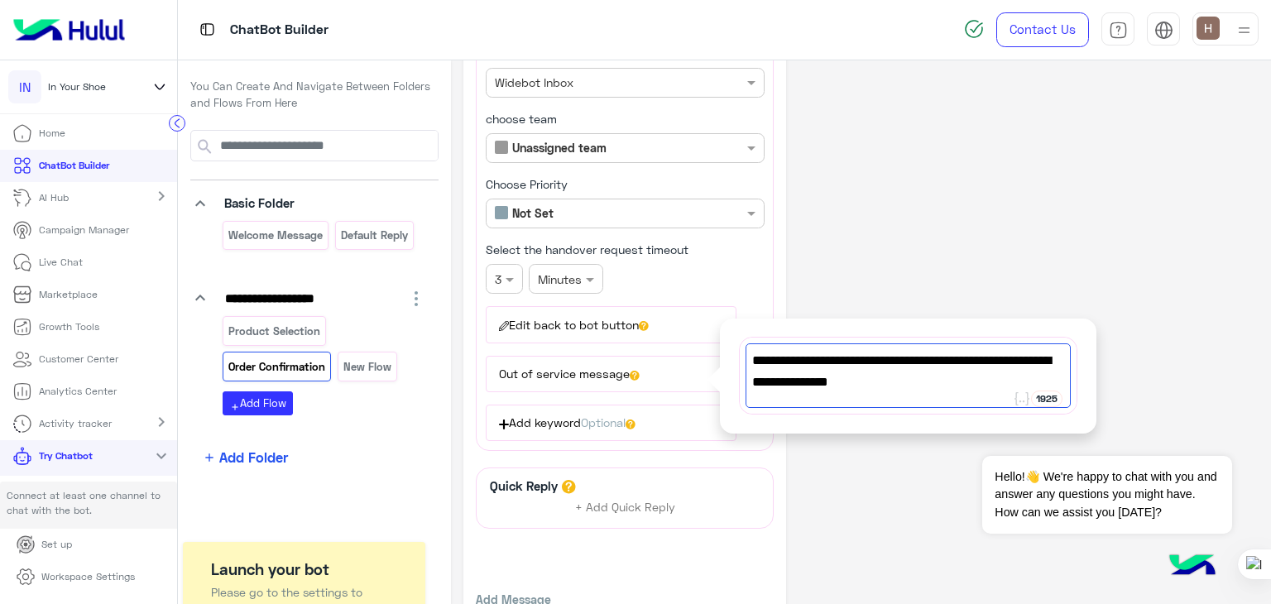
click at [1061, 354] on span "We’re currently out of working hours, we will get back the next working day" at bounding box center [908, 371] width 313 height 42
click at [1054, 358] on span "We’re currently out of working hours, we will get back the next working day" at bounding box center [908, 371] width 313 height 42
click at [787, 372] on span "We’re currently out of working hours, we will get back the next working day" at bounding box center [908, 371] width 313 height 42
click at [982, 374] on span "We’re currently out of working hours, we will get back to you the next working …" at bounding box center [908, 371] width 313 height 42
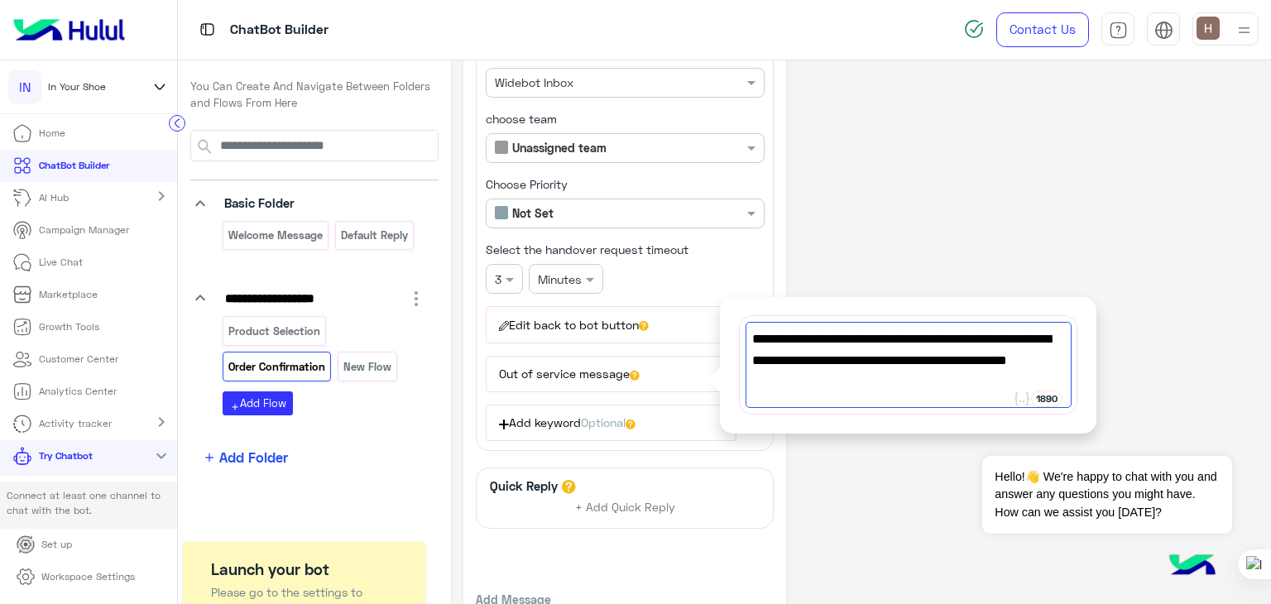
scroll to position [0, 0]
type textarea "**********"
click at [628, 314] on button "Edit back to bot button" at bounding box center [611, 324] width 251 height 36
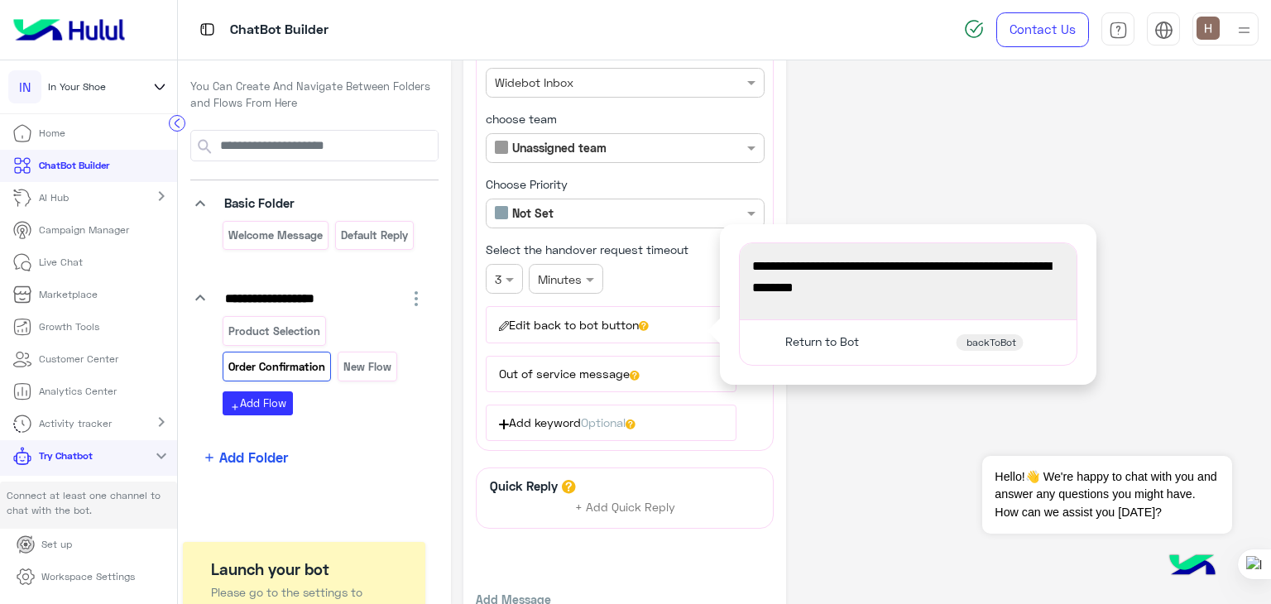
click at [926, 260] on span "You're now on handover mode, click the button below to return to bot" at bounding box center [908, 277] width 313 height 42
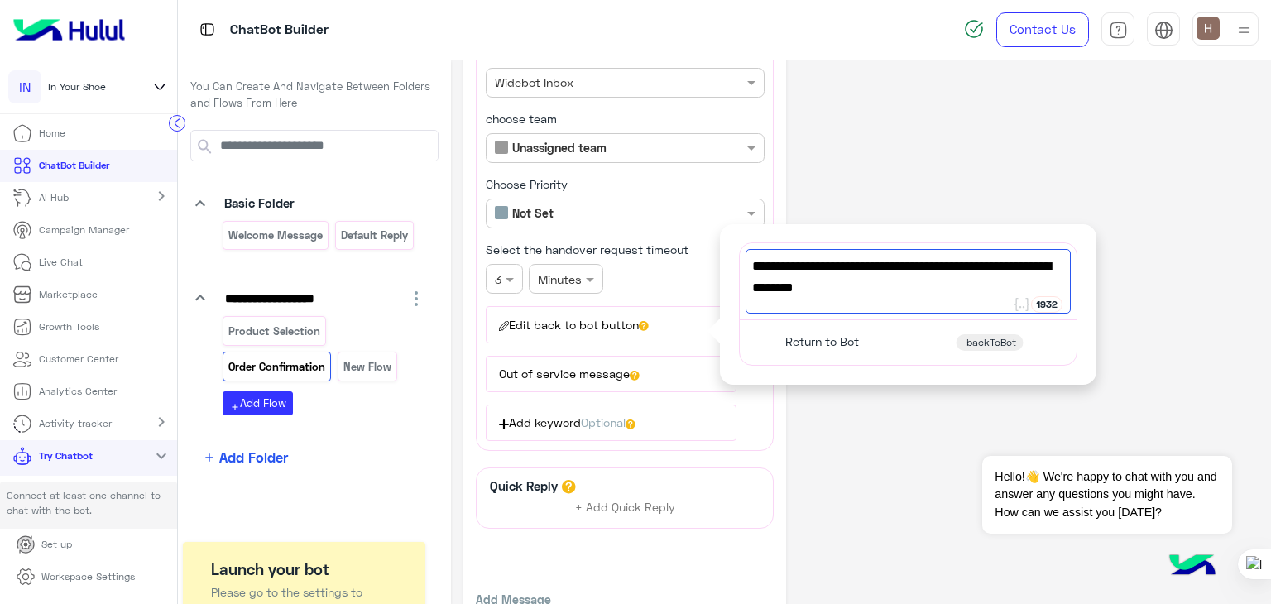
click at [892, 293] on div "You're now on handover mode, click the button below to return to bot" at bounding box center [909, 281] width 326 height 65
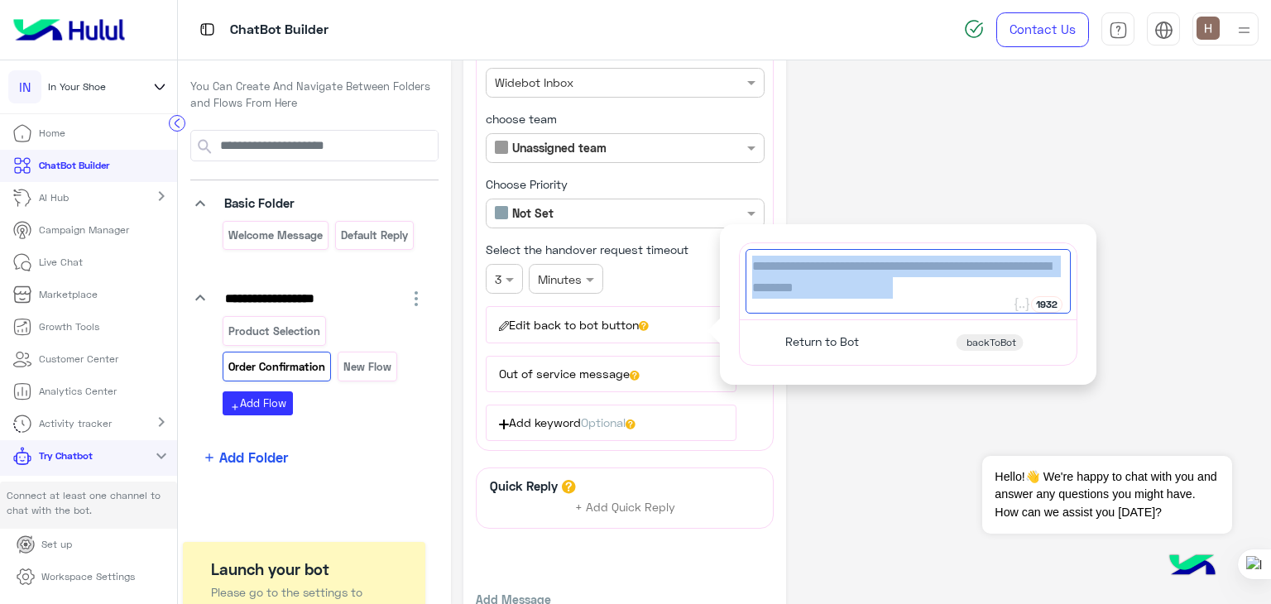
drag, startPoint x: 892, startPoint y: 293, endPoint x: 780, endPoint y: 244, distance: 122.7
click at [780, 249] on div "You're now on handover mode, click the button below to return to bot" at bounding box center [909, 281] width 326 height 65
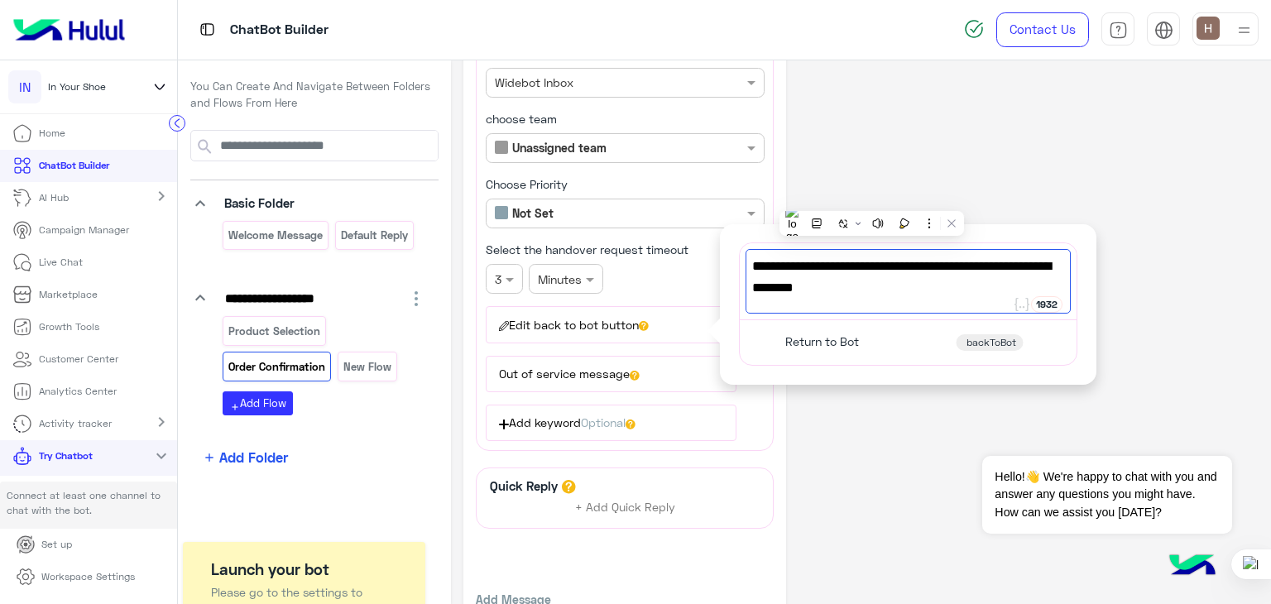
type textarea "*"
click at [829, 334] on span "Return to Bot" at bounding box center [823, 341] width 74 height 15
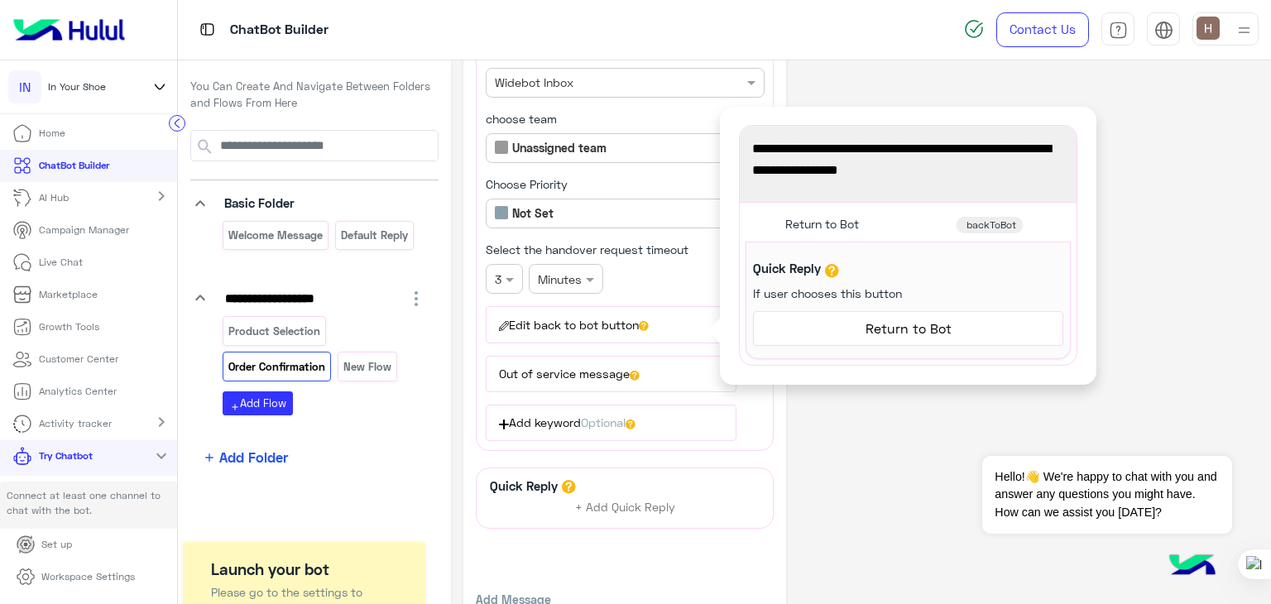
click at [937, 184] on div "A live agent will be with you soon, if you wish to talk to an AI Agent press" at bounding box center [909, 164] width 326 height 65
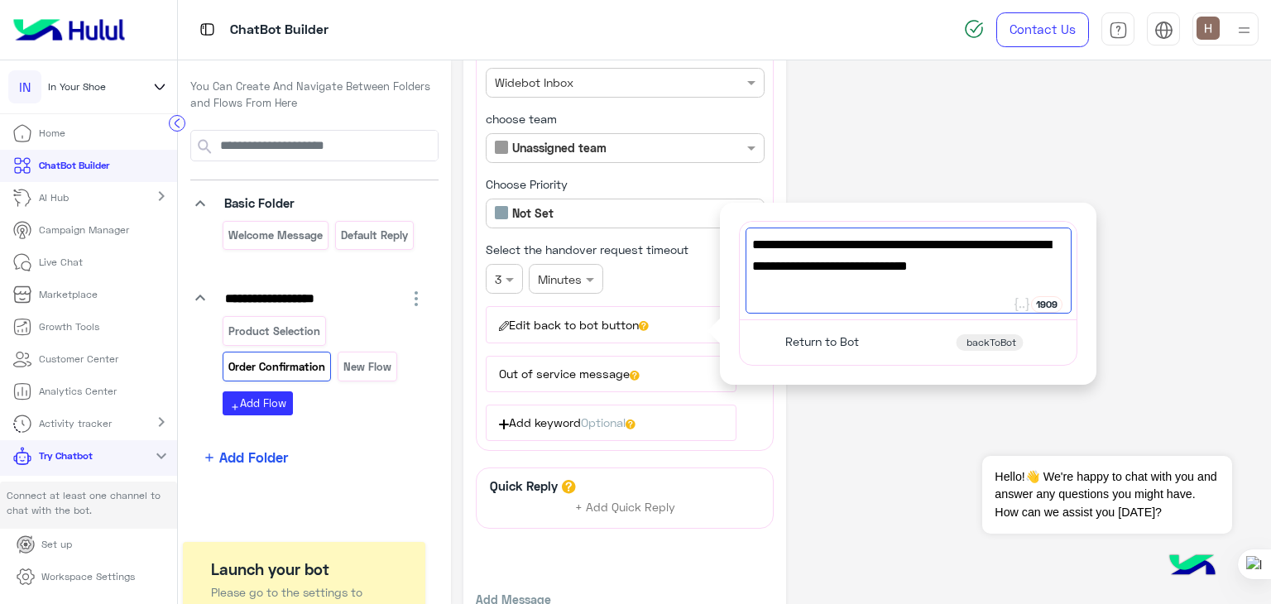
type textarea "**********"
click at [891, 183] on div "**********" at bounding box center [861, 61] width 795 height 1230
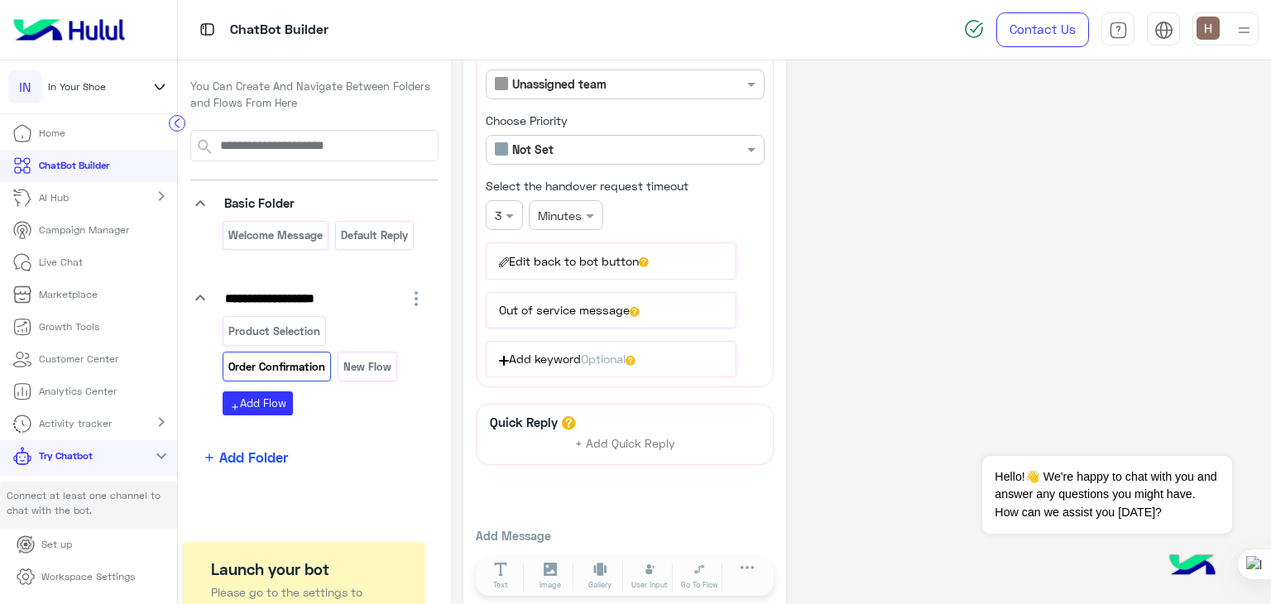
scroll to position [696, 0]
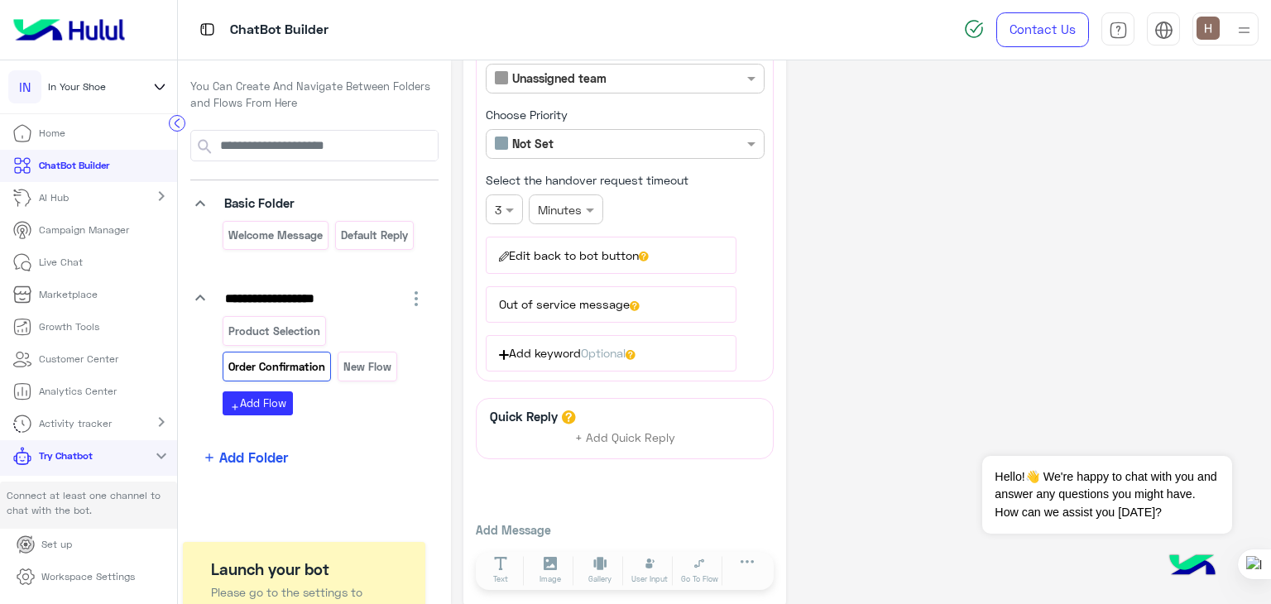
click at [610, 350] on span "Optional" at bounding box center [603, 353] width 45 height 14
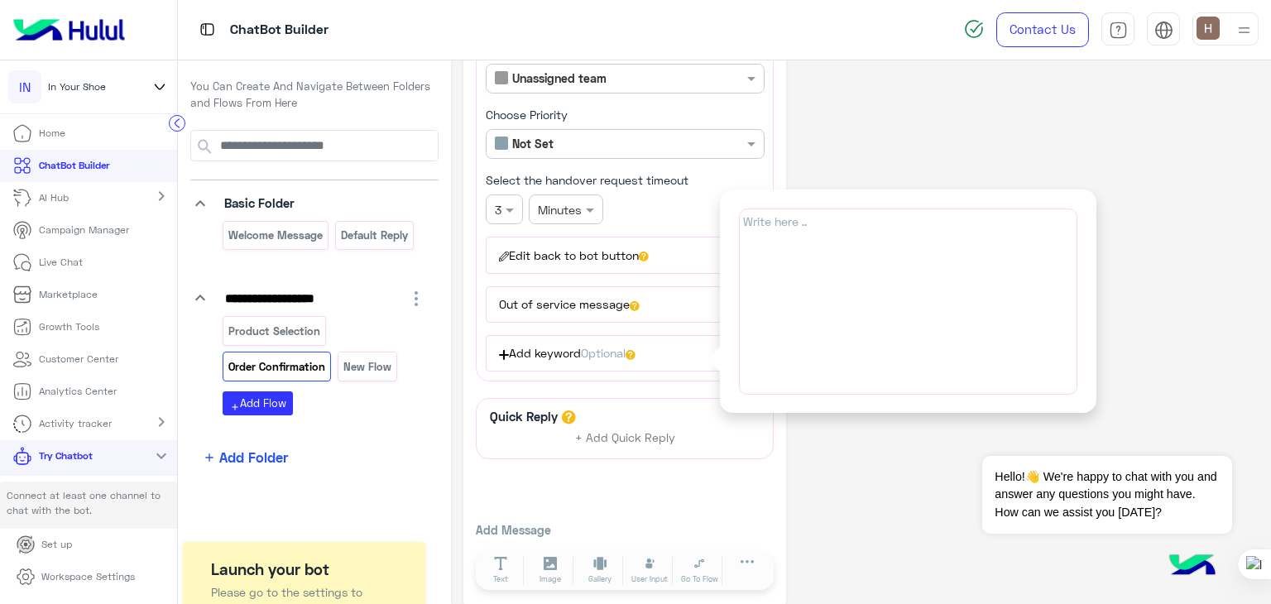
click at [777, 230] on div "Write here .." at bounding box center [908, 302] width 339 height 186
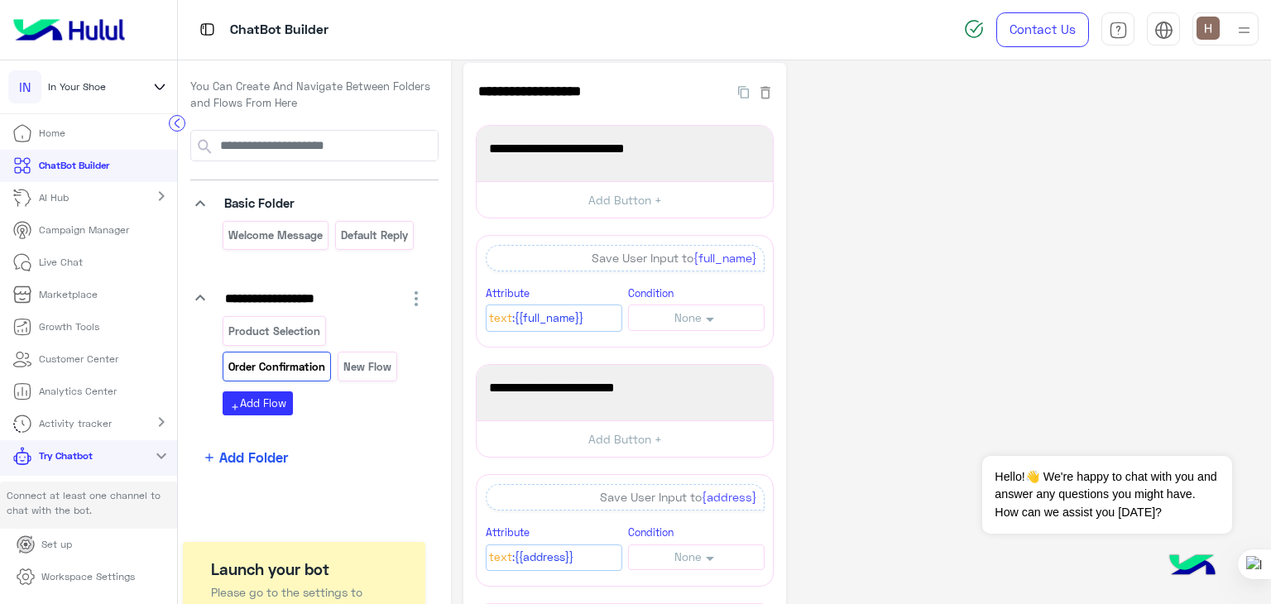
scroll to position [0, 0]
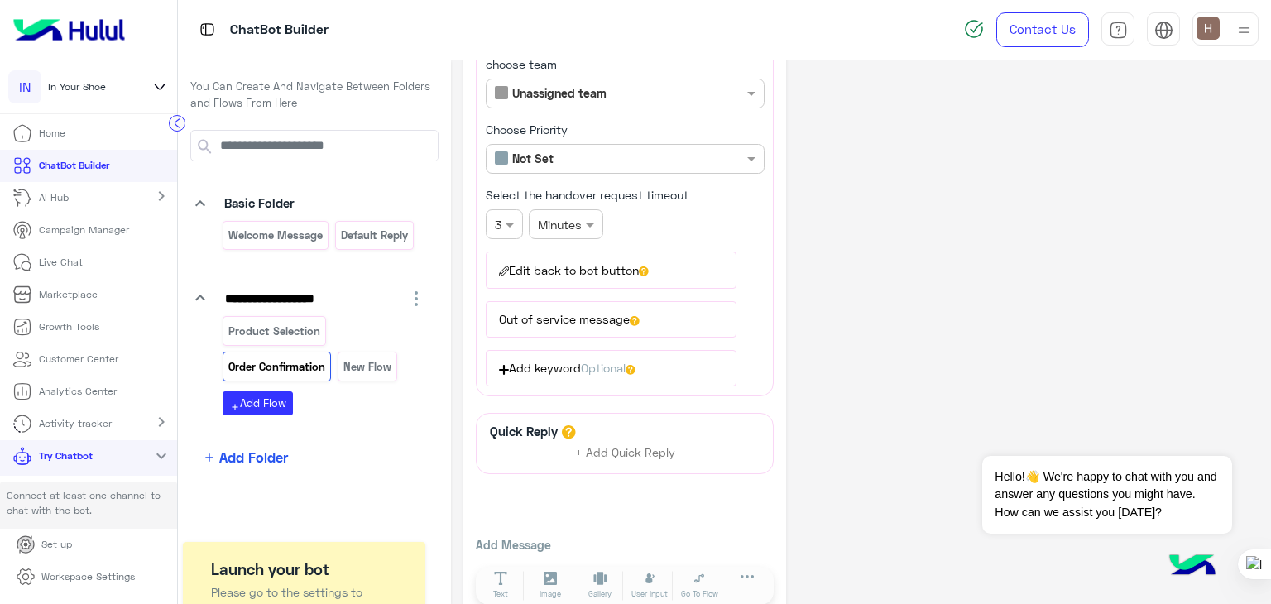
scroll to position [705, 0]
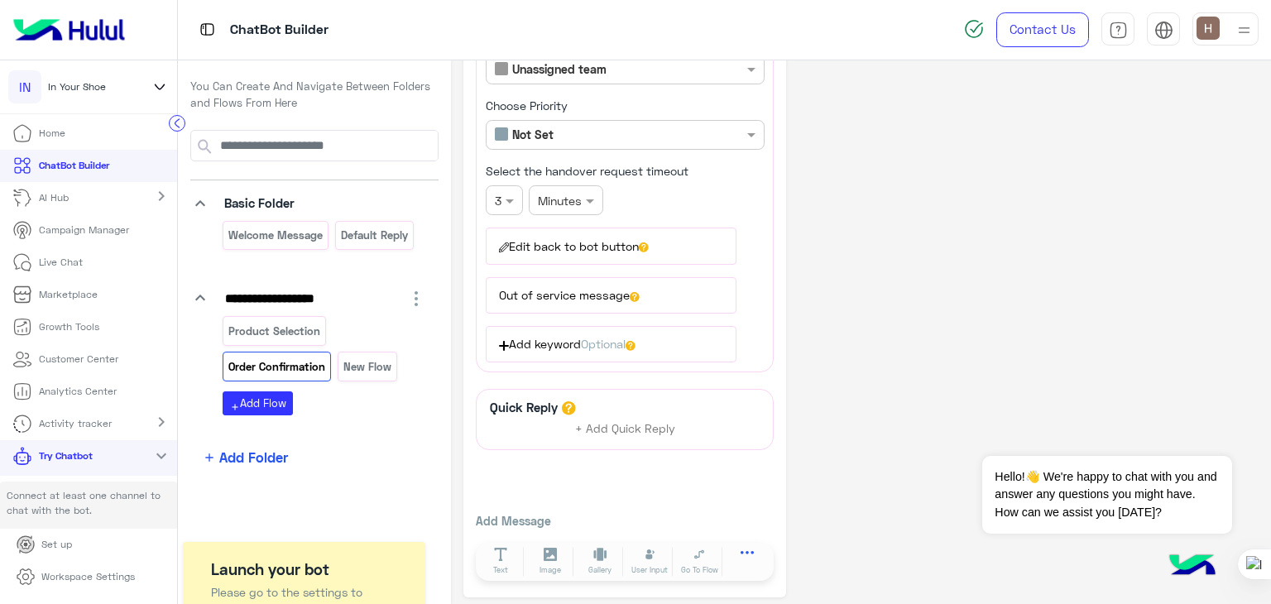
click at [755, 550] on button at bounding box center [747, 556] width 46 height 19
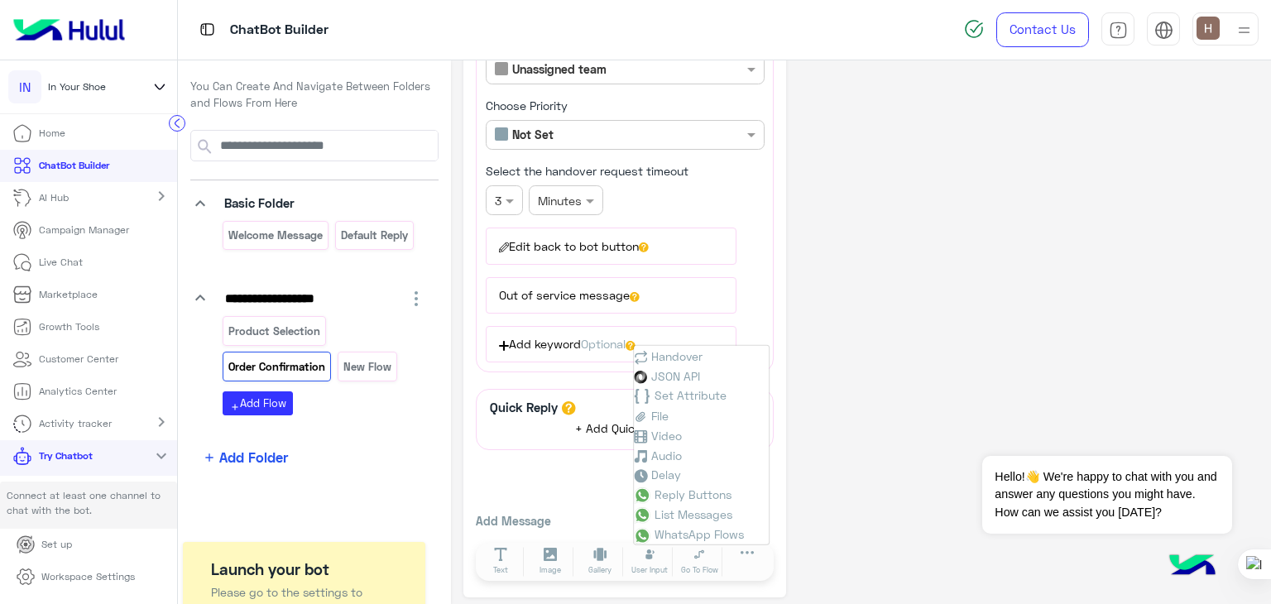
click at [576, 421] on span "+ Add Quick Reply" at bounding box center [625, 428] width 100 height 14
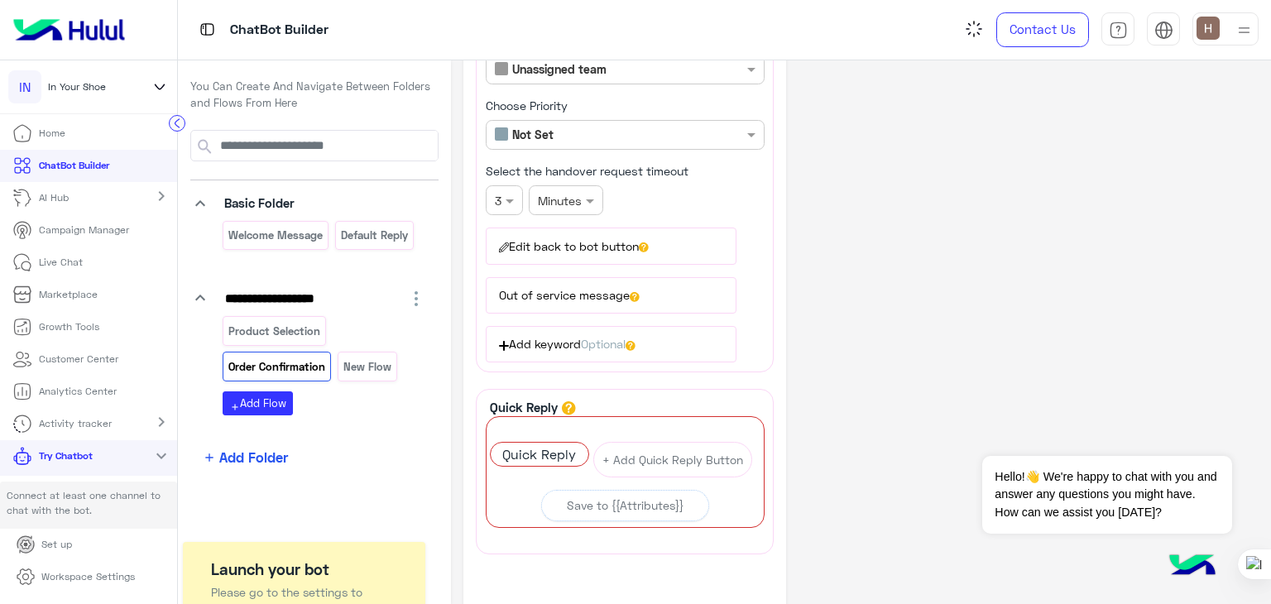
click at [597, 418] on div "A quick reply/user input can only be after a message content eg: text, image or…" at bounding box center [625, 447] width 277 height 60
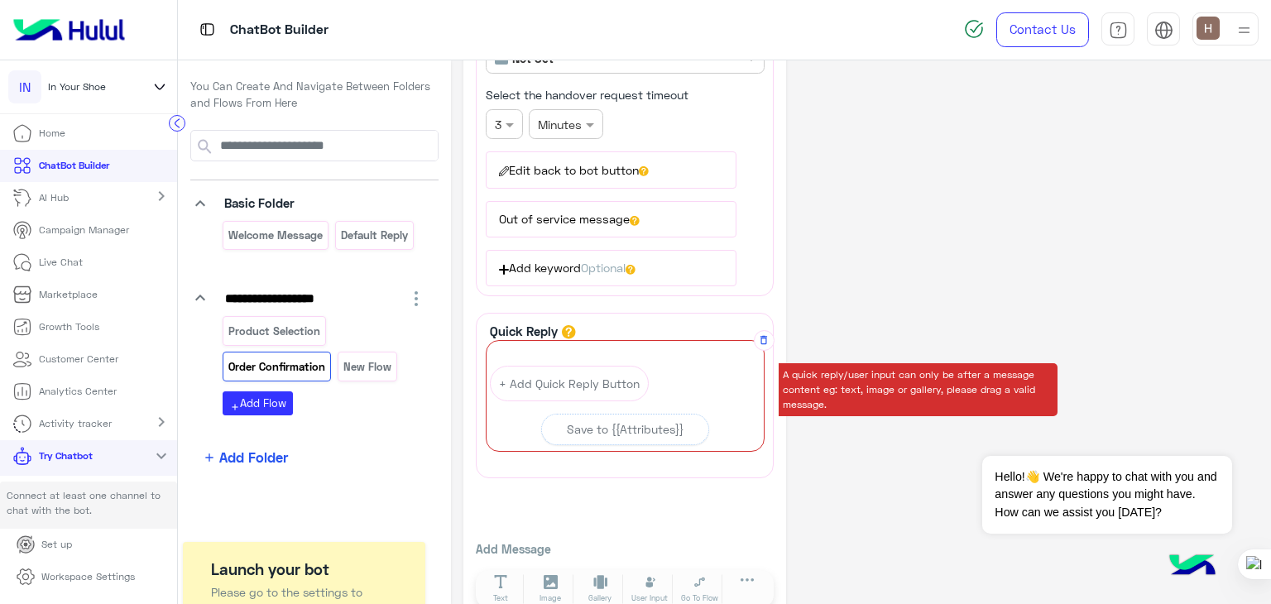
scroll to position [809, 0]
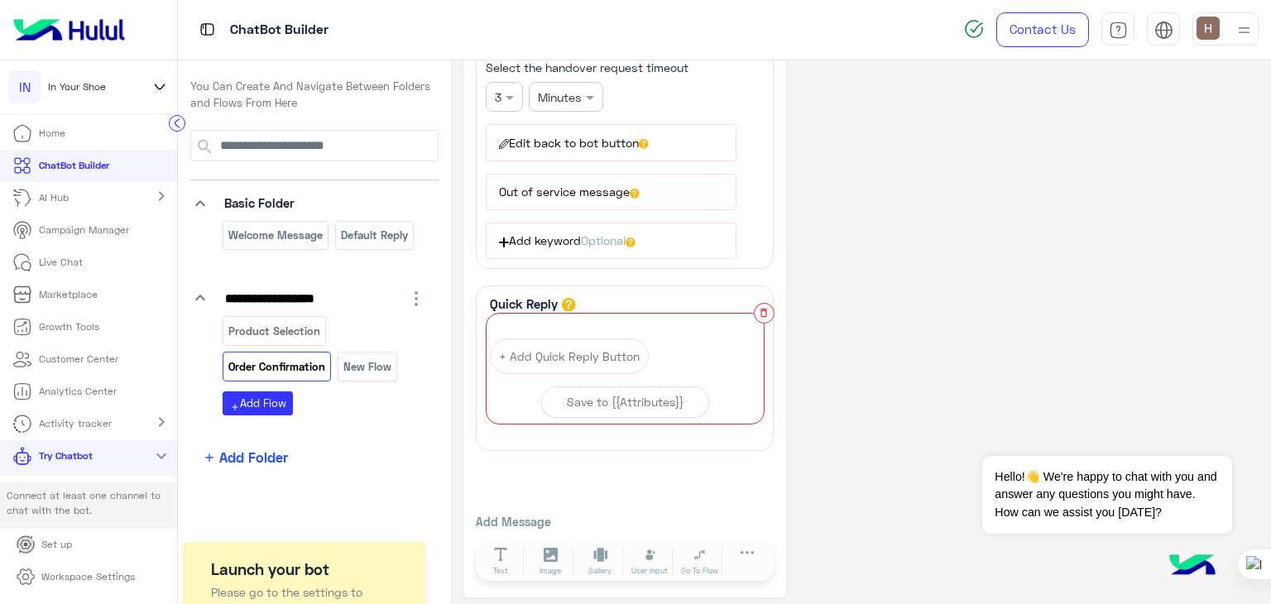
click at [767, 311] on icon "button" at bounding box center [764, 313] width 12 height 12
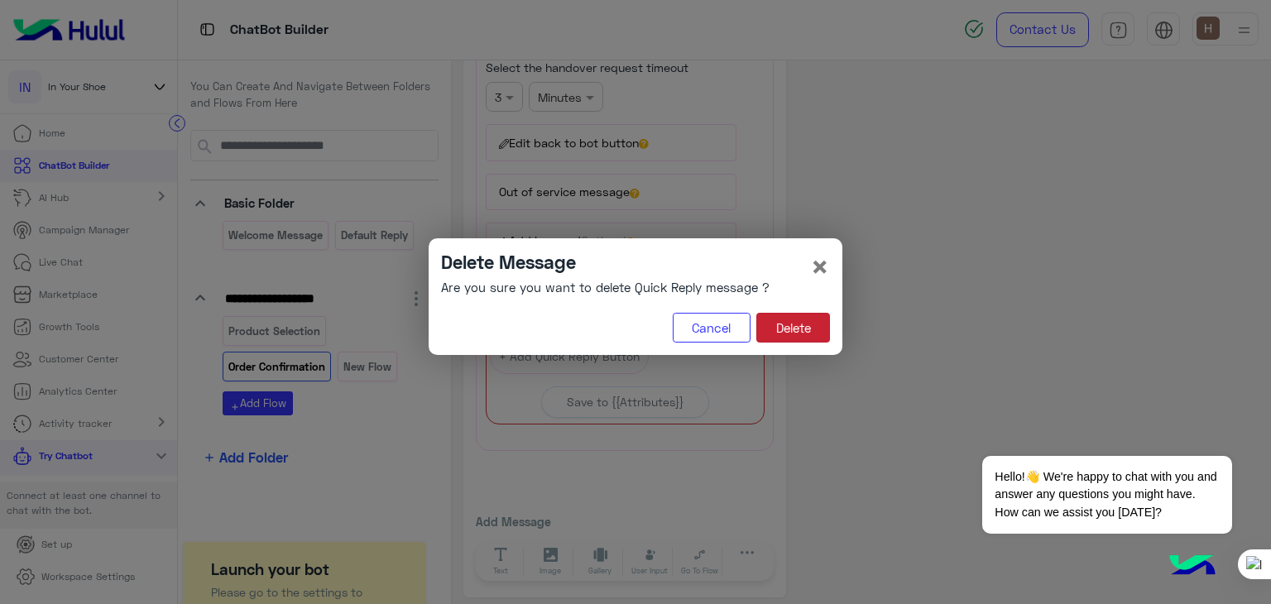
click at [769, 319] on button "Delete" at bounding box center [794, 328] width 74 height 30
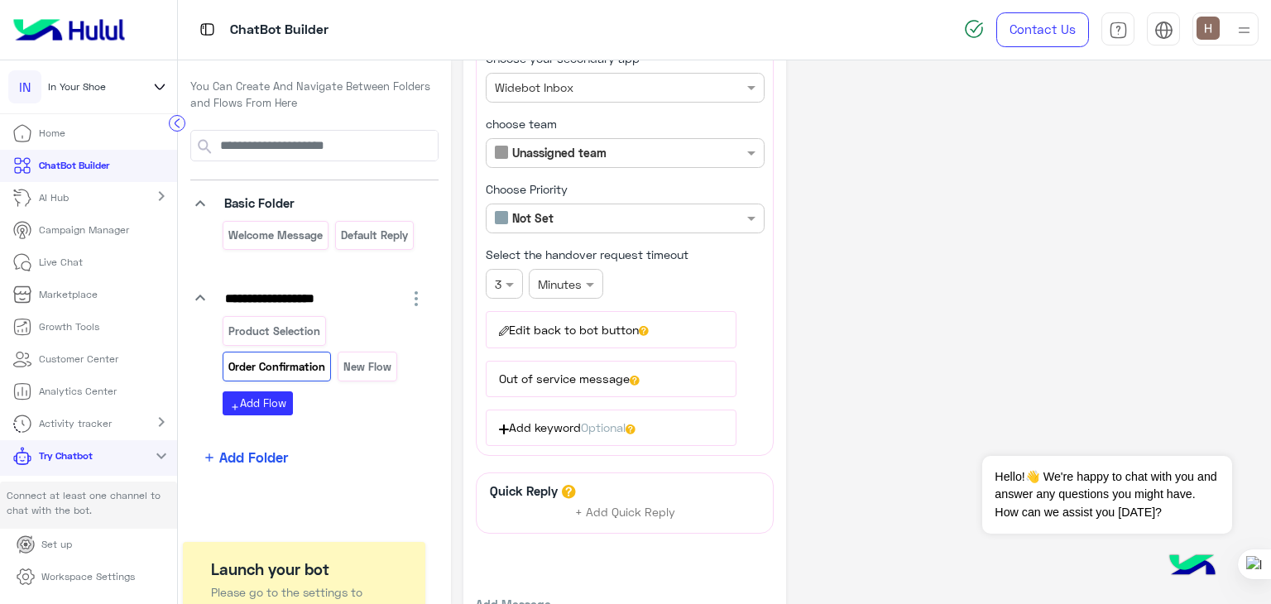
scroll to position [705, 0]
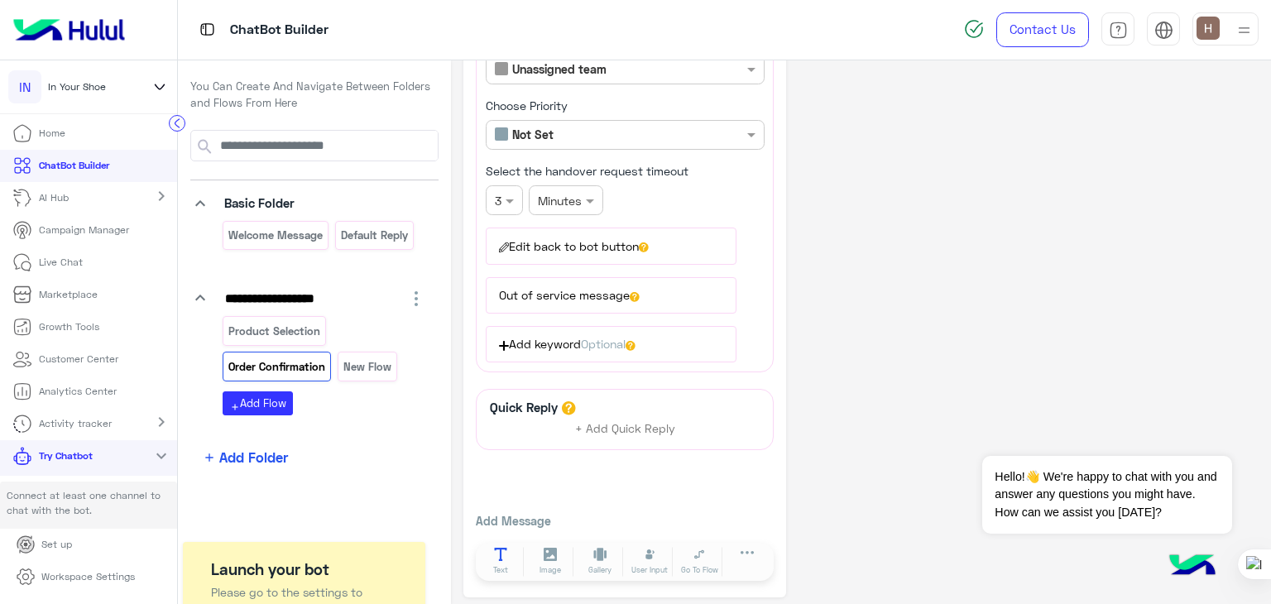
click at [517, 565] on button "Text" at bounding box center [501, 562] width 46 height 30
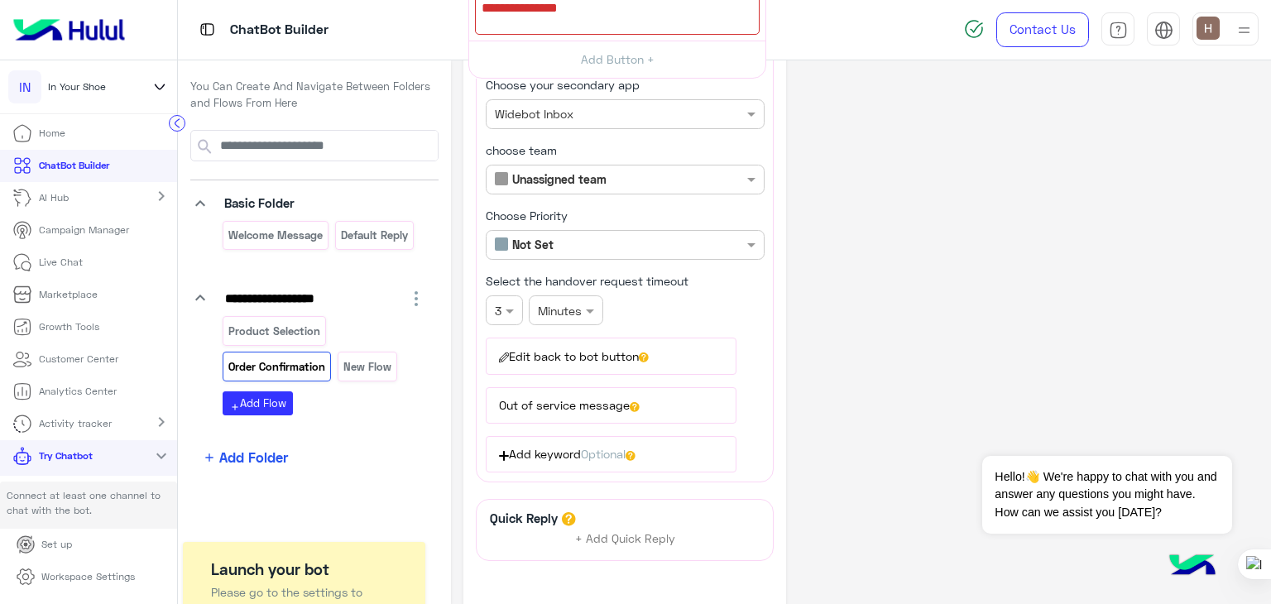
drag, startPoint x: 772, startPoint y: 401, endPoint x: 765, endPoint y: 3, distance: 398.2
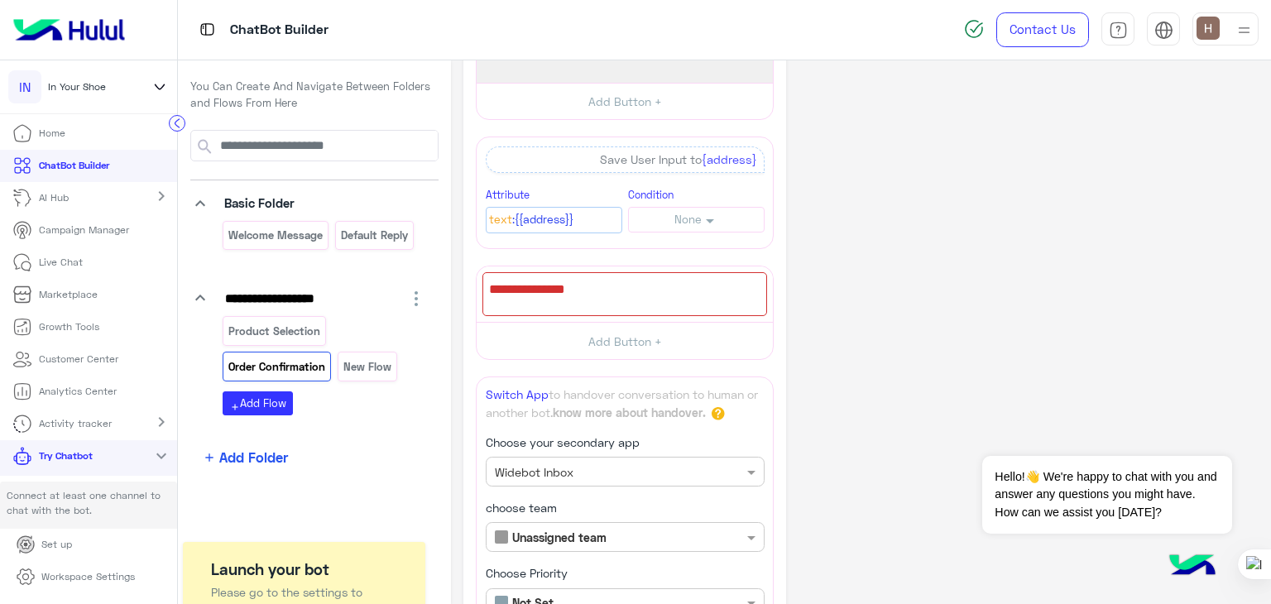
scroll to position [348, 0]
click at [619, 305] on div at bounding box center [625, 294] width 285 height 44
type textarea "*"
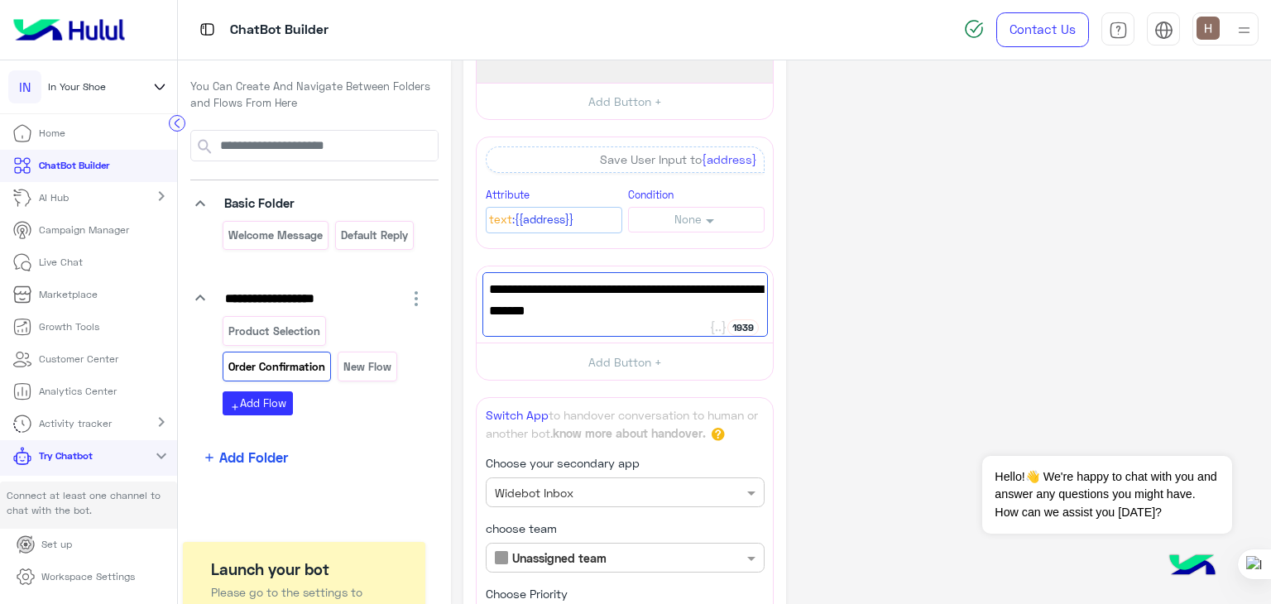
type textarea "**********"
click at [697, 324] on div "A live agent will be with you soon. Thanks for your patience." at bounding box center [625, 304] width 285 height 65
click at [870, 367] on div "**********" at bounding box center [861, 406] width 795 height 1362
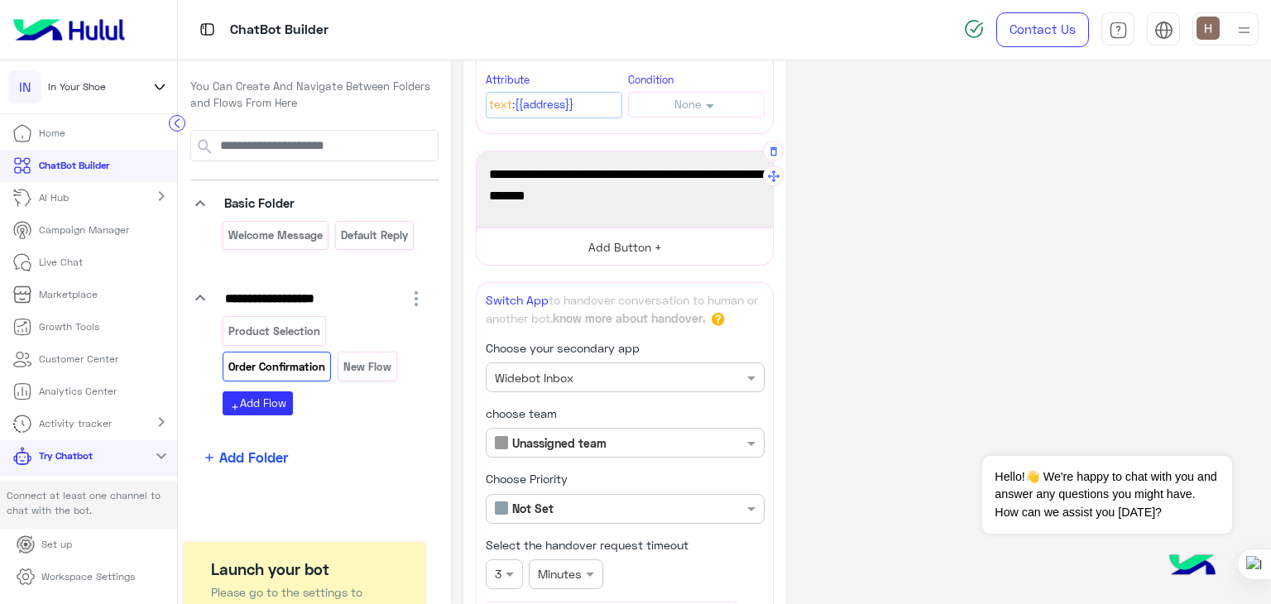
scroll to position [454, 0]
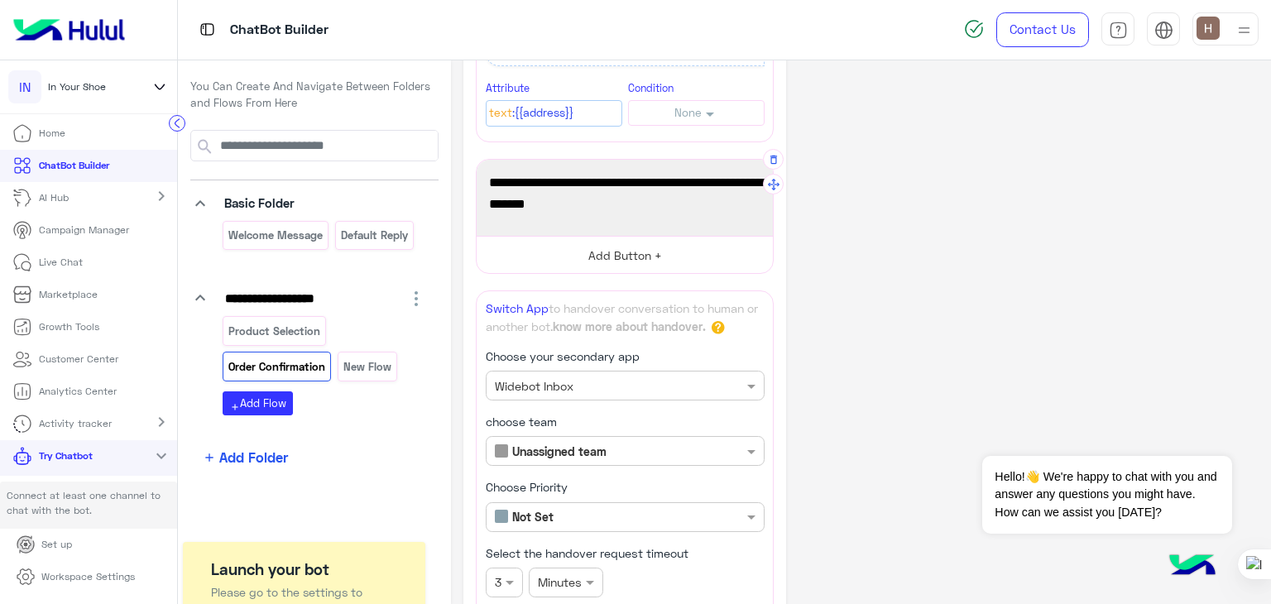
click at [640, 250] on button "Add Button +" at bounding box center [625, 254] width 296 height 37
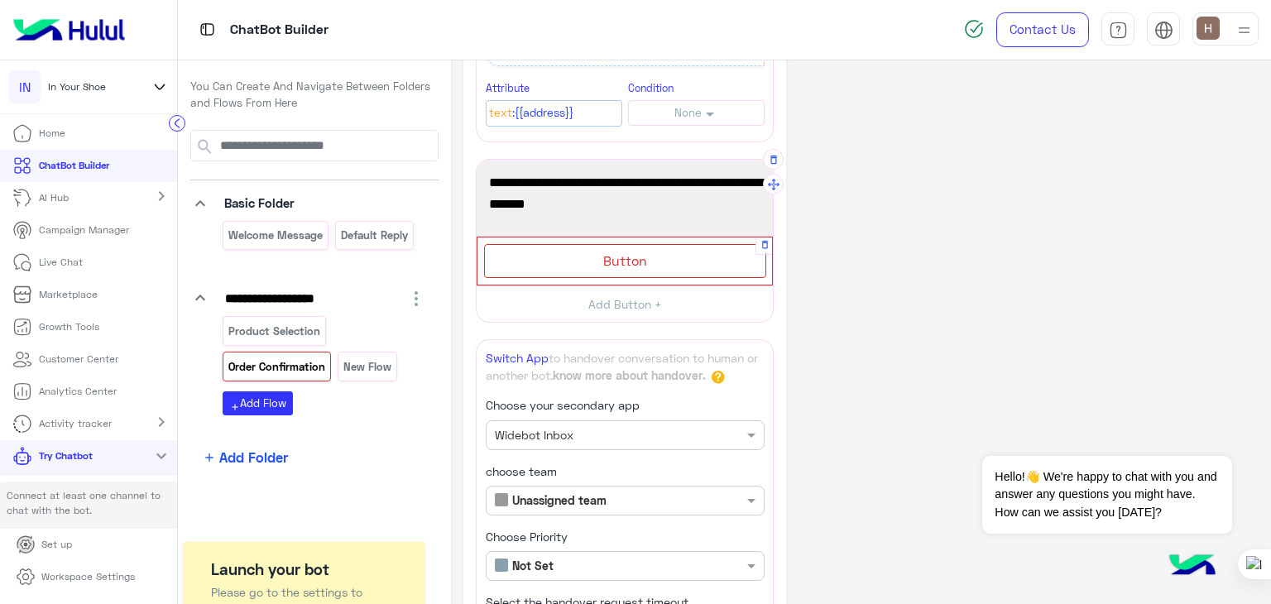
click at [666, 260] on div "Button" at bounding box center [625, 261] width 282 height 34
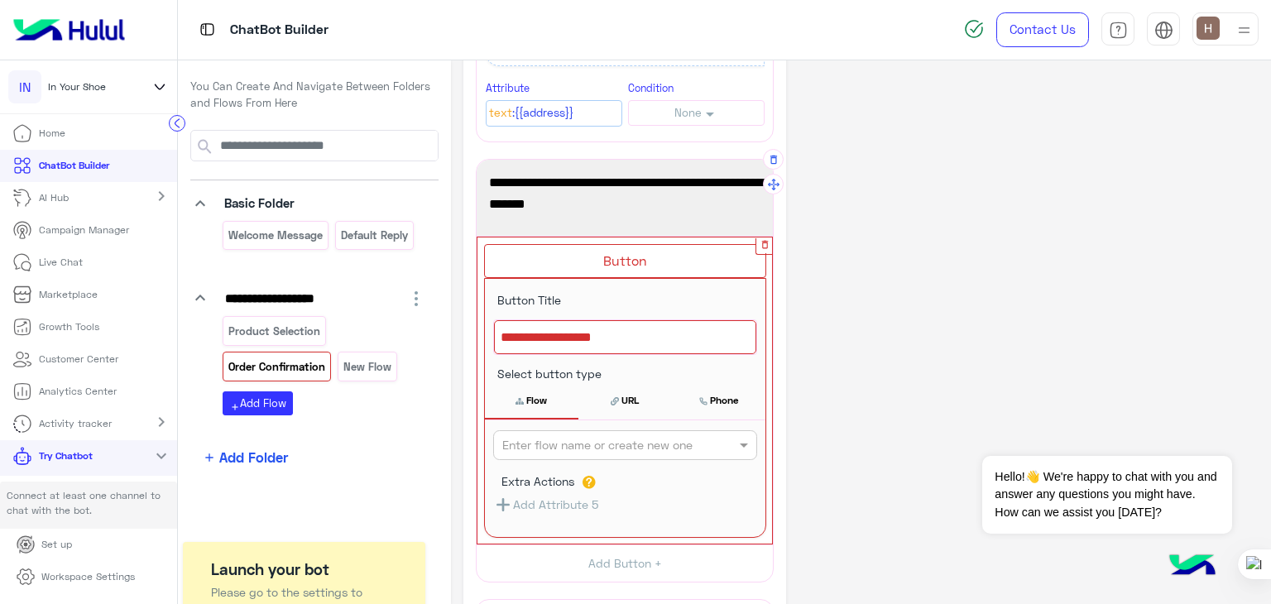
click at [760, 240] on icon "button" at bounding box center [765, 244] width 11 height 11
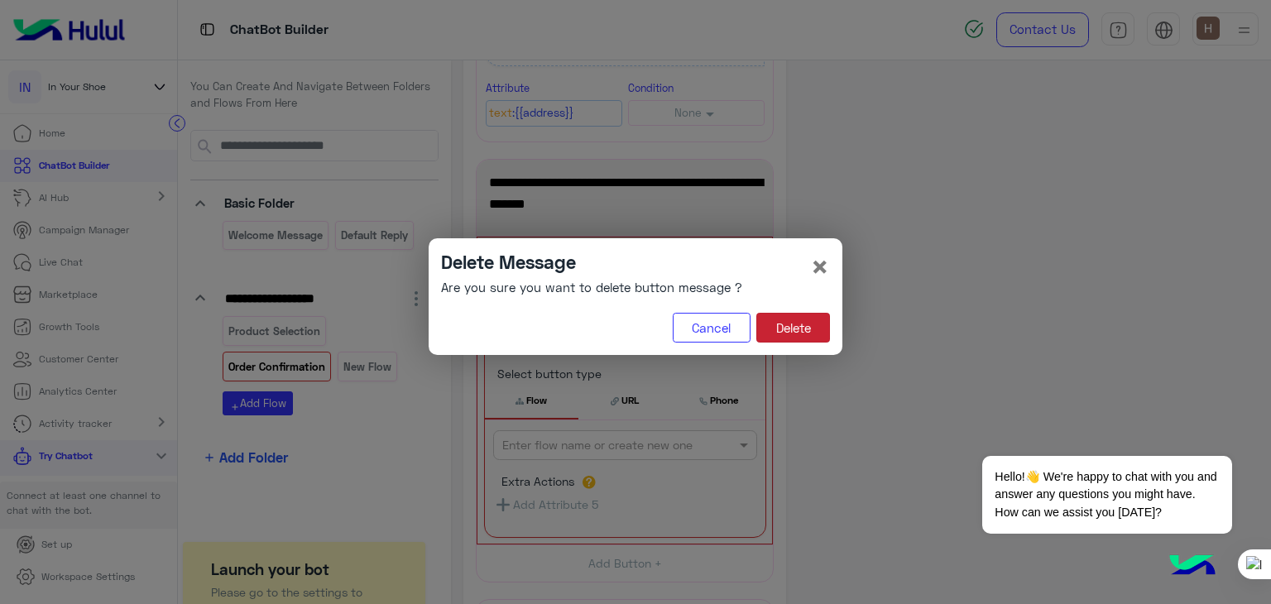
click at [788, 321] on button "Delete" at bounding box center [794, 328] width 74 height 30
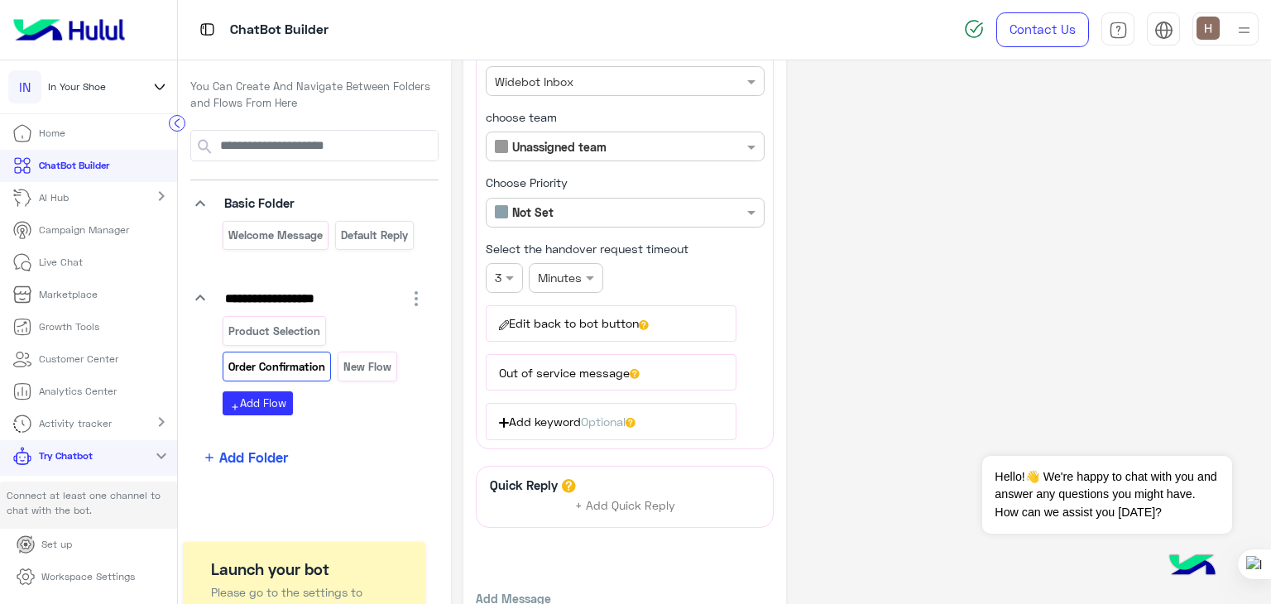
scroll to position [837, 0]
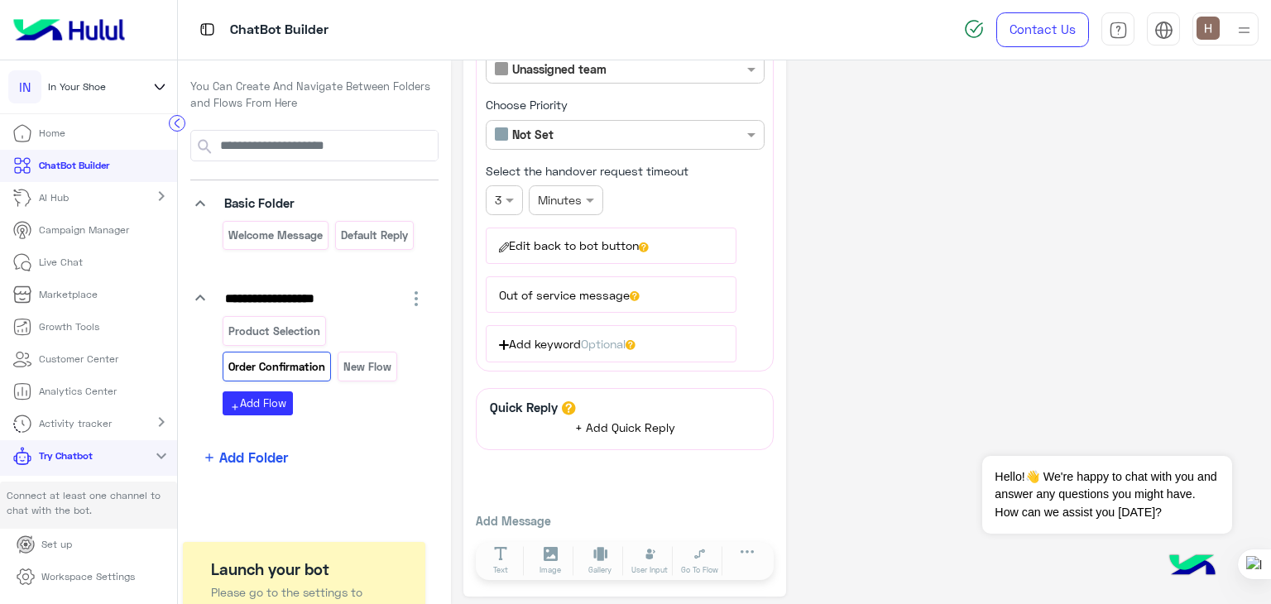
click at [660, 420] on span "+ Add Quick Reply" at bounding box center [625, 427] width 100 height 14
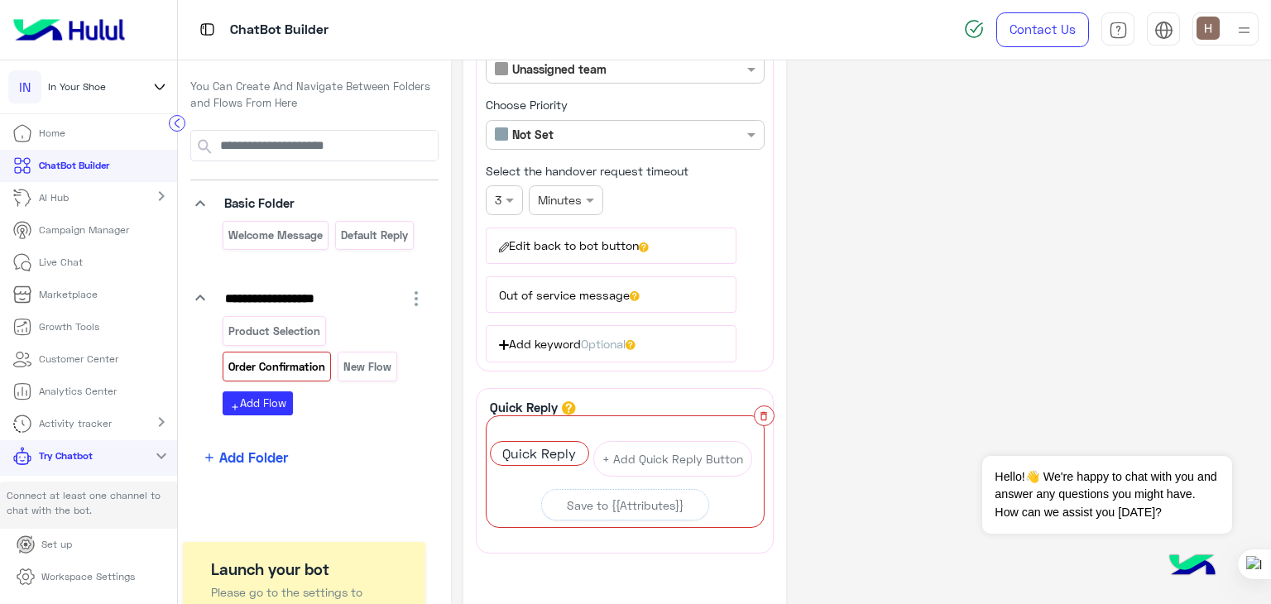
click at [756, 410] on button "button" at bounding box center [764, 416] width 21 height 21
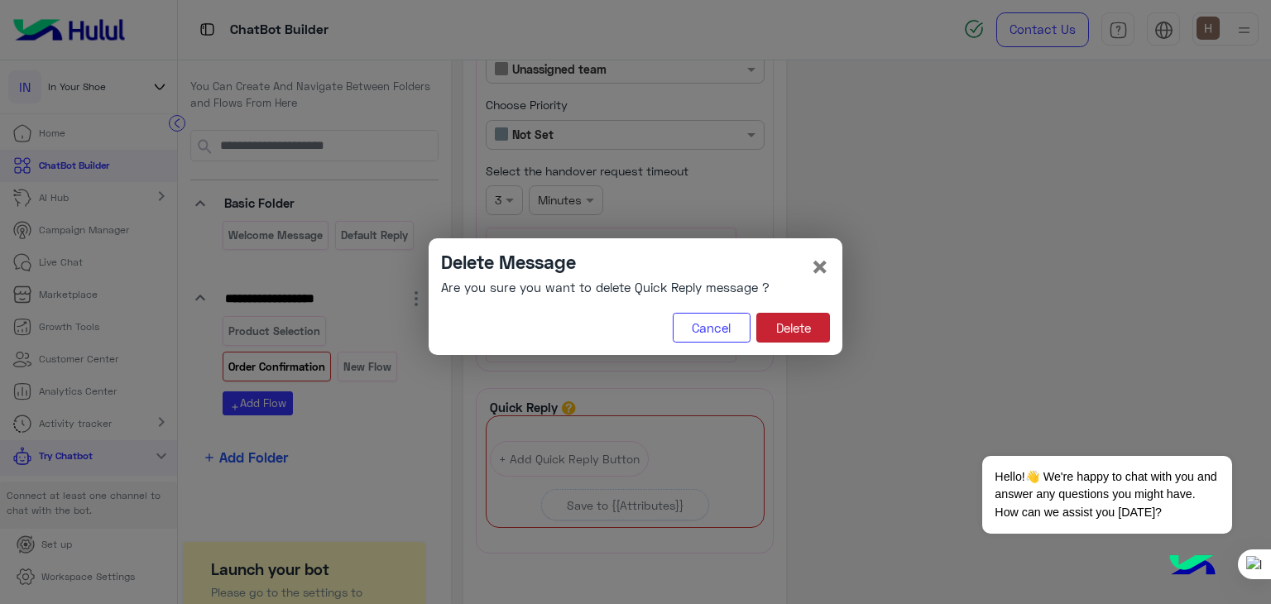
click at [789, 321] on button "Delete" at bounding box center [794, 328] width 74 height 30
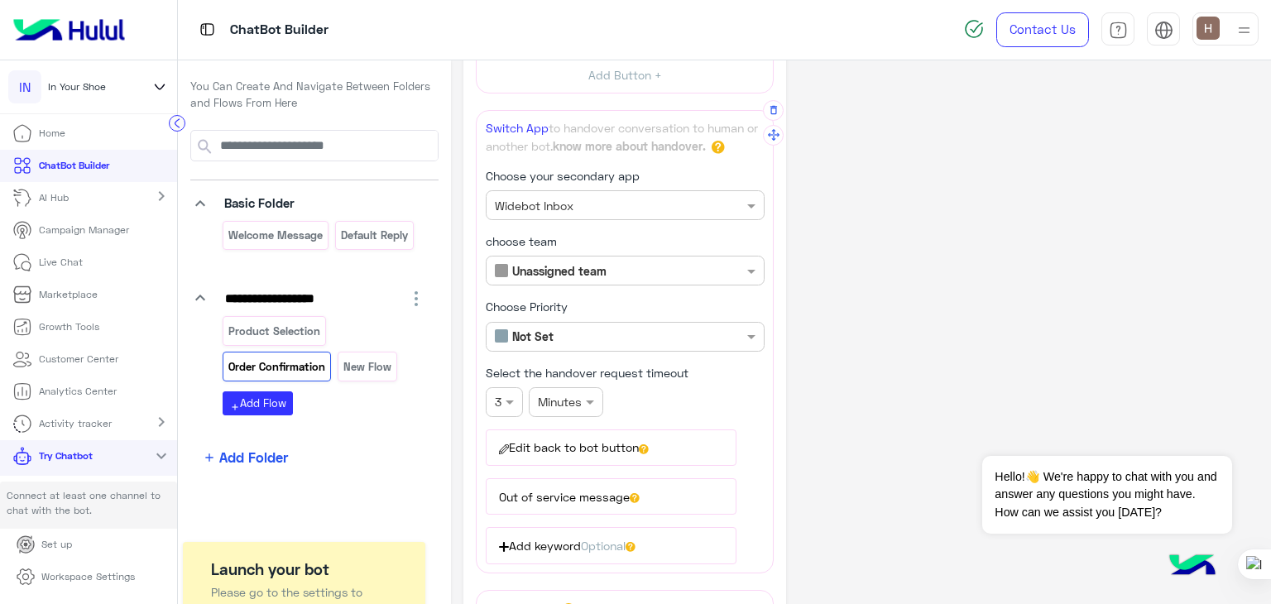
scroll to position [633, 0]
click at [723, 310] on div "**********" at bounding box center [625, 433] width 279 height 266
click at [723, 324] on div "Not Set" at bounding box center [625, 339] width 279 height 30
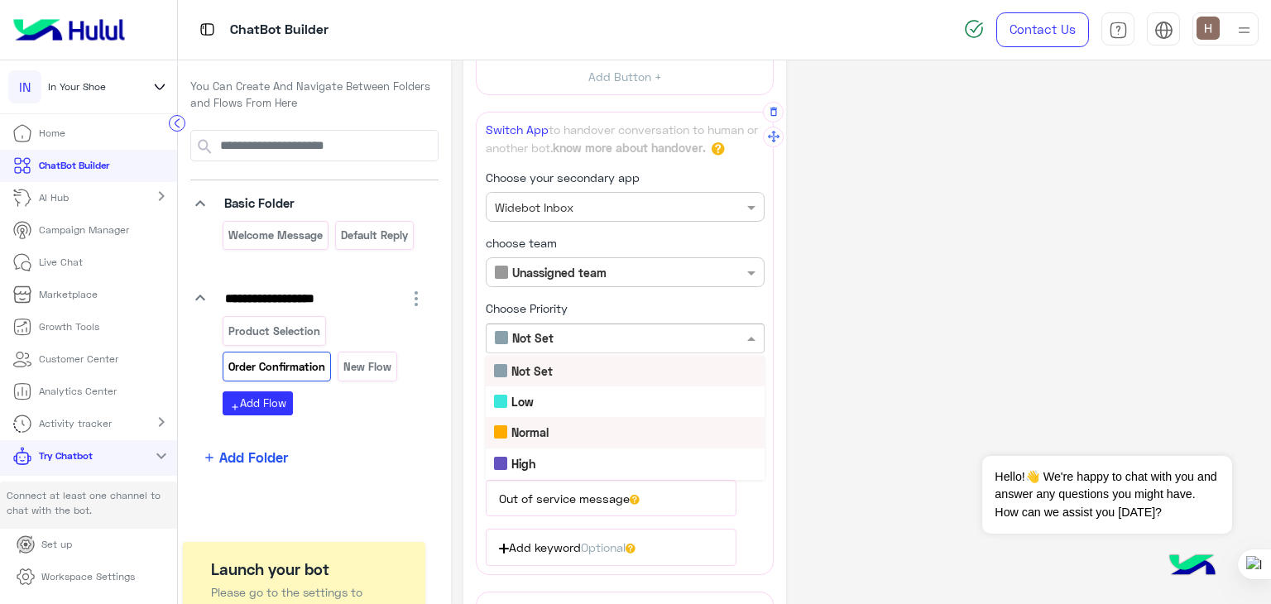
click at [692, 435] on div "Normal" at bounding box center [625, 432] width 279 height 31
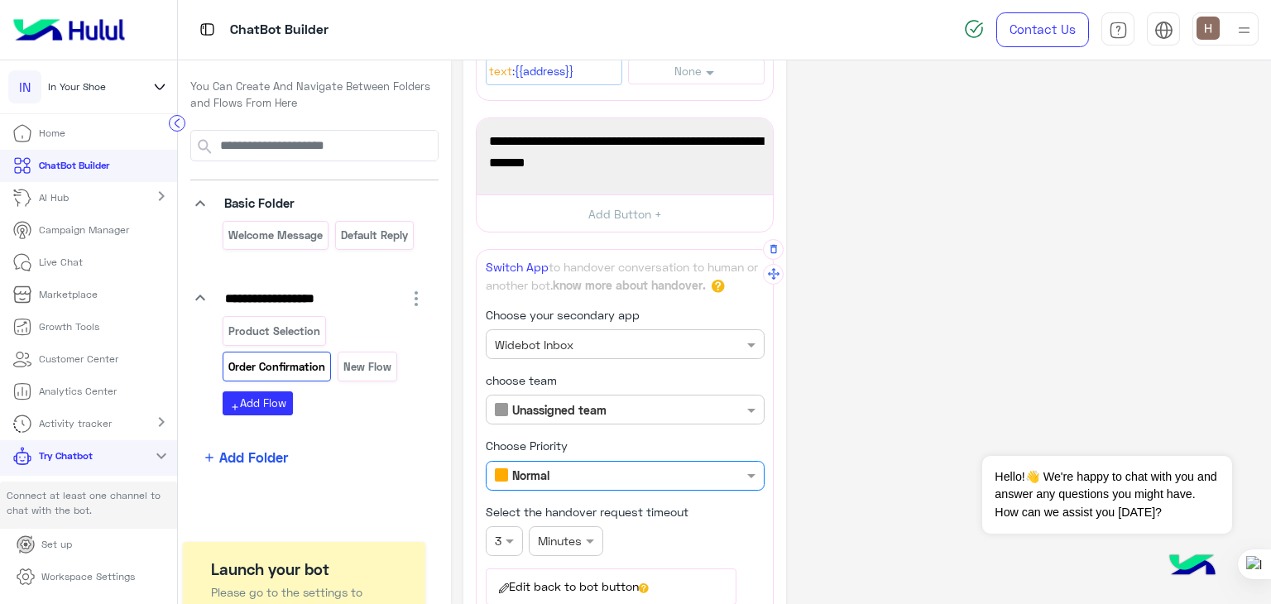
scroll to position [493, 0]
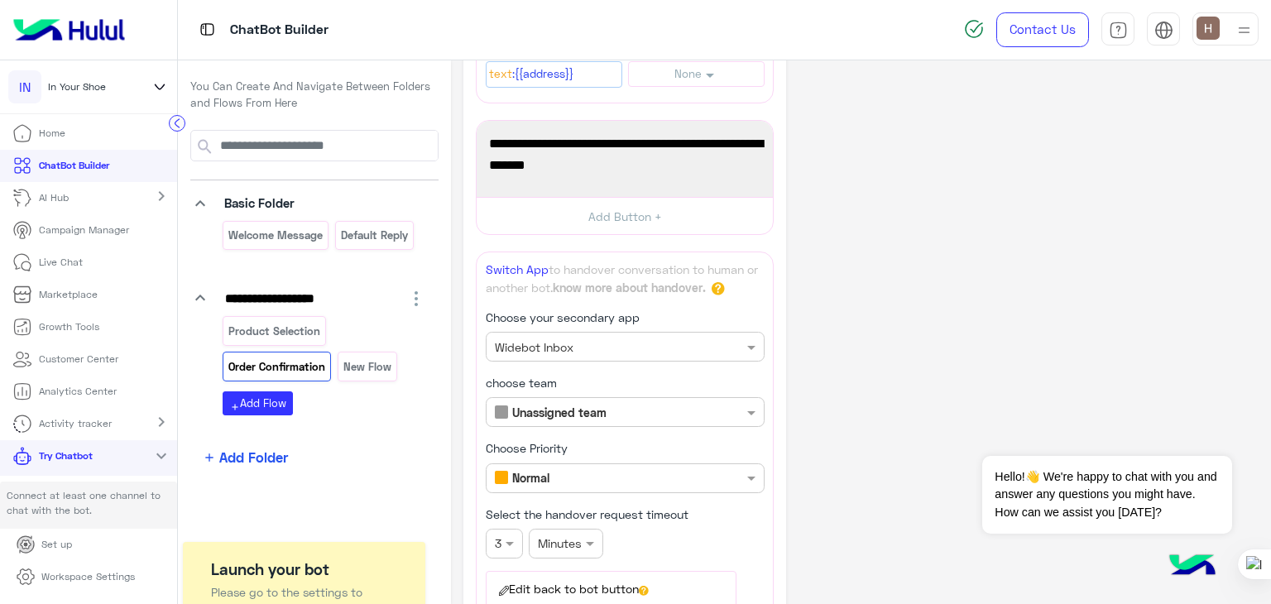
click at [901, 319] on div "**********" at bounding box center [861, 261] width 795 height 1362
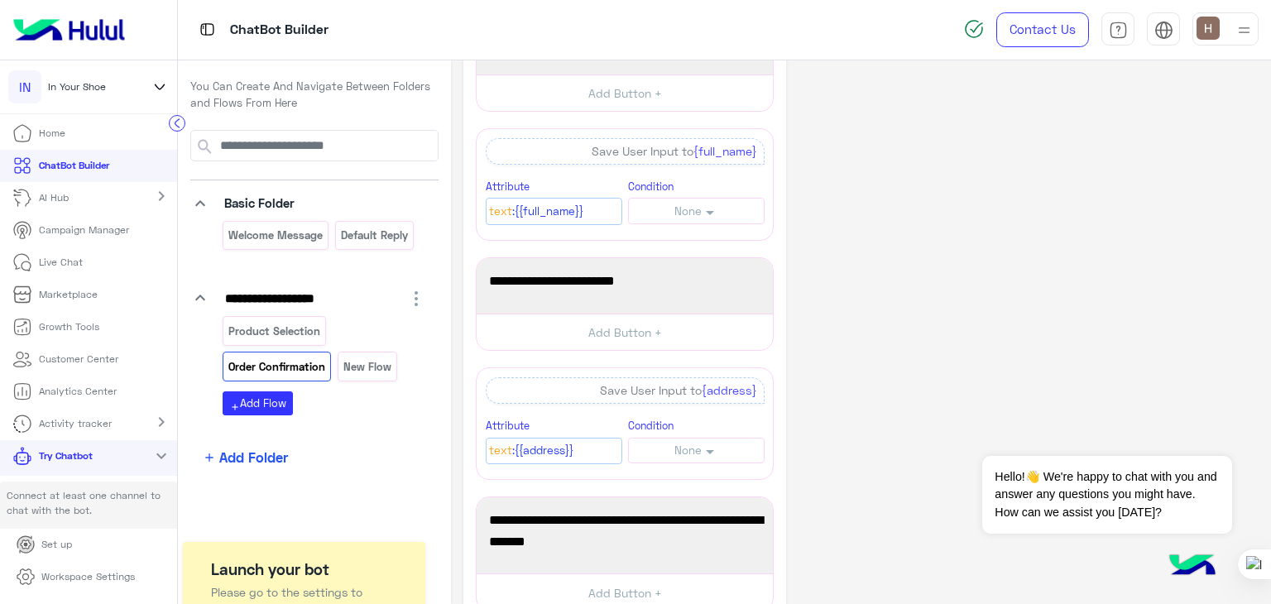
scroll to position [0, 0]
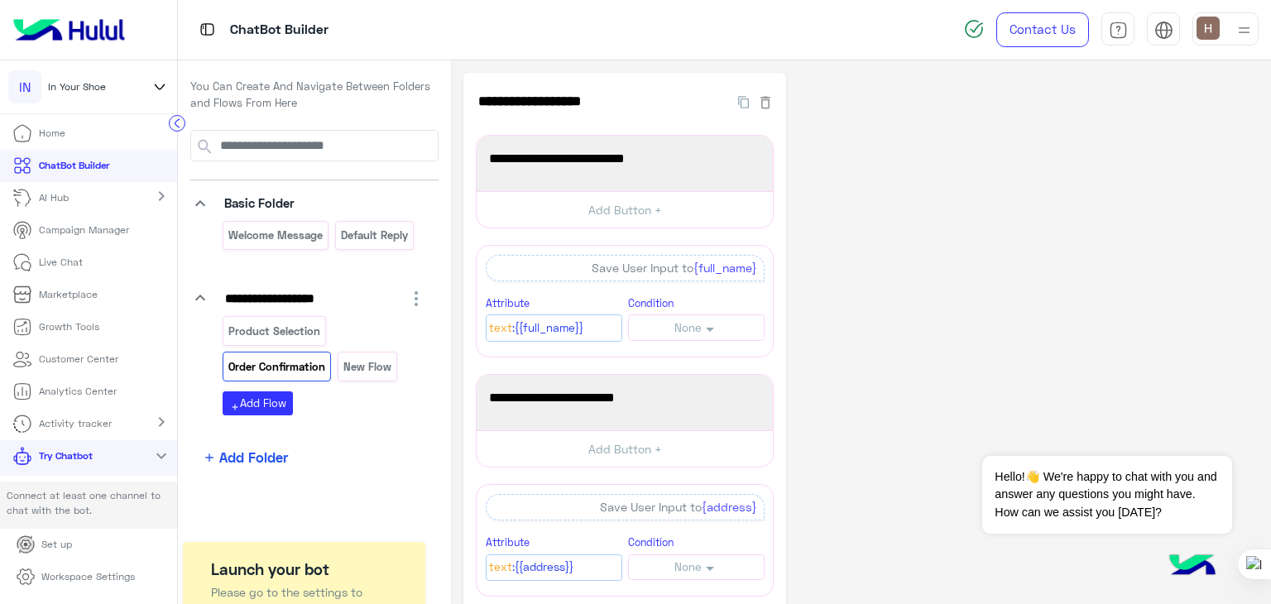
click at [339, 427] on app-playground-folders "**********" at bounding box center [314, 299] width 248 height 338
click at [358, 372] on p "New Flow" at bounding box center [367, 367] width 50 height 19
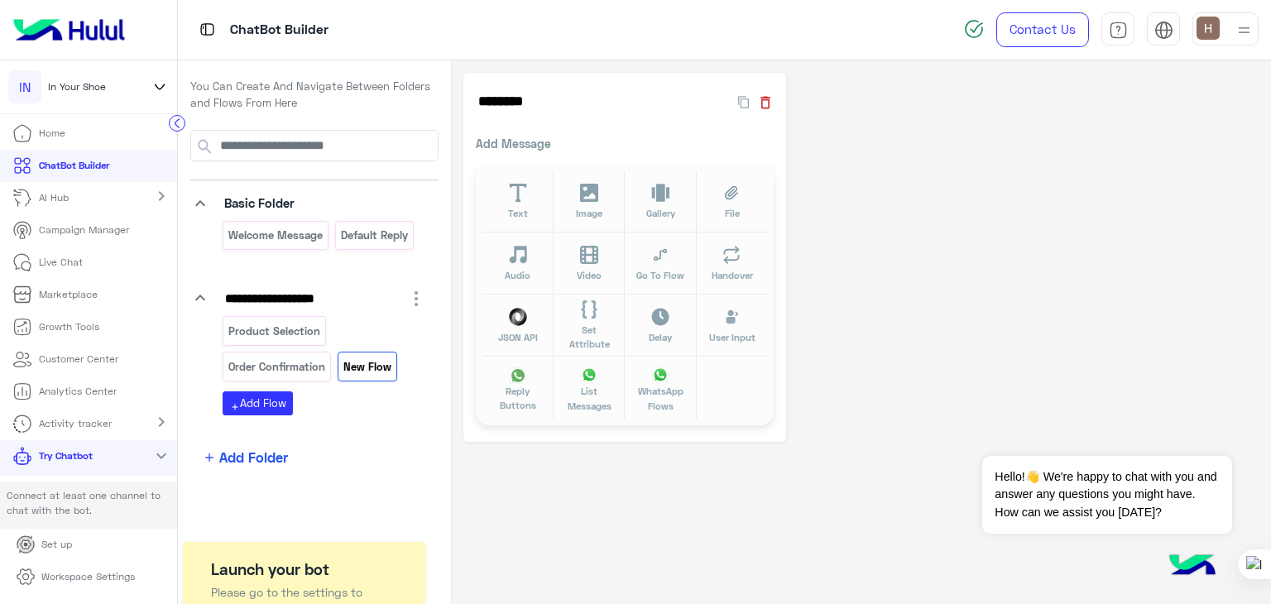
click at [767, 106] on icon "button" at bounding box center [765, 102] width 17 height 17
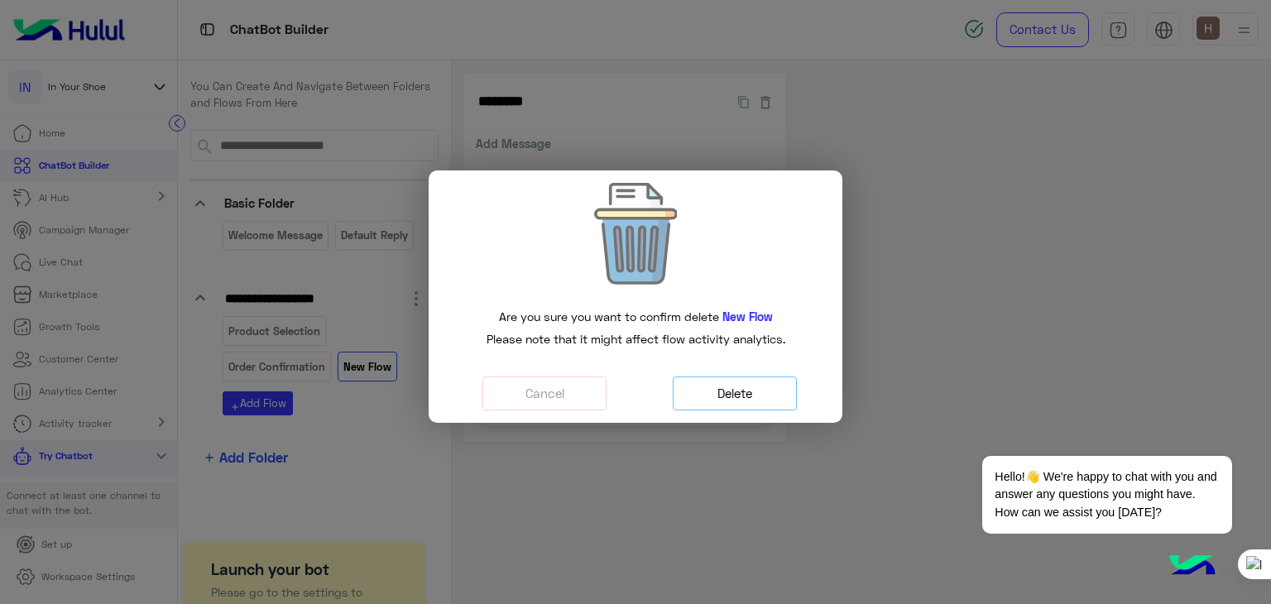
click at [692, 387] on button "Delete" at bounding box center [735, 394] width 124 height 34
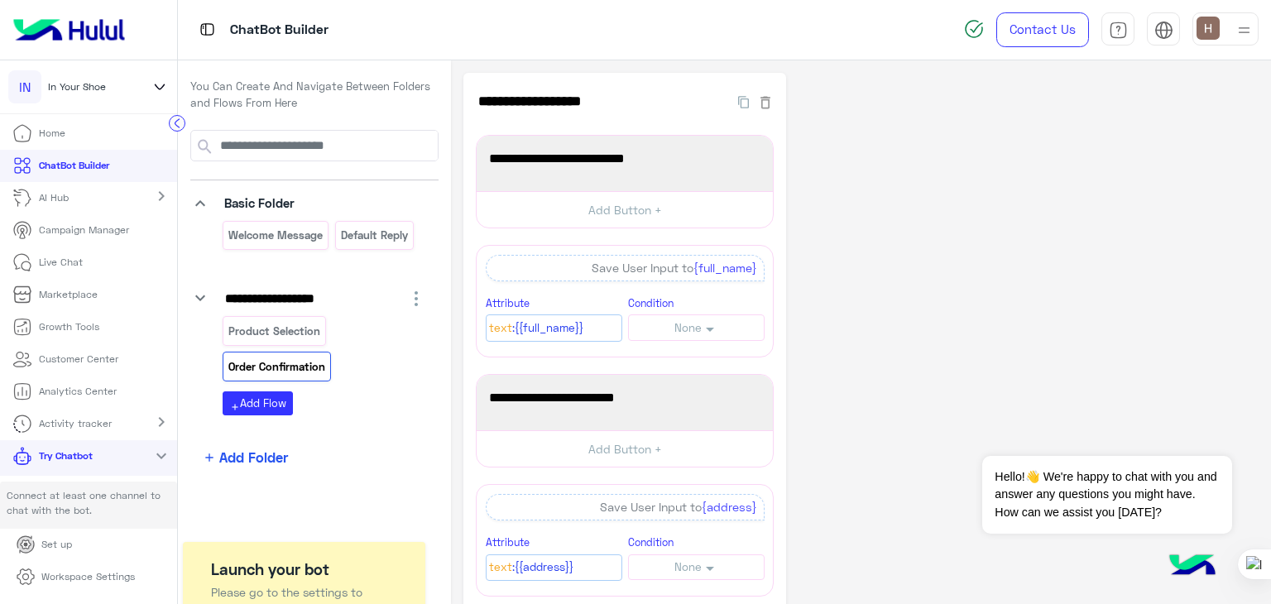
click at [353, 350] on div "Product Selection Order Confirmation" at bounding box center [325, 351] width 204 height 71
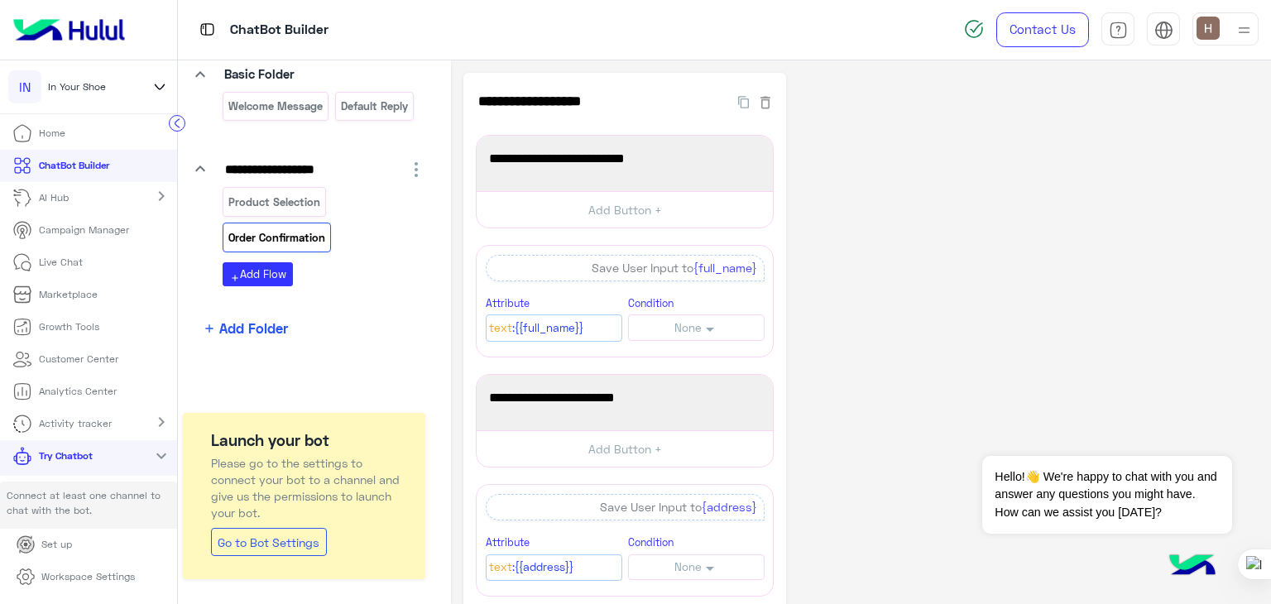
click at [381, 305] on app-playground-folders "**********" at bounding box center [314, 170] width 248 height 338
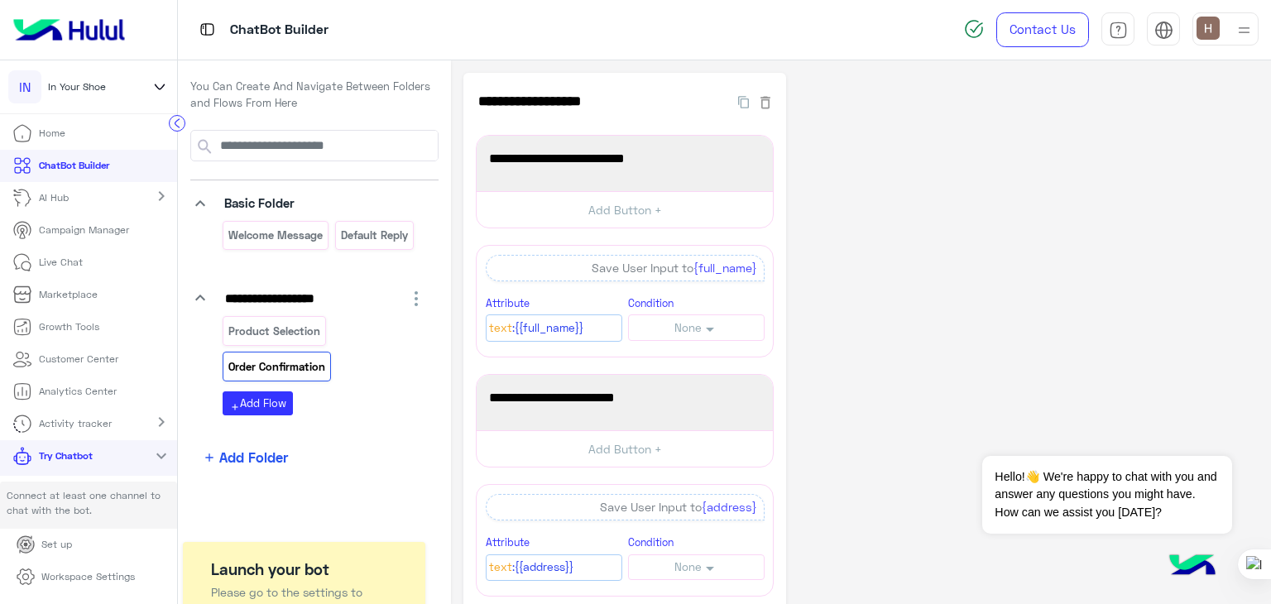
click at [88, 144] on li "Home" at bounding box center [88, 134] width 177 height 32
click at [57, 127] on p "Home" at bounding box center [52, 133] width 26 height 15
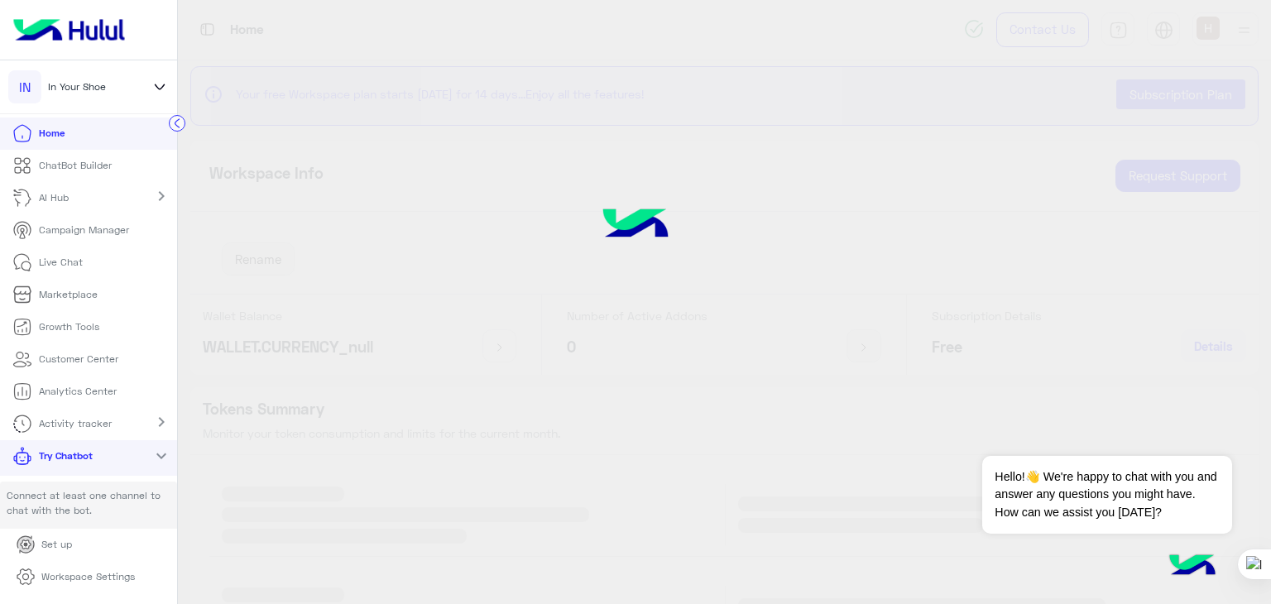
click at [78, 212] on link "AI Hub" at bounding box center [43, 198] width 87 height 32
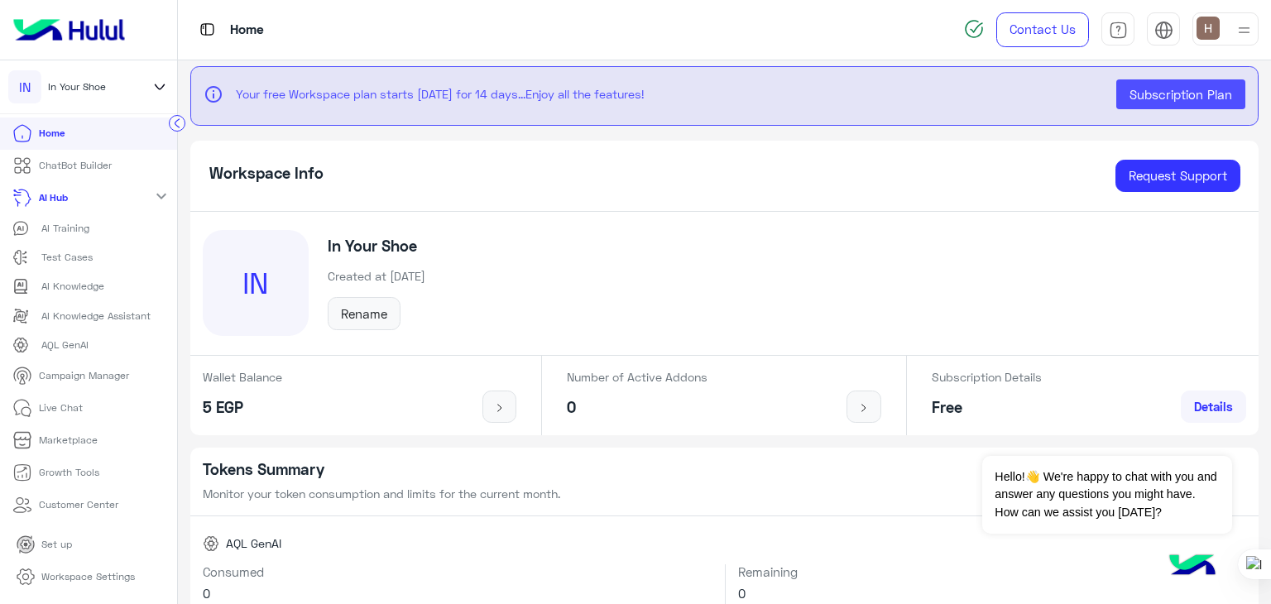
click at [526, 296] on div "IN In Your Shoe Created at [DATE] Rename" at bounding box center [724, 284] width 1069 height 144
click at [323, 273] on div "In Your Shoe Created at [DATE] Rename" at bounding box center [376, 284] width 135 height 94
click at [294, 271] on div "IN" at bounding box center [256, 283] width 106 height 106
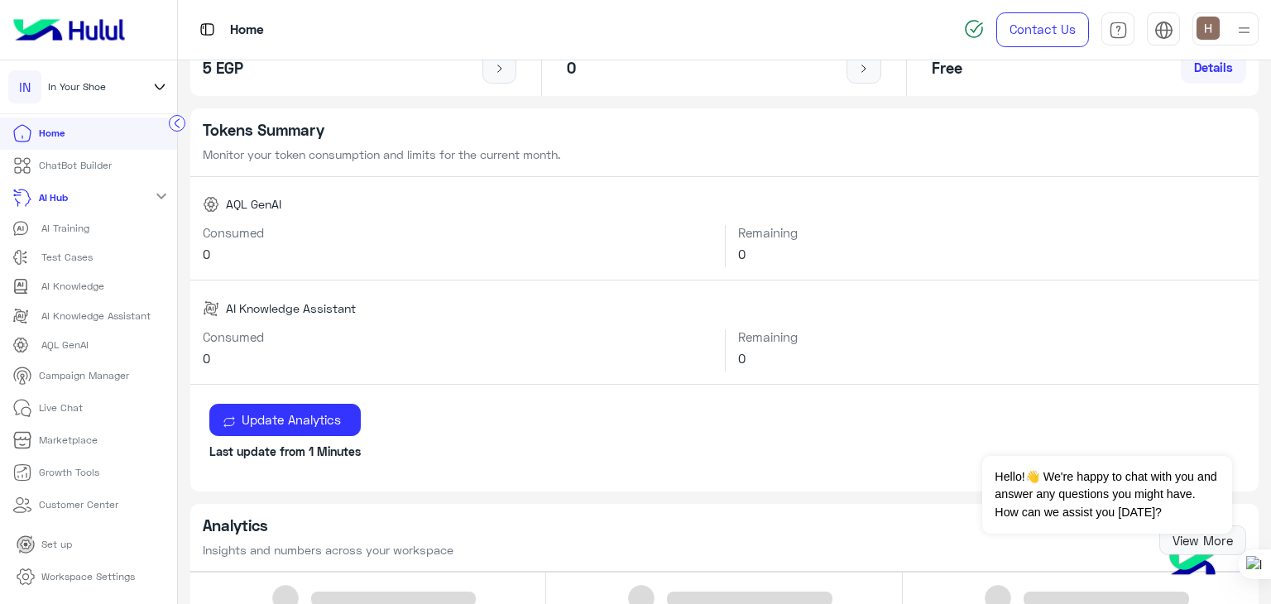
scroll to position [329, 0]
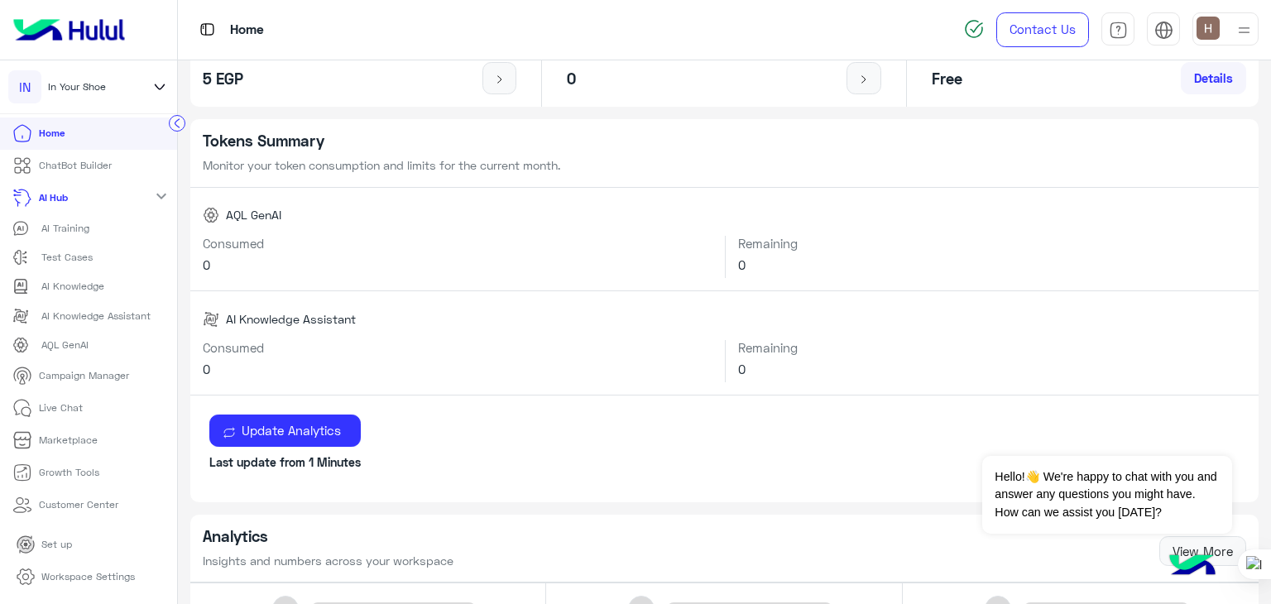
click at [83, 168] on p "ChatBot Builder" at bounding box center [75, 165] width 73 height 15
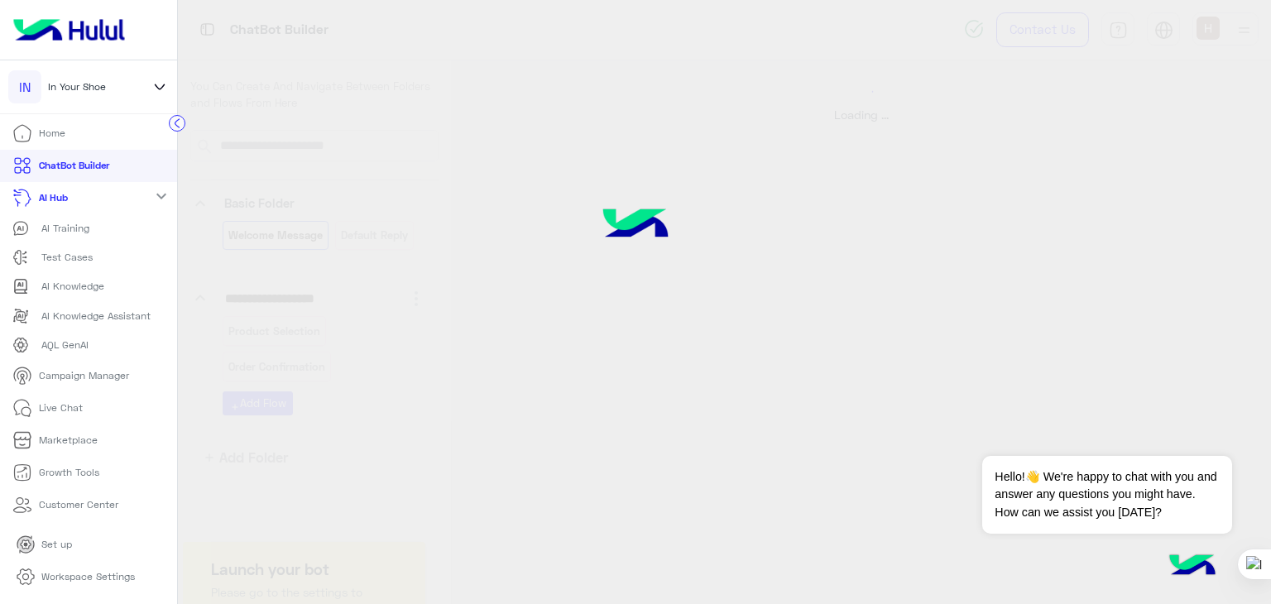
select select "*"
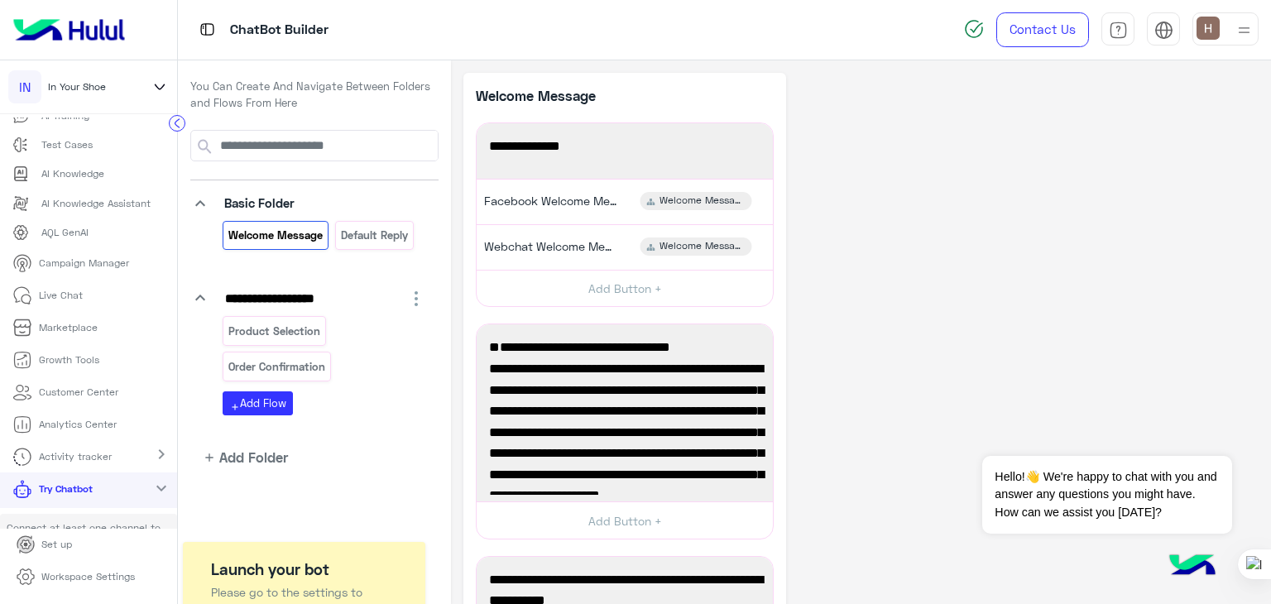
scroll to position [132, 0]
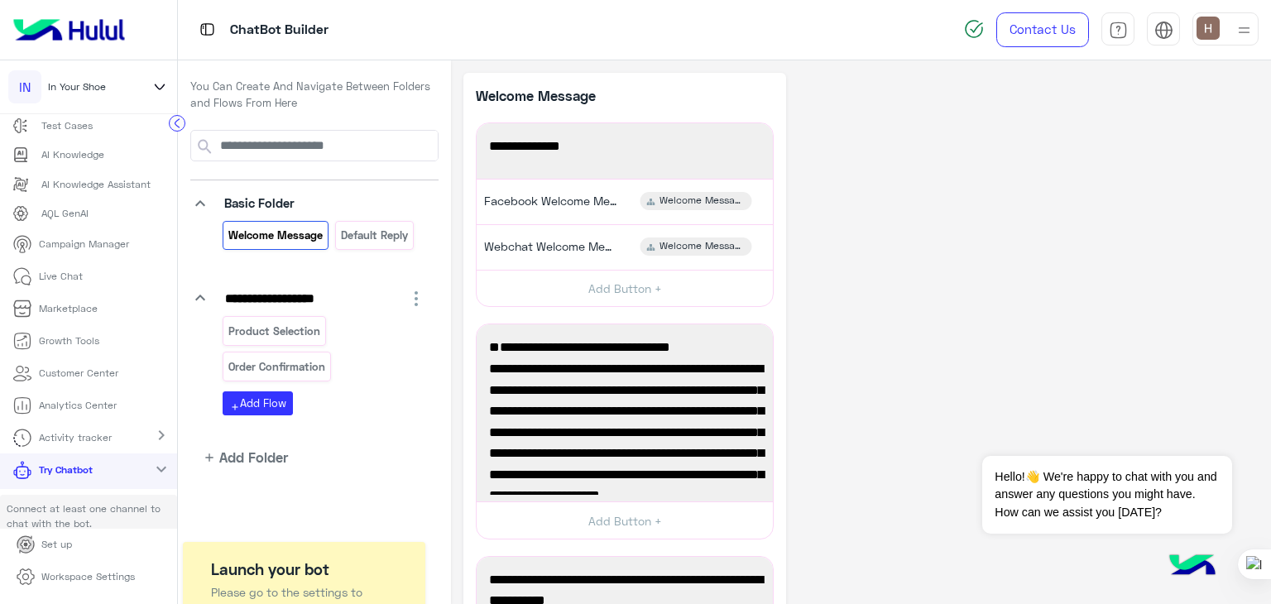
click at [89, 292] on link "Live Chat" at bounding box center [47, 276] width 95 height 32
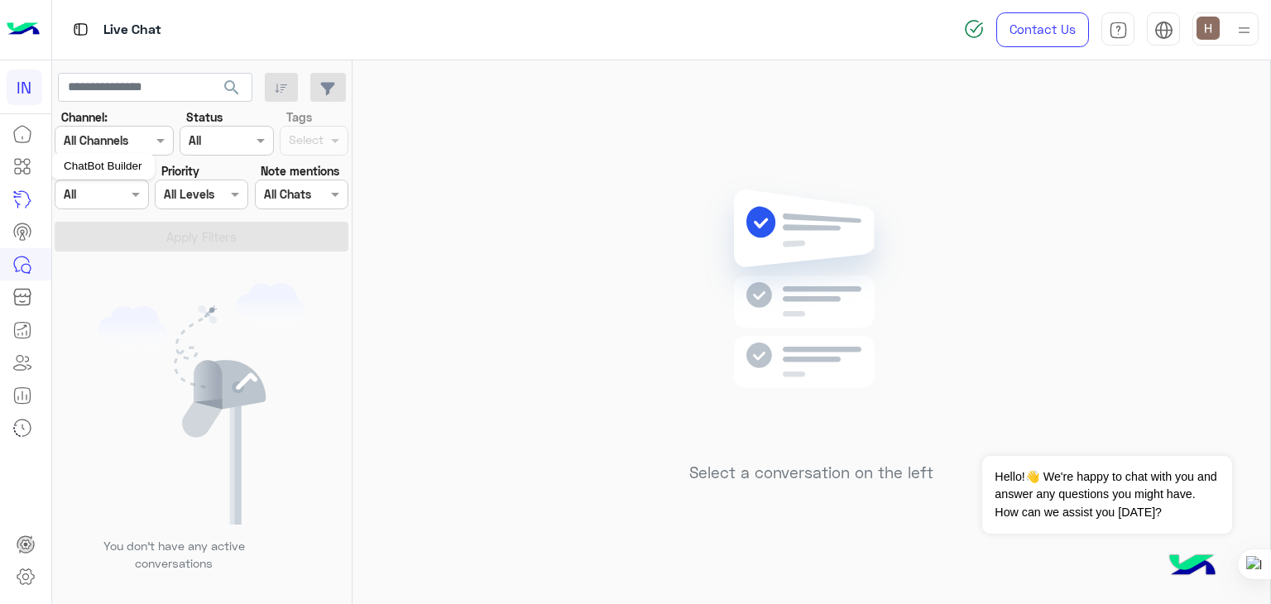
click at [17, 171] on icon at bounding box center [22, 166] width 20 height 20
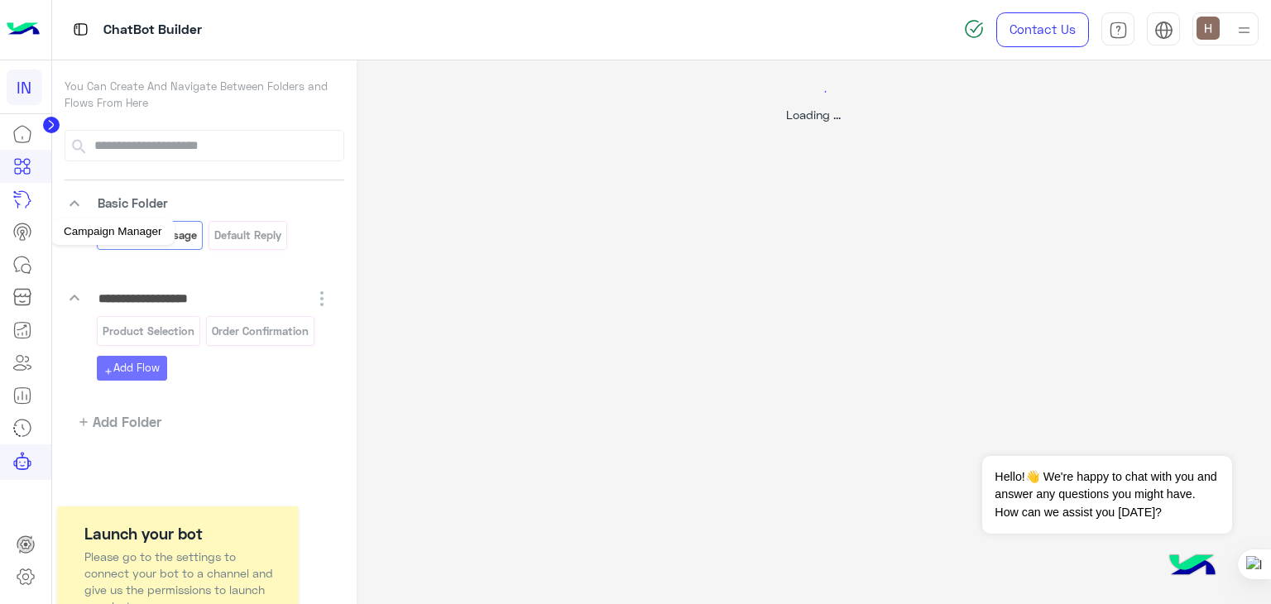
select select "*"
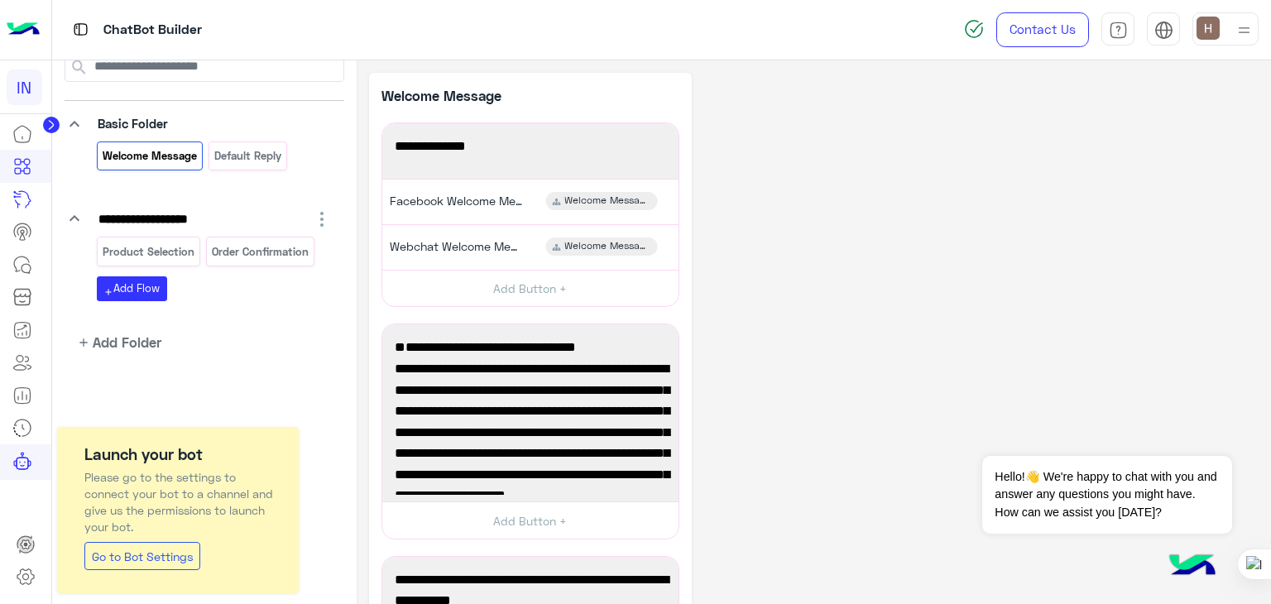
scroll to position [94, 0]
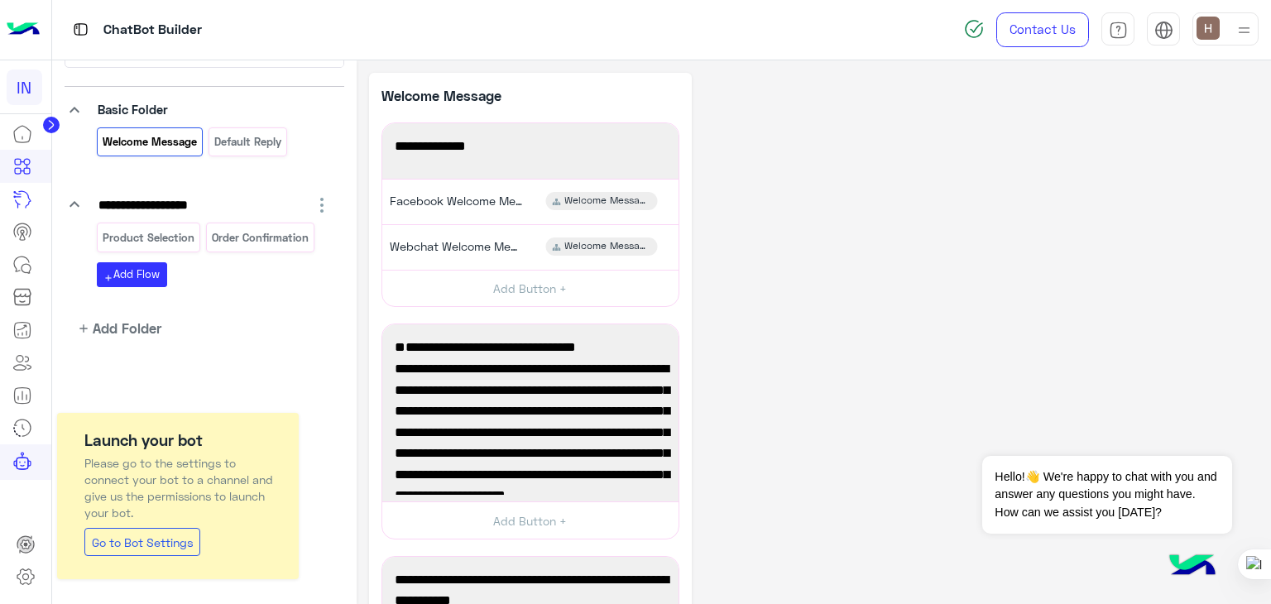
click at [135, 536] on link "Go to Bot Settings" at bounding box center [142, 542] width 116 height 28
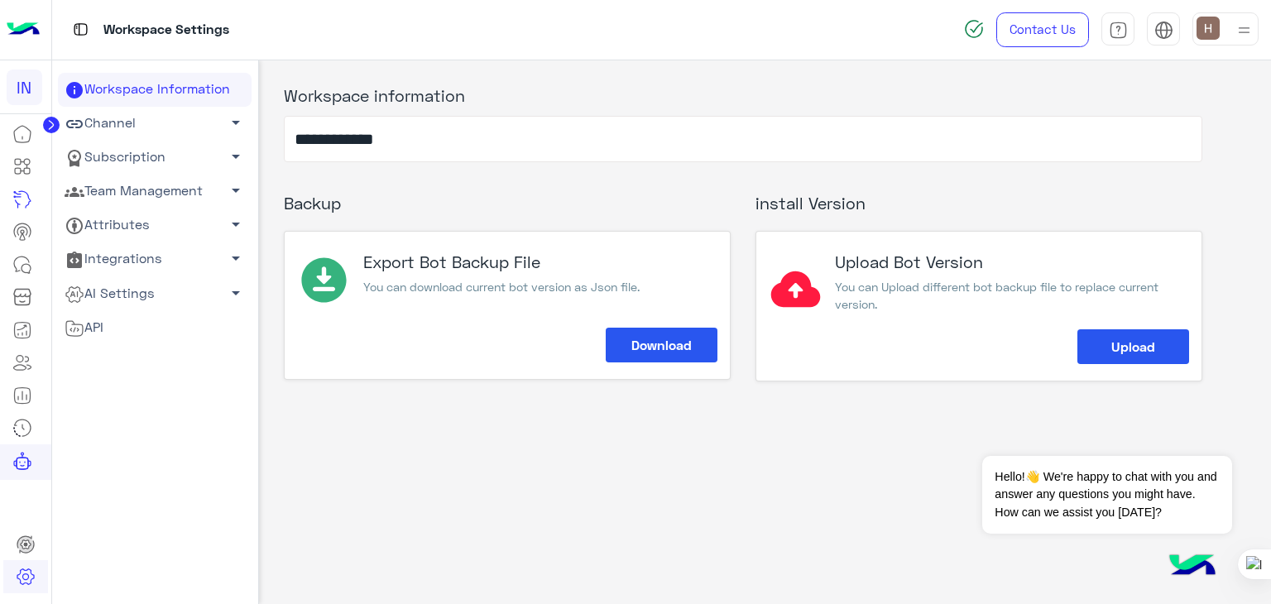
click at [164, 209] on link "Attributes arrow_drop_down" at bounding box center [155, 226] width 194 height 34
click at [170, 195] on link "Team Management arrow_drop_down" at bounding box center [155, 192] width 194 height 34
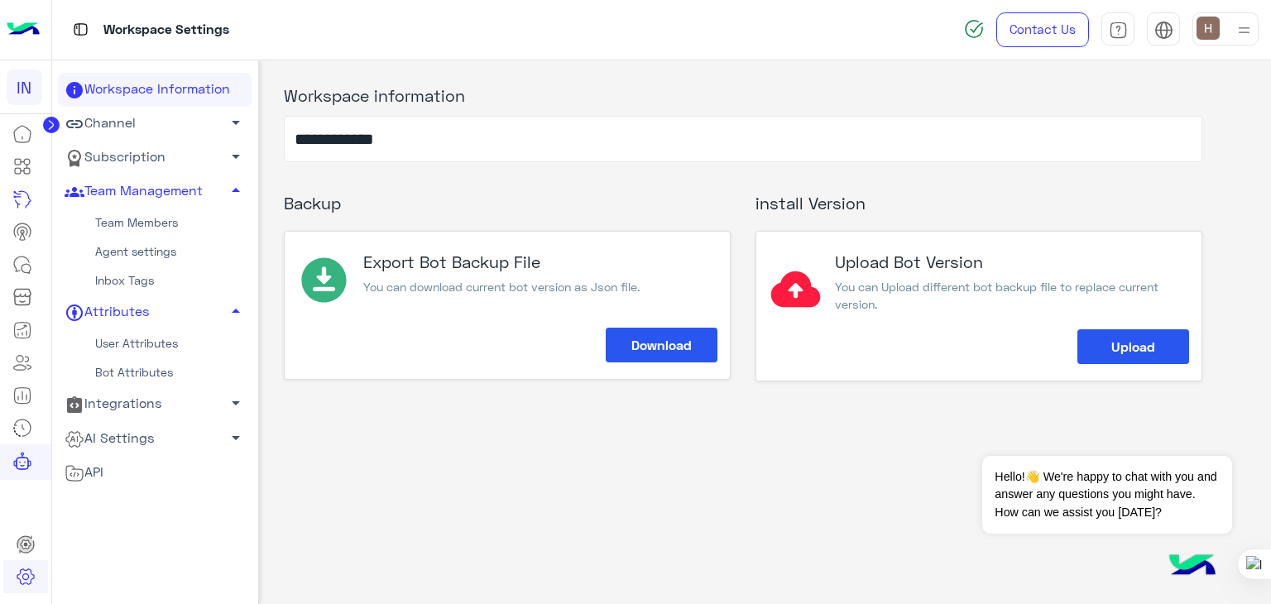
click at [176, 412] on link "Integrations arrow_drop_down" at bounding box center [155, 404] width 194 height 34
click at [175, 150] on link "Subscription arrow_drop_down" at bounding box center [155, 158] width 194 height 34
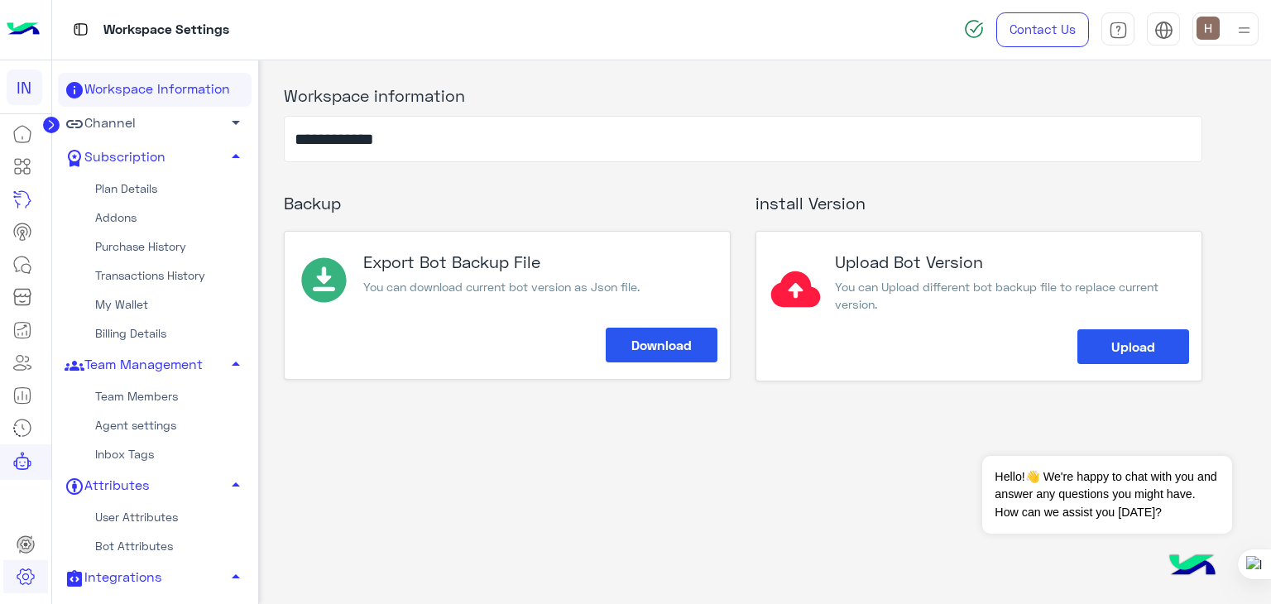
click at [175, 139] on link "Channel arrow_drop_down" at bounding box center [155, 124] width 194 height 34
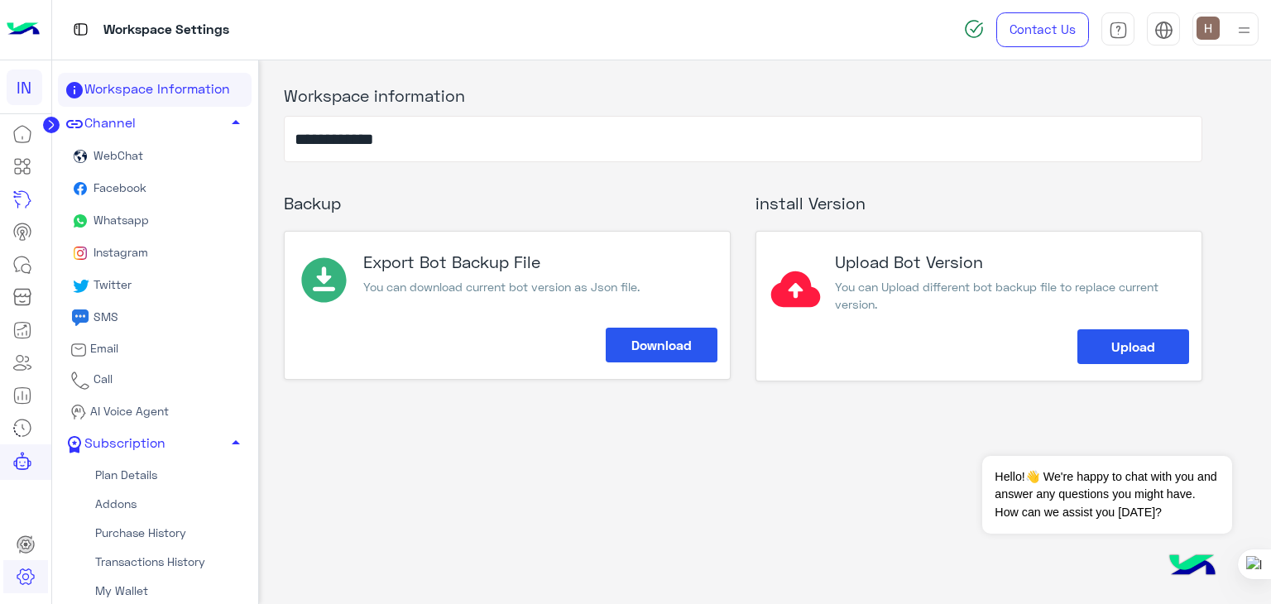
click at [142, 151] on link "WebChat" at bounding box center [155, 157] width 194 height 32
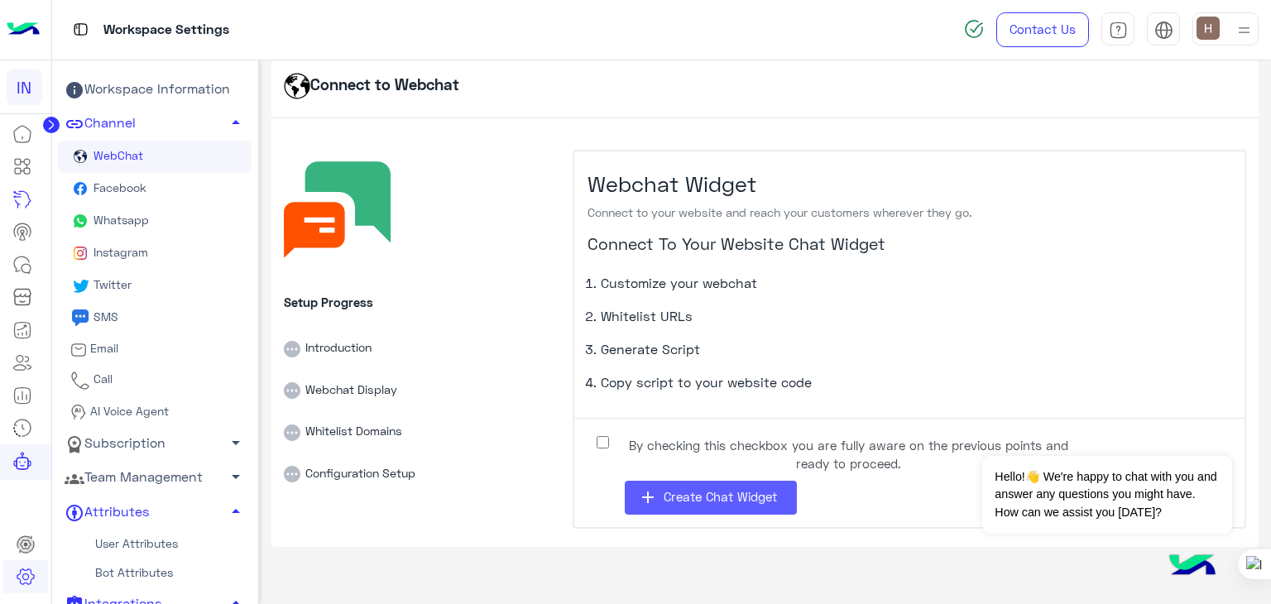
click at [666, 493] on span "Create Chat Widget" at bounding box center [720, 496] width 113 height 15
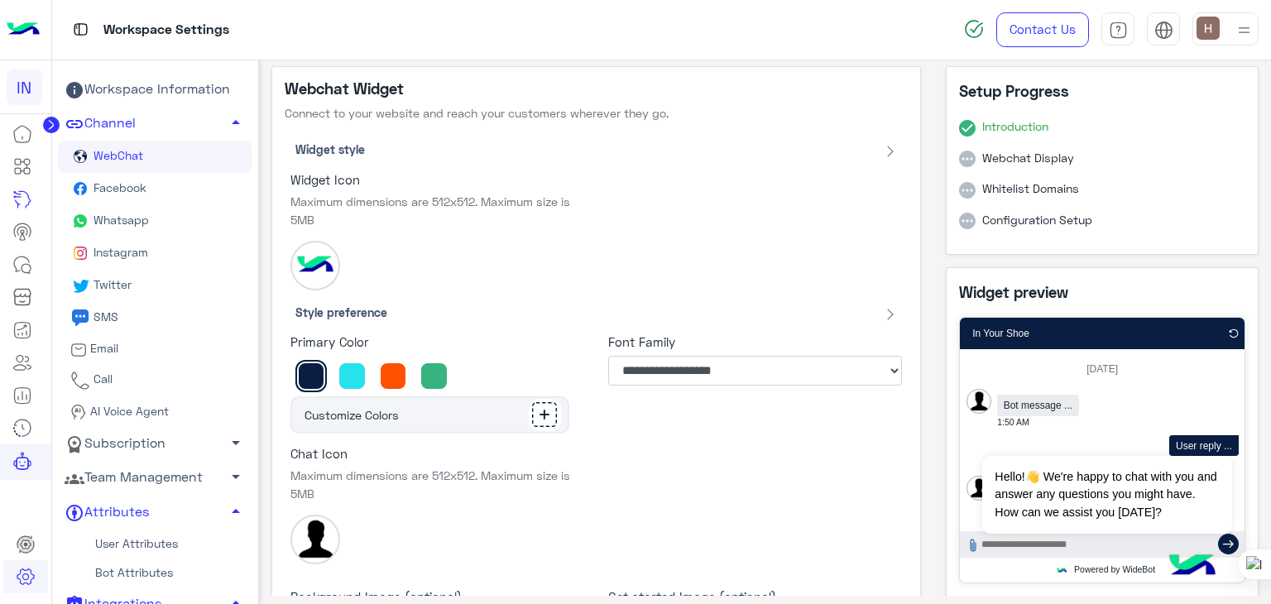
scroll to position [10, 0]
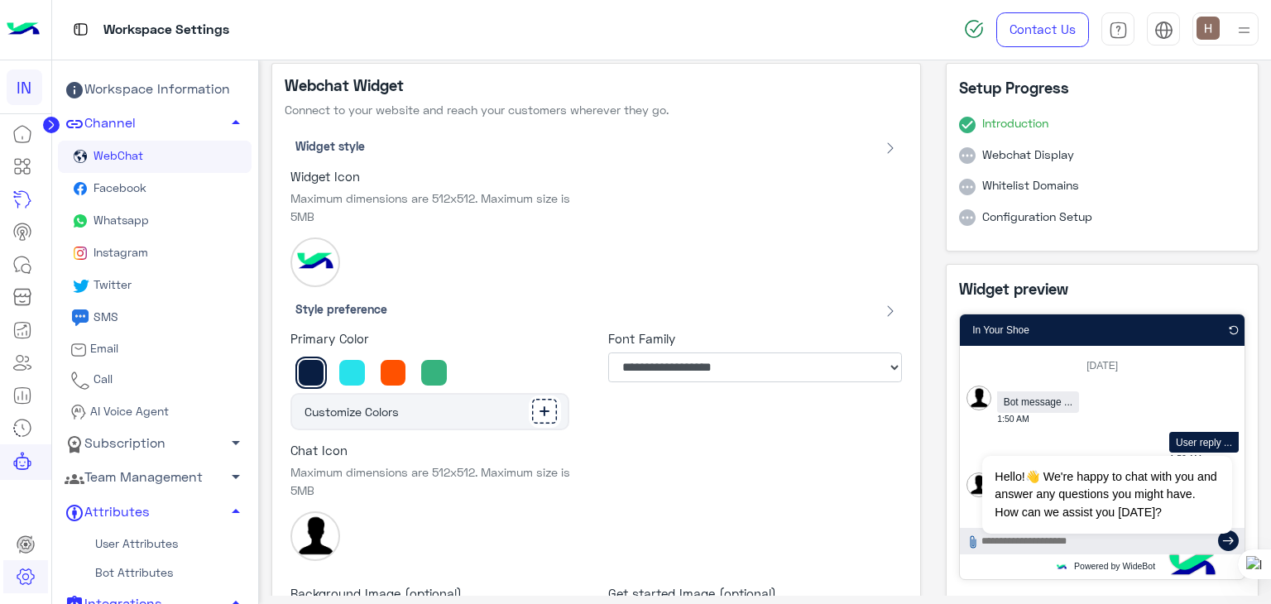
click at [355, 371] on div at bounding box center [352, 372] width 29 height 29
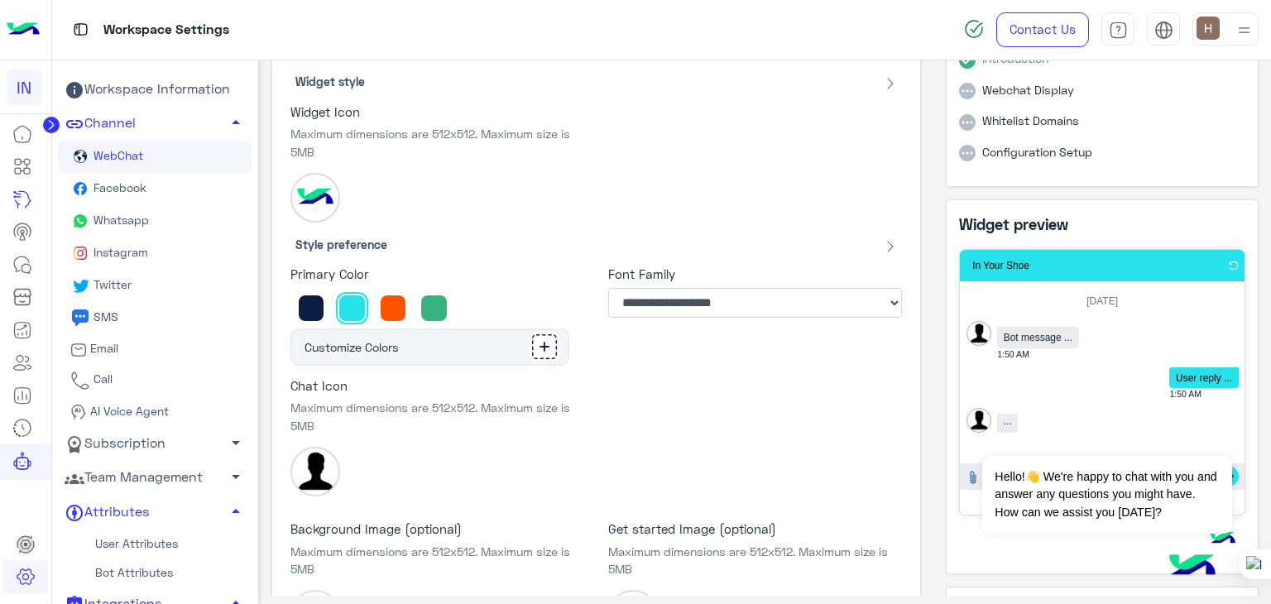
scroll to position [76, 0]
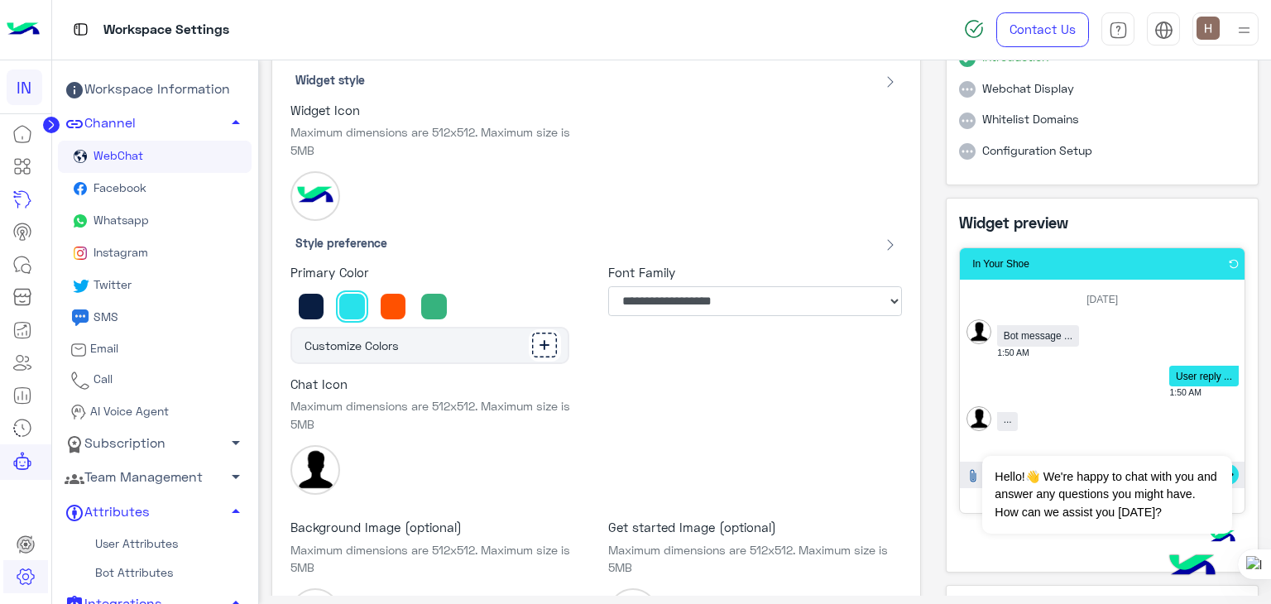
click at [425, 303] on div at bounding box center [434, 306] width 29 height 29
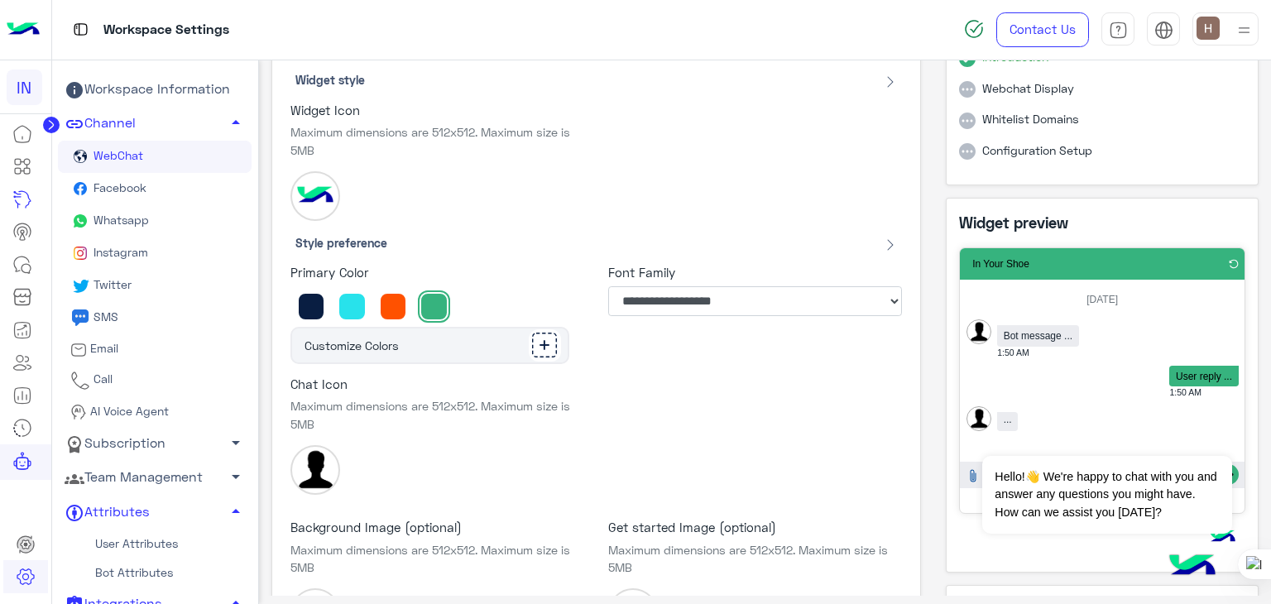
click at [374, 298] on div at bounding box center [392, 306] width 41 height 41
click at [397, 305] on div at bounding box center [393, 306] width 29 height 29
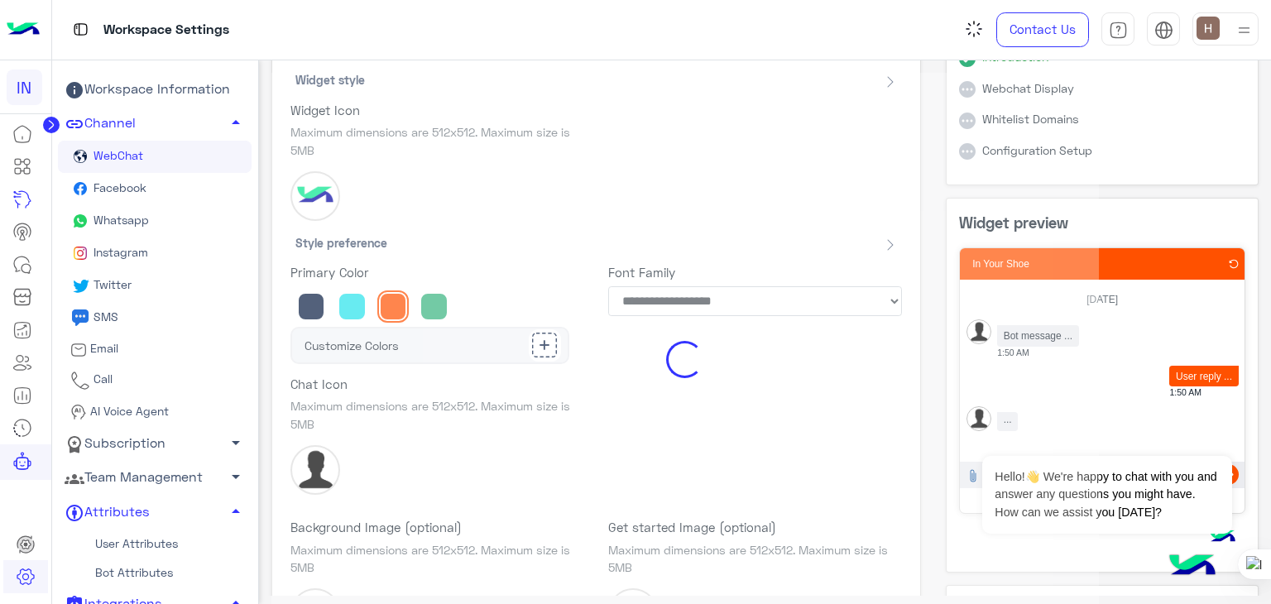
click at [315, 305] on div "Loading..." at bounding box center [686, 360] width 828 height 574
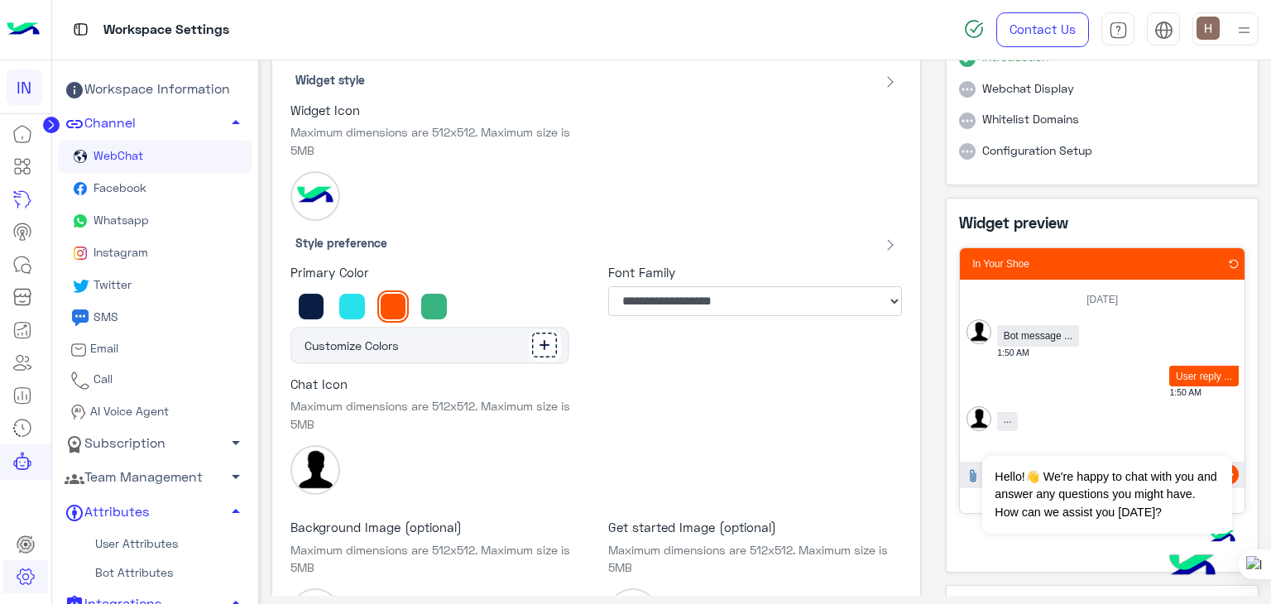
click at [322, 306] on div at bounding box center [311, 306] width 41 height 41
click at [322, 306] on div at bounding box center [311, 306] width 29 height 29
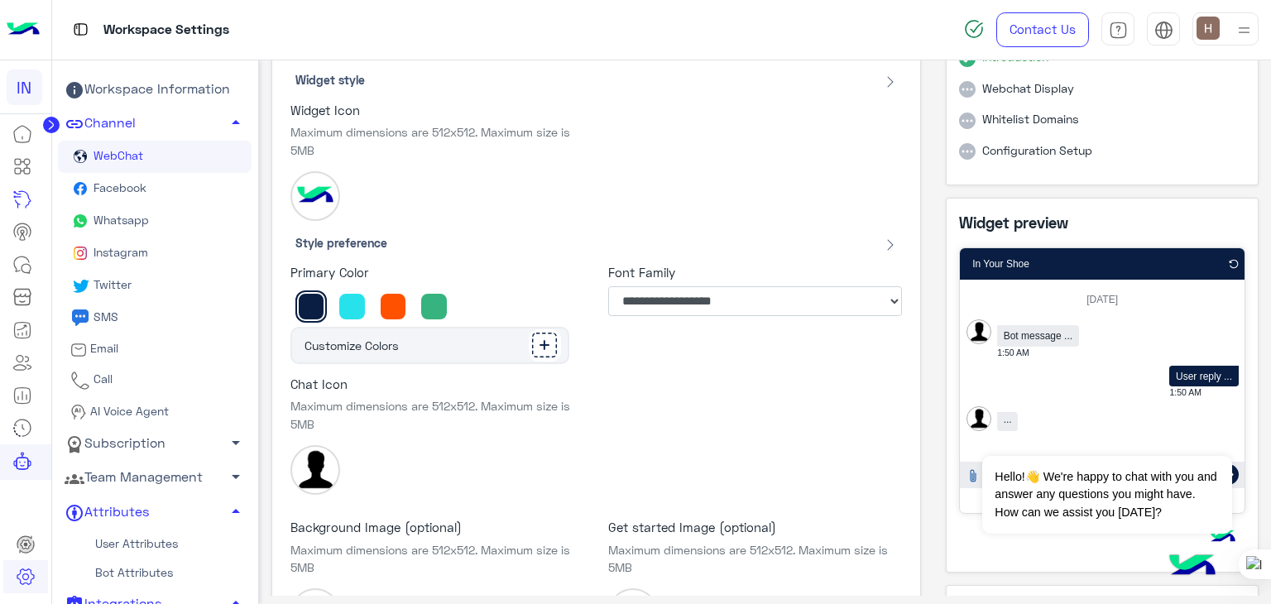
click at [635, 319] on div "**********" at bounding box center [755, 308] width 318 height 112
click at [638, 312] on select "**********" at bounding box center [754, 301] width 293 height 30
click at [608, 286] on select "**********" at bounding box center [754, 301] width 293 height 30
click at [691, 315] on select "**********" at bounding box center [754, 301] width 293 height 30
click at [608, 286] on select "**********" at bounding box center [754, 301] width 293 height 30
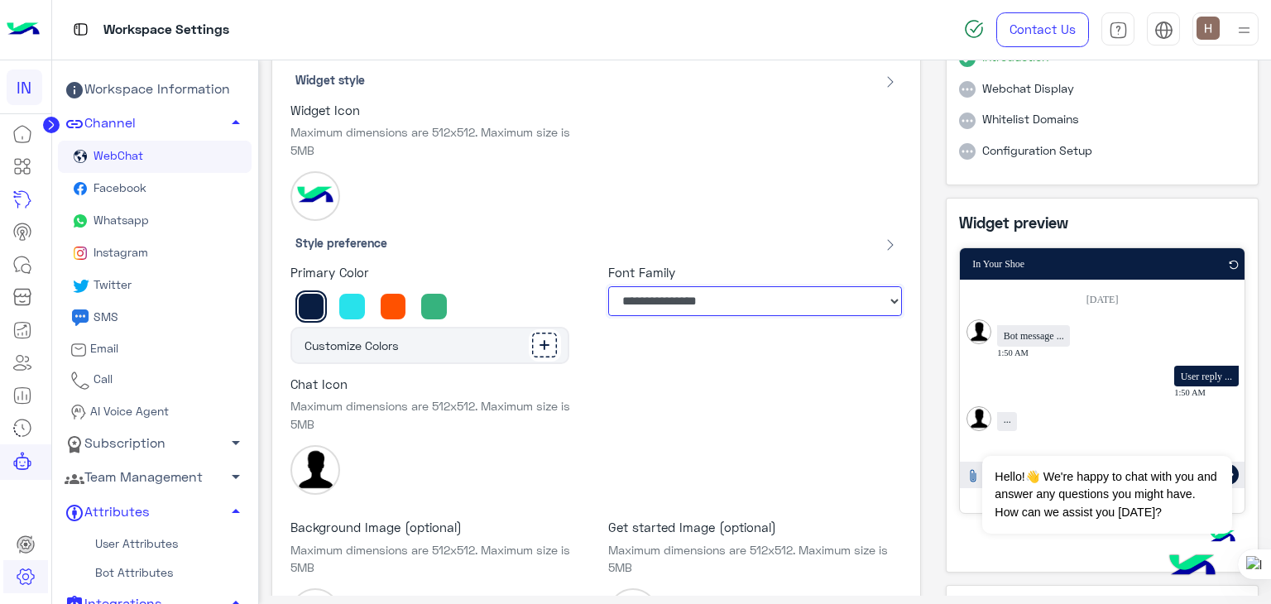
click at [709, 308] on select "**********" at bounding box center [754, 301] width 293 height 30
click at [608, 286] on select "**********" at bounding box center [754, 301] width 293 height 30
click at [705, 304] on select "**********" at bounding box center [754, 301] width 293 height 30
click at [608, 286] on select "**********" at bounding box center [754, 301] width 293 height 30
click at [712, 322] on div "**********" at bounding box center [755, 308] width 318 height 112
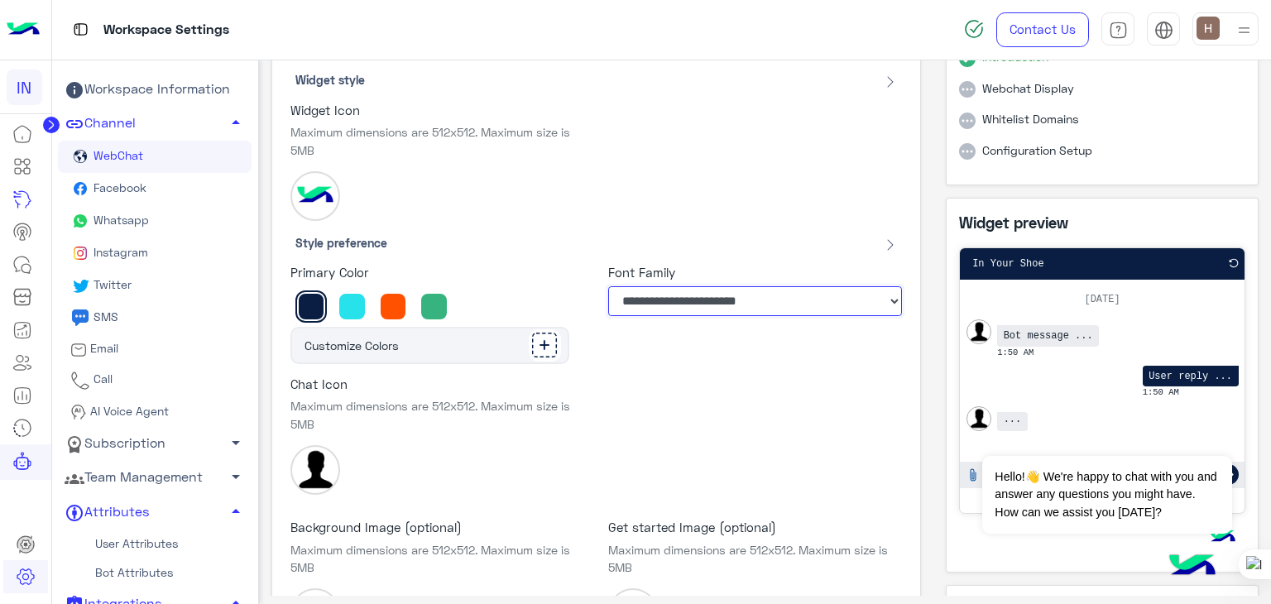
click at [712, 308] on select "**********" at bounding box center [754, 301] width 293 height 30
select select "**********"
click at [608, 286] on select "**********" at bounding box center [754, 301] width 293 height 30
click at [331, 464] on img at bounding box center [316, 470] width 50 height 50
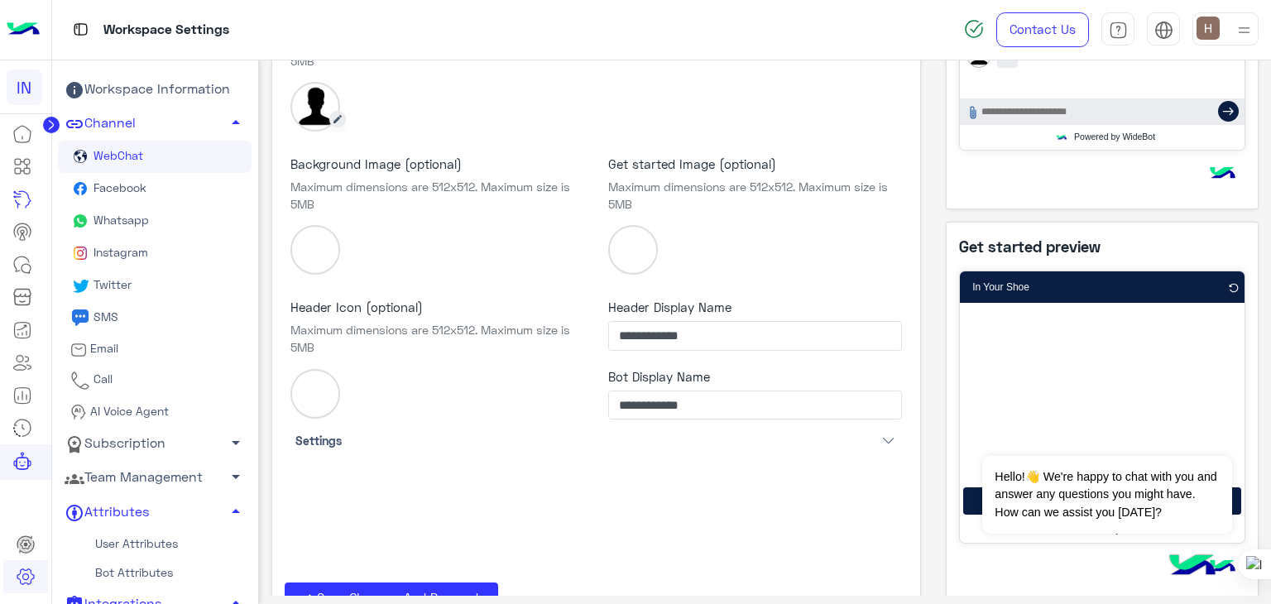
scroll to position [468, 0]
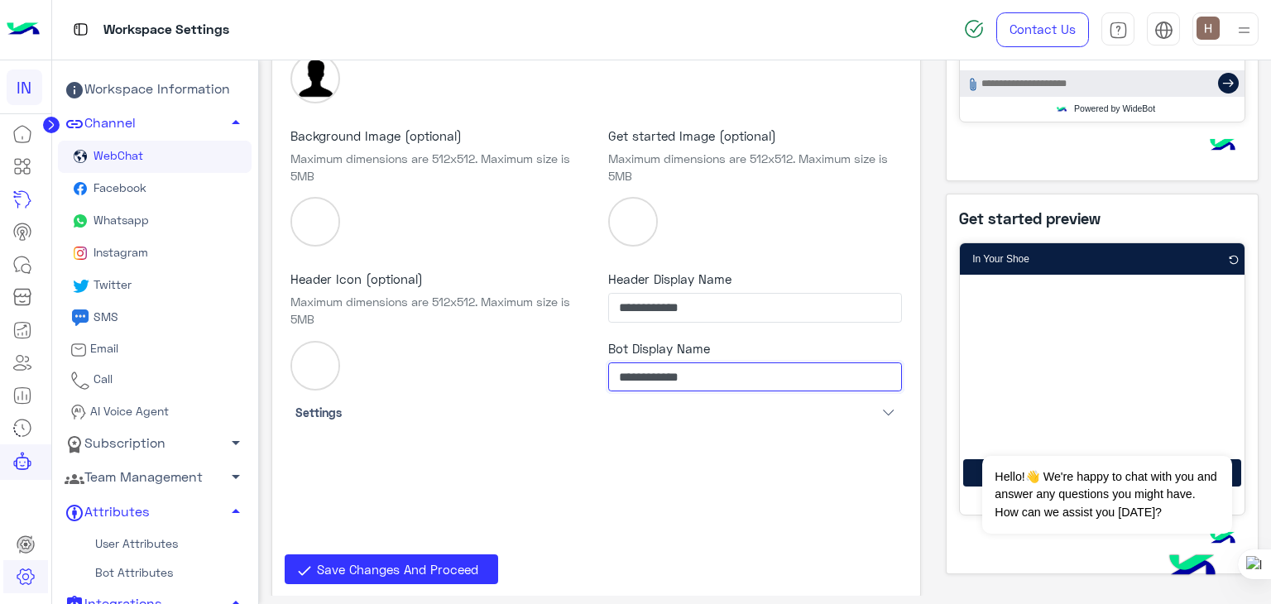
click at [752, 367] on input "**********" at bounding box center [754, 378] width 293 height 30
type input "**********"
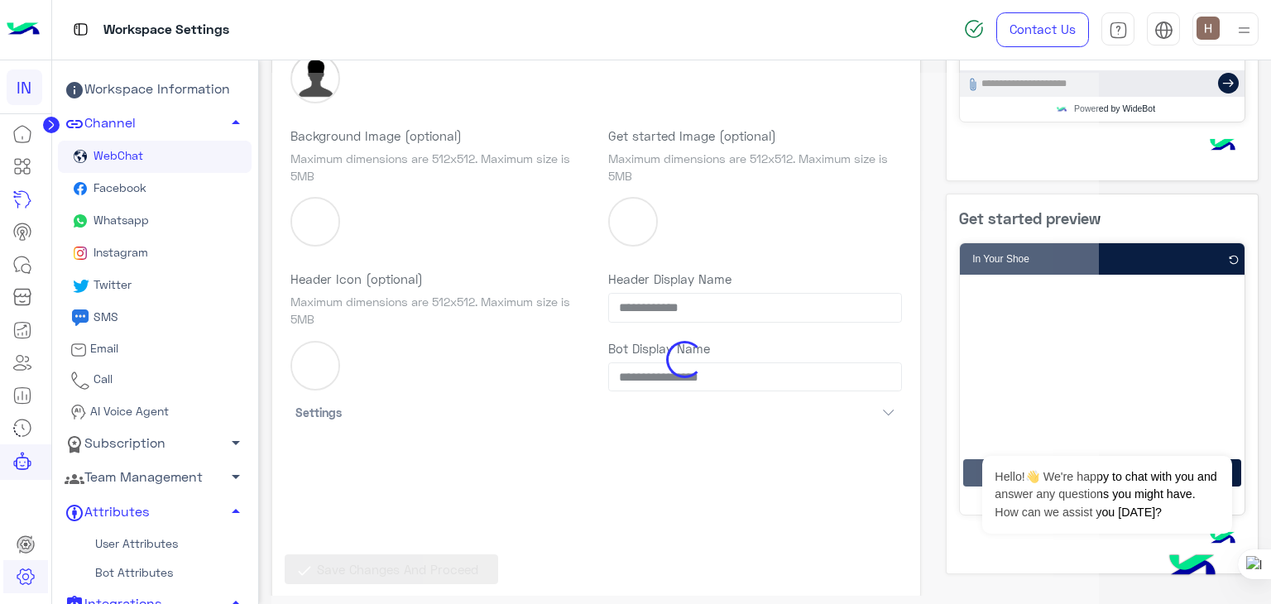
click at [570, 448] on app-webchat-editor "**********" at bounding box center [766, 101] width 988 height 992
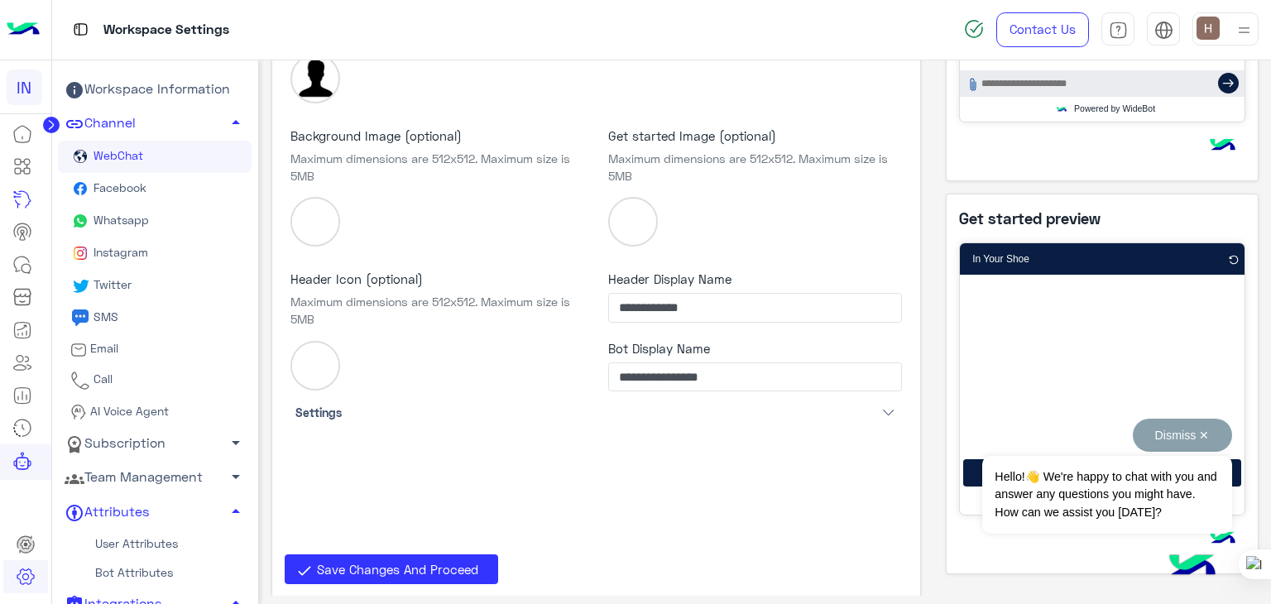
click at [1175, 425] on button "Dismiss ✕" at bounding box center [1182, 435] width 99 height 33
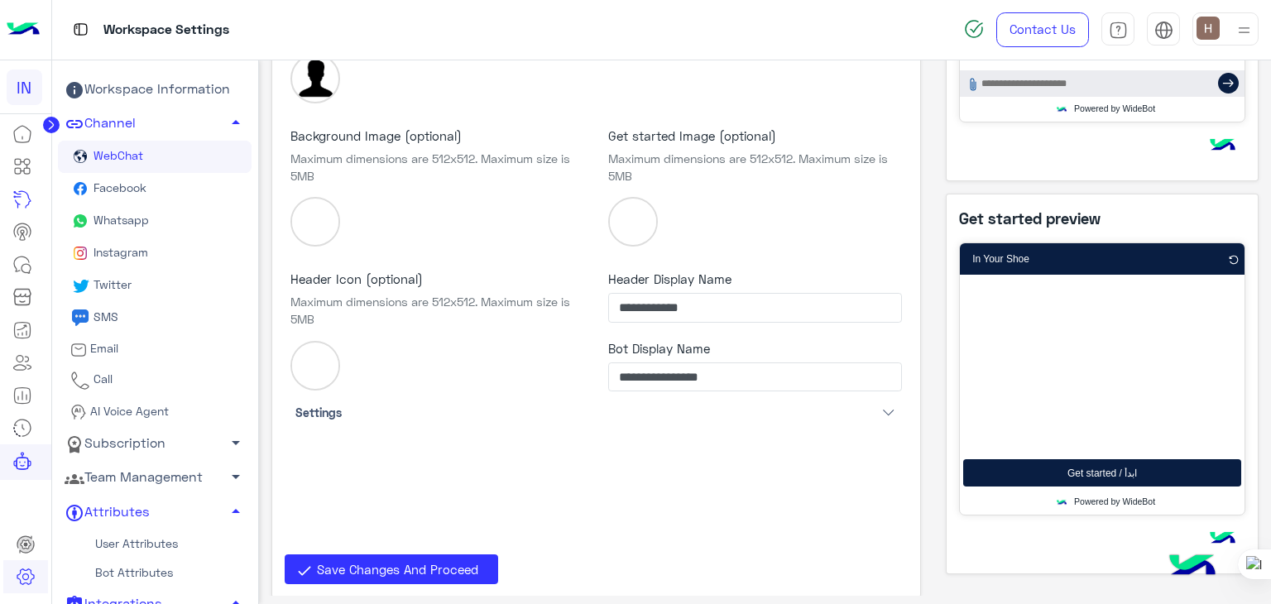
click at [1004, 470] on div "Get started / ابدأ" at bounding box center [1102, 472] width 278 height 27
click at [1083, 469] on span "Get started / ابدأ" at bounding box center [1103, 474] width 70 height 12
click at [1074, 473] on span "Get started / ابدأ" at bounding box center [1103, 474] width 70 height 12
click at [1089, 472] on span "Get started / ابدأ" at bounding box center [1103, 474] width 70 height 12
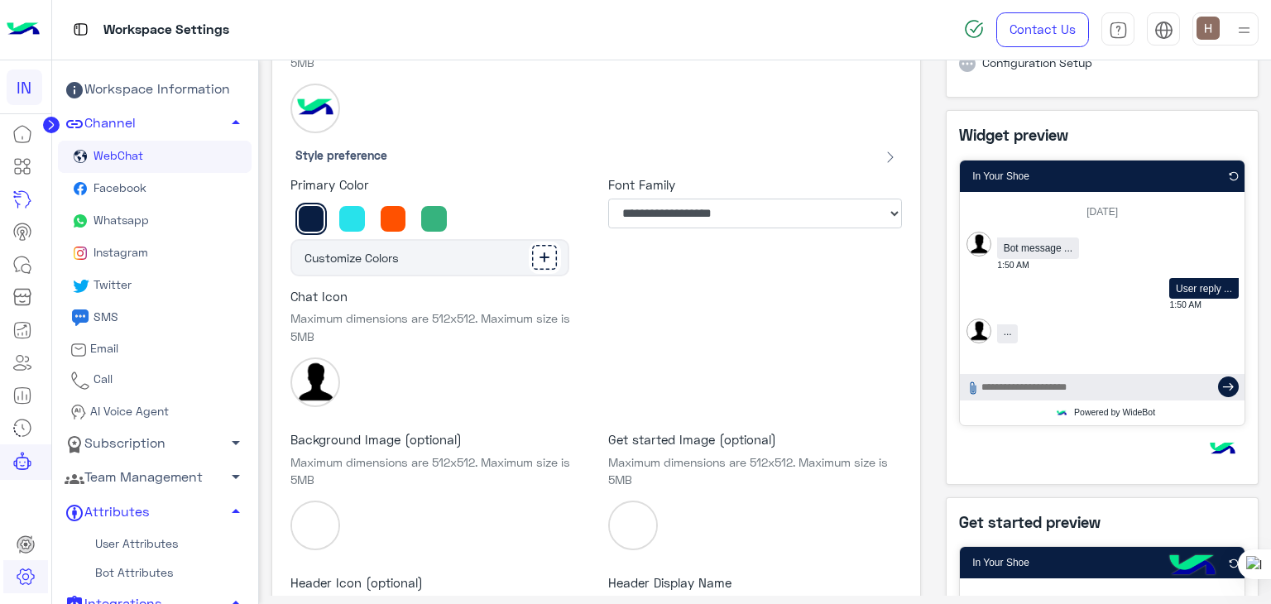
scroll to position [163, 0]
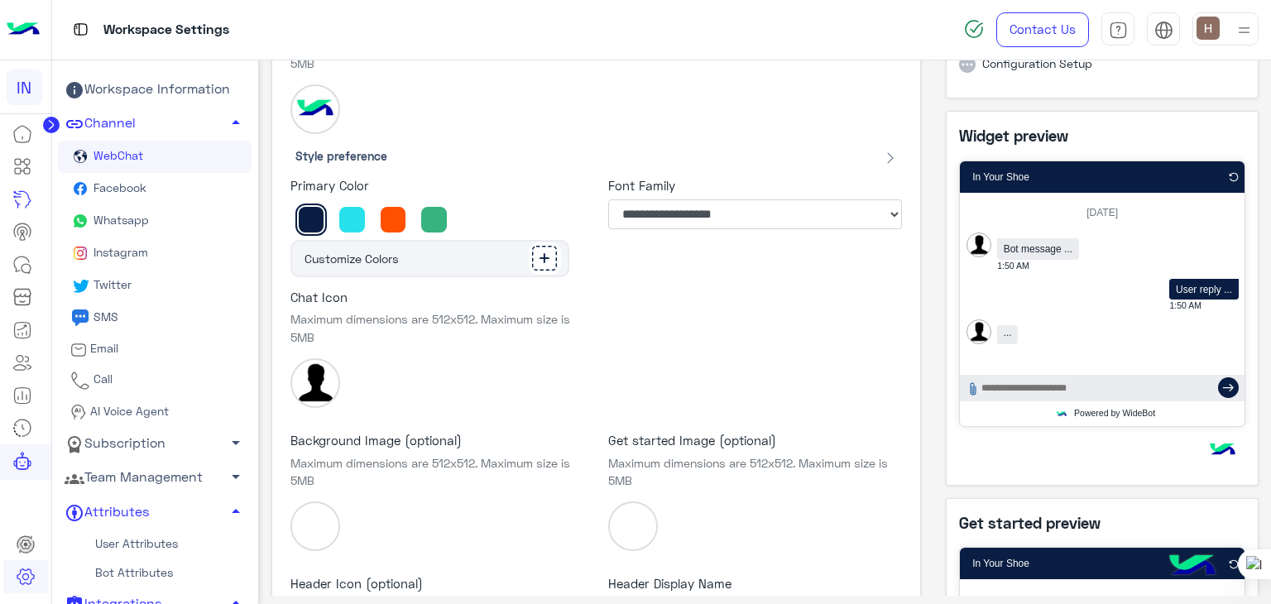
click at [1223, 382] on span "→" at bounding box center [1229, 388] width 12 height 26
click at [1117, 306] on div "User reply ... 1:50 AM" at bounding box center [1103, 299] width 272 height 41
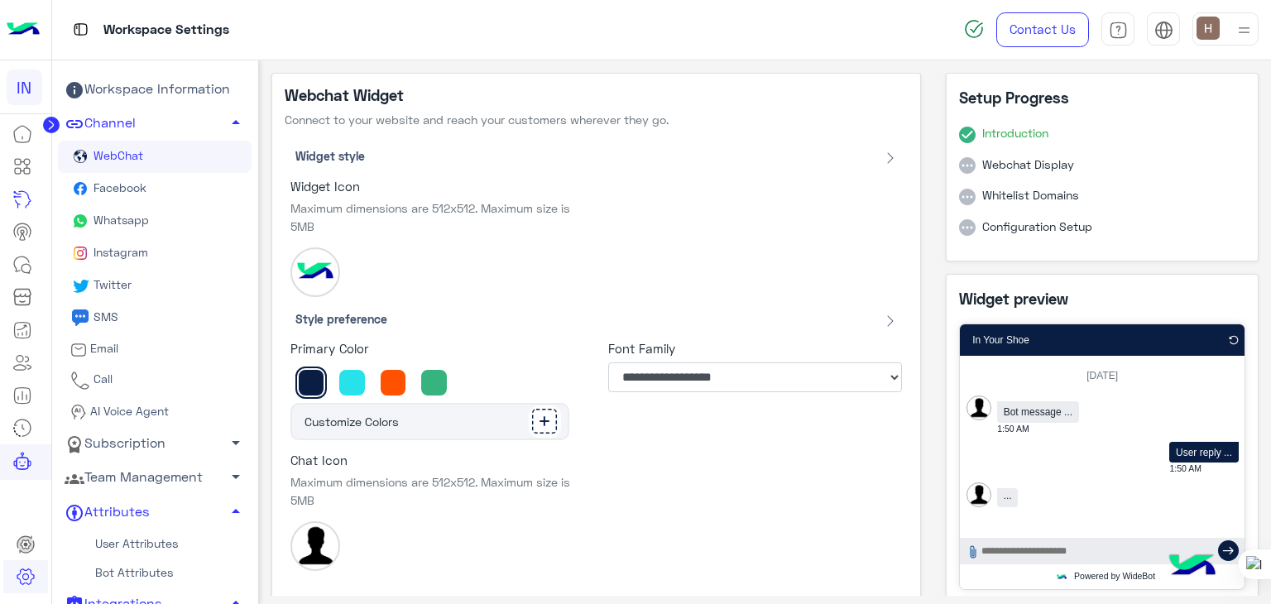
scroll to position [468, 0]
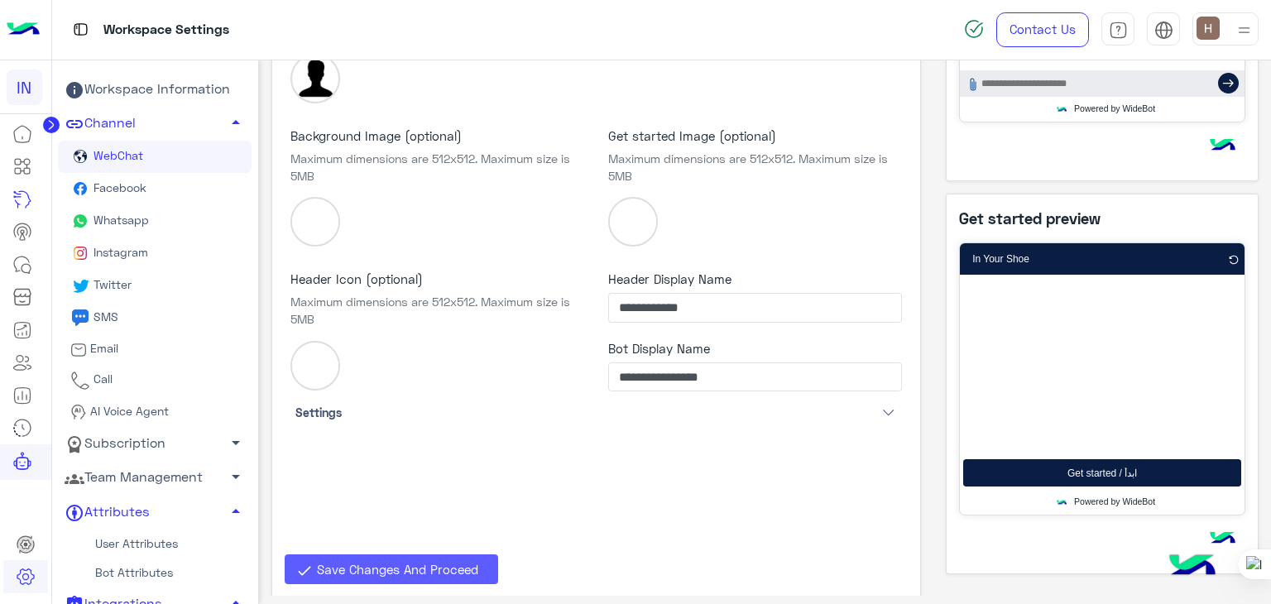
click at [475, 573] on span "Save Changes And Proceed" at bounding box center [397, 569] width 161 height 15
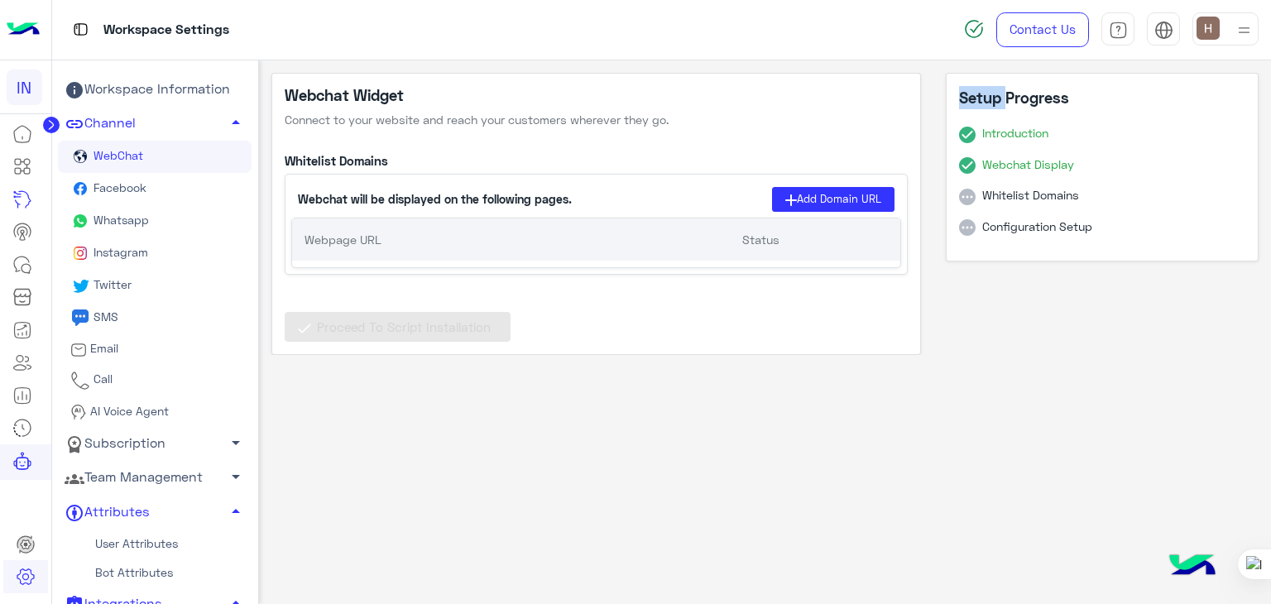
click at [475, 573] on div "Connect to Webchat Setup Progress Introduction Webchat Display Whitelist Domain…" at bounding box center [765, 328] width 1013 height 536
click at [479, 378] on div "Connect to Webchat Setup Progress Introduction Webchat Display Whitelist Domain…" at bounding box center [765, 328] width 1013 height 536
click at [802, 201] on button "Add Domain URL" at bounding box center [833, 199] width 123 height 24
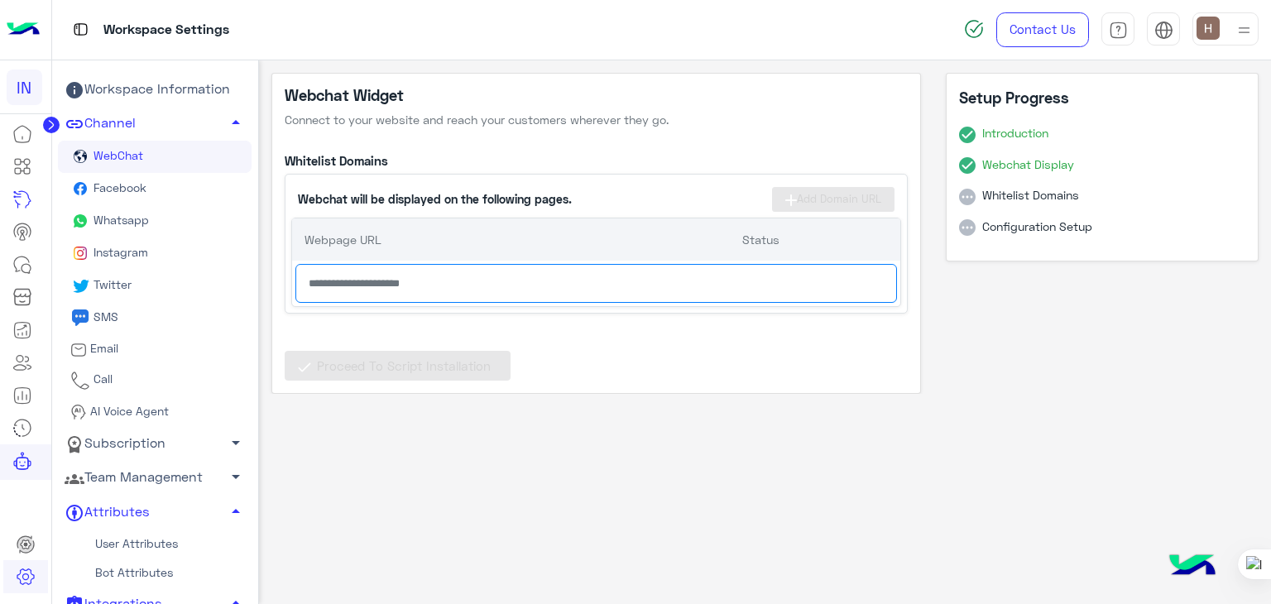
click at [637, 261] on div at bounding box center [596, 284] width 608 height 46
click at [634, 269] on input "text" at bounding box center [597, 283] width 602 height 39
click at [628, 144] on app-webchat-editor-domains "Whitelist Domains Webchat will be displayed on the following pages. Add Domain …" at bounding box center [597, 228] width 624 height 174
click at [669, 197] on div "Webchat will be displayed on the following pages. Add Domain URL" at bounding box center [596, 199] width 610 height 36
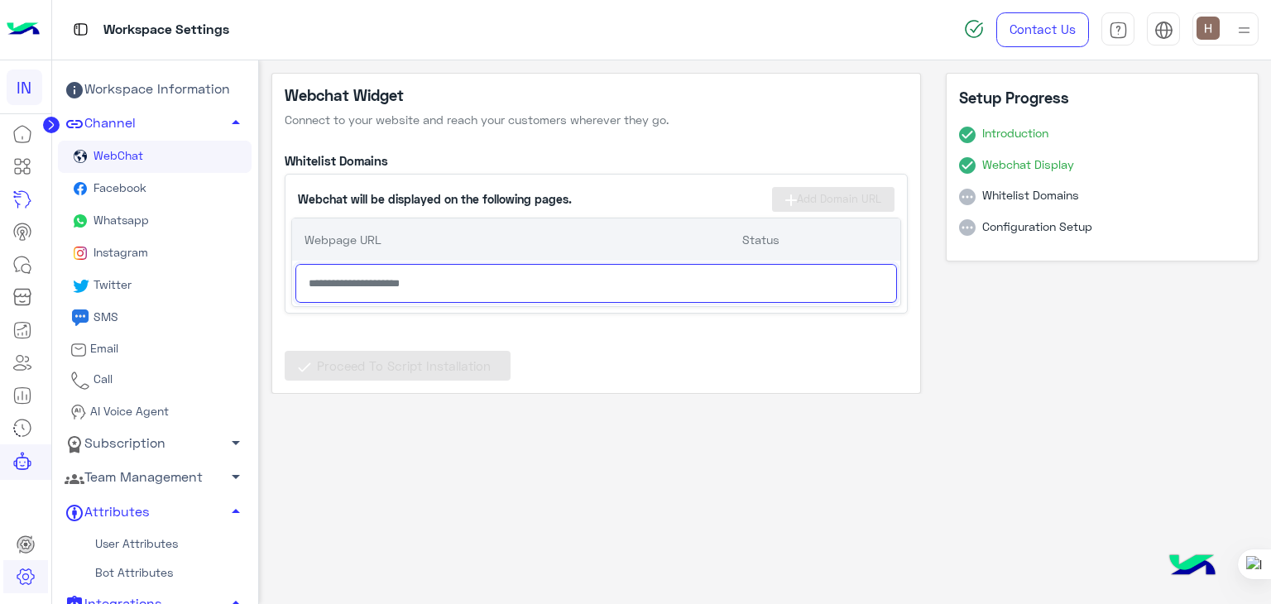
click at [664, 298] on input "text" at bounding box center [597, 283] width 602 height 39
click at [661, 276] on input "text" at bounding box center [597, 283] width 602 height 39
type input "**********"
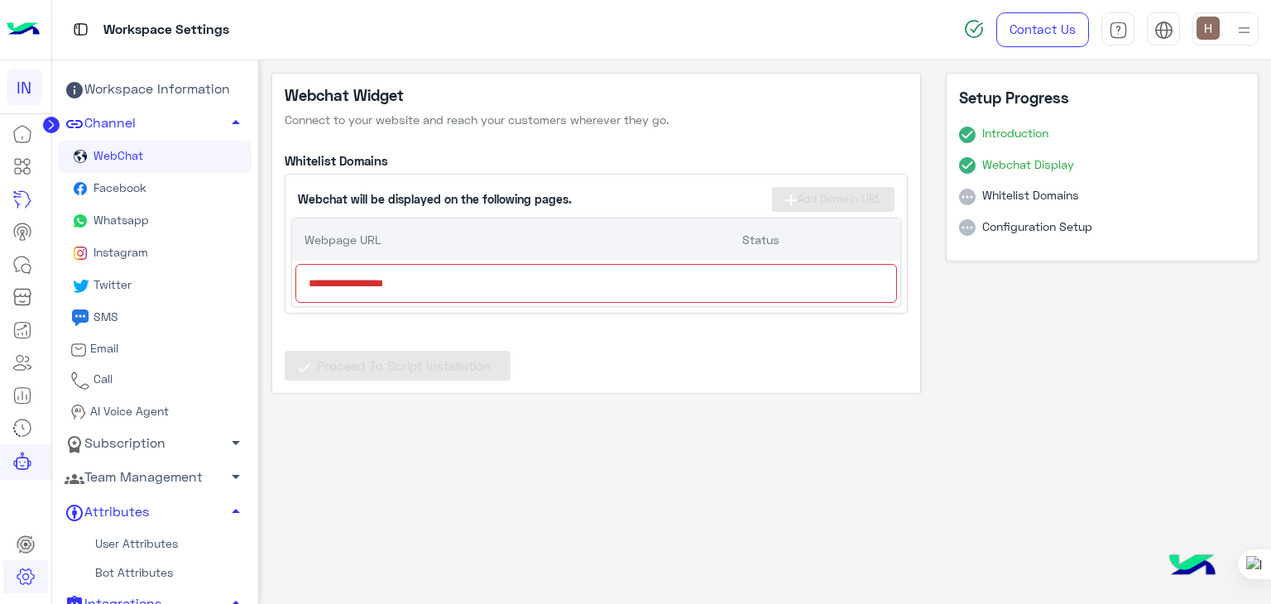
click at [695, 352] on div "Proceed To Script Installation" at bounding box center [597, 347] width 624 height 67
click at [569, 279] on input "**********" at bounding box center [597, 283] width 602 height 39
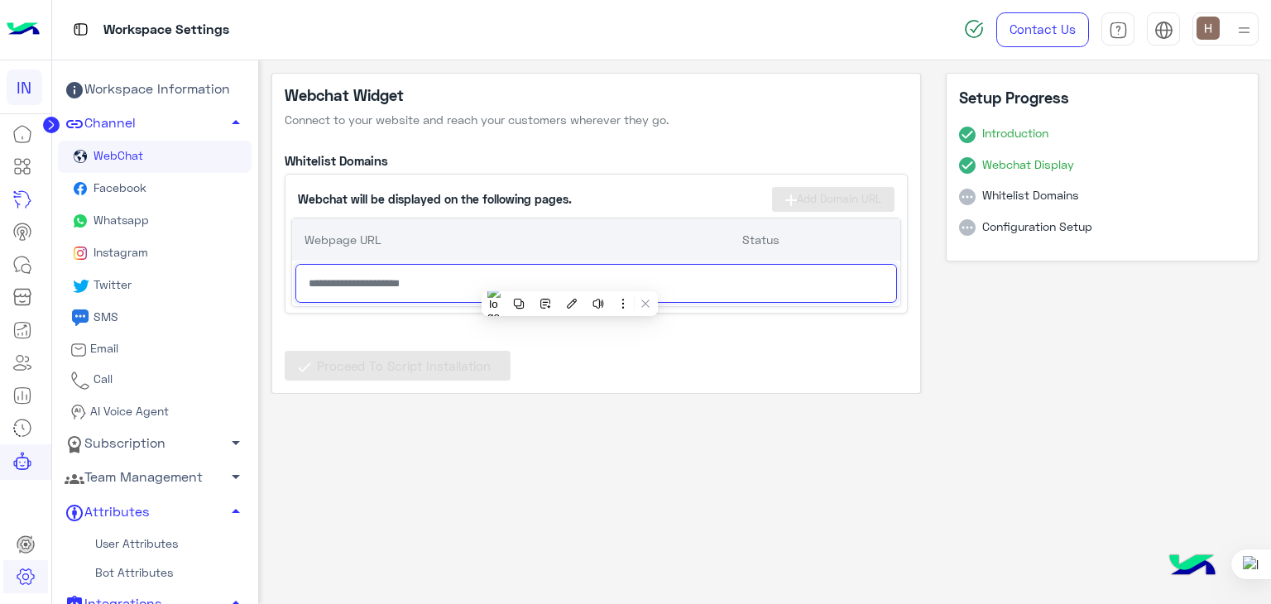
click at [569, 279] on input "text" at bounding box center [597, 283] width 602 height 39
click at [534, 169] on app-webchat-editor-domains "Whitelist Domains Webchat will be displayed on the following pages. Add Domain …" at bounding box center [597, 228] width 624 height 174
click at [151, 192] on link "Facebook" at bounding box center [155, 189] width 194 height 32
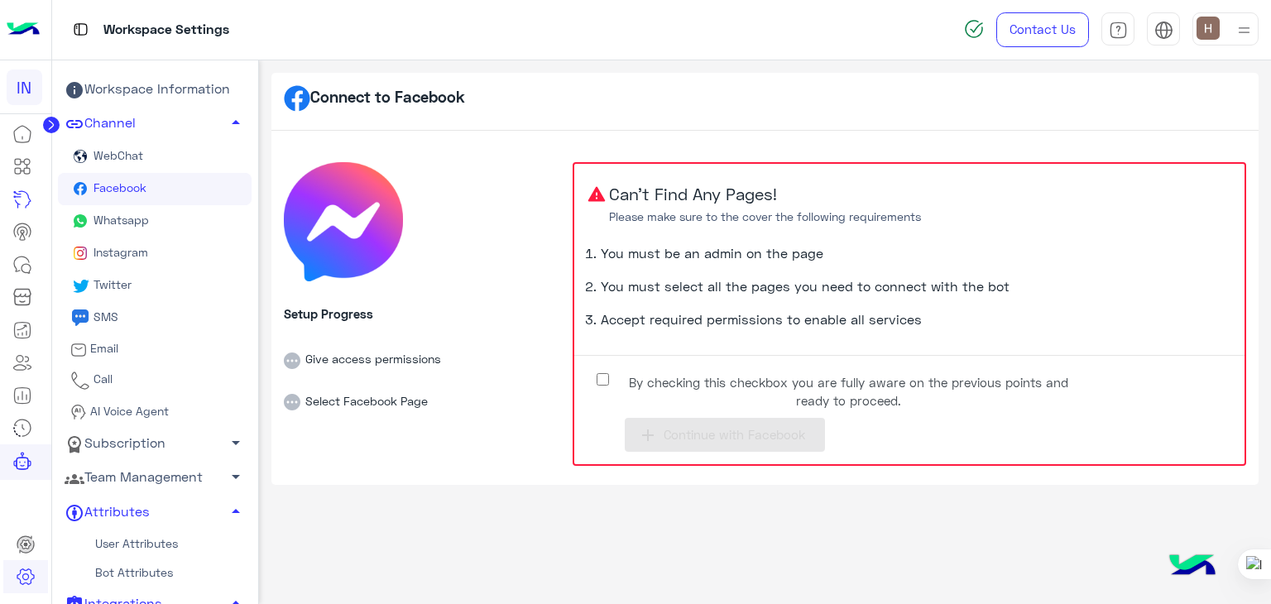
click at [612, 373] on label "By checking this checkbox you are fully aware on the previous points and ready …" at bounding box center [836, 386] width 497 height 37
click at [651, 428] on icon "add" at bounding box center [648, 435] width 20 height 20
click at [164, 256] on link "Instagram" at bounding box center [155, 254] width 194 height 32
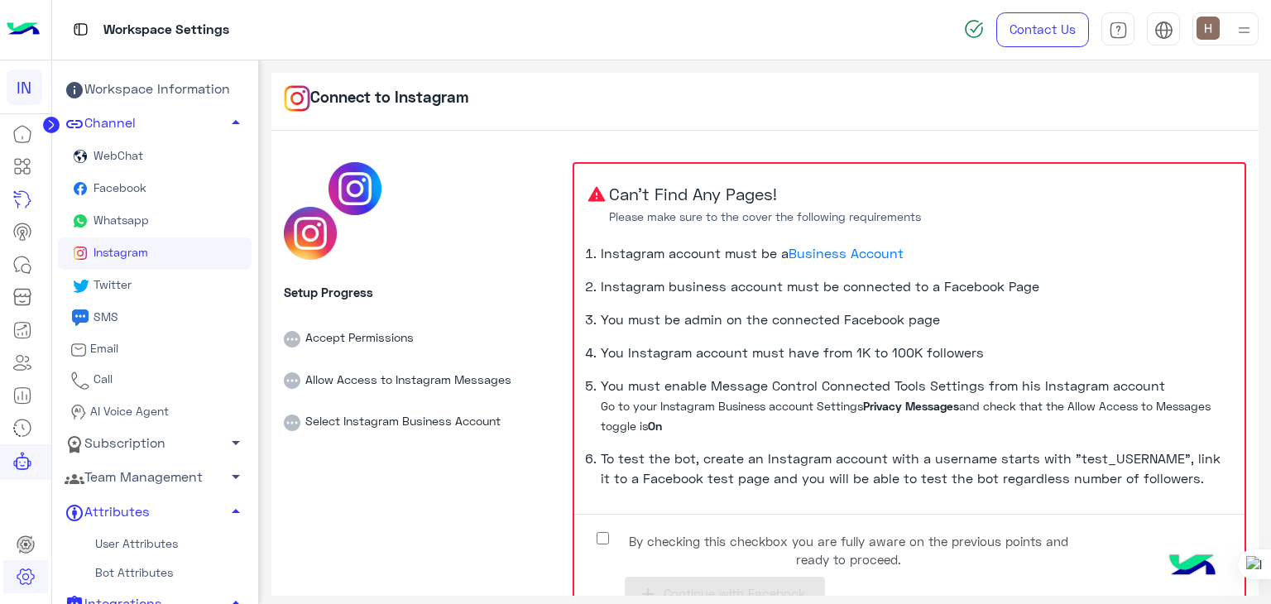
scroll to position [59, 0]
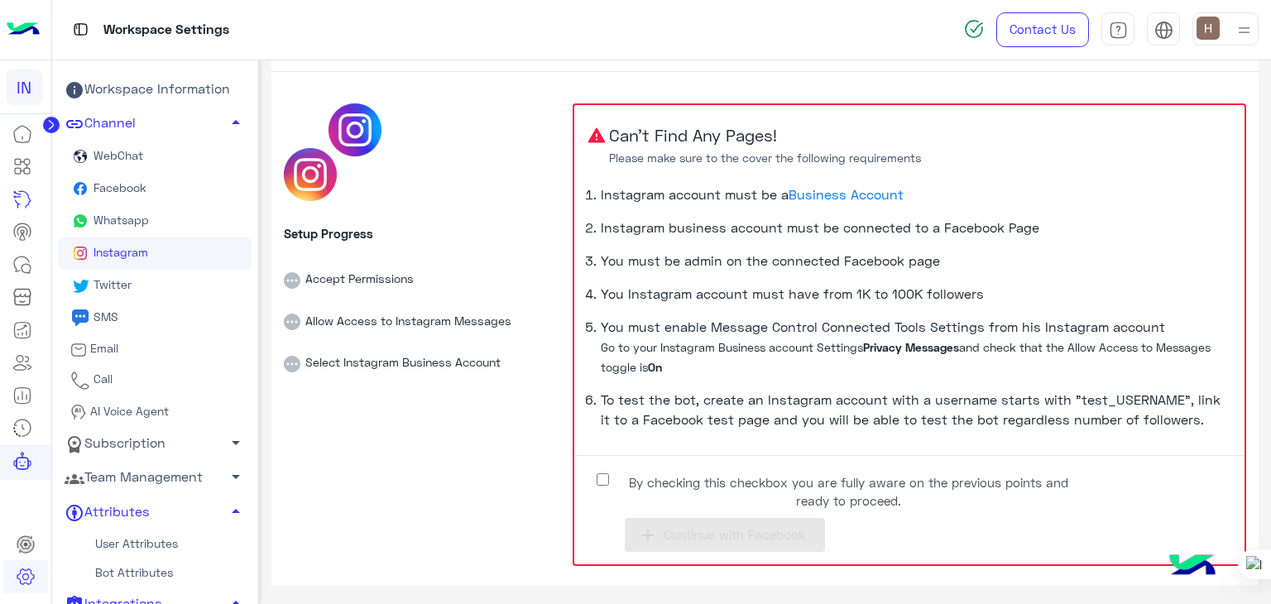
click at [607, 467] on app-init-step "Can’t Find Any Pages! Please make sure to the cover the following requirements …" at bounding box center [909, 329] width 670 height 448
click at [512, 209] on div "Setup Progress Accept Permissions Allow Access to Instagram Messages Select Ins…" at bounding box center [422, 335] width 276 height 464
click at [151, 459] on link "Subscription arrow_drop_down" at bounding box center [155, 444] width 194 height 34
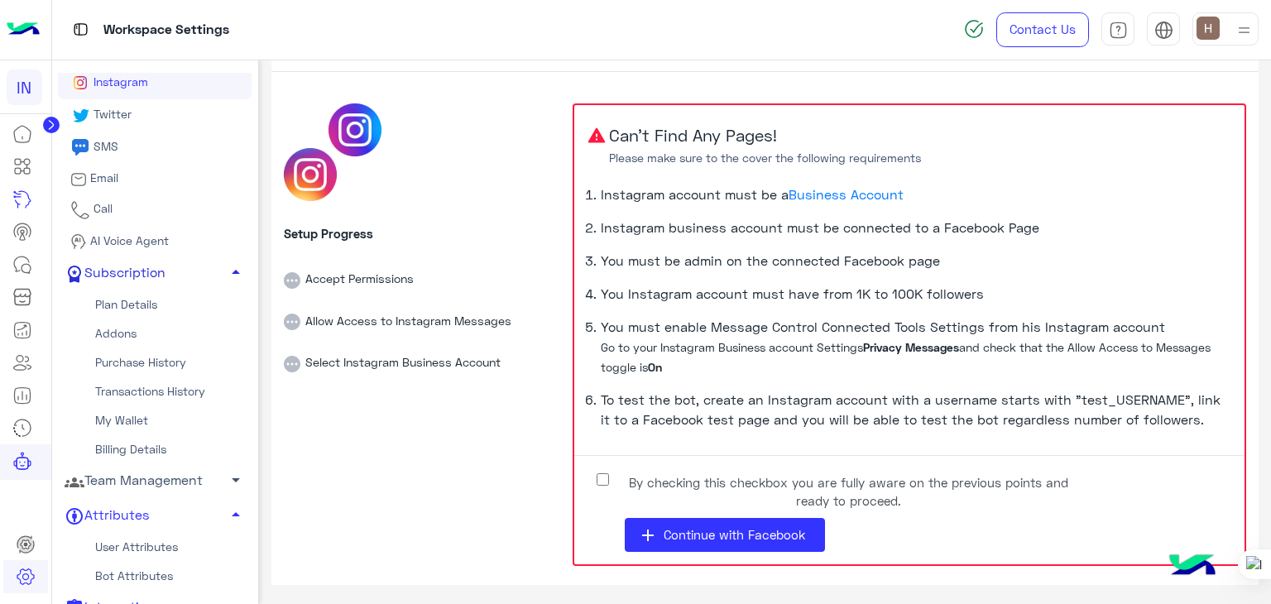
scroll to position [171, 0]
click at [149, 475] on link "Team Management arrow_drop_down" at bounding box center [155, 481] width 194 height 34
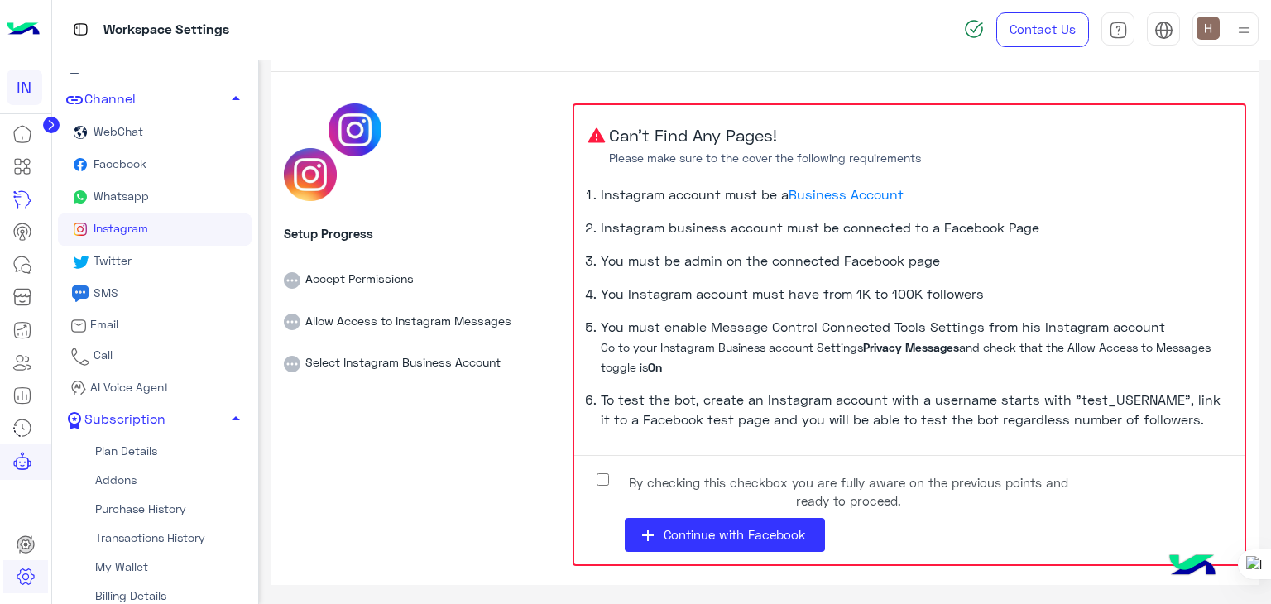
scroll to position [0, 0]
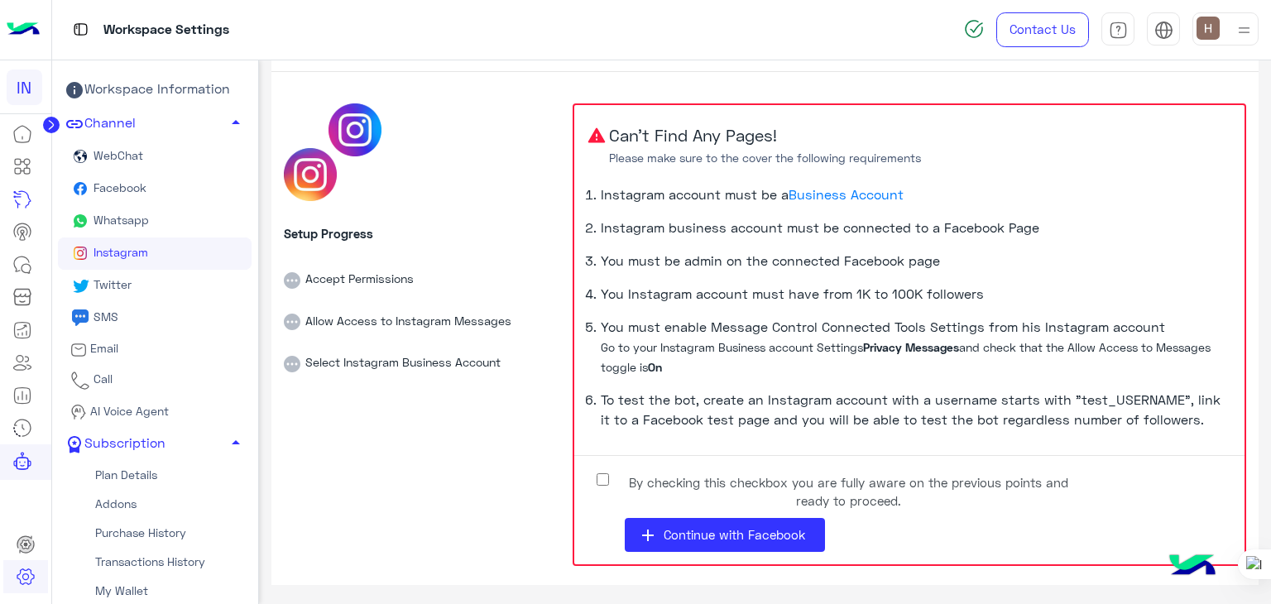
click at [120, 147] on link "WebChat" at bounding box center [155, 157] width 194 height 32
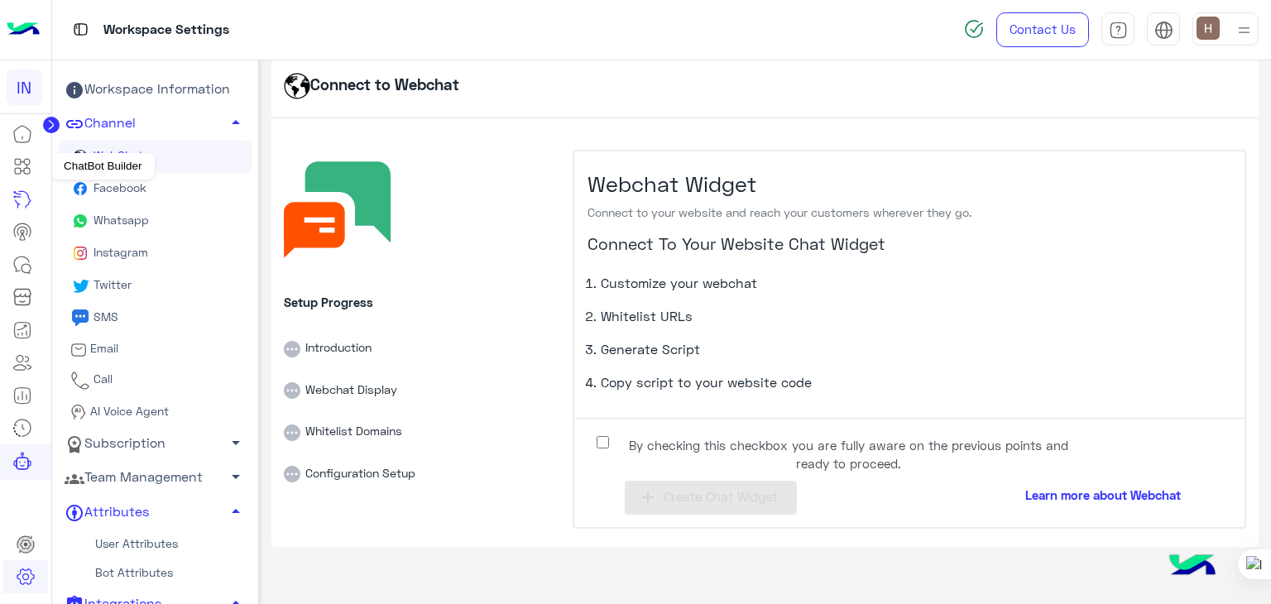
click at [29, 169] on icon at bounding box center [27, 171] width 6 height 6
click at [22, 163] on icon at bounding box center [22, 166] width 20 height 20
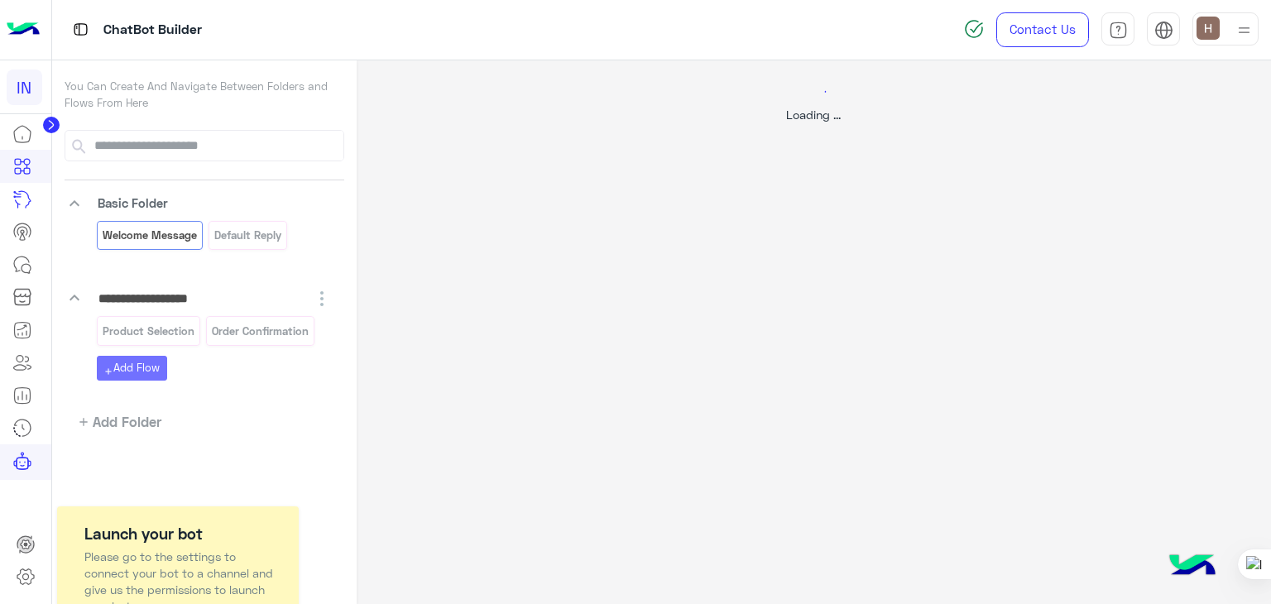
select select "*"
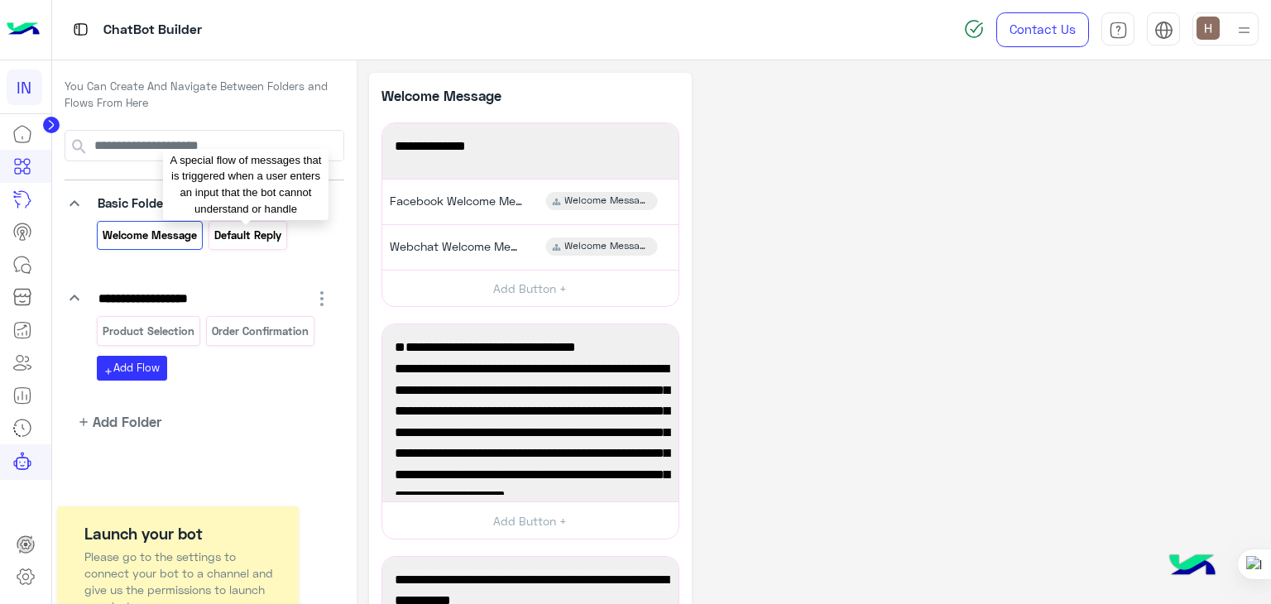
click at [267, 243] on p "Default reply" at bounding box center [249, 235] width 70 height 19
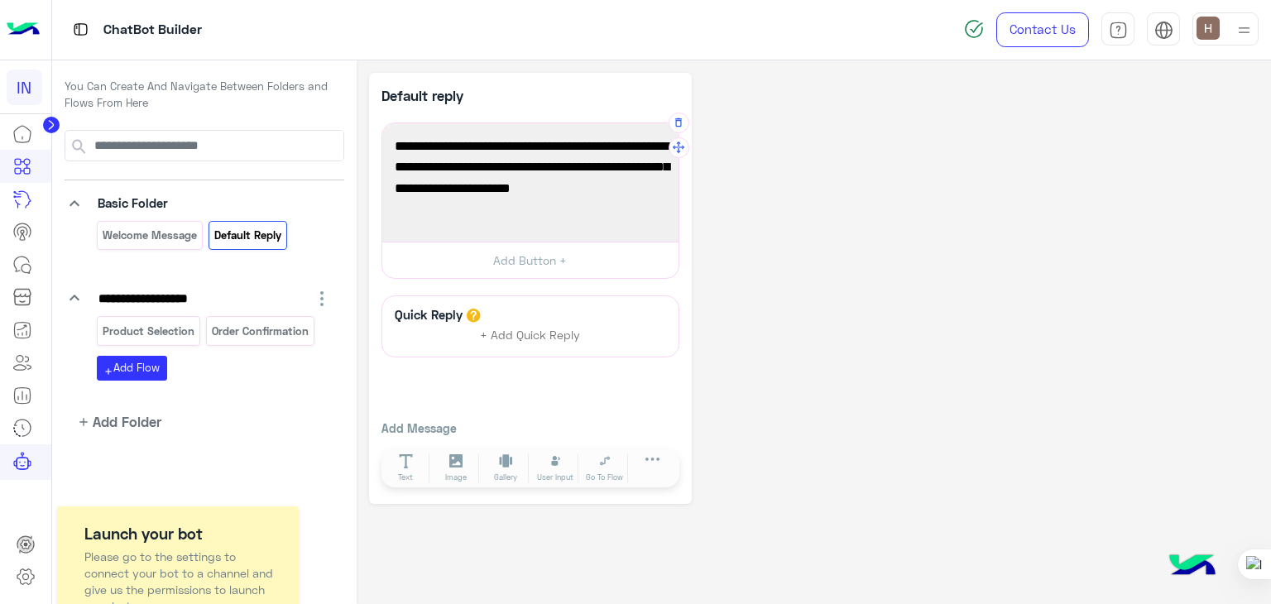
click at [480, 221] on div "The default flow is used with the chatbot doesn’t know how to handle what the u…" at bounding box center [530, 182] width 285 height 107
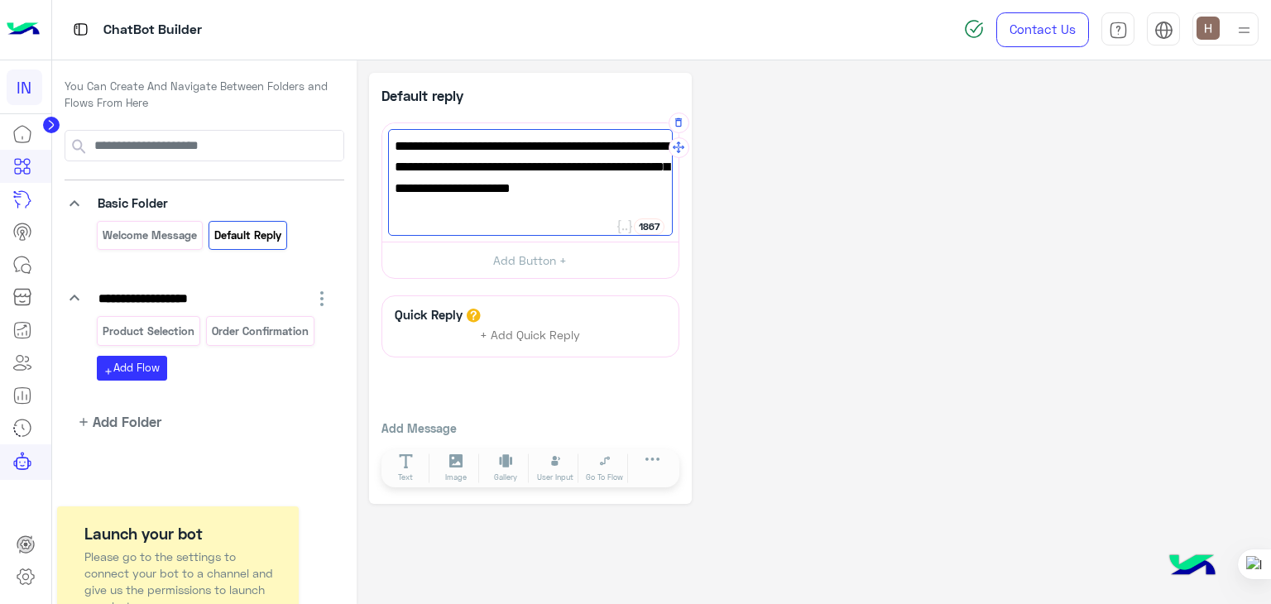
click at [480, 221] on div "The default flow is used with the chatbot doesn’t know how to handle what the u…" at bounding box center [530, 182] width 285 height 107
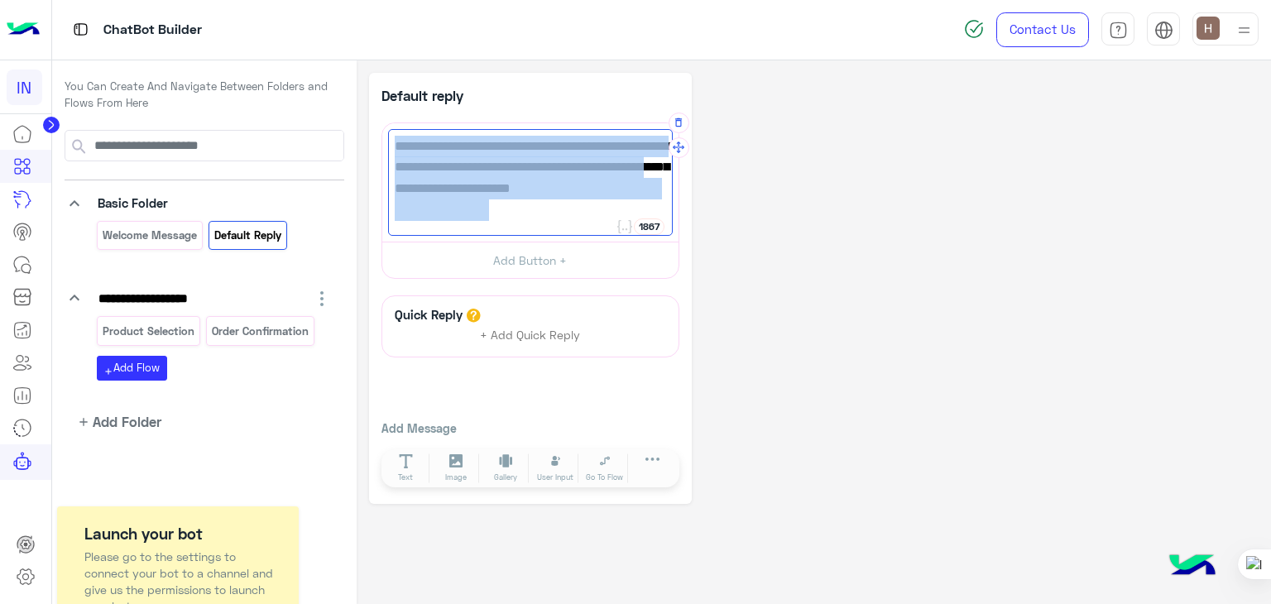
click at [480, 221] on div "The default flow is used with the chatbot doesn’t know how to handle what the u…" at bounding box center [530, 182] width 285 height 107
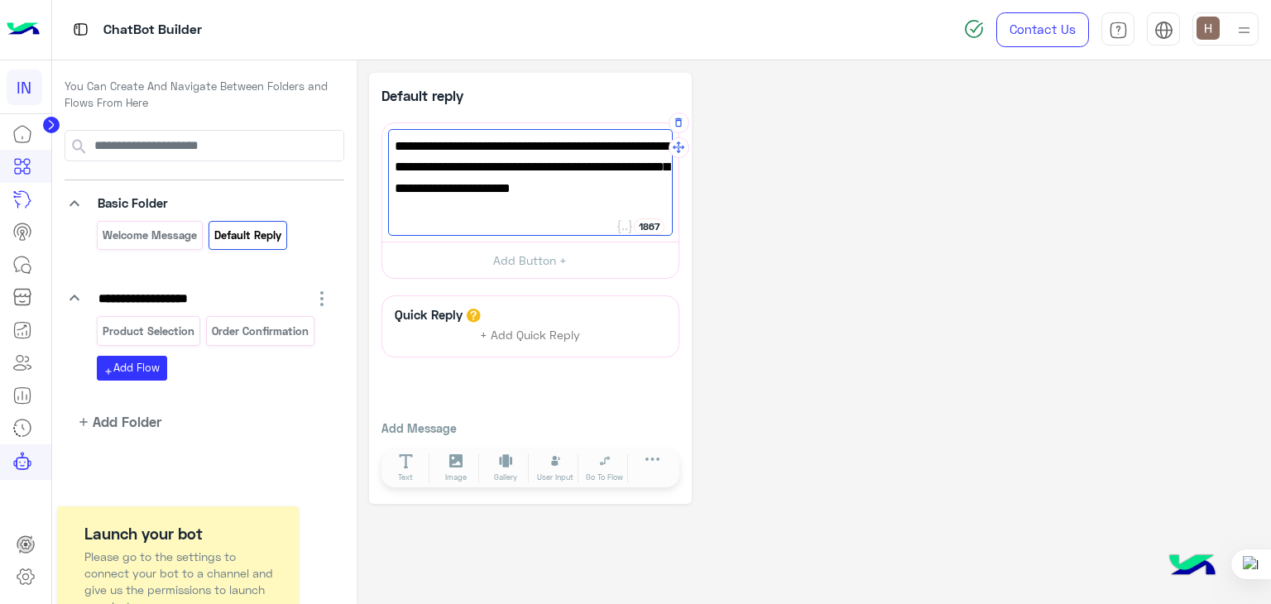
click at [480, 221] on div "The default flow is used with the chatbot doesn’t know how to handle what the u…" at bounding box center [530, 182] width 285 height 107
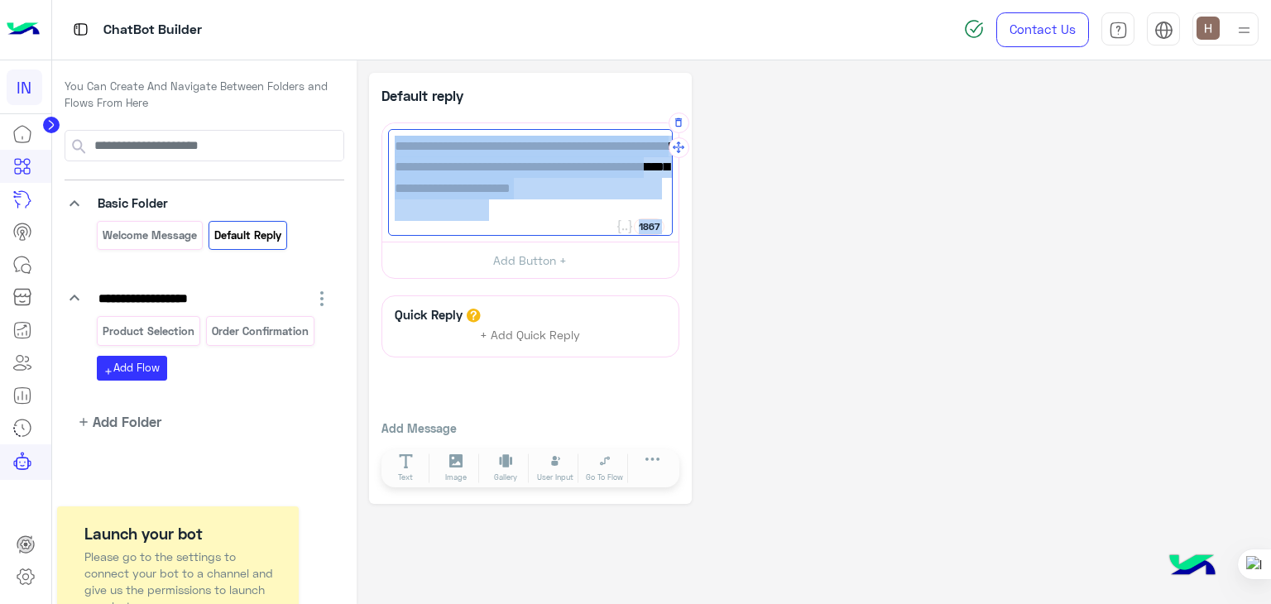
drag, startPoint x: 501, startPoint y: 216, endPoint x: 387, endPoint y: 146, distance: 134.2
click at [387, 146] on div "**********" at bounding box center [530, 182] width 296 height 118
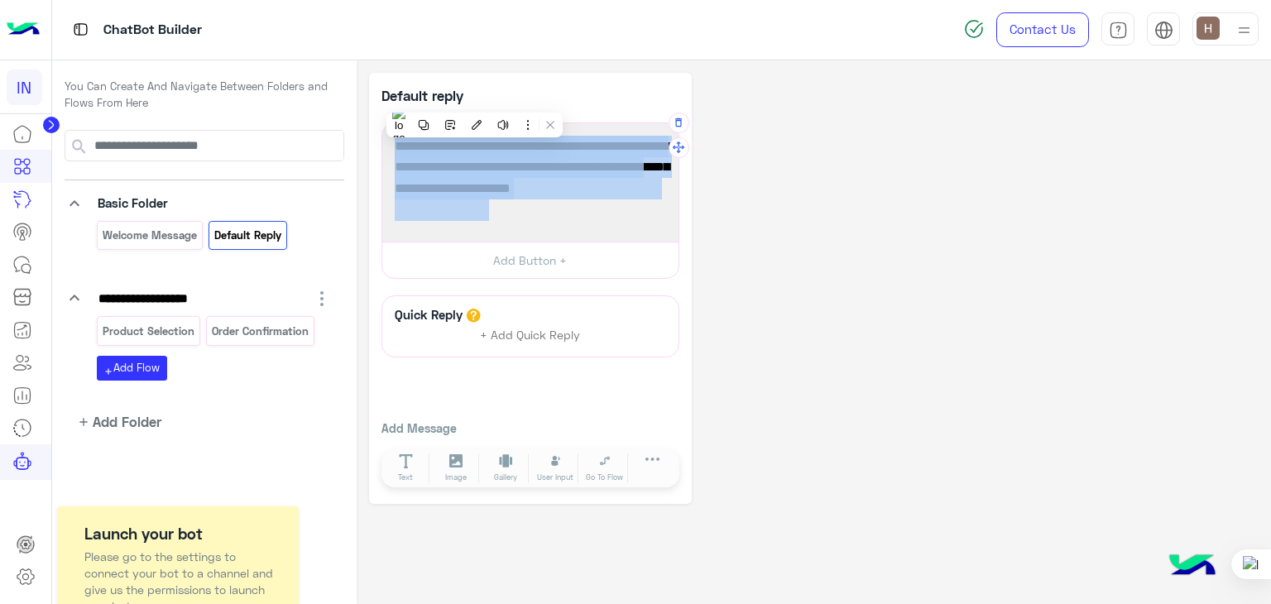
click at [457, 168] on span "The default flow is used with the chatbot doesn’t know how to handle what the u…" at bounding box center [531, 178] width 272 height 84
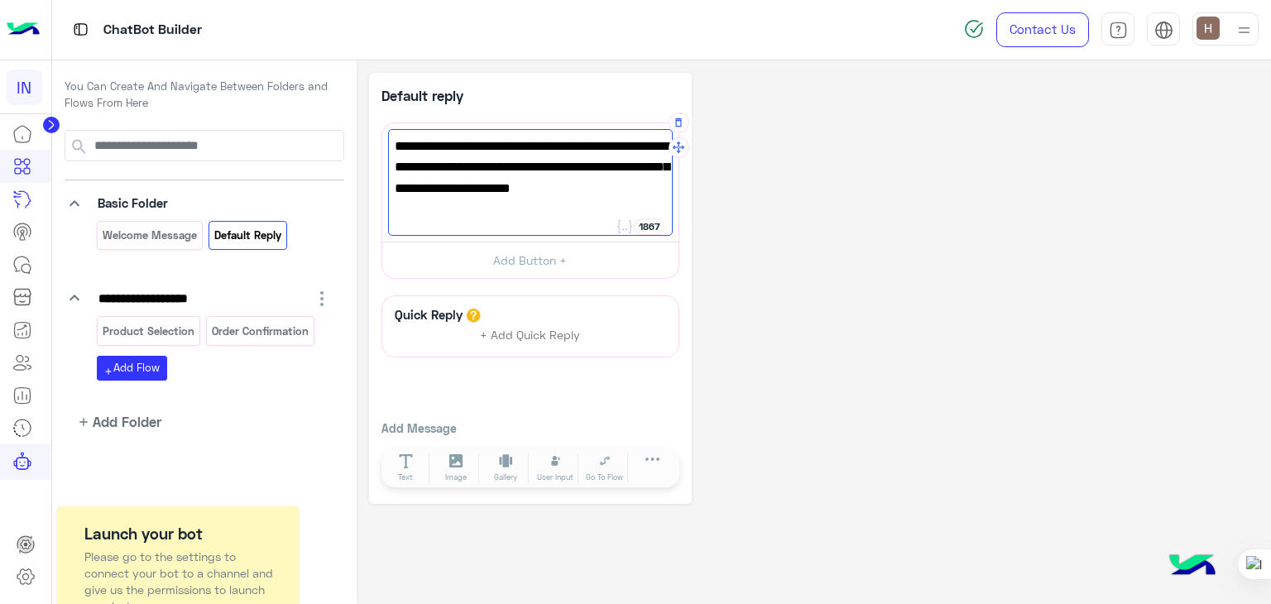
click at [515, 222] on div "The default flow is used with the chatbot doesn’t know how to handle what the u…" at bounding box center [530, 182] width 285 height 107
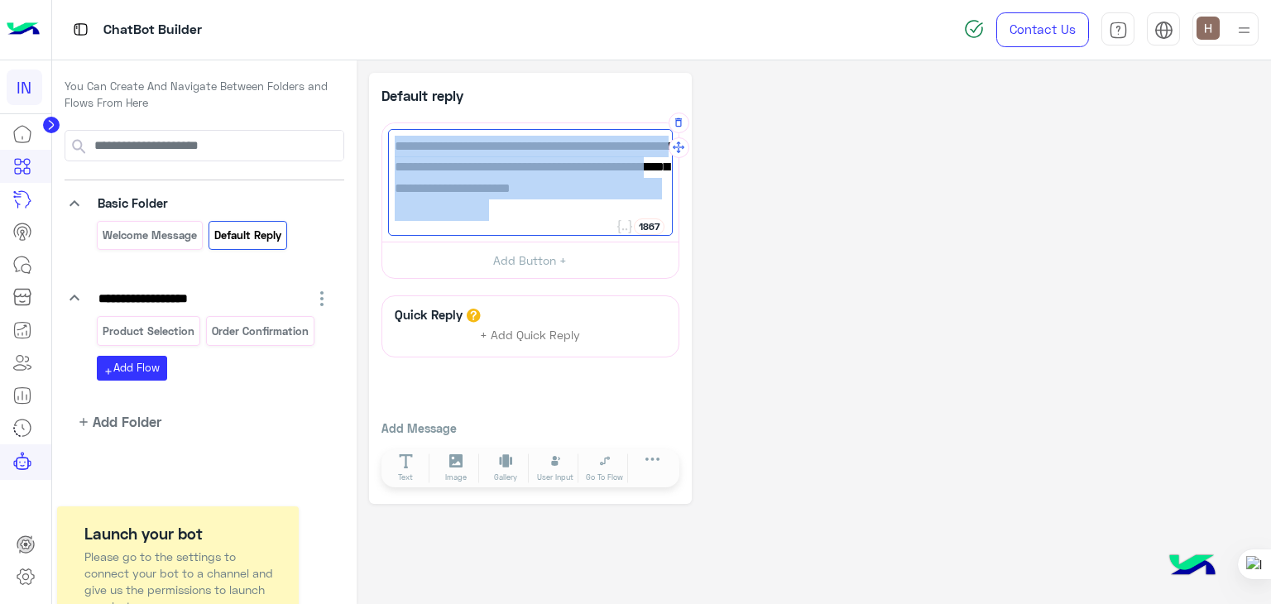
drag, startPoint x: 515, startPoint y: 222, endPoint x: 387, endPoint y: 142, distance: 150.7
click at [388, 142] on div "The default flow is used with the chatbot doesn’t know how to handle what the u…" at bounding box center [530, 182] width 285 height 107
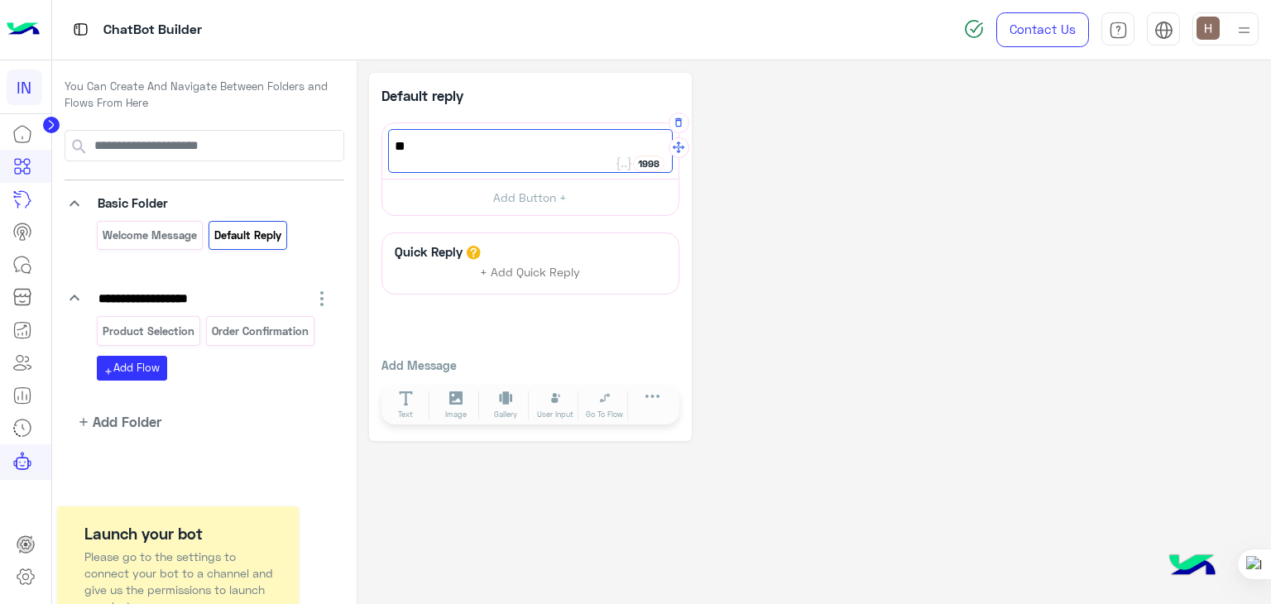
type textarea "*"
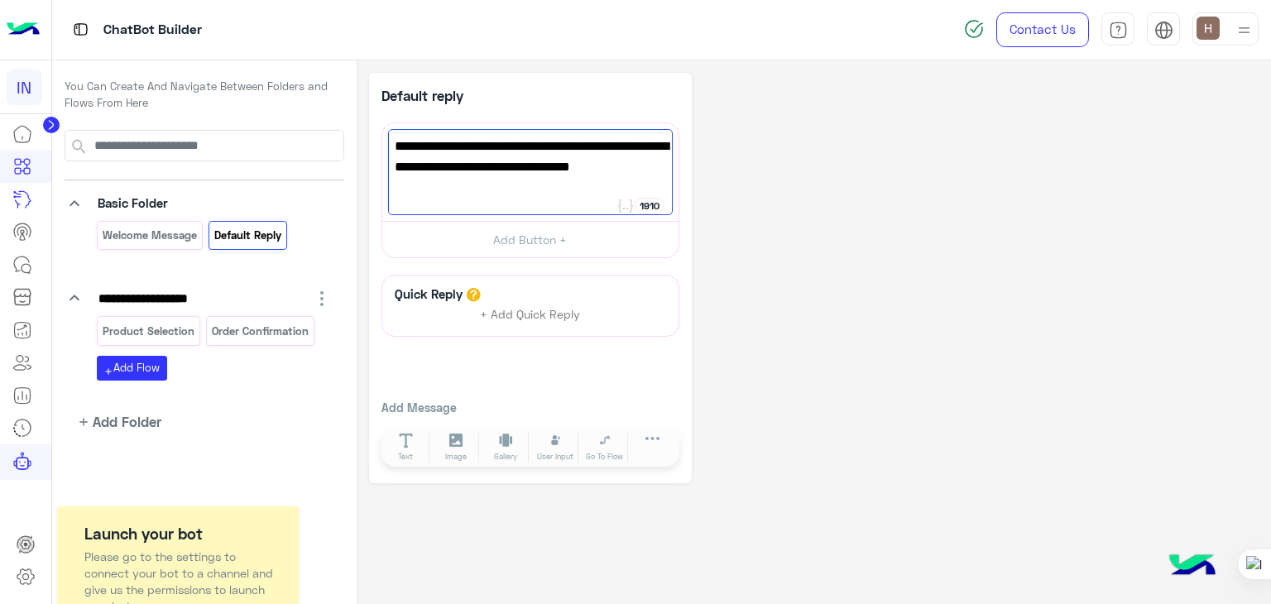
type textarea "**********"
click at [652, 363] on div "Quick Reply + Add Quick Reply Add Message Text Image Gallery File Audio Video G…" at bounding box center [531, 373] width 298 height 196
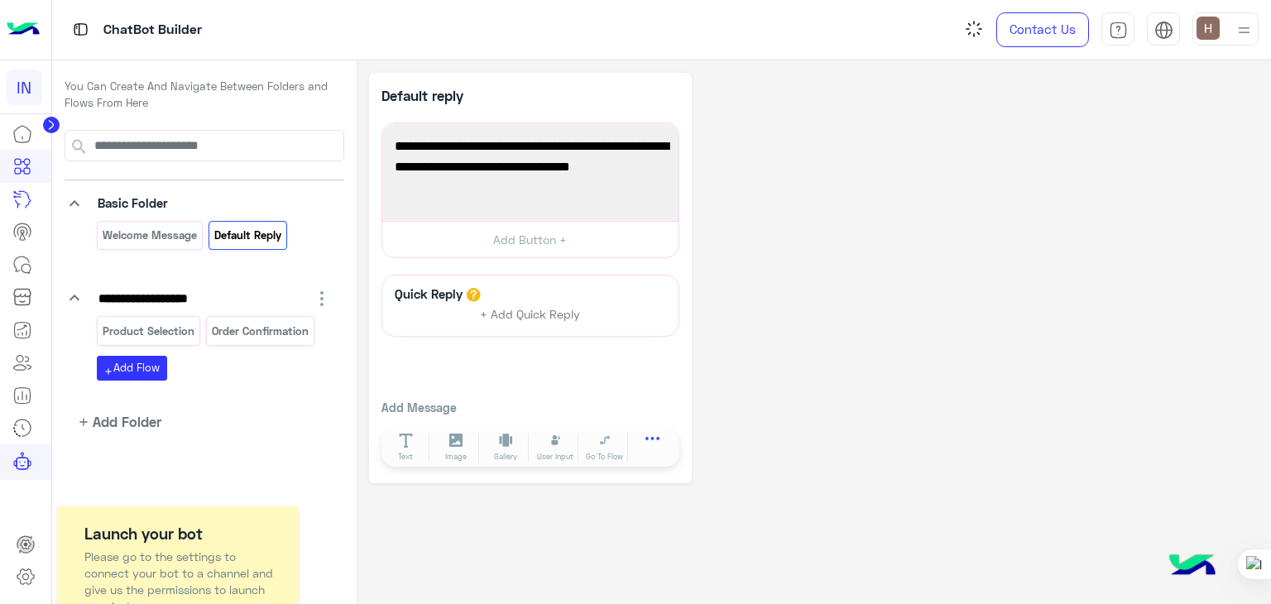
click at [659, 445] on button at bounding box center [653, 442] width 46 height 19
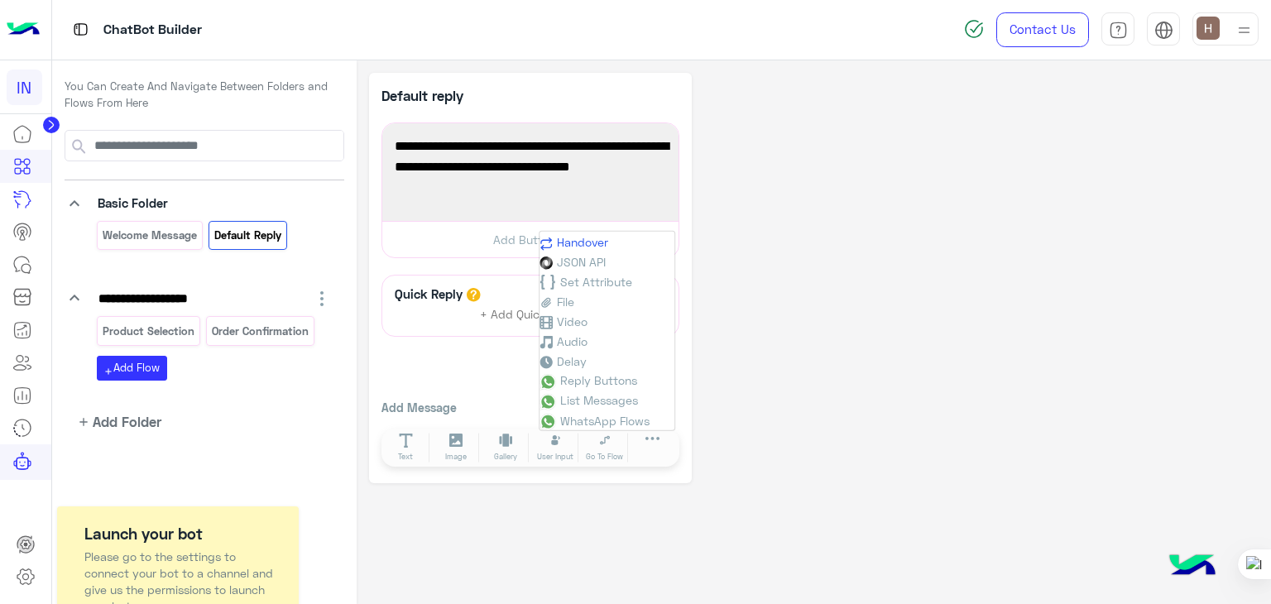
click at [588, 246] on span "Handover" at bounding box center [582, 242] width 51 height 14
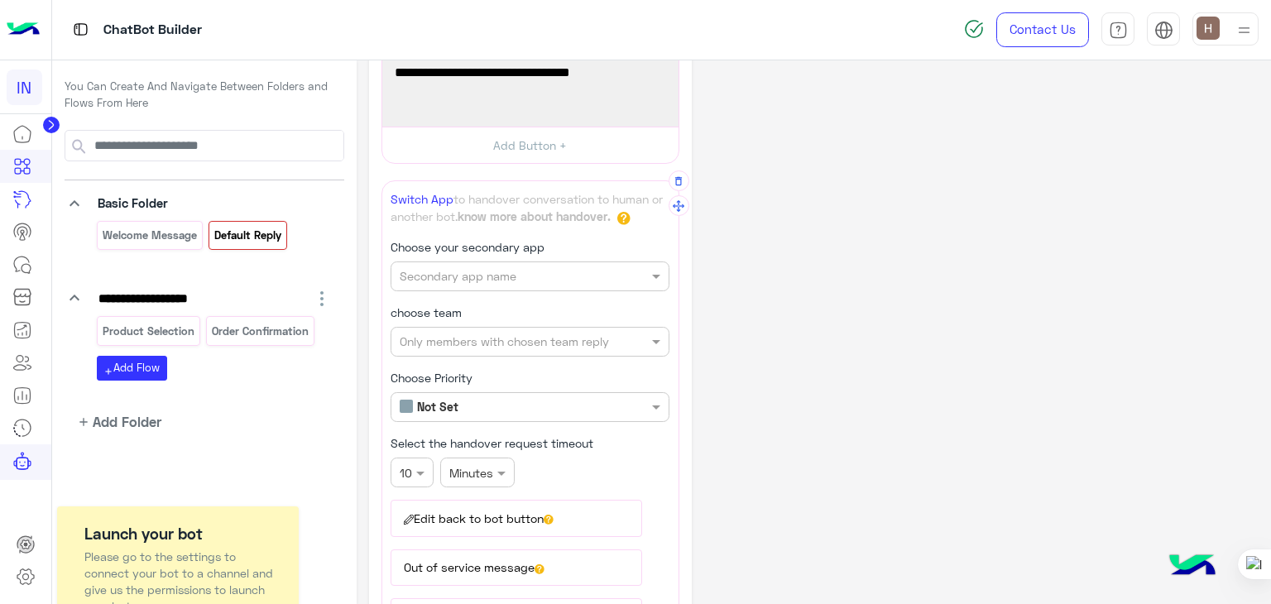
scroll to position [95, 0]
click at [493, 274] on input "text" at bounding box center [502, 275] width 205 height 17
click at [493, 318] on div "Widebot Inbox" at bounding box center [530, 308] width 279 height 31
click at [494, 329] on div "Only members with chosen team reply" at bounding box center [530, 341] width 279 height 30
click at [494, 355] on div "**********" at bounding box center [530, 436] width 279 height 397
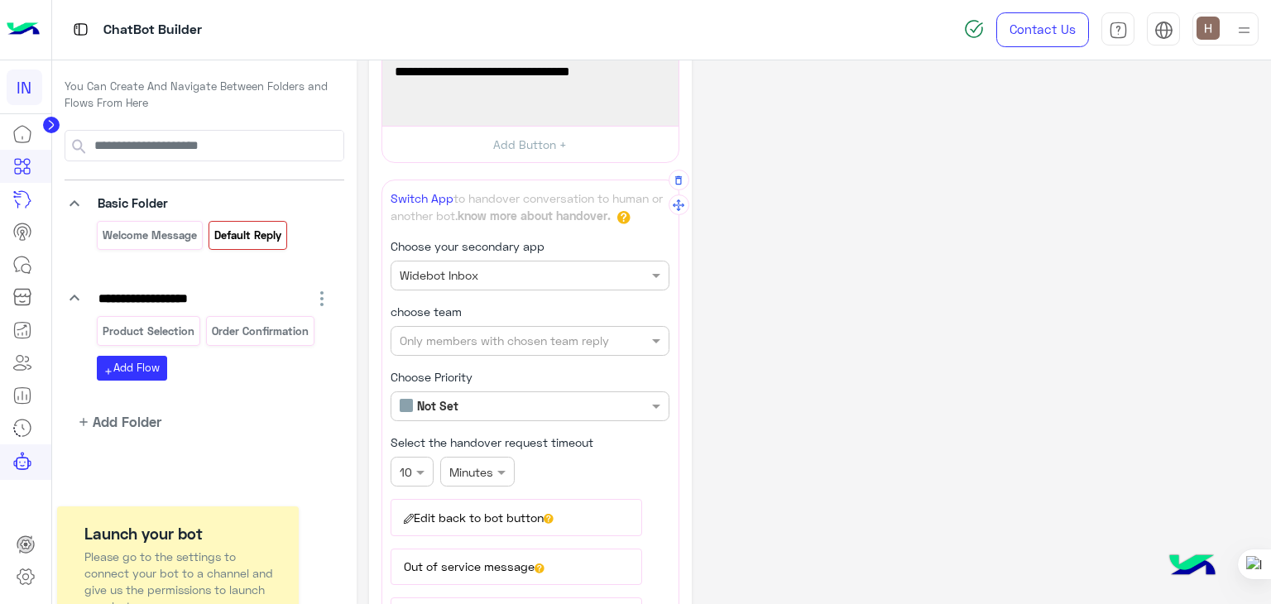
click at [494, 355] on div "**********" at bounding box center [530, 436] width 279 height 397
click at [496, 348] on div "**********" at bounding box center [530, 436] width 279 height 397
click at [496, 348] on div "Only members with chosen team reply" at bounding box center [504, 340] width 209 height 17
click at [500, 372] on b "Unassigned team" at bounding box center [463, 374] width 94 height 14
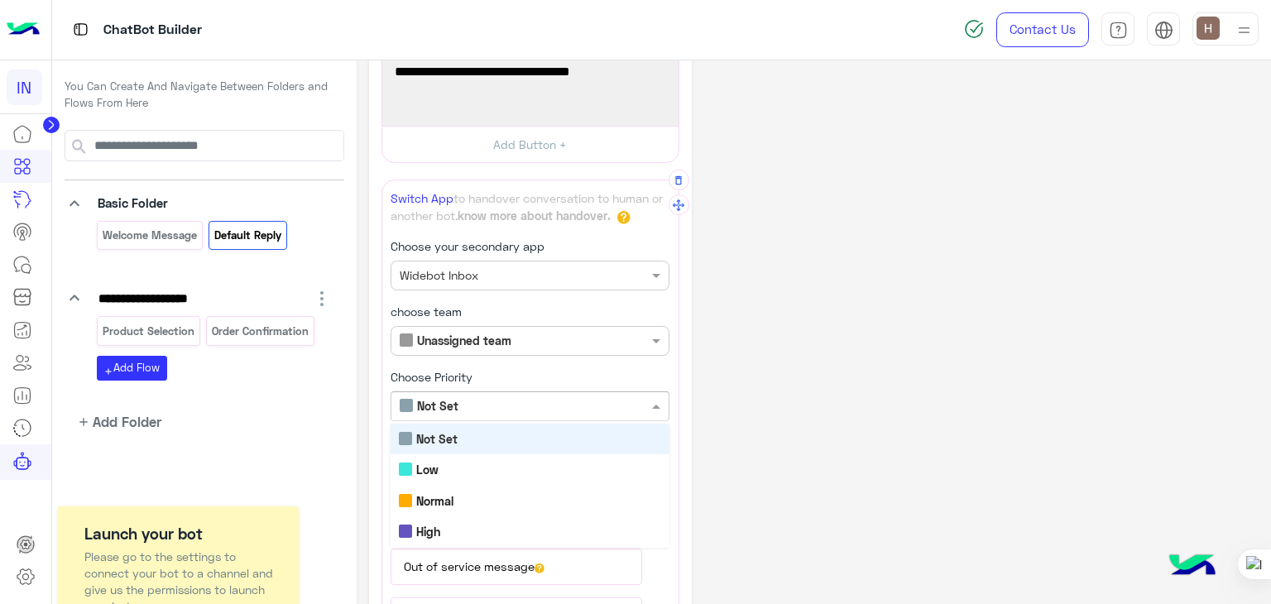
click at [502, 398] on input "text" at bounding box center [502, 406] width 205 height 17
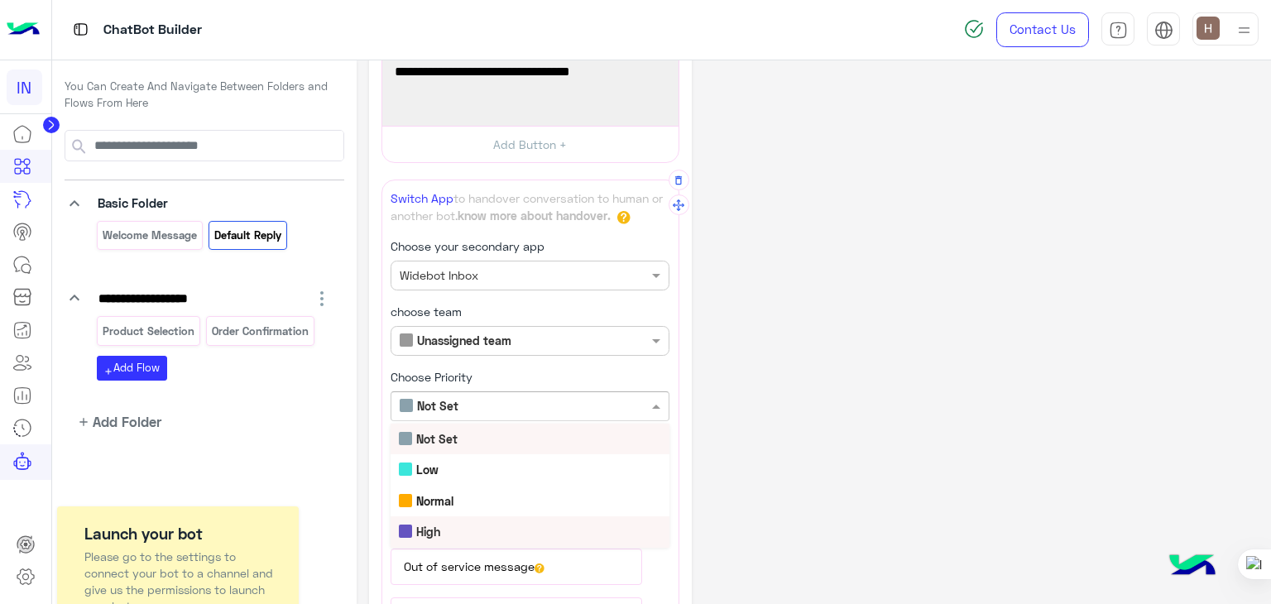
click at [502, 517] on div "High" at bounding box center [530, 532] width 279 height 31
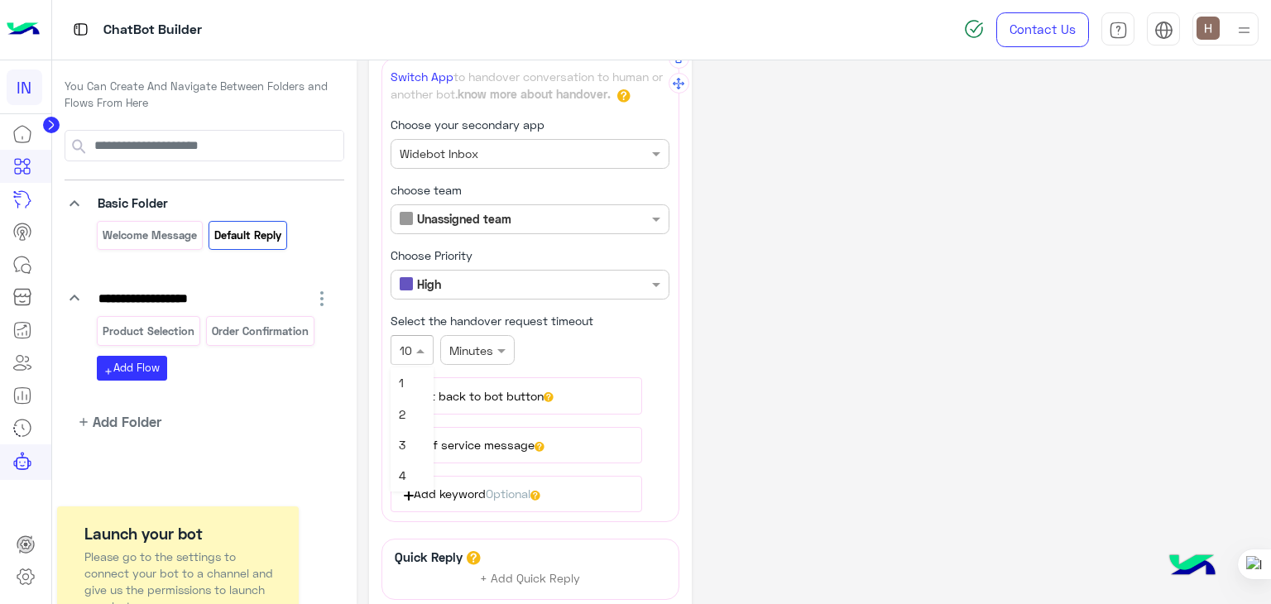
scroll to position [278, 0]
click at [427, 343] on span at bounding box center [422, 350] width 21 height 17
click at [406, 445] on div "3" at bounding box center [412, 445] width 43 height 31
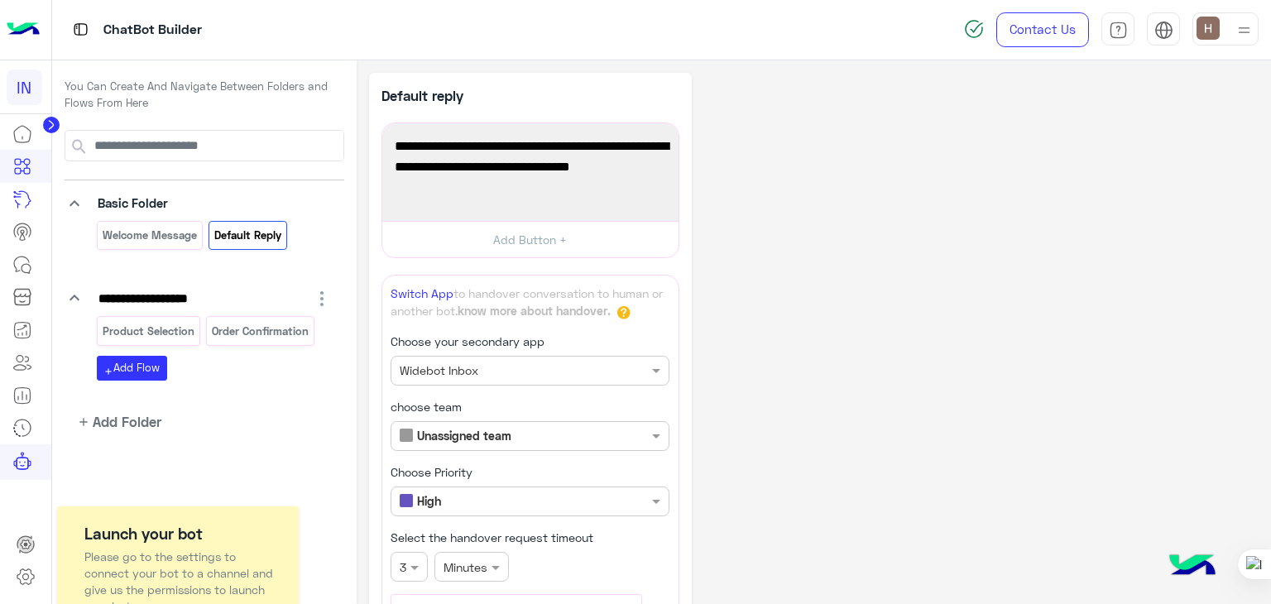
click at [732, 282] on div "**********" at bounding box center [814, 518] width 890 height 891
click at [129, 233] on p "Welcome Message" at bounding box center [149, 235] width 97 height 19
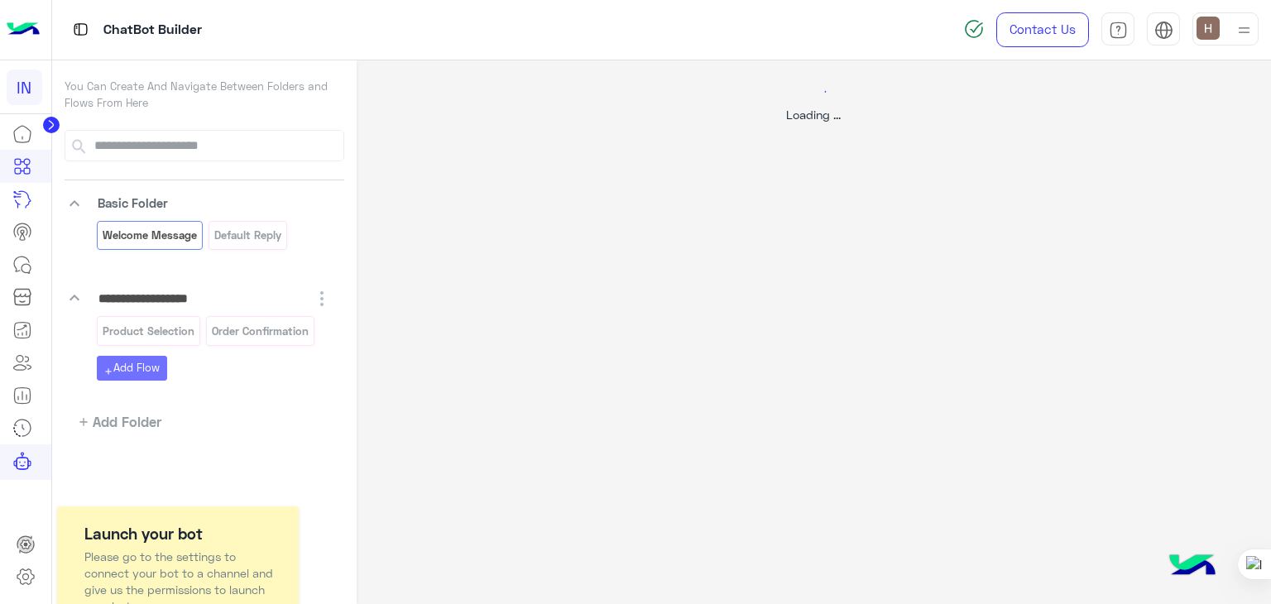
select select "*"
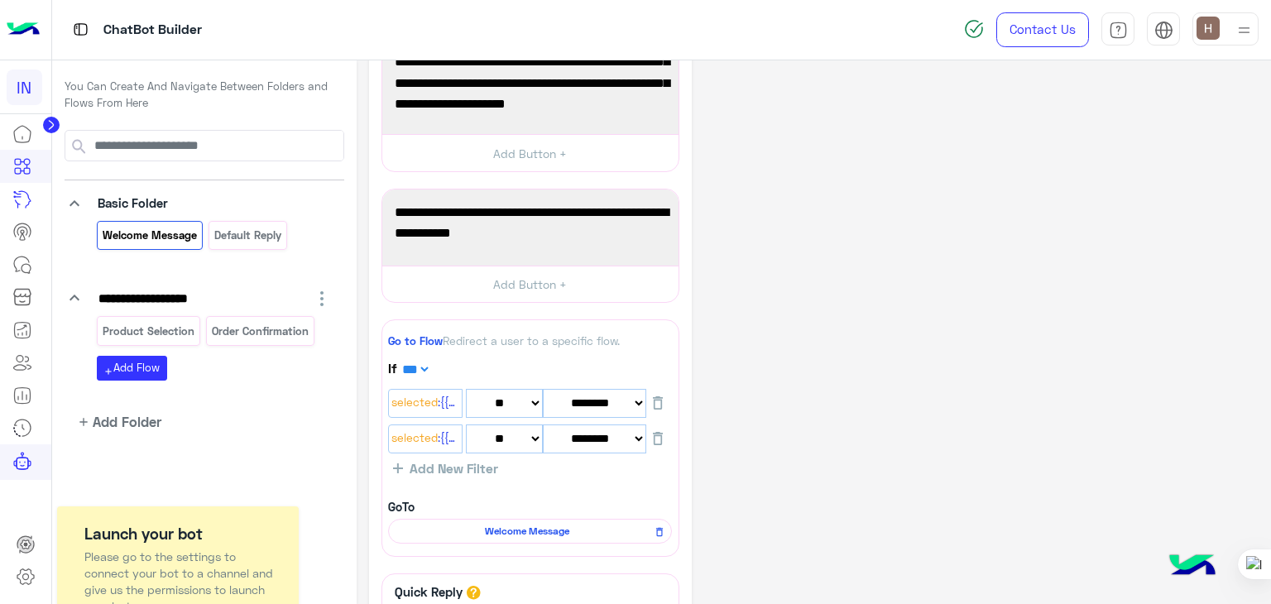
scroll to position [371, 0]
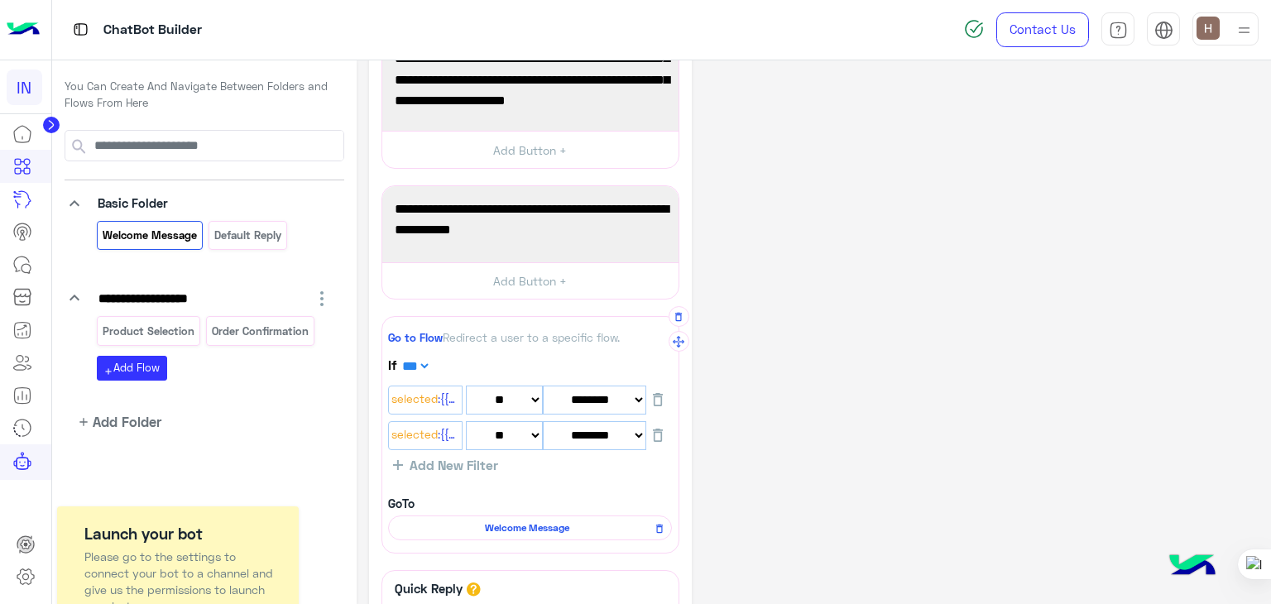
click at [453, 461] on span "Add New Filter" at bounding box center [450, 465] width 95 height 15
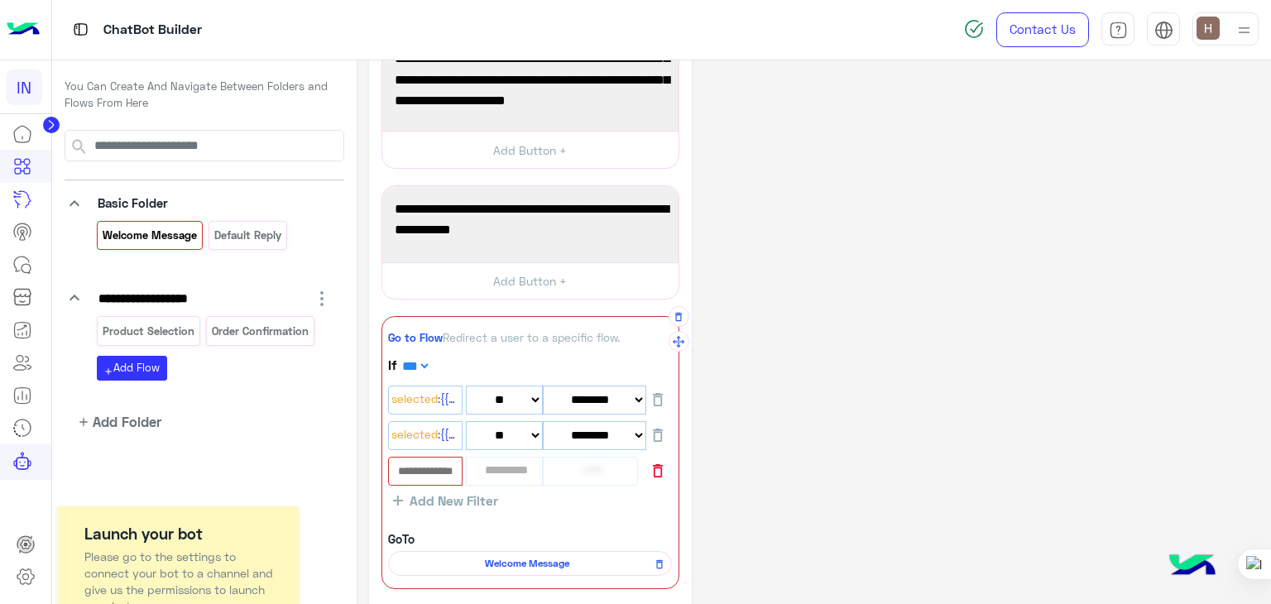
click at [661, 468] on icon "button" at bounding box center [658, 470] width 10 height 13
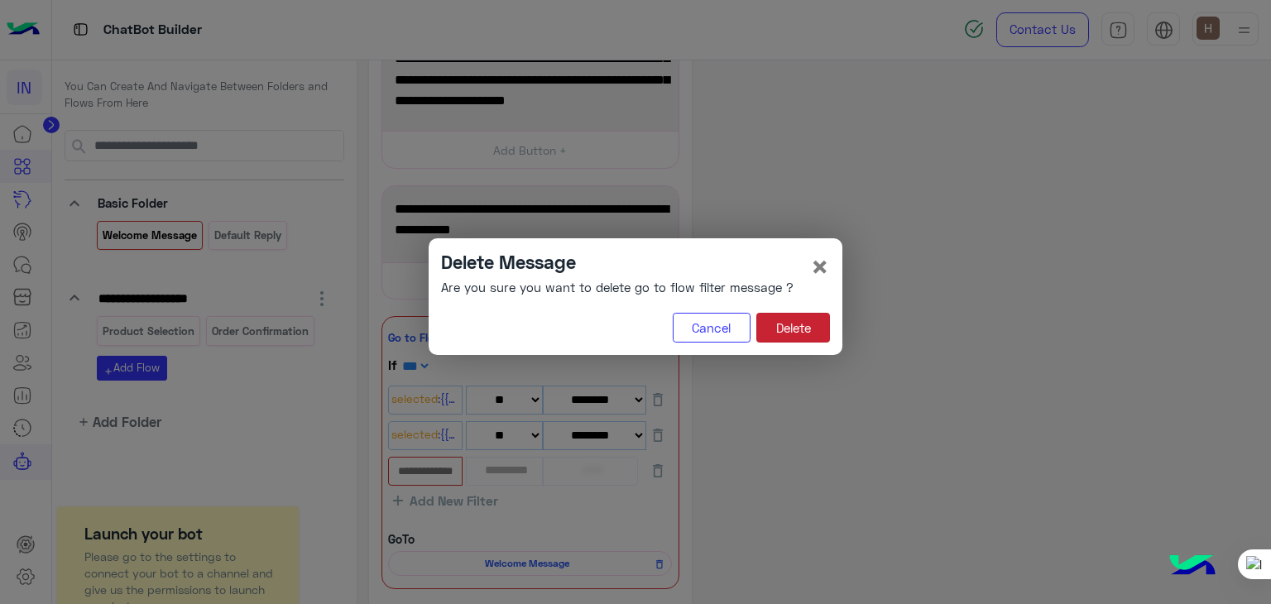
click at [788, 323] on button "Delete" at bounding box center [794, 328] width 74 height 30
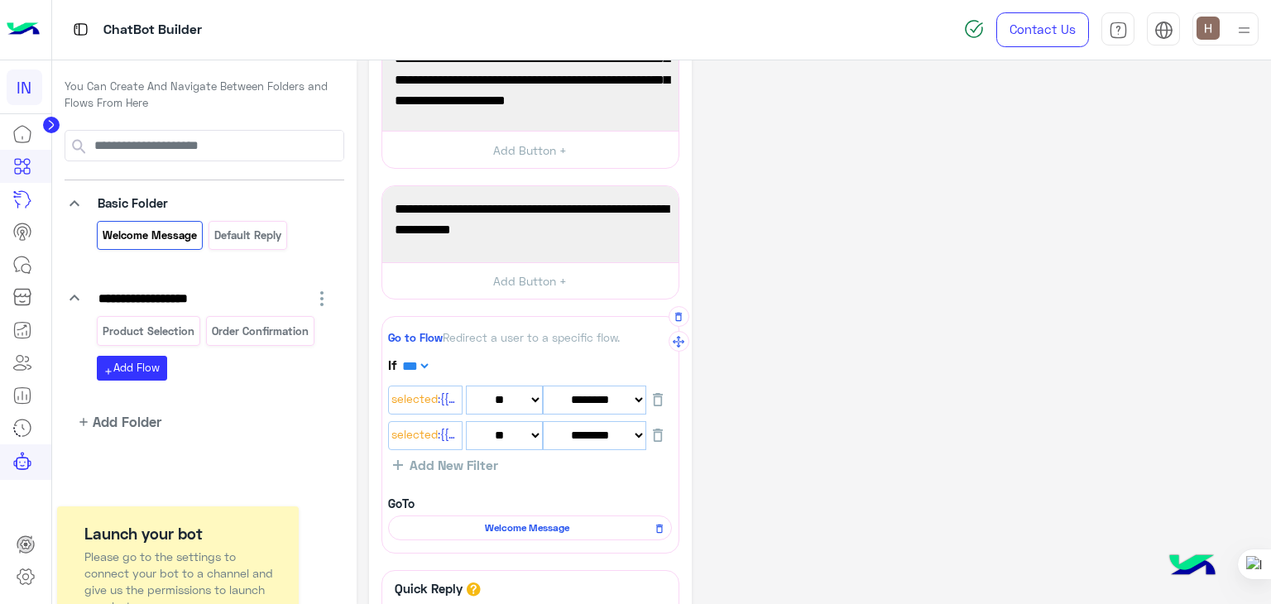
click at [477, 527] on span "Welcome Message" at bounding box center [527, 528] width 260 height 15
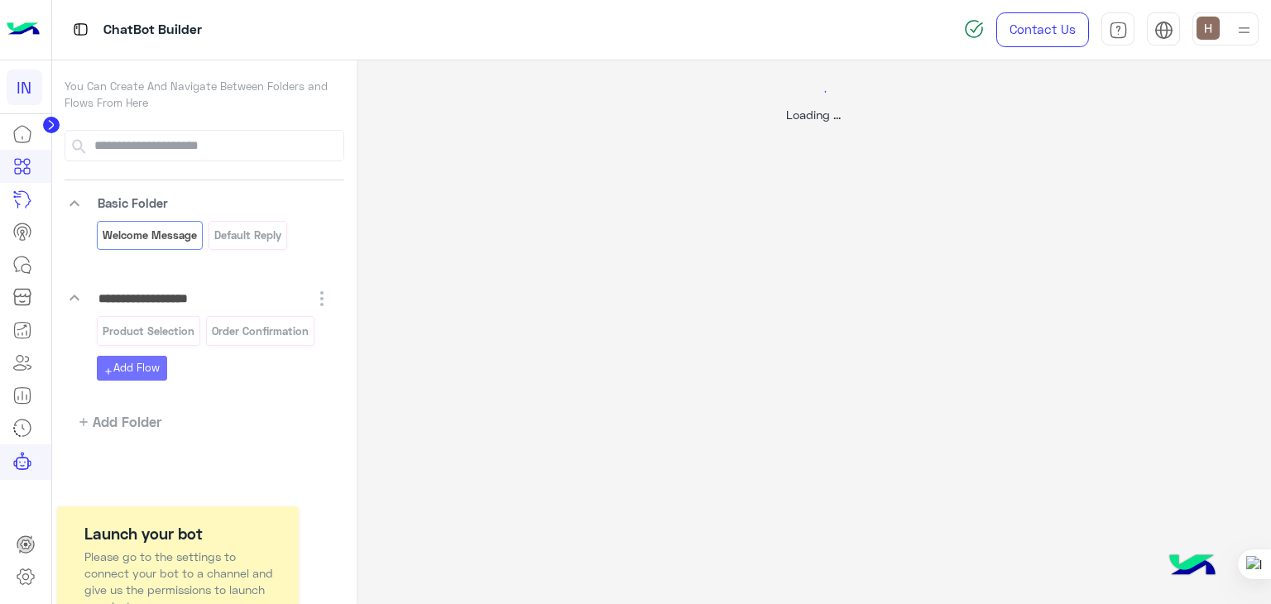
scroll to position [0, 0]
select select "*"
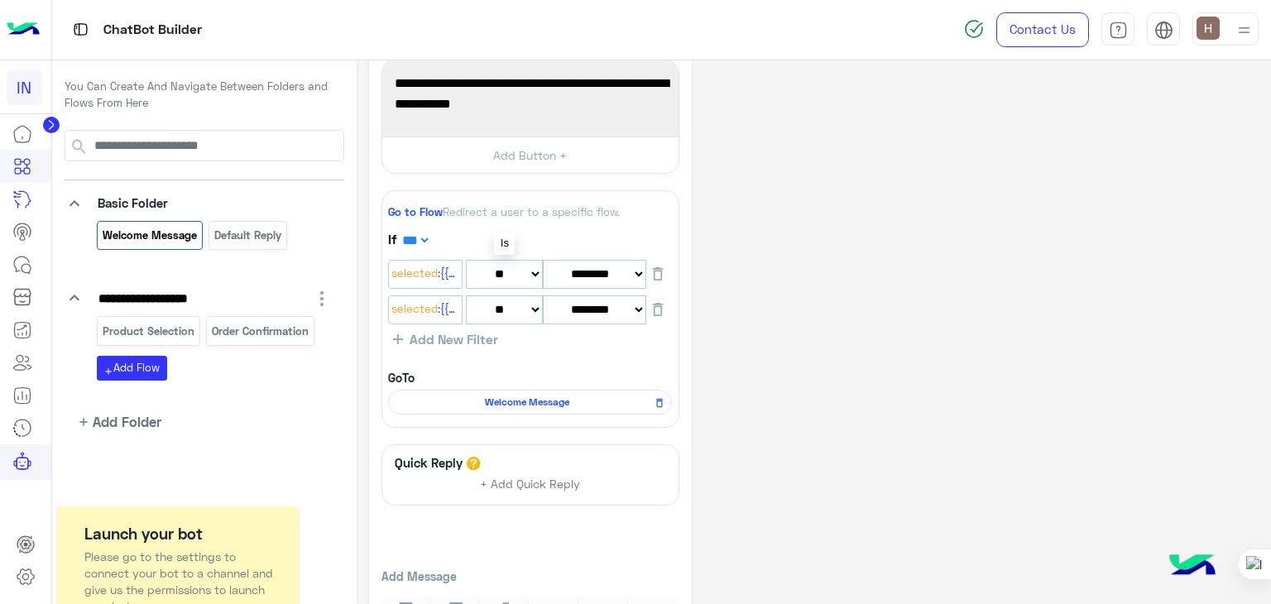
scroll to position [556, 0]
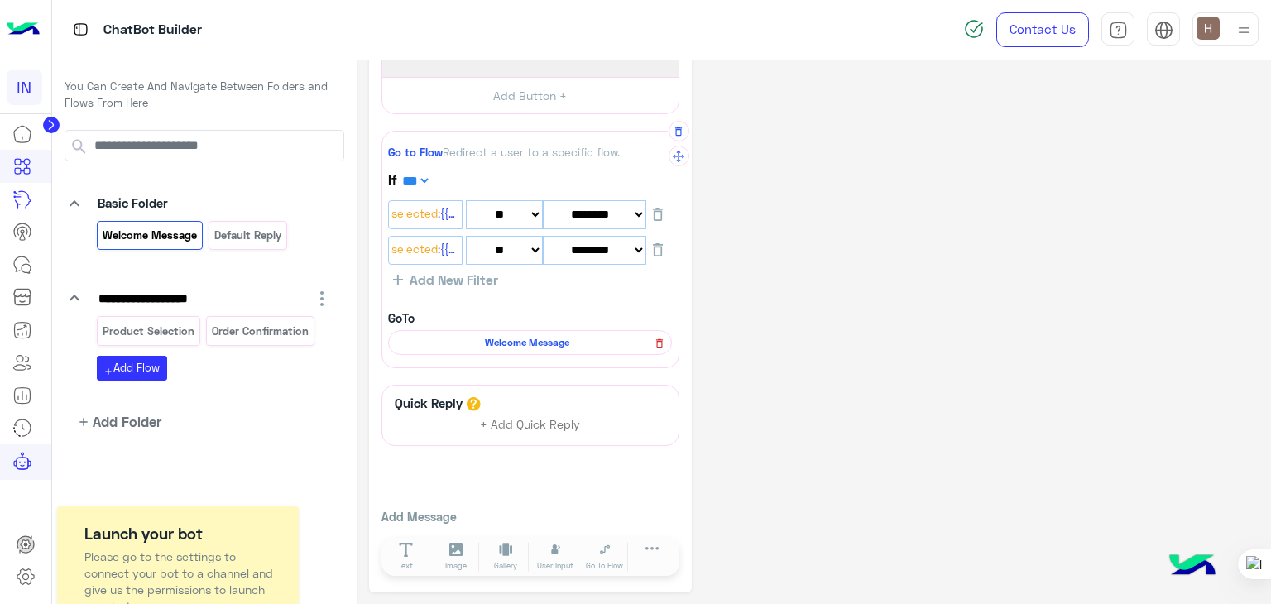
click at [656, 341] on icon at bounding box center [660, 344] width 12 height 20
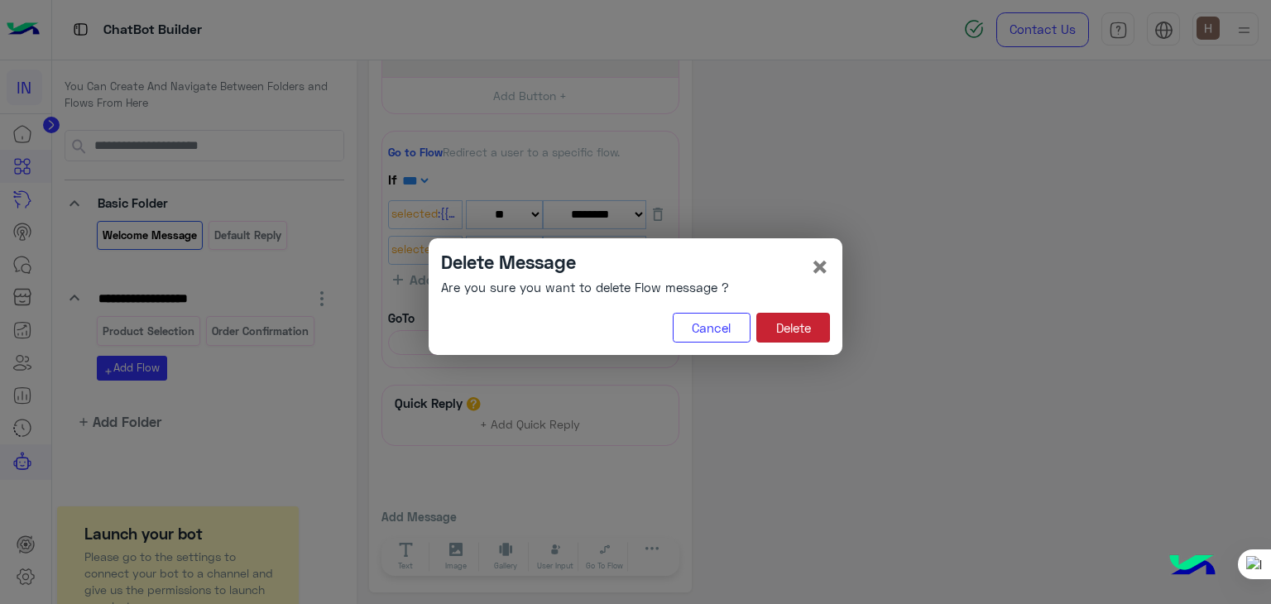
click at [793, 329] on button "Delete" at bounding box center [794, 328] width 74 height 30
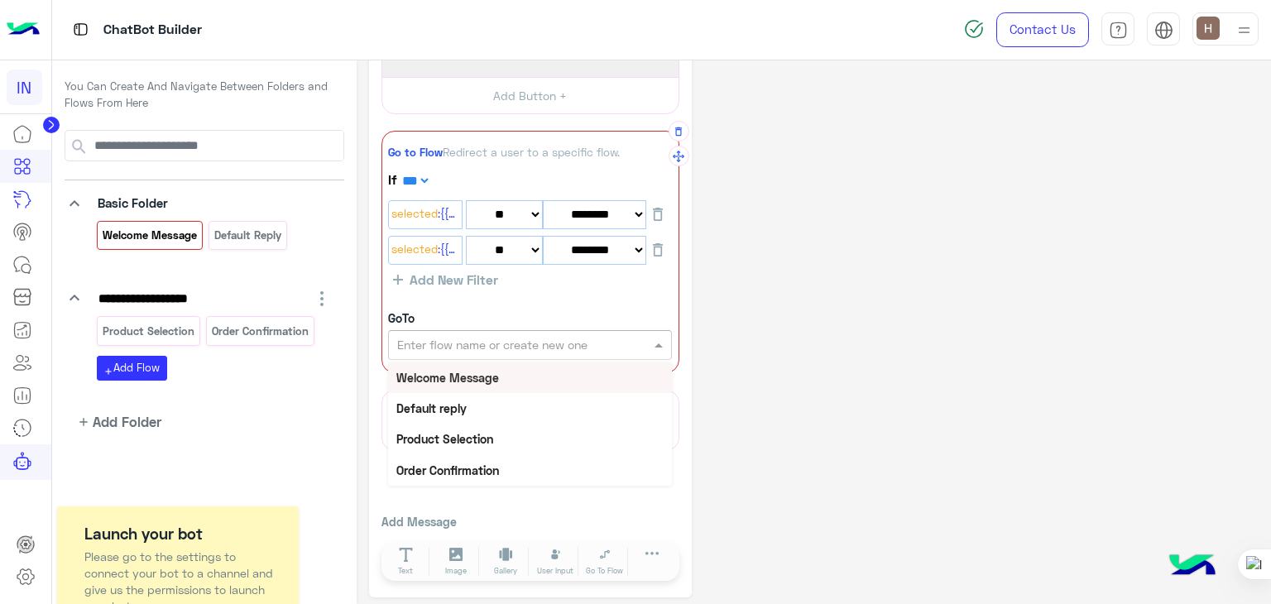
click at [634, 344] on div at bounding box center [530, 344] width 282 height 19
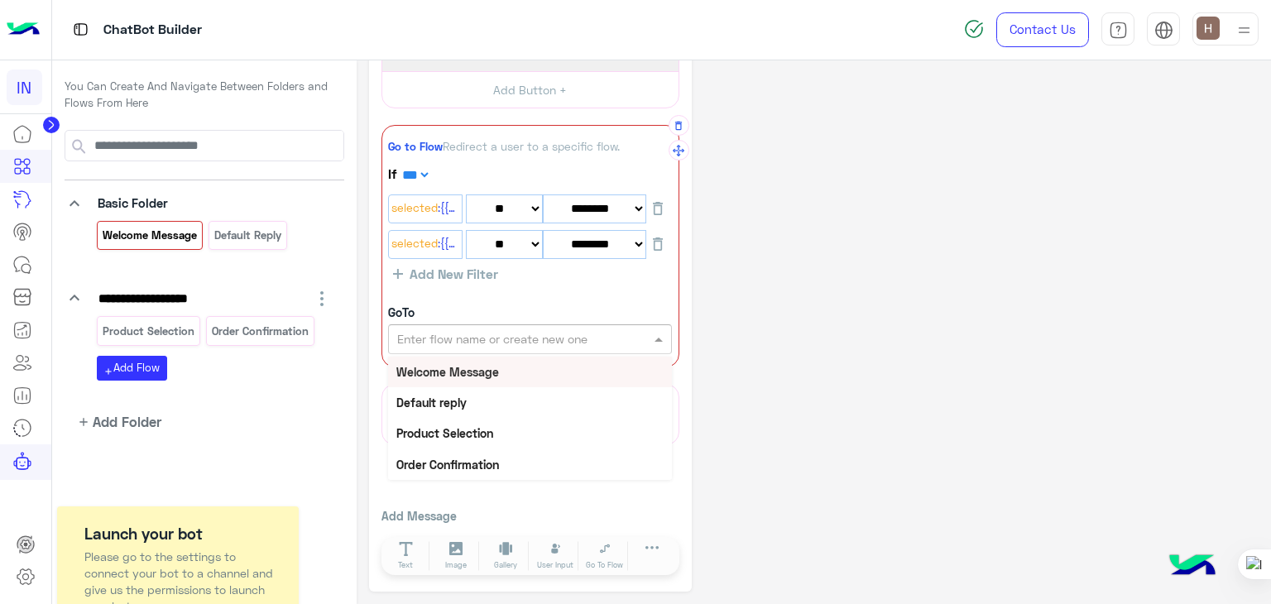
click at [573, 372] on div "Welcome Message" at bounding box center [530, 372] width 284 height 31
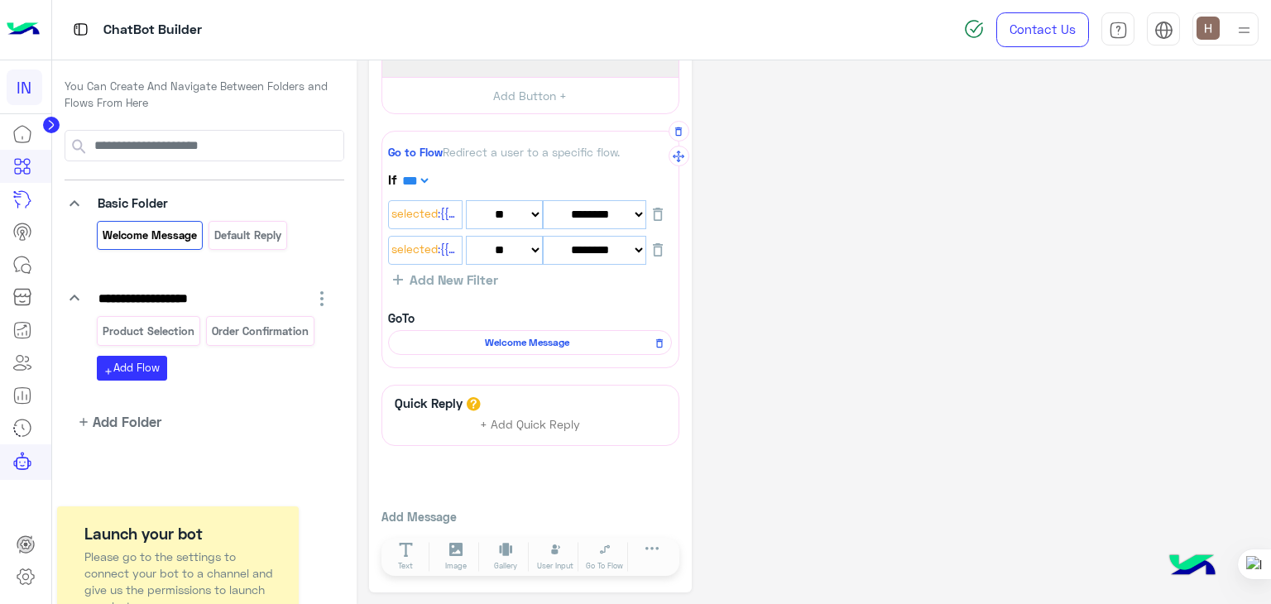
scroll to position [0, 0]
